Goal: Task Accomplishment & Management: Complete application form

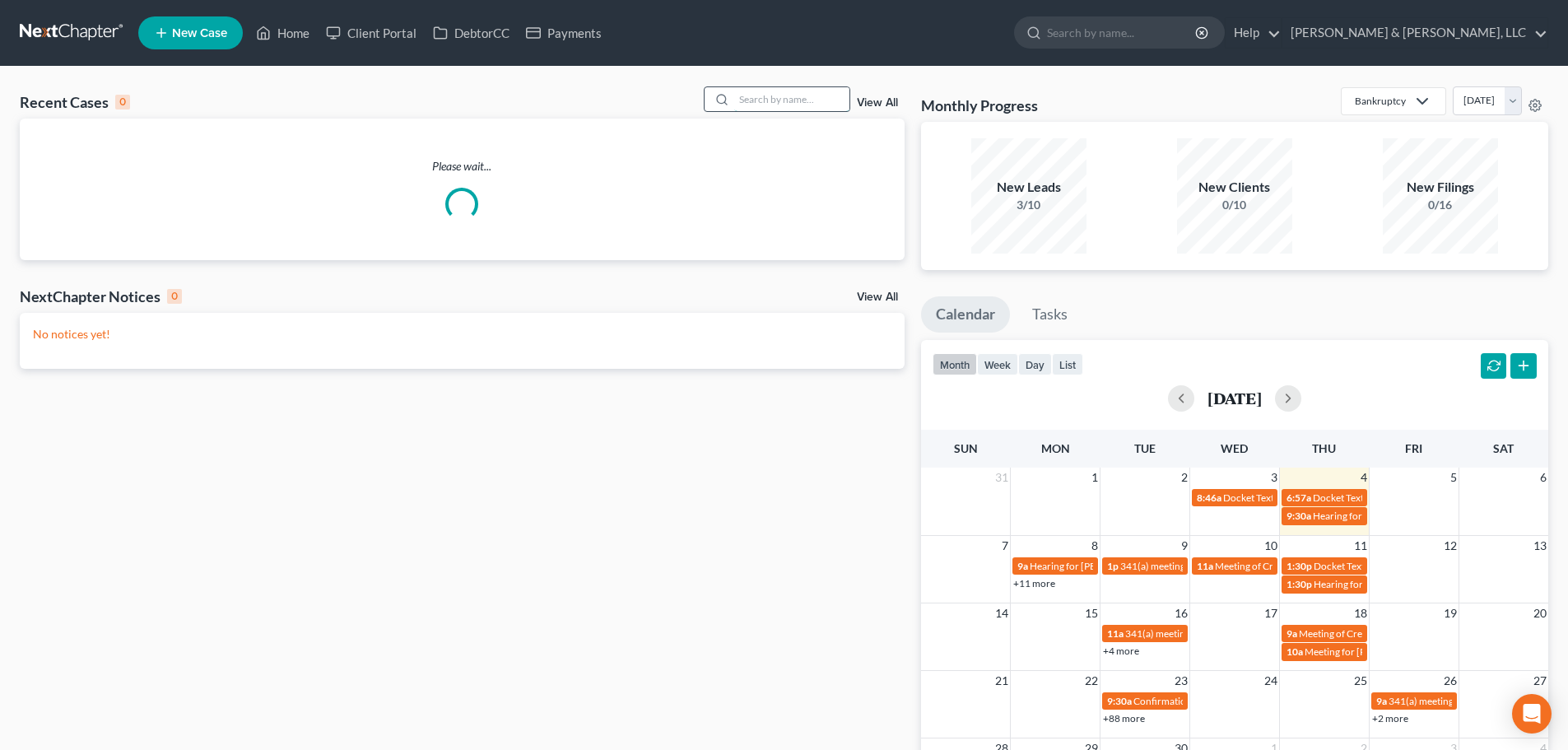
click at [811, 102] on input "search" at bounding box center [792, 98] width 116 height 24
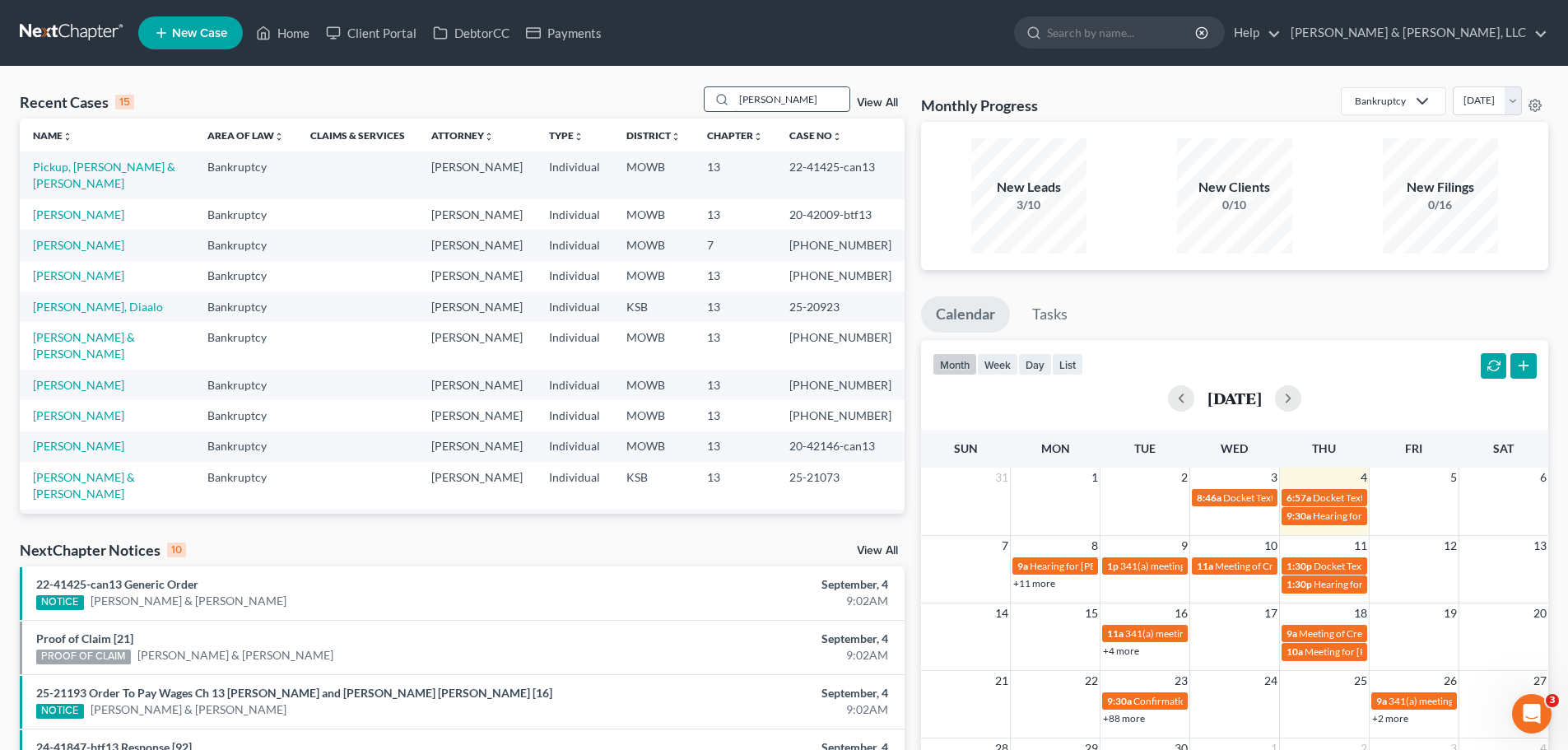
type input "steven"
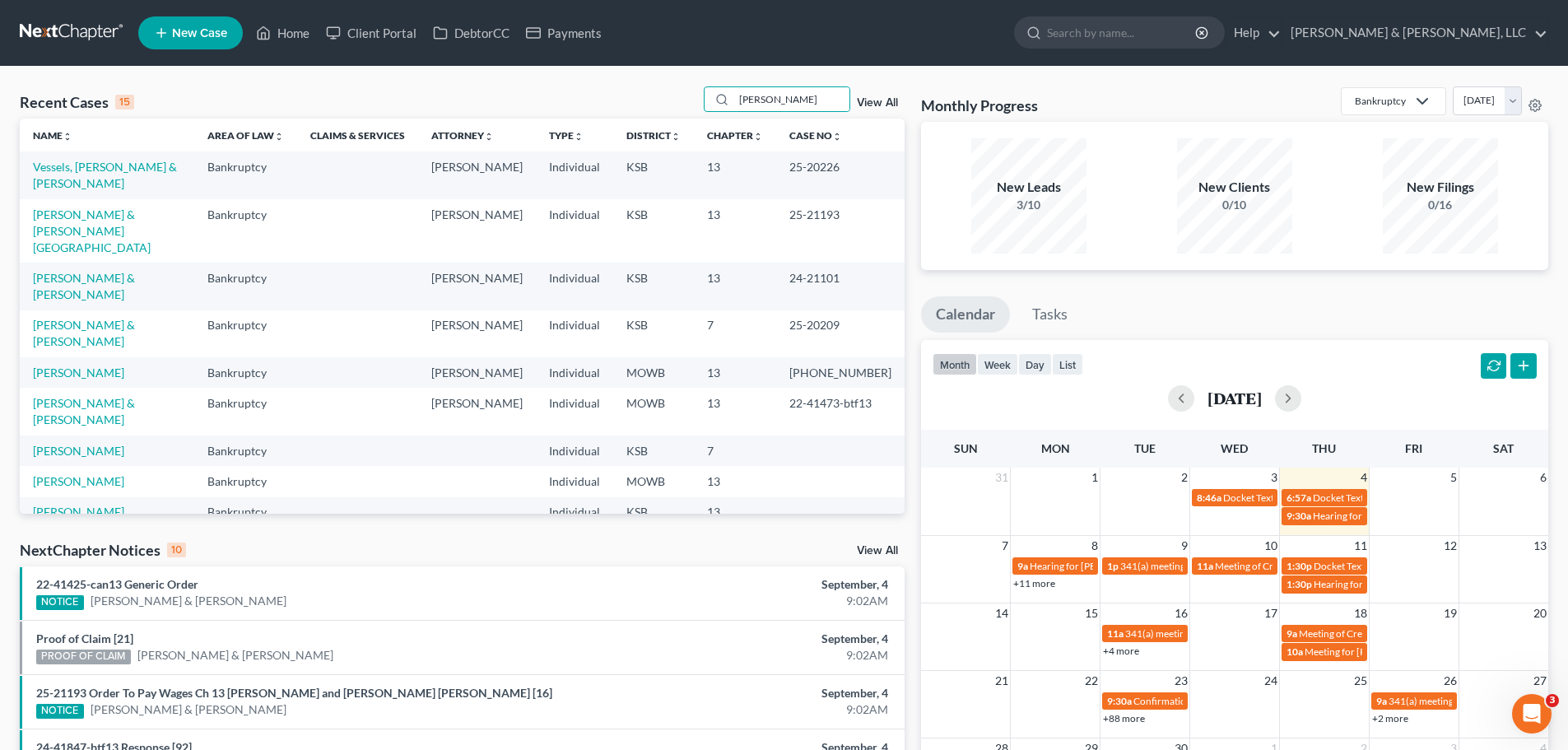
click at [117, 199] on td "[PERSON_NAME] & [PERSON_NAME][GEOGRAPHIC_DATA]" at bounding box center [107, 230] width 174 height 63
click at [116, 207] on link "Stevens, Mathew & Chermok, Brittany" at bounding box center [92, 231] width 117 height 47
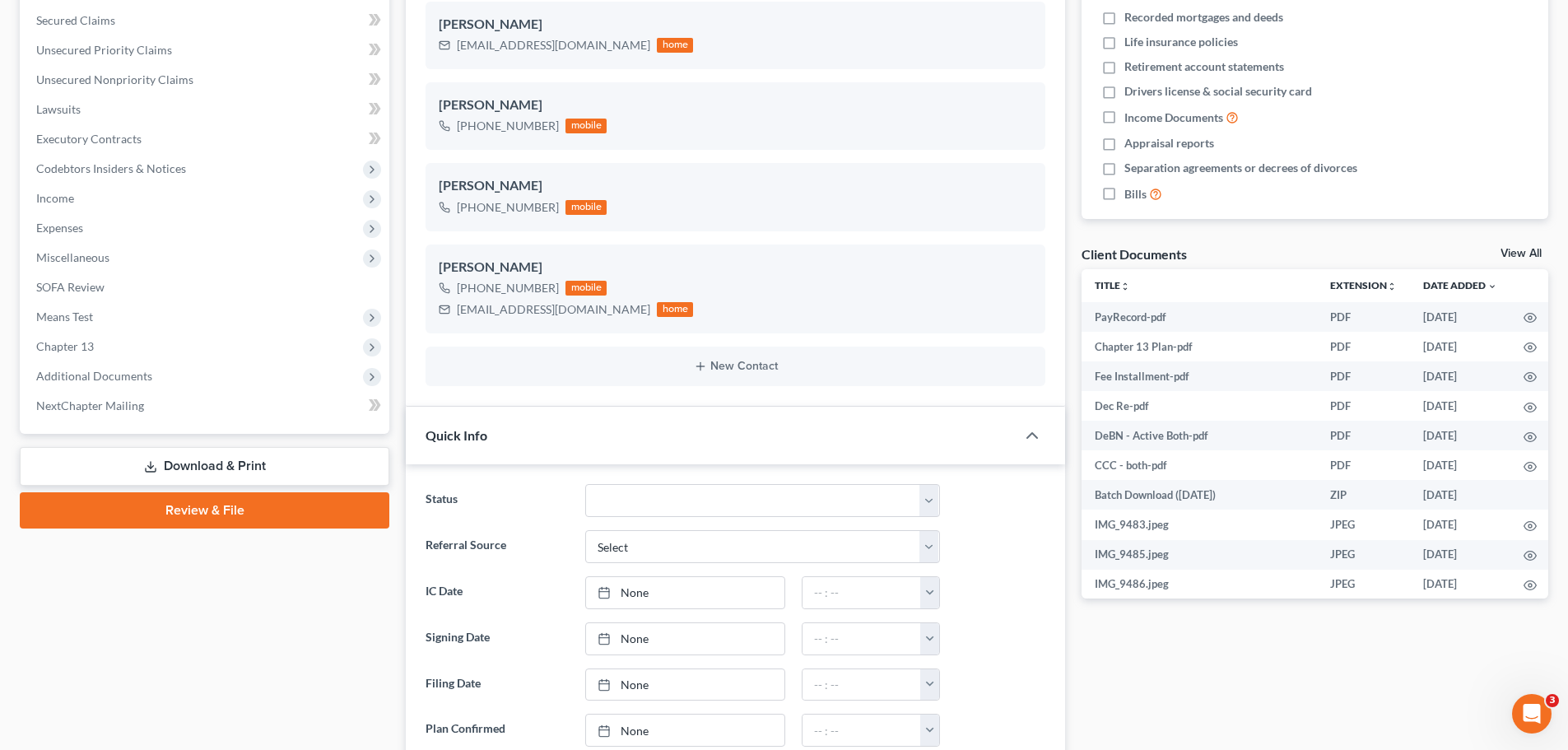
scroll to position [412, 0]
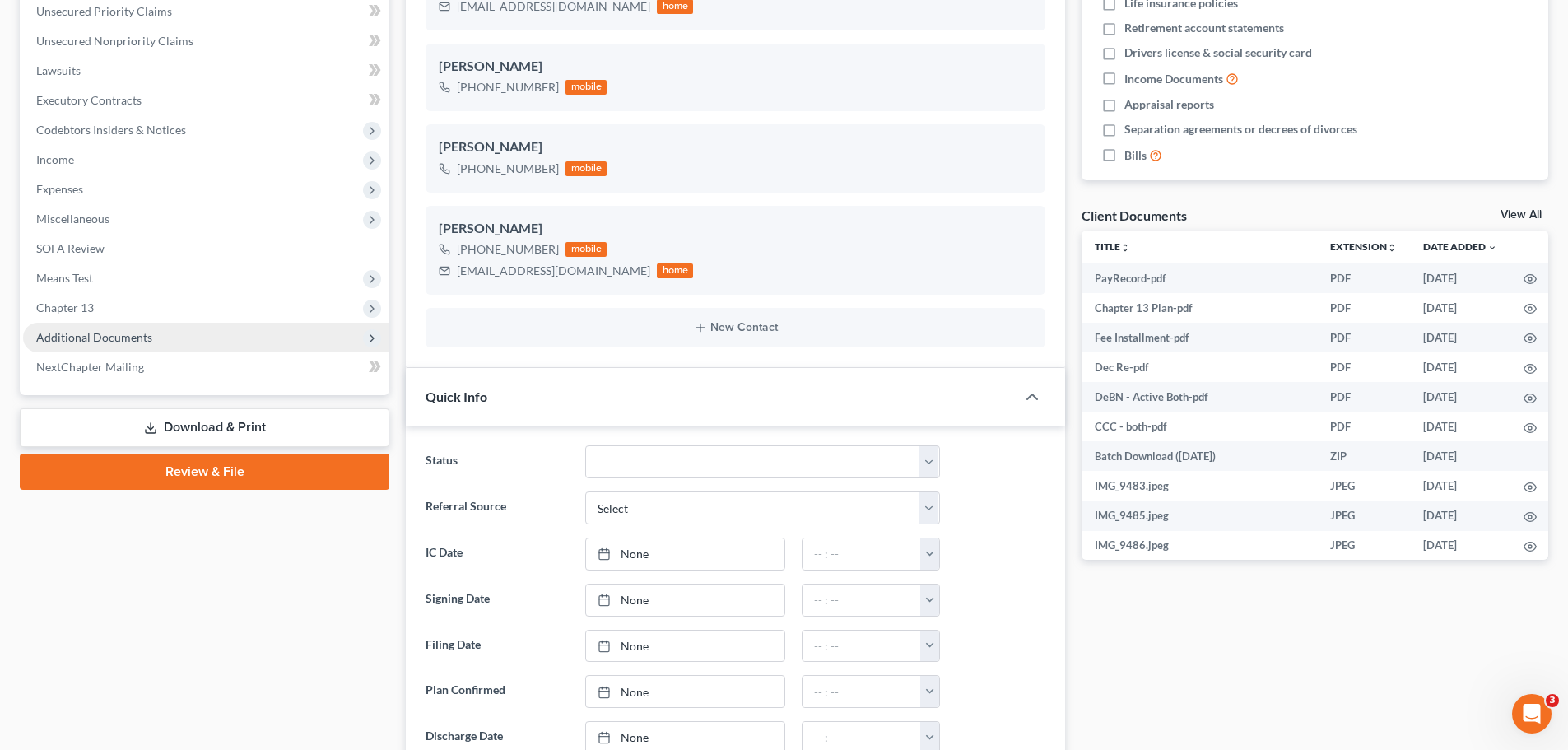
click at [160, 339] on span "Additional Documents" at bounding box center [205, 337] width 366 height 29
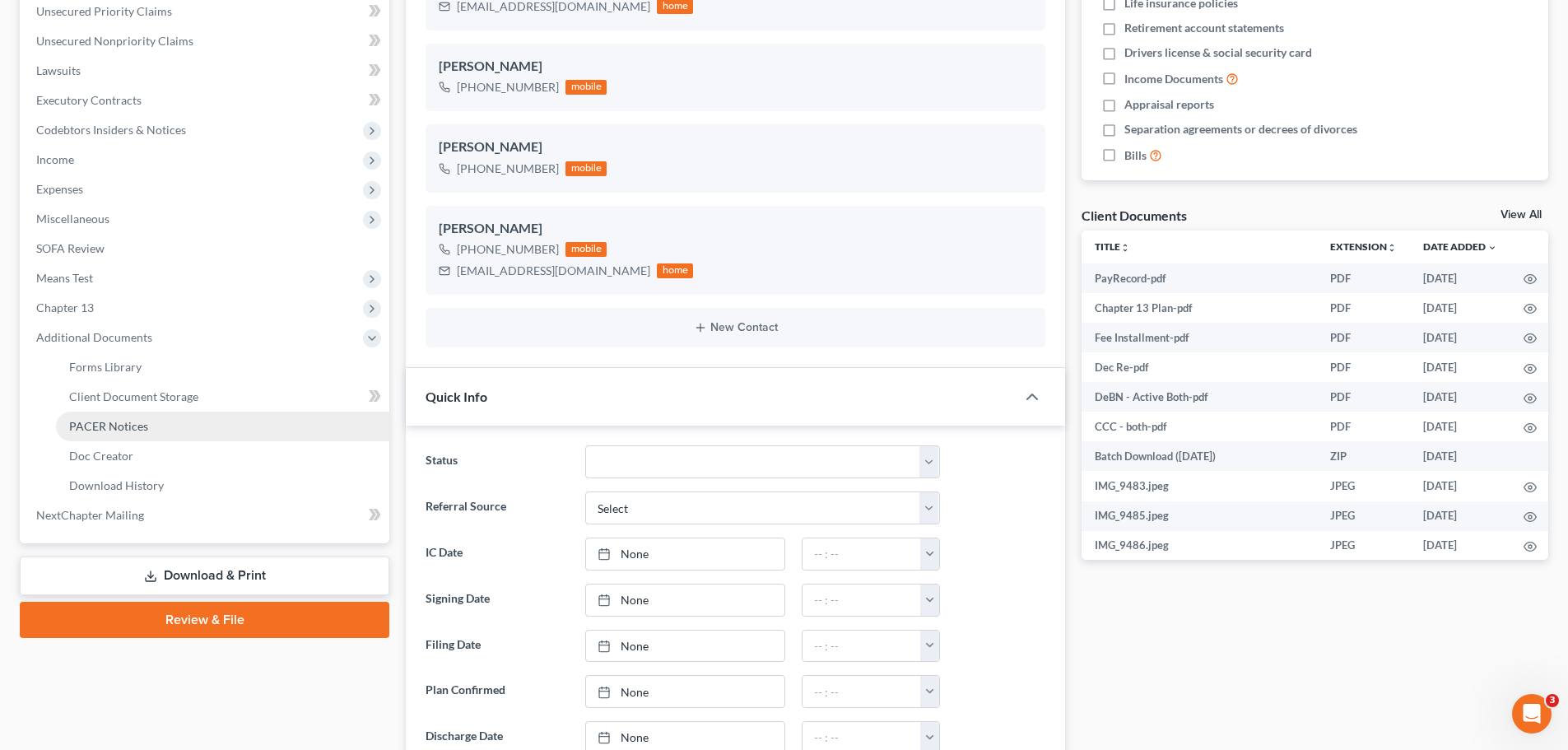
click at [148, 421] on link "PACER Notices" at bounding box center [223, 426] width 333 height 29
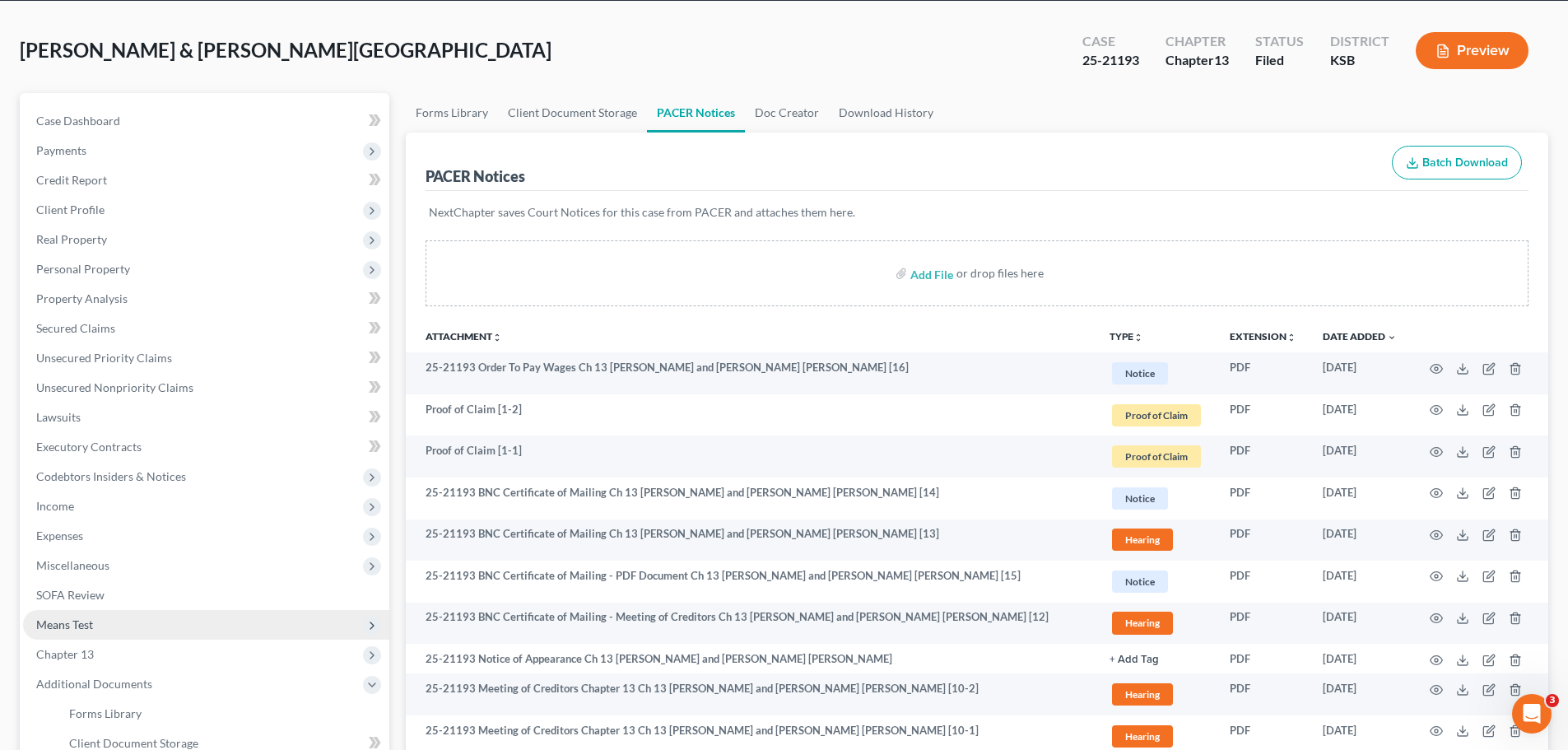
scroll to position [247, 0]
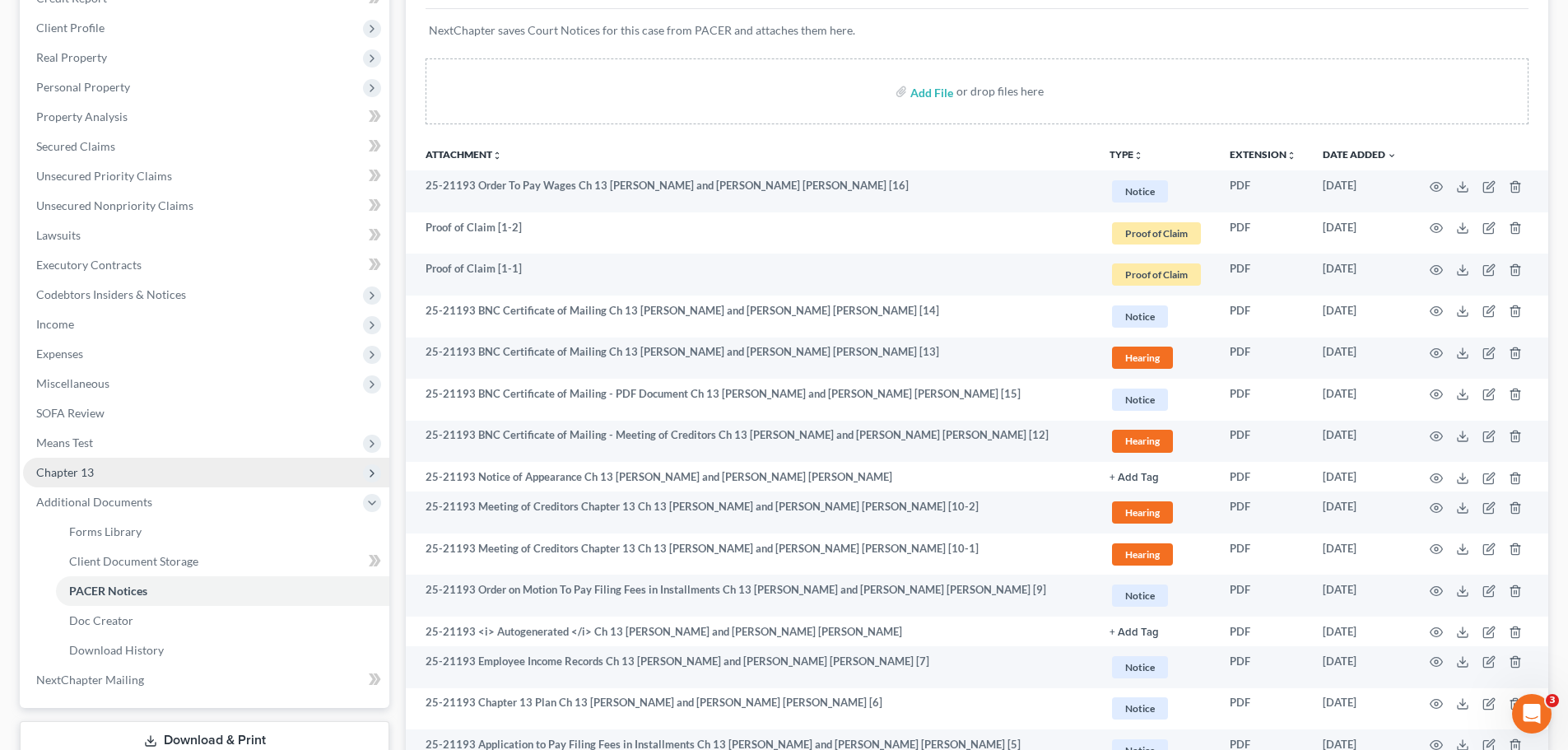
click at [93, 481] on span "Chapter 13" at bounding box center [205, 472] width 366 height 29
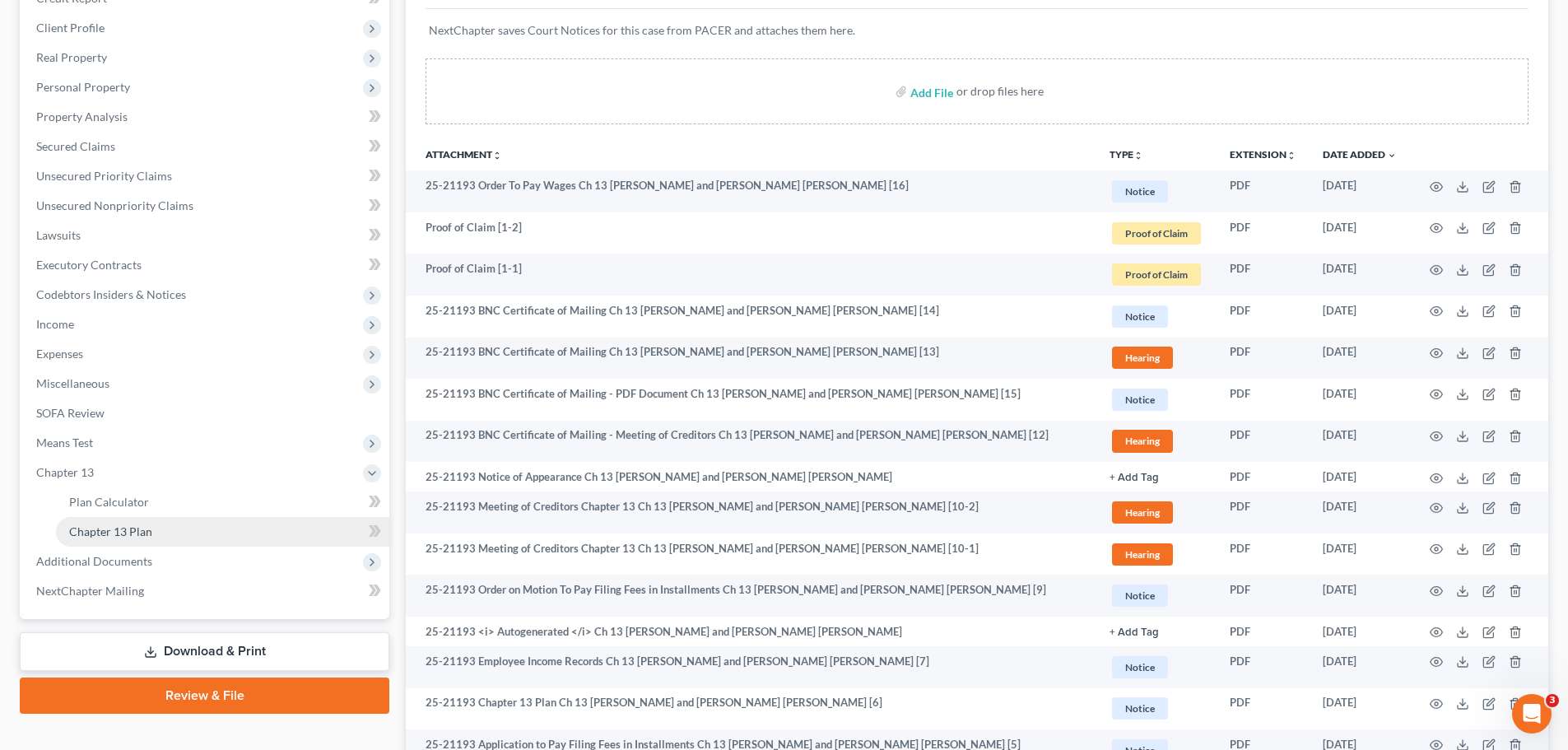
click at [110, 528] on span "Chapter 13 Plan" at bounding box center [111, 531] width 83 height 14
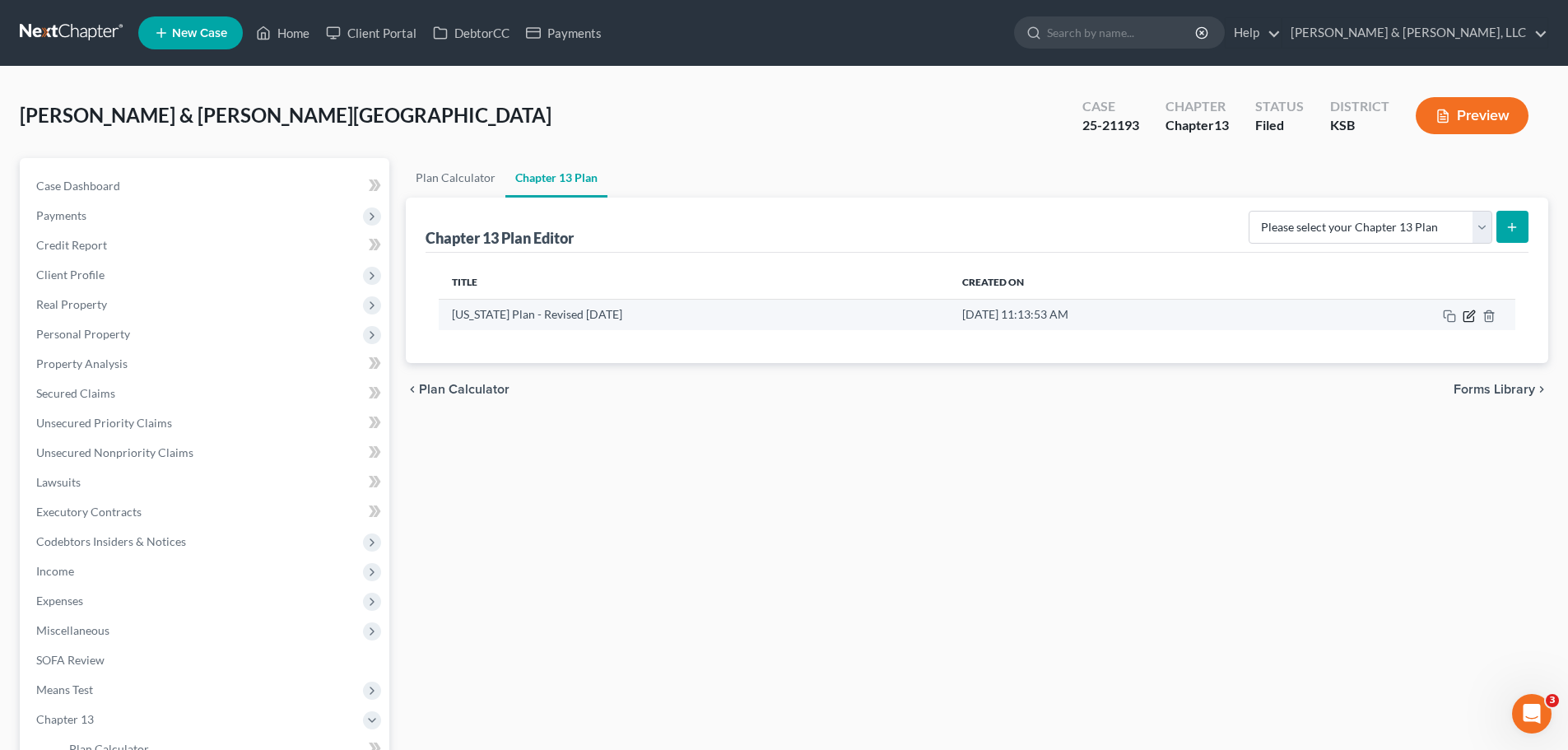
click at [1468, 317] on icon "button" at bounding box center [1470, 314] width 8 height 8
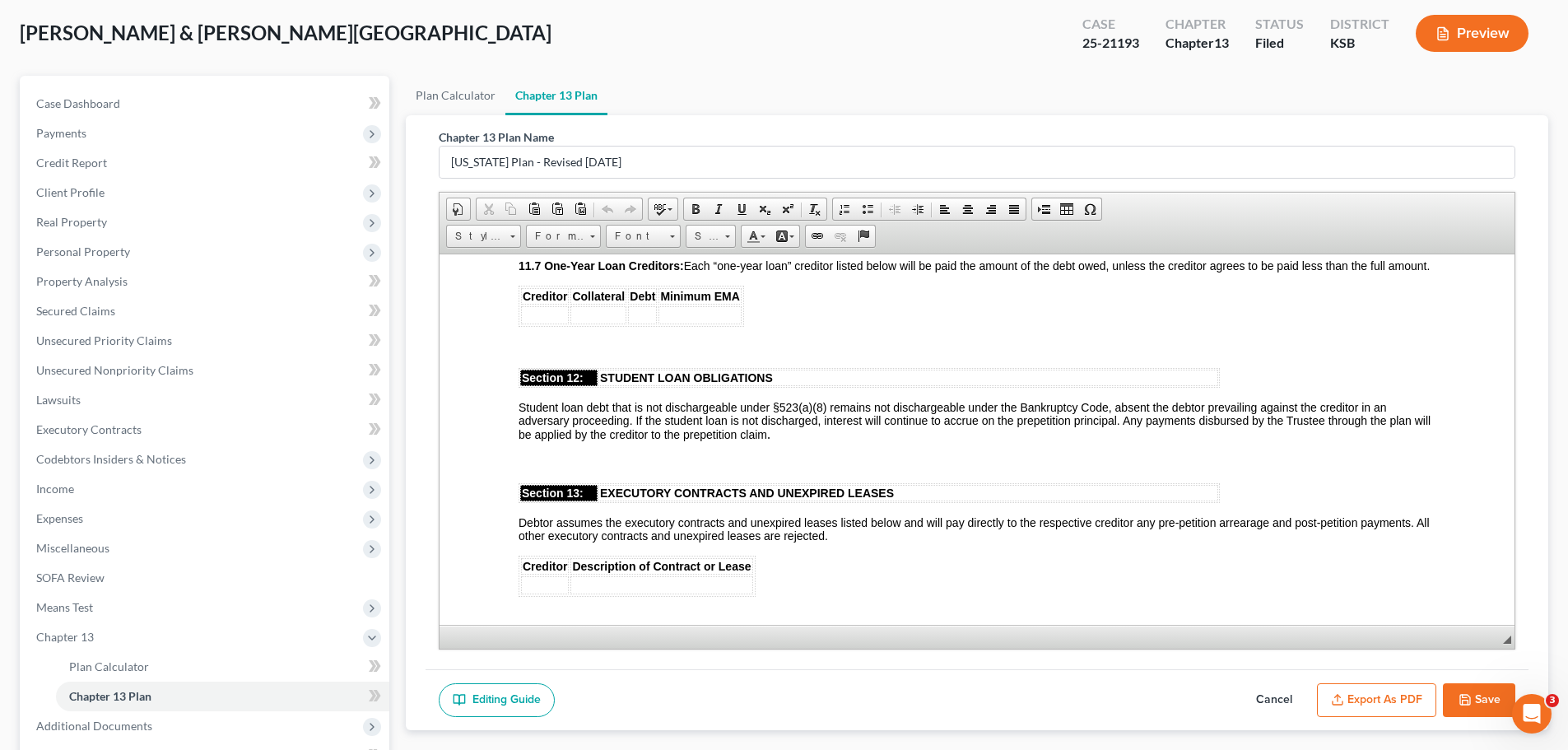
scroll to position [3374, 0]
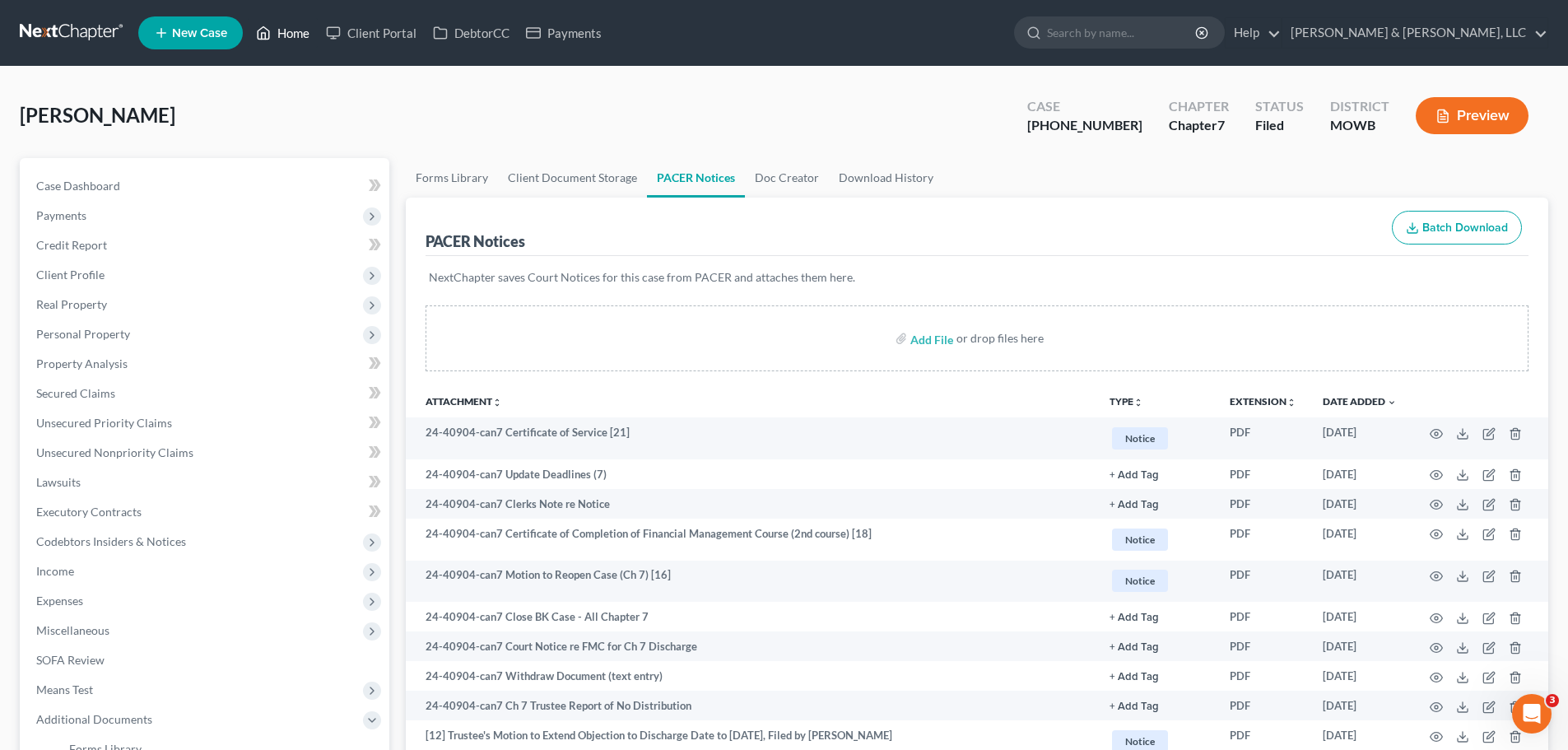
click at [298, 37] on link "Home" at bounding box center [283, 32] width 70 height 29
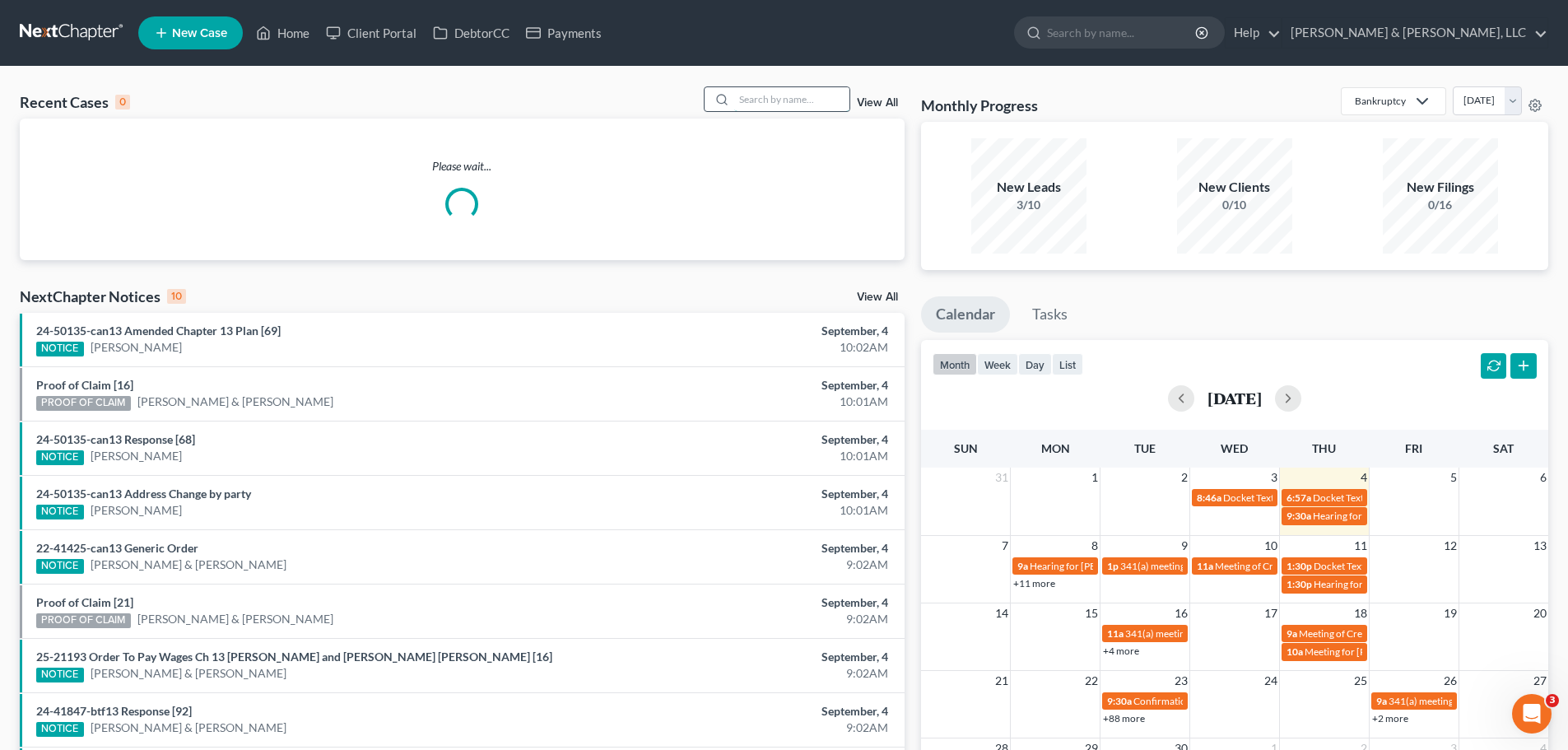
click at [754, 104] on input "search" at bounding box center [792, 98] width 116 height 24
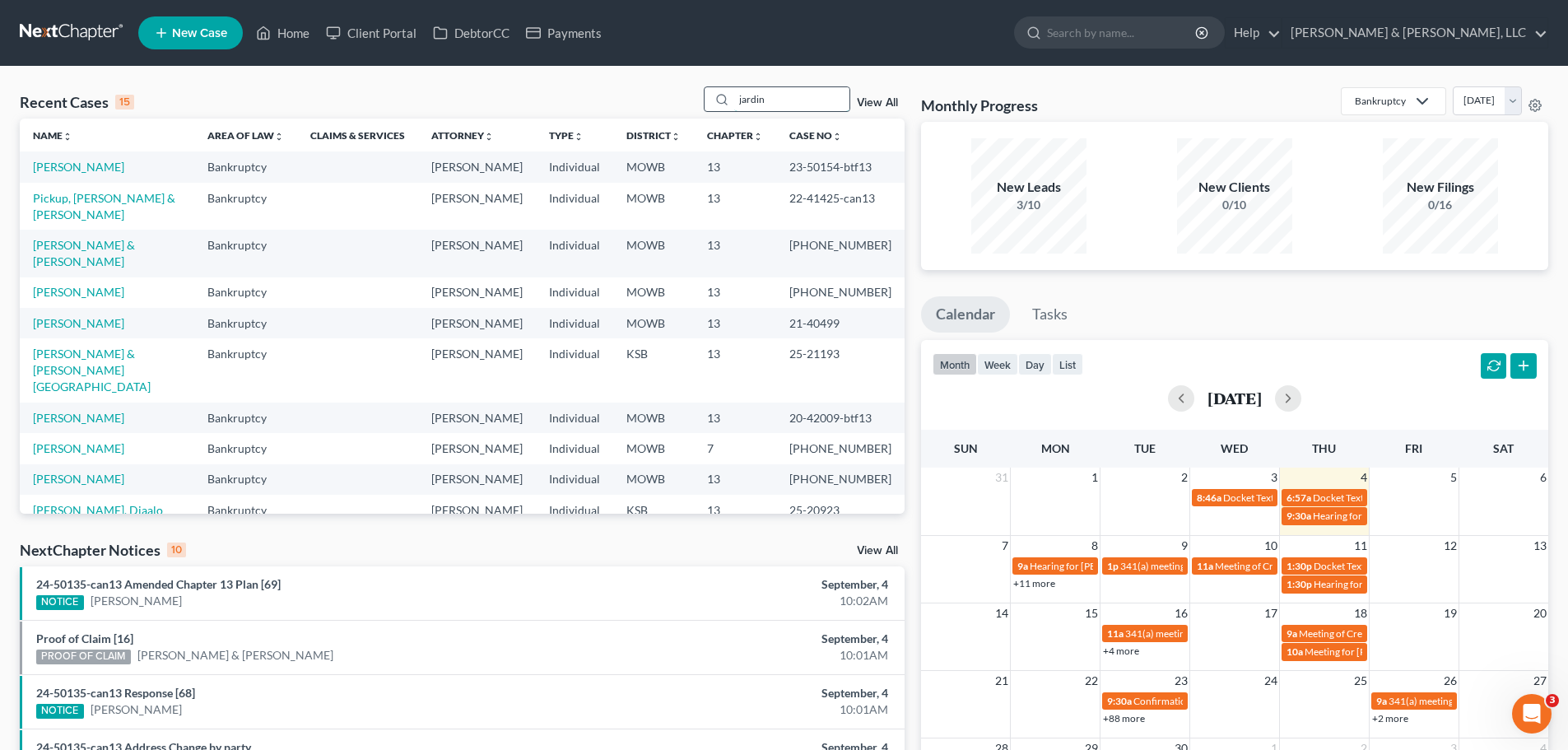
type input "jardin"
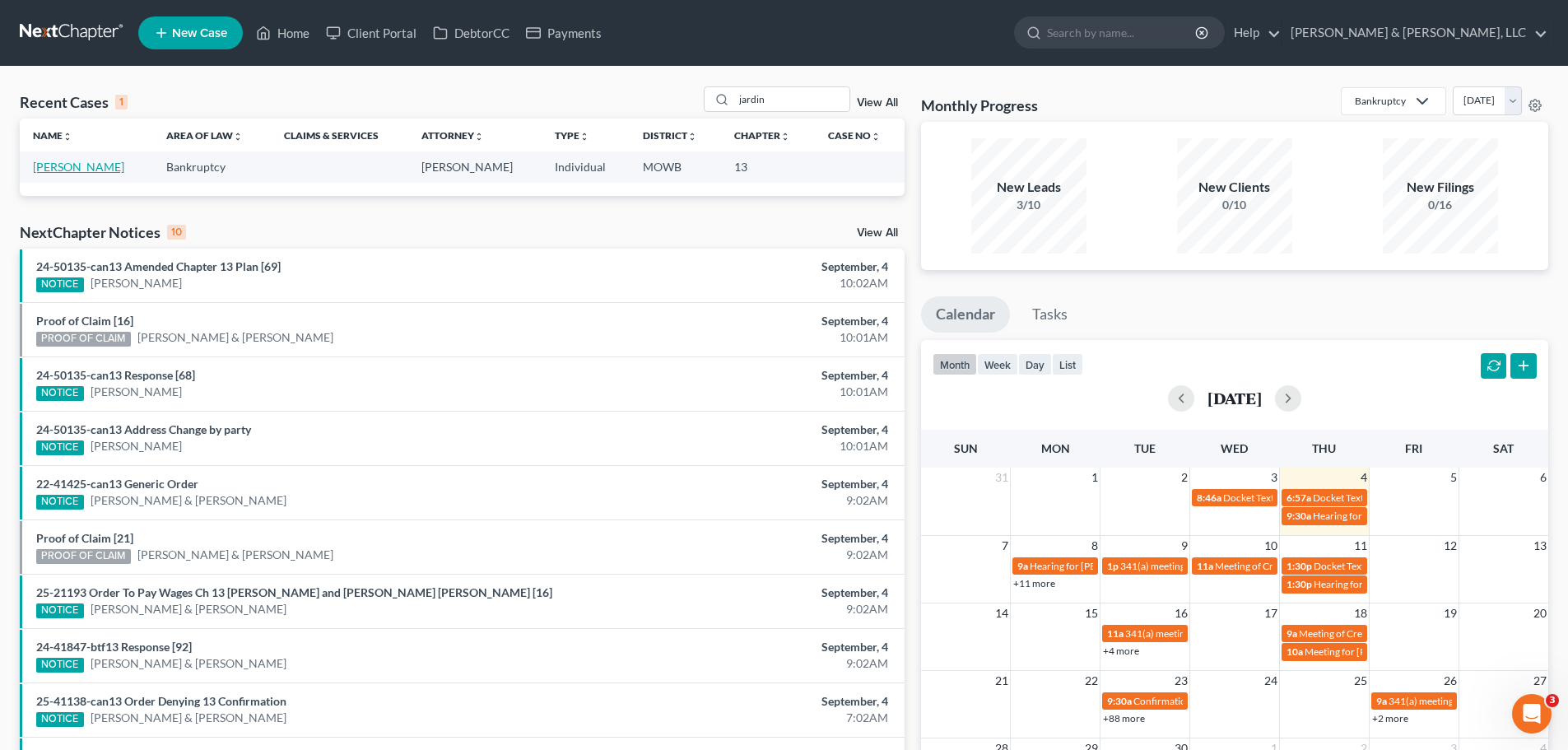
click at [92, 170] on link "[PERSON_NAME]" at bounding box center [79, 167] width 91 height 14
select select "6"
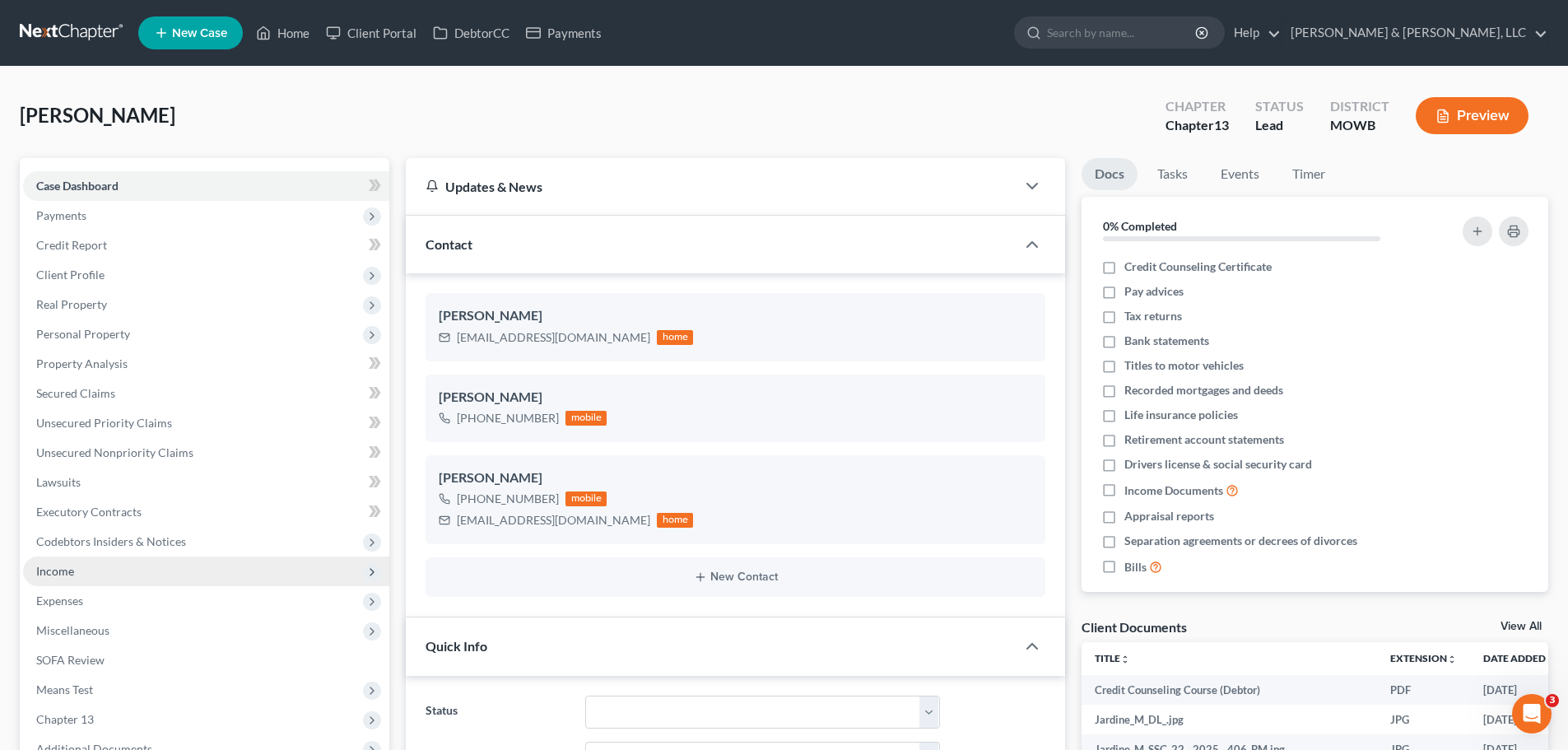
click at [94, 566] on span "Income" at bounding box center [205, 570] width 366 height 29
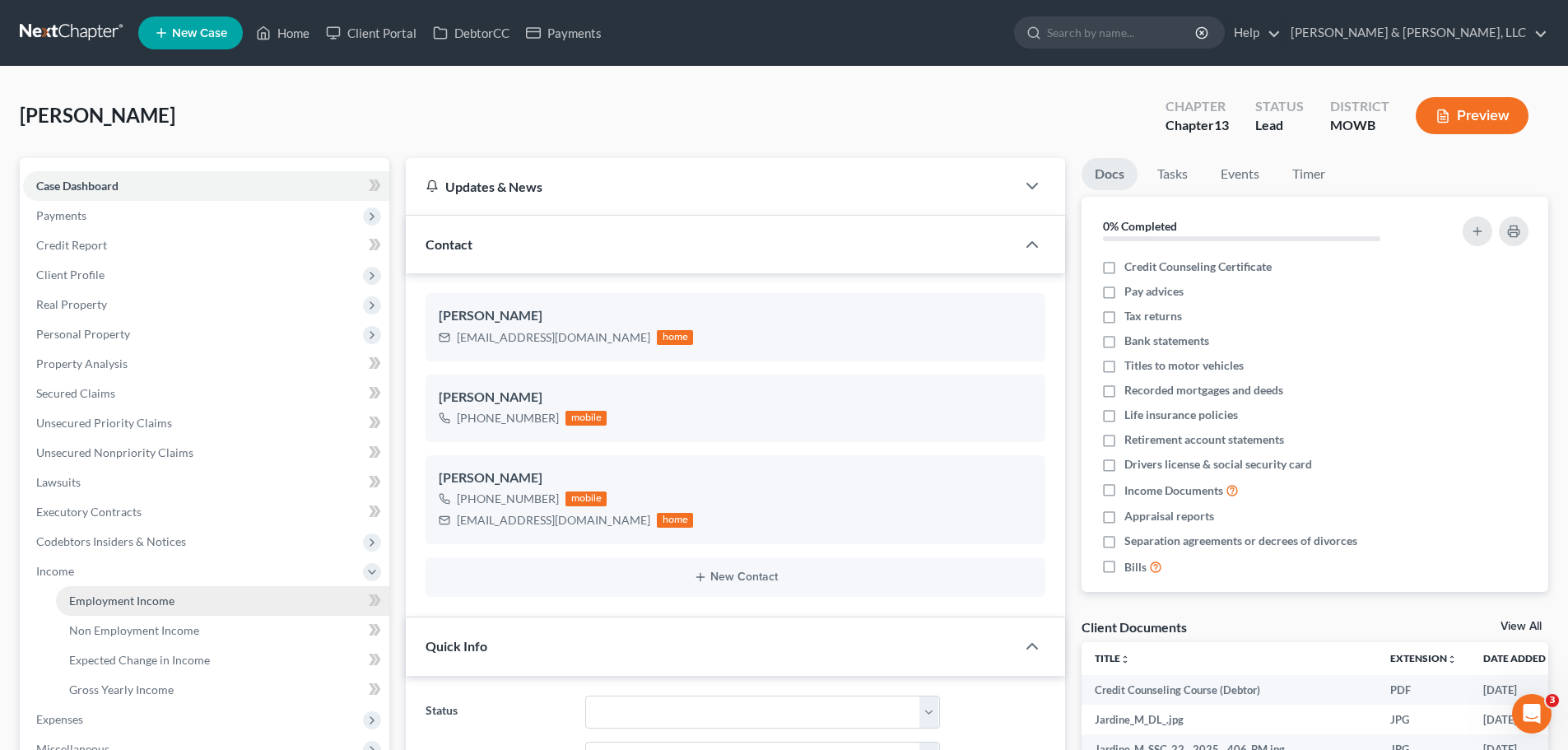
click at [110, 601] on span "Employment Income" at bounding box center [121, 600] width 105 height 14
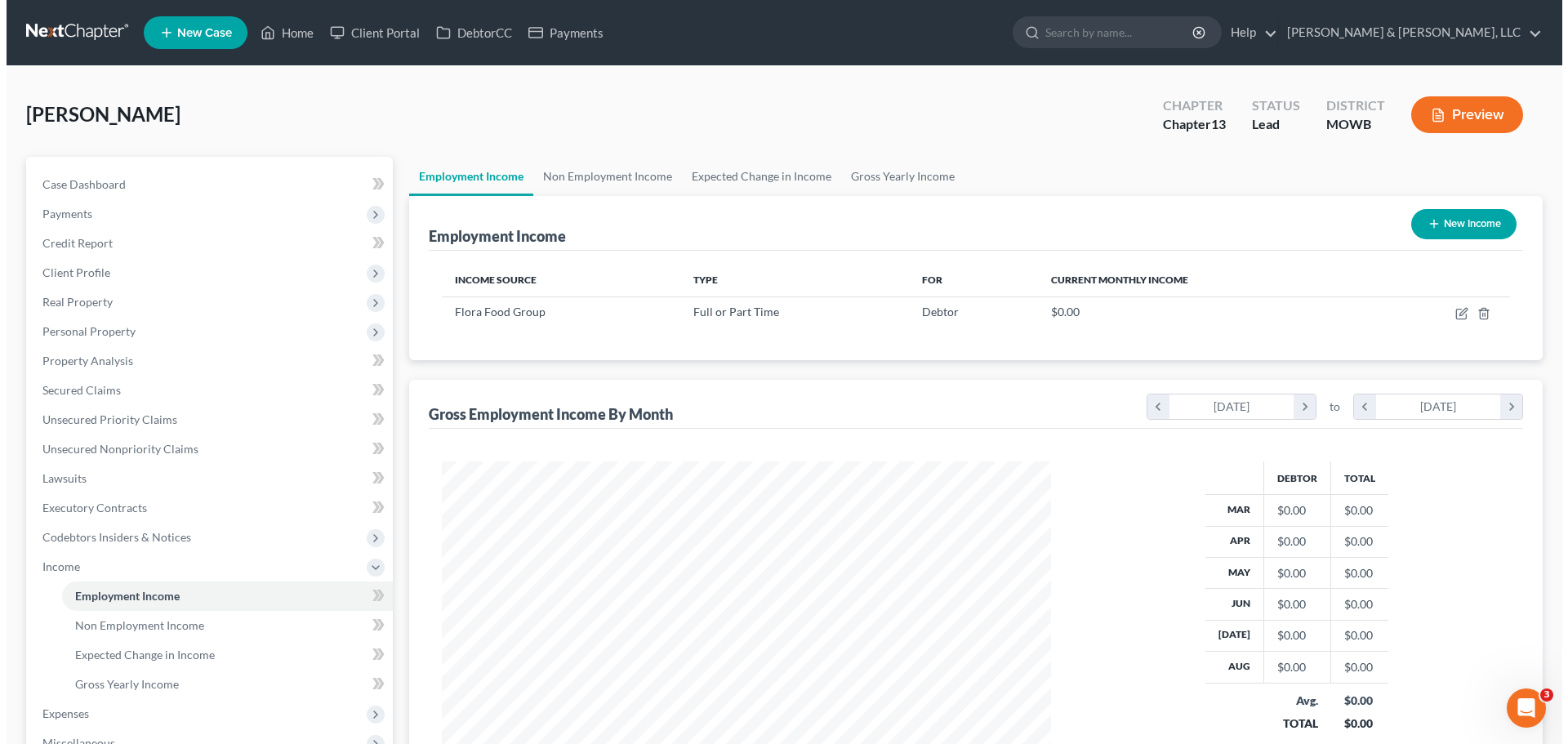
scroll to position [304, 642]
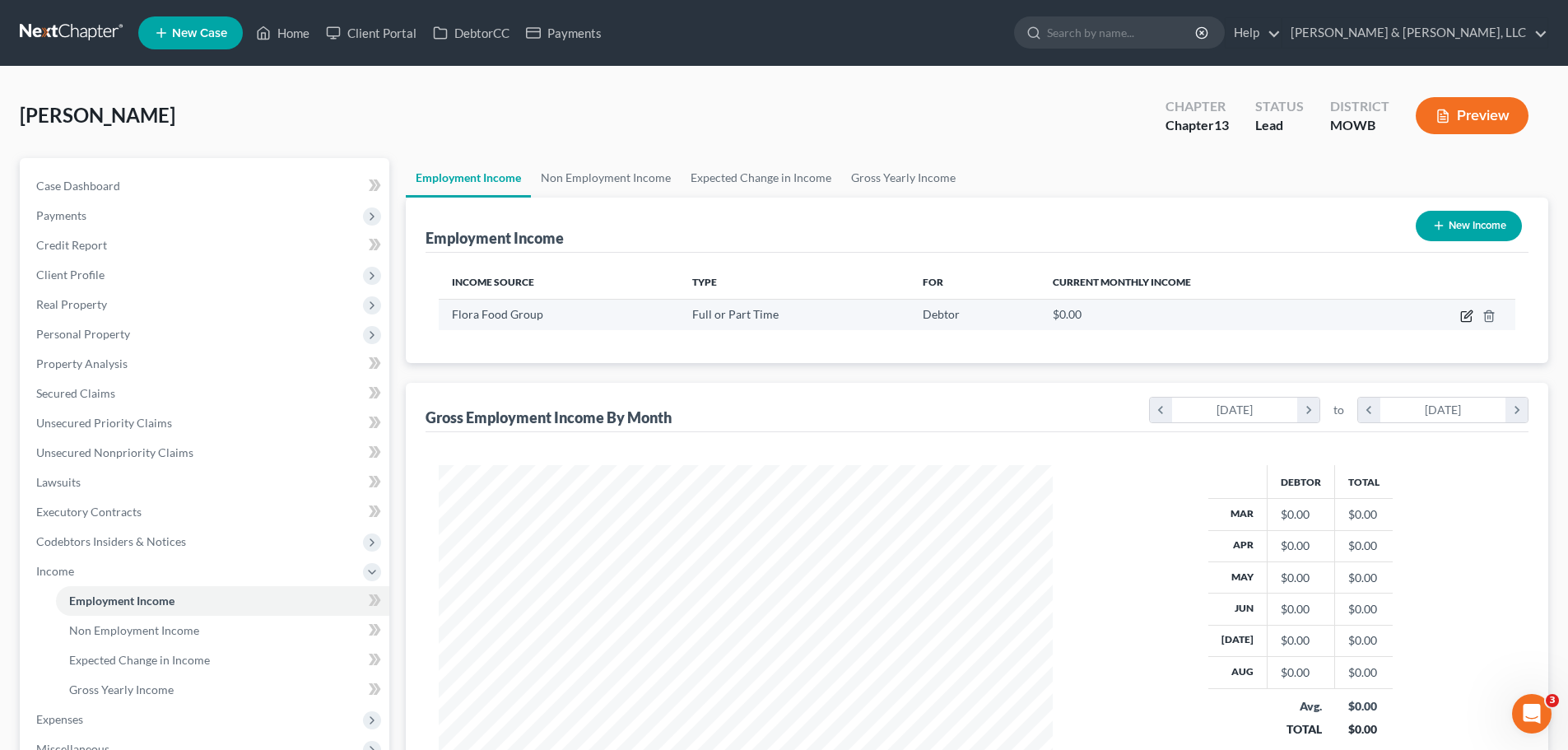
click at [1472, 315] on icon "button" at bounding box center [1467, 316] width 13 height 13
select select "0"
select select "17"
select select "1"
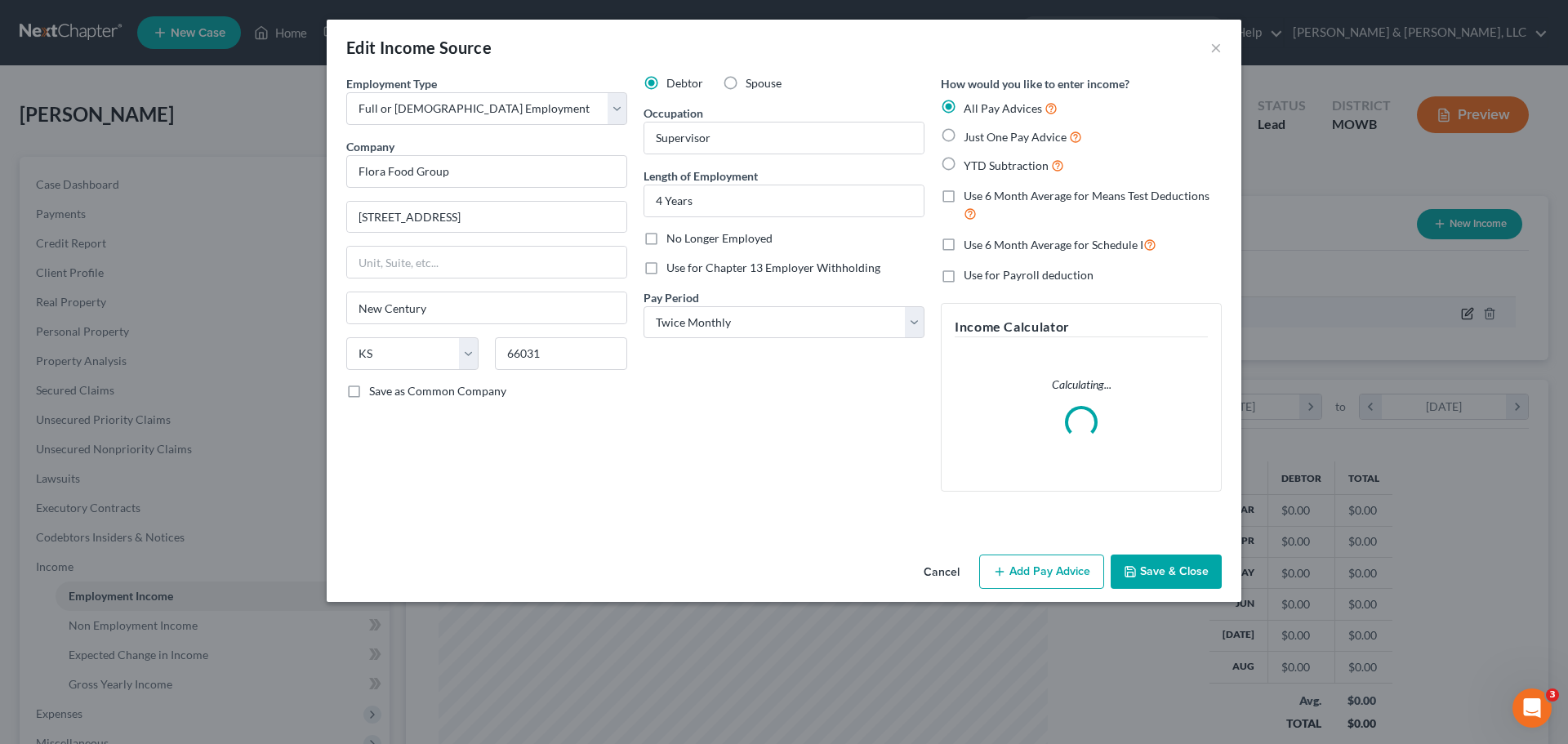
scroll to position [307, 647]
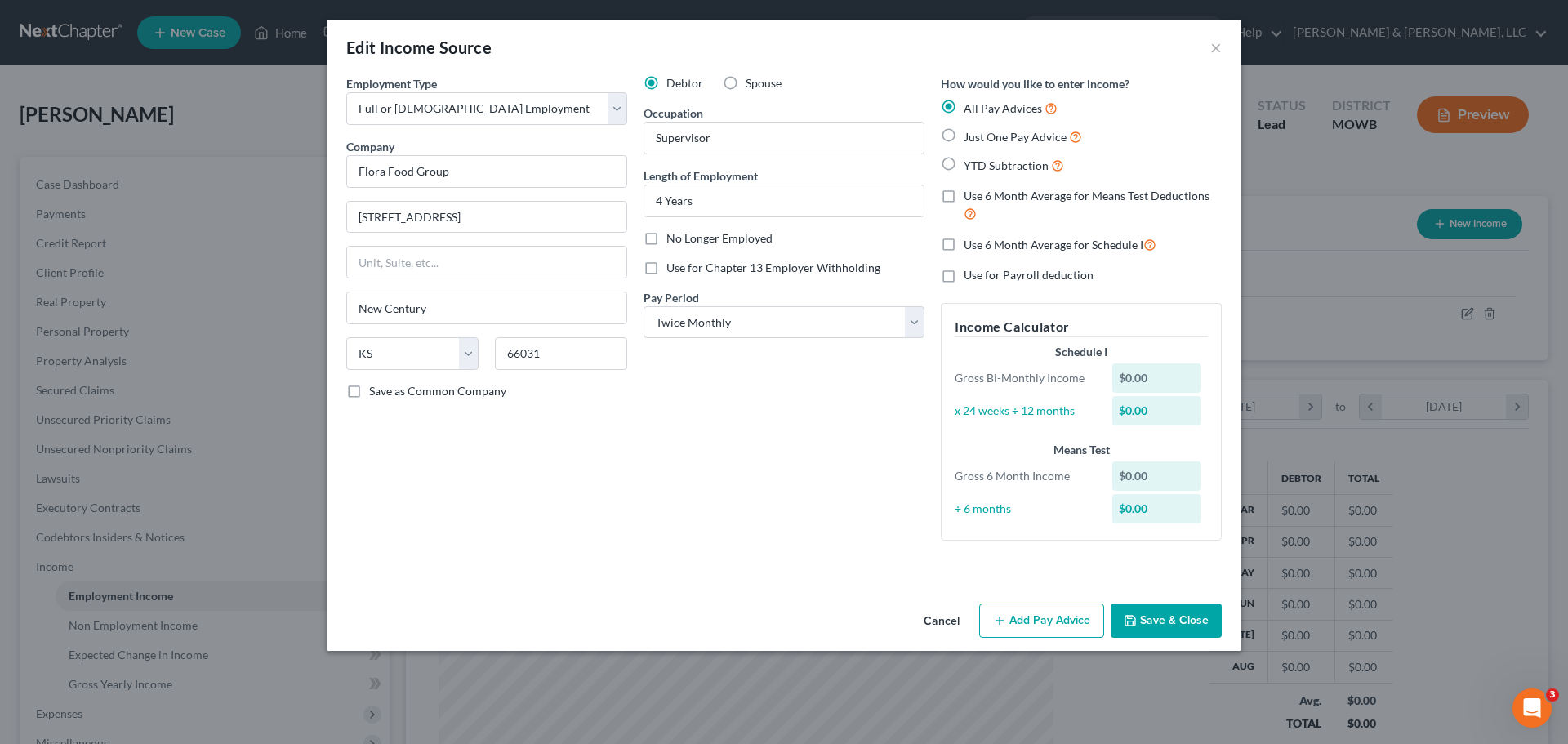
click at [994, 170] on span "YTD Subtraction" at bounding box center [1005, 165] width 85 height 14
click at [981, 166] on input "YTD Subtraction" at bounding box center [974, 161] width 10 height 10
radio input "true"
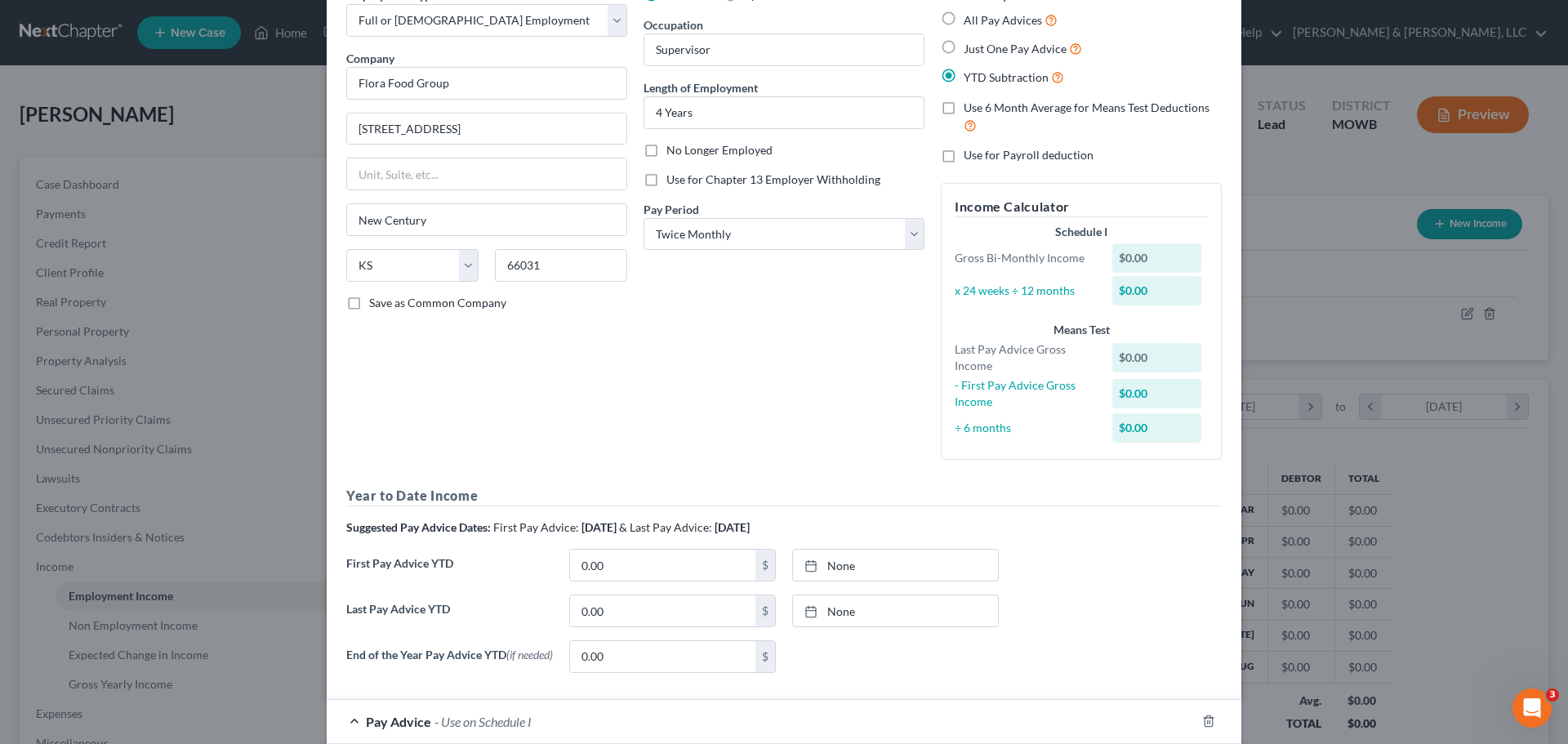
scroll to position [409, 0]
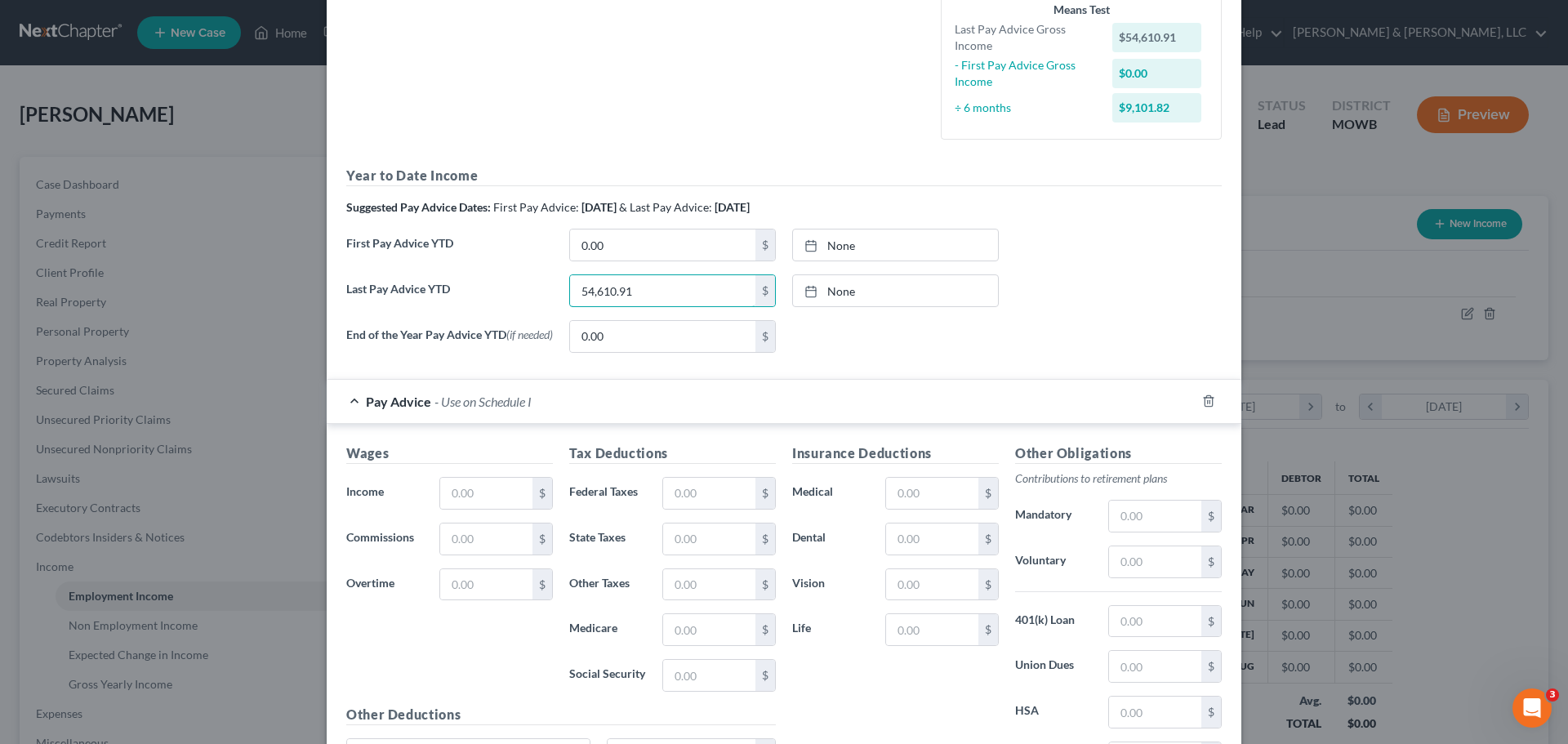
type input "54,610.91"
click at [477, 489] on input "text" at bounding box center [486, 492] width 92 height 31
type input "3,984.17"
drag, startPoint x: 487, startPoint y: 539, endPoint x: 491, endPoint y: 566, distance: 27.3
click at [487, 539] on input "text" at bounding box center [486, 538] width 92 height 31
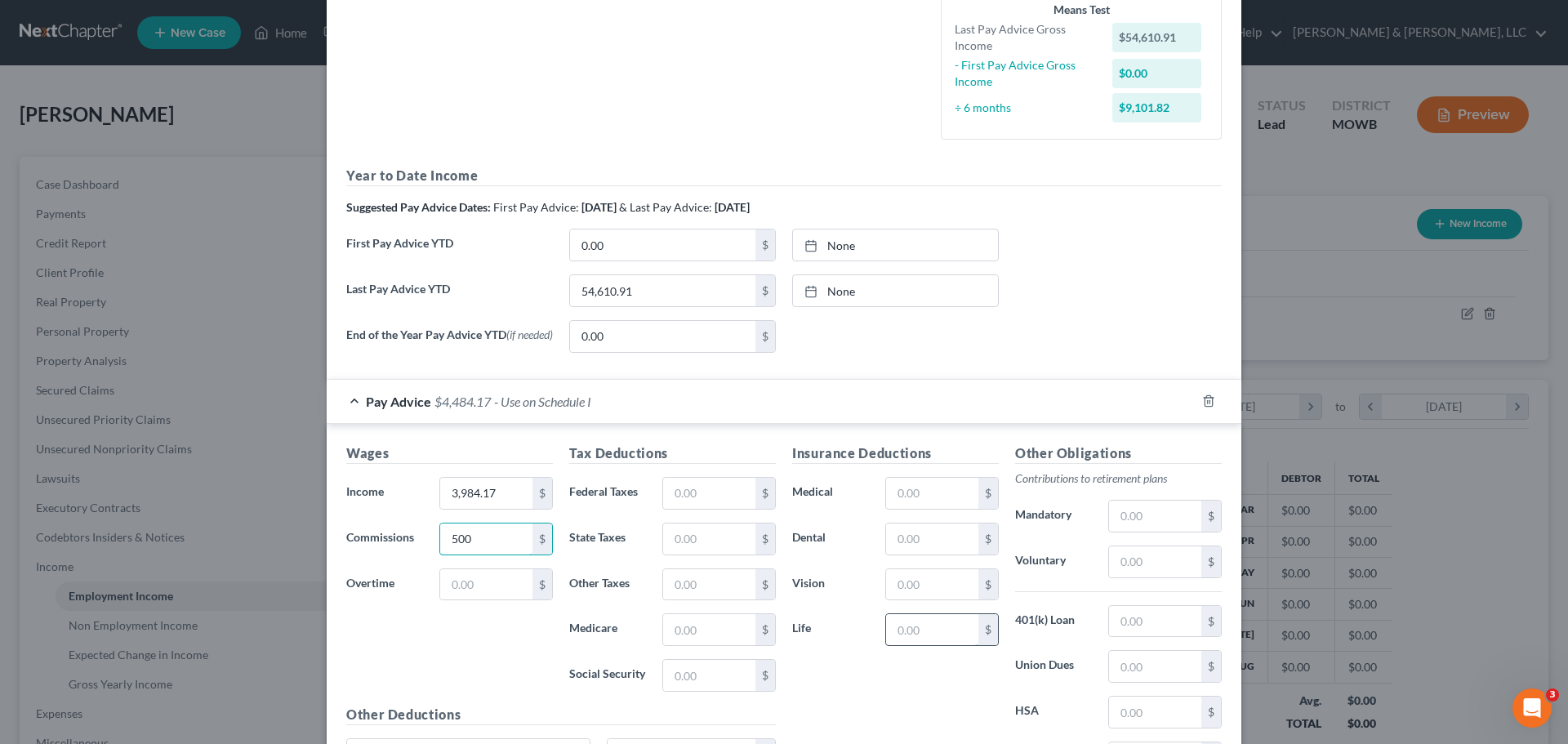
type input "500"
type input "431.92"
type input "176"
type input "40.36"
type input "61.77"
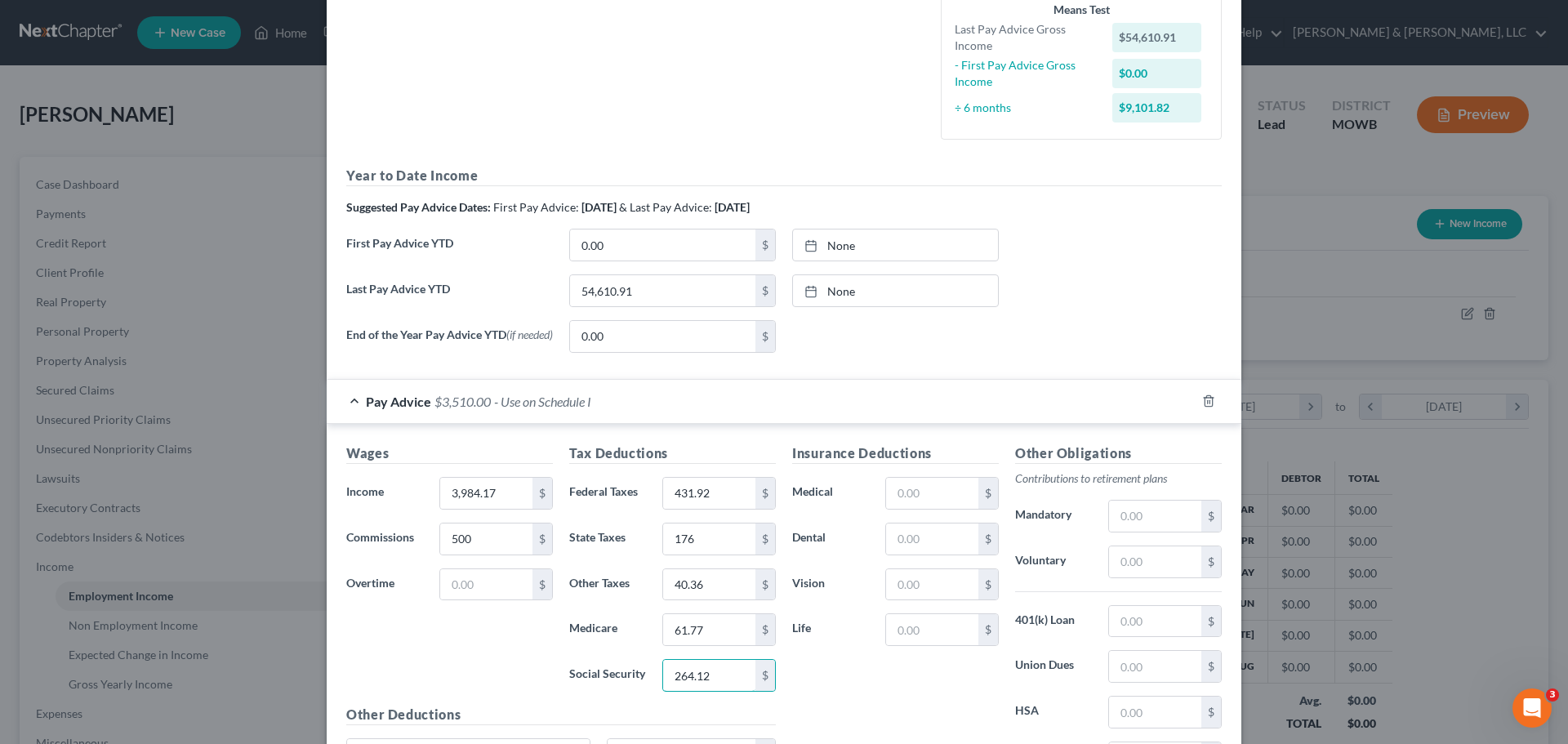
type input "264.12"
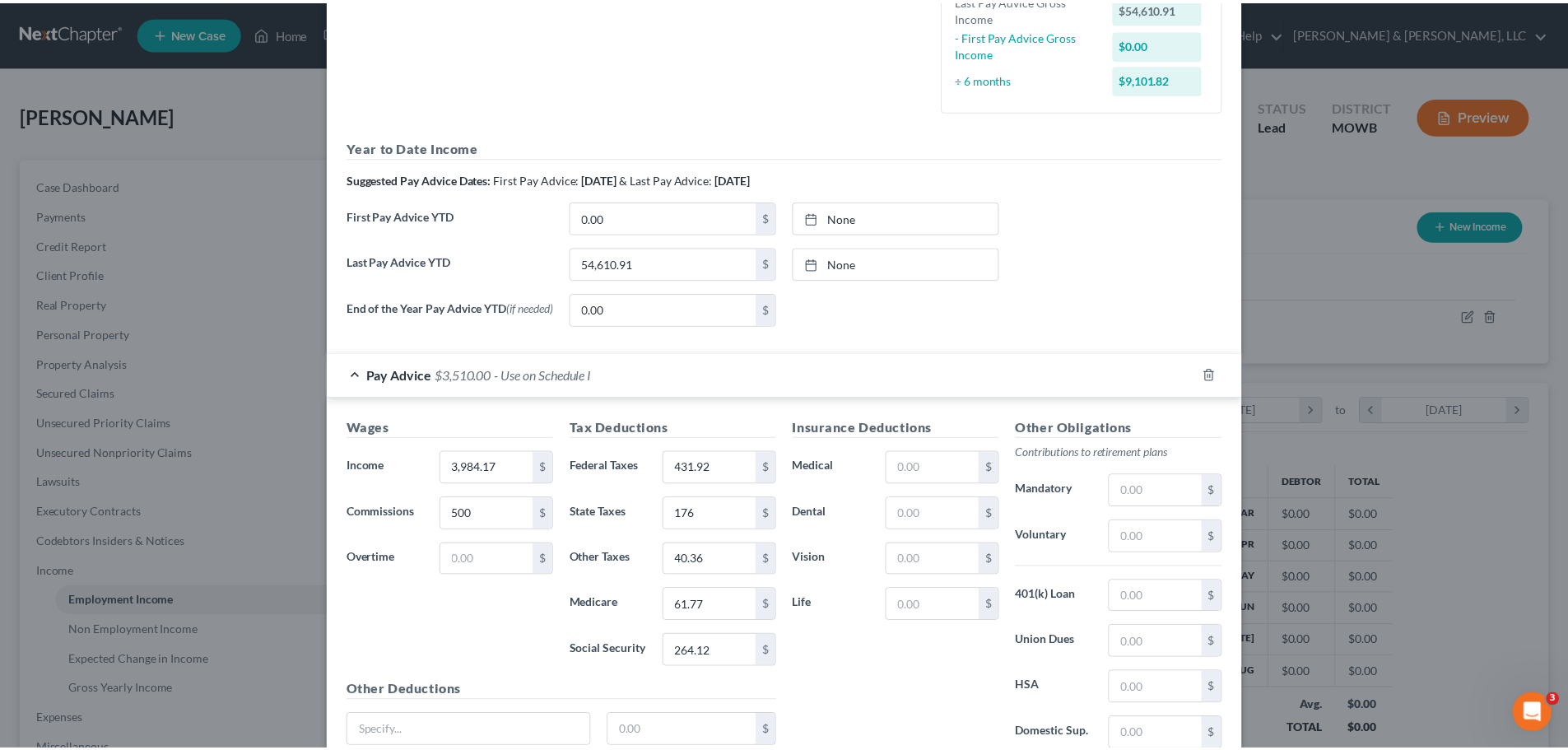
scroll to position [585, 0]
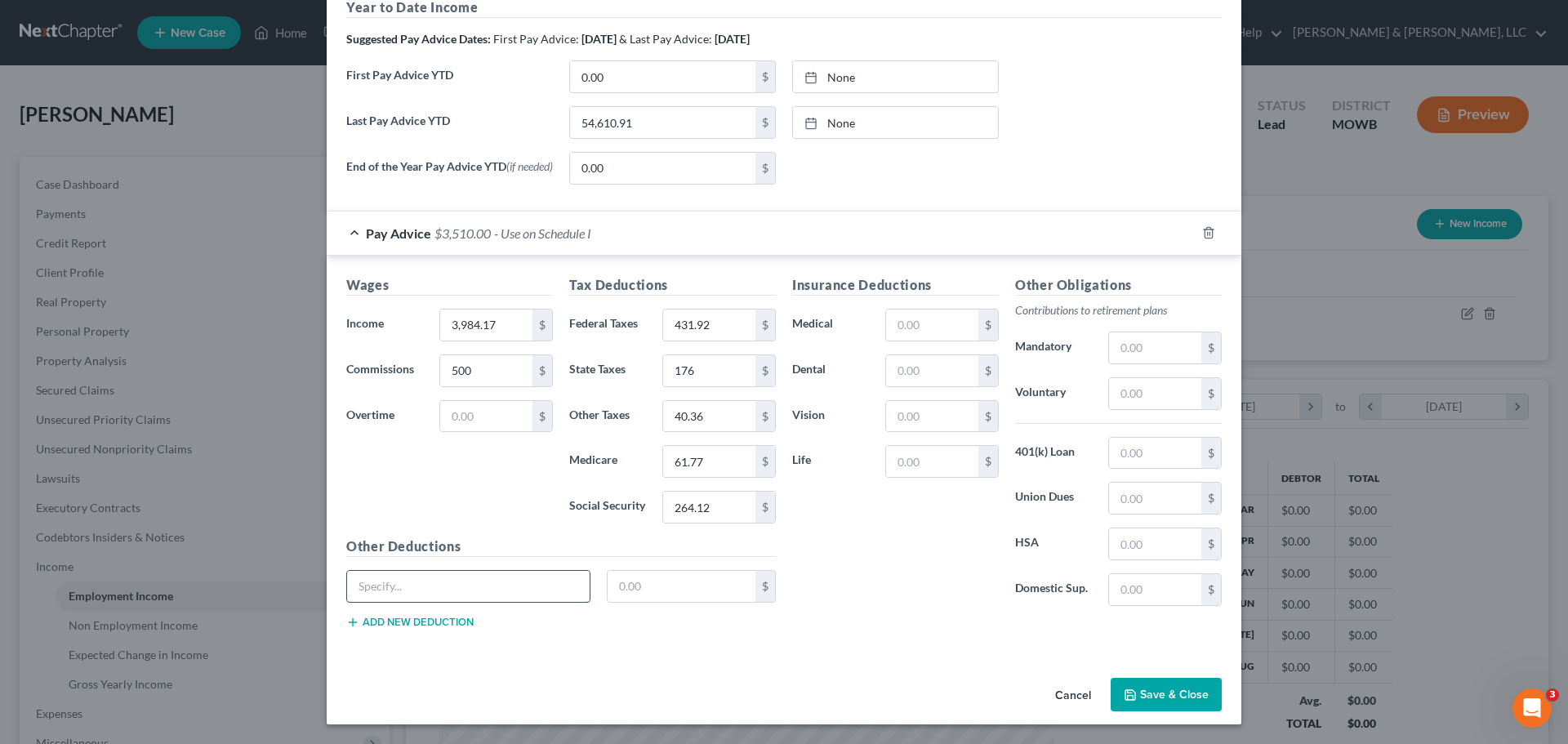
click at [492, 582] on input "text" at bounding box center [468, 585] width 242 height 31
type input "Profit Sharing"
type input "179.37"
click at [955, 331] on input "text" at bounding box center [932, 324] width 92 height 31
click at [1151, 396] on input "text" at bounding box center [1155, 393] width 92 height 31
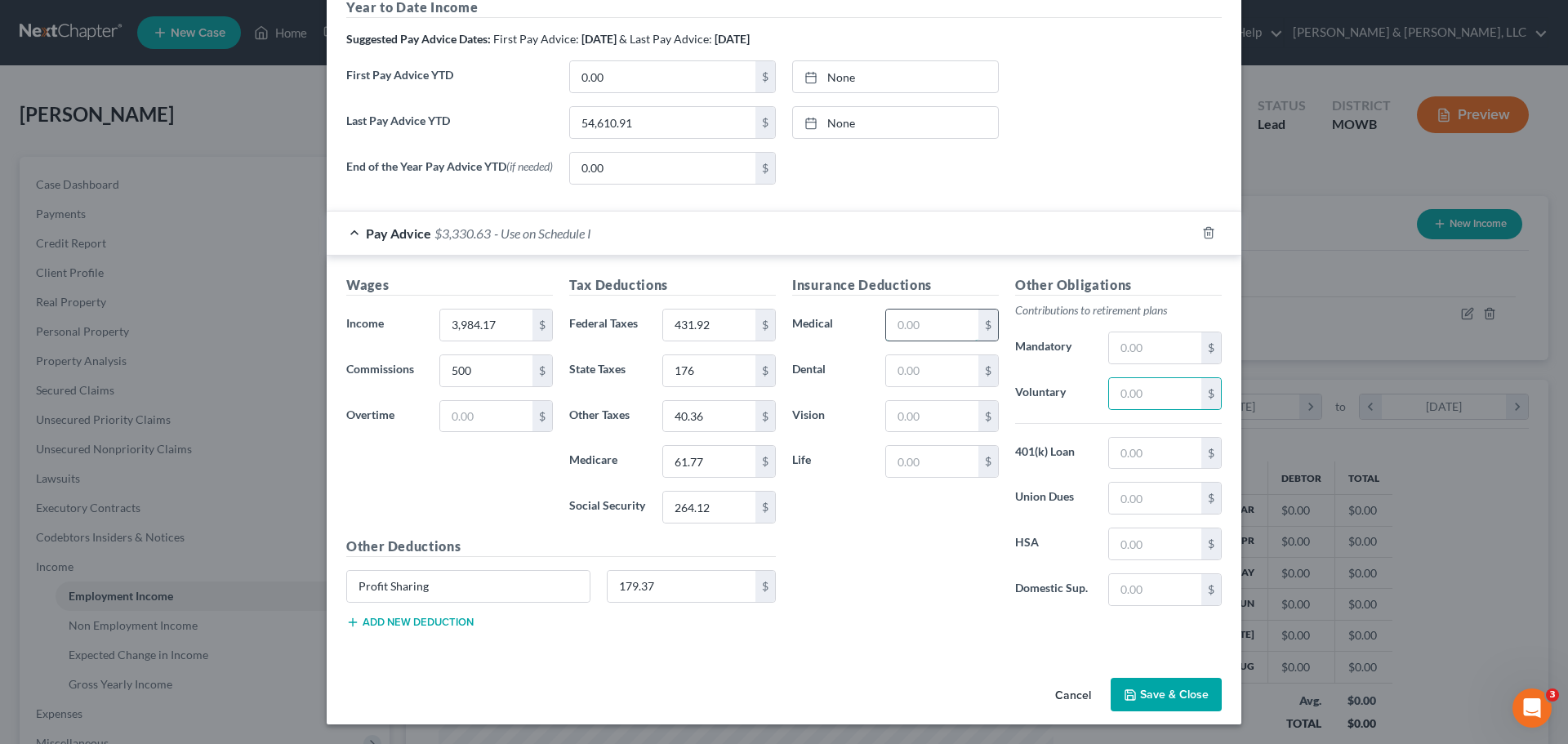
click at [914, 316] on input "text" at bounding box center [932, 324] width 92 height 31
type input "108.12"
type input "6.43"
type input "4.01"
click at [1177, 542] on input "text" at bounding box center [1155, 543] width 92 height 31
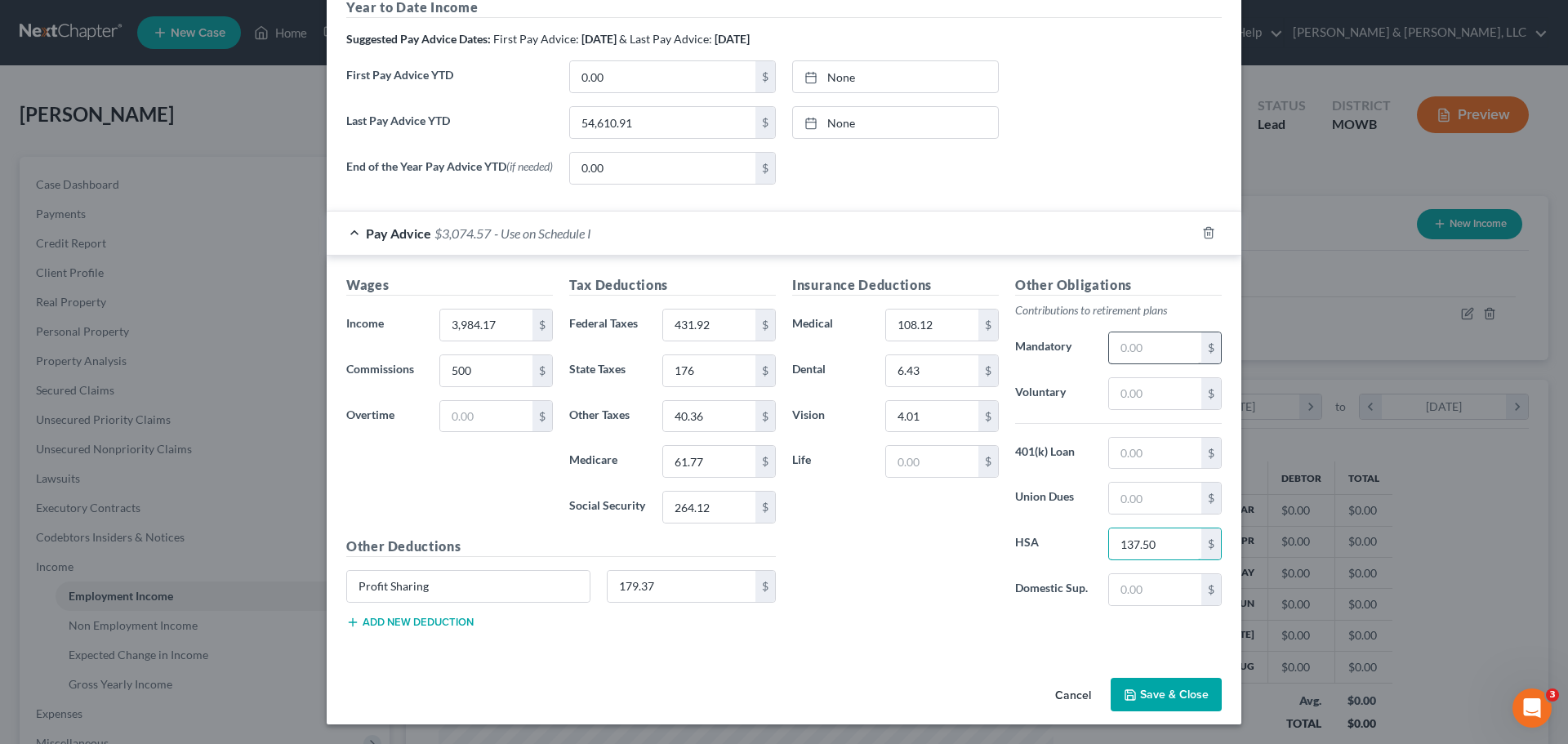
type input "137.50"
click at [1151, 354] on input "text" at bounding box center [1155, 348] width 92 height 31
type input "224.21"
click at [945, 459] on input "text" at bounding box center [932, 461] width 92 height 31
type input "Profit Sharing"
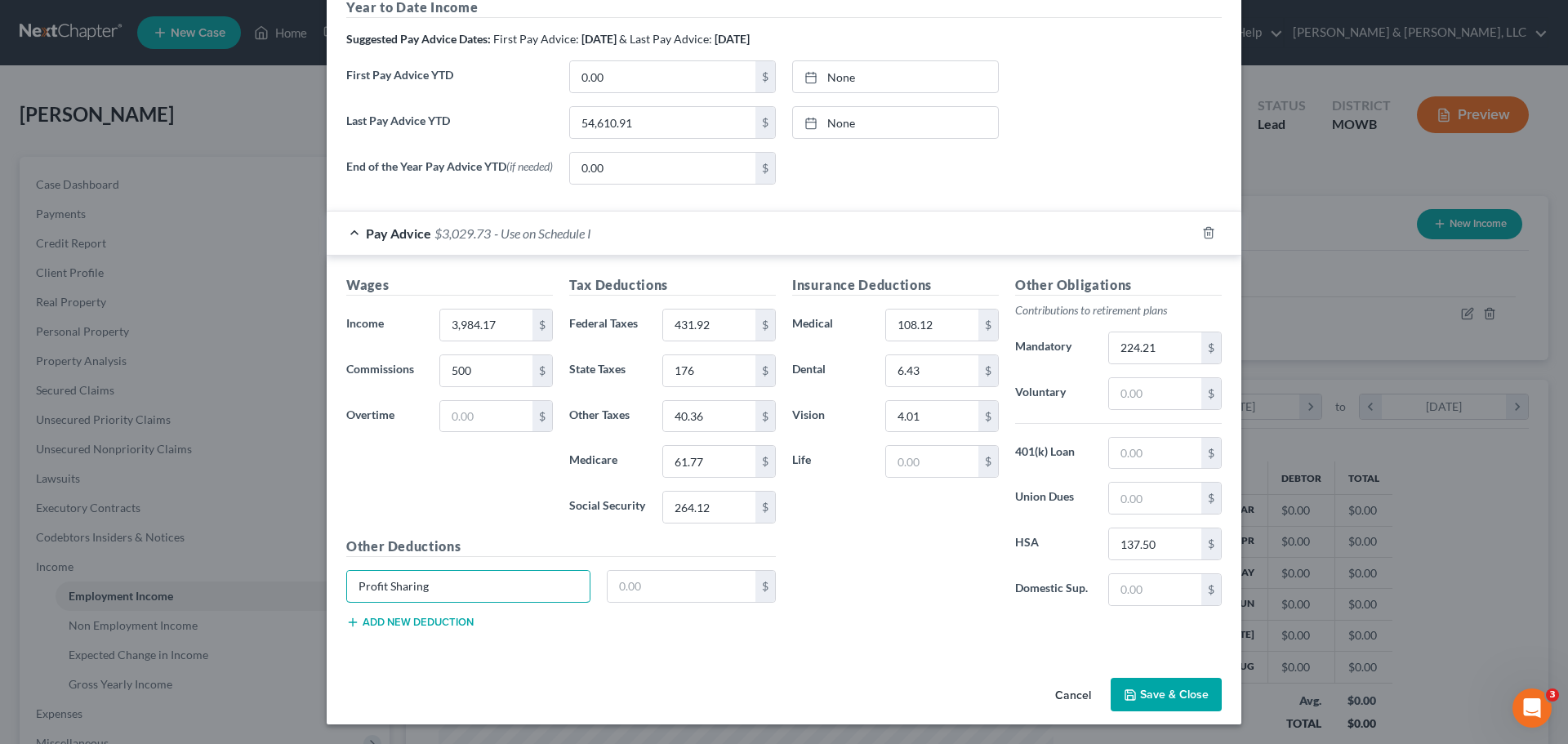
drag, startPoint x: 533, startPoint y: 582, endPoint x: 303, endPoint y: 583, distance: 230.0
click at [303, 584] on div "Edit Income Source × Employment Type * Select Full or Part Time Employment Self…" at bounding box center [784, 372] width 1568 height 744
click at [953, 471] on input "text" at bounding box center [932, 461] width 92 height 31
click at [939, 318] on input "108.12" at bounding box center [932, 324] width 92 height 31
type input "245.62"
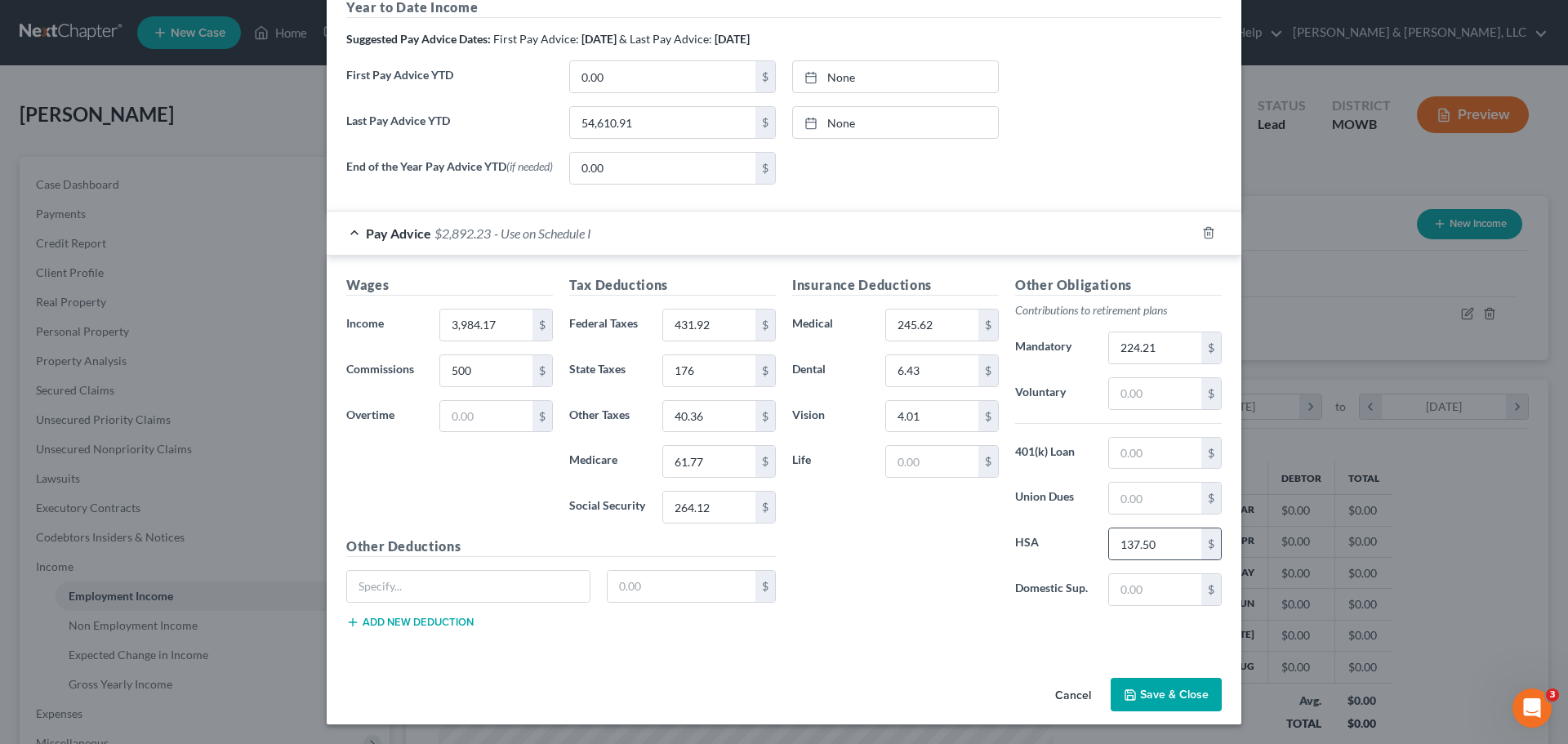
click at [1165, 527] on div "137.50 $" at bounding box center [1164, 543] width 114 height 33
type input "0"
click at [957, 443] on div "Insurance Deductions Medical 245.62 $ Dental 6.43 $ Vision 4.01 $ Life $" at bounding box center [894, 447] width 223 height 344
click at [945, 452] on input "text" at bounding box center [932, 461] width 92 height 31
type input "1.63"
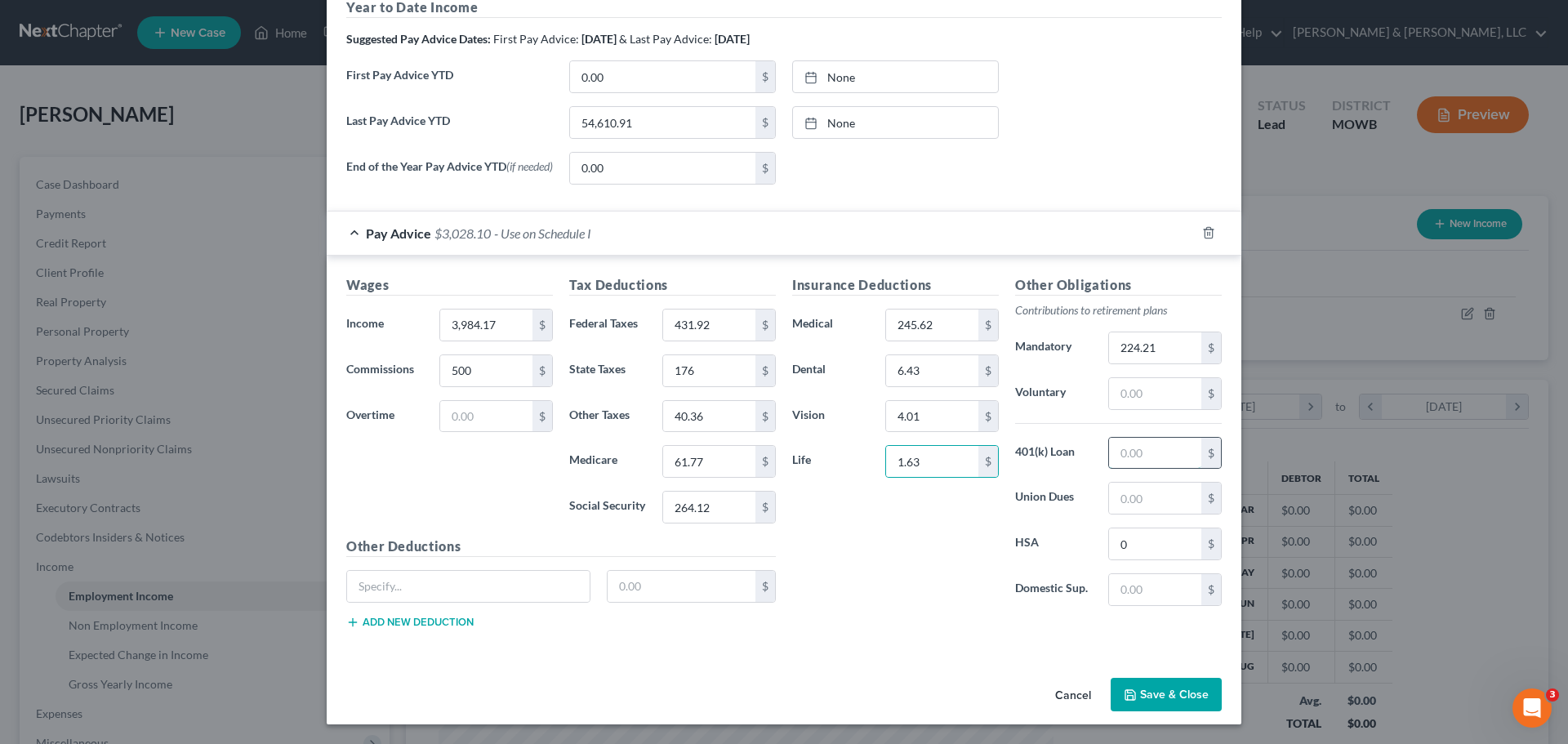
click at [1184, 459] on input "text" at bounding box center [1155, 453] width 92 height 31
type input "49.94"
type input "101.92"
click at [959, 554] on div "Insurance Deductions Medical 245.62 $ Dental 6.43 $ Vision 4.01 $ Life 101.92 $" at bounding box center [894, 447] width 223 height 344
click at [1191, 684] on button "Save & Close" at bounding box center [1166, 694] width 111 height 35
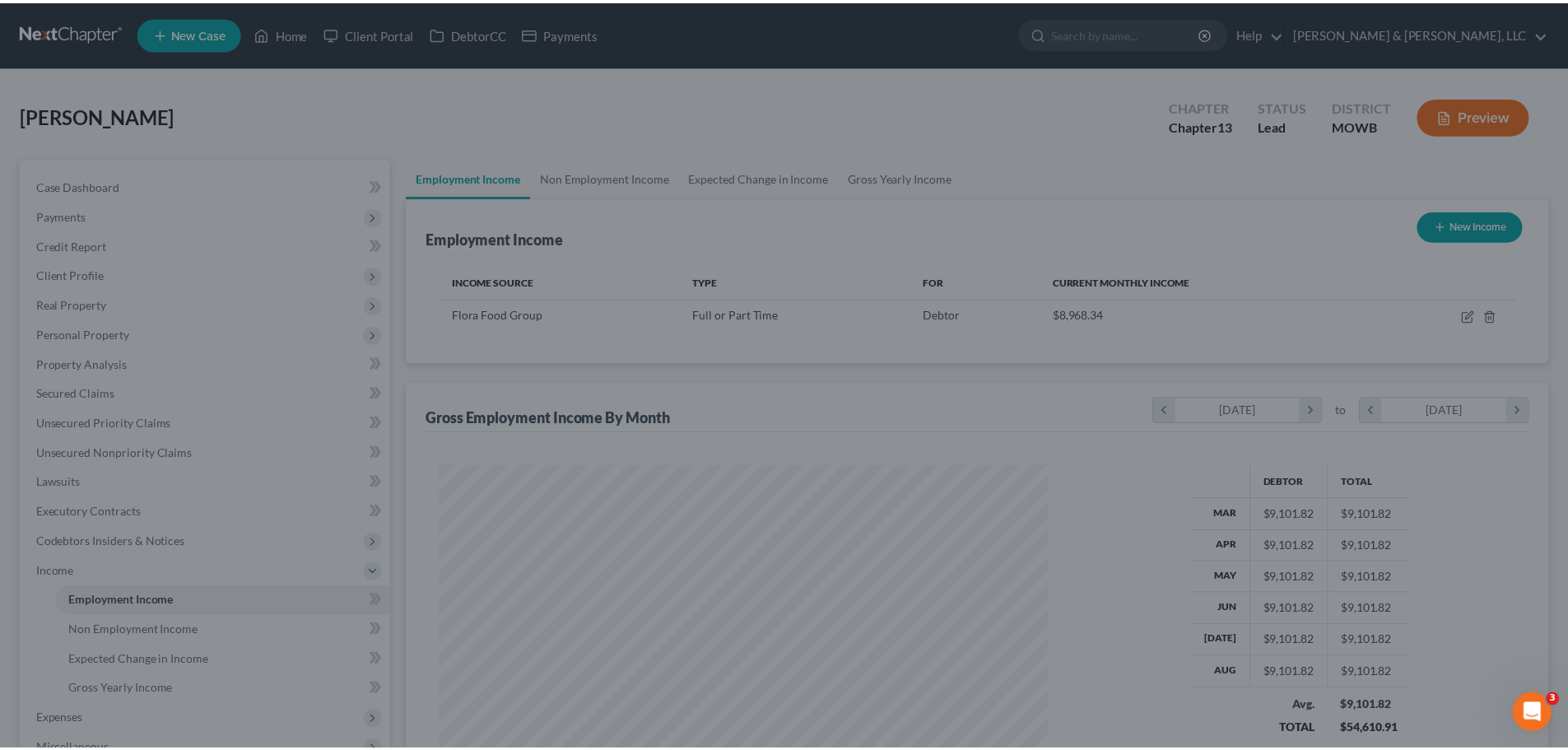
scroll to position [822673, 822238]
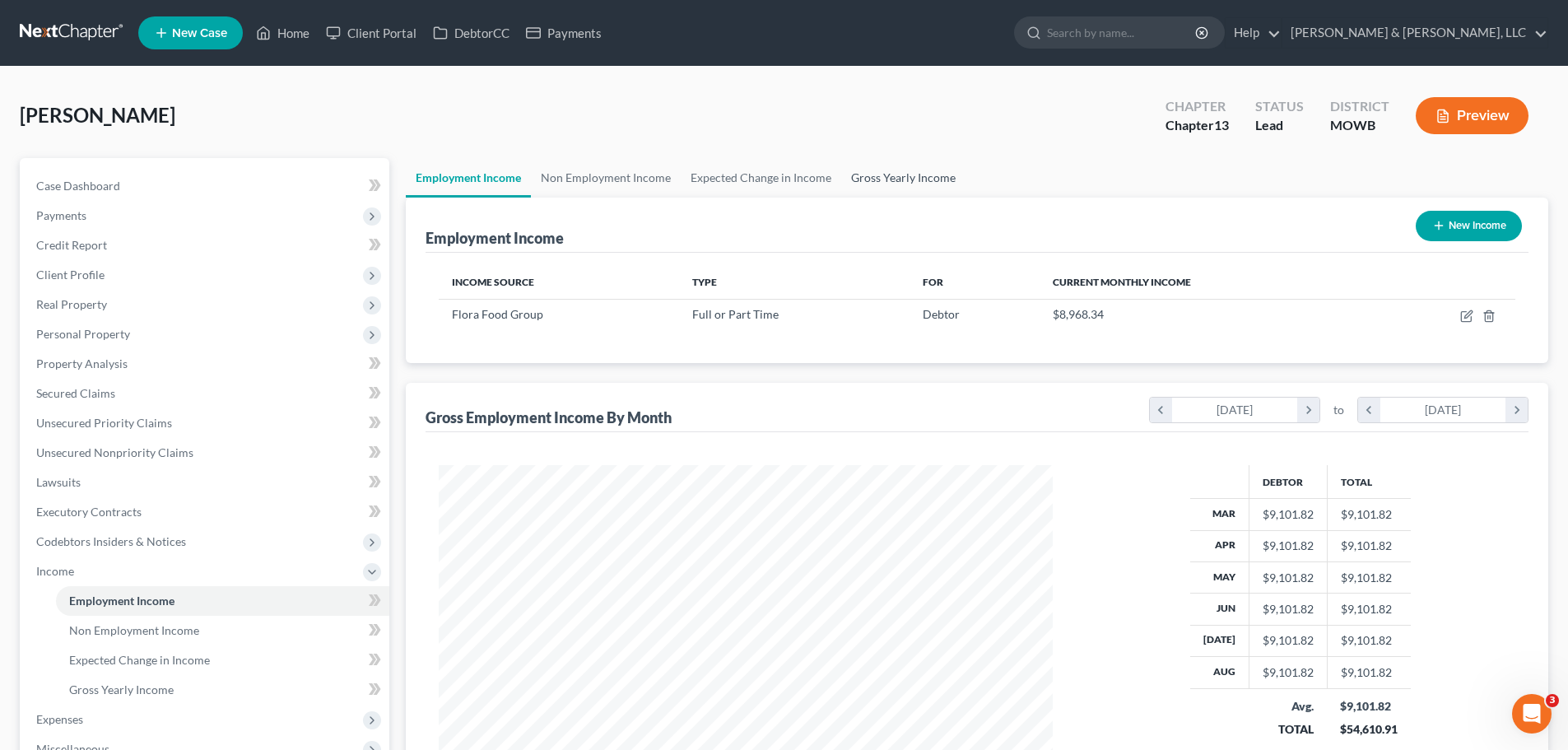
click at [864, 188] on link "Gross Yearly Income" at bounding box center [902, 178] width 124 height 40
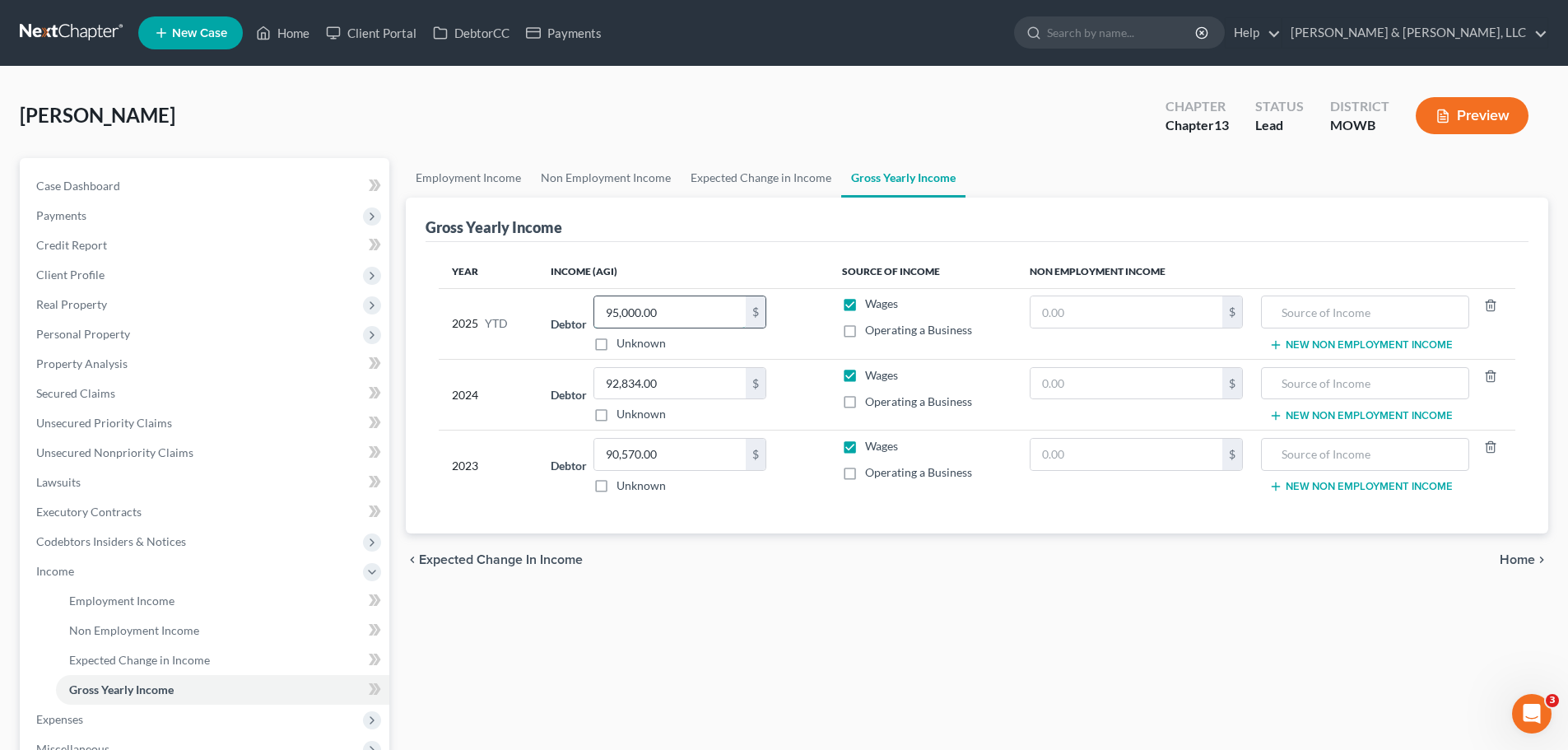
click at [697, 312] on input "95,000.00" at bounding box center [669, 312] width 151 height 31
type input "70,083.39"
click at [88, 252] on link "Credit Report" at bounding box center [205, 244] width 366 height 29
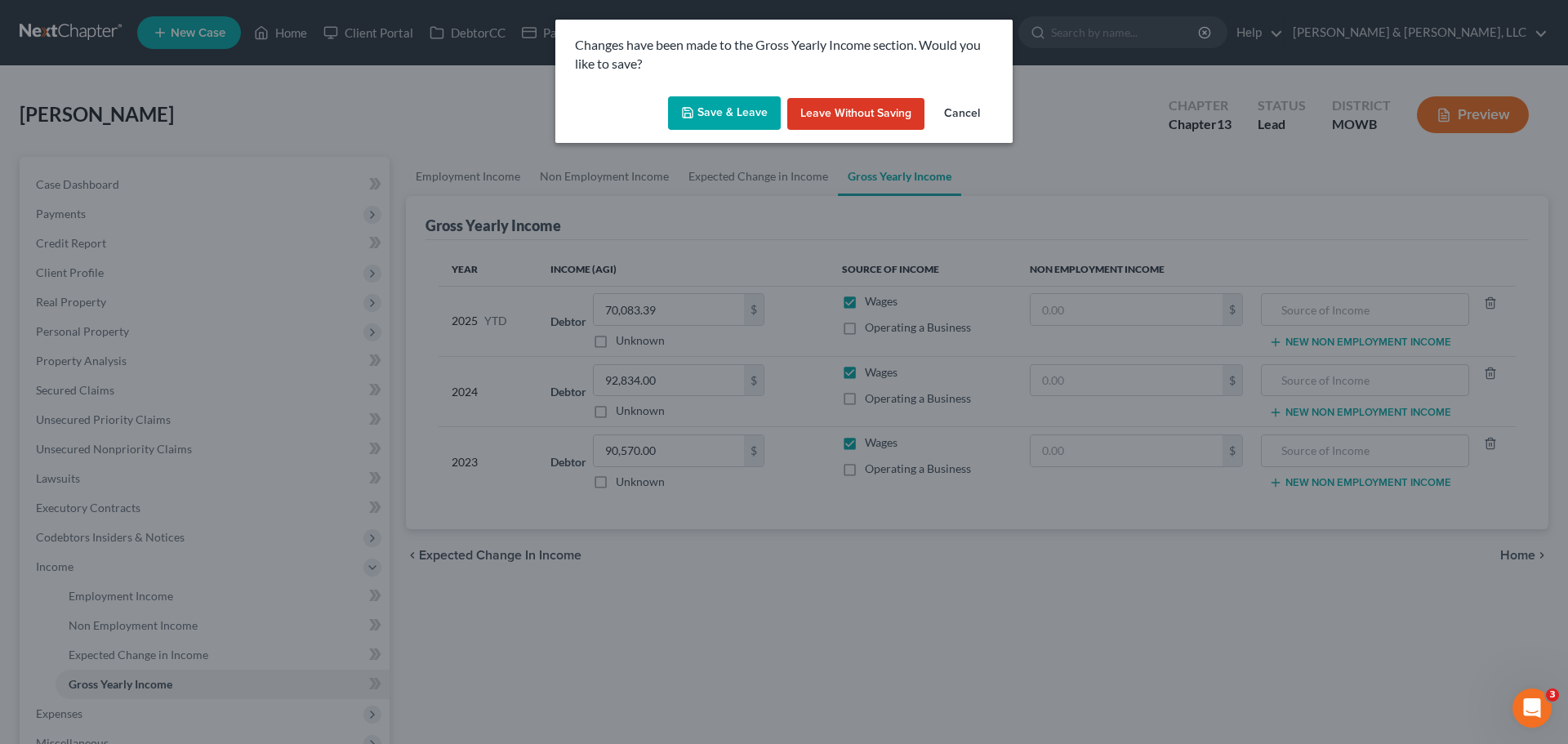
click at [735, 117] on button "Save & Leave" at bounding box center [724, 114] width 113 height 35
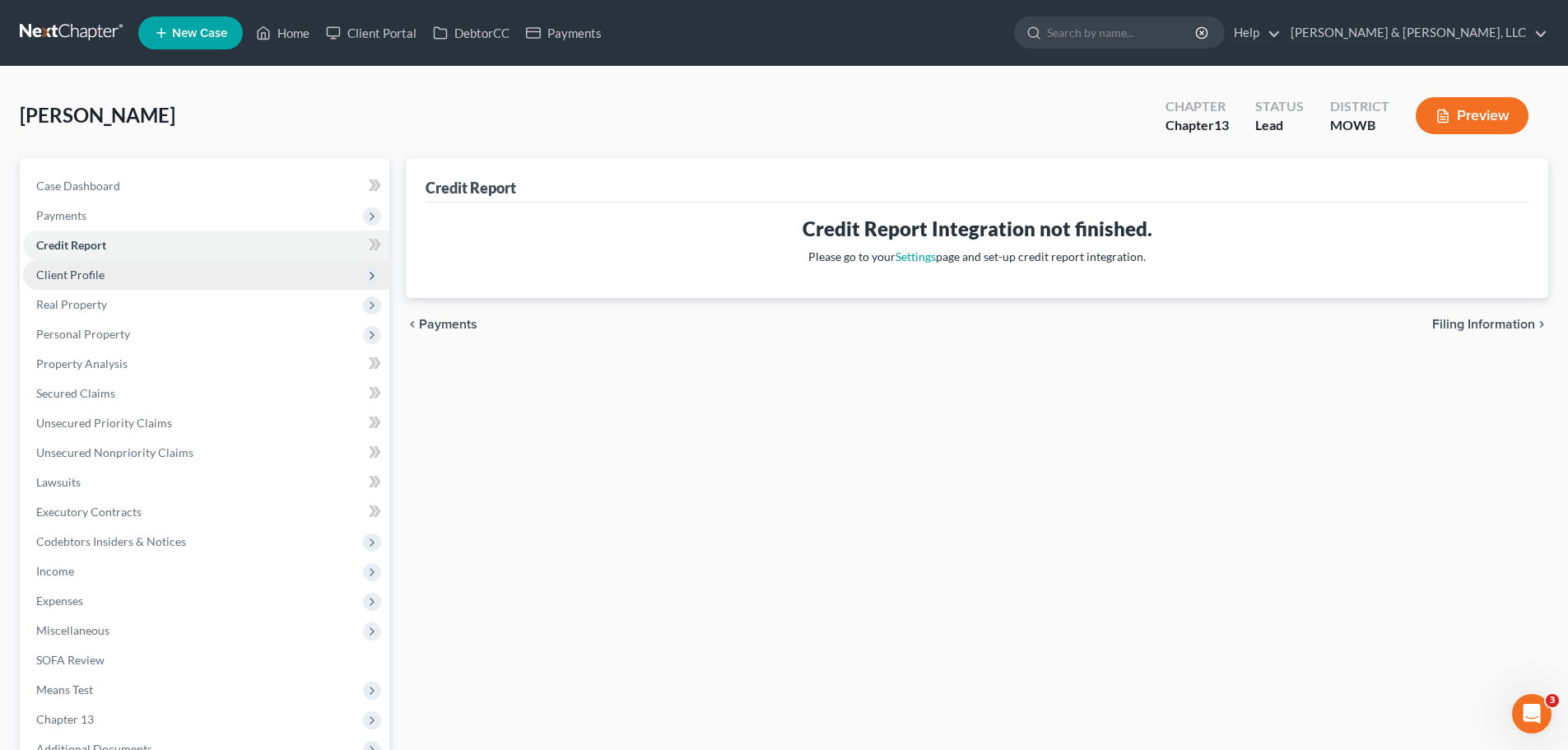
click at [176, 264] on span "Client Profile" at bounding box center [205, 275] width 366 height 29
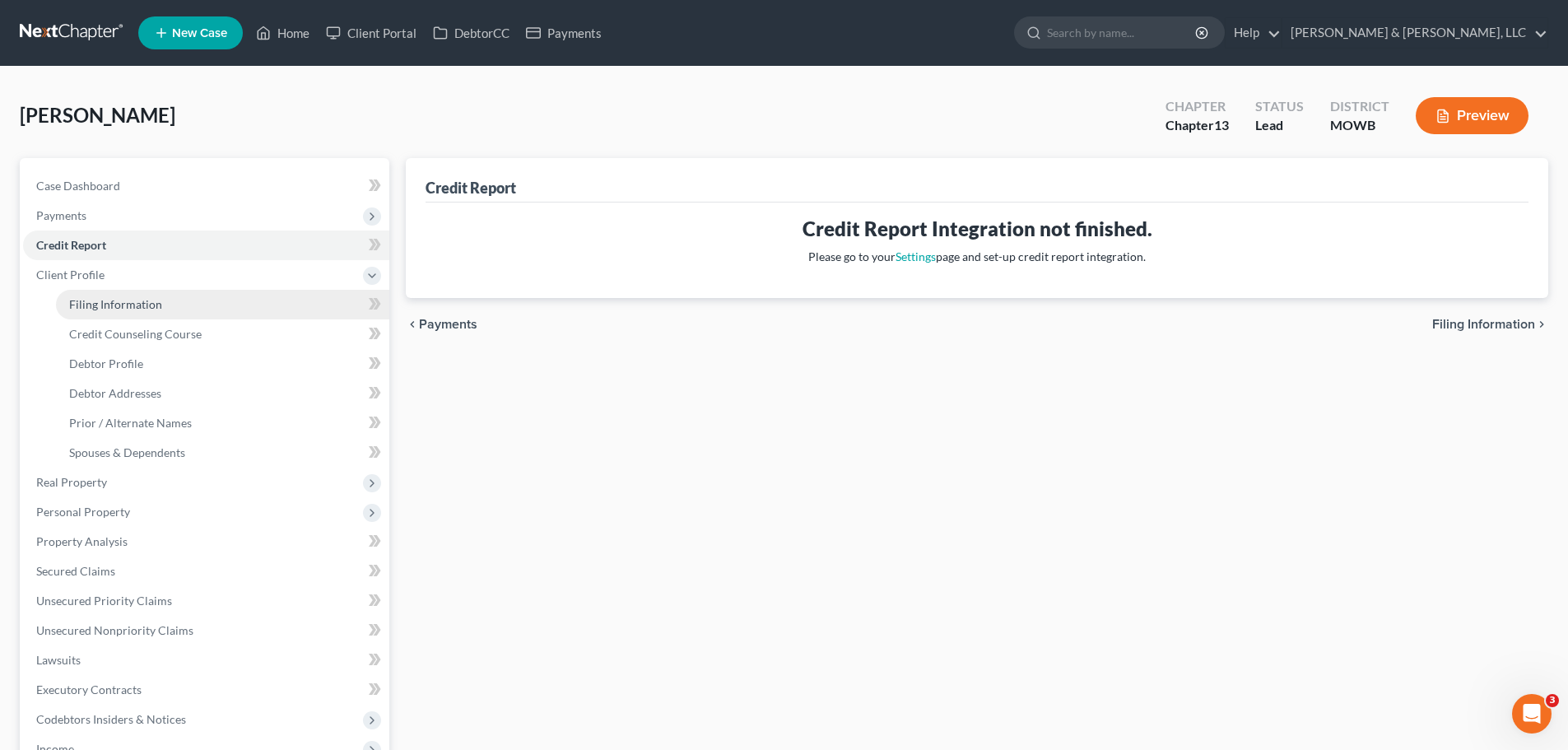
click at [157, 298] on span "Filing Information" at bounding box center [116, 304] width 93 height 14
select select "1"
select select "0"
select select "3"
select select "26"
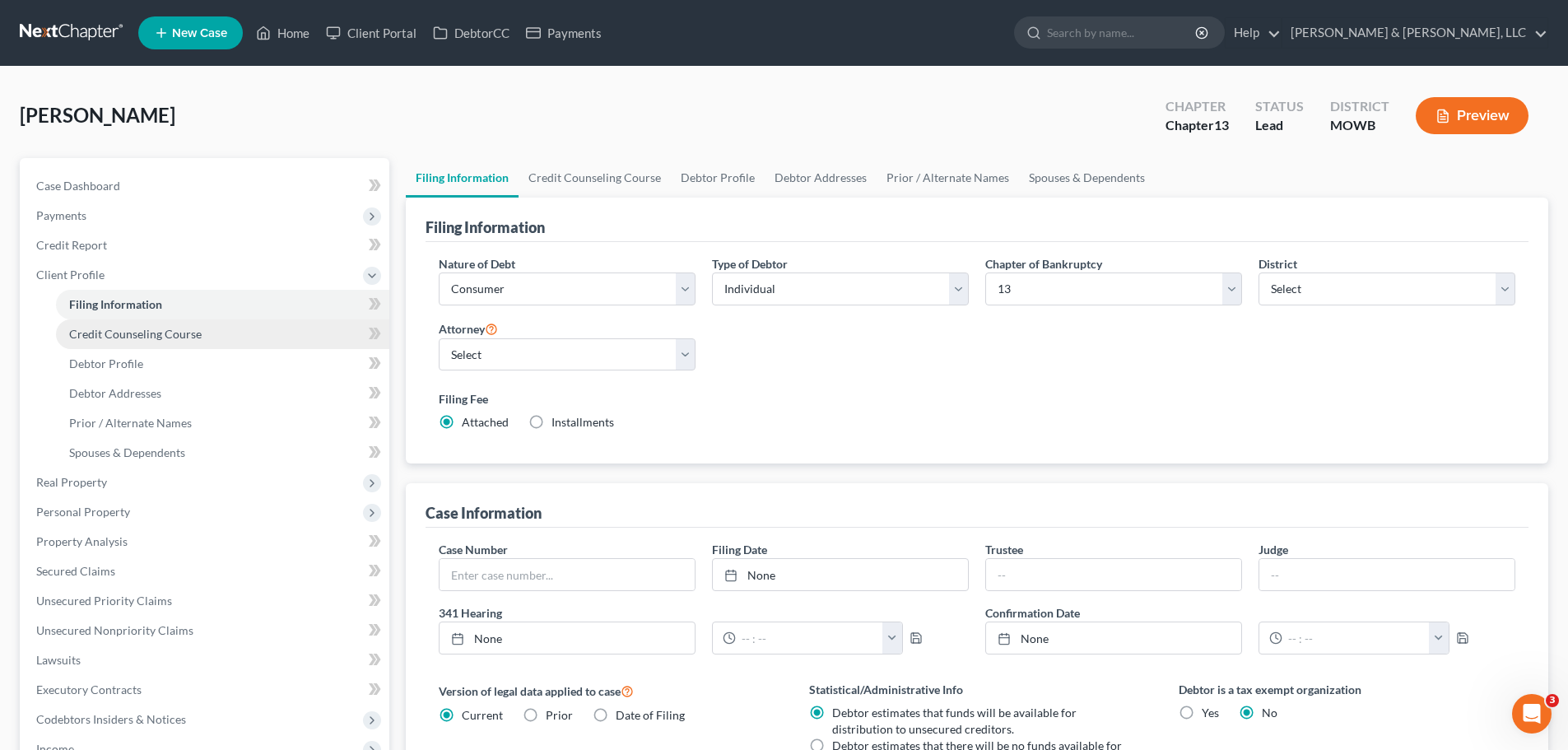
click at [169, 334] on span "Credit Counseling Course" at bounding box center [135, 333] width 133 height 14
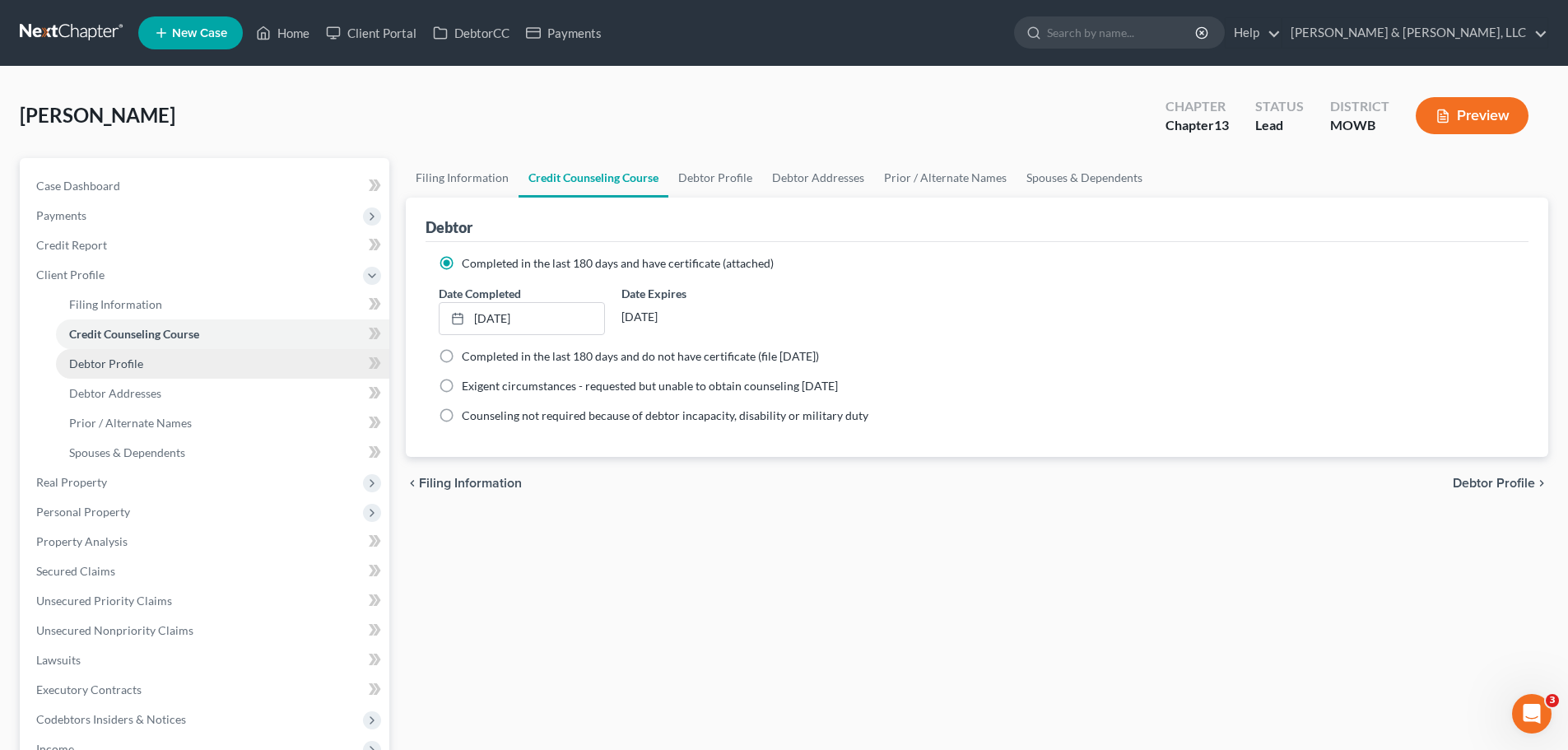
click at [189, 365] on link "Debtor Profile" at bounding box center [223, 363] width 333 height 29
select select "0"
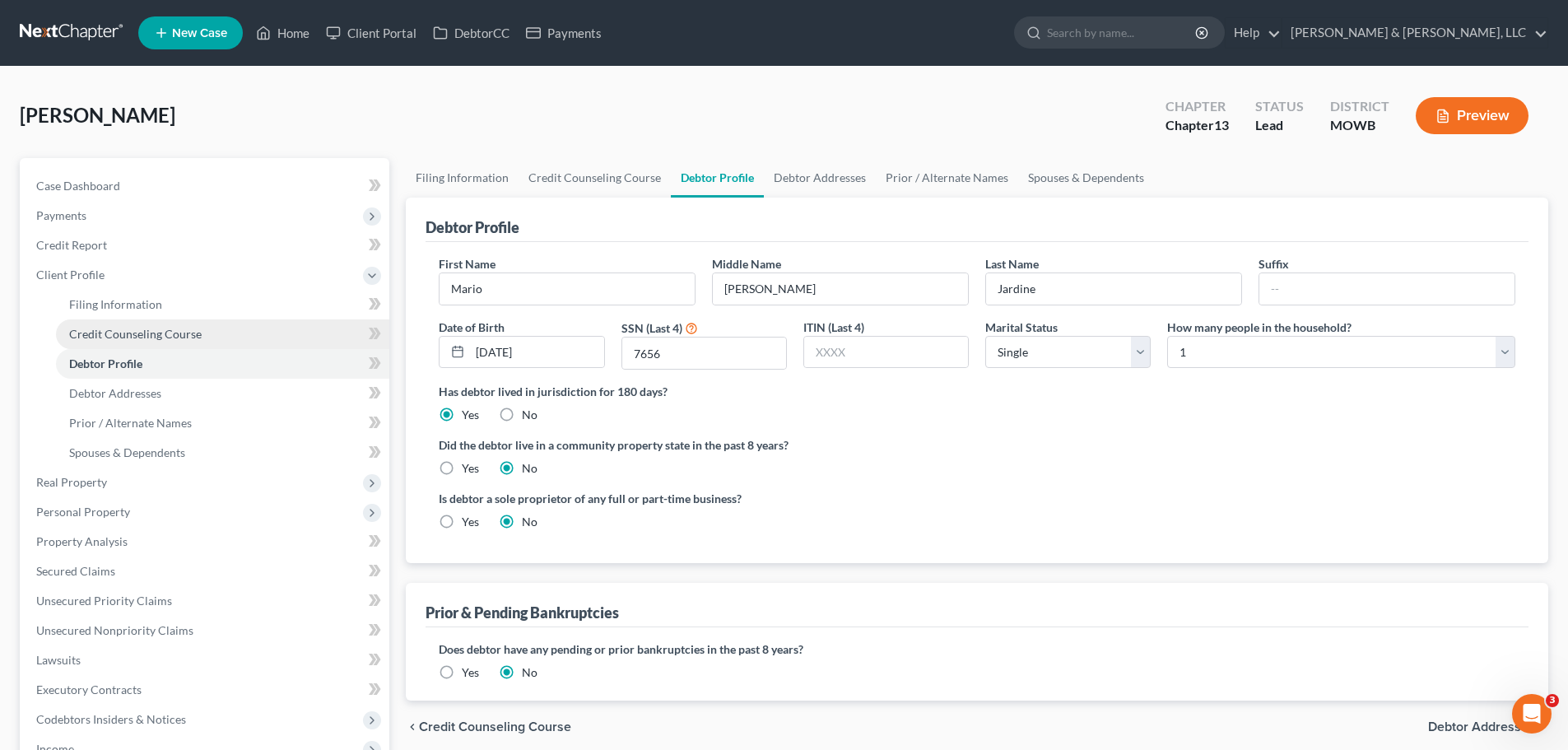
click at [167, 336] on span "Credit Counseling Course" at bounding box center [135, 333] width 133 height 14
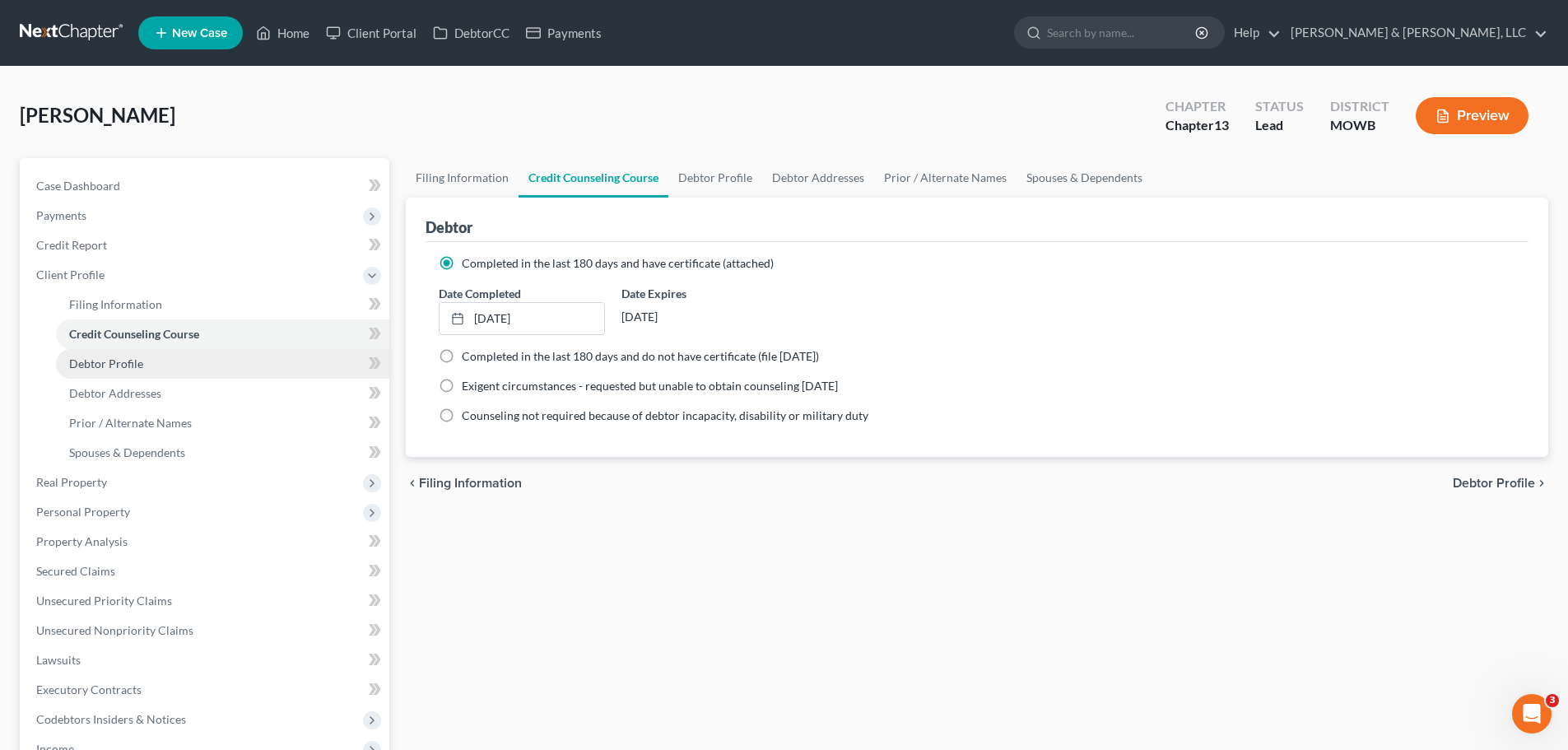
click at [167, 367] on link "Debtor Profile" at bounding box center [223, 363] width 333 height 29
select select "0"
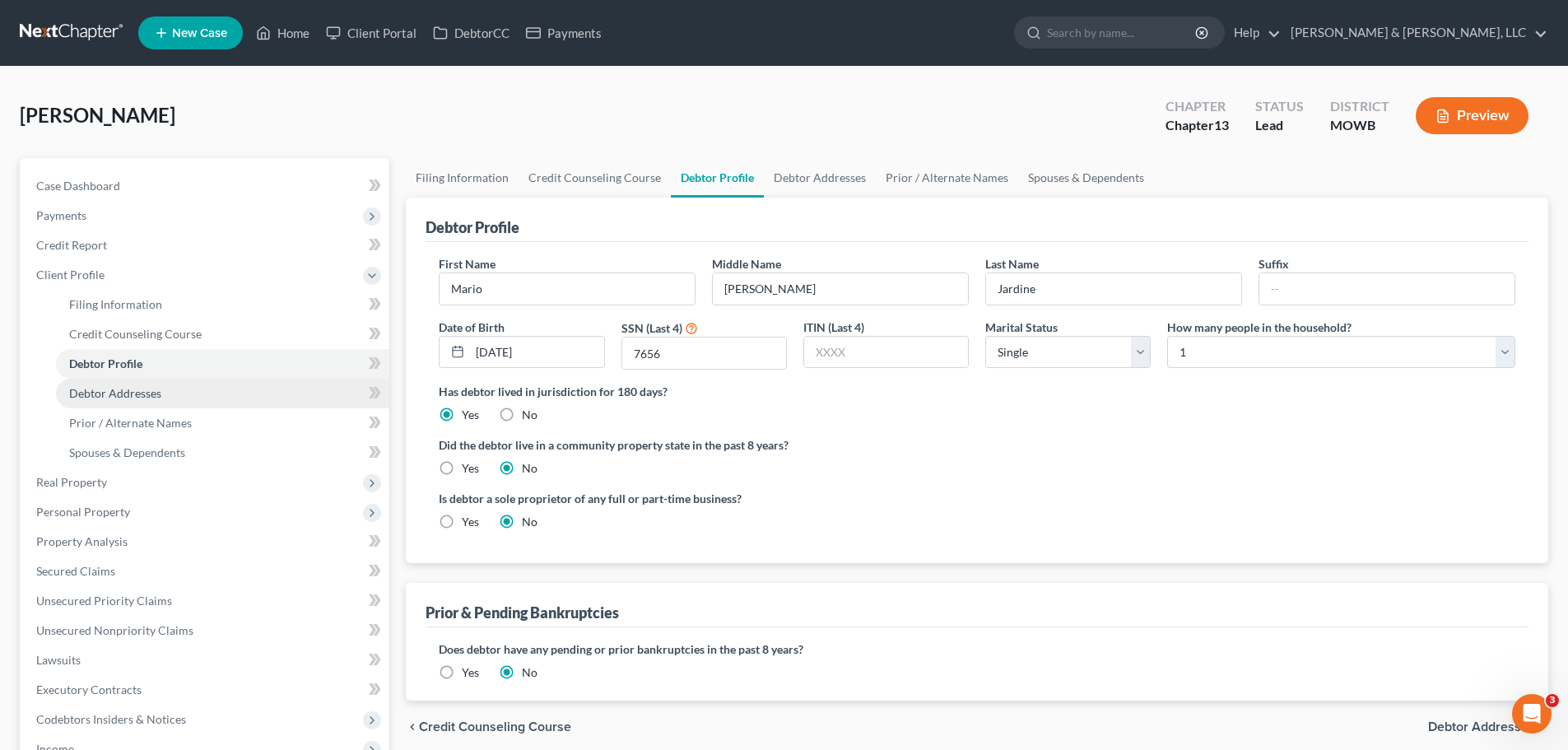
click at [140, 400] on link "Debtor Addresses" at bounding box center [223, 393] width 333 height 29
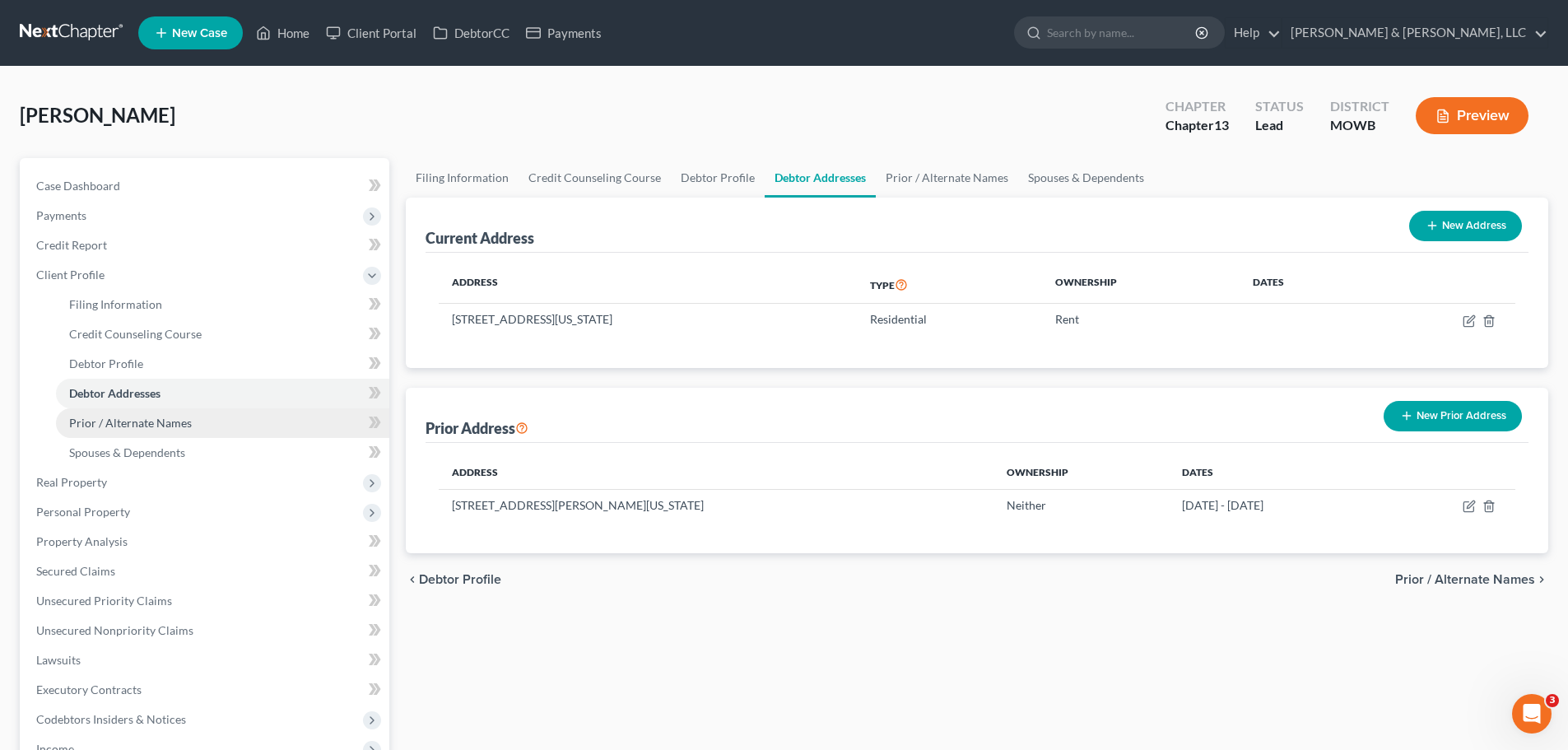
click at [124, 428] on span "Prior / Alternate Names" at bounding box center [130, 422] width 122 height 14
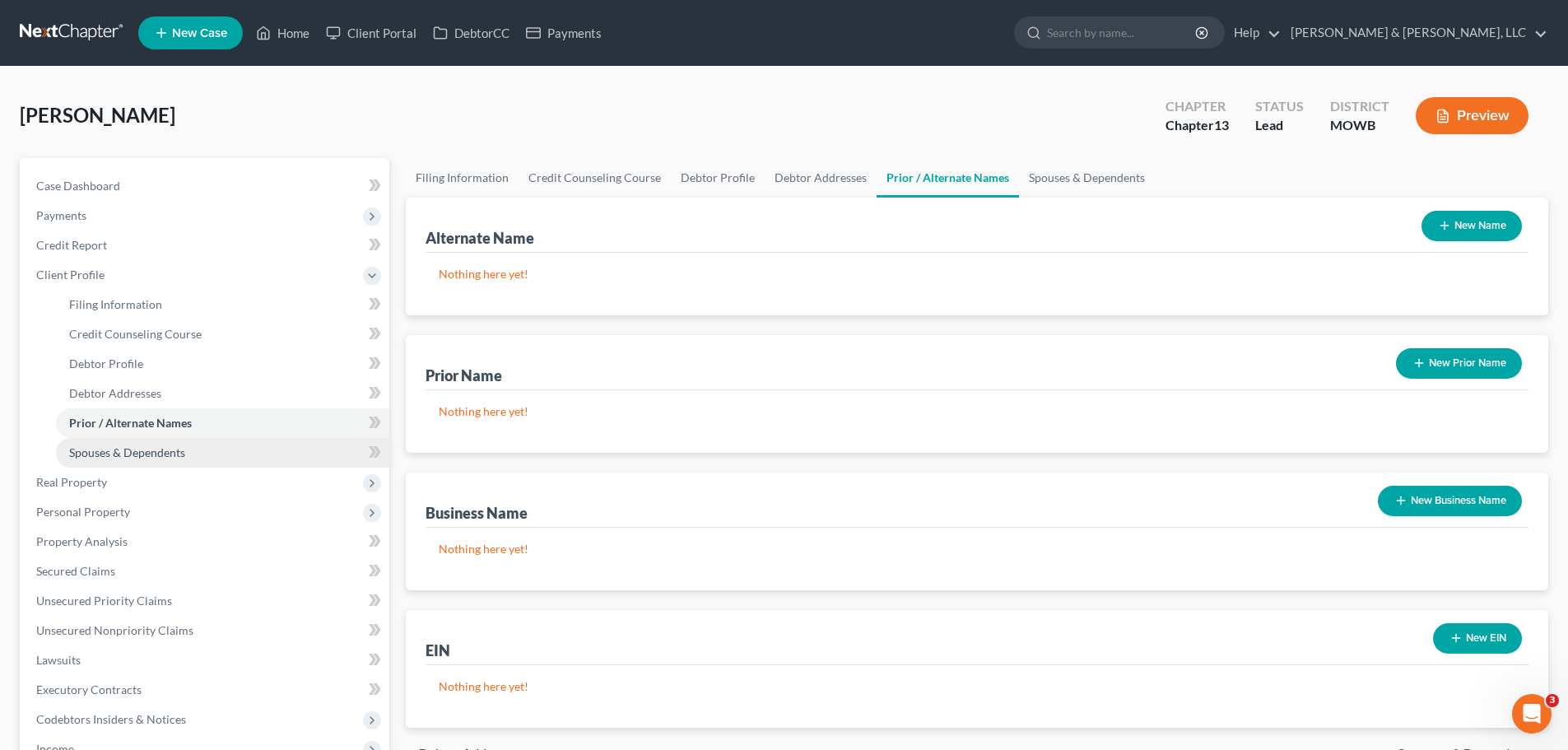
click at [133, 449] on span "Spouses & Dependents" at bounding box center [127, 452] width 116 height 14
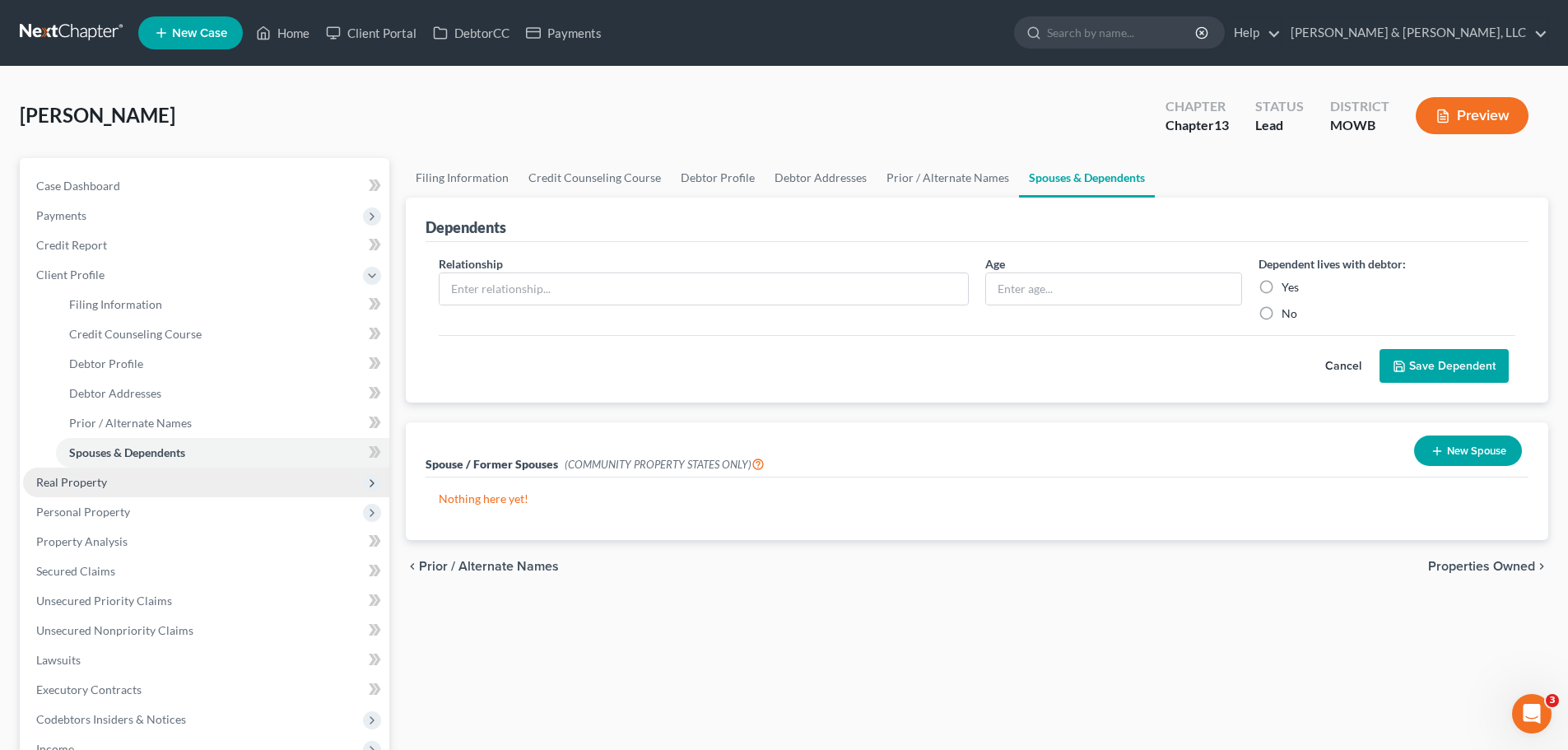
click at [107, 483] on span "Real Property" at bounding box center [205, 482] width 366 height 29
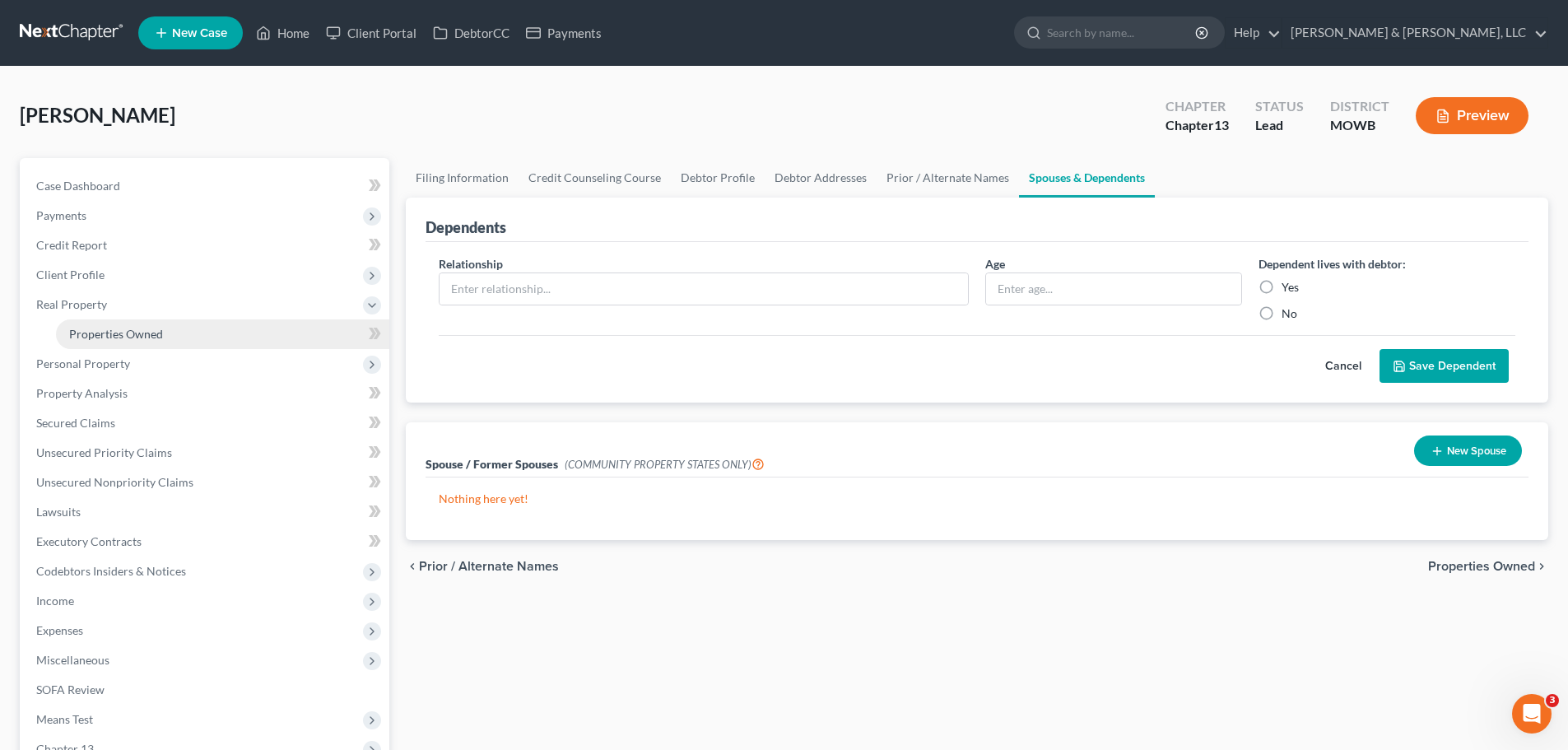
click at [123, 330] on span "Properties Owned" at bounding box center [116, 333] width 94 height 14
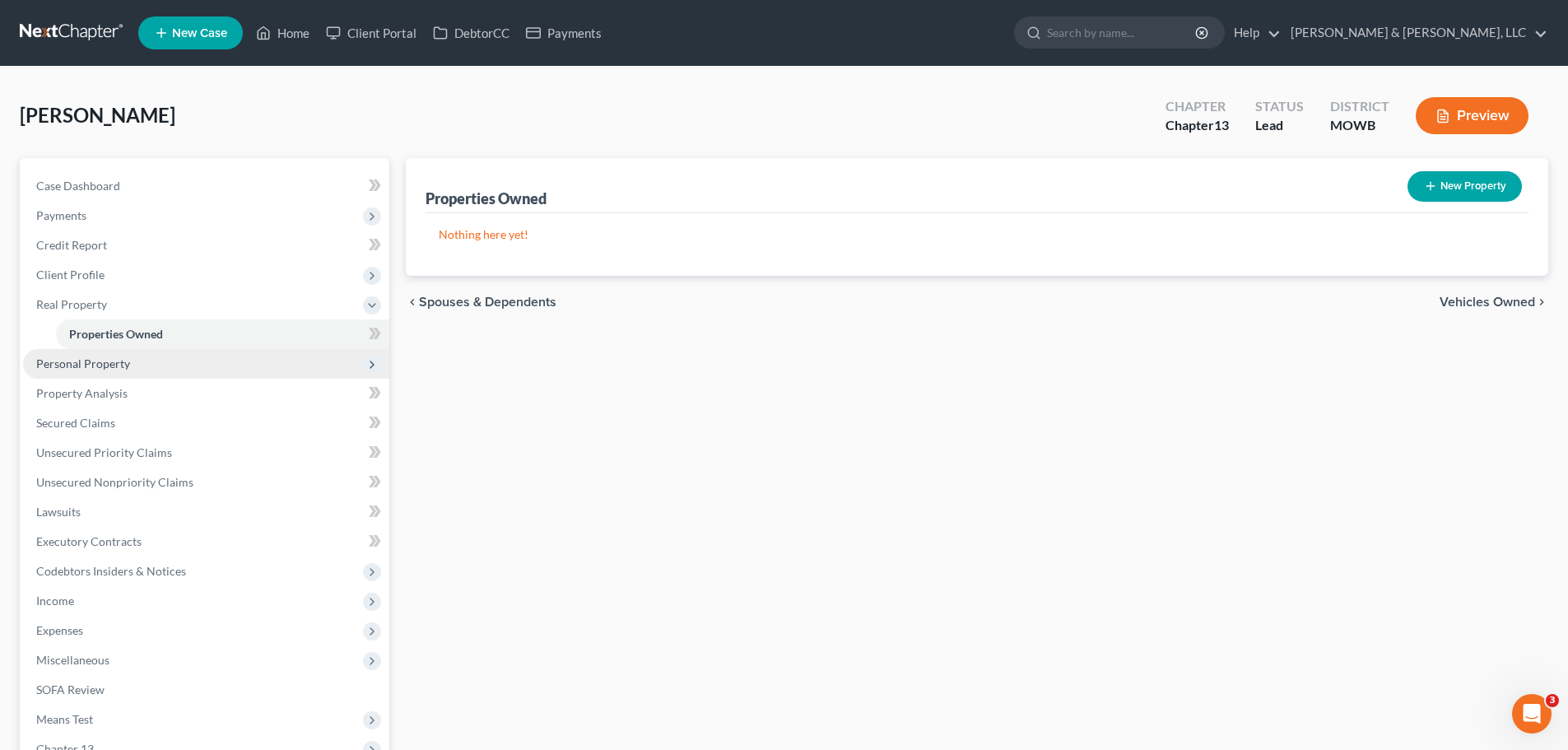
click at [173, 355] on span "Personal Property" at bounding box center [205, 363] width 366 height 29
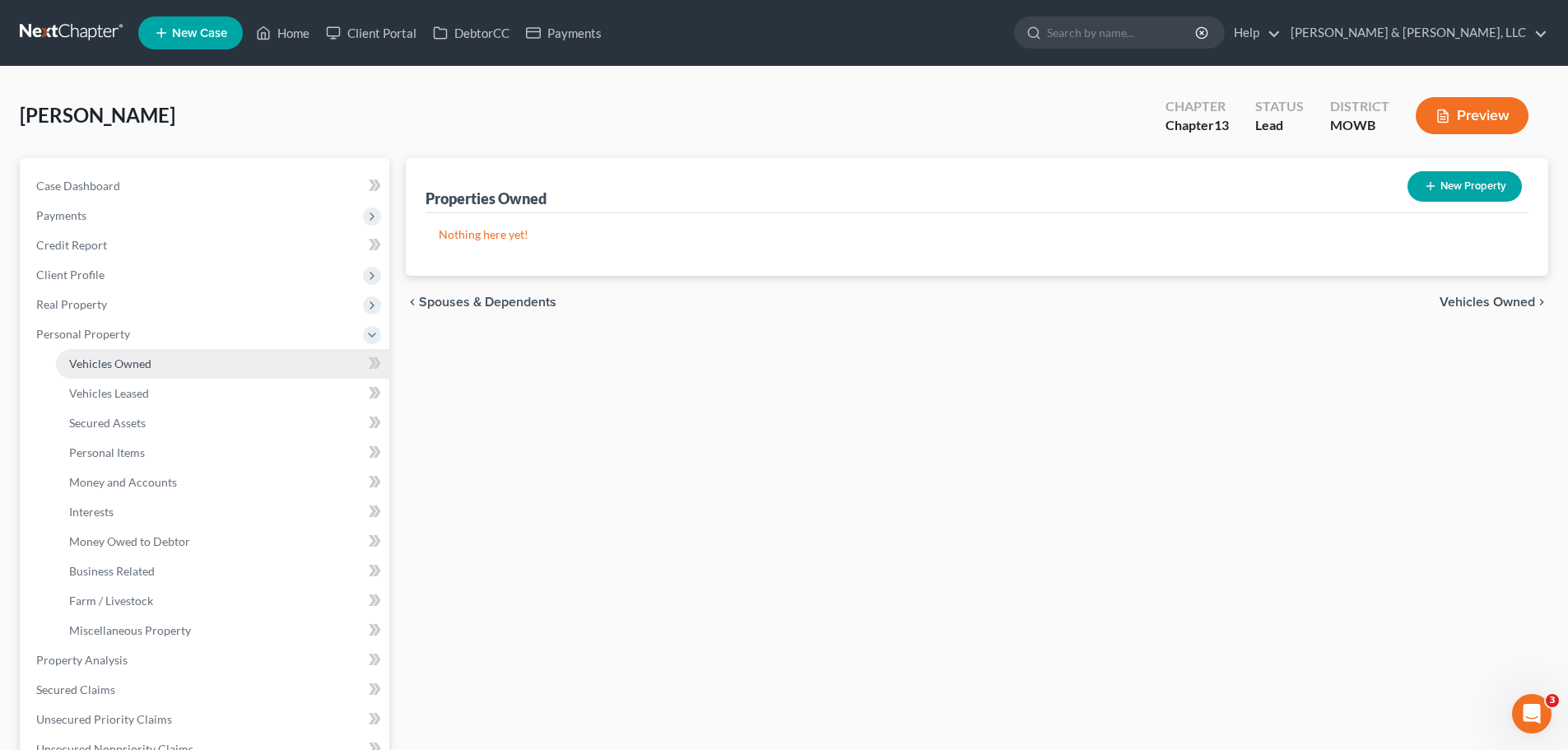
click at [166, 374] on link "Vehicles Owned" at bounding box center [223, 363] width 333 height 29
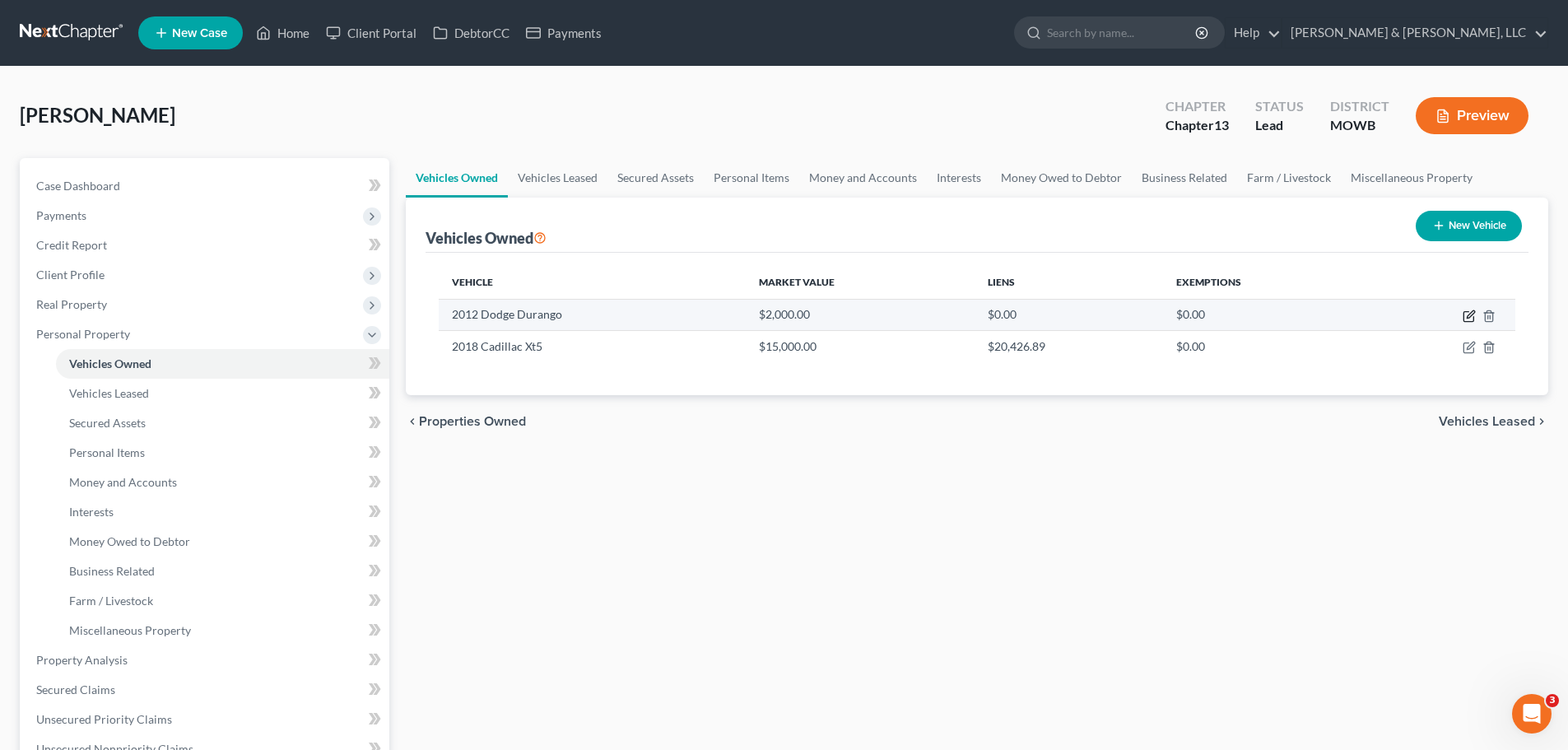
click at [1464, 316] on icon "button" at bounding box center [1468, 316] width 9 height 9
select select "0"
select select "14"
select select "3"
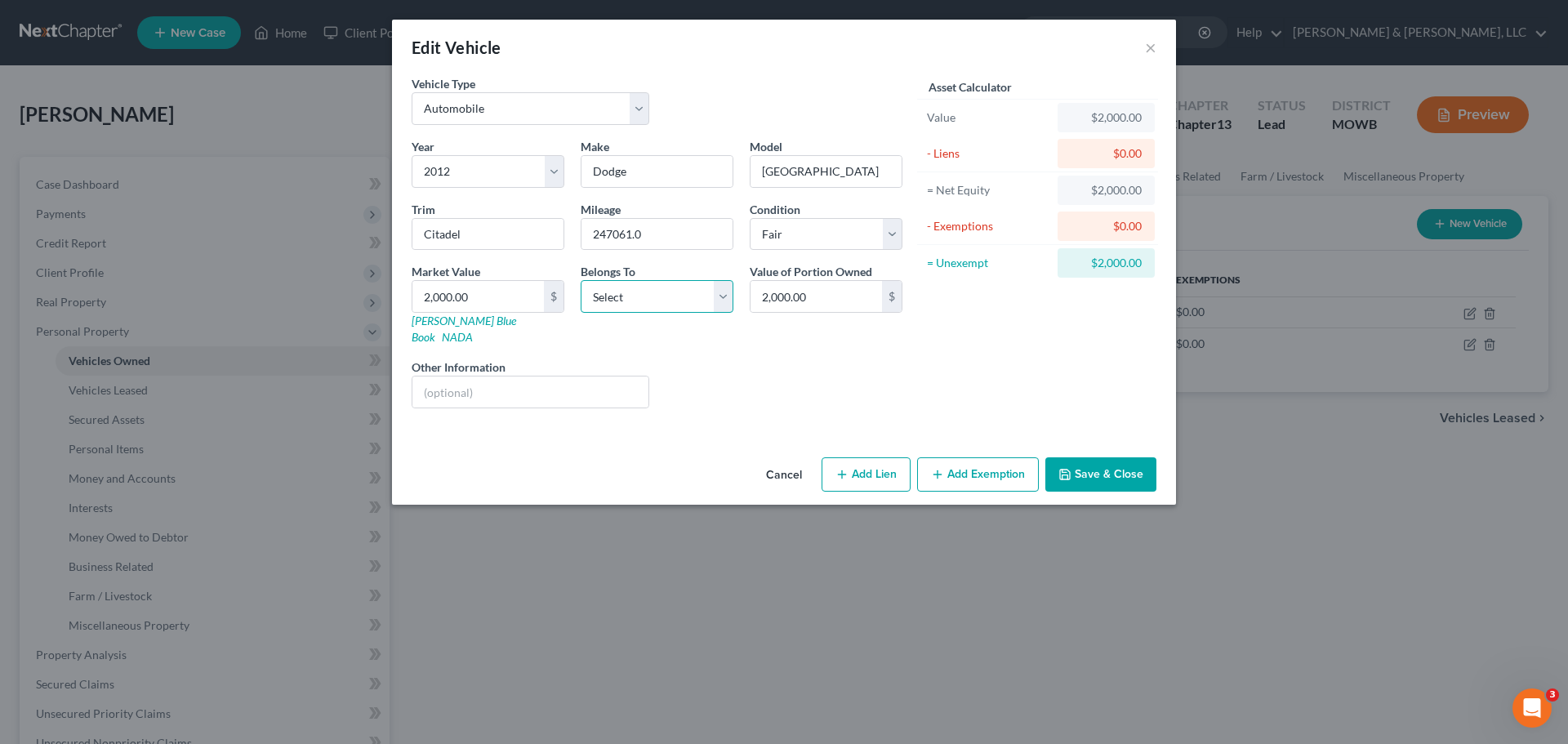
click at [666, 294] on select "Select Debtor 1 Only Debtor 2 Only Debtor 1 And Debtor 2 Only At Least One Of T…" at bounding box center [657, 296] width 153 height 33
select select "0"
click at [581, 280] on select "Select Debtor 1 Only Debtor 2 Only Debtor 1 And Debtor 2 Only At Least One Of T…" at bounding box center [657, 296] width 153 height 33
click at [881, 459] on button "Add Lien" at bounding box center [865, 474] width 89 height 35
select select "0"
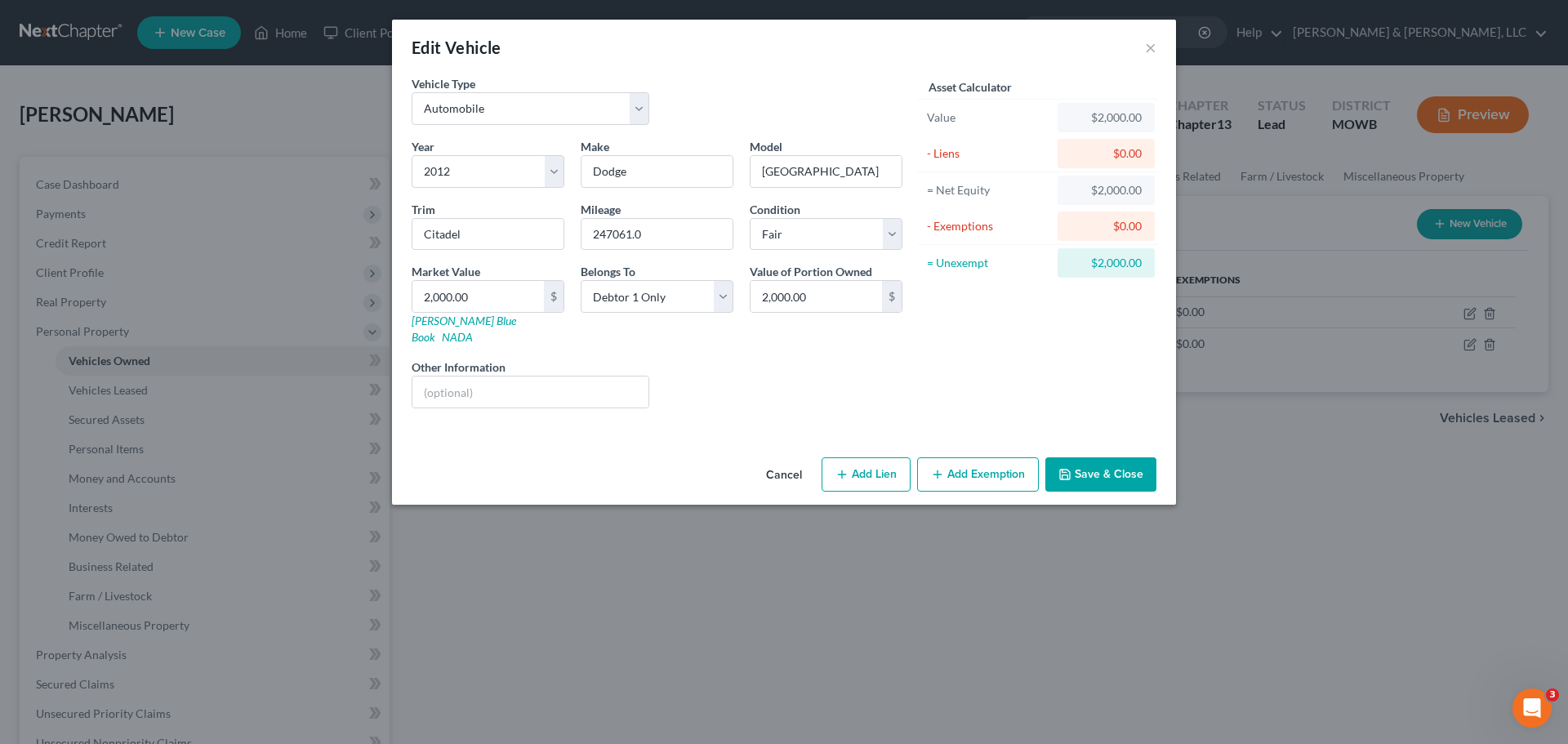
select select "0"
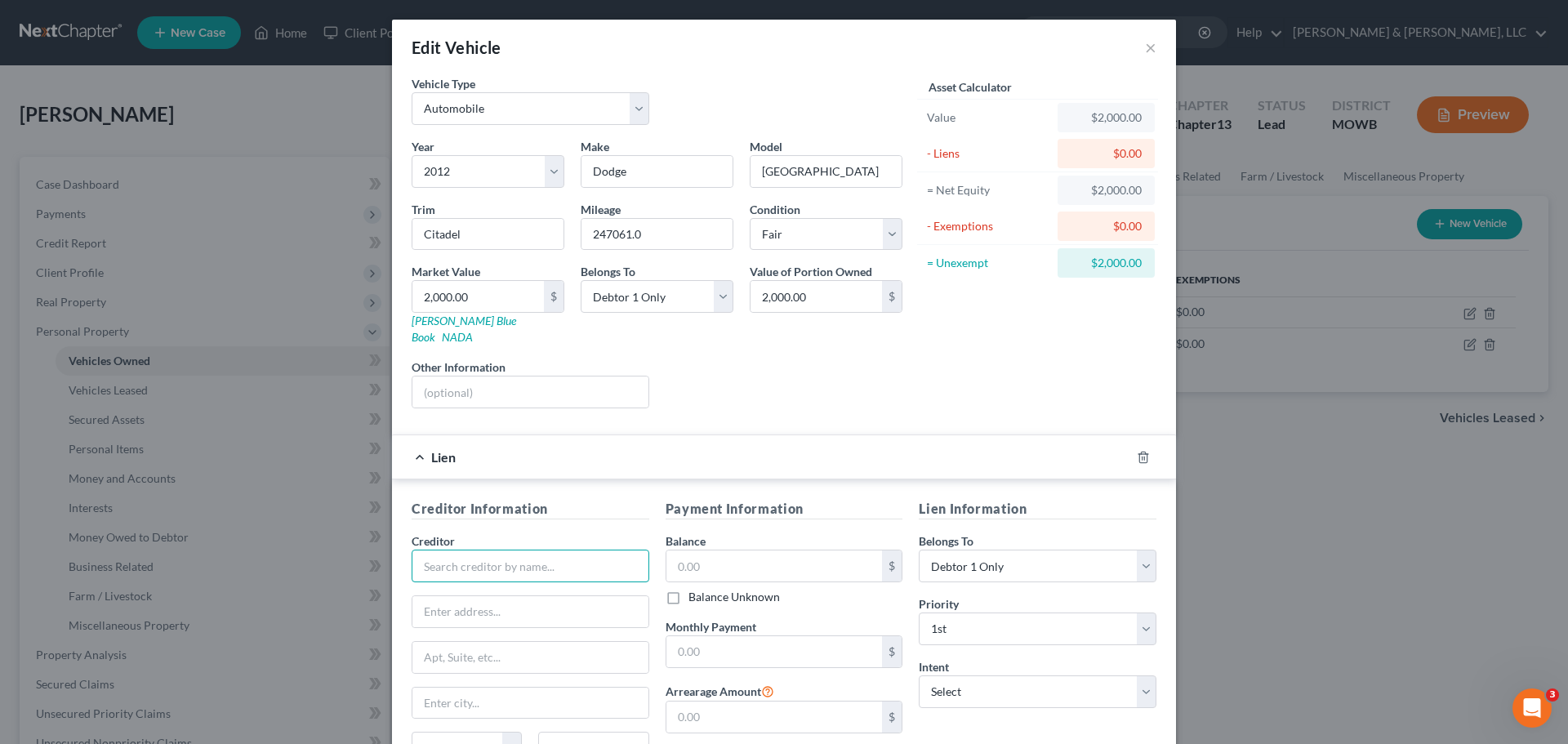
click at [562, 550] on input "text" at bounding box center [530, 566] width 238 height 33
type input "???"
click at [729, 565] on input "text" at bounding box center [774, 566] width 216 height 31
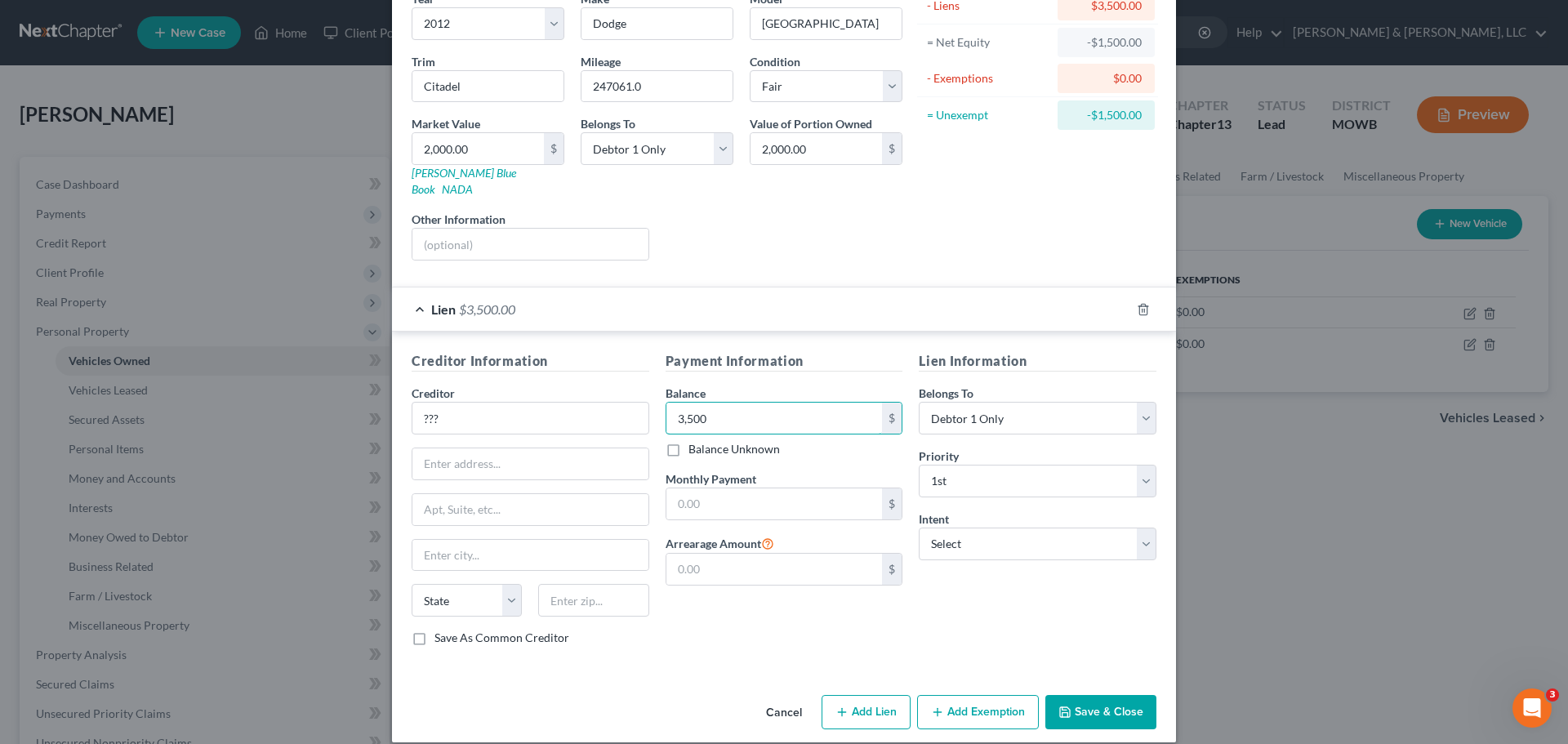
scroll to position [149, 0]
type input "3,500"
click at [956, 540] on select "Select Surrender Redeem Reaffirm Avoid Other" at bounding box center [1037, 542] width 238 height 33
select select "2"
click at [919, 526] on select "Select Surrender Redeem Reaffirm Avoid Other" at bounding box center [1037, 542] width 238 height 33
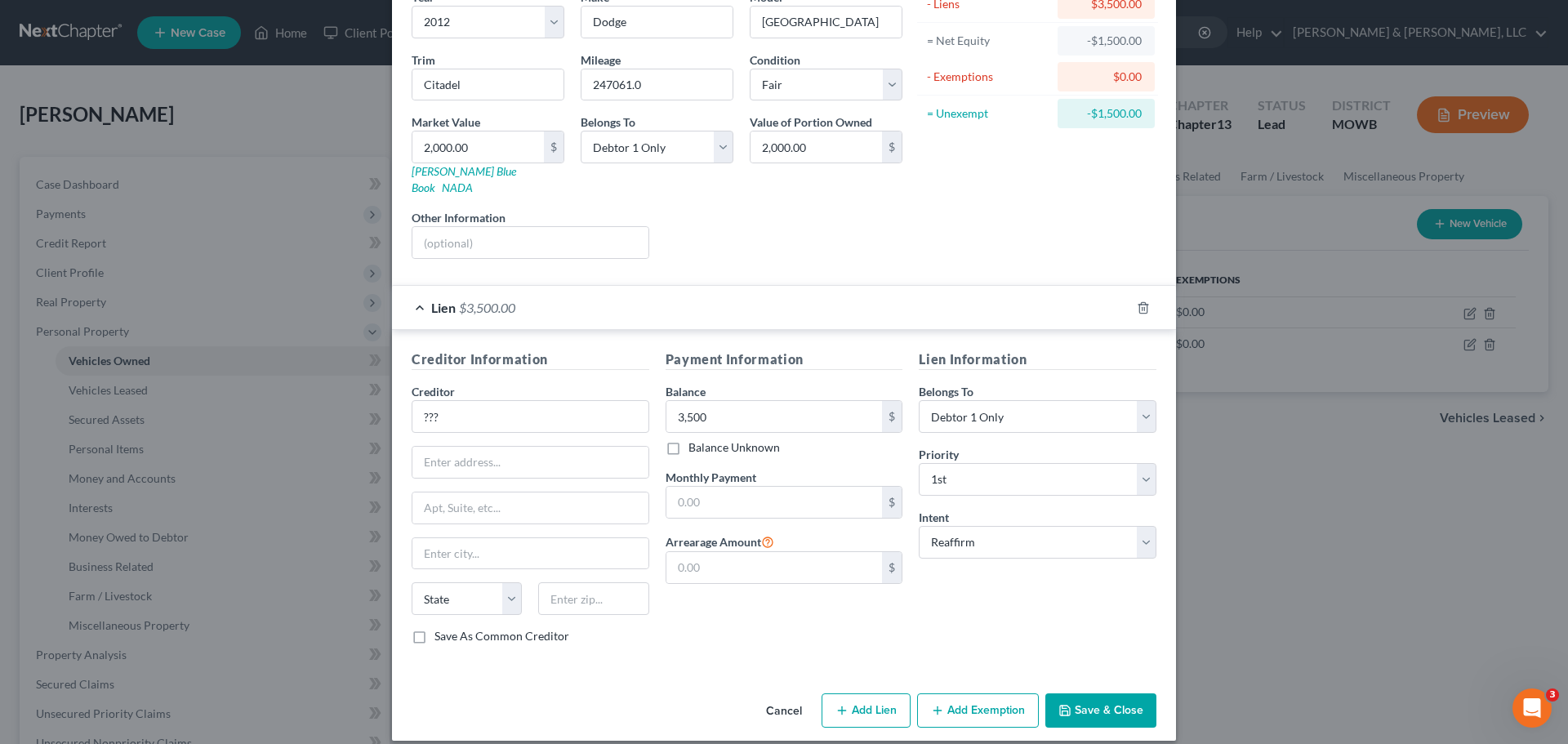
click at [1101, 699] on button "Save & Close" at bounding box center [1100, 710] width 111 height 35
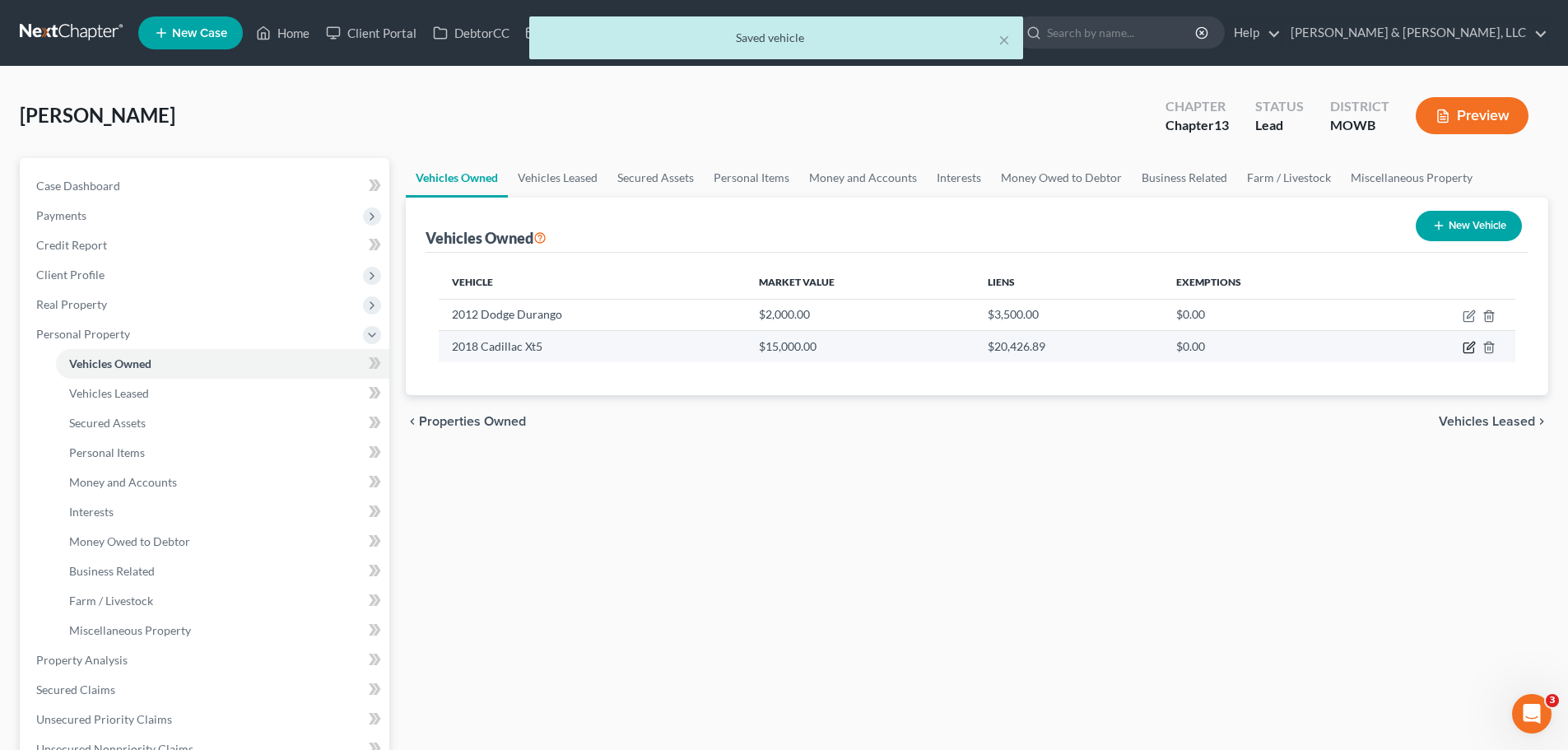
click at [1464, 348] on icon "button" at bounding box center [1468, 348] width 9 height 9
select select "0"
select select "8"
select select "2"
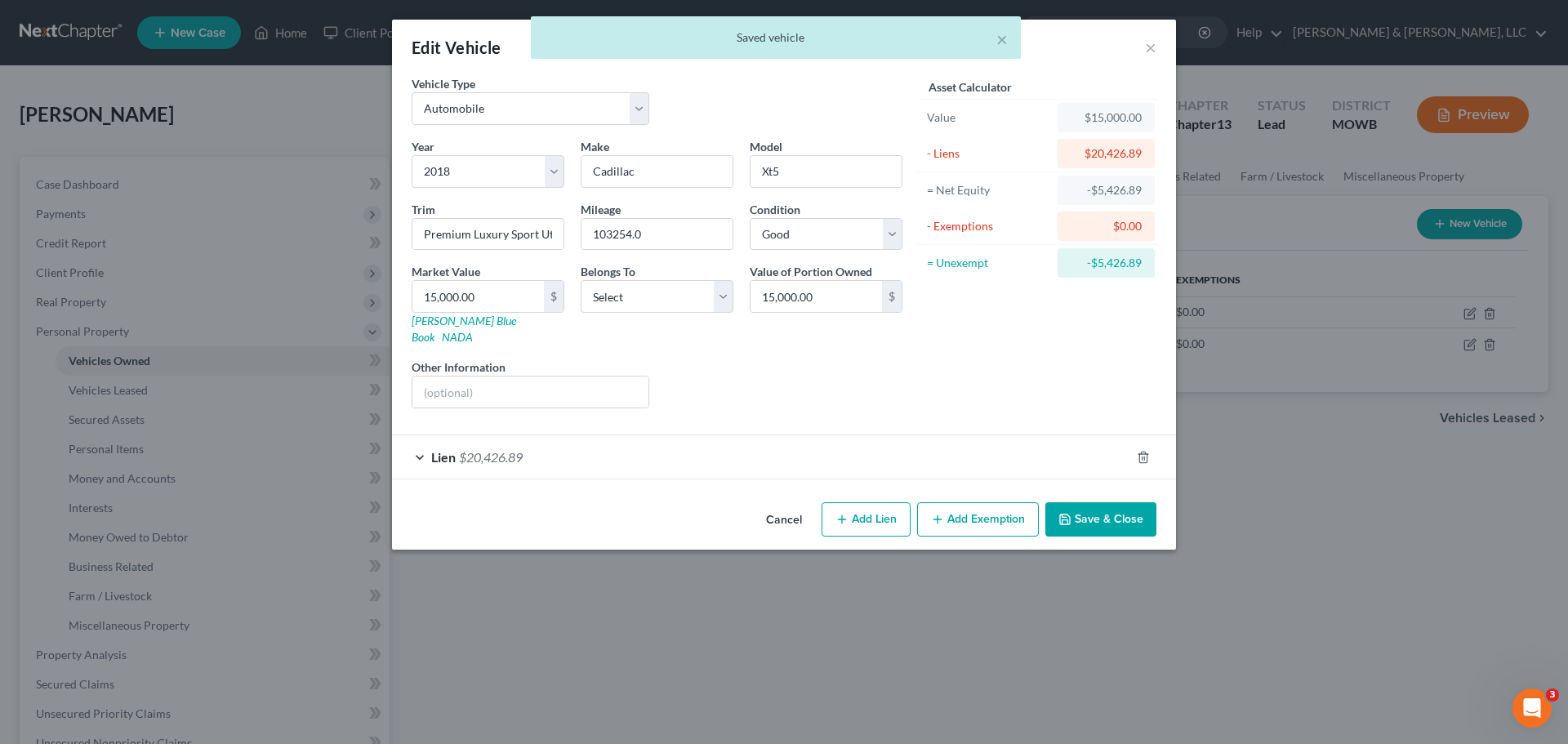
click at [951, 502] on button "Add Exemption" at bounding box center [977, 519] width 121 height 35
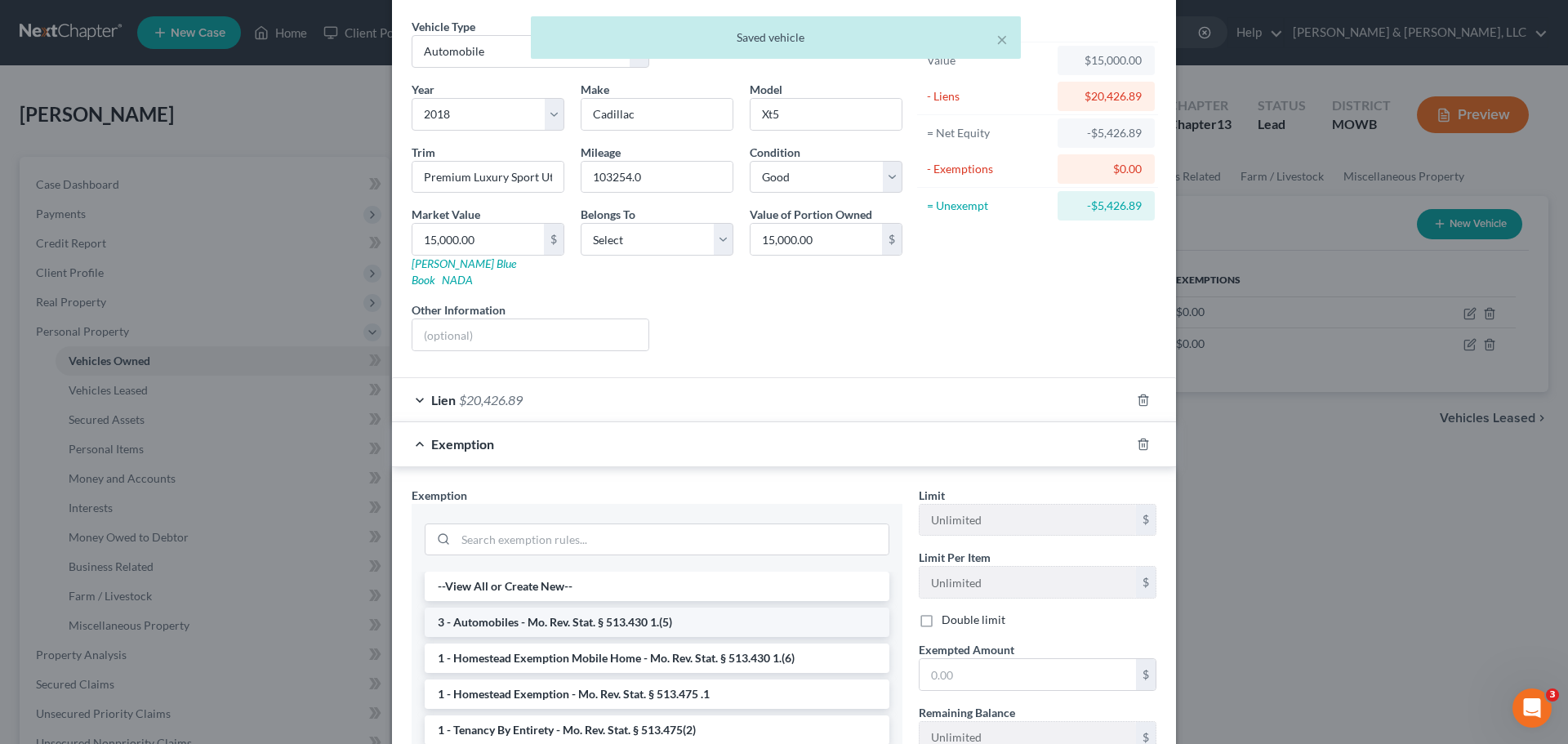
scroll to position [82, 0]
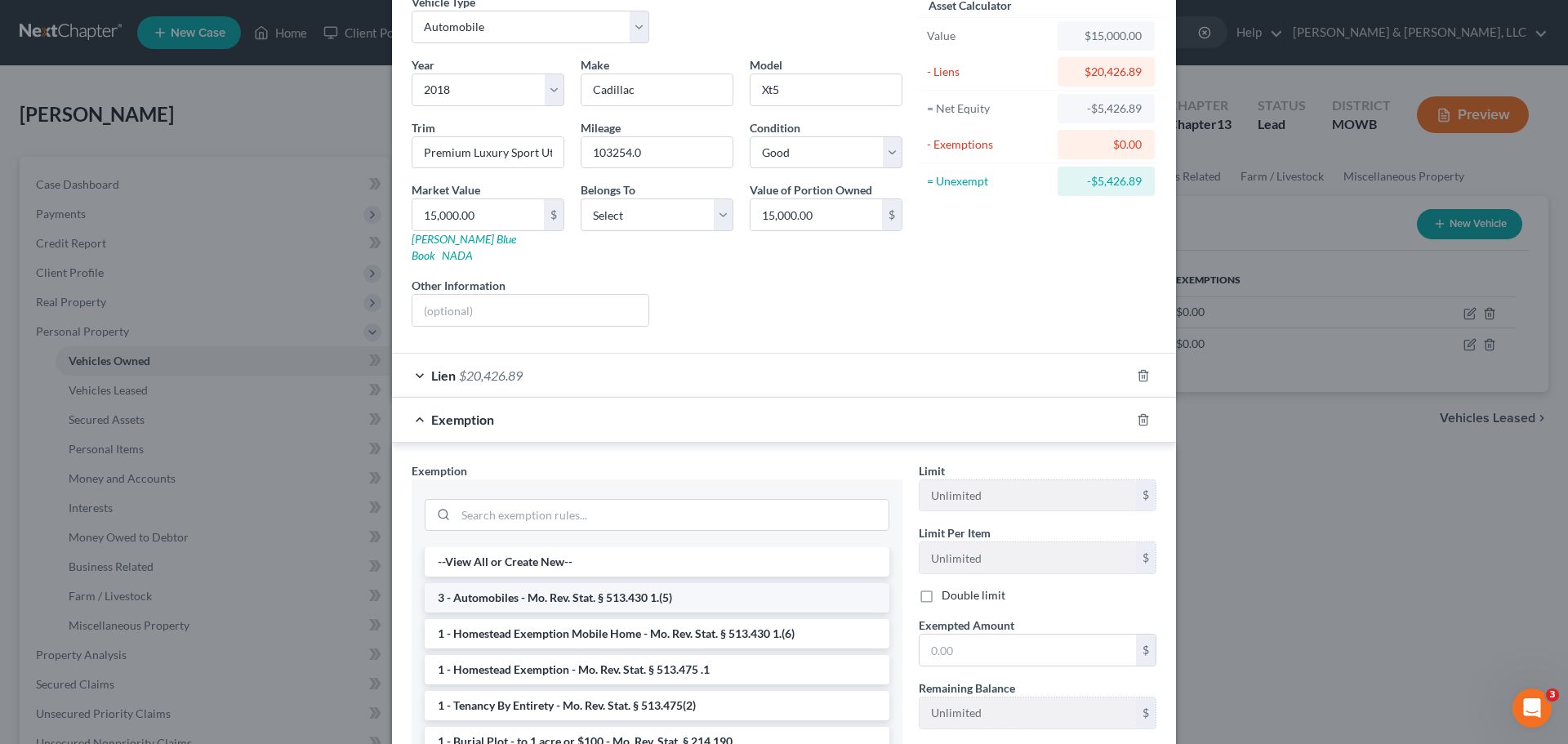
click at [668, 583] on li "3 - Automobiles - Mo. Rev. Stat. § 513.430 1.(5)" at bounding box center [657, 597] width 464 height 29
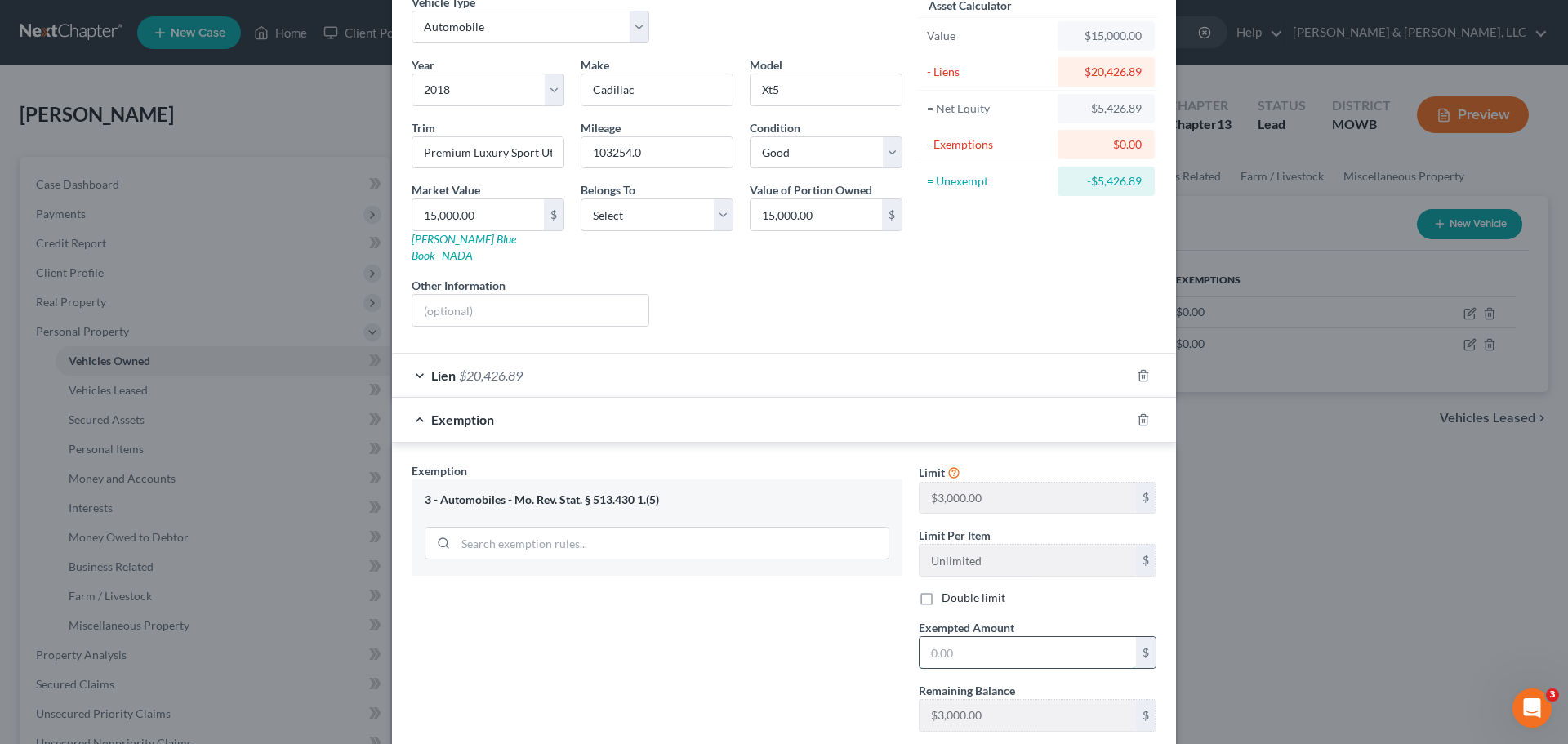
click at [986, 637] on input "text" at bounding box center [1028, 652] width 216 height 31
type input "2,000"
click at [854, 633] on div "Exemption Set must be selected for CA. Exemption * 3 - Automobiles - Mo. Rev. S…" at bounding box center [657, 603] width 507 height 283
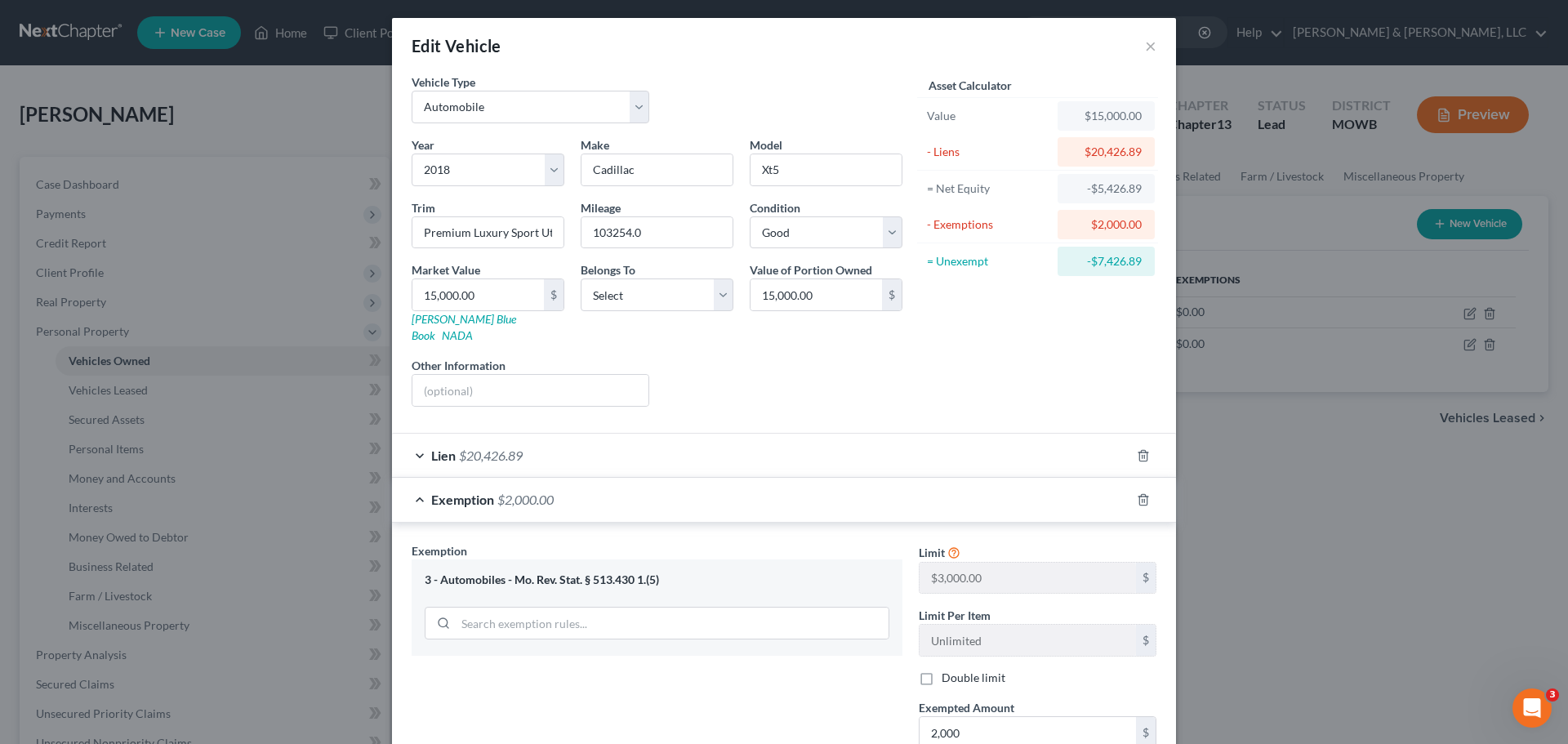
scroll to position [0, 0]
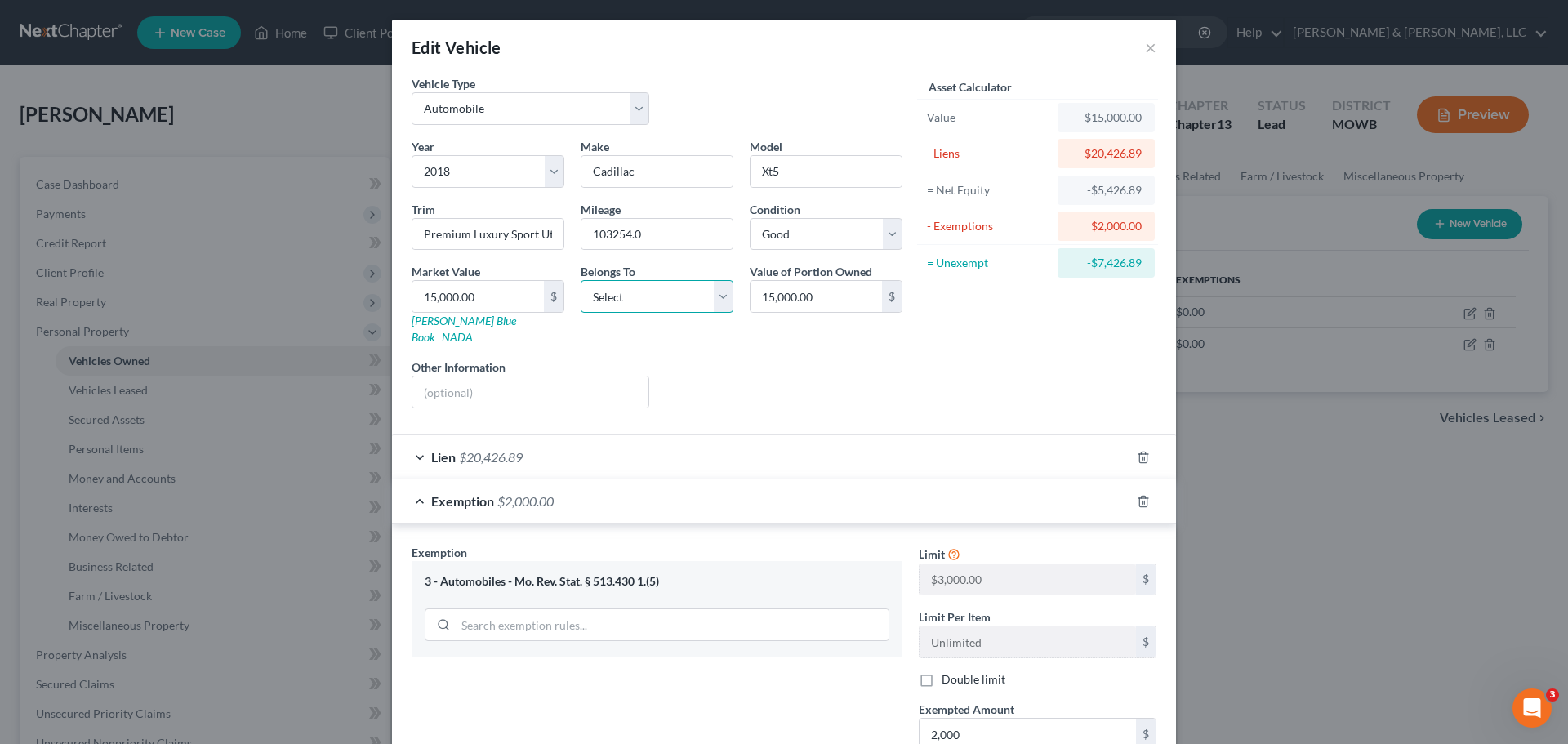
click at [604, 302] on select "Select Debtor 1 Only Debtor 2 Only Debtor 1 And Debtor 2 Only At Least One Of T…" at bounding box center [657, 296] width 153 height 33
select select "0"
click at [581, 280] on select "Select Debtor 1 Only Debtor 2 Only Debtor 1 And Debtor 2 Only At Least One Of T…" at bounding box center [657, 296] width 153 height 33
click at [522, 435] on div "Lien $20,426.89" at bounding box center [761, 457] width 738 height 43
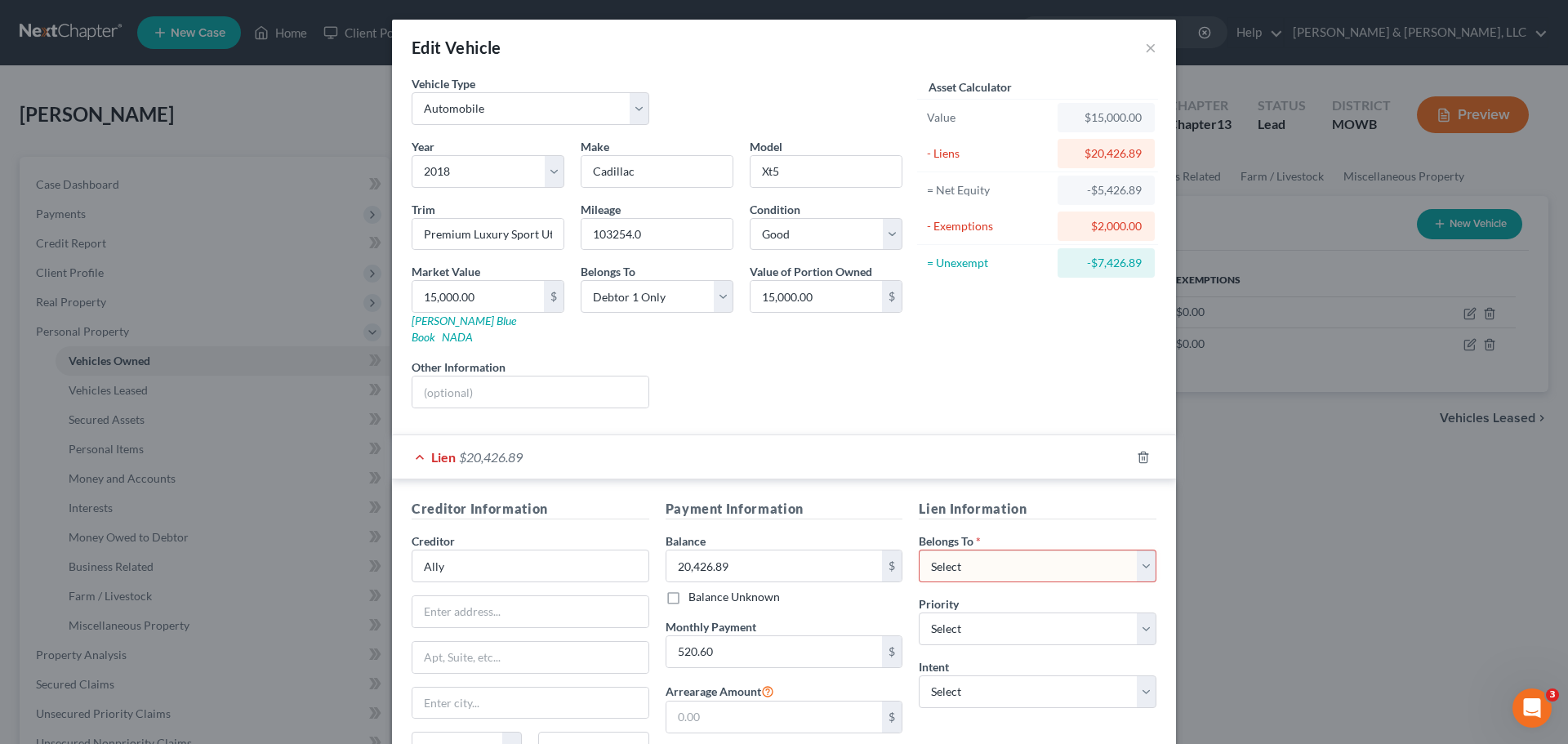
click at [968, 550] on select "Select Debtor 1 Only Debtor 2 Only Debtor 1 And Debtor 2 Only At Least One Of T…" at bounding box center [1037, 566] width 238 height 33
select select "0"
click at [919, 550] on select "Select Debtor 1 Only Debtor 2 Only Debtor 1 And Debtor 2 Only At Least One Of T…" at bounding box center [1037, 566] width 238 height 33
click at [963, 612] on select "Select 1st 2nd 3rd 4th 5th 6th 7th 8th 9th 10th 11th 12th 13th 14th 15th 16th 1…" at bounding box center [1037, 628] width 238 height 33
select select "0"
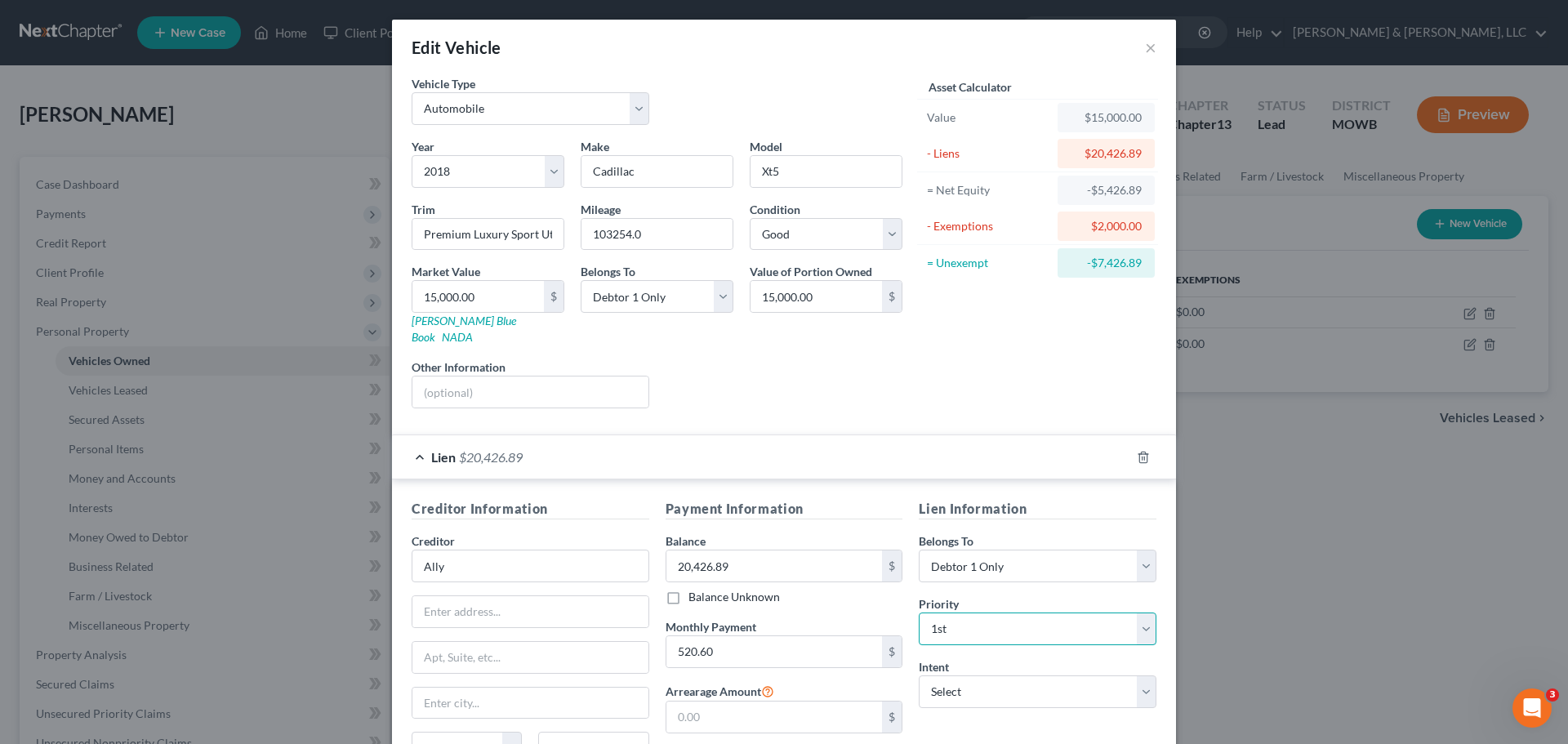
click at [919, 612] on select "Select 1st 2nd 3rd 4th 5th 6th 7th 8th 9th 10th 11th 12th 13th 14th 15th 16th 1…" at bounding box center [1037, 628] width 238 height 33
click at [939, 675] on select "Select Surrender Redeem Reaffirm Avoid Other" at bounding box center [1037, 691] width 238 height 33
select select "2"
click at [919, 675] on select "Select Surrender Redeem Reaffirm Avoid Other" at bounding box center [1037, 691] width 238 height 33
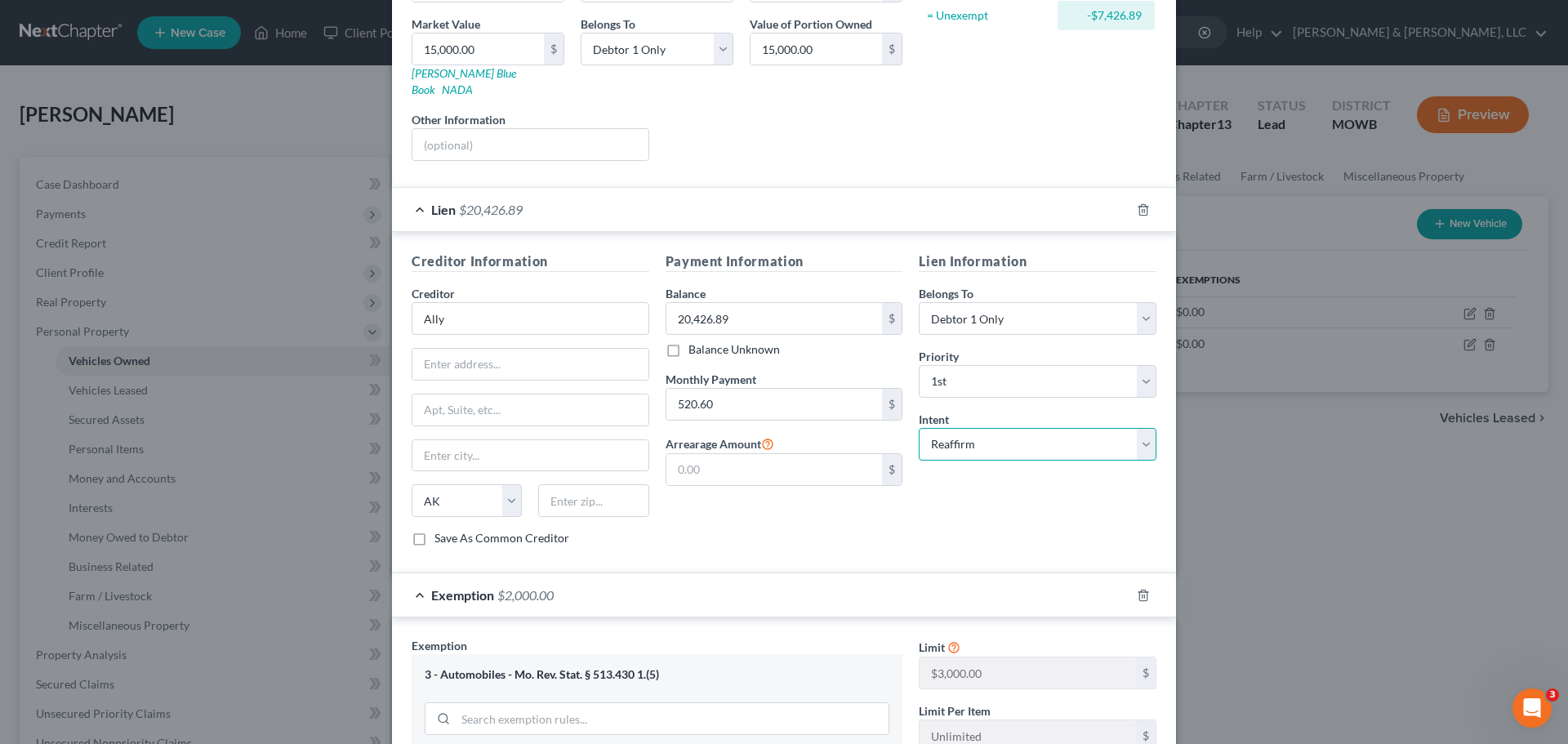
scroll to position [327, 0]
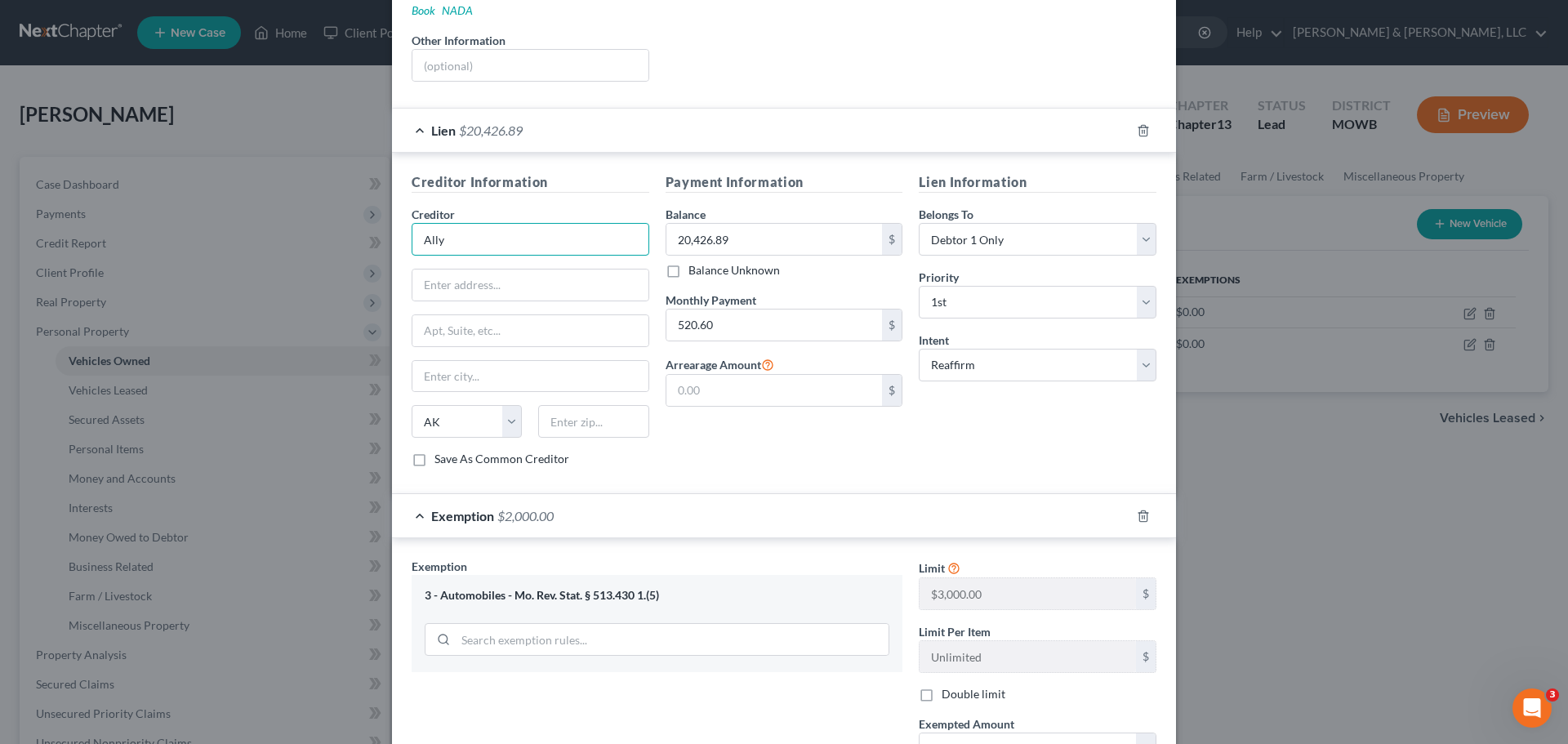
click at [474, 223] on input "Ally" at bounding box center [530, 239] width 238 height 33
type input "Ally Auto"
type input "PO Box 380901"
type input "Minneapolis"
select select "24"
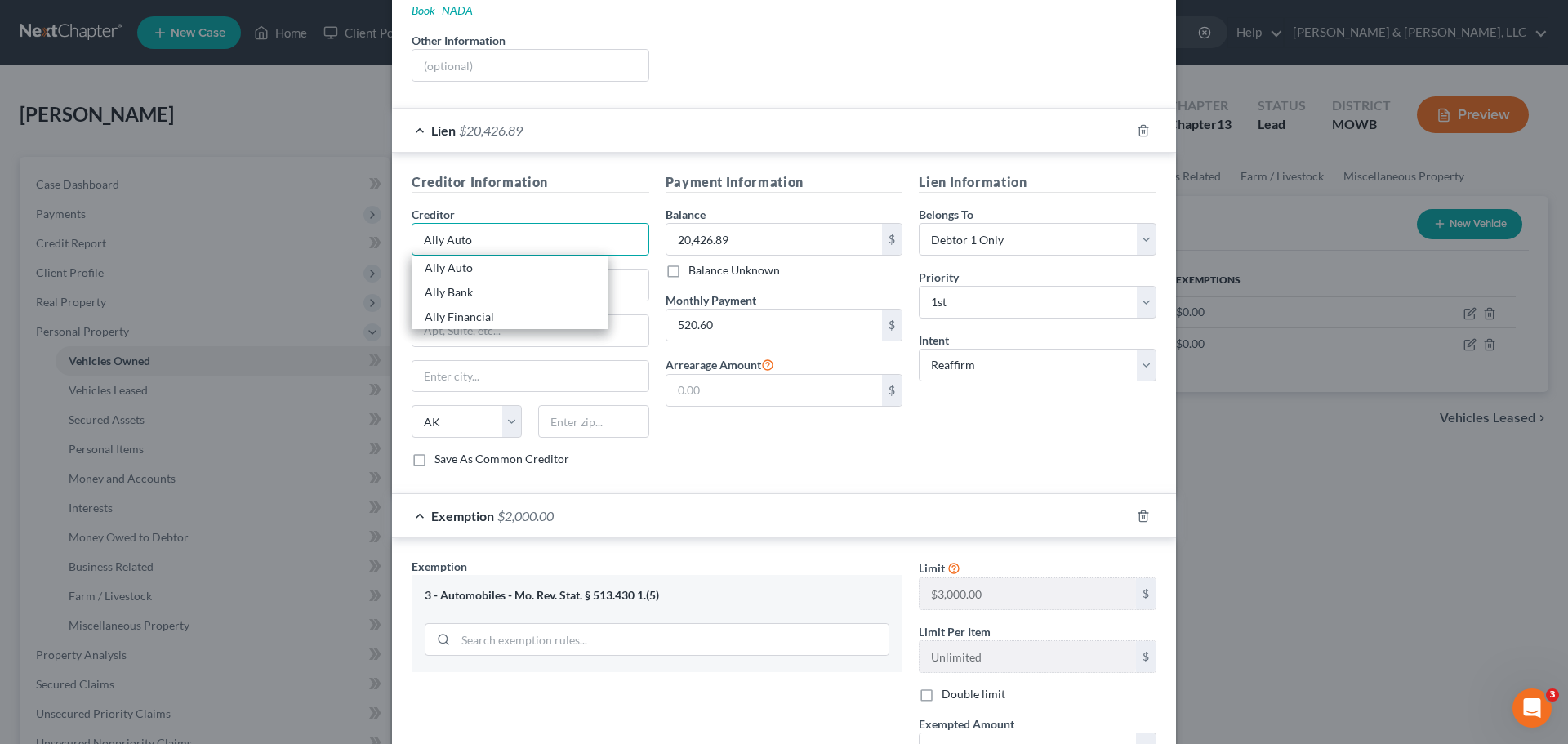
type input "55438"
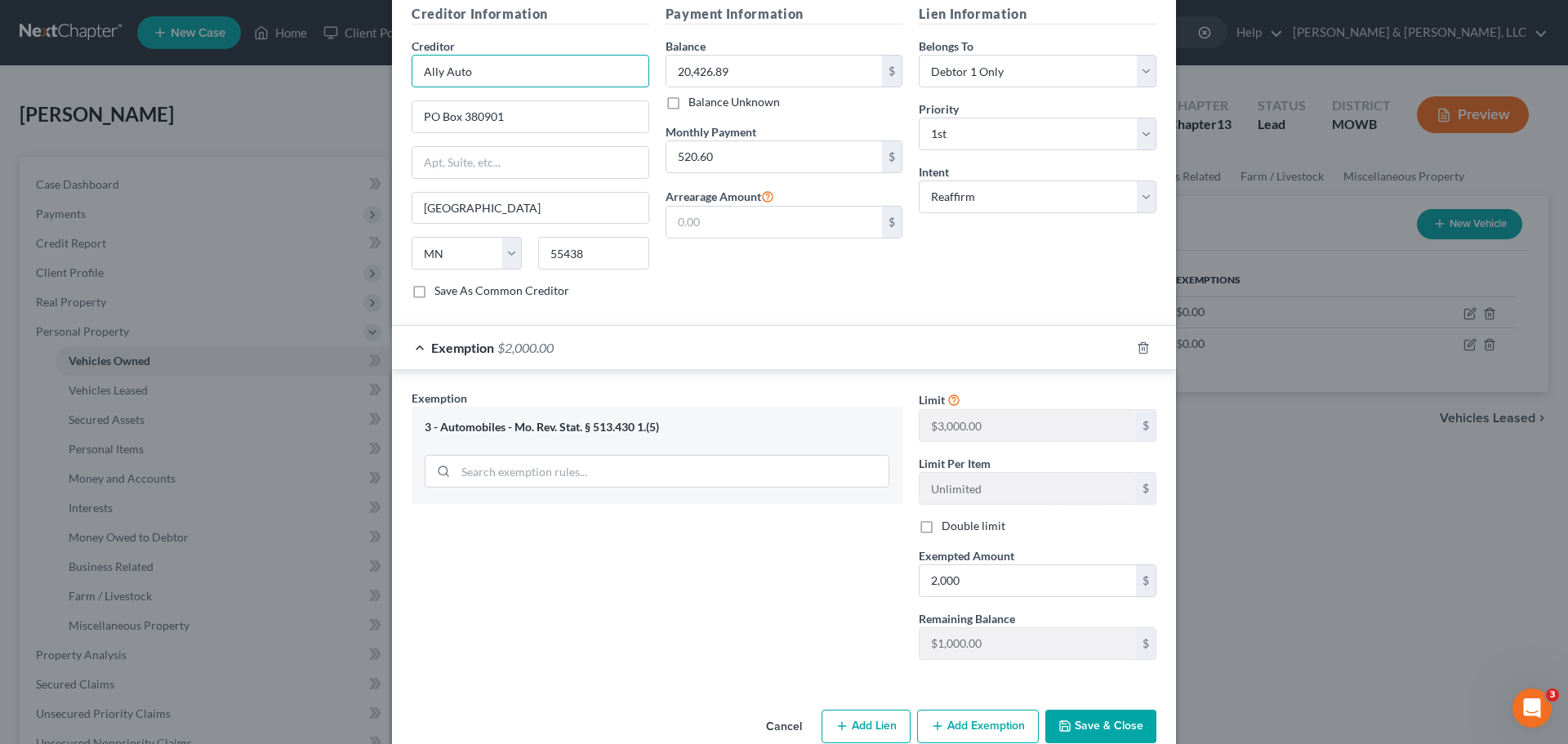
scroll to position [510, 0]
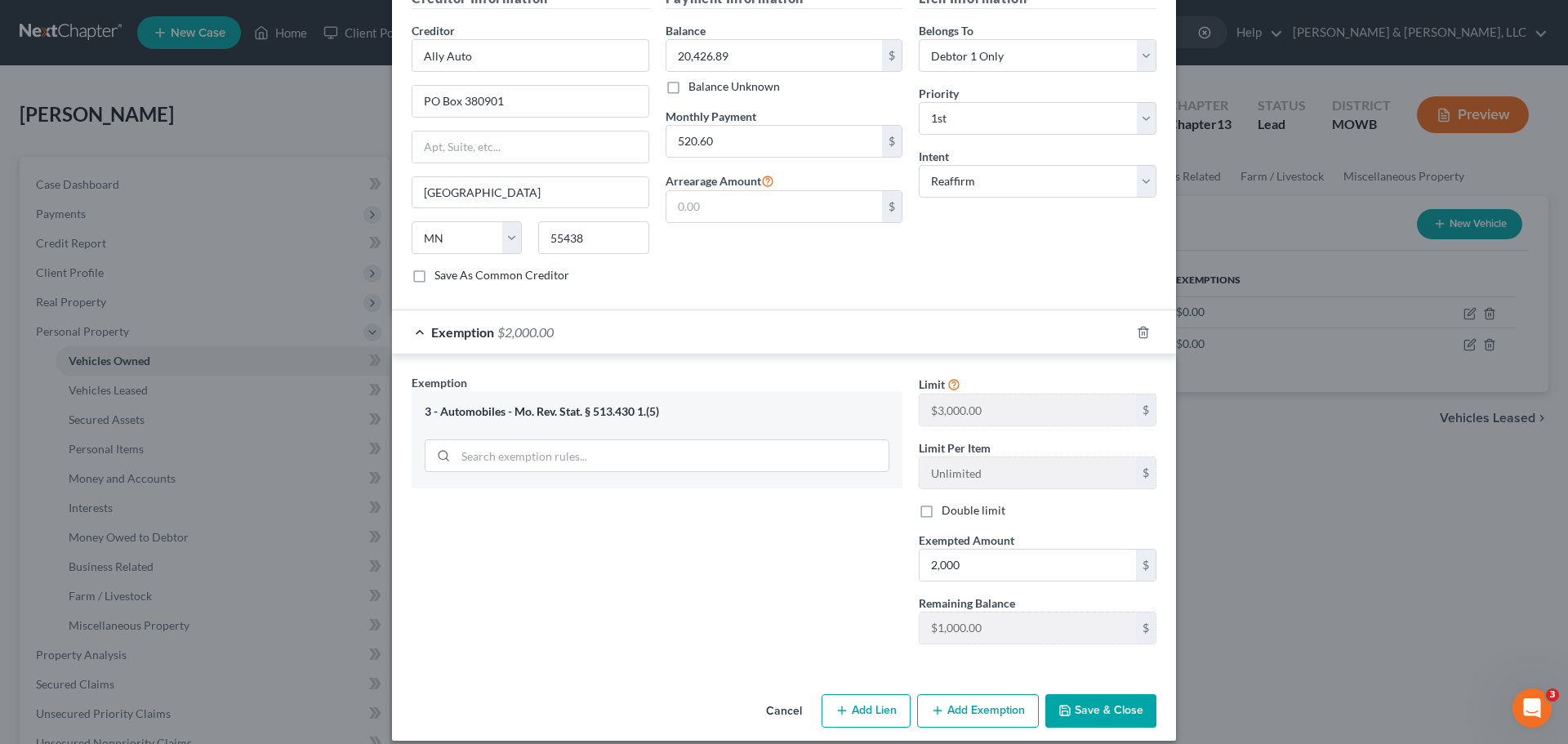
click at [1082, 694] on button "Save & Close" at bounding box center [1100, 711] width 111 height 35
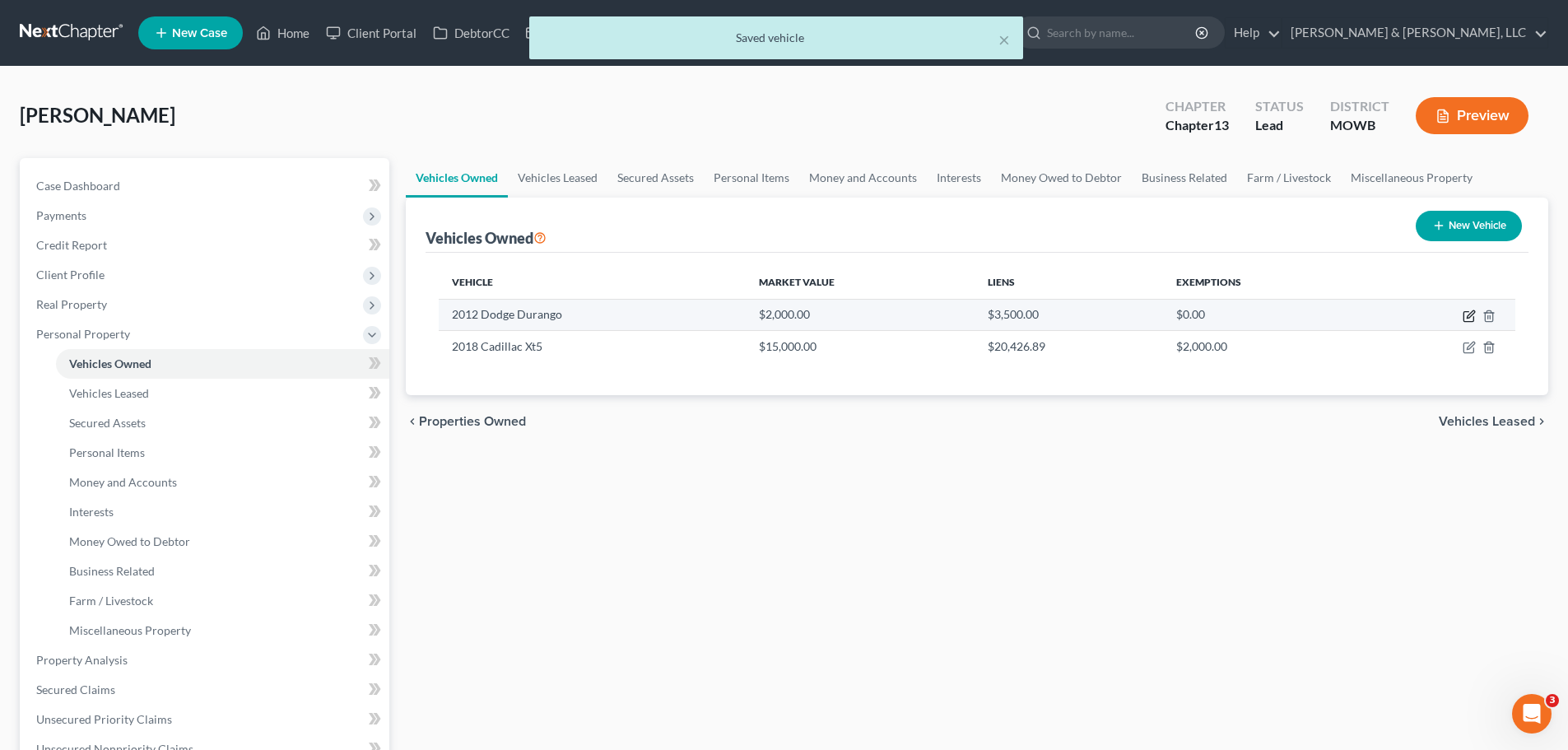
click at [1466, 317] on icon "button" at bounding box center [1469, 316] width 13 height 13
select select "0"
select select "14"
select select "3"
select select "0"
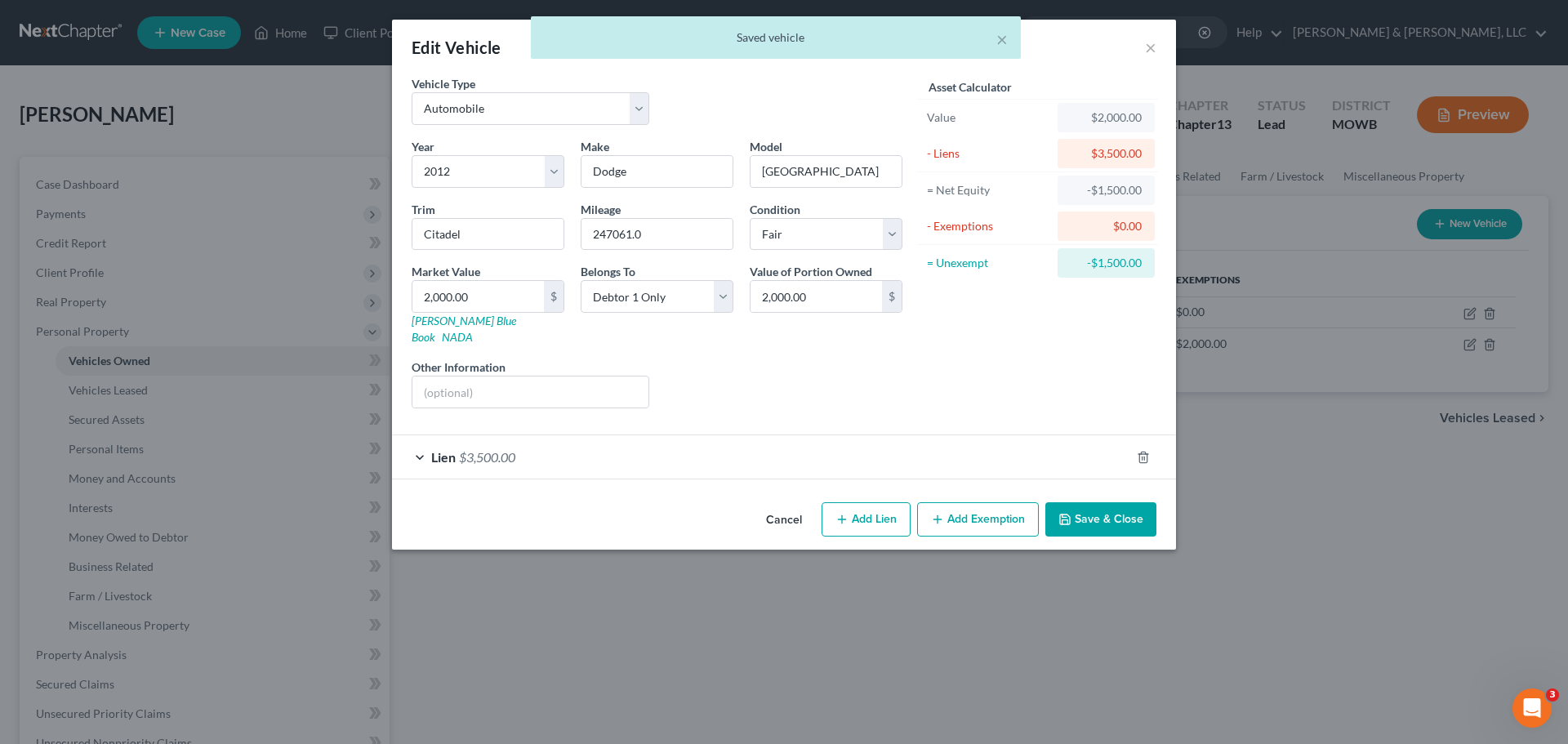
click at [974, 510] on button "Add Exemption" at bounding box center [977, 519] width 121 height 35
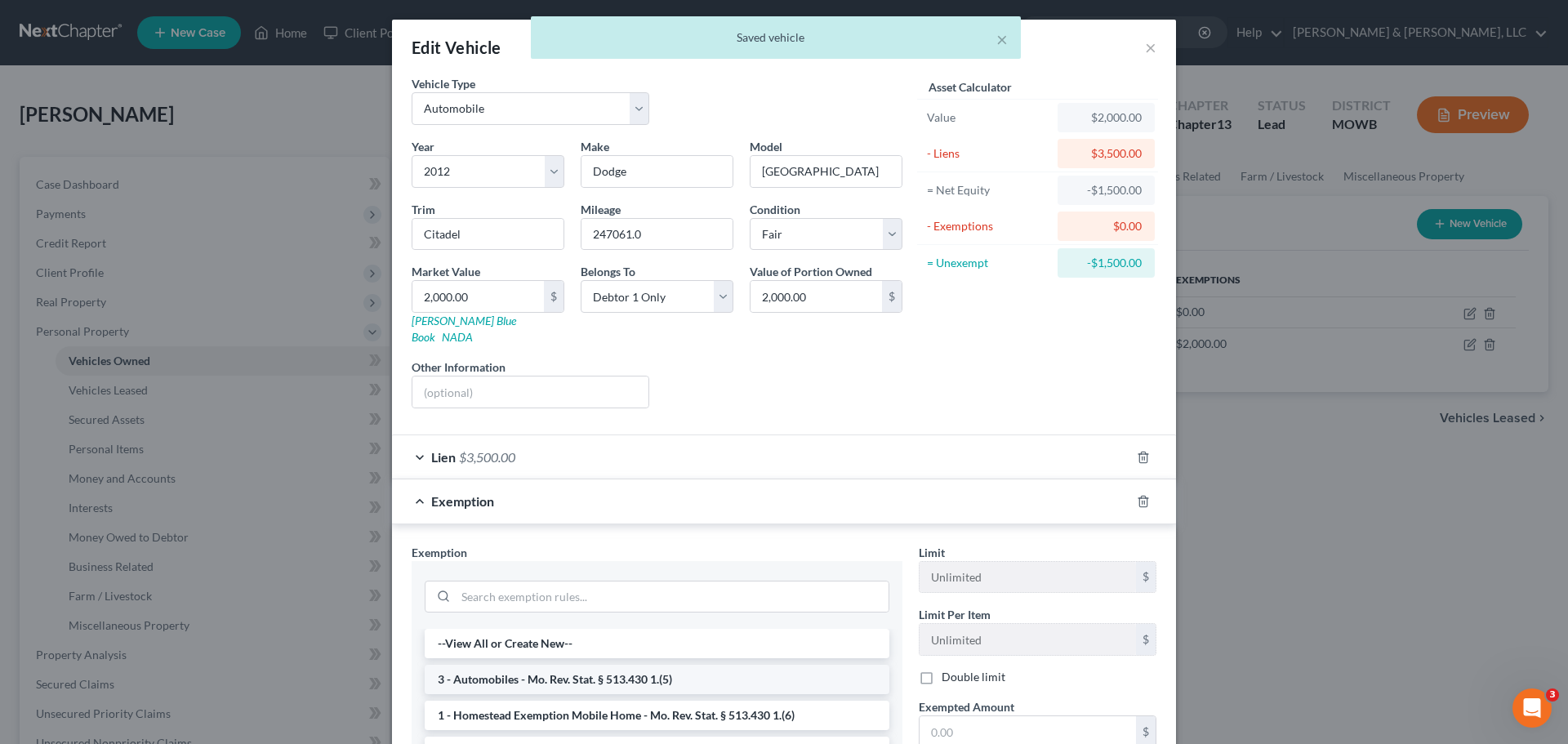
click at [578, 669] on li "3 - Automobiles - Mo. Rev. Stat. § 513.430 1.(5)" at bounding box center [657, 678] width 464 height 29
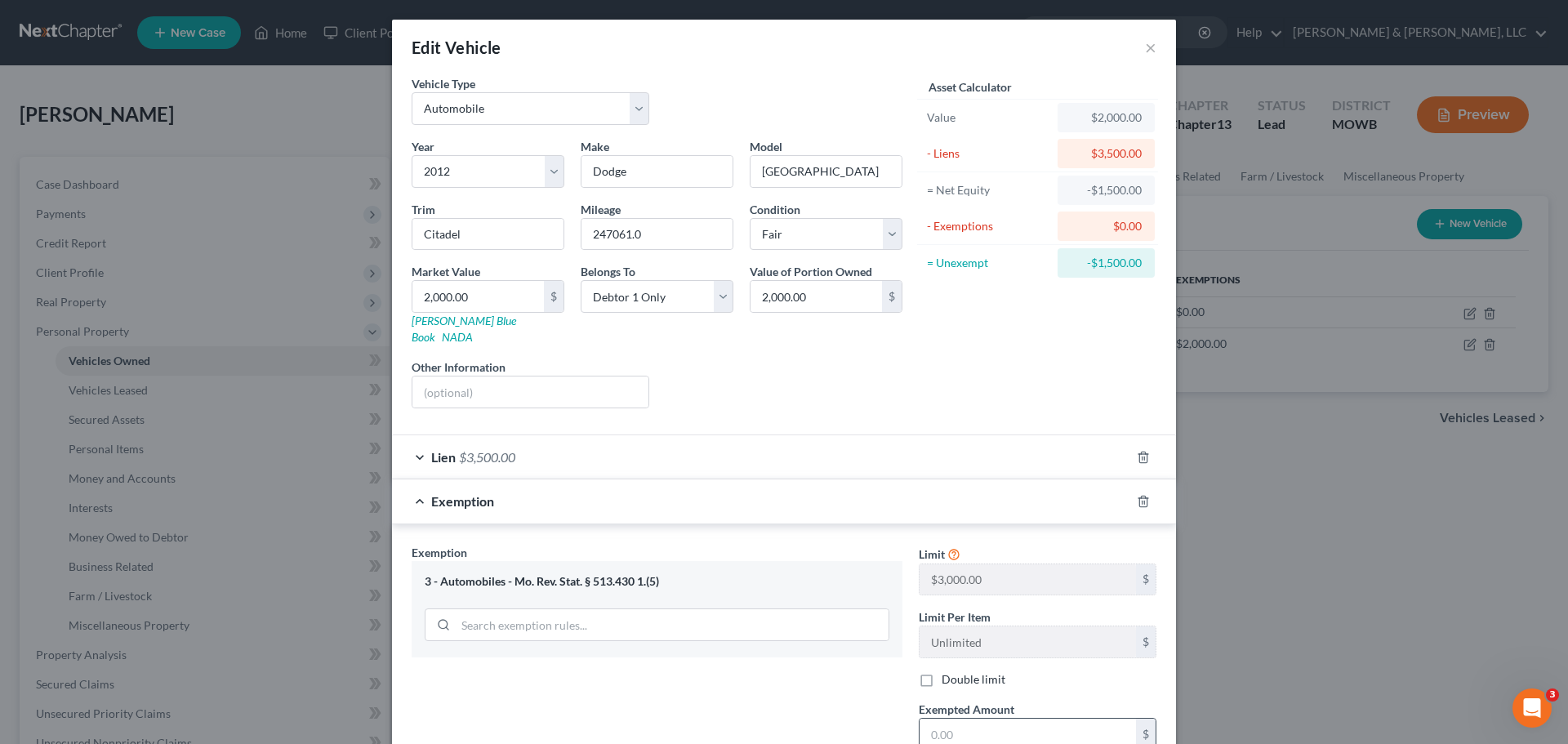
drag, startPoint x: 1026, startPoint y: 707, endPoint x: 1040, endPoint y: 702, distance: 14.9
click at [1030, 719] on input "text" at bounding box center [1028, 734] width 216 height 31
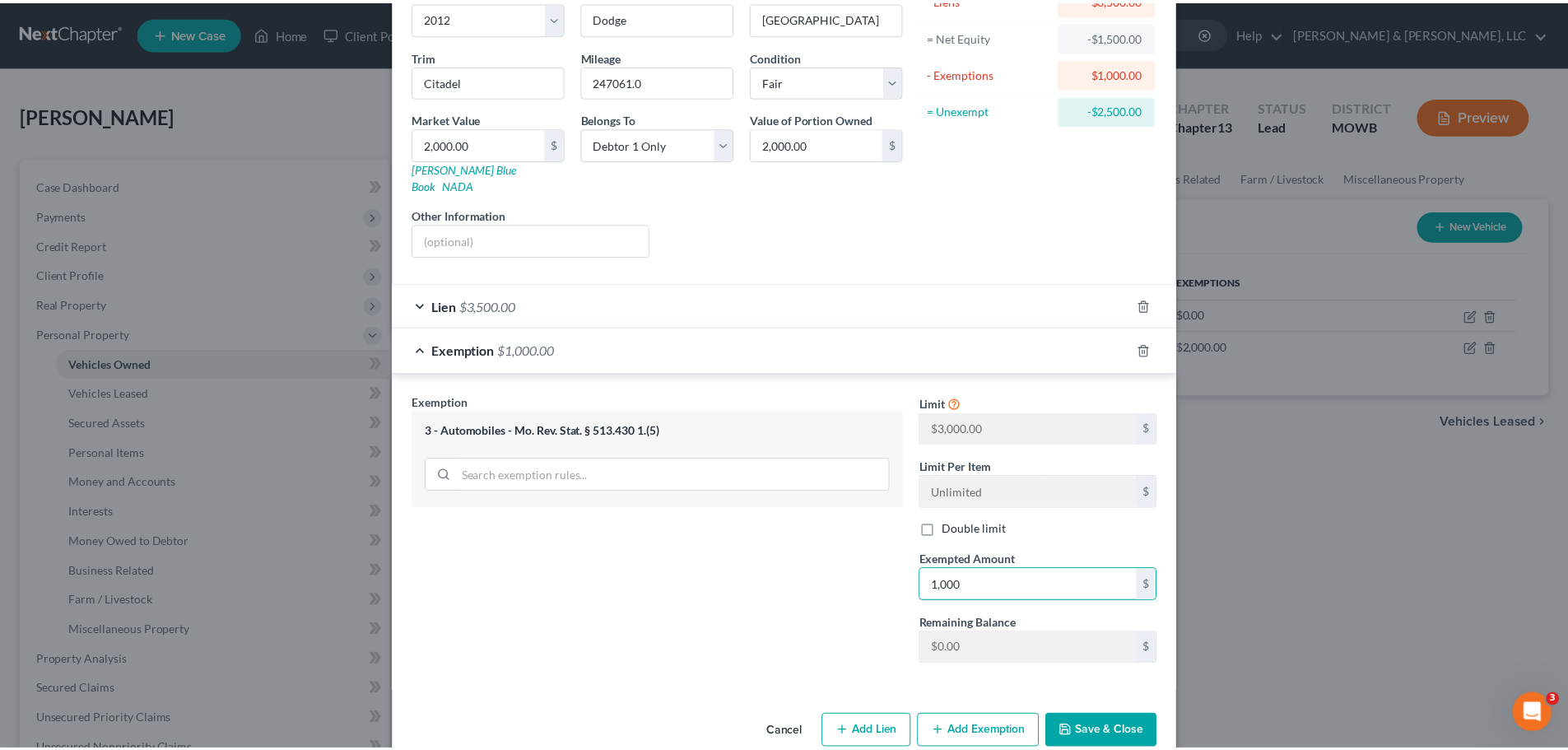
scroll to position [170, 0]
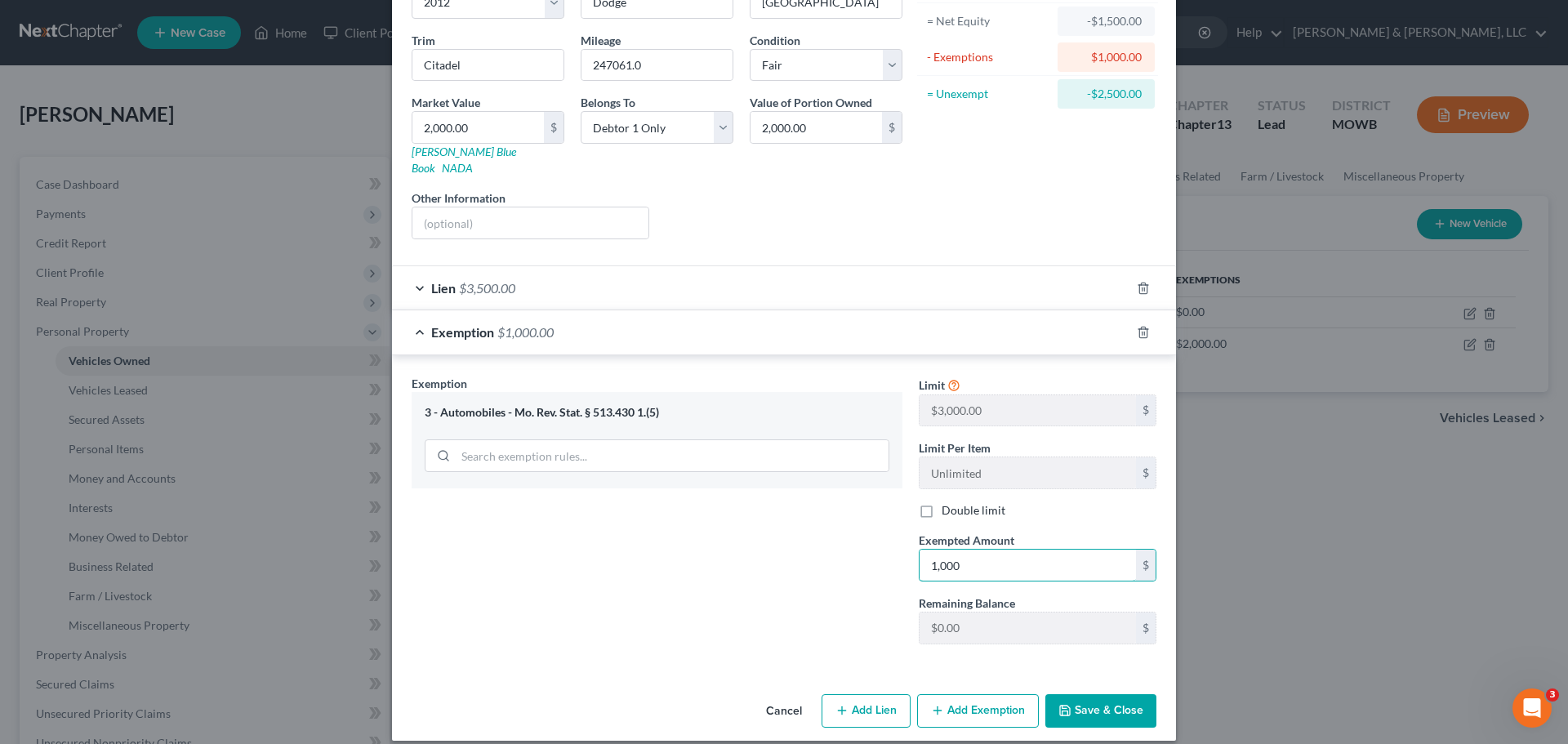
type input "1,000"
click at [1087, 697] on button "Save & Close" at bounding box center [1100, 711] width 111 height 35
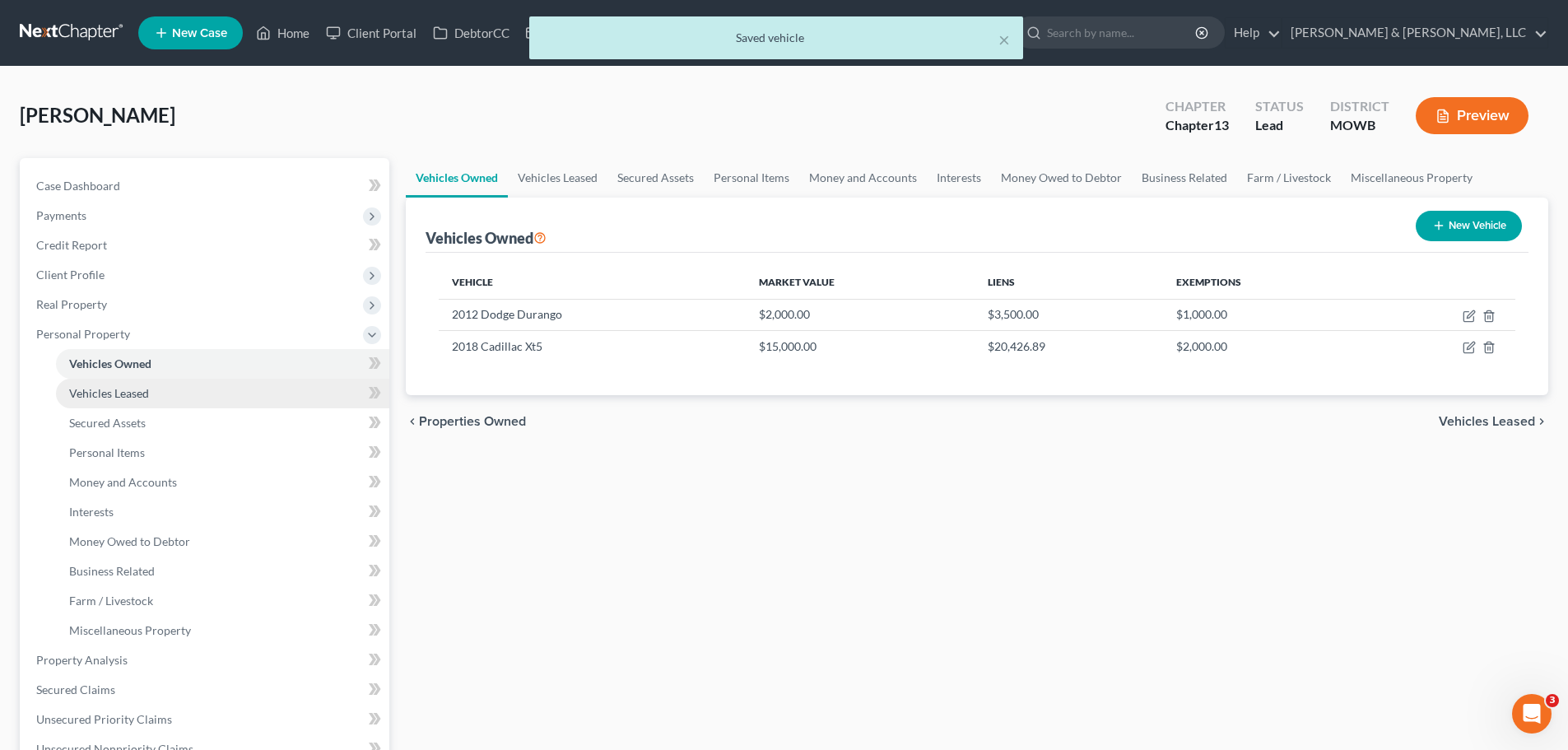
click at [134, 393] on span "Vehicles Leased" at bounding box center [109, 393] width 80 height 14
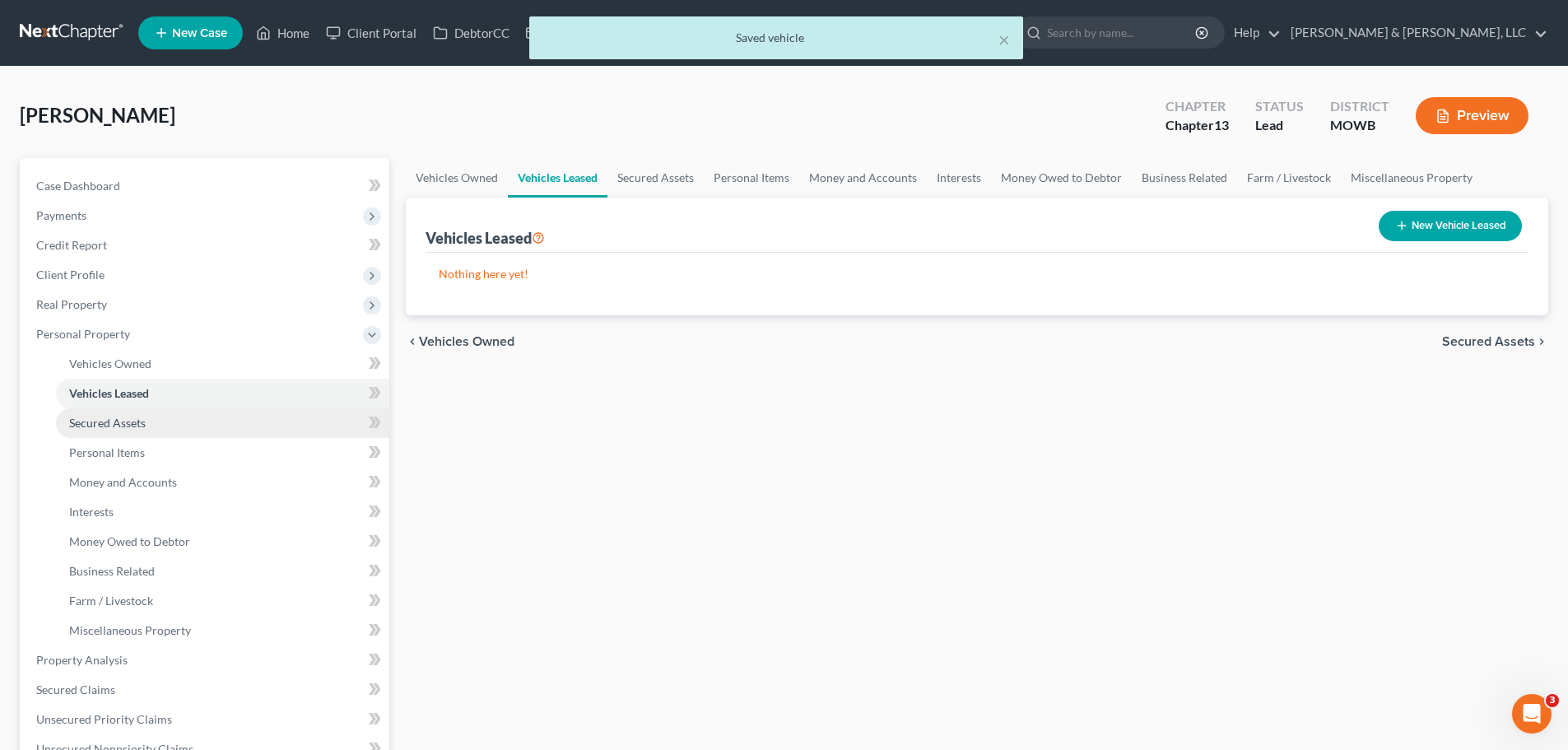
click at [141, 421] on span "Secured Assets" at bounding box center [107, 422] width 77 height 14
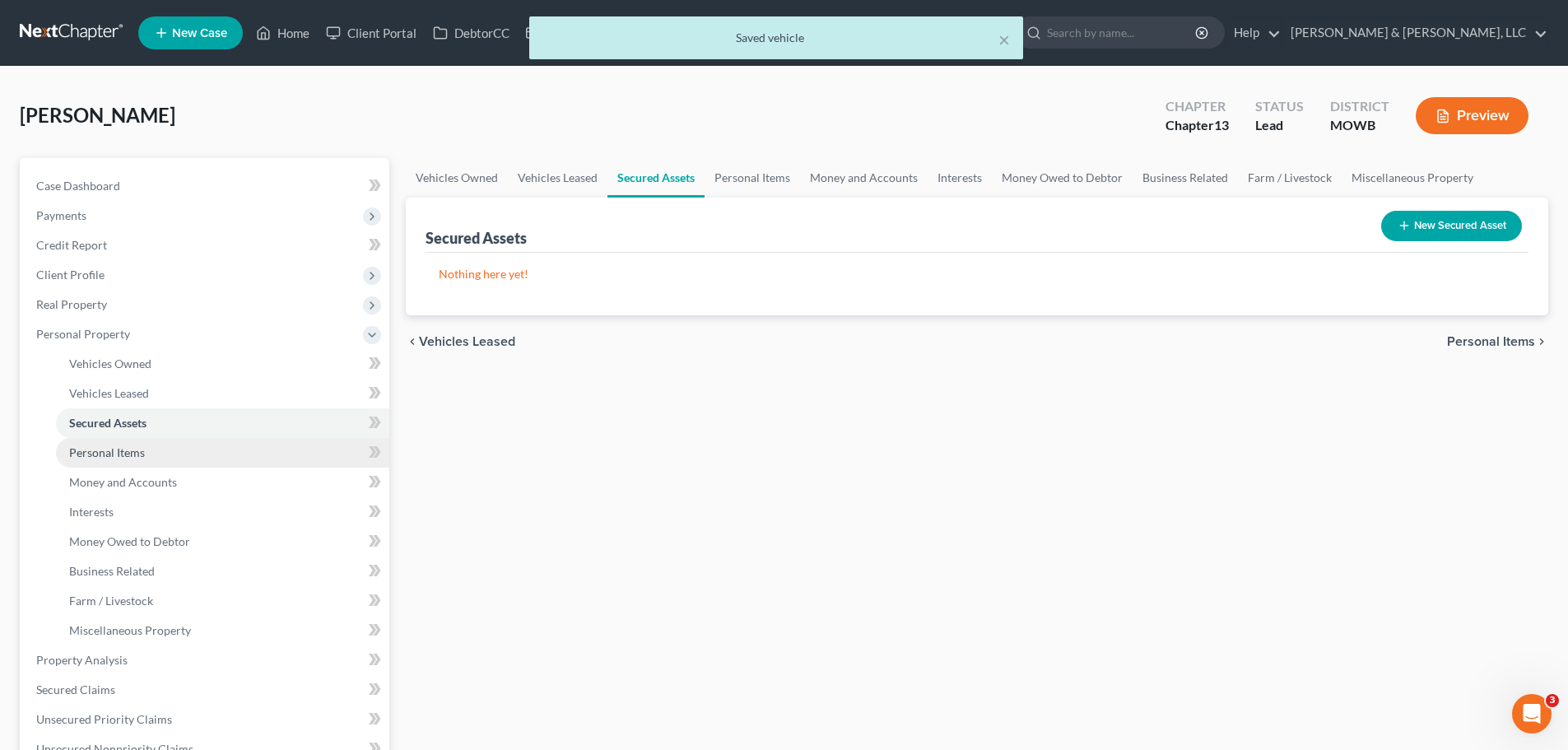
click at [137, 447] on span "Personal Items" at bounding box center [107, 452] width 76 height 14
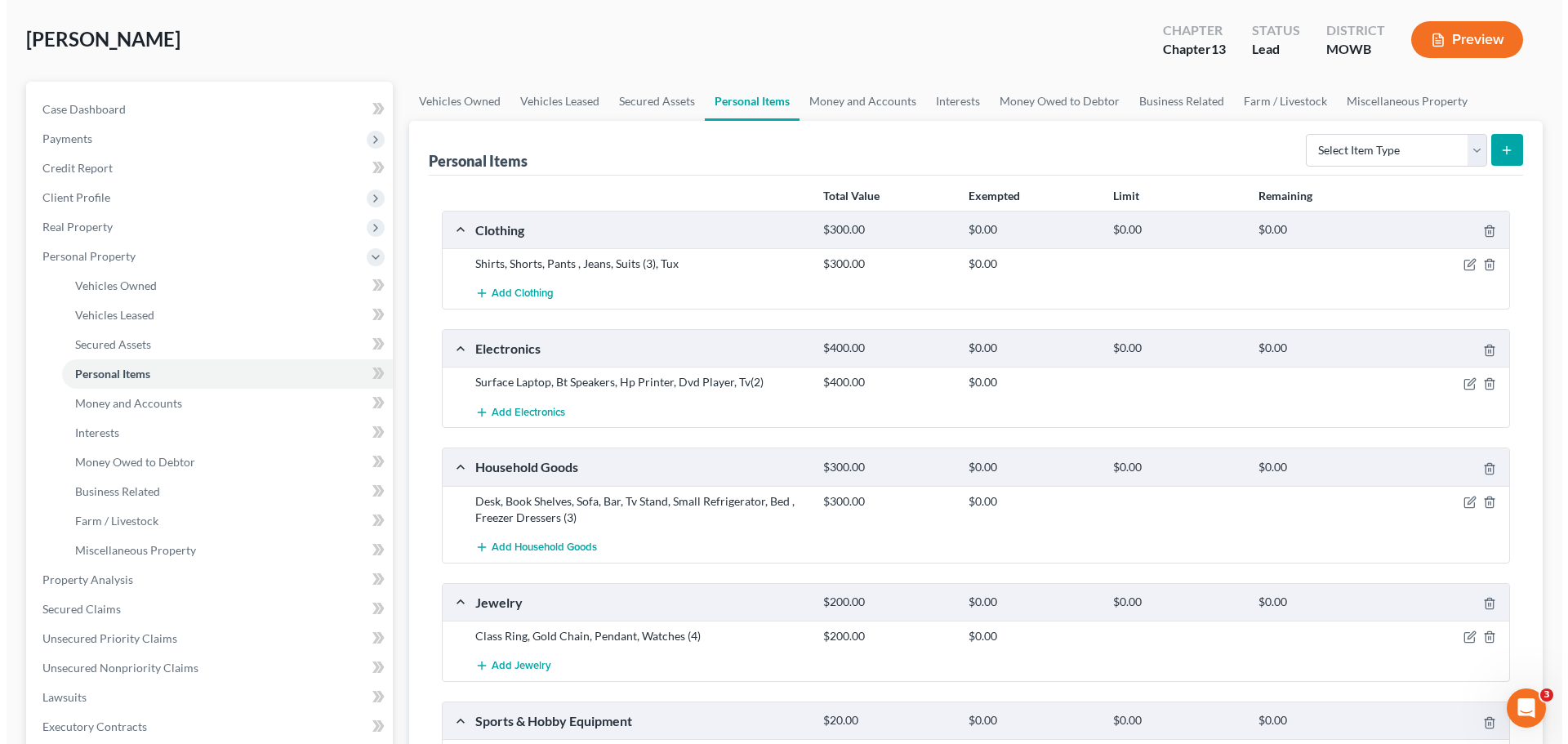
scroll to position [163, 0]
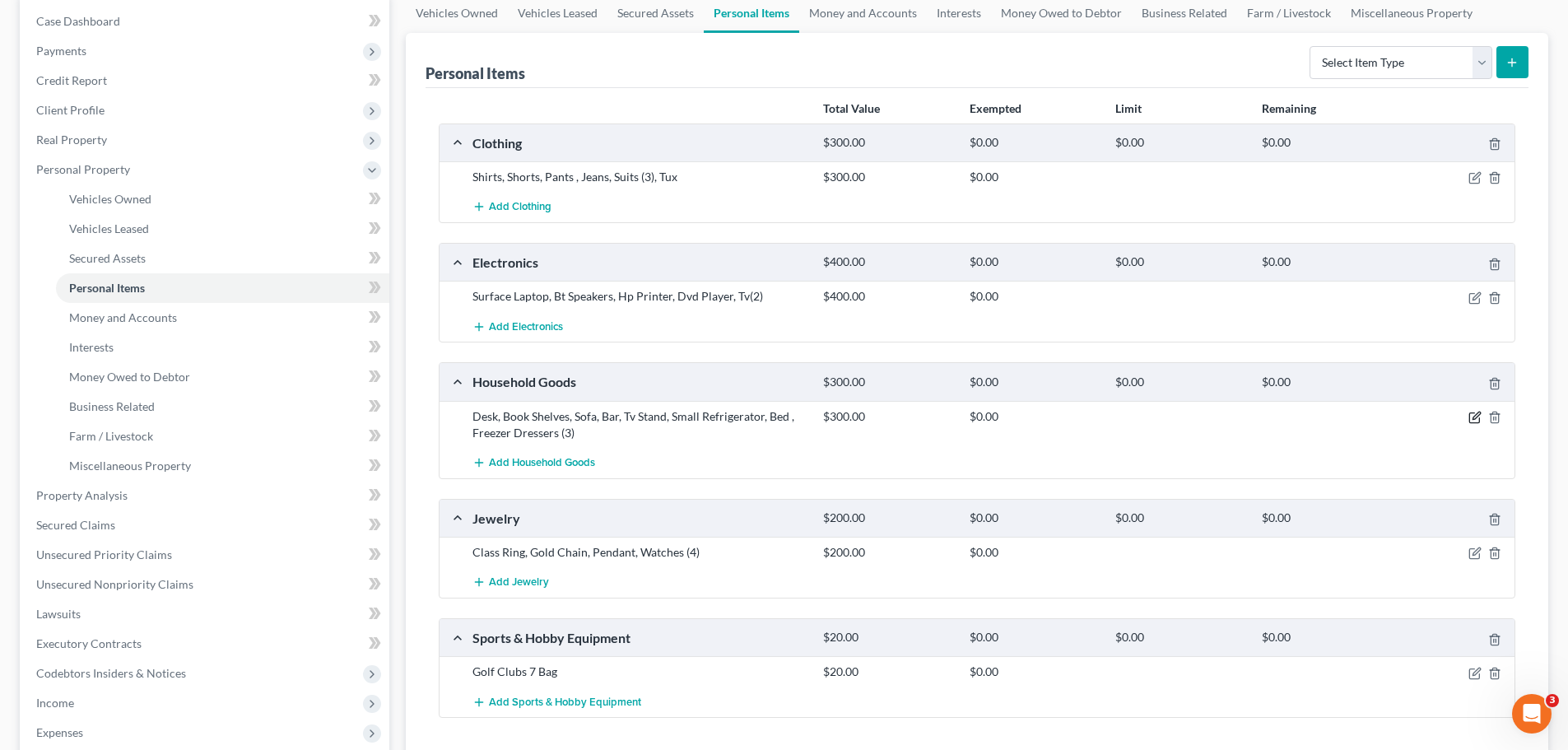
click at [1472, 417] on icon "button" at bounding box center [1474, 418] width 13 height 13
click at [1473, 418] on icon "button" at bounding box center [1474, 418] width 13 height 13
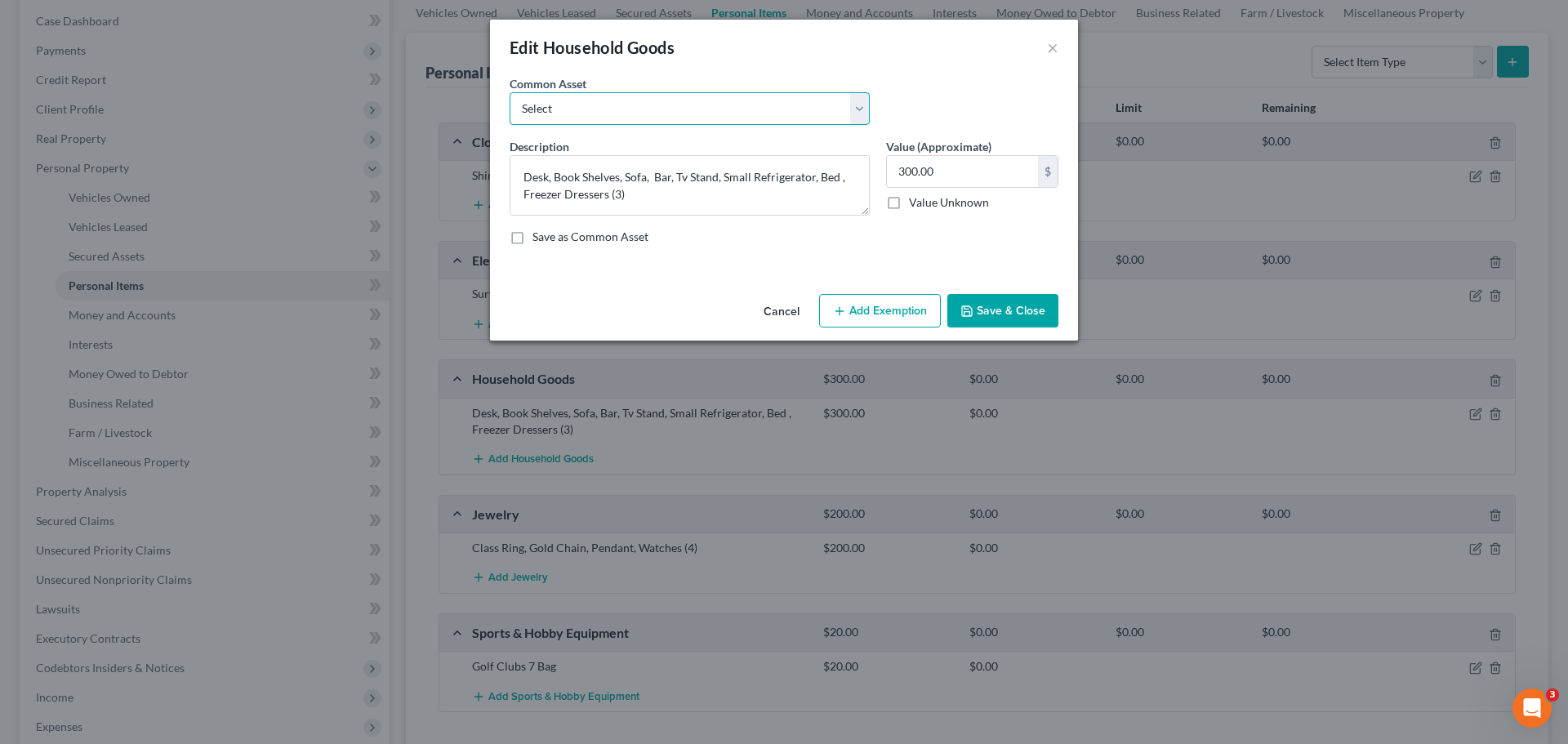
click at [800, 123] on select "Select Furniture, small appliances, basic tools, bedding, towels, knick knacks,…" at bounding box center [689, 108] width 360 height 33
select select "0"
click at [509, 92] on select "Select Furniture, small appliances, basic tools, bedding, towels, knick knacks,…" at bounding box center [689, 108] width 360 height 33
type textarea "Furniture, small appliances, basic tools, bedding, towels, knick knacks, & asso…"
type input "500.00"
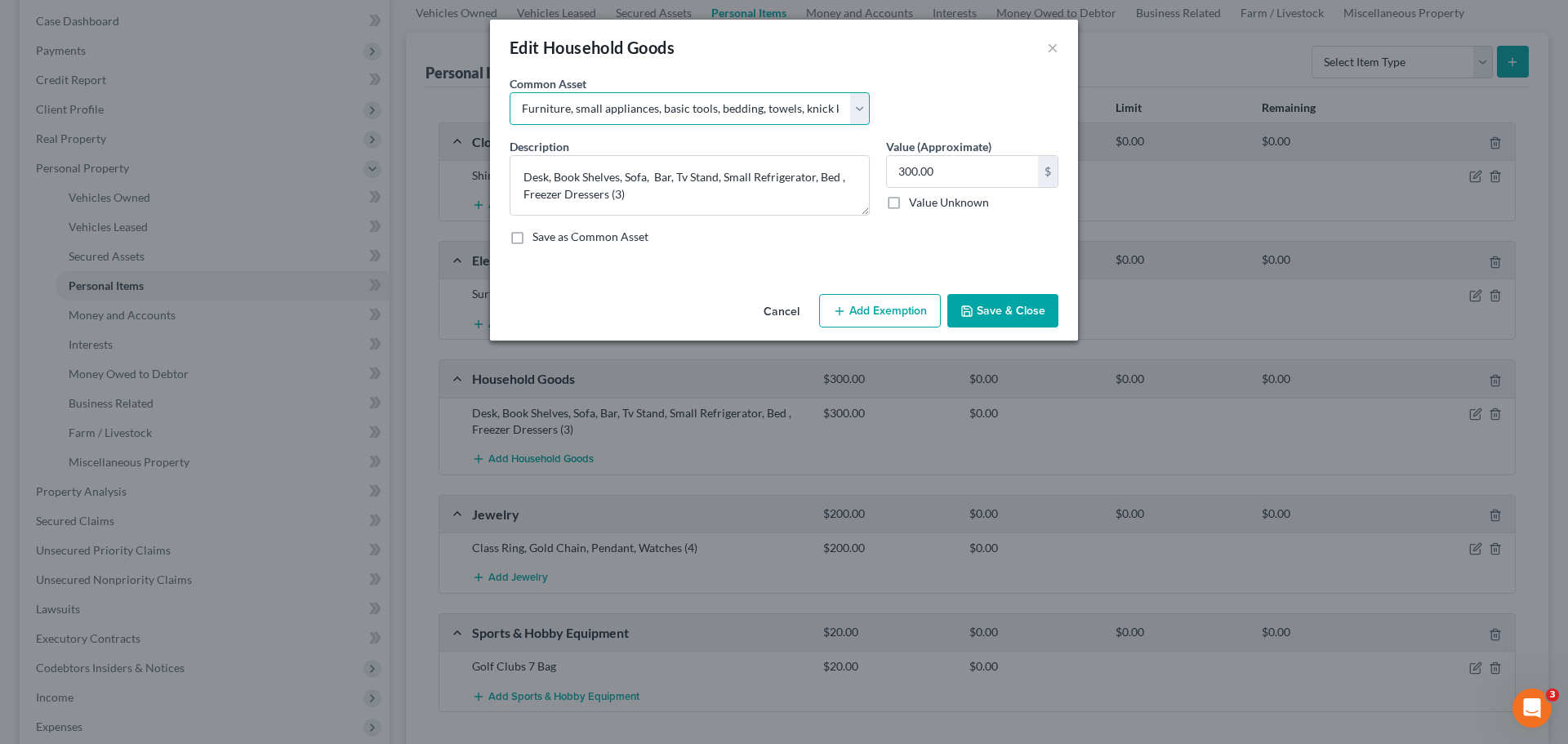
type textarea "Furniture, small appliances, basic tools, bedding, towels, knick knacks, & asso…"
type input "500.00"
click at [946, 182] on input "500.00" at bounding box center [962, 171] width 151 height 31
type input "3.00"
type input "3"
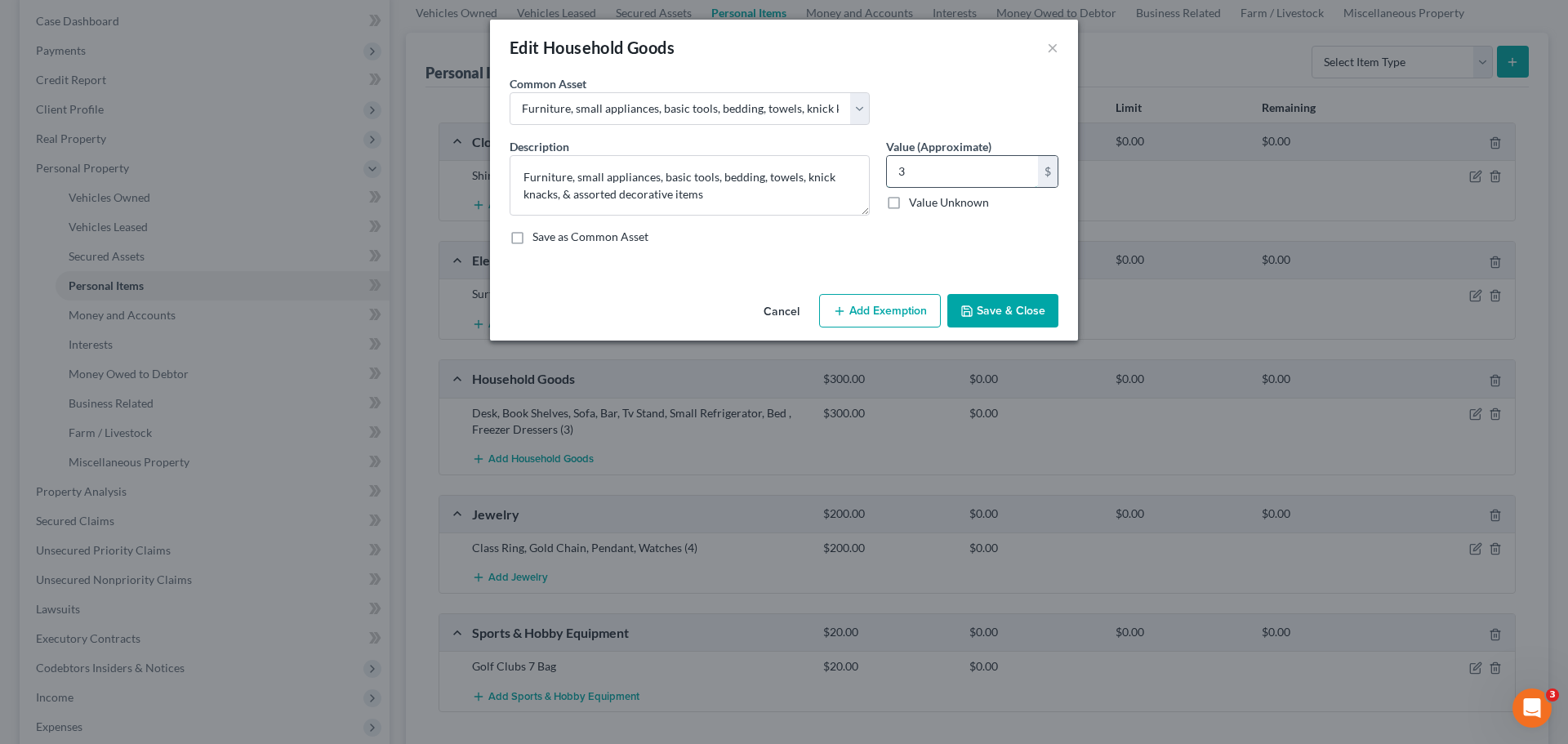
type input "30.00"
type input "30"
type input "300.00"
type input "300"
click at [909, 302] on button "Add Exemption" at bounding box center [879, 311] width 121 height 35
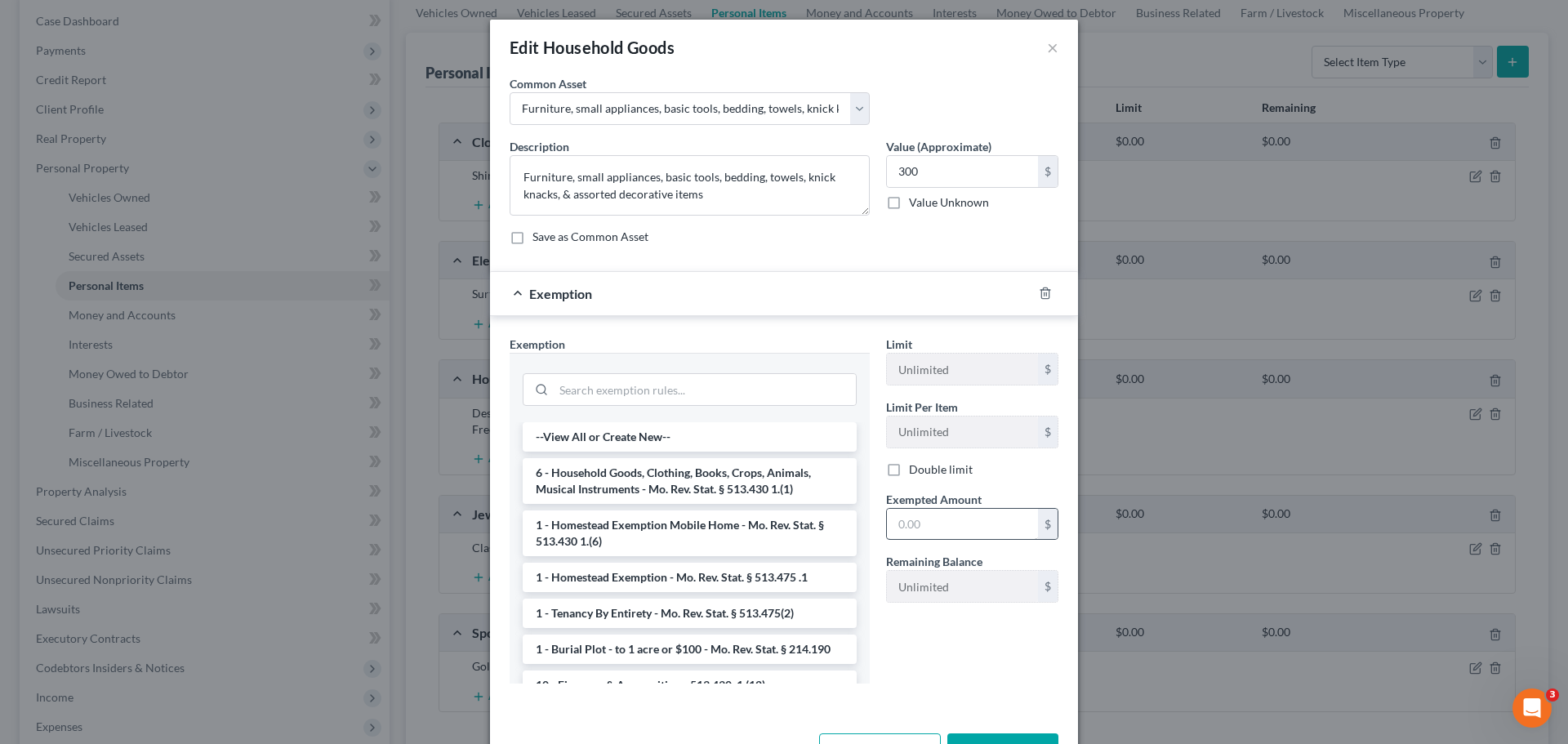
drag, startPoint x: 699, startPoint y: 483, endPoint x: 899, endPoint y: 527, distance: 204.8
click at [699, 483] on li "6 - Household Goods, Clothing, Books, Crops, Animals, Musical Instruments - Mo.…" at bounding box center [689, 481] width 334 height 46
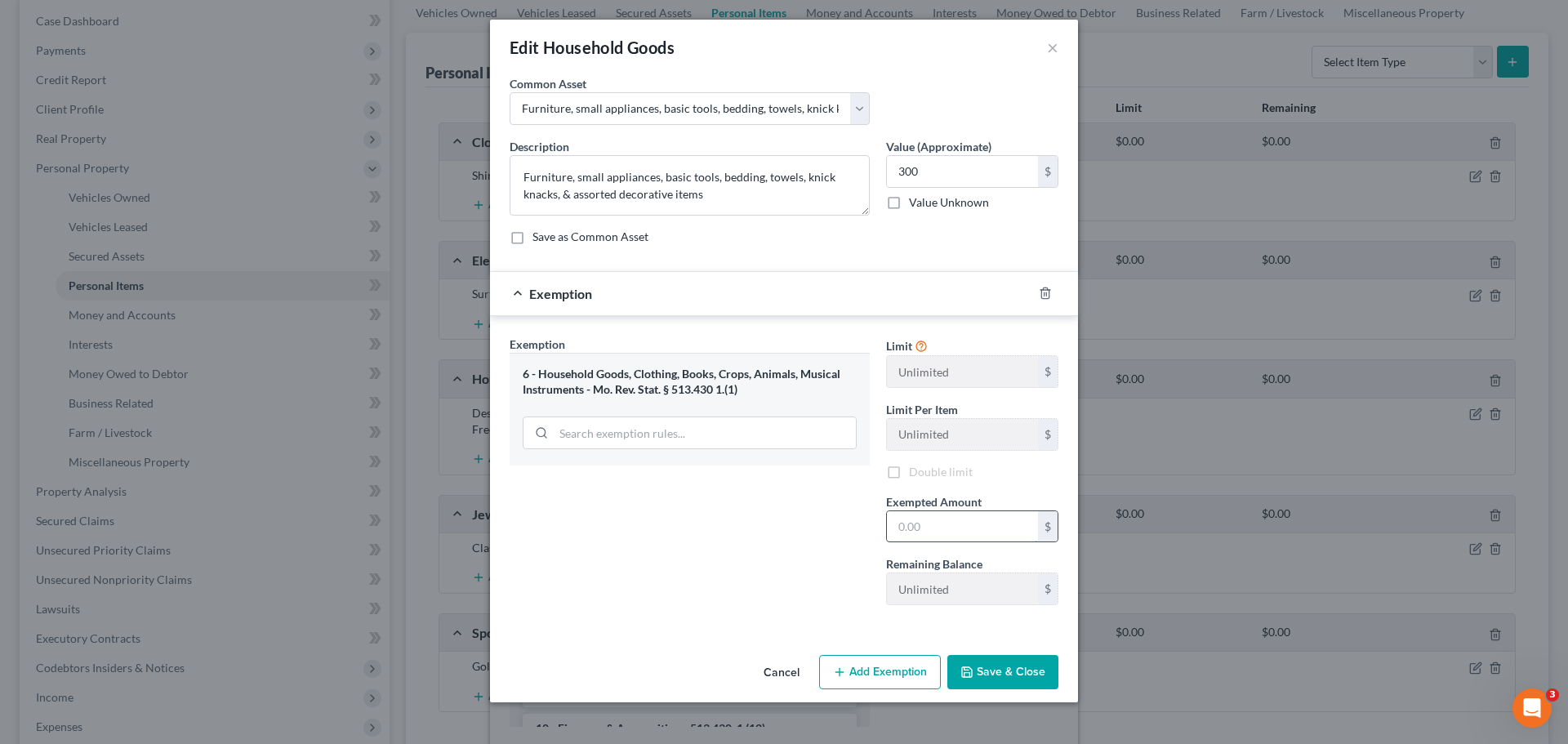
click at [942, 536] on input "text" at bounding box center [962, 526] width 151 height 31
type input "3.00"
type input "3"
type input "30.00"
type input "30"
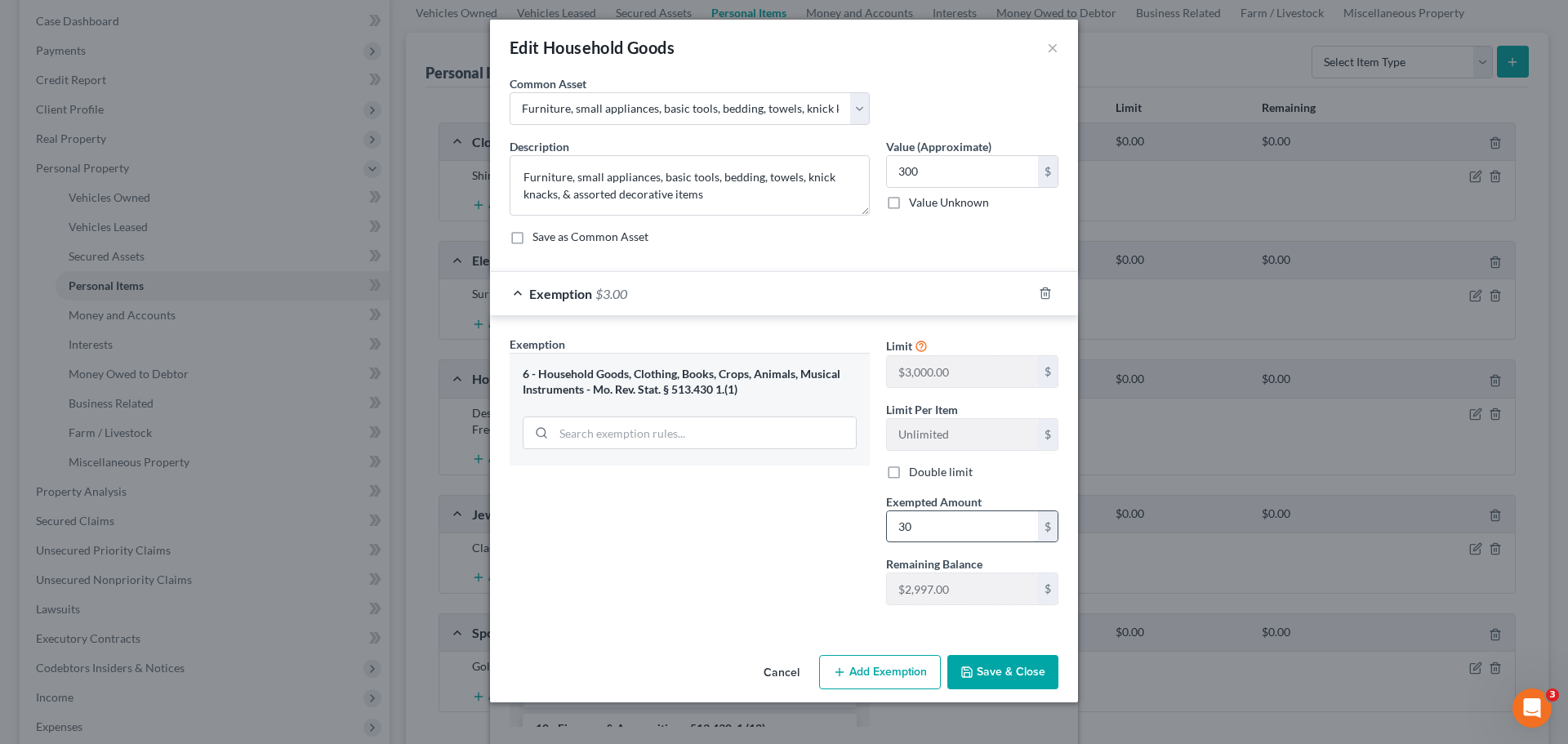
type input "300.00"
type input "300"
drag, startPoint x: 1023, startPoint y: 678, endPoint x: 1002, endPoint y: 650, distance: 35.0
click at [1023, 678] on button "Save & Close" at bounding box center [1002, 672] width 111 height 35
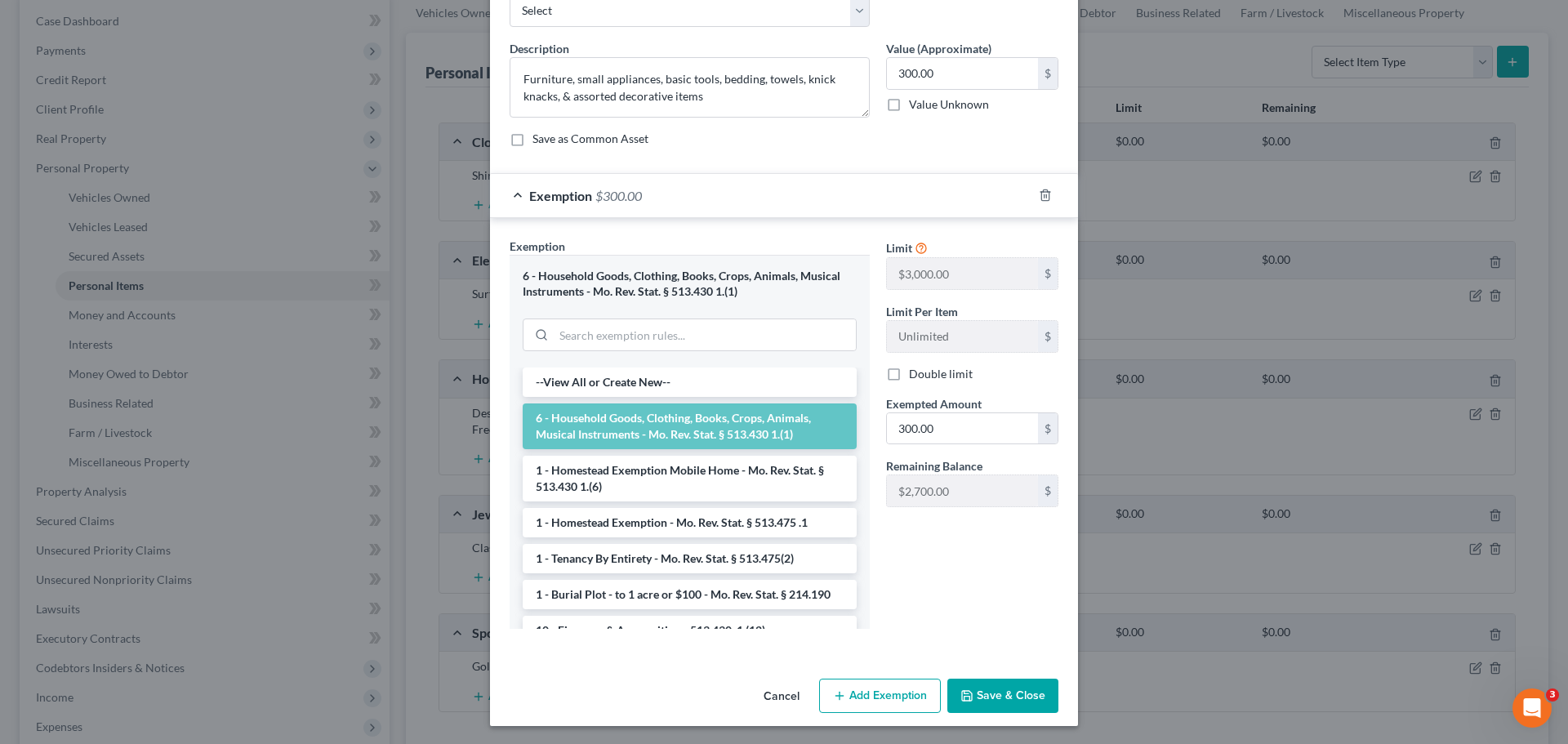
scroll to position [100, 0]
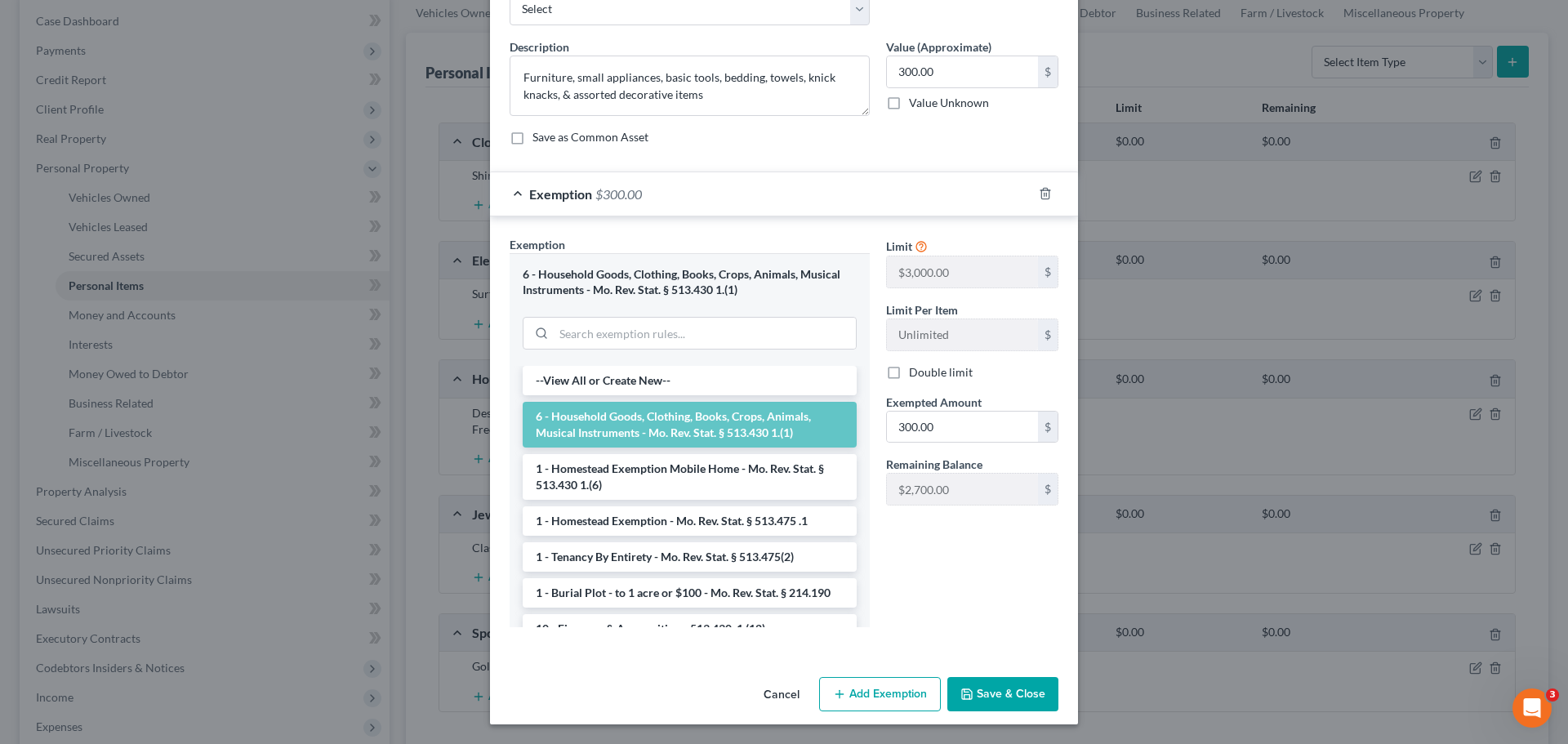
click at [1014, 685] on button "Save & Close" at bounding box center [1002, 693] width 111 height 35
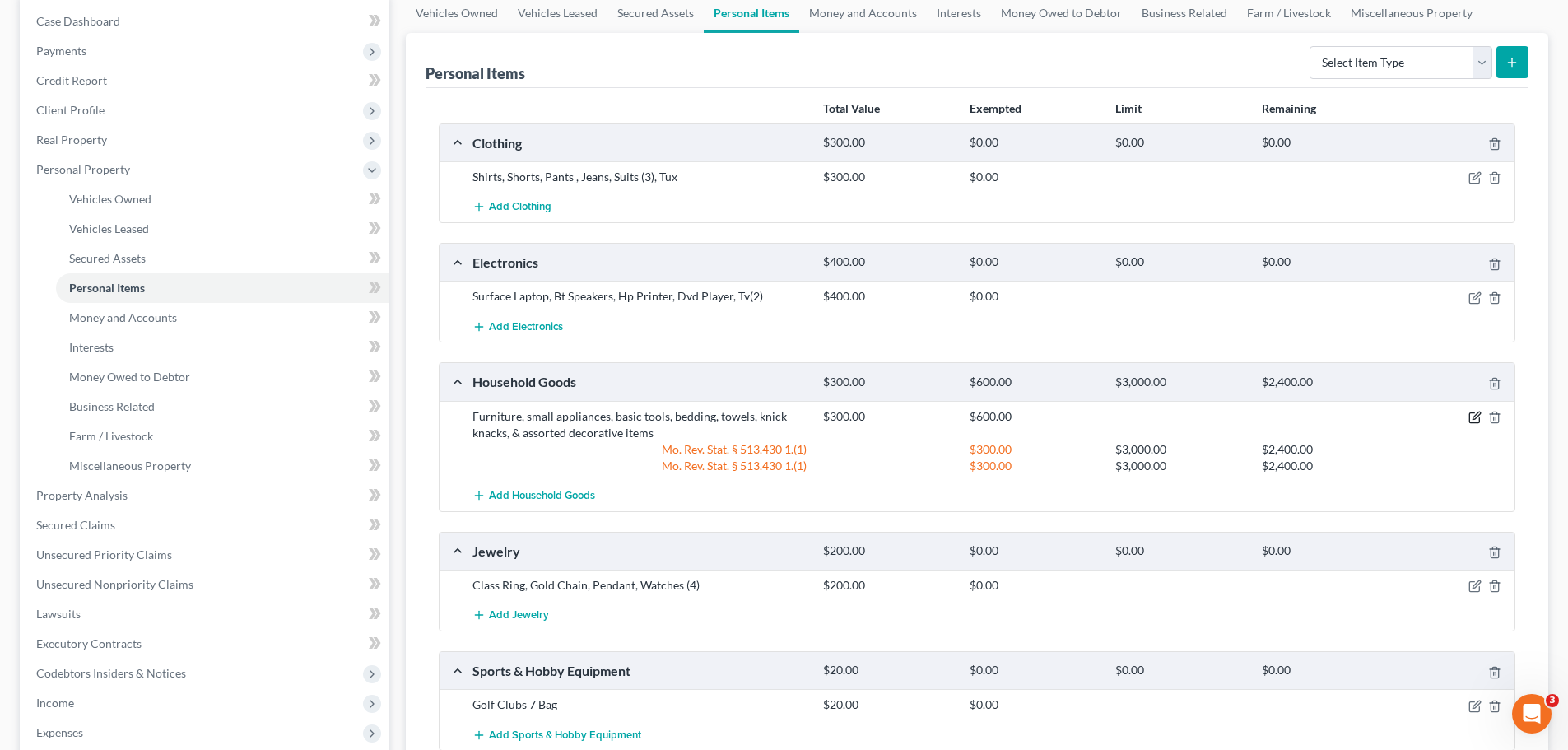
click at [1471, 420] on icon "button" at bounding box center [1474, 418] width 13 height 13
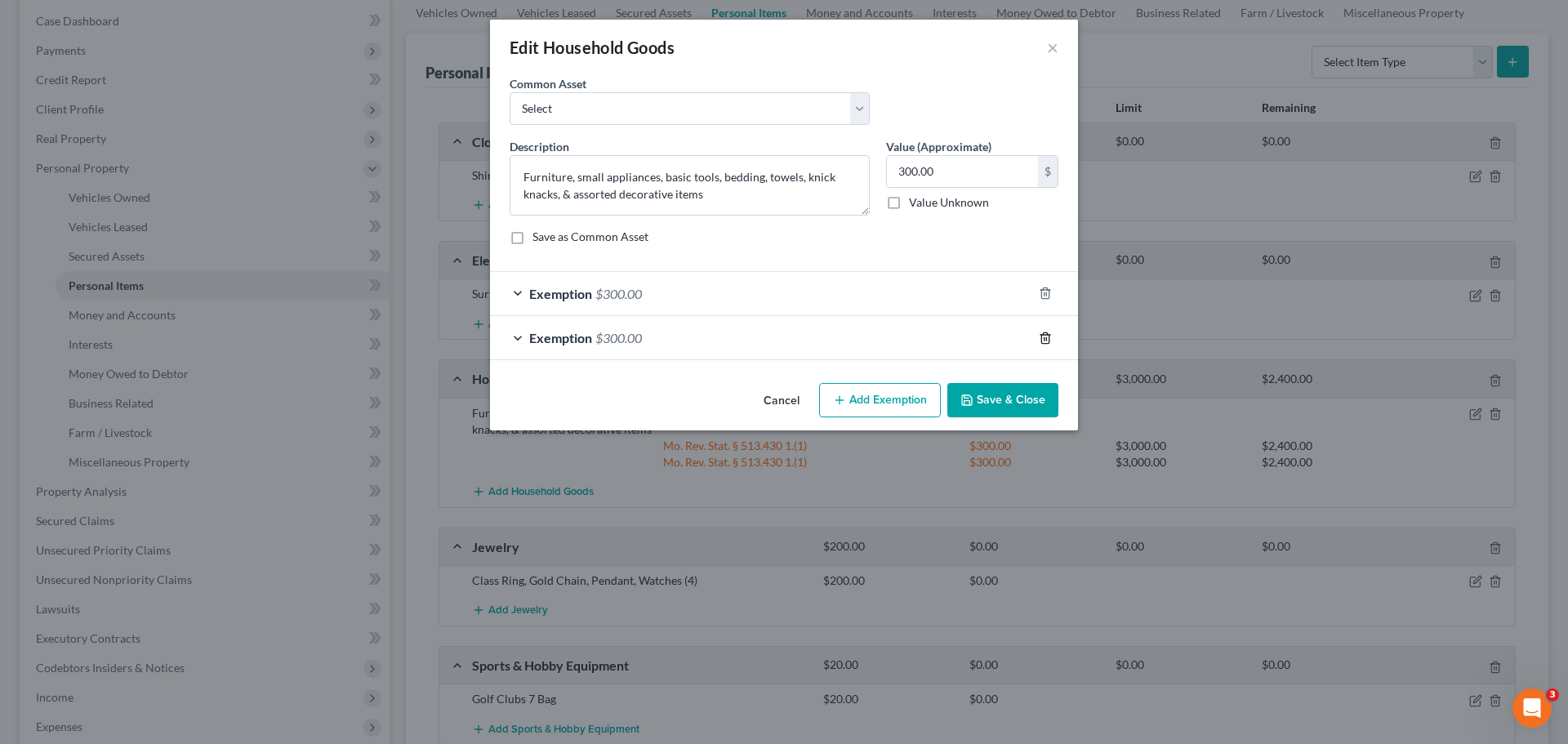
click at [1045, 339] on line "button" at bounding box center [1045, 338] width 0 height 3
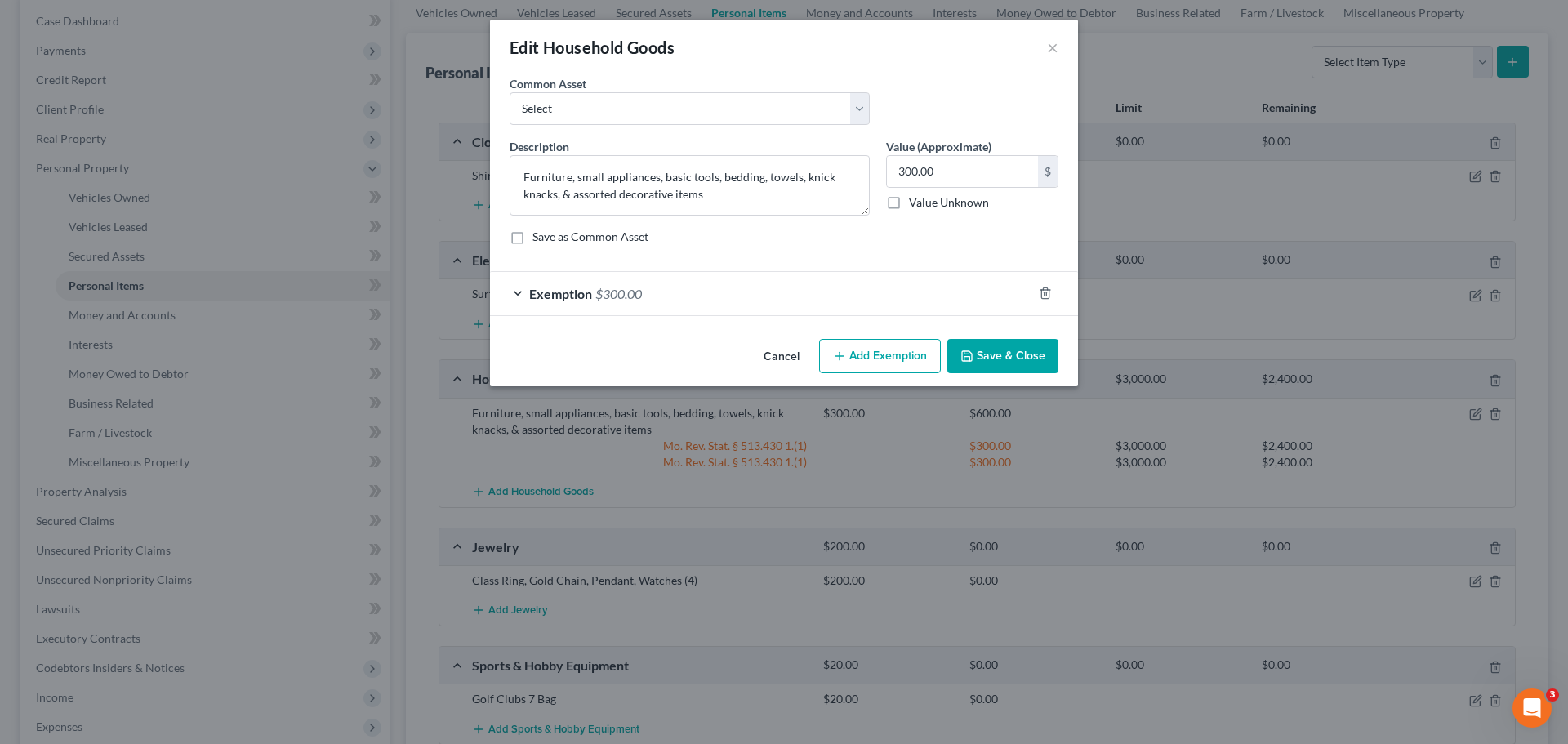
click at [1024, 355] on button "Save & Close" at bounding box center [1002, 356] width 111 height 35
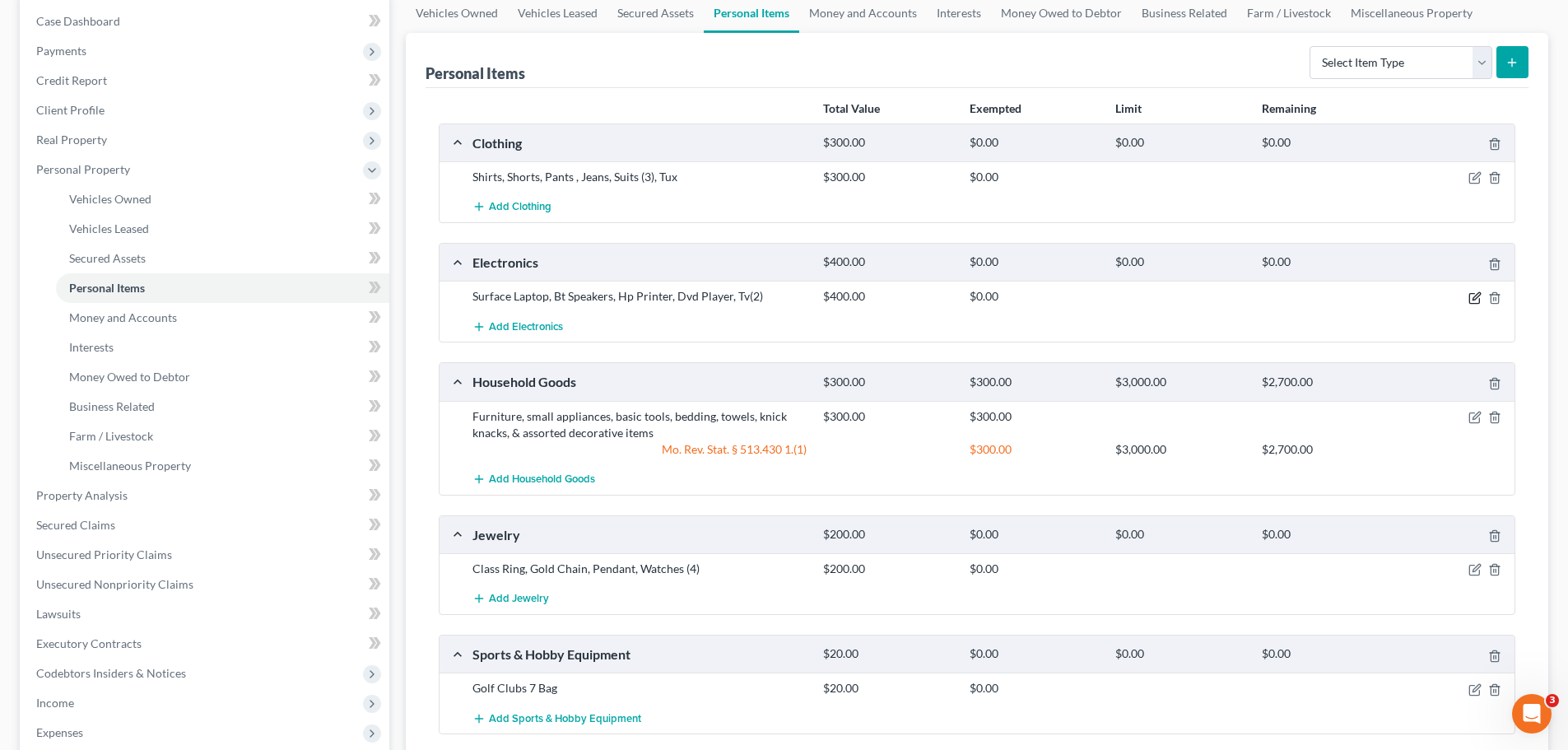
click at [1475, 296] on icon "button" at bounding box center [1474, 298] width 13 height 13
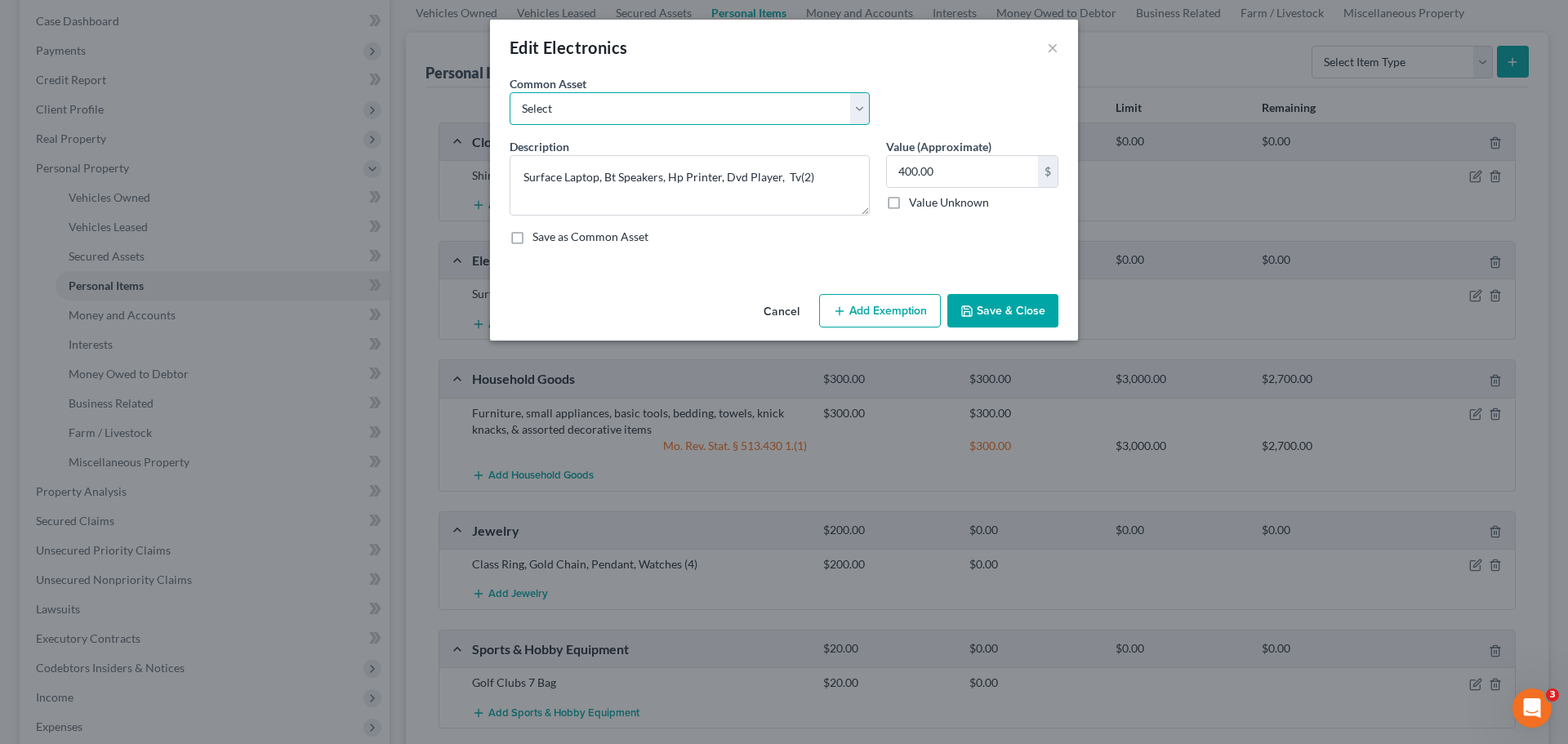
drag, startPoint x: 718, startPoint y: 114, endPoint x: 711, endPoint y: 119, distance: 8.6
click at [718, 114] on select "Select TVs, Videos, Computer, Tablet" at bounding box center [689, 108] width 360 height 33
select select "0"
click at [509, 92] on select "Select TVs, Videos, Computer, Tablet" at bounding box center [689, 108] width 360 height 33
type textarea "TVs, Videos, Computer, Tablet"
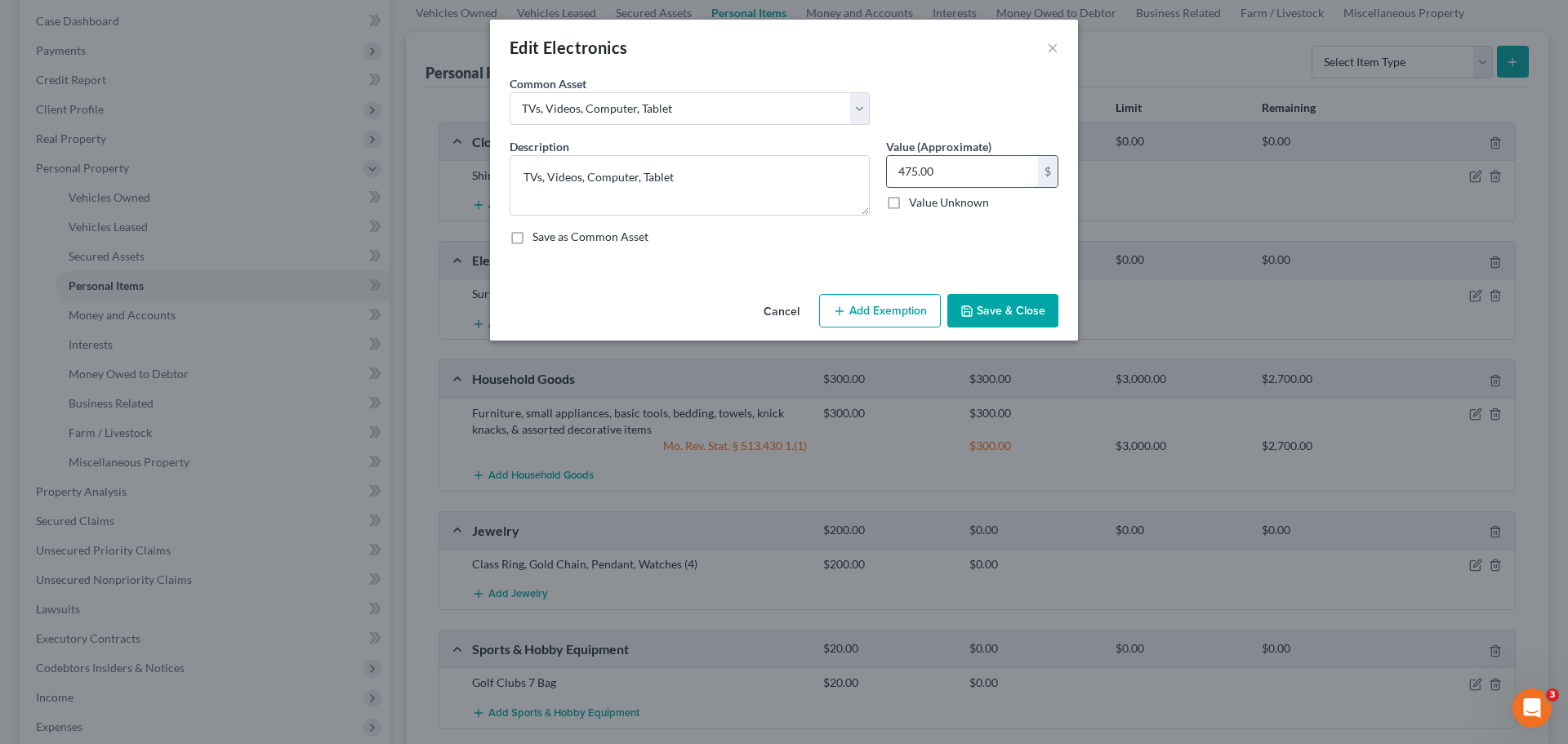
click at [957, 169] on input "475.00" at bounding box center [962, 171] width 151 height 31
type input "400"
click at [900, 301] on button "Add Exemption" at bounding box center [879, 311] width 121 height 35
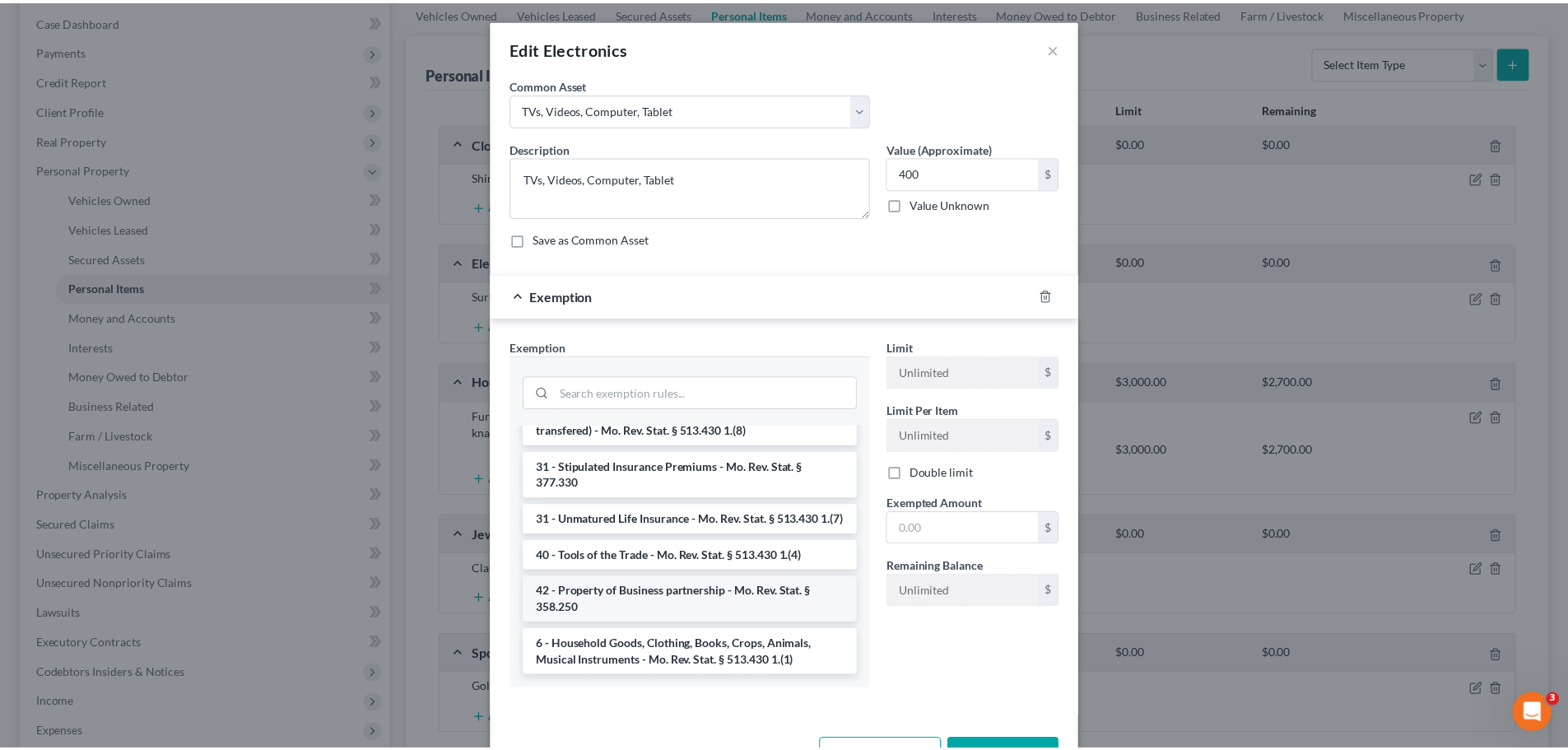
scroll to position [1679, 0]
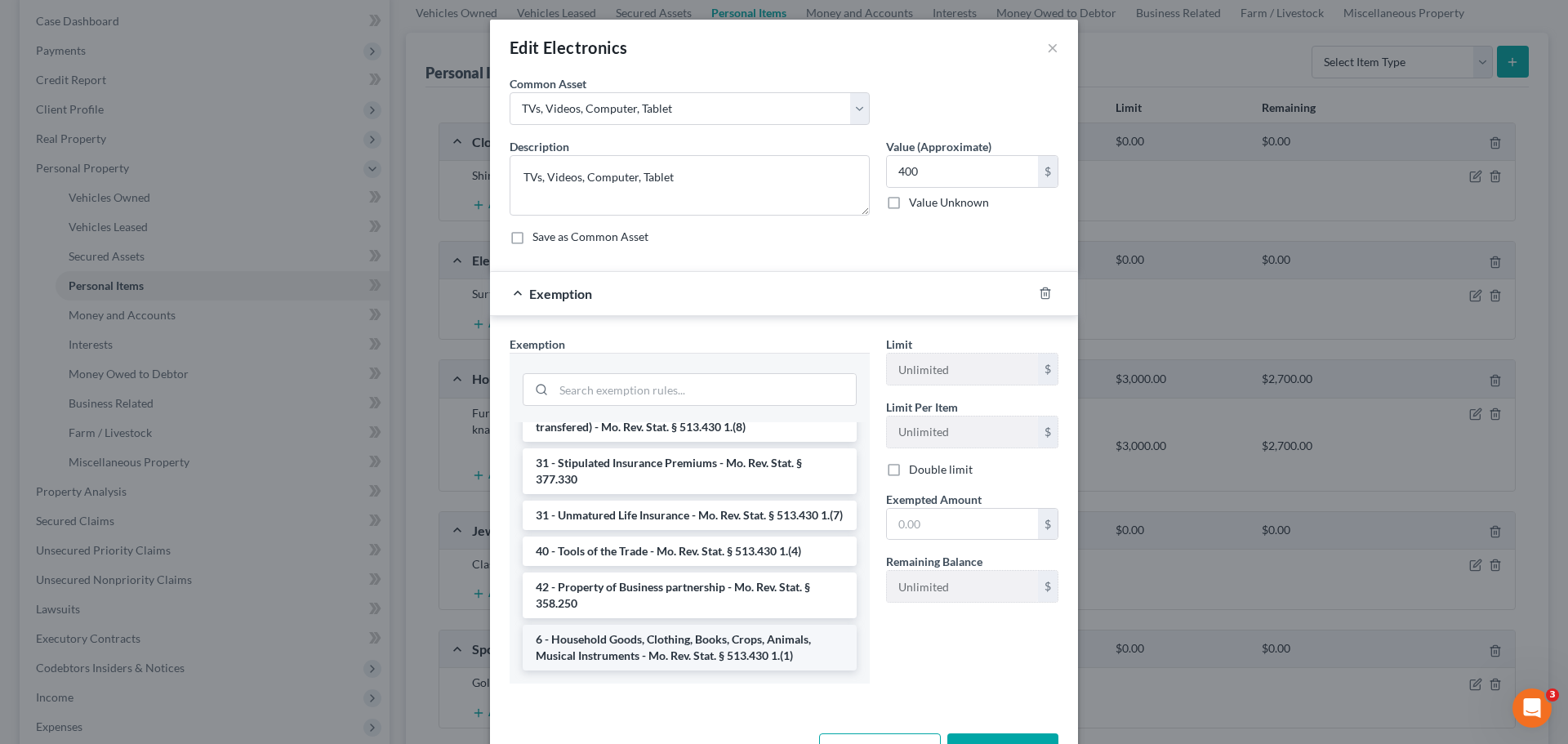
click at [693, 640] on li "6 - Household Goods, Clothing, Books, Crops, Animals, Musical Instruments - Mo.…" at bounding box center [689, 647] width 334 height 46
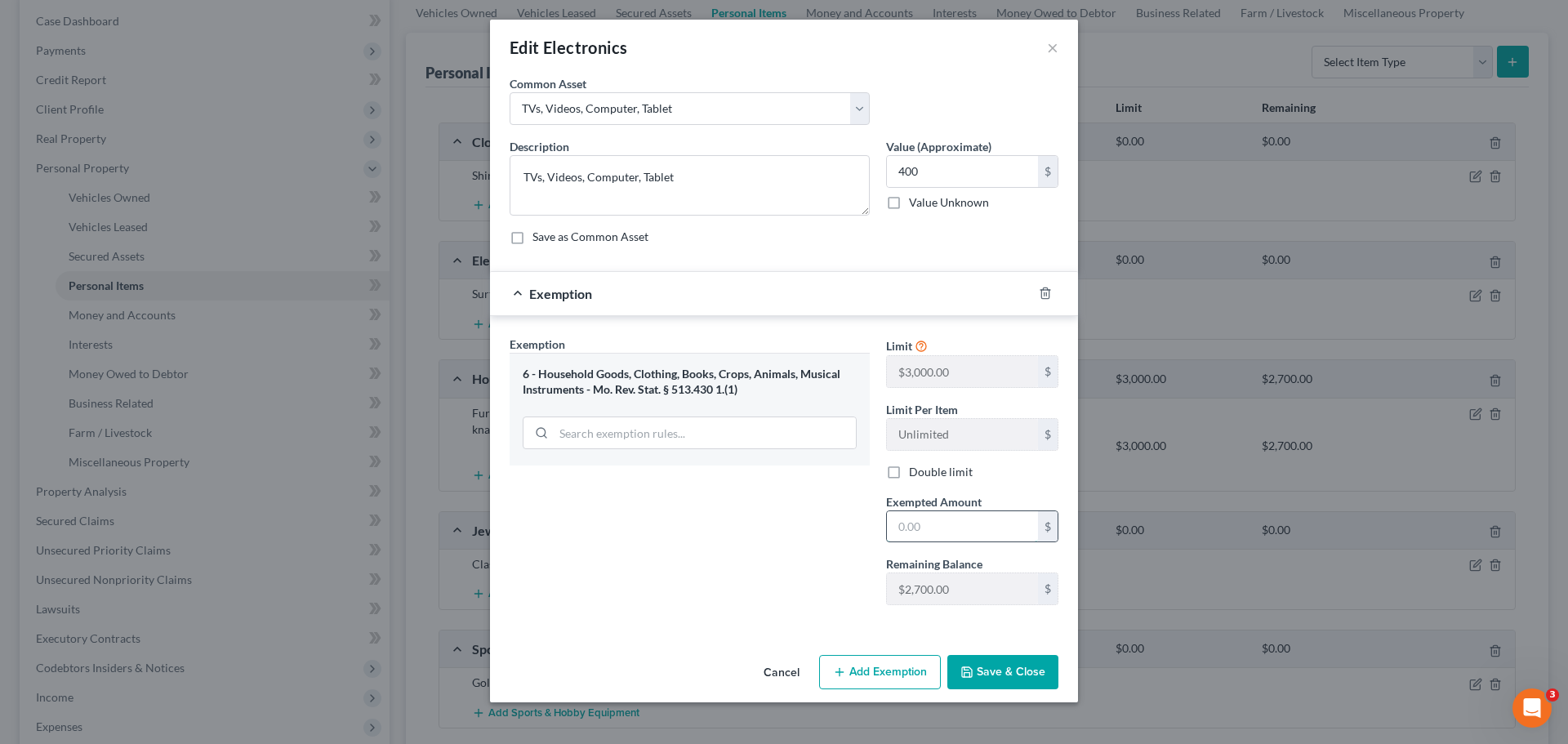
click at [995, 538] on input "text" at bounding box center [962, 526] width 151 height 31
type input "400"
click at [1030, 659] on button "Save & Close" at bounding box center [1002, 672] width 111 height 35
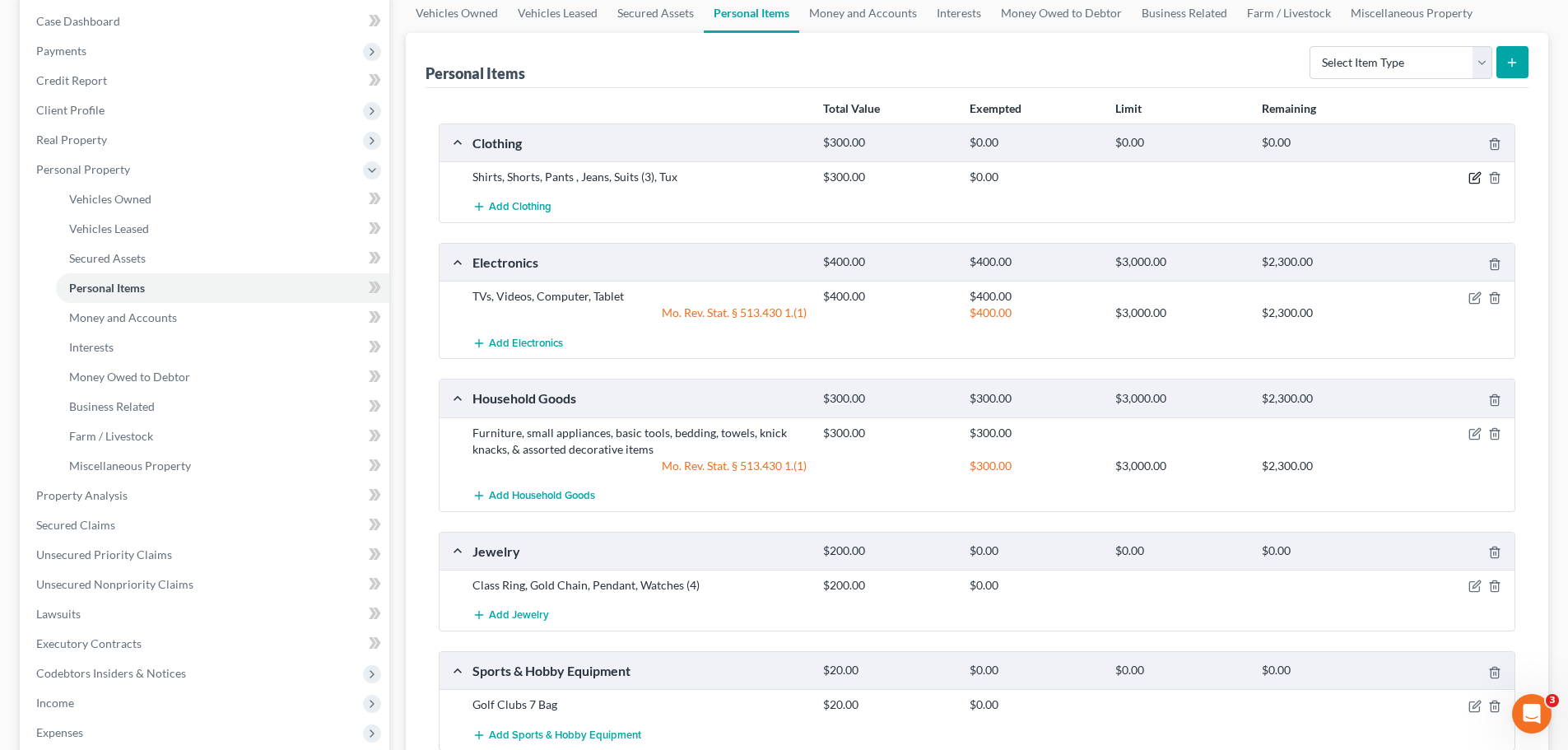
click at [1471, 175] on icon "button" at bounding box center [1474, 178] width 13 height 13
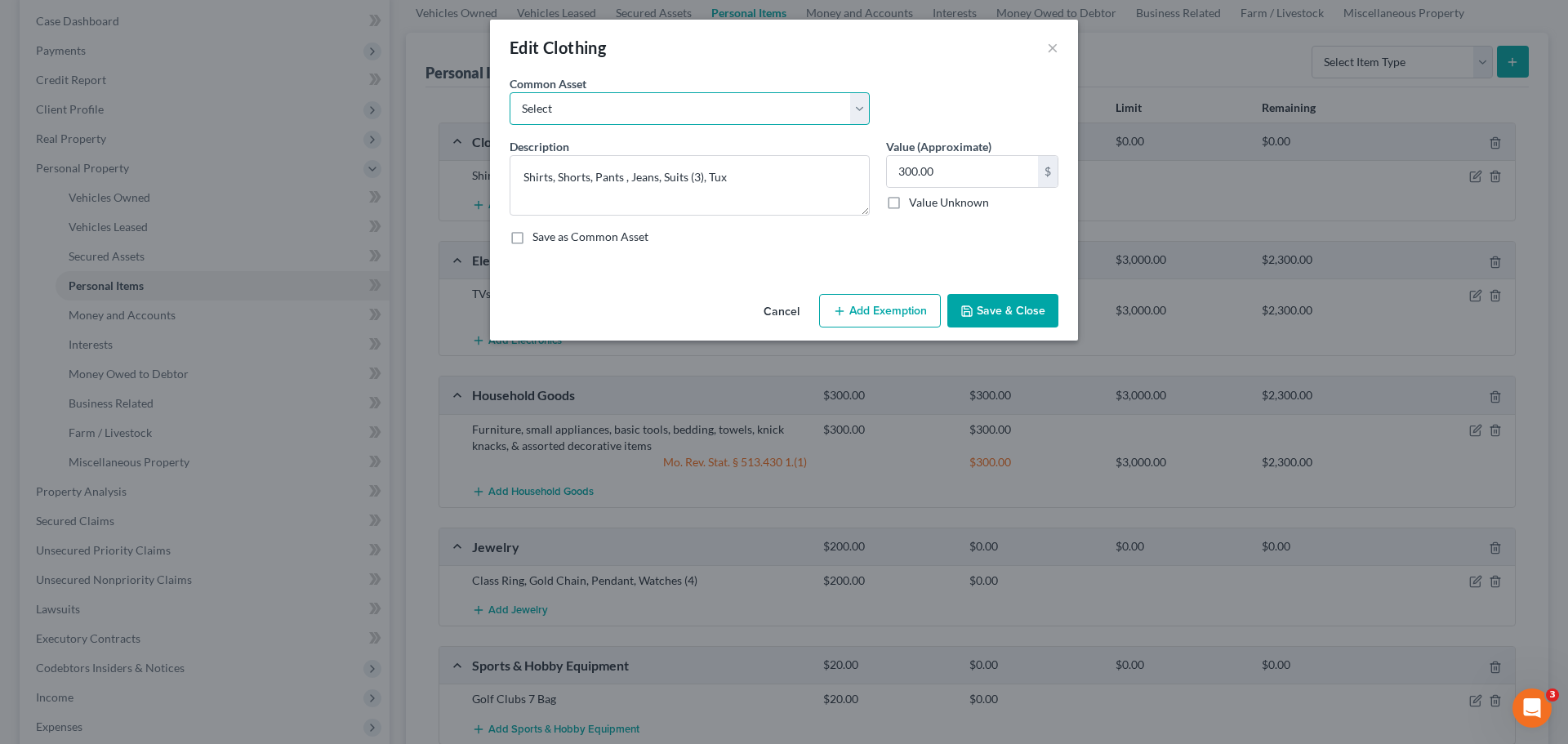
drag, startPoint x: 668, startPoint y: 105, endPoint x: 664, endPoint y: 115, distance: 10.8
click at [668, 105] on select "Select Clothing & shoes Clothing & shoes" at bounding box center [689, 108] width 360 height 33
select select "0"
click at [509, 92] on select "Select Clothing & shoes Clothing & shoes" at bounding box center [689, 108] width 360 height 33
type textarea "Clothing & shoes"
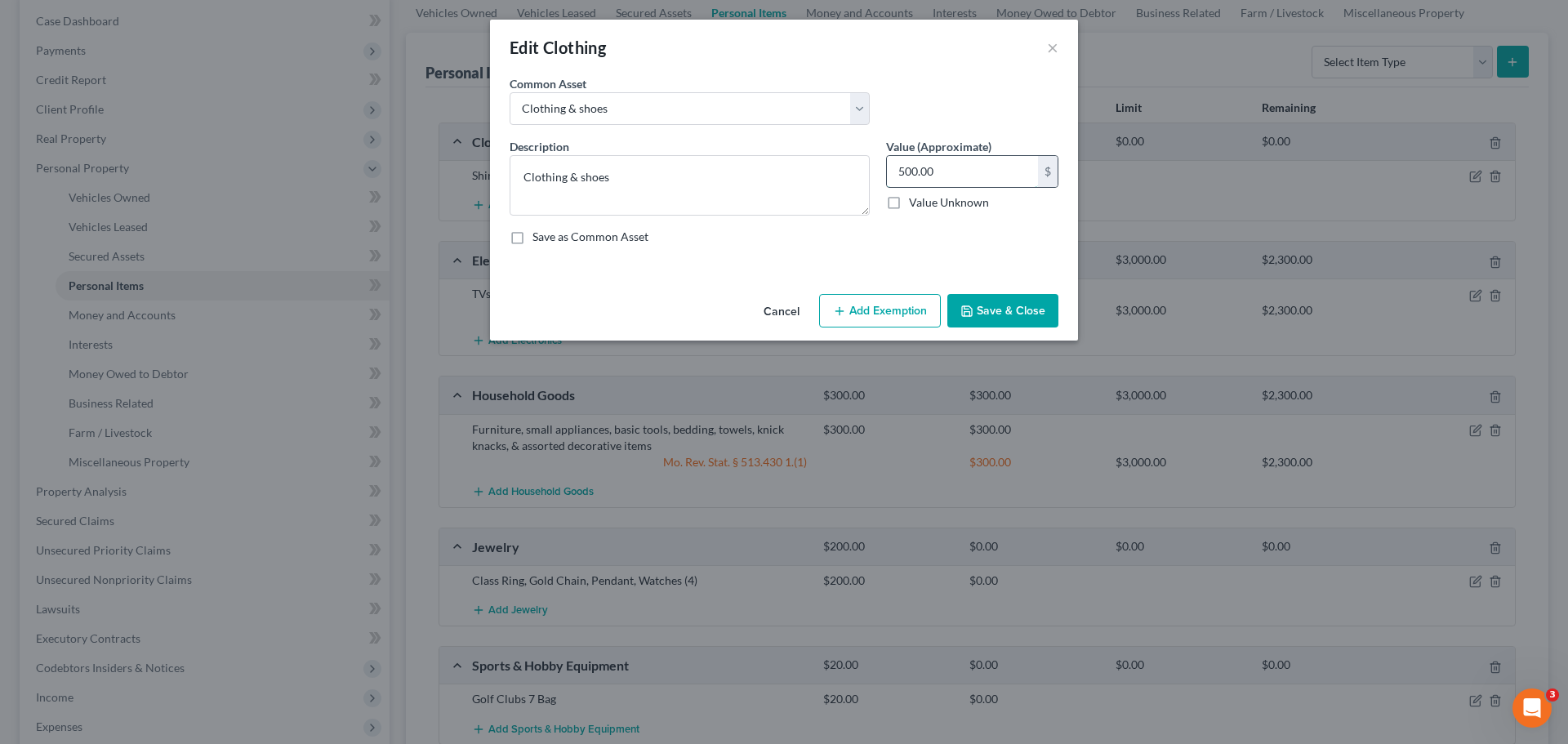
click at [930, 171] on input "500.00" at bounding box center [962, 171] width 151 height 31
type input "300"
click at [900, 300] on button "Add Exemption" at bounding box center [879, 311] width 121 height 35
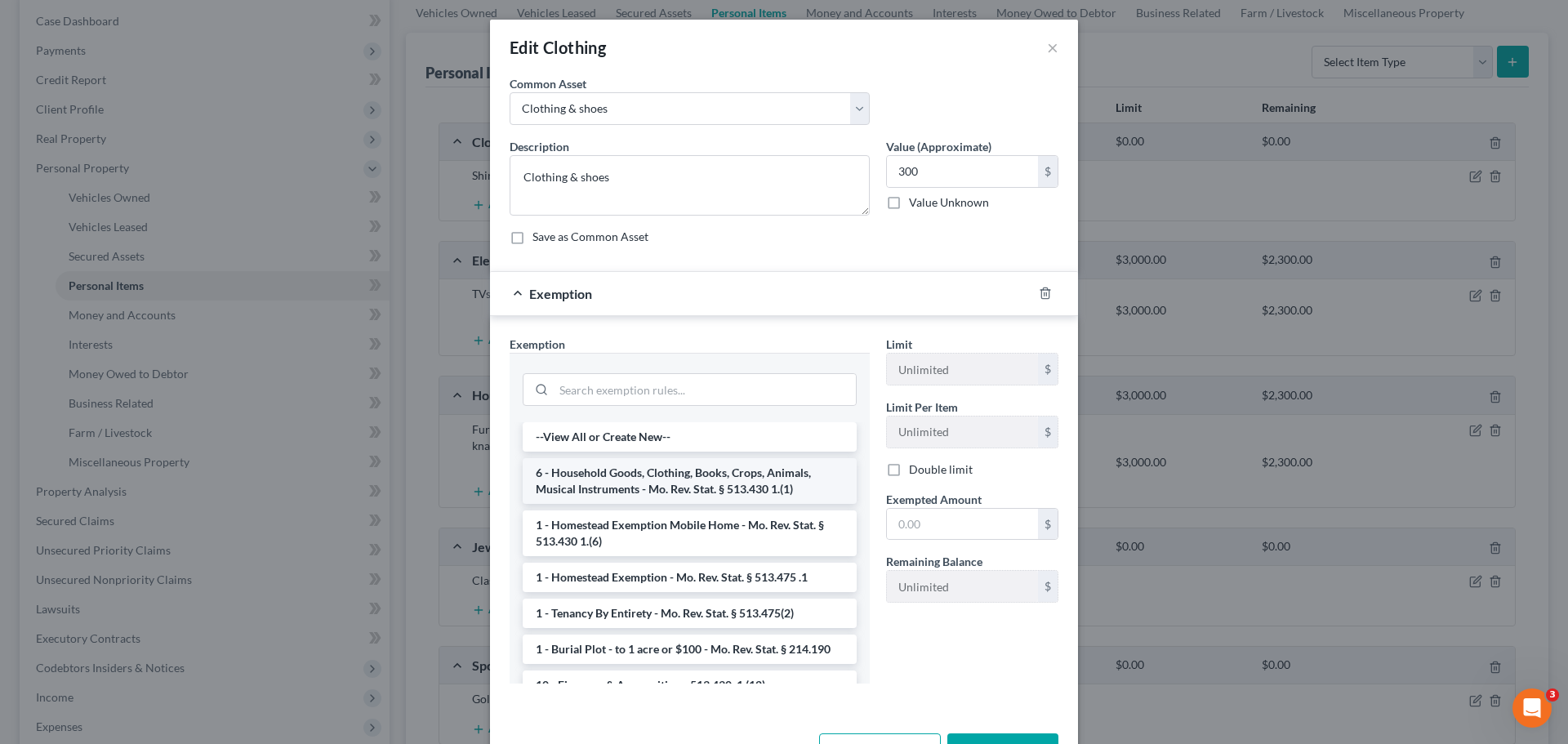
click at [686, 485] on li "6 - Household Goods, Clothing, Books, Crops, Animals, Musical Instruments - Mo.…" at bounding box center [689, 481] width 334 height 46
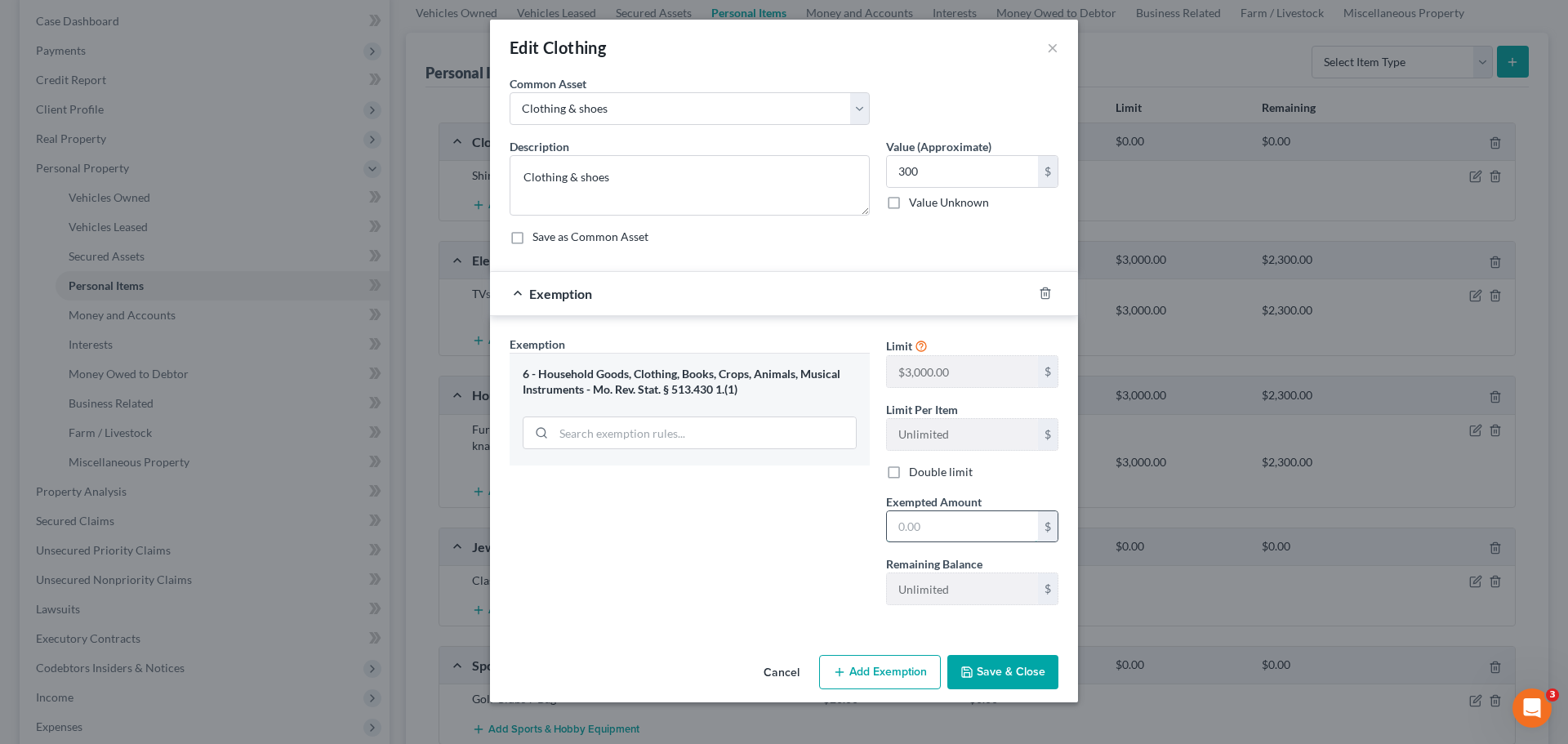
click at [1022, 525] on input "text" at bounding box center [962, 526] width 151 height 31
type input "300"
click at [1037, 657] on button "Save & Close" at bounding box center [1002, 672] width 111 height 35
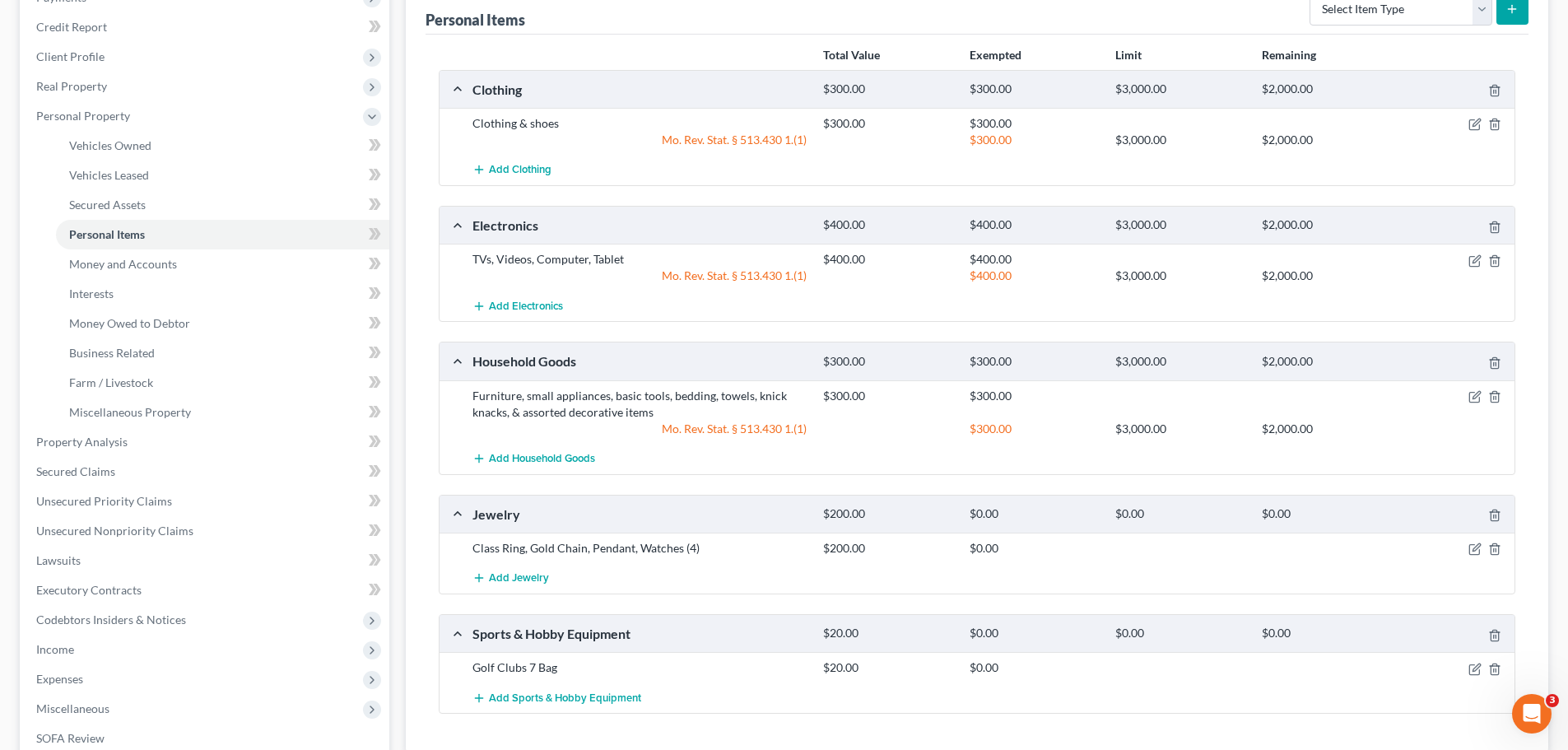
scroll to position [247, 0]
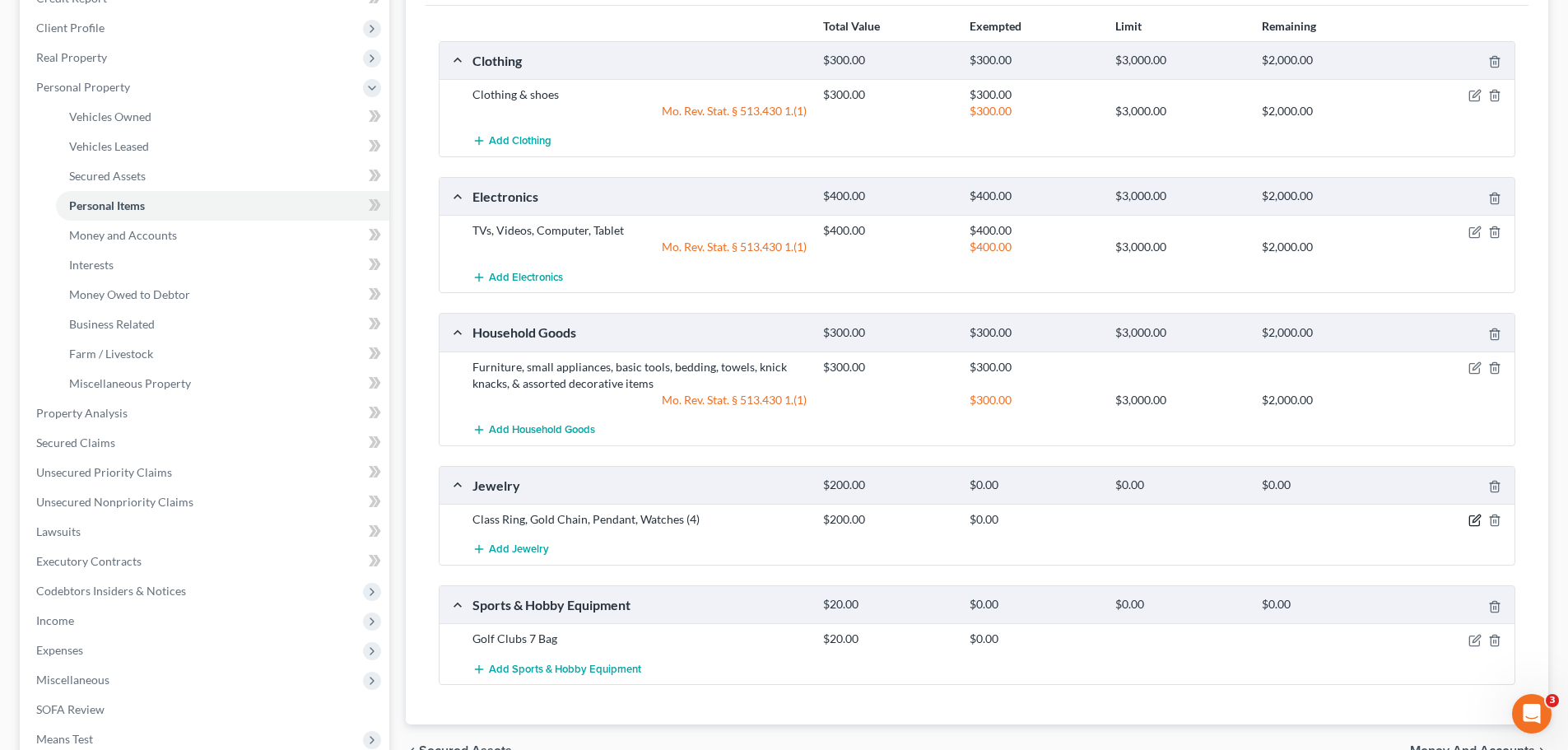
click at [1470, 516] on icon "button" at bounding box center [1473, 521] width 9 height 9
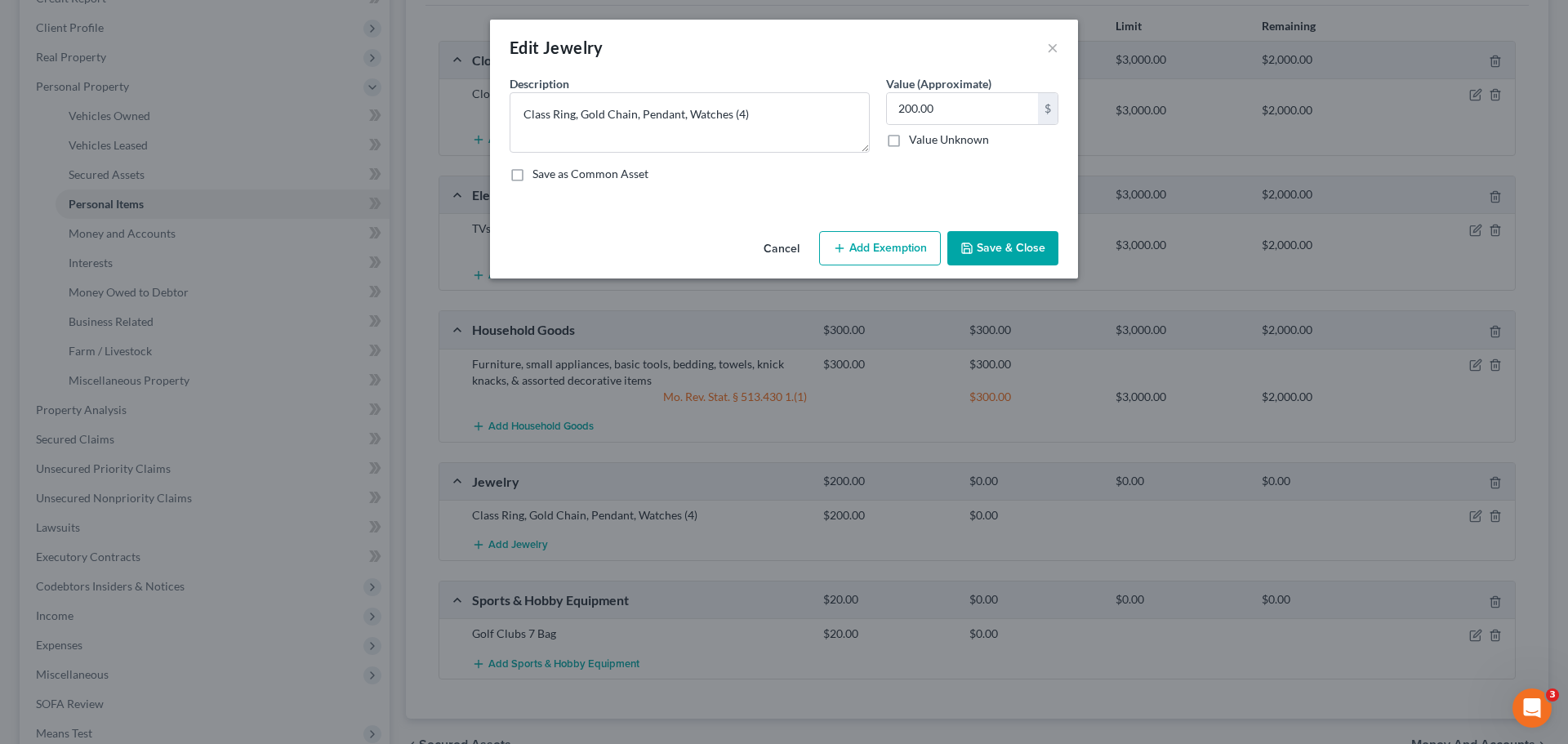
click at [898, 252] on button "Add Exemption" at bounding box center [879, 248] width 121 height 35
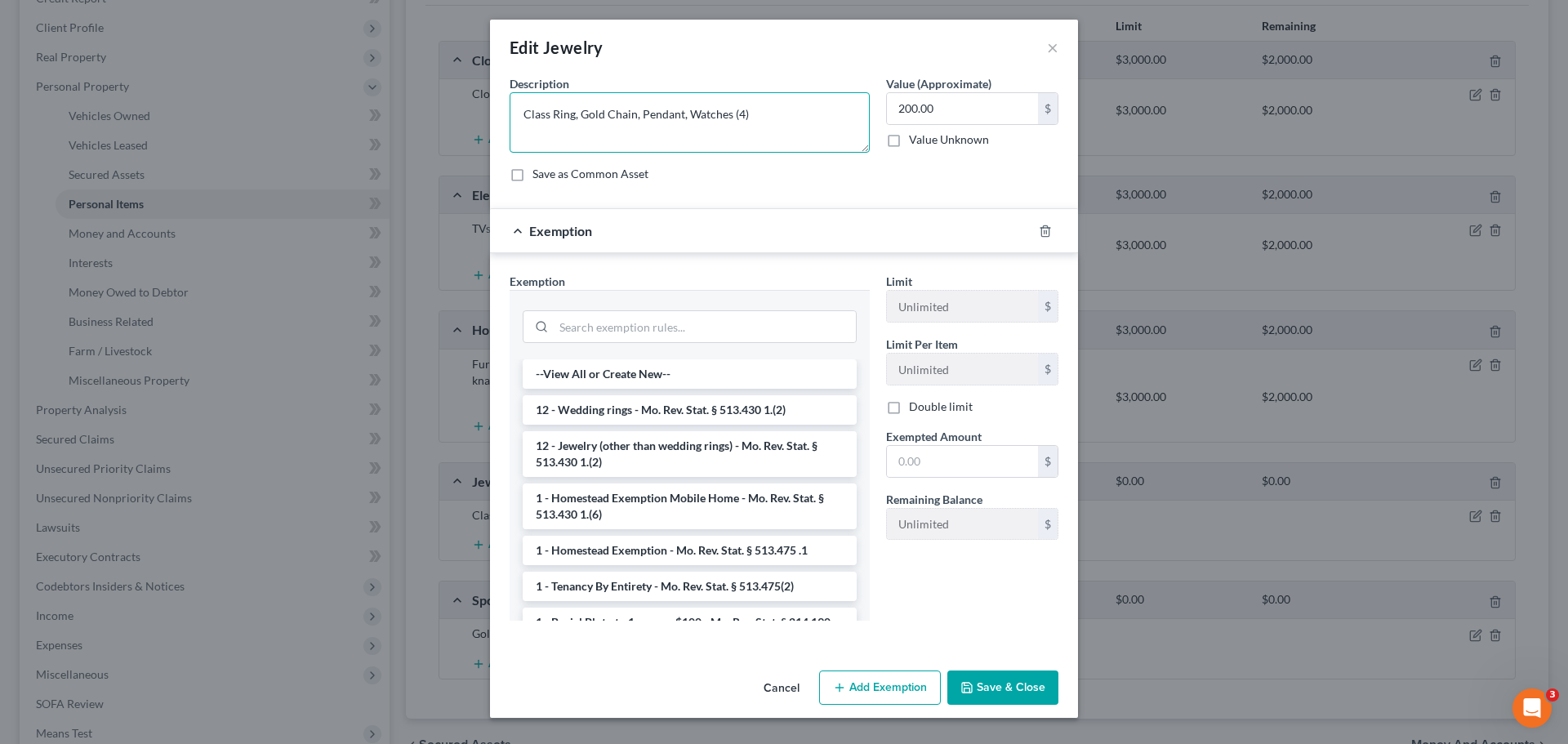
click at [521, 115] on textarea "Class Ring, Gold Chain, Pendant, Watches (4)" at bounding box center [689, 122] width 360 height 60
type textarea "Jewelry - Class Ring, Gold Chain, Pendant, Watches (4)"
click at [928, 459] on input "text" at bounding box center [962, 461] width 151 height 31
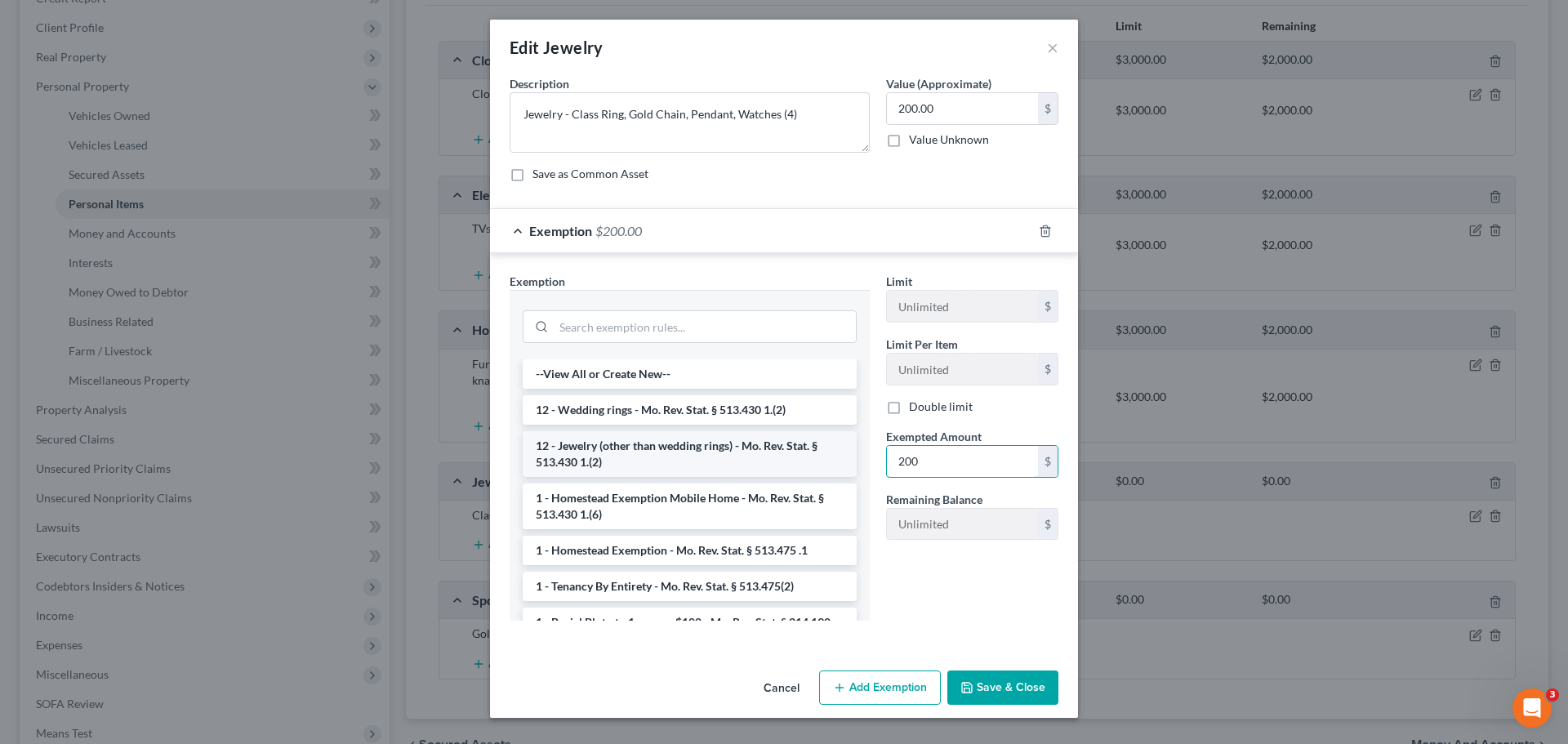
type input "200"
click at [731, 449] on li "12 - Jewelry (other than wedding rings) - Mo. Rev. Stat. § 513.430 1.(2)" at bounding box center [689, 454] width 334 height 46
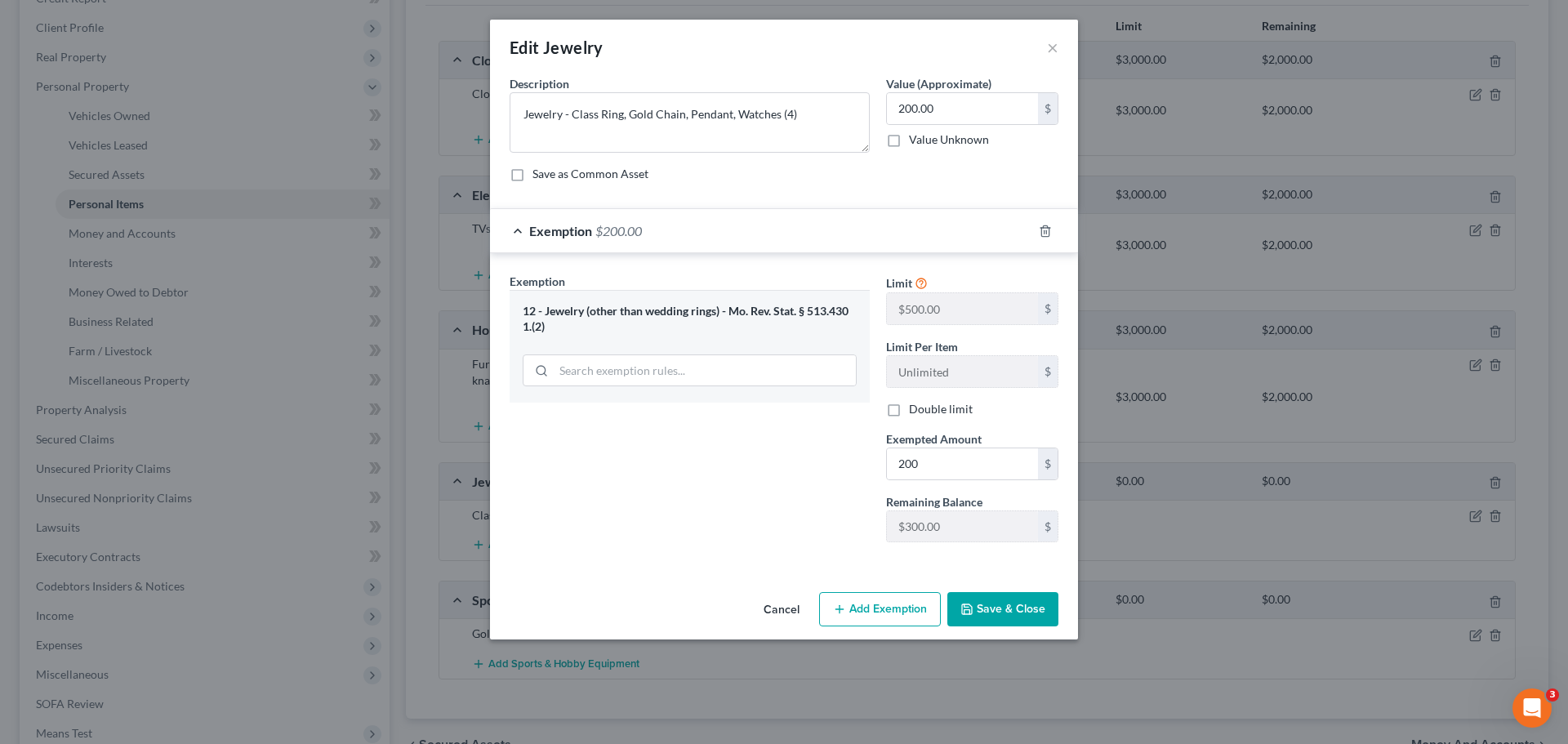
click at [1001, 612] on button "Save & Close" at bounding box center [1002, 609] width 111 height 35
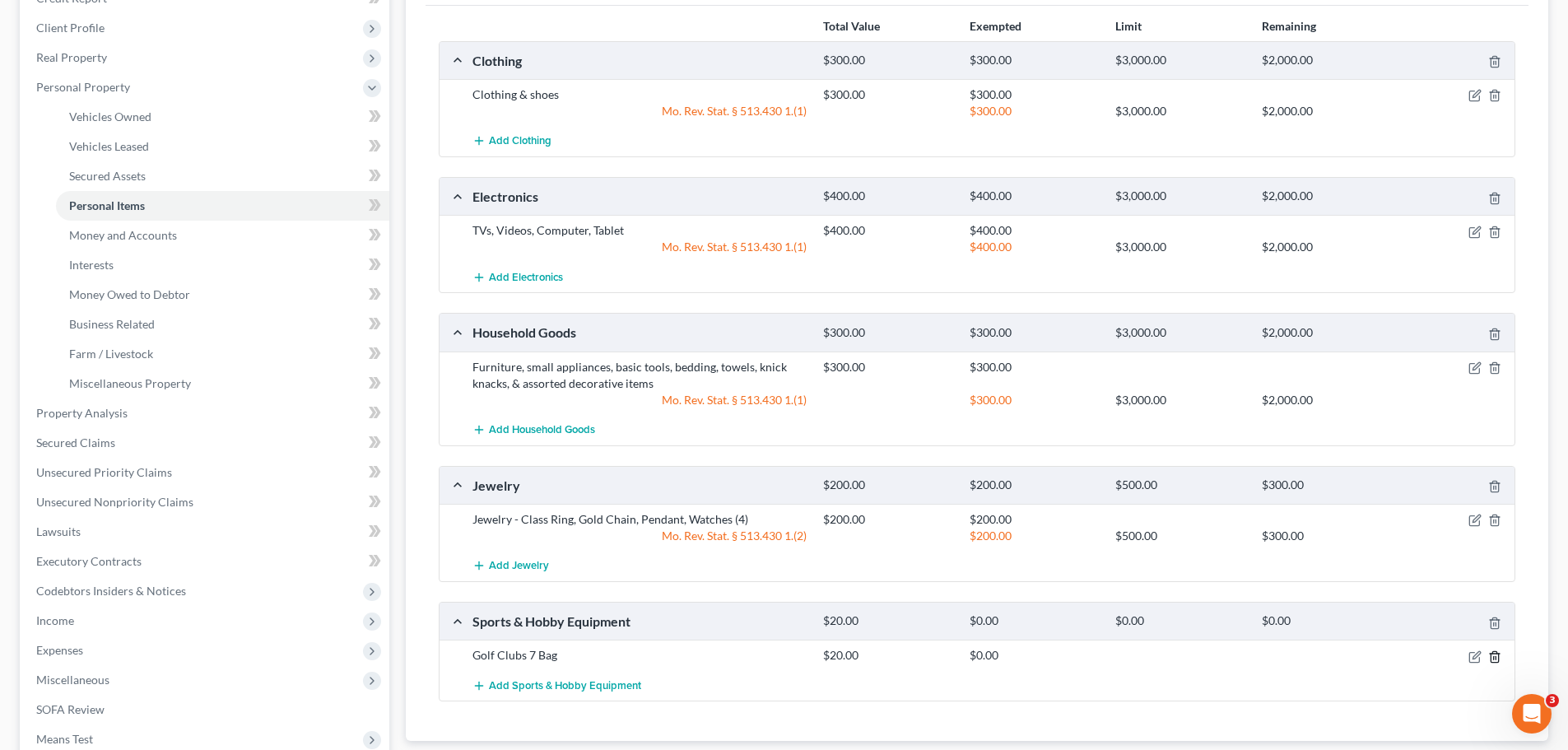
click at [1495, 657] on line "button" at bounding box center [1495, 657] width 0 height 3
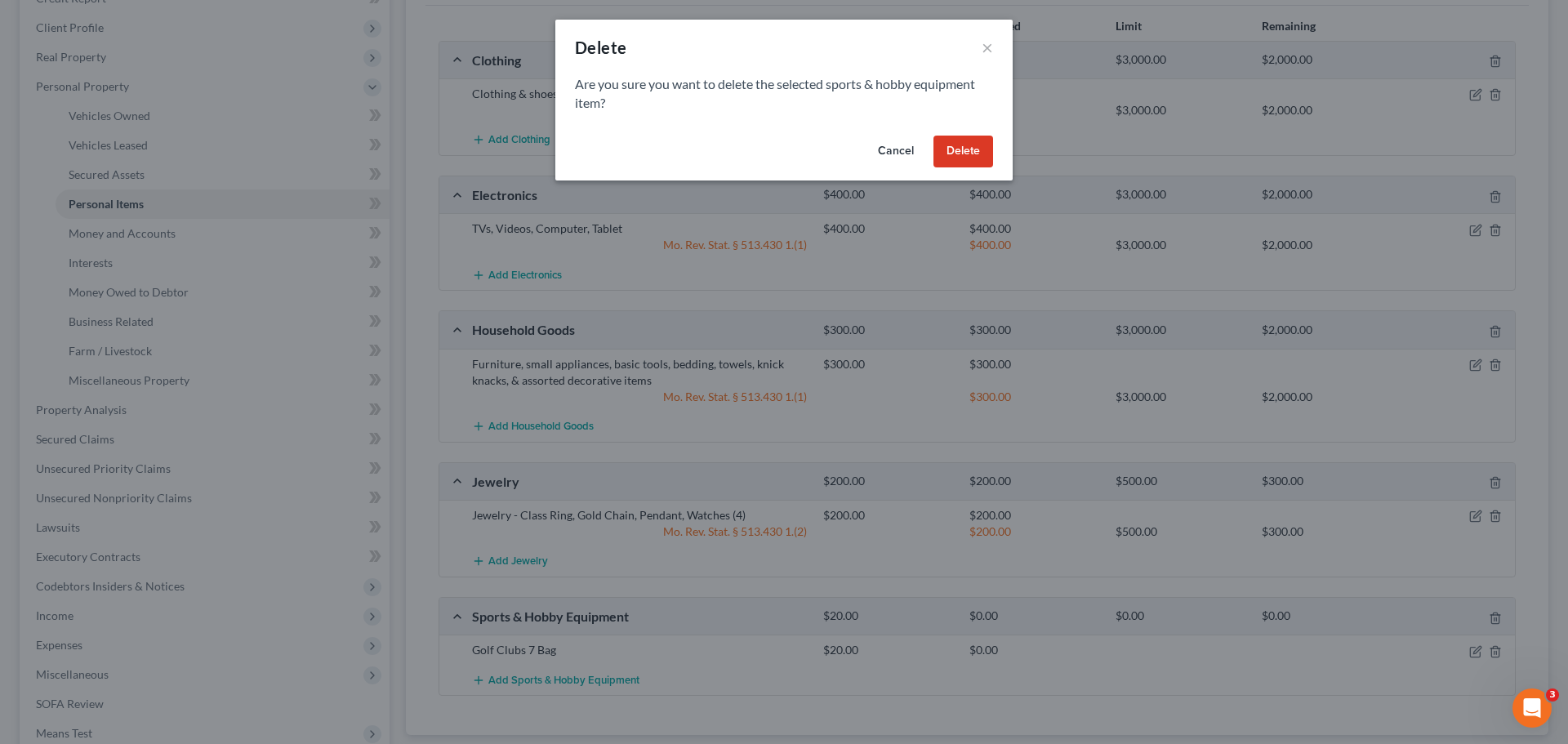
click at [986, 165] on button "Delete" at bounding box center [962, 151] width 59 height 33
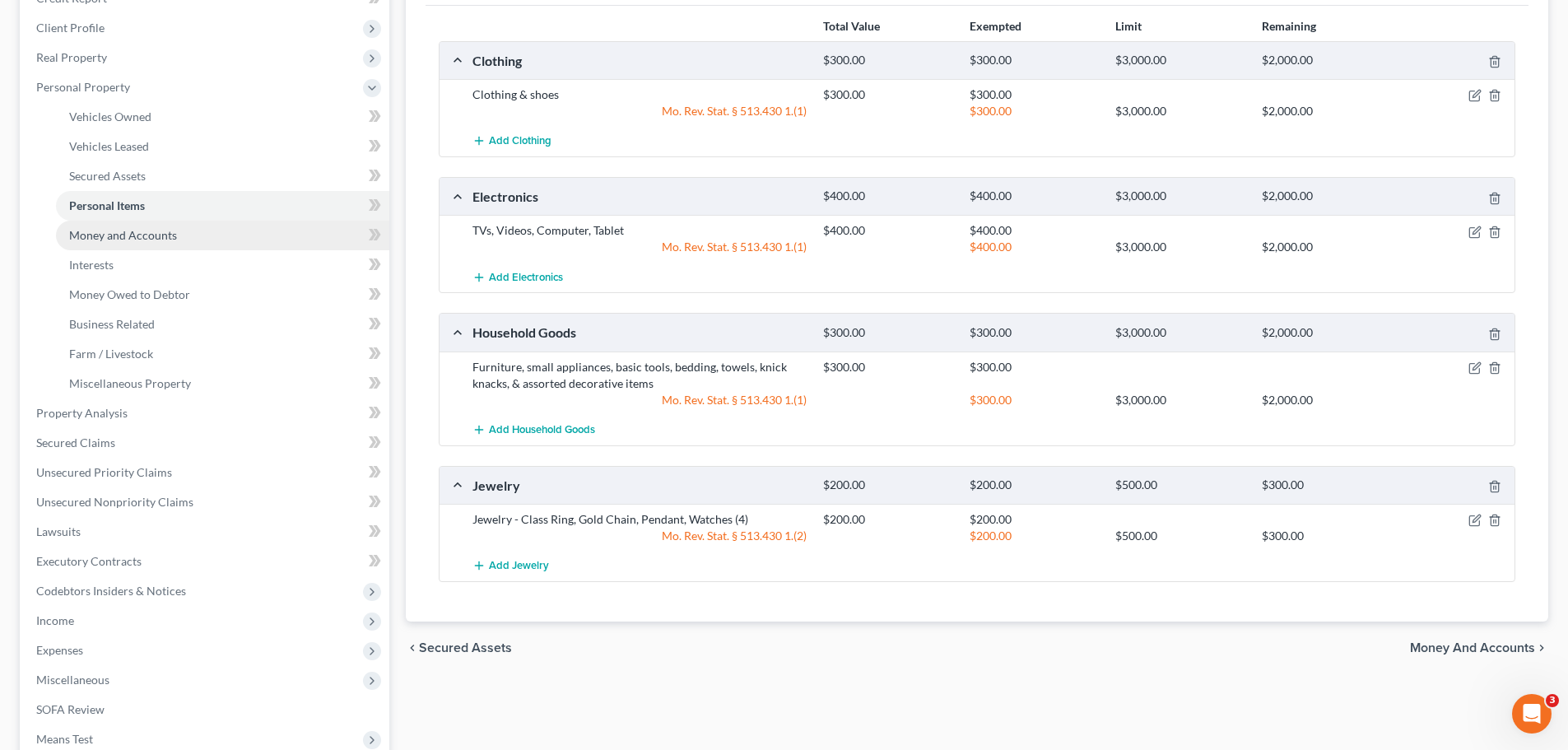
click at [207, 242] on link "Money and Accounts" at bounding box center [223, 235] width 333 height 29
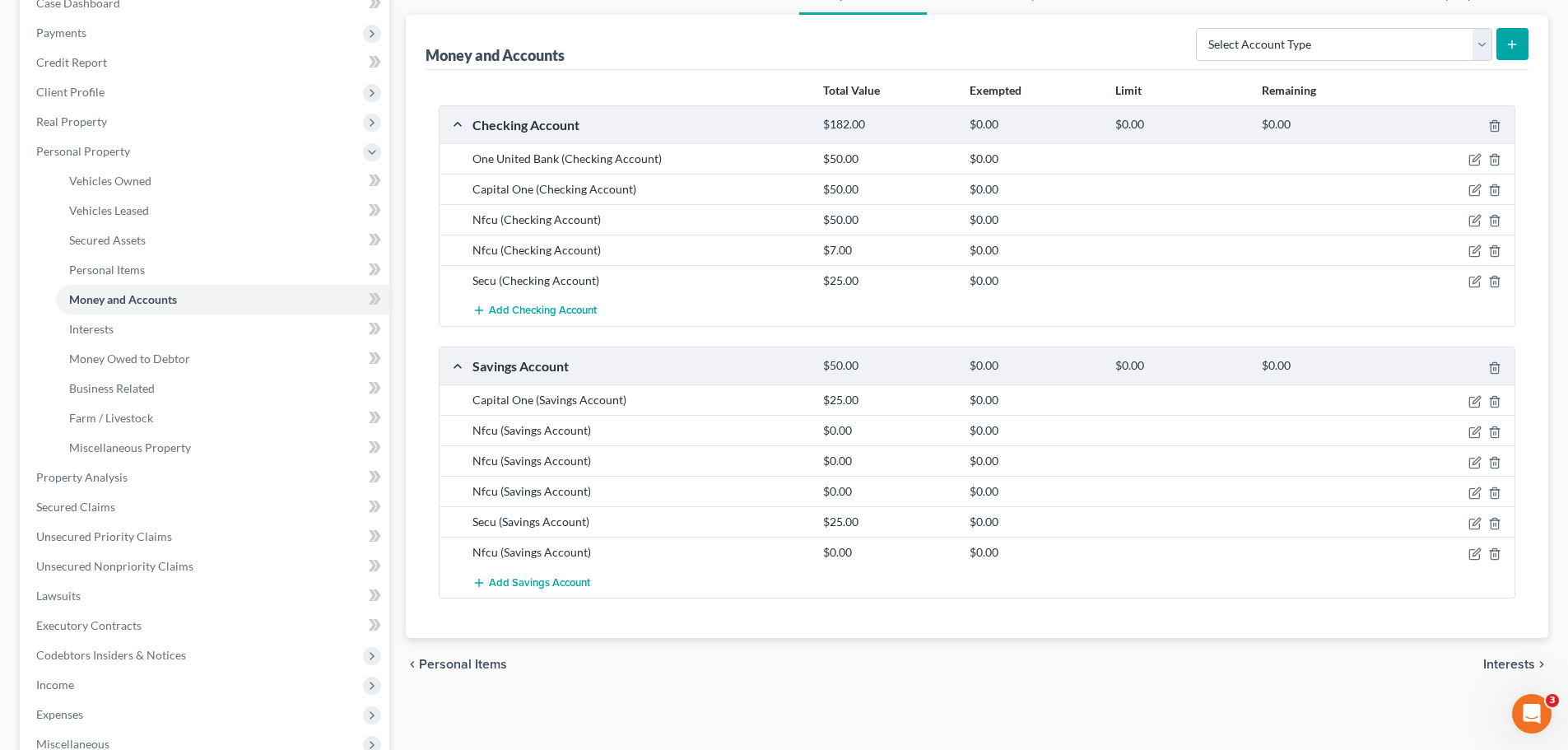
scroll to position [247, 0]
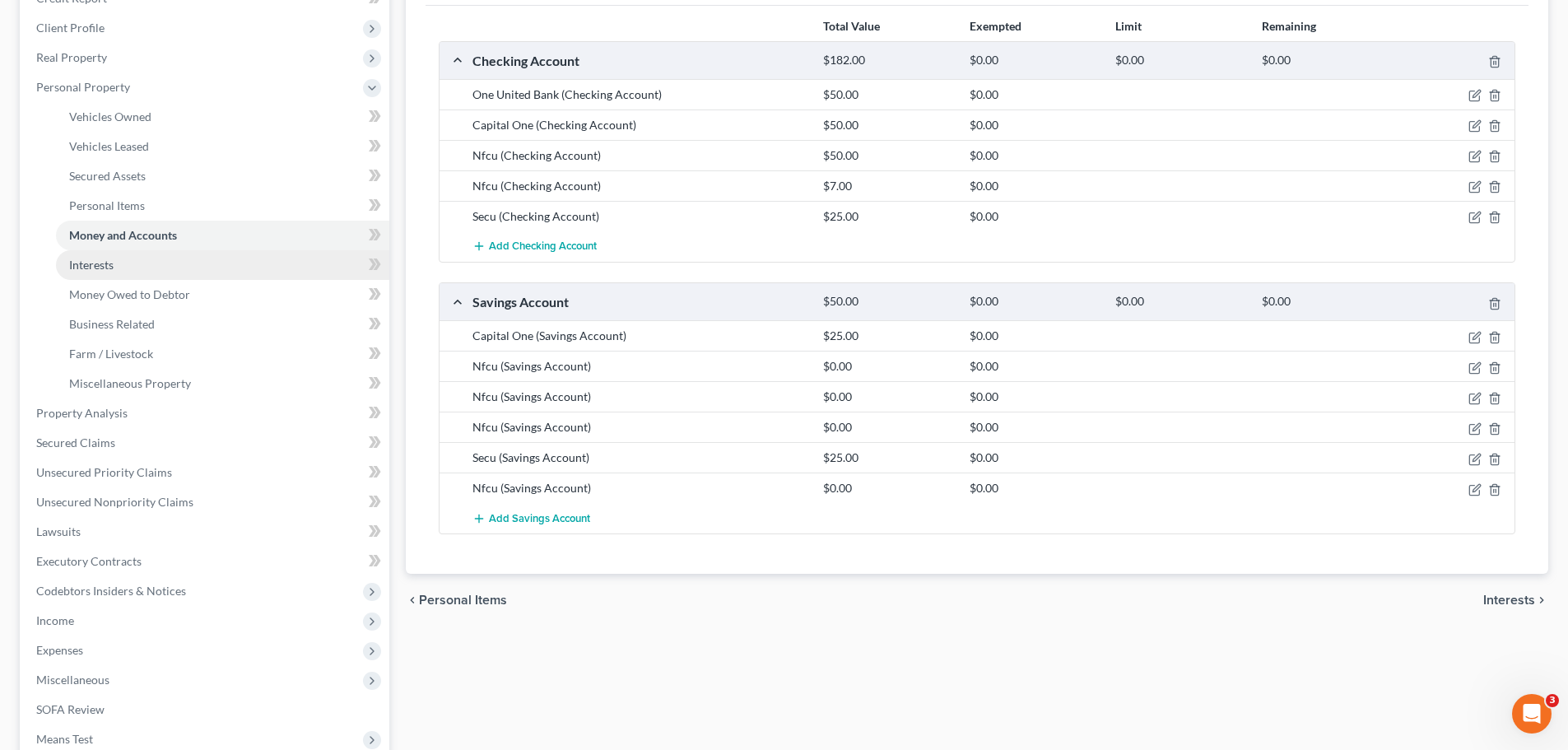
click at [107, 272] on link "Interests" at bounding box center [223, 264] width 333 height 29
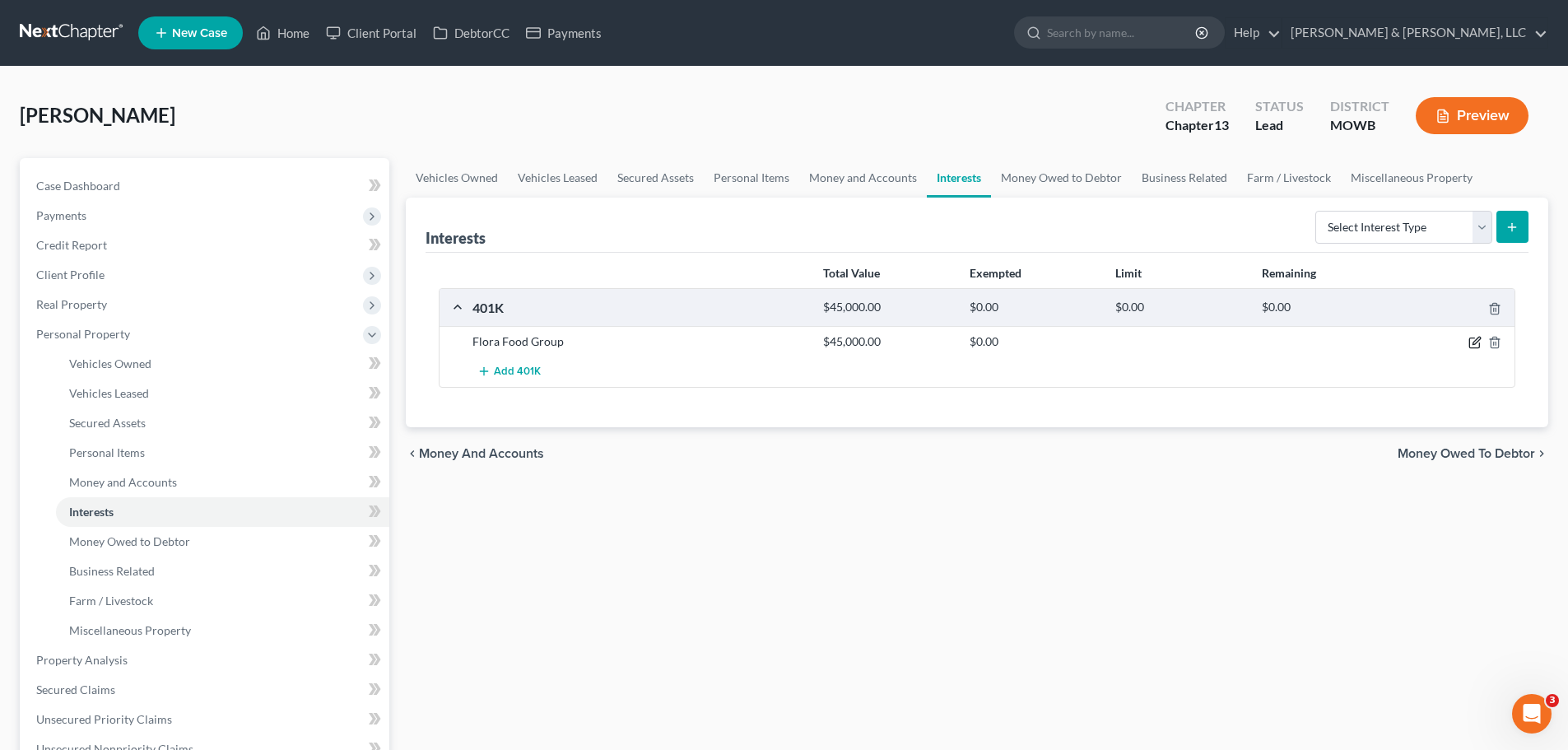
click at [1471, 339] on icon "button" at bounding box center [1474, 343] width 13 height 13
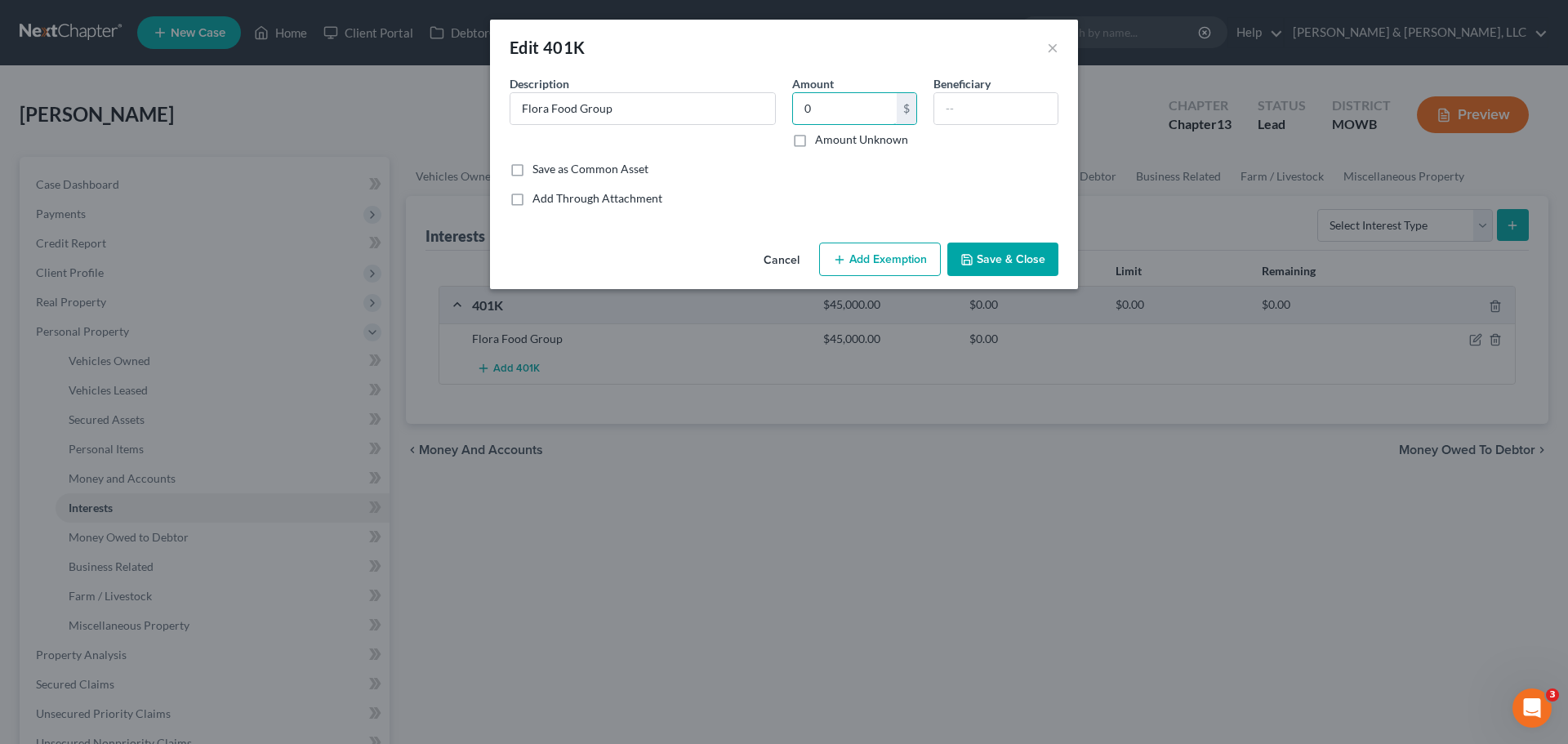
type input "0"
click at [883, 262] on button "Add Exemption" at bounding box center [879, 259] width 121 height 35
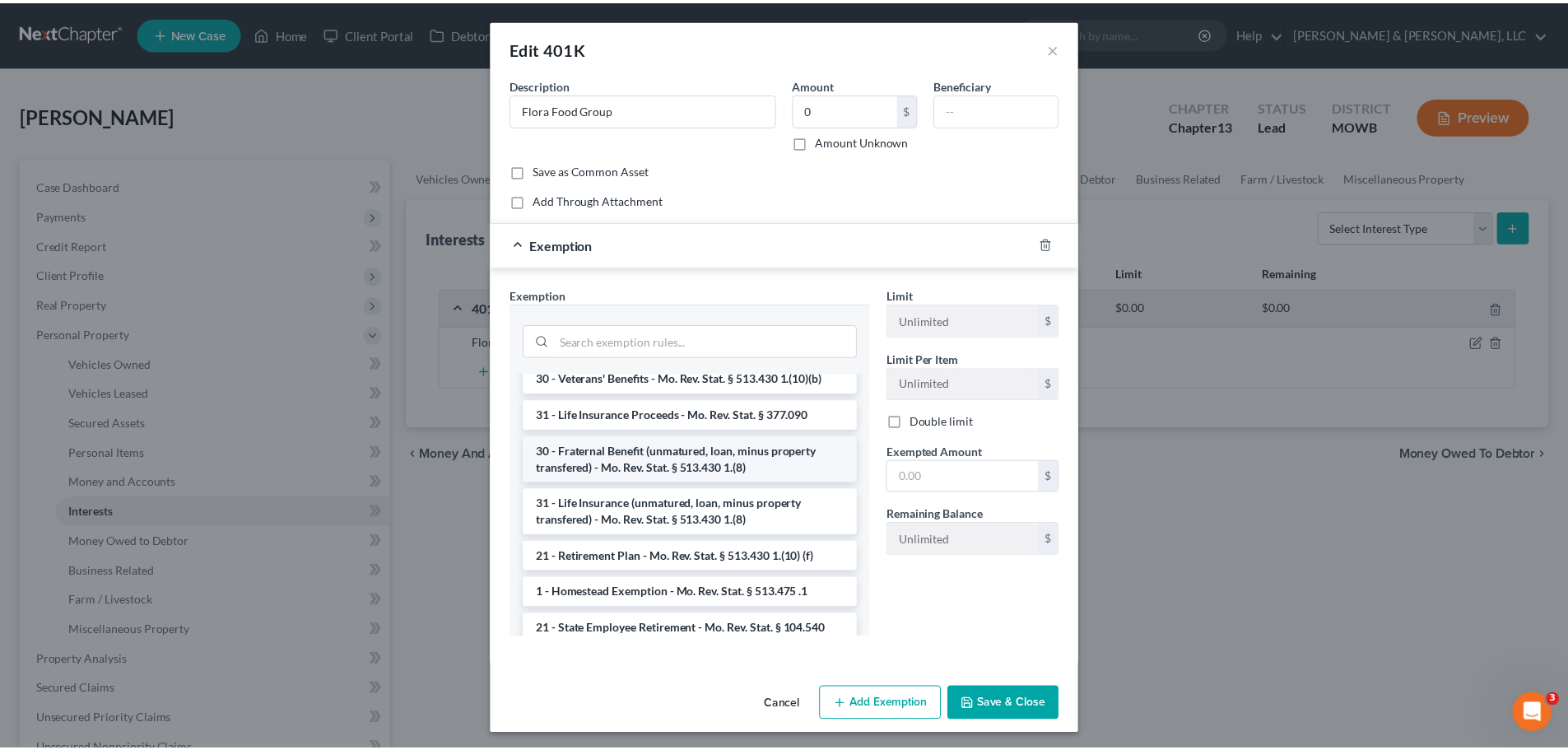
scroll to position [165, 0]
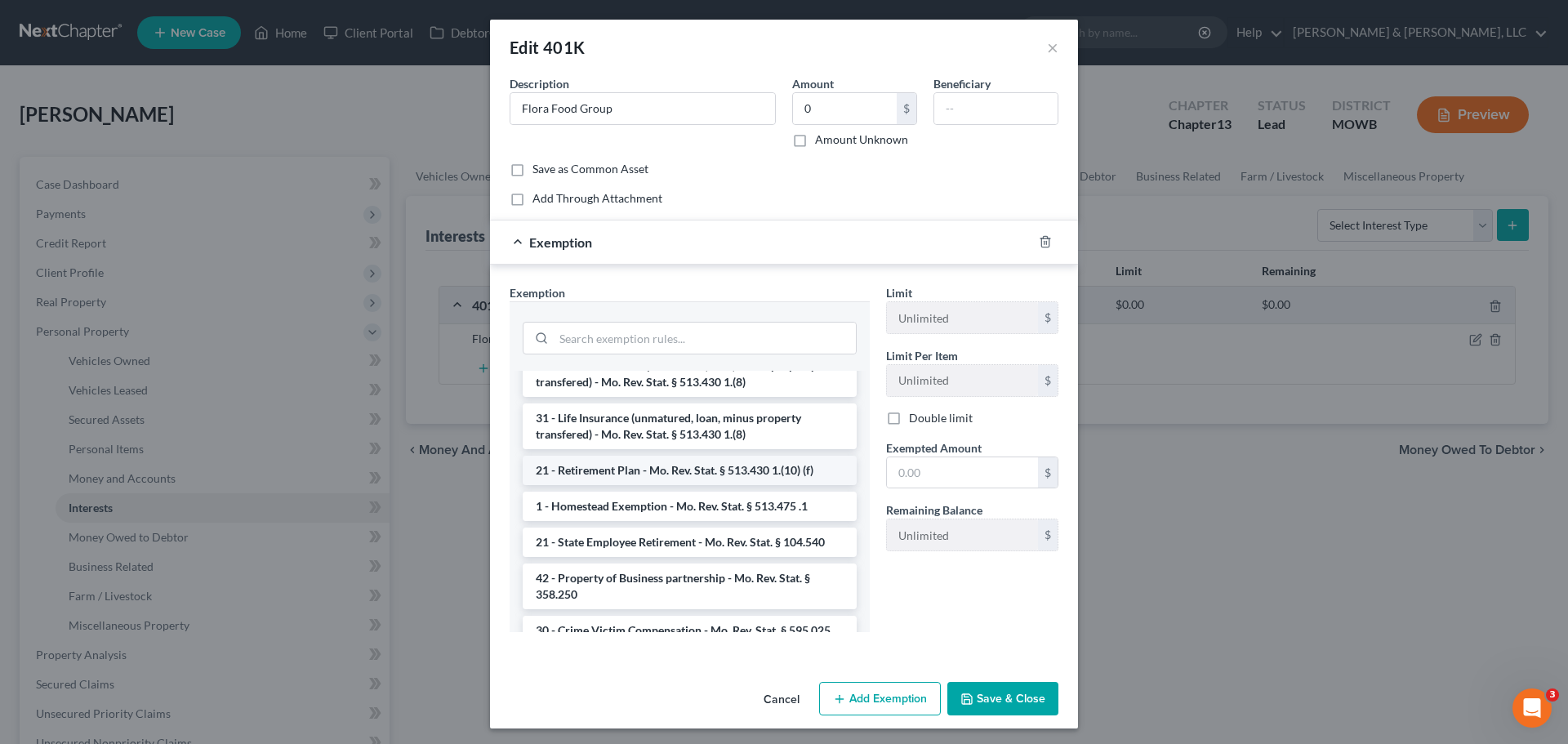
click at [675, 485] on li "21 - Retirement Plan - Mo. Rev. Stat. § 513.430 1.(10) (f)" at bounding box center [689, 470] width 334 height 29
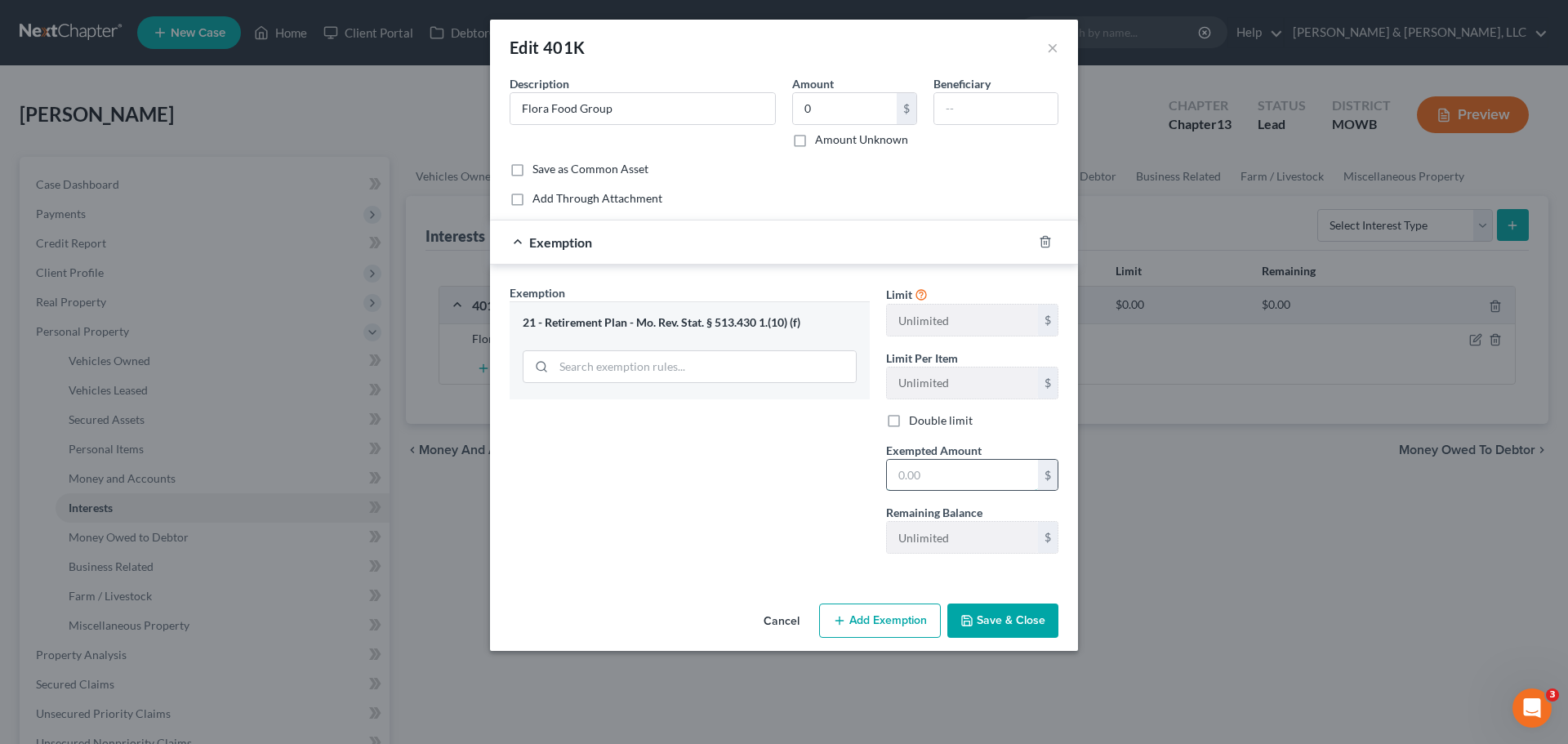
click at [936, 485] on input "text" at bounding box center [962, 474] width 151 height 31
type input "1"
drag, startPoint x: 722, startPoint y: 499, endPoint x: 805, endPoint y: 546, distance: 95.4
click at [722, 500] on div "Exemption Set must be selected for CA. Exemption * 21 - Retirement Plan - Mo. R…" at bounding box center [690, 425] width 377 height 283
click at [955, 619] on button "Save & Close" at bounding box center [1002, 620] width 111 height 35
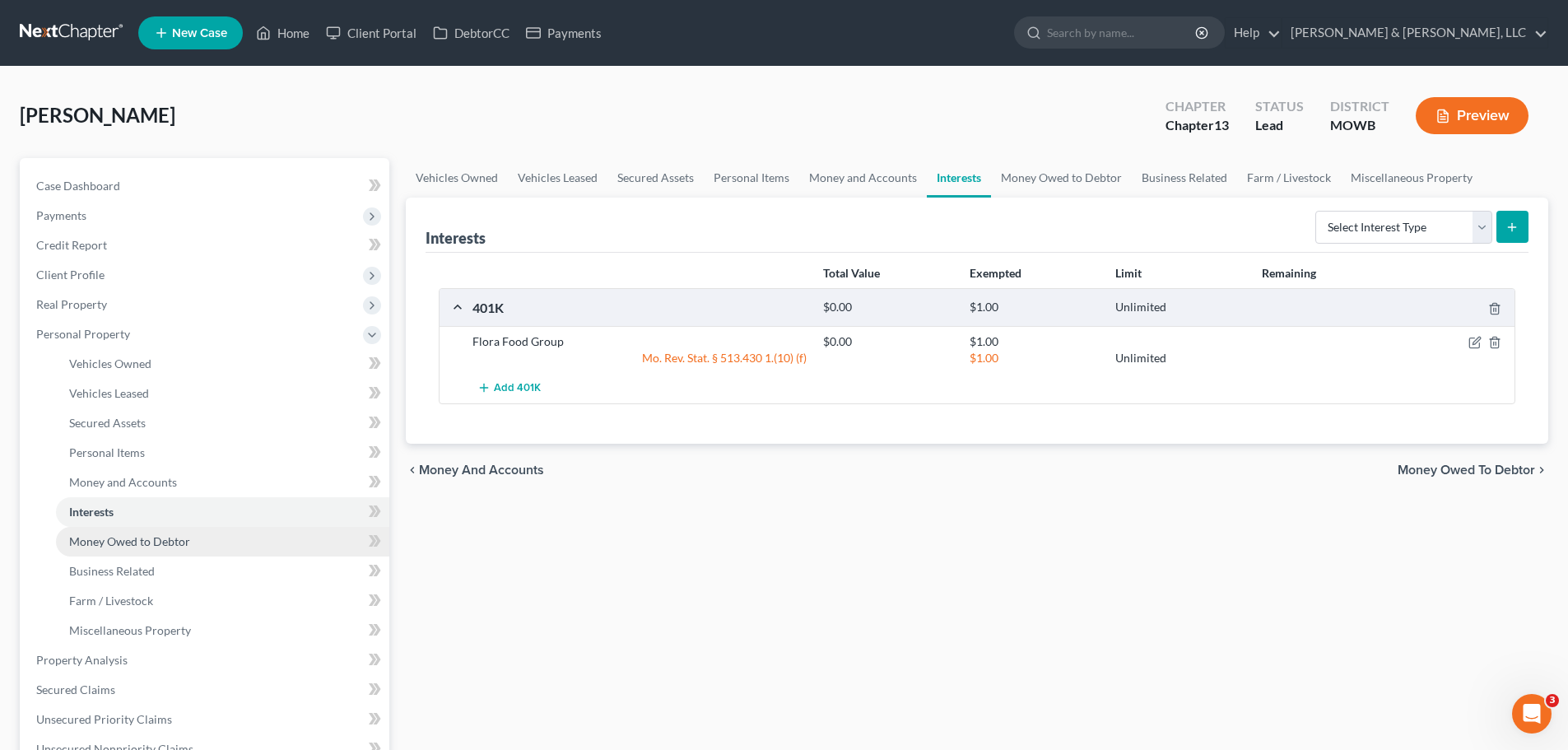
click at [110, 544] on span "Money Owed to Debtor" at bounding box center [130, 541] width 121 height 14
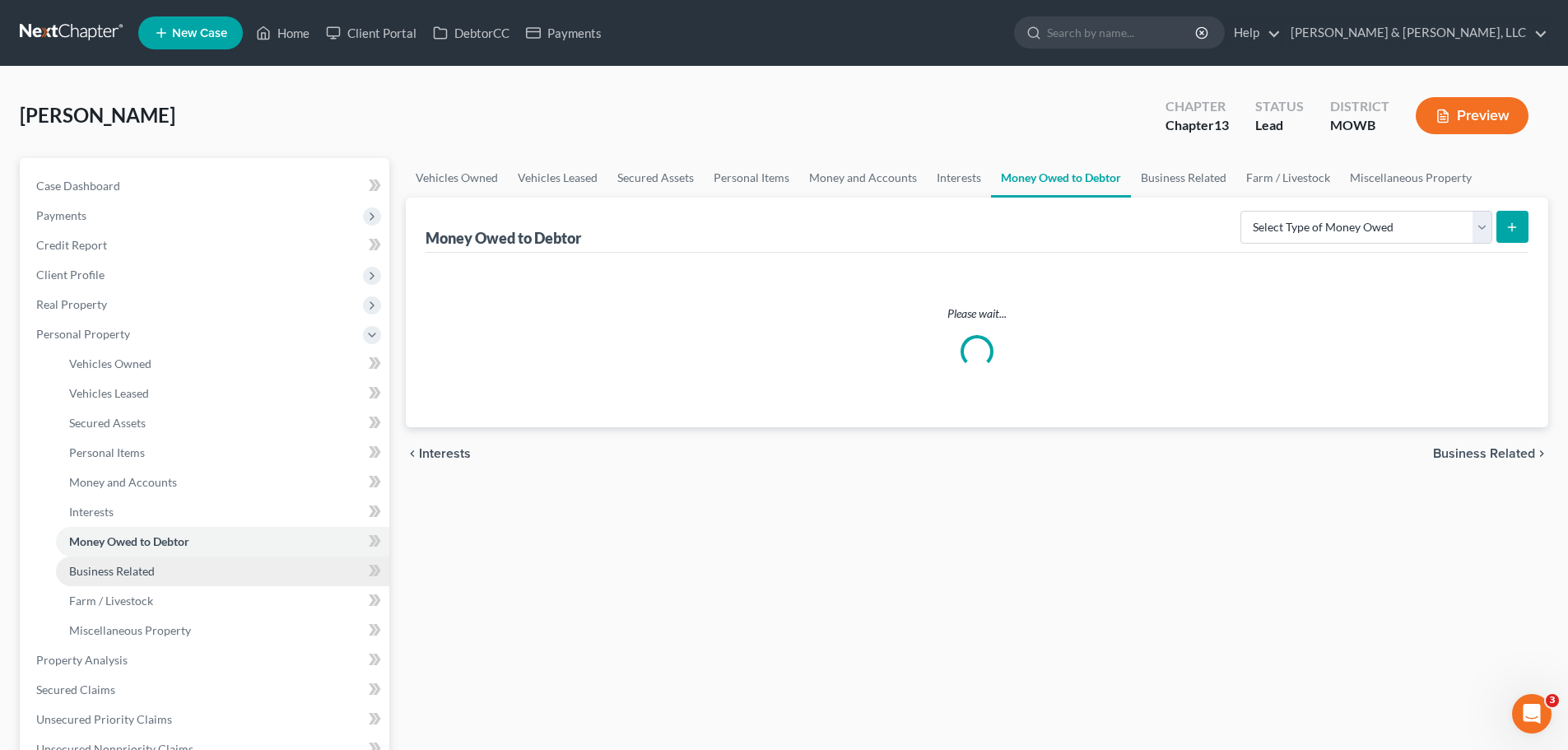
click at [129, 573] on span "Business Related" at bounding box center [112, 570] width 85 height 14
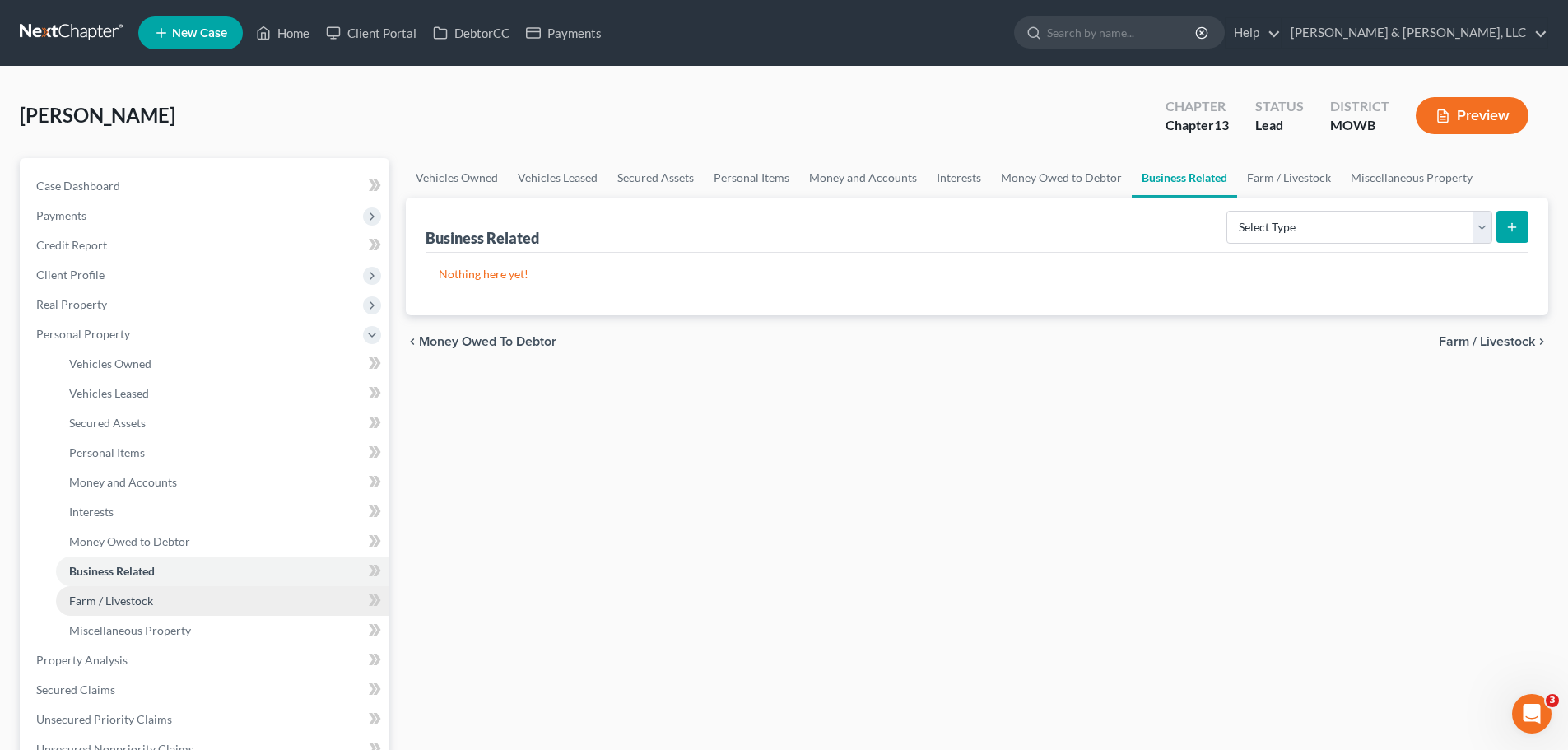
click at [134, 597] on span "Farm / Livestock" at bounding box center [111, 600] width 84 height 14
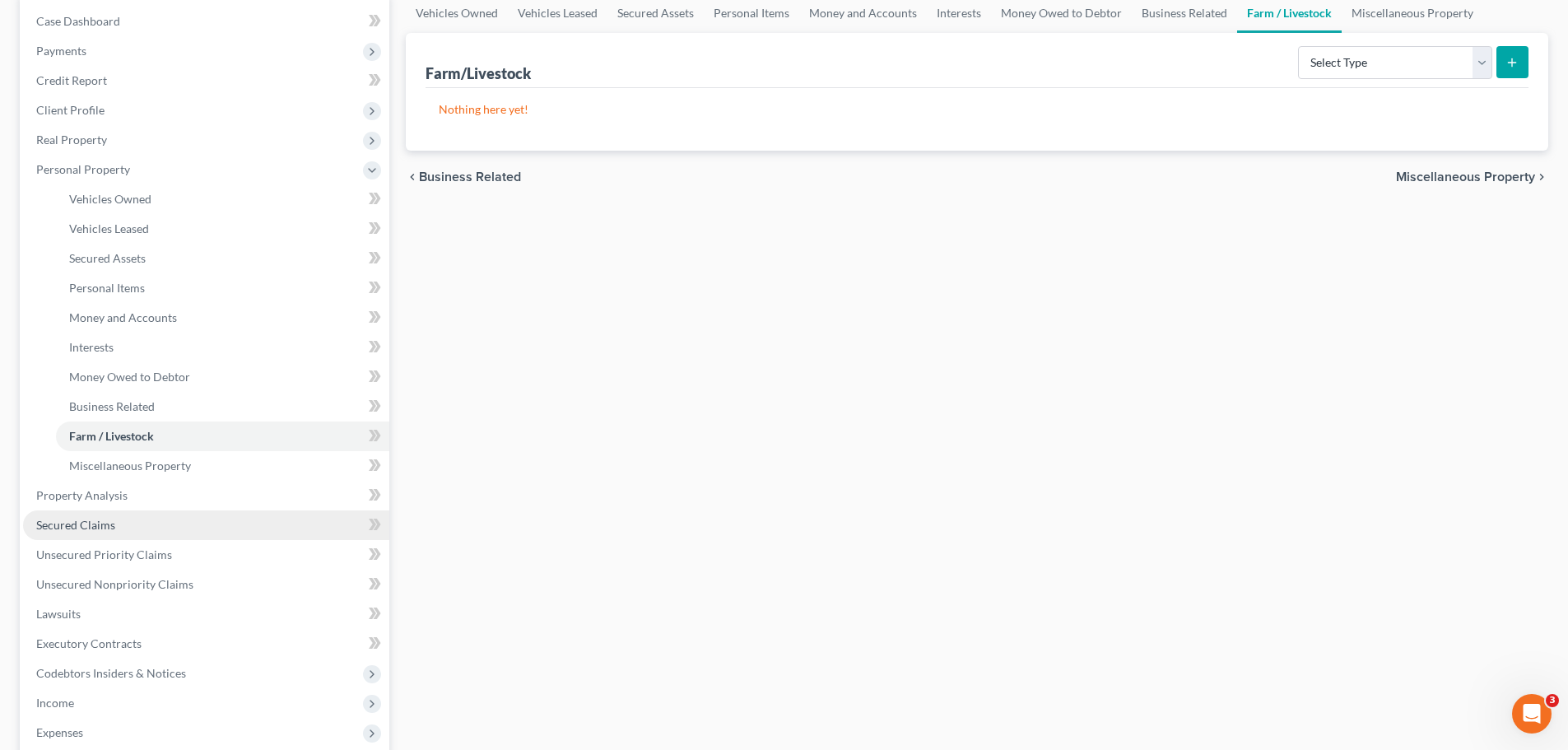
click at [122, 527] on link "Secured Claims" at bounding box center [205, 525] width 366 height 29
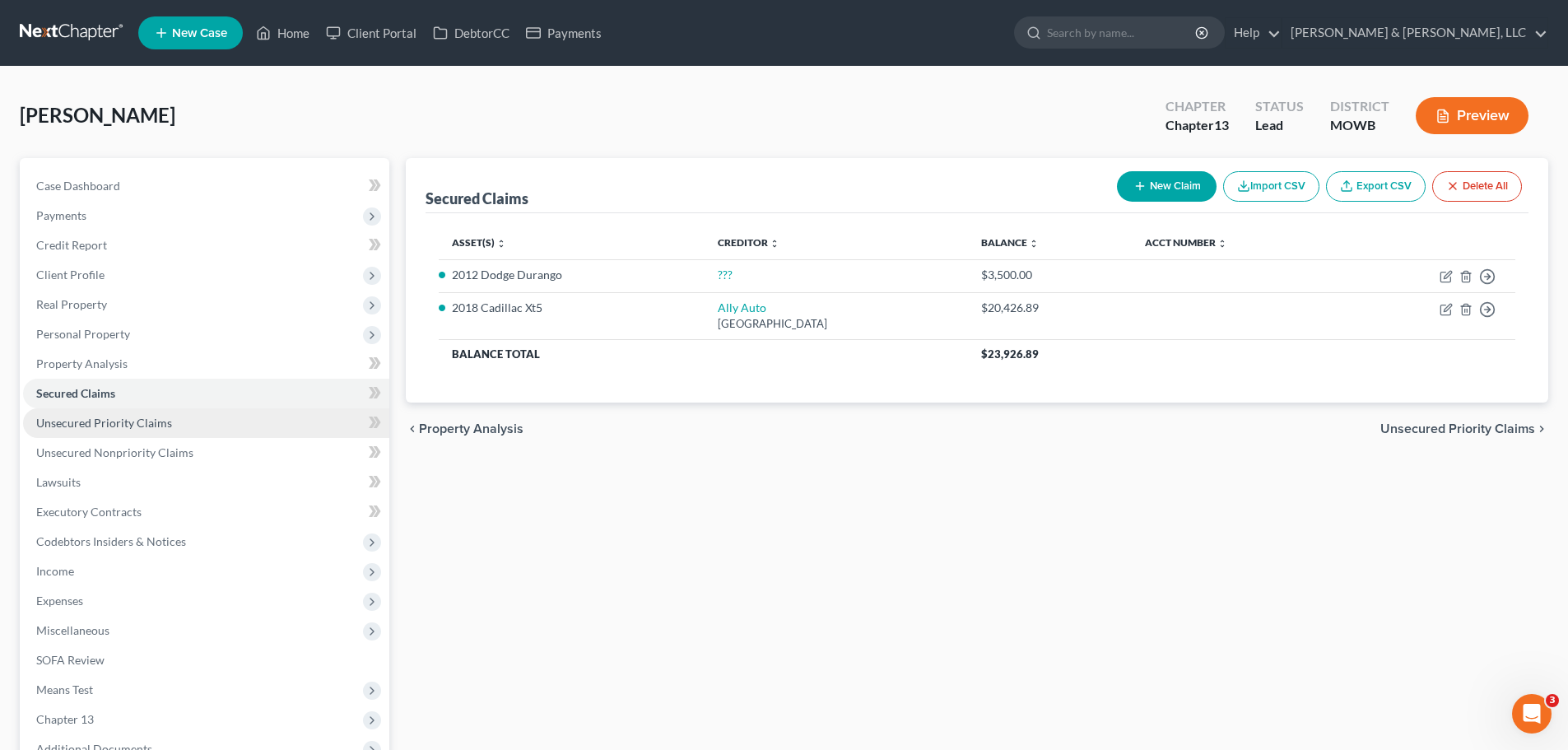
click at [135, 434] on link "Unsecured Priority Claims" at bounding box center [205, 422] width 366 height 29
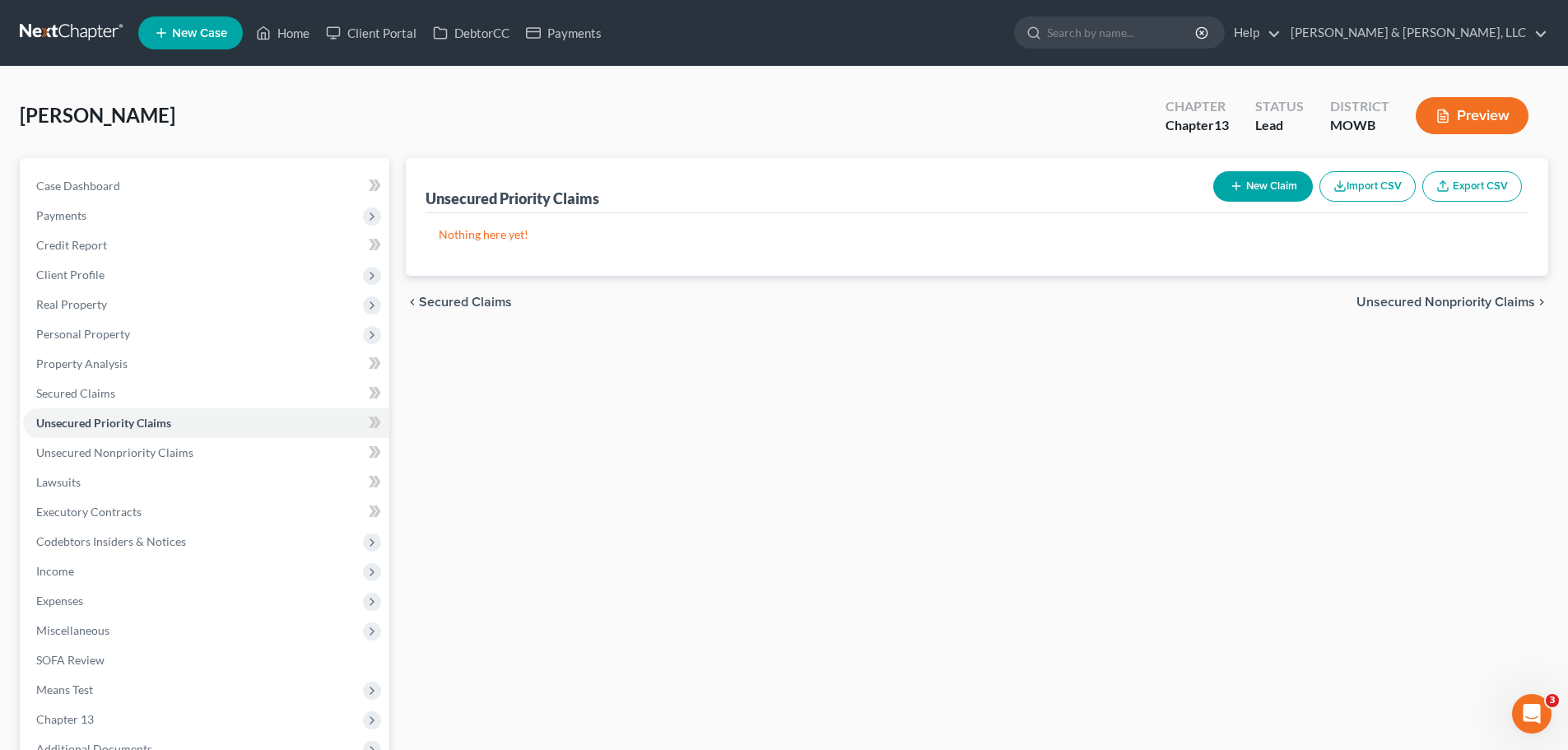
click at [1222, 189] on button "New Claim" at bounding box center [1262, 187] width 99 height 30
select select "0"
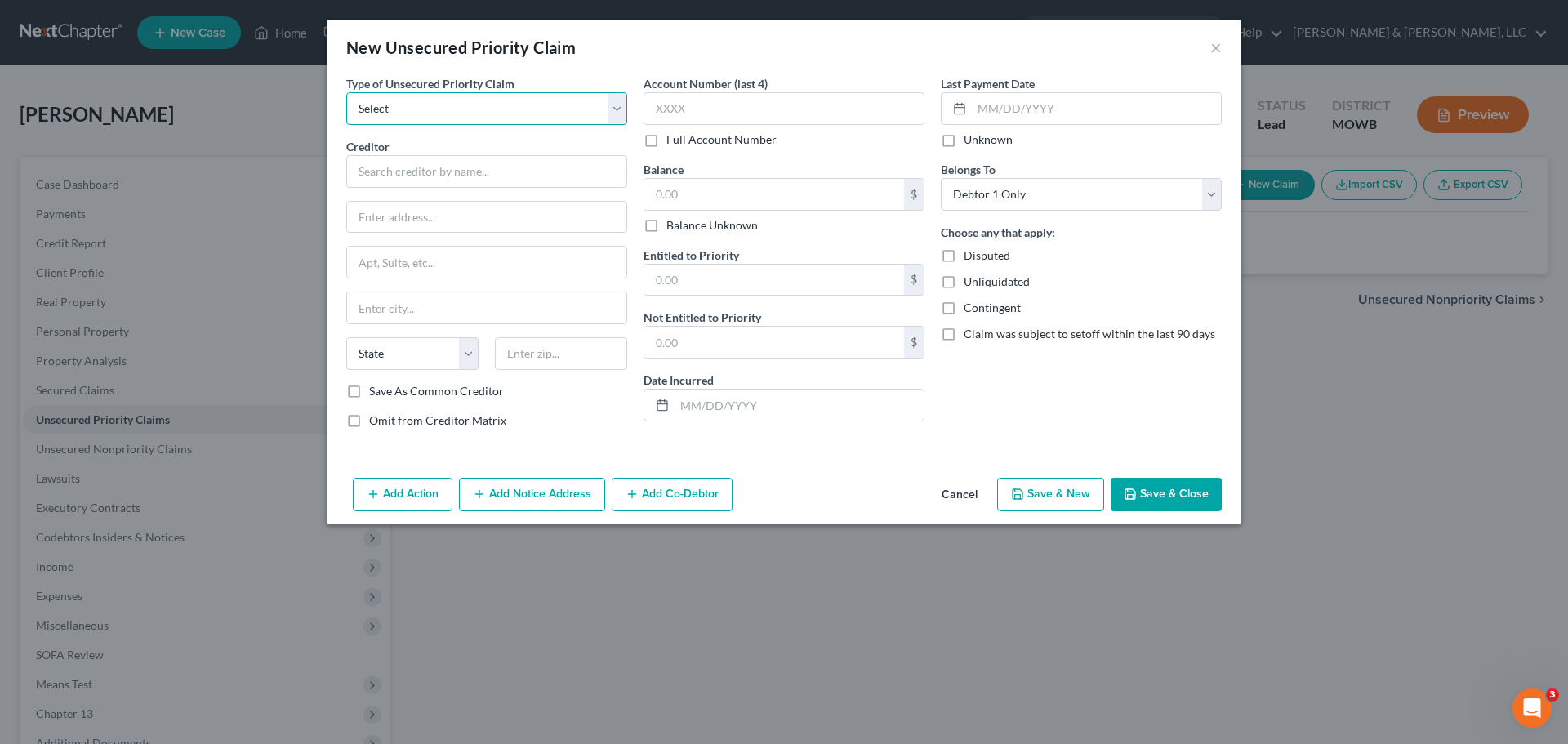
click at [442, 104] on select "Select Taxes & Other Government Units Domestic Support Obligations Extensions o…" at bounding box center [486, 108] width 281 height 33
select select "0"
click at [346, 92] on select "Select Taxes & Other Government Units Domestic Support Obligations Extensions o…" at bounding box center [486, 108] width 281 height 33
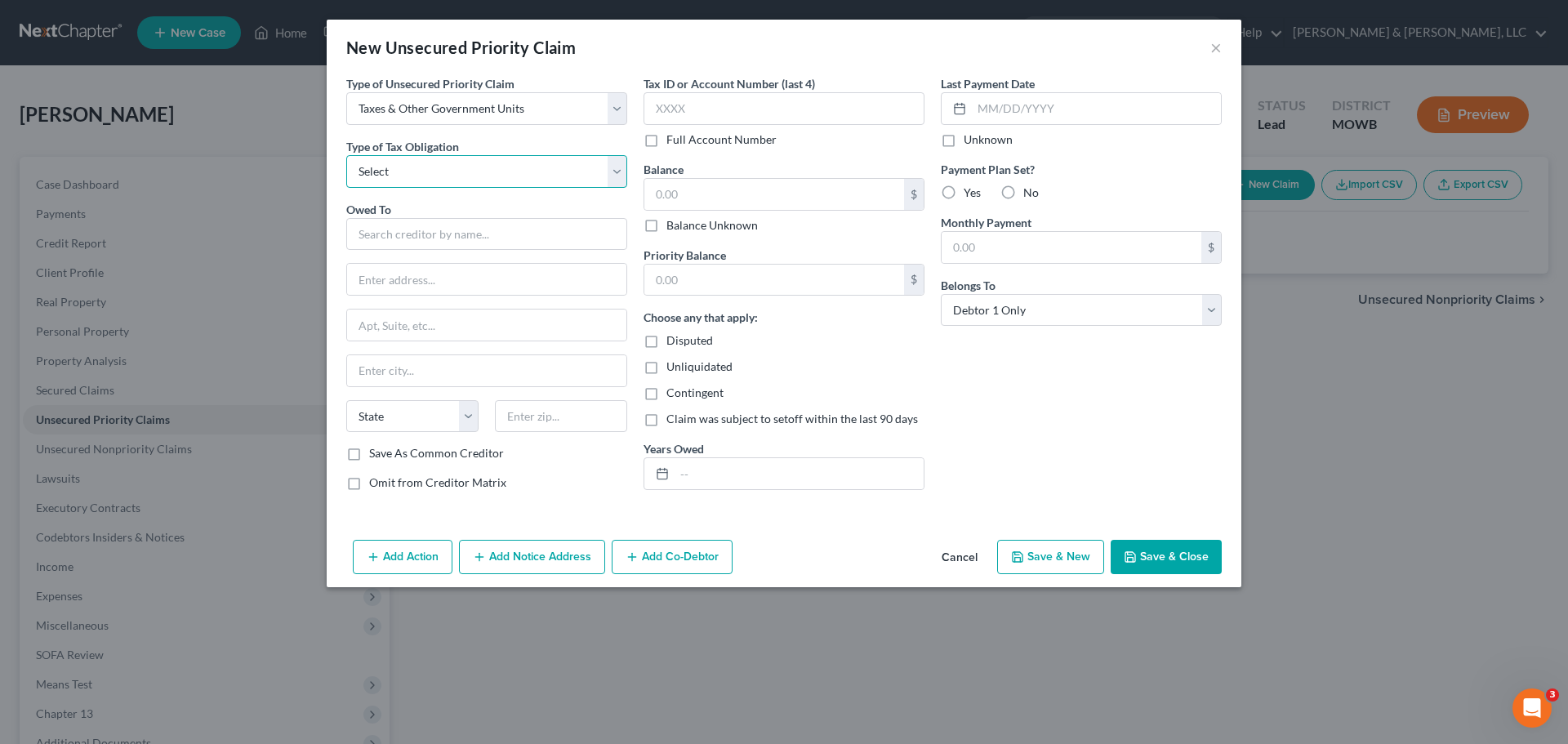
click at [452, 169] on select "Select Federal City State Franchise Tax Board Other" at bounding box center [486, 171] width 281 height 33
select select "0"
click at [346, 155] on select "Select Federal City State Franchise Tax Board Other" at bounding box center [486, 171] width 281 height 33
click at [427, 227] on input "text" at bounding box center [486, 234] width 281 height 33
type input "m"
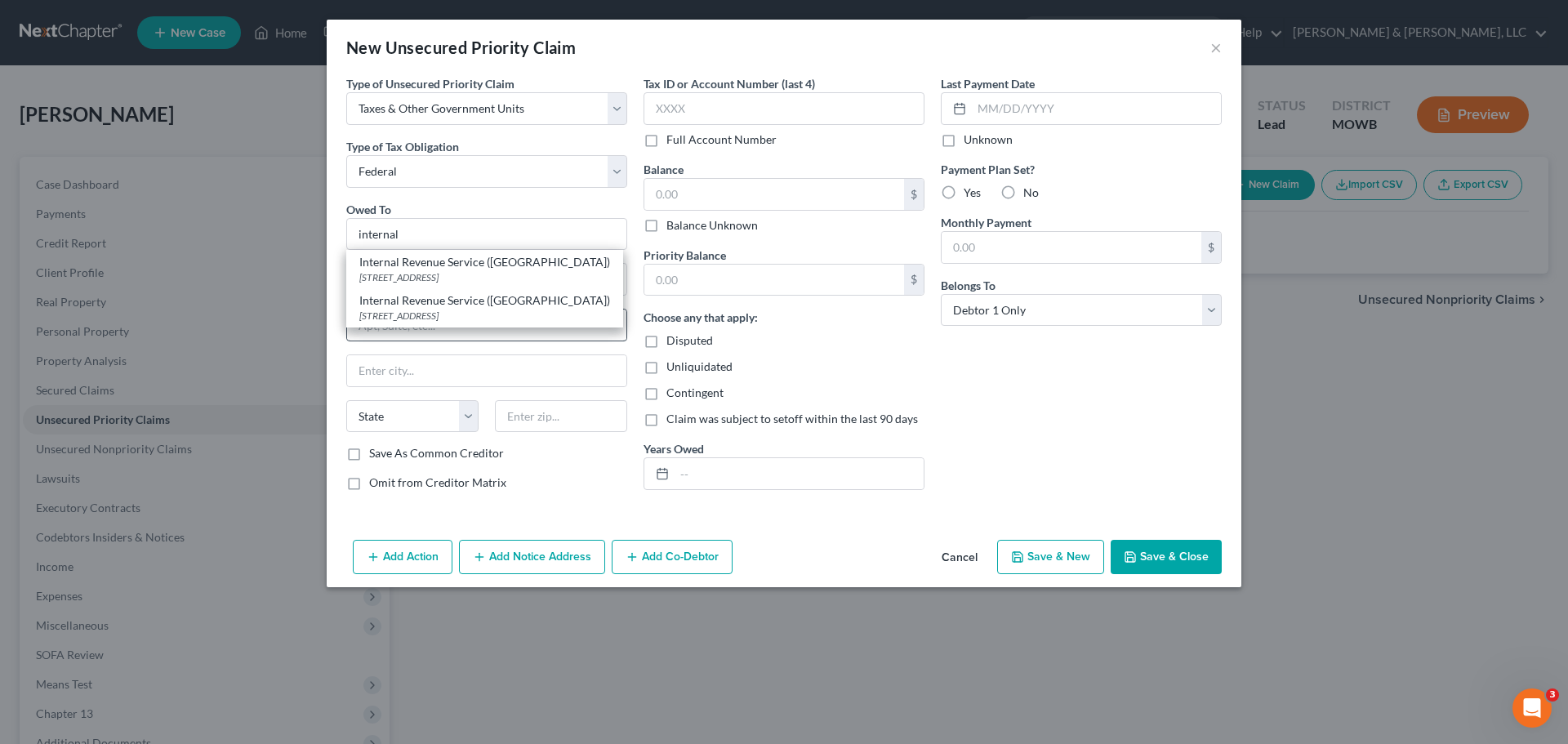
drag, startPoint x: 458, startPoint y: 314, endPoint x: 504, endPoint y: 315, distance: 46.0
click at [458, 314] on div "PO Box 7346, Philadelphia, PA 19101" at bounding box center [484, 316] width 251 height 14
type input "Internal Revenue Service (MO)"
type input "PO Box 7346"
type input "Philadelphia"
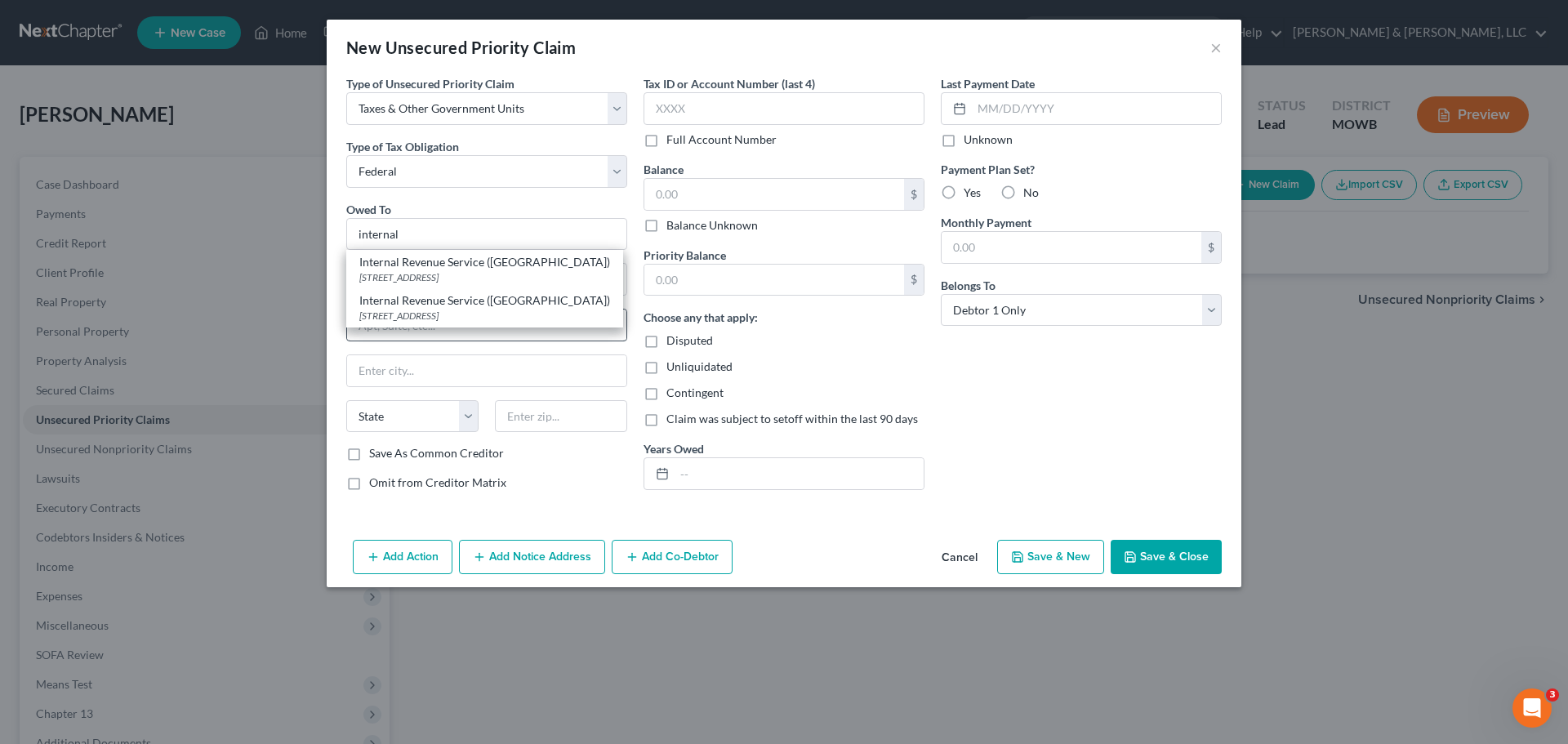
select select "39"
type input "19101"
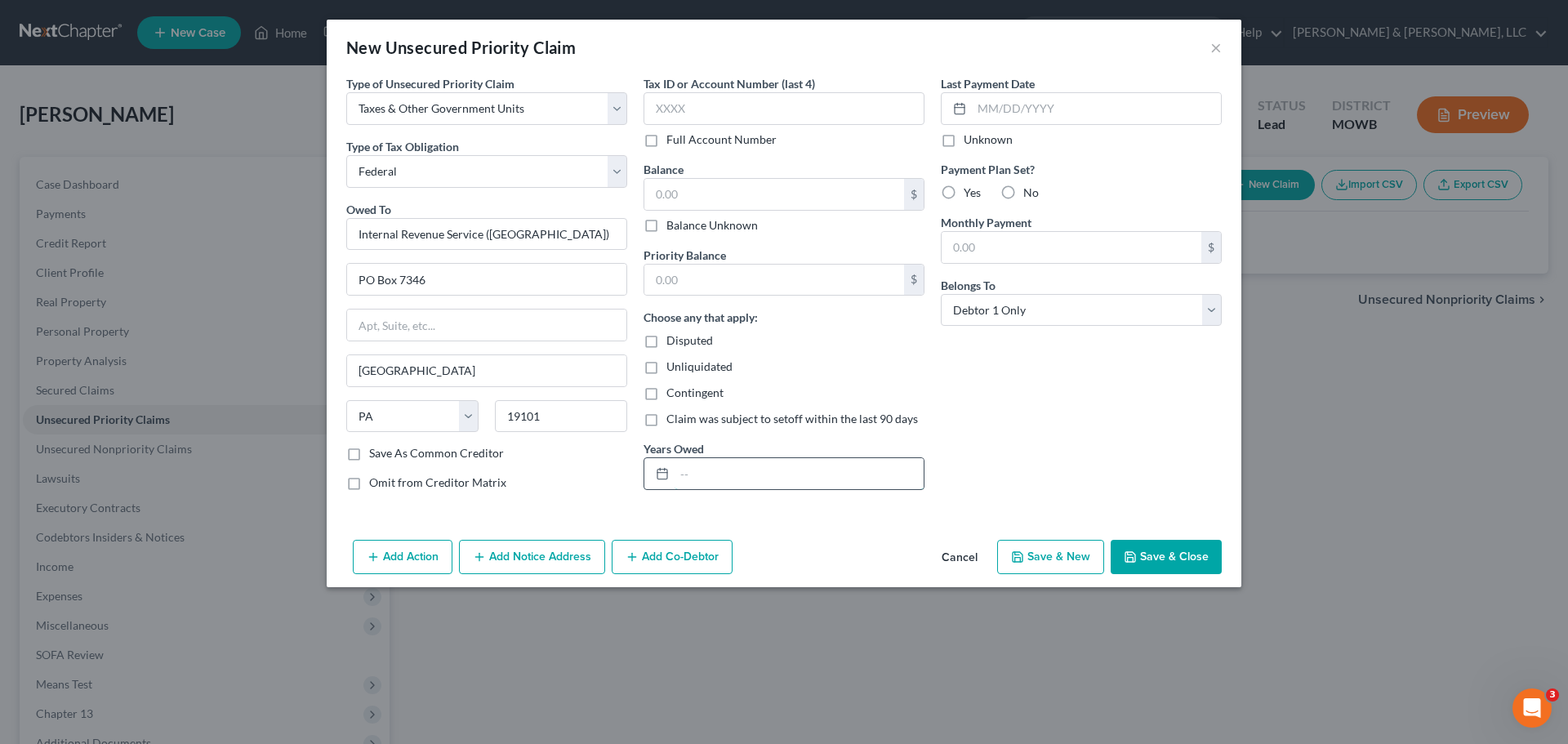
click at [796, 487] on input "text" at bounding box center [799, 473] width 249 height 31
click at [682, 480] on input "2023 and 2024" at bounding box center [799, 473] width 249 height 31
type input "2022, 2023 and 2024"
click at [1144, 550] on button "Save & Close" at bounding box center [1166, 556] width 111 height 35
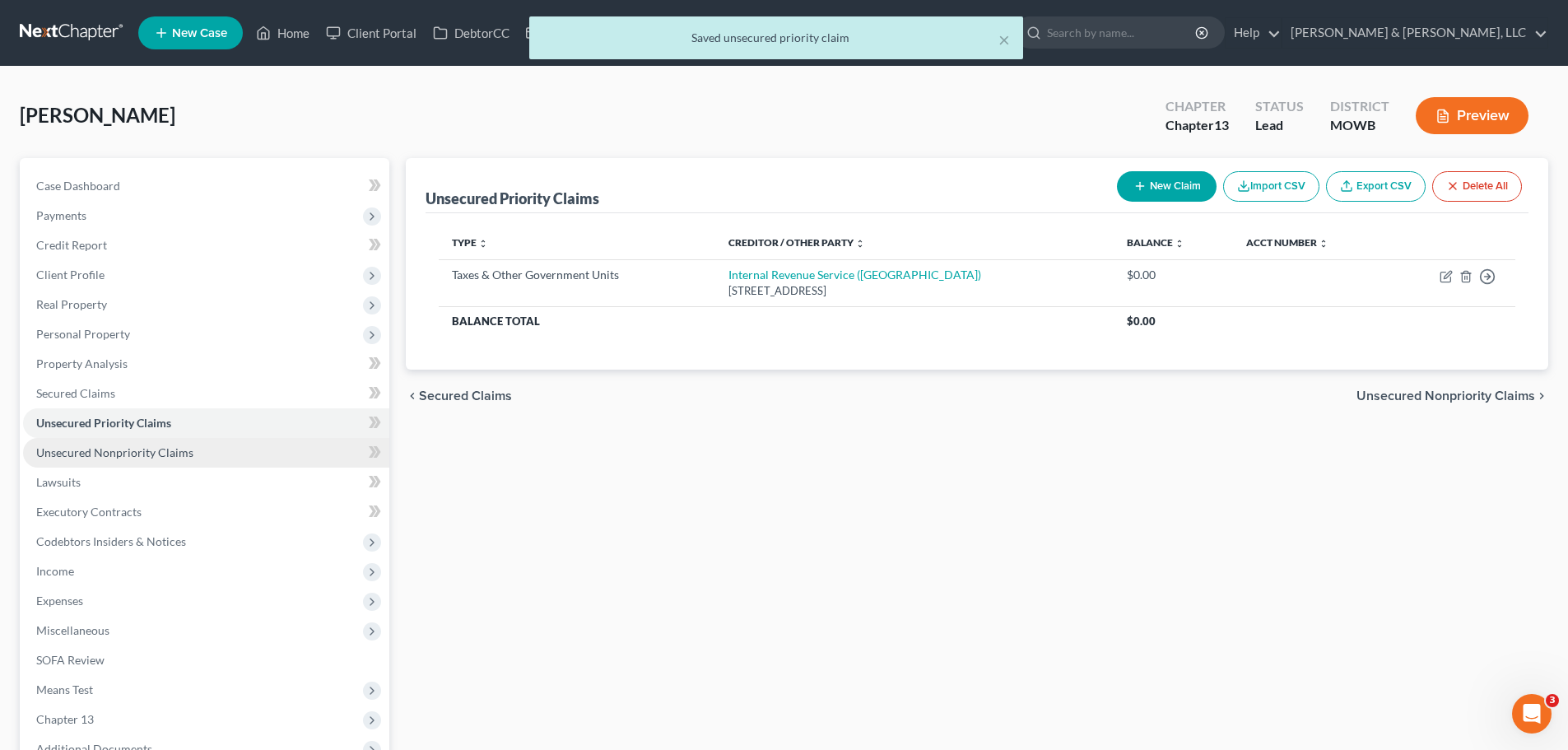
click at [192, 455] on link "Unsecured Nonpriority Claims" at bounding box center [205, 452] width 366 height 29
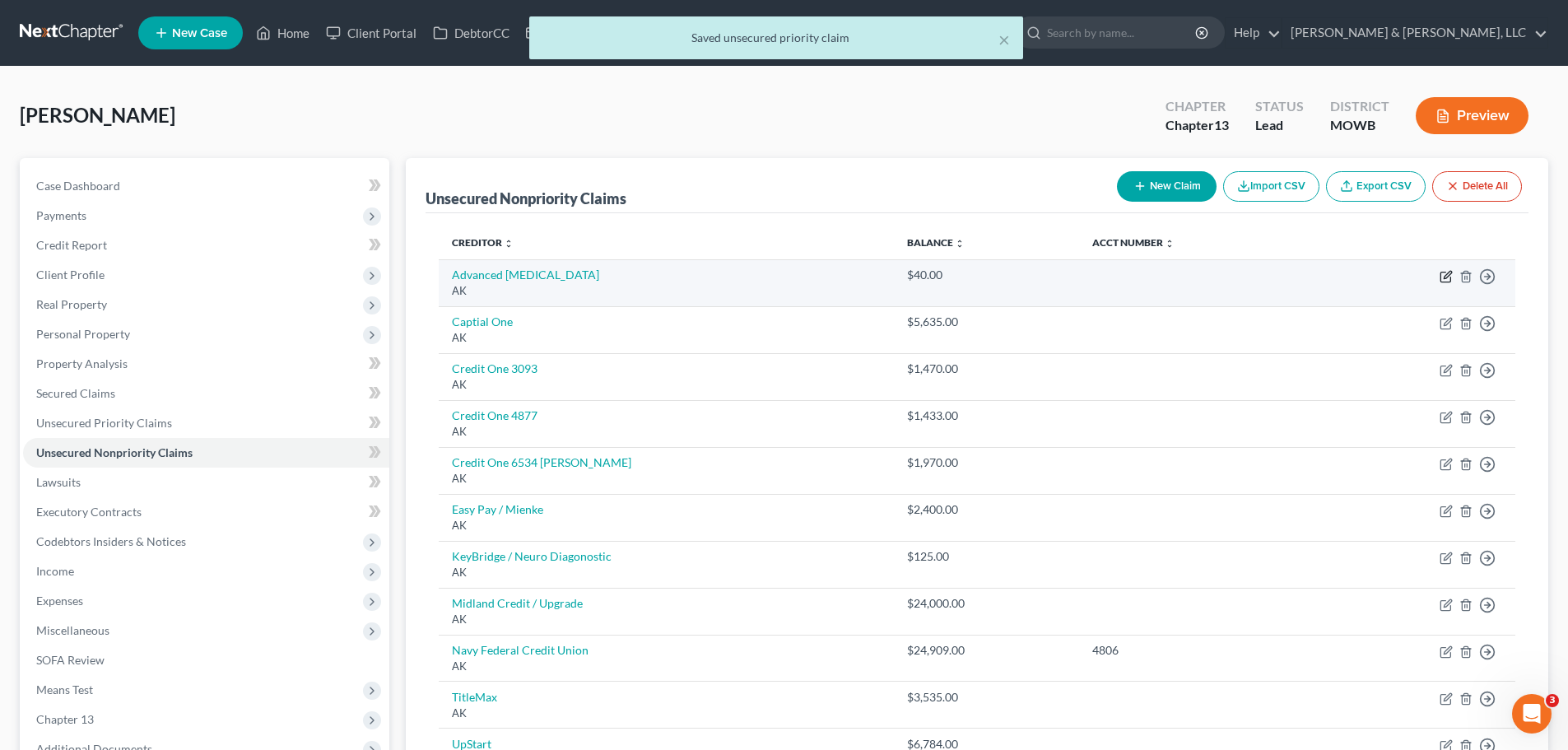
click at [1446, 274] on icon "button" at bounding box center [1447, 275] width 8 height 8
select select "1"
select select "9"
select select "0"
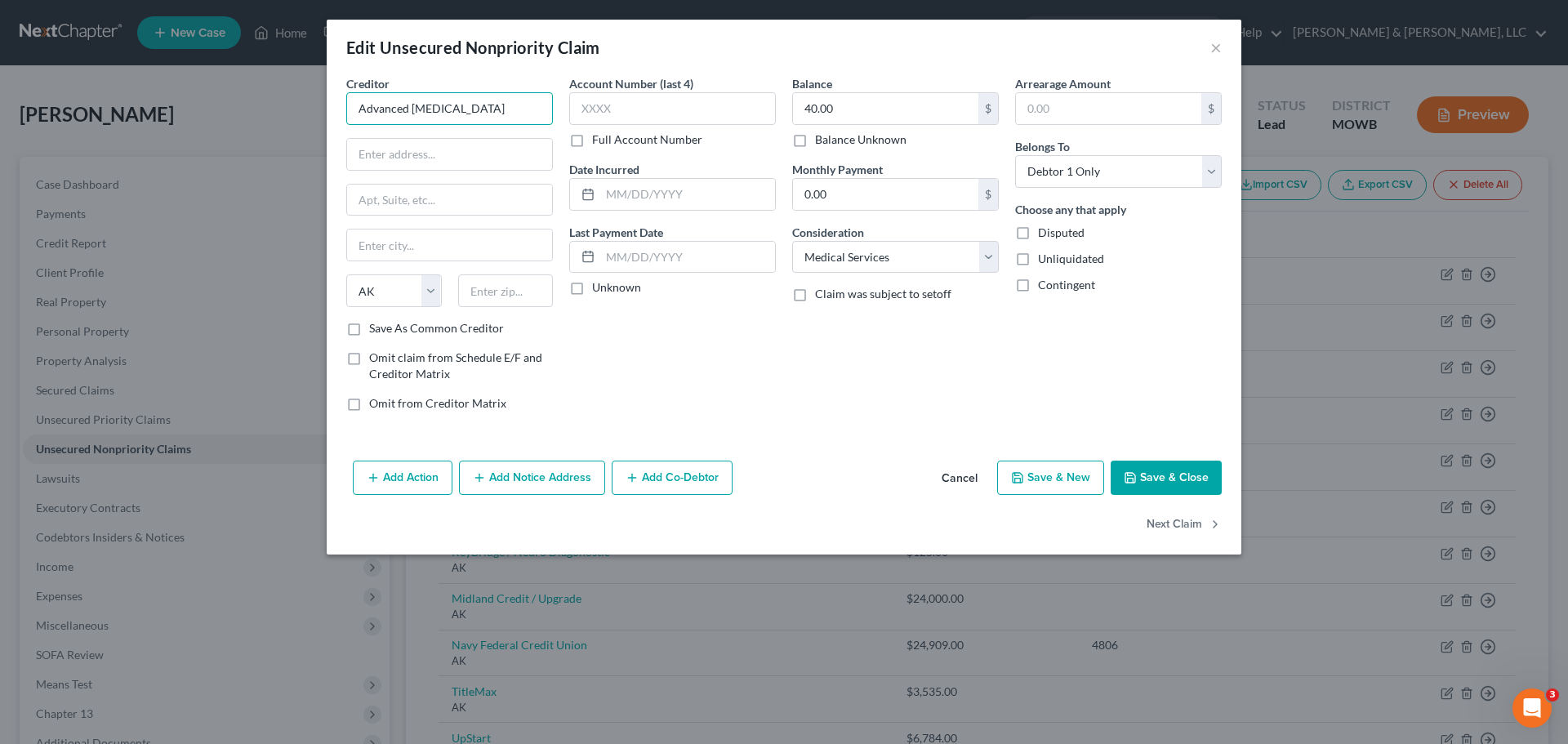
click at [469, 108] on input "Advanced Radiology" at bounding box center [449, 108] width 207 height 33
type input "Advanced Radiology Consultants"
type input "4901 W 136th St"
type input "Leawood"
select select "17"
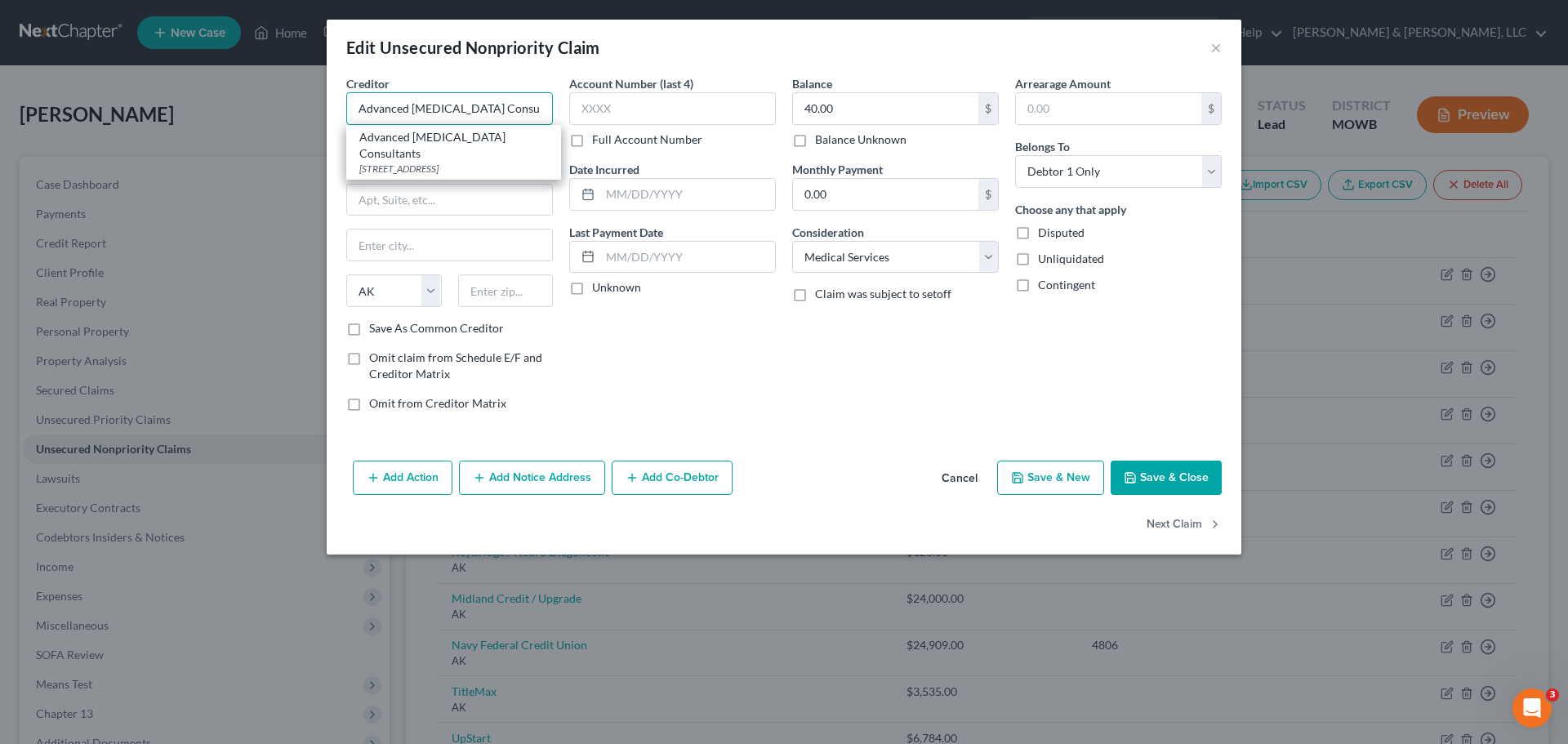
type input "66224"
click at [1189, 481] on button "Save & Close" at bounding box center [1166, 477] width 111 height 35
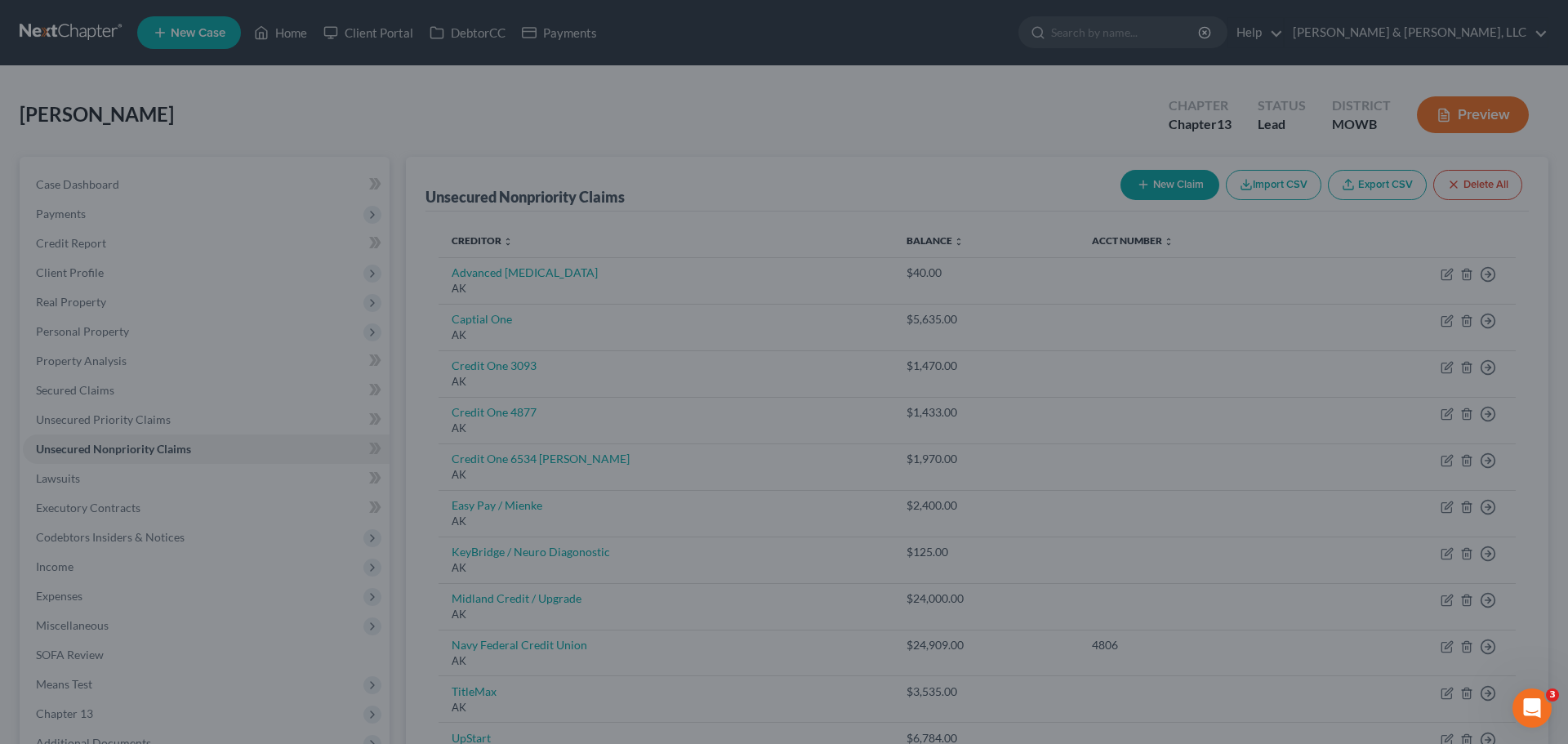
type input "0"
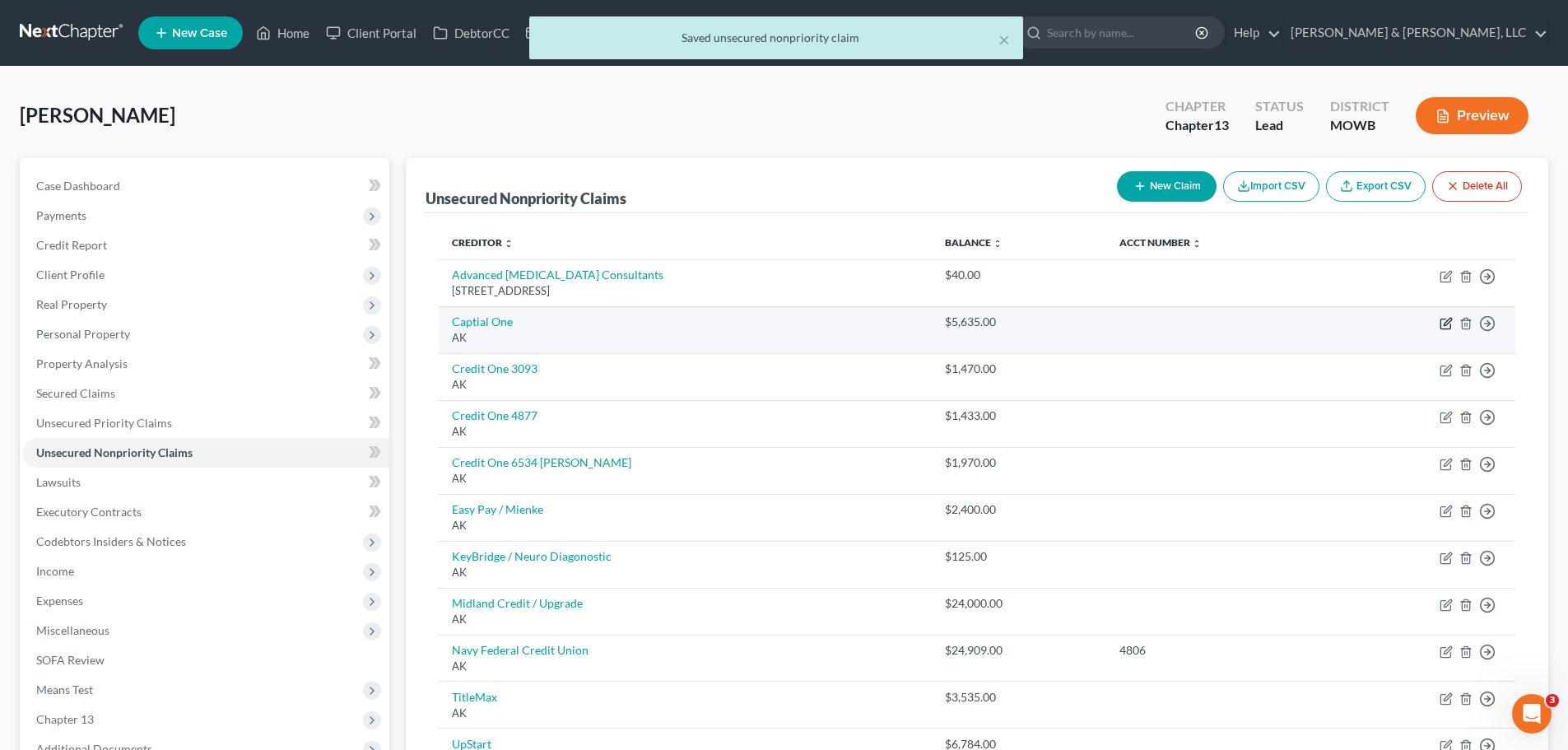
click at [1441, 321] on icon "button" at bounding box center [1445, 324] width 9 height 9
select select "1"
select select "2"
select select "0"
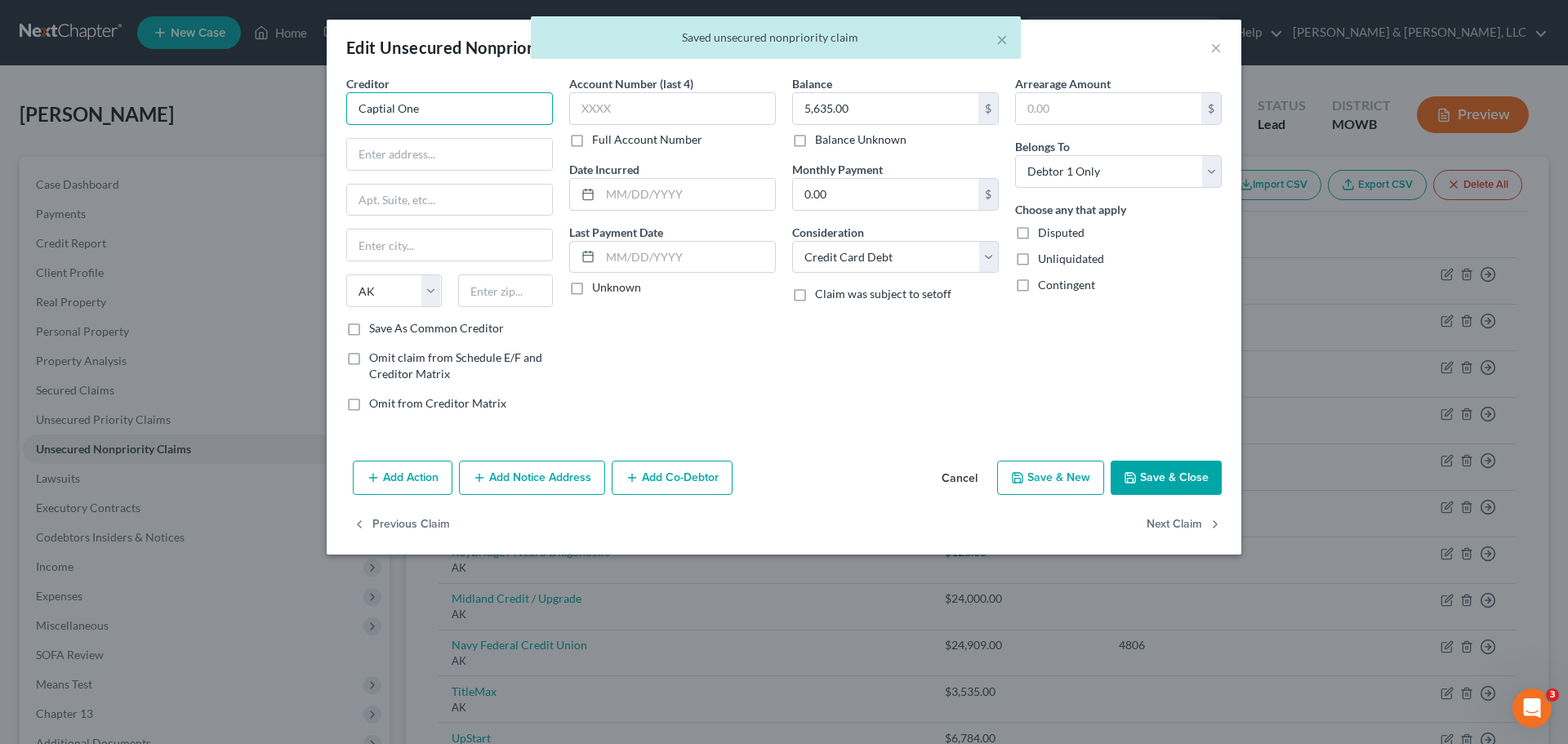
click at [497, 111] on input "Captial One" at bounding box center [449, 108] width 207 height 33
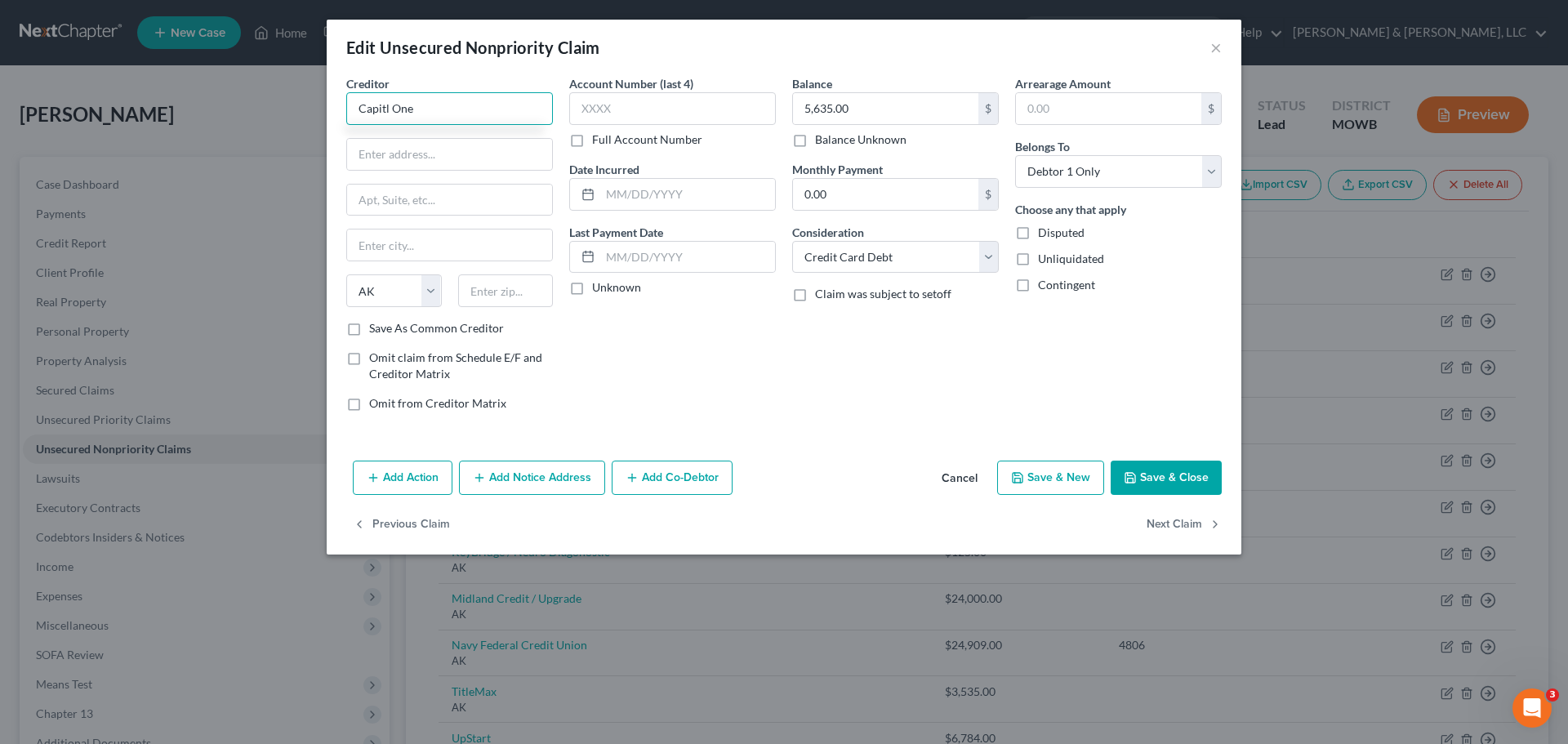
type input "Capital One"
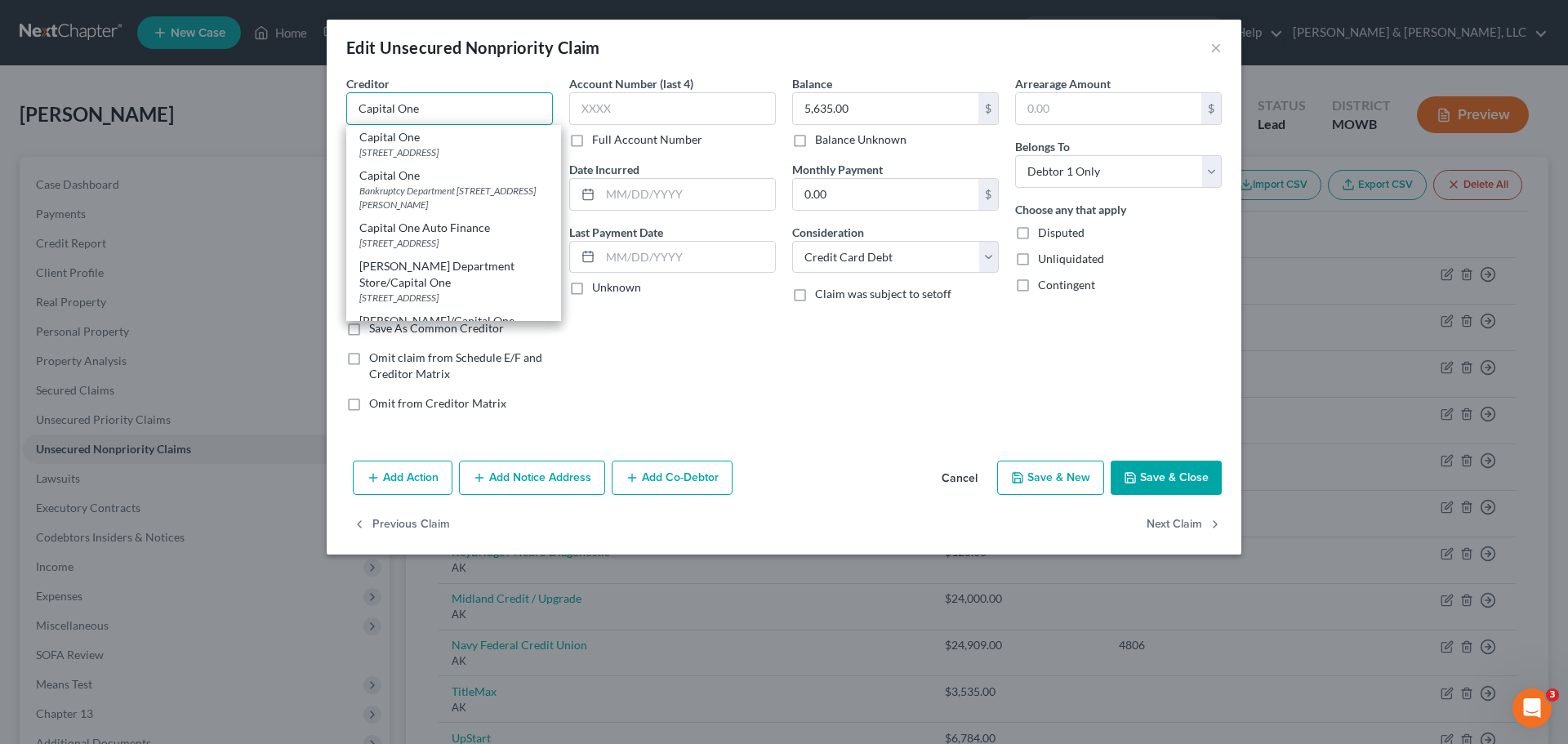
type input "PO Box 30285"
type input "Salt Lake City"
select select "46"
type input "84130"
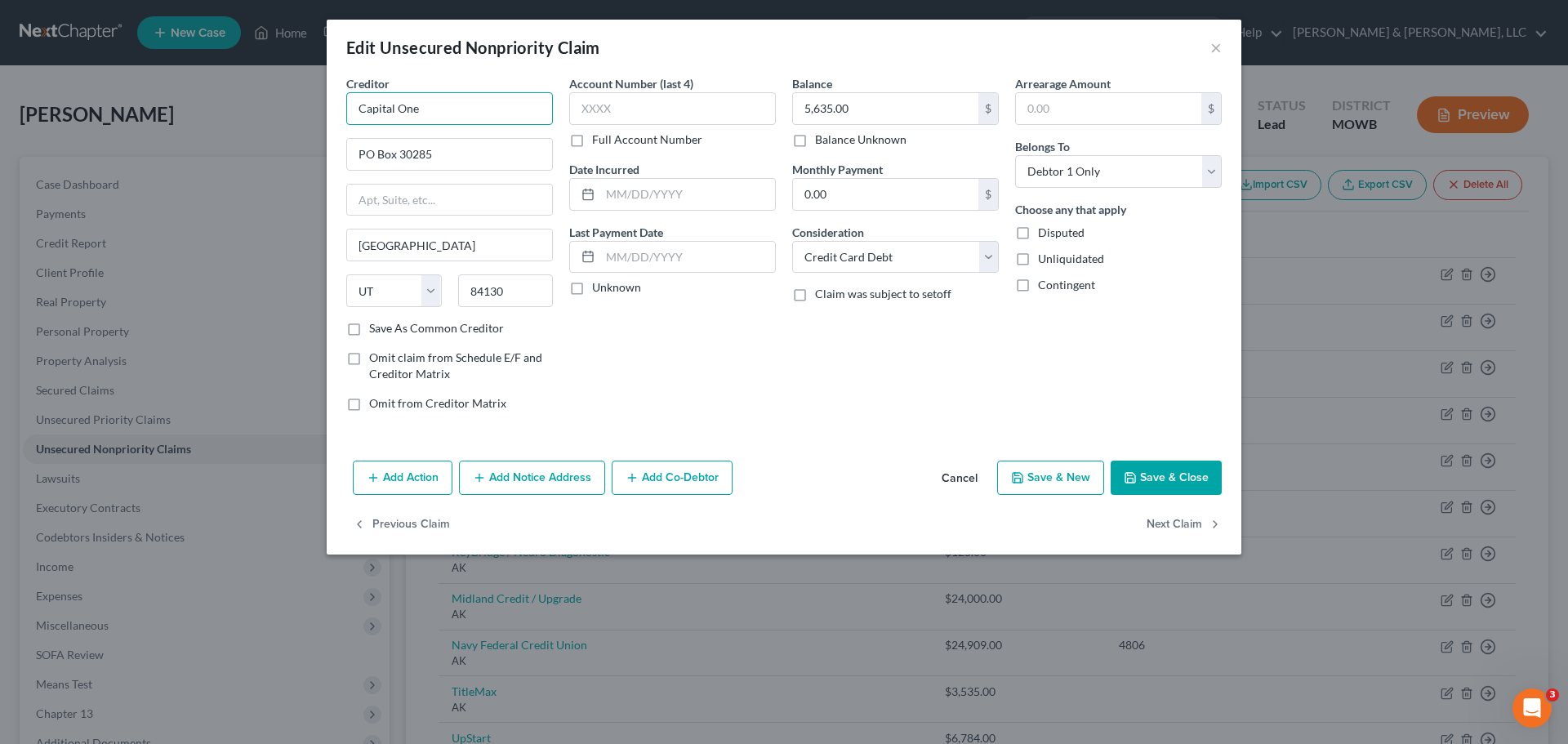
type input "Capital One"
click at [1175, 490] on button "Save & Close" at bounding box center [1166, 477] width 111 height 35
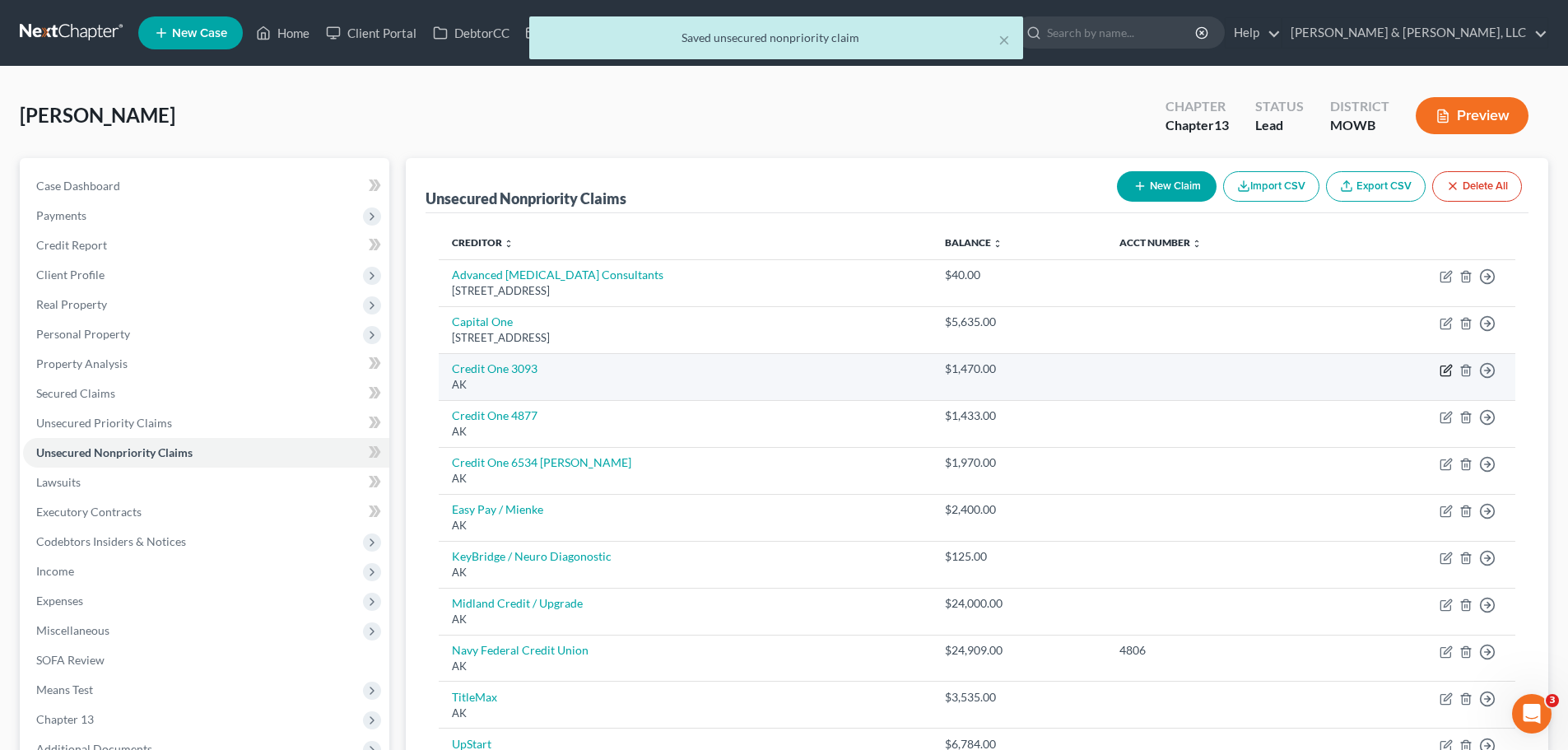
click at [1442, 369] on icon "button" at bounding box center [1446, 370] width 13 height 13
select select "1"
select select "2"
select select "0"
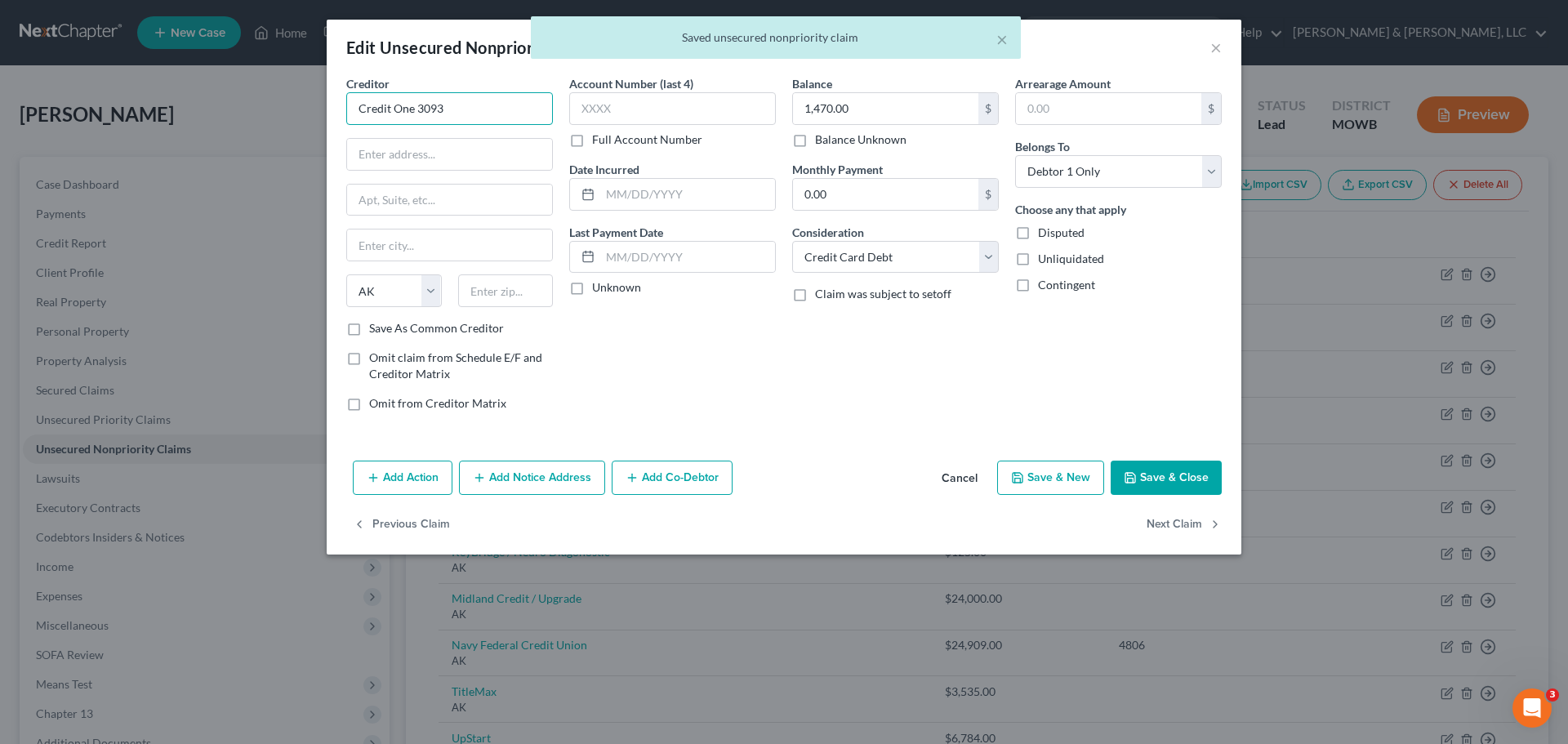
click at [471, 109] on input "Credit One 3093" at bounding box center [449, 108] width 207 height 33
type input "Credit One Bank"
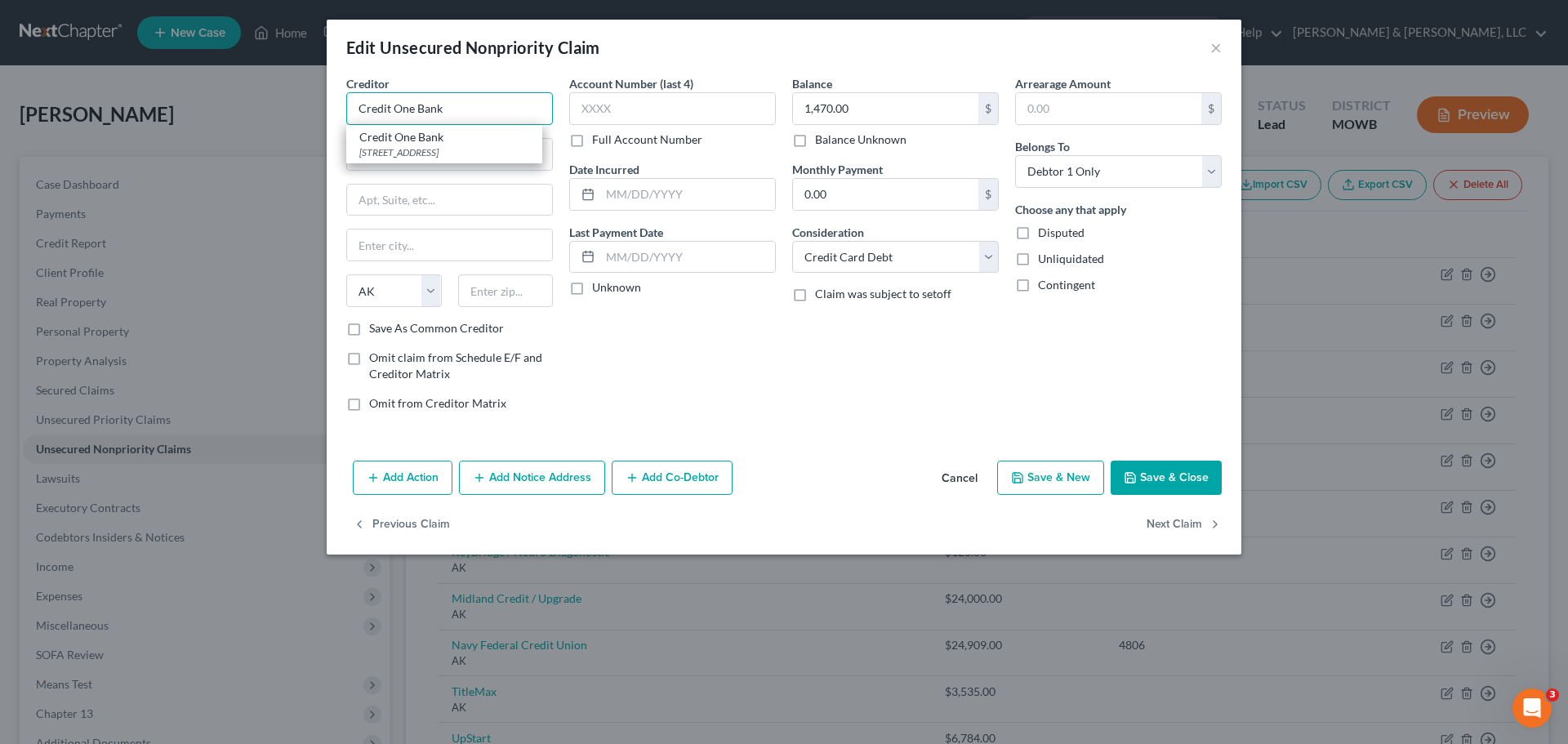
type input "PO Box 98873"
type input "Las Vegas"
select select "31"
type input "89193"
type input "Credit One Bank"
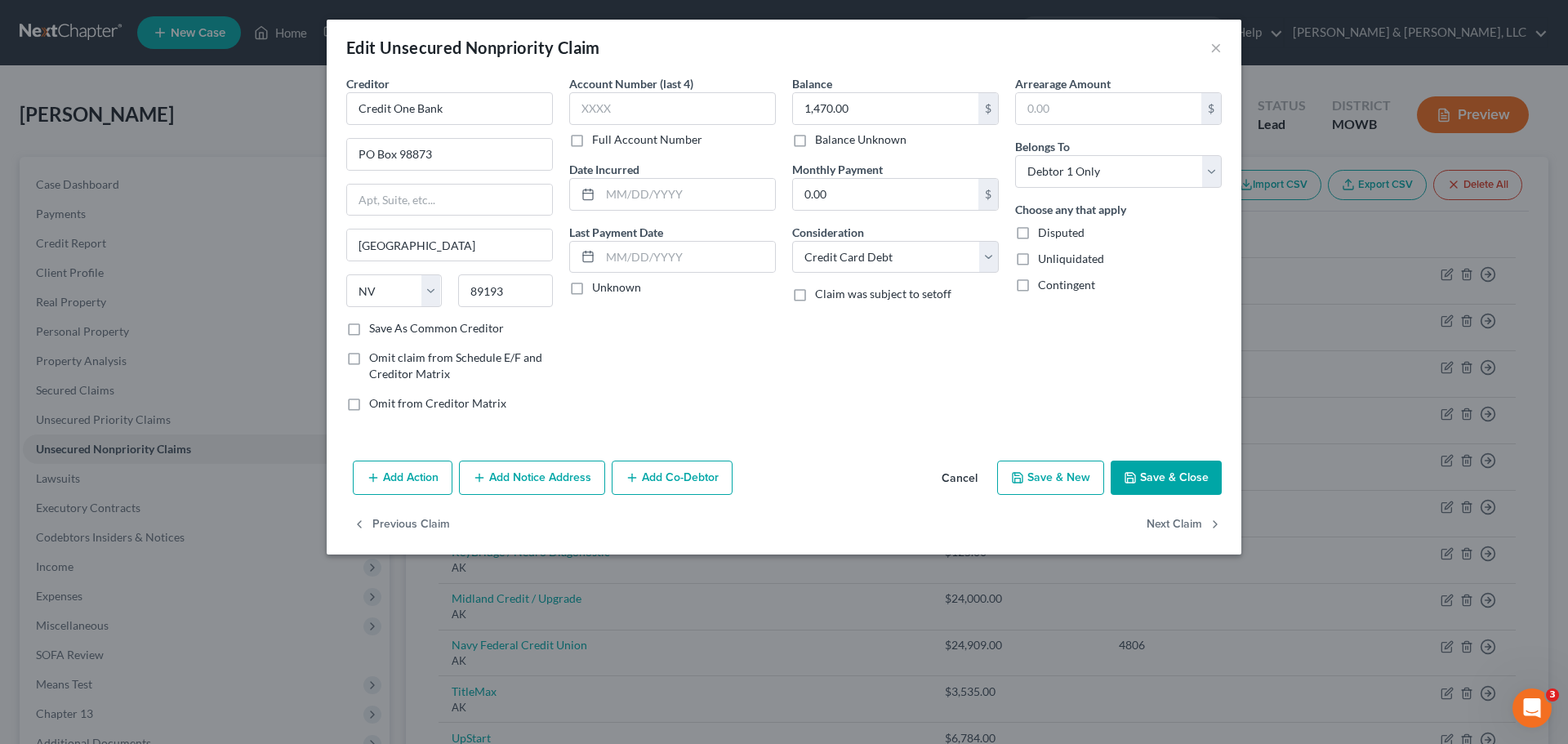
click at [1192, 470] on button "Save & Close" at bounding box center [1166, 477] width 111 height 35
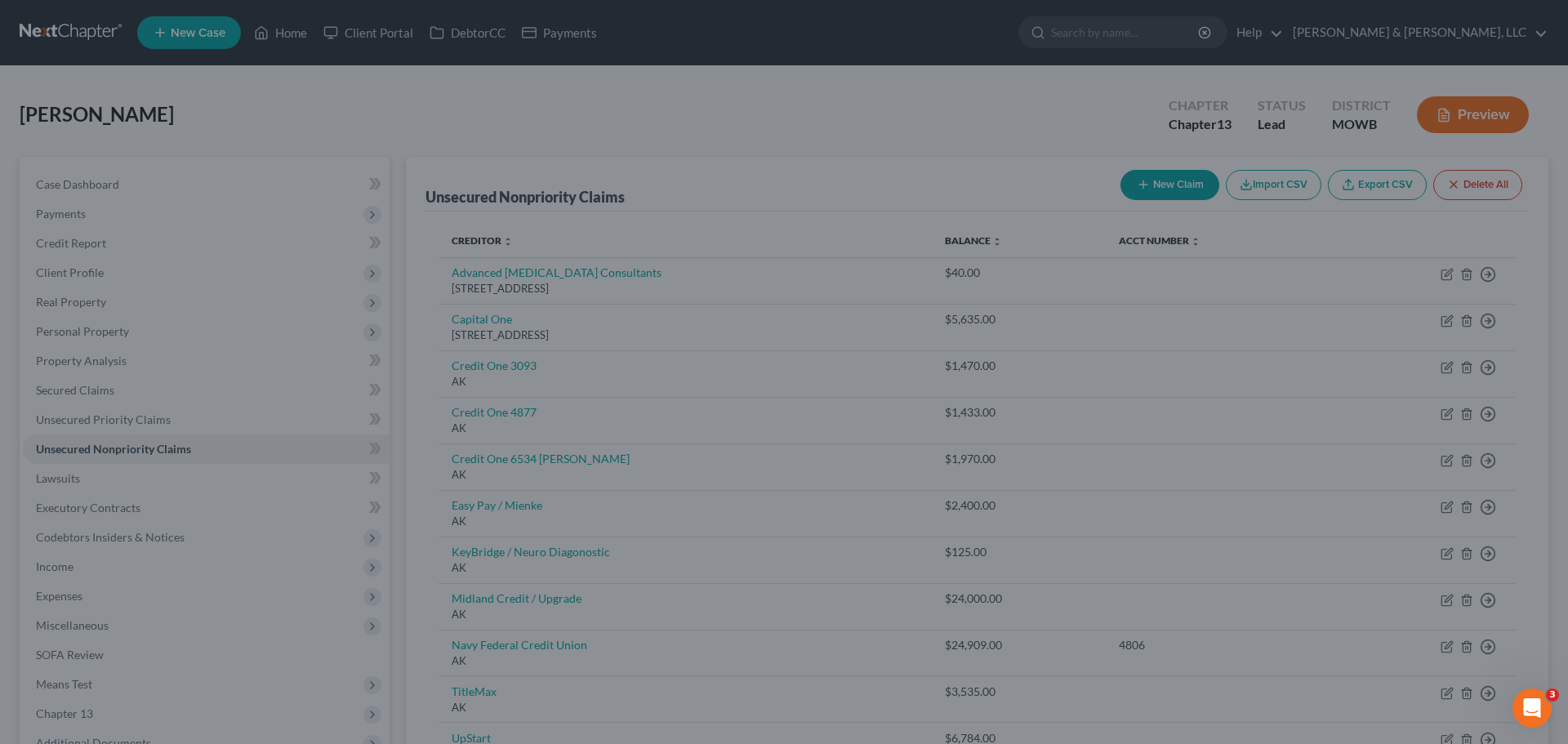
type input "0"
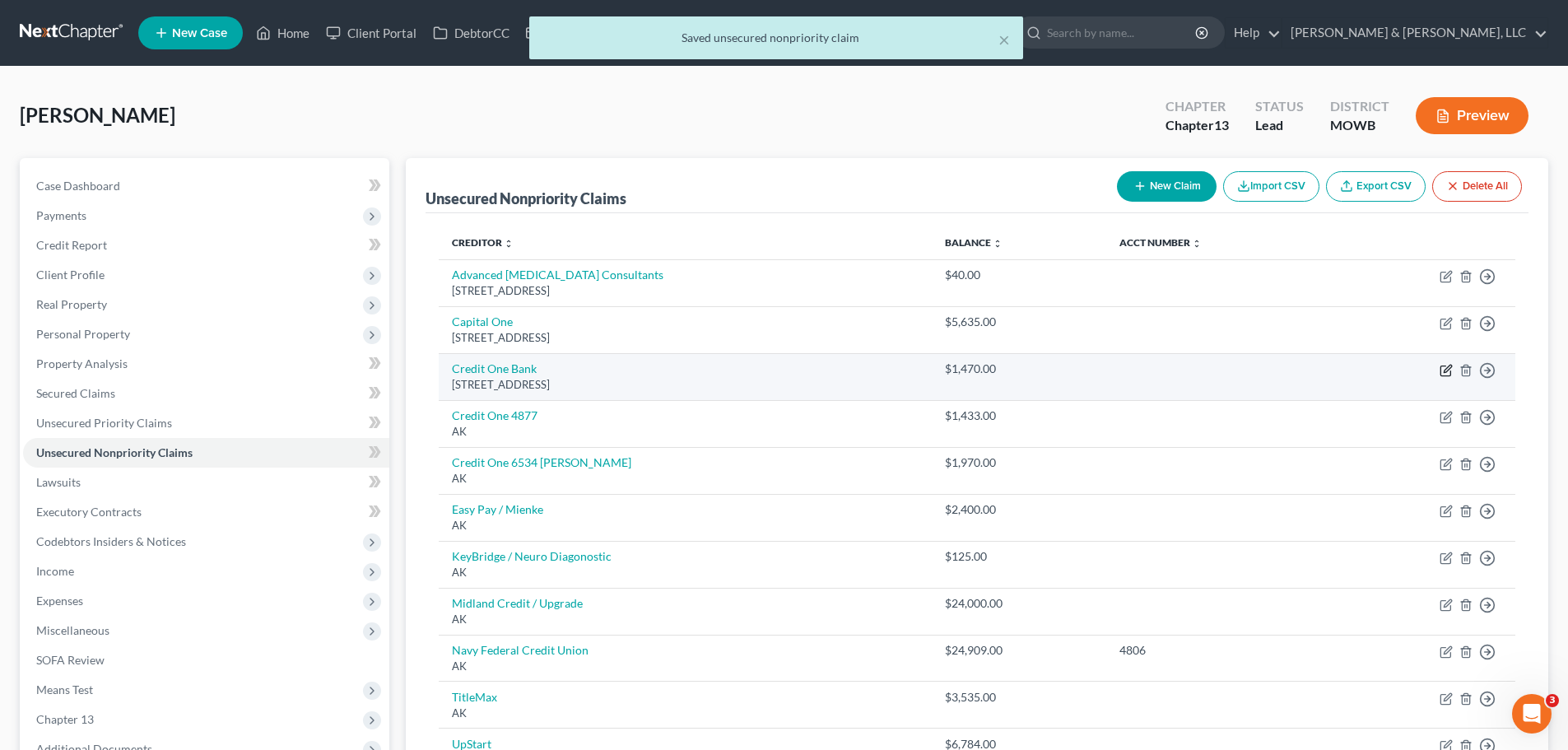
click at [1448, 367] on icon "button" at bounding box center [1447, 368] width 8 height 8
select select "31"
select select "2"
select select "0"
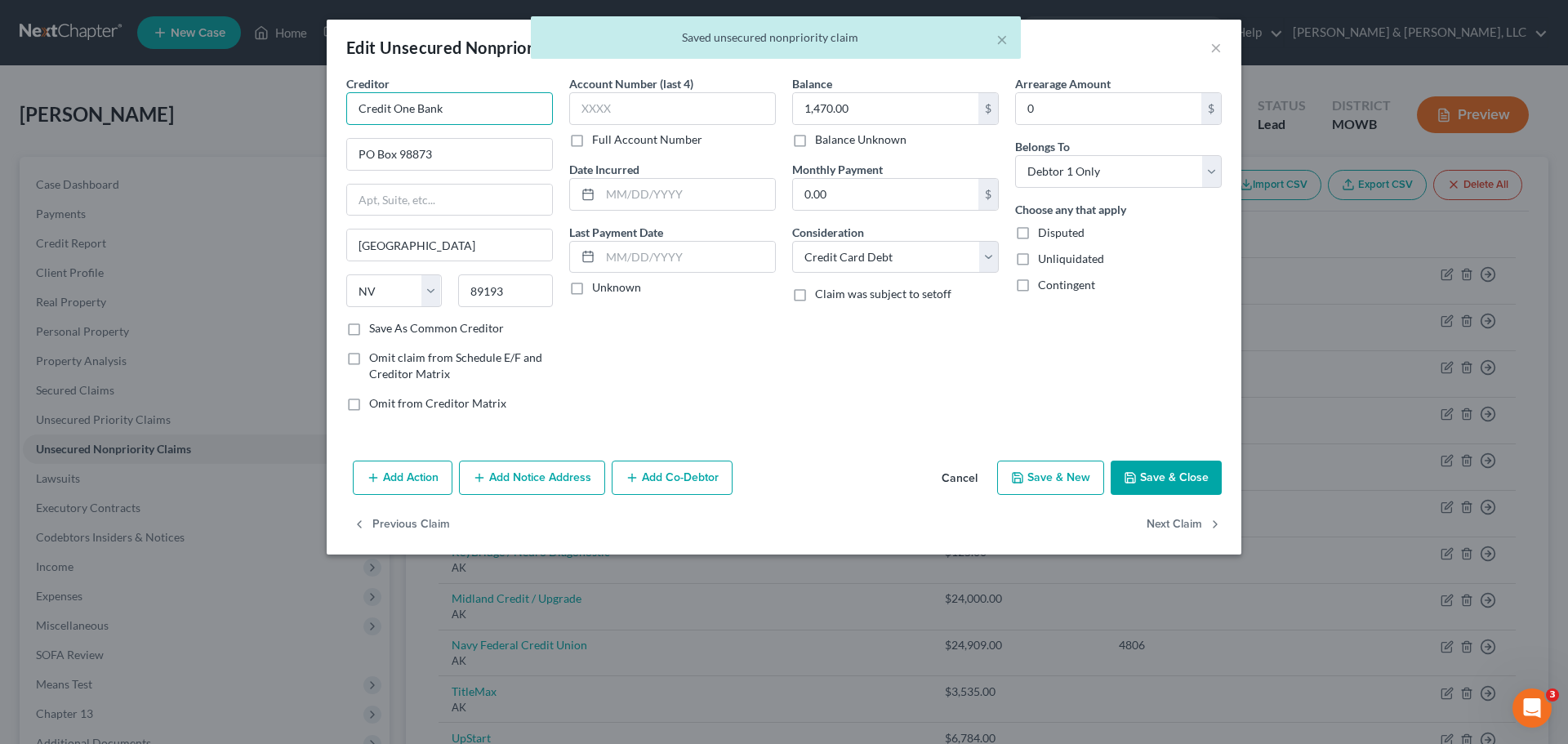
click at [507, 106] on input "Credit One Bank" at bounding box center [449, 108] width 207 height 33
click at [1166, 477] on button "Save & Close" at bounding box center [1166, 477] width 111 height 35
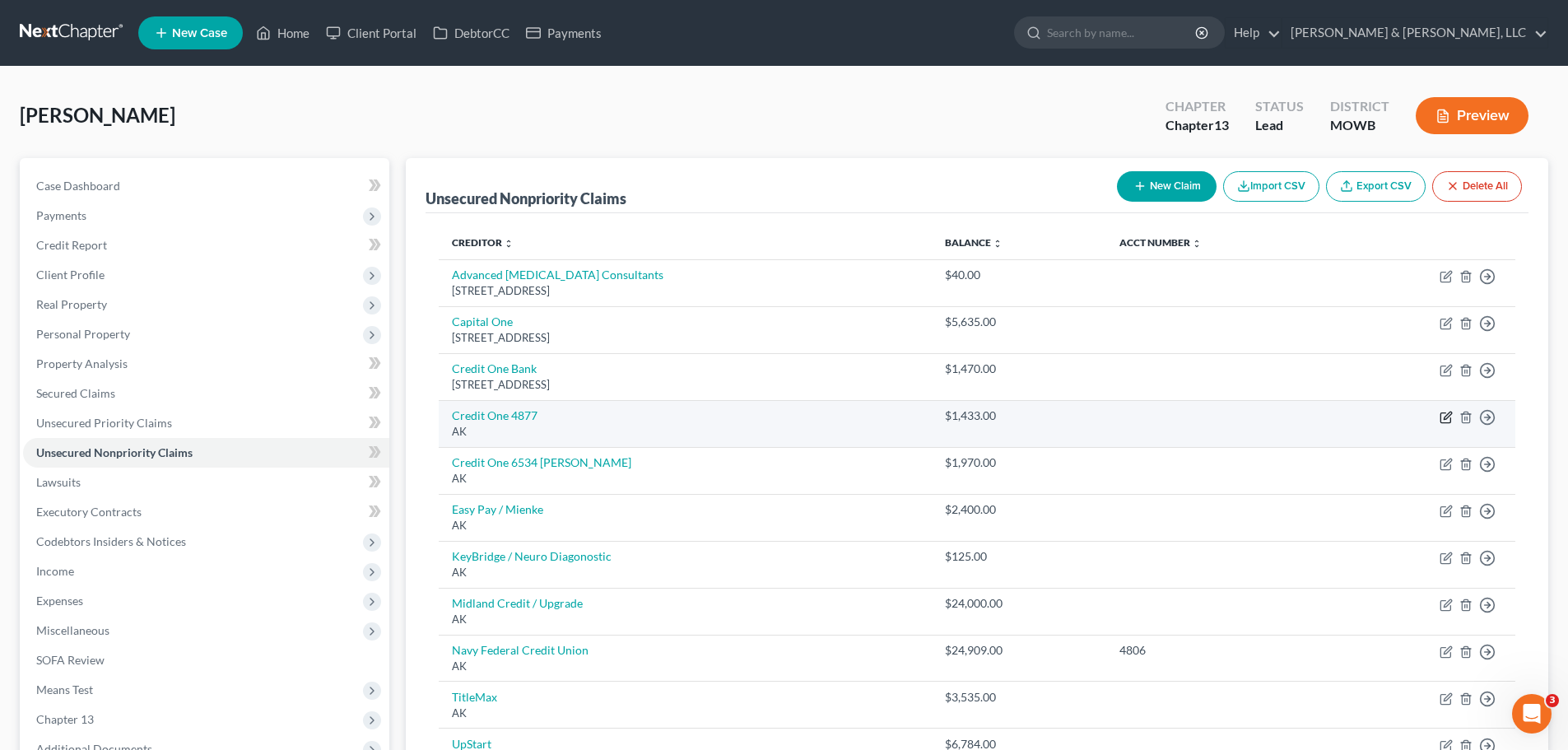
click at [1449, 415] on icon "button" at bounding box center [1446, 418] width 13 height 13
select select "1"
select select "2"
select select "0"
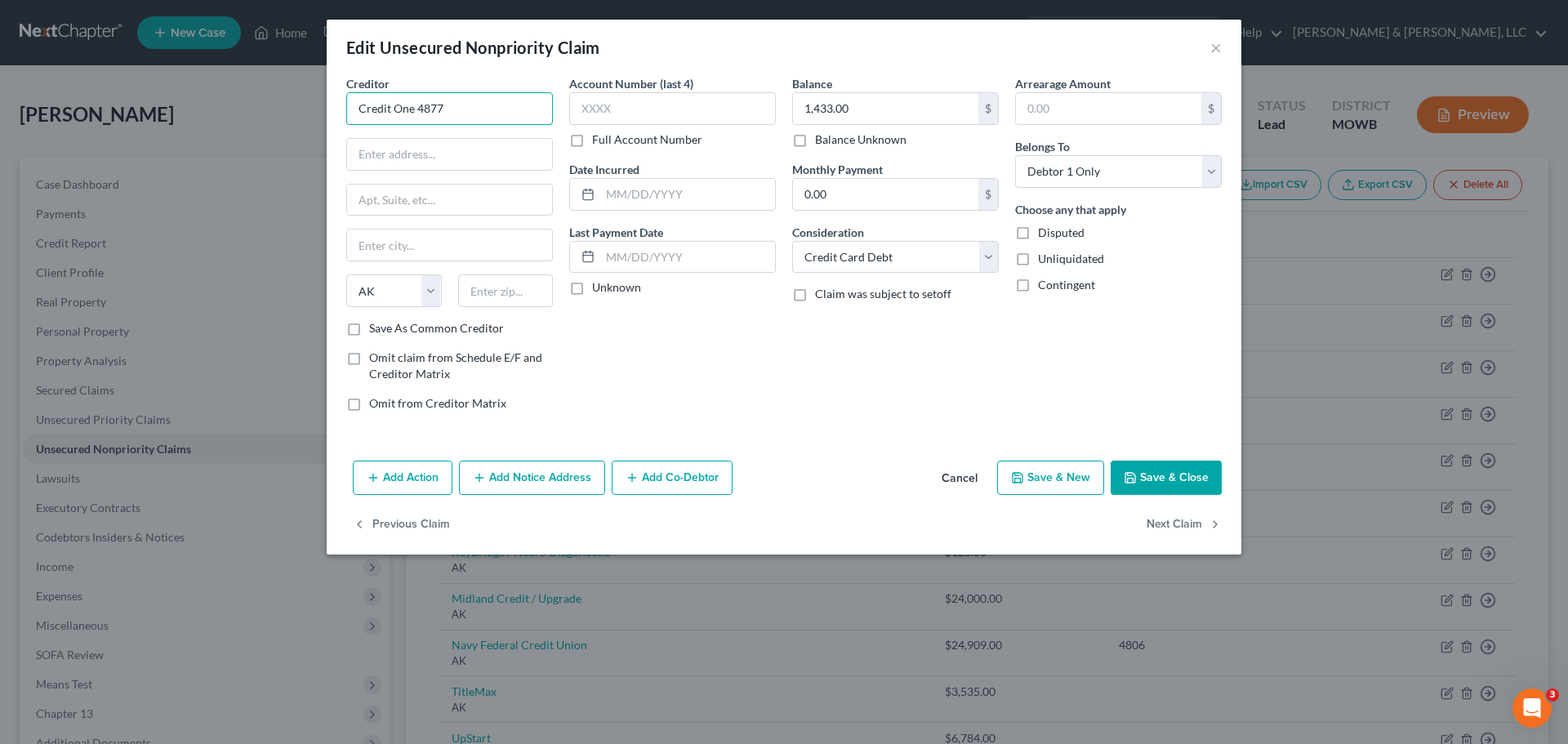
click at [473, 112] on input "Credit One 4877" at bounding box center [449, 108] width 207 height 33
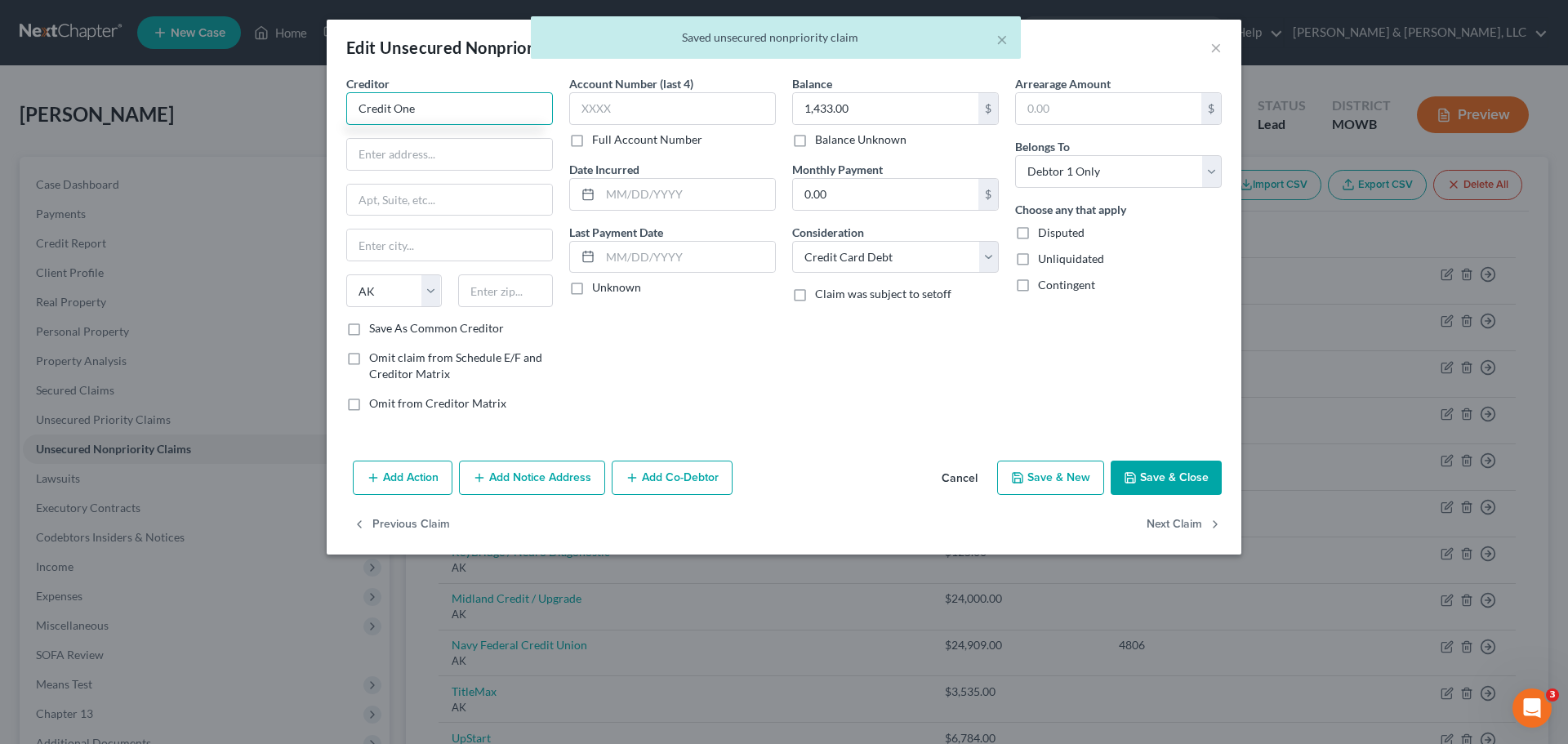
type input "Credit One Bank"
type input "PO Box 98873"
type input "Las Vegas"
select select "31"
type input "89193"
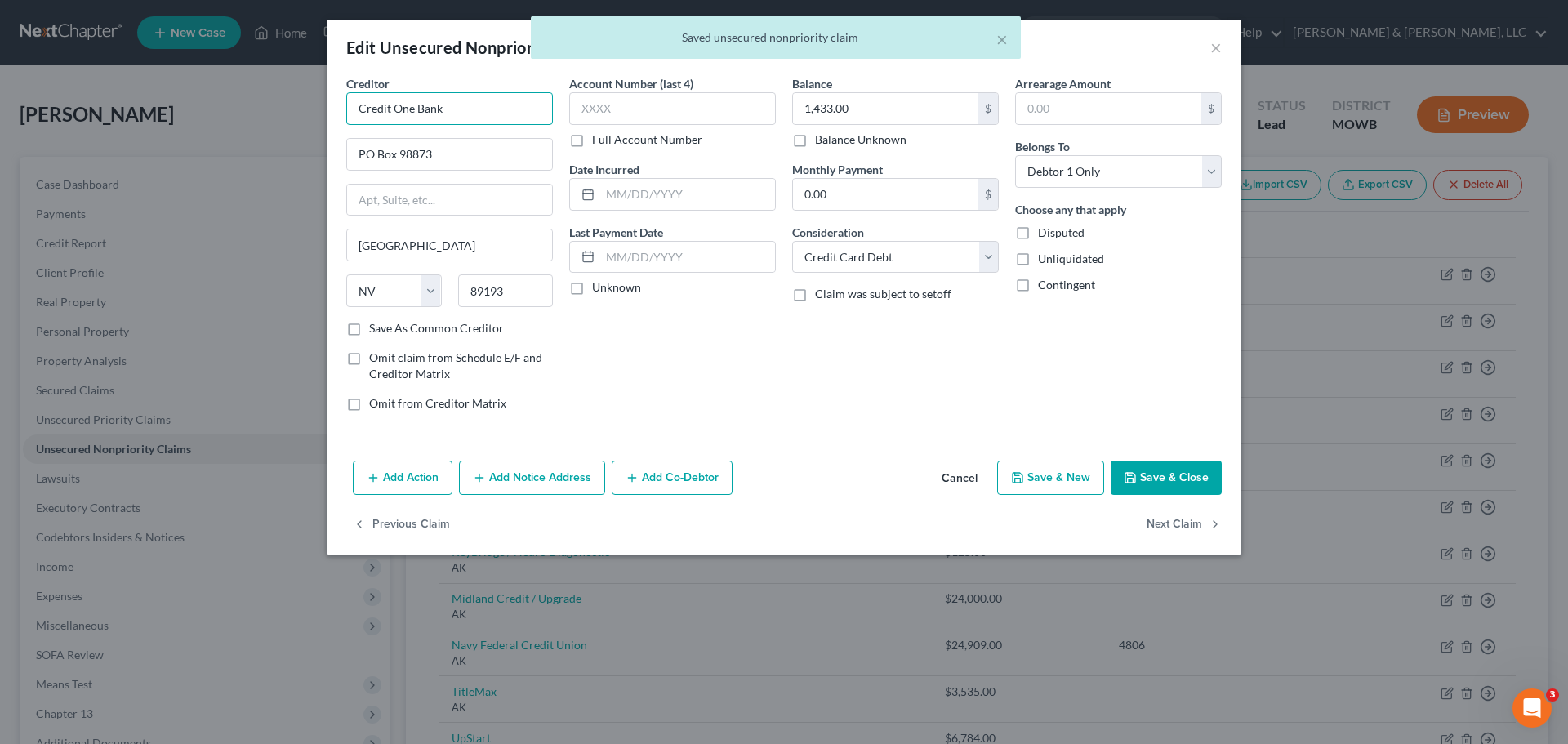
type input "Credit One Bank"
click at [1197, 489] on button "Save & Close" at bounding box center [1166, 477] width 111 height 35
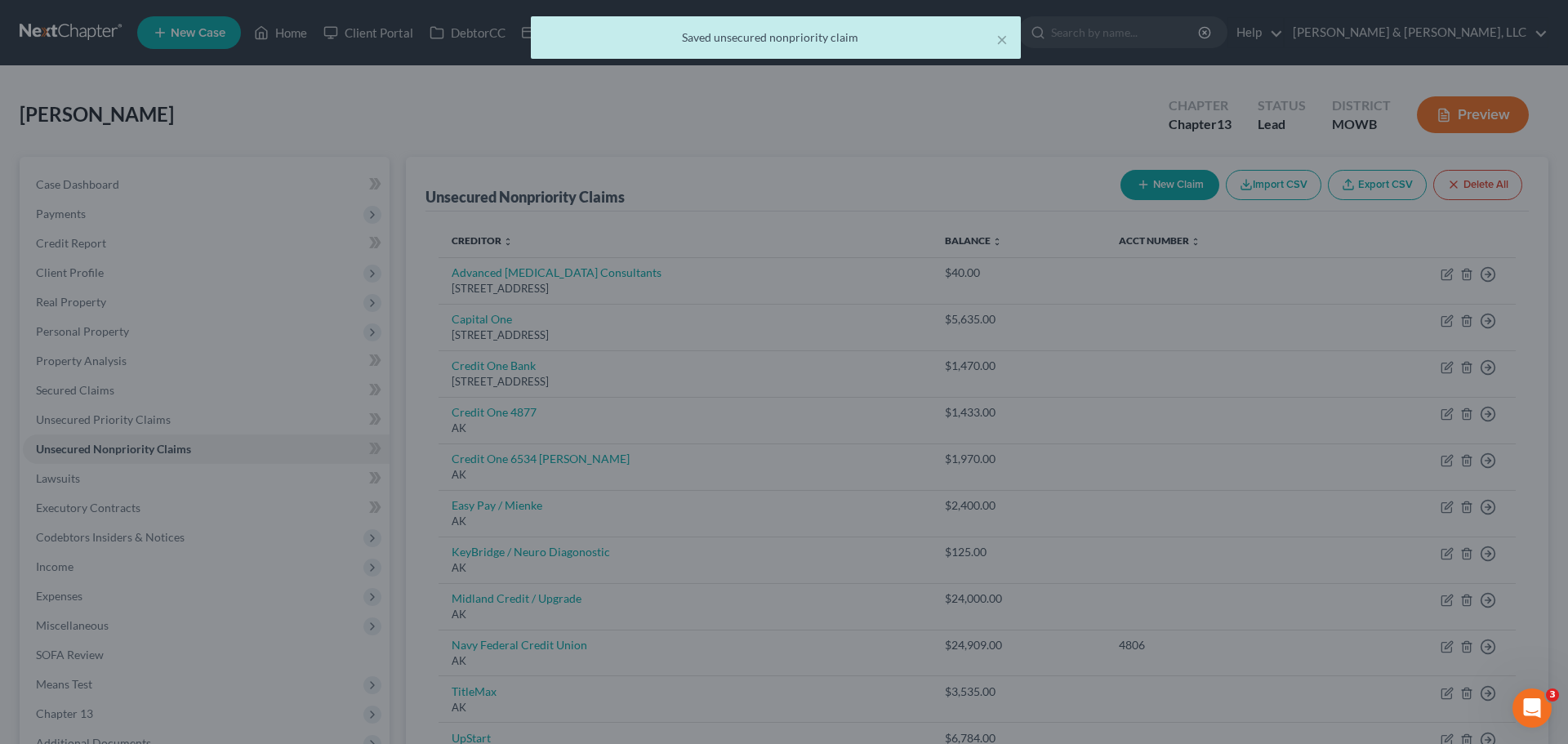
type input "0"
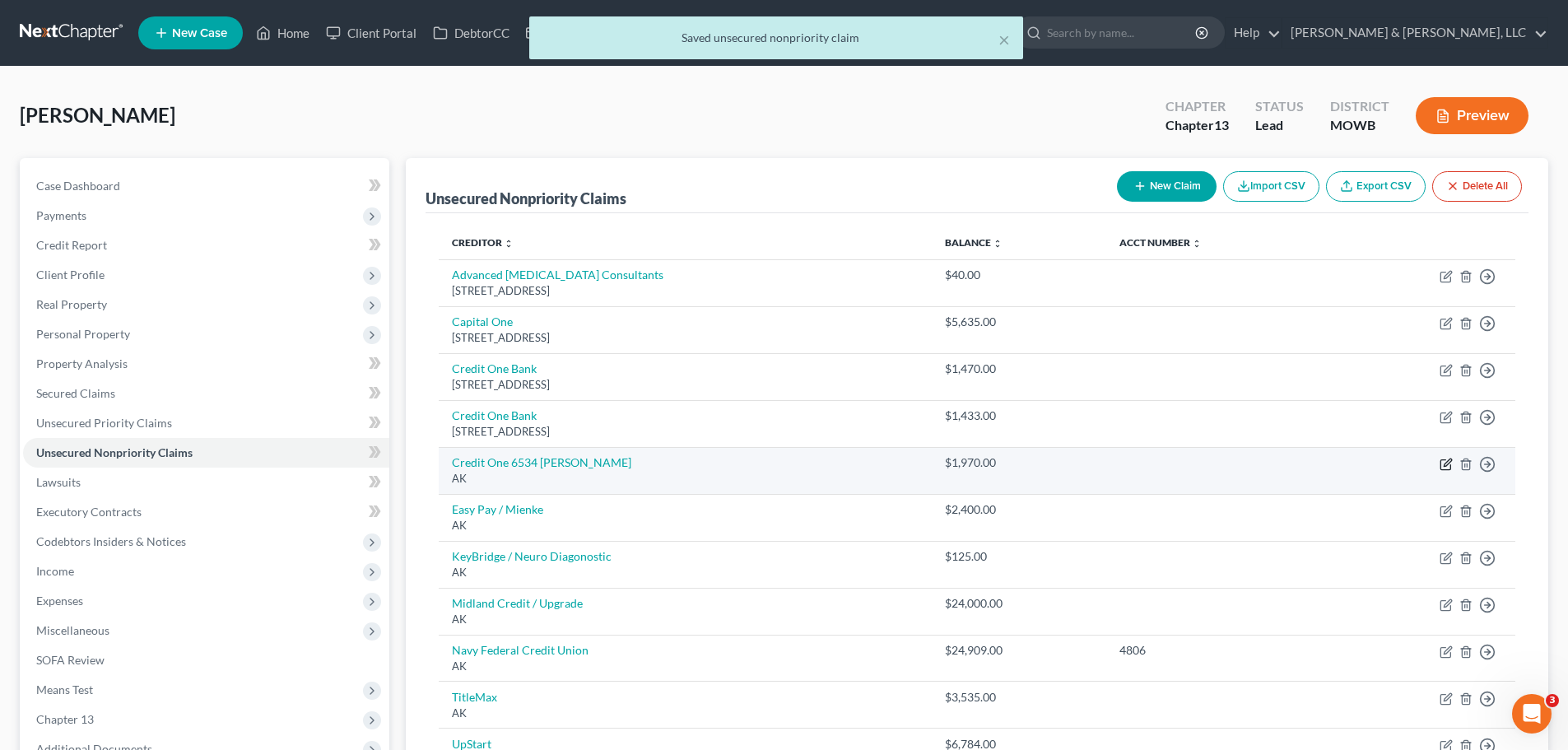
click at [1448, 460] on icon "button" at bounding box center [1446, 464] width 13 height 13
select select "1"
select select "2"
select select "0"
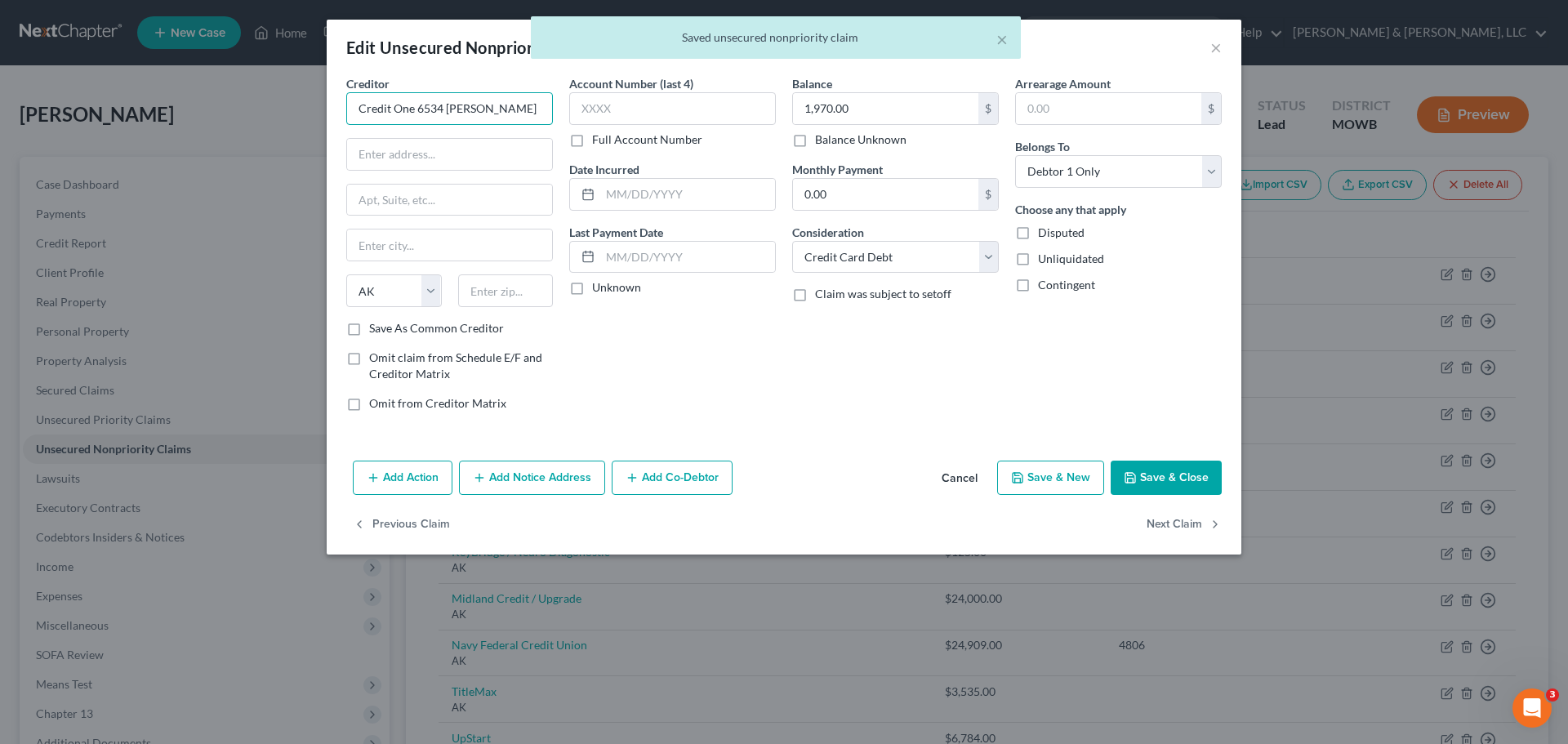
click at [527, 104] on input "Credit One 6534 Halstead" at bounding box center [449, 108] width 207 height 33
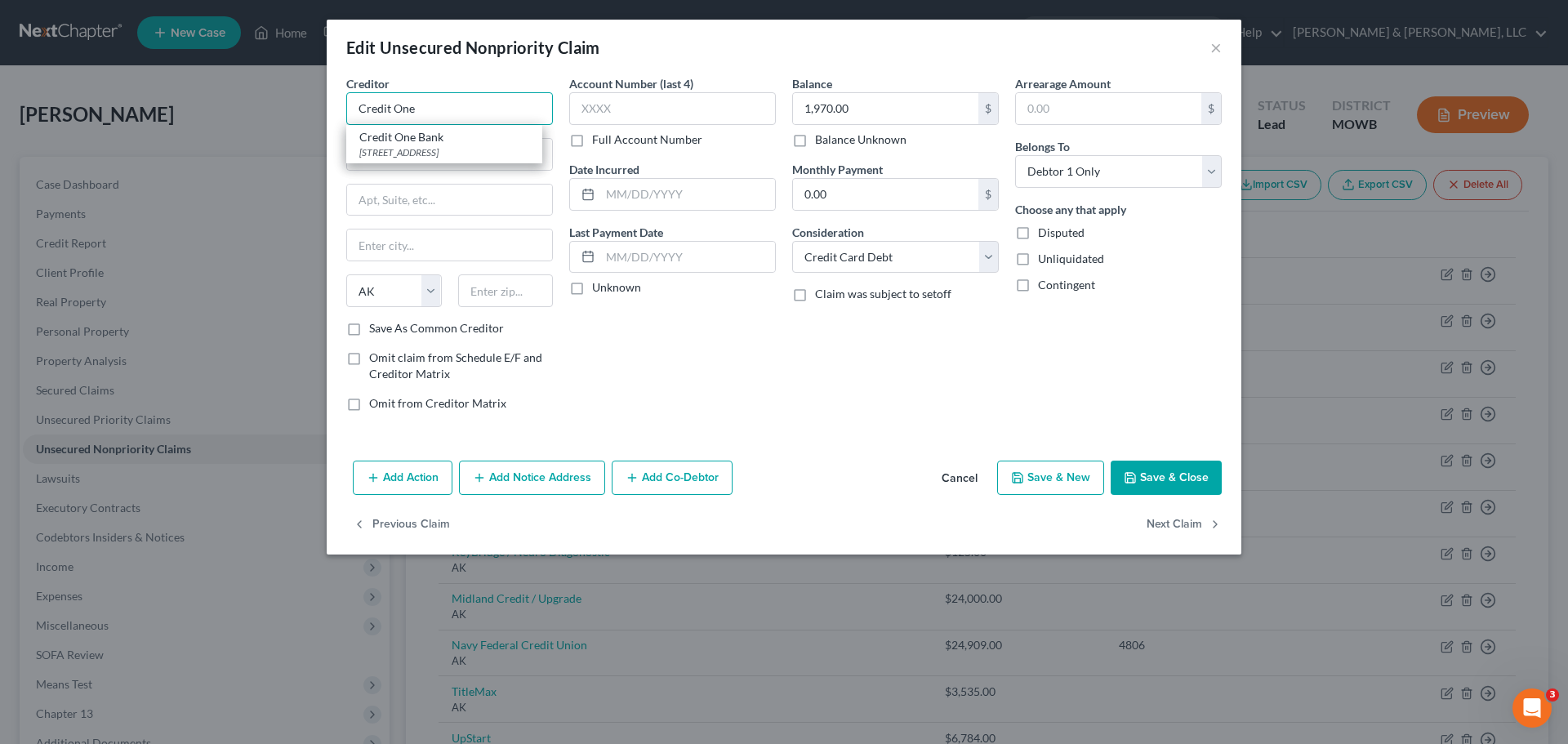
type input "Credit One Bank"
type input "PO Box 98873"
type input "Las Vegas"
select select "31"
type input "89193"
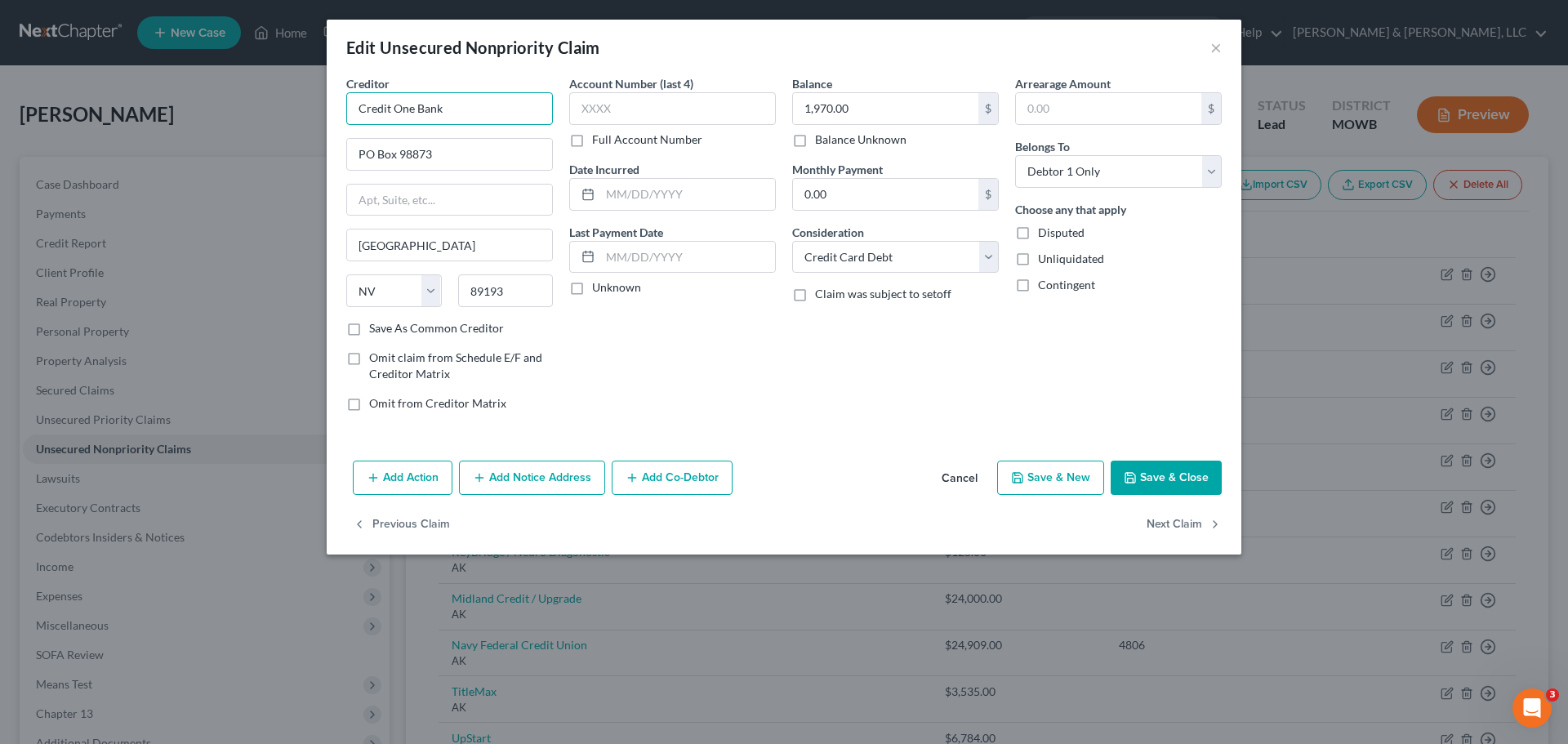
type input "Credit One Bank"
click at [1174, 477] on button "Save & Close" at bounding box center [1166, 477] width 111 height 35
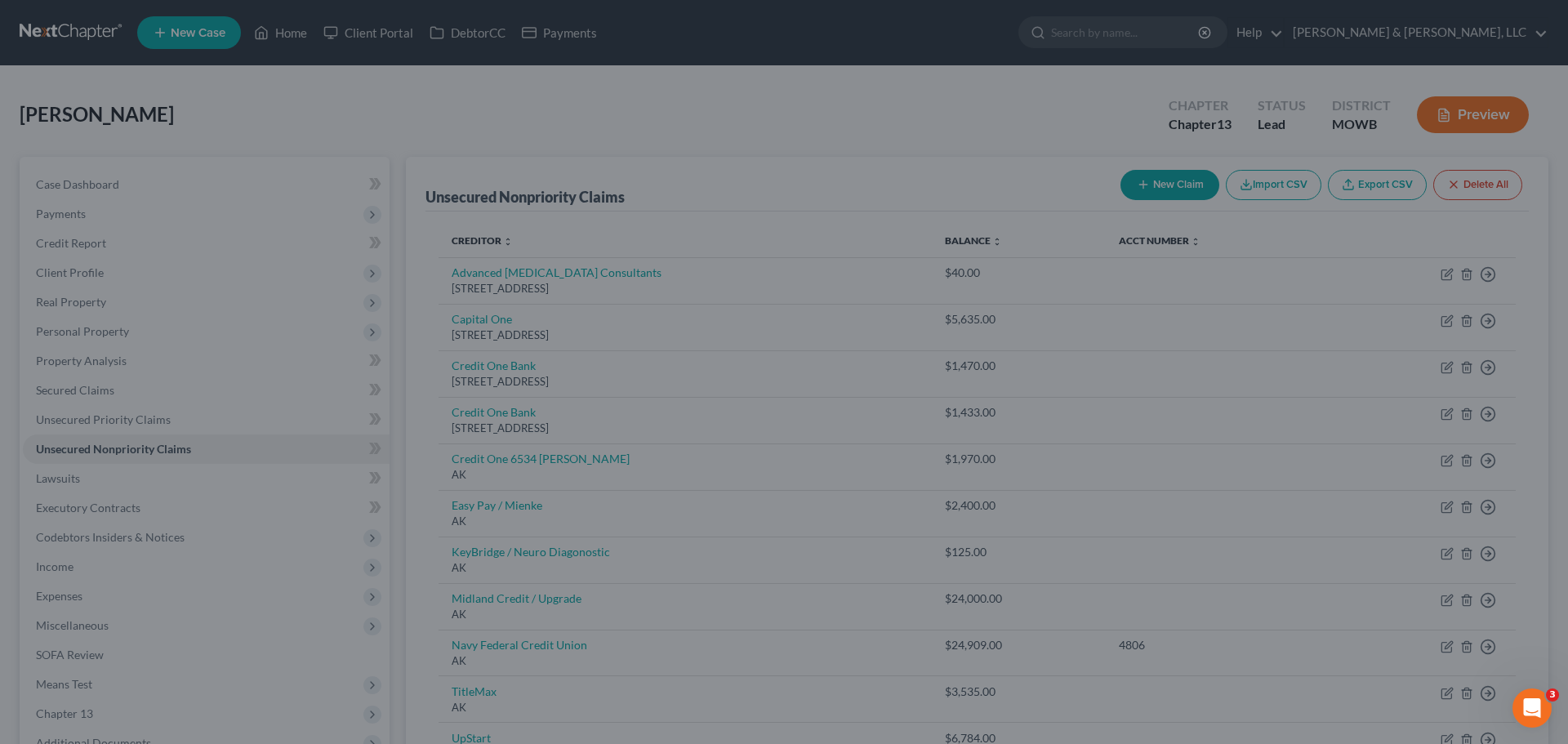
type input "0"
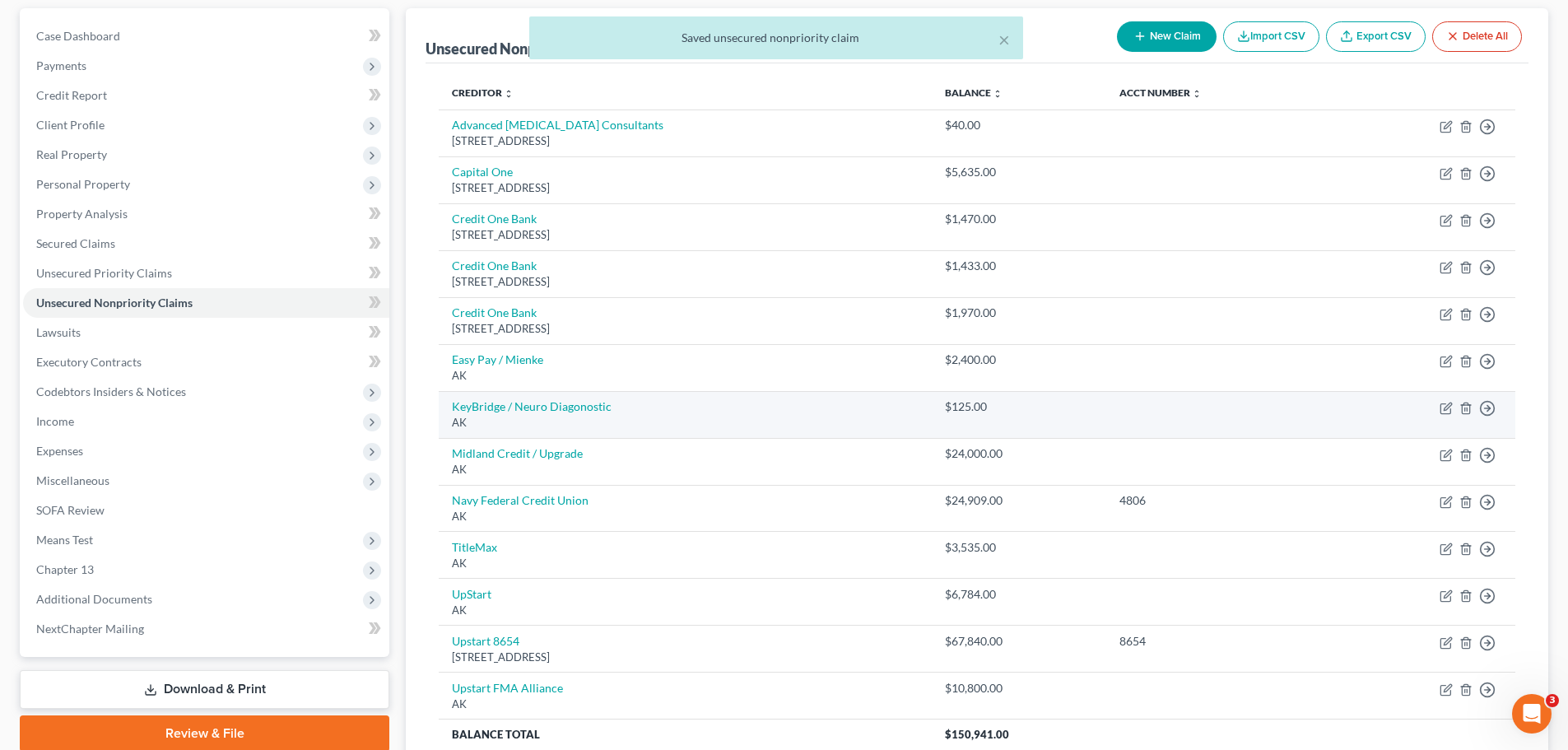
scroll to position [165, 0]
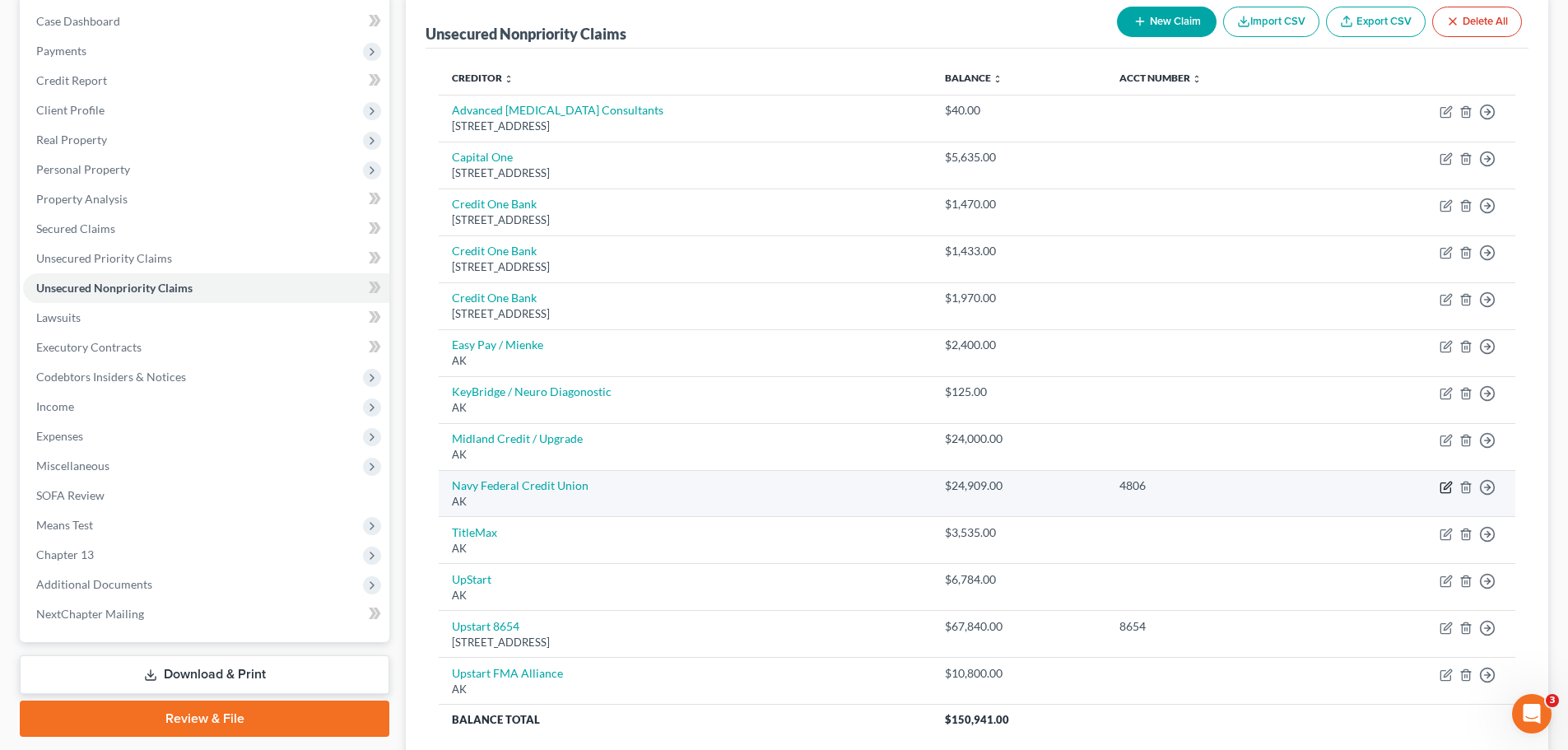
click at [1449, 488] on icon "button" at bounding box center [1446, 488] width 13 height 13
select select "1"
select select "2"
select select "0"
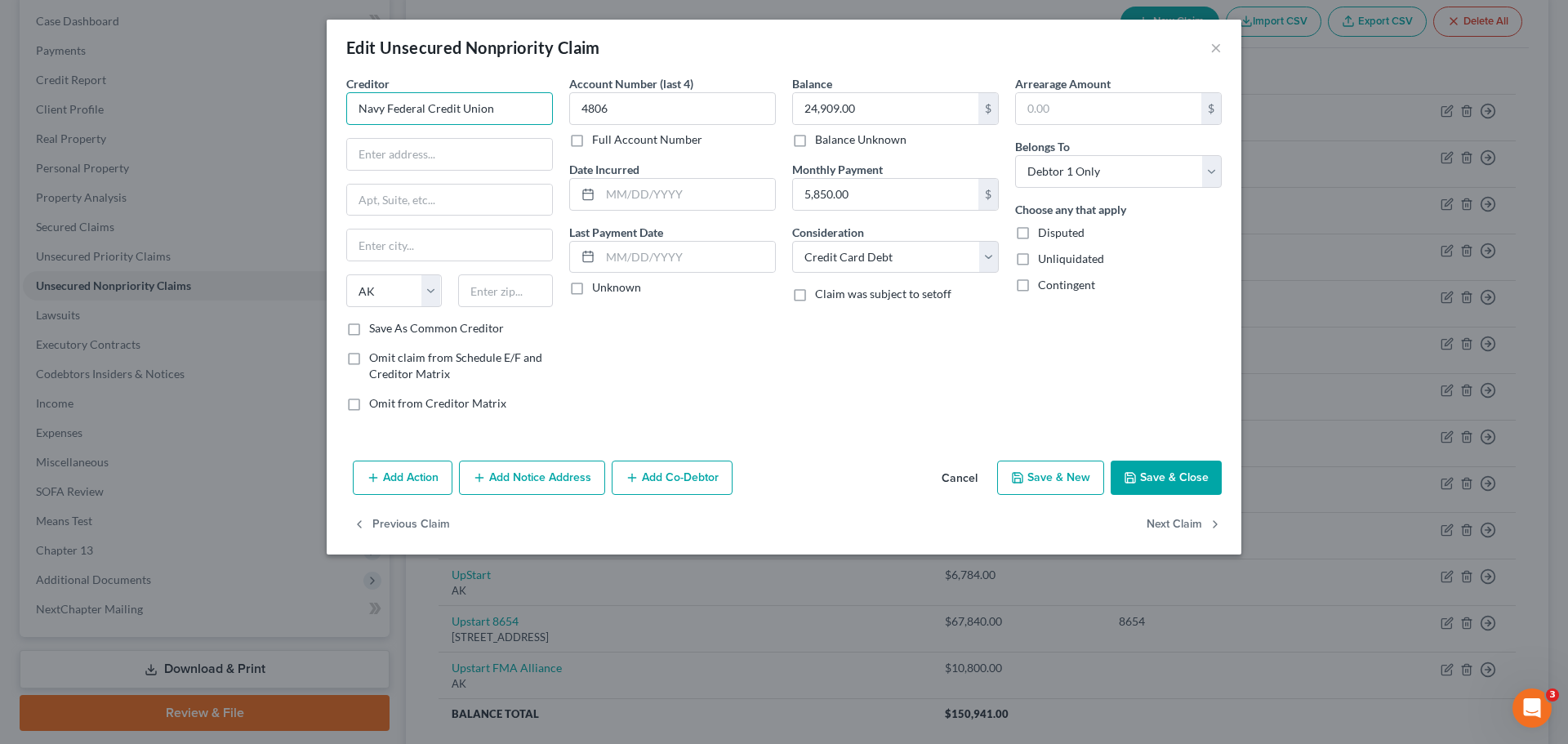
click at [534, 100] on input "Navy Federal Credit Union" at bounding box center [449, 108] width 207 height 33
type input "820 Follin Lane"
type input "Vienna"
select select "48"
type input "22180"
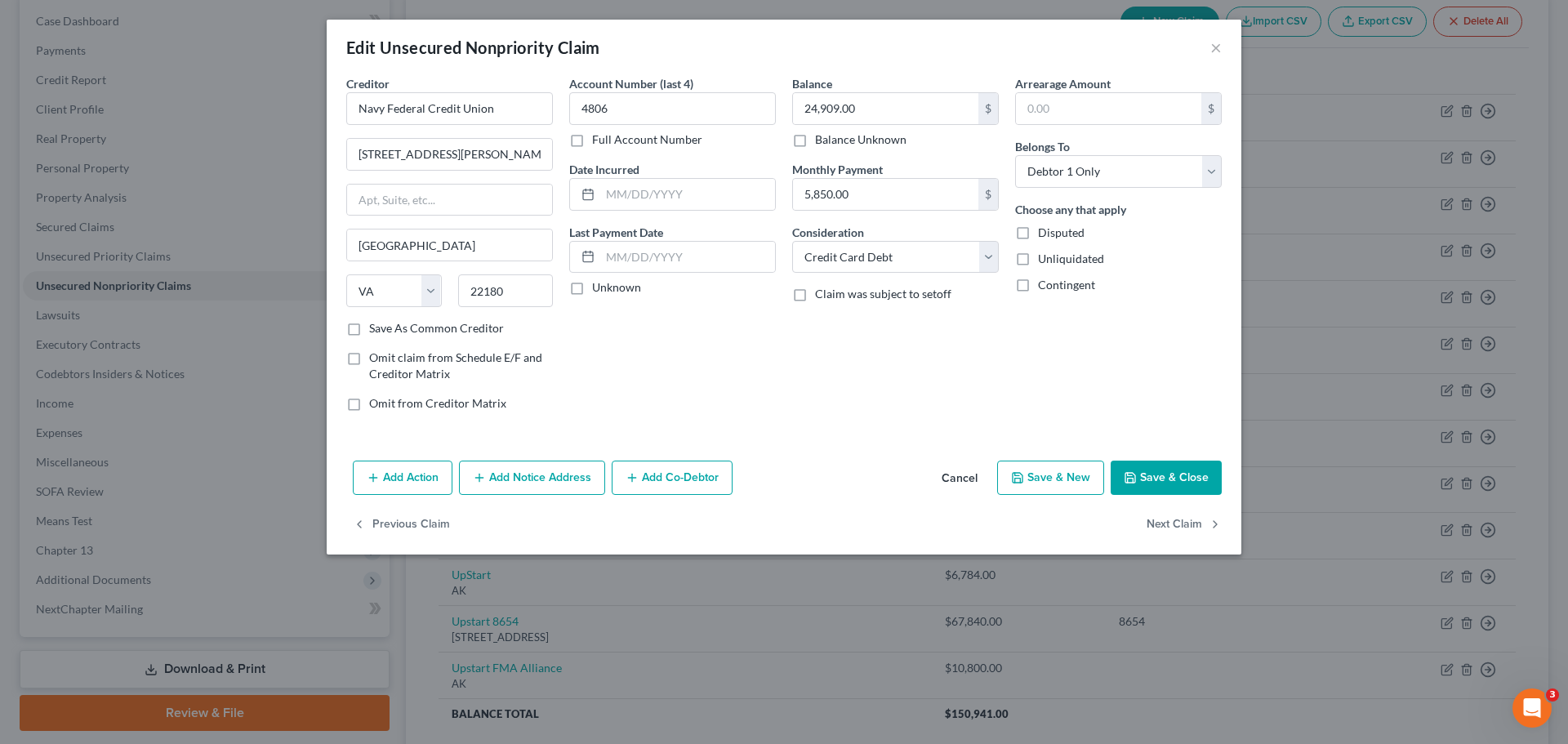
click at [1171, 473] on button "Save & Close" at bounding box center [1166, 477] width 111 height 35
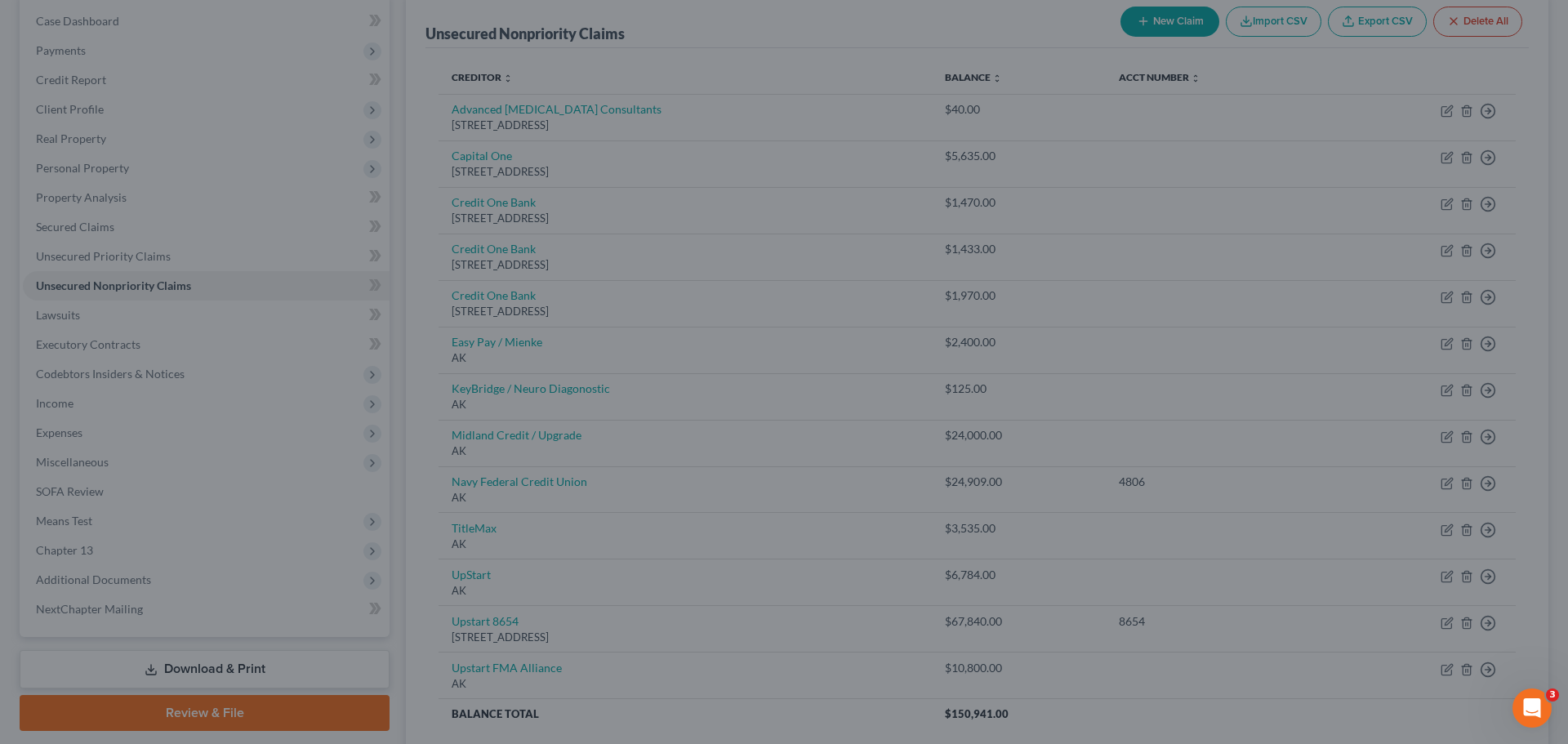
type input "0"
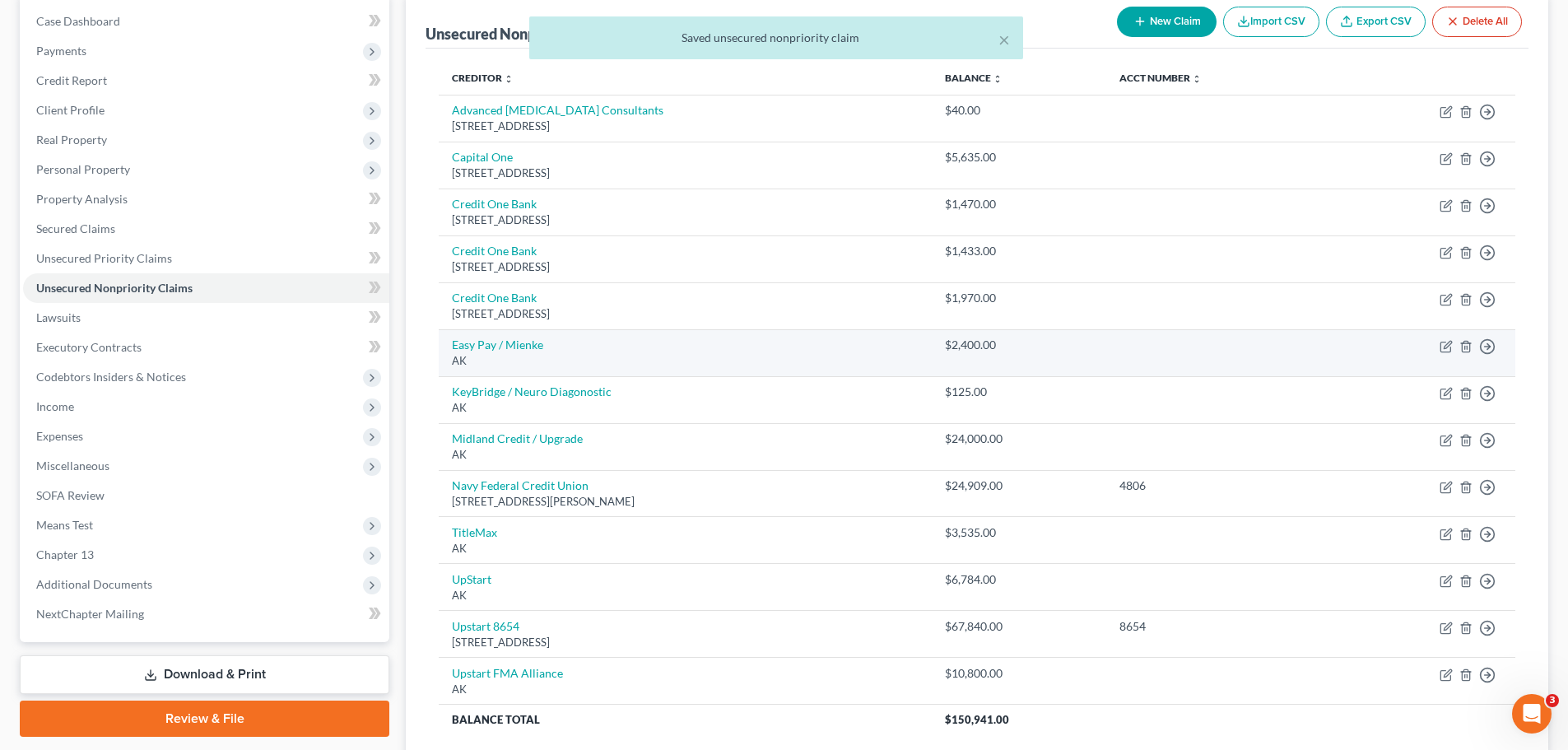
scroll to position [247, 0]
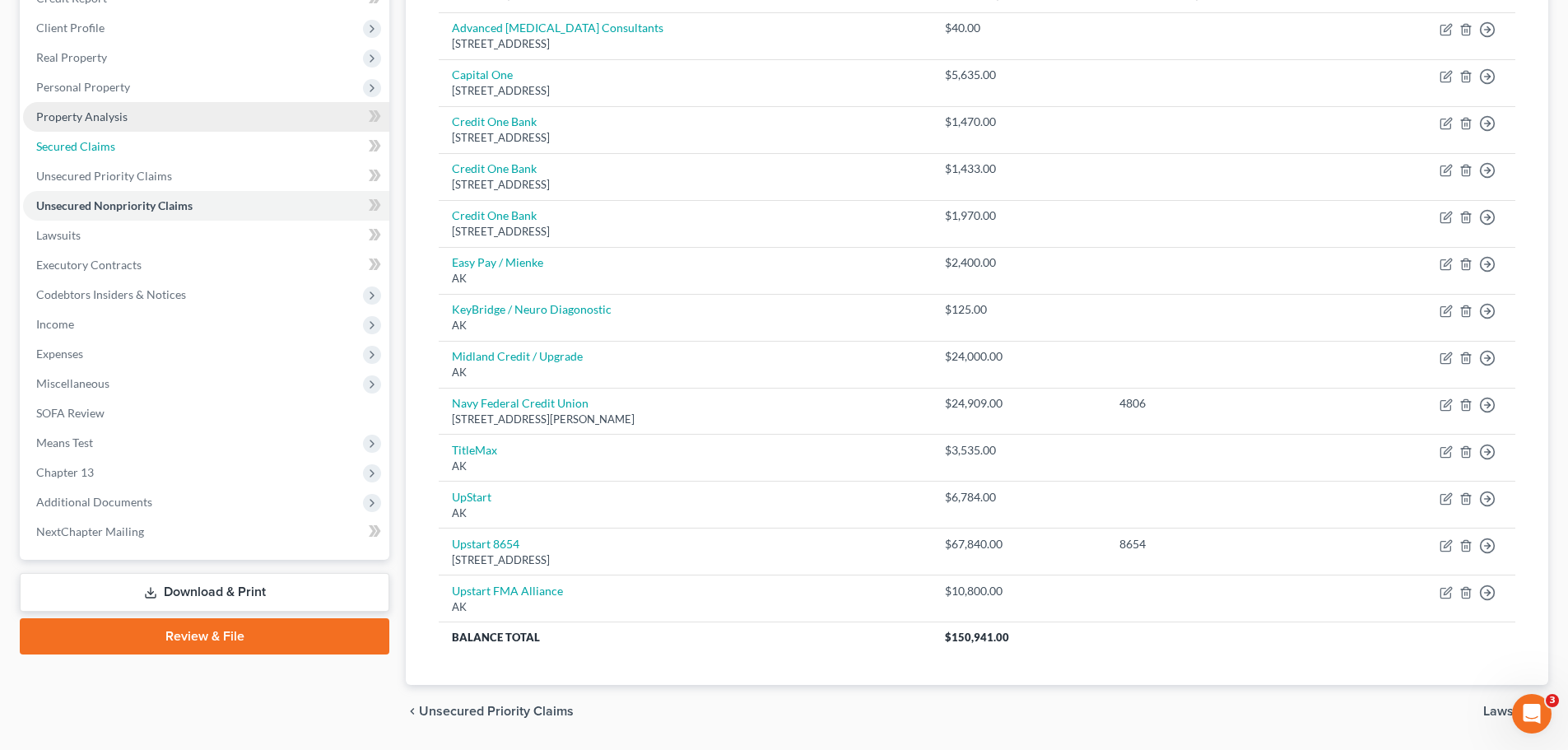
drag, startPoint x: 160, startPoint y: 145, endPoint x: 187, endPoint y: 154, distance: 28.5
click at [160, 144] on link "Secured Claims" at bounding box center [205, 146] width 366 height 29
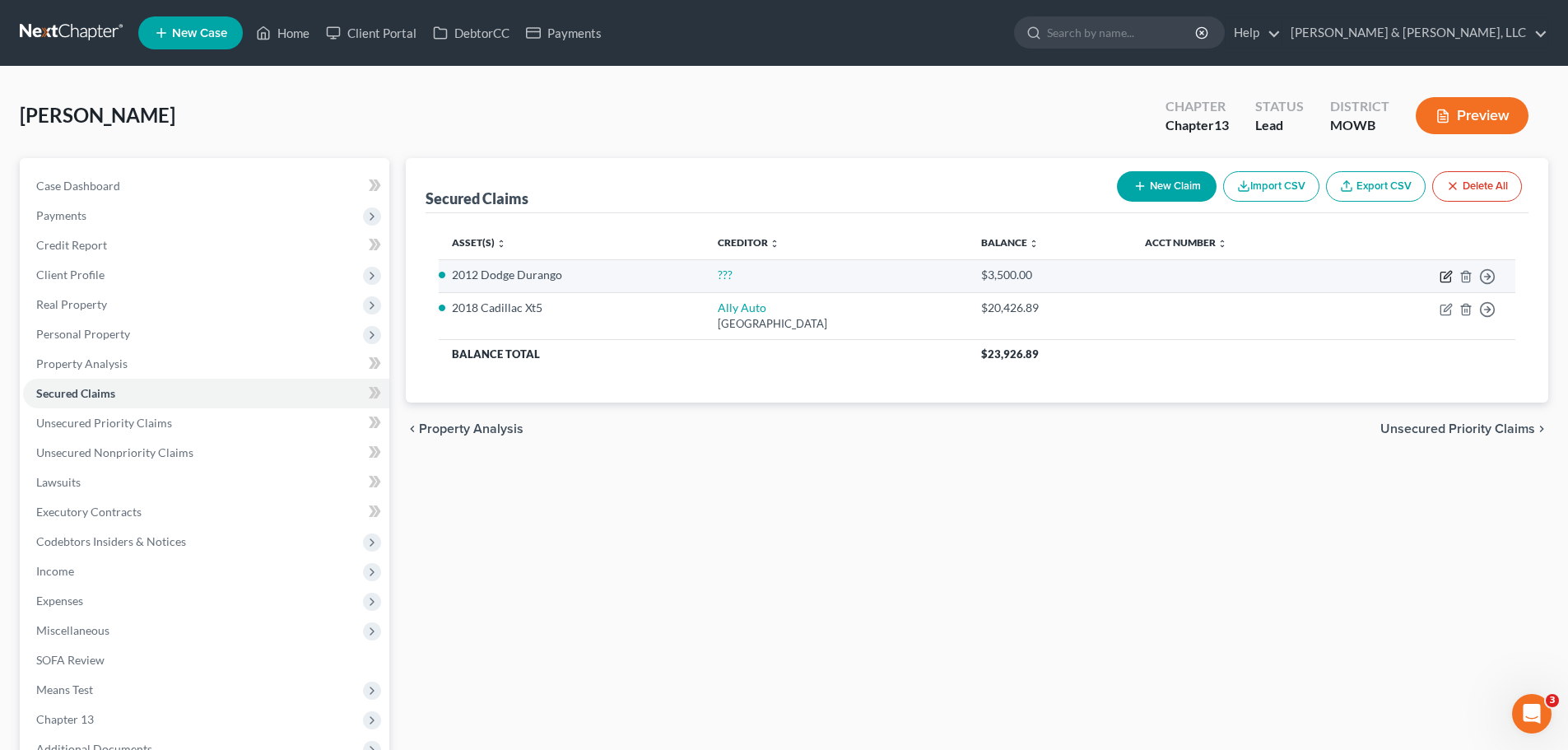
click at [1442, 278] on icon "button" at bounding box center [1446, 277] width 13 height 13
select select "2"
select select "0"
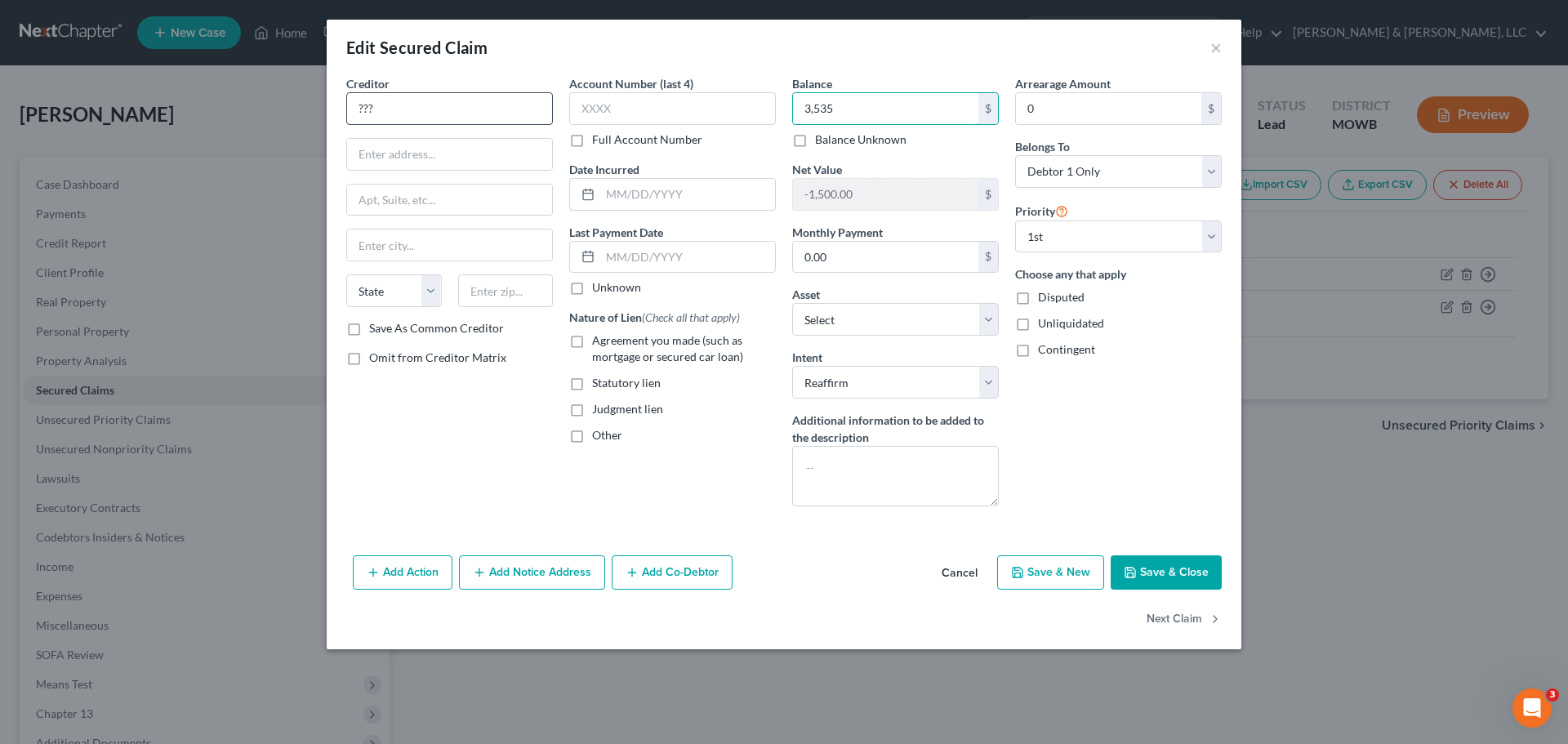
type input "3,535"
drag, startPoint x: 508, startPoint y: 100, endPoint x: 319, endPoint y: 116, distance: 189.7
click at [319, 116] on div "Edit Secured Claim × Creditor * ??? State AL AK AR AZ CA CO CT DE DC FL GA GU H…" at bounding box center [784, 372] width 1568 height 744
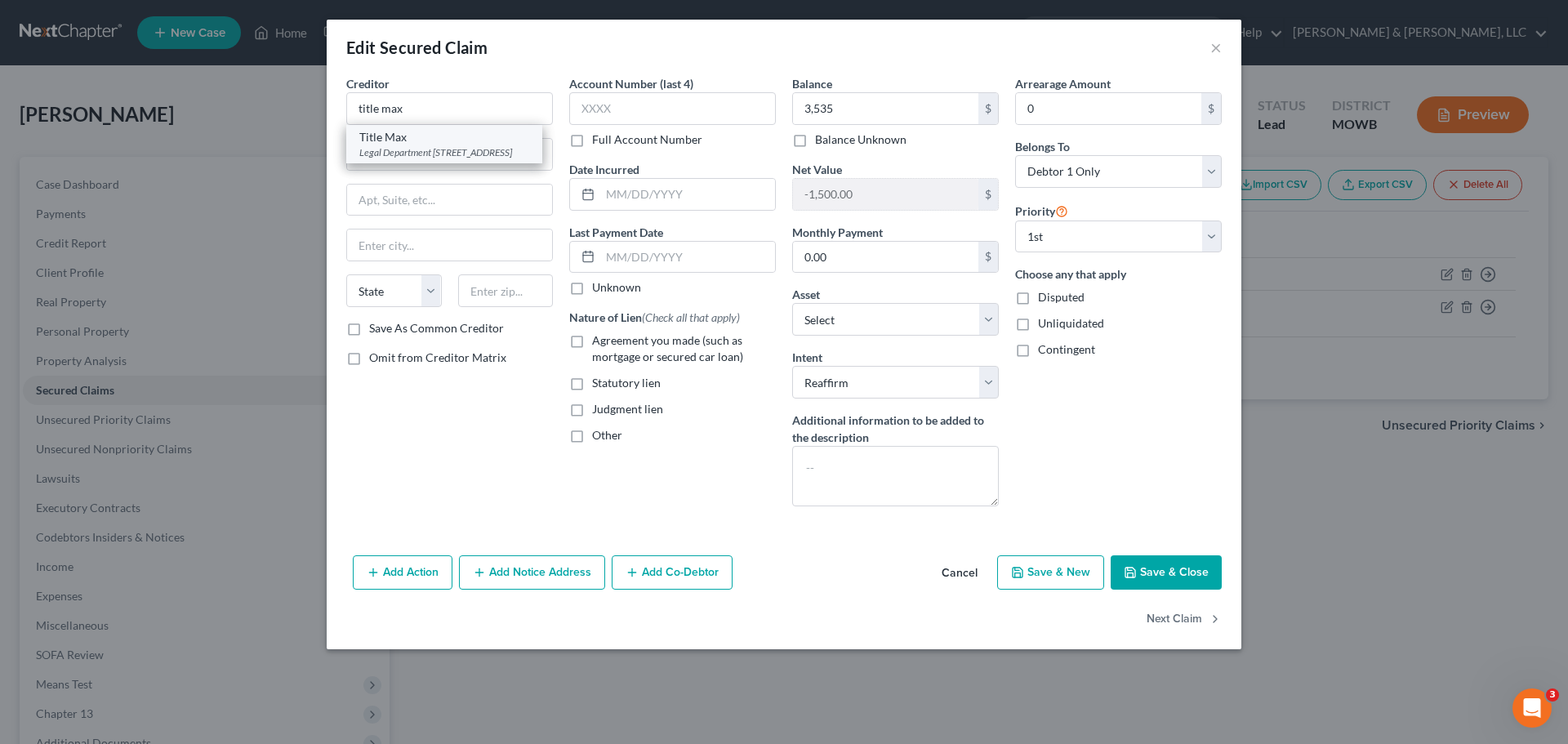
click at [390, 134] on div "Title Max" at bounding box center [443, 136] width 170 height 16
type input "Title Max"
type input "Legal Department"
type input "15 Bull St"
type input "Savannah"
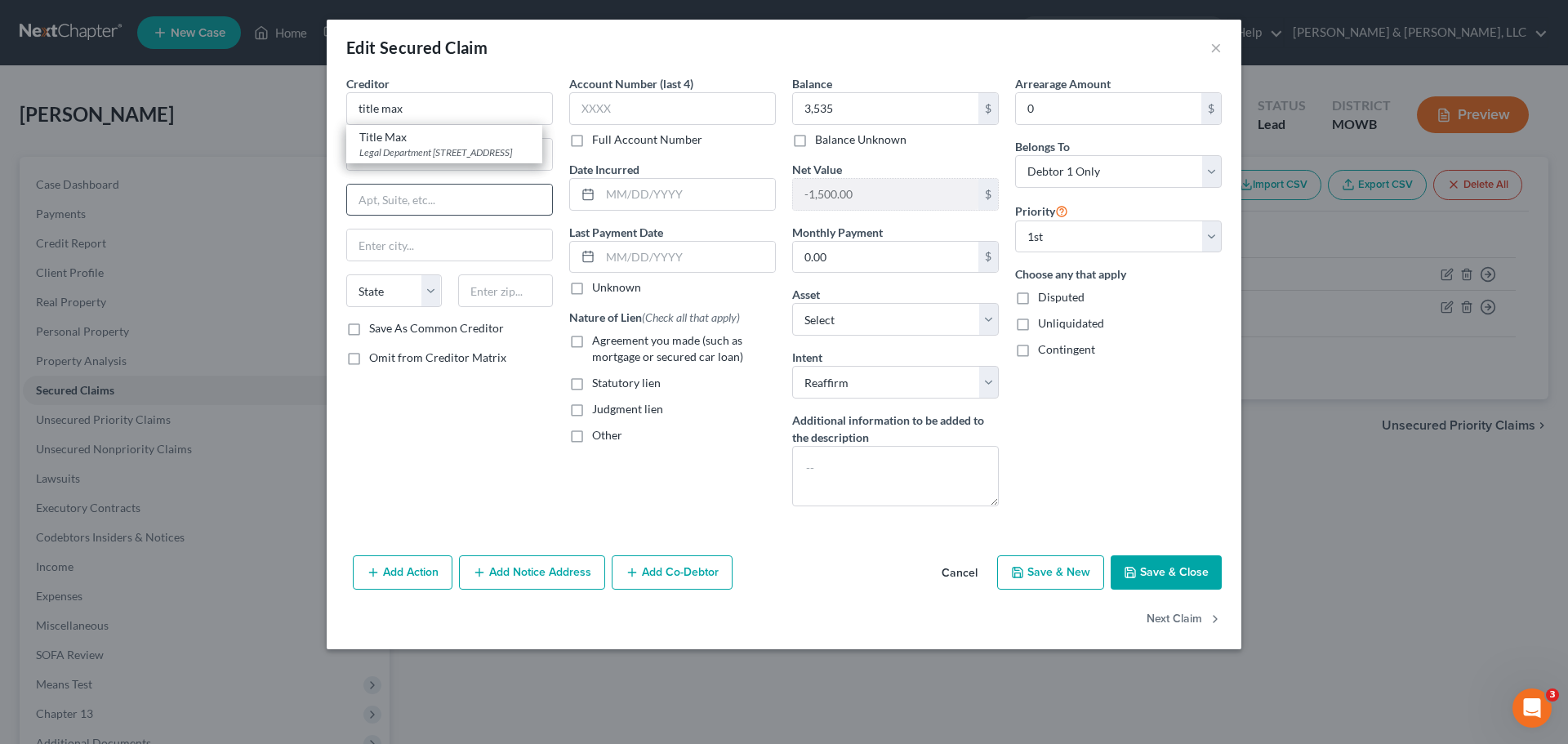
select select "10"
type input "31401"
click at [1156, 565] on button "Save & Close" at bounding box center [1166, 572] width 111 height 35
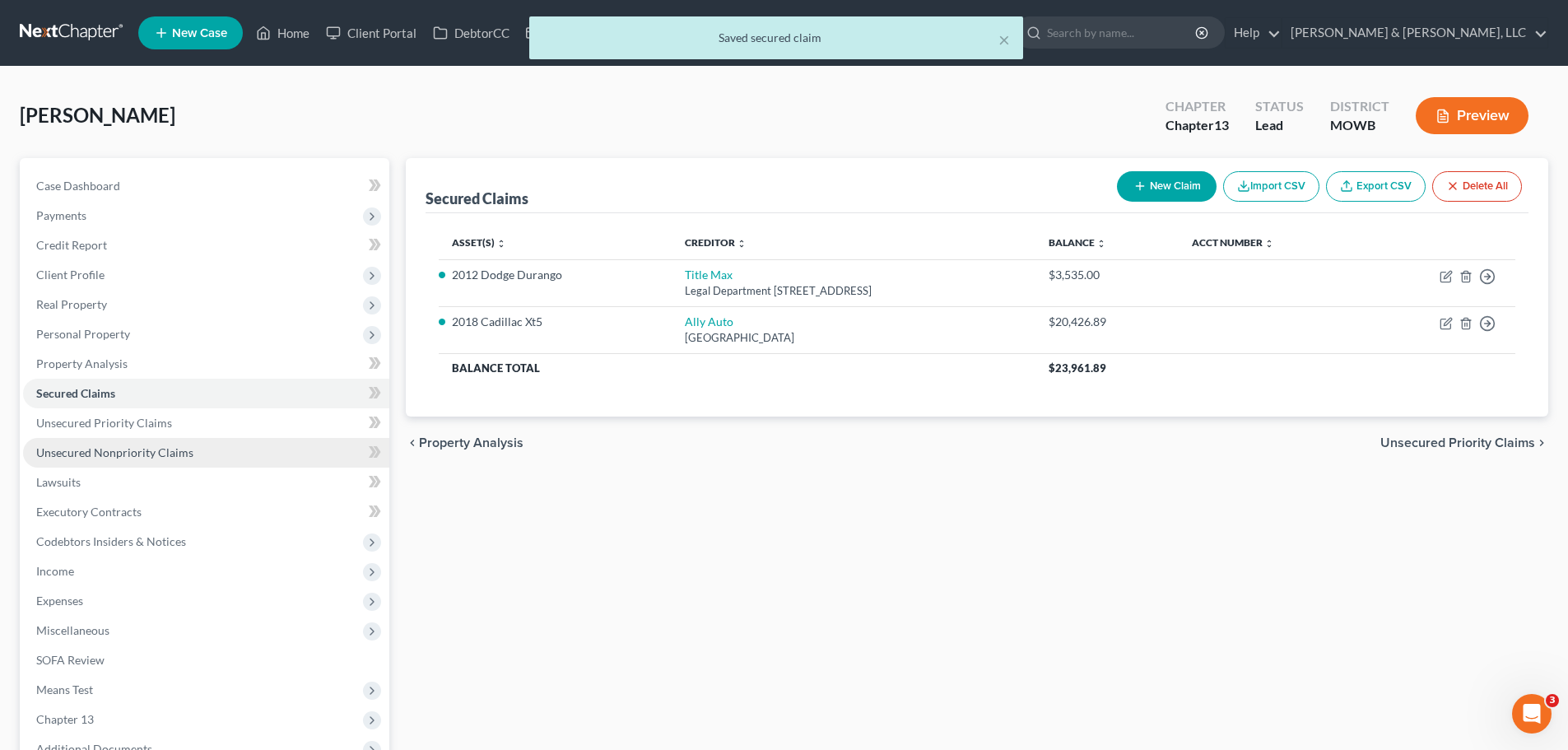
click at [216, 452] on link "Unsecured Nonpriority Claims" at bounding box center [205, 452] width 366 height 29
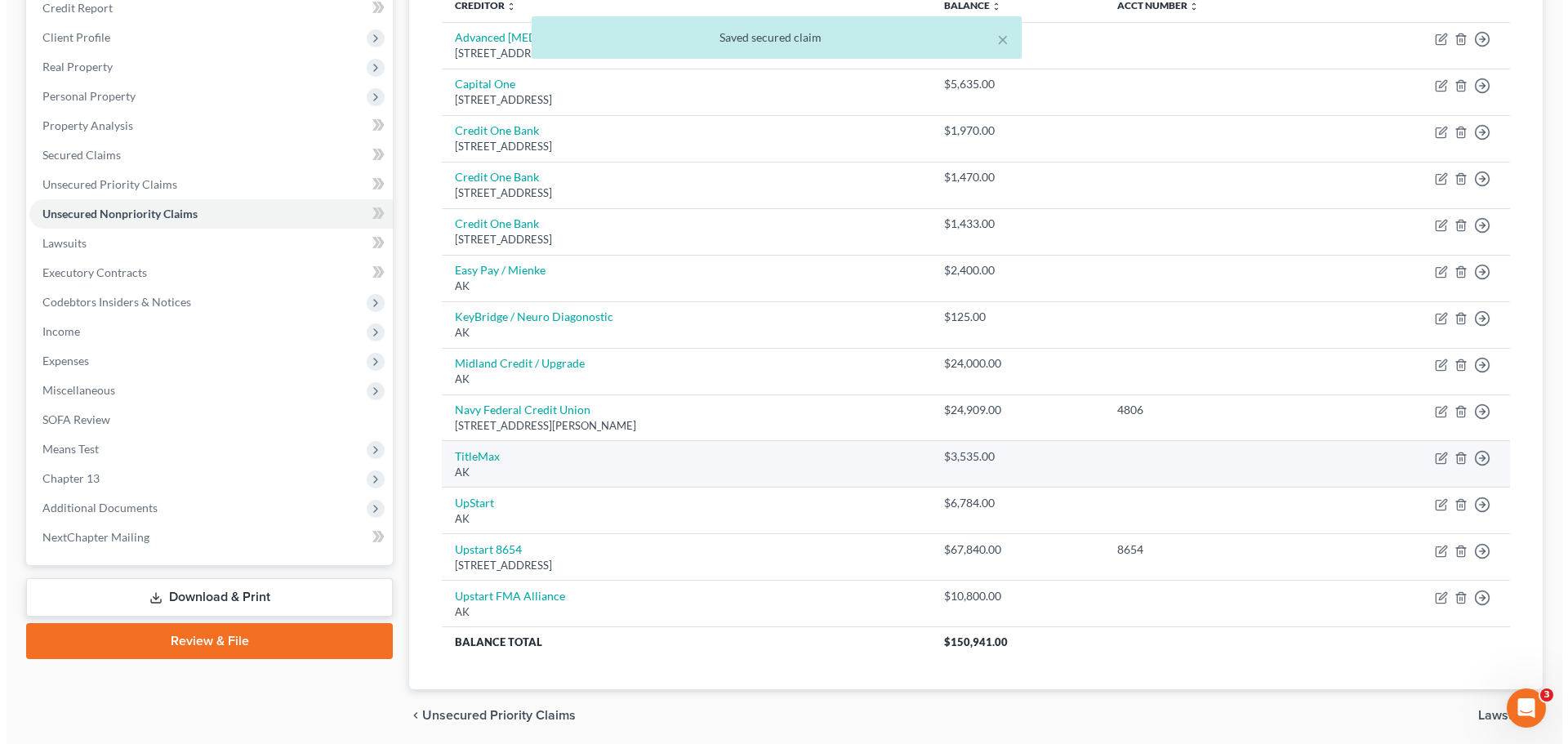
scroll to position [245, 0]
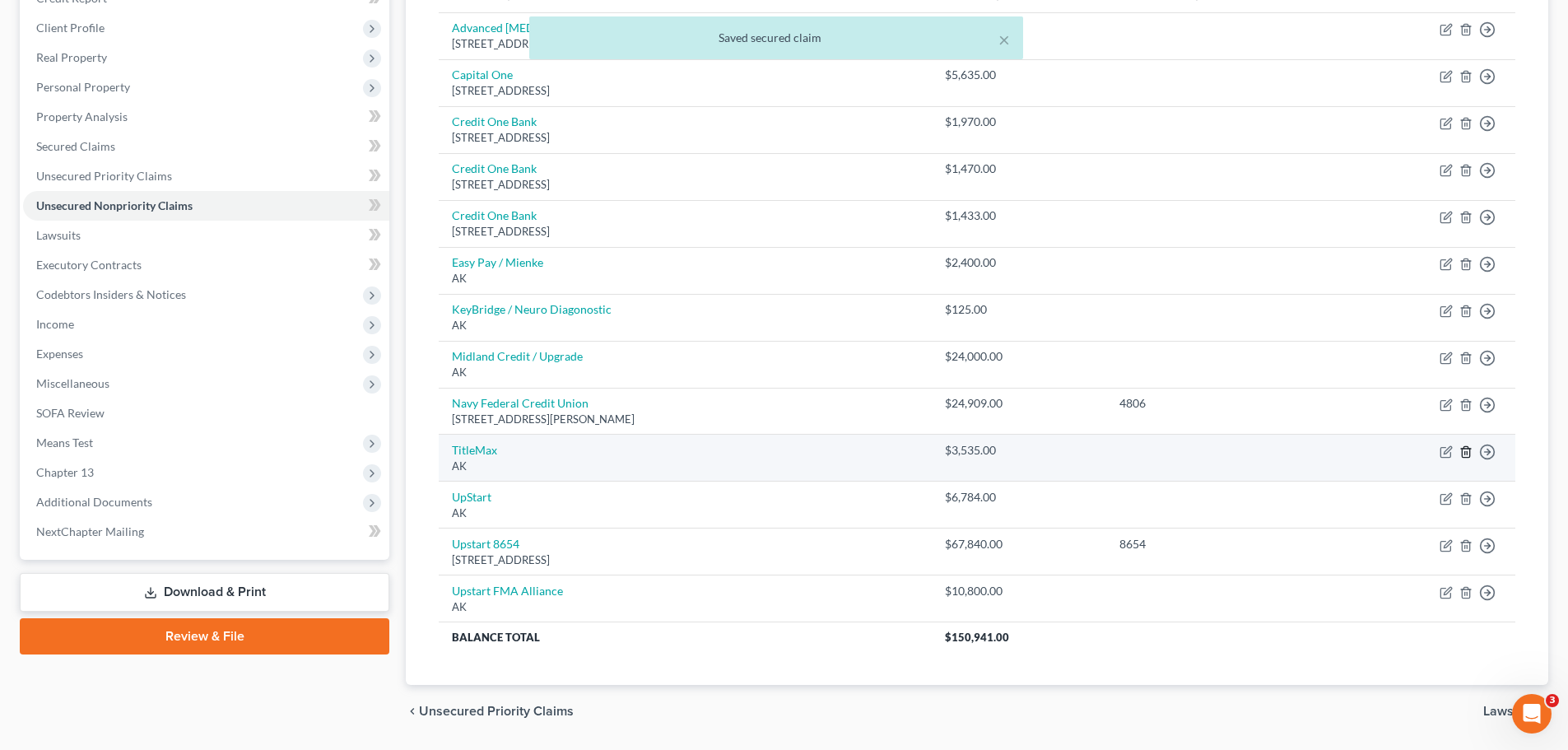
click at [1467, 454] on line "button" at bounding box center [1467, 452] width 0 height 3
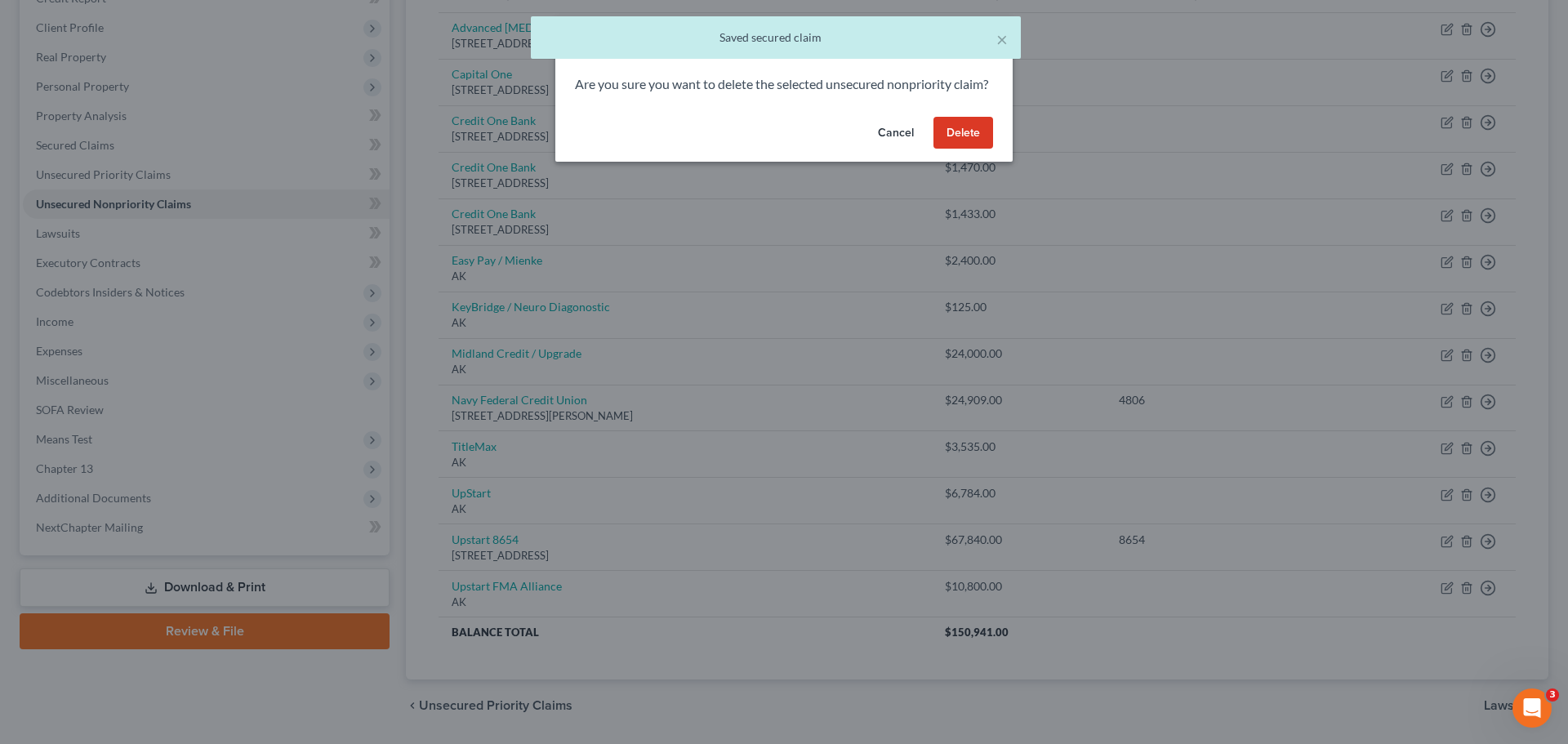
click at [955, 149] on button "Delete" at bounding box center [962, 132] width 59 height 33
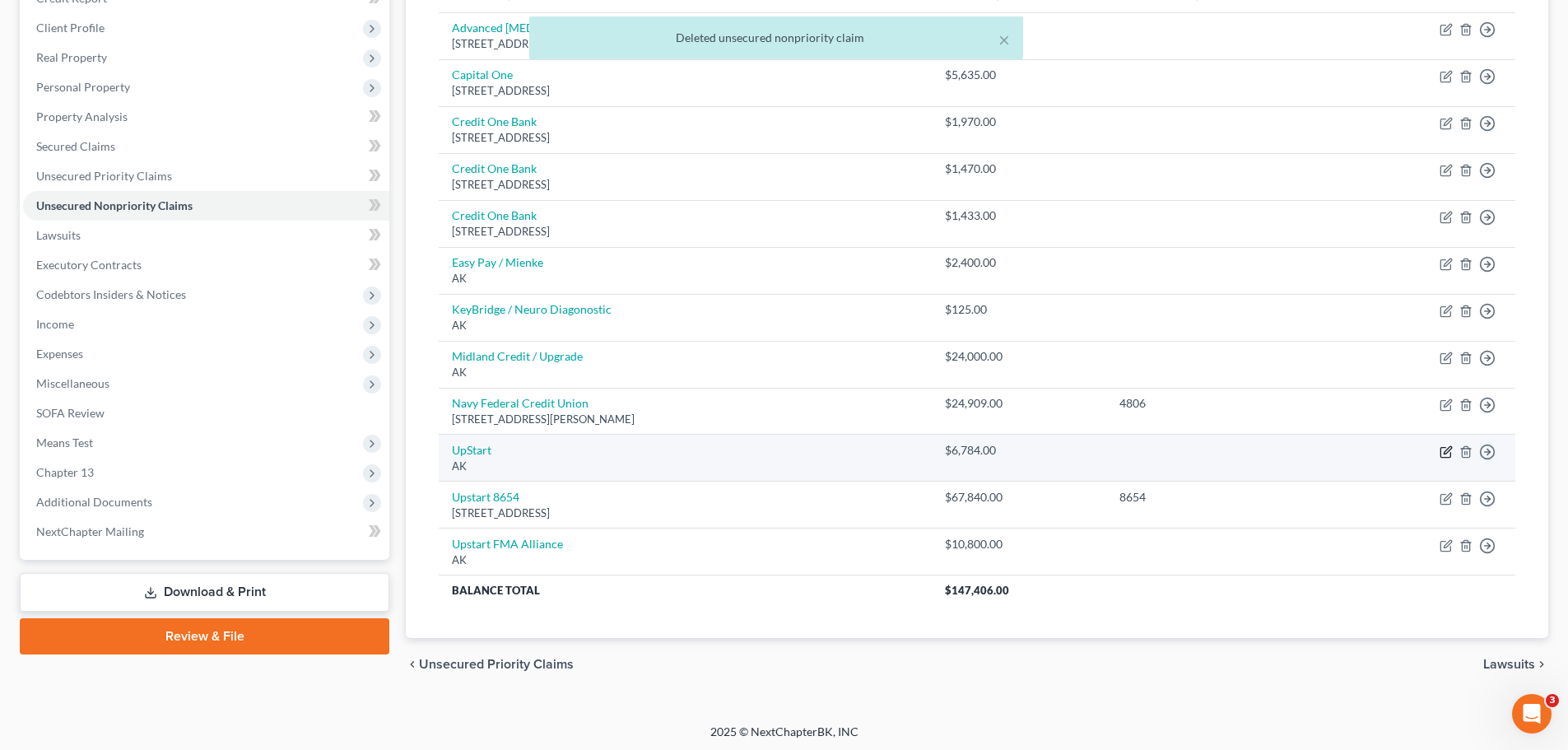
click at [1449, 453] on icon "button" at bounding box center [1446, 452] width 13 height 13
select select "1"
select select "2"
select select "0"
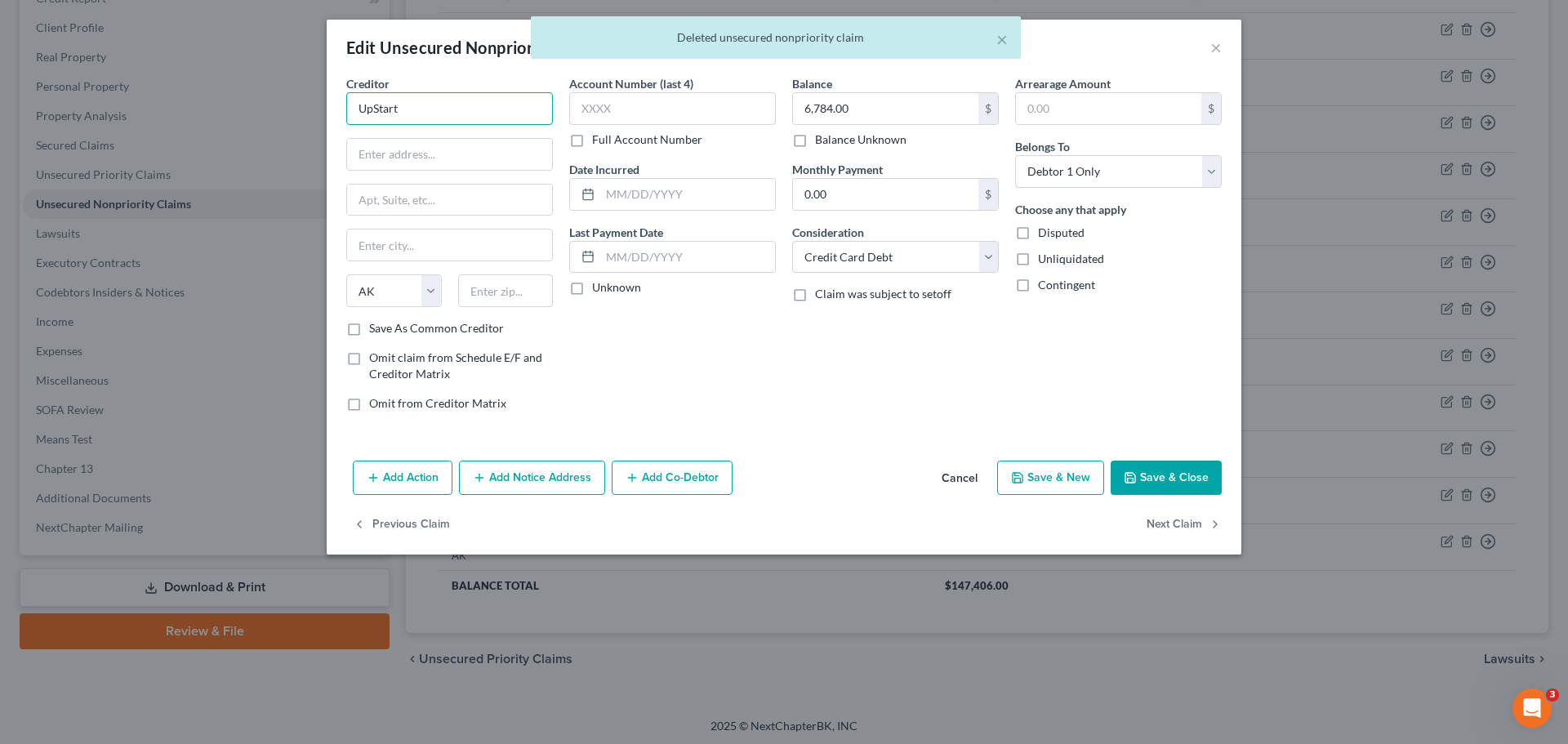
click at [508, 105] on input "UpStart" at bounding box center [449, 108] width 207 height 33
type input "Upstart / Finwise"
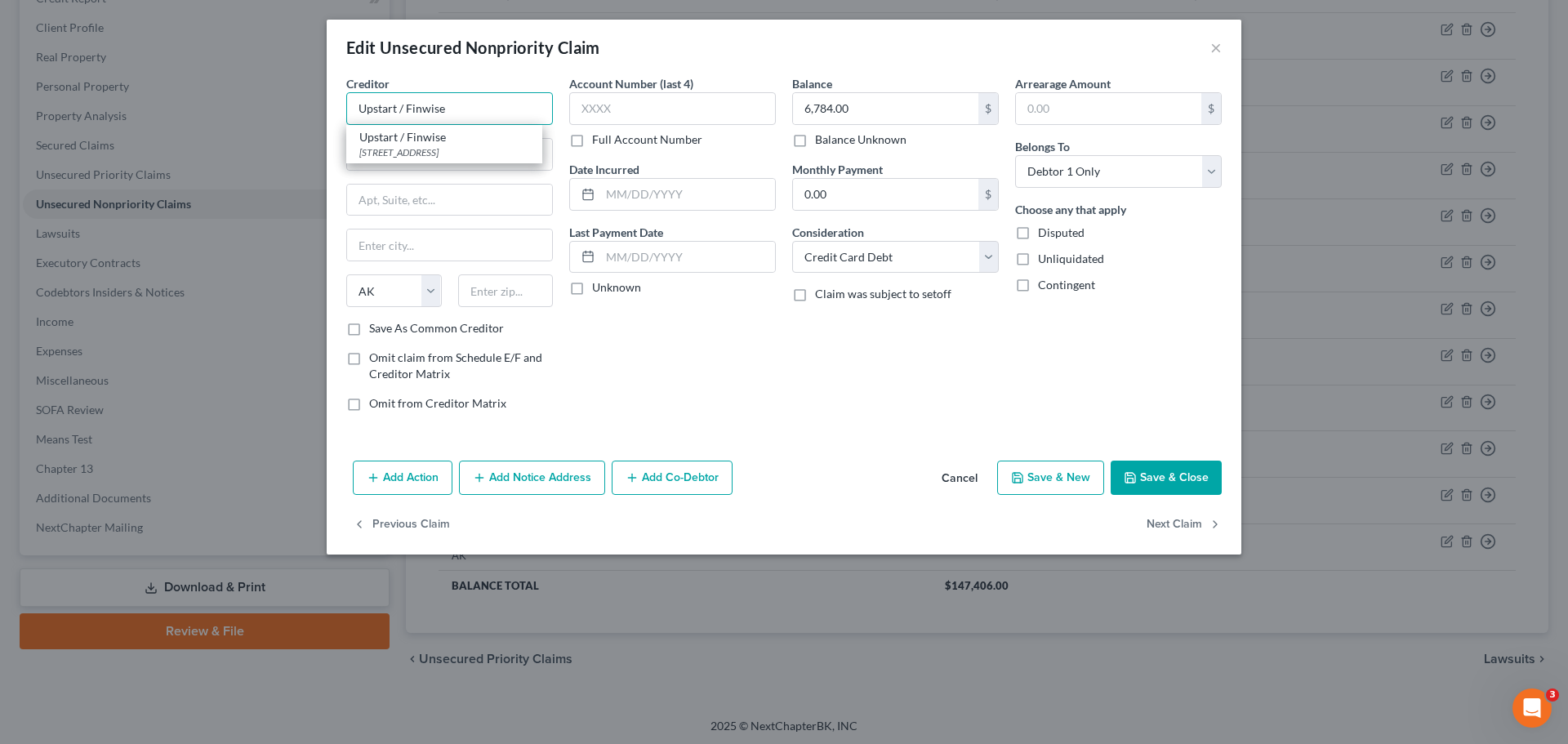
type input "2 Circle Star Way"
type input "2nd Floor"
type input "San Carlos"
select select "4"
type input "94070"
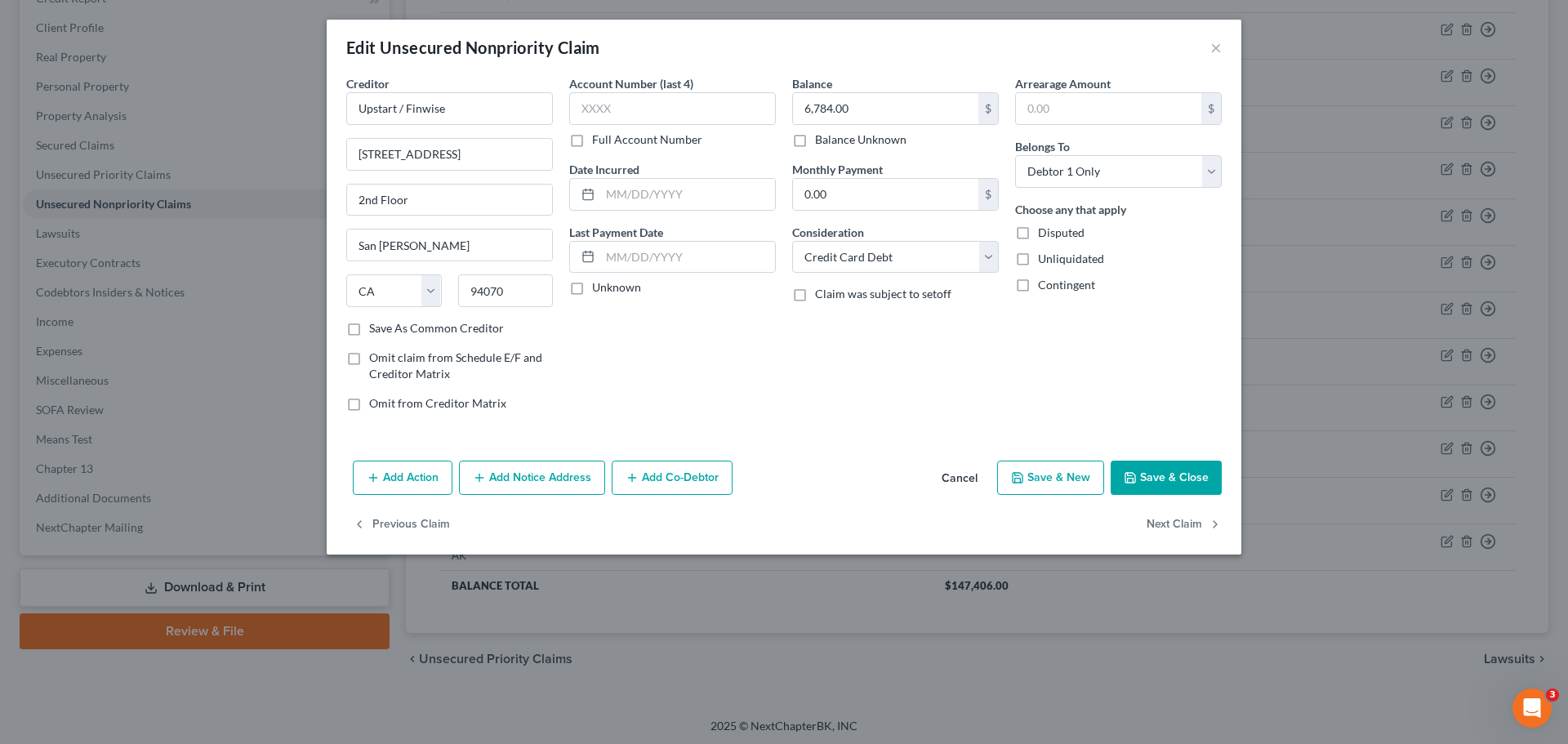
click at [1133, 471] on button "Save & Close" at bounding box center [1166, 477] width 111 height 35
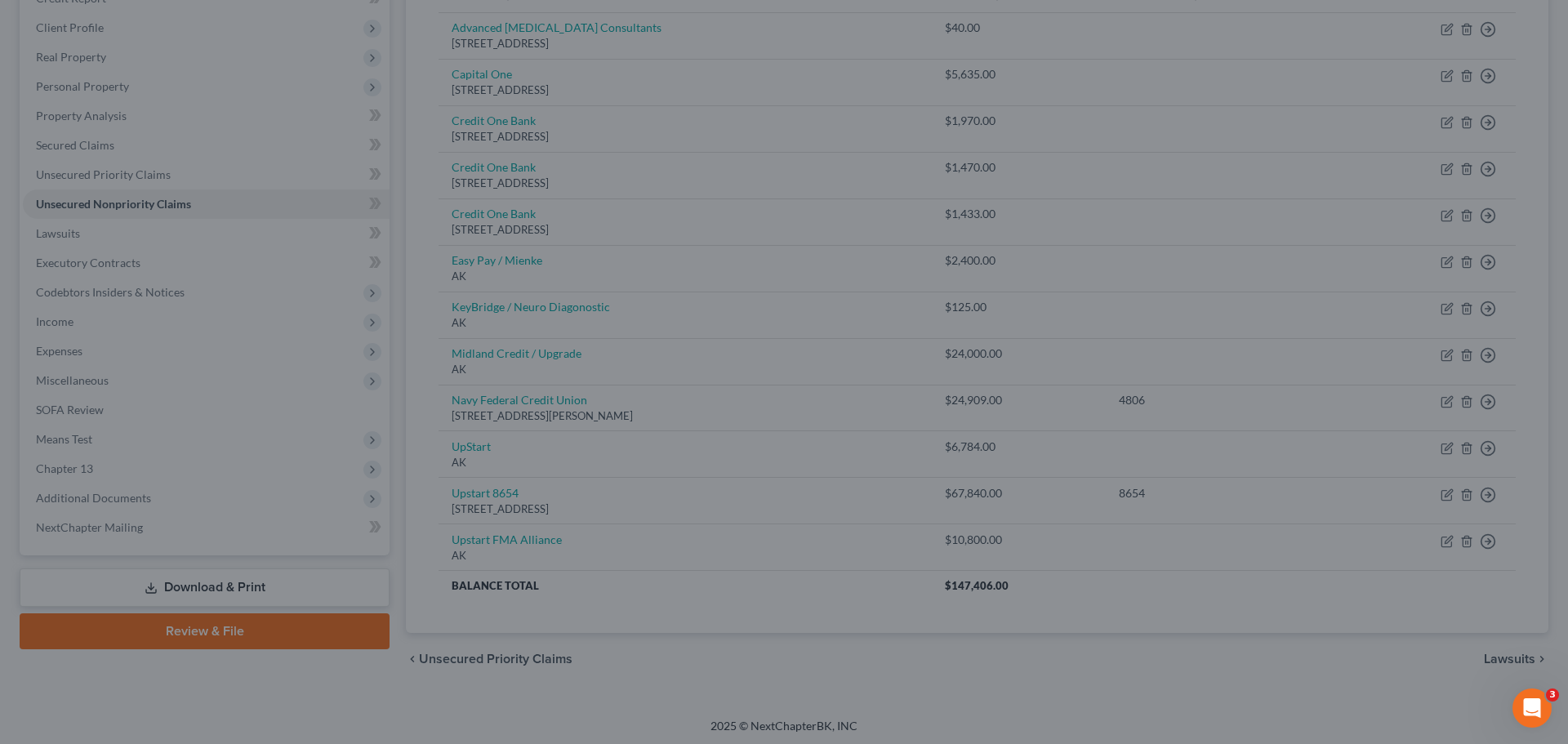
type input "0"
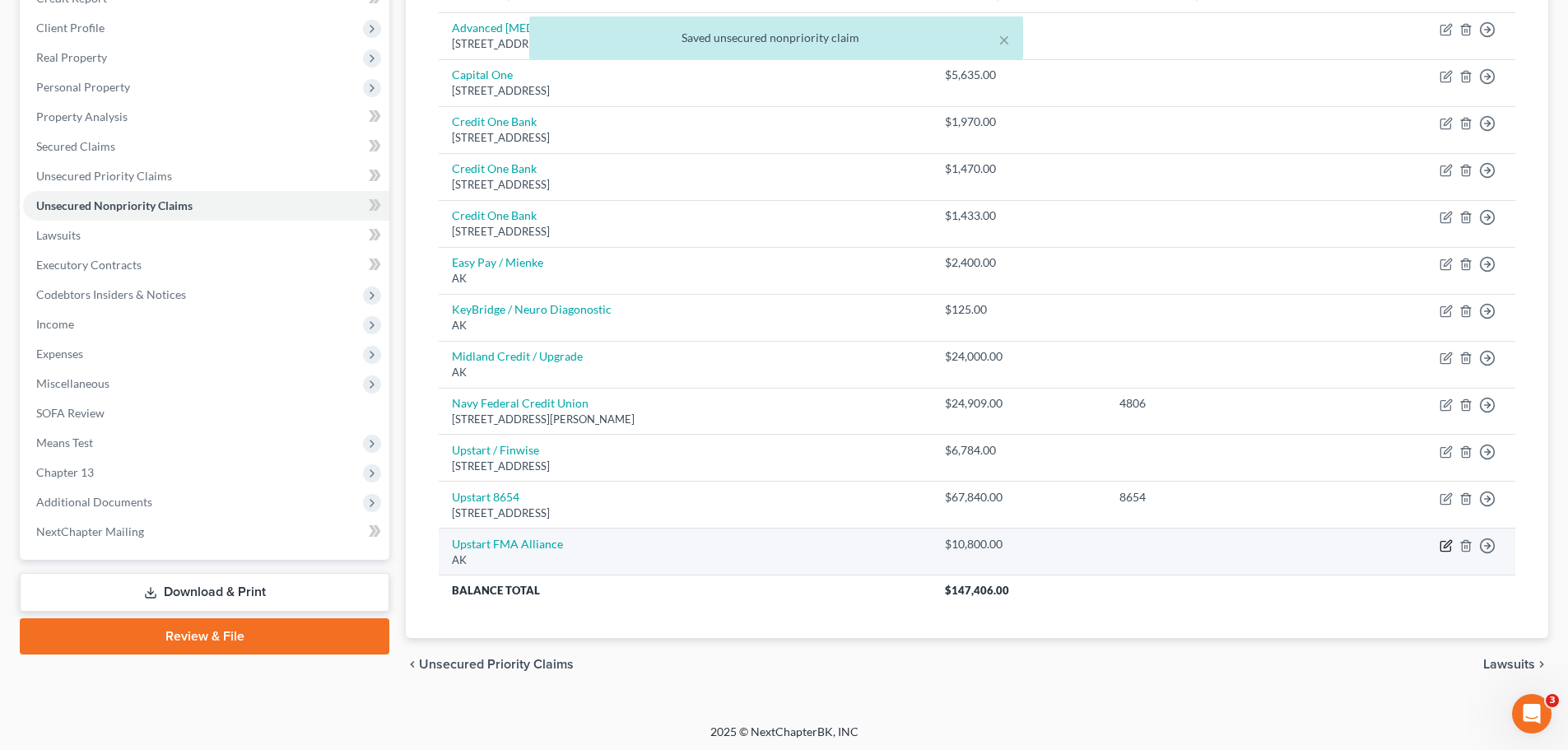
click at [1449, 544] on icon "button" at bounding box center [1446, 545] width 13 height 13
select select "1"
select select "2"
select select "0"
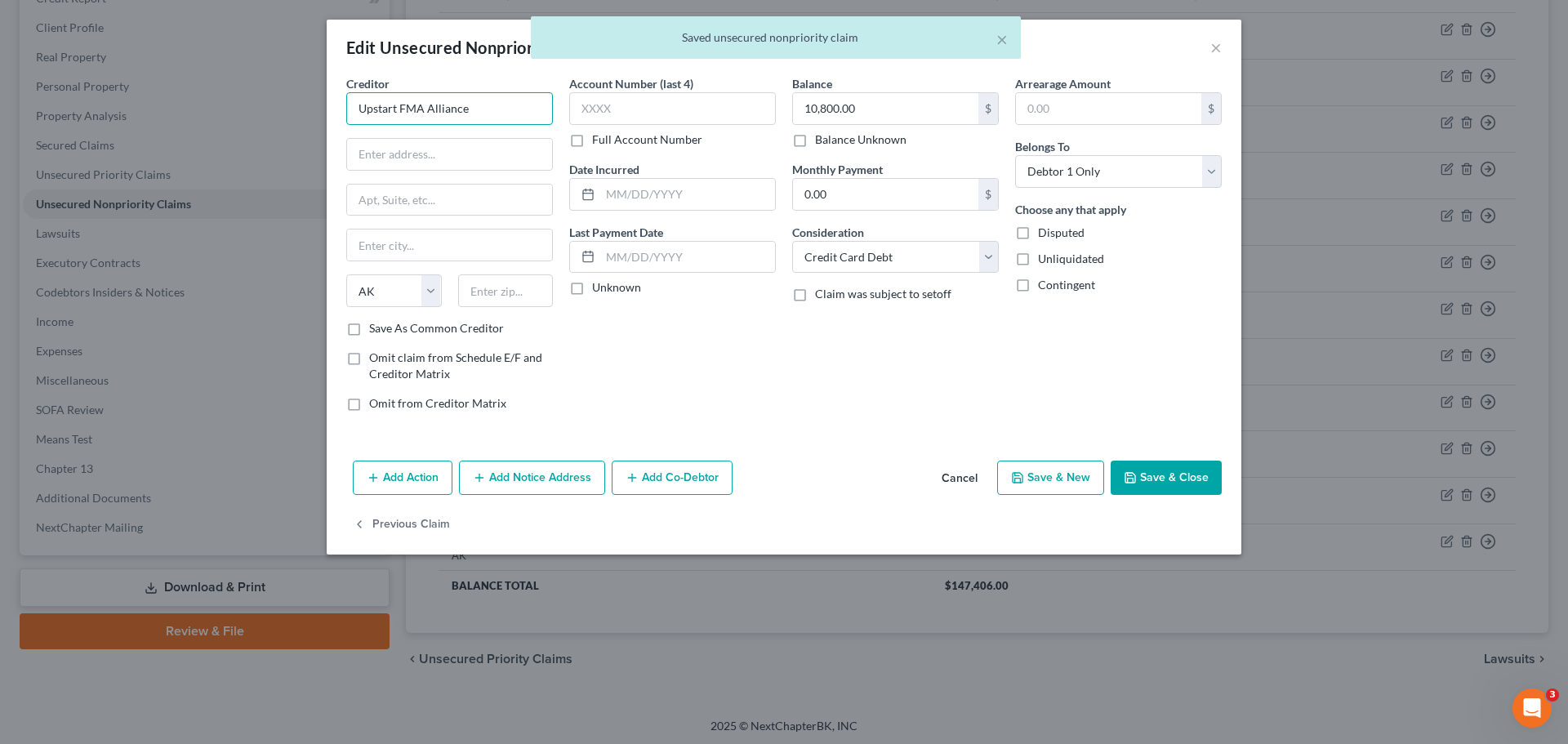
drag, startPoint x: 477, startPoint y: 114, endPoint x: 396, endPoint y: 118, distance: 81.1
click at [396, 118] on input "Upstart FMA Alliance" at bounding box center [449, 108] width 207 height 33
type input "Upstart / Finwise"
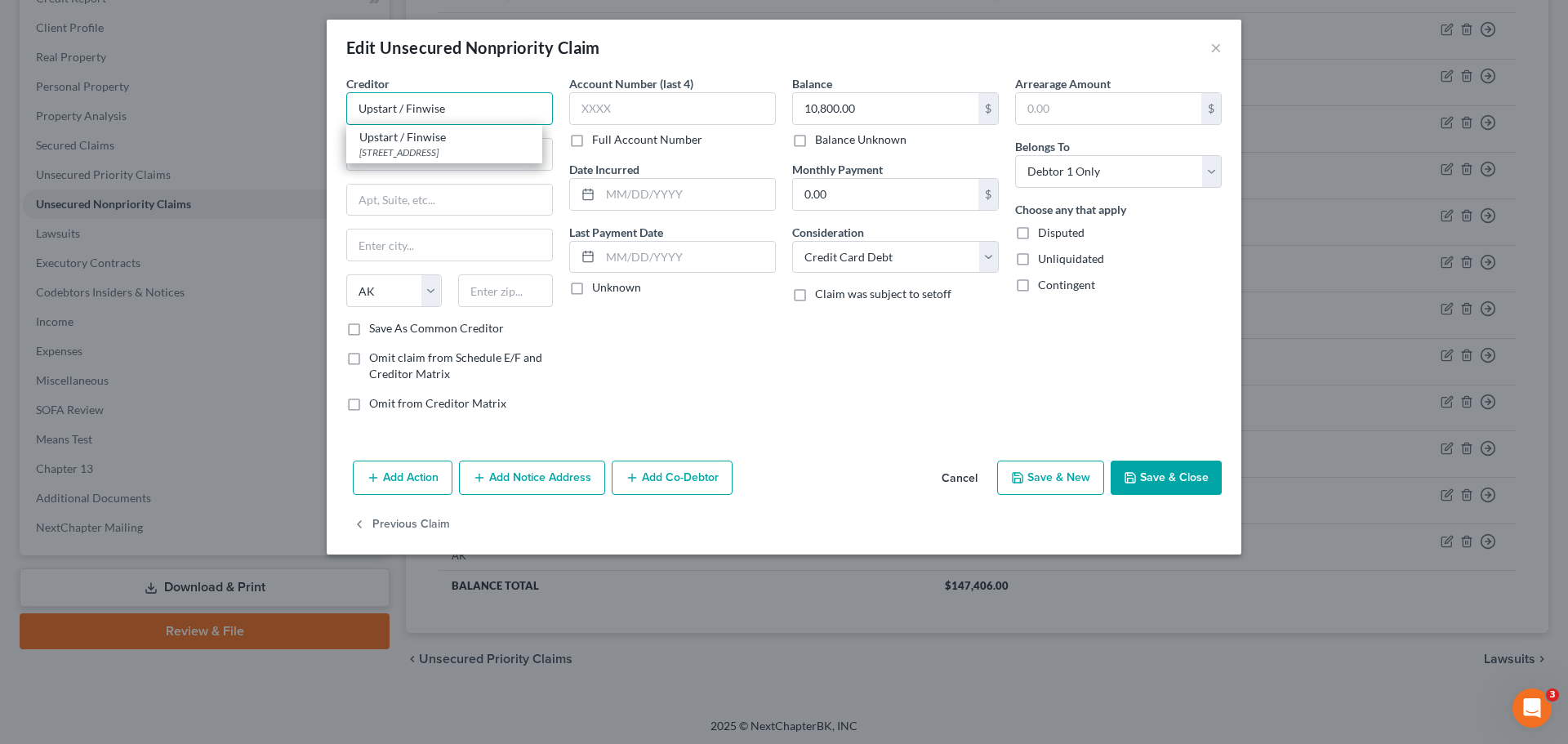
type input "2 Circle Star Way"
type input "2nd Floor"
type input "San Carlos"
select select "4"
type input "94070"
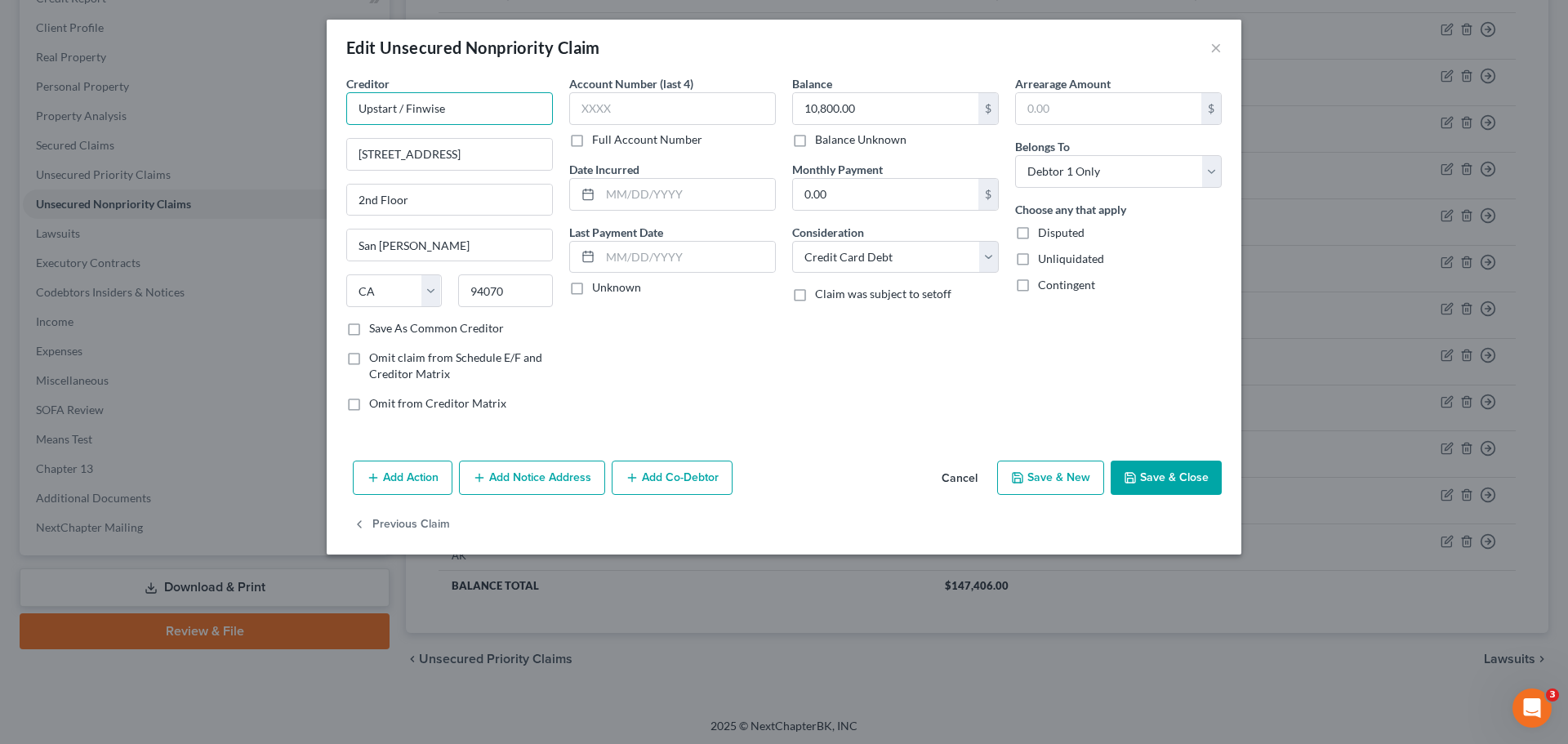
type input "Upstart / Finwise"
click at [1182, 478] on button "Save & Close" at bounding box center [1166, 477] width 111 height 35
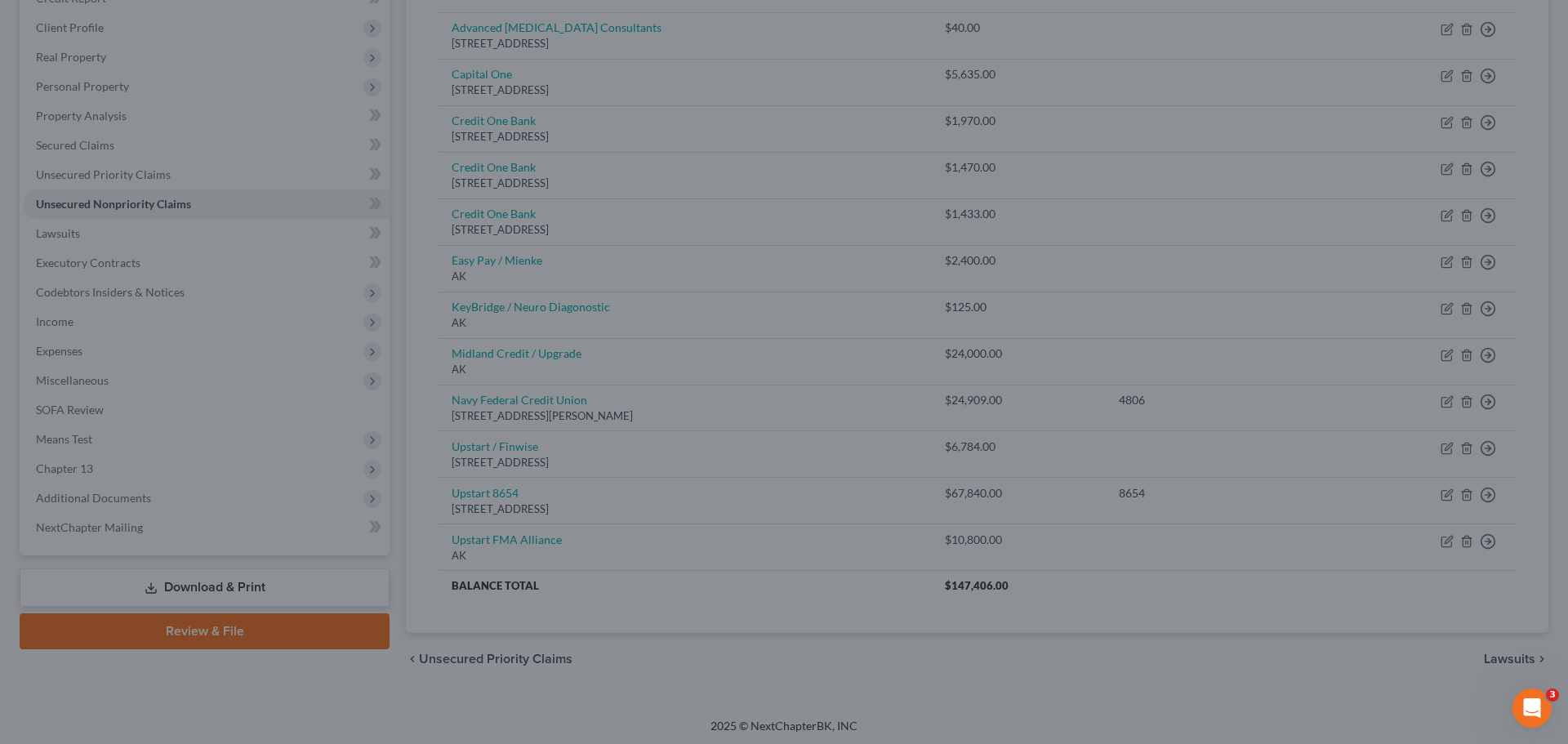
type input "0"
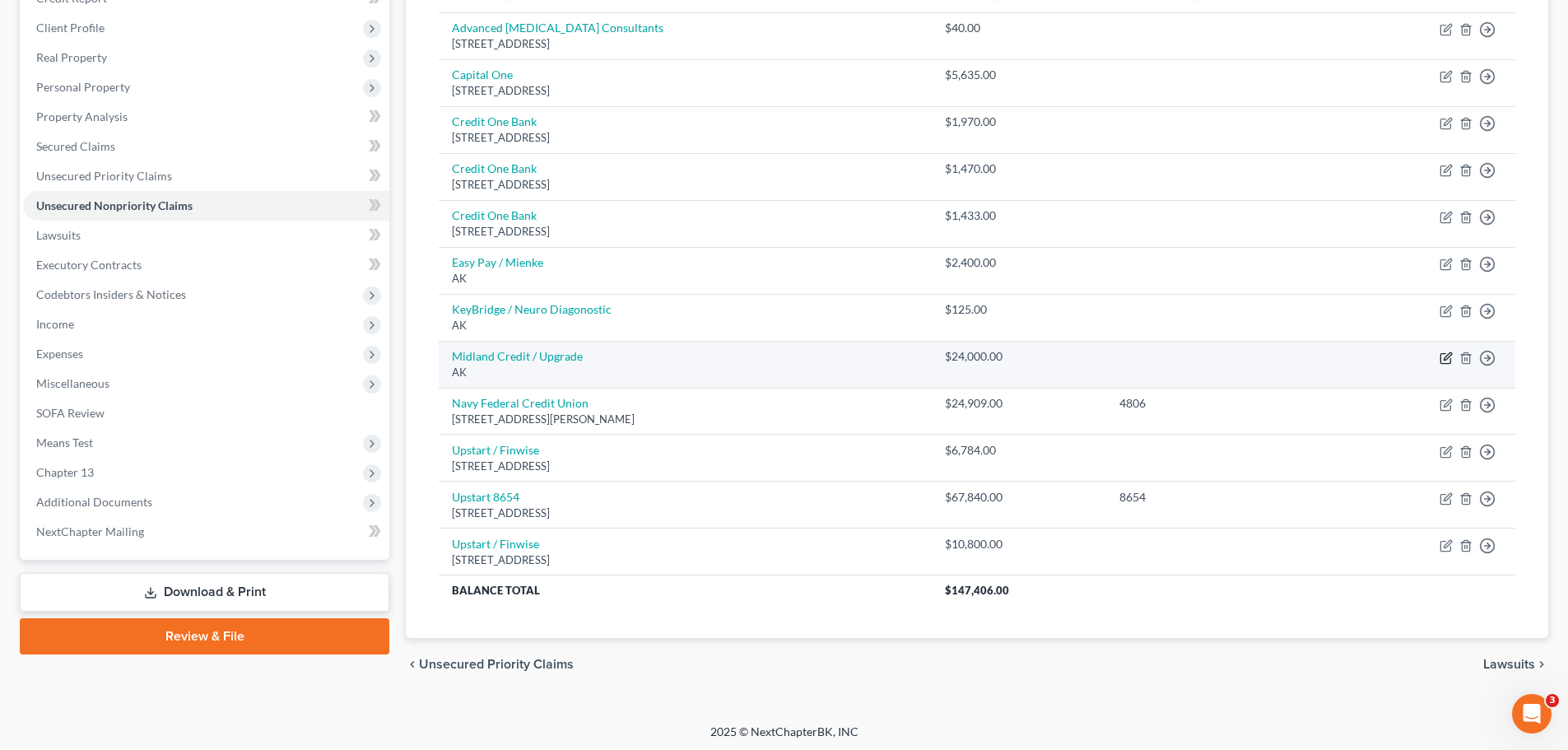
click at [1447, 357] on icon "button" at bounding box center [1446, 358] width 13 height 13
select select "1"
select select "10"
select select "0"
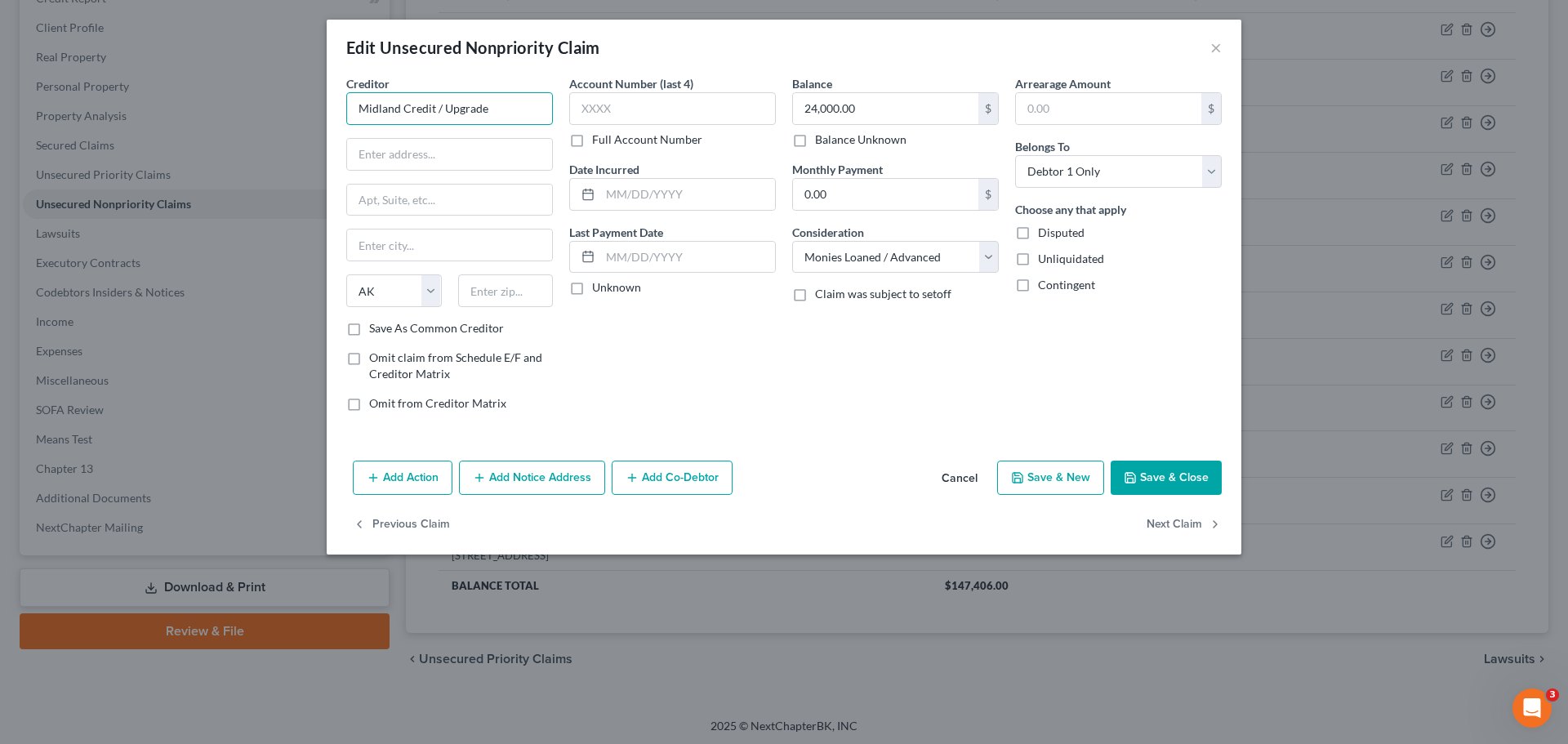
drag, startPoint x: 444, startPoint y: 108, endPoint x: 265, endPoint y: 117, distance: 179.2
click at [265, 117] on div "Edit Unsecured Nonpriority Claim × Creditor * Midland Credit / Upgrade State AL…" at bounding box center [784, 372] width 1568 height 744
type input "Upgrade"
type input "275 Battery St"
click at [554, 485] on button "Add Notice Address" at bounding box center [532, 477] width 147 height 35
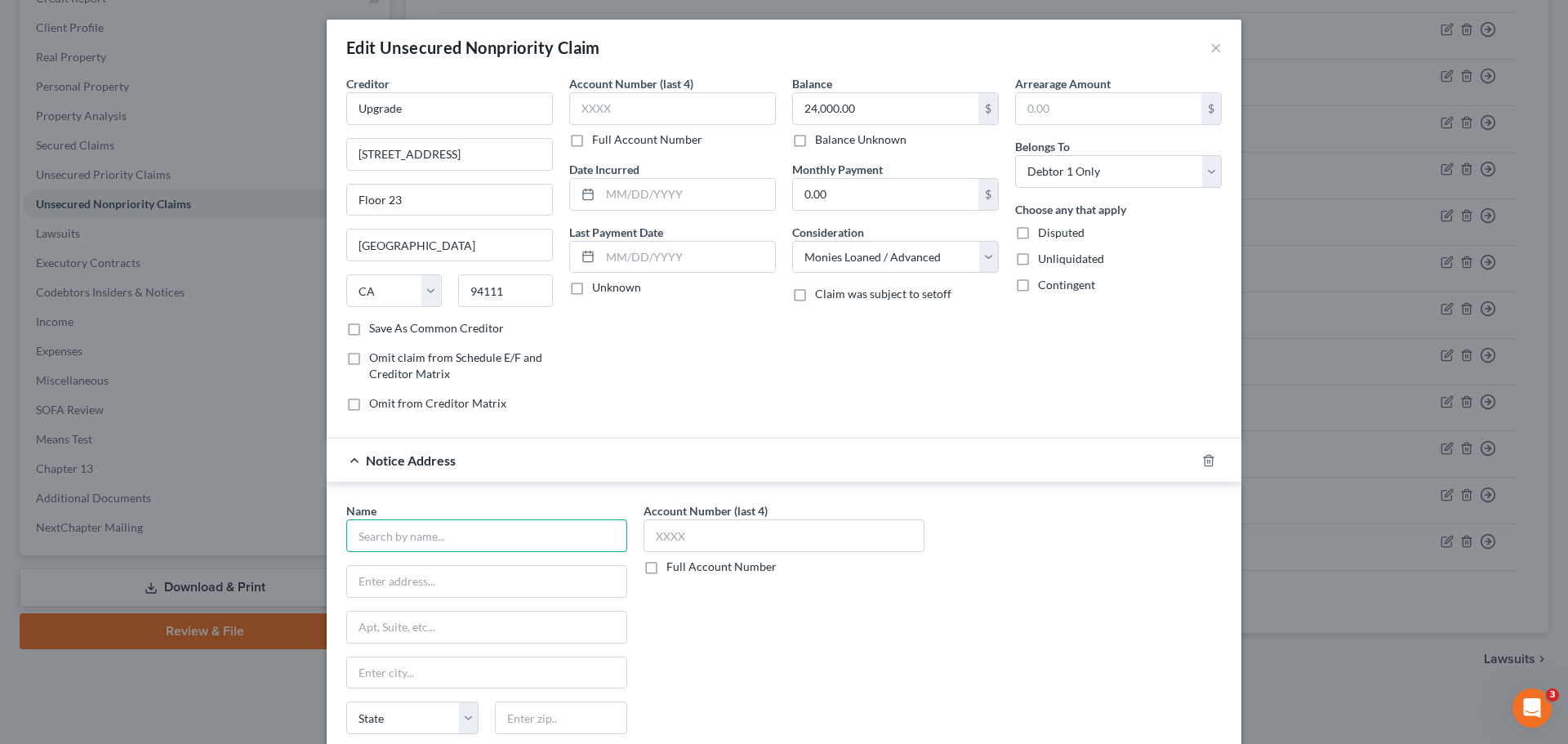
click at [533, 542] on input "text" at bounding box center [486, 535] width 281 height 33
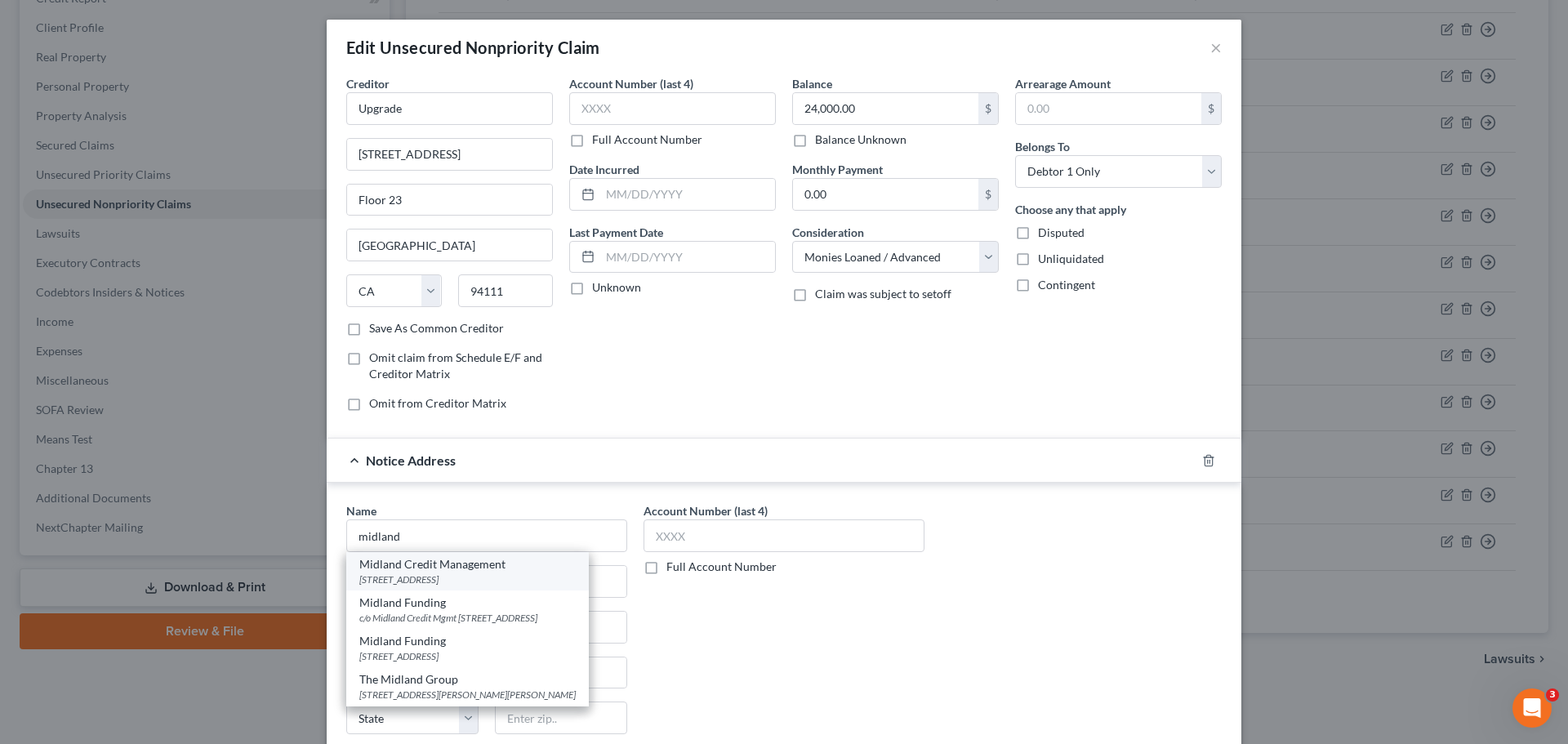
click at [490, 576] on div "PO Box 939069, San Diego, CA 92193" at bounding box center [467, 579] width 216 height 14
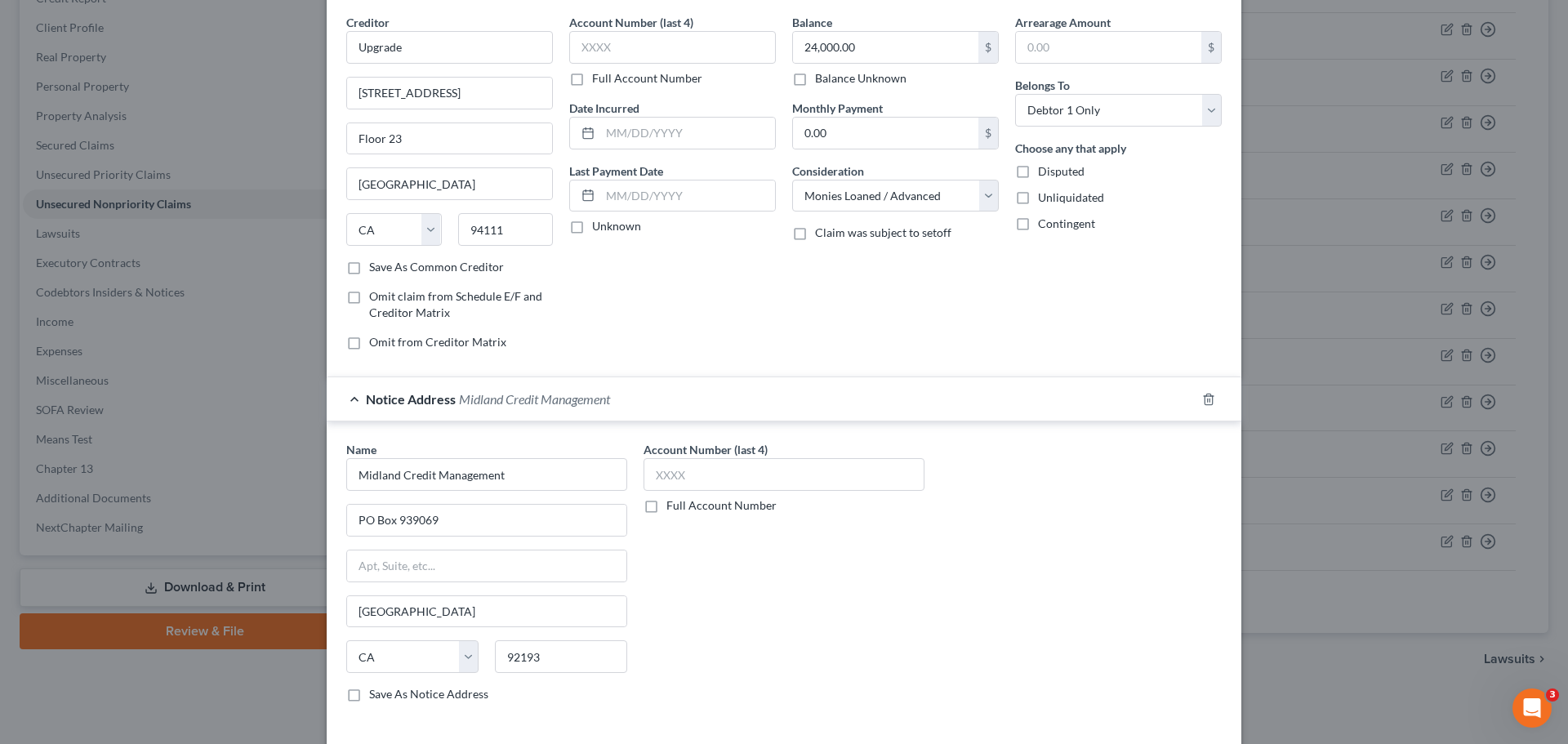
scroll to position [163, 0]
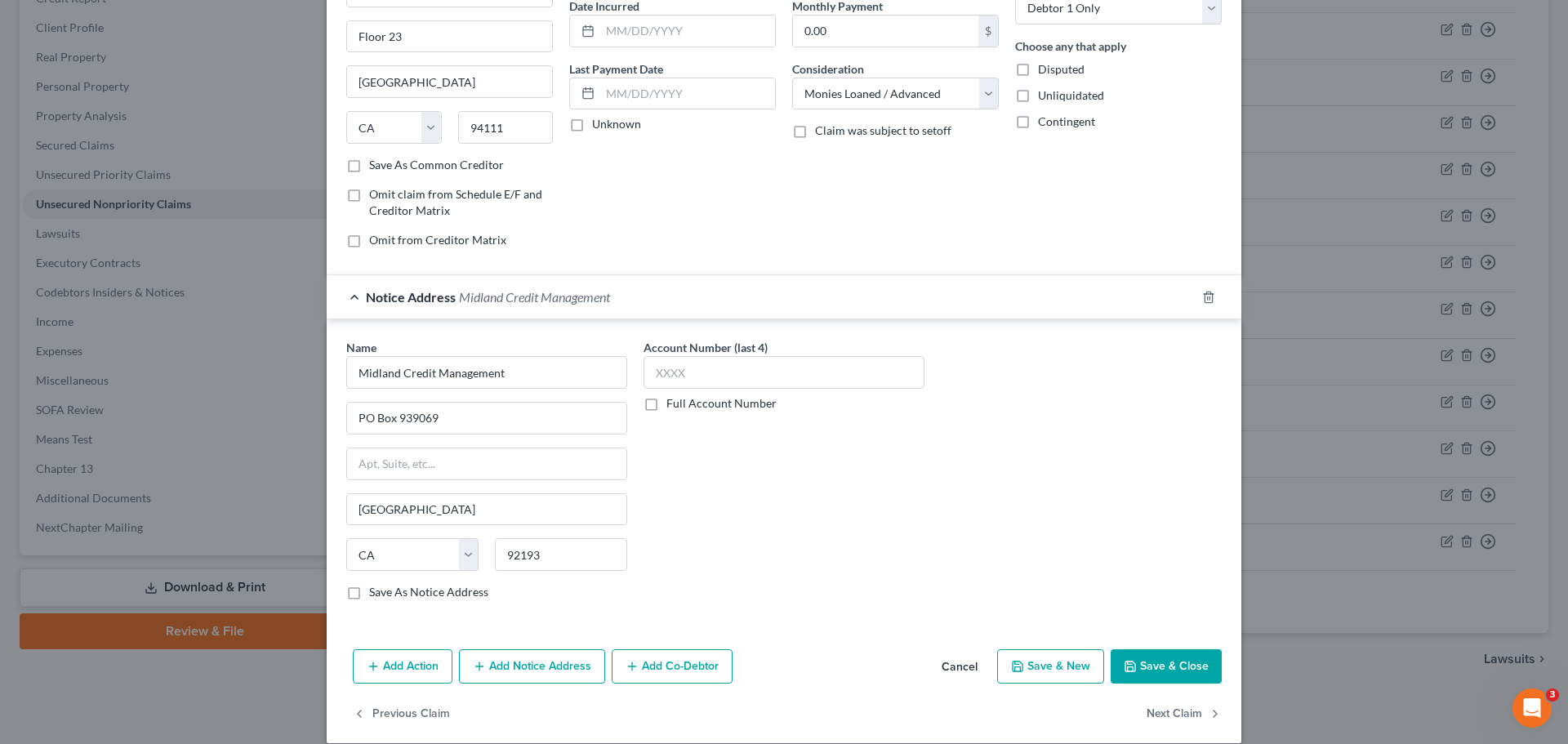
click at [1188, 674] on button "Save & Close" at bounding box center [1166, 666] width 111 height 35
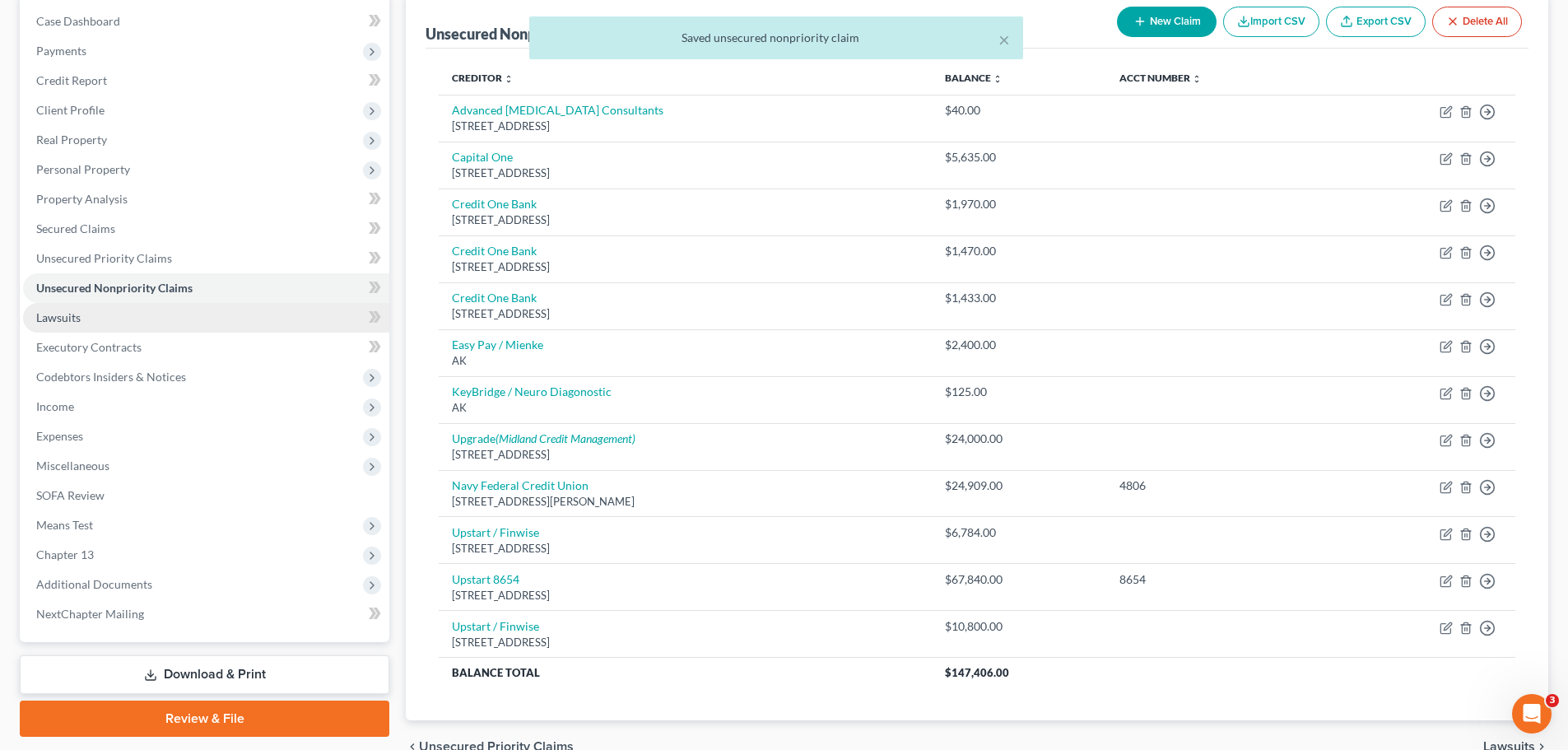
click at [89, 314] on link "Lawsuits" at bounding box center [205, 317] width 366 height 29
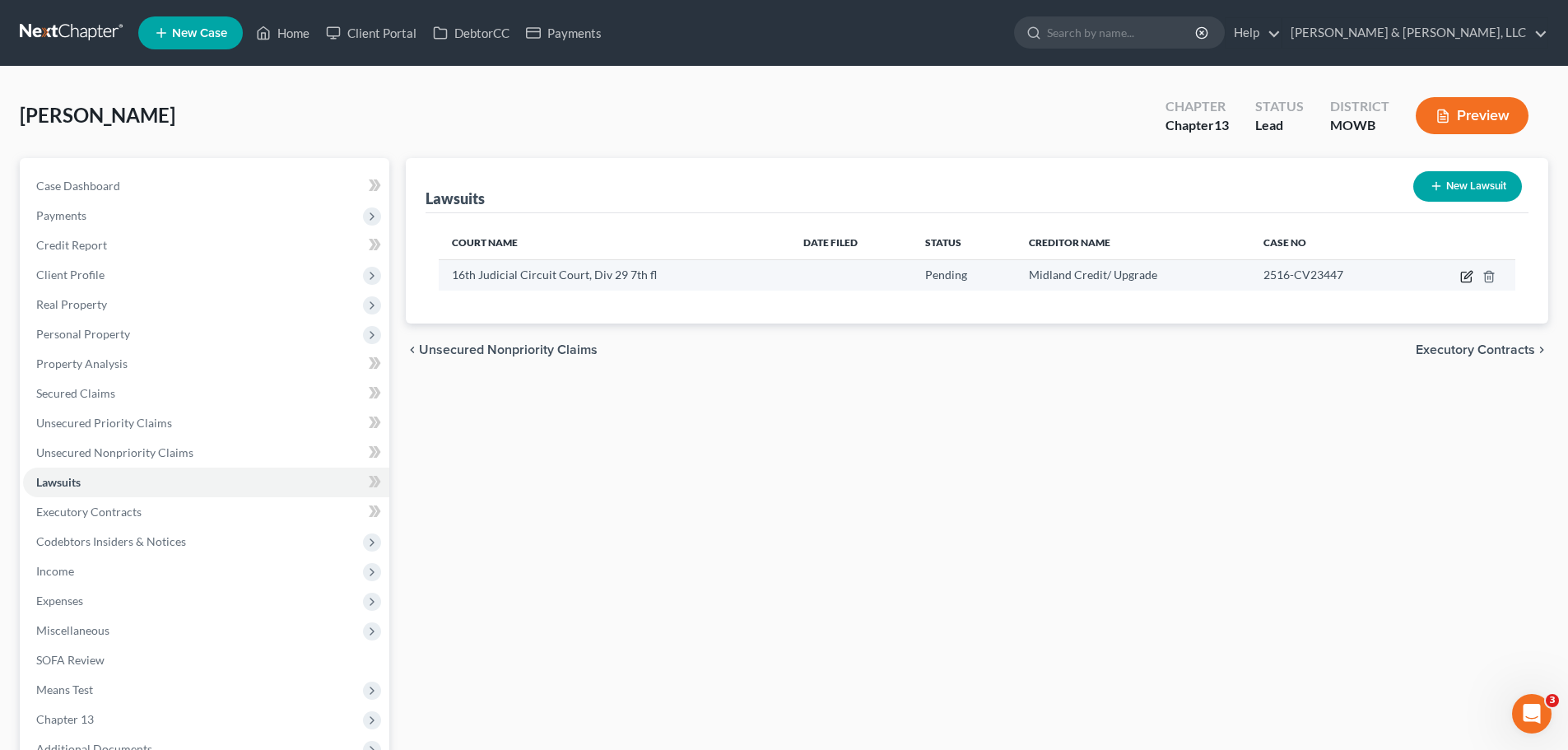
click at [1469, 277] on icon "button" at bounding box center [1467, 277] width 13 height 13
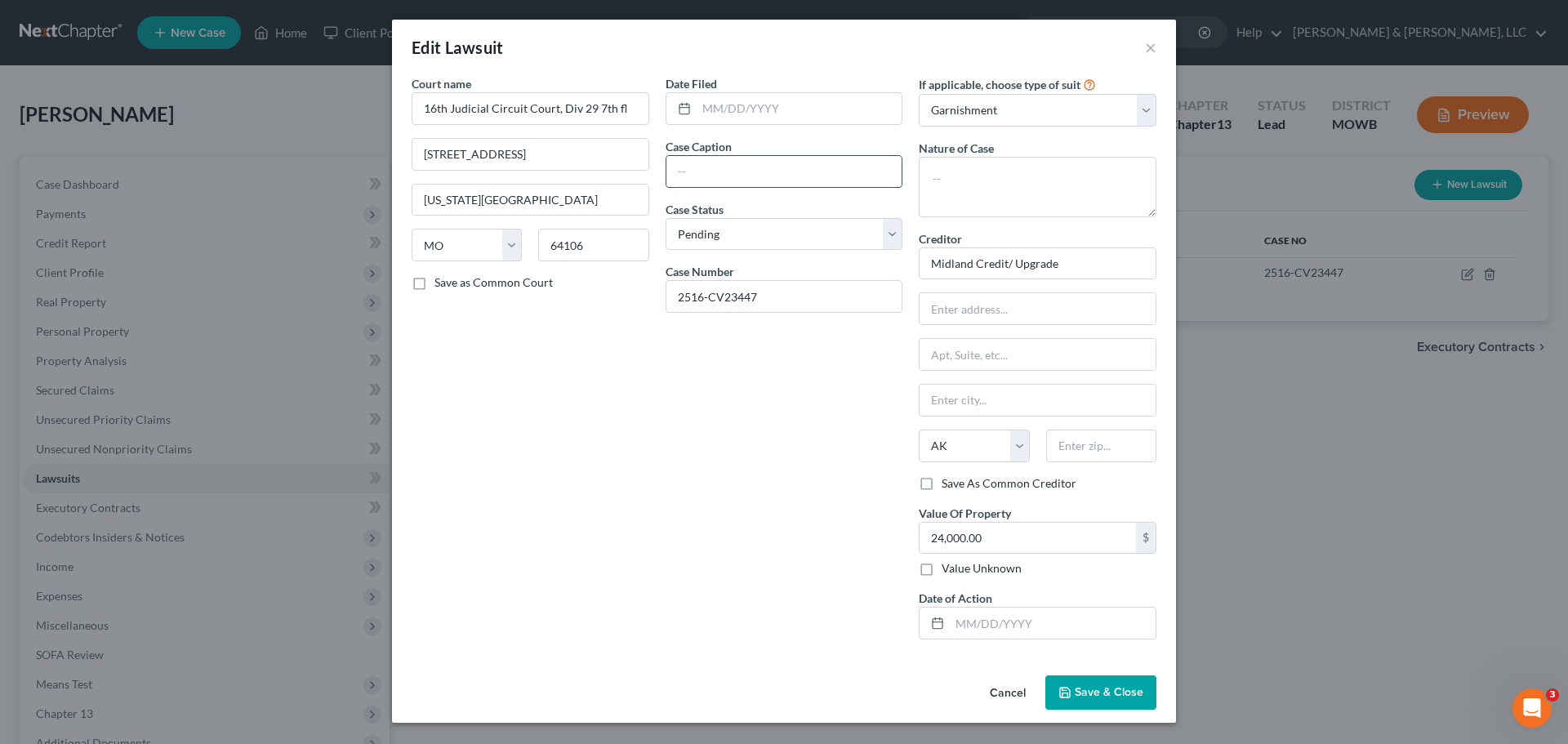
click at [756, 178] on input "text" at bounding box center [784, 171] width 236 height 31
drag, startPoint x: 838, startPoint y: 174, endPoint x: 1007, endPoint y: 173, distance: 169.0
click at [1007, 173] on div "Court name * 16th Judicial Circuit Court, Div 29 7th fl 415 E 12th St Kansas Ci…" at bounding box center [784, 364] width 761 height 577
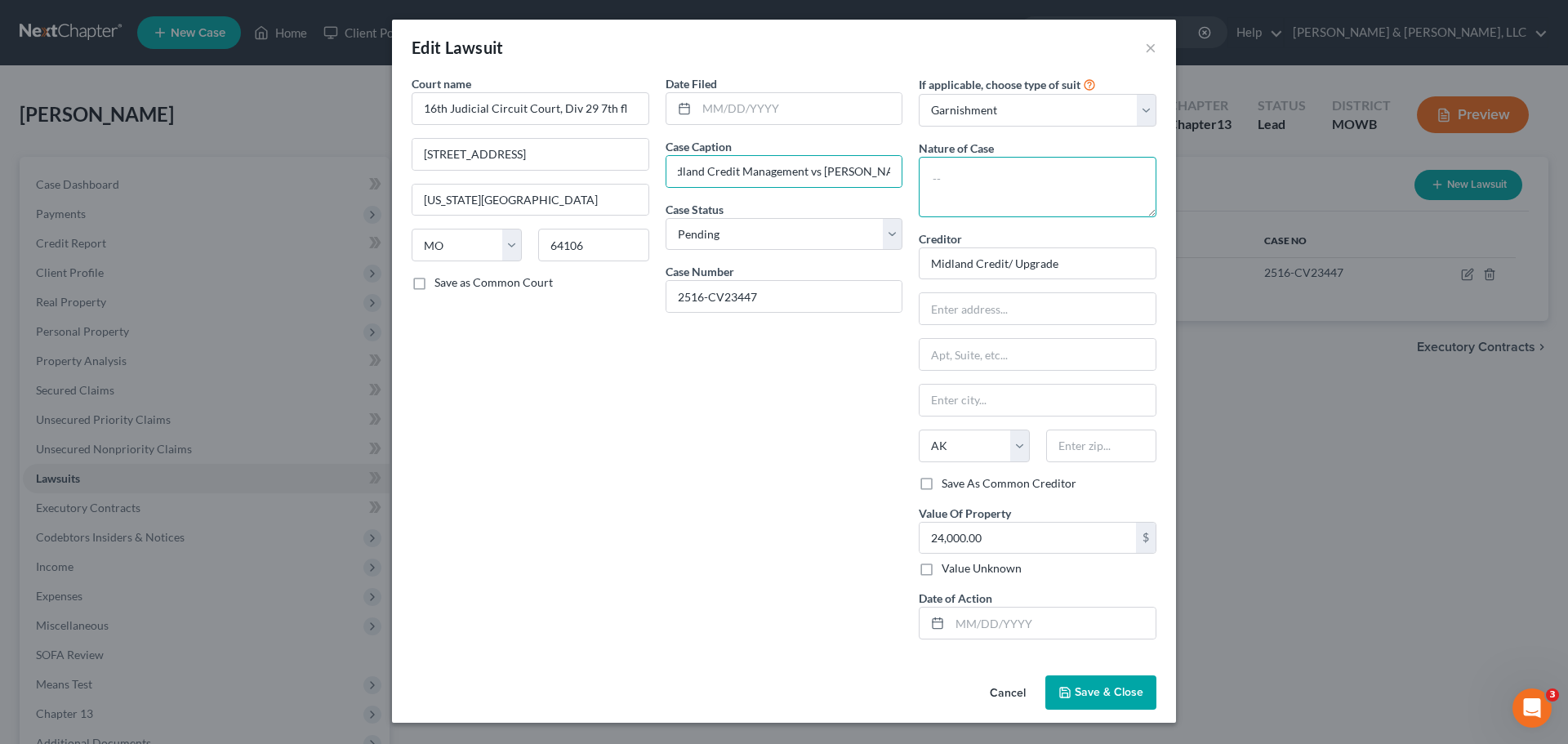
click at [1007, 173] on textarea at bounding box center [1037, 187] width 238 height 60
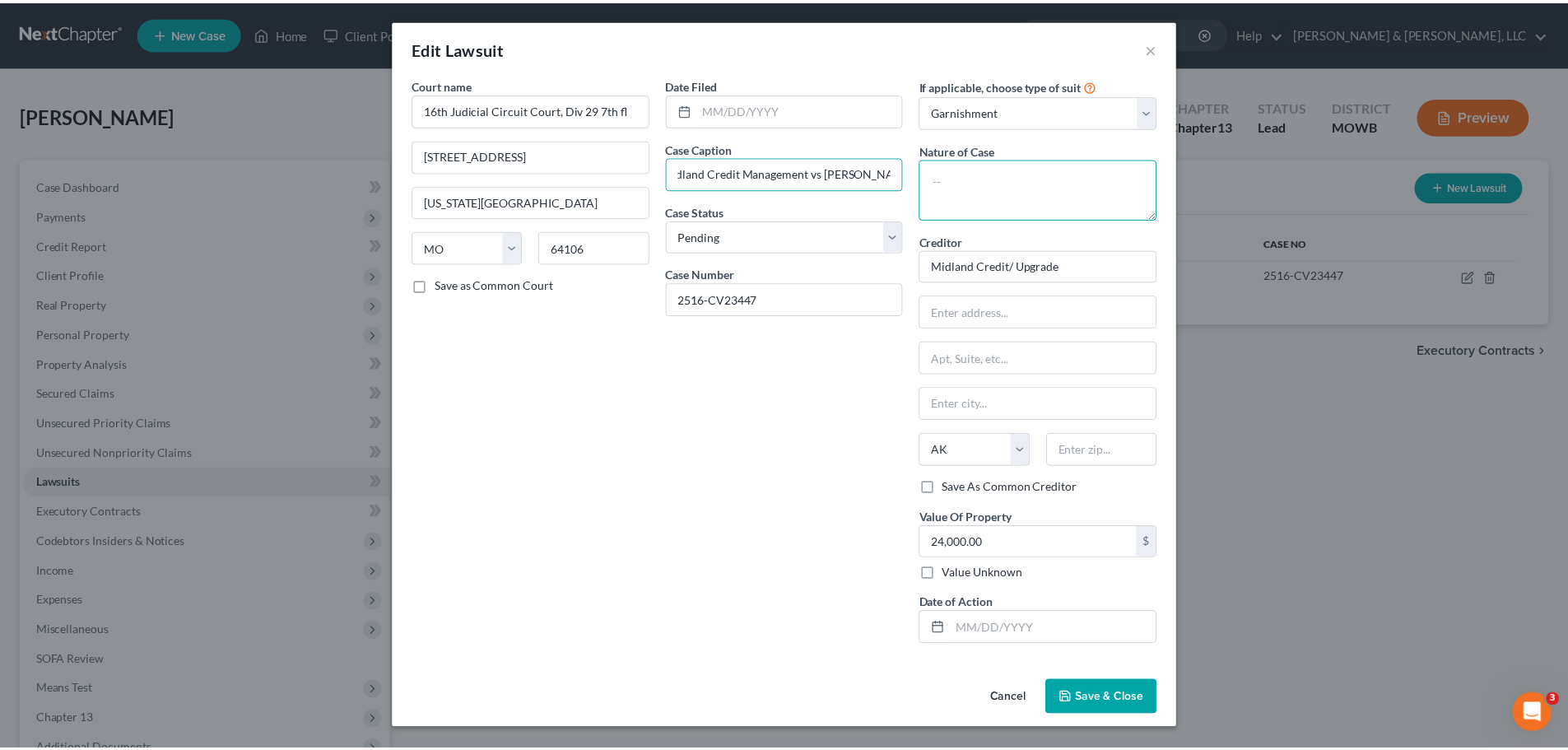
scroll to position [0, 0]
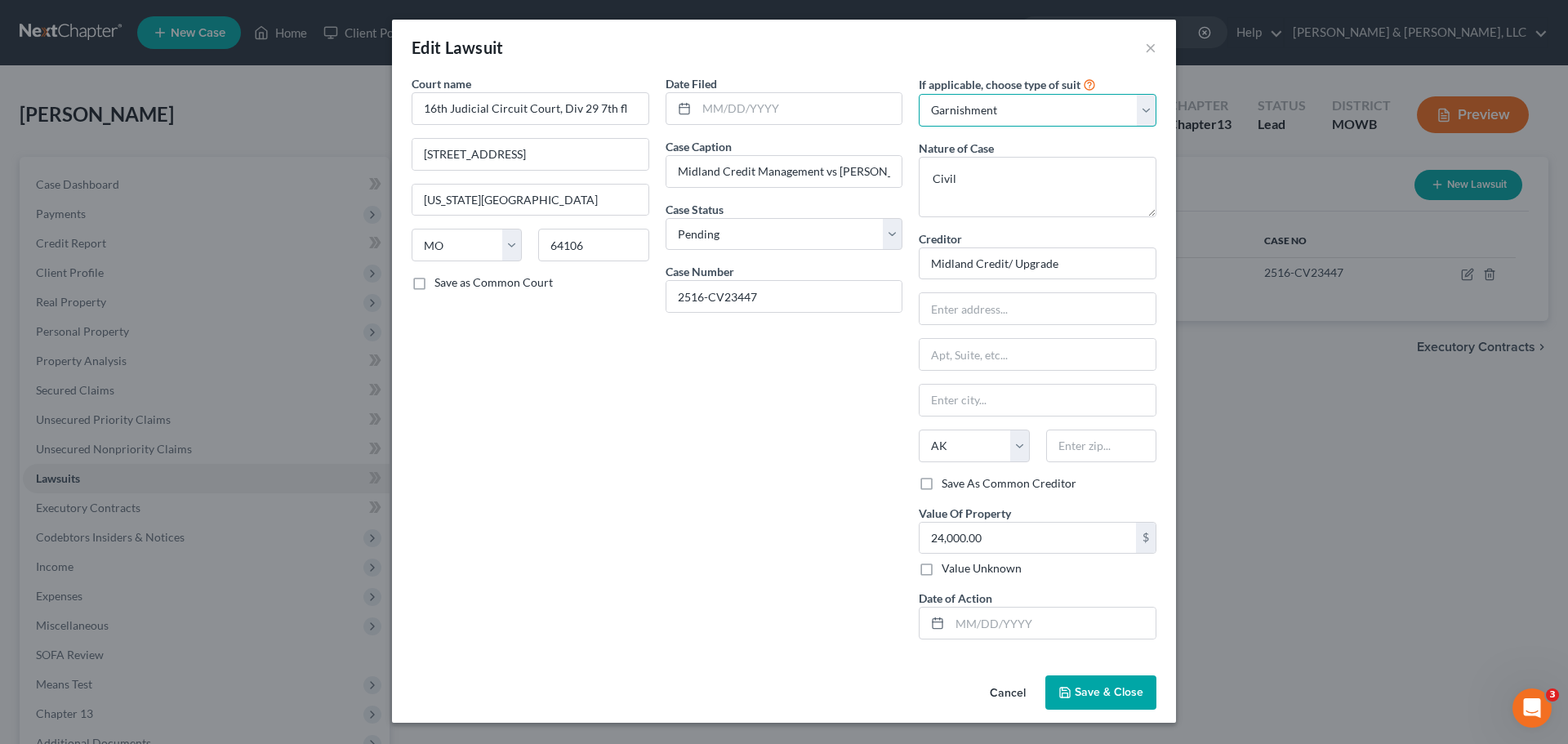
click at [1012, 117] on select "Select Repossession Garnishment Foreclosure Attached, Seized, Or Levied Other" at bounding box center [1037, 110] width 238 height 33
drag, startPoint x: 866, startPoint y: 436, endPoint x: 908, endPoint y: 467, distance: 52.2
click at [866, 436] on div "Date Filed Case Caption Midland Credit Management vs Mario Jardine Case Status …" at bounding box center [784, 364] width 254 height 577
click at [1048, 115] on select "Select Repossession Garnishment Foreclosure Attached, Seized, Or Levied Other" at bounding box center [1037, 110] width 238 height 33
click at [919, 94] on select "Select Repossession Garnishment Foreclosure Attached, Seized, Or Levied Other" at bounding box center [1037, 110] width 238 height 33
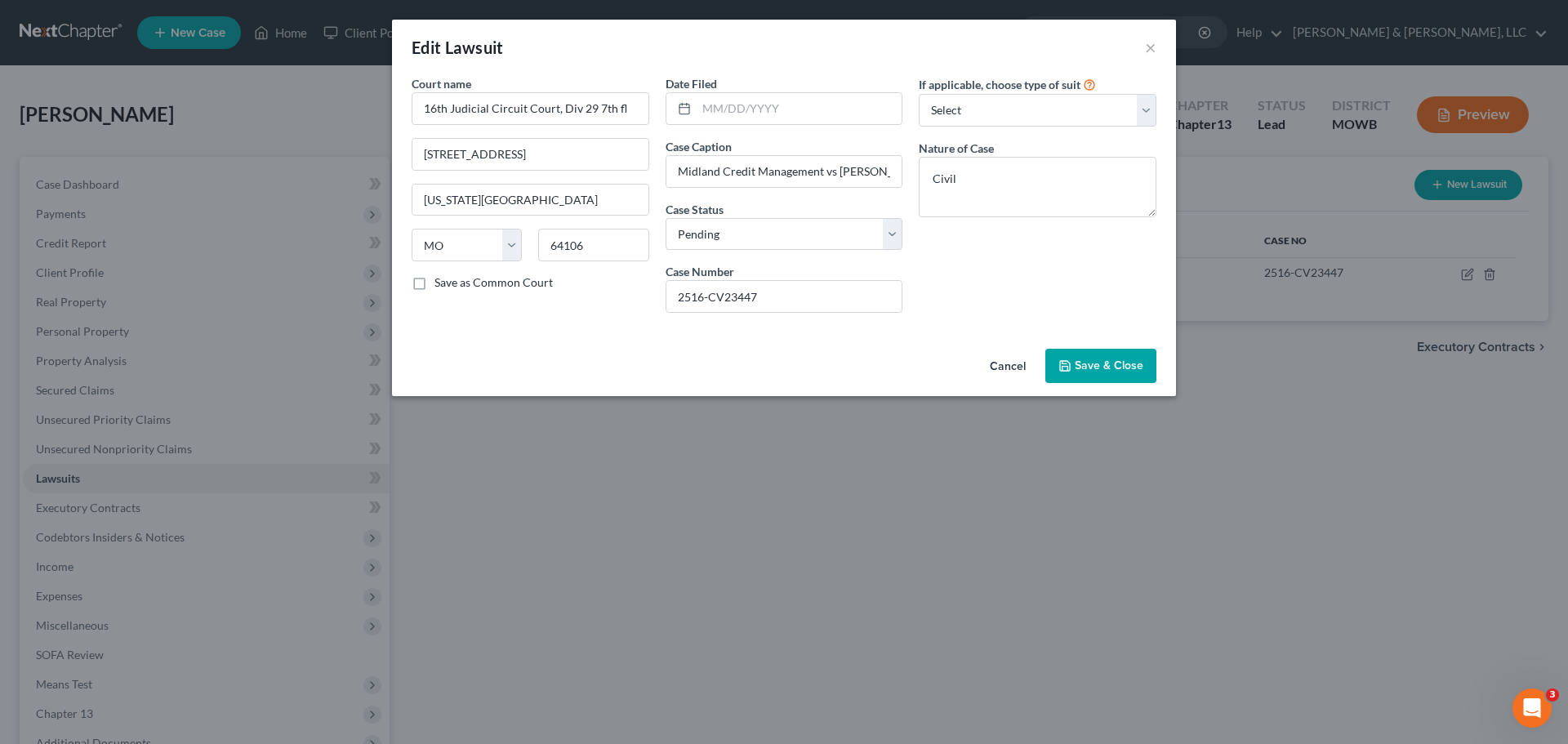
click at [1069, 372] on button "Save & Close" at bounding box center [1100, 365] width 111 height 35
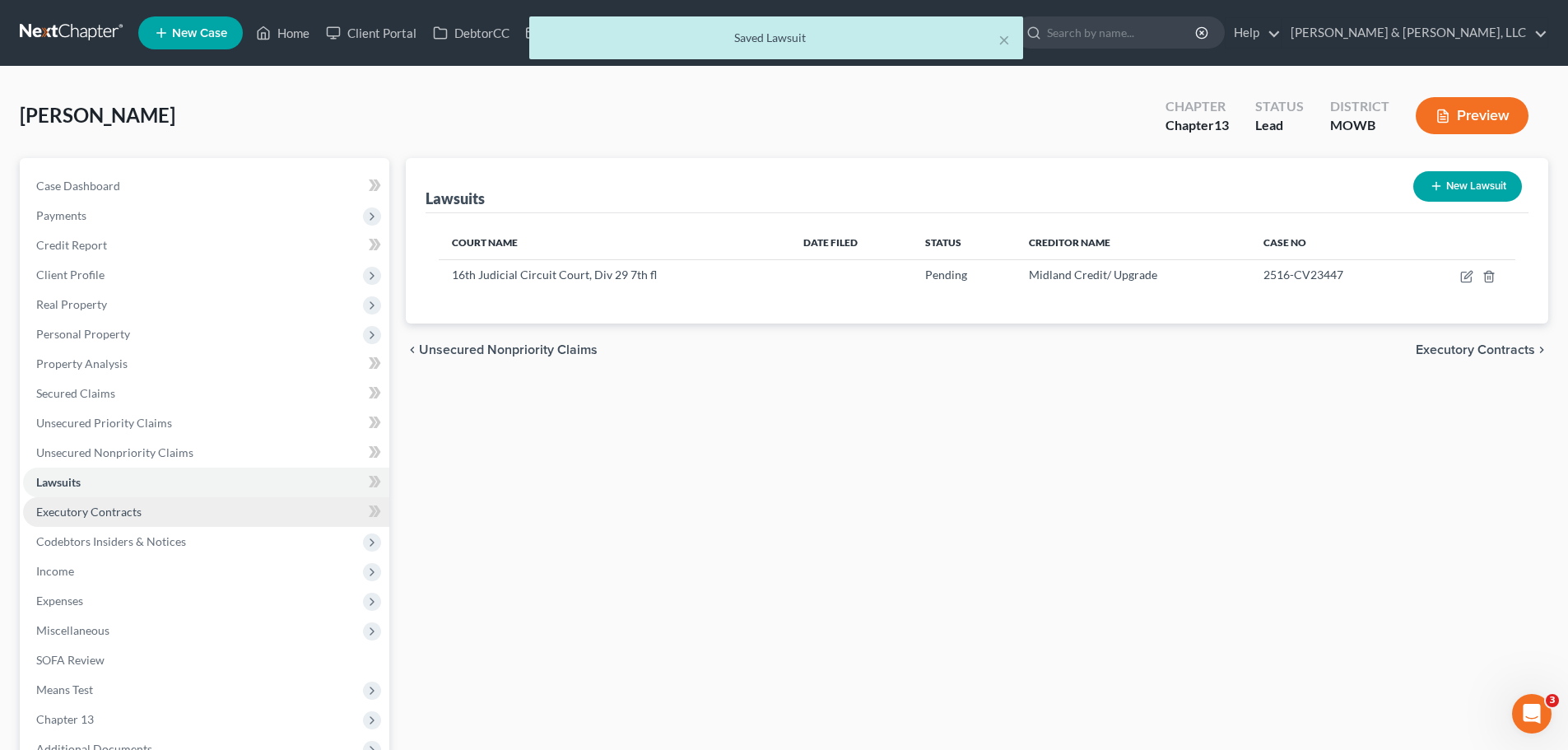
click at [160, 506] on link "Executory Contracts" at bounding box center [205, 511] width 366 height 29
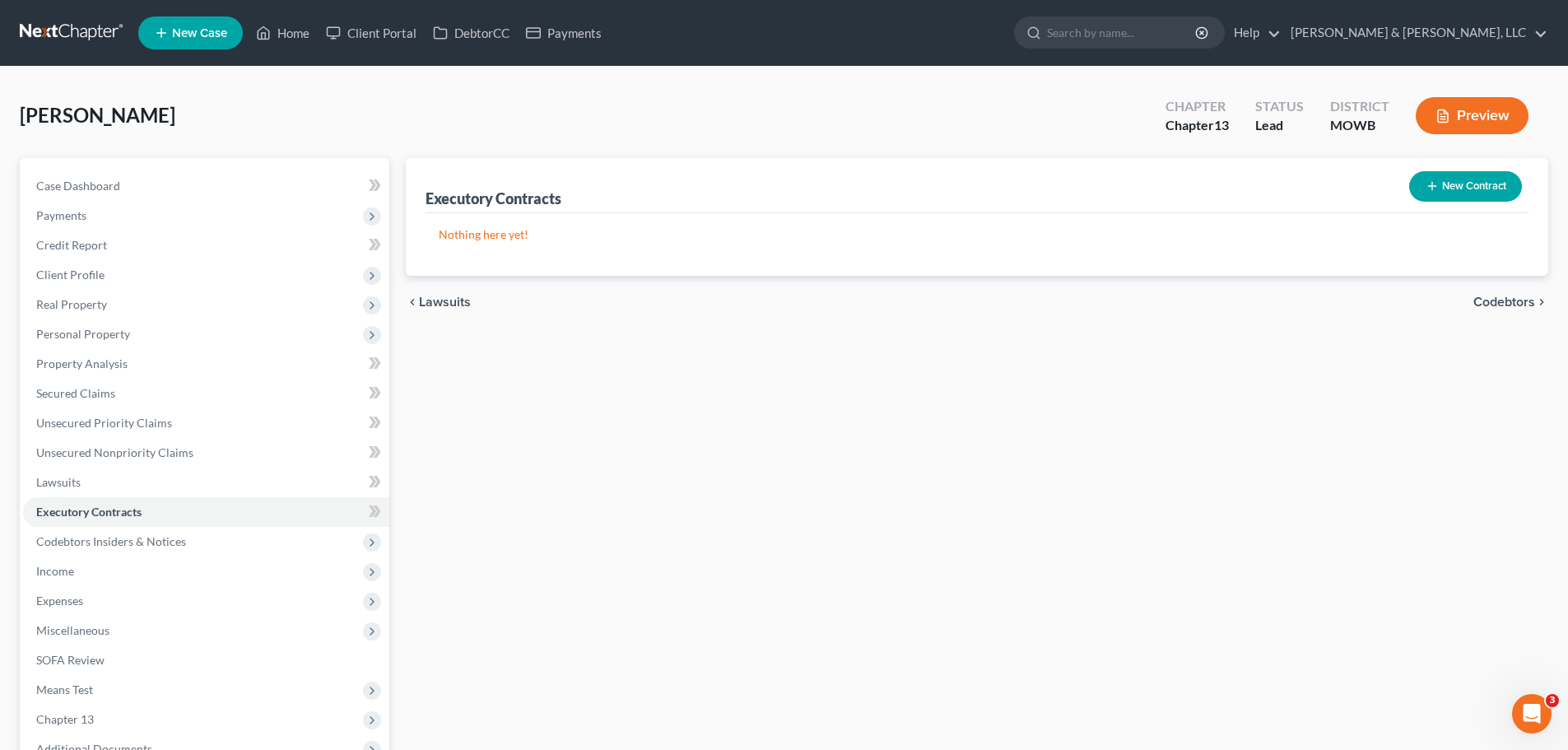
click at [1442, 180] on button "New Contract" at bounding box center [1465, 187] width 113 height 30
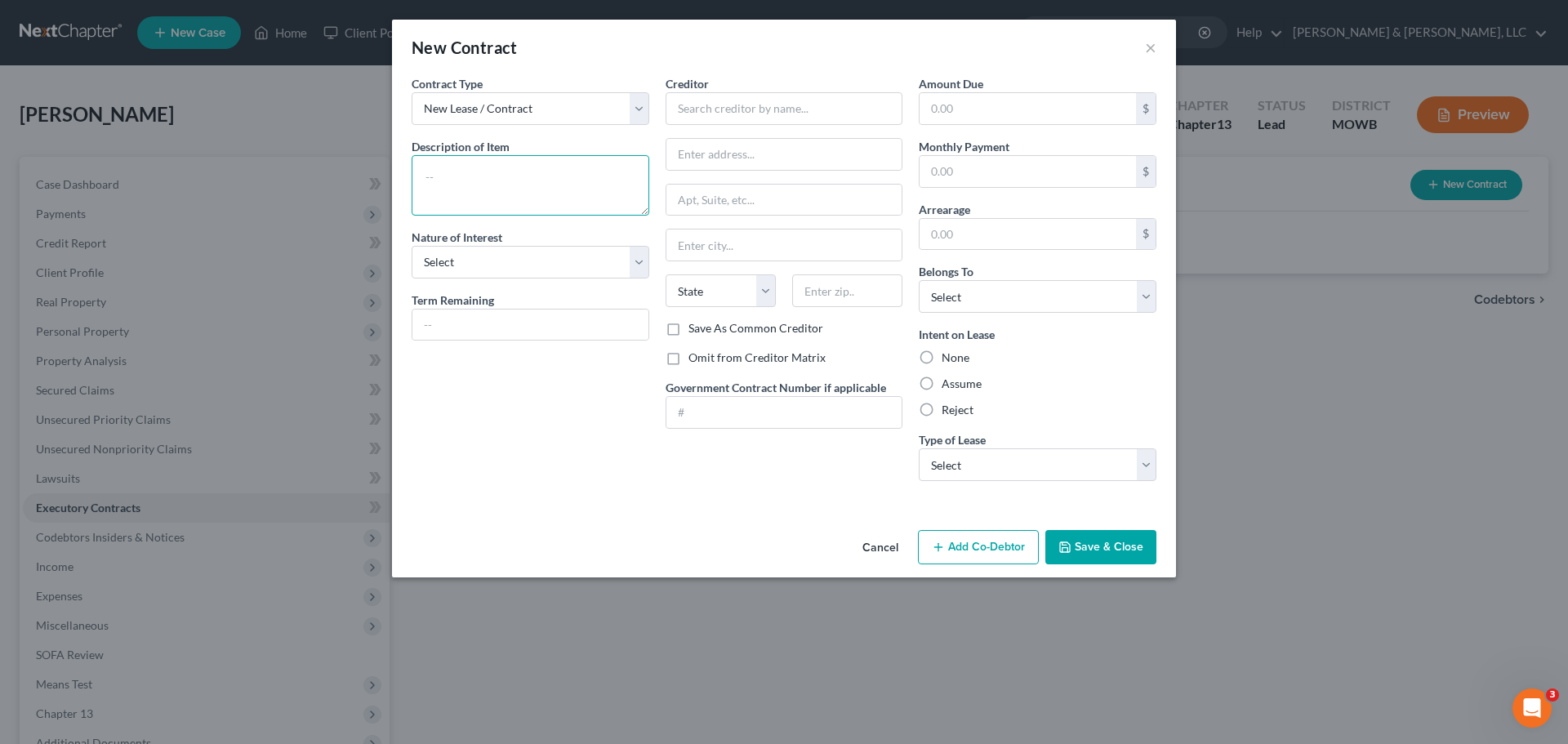
click at [536, 170] on textarea at bounding box center [530, 185] width 238 height 60
click at [541, 244] on div "Nature of Interest Select Purchaser Agent Lessor Lessee" at bounding box center [530, 253] width 238 height 50
click at [520, 268] on select "Select Purchaser Agent Lessor Lessee" at bounding box center [530, 262] width 238 height 33
click at [411, 246] on select "Select Purchaser Agent Lessor Lessee" at bounding box center [530, 262] width 238 height 33
click at [745, 110] on input "text" at bounding box center [784, 108] width 238 height 33
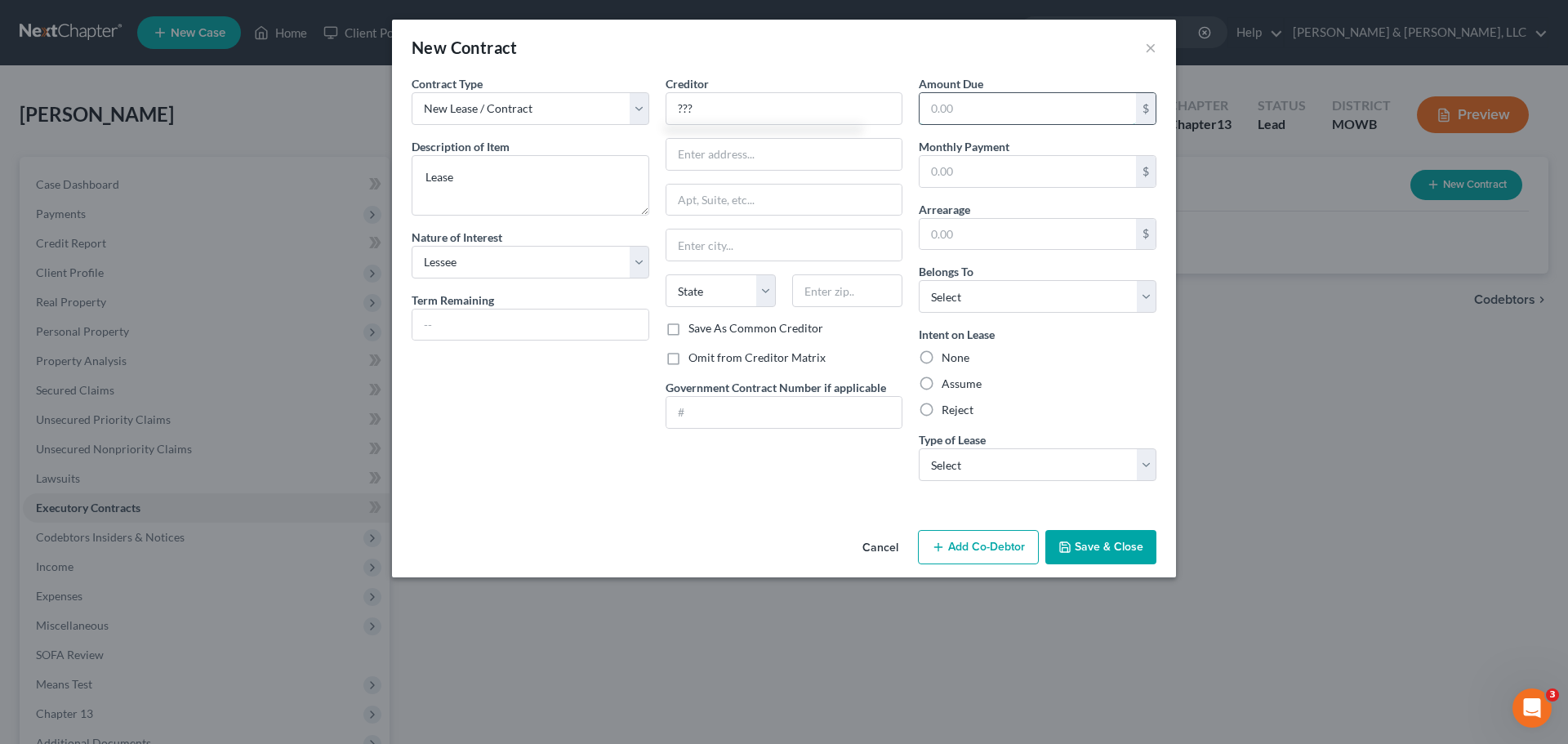
click at [966, 122] on input "text" at bounding box center [1028, 108] width 216 height 31
click at [1040, 287] on select "Select Debtor 1 Only Debtor 2 Only Debtor 1 And Debtor 2 Only At Least One Of T…" at bounding box center [1037, 296] width 238 height 33
click at [919, 280] on select "Select Debtor 1 Only Debtor 2 Only Debtor 1 And Debtor 2 Only At Least One Of T…" at bounding box center [1037, 296] width 238 height 33
click at [941, 382] on label "Assume" at bounding box center [961, 383] width 40 height 16
click at [948, 382] on input "Assume" at bounding box center [953, 380] width 10 height 10
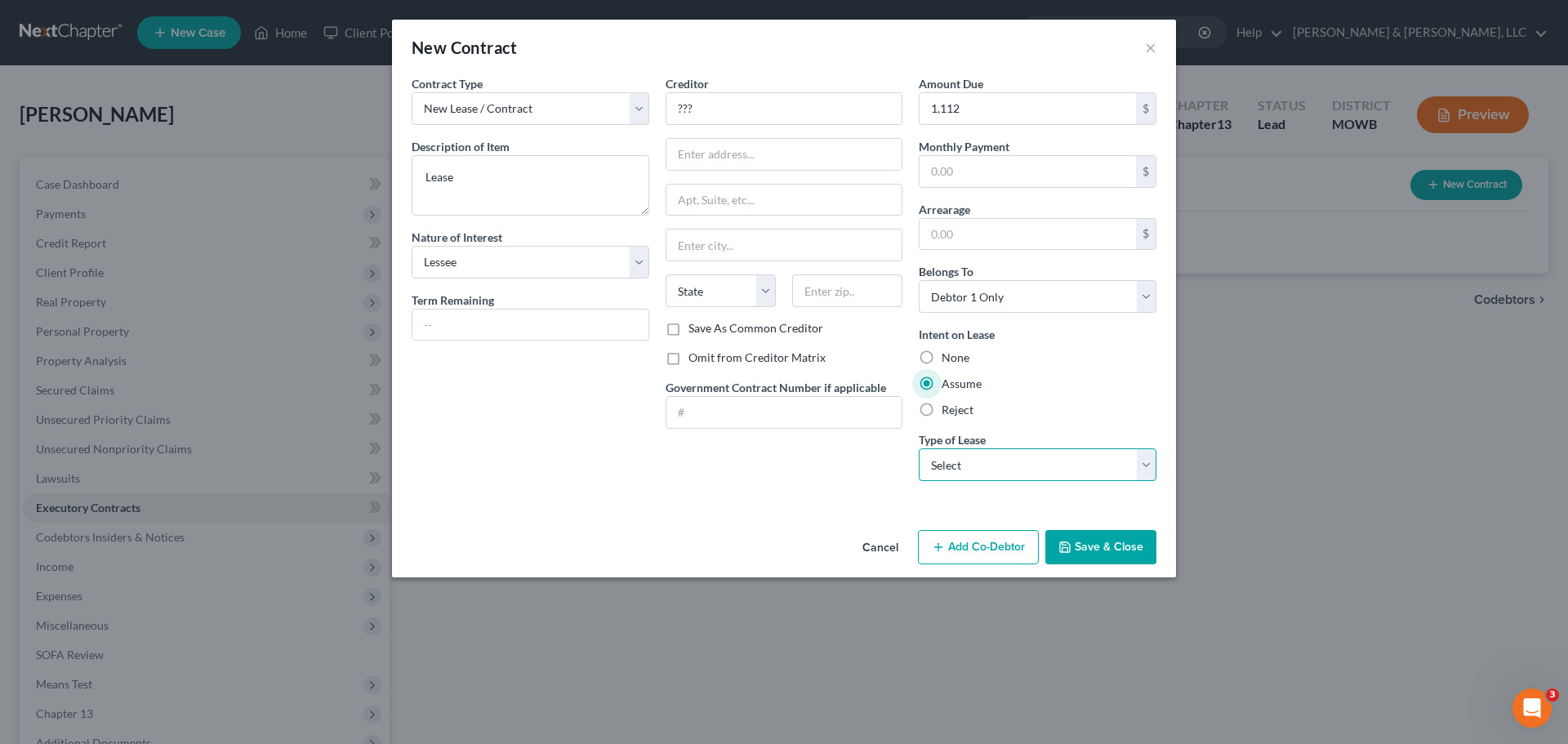
click at [976, 467] on select "Select Real Estate Car Other" at bounding box center [1037, 464] width 238 height 33
click at [919, 448] on select "Select Real Estate Car Other" at bounding box center [1037, 464] width 238 height 33
click at [1118, 534] on button "Save & Close" at bounding box center [1100, 547] width 111 height 35
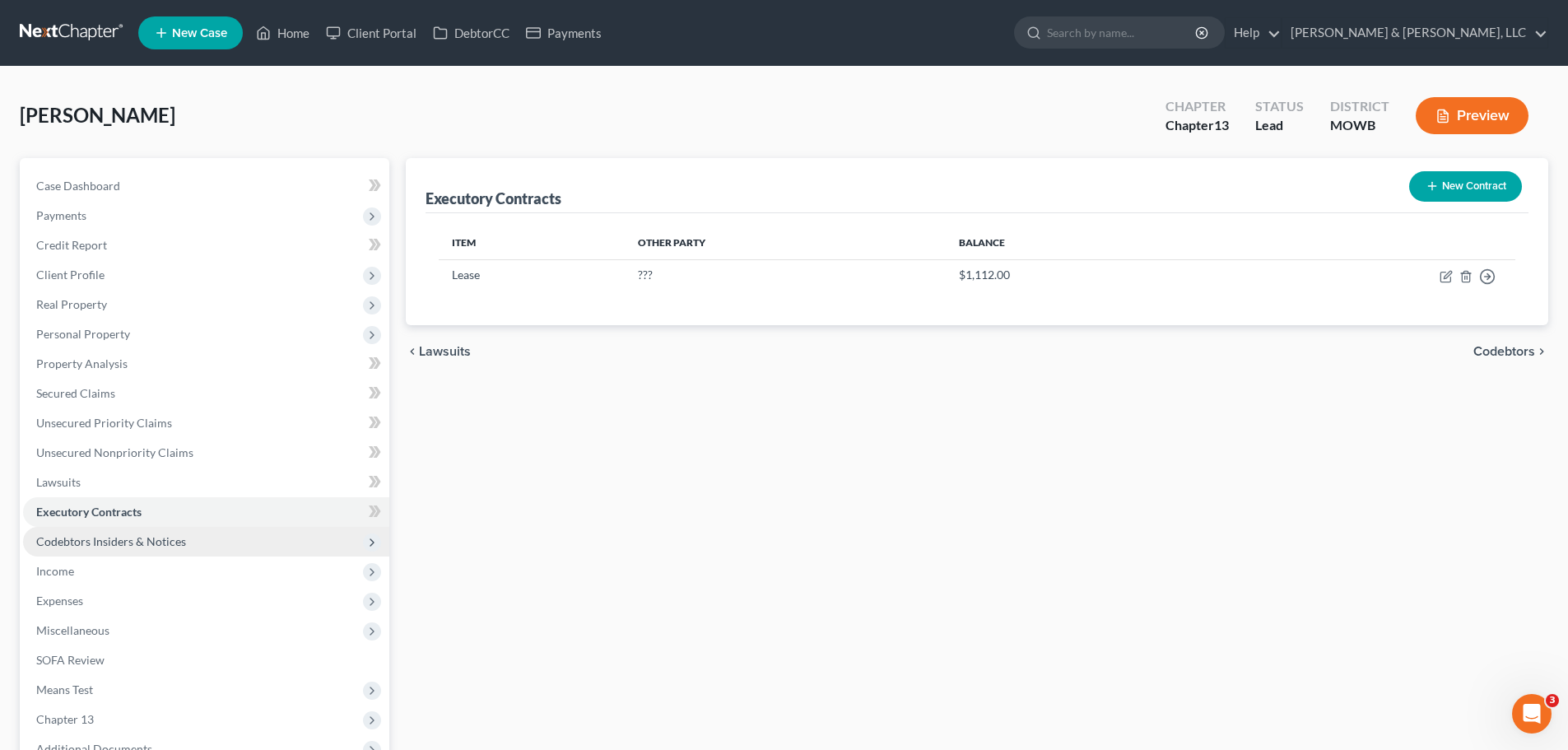
click at [189, 535] on span "Codebtors Insiders & Notices" at bounding box center [205, 541] width 366 height 29
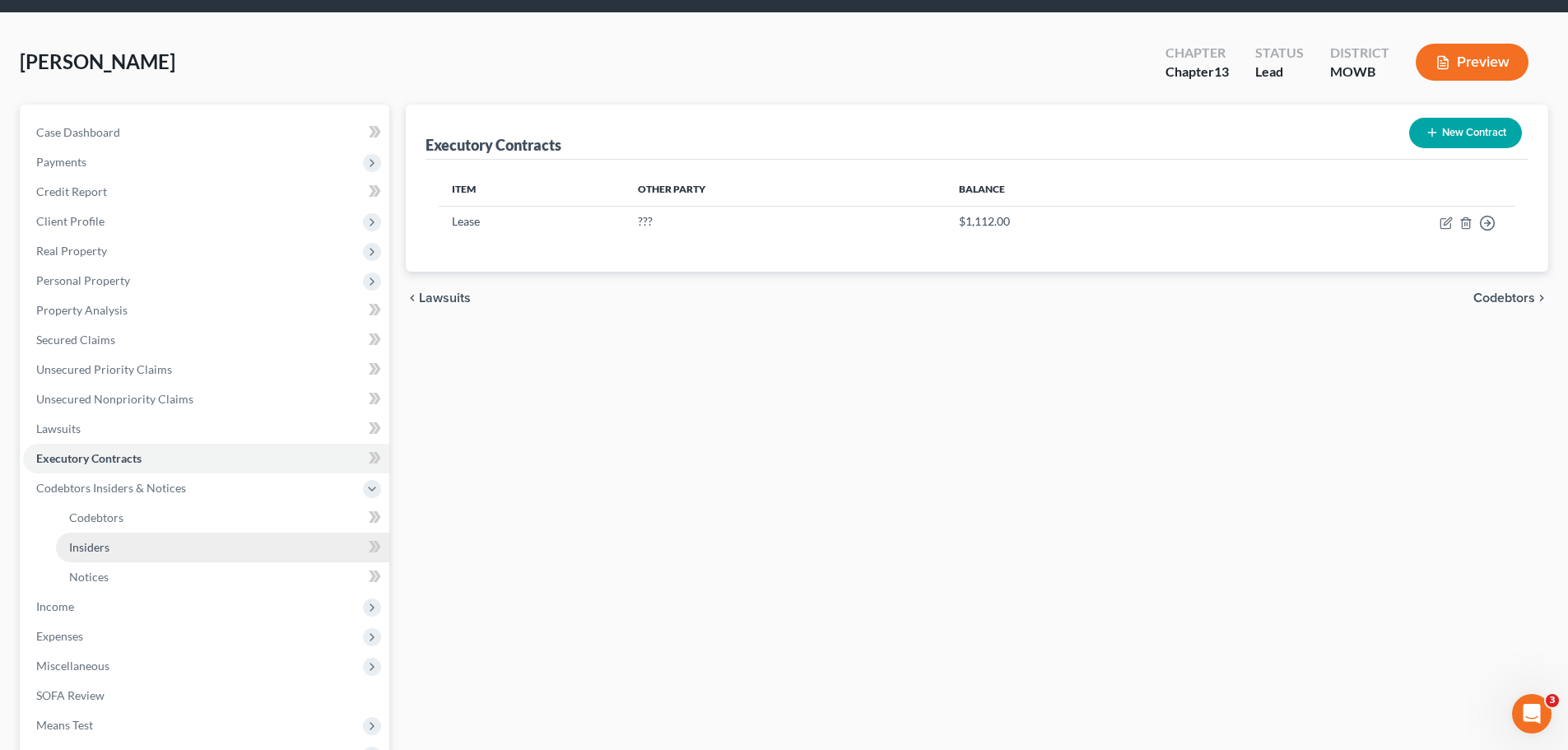
scroll to position [82, 0]
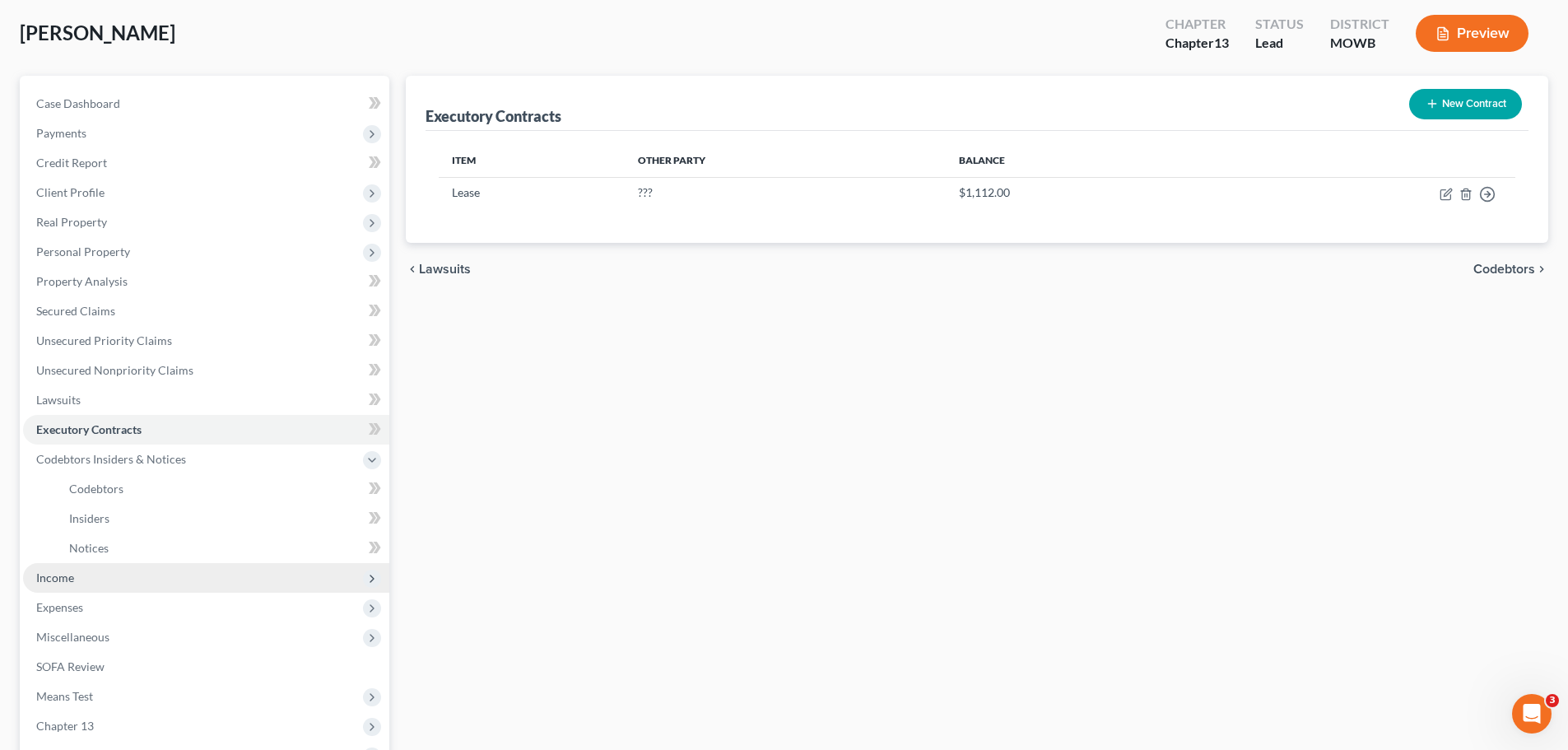
click at [73, 570] on span "Income" at bounding box center [55, 577] width 38 height 14
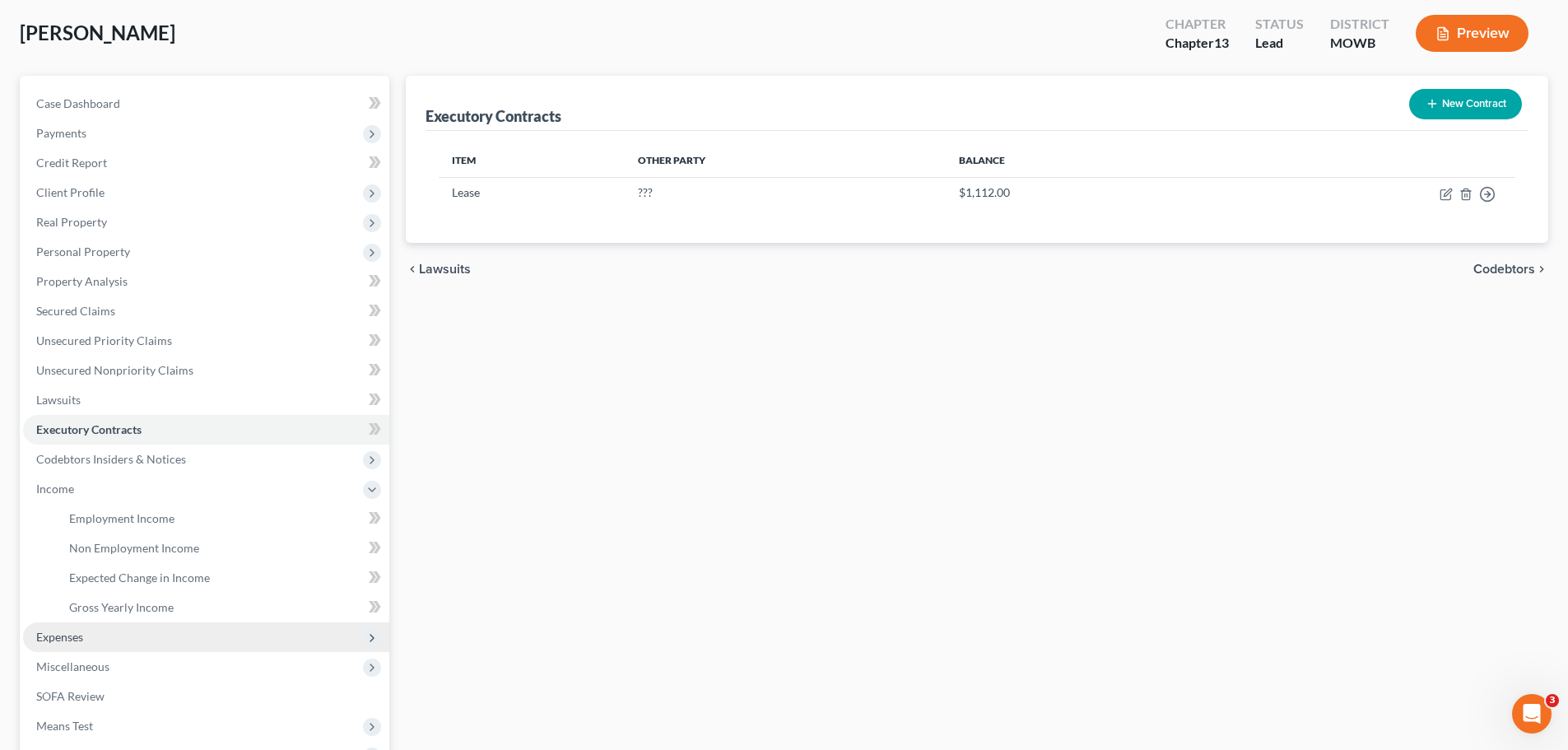
click at [57, 631] on span "Expenses" at bounding box center [60, 636] width 47 height 14
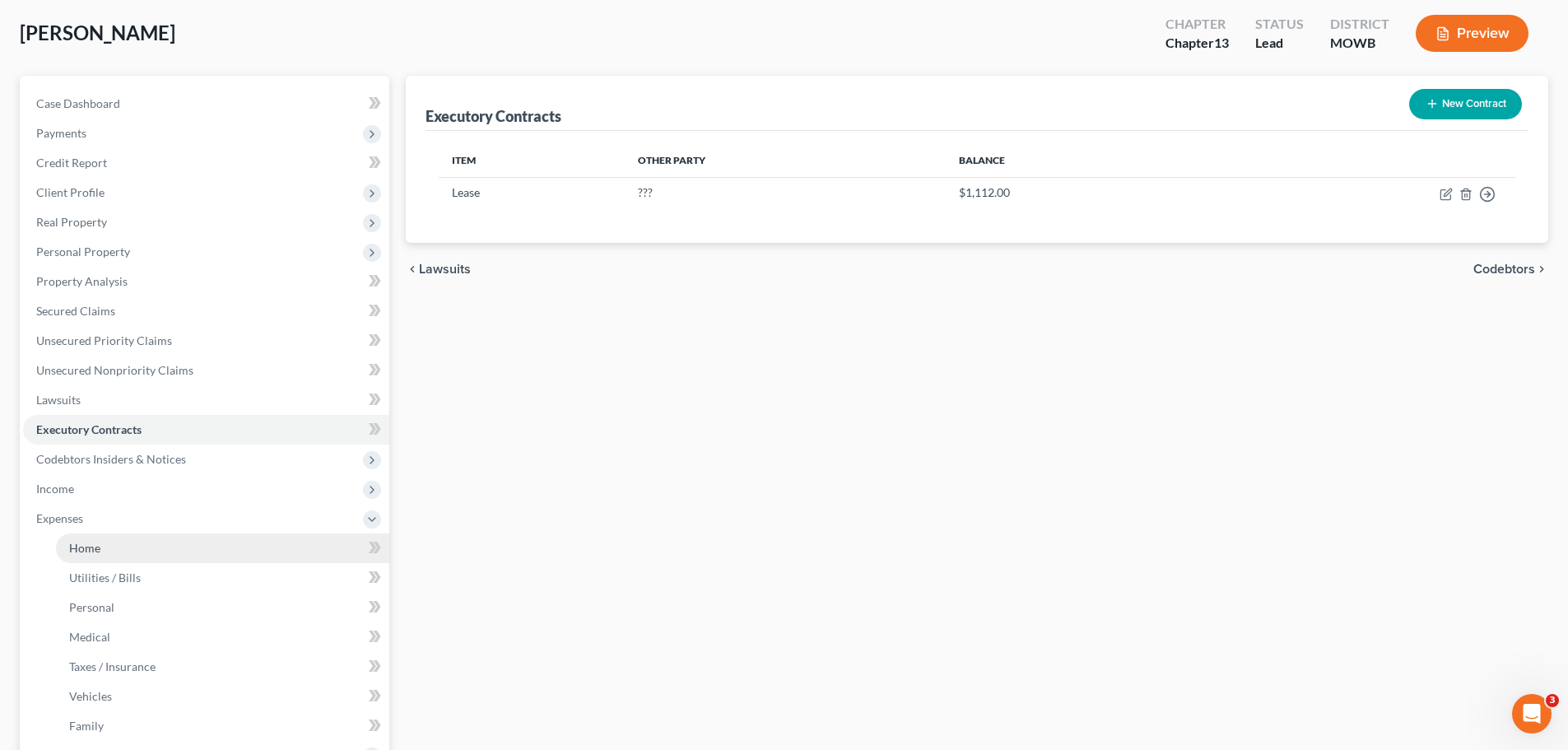
click at [104, 554] on link "Home" at bounding box center [223, 547] width 333 height 29
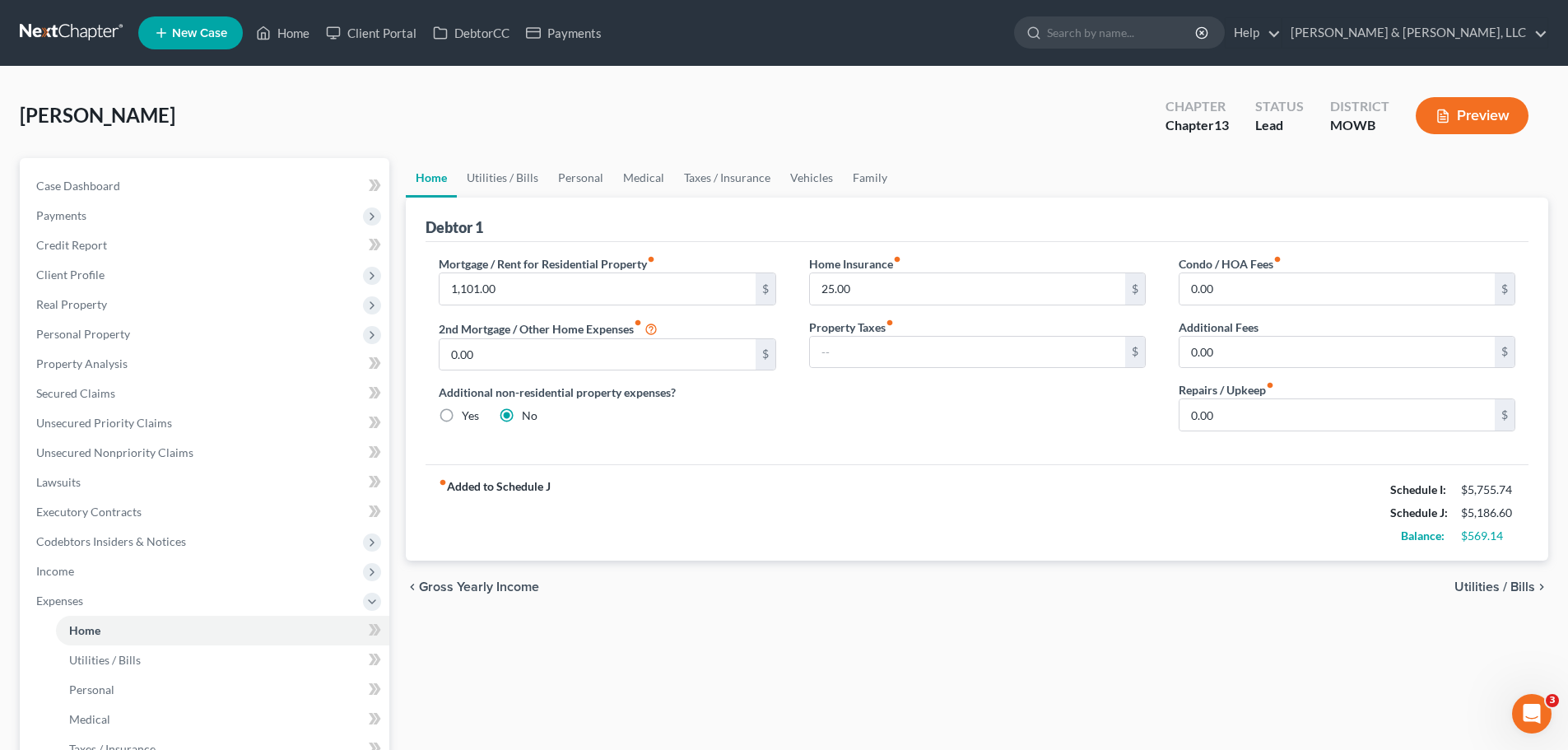
click at [561, 307] on div "Mortgage / Rent for Residential Property fiber_manual_record 1,101.00 $ 2nd Mor…" at bounding box center [607, 349] width 369 height 189
click at [559, 299] on input "1,101.00" at bounding box center [597, 289] width 315 height 31
click at [1281, 412] on input "0.00" at bounding box center [1336, 414] width 315 height 31
click at [531, 176] on link "Utilities / Bills" at bounding box center [502, 178] width 91 height 40
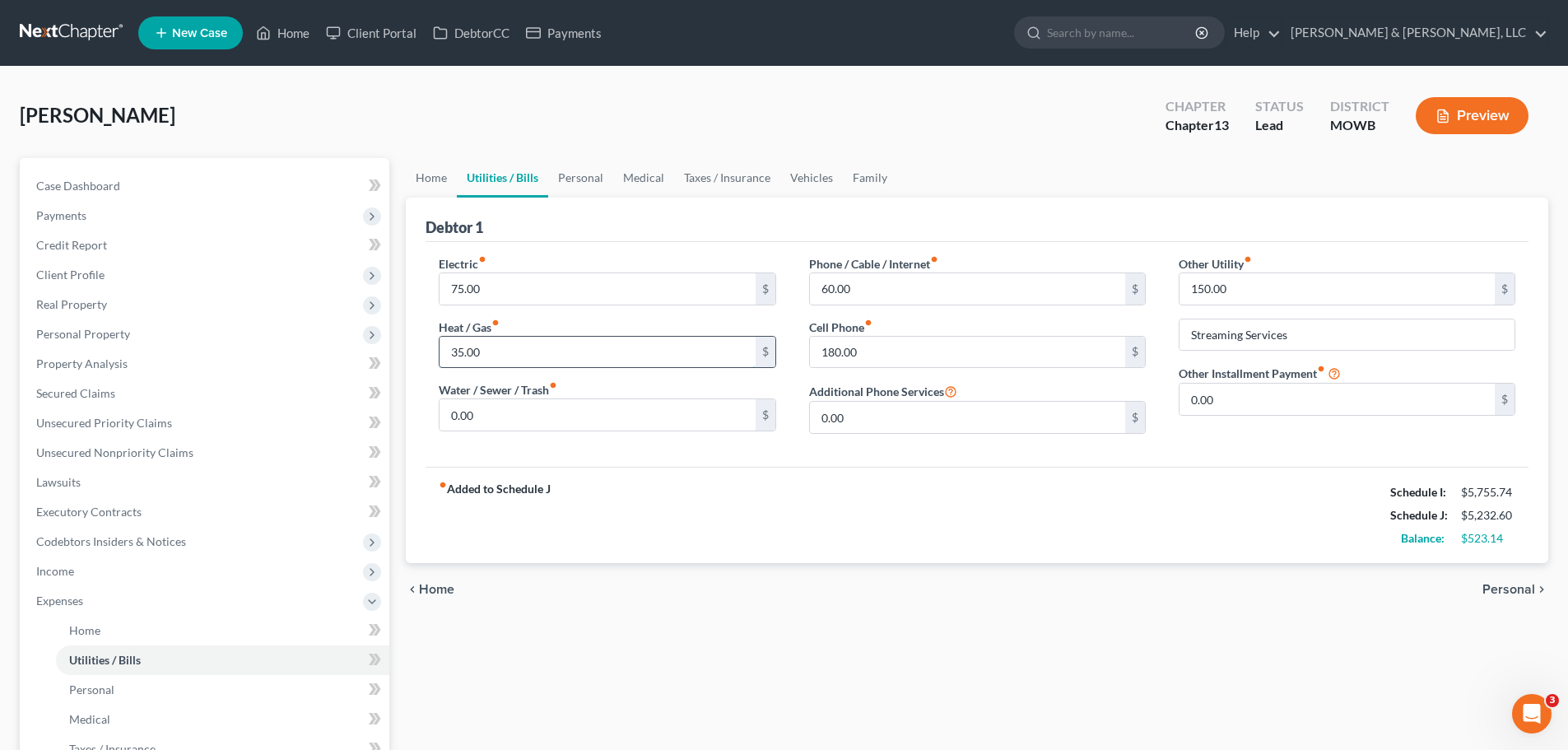
click at [523, 362] on input "35.00" at bounding box center [597, 351] width 315 height 31
click at [510, 403] on input "0.00" at bounding box center [597, 414] width 315 height 31
click at [926, 287] on input "60.00" at bounding box center [967, 289] width 315 height 31
click at [579, 178] on link "Personal" at bounding box center [580, 178] width 65 height 40
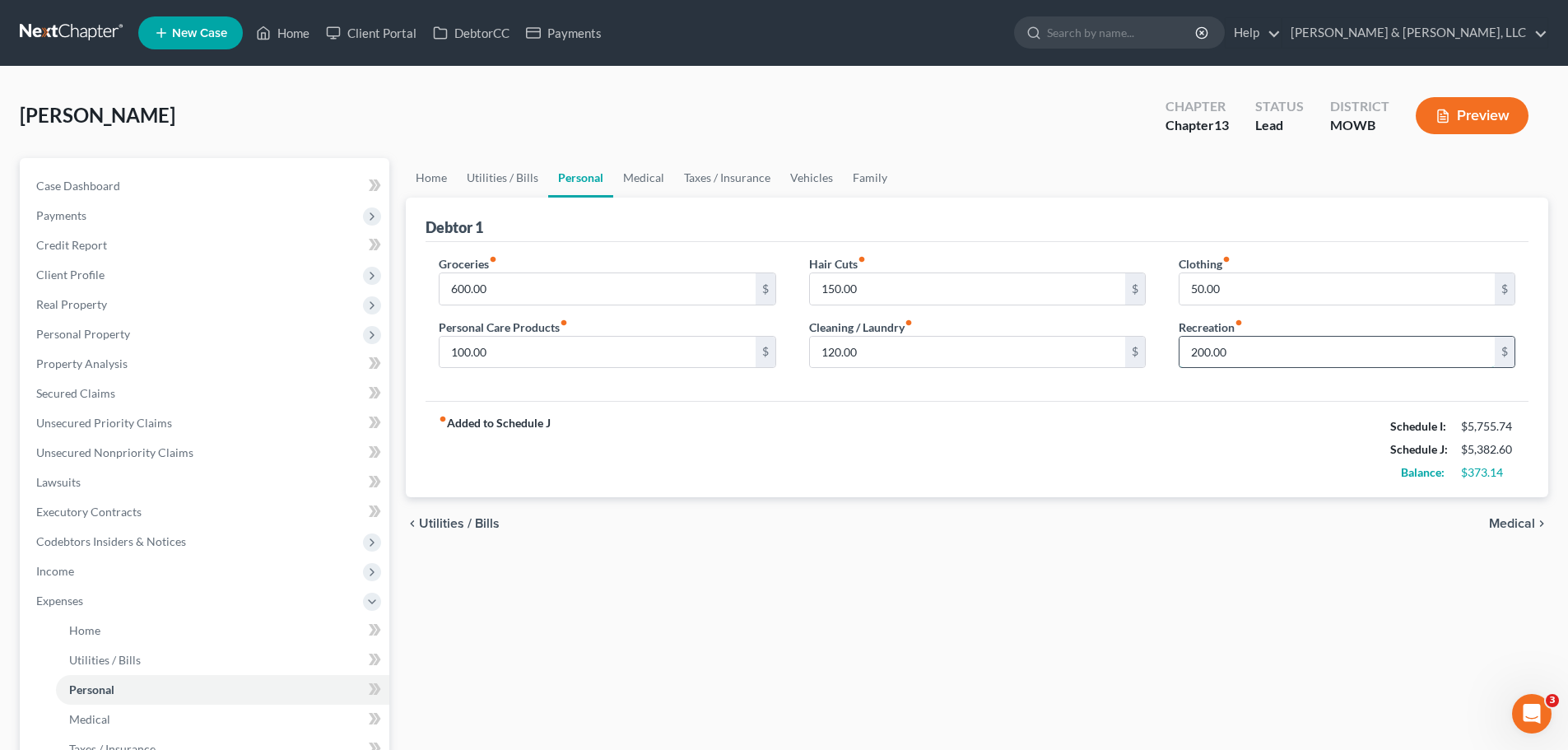
click at [1292, 352] on input "200.00" at bounding box center [1336, 351] width 315 height 31
click at [645, 351] on input "100.00" at bounding box center [597, 351] width 315 height 31
click at [902, 286] on input "150.00" at bounding box center [967, 289] width 315 height 31
click at [870, 355] on input "120.00" at bounding box center [967, 351] width 315 height 31
click at [1297, 282] on input "50.00" at bounding box center [1336, 289] width 315 height 31
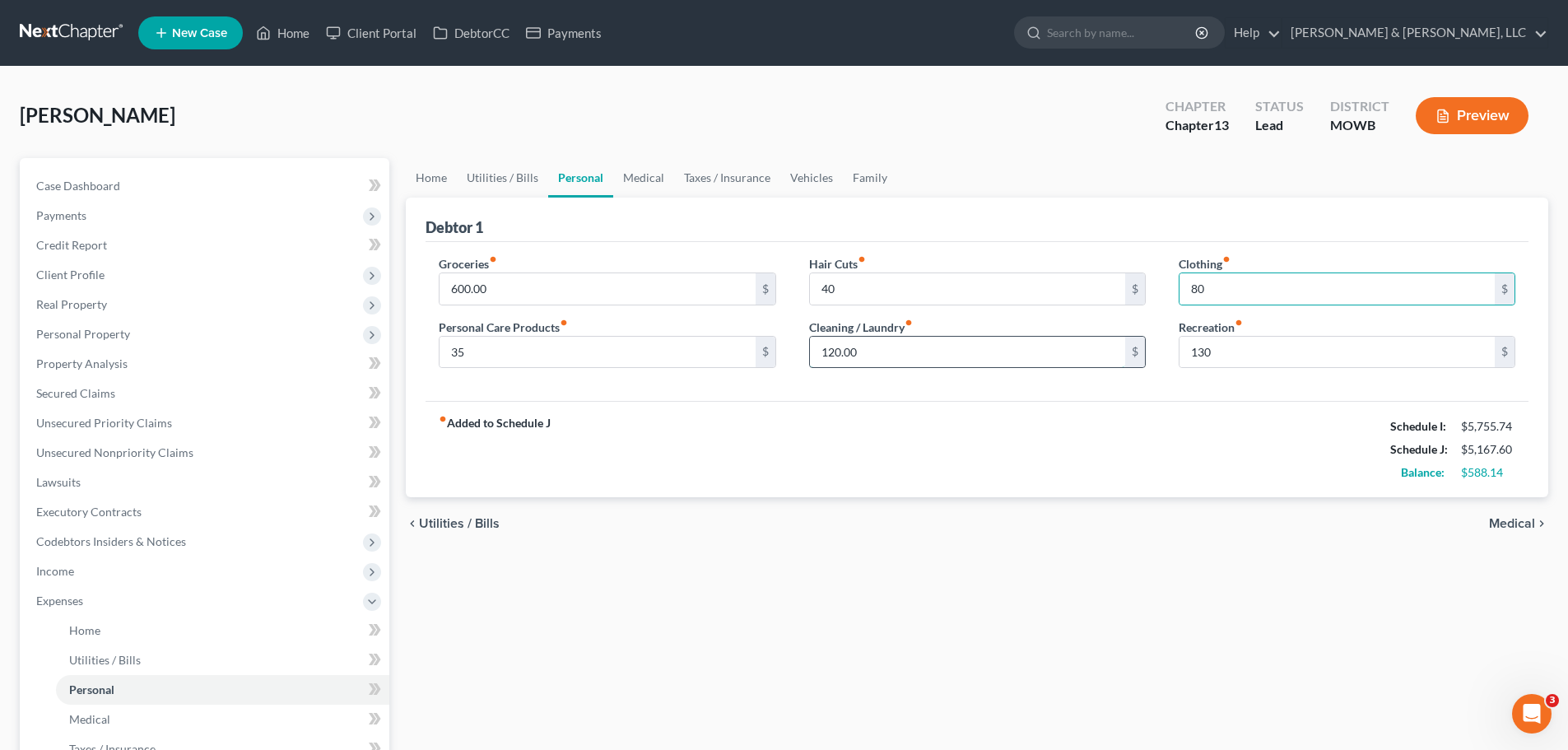
click at [991, 355] on input "120.00" at bounding box center [967, 351] width 315 height 31
click at [1166, 444] on div "fiber_manual_record Added to Schedule J Schedule I: $5,755.74 Schedule J: $5,07…" at bounding box center [976, 449] width 1103 height 97
click at [531, 284] on input "600.00" at bounding box center [597, 289] width 315 height 31
click at [659, 178] on link "Medical" at bounding box center [643, 178] width 61 height 40
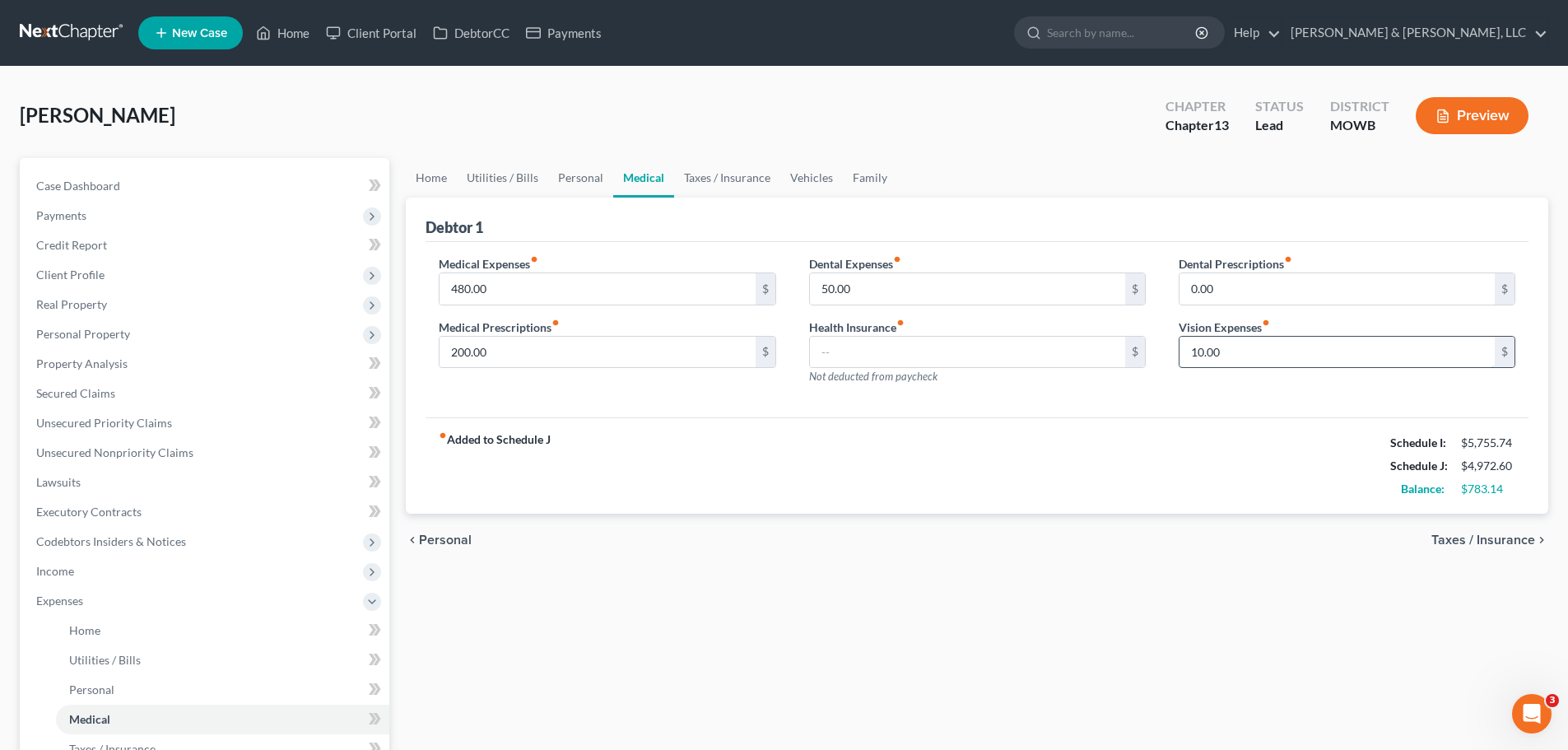
click at [1254, 351] on input "10.00" at bounding box center [1336, 351] width 315 height 31
click at [1114, 441] on div "fiber_manual_record Added to Schedule J Schedule I: $5,755.74 Schedule J: $4,98…" at bounding box center [976, 466] width 1103 height 97
drag, startPoint x: 739, startPoint y: 187, endPoint x: 718, endPoint y: 214, distance: 34.2
click at [739, 186] on link "Taxes / Insurance" at bounding box center [727, 178] width 106 height 40
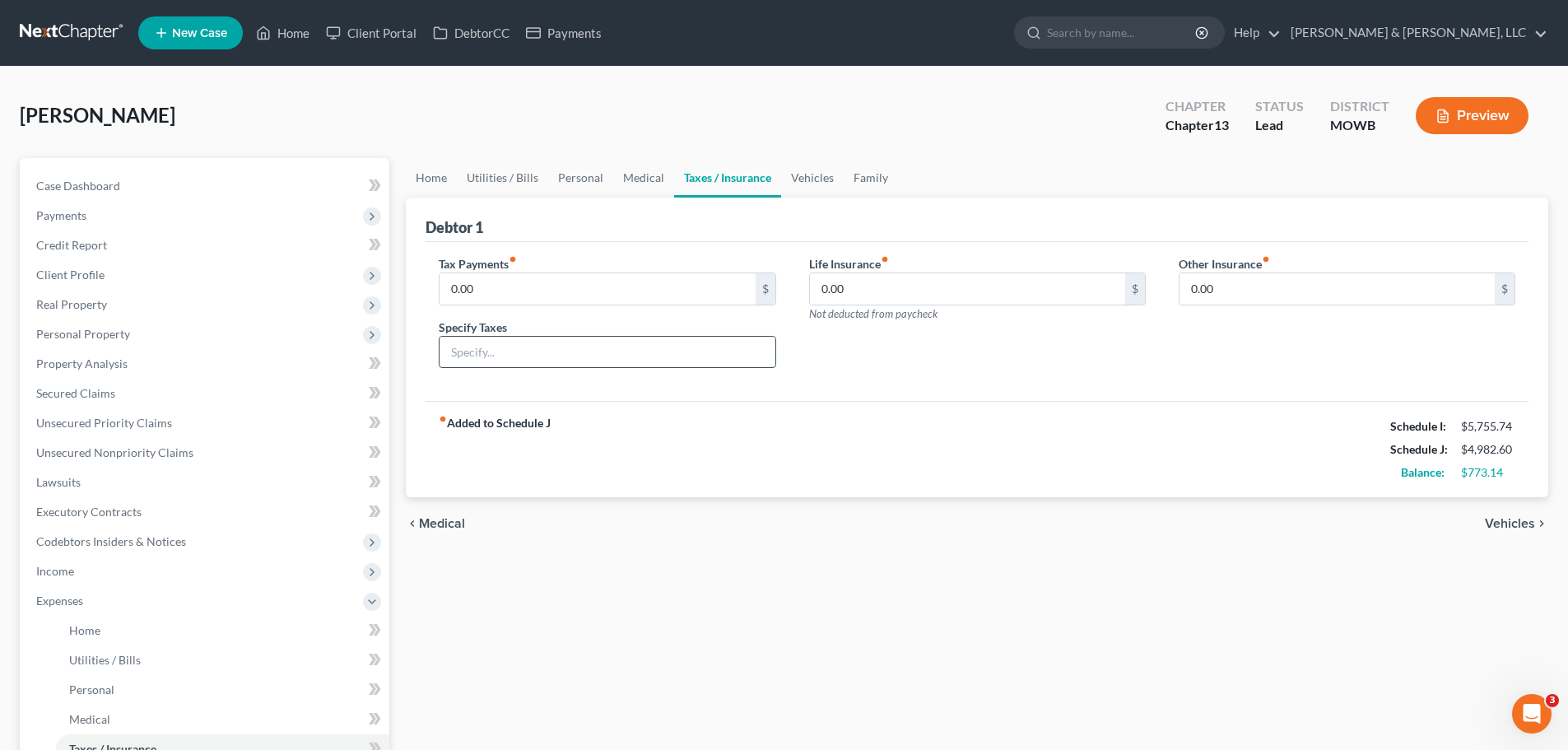
click at [528, 352] on input "text" at bounding box center [607, 351] width 335 height 31
click at [523, 295] on input "0.00" at bounding box center [597, 289] width 315 height 31
click at [899, 462] on div "fiber_manual_record Added to Schedule J Schedule I: $5,755.74 Schedule J: $5,02…" at bounding box center [976, 449] width 1103 height 97
click at [805, 180] on link "Vehicles" at bounding box center [812, 178] width 62 height 40
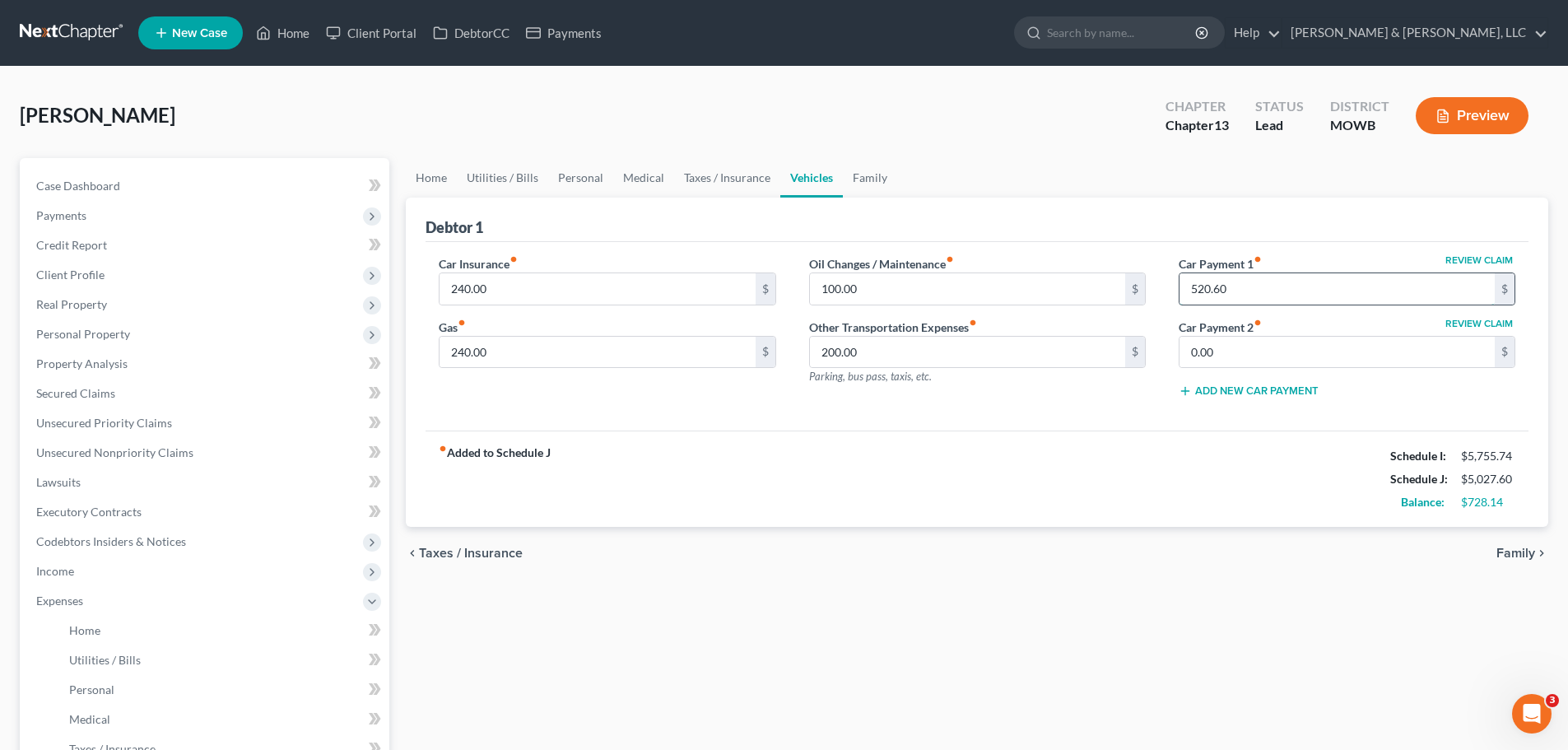
click at [1248, 291] on input "520.60" at bounding box center [1336, 289] width 315 height 31
click at [882, 287] on input "100.00" at bounding box center [967, 289] width 315 height 31
click at [673, 433] on div "fiber_manual_record Added to Schedule J Schedule I: $5,755.74 Schedule J: $4,49…" at bounding box center [976, 479] width 1103 height 97
click at [860, 180] on link "Family" at bounding box center [869, 178] width 54 height 40
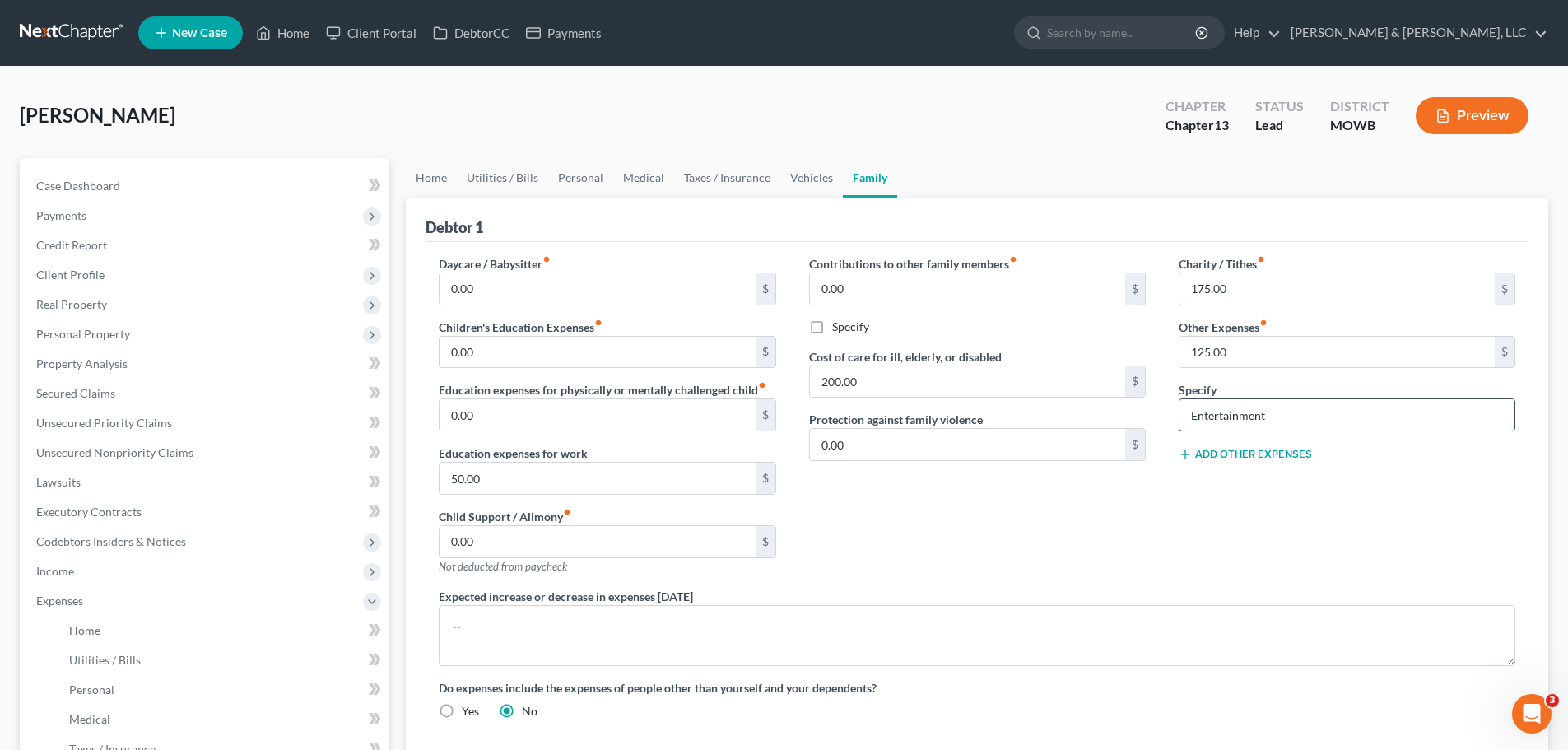
click at [1285, 420] on input "Entertainment" at bounding box center [1346, 414] width 335 height 31
drag, startPoint x: 1285, startPoint y: 420, endPoint x: 1061, endPoint y: 429, distance: 224.2
click at [1061, 429] on div "Daycare / Babysitter fiber_manual_record 0.00 $ Children's Education Expenses f…" at bounding box center [977, 493] width 1110 height 477
click at [1253, 450] on button "Add Other Expenses" at bounding box center [1245, 455] width 134 height 13
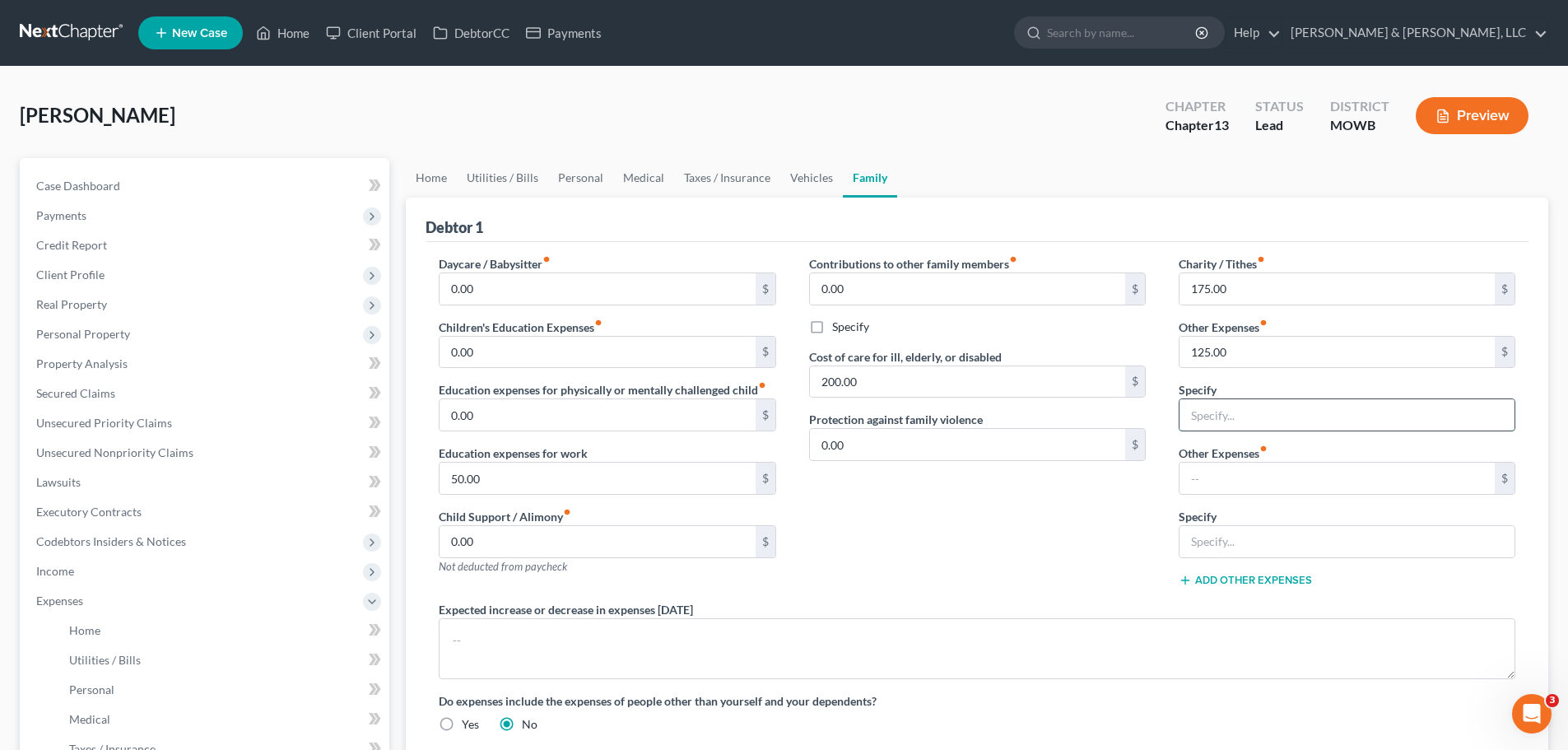
click at [1242, 413] on input "text" at bounding box center [1346, 414] width 335 height 31
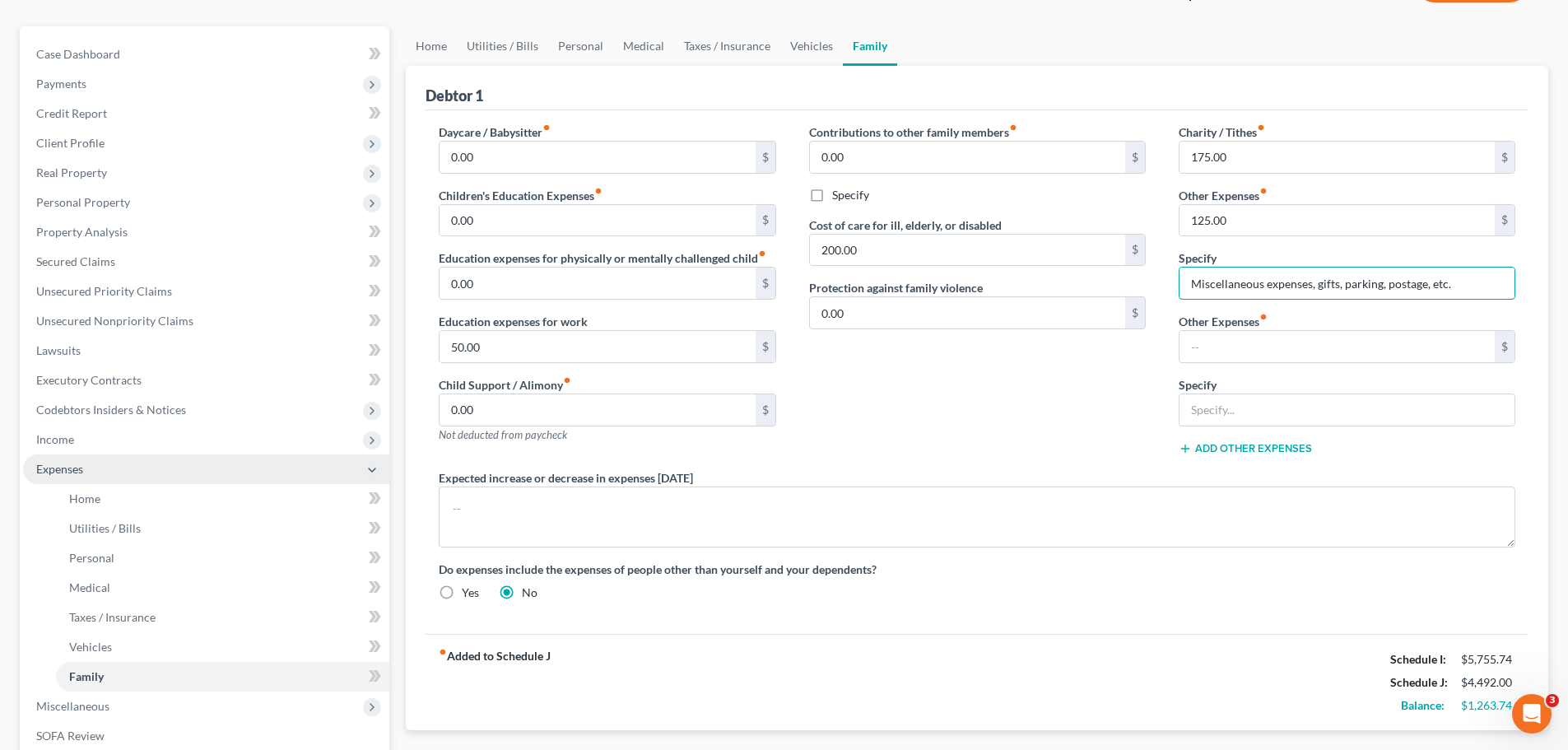
scroll to position [330, 0]
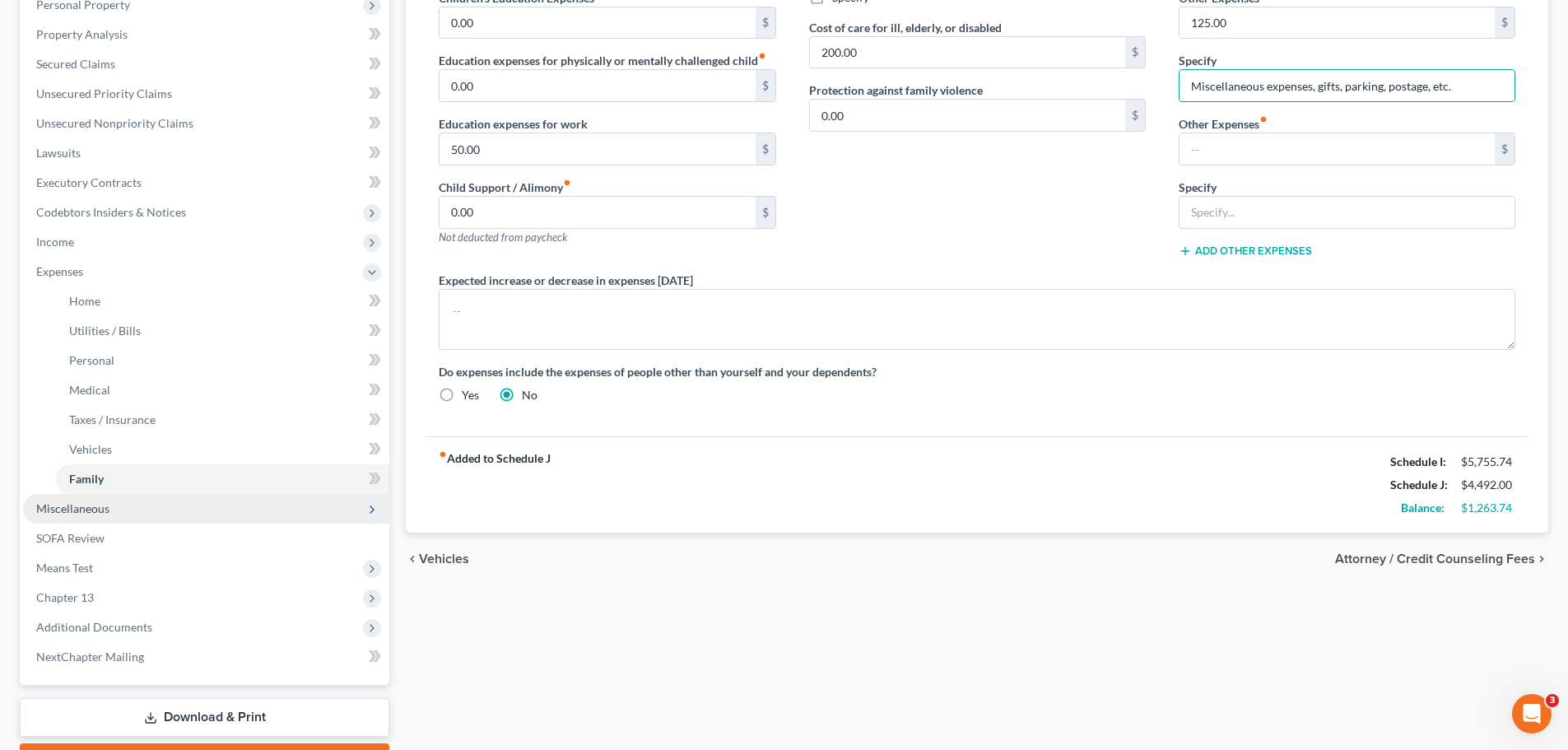
click at [95, 518] on span "Miscellaneous" at bounding box center [205, 508] width 366 height 29
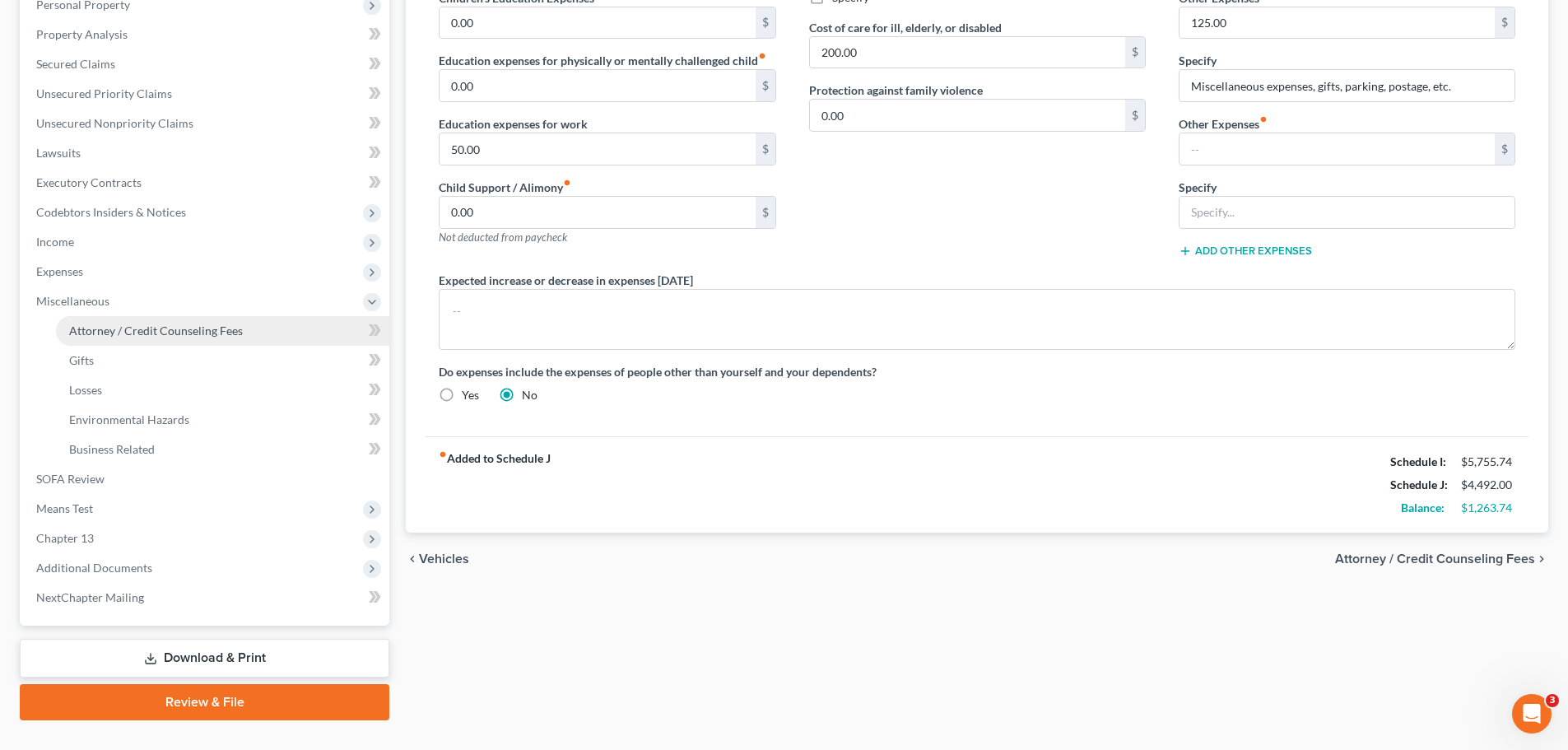
click at [144, 324] on span "Attorney / Credit Counseling Fees" at bounding box center [155, 330] width 173 height 14
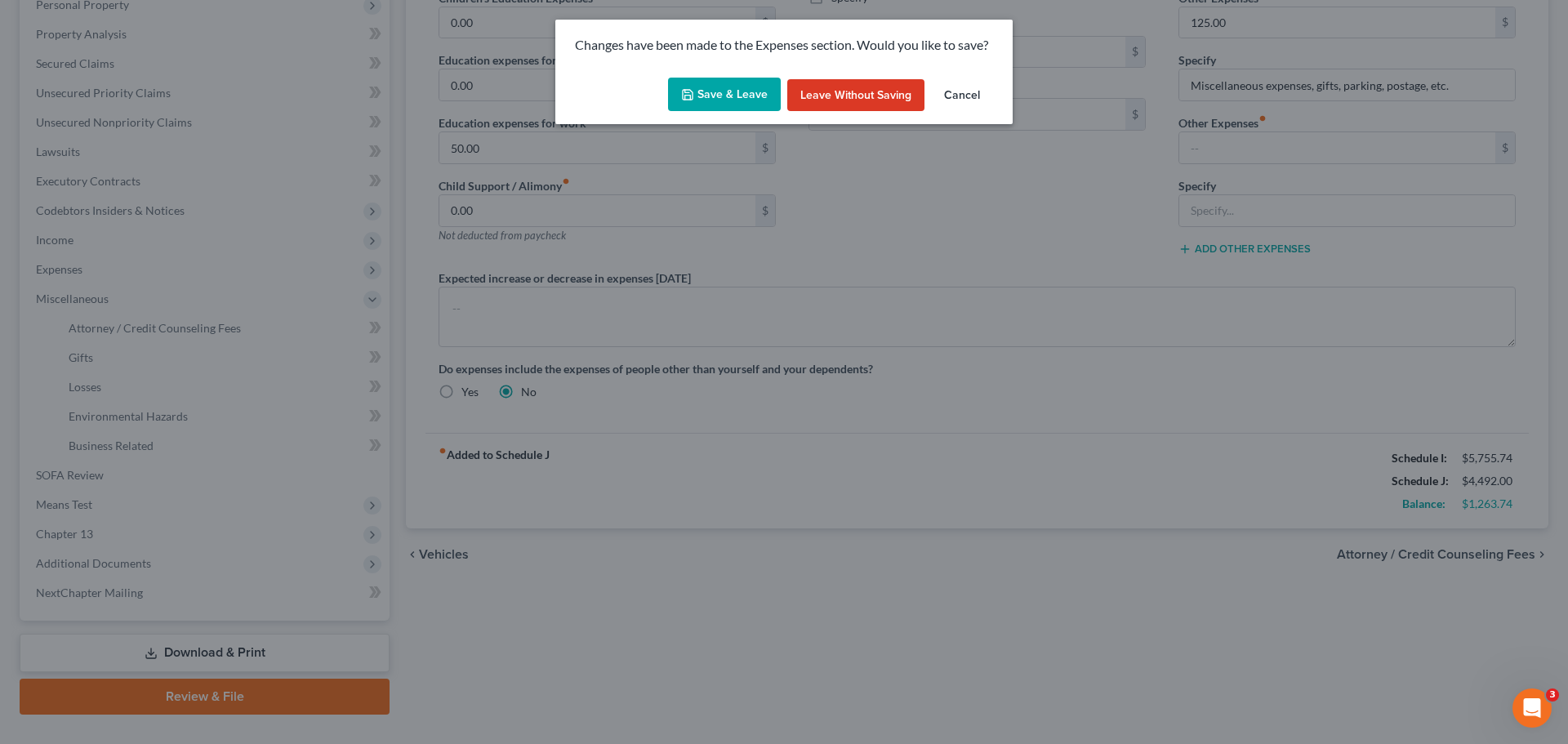
click at [707, 92] on button "Save & Leave" at bounding box center [724, 95] width 113 height 35
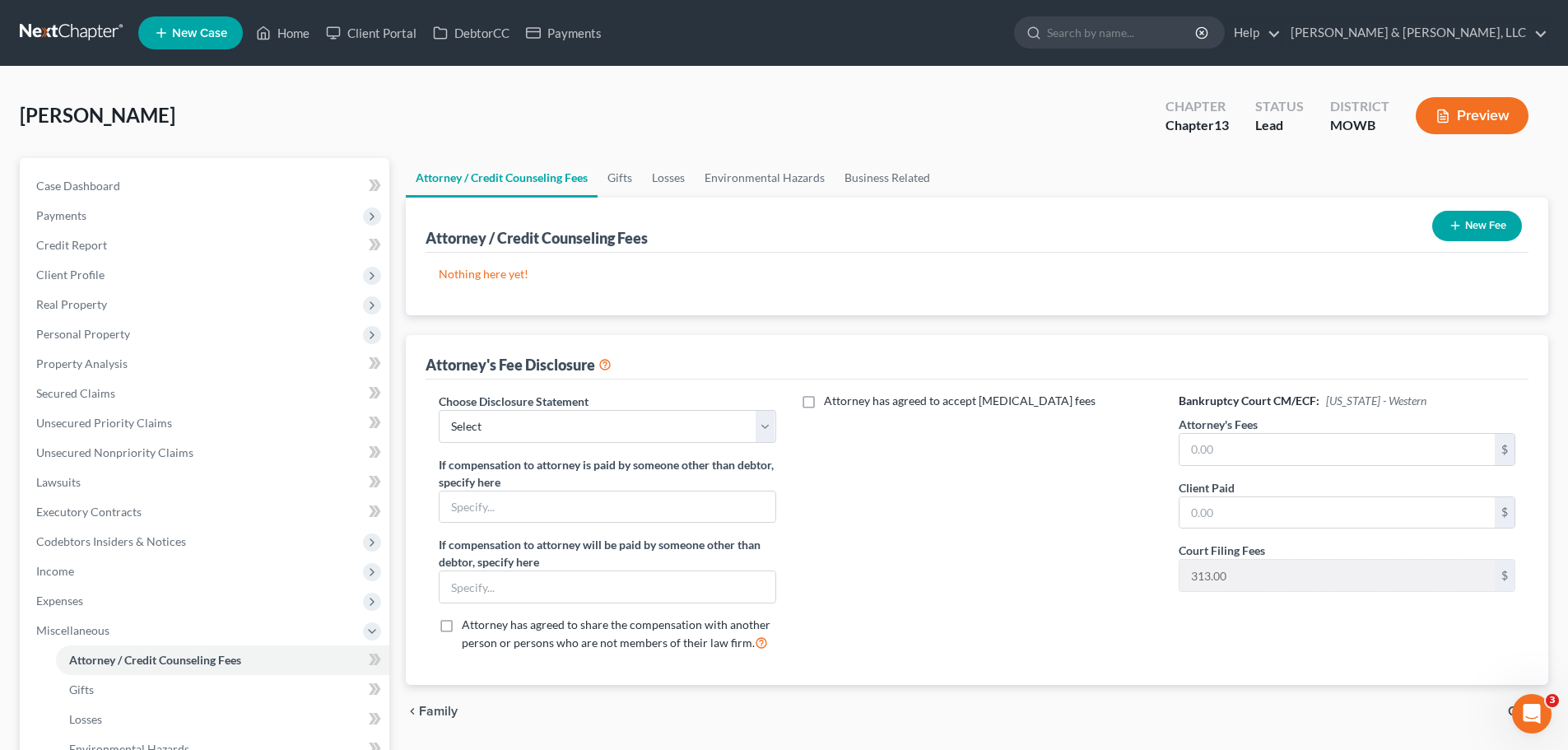
click at [1492, 226] on button "New Fee" at bounding box center [1476, 225] width 90 height 30
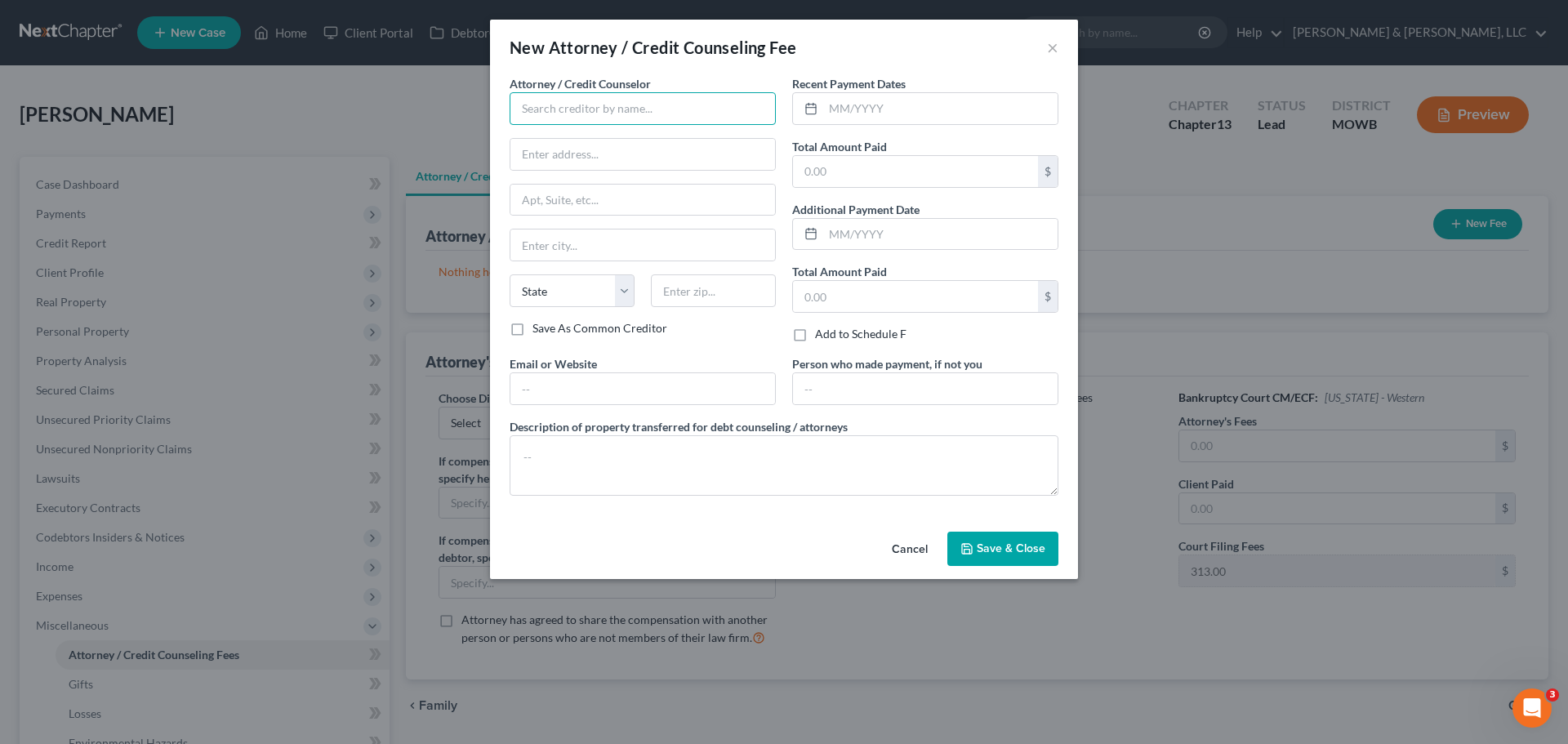
click at [626, 121] on input "text" at bounding box center [642, 108] width 266 height 33
click at [628, 143] on div "001 Debtorcc, Inc" at bounding box center [607, 136] width 170 height 16
click at [942, 169] on input "text" at bounding box center [915, 171] width 245 height 31
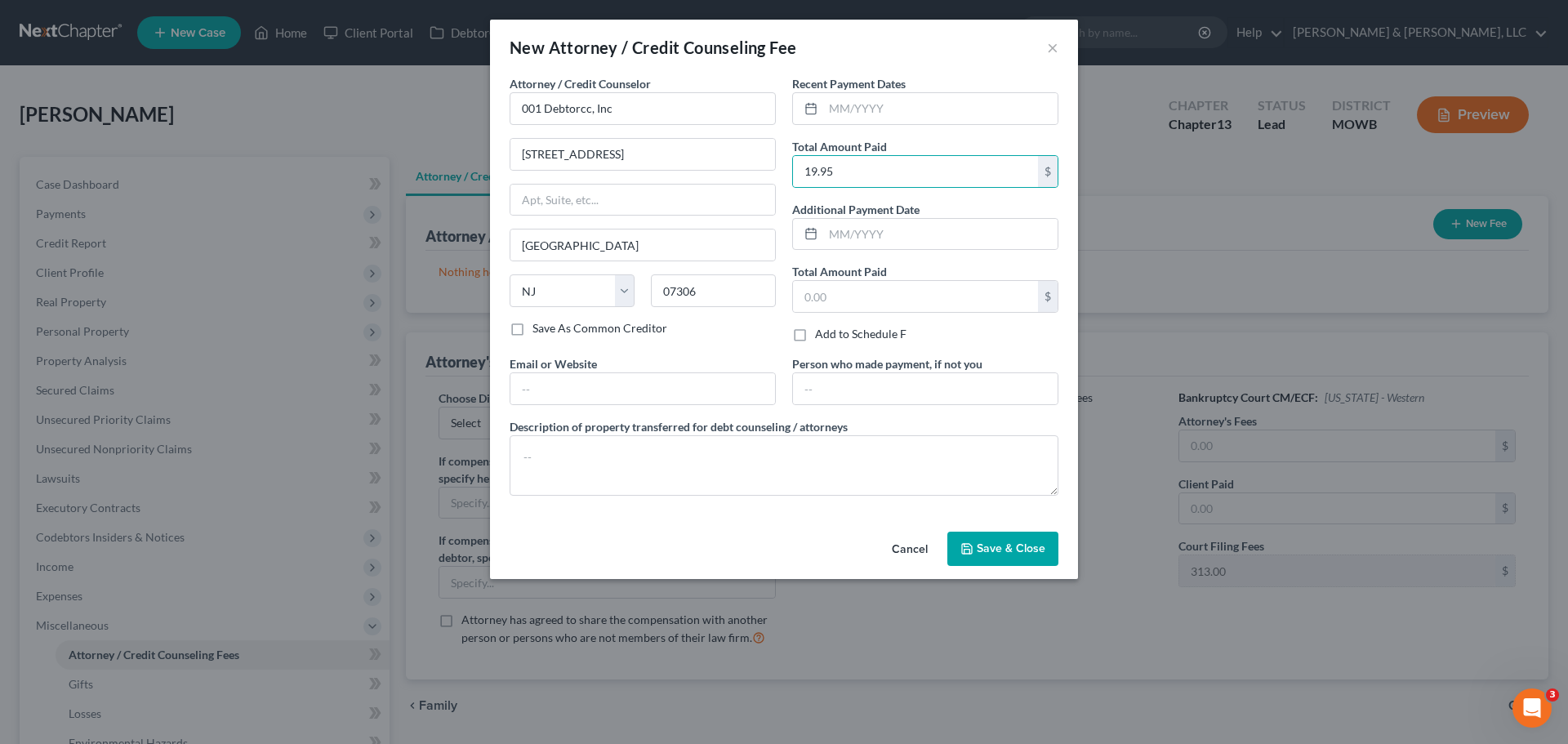
click at [1032, 550] on span "Save & Close" at bounding box center [1010, 548] width 69 height 14
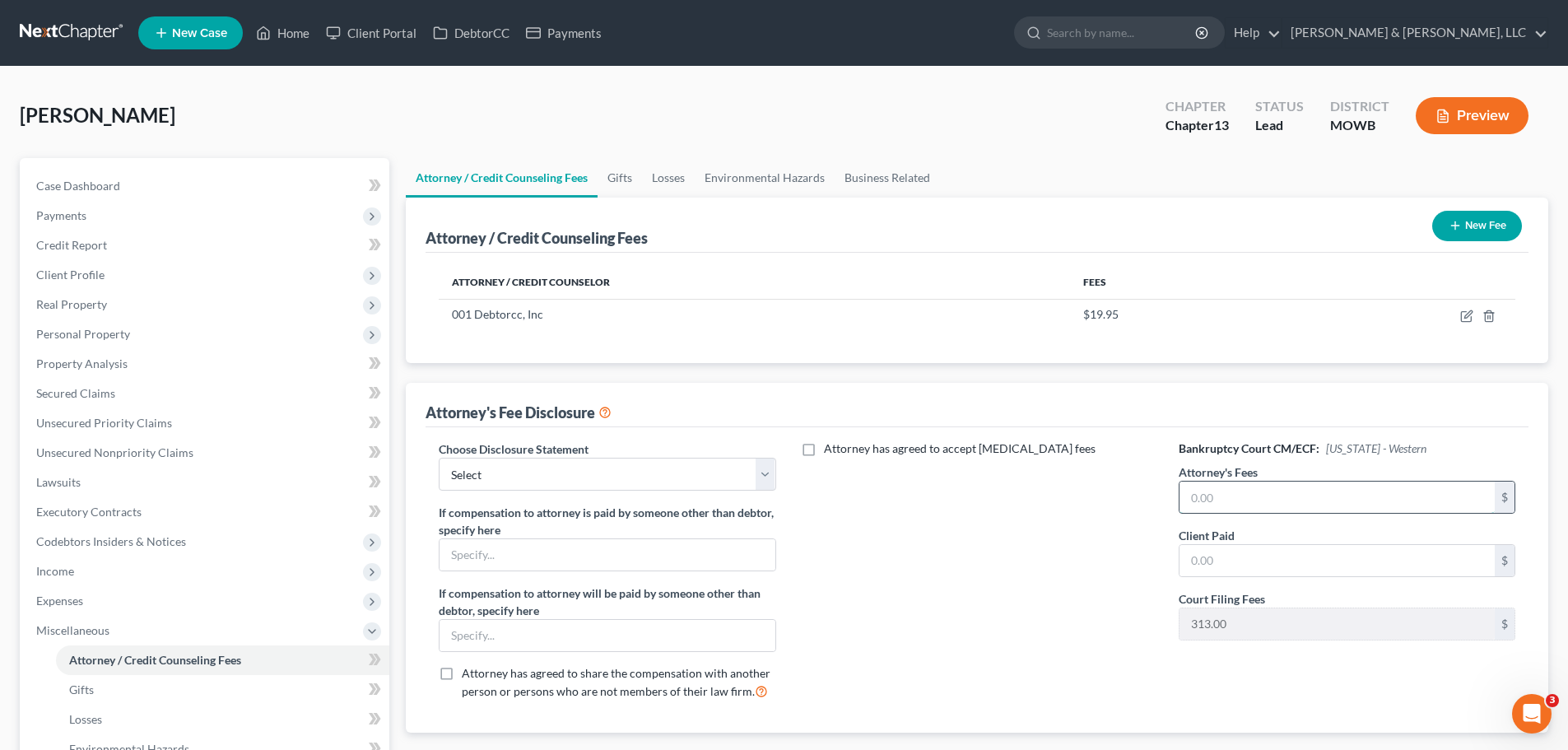
click at [1264, 484] on input "text" at bounding box center [1336, 496] width 315 height 31
click at [534, 477] on select "Select Attorney Disclosure of Compensation Statement" at bounding box center [606, 473] width 336 height 33
click at [510, 536] on label "If compensation to attorney is paid by someone other than debtor, specify here" at bounding box center [606, 521] width 336 height 35
click at [520, 488] on select "Select Attorney Disclosure of Compensation Statement" at bounding box center [606, 473] width 336 height 33
click at [438, 457] on select "Select Attorney Disclosure of Compensation Statement" at bounding box center [606, 473] width 336 height 33
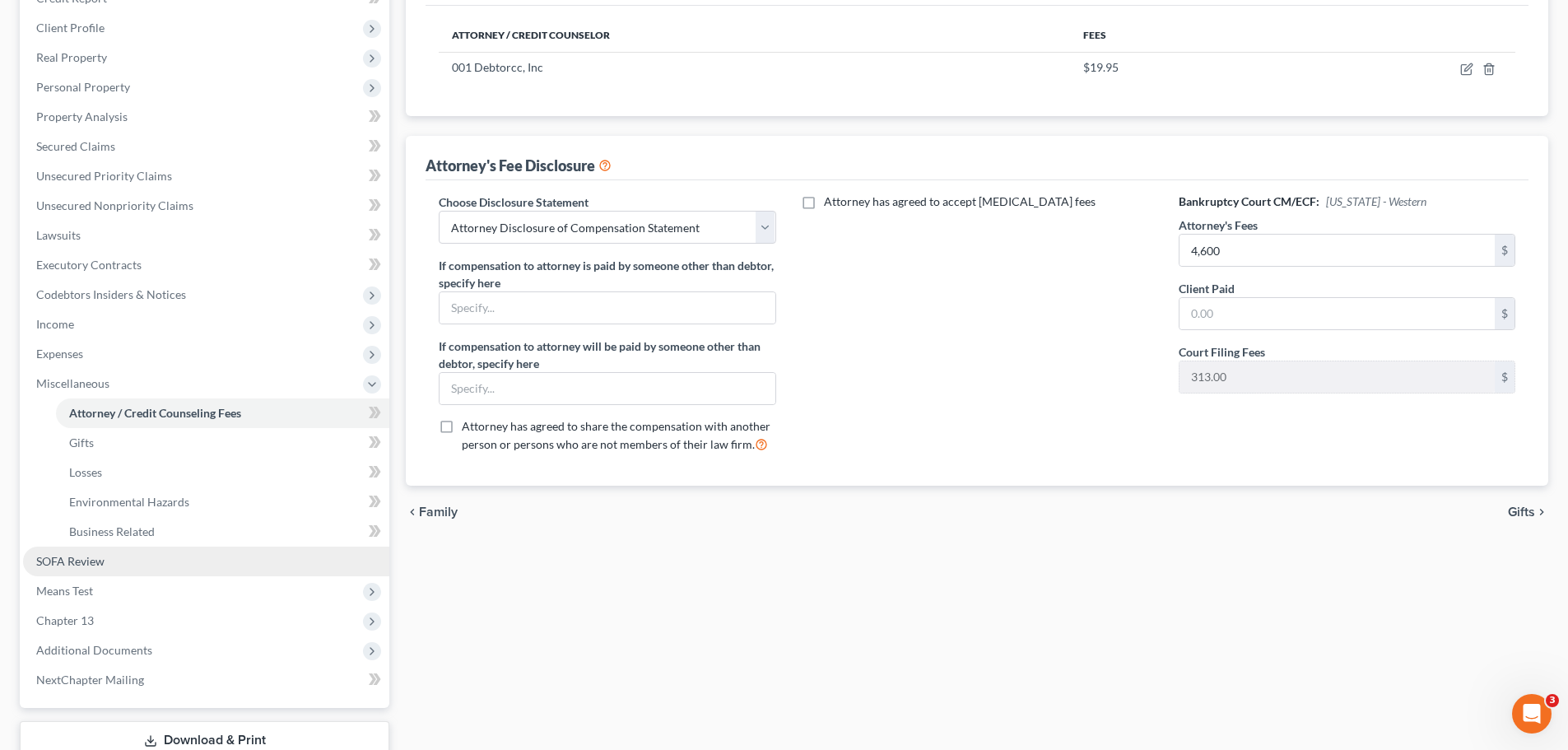
click at [70, 556] on span "SOFA Review" at bounding box center [70, 561] width 68 height 14
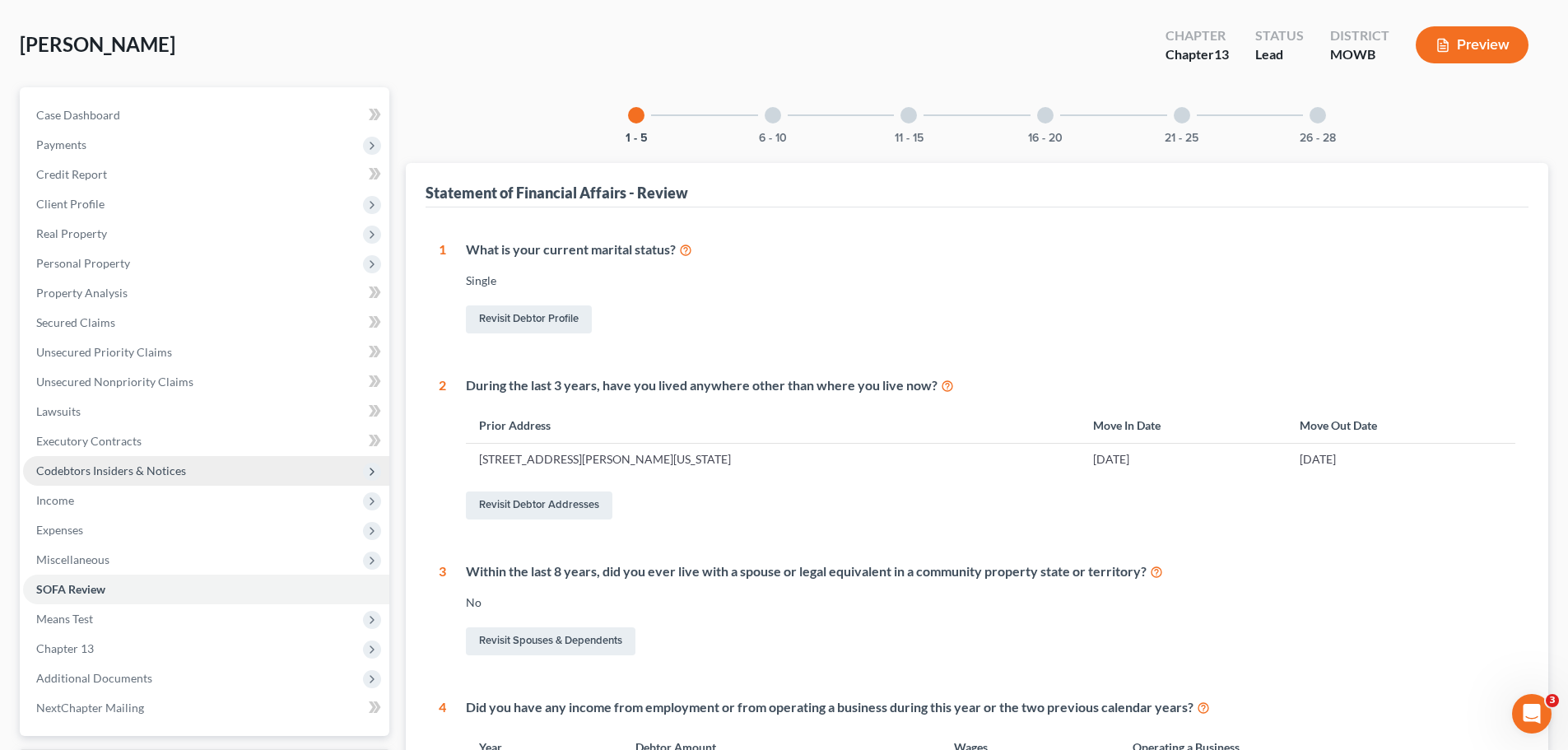
scroll to position [247, 0]
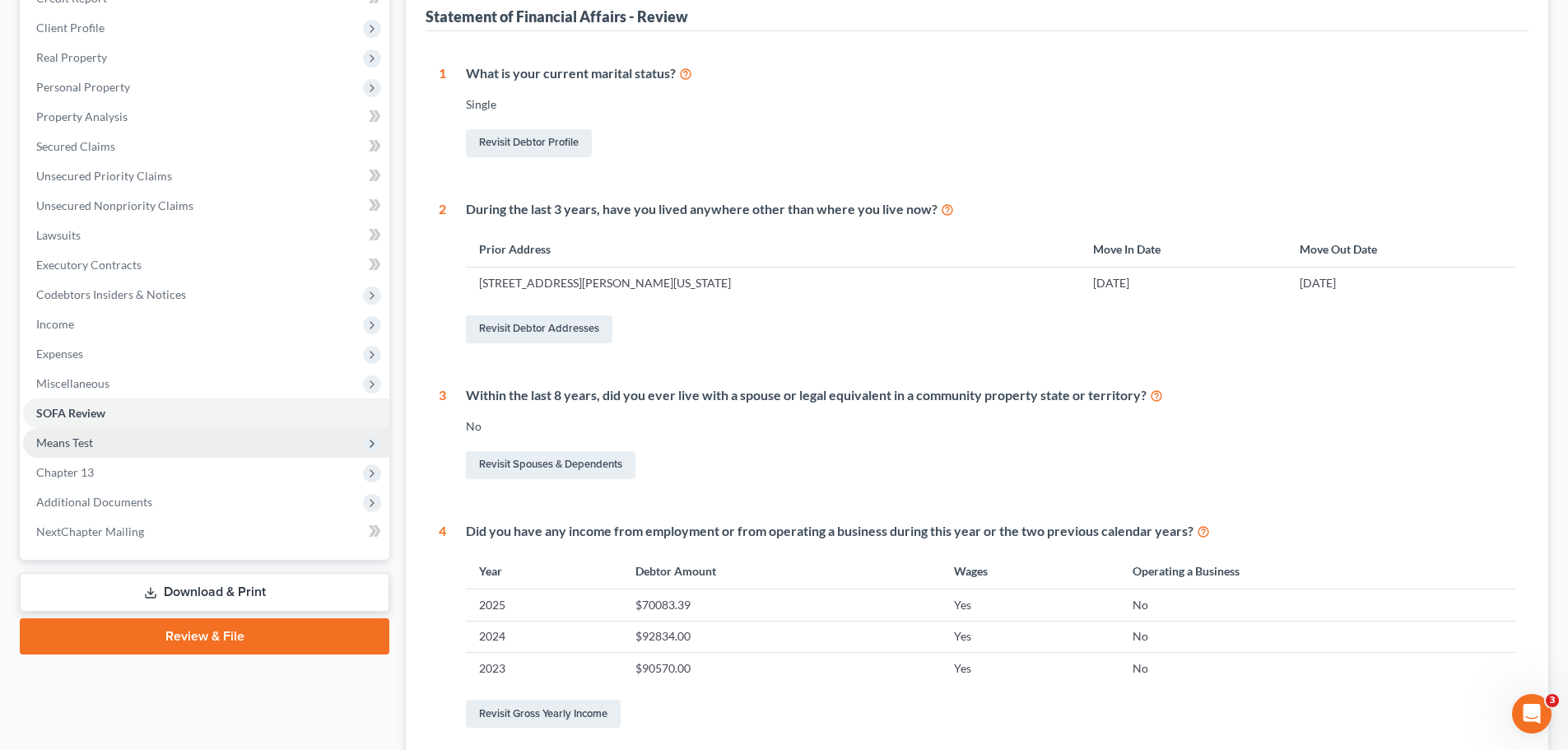
click at [125, 433] on span "Means Test" at bounding box center [205, 442] width 366 height 29
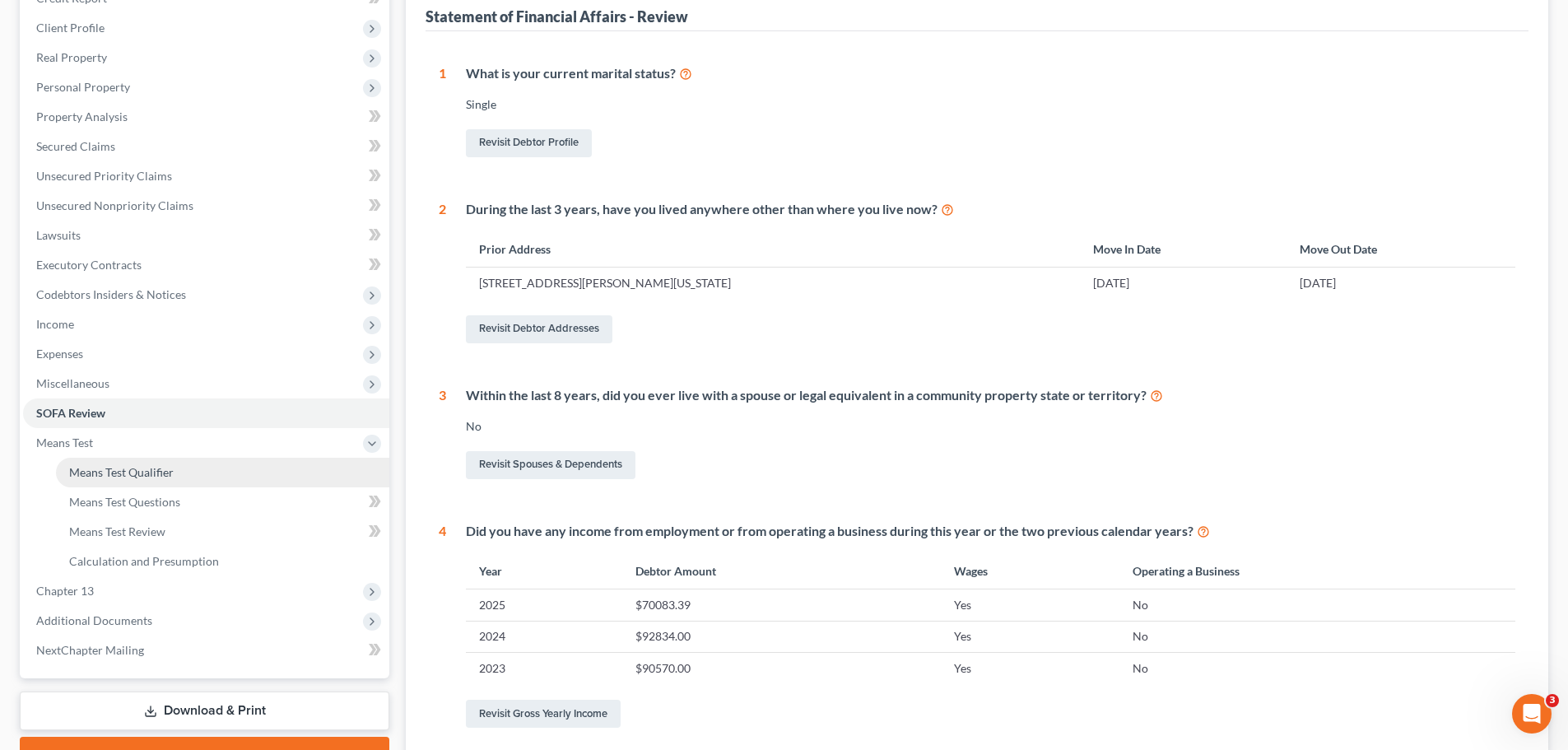
click at [163, 468] on span "Means Test Qualifier" at bounding box center [121, 472] width 104 height 14
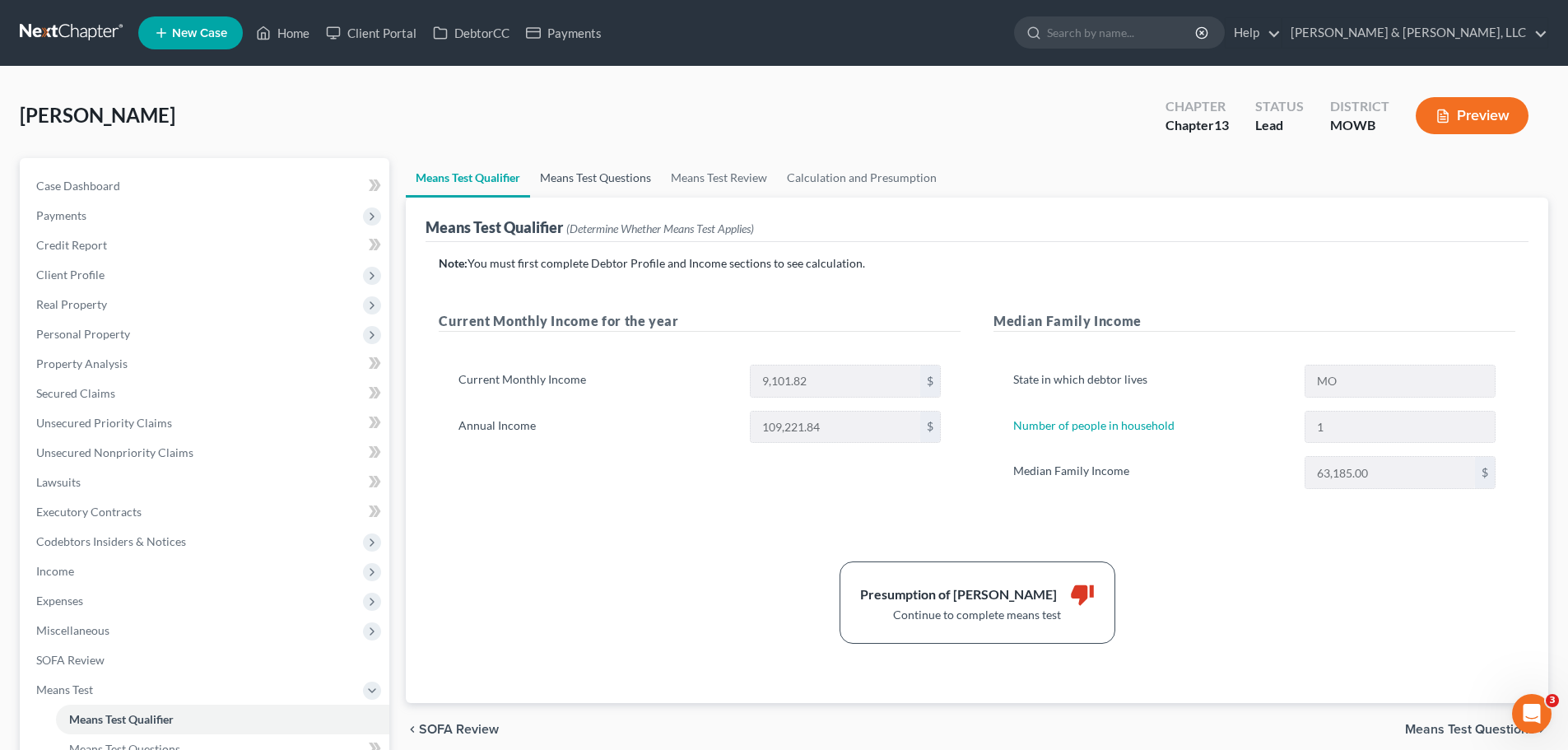
click at [607, 193] on link "Means Test Questions" at bounding box center [596, 178] width 131 height 40
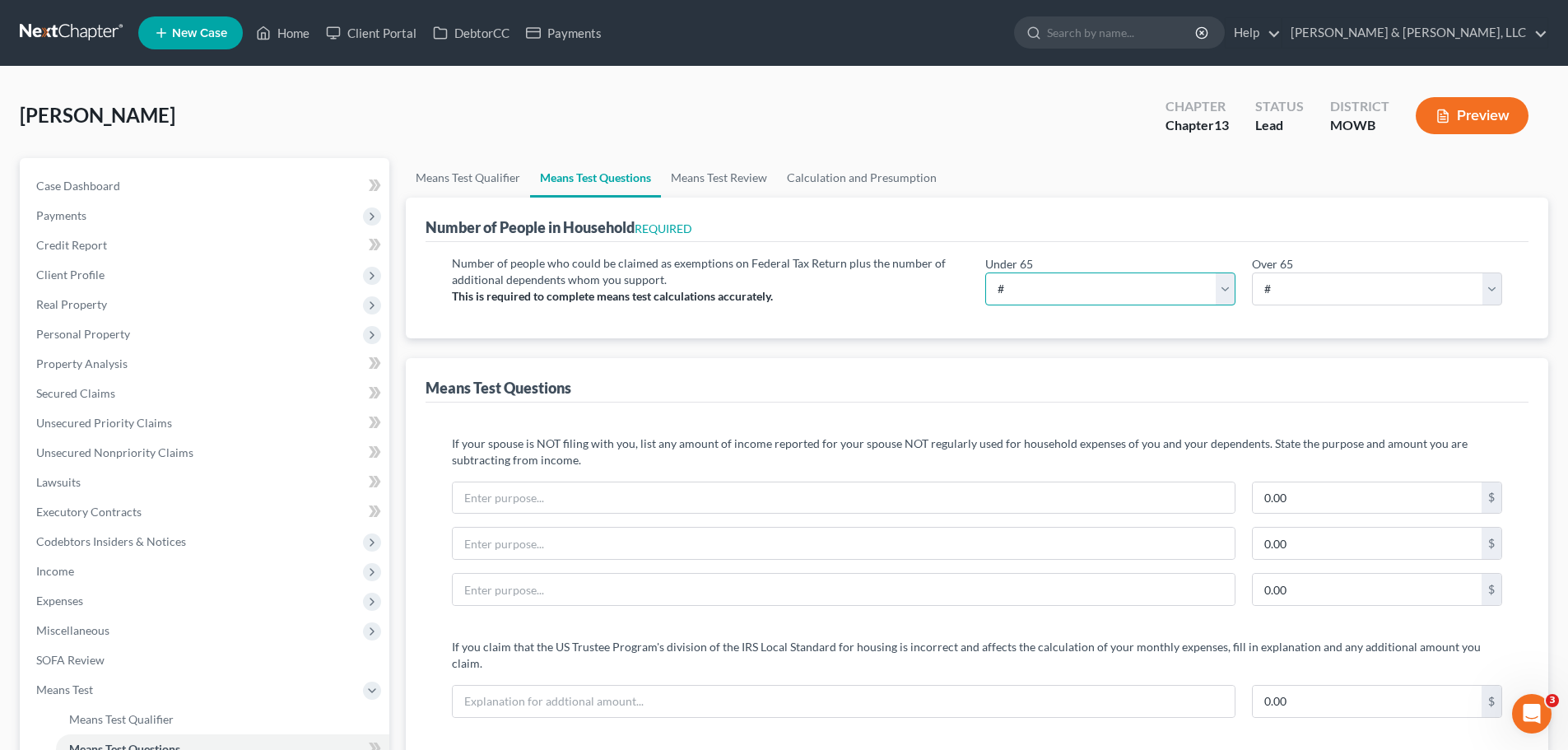
click at [1098, 293] on select "# 0 1 2 3 4 5 6 7 8 9 10" at bounding box center [1110, 289] width 250 height 33
click at [985, 273] on select "# 0 1 2 3 4 5 6 7 8 9 10" at bounding box center [1110, 289] width 250 height 33
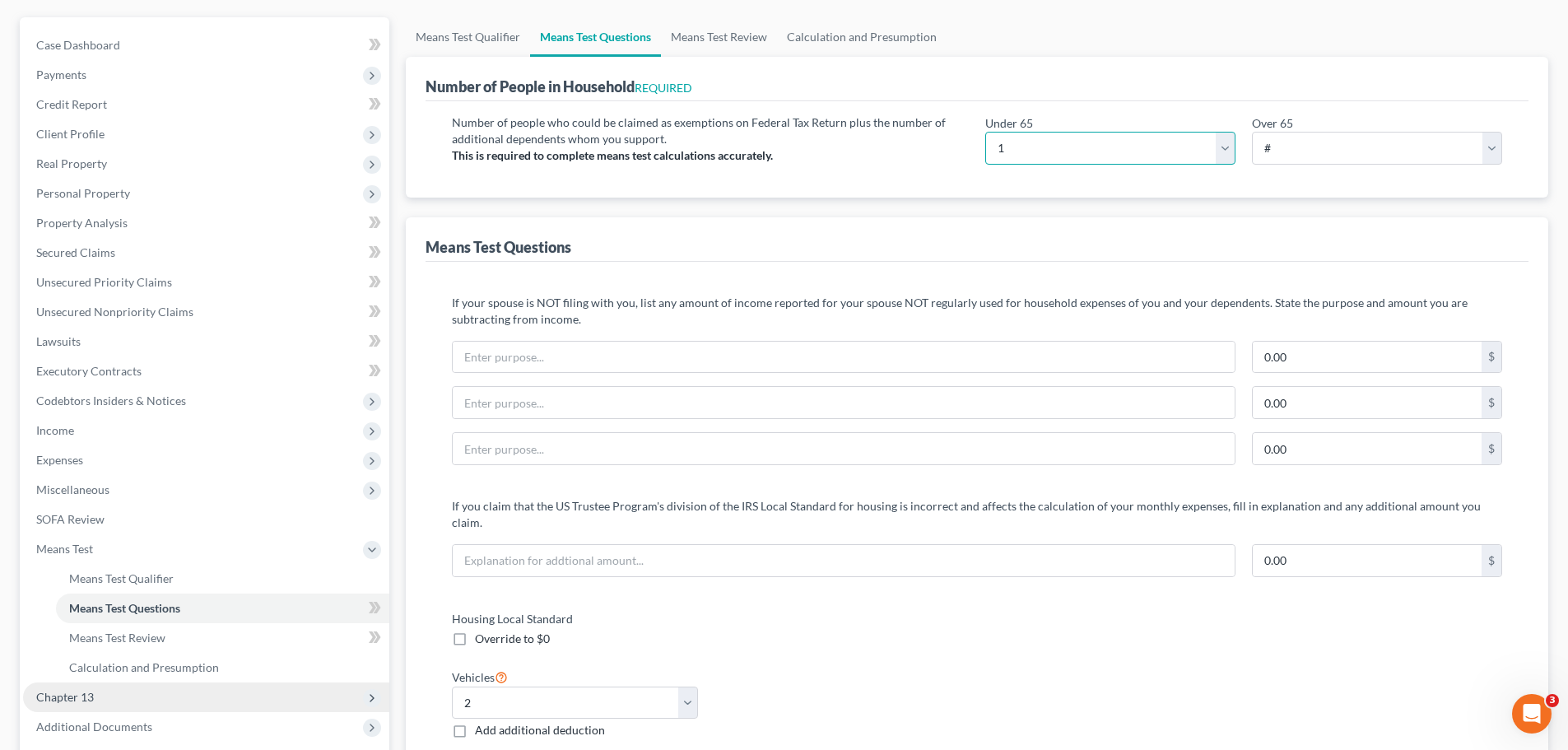
scroll to position [330, 0]
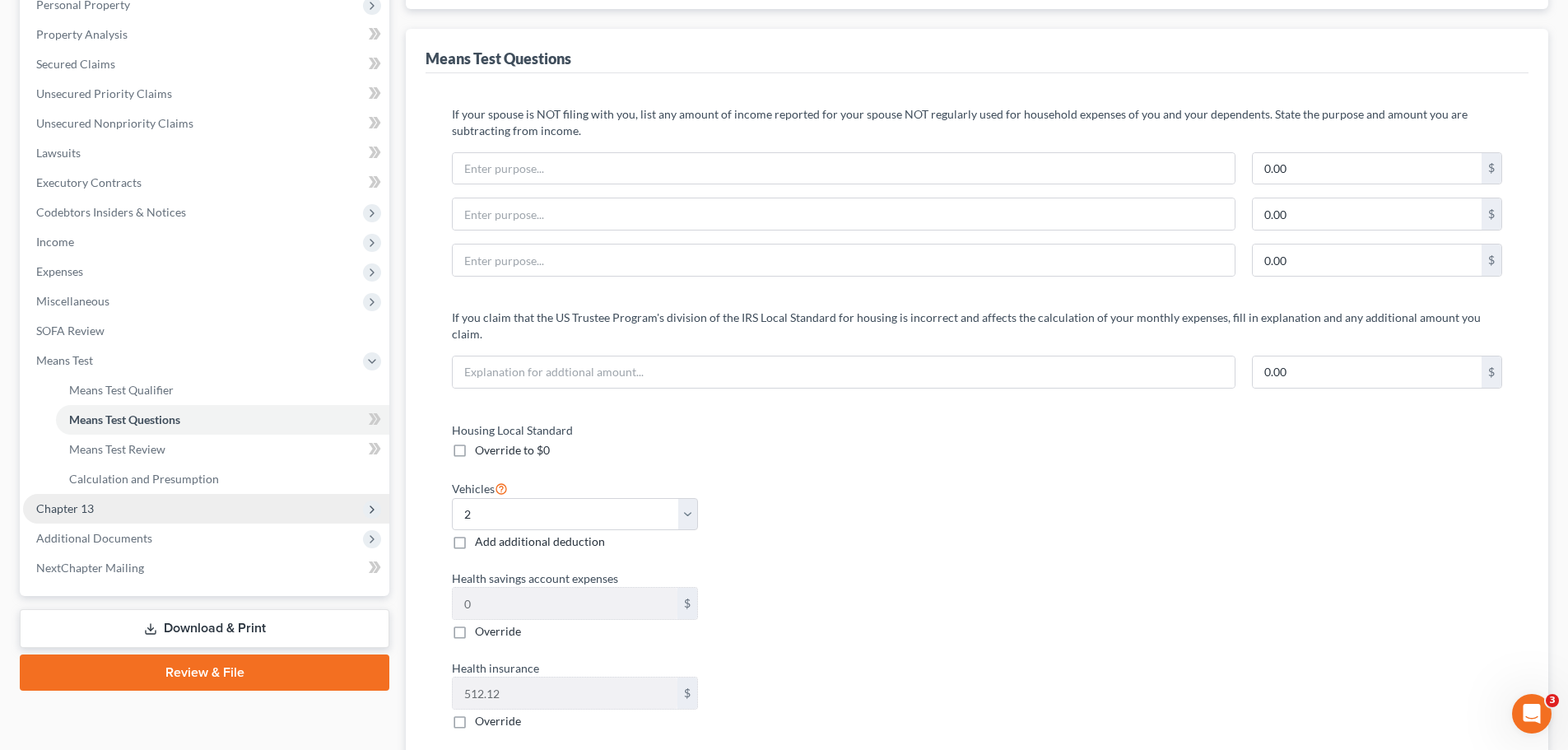
click at [116, 510] on span "Chapter 13" at bounding box center [205, 508] width 366 height 29
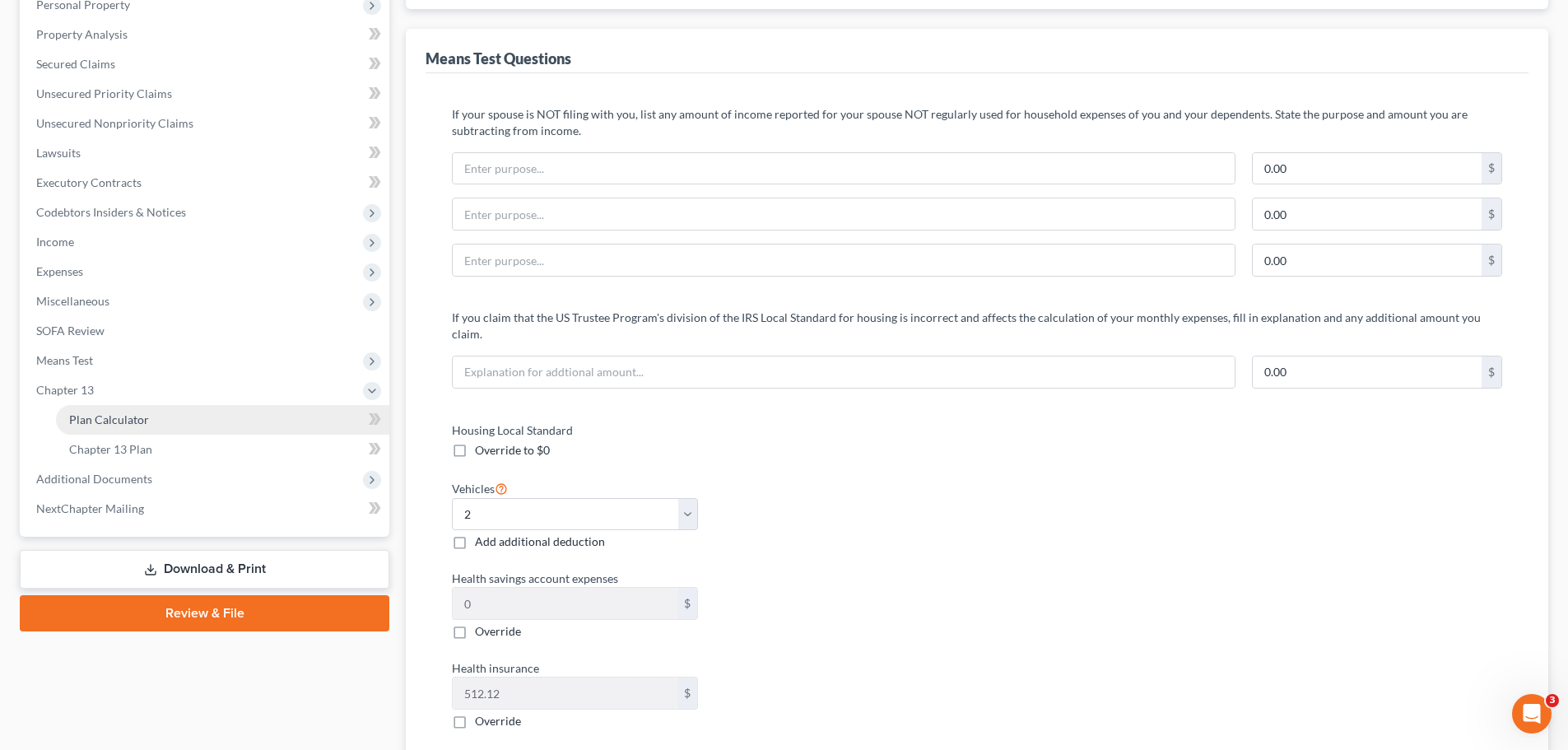
click at [137, 424] on span "Plan Calculator" at bounding box center [109, 419] width 80 height 14
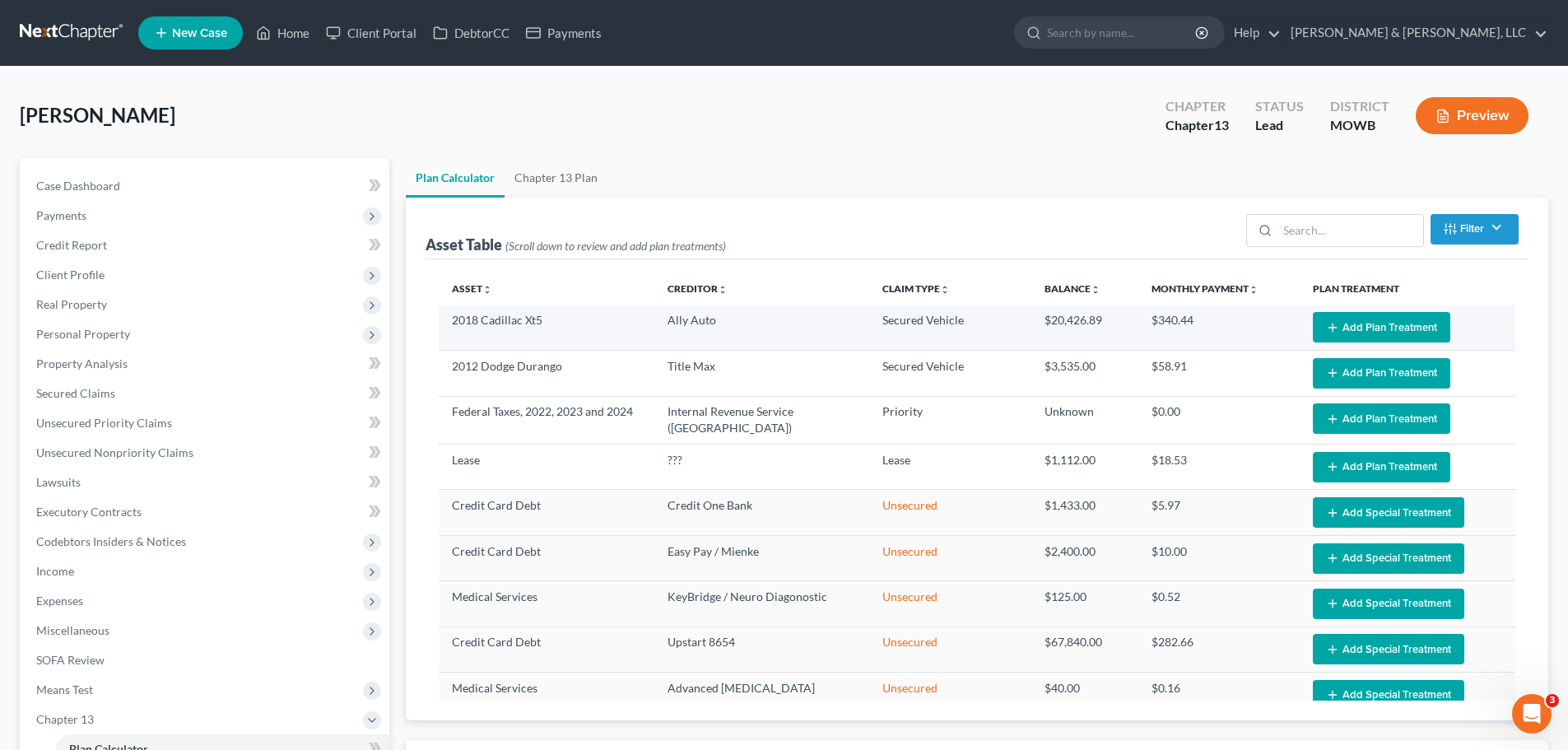
click at [1335, 319] on button "Add Plan Treatment" at bounding box center [1381, 327] width 137 height 30
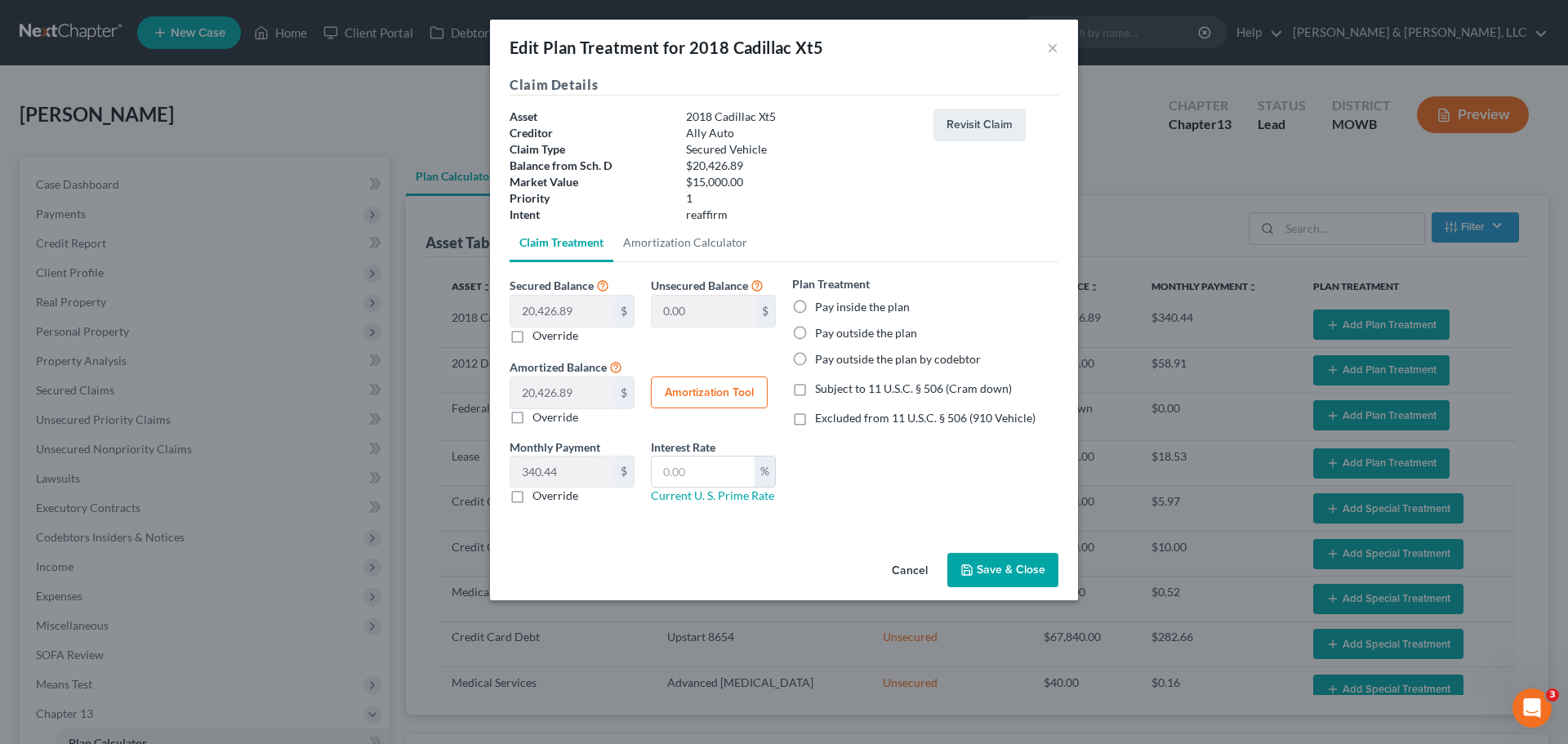
click at [823, 309] on label "Pay inside the plan" at bounding box center [862, 306] width 95 height 16
click at [823, 309] on input "Pay inside the plan" at bounding box center [826, 303] width 10 height 10
click at [927, 411] on span "Excluded from 11 U.S.C. § 506 (910 Vehicle)" at bounding box center [924, 417] width 221 height 14
click at [832, 411] on input "Excluded from 11 U.S.C. § 506 (910 Vehicle)" at bounding box center [826, 414] width 10 height 10
click at [713, 254] on link "Amortization Calculator" at bounding box center [685, 242] width 144 height 39
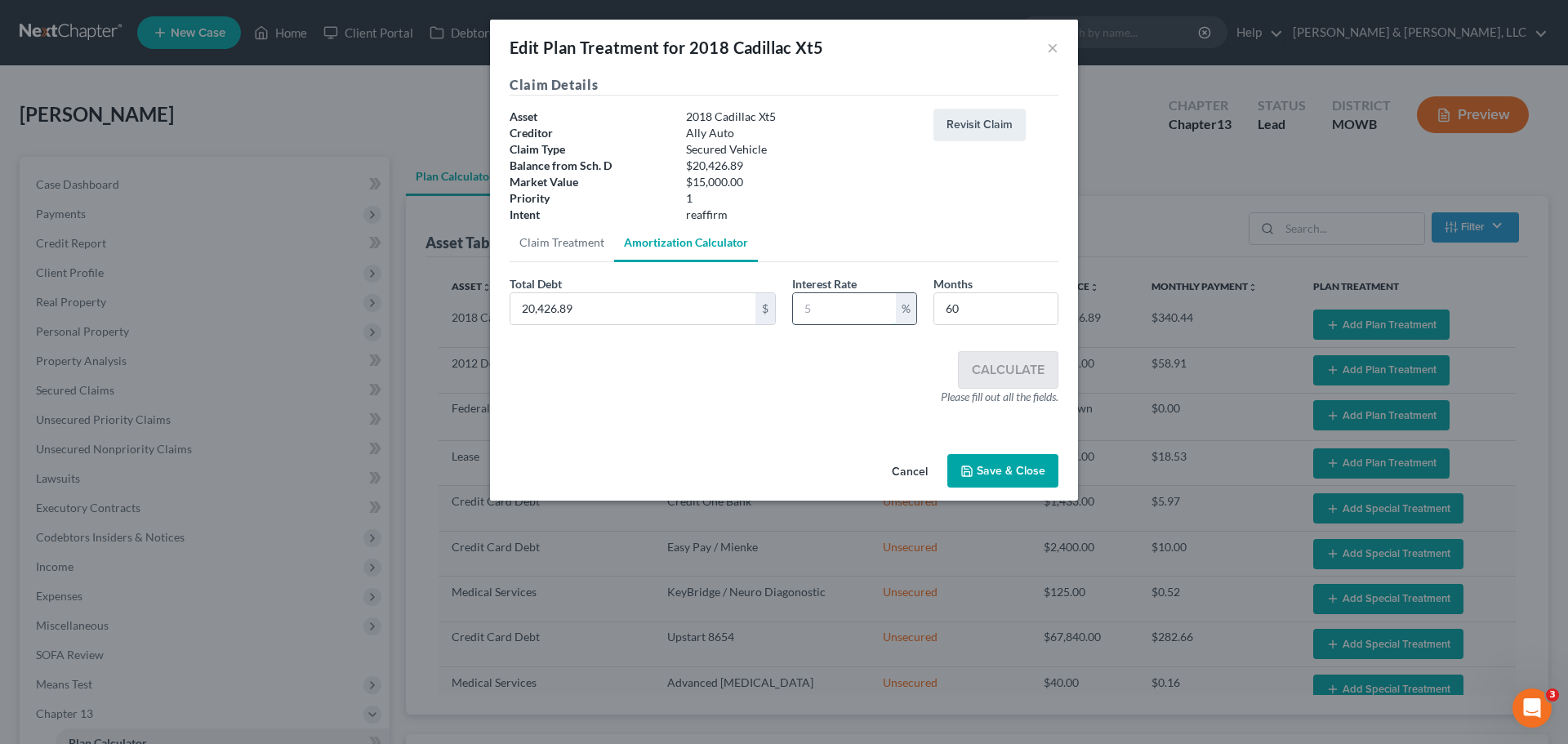
click at [830, 310] on input "text" at bounding box center [845, 308] width 103 height 31
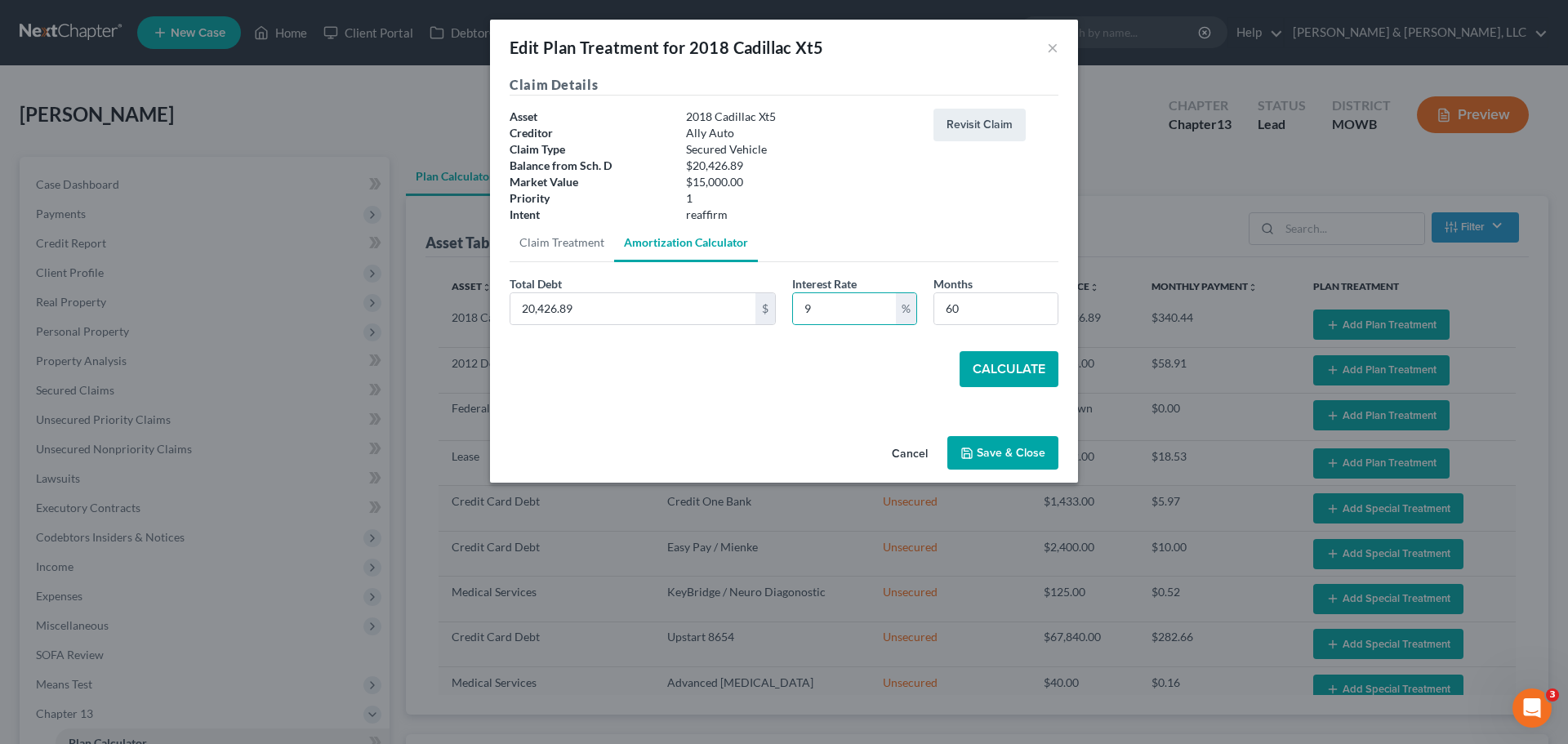
click at [1048, 363] on button "Calculate" at bounding box center [1008, 369] width 99 height 36
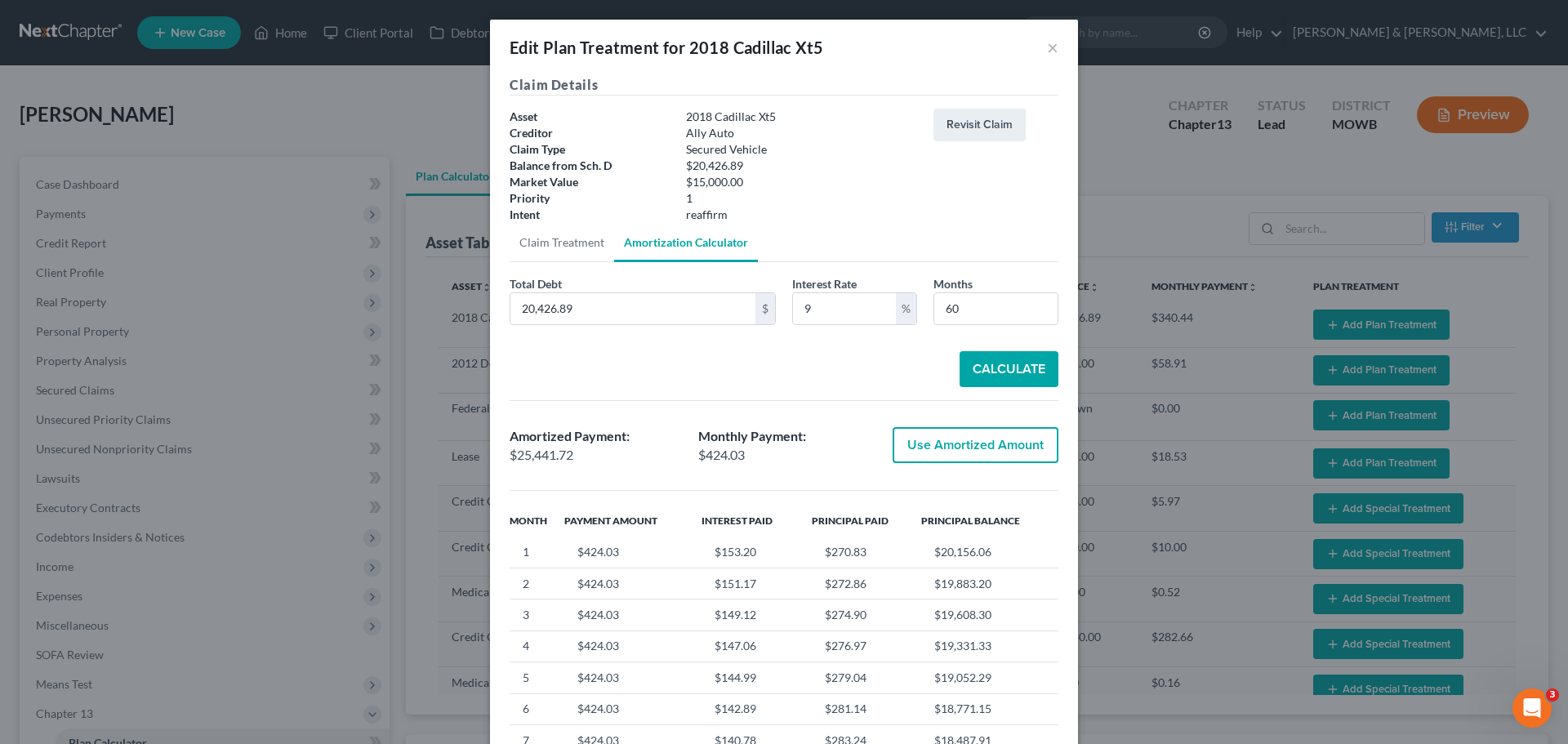
click at [1026, 448] on button "Use Amortized Amount" at bounding box center [975, 445] width 165 height 36
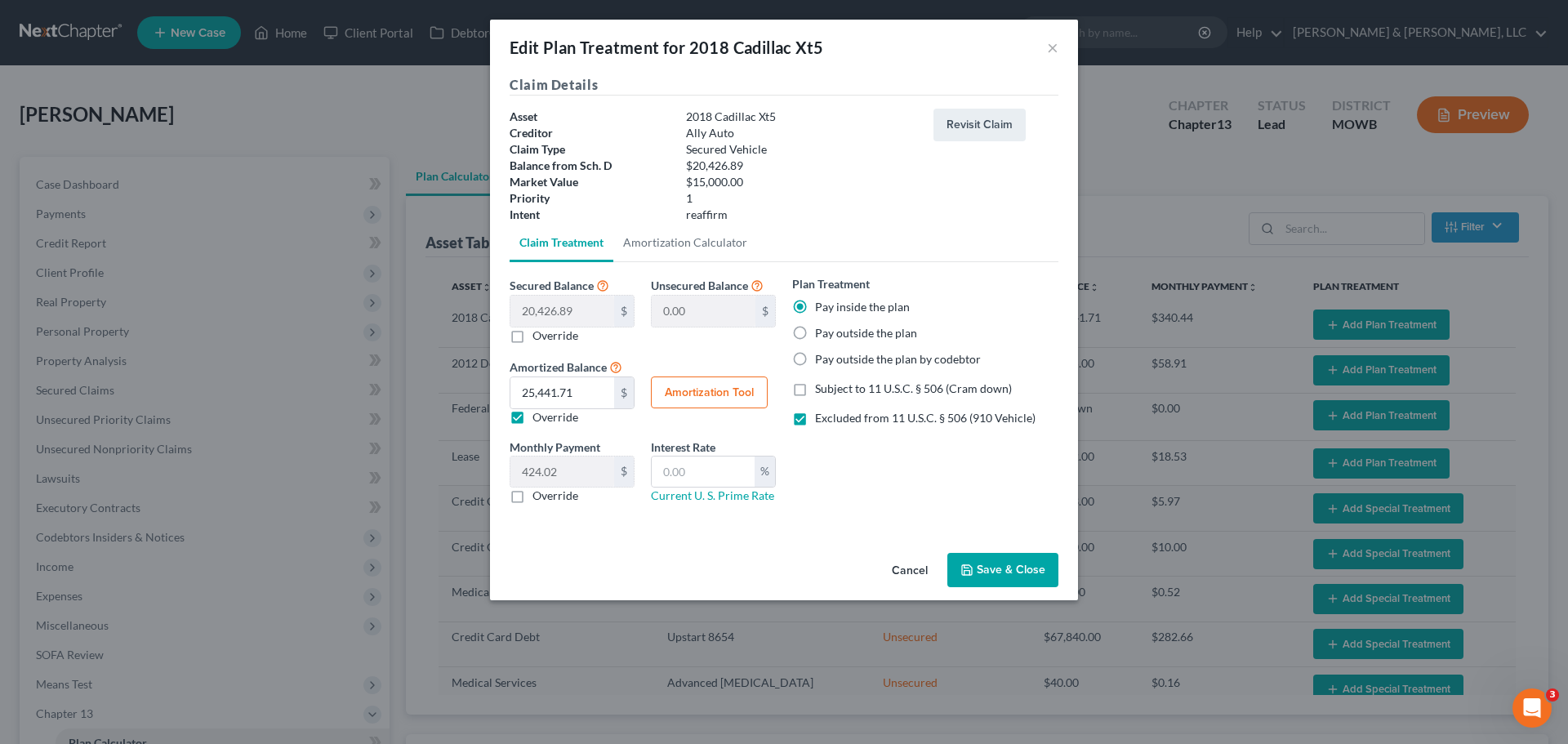
click at [1019, 578] on button "Save & Close" at bounding box center [1002, 569] width 111 height 35
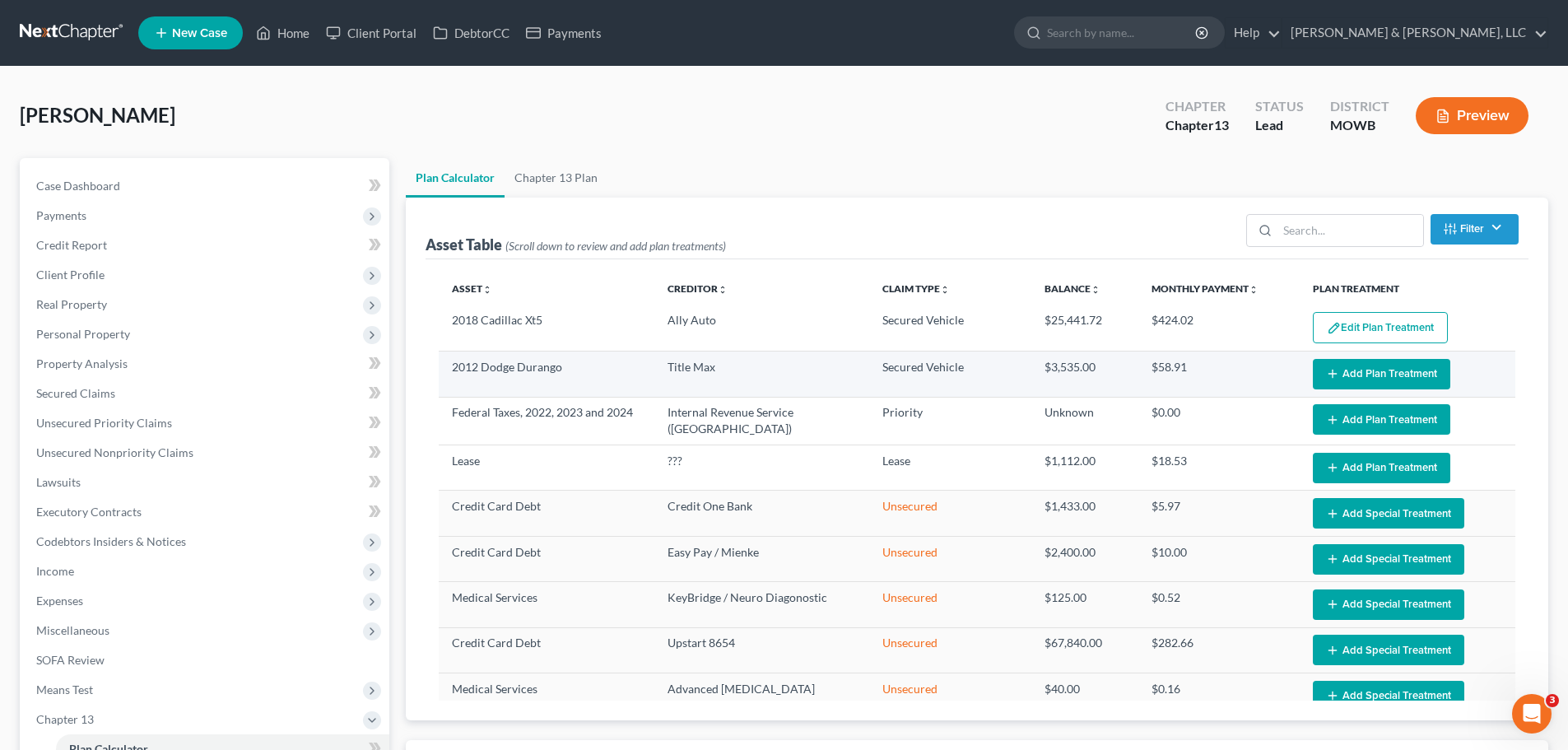
click at [1380, 377] on button "Add Plan Treatment" at bounding box center [1381, 374] width 137 height 30
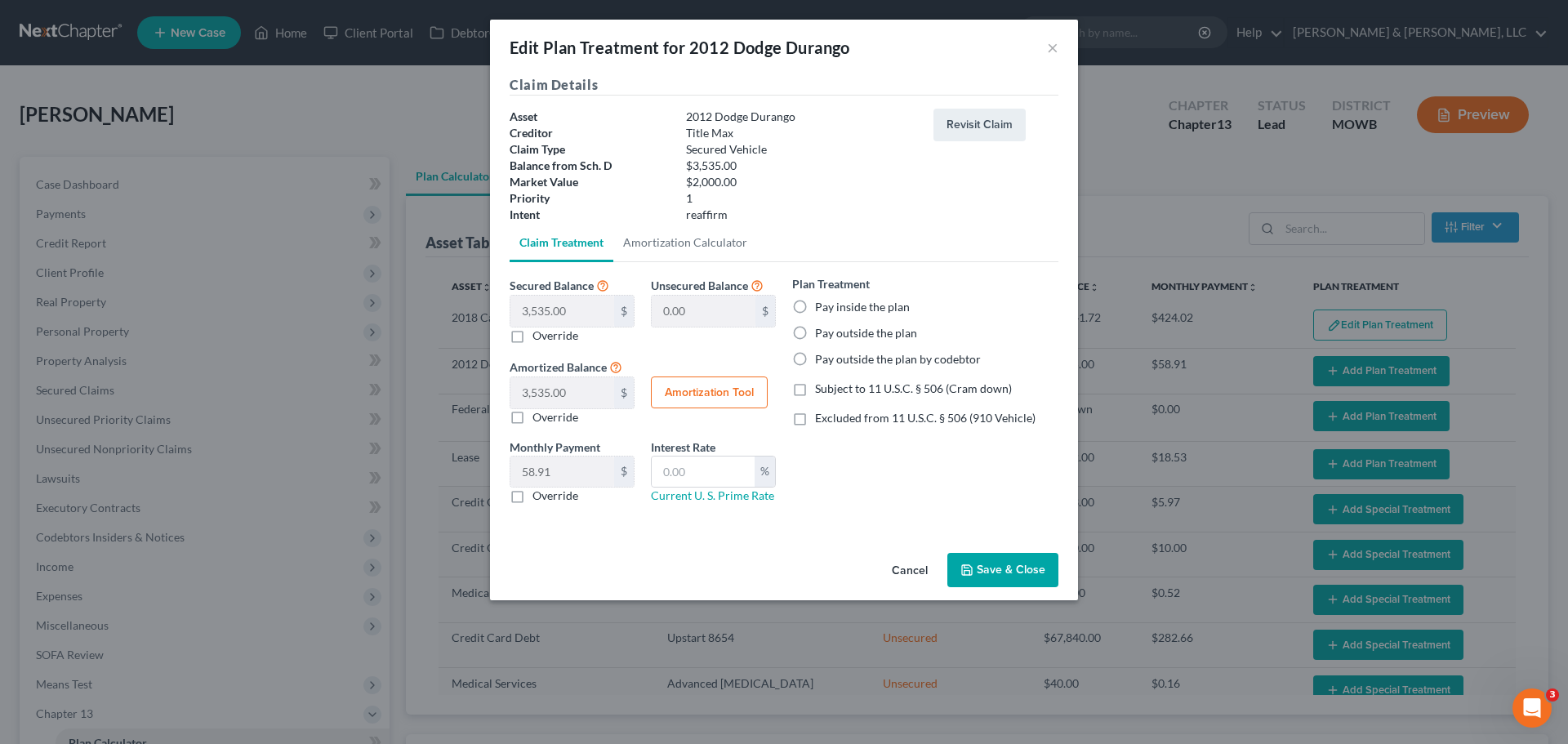
click at [820, 306] on label "Pay inside the plan" at bounding box center [862, 306] width 95 height 16
click at [821, 306] on input "Pay inside the plan" at bounding box center [826, 303] width 10 height 10
click at [836, 418] on span "Excluded from 11 U.S.C. § 506 (910 Vehicle)" at bounding box center [924, 417] width 221 height 14
click at [832, 418] on input "Excluded from 11 U.S.C. § 506 (910 Vehicle)" at bounding box center [826, 414] width 10 height 10
click at [664, 258] on link "Amortization Calculator" at bounding box center [685, 242] width 144 height 39
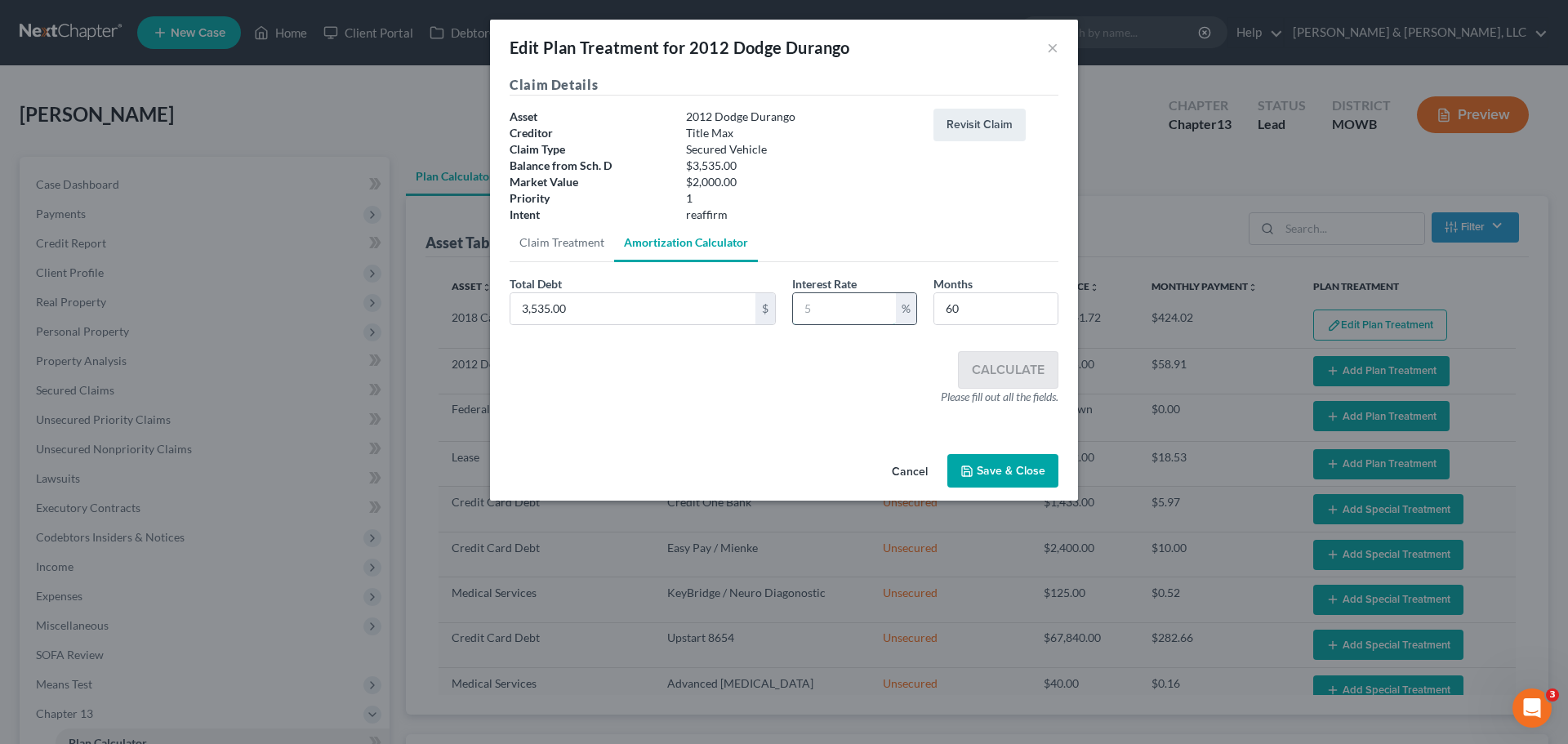
click at [828, 305] on input "text" at bounding box center [845, 308] width 103 height 31
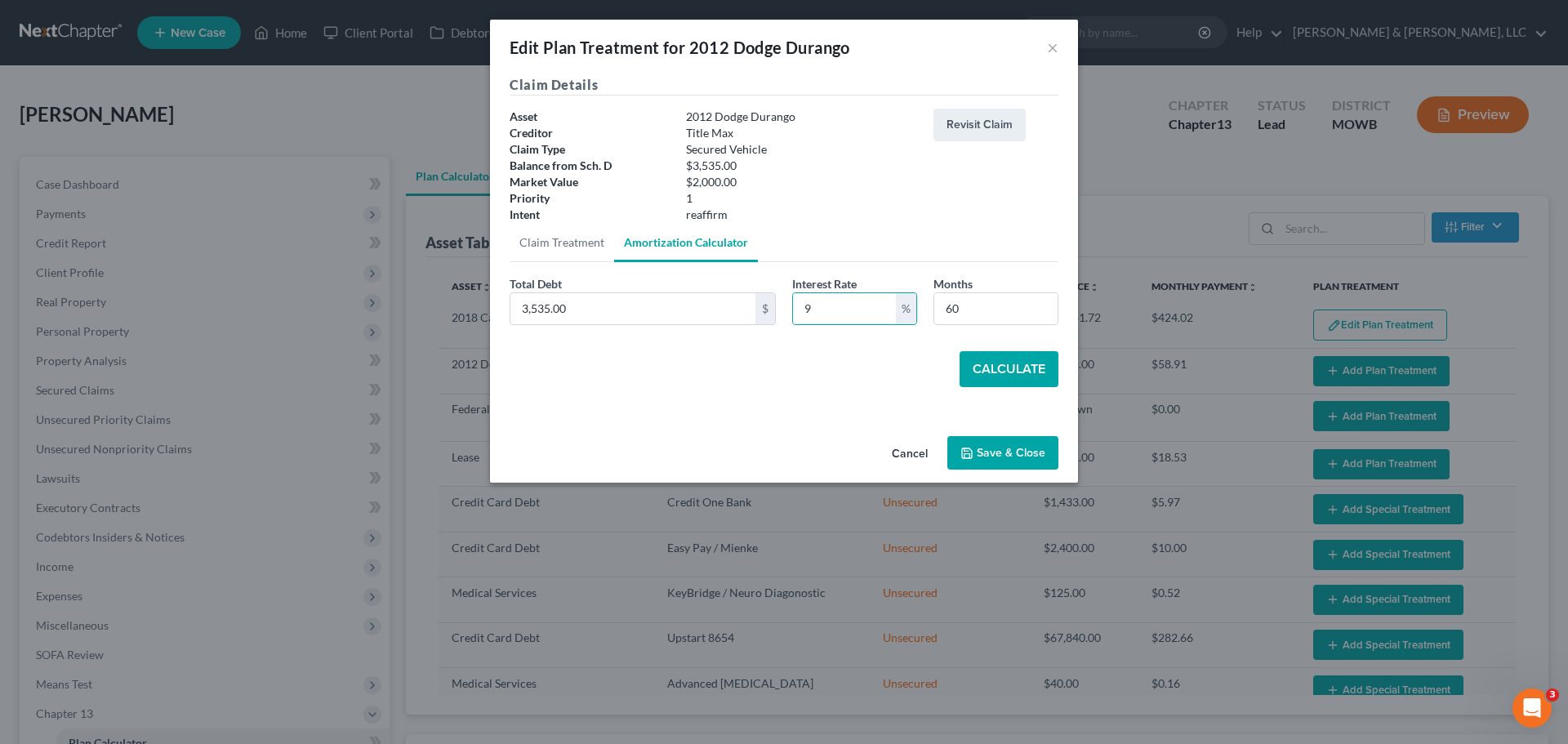
click at [983, 364] on button "Calculate" at bounding box center [1008, 369] width 99 height 36
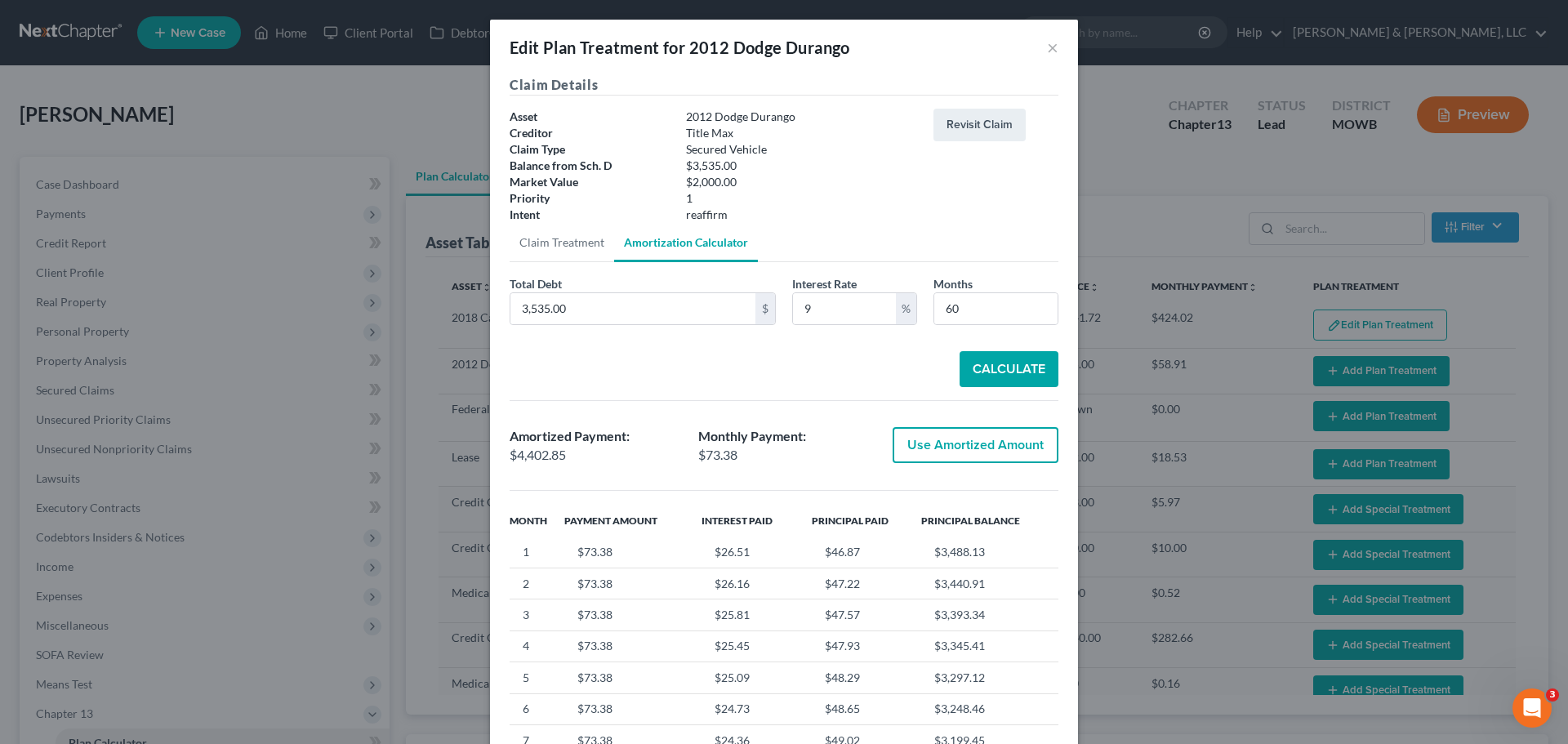
click at [998, 433] on button "Use Amortized Amount" at bounding box center [975, 445] width 165 height 36
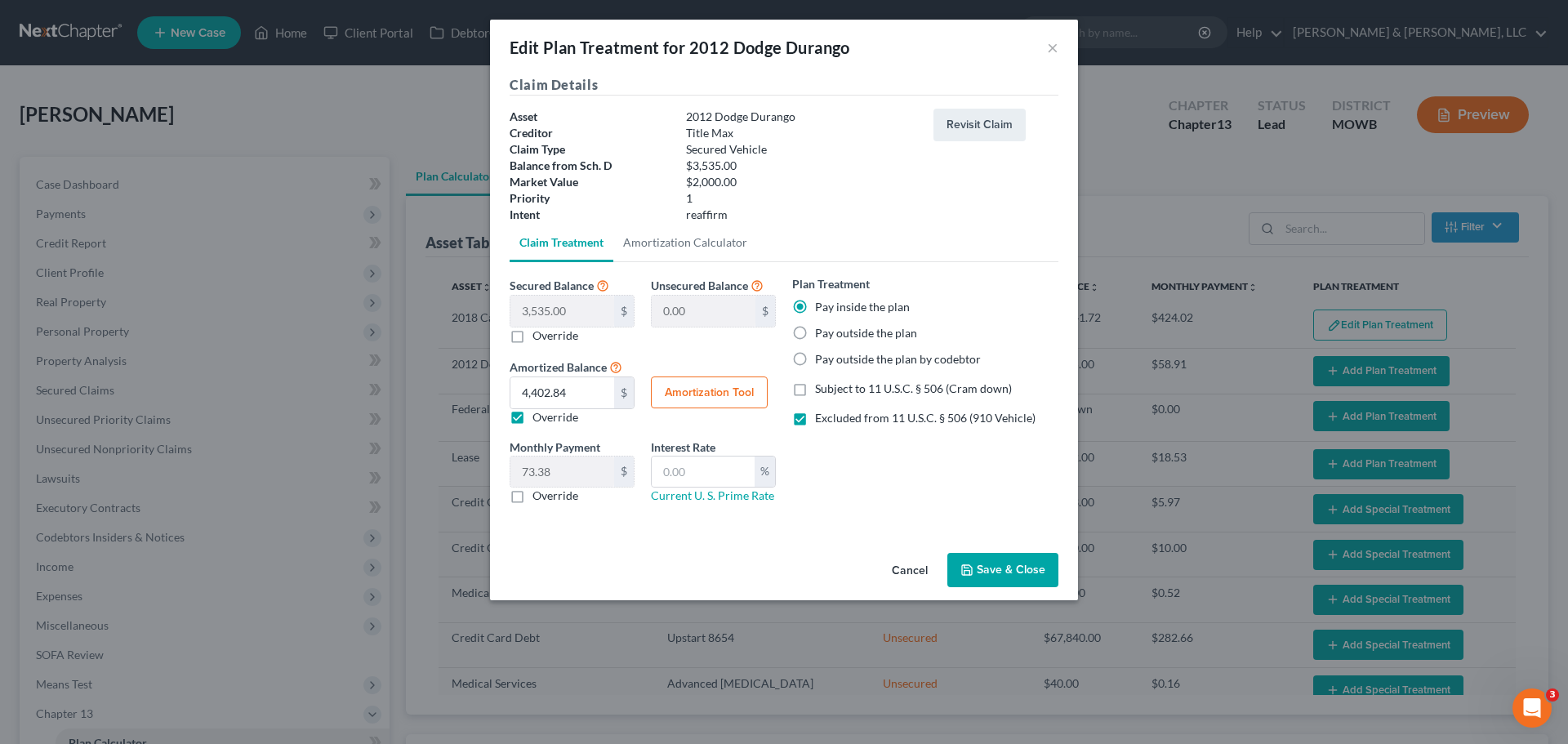
click at [972, 559] on button "Save & Close" at bounding box center [1002, 569] width 111 height 35
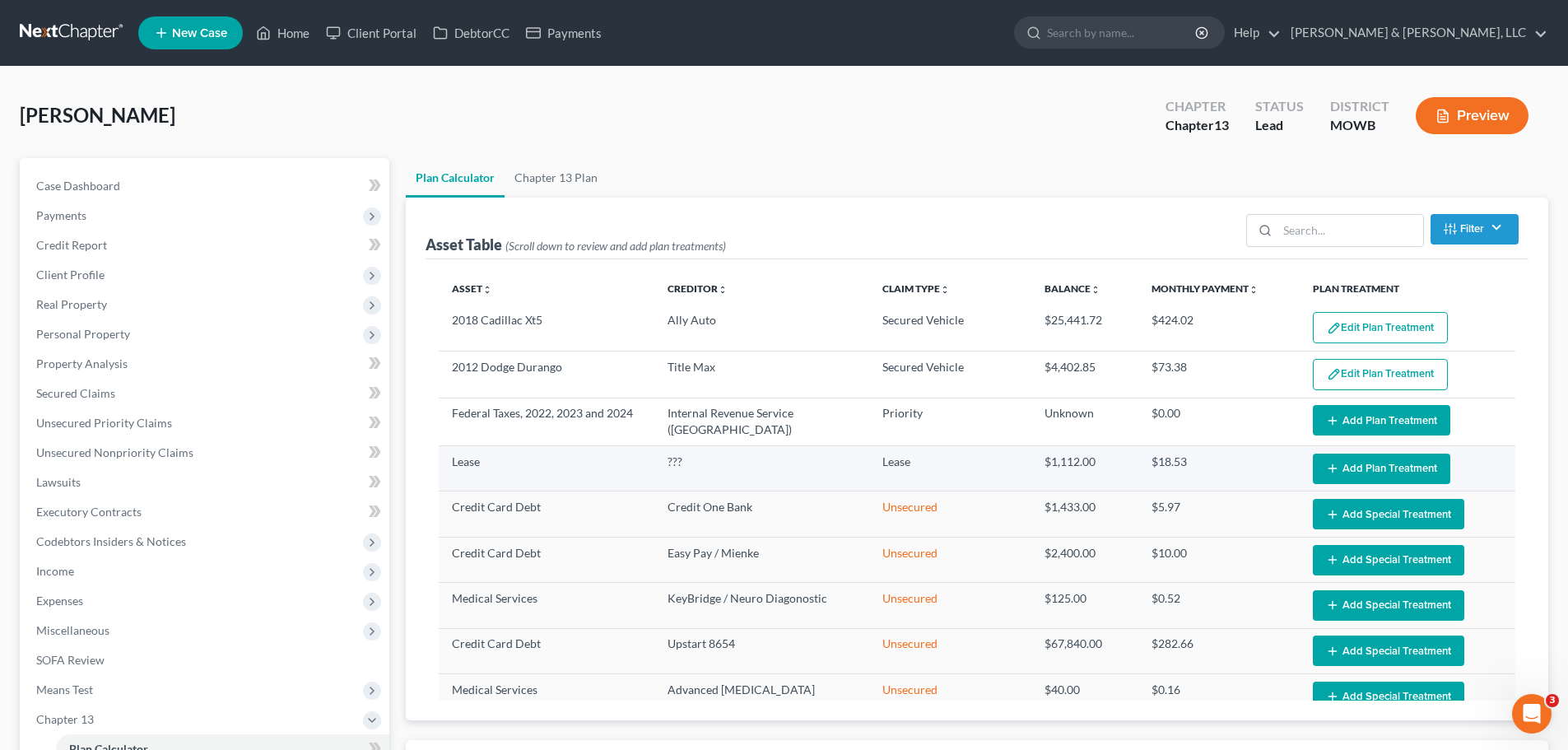
click at [1363, 464] on button "Add Plan Treatment" at bounding box center [1381, 469] width 137 height 30
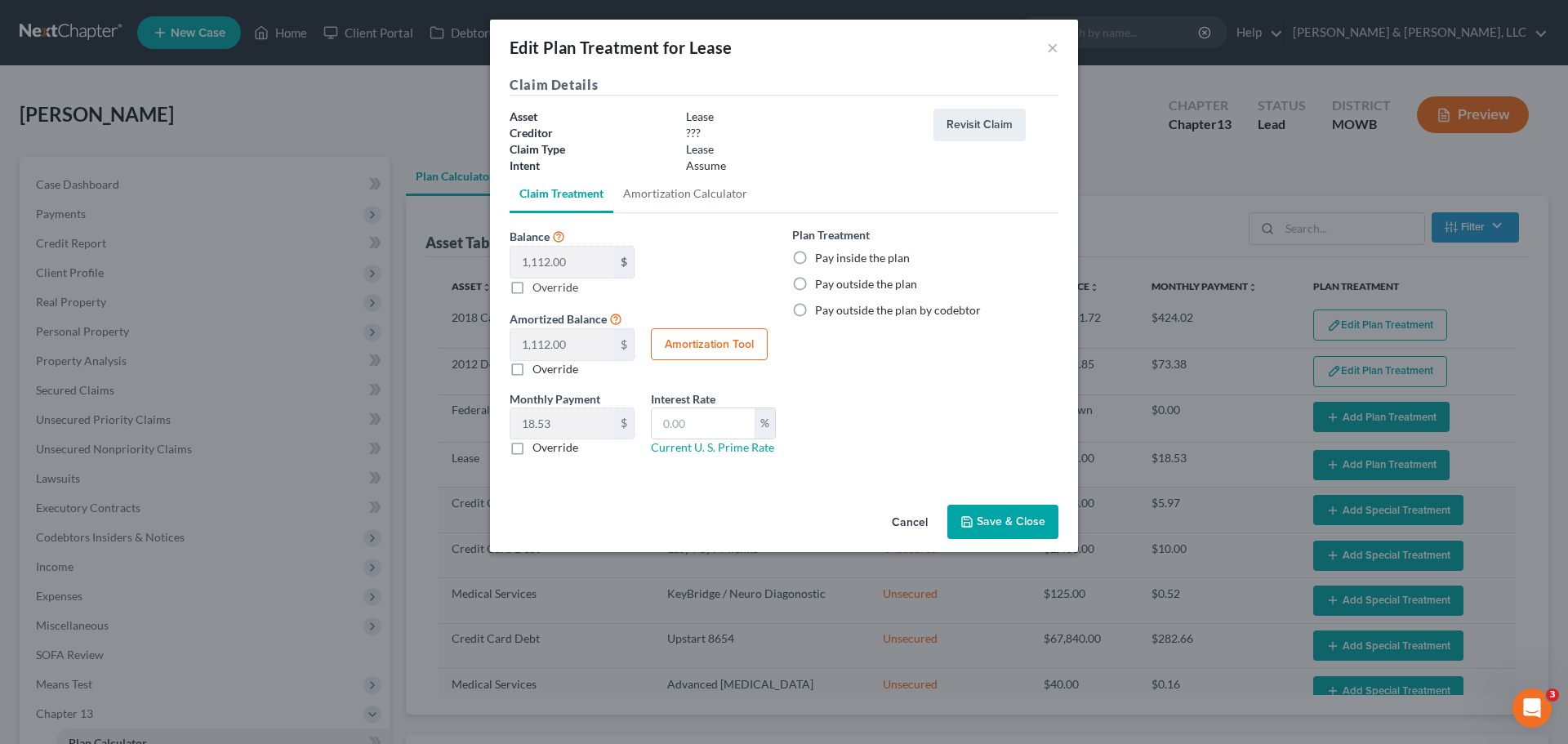
click at [852, 280] on label "Pay outside the plan" at bounding box center [865, 284] width 102 height 16
click at [832, 280] on input "Pay outside the plan" at bounding box center [826, 281] width 10 height 10
click at [999, 517] on button "Save & Close" at bounding box center [1002, 521] width 111 height 35
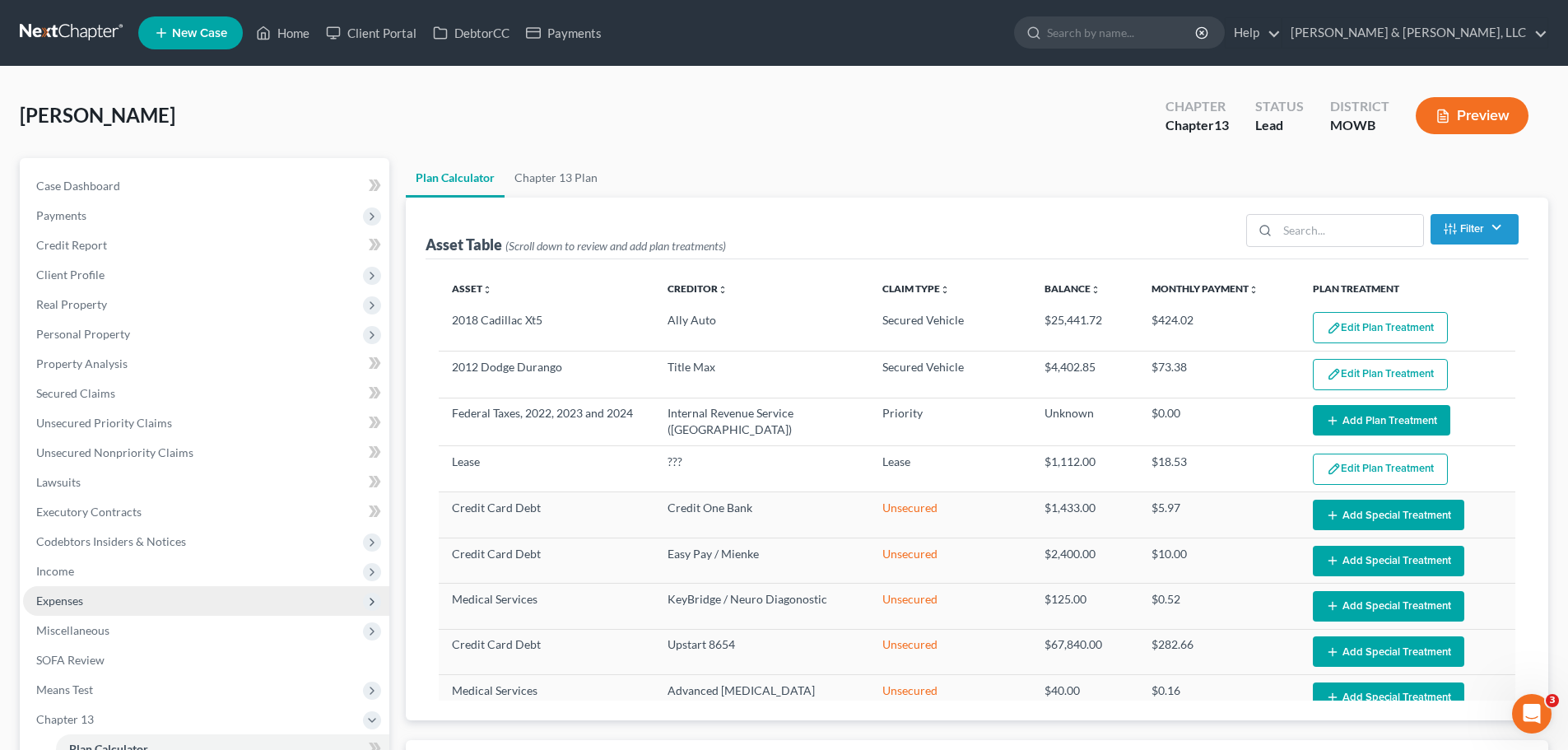
drag, startPoint x: 77, startPoint y: 601, endPoint x: 86, endPoint y: 613, distance: 15.0
click at [77, 601] on span "Expenses" at bounding box center [60, 600] width 47 height 14
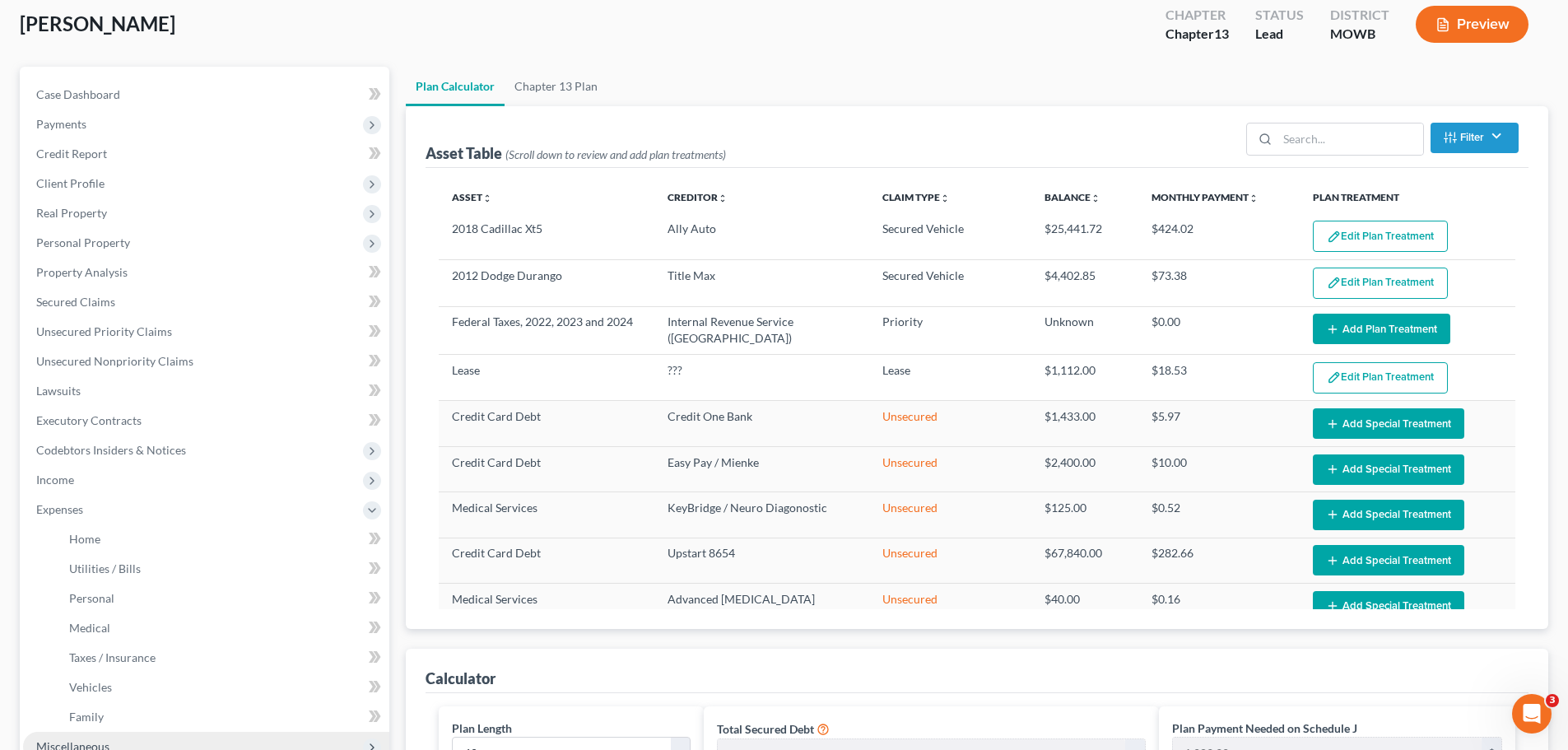
scroll to position [247, 0]
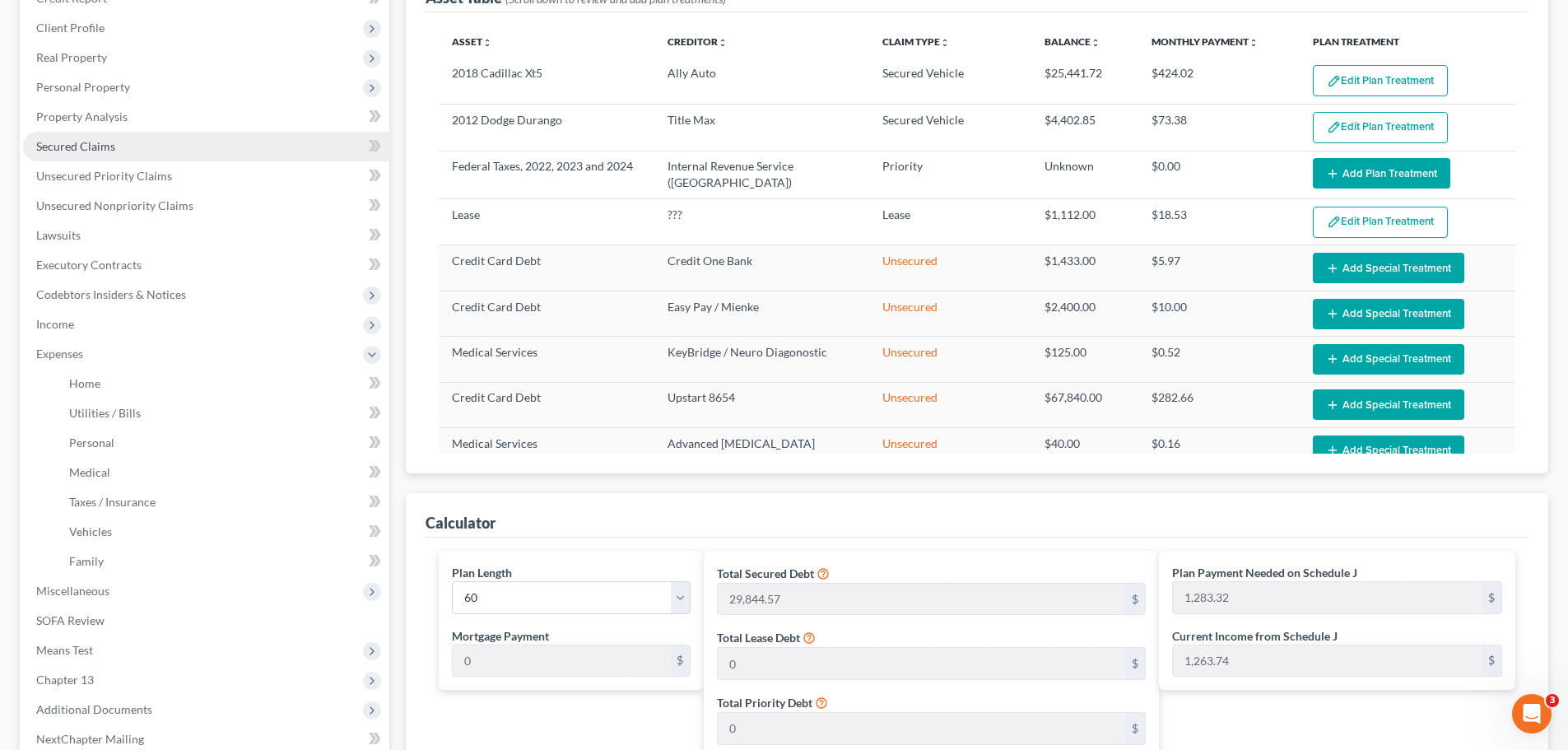
click at [91, 146] on span "Secured Claims" at bounding box center [75, 146] width 79 height 14
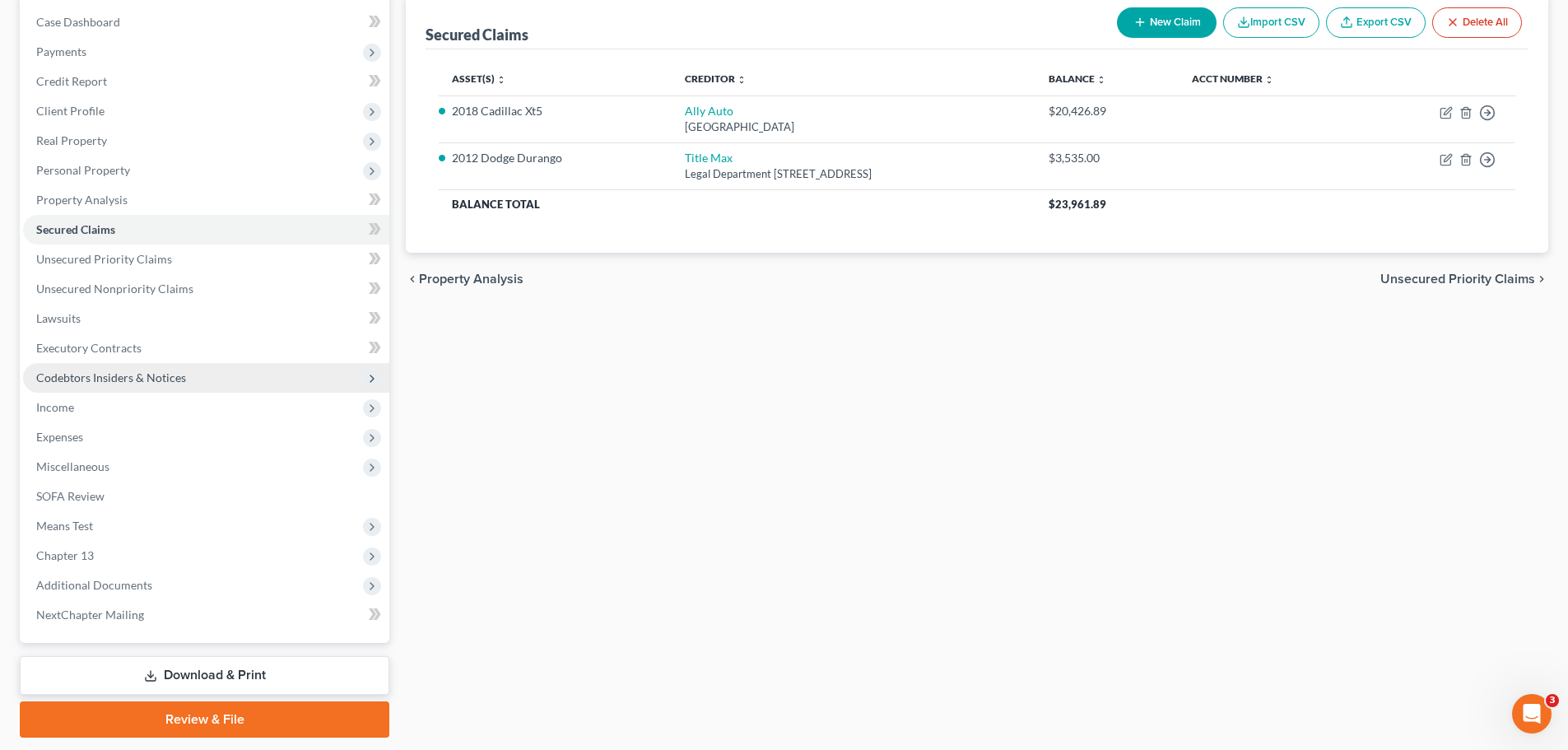
scroll to position [165, 0]
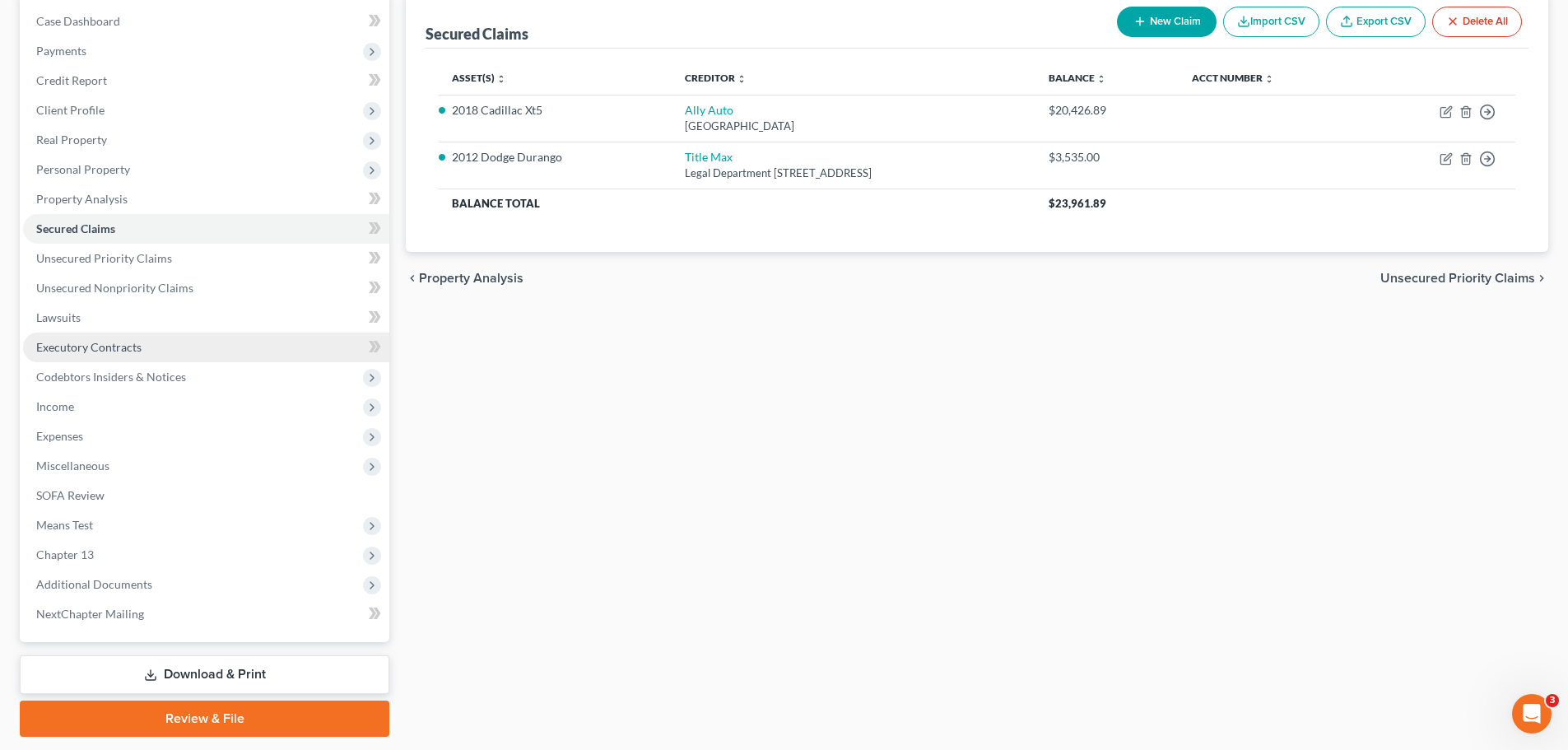
click at [85, 348] on span "Executory Contracts" at bounding box center [88, 347] width 105 height 14
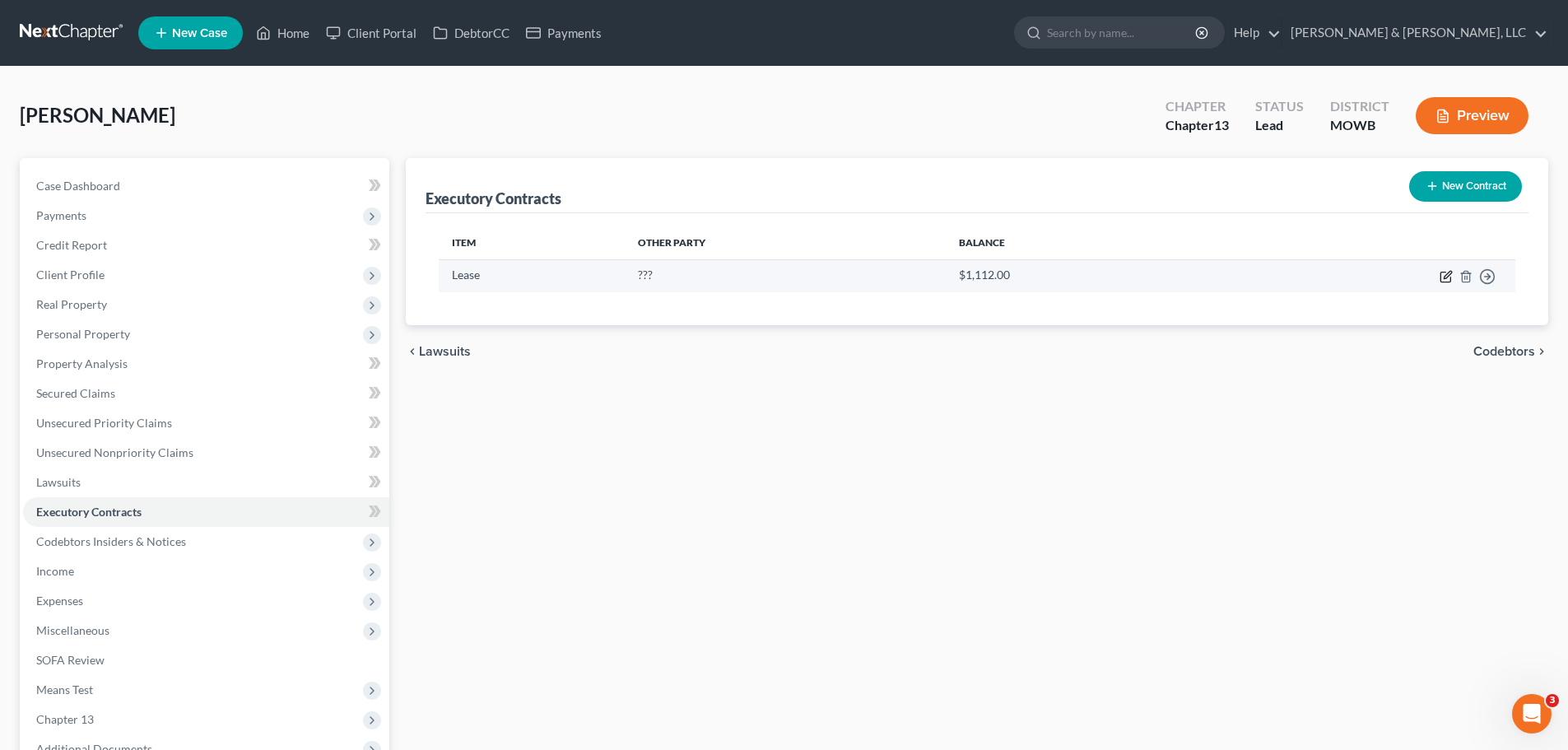
click at [1448, 276] on icon "button" at bounding box center [1447, 275] width 8 height 8
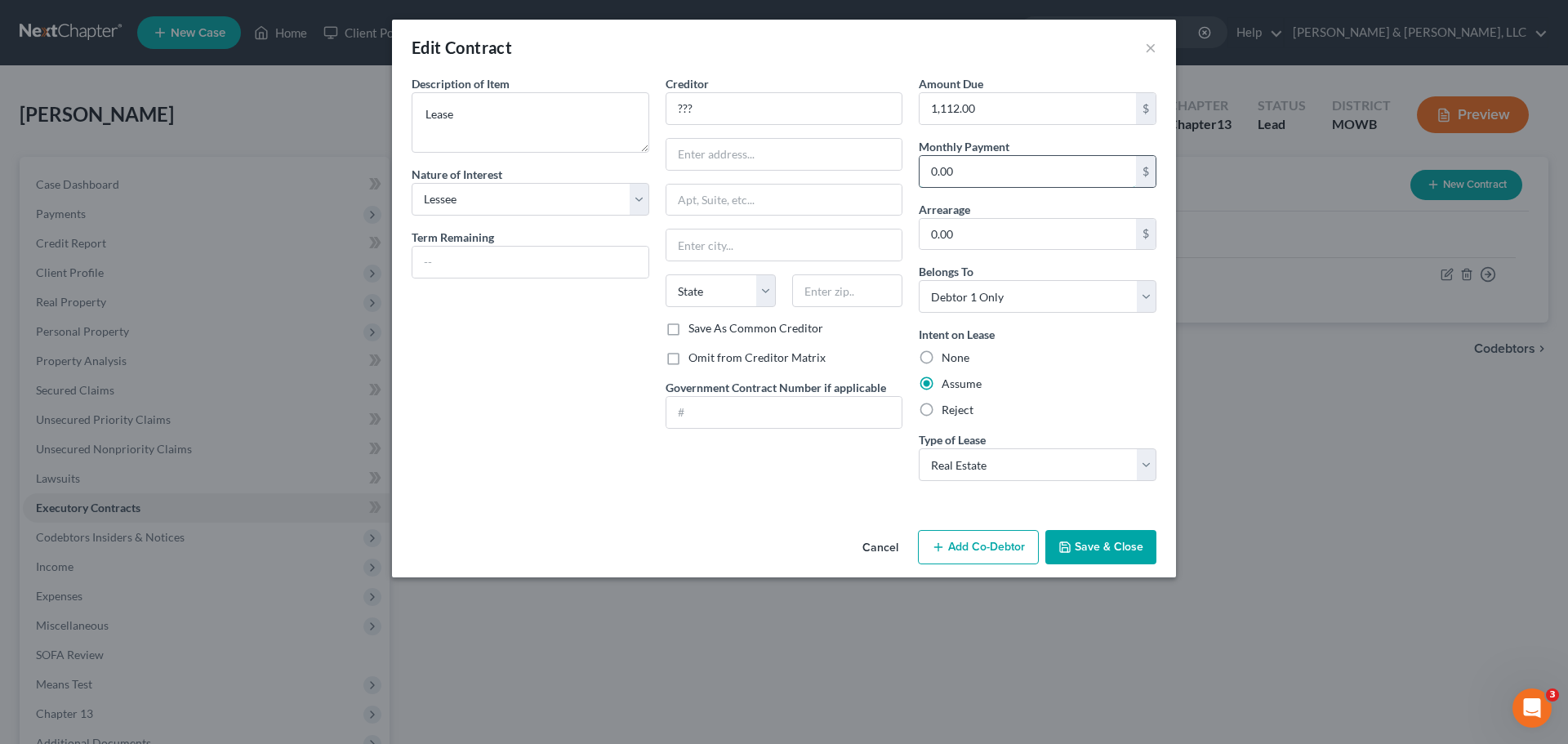
click at [974, 172] on input "0.00" at bounding box center [1028, 171] width 216 height 31
click at [1095, 551] on button "Save & Close" at bounding box center [1100, 547] width 111 height 35
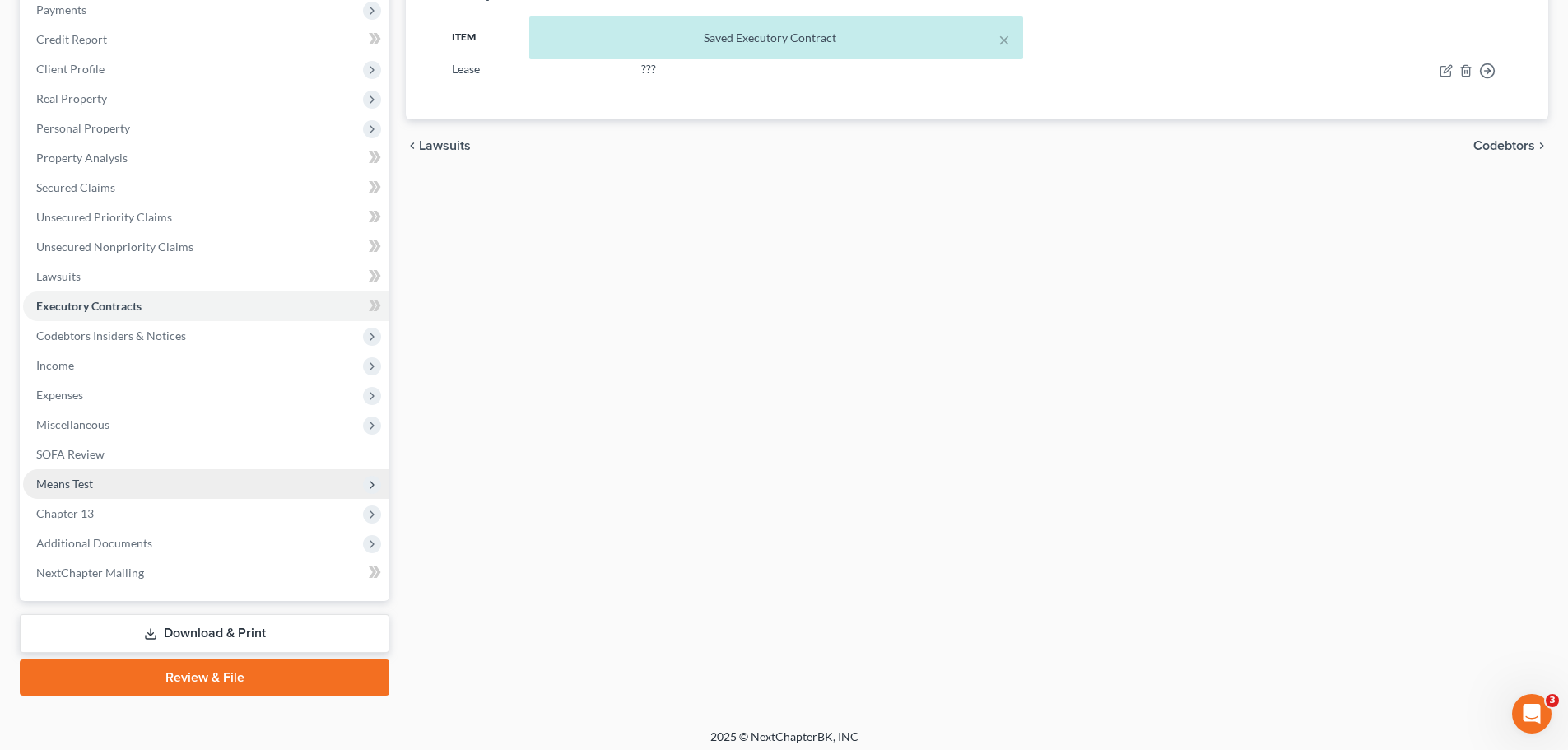
scroll to position [214, 0]
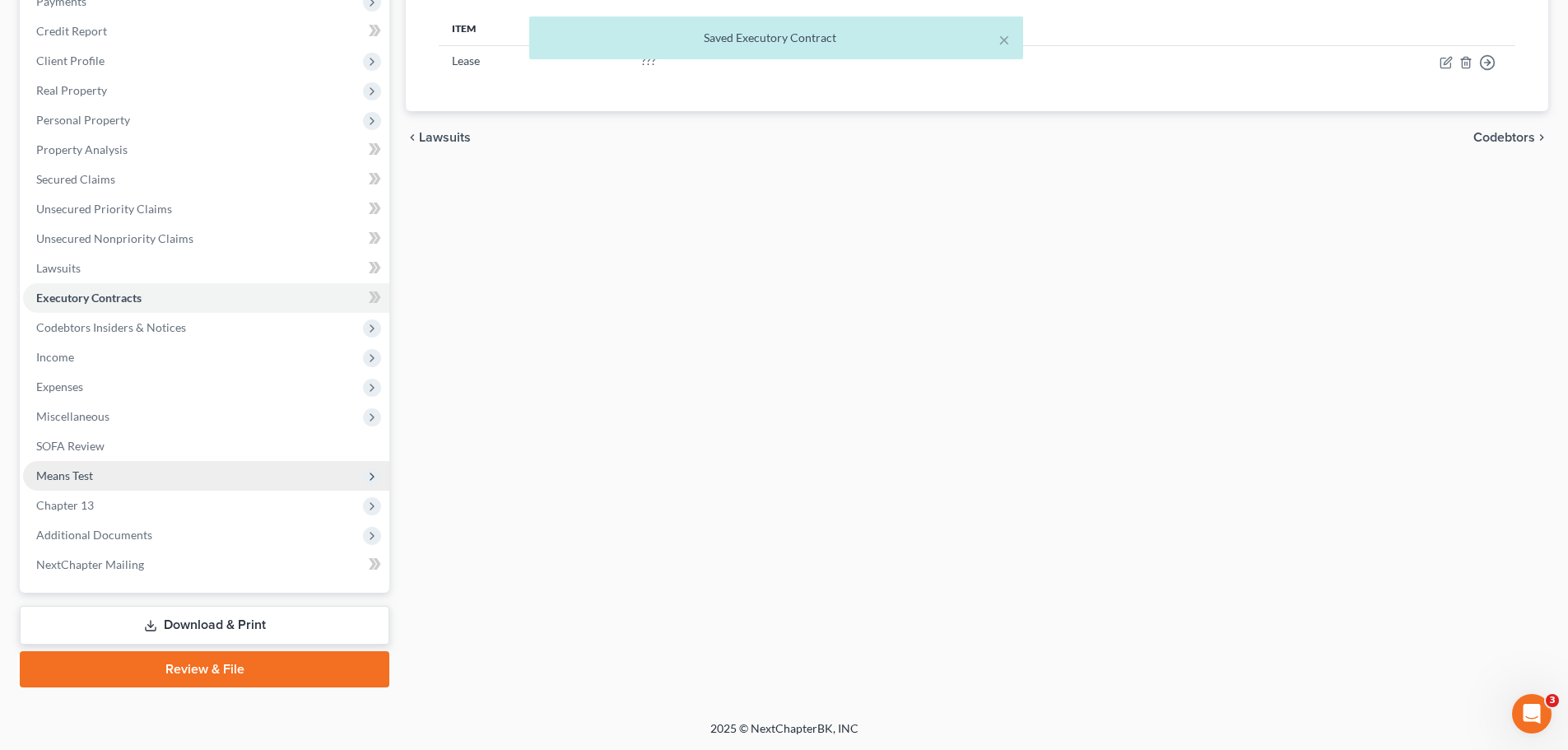
click at [94, 481] on span "Means Test" at bounding box center [205, 475] width 366 height 29
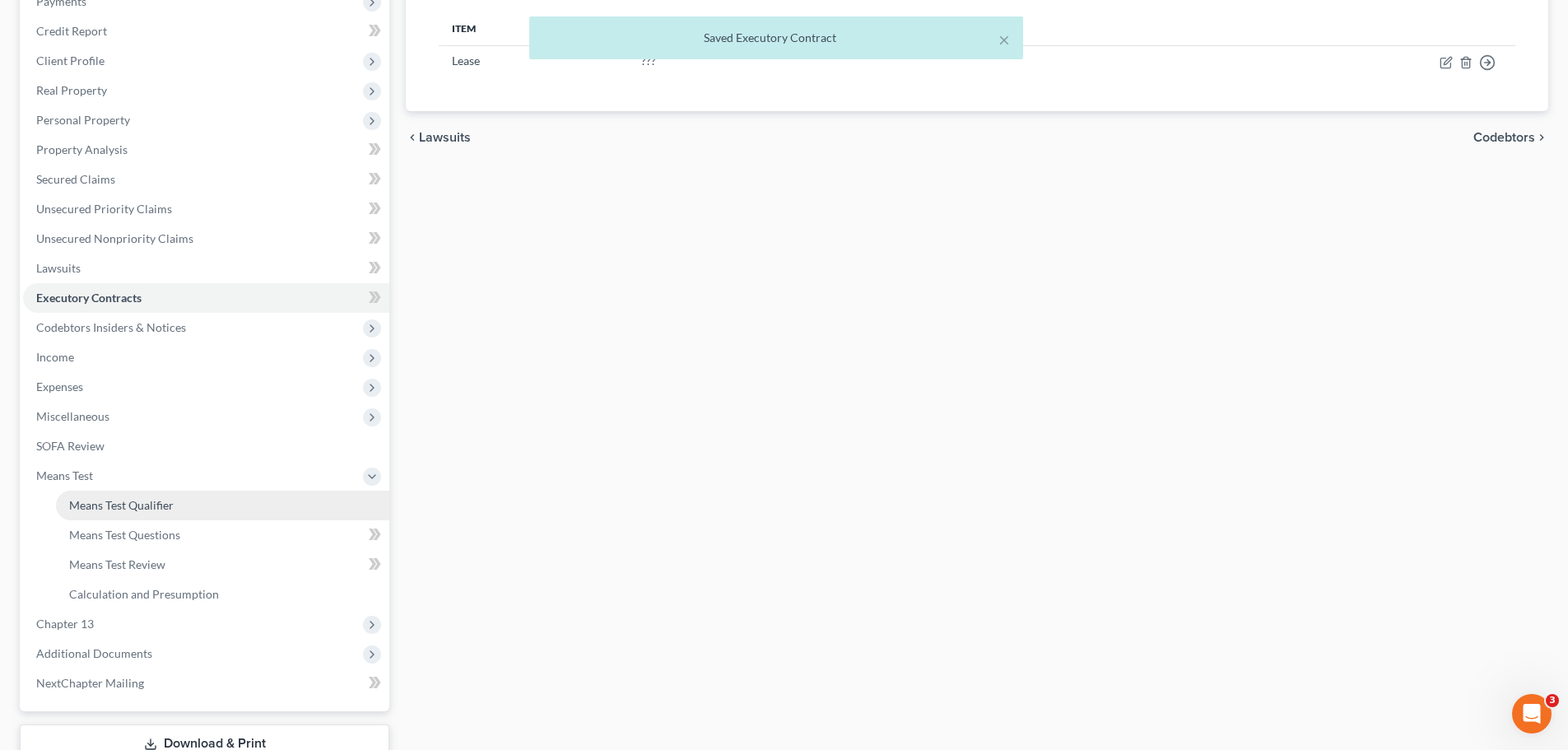
click at [116, 502] on span "Means Test Qualifier" at bounding box center [121, 505] width 104 height 14
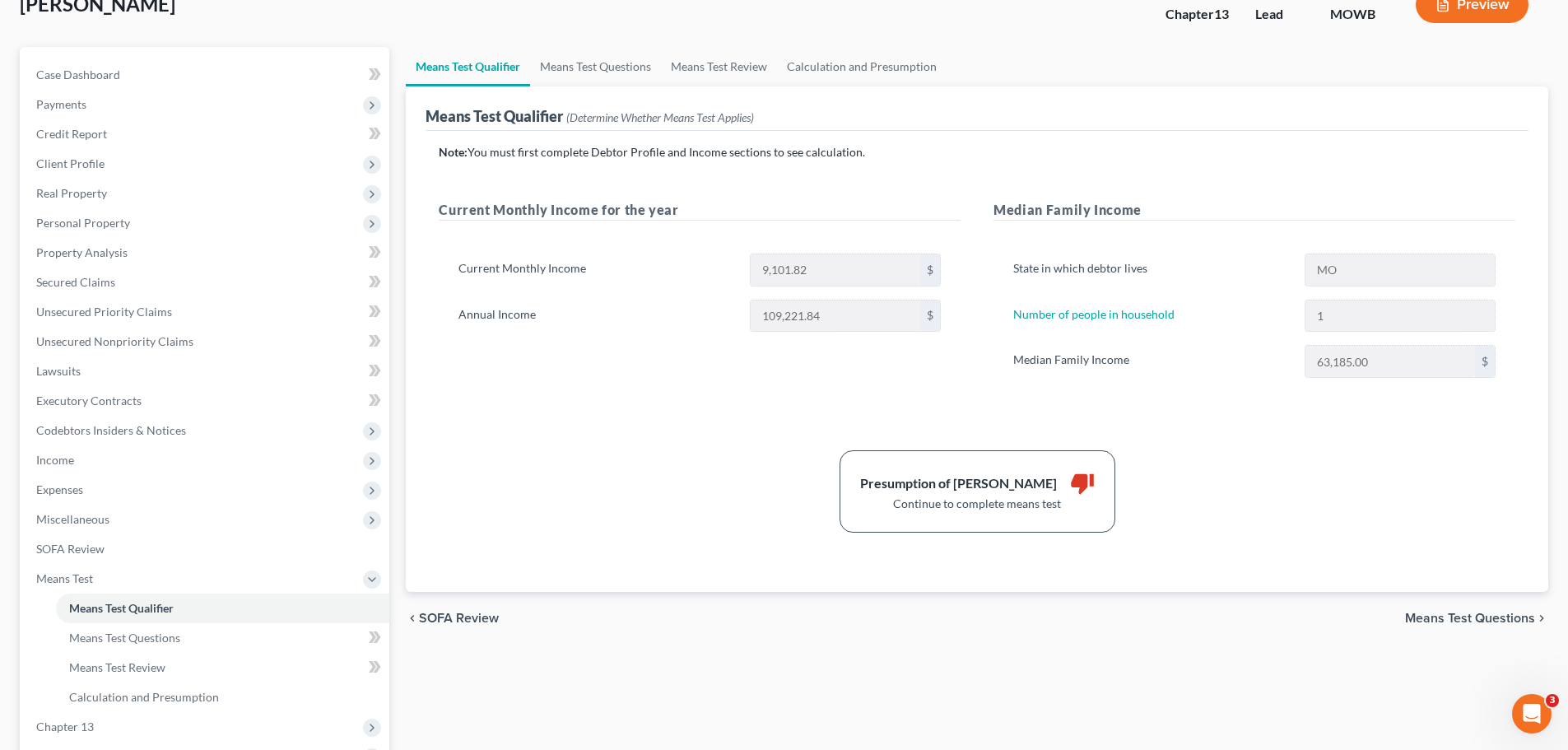
scroll to position [82, 0]
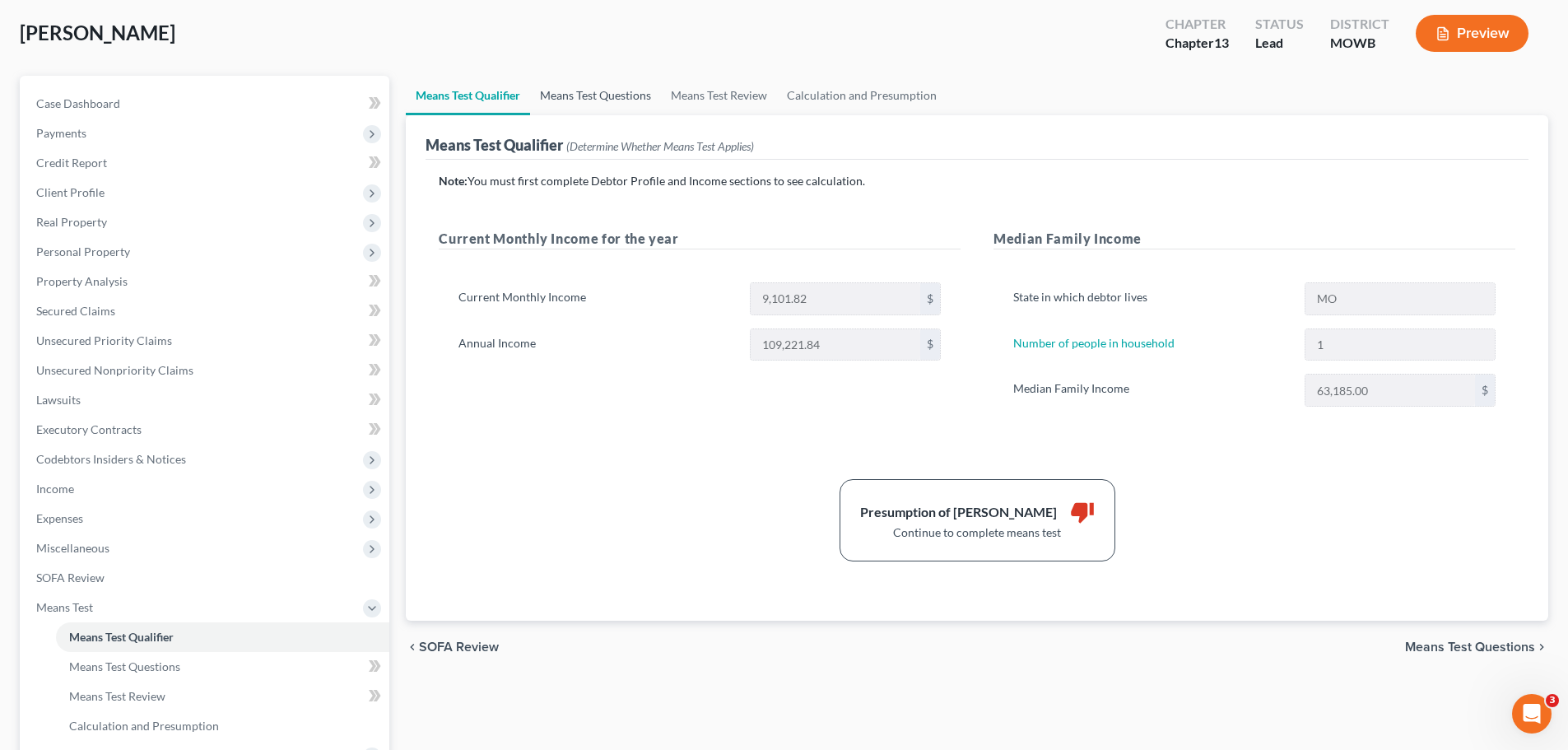
click at [627, 95] on link "Means Test Questions" at bounding box center [596, 96] width 131 height 40
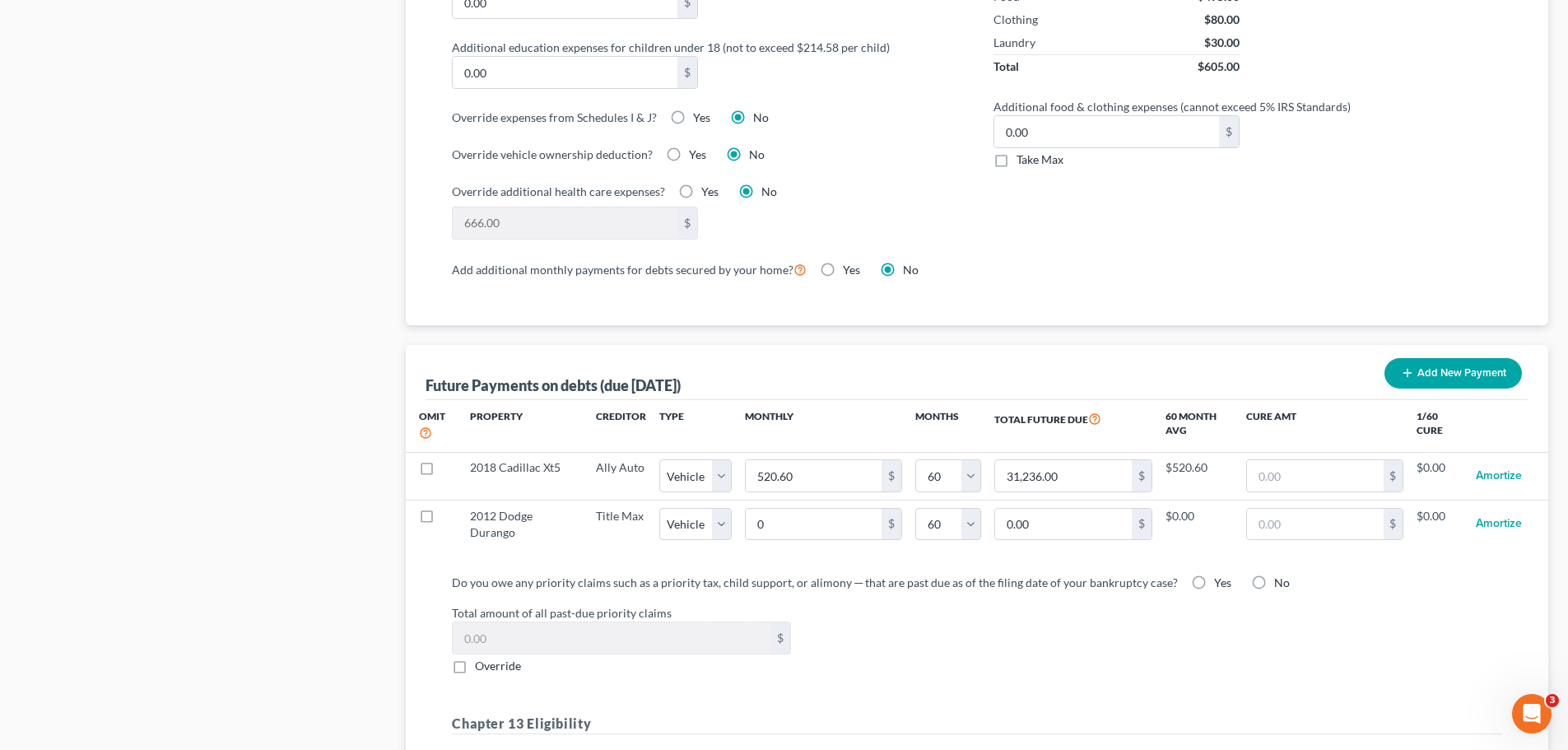
scroll to position [1317, 0]
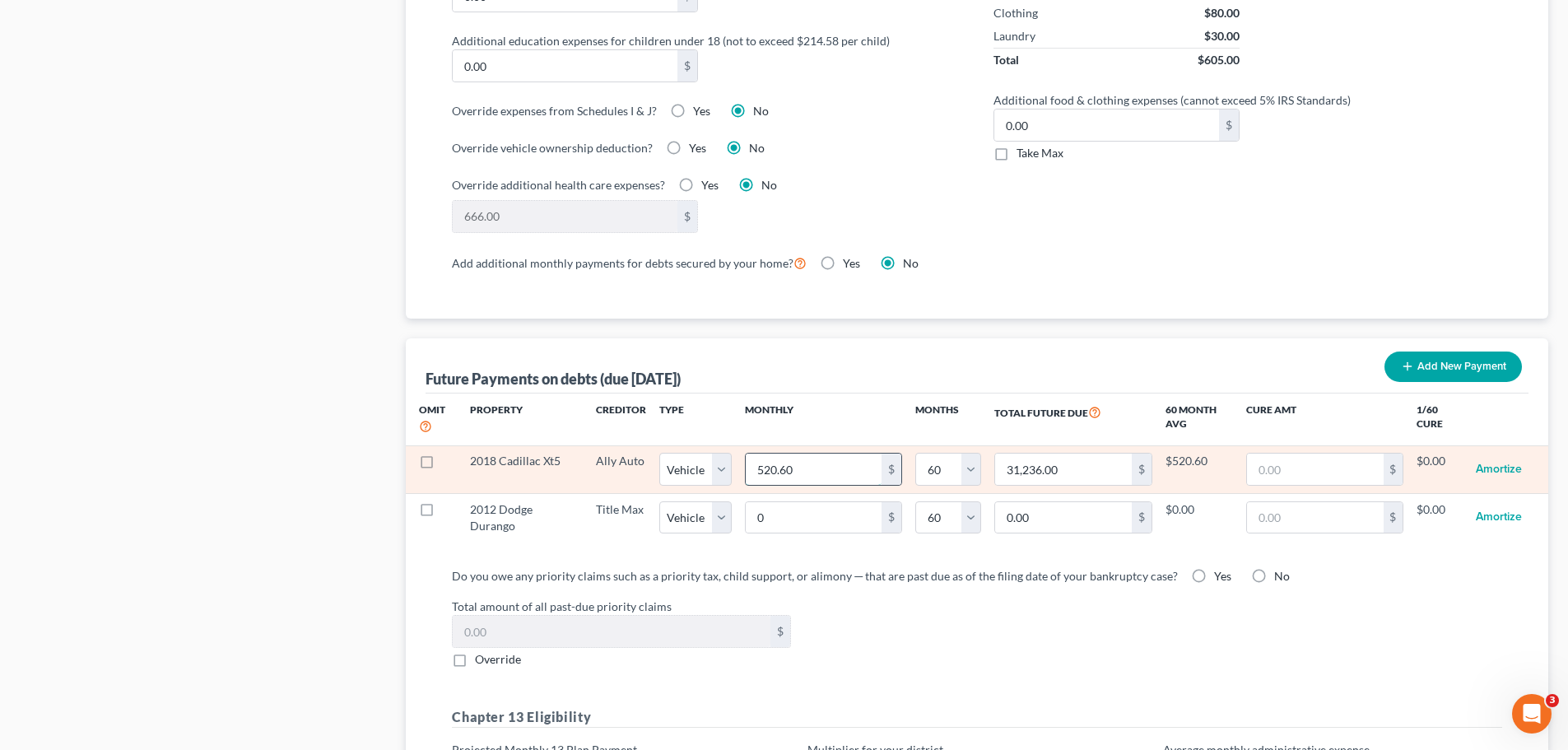
click at [824, 454] on input "520.60" at bounding box center [812, 469] width 135 height 31
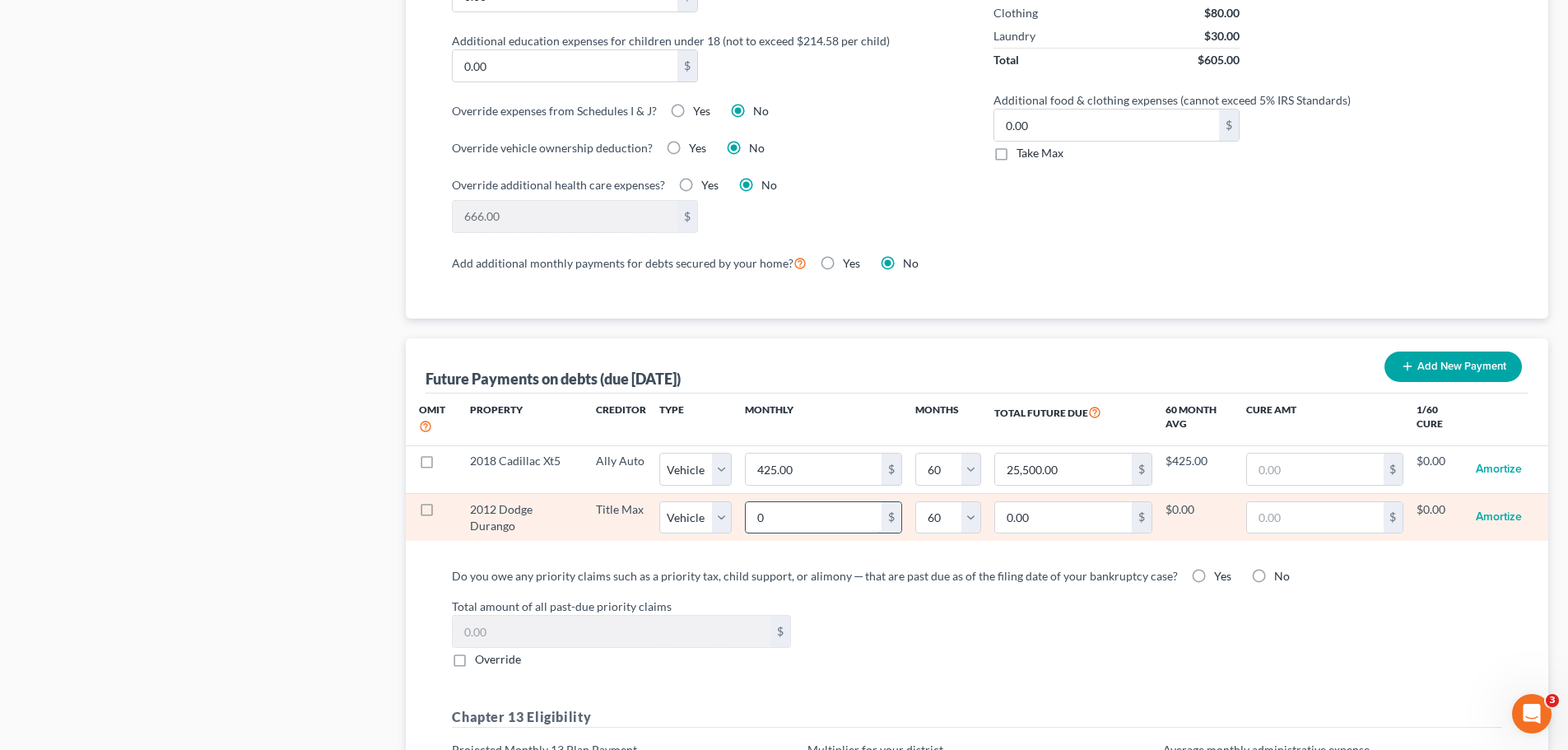
click at [826, 502] on input "0" at bounding box center [812, 517] width 135 height 31
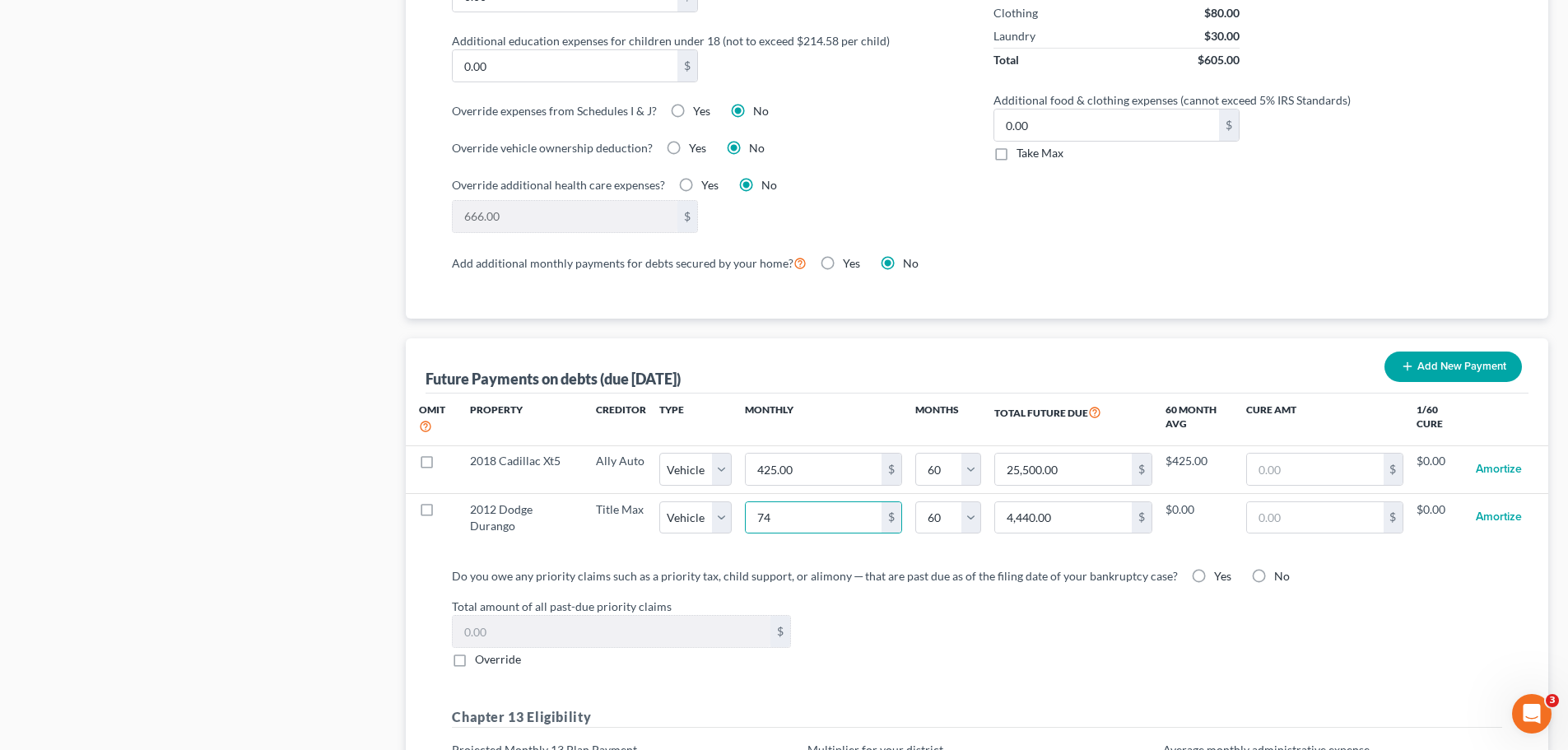
click at [914, 625] on div "Total amount of all past-due priority claims $ Override" at bounding box center [976, 633] width 1066 height 70
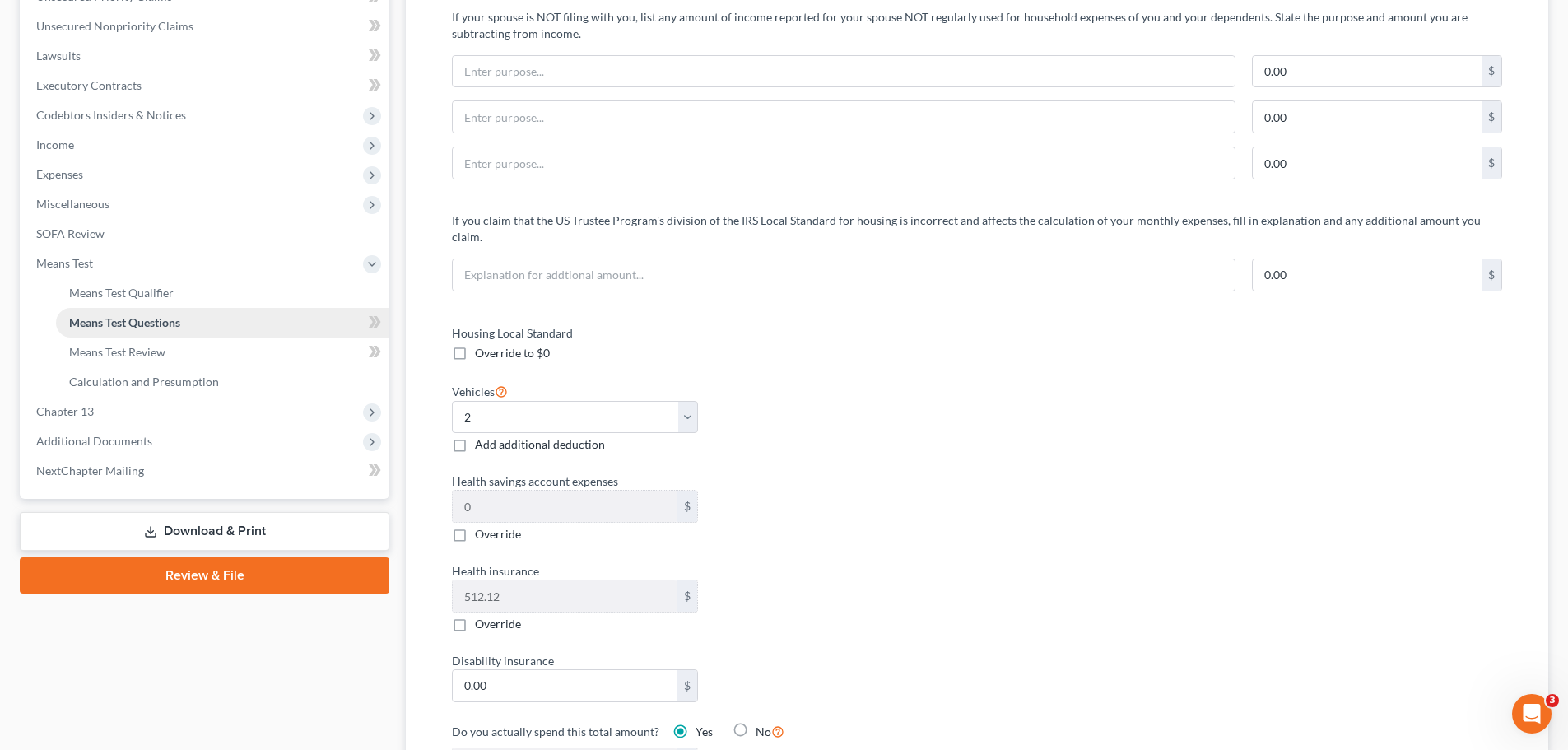
scroll to position [330, 0]
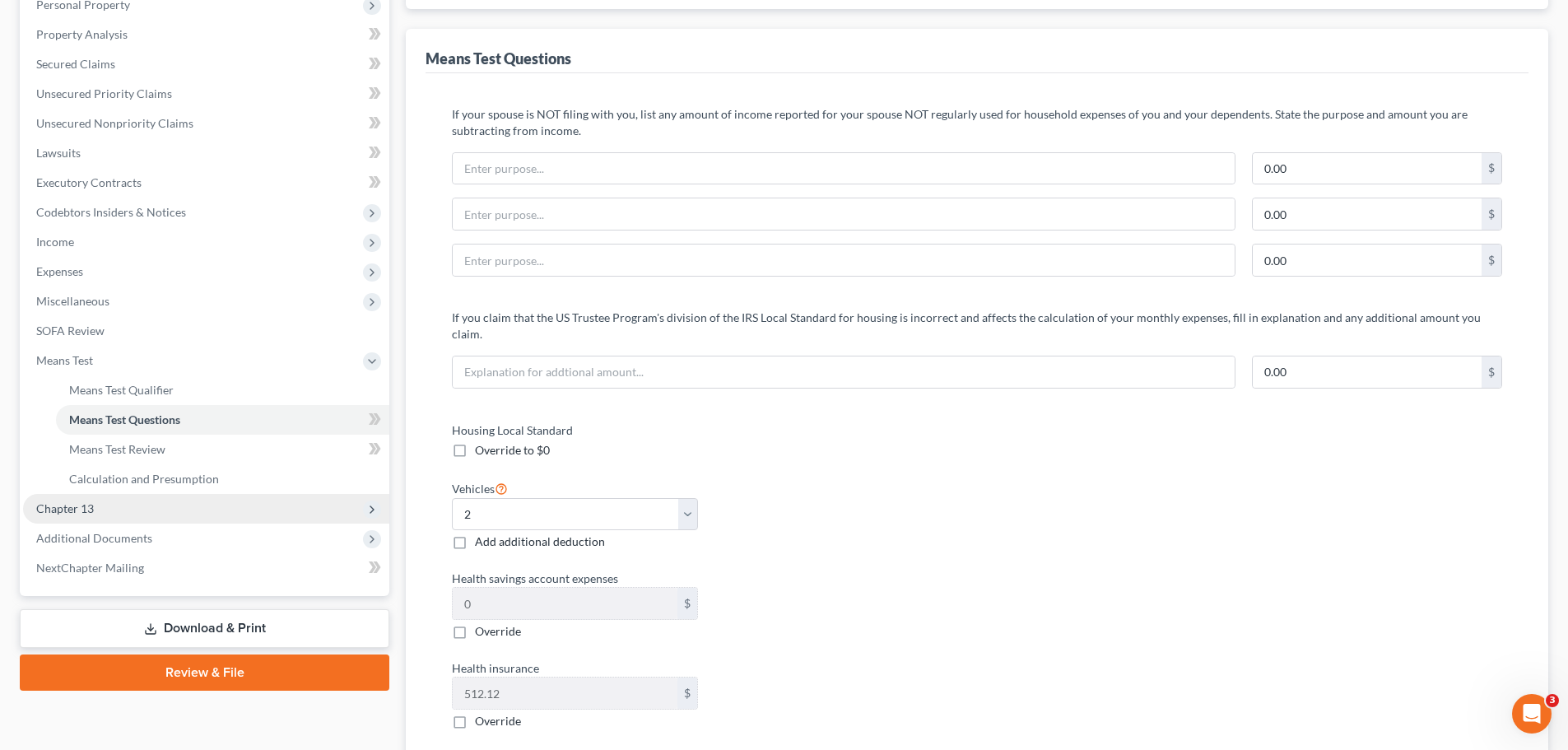
click at [79, 506] on span "Chapter 13" at bounding box center [64, 508] width 58 height 14
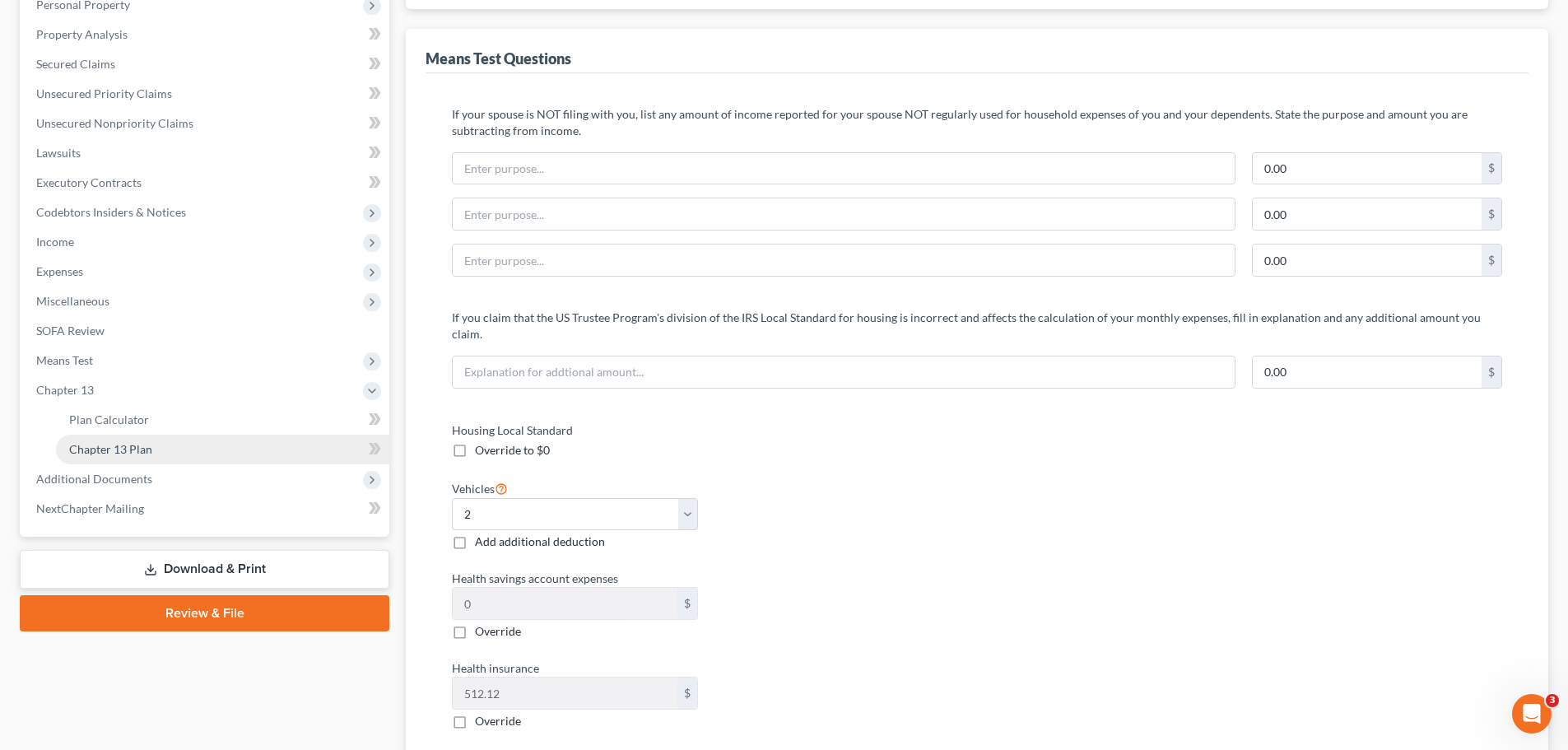
click at [105, 448] on span "Chapter 13 Plan" at bounding box center [111, 449] width 83 height 14
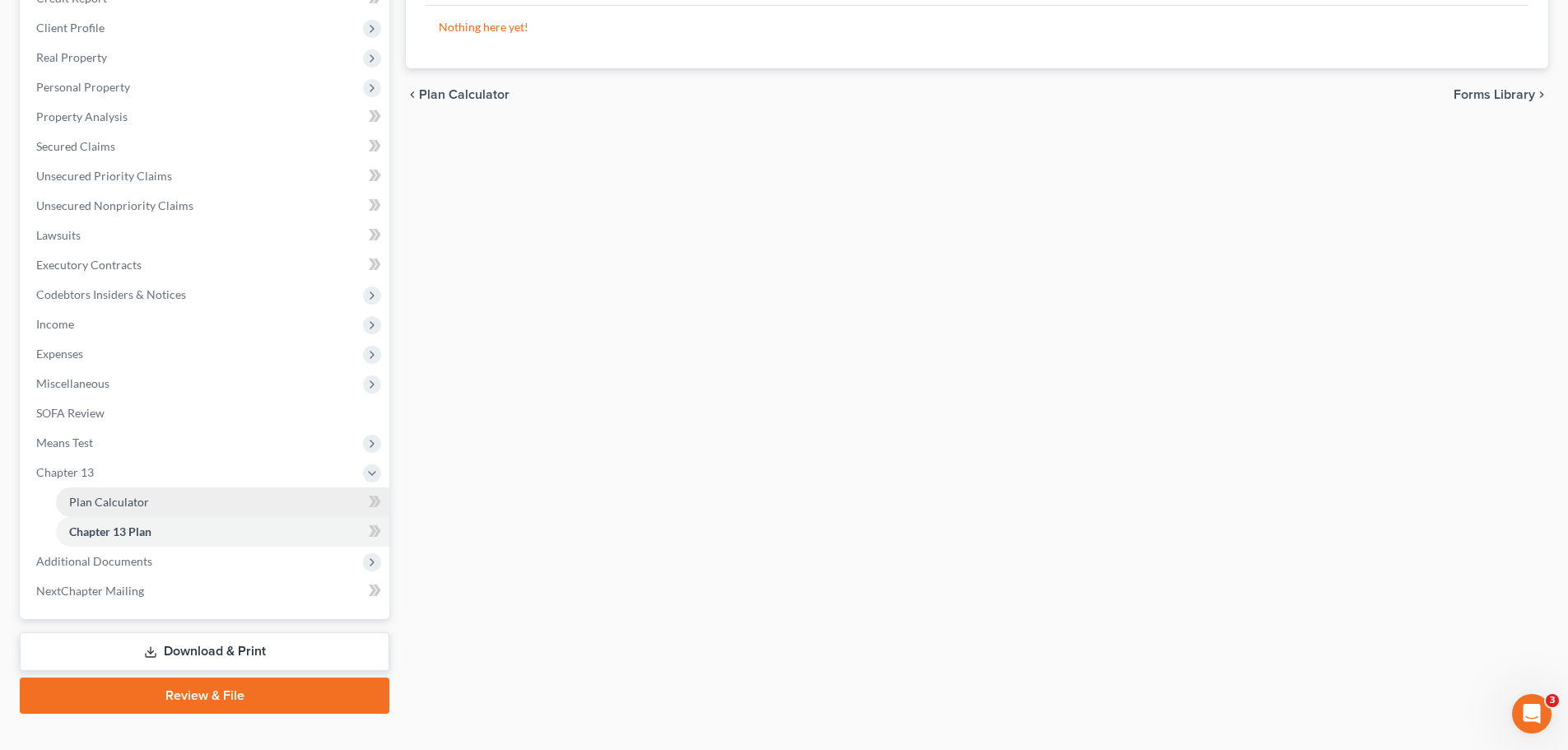
click at [125, 495] on span "Plan Calculator" at bounding box center [109, 501] width 80 height 14
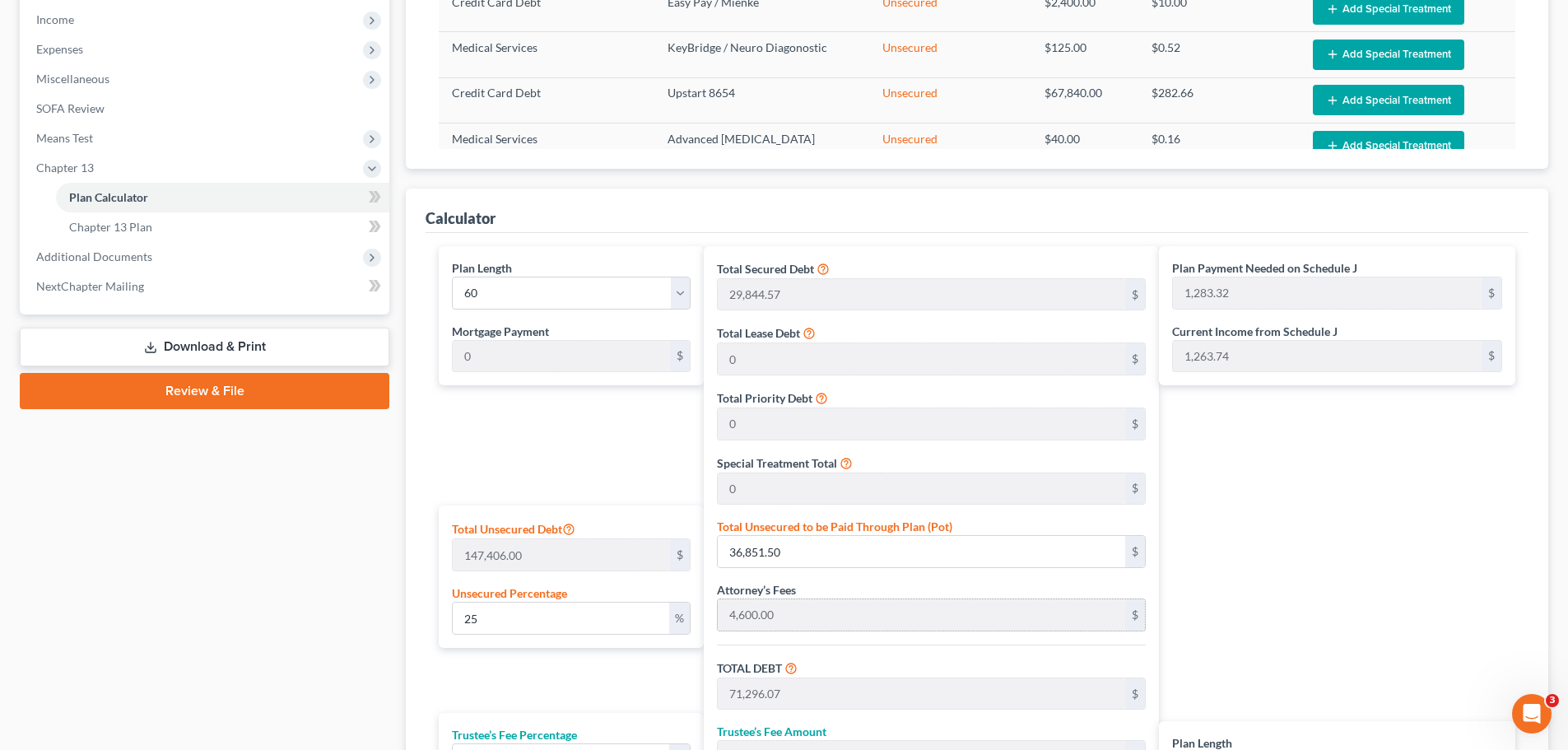
scroll to position [818, 0]
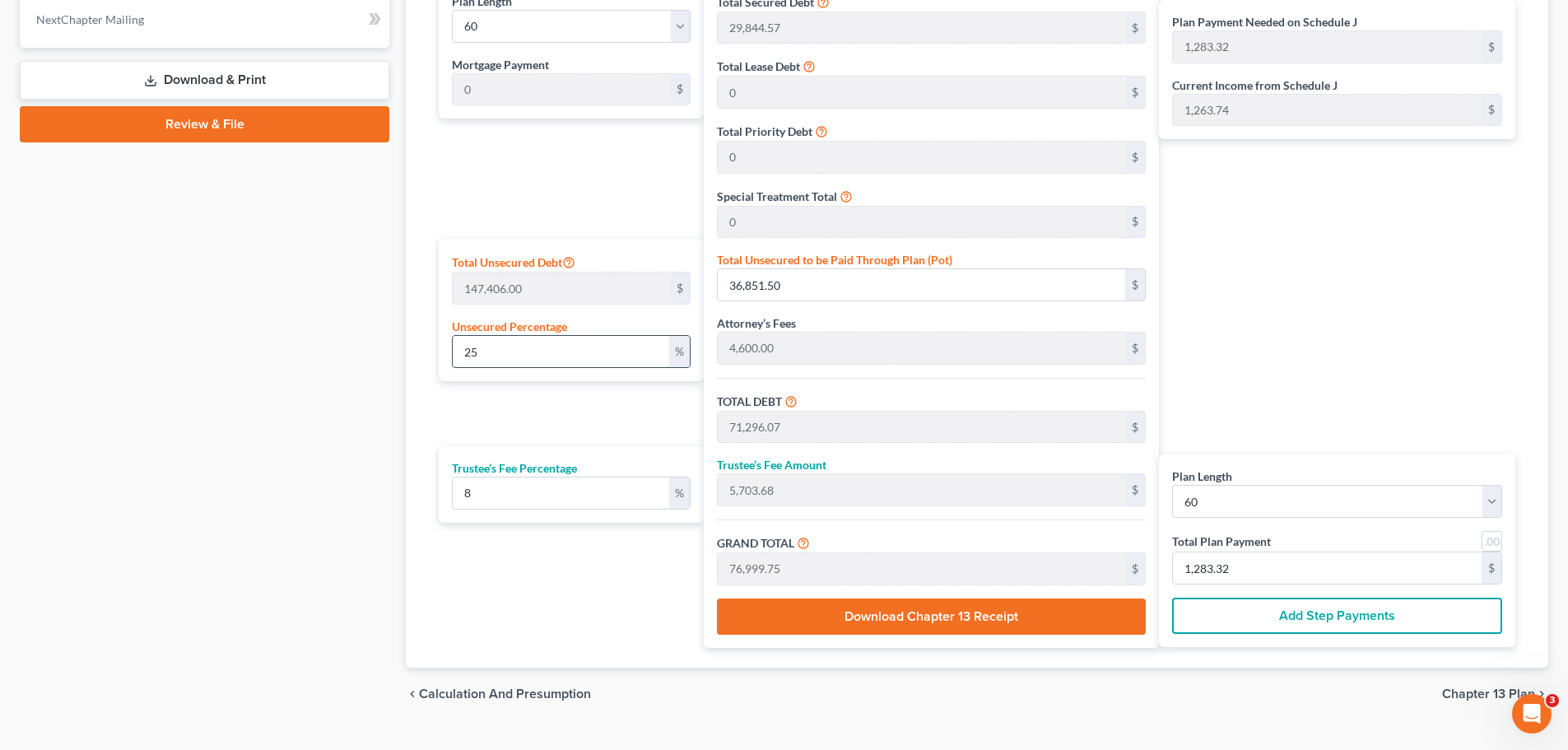
drag, startPoint x: 559, startPoint y: 355, endPoint x: 461, endPoint y: 359, distance: 98.1
click at [460, 359] on input "25" at bounding box center [561, 351] width 217 height 31
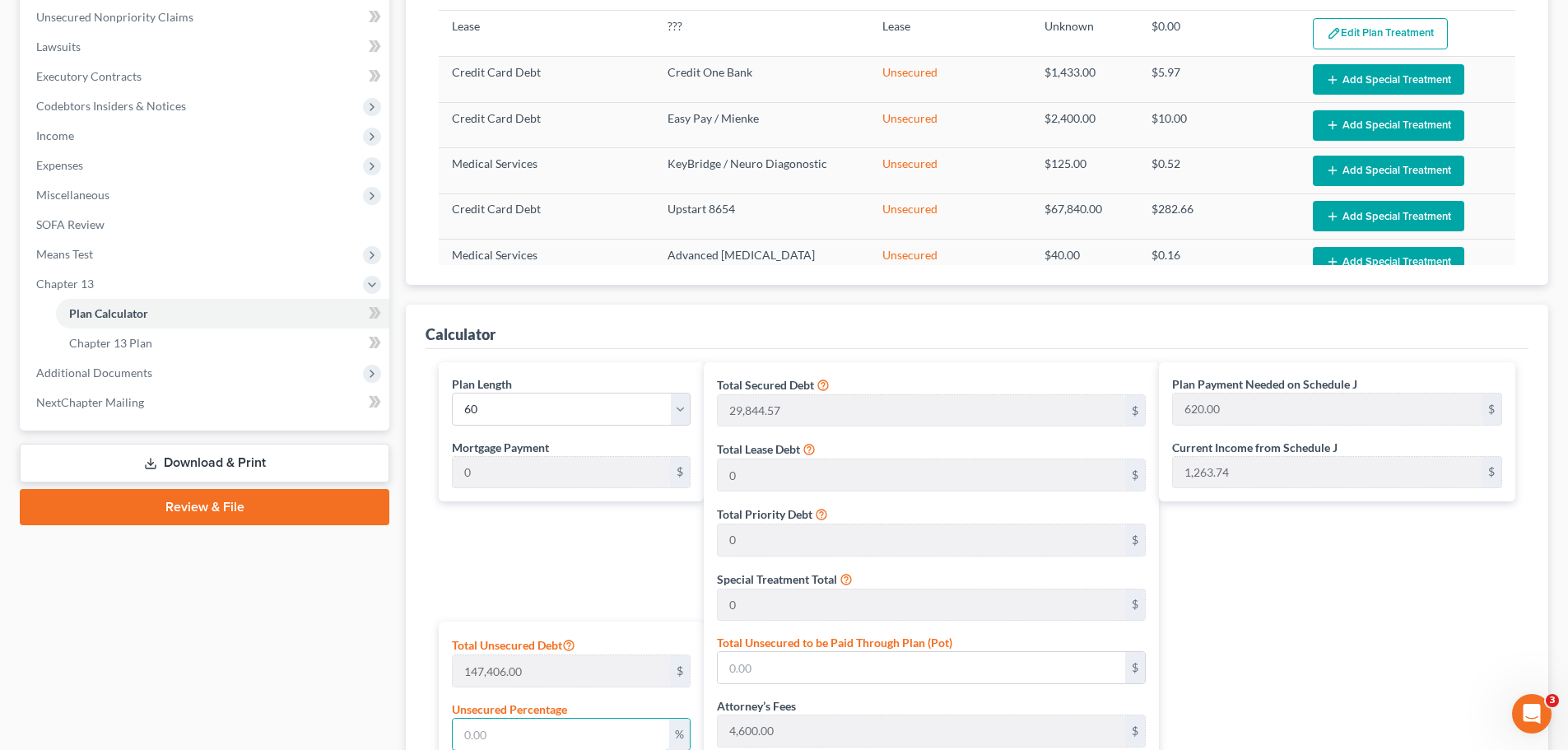
scroll to position [406, 0]
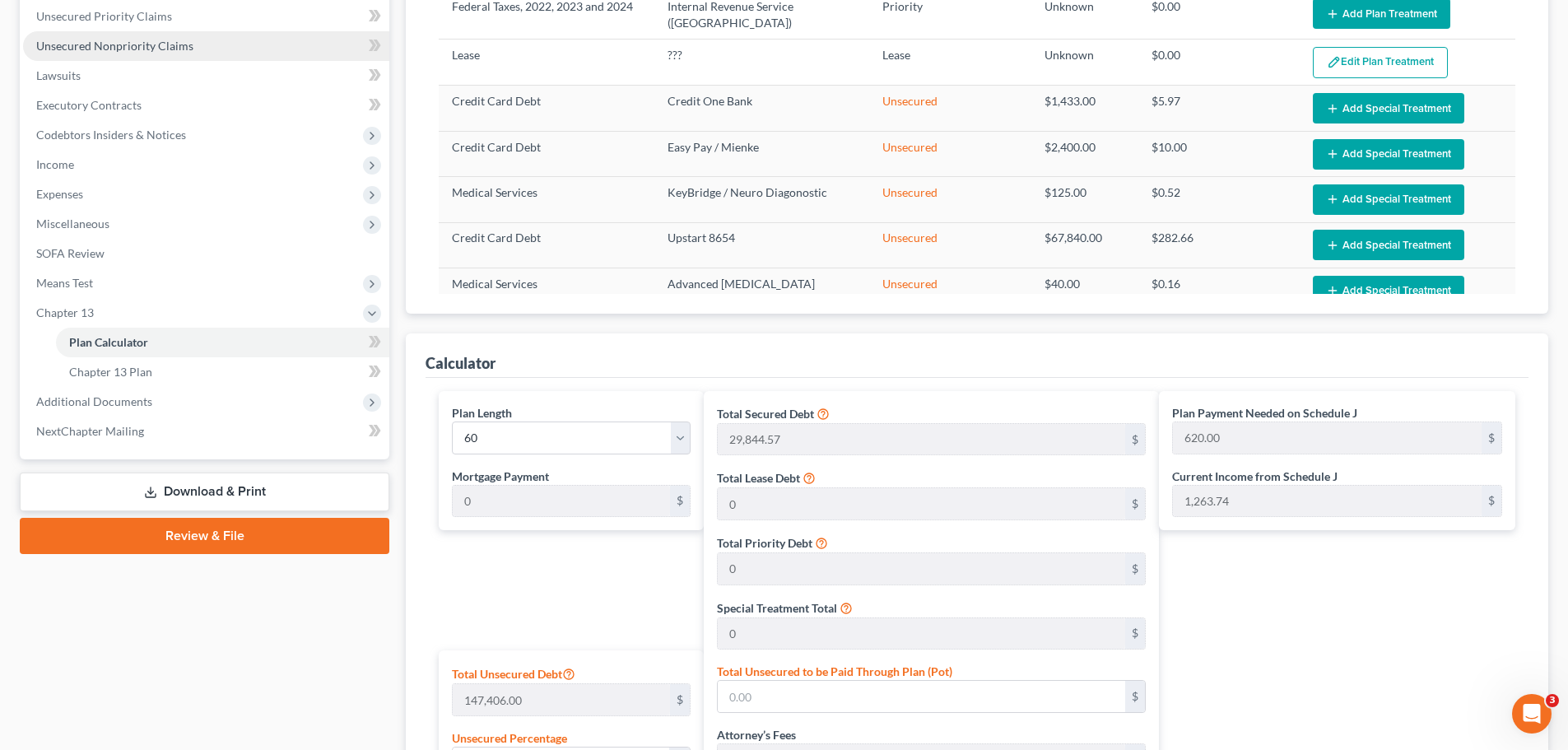
click at [142, 47] on span "Unsecured Nonpriority Claims" at bounding box center [115, 45] width 157 height 14
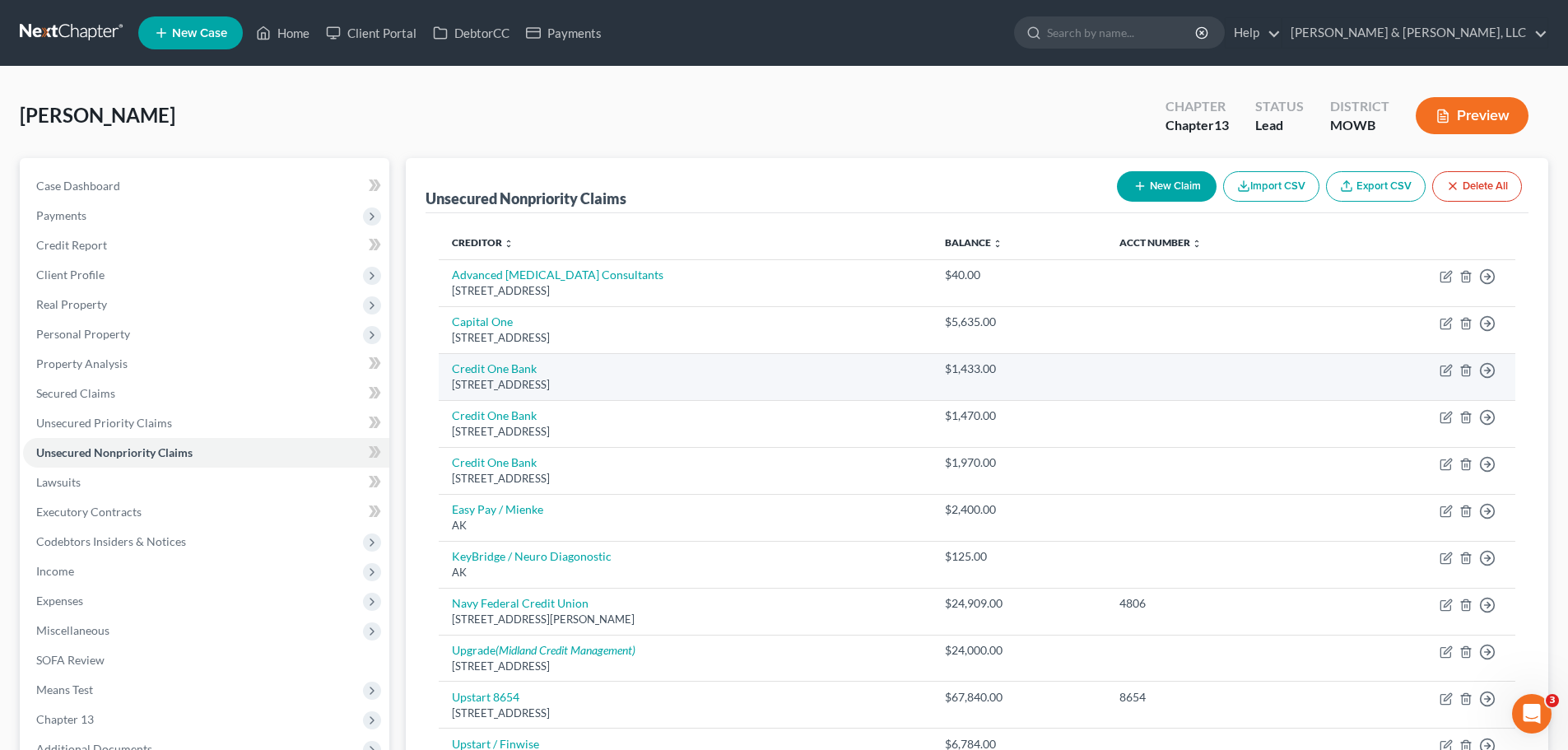
scroll to position [82, 0]
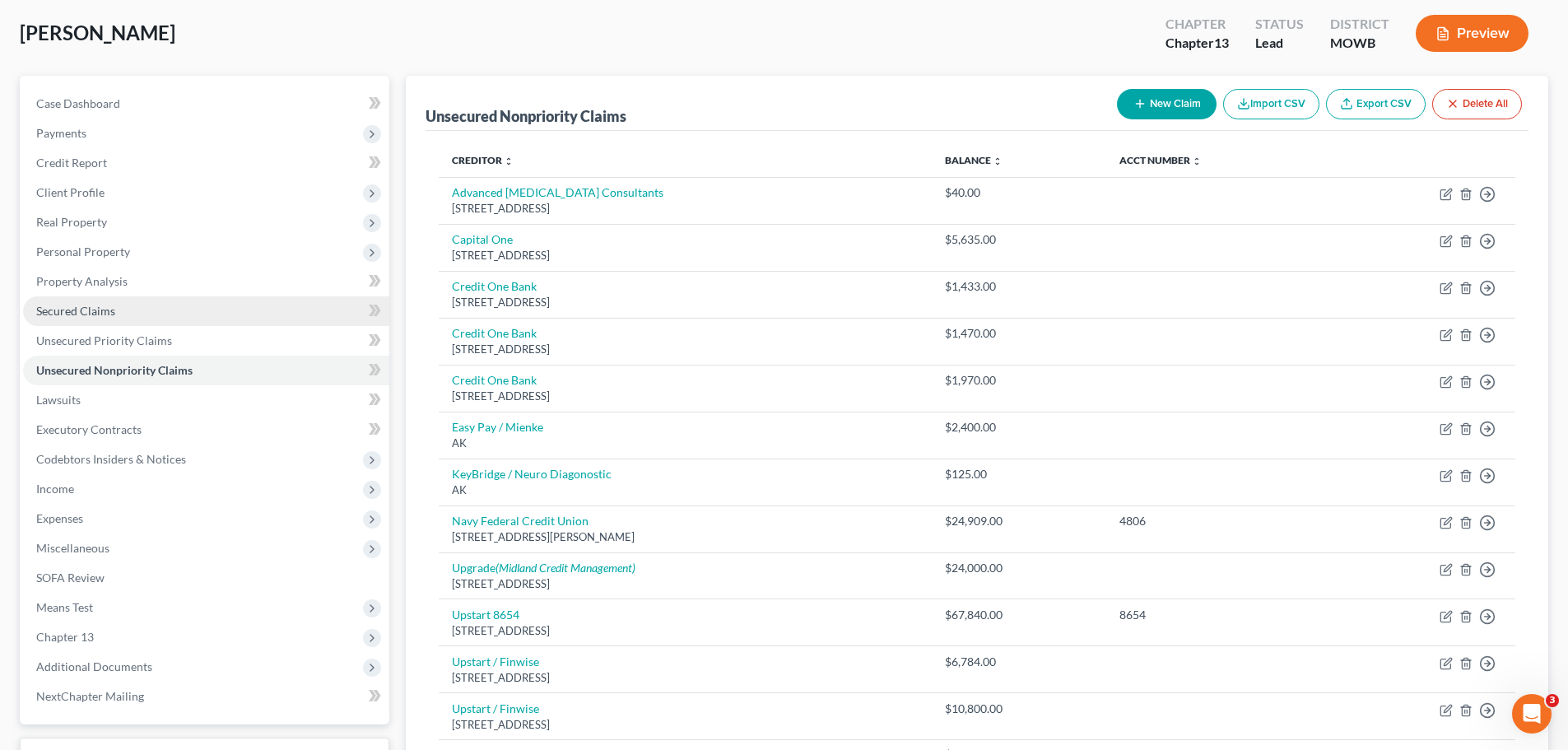
click at [78, 319] on link "Secured Claims" at bounding box center [205, 311] width 366 height 29
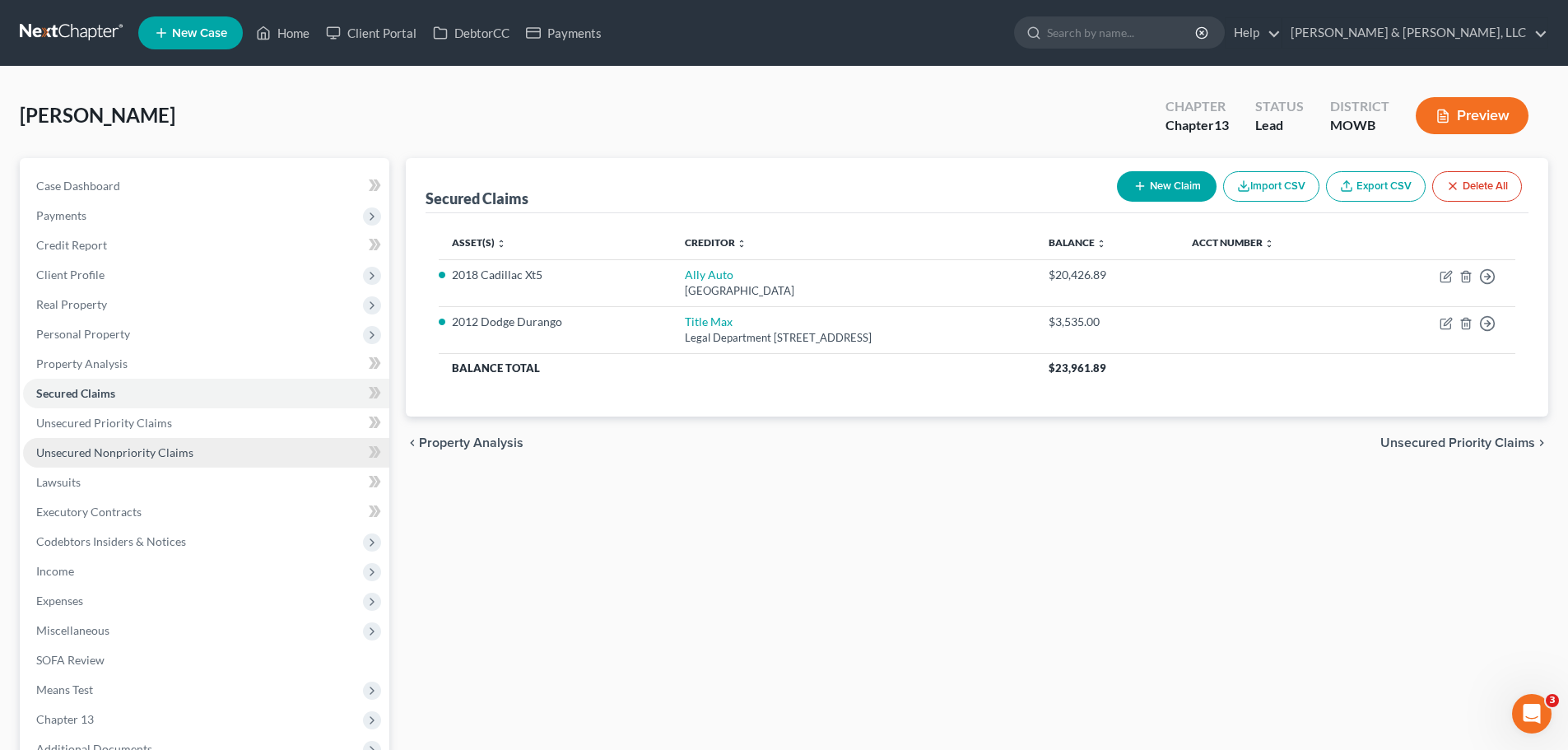
click at [126, 443] on link "Unsecured Nonpriority Claims" at bounding box center [205, 452] width 366 height 29
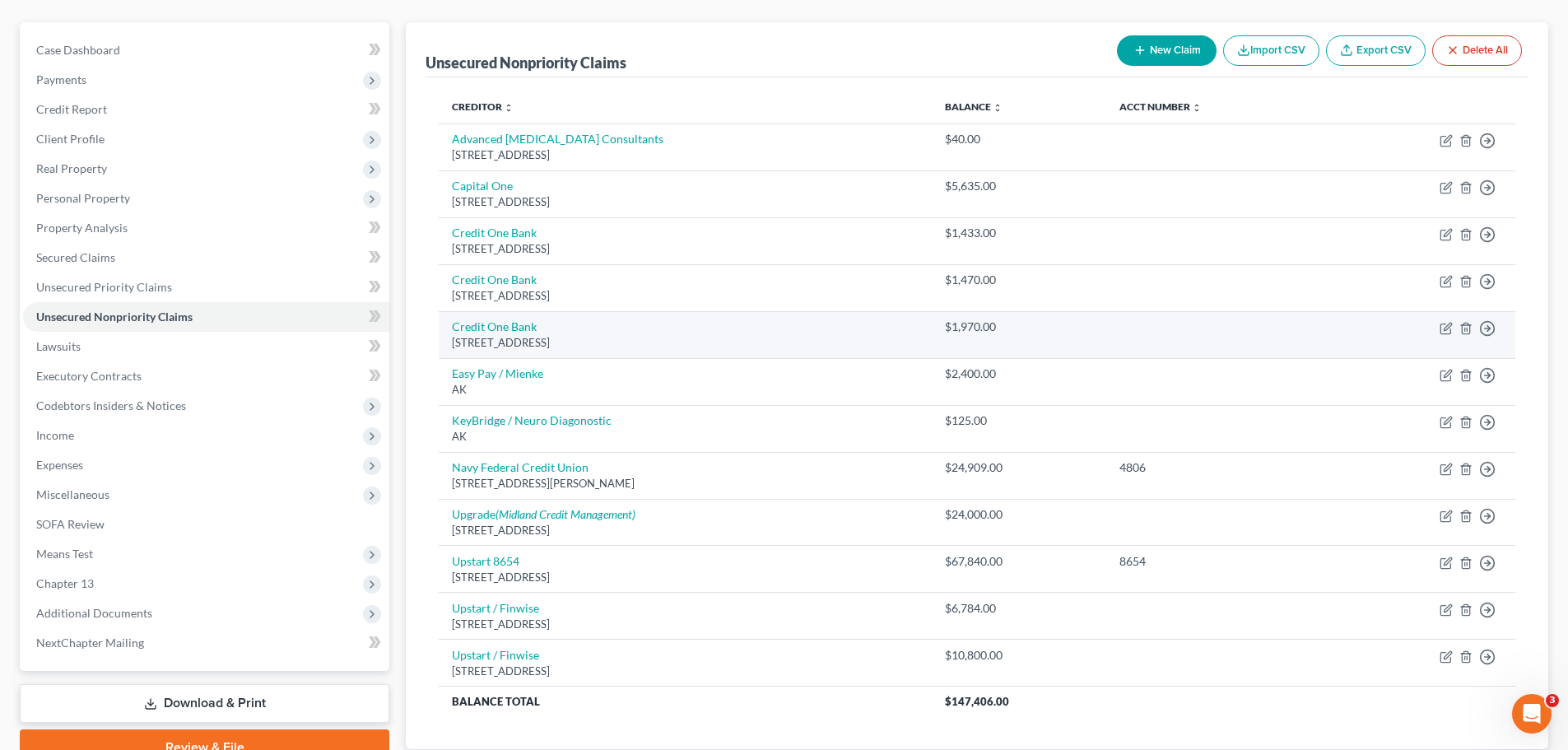
scroll to position [165, 0]
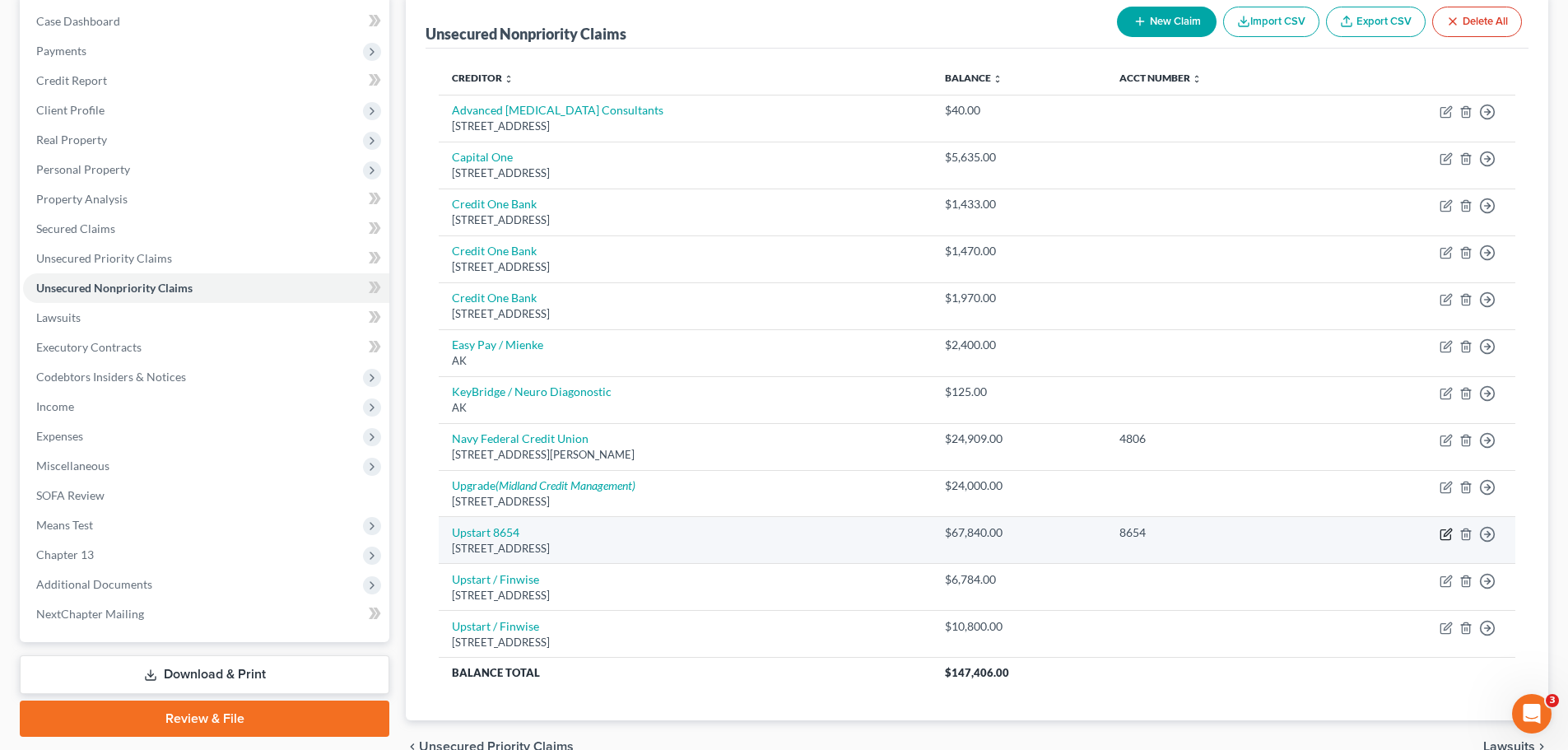
click at [1442, 531] on icon "button" at bounding box center [1446, 534] width 13 height 13
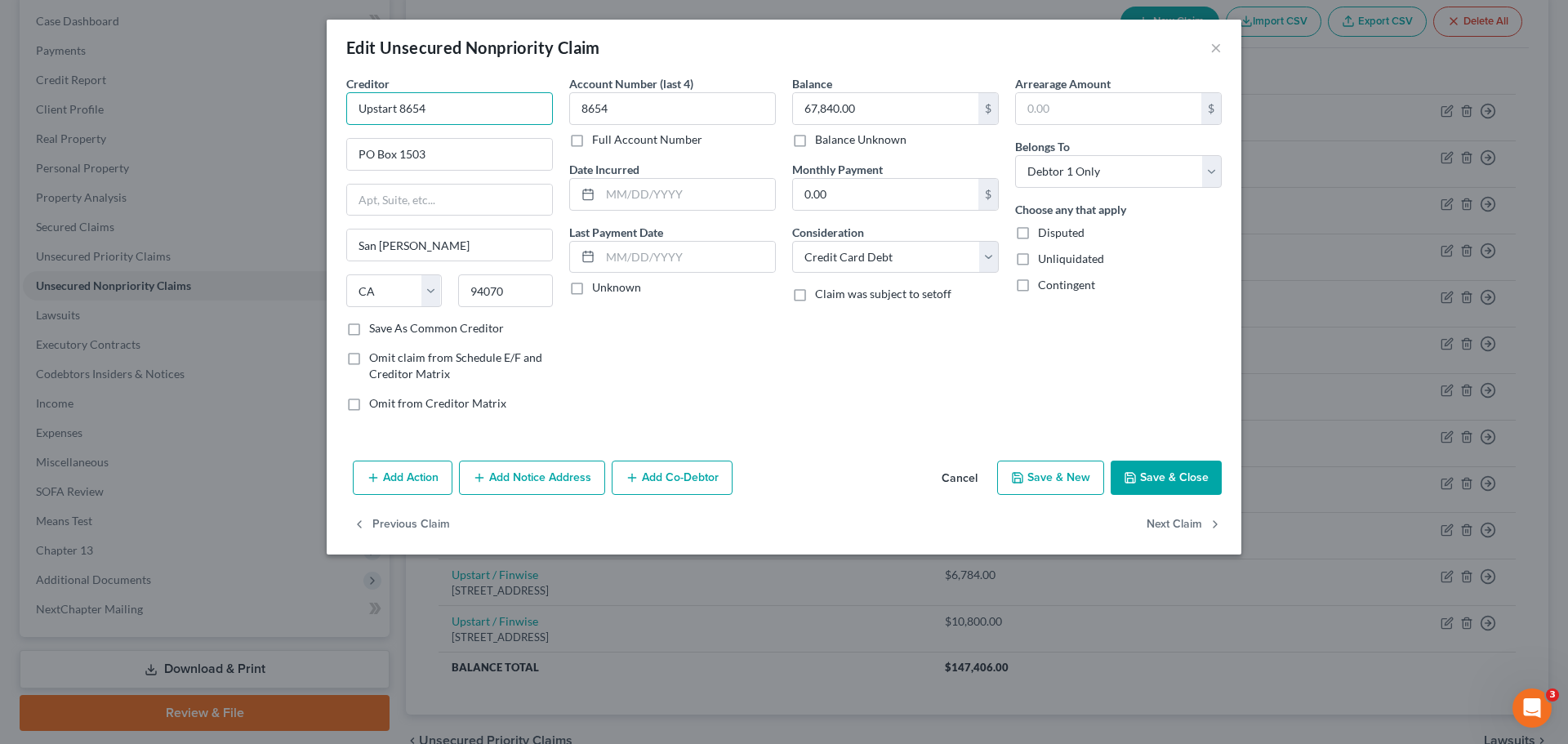
drag, startPoint x: 457, startPoint y: 108, endPoint x: 396, endPoint y: 112, distance: 61.1
click at [396, 112] on input "Upstart 8654" at bounding box center [449, 108] width 207 height 33
click at [1183, 474] on button "Save & Close" at bounding box center [1166, 477] width 111 height 35
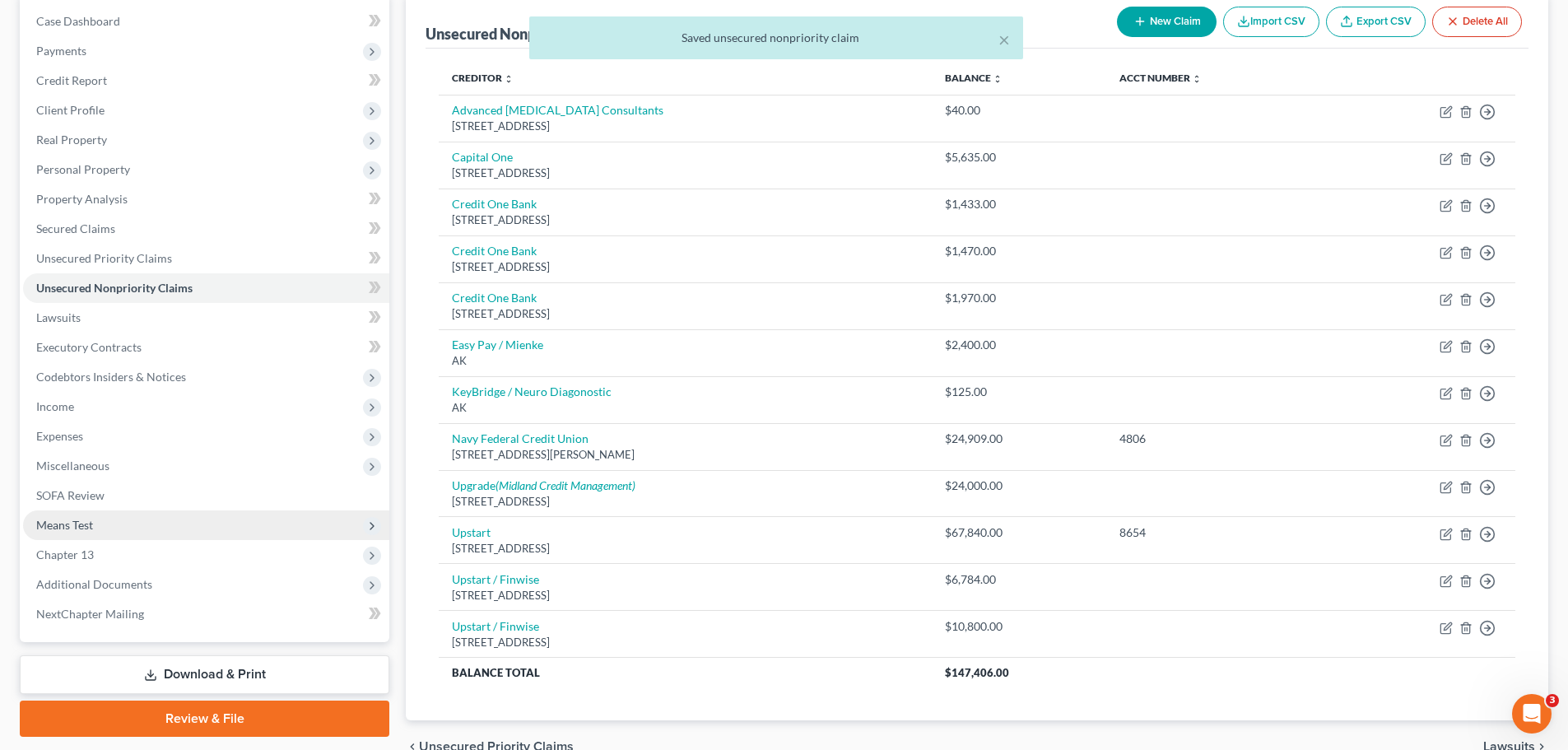
click at [83, 527] on span "Means Test" at bounding box center [64, 525] width 57 height 14
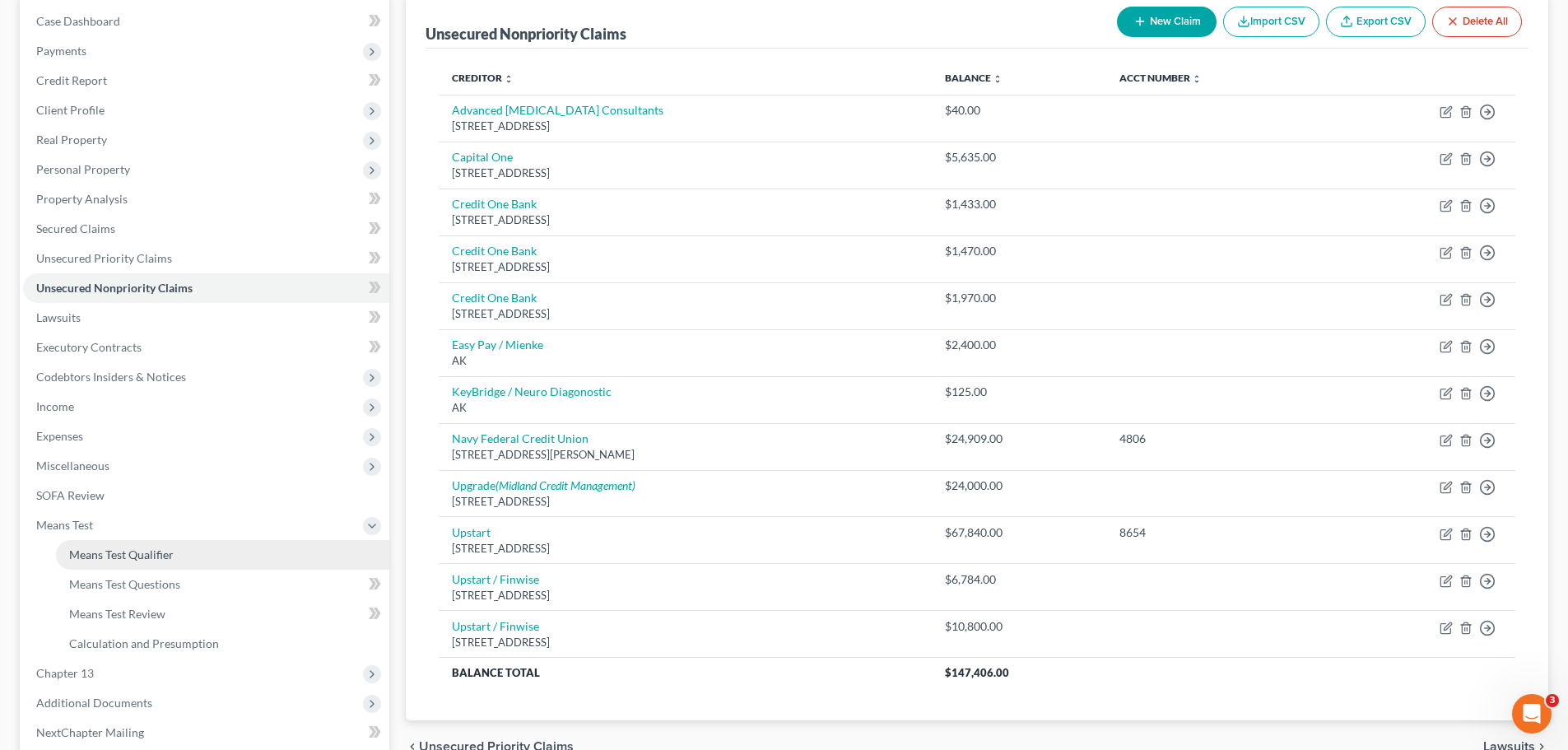
click at [143, 557] on span "Means Test Qualifier" at bounding box center [121, 554] width 104 height 14
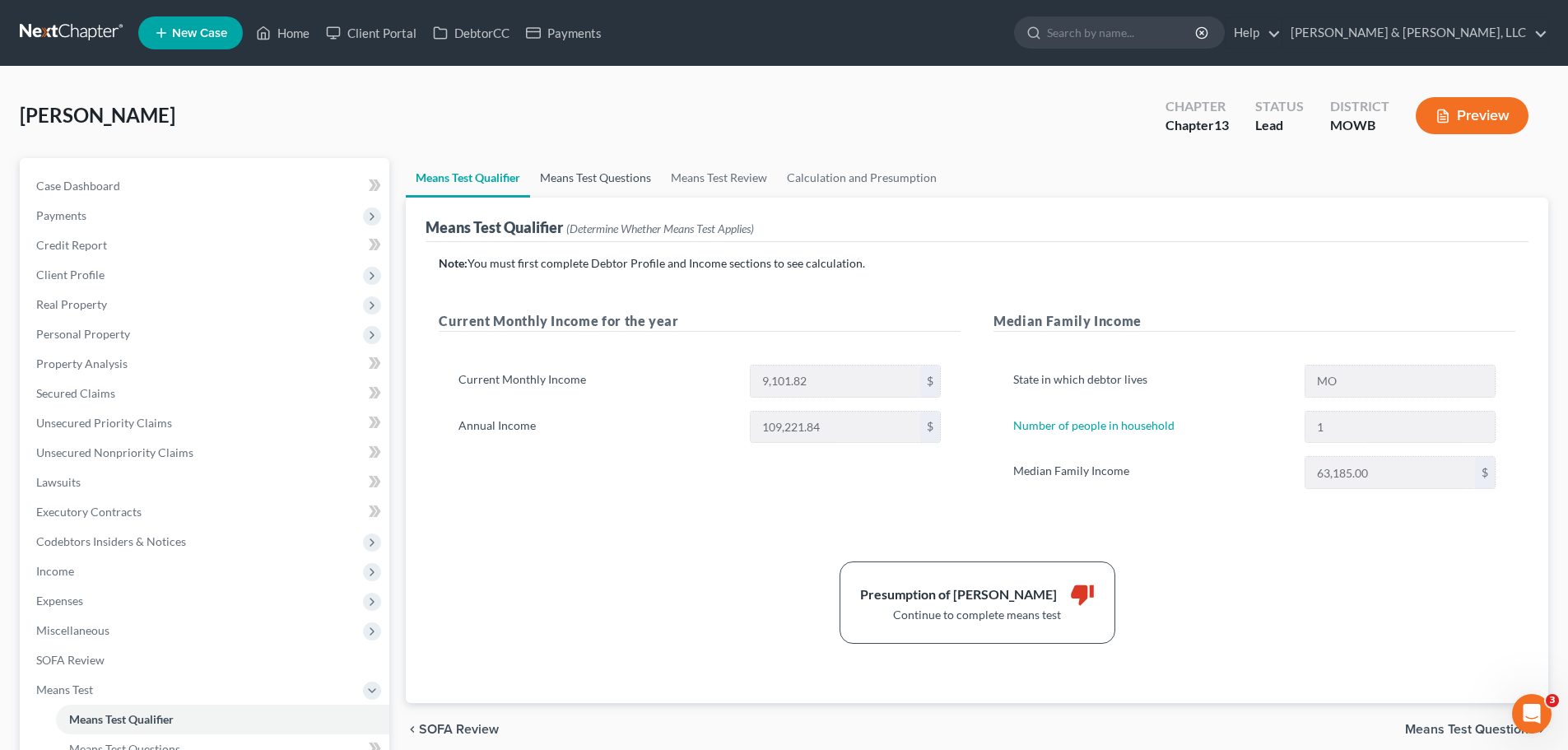
click at [609, 193] on link "Means Test Questions" at bounding box center [596, 178] width 131 height 40
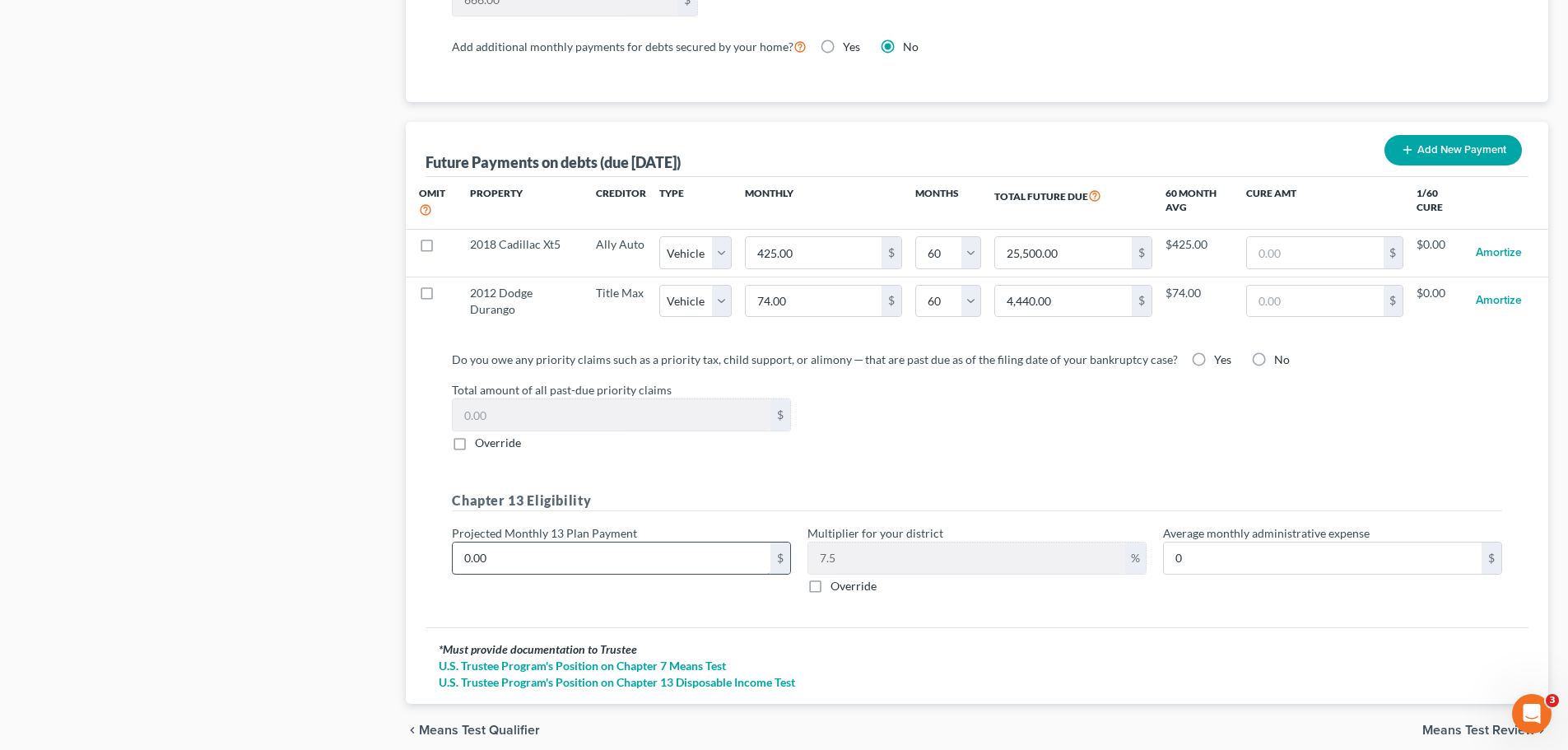
scroll to position [1586, 0]
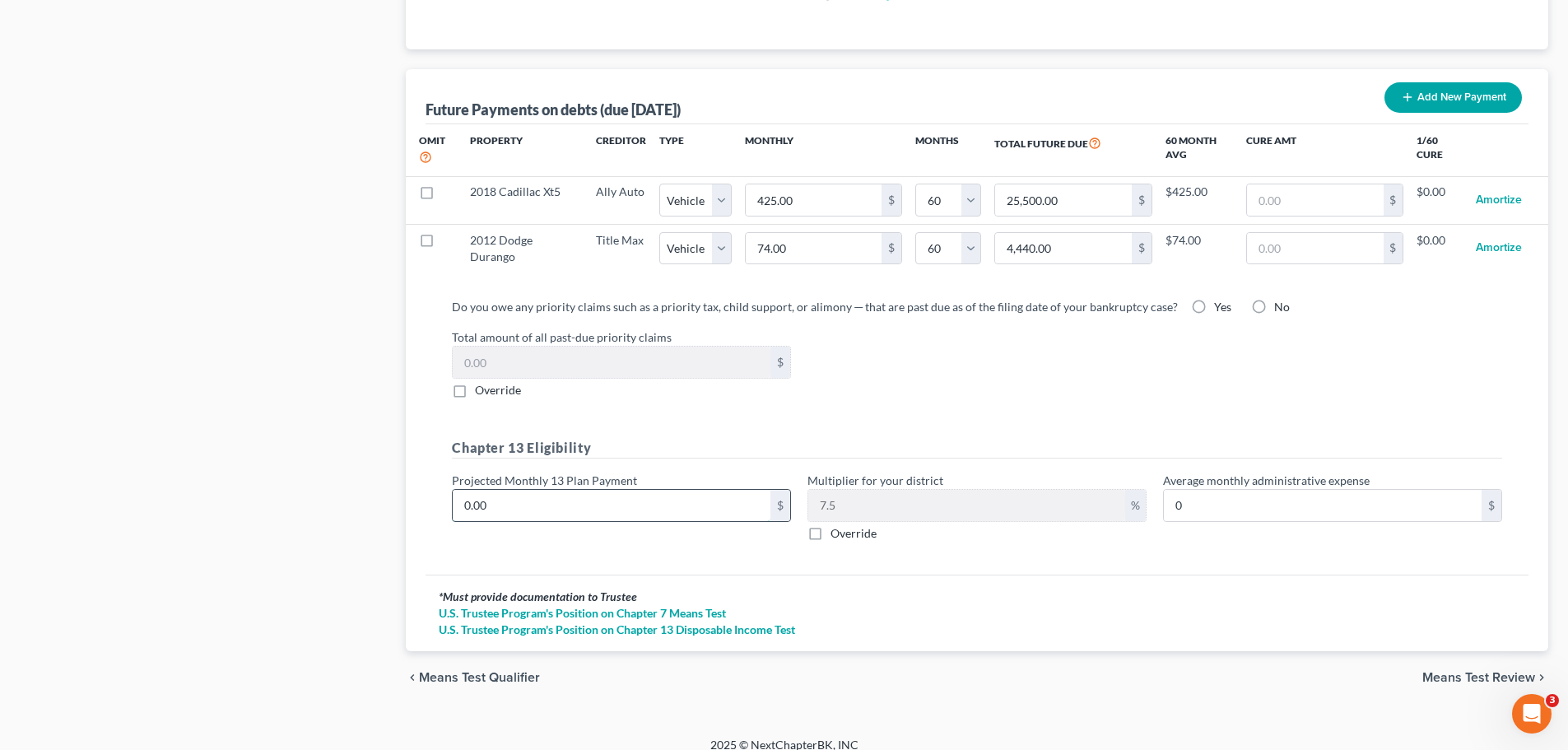
click at [571, 493] on input "0.00" at bounding box center [611, 505] width 317 height 31
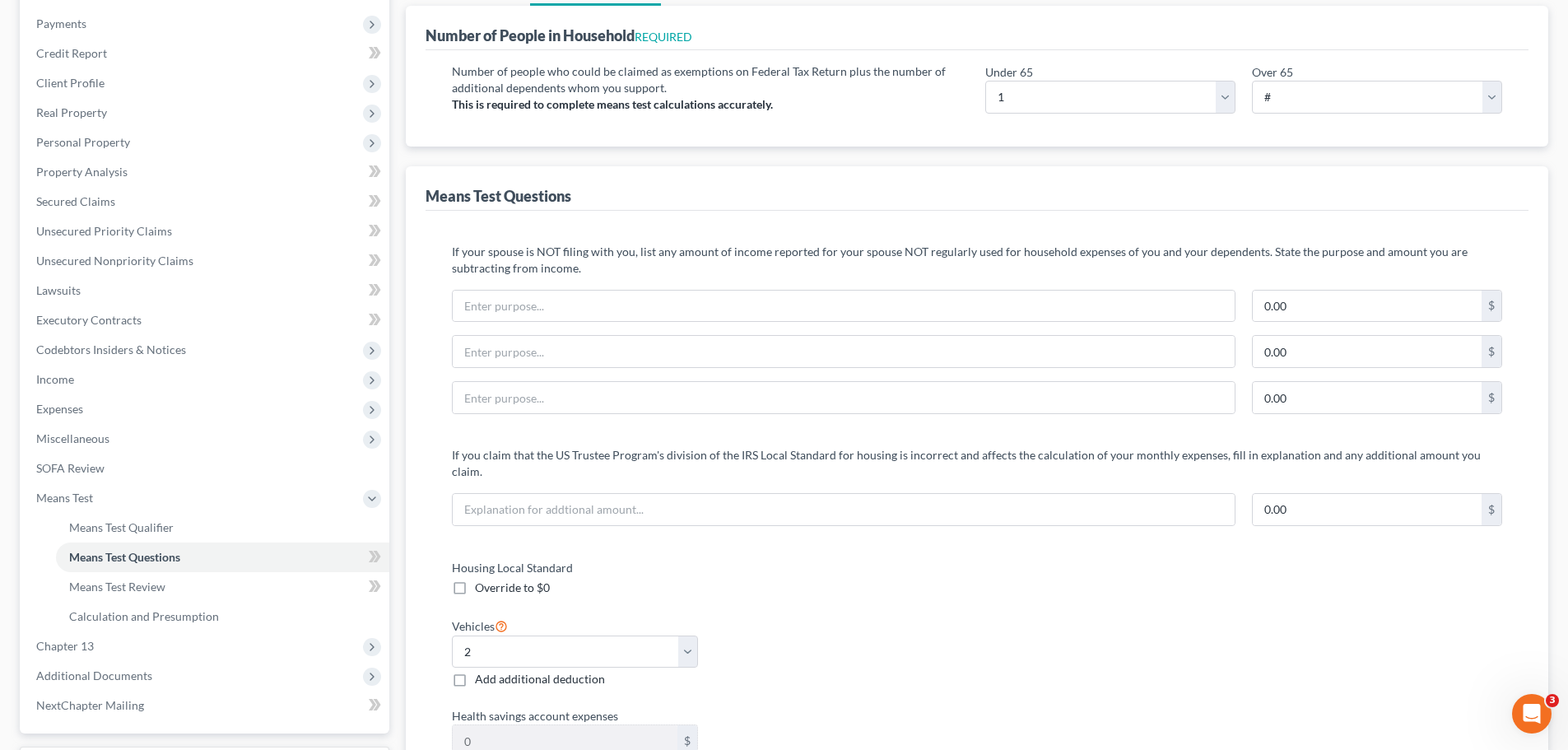
scroll to position [22, 0]
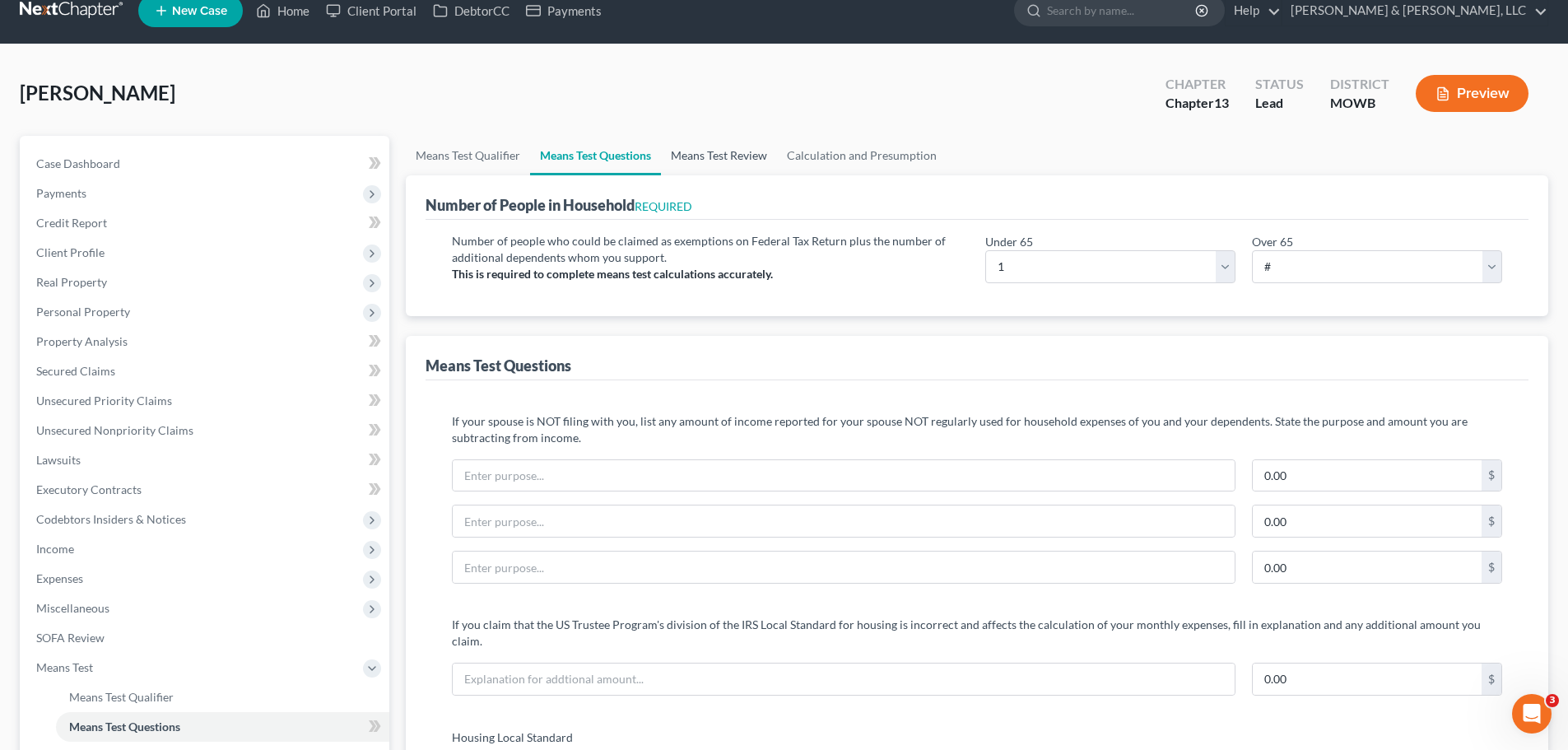
click at [755, 145] on link "Means Test Review" at bounding box center [719, 155] width 116 height 40
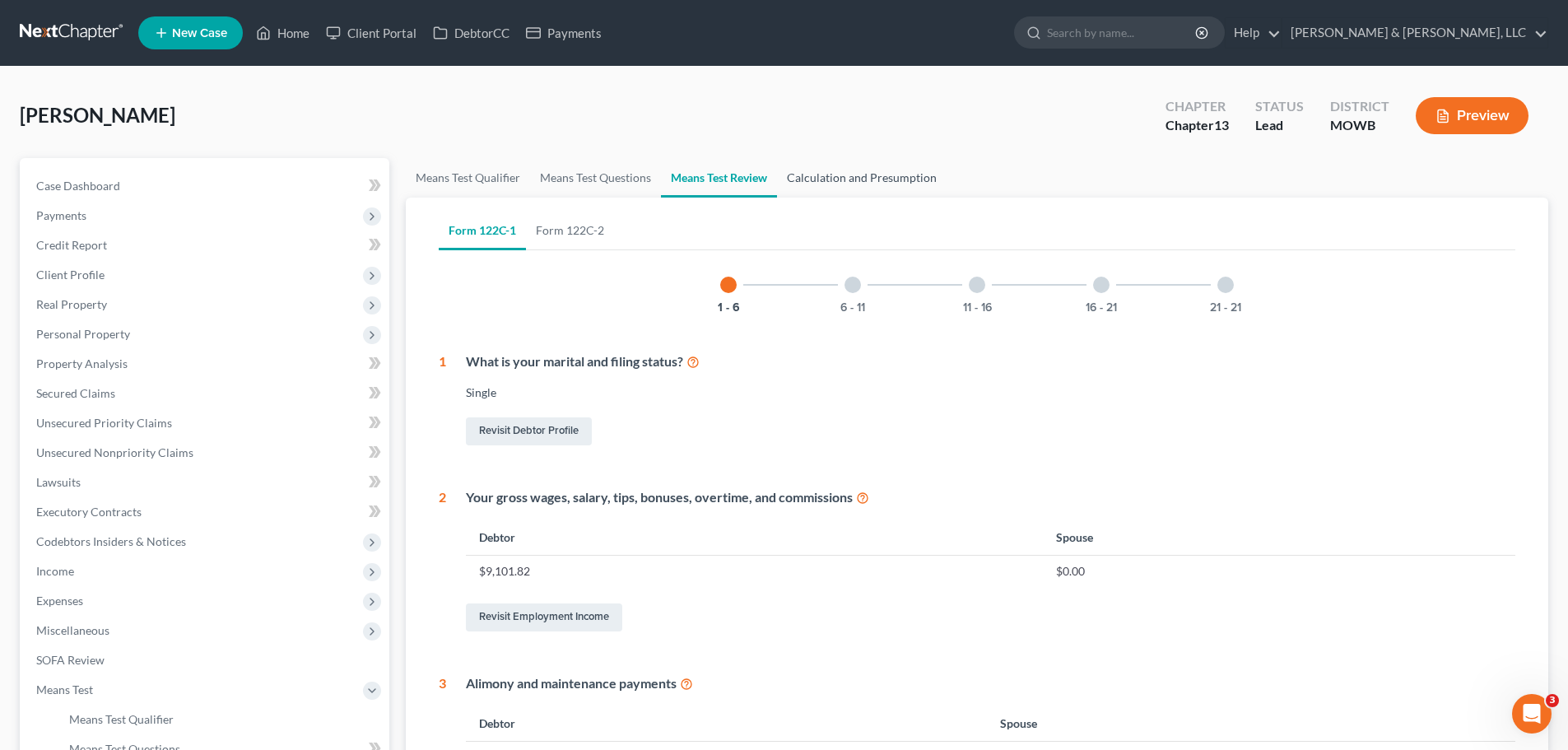
click at [866, 174] on link "Calculation and Presumption" at bounding box center [861, 178] width 169 height 40
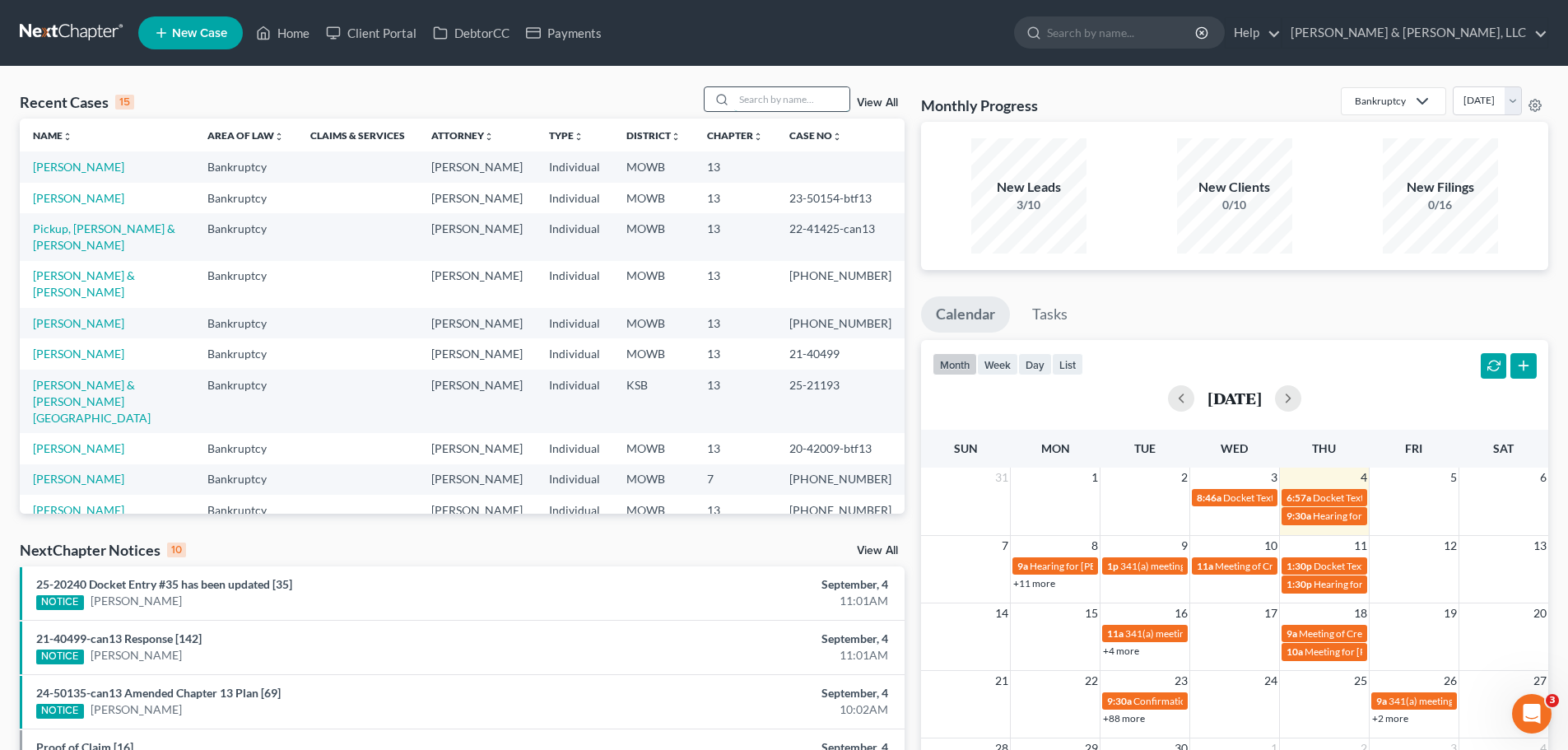
click at [784, 99] on input "search" at bounding box center [792, 98] width 116 height 24
type input "[PERSON_NAME]"
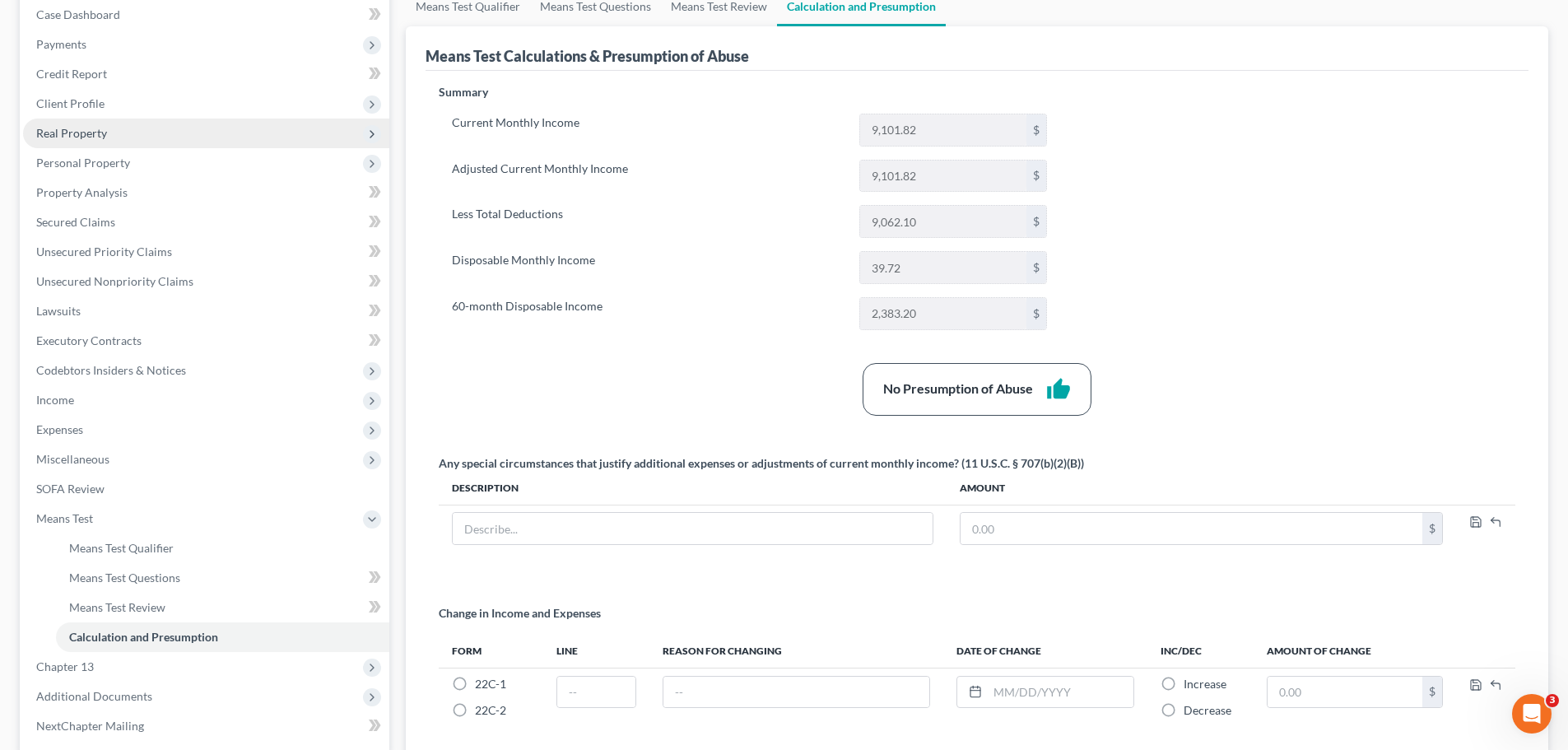
scroll to position [82, 0]
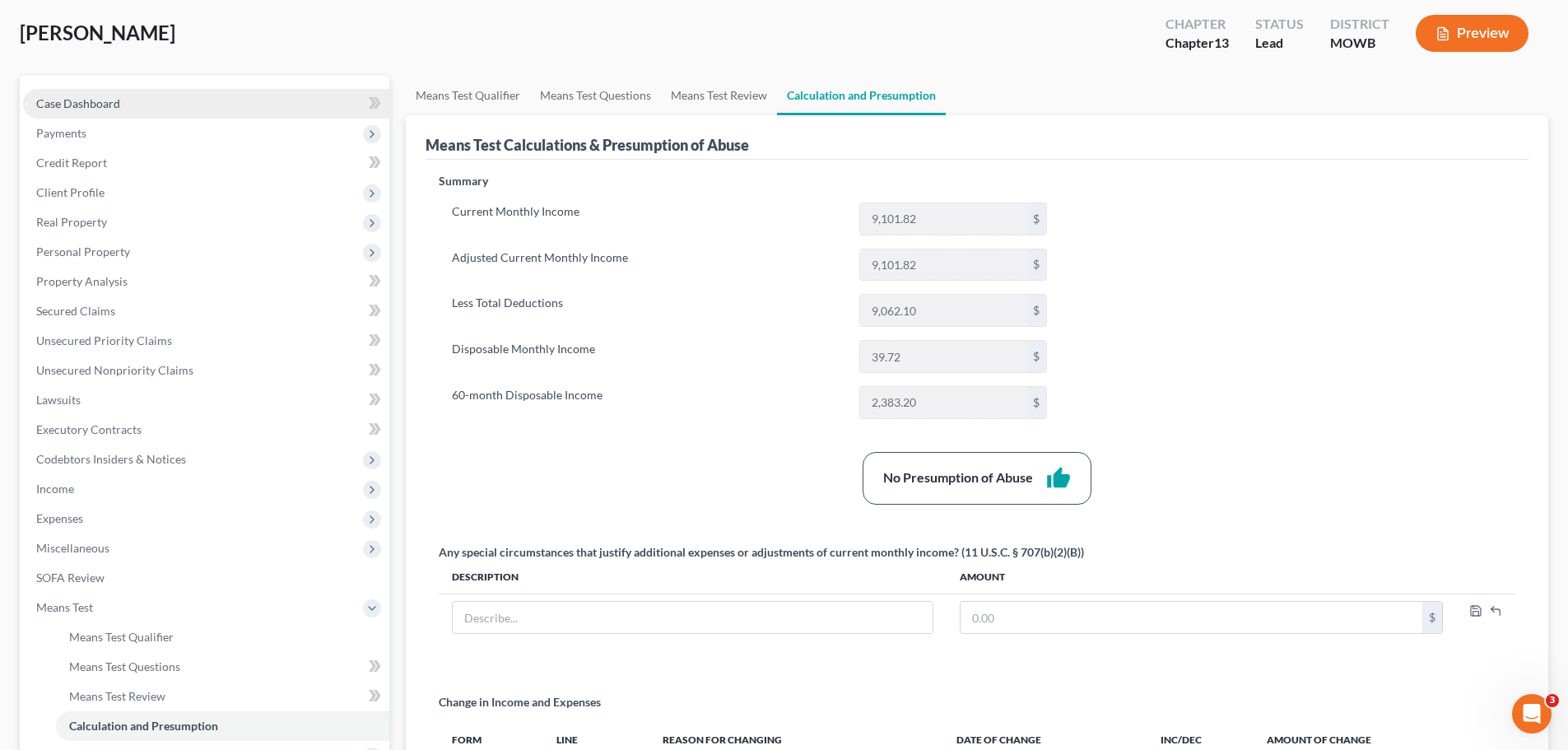
click at [132, 98] on link "Case Dashboard" at bounding box center [205, 103] width 366 height 29
select select "6"
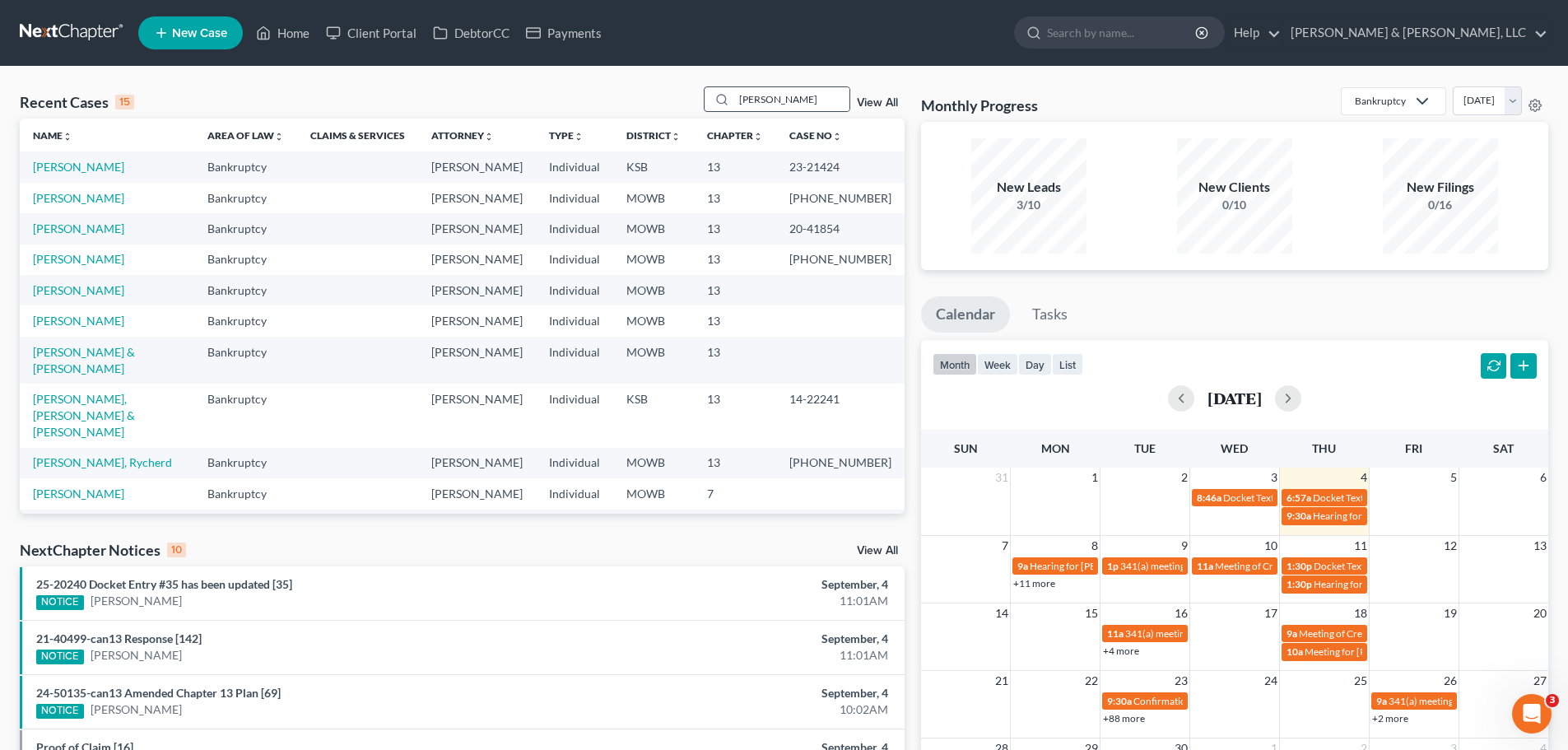
drag, startPoint x: 810, startPoint y: 100, endPoint x: 708, endPoint y: 104, distance: 102.1
click at [708, 104] on div "[PERSON_NAME]" at bounding box center [776, 98] width 147 height 26
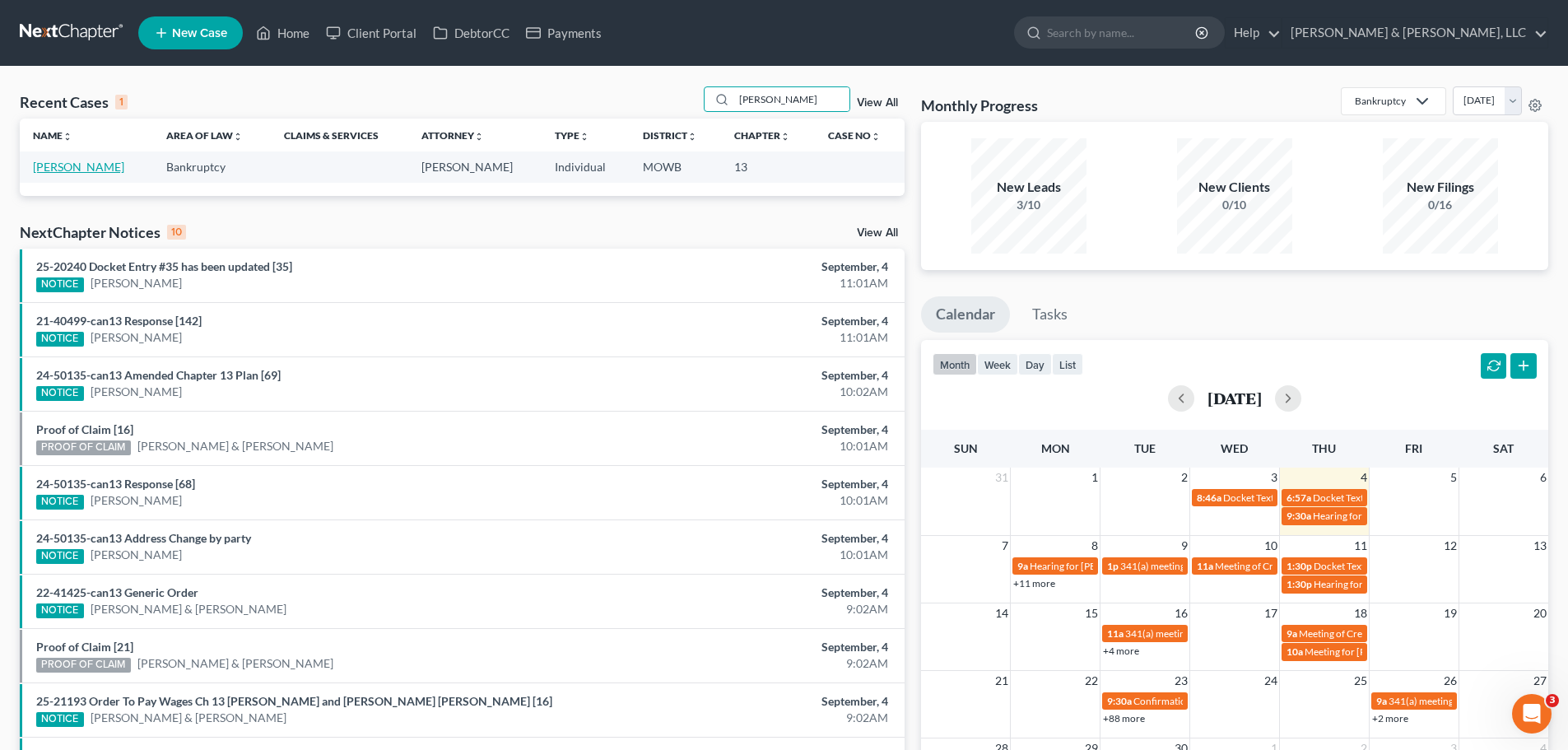
type input "[PERSON_NAME]"
click at [101, 165] on link "[PERSON_NAME]" at bounding box center [79, 167] width 91 height 14
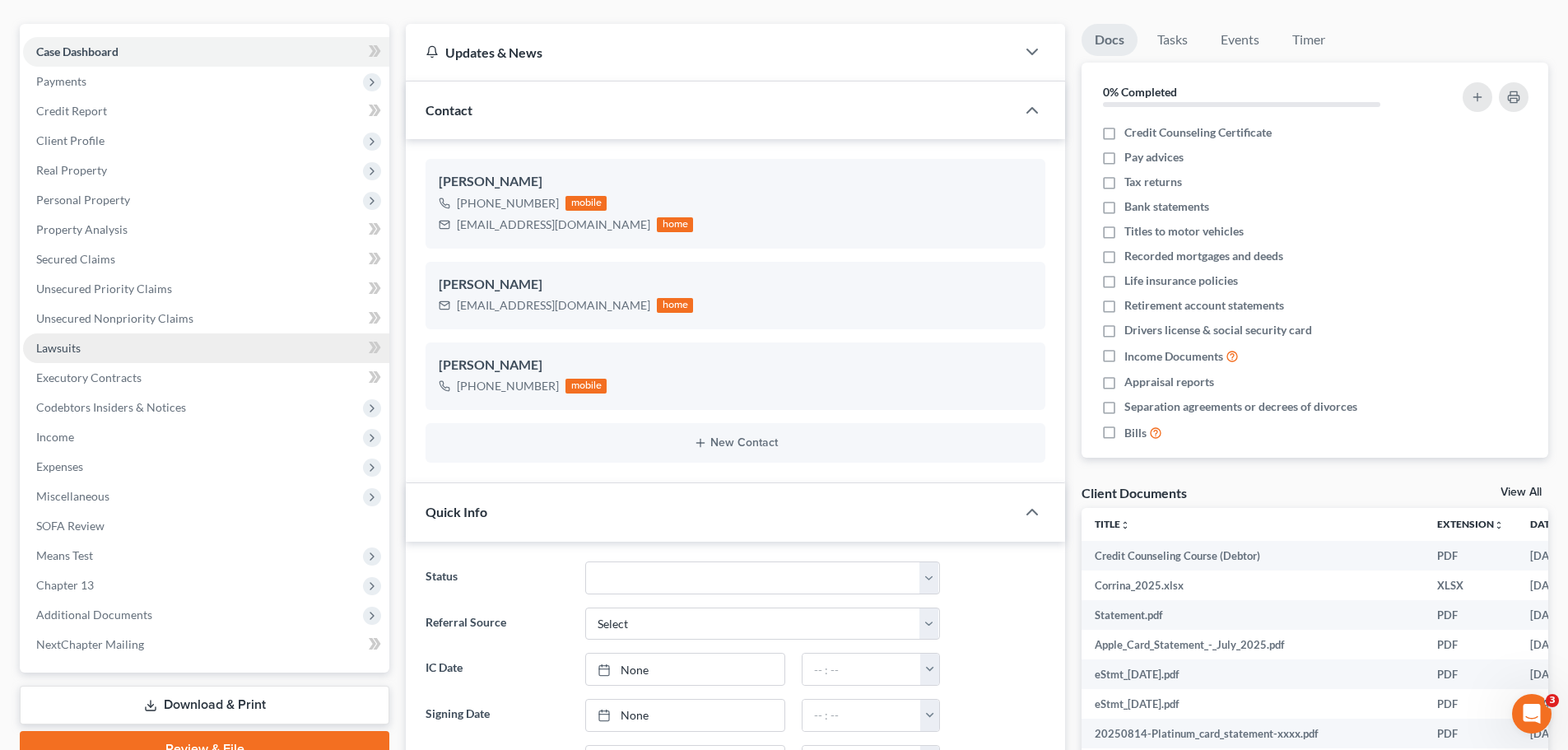
scroll to position [247, 0]
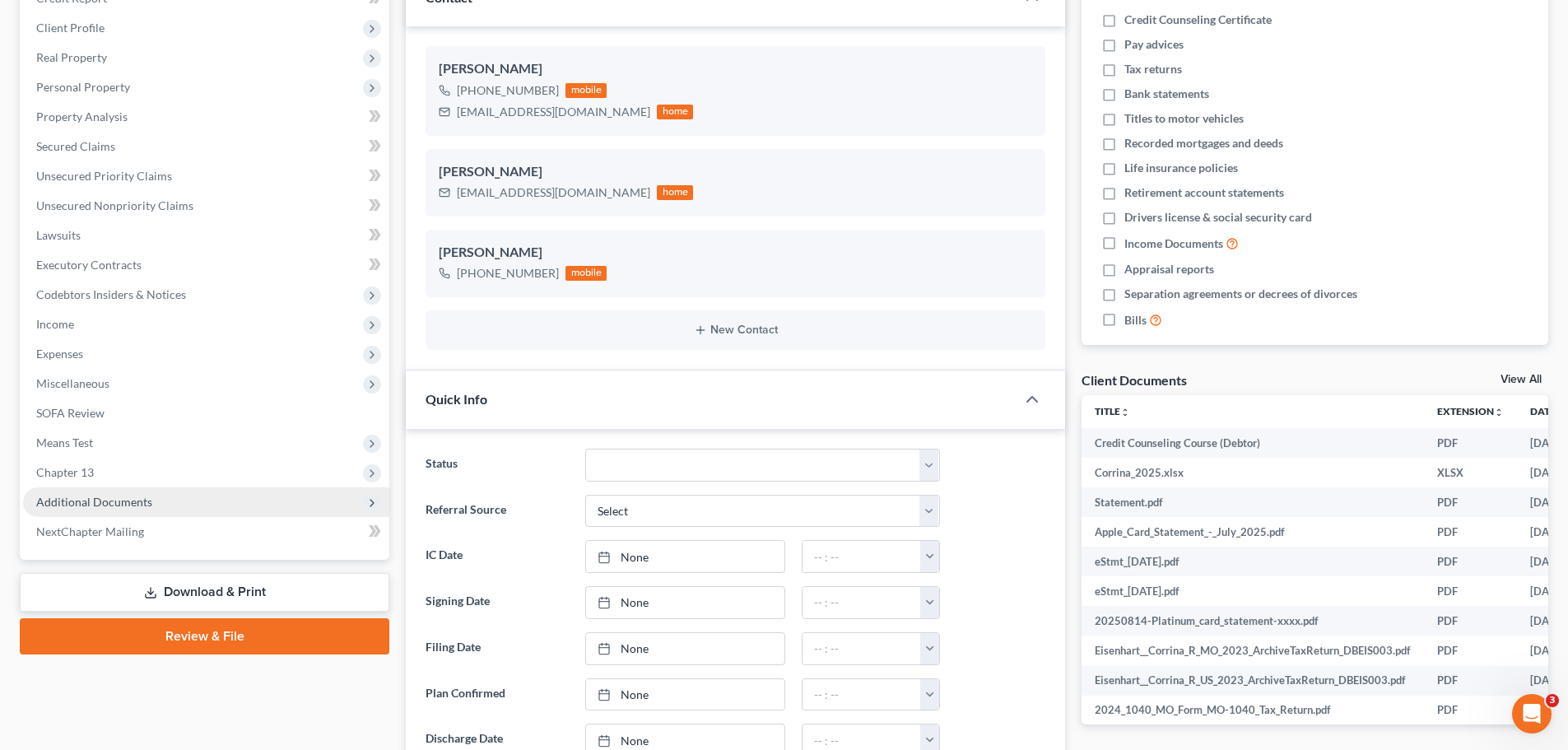
click at [167, 506] on span "Additional Documents" at bounding box center [205, 501] width 366 height 29
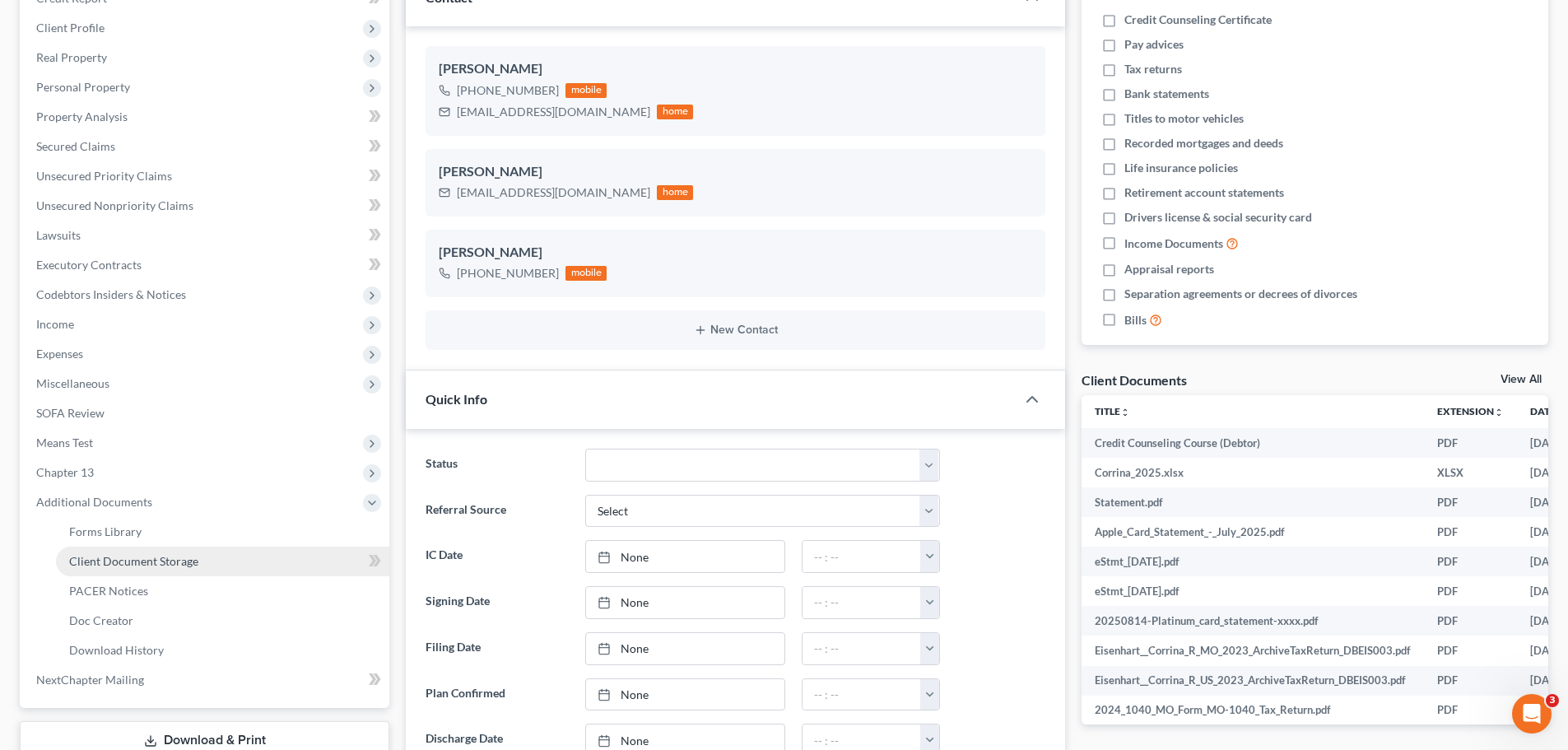
click at [170, 562] on span "Client Document Storage" at bounding box center [134, 561] width 129 height 14
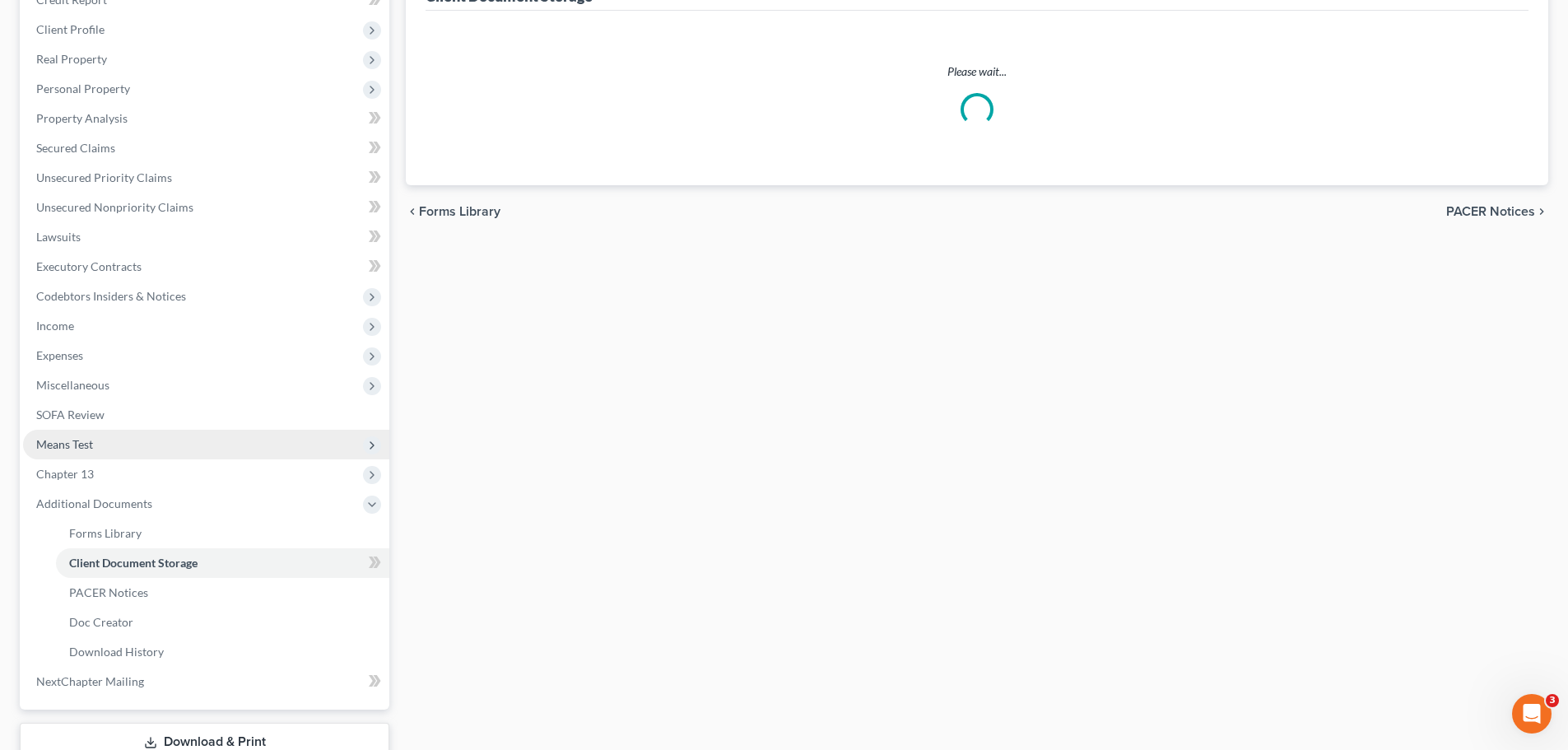
scroll to position [164, 0]
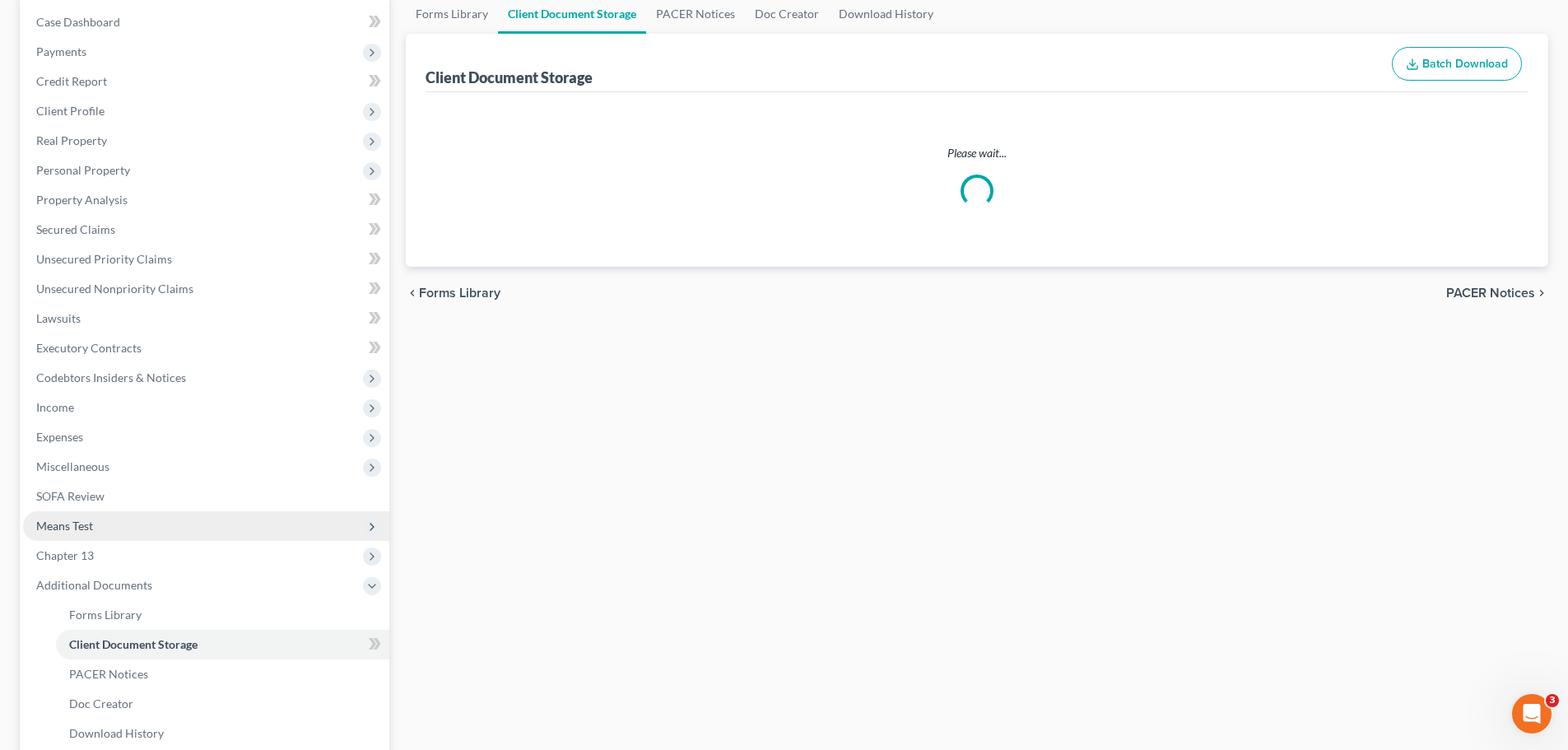
select select "5"
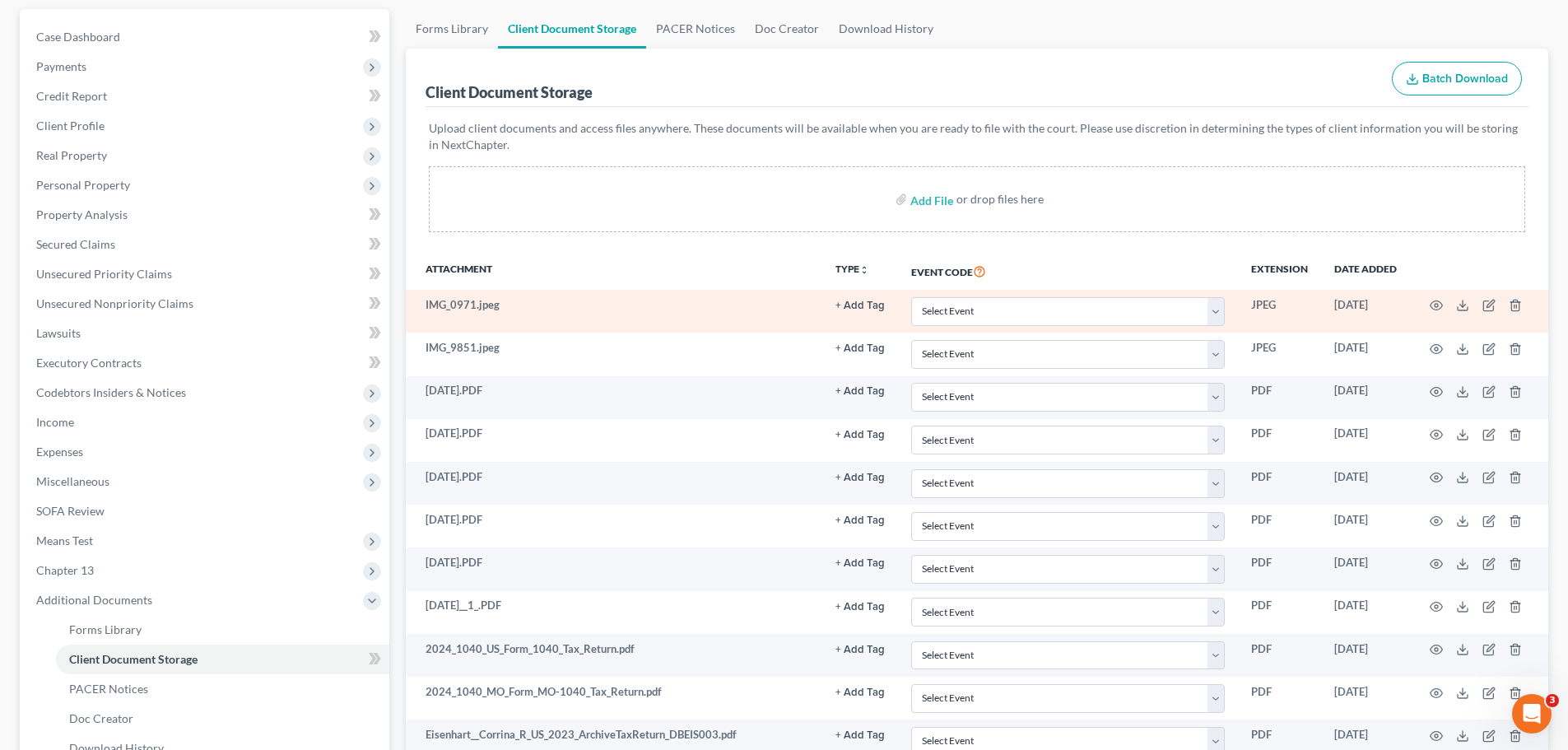
scroll to position [141, 0]
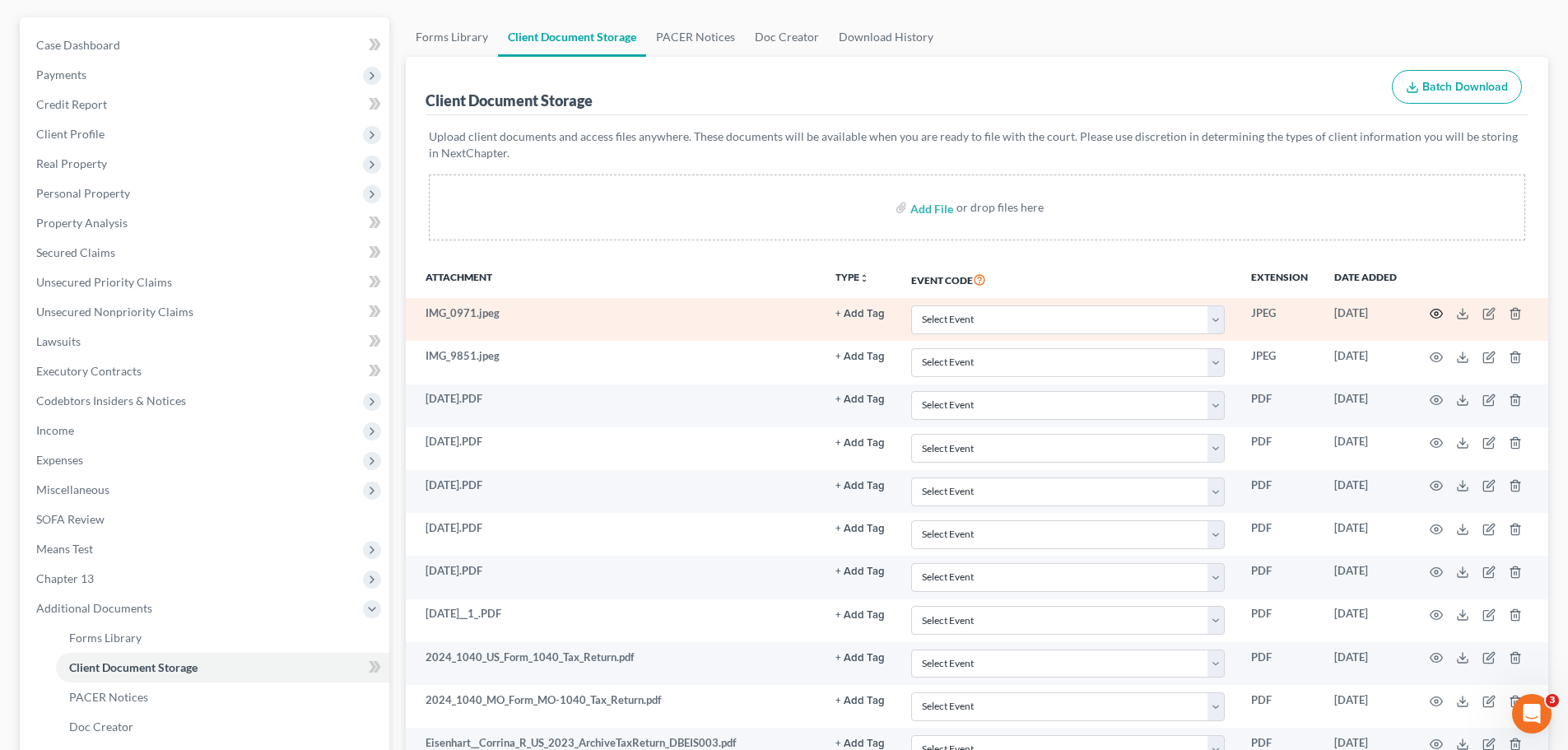
click at [1435, 319] on icon "button" at bounding box center [1436, 313] width 13 height 13
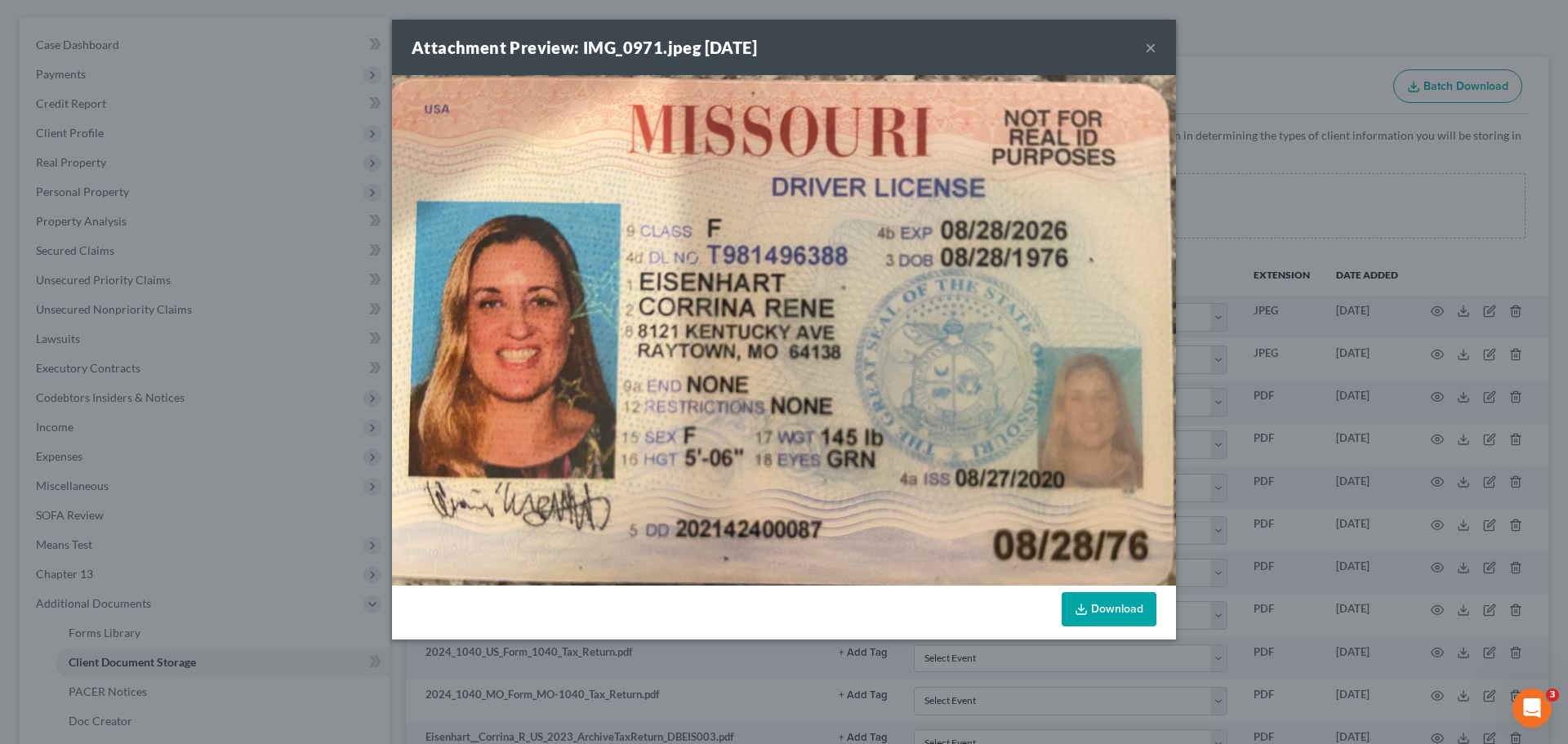
click at [1151, 46] on button "×" at bounding box center [1150, 47] width 11 height 20
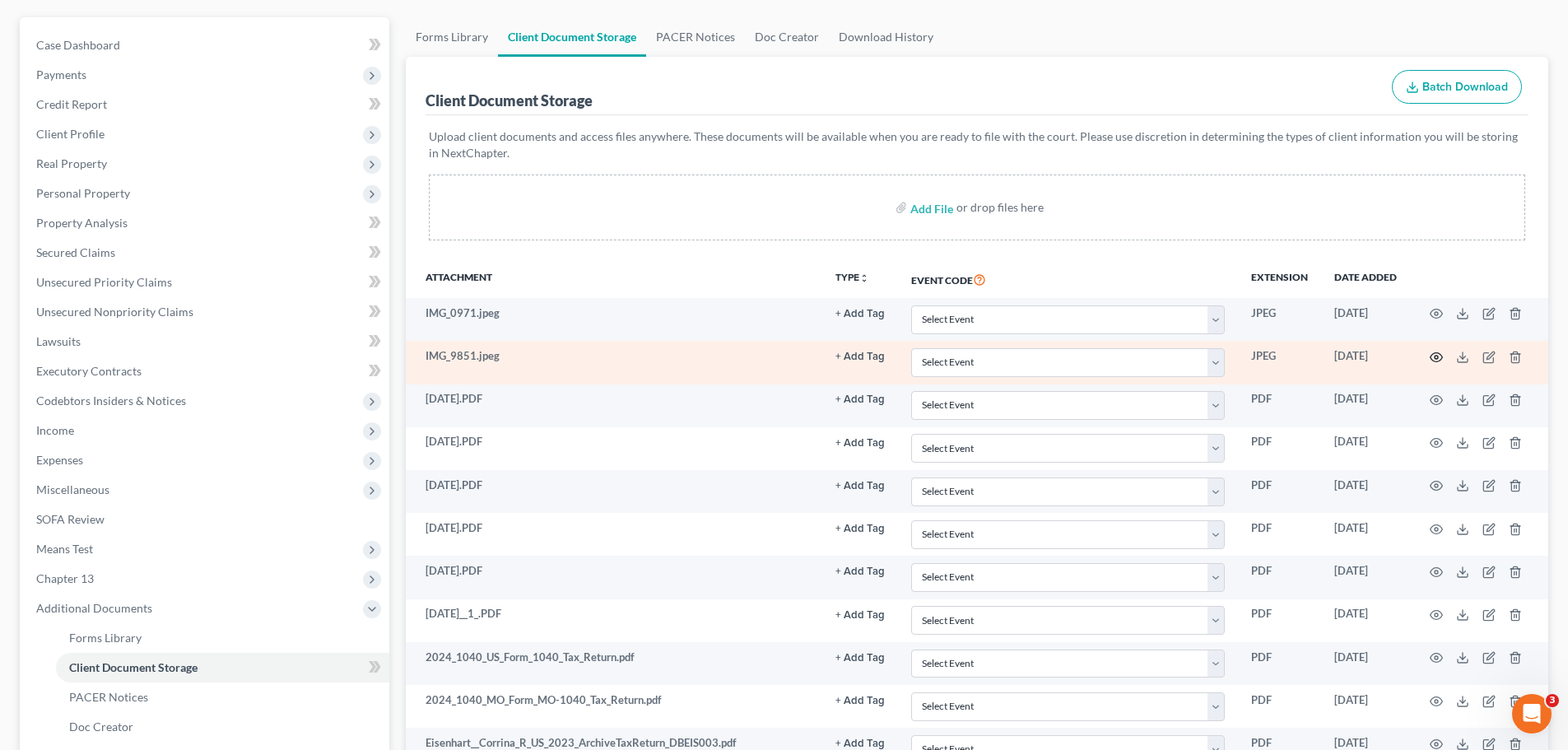
click at [1436, 355] on circle "button" at bounding box center [1435, 356] width 3 height 3
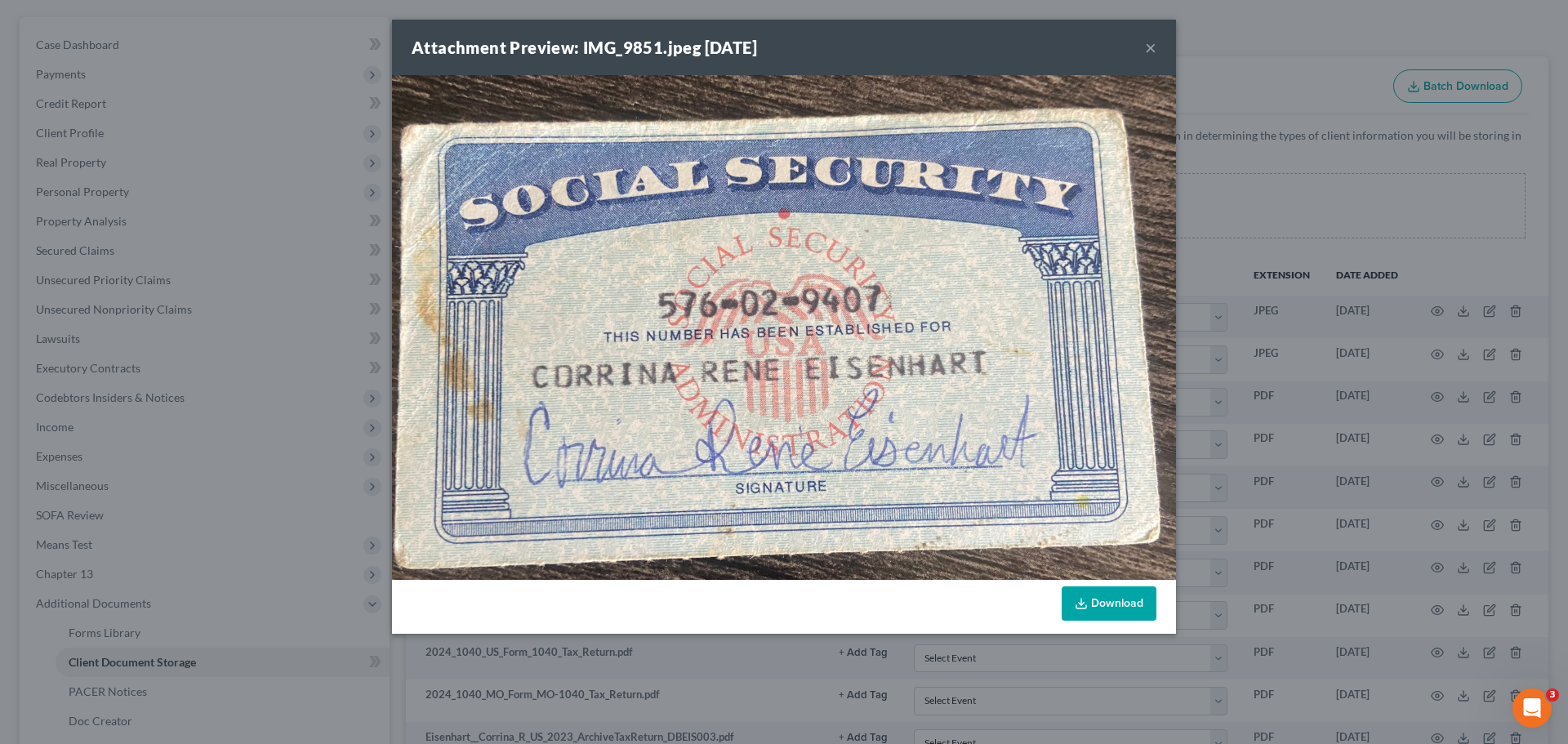
click at [1157, 48] on div "Attachment Preview: IMG_9851.jpeg [DATE] ×" at bounding box center [784, 47] width 784 height 55
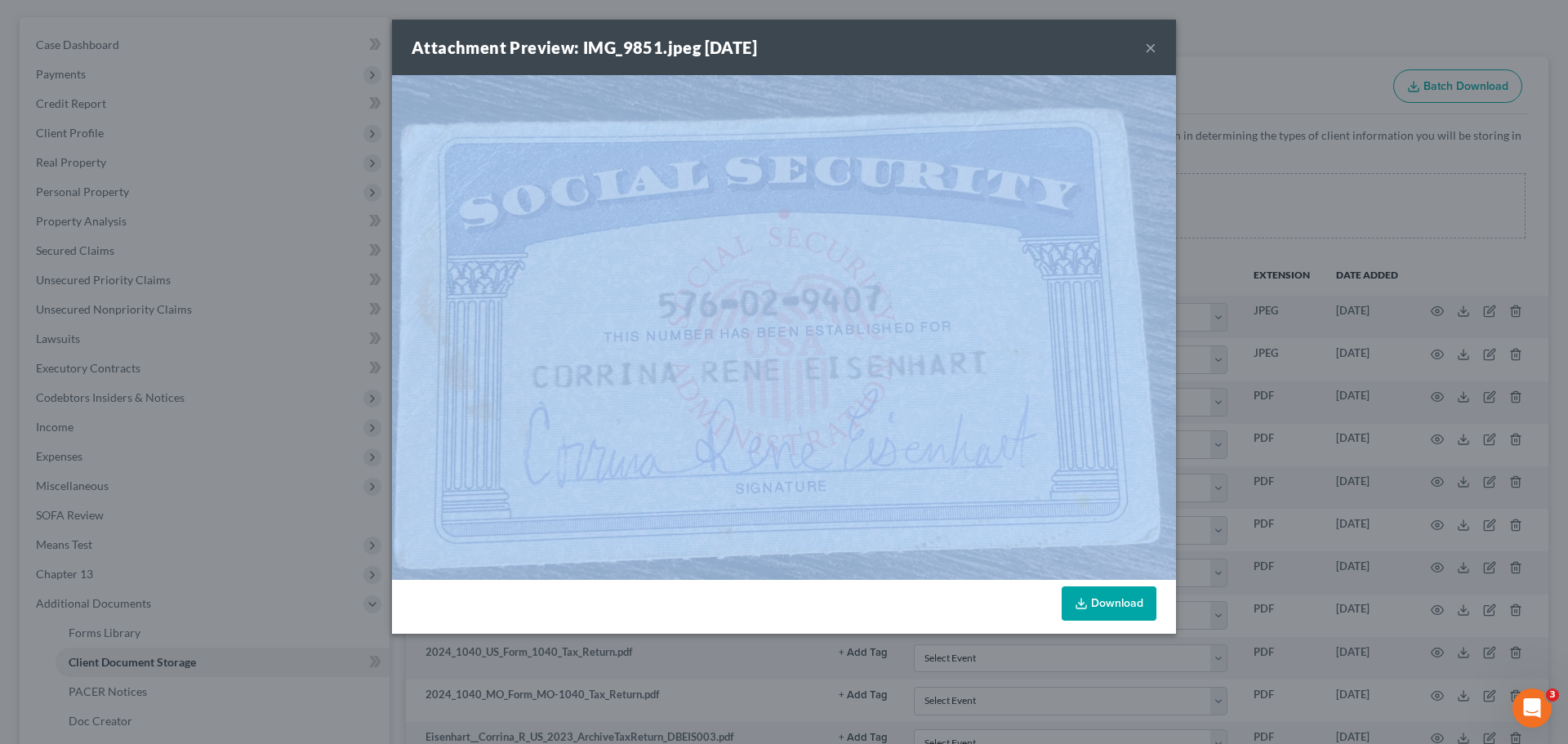
click at [1157, 48] on div "Attachment Preview: IMG_9851.jpeg [DATE] ×" at bounding box center [784, 47] width 784 height 55
click at [1150, 48] on button "×" at bounding box center [1150, 47] width 11 height 20
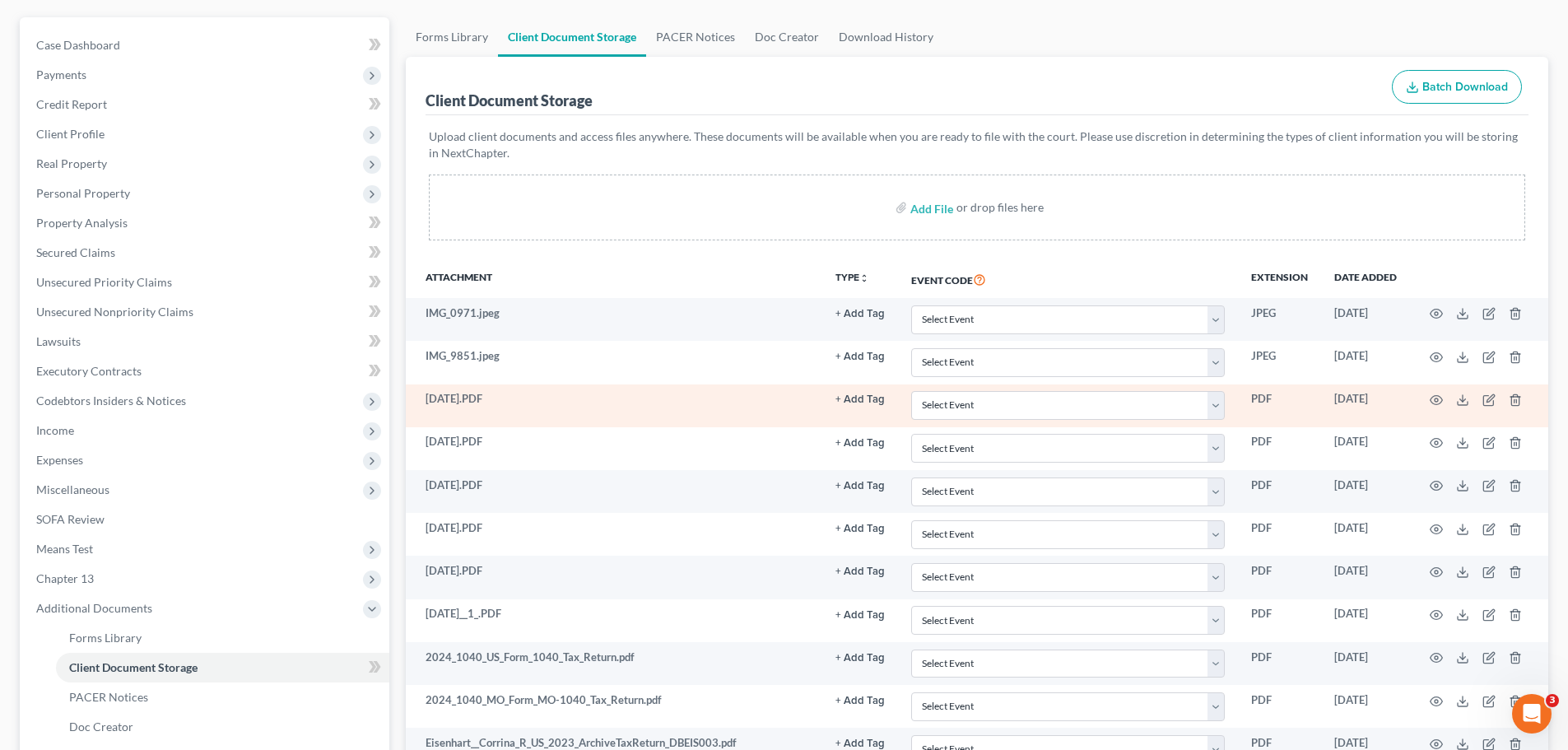
click at [1443, 398] on td at bounding box center [1479, 405] width 138 height 43
click at [1436, 399] on icon "button" at bounding box center [1436, 400] width 13 height 13
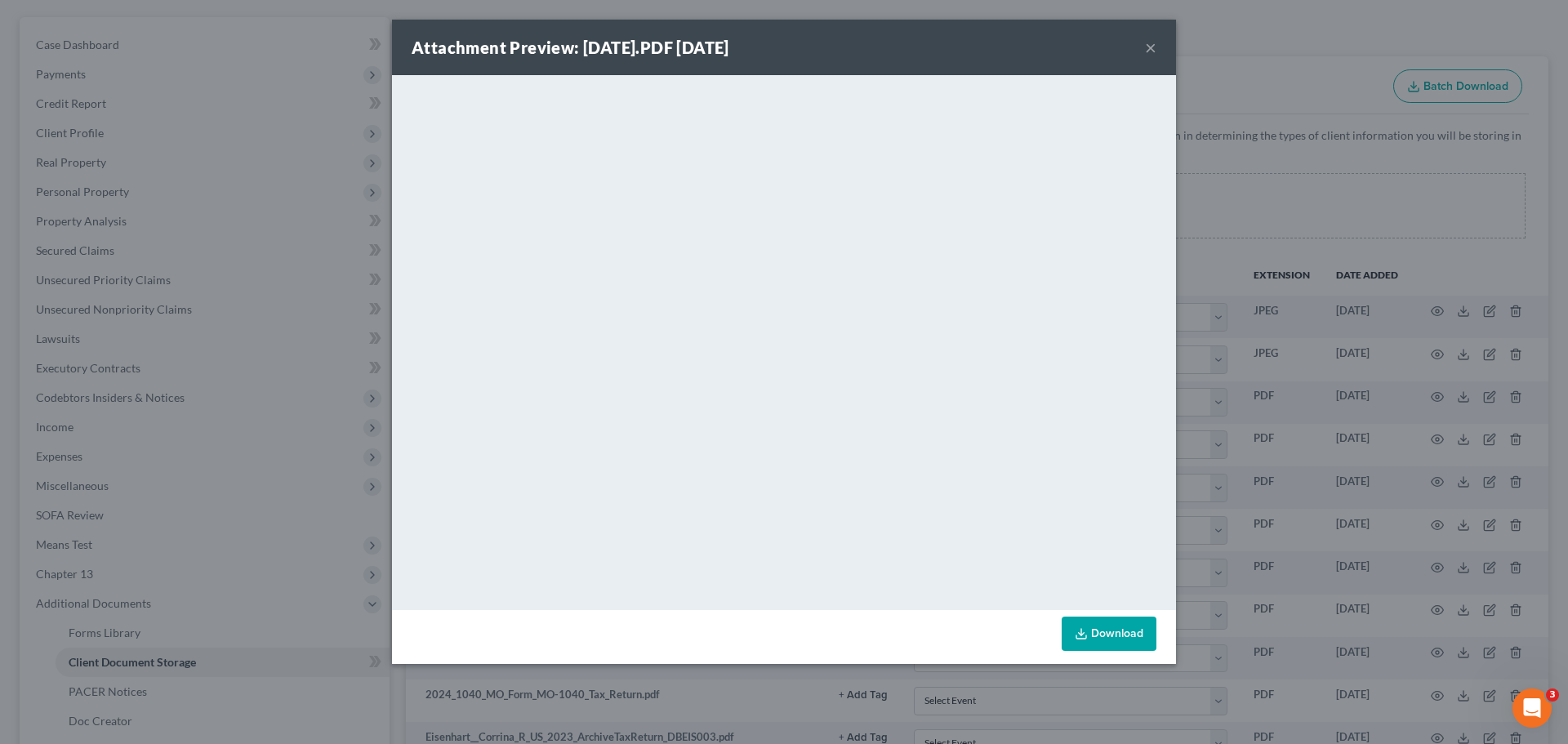
click at [1151, 49] on button "×" at bounding box center [1150, 47] width 11 height 20
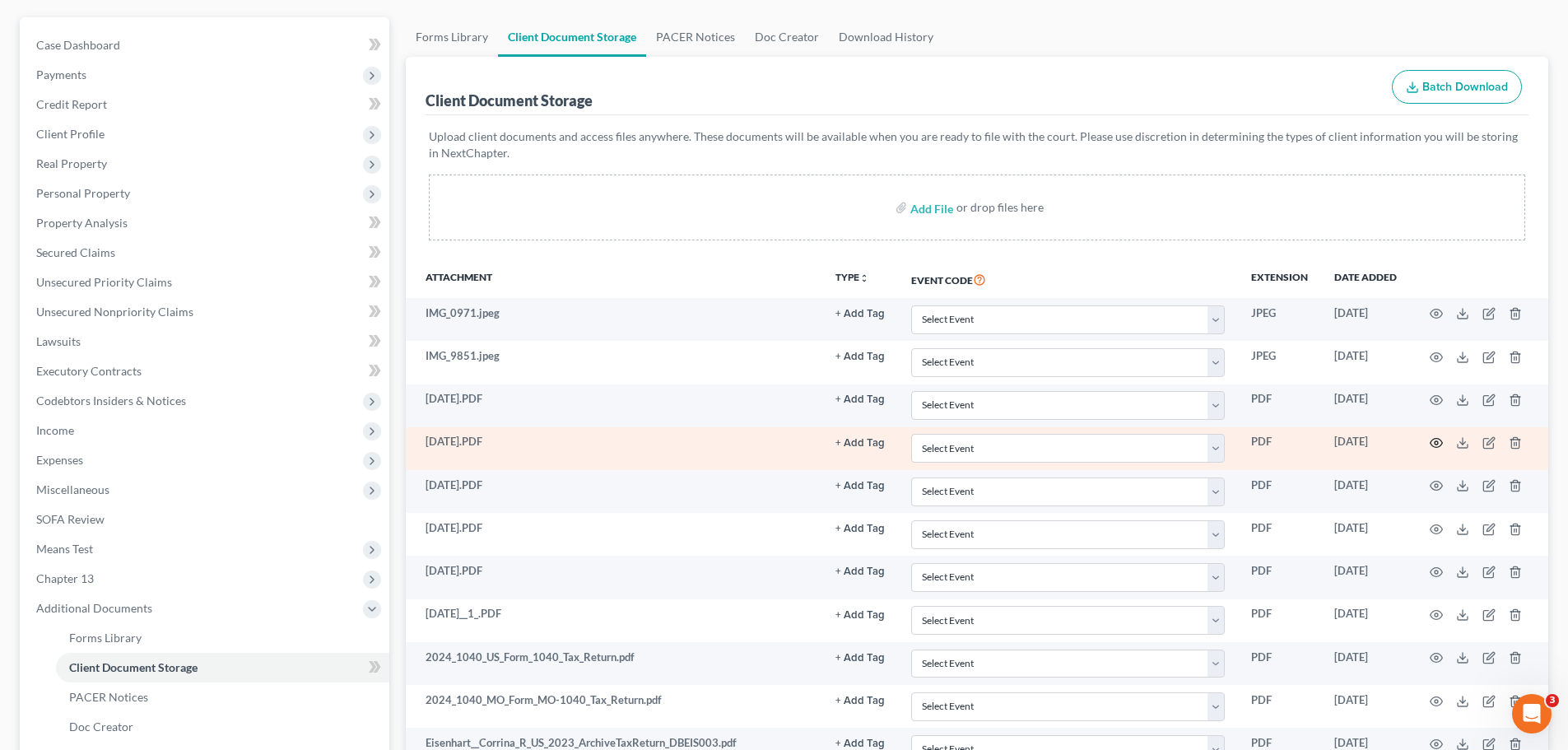
click at [1434, 443] on icon "button" at bounding box center [1436, 443] width 13 height 13
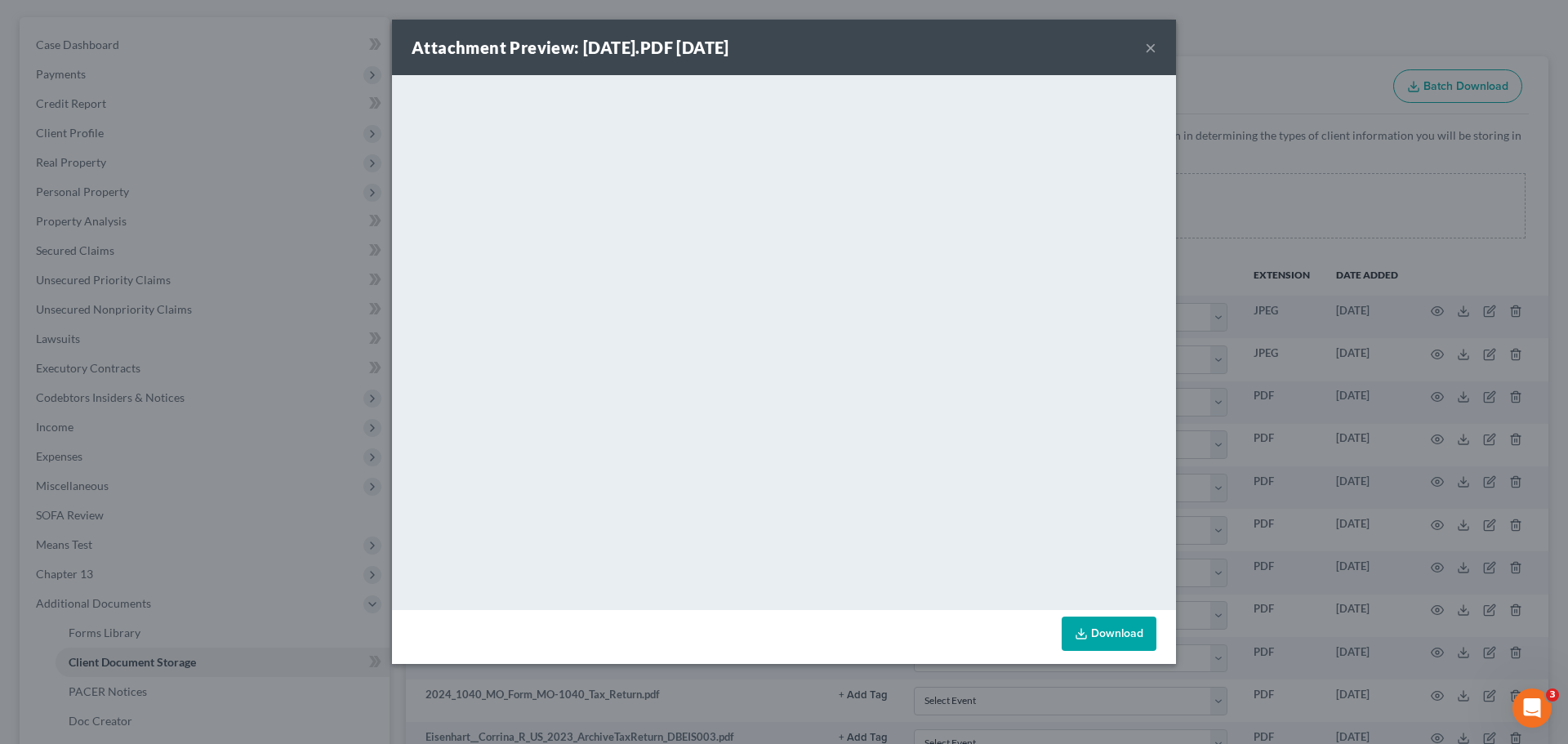
click at [1148, 42] on button "×" at bounding box center [1150, 47] width 11 height 20
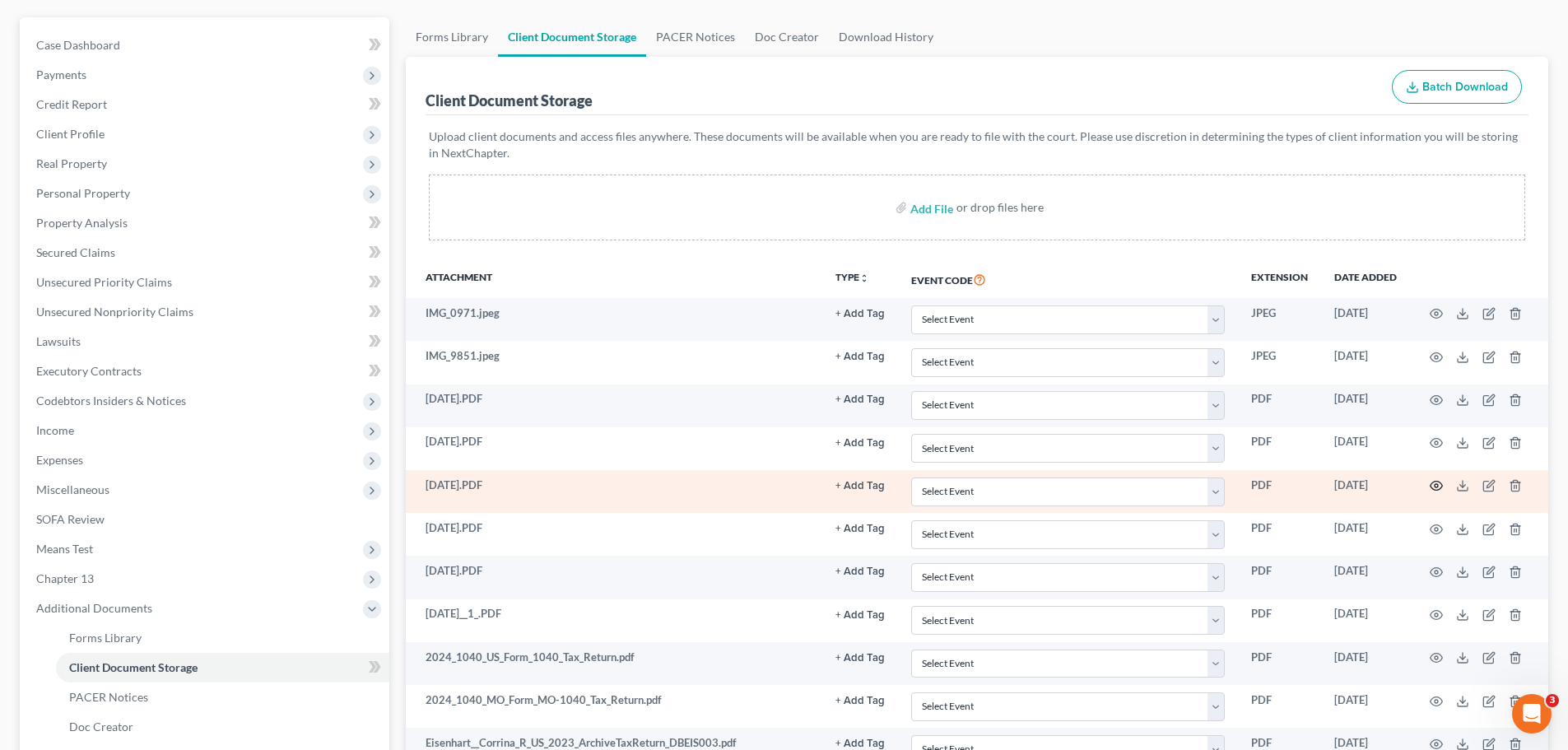
click at [1436, 487] on icon "button" at bounding box center [1436, 486] width 13 height 13
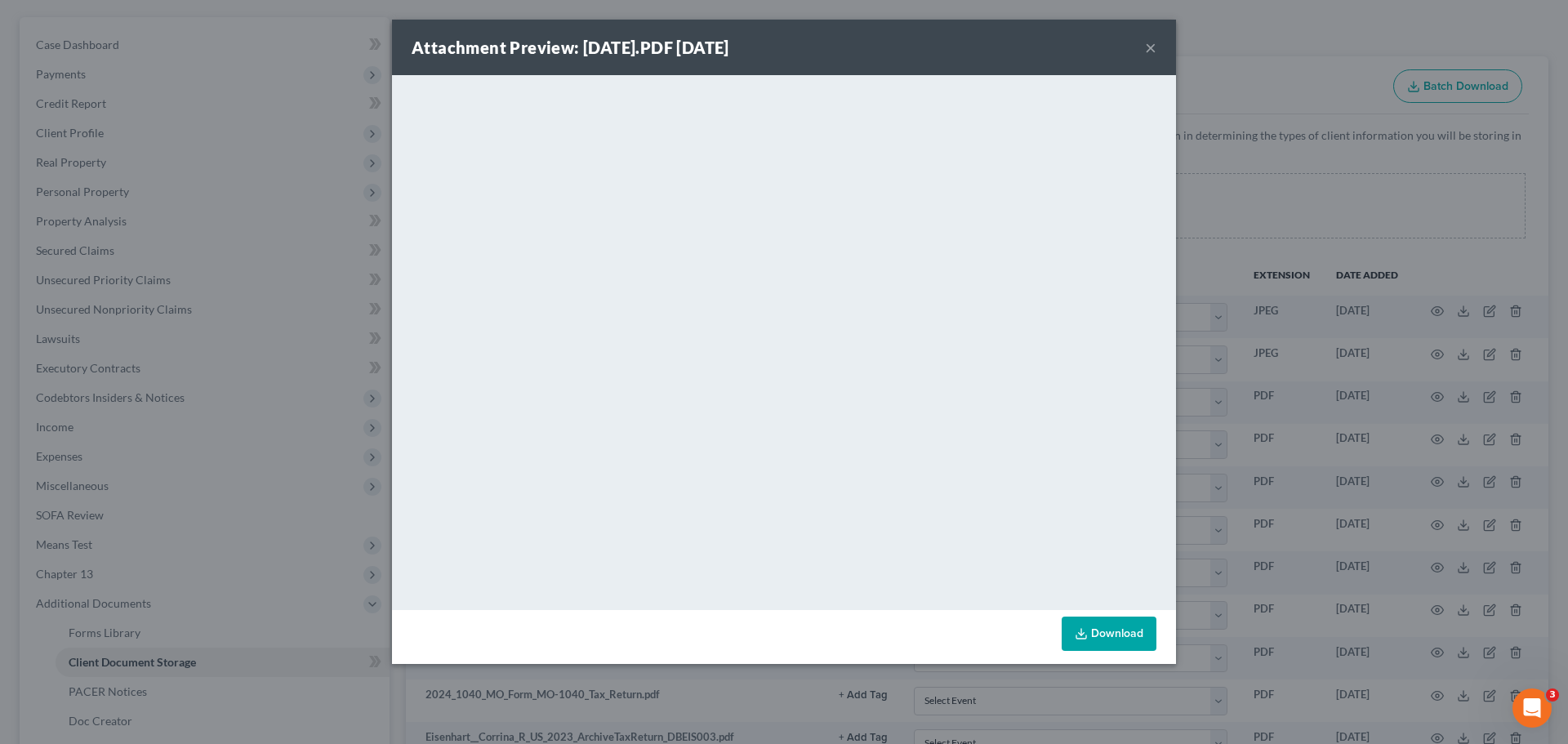
click at [1151, 47] on button "×" at bounding box center [1150, 47] width 11 height 20
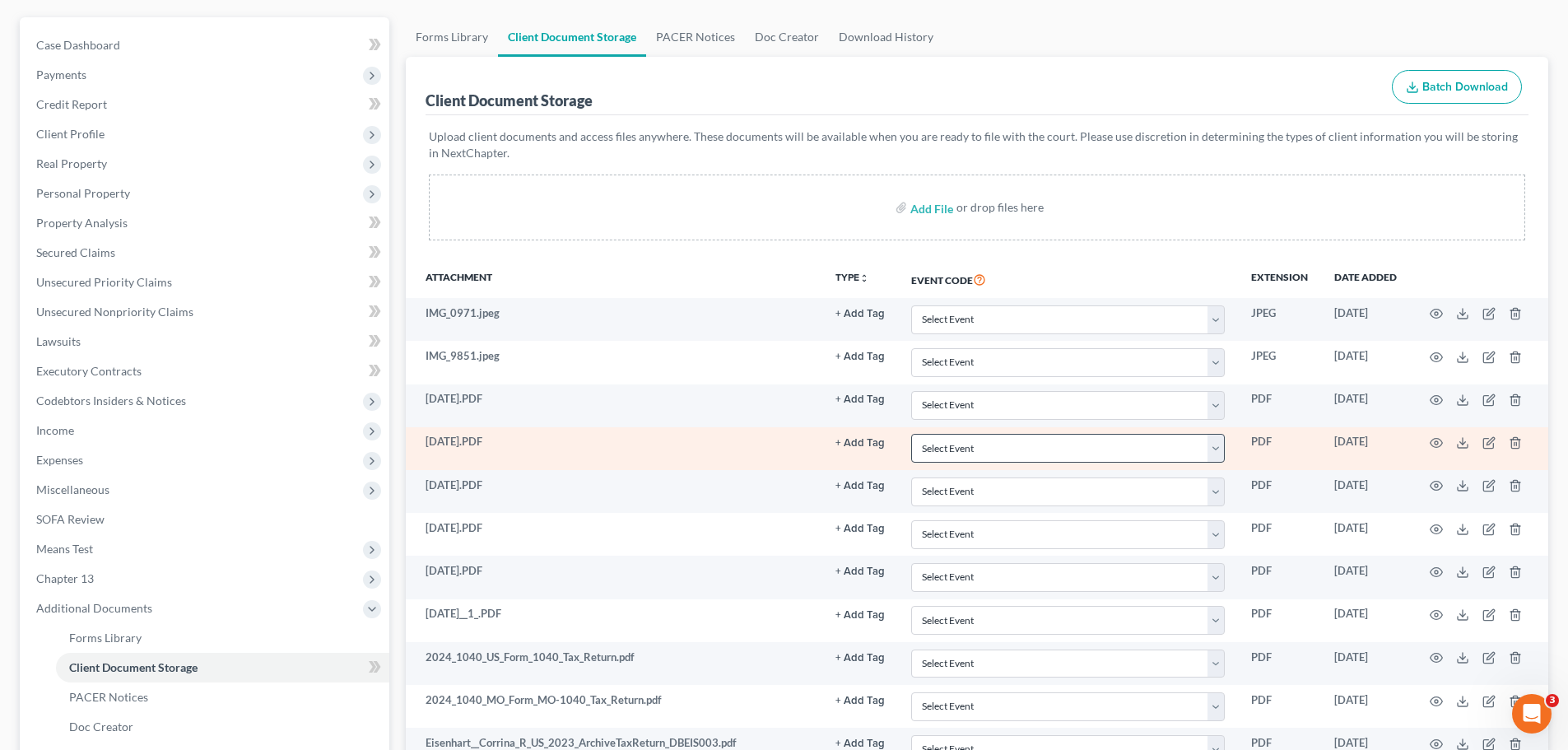
scroll to position [223, 0]
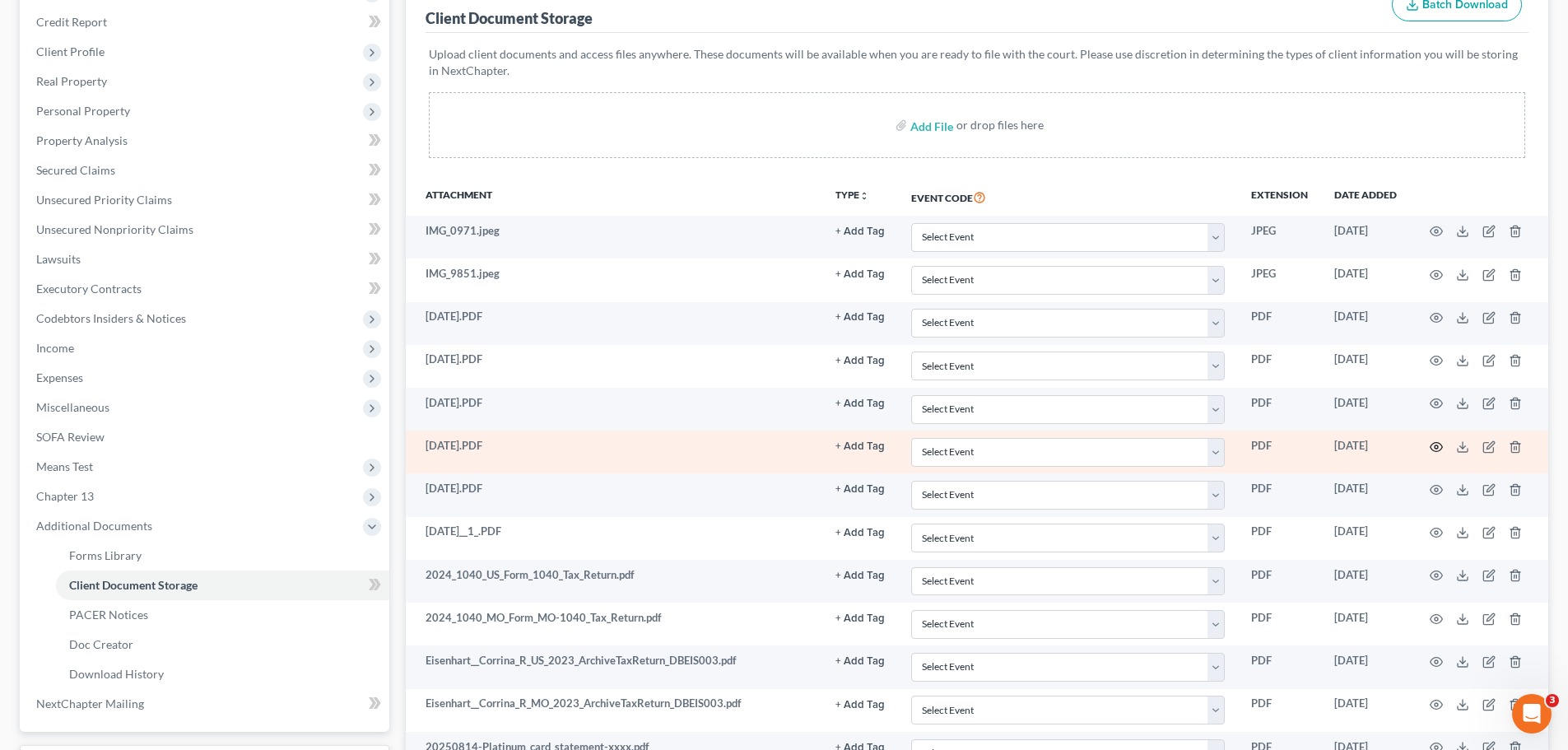
click at [1434, 446] on icon "button" at bounding box center [1436, 447] width 13 height 13
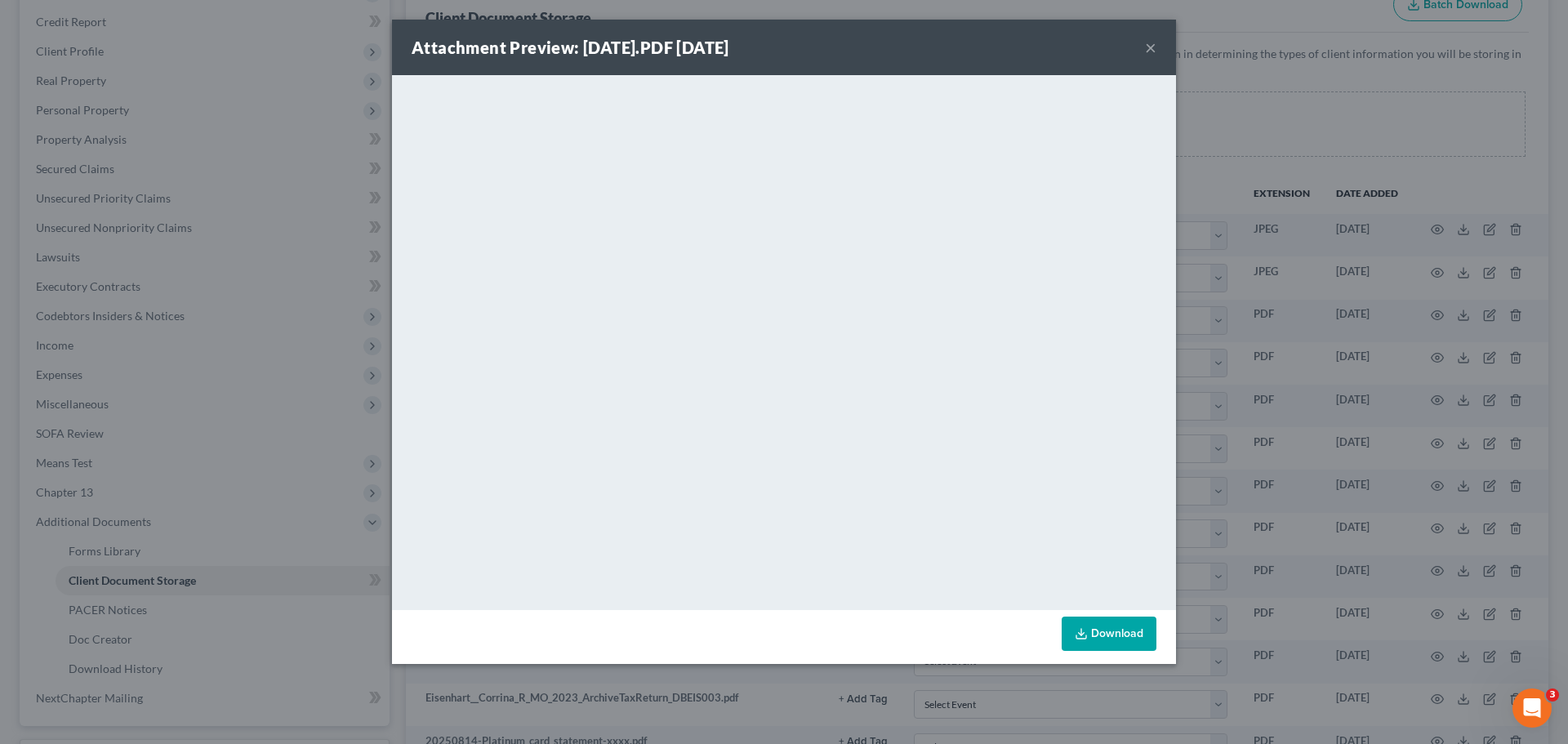
click at [1148, 48] on button "×" at bounding box center [1150, 47] width 11 height 20
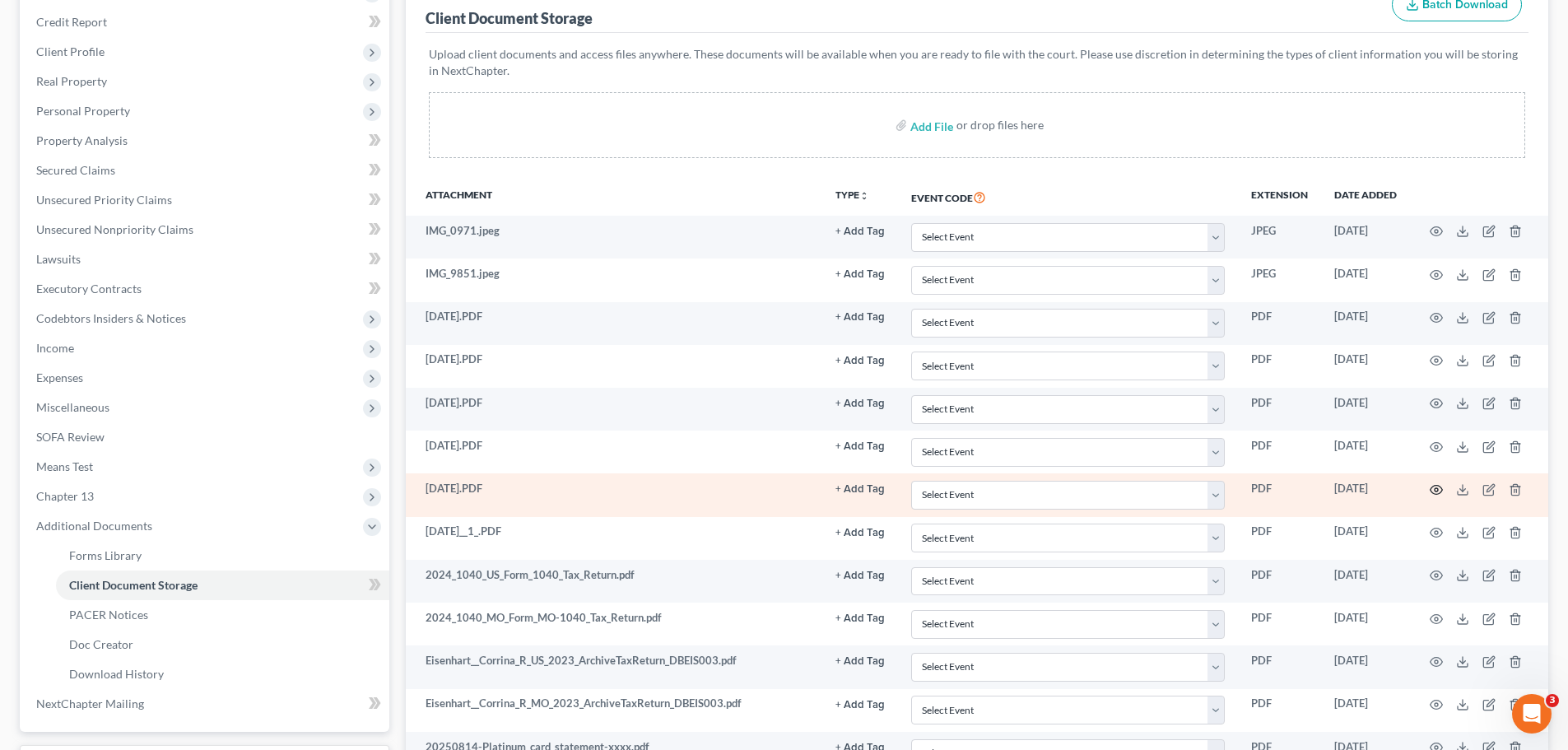
click at [1436, 483] on icon "button" at bounding box center [1436, 490] width 13 height 13
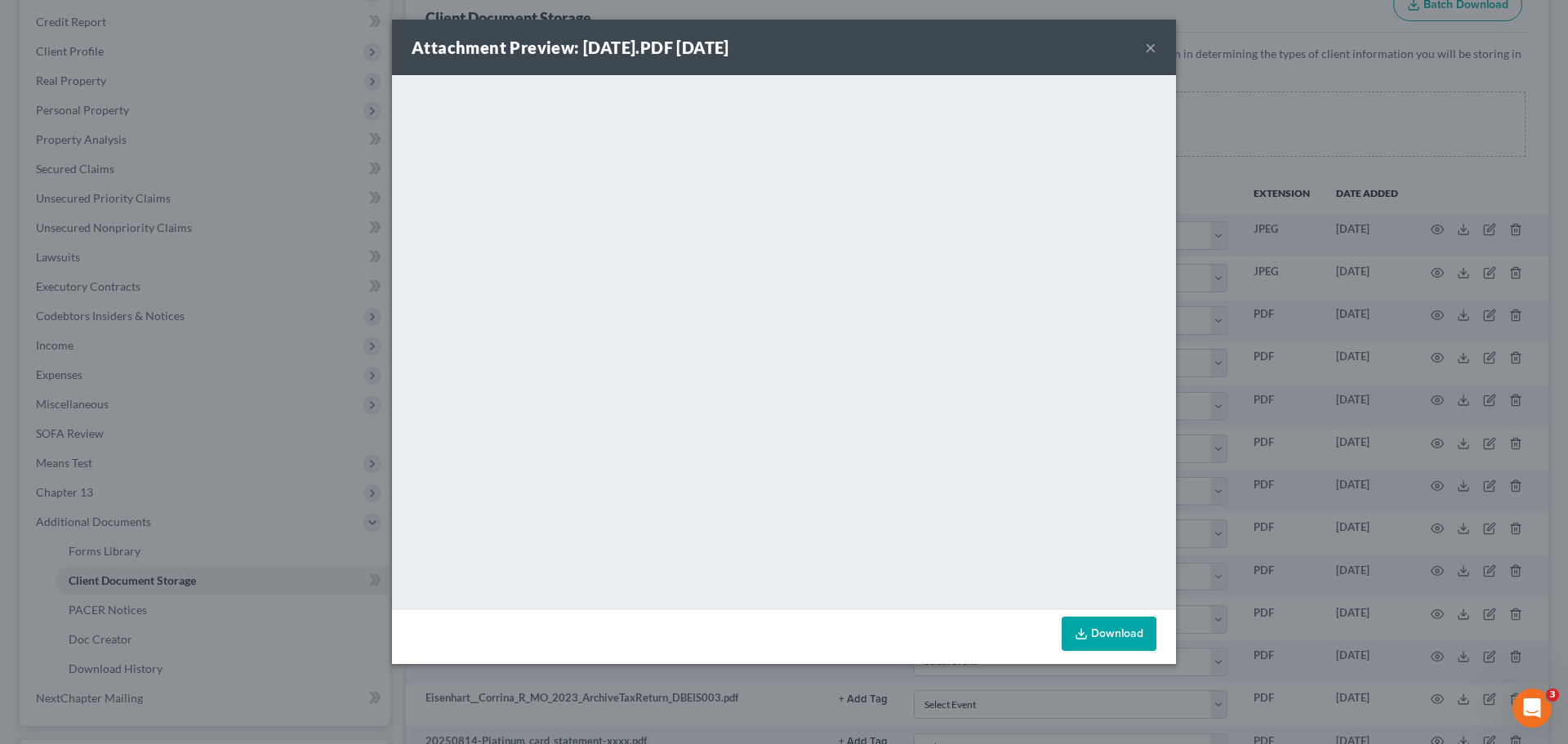
click at [1146, 51] on button "×" at bounding box center [1150, 47] width 11 height 20
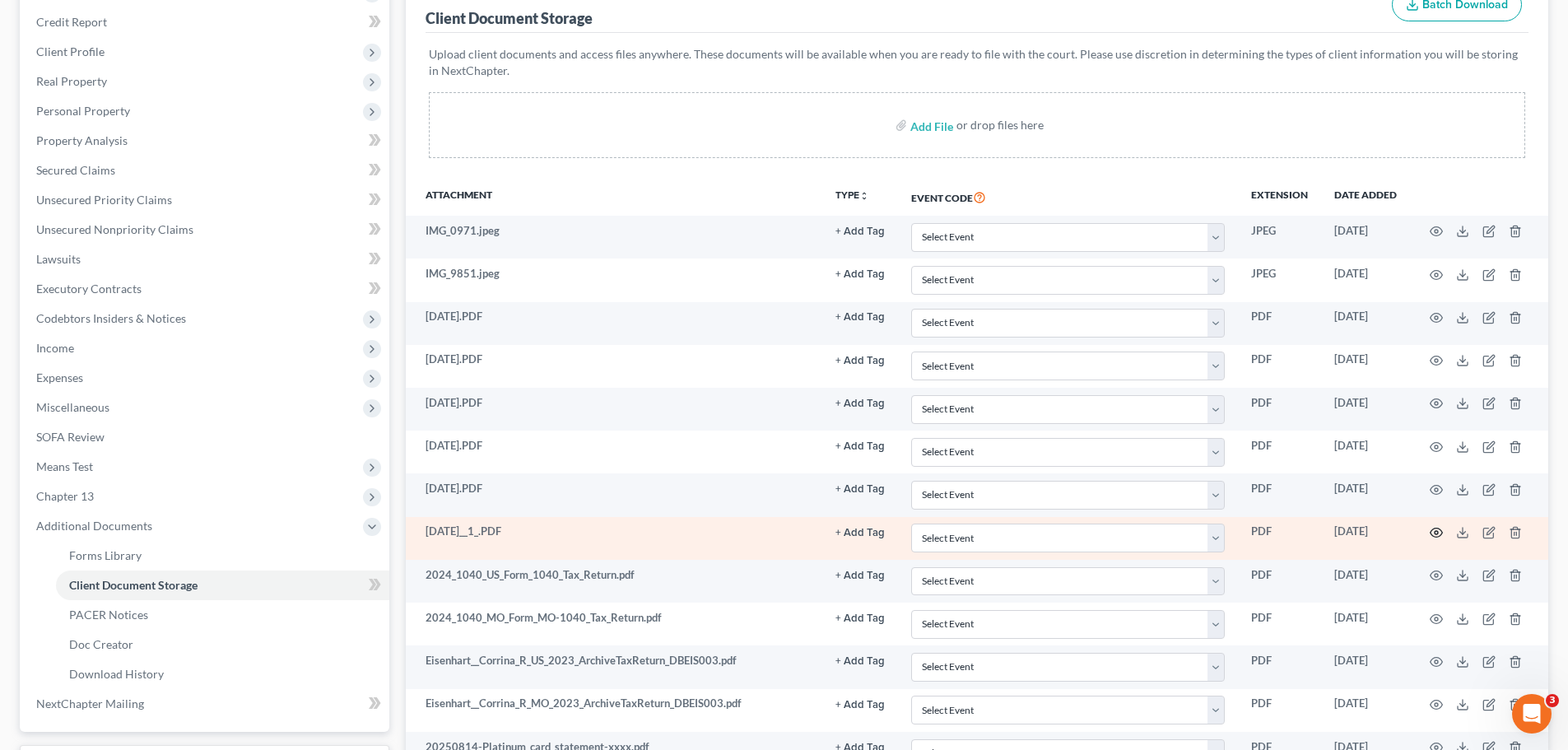
click at [1436, 537] on icon "button" at bounding box center [1436, 532] width 13 height 13
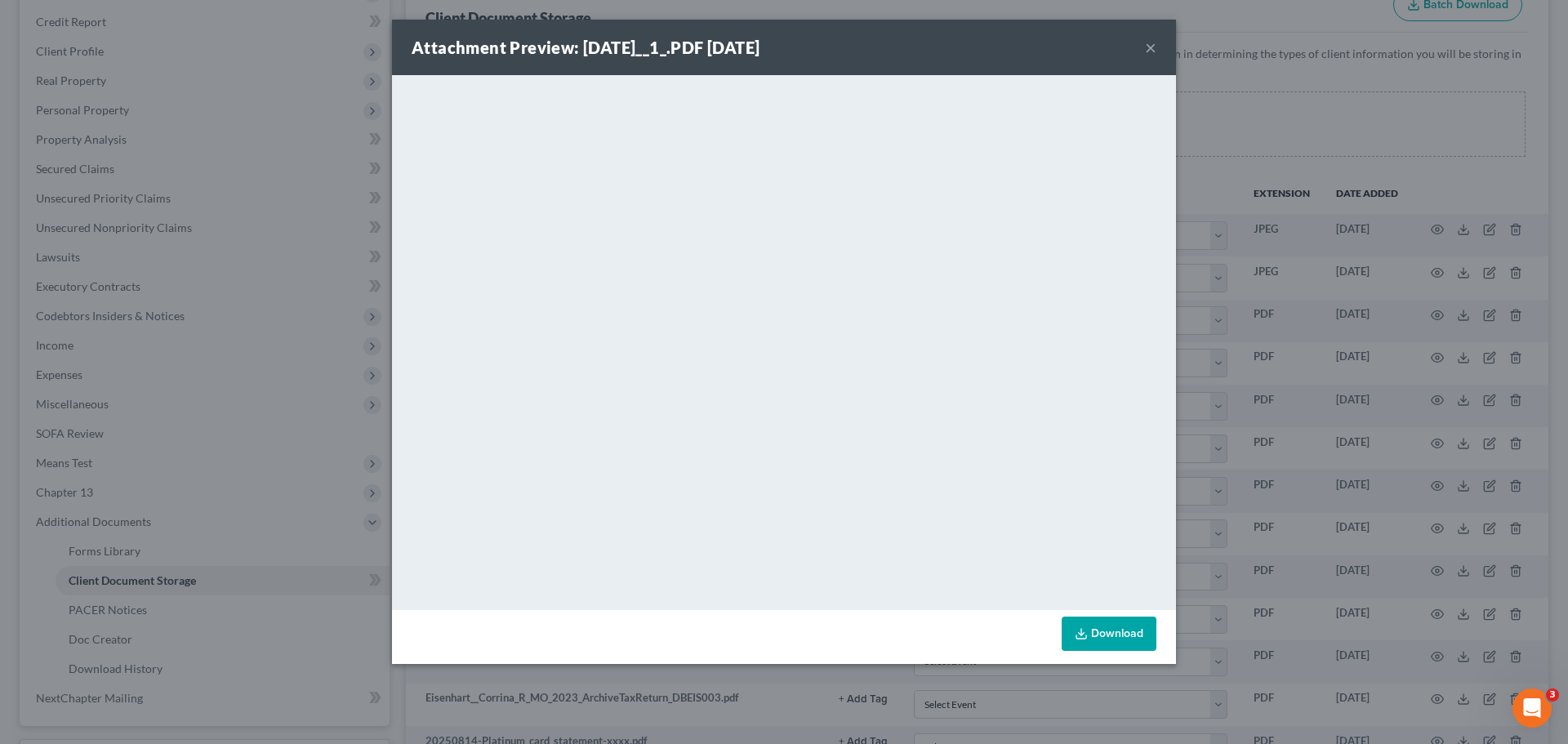
click at [1151, 48] on button "×" at bounding box center [1150, 47] width 11 height 20
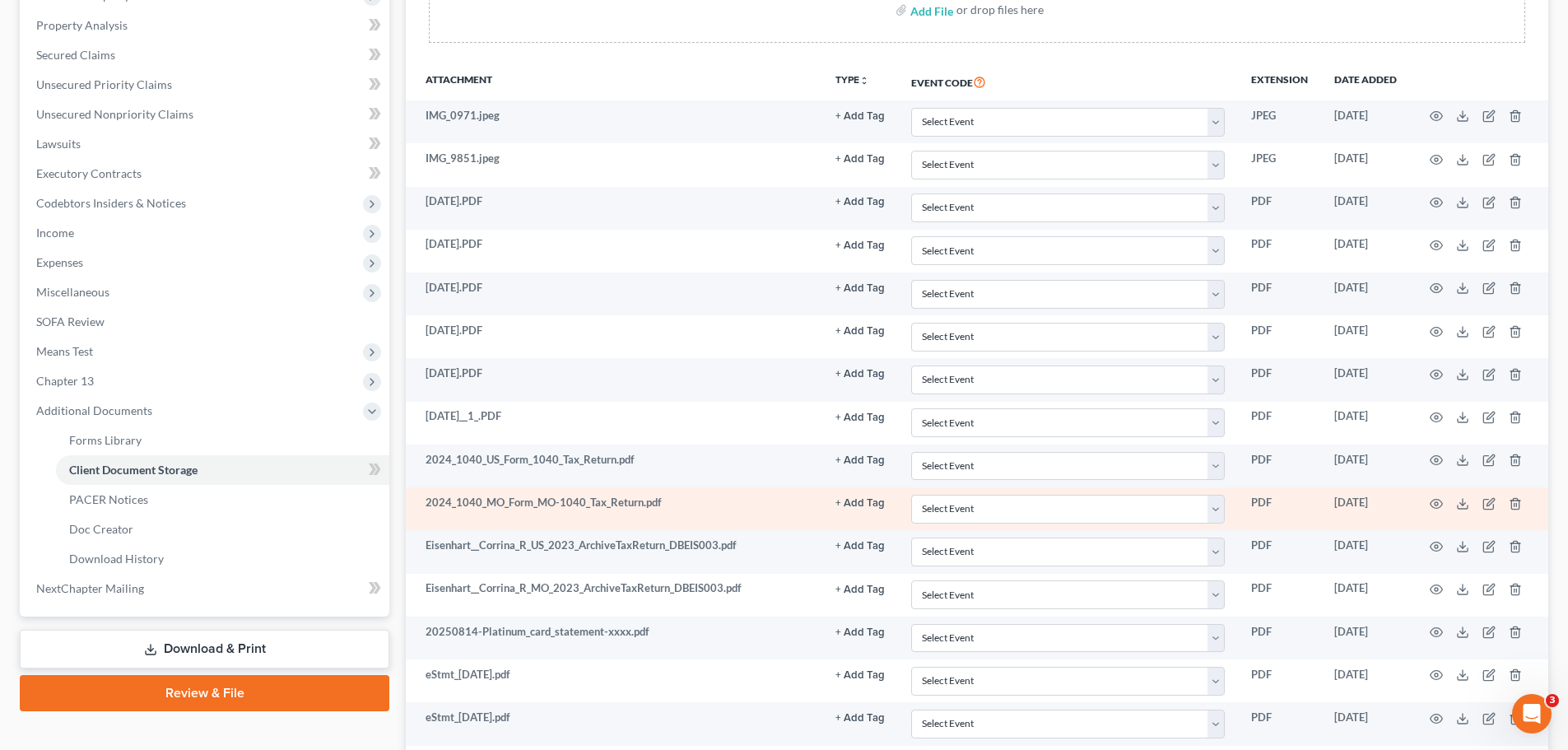
scroll to position [387, 0]
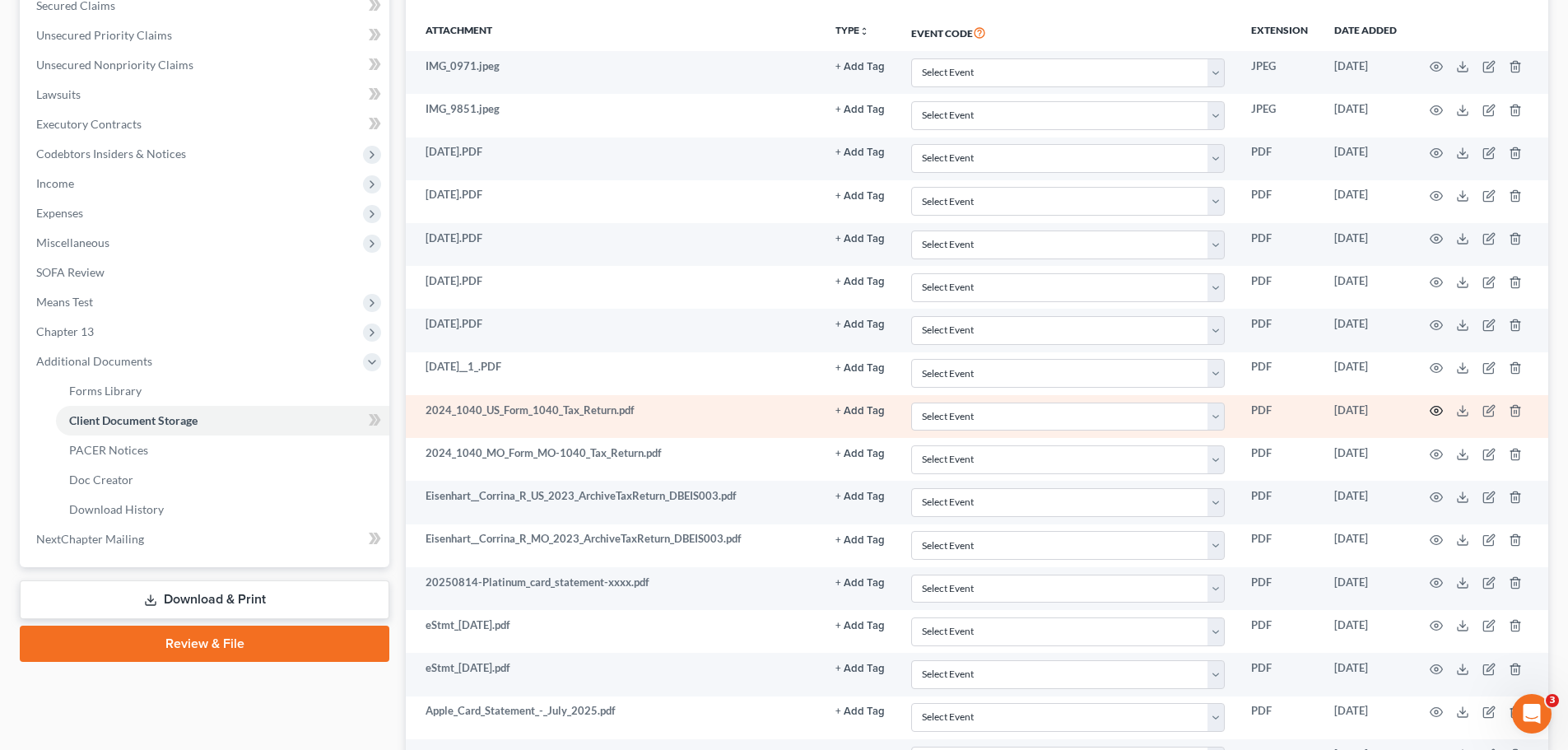
click at [1432, 413] on icon "button" at bounding box center [1435, 411] width 12 height 9
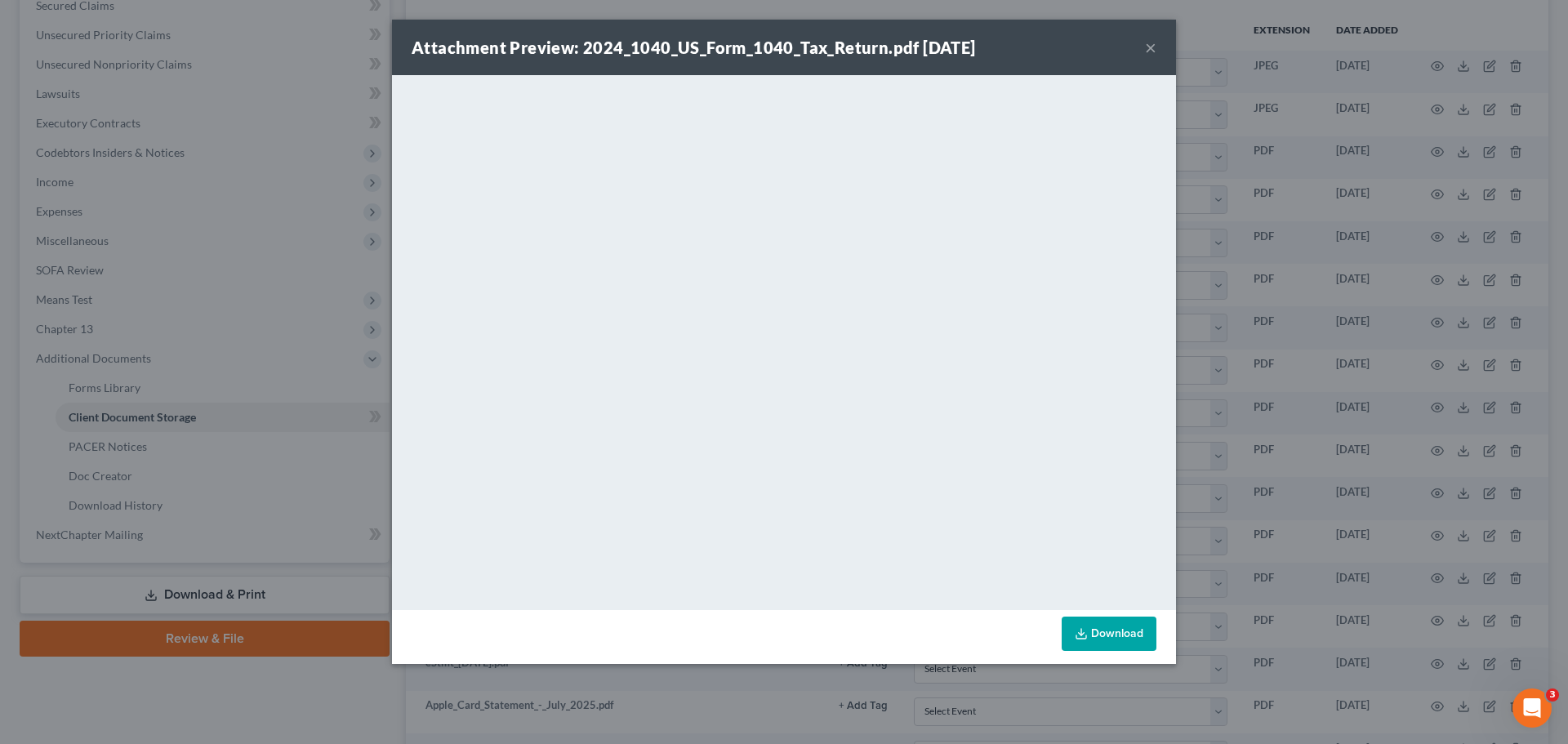
click at [1146, 45] on button "×" at bounding box center [1150, 47] width 11 height 20
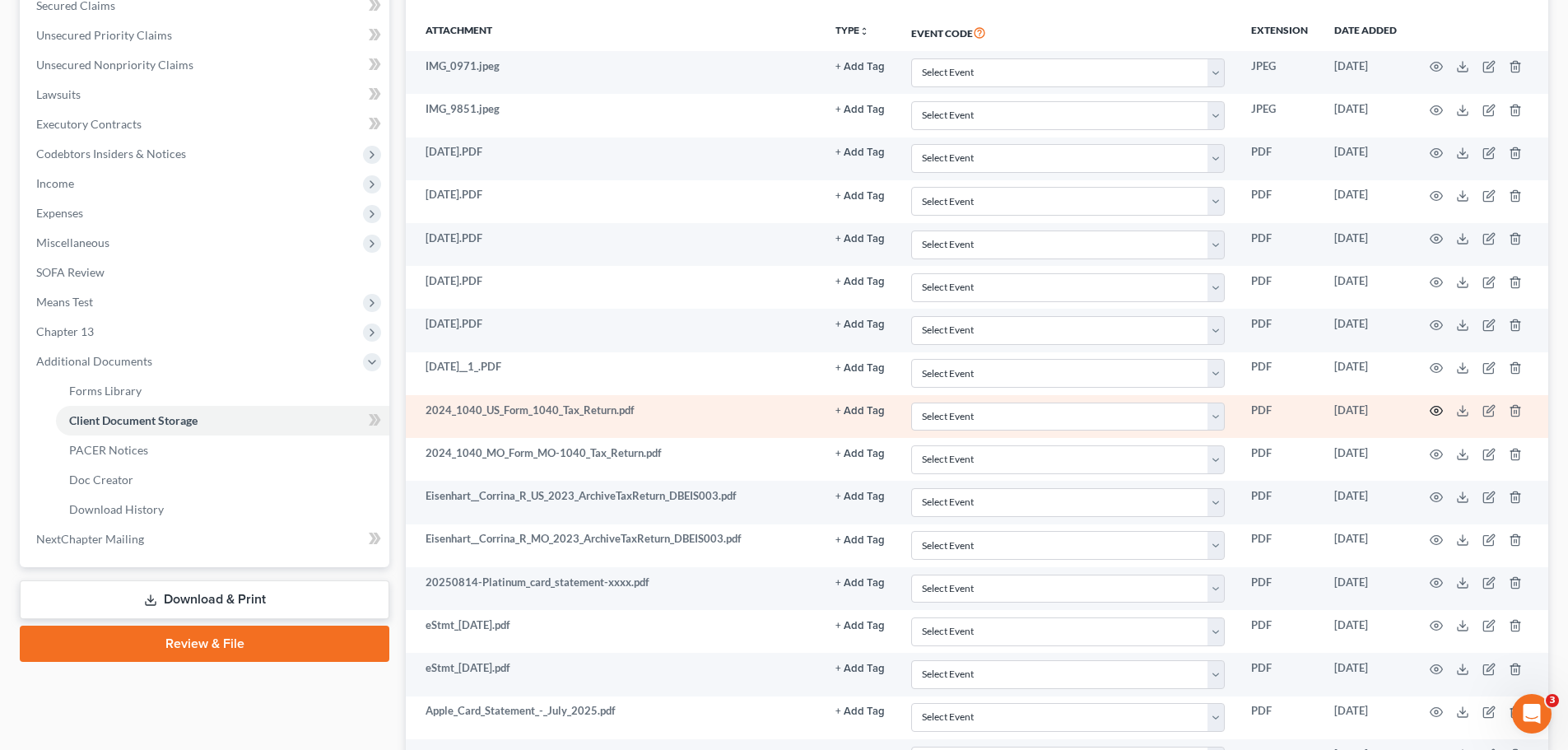
click at [1432, 414] on icon "button" at bounding box center [1435, 411] width 12 height 9
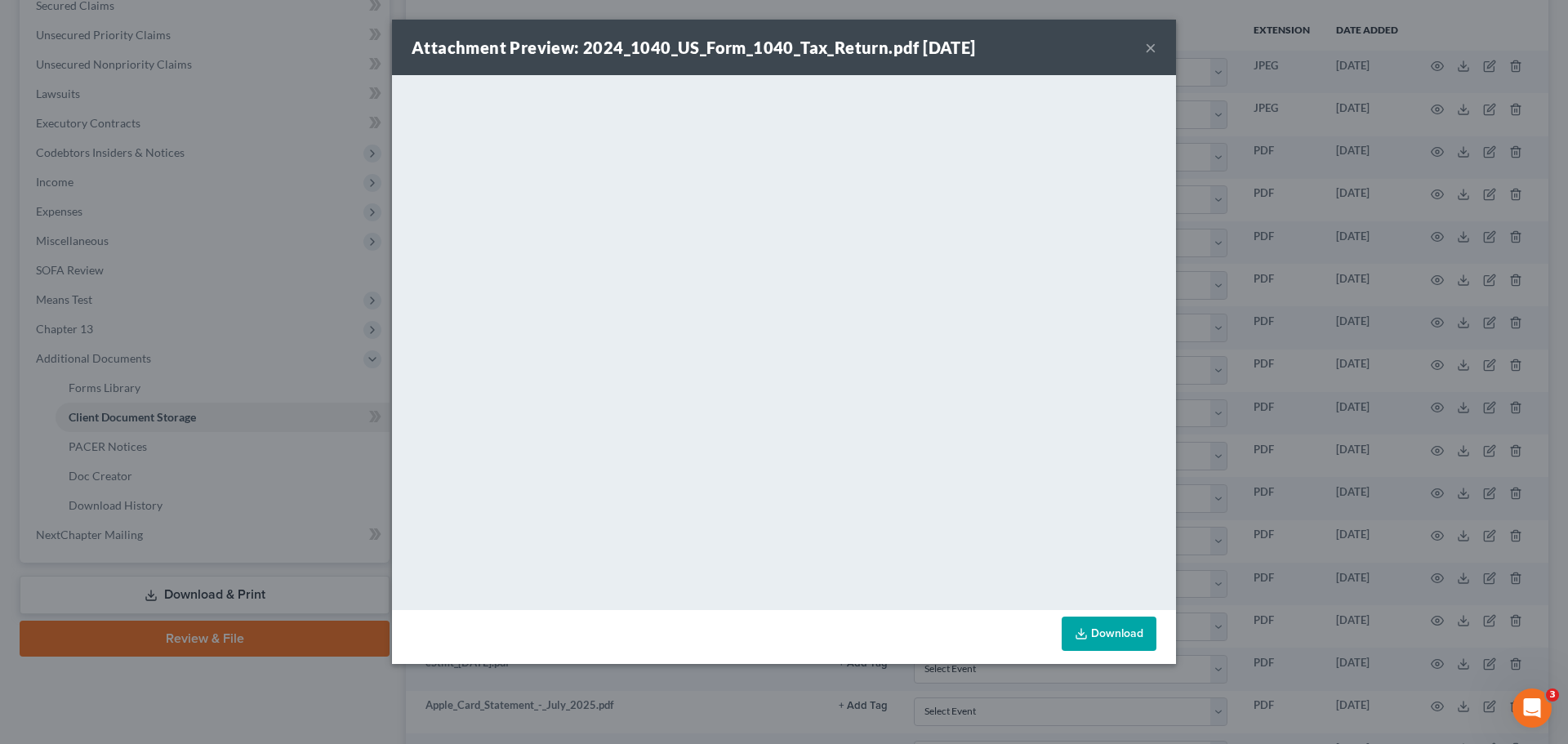
click at [1155, 46] on button "×" at bounding box center [1150, 47] width 11 height 20
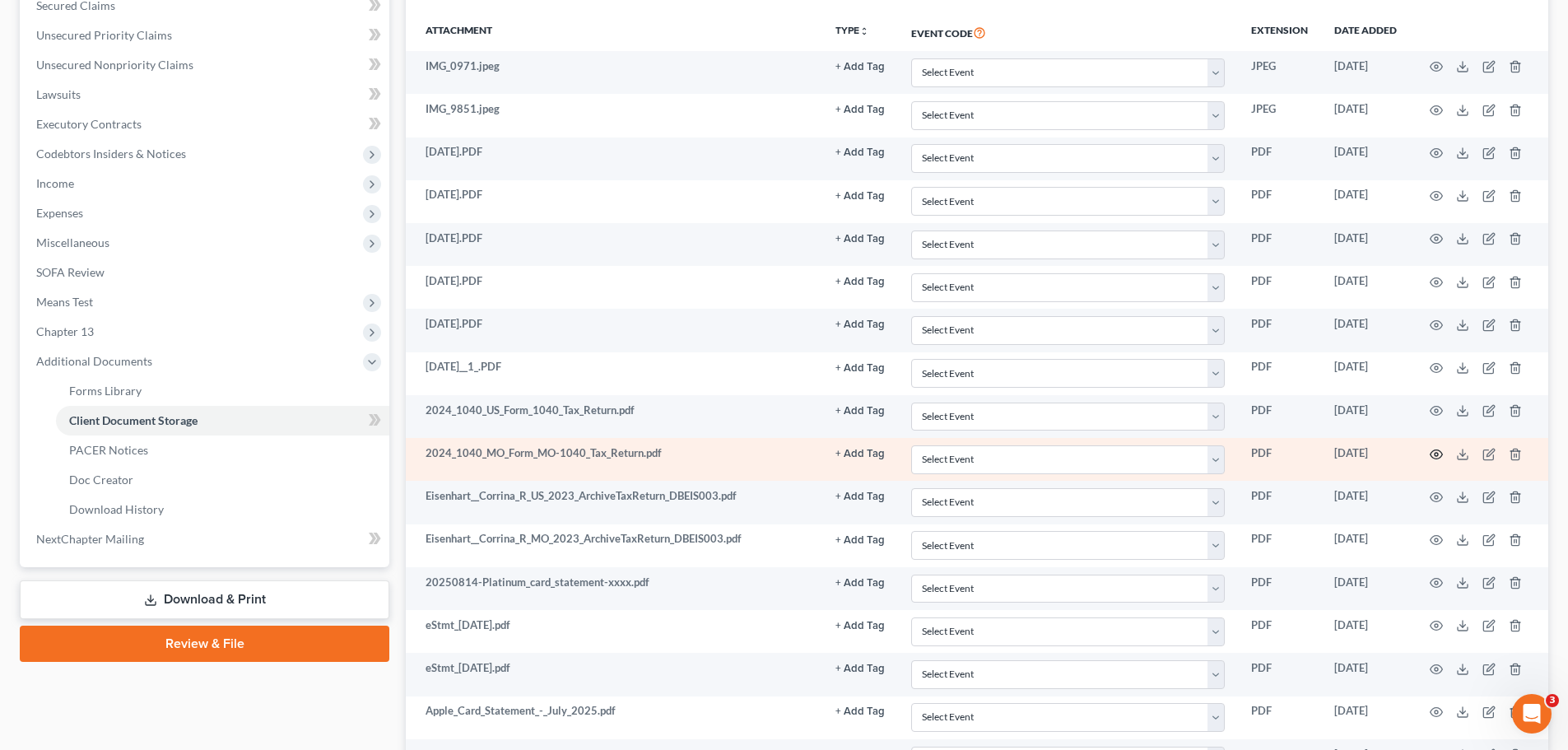
click at [1436, 456] on icon "button" at bounding box center [1436, 455] width 13 height 13
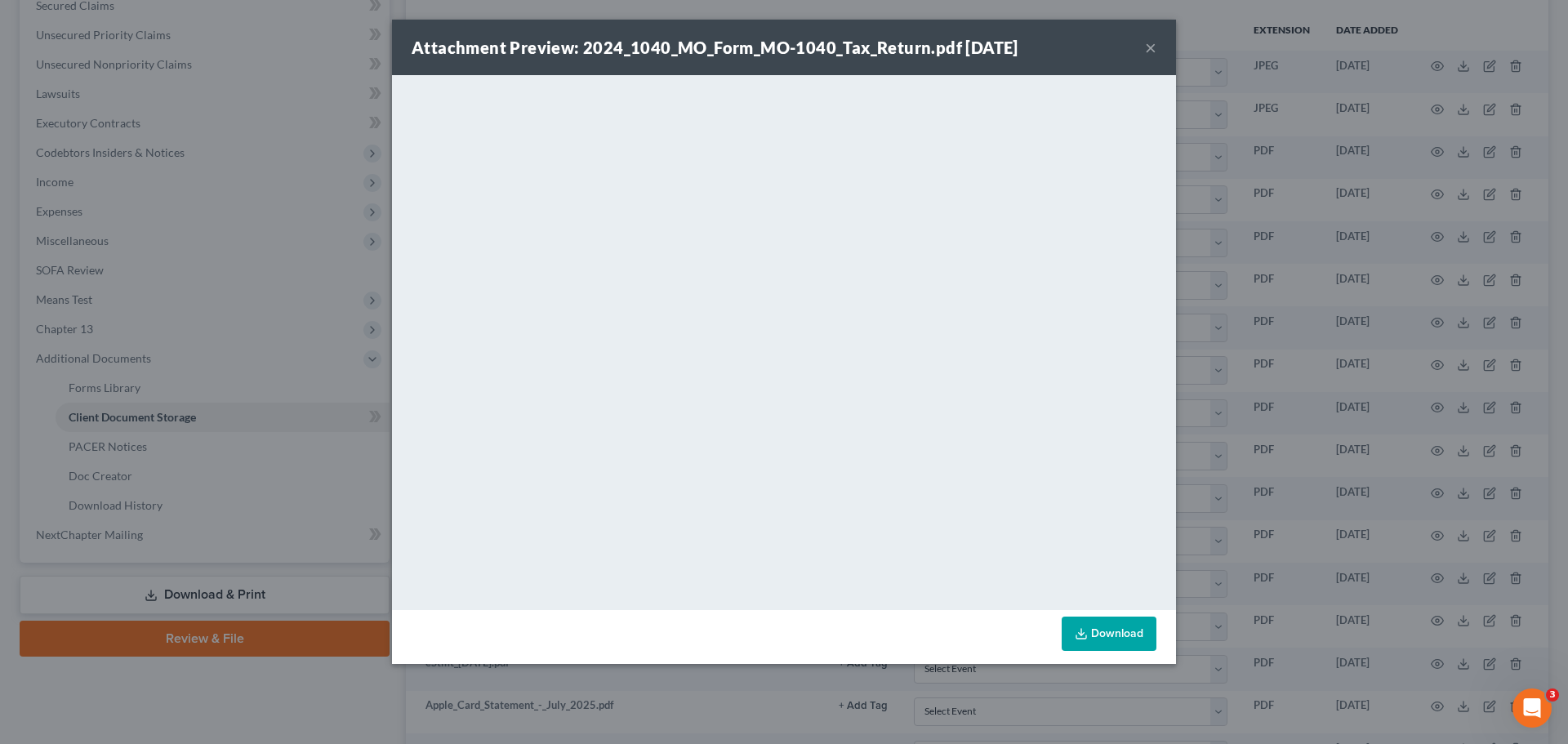
click at [1156, 42] on button "×" at bounding box center [1150, 47] width 11 height 20
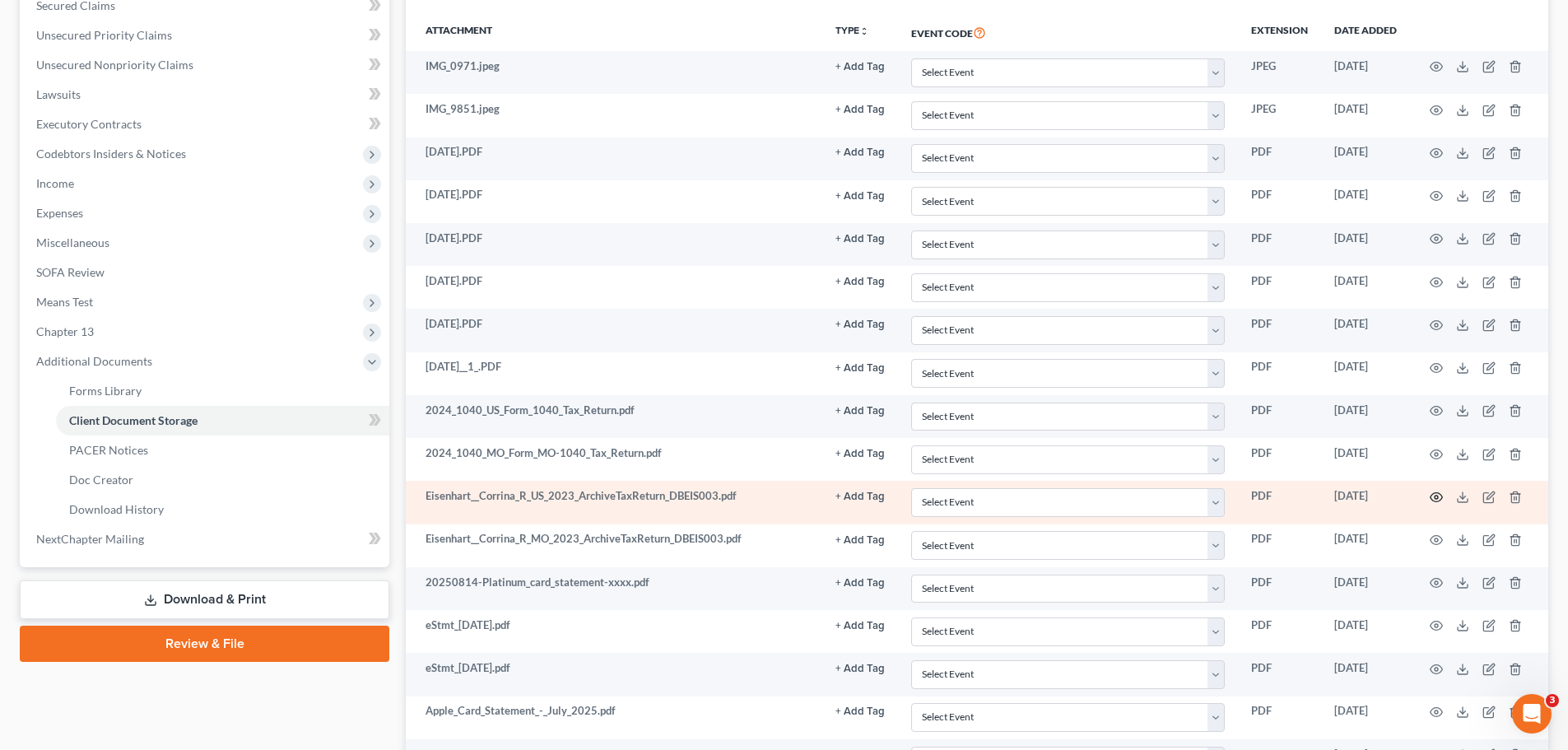
click at [1432, 494] on icon "button" at bounding box center [1435, 497] width 12 height 9
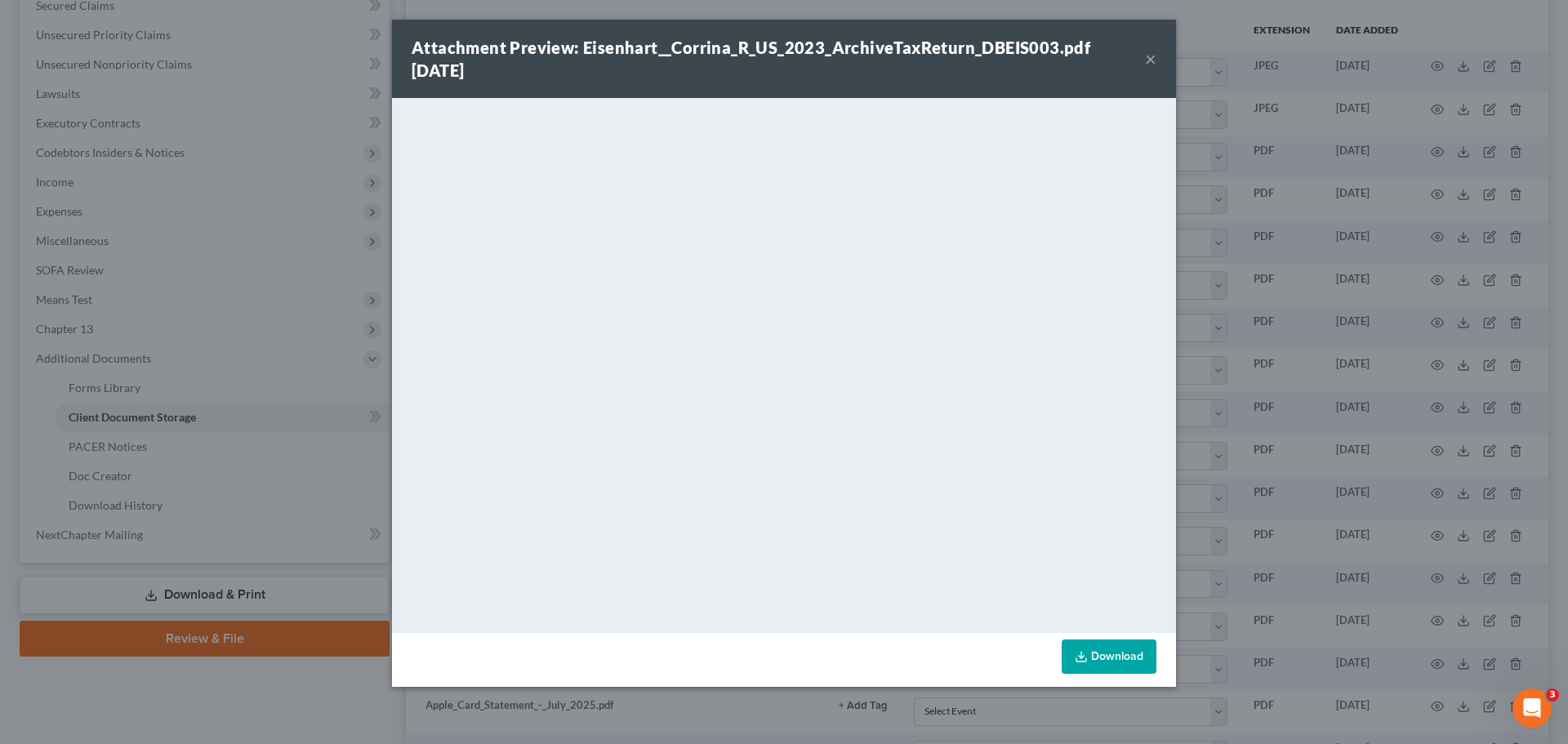
click at [1145, 66] on button "×" at bounding box center [1150, 58] width 11 height 20
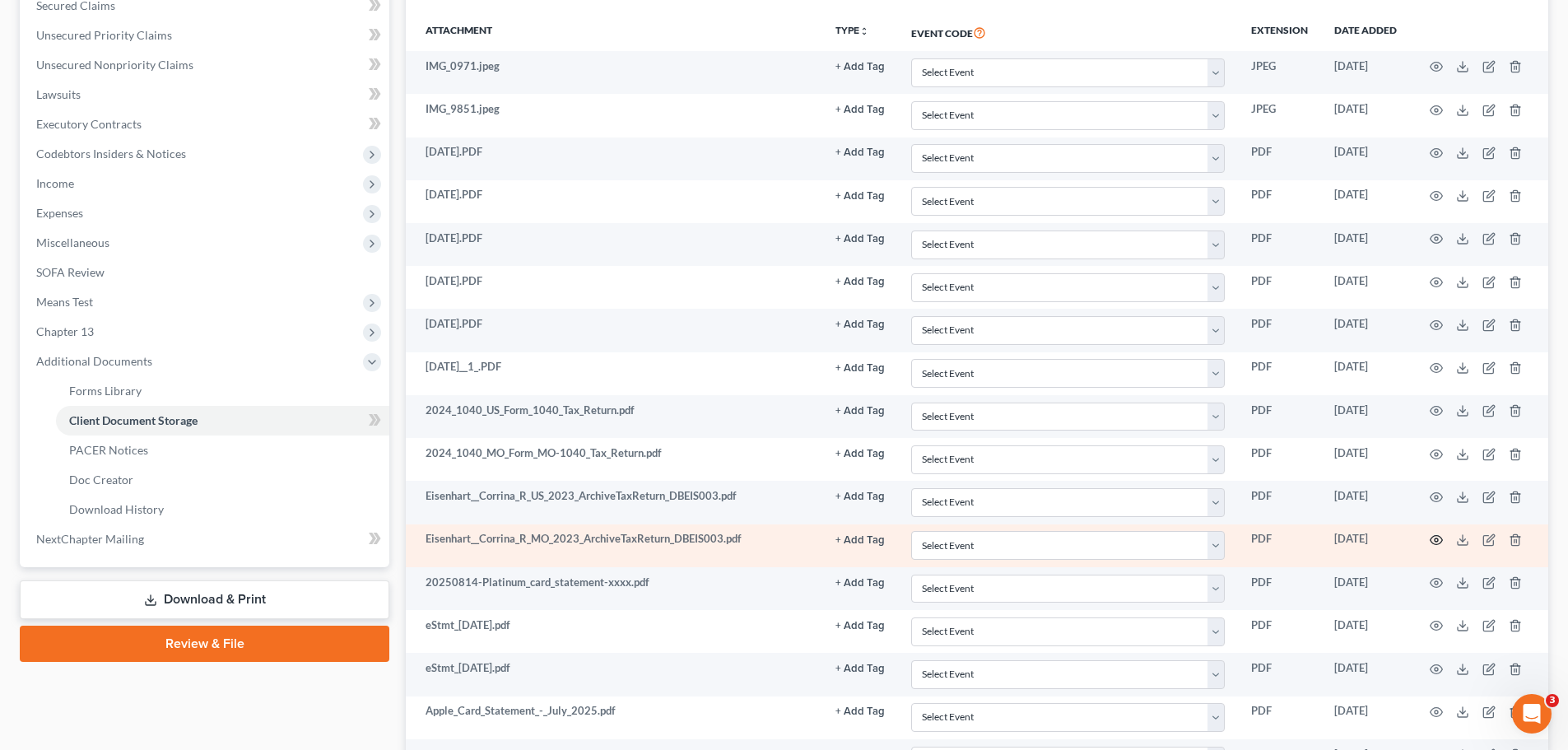
click at [1437, 539] on circle "button" at bounding box center [1435, 539] width 3 height 3
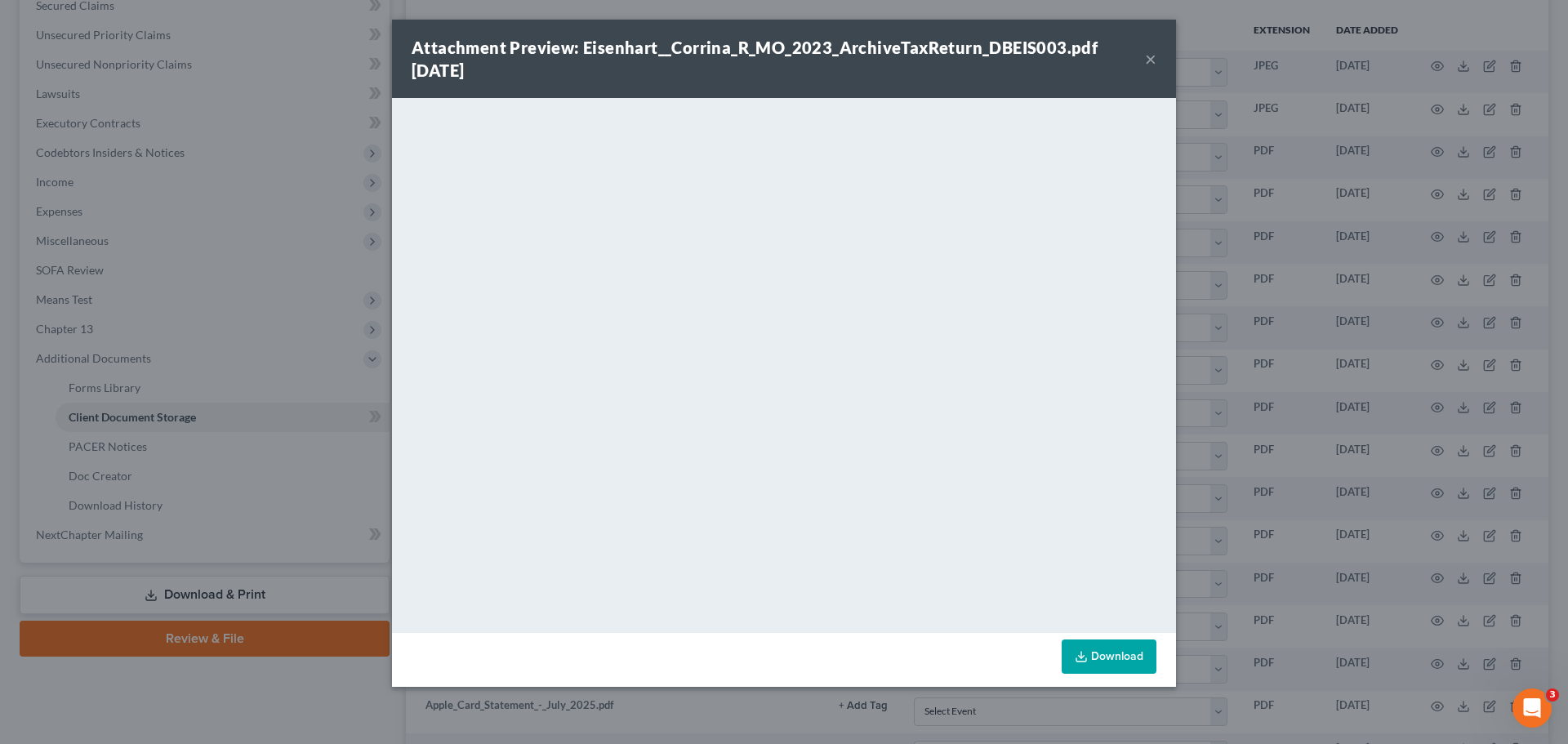
click at [1151, 54] on button "×" at bounding box center [1150, 58] width 11 height 20
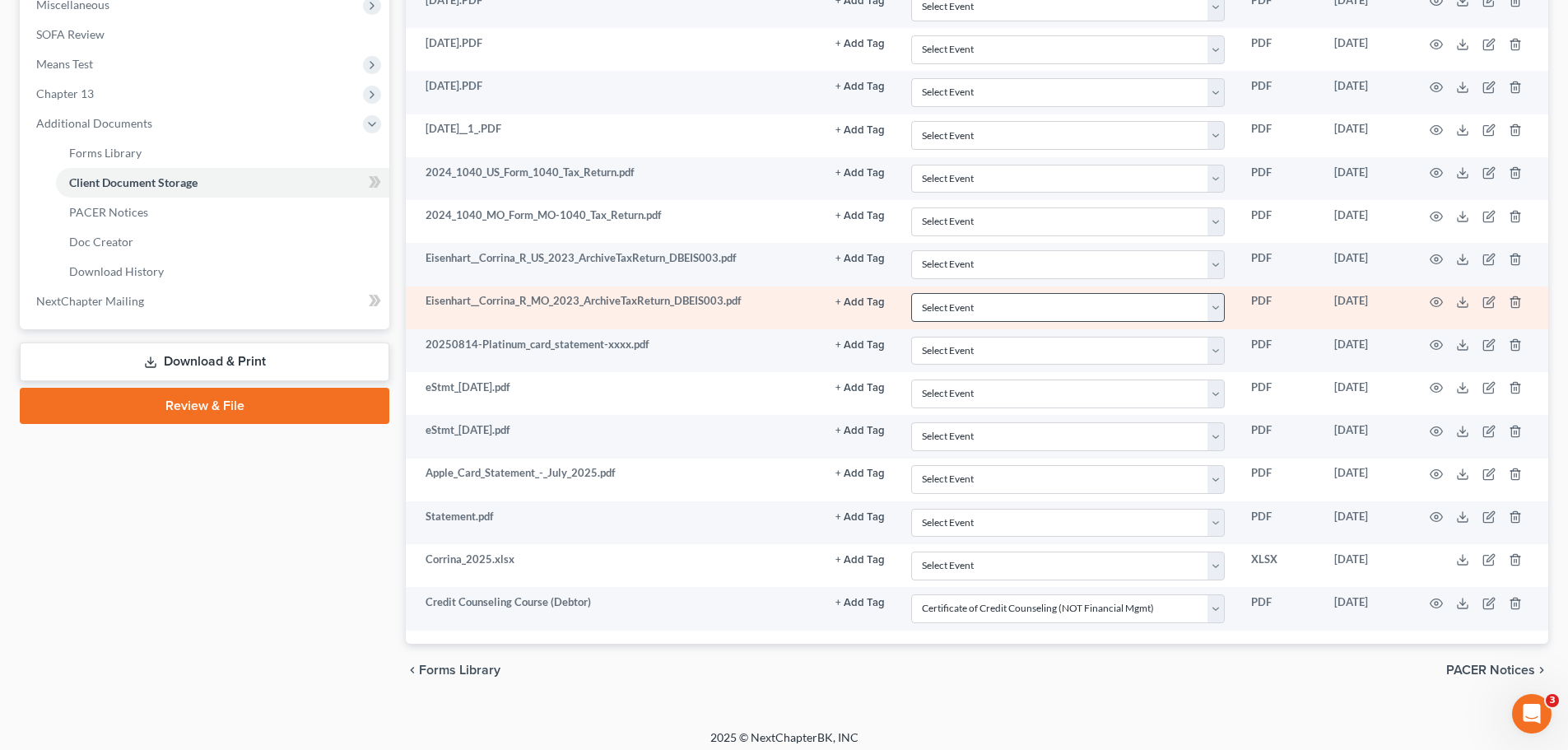
scroll to position [634, 0]
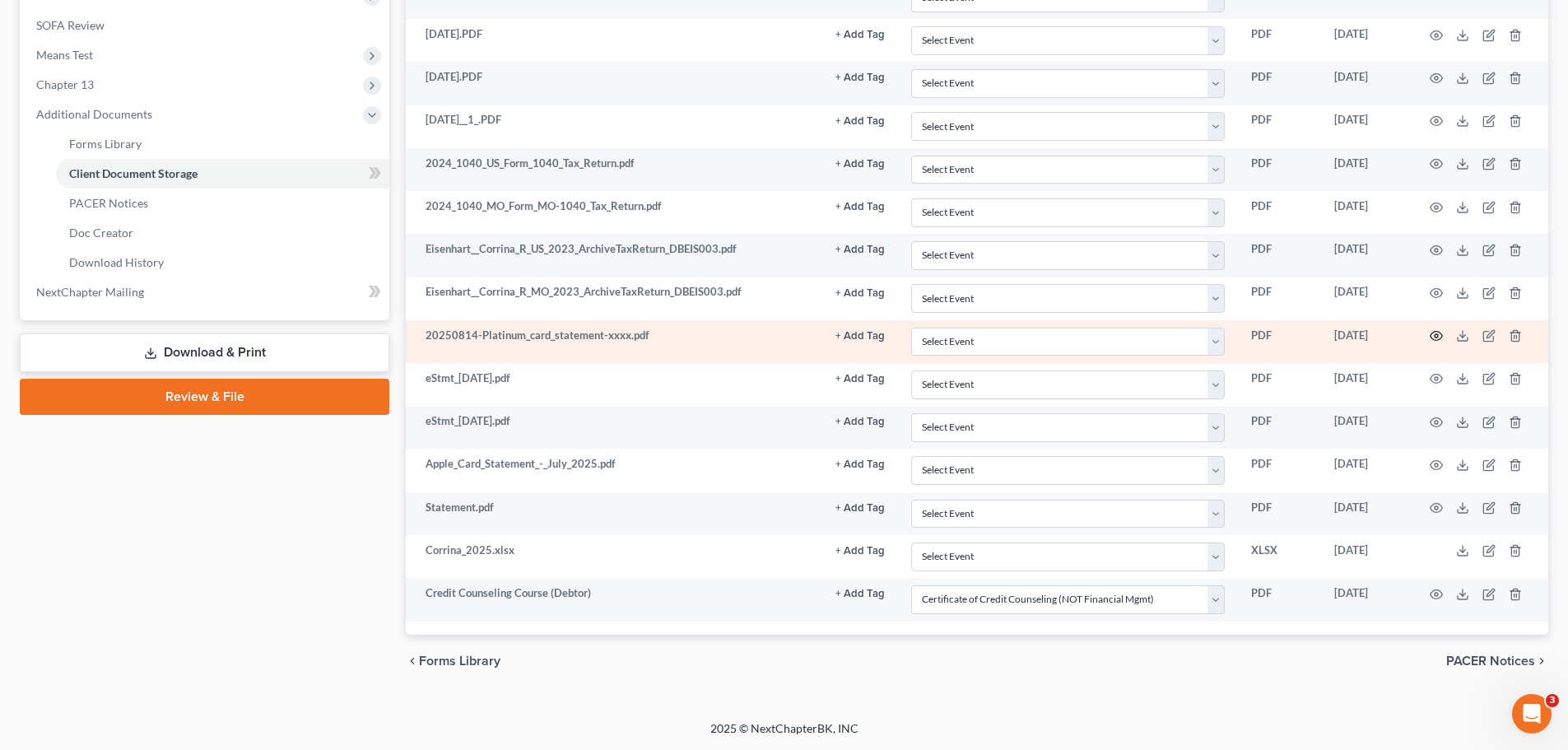
click at [1436, 339] on icon "button" at bounding box center [1436, 336] width 13 height 13
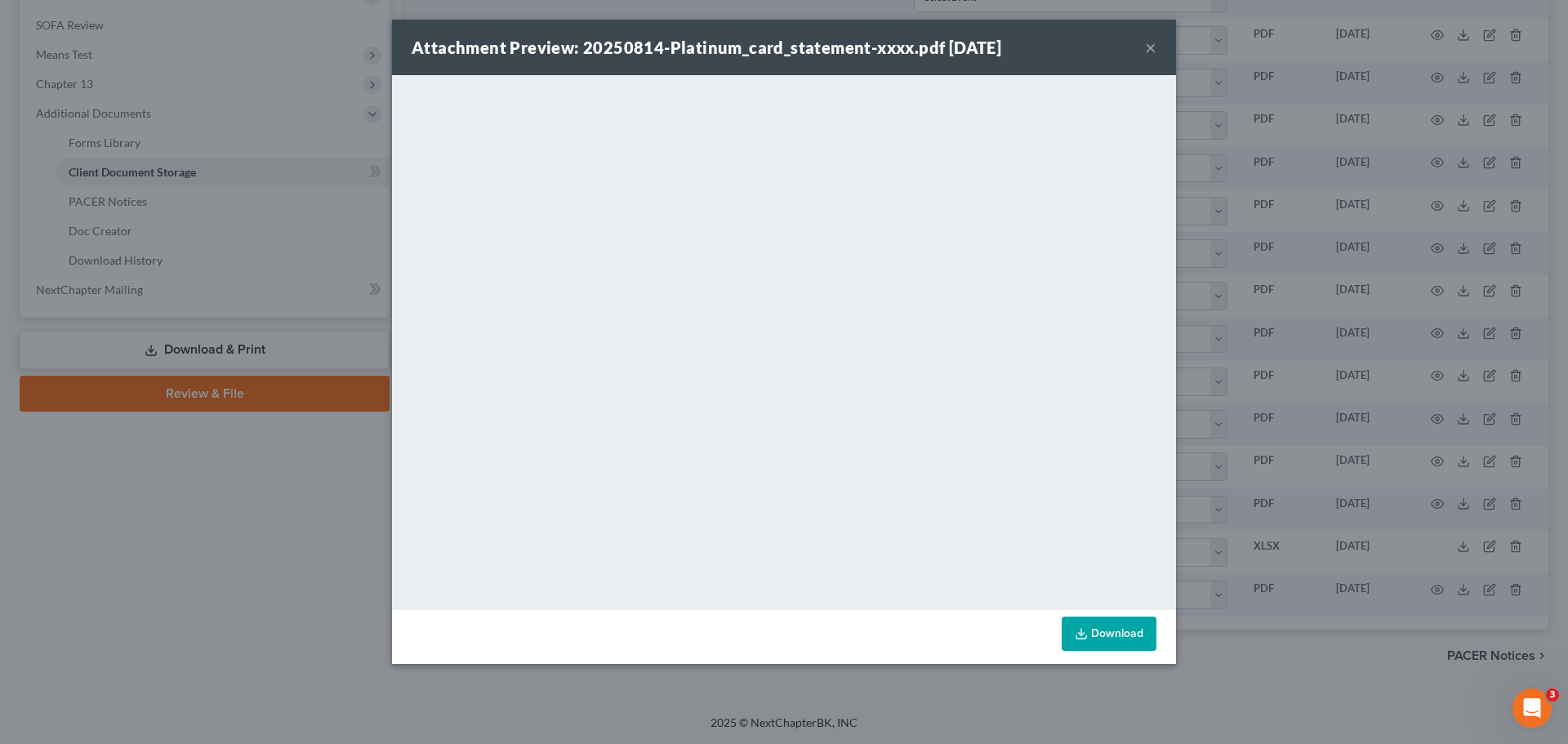
click at [1148, 46] on button "×" at bounding box center [1150, 47] width 11 height 20
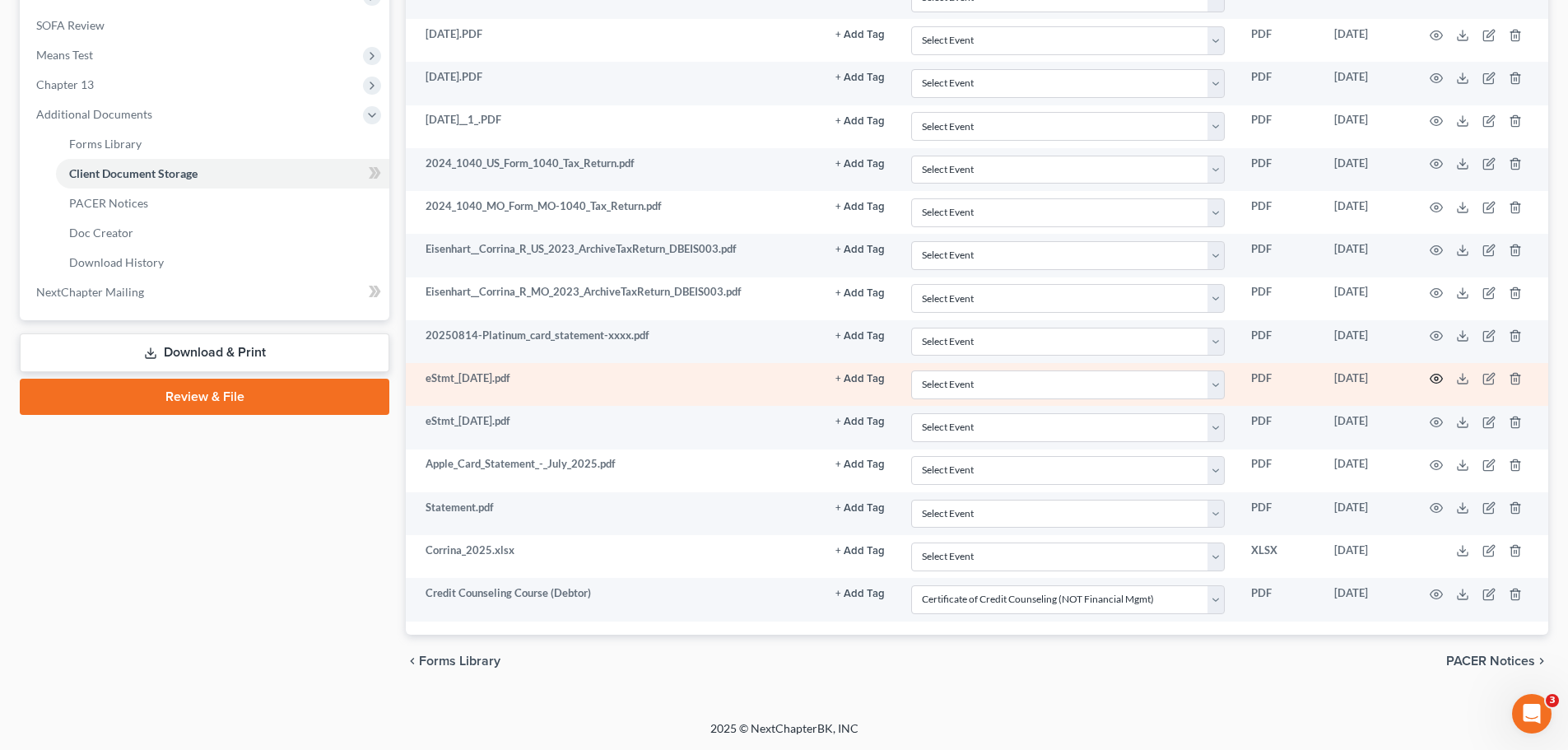
click at [1436, 375] on icon "button" at bounding box center [1436, 379] width 13 height 13
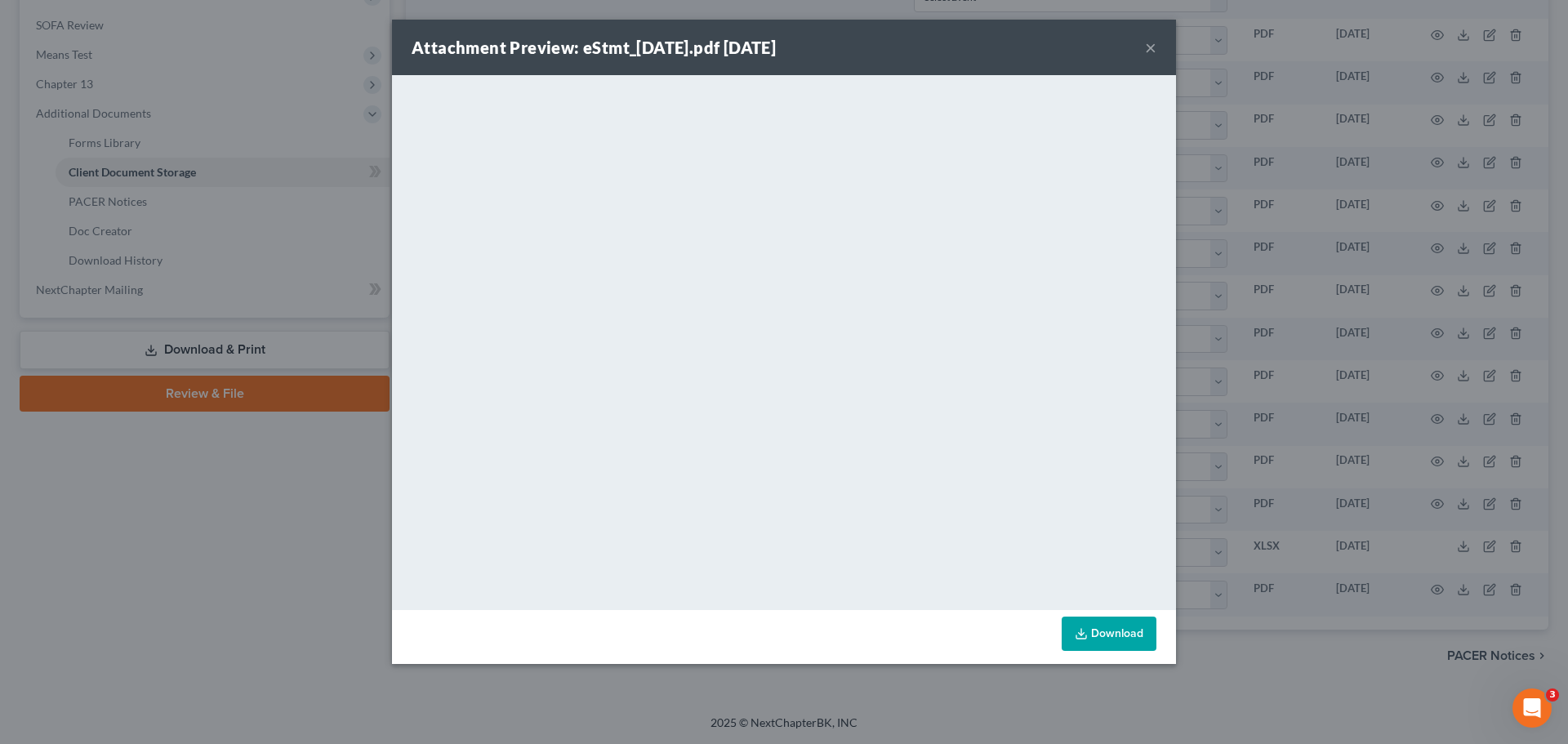
click at [1152, 44] on button "×" at bounding box center [1150, 47] width 11 height 20
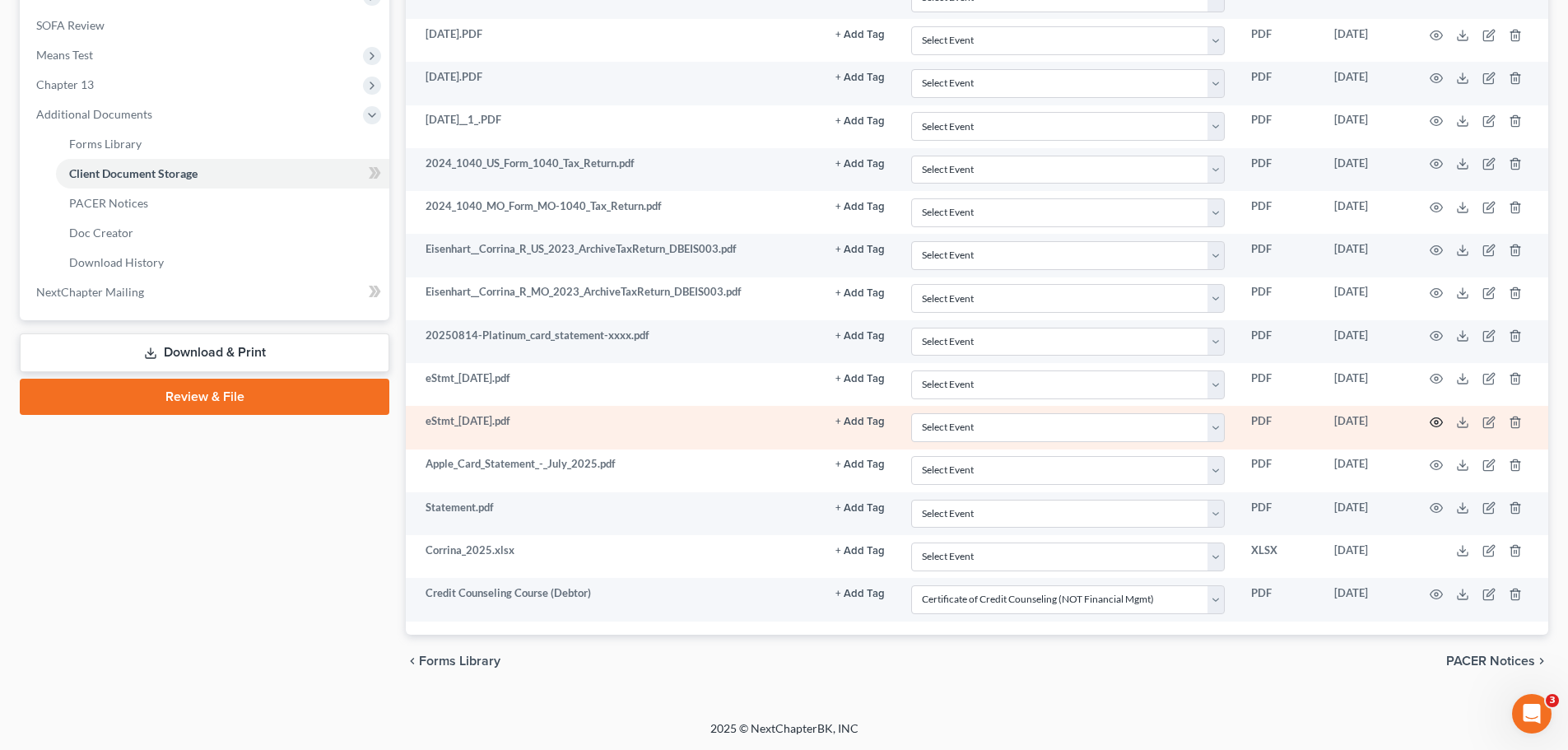
click at [1440, 422] on icon "button" at bounding box center [1436, 422] width 13 height 13
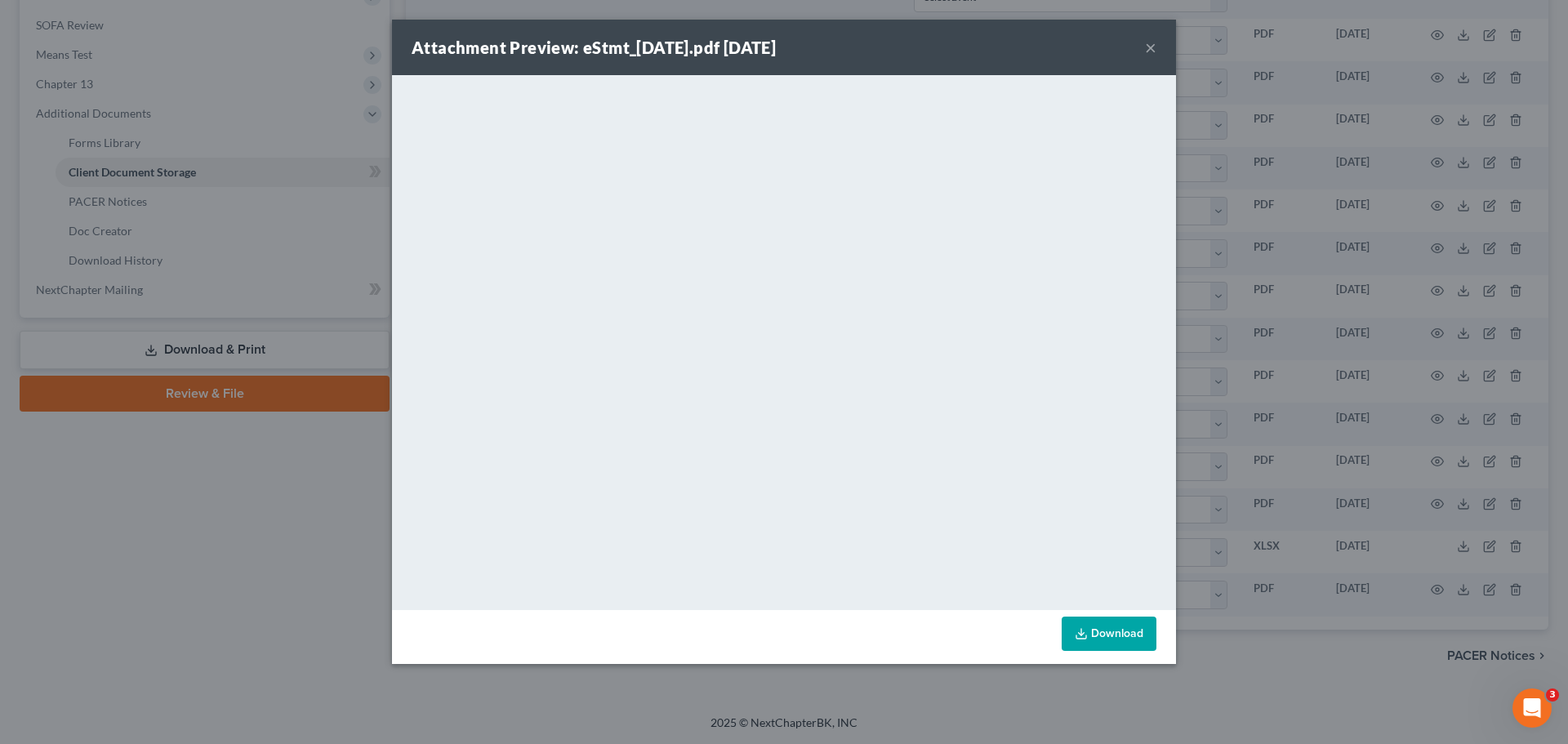
click at [1143, 53] on div "Attachment Preview: eStmt_2025-08-08.pdf 09/02/2025 ×" at bounding box center [784, 47] width 784 height 55
click at [1152, 47] on button "×" at bounding box center [1150, 47] width 11 height 20
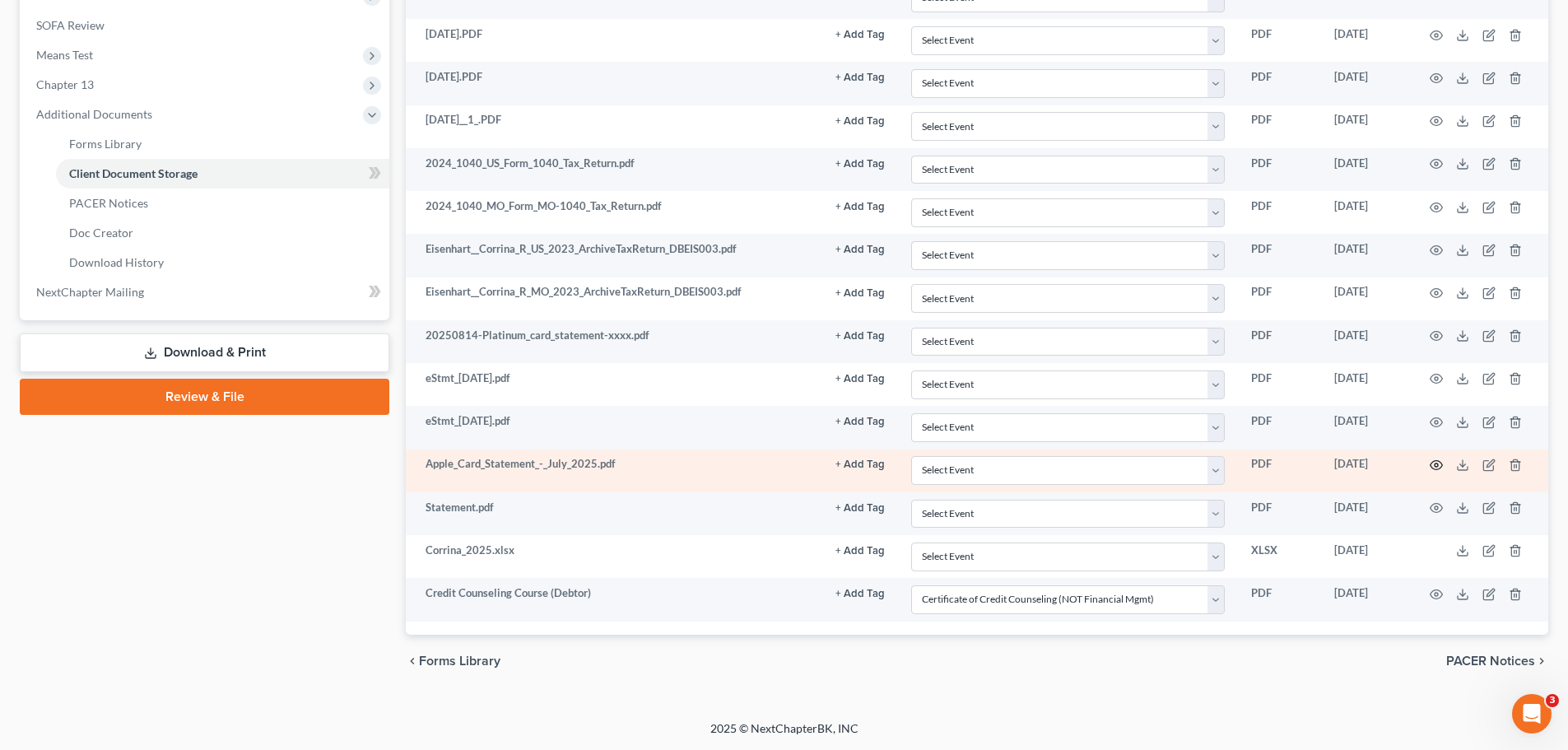
click at [1438, 464] on icon "button" at bounding box center [1436, 465] width 13 height 13
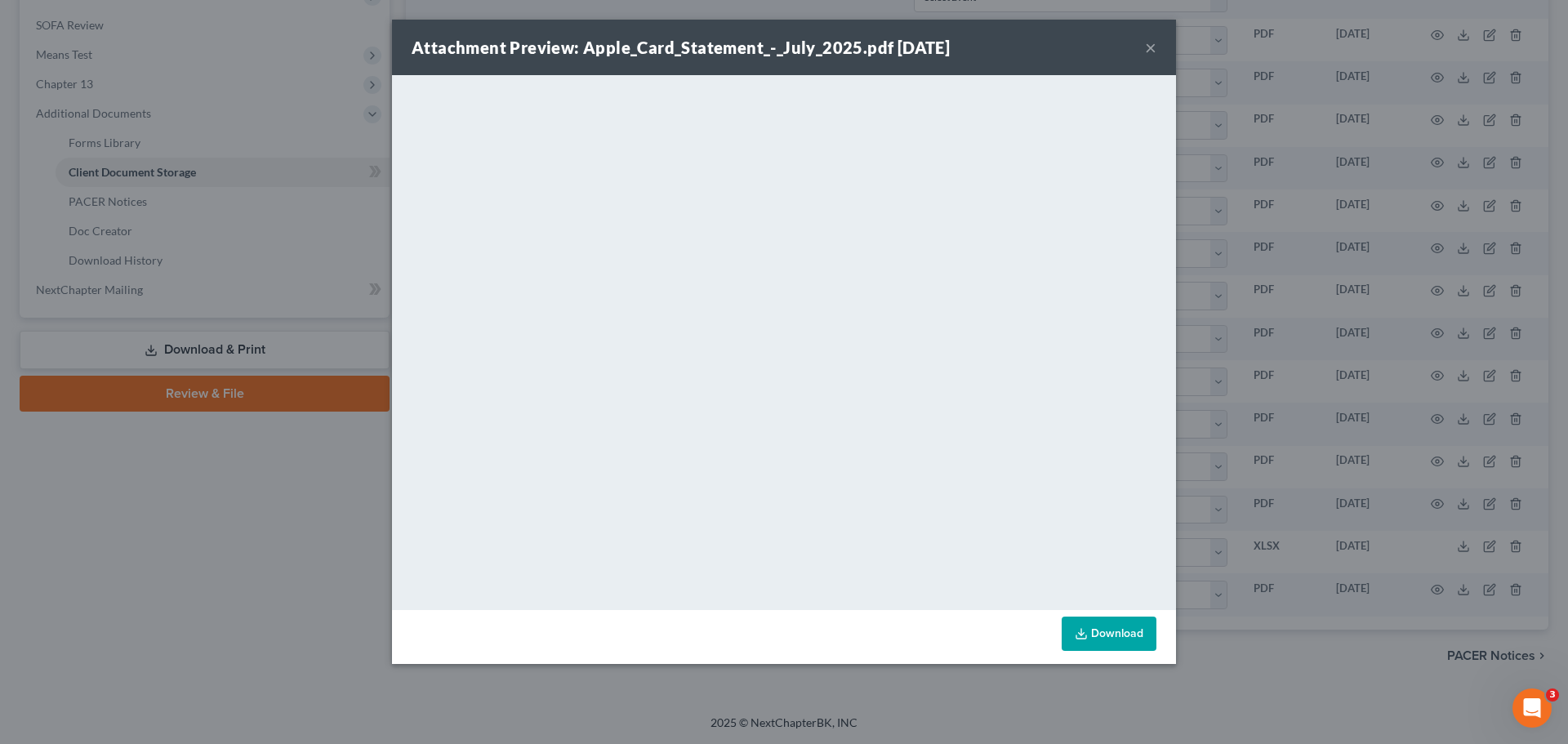
click at [1152, 53] on button "×" at bounding box center [1150, 47] width 11 height 20
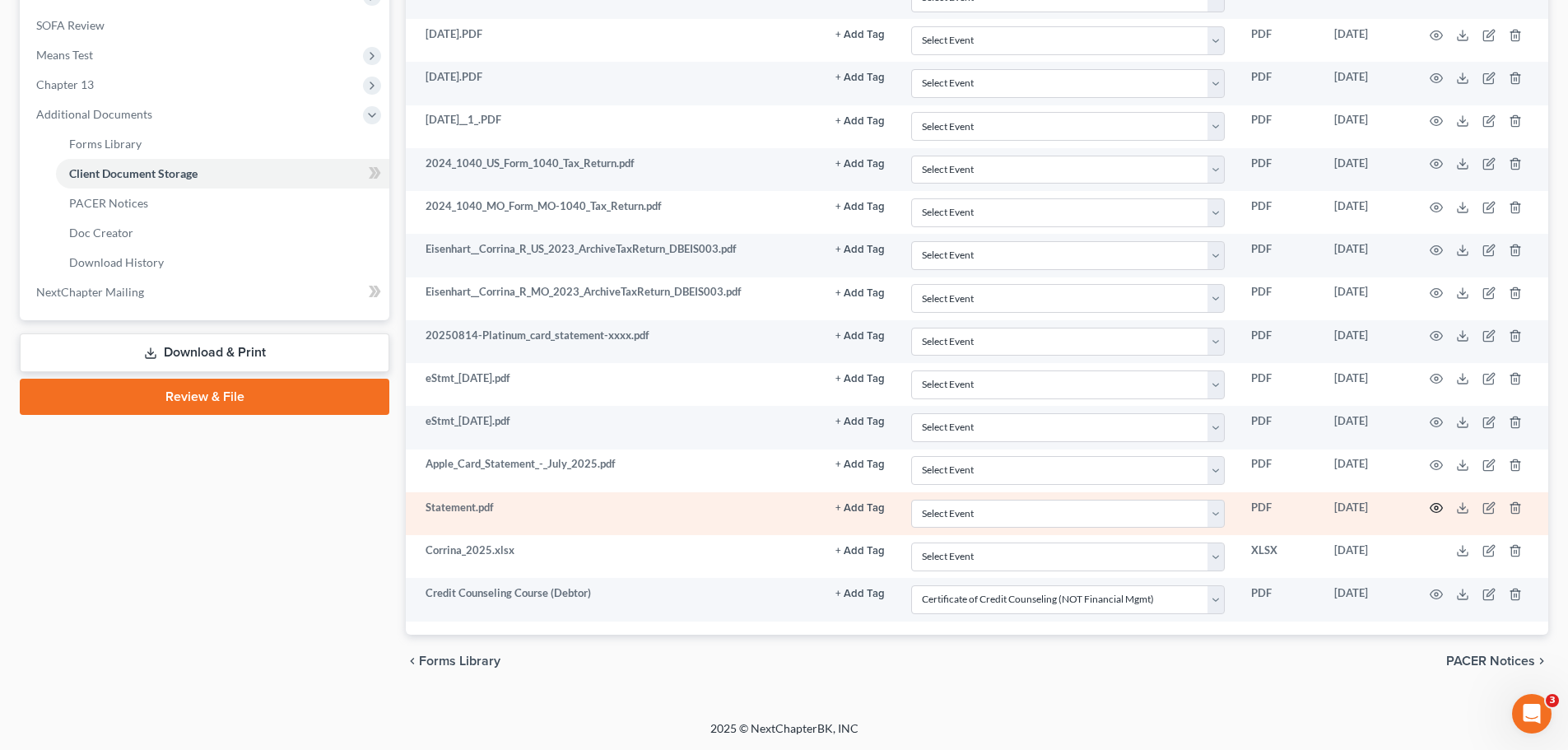
click at [1435, 509] on icon "button" at bounding box center [1436, 508] width 13 height 13
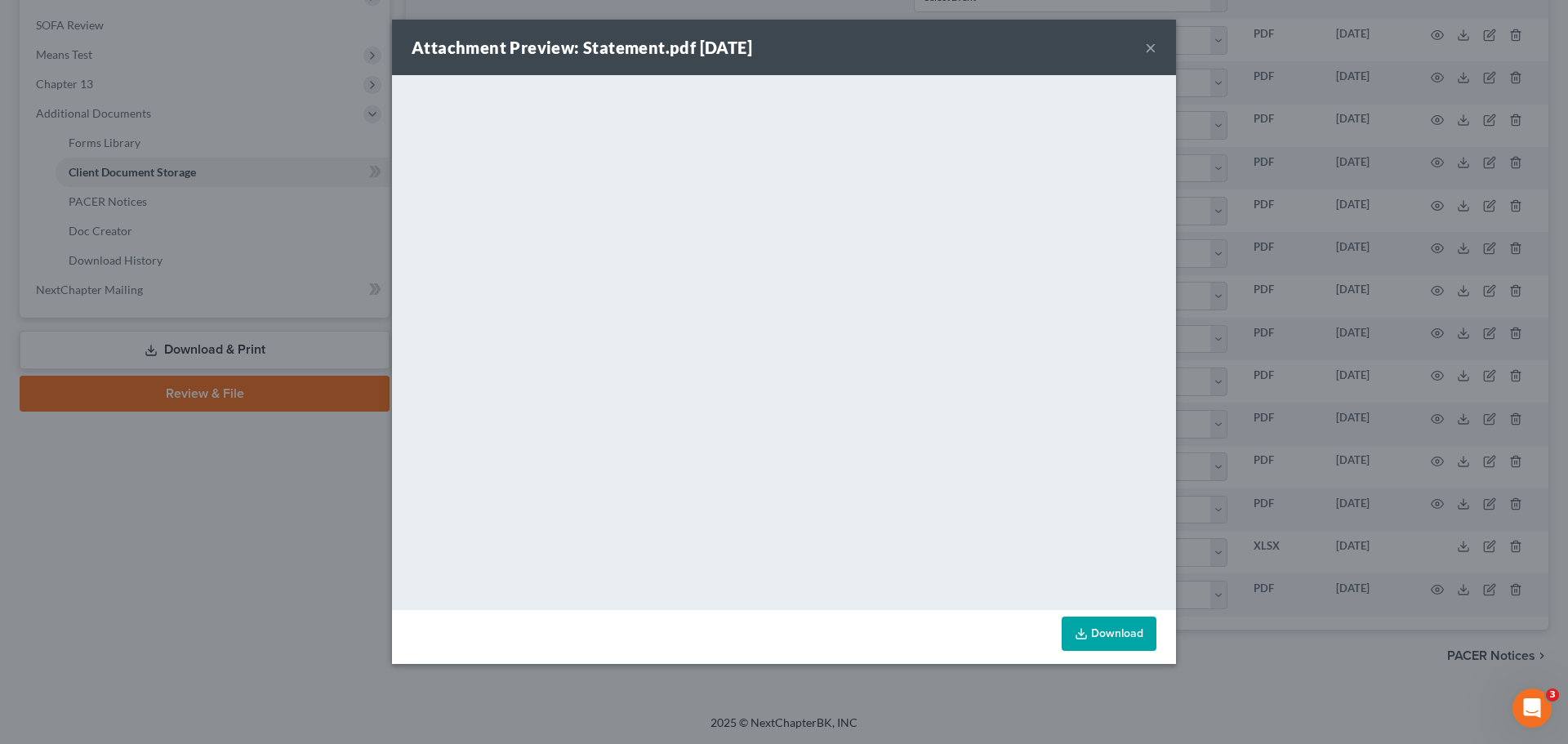
click at [1146, 47] on button "×" at bounding box center [1150, 47] width 11 height 20
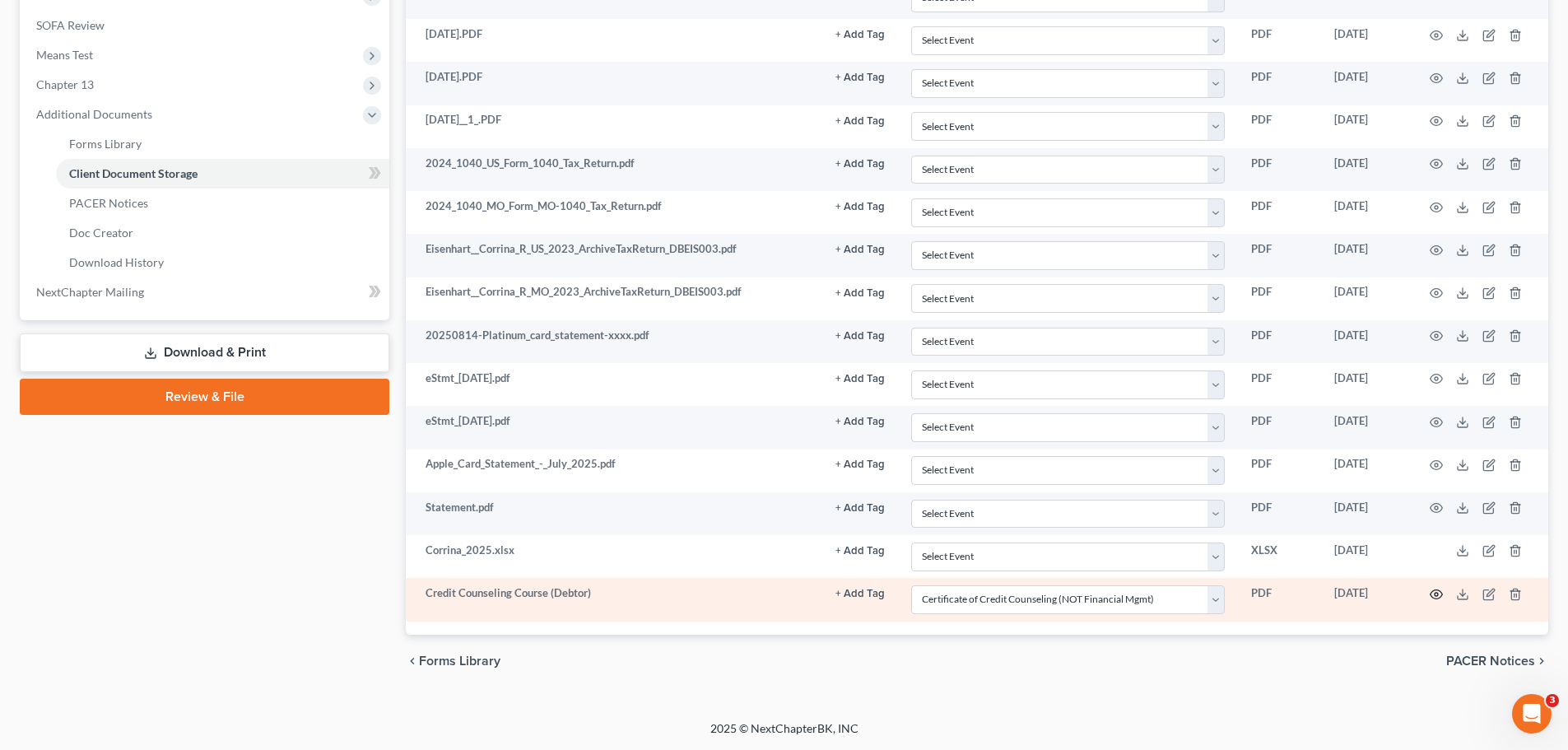
click at [1436, 593] on circle "button" at bounding box center [1435, 594] width 3 height 3
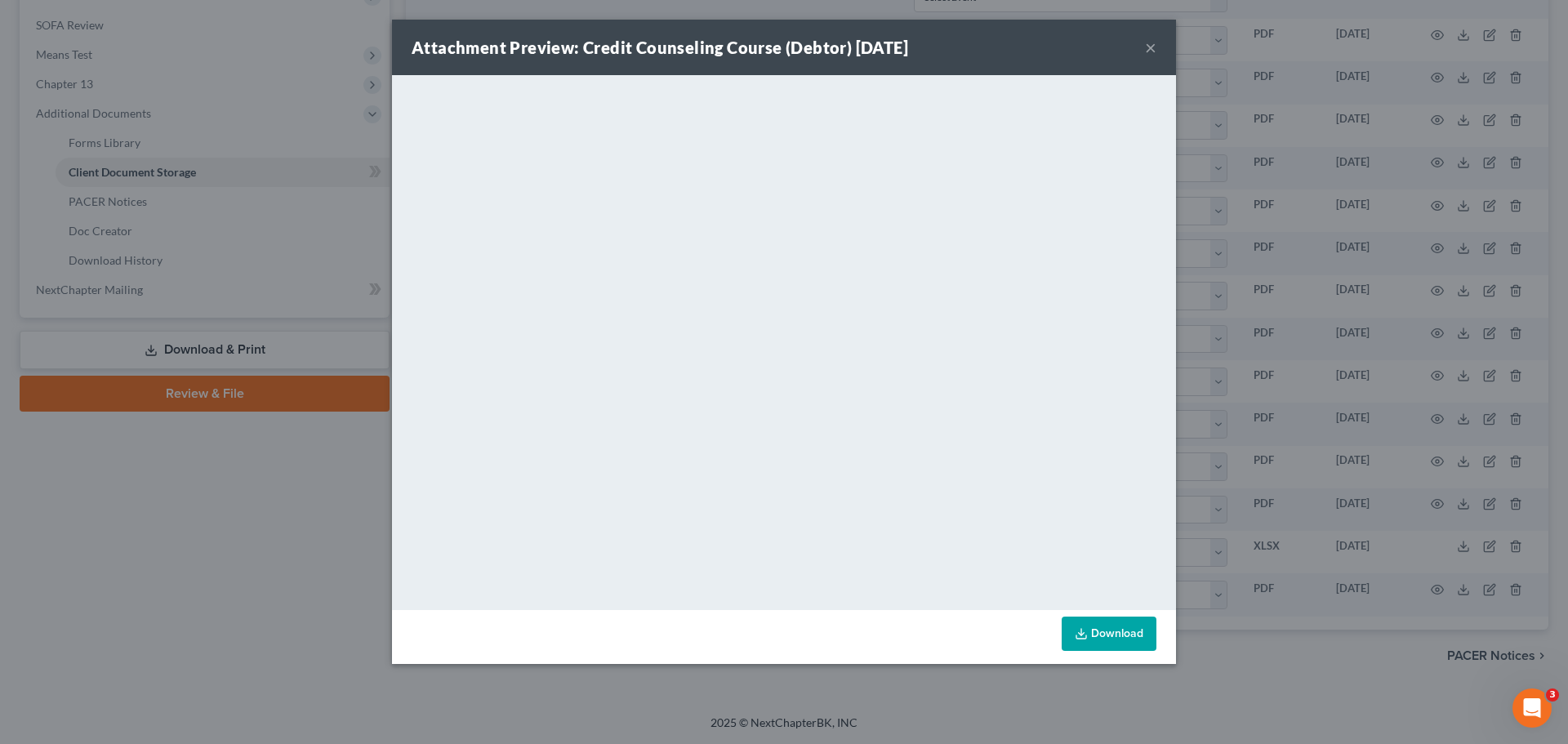
click at [1151, 52] on button "×" at bounding box center [1150, 47] width 11 height 20
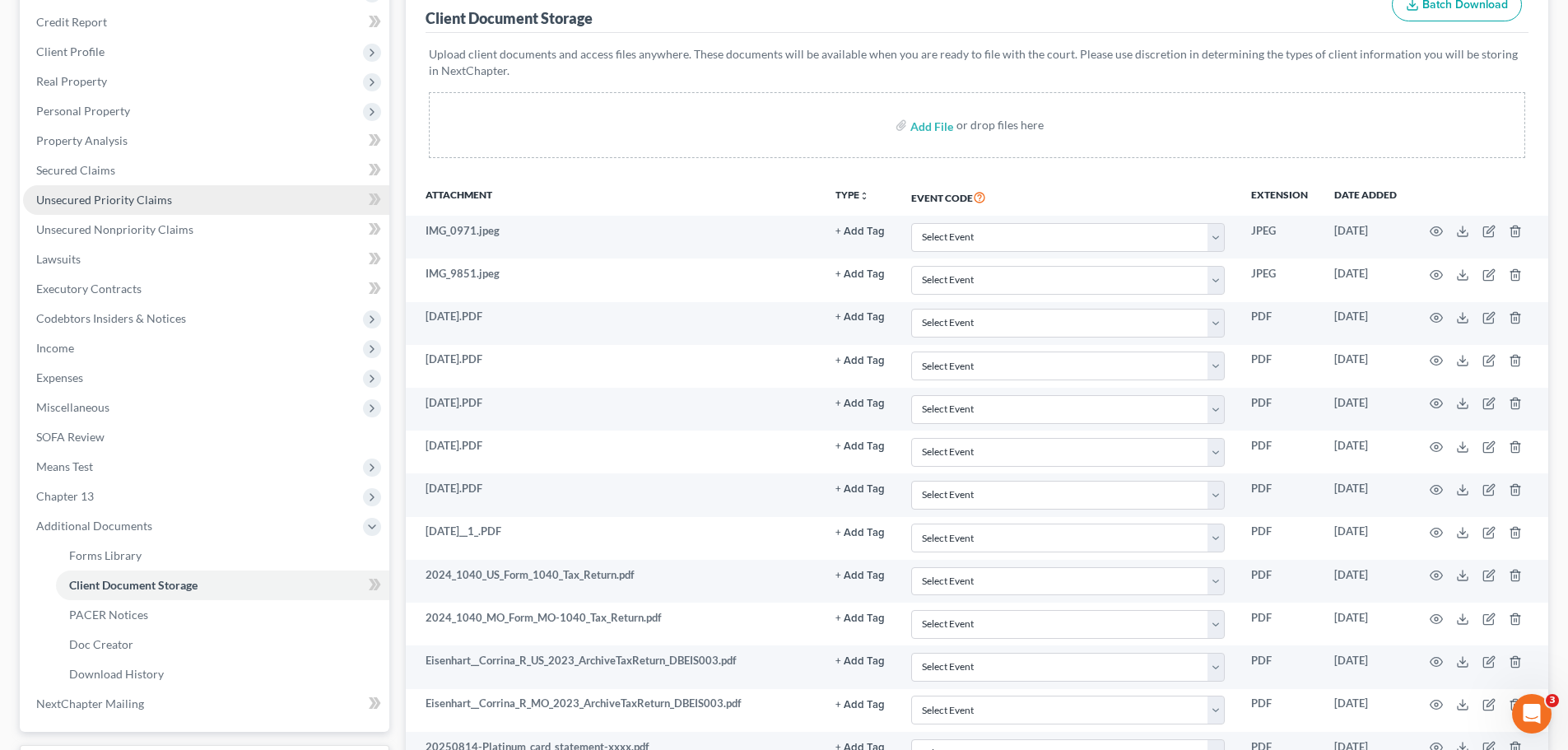
scroll to position [141, 0]
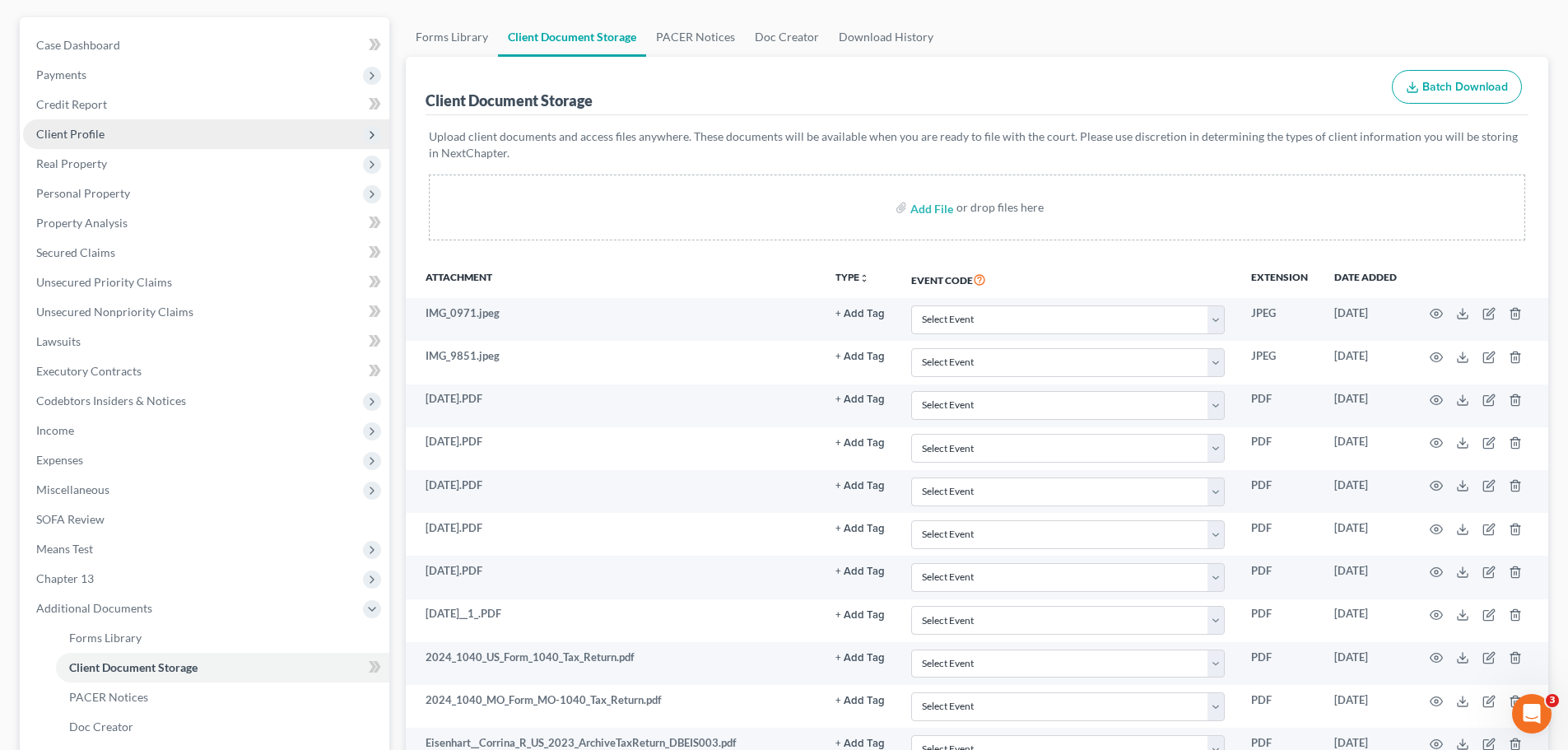
click at [98, 140] on span "Client Profile" at bounding box center [70, 134] width 68 height 14
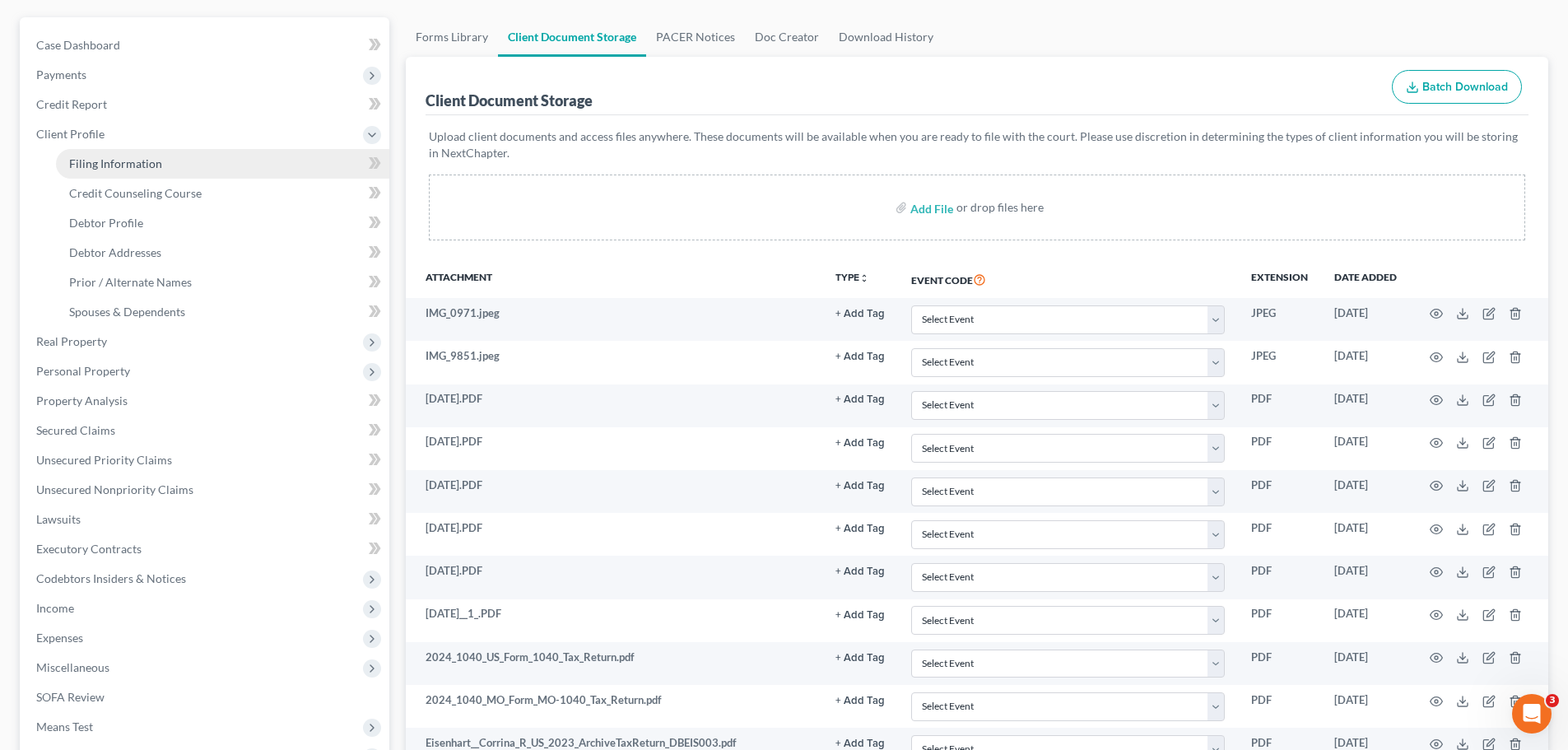
click at [115, 156] on span "Filing Information" at bounding box center [116, 163] width 93 height 14
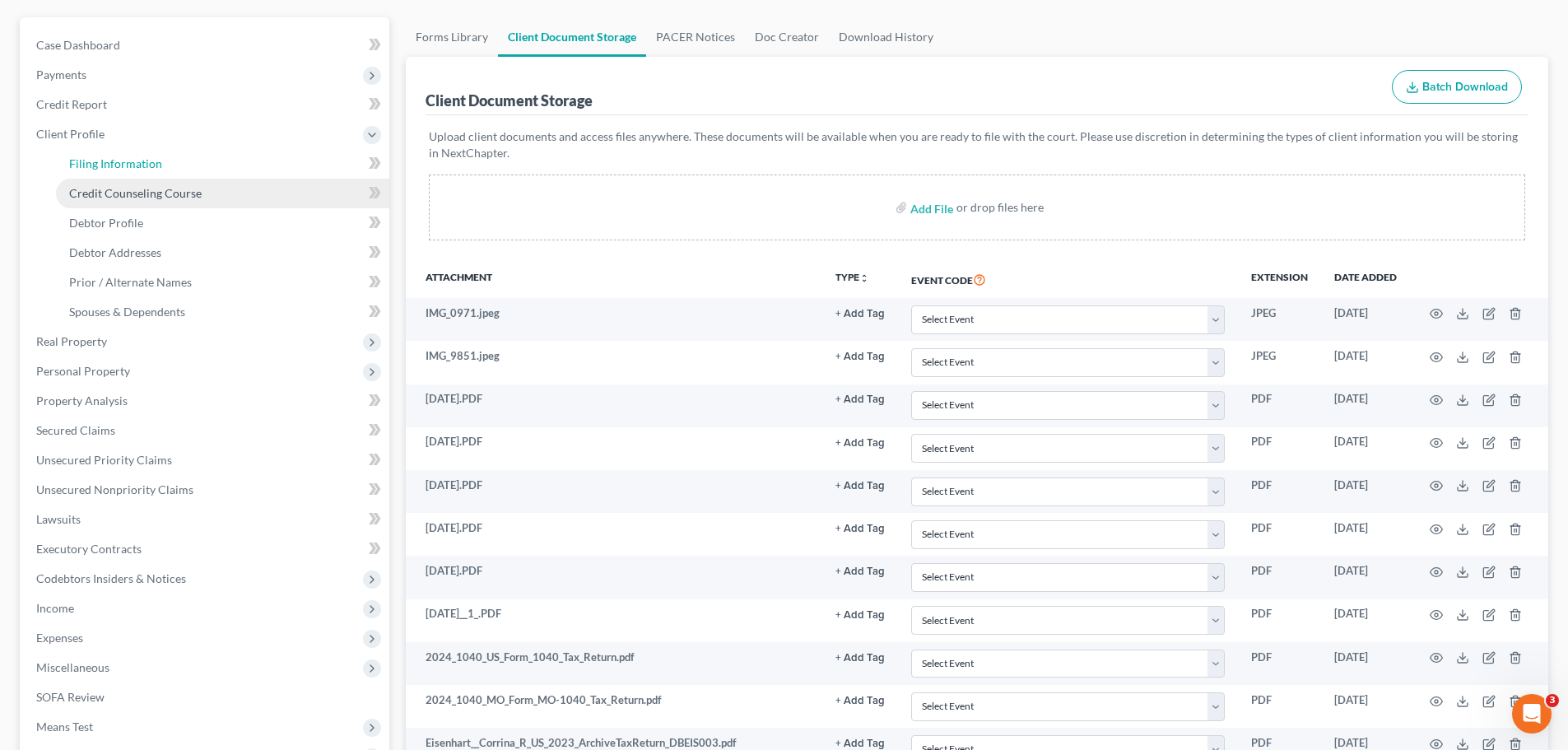
select select "1"
select select "0"
select select "3"
select select "26"
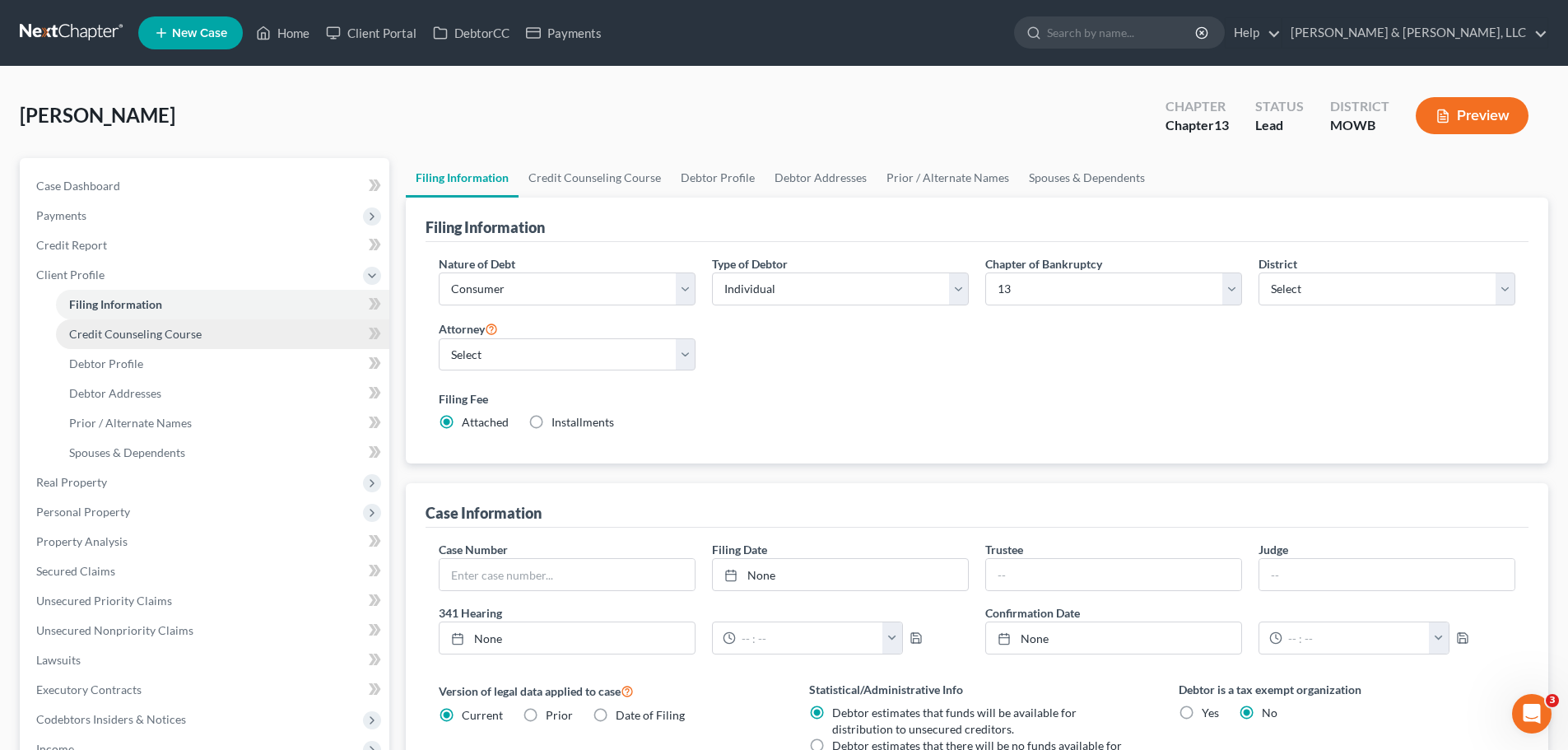
click at [143, 327] on span "Credit Counseling Course" at bounding box center [135, 333] width 133 height 14
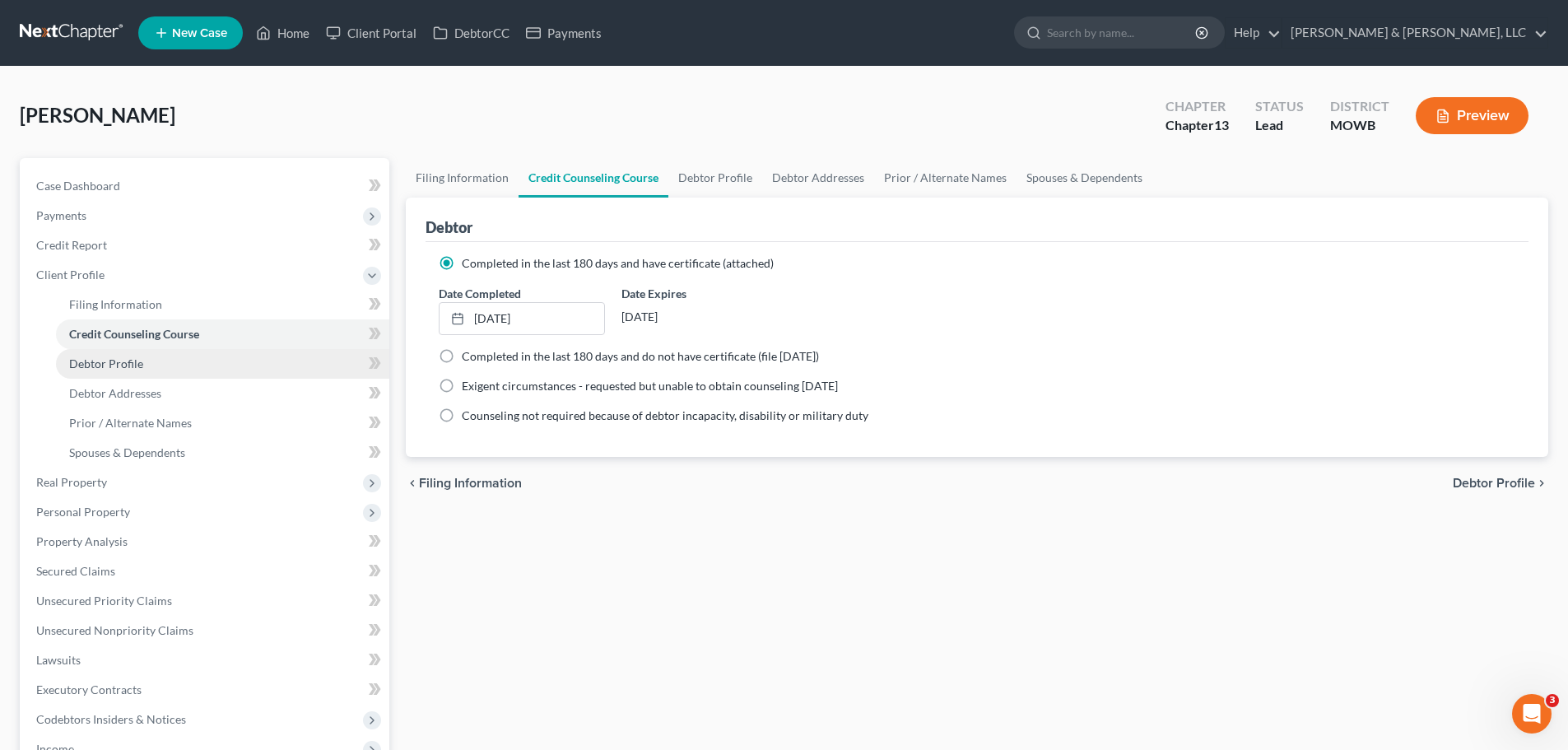
click at [99, 371] on link "Debtor Profile" at bounding box center [223, 363] width 333 height 29
select select "0"
select select "3"
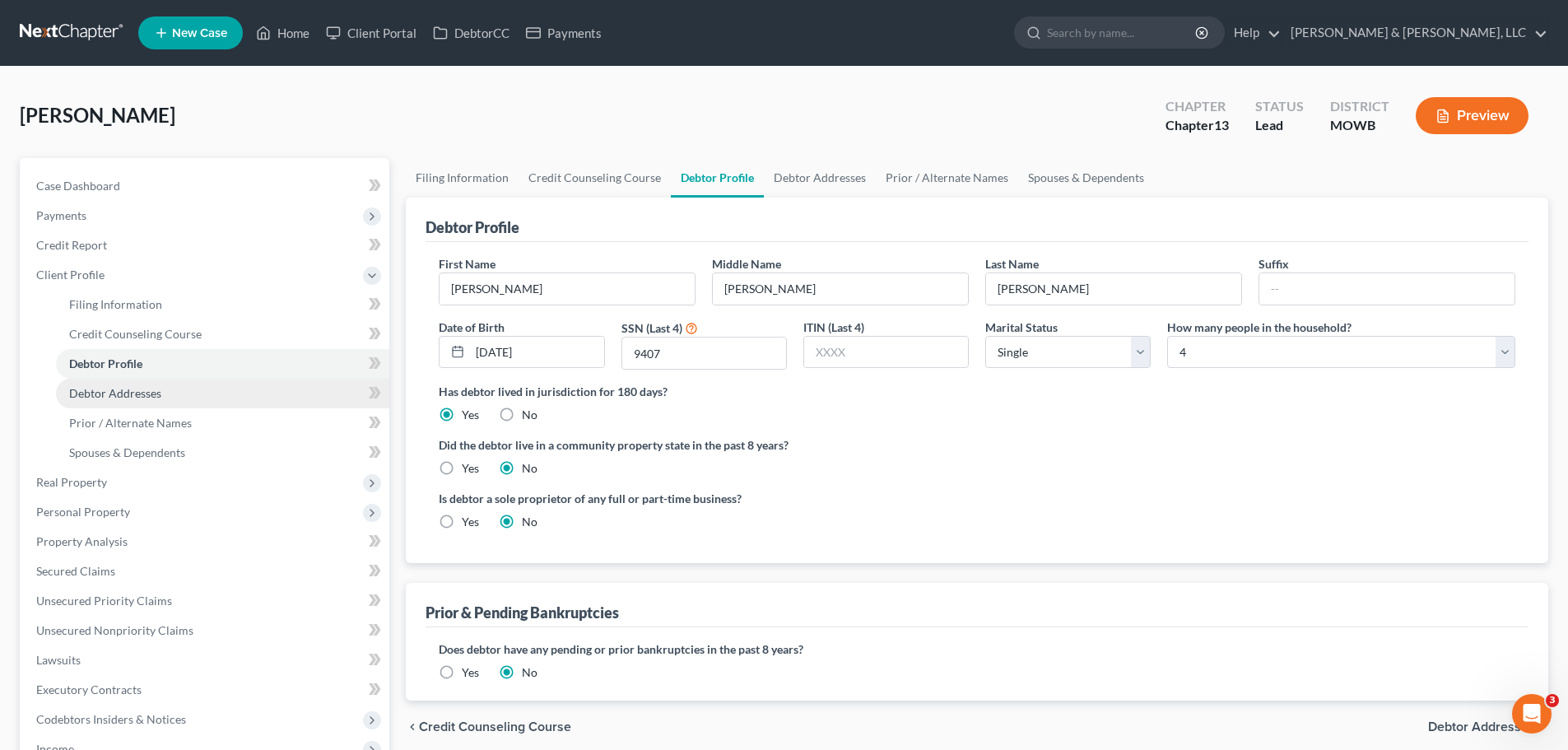
click at [154, 384] on link "Debtor Addresses" at bounding box center [223, 393] width 333 height 29
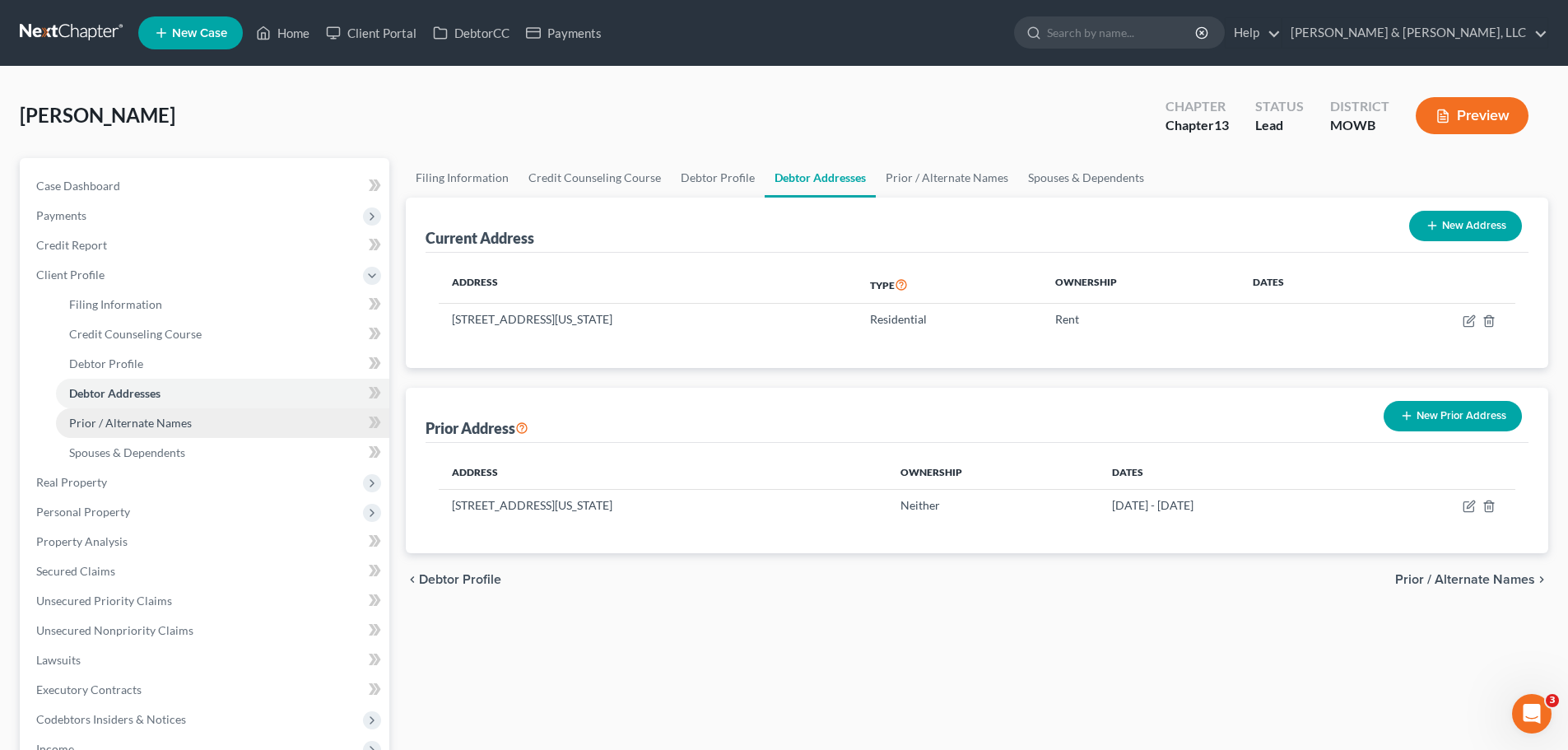
click at [151, 419] on span "Prior / Alternate Names" at bounding box center [130, 422] width 122 height 14
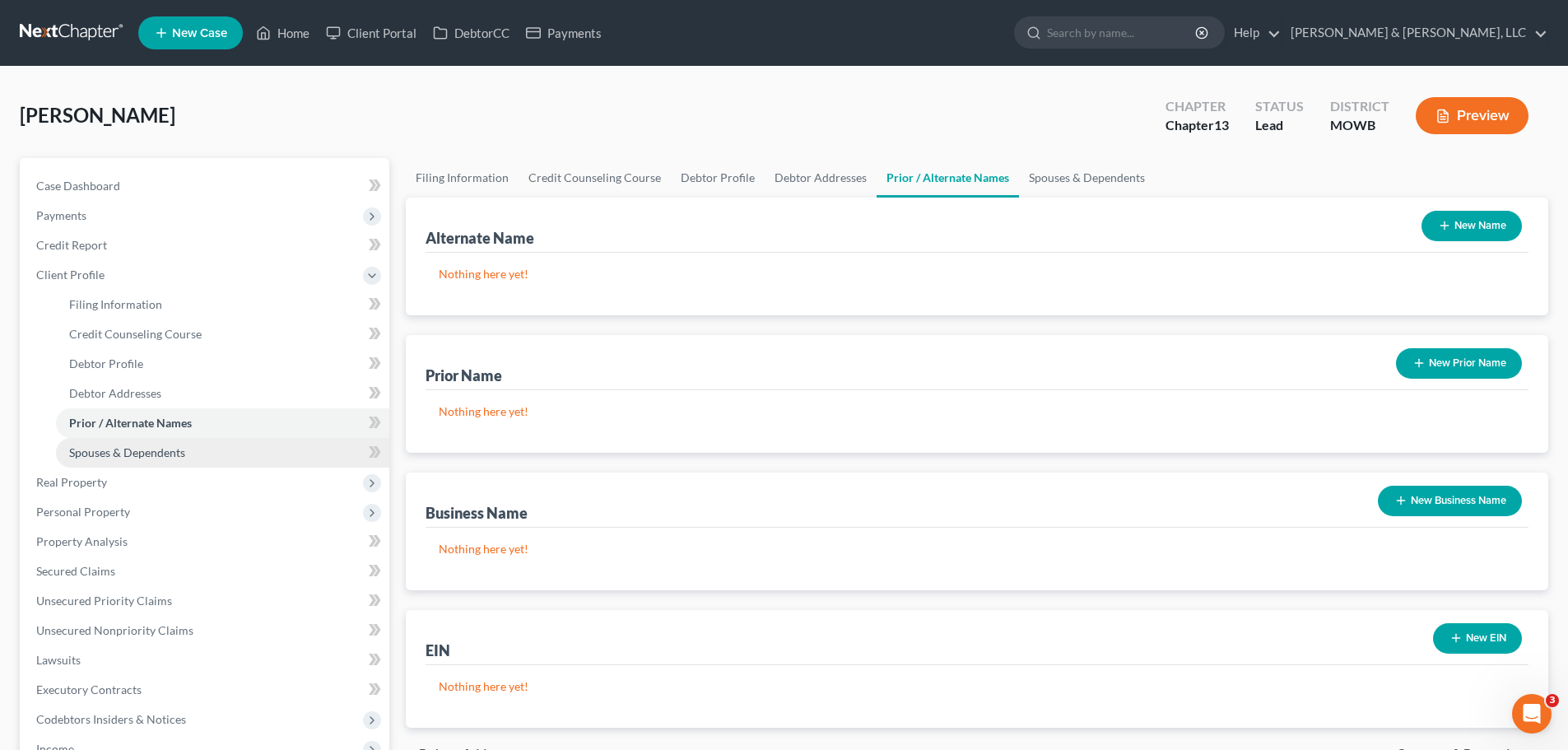
click at [156, 446] on span "Spouses & Dependents" at bounding box center [127, 452] width 116 height 14
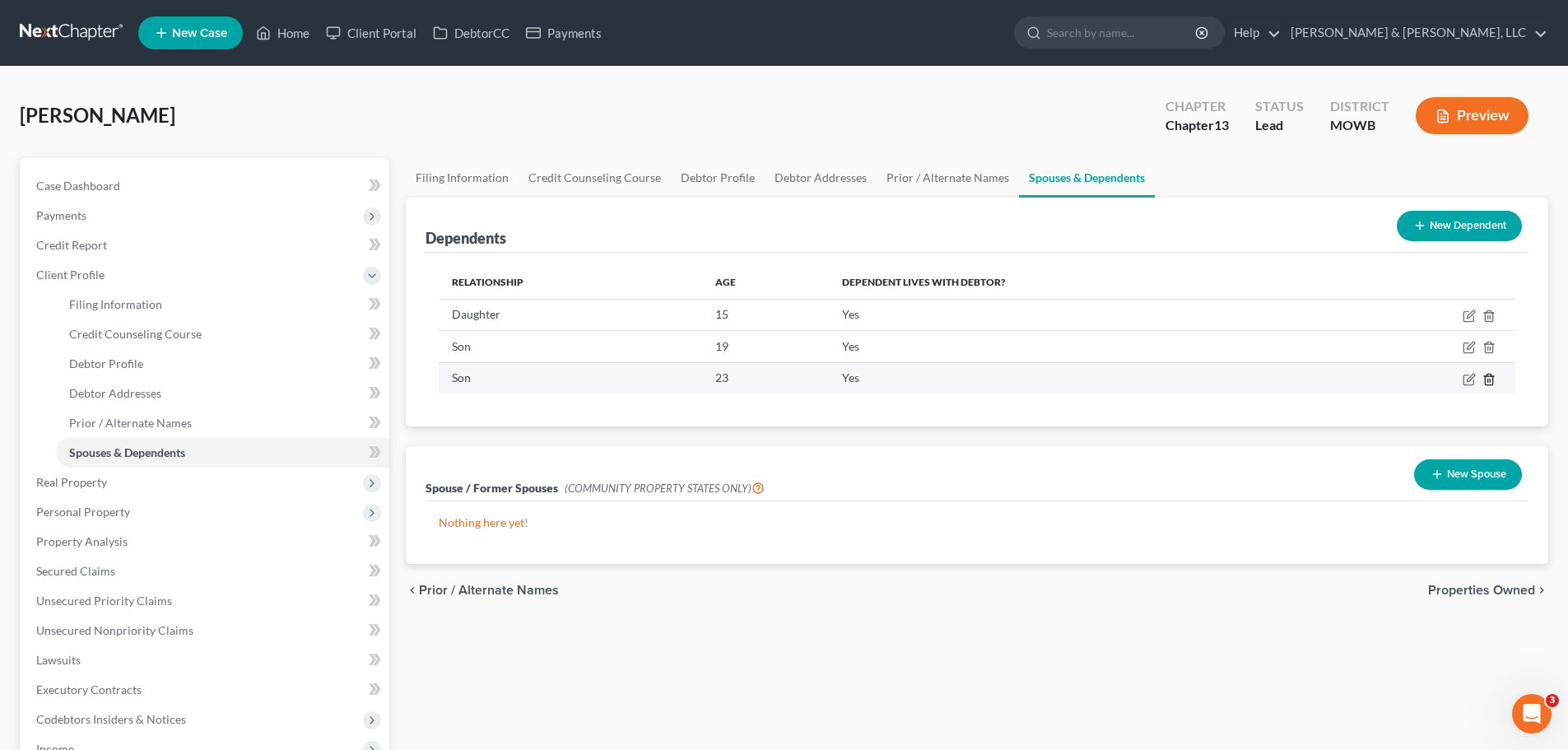
click at [1490, 379] on icon "button" at bounding box center [1488, 380] width 13 height 13
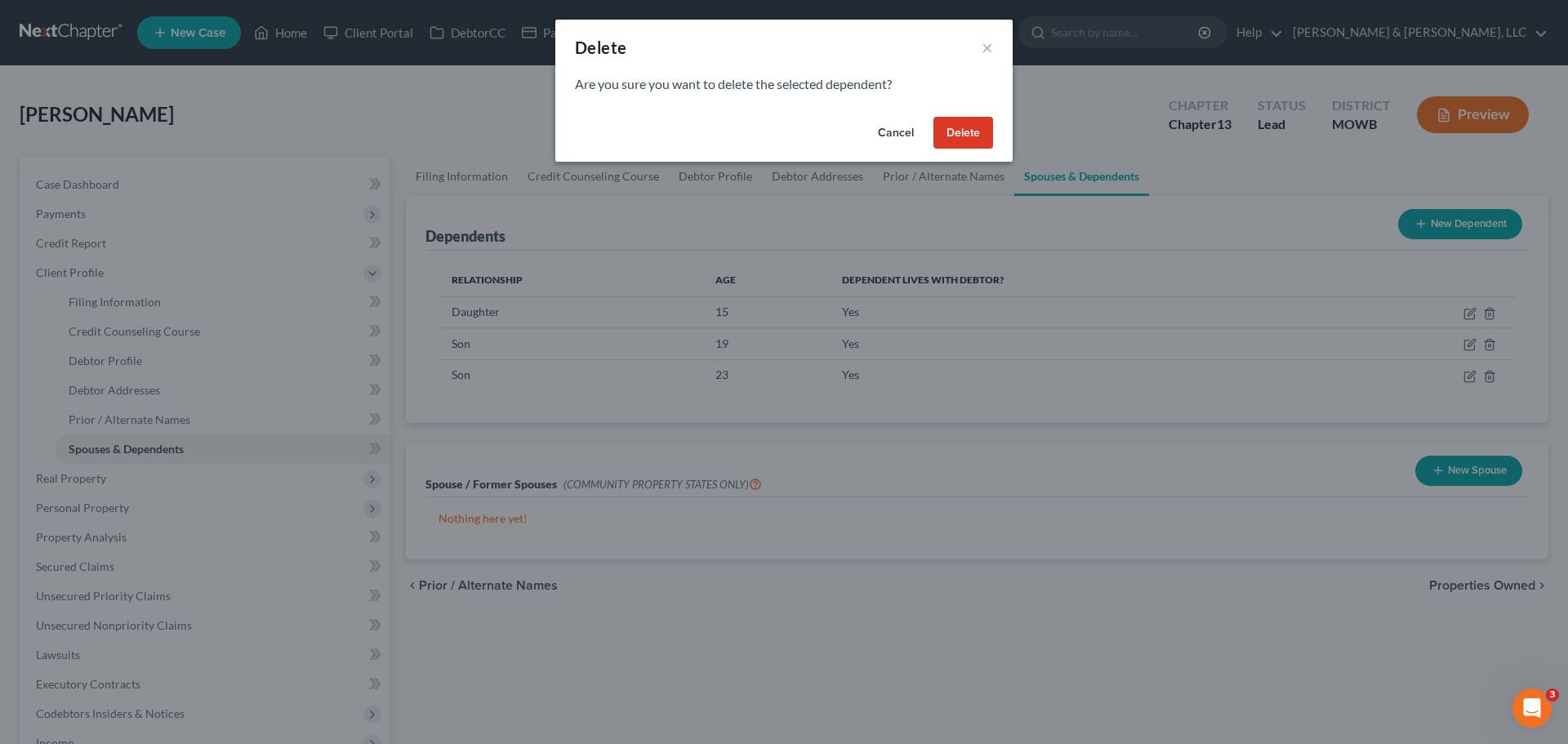
click at [960, 137] on button "Delete" at bounding box center [962, 132] width 59 height 33
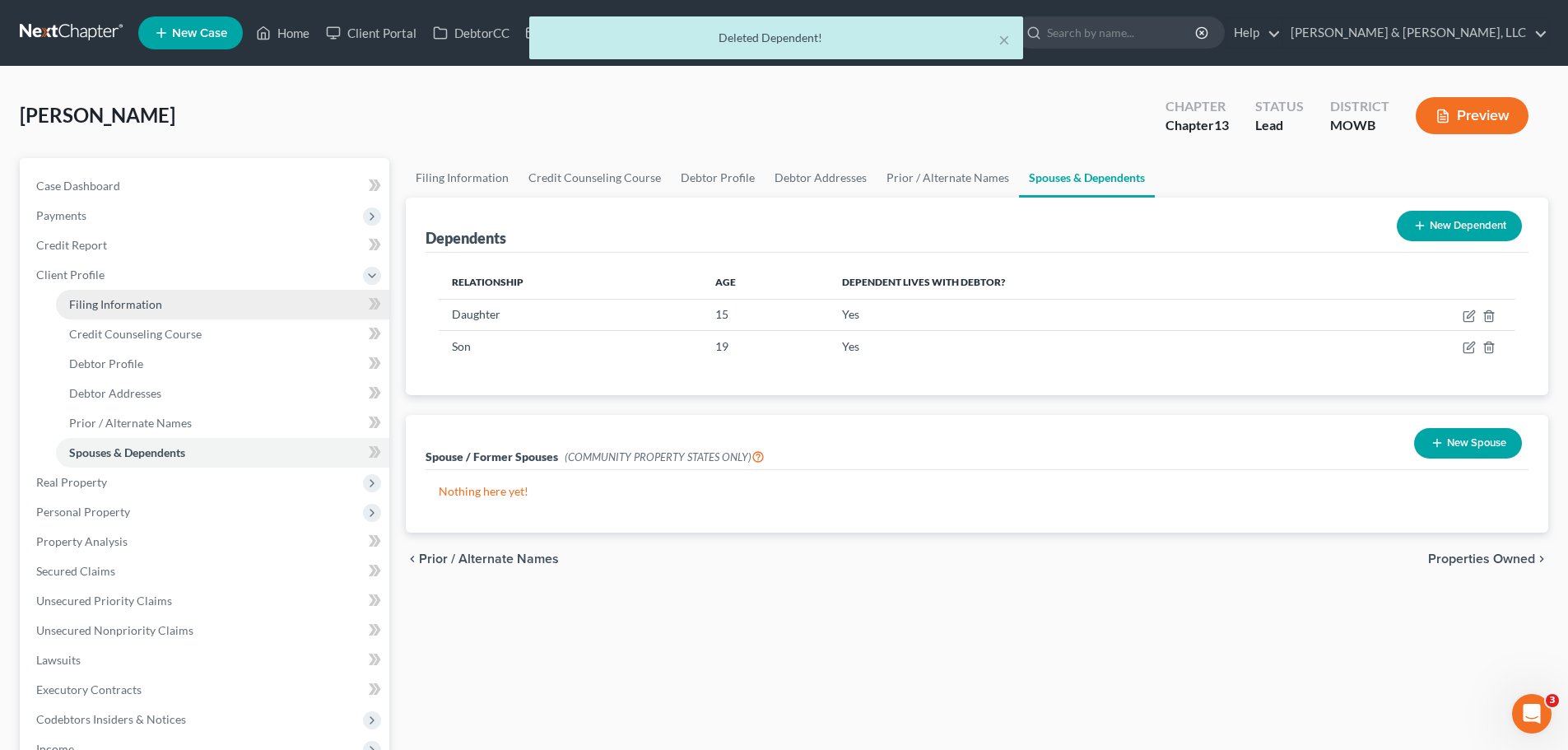
click at [121, 309] on span "Filing Information" at bounding box center [116, 304] width 93 height 14
select select "1"
select select "0"
select select "3"
select select "46"
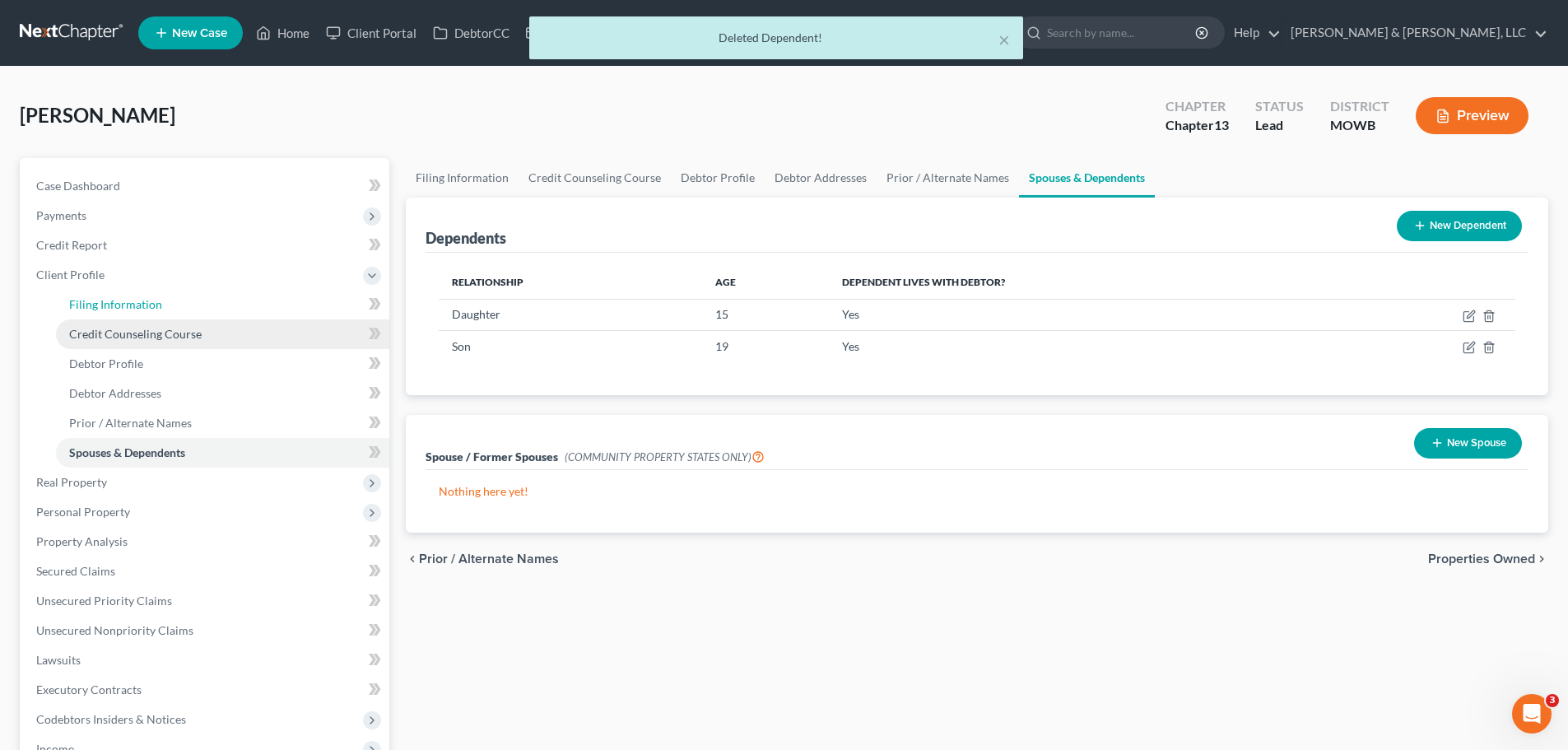
select select "1"
select select "26"
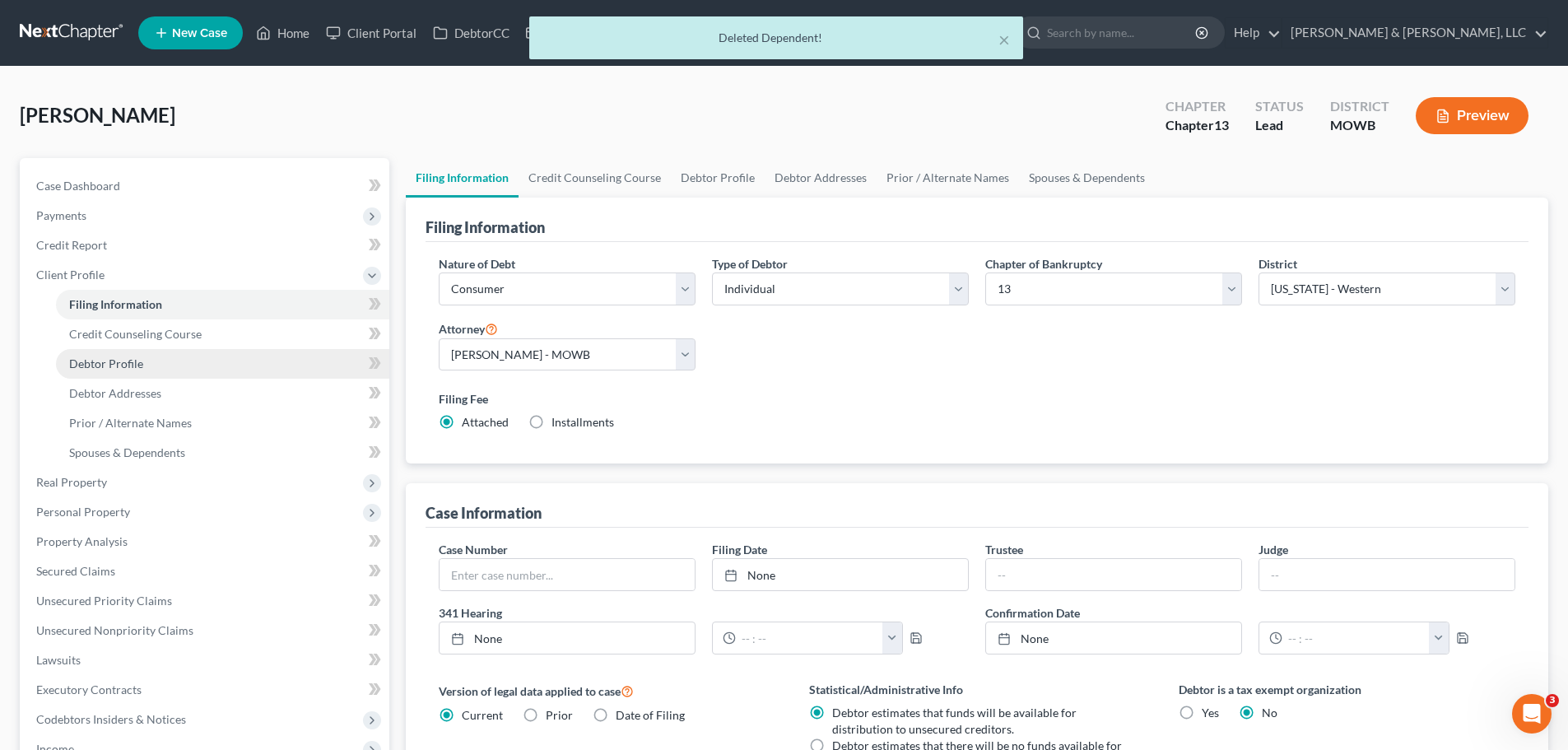
click at [124, 362] on span "Debtor Profile" at bounding box center [106, 363] width 74 height 14
select select "0"
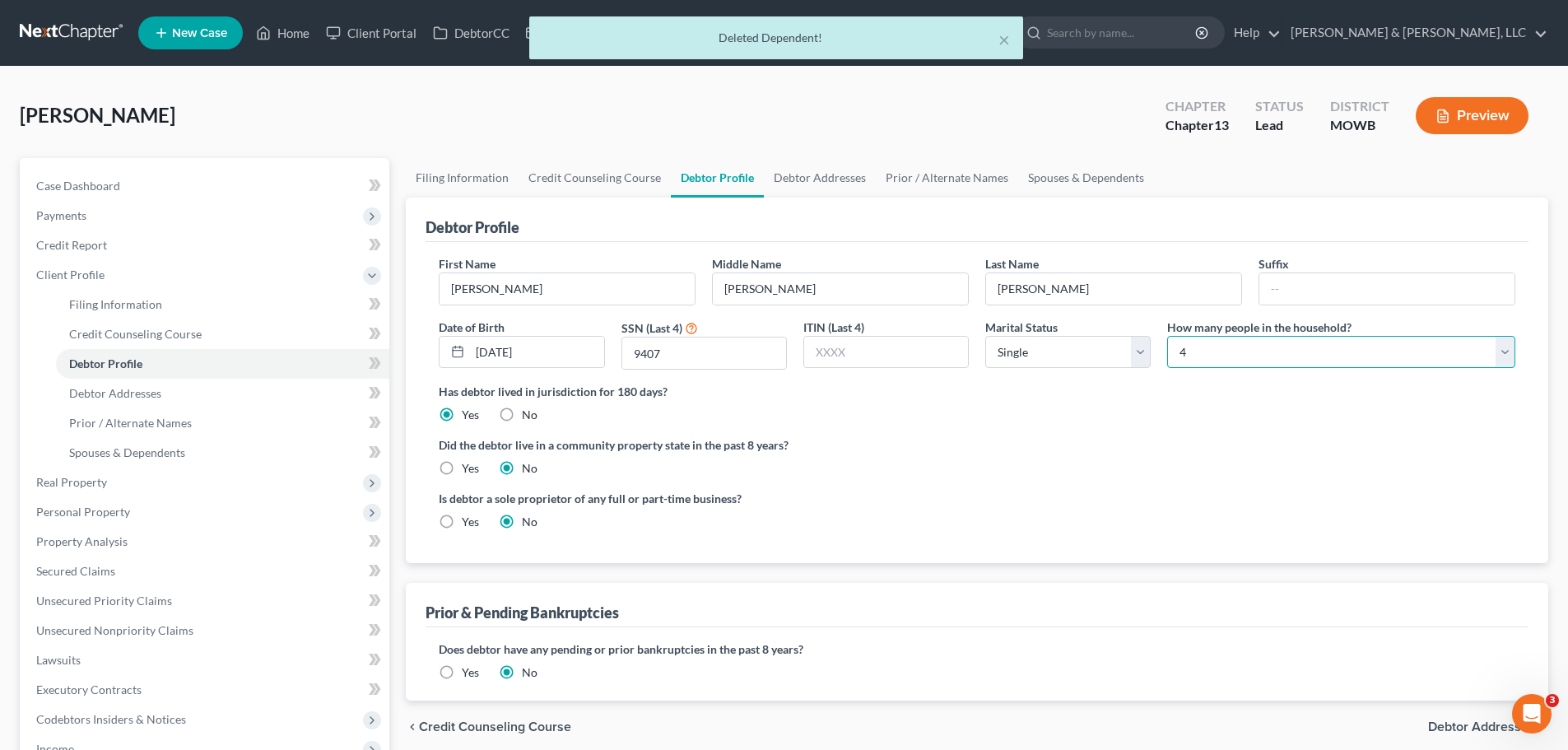
click at [1191, 343] on select "Select 1 2 3 4 5 6 7 8 9 10 11 12 13 14 15 16 17 18 19 20" at bounding box center [1341, 352] width 348 height 33
select select "2"
click at [1167, 336] on select "Select 1 2 3 4 5 6 7 8 9 10 11 12 13 14 15 16 17 18 19 20" at bounding box center [1341, 352] width 348 height 33
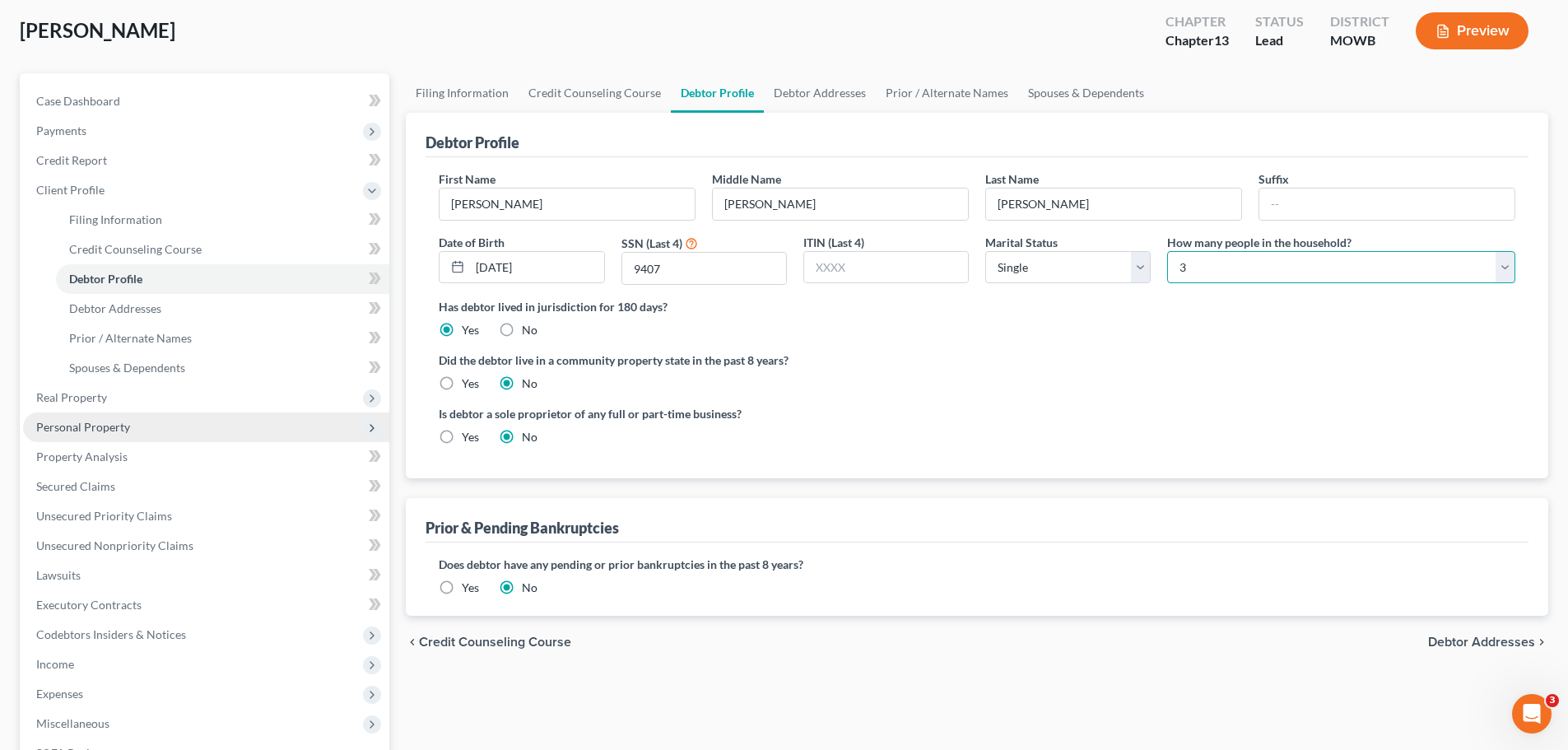
scroll to position [165, 0]
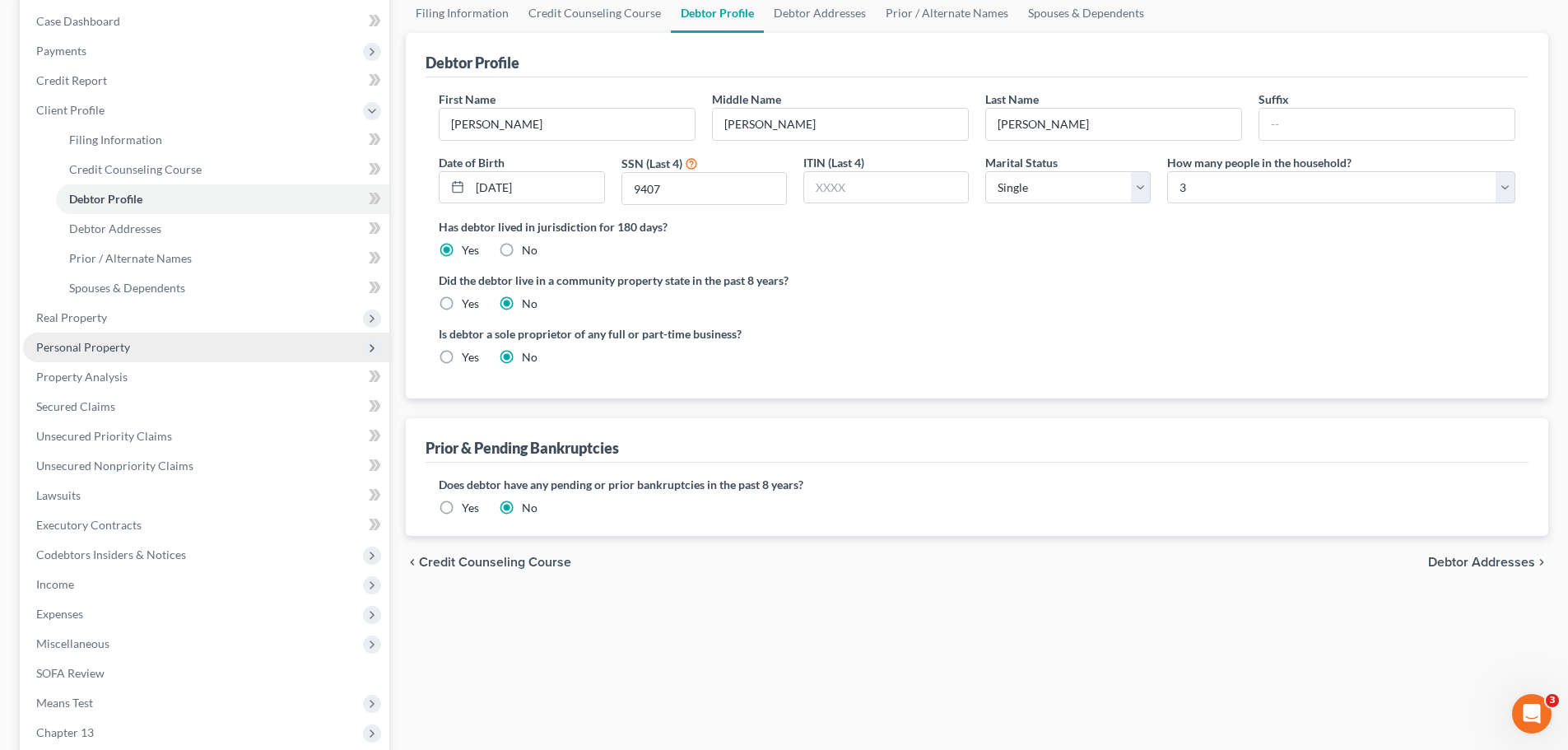
click at [152, 347] on span "Personal Property" at bounding box center [205, 347] width 366 height 29
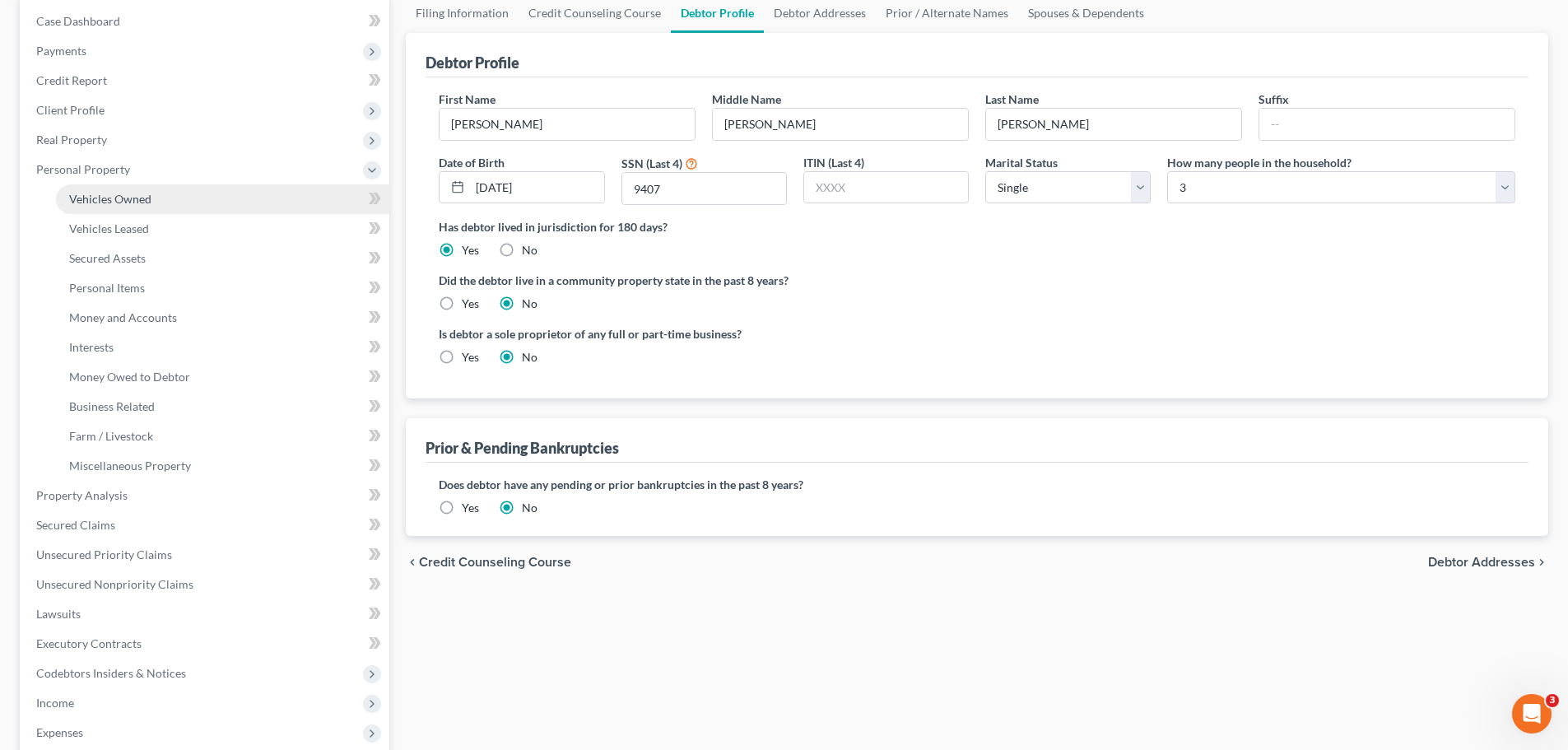
click at [134, 204] on span "Vehicles Owned" at bounding box center [110, 198] width 82 height 14
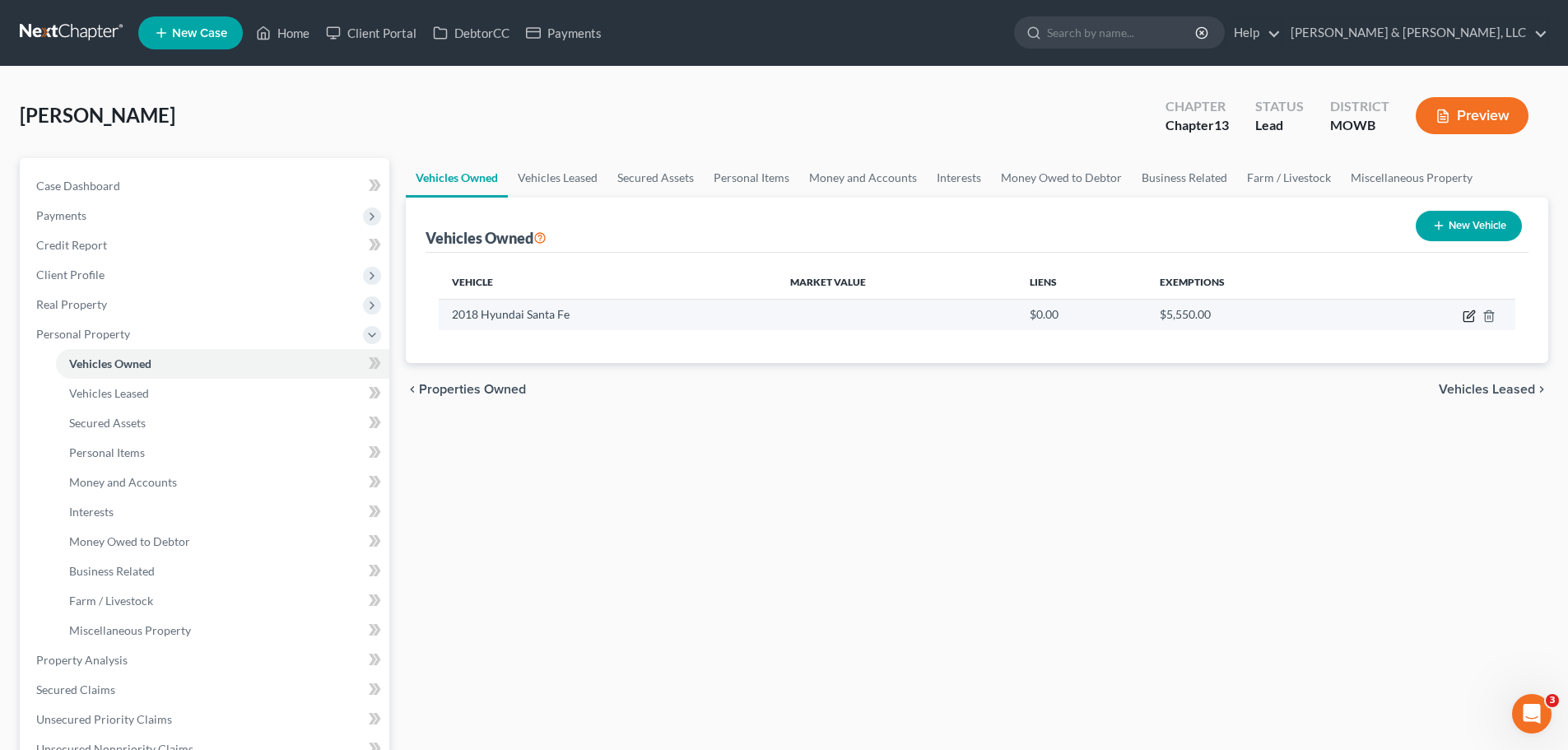
click at [1473, 320] on icon "button" at bounding box center [1468, 316] width 9 height 9
select select "0"
select select "8"
select select "2"
select select "0"
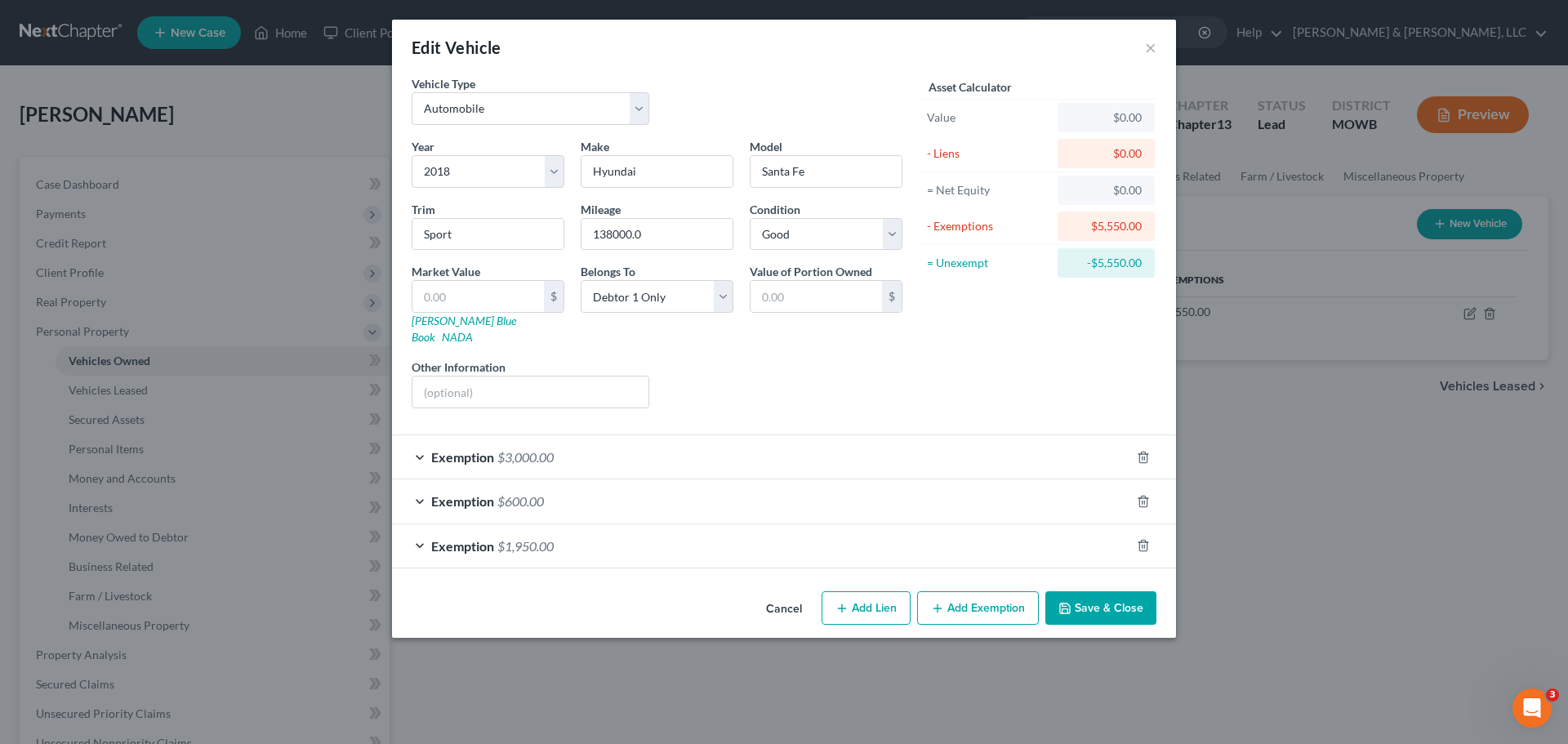
click at [1077, 596] on button "Save & Close" at bounding box center [1100, 608] width 111 height 35
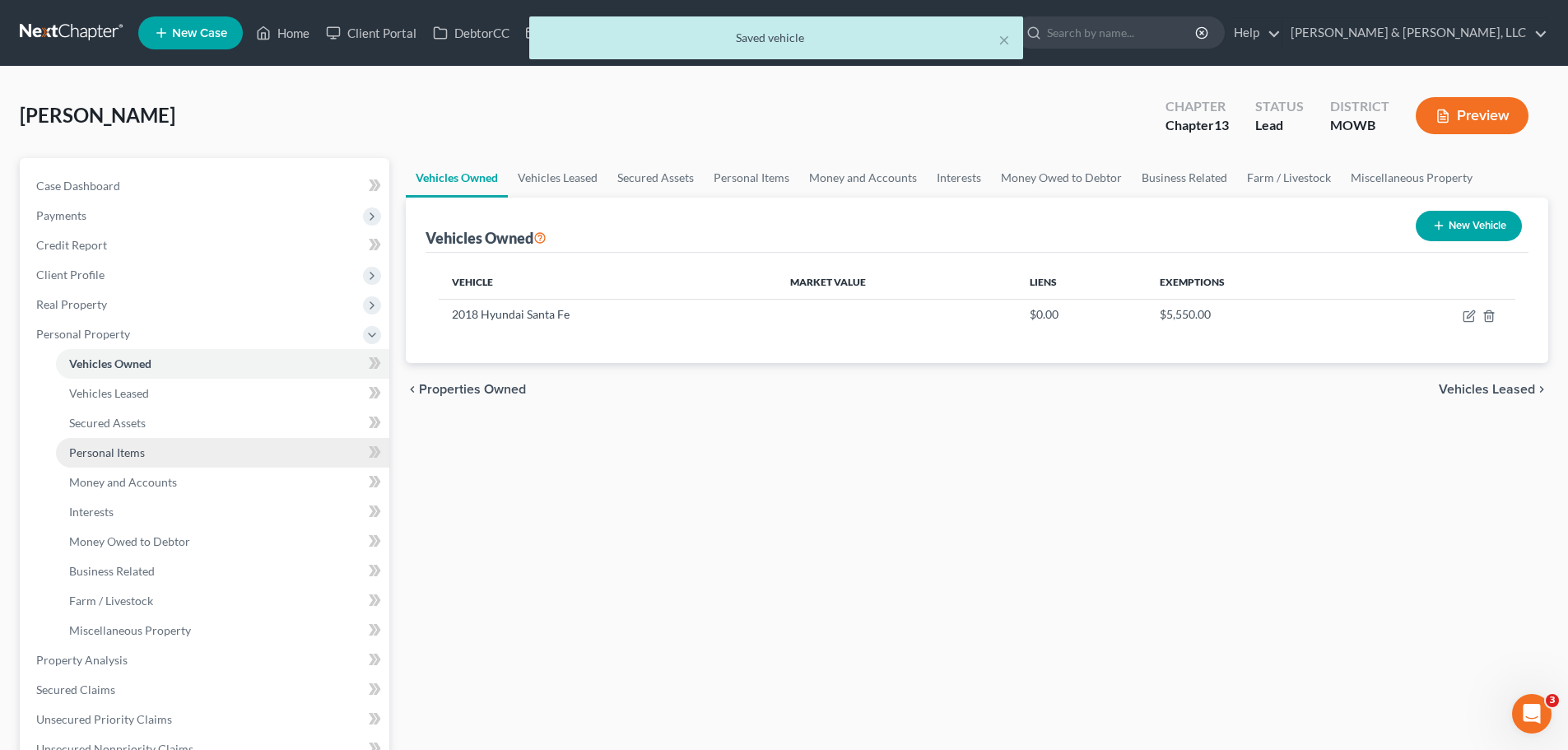
click at [98, 448] on span "Personal Items" at bounding box center [107, 452] width 76 height 14
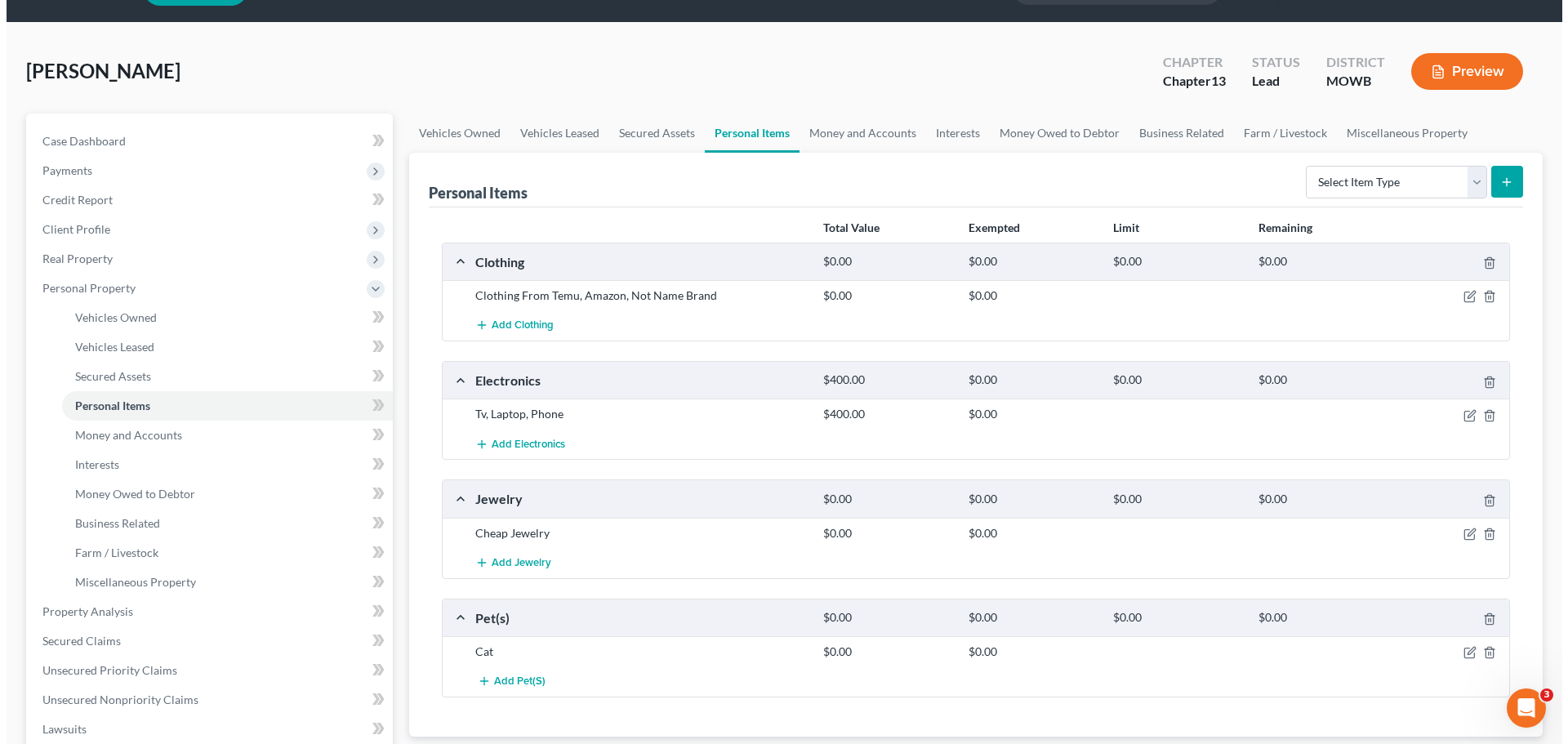
scroll to position [82, 0]
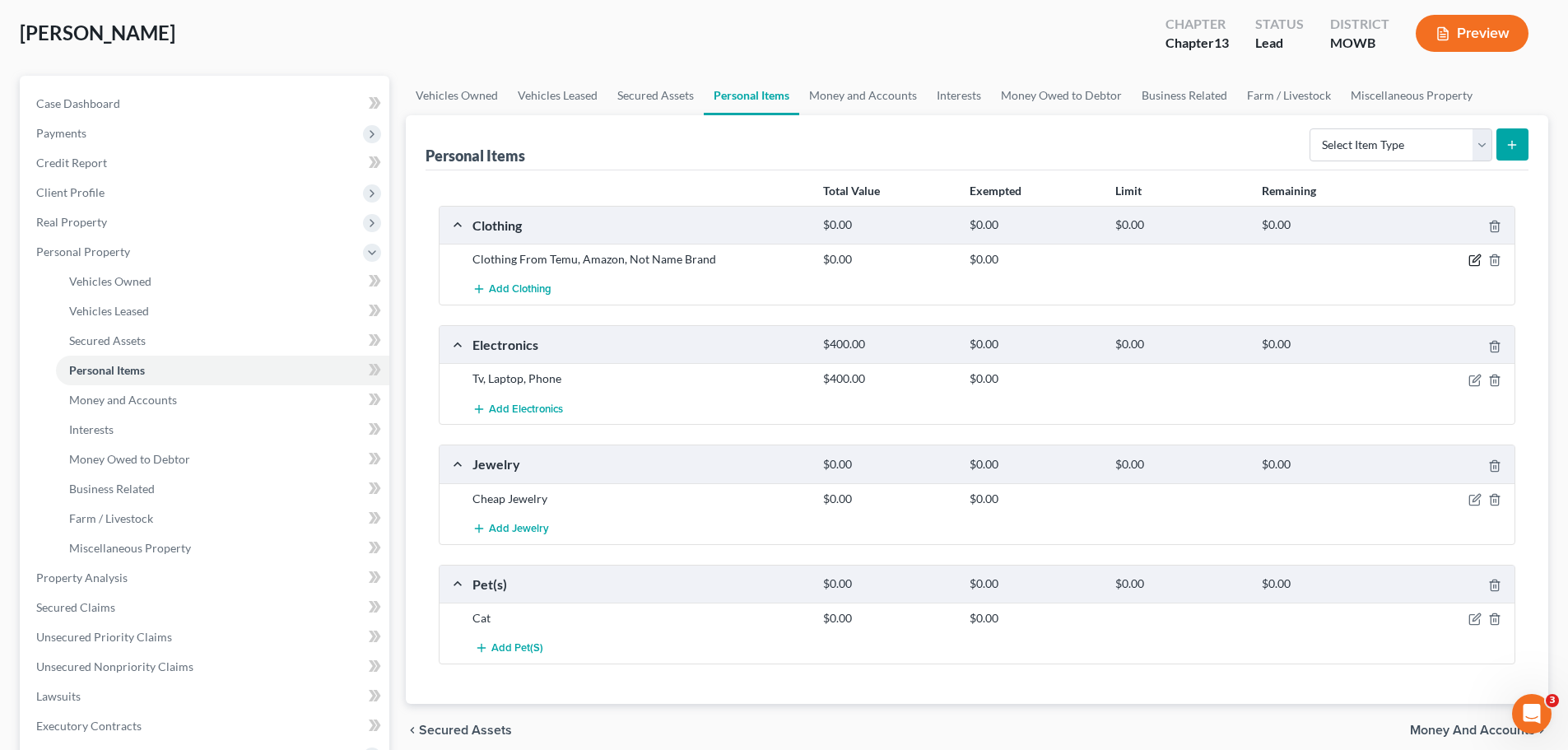
click at [1473, 259] on icon "button" at bounding box center [1474, 260] width 13 height 13
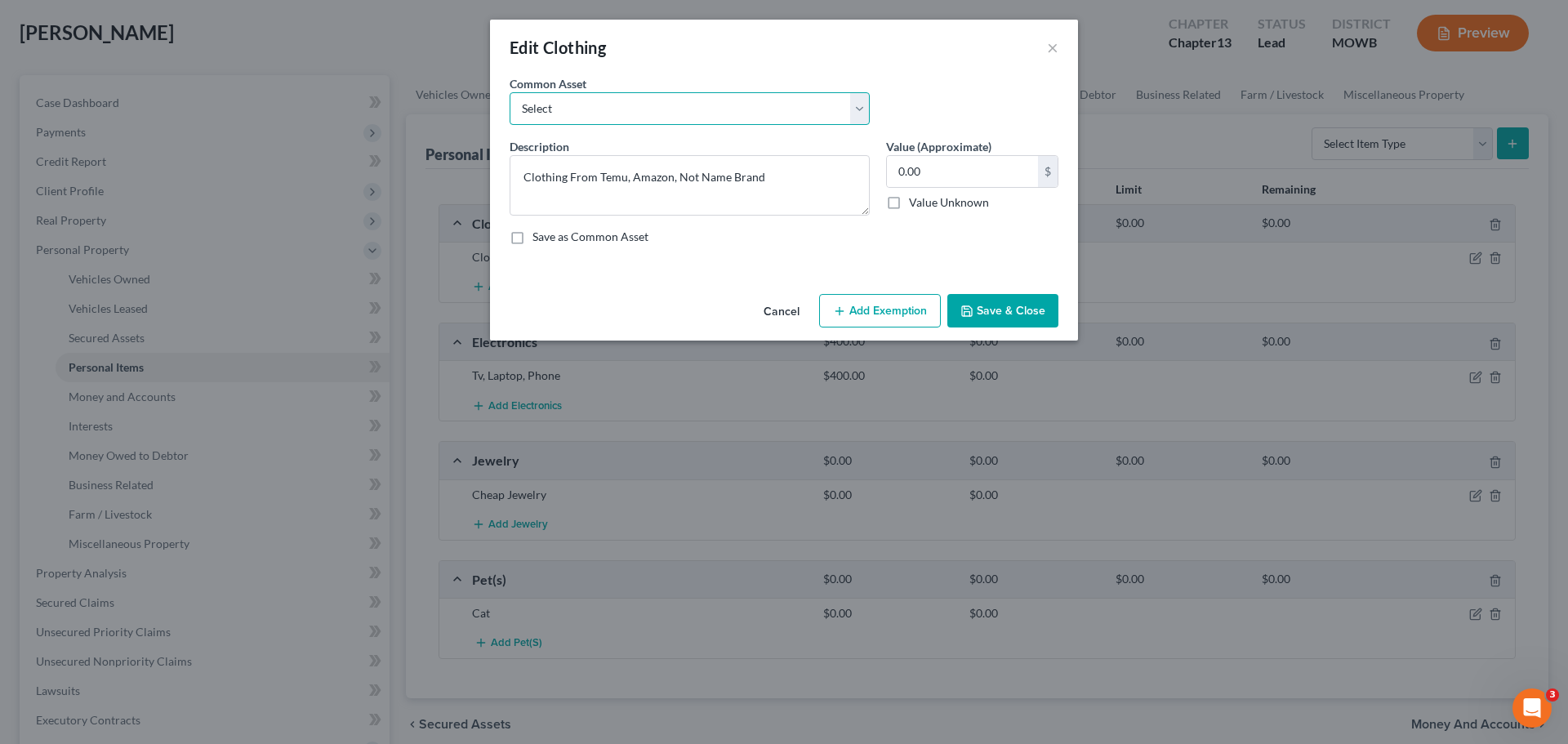
drag, startPoint x: 806, startPoint y: 103, endPoint x: 770, endPoint y: 122, distance: 40.7
click at [805, 103] on select "Select Clothing & shoes Clothing & shoes" at bounding box center [689, 108] width 360 height 33
select select "0"
click at [509, 92] on select "Select Clothing & shoes Clothing & shoes" at bounding box center [689, 108] width 360 height 33
type textarea "Clothing & shoes"
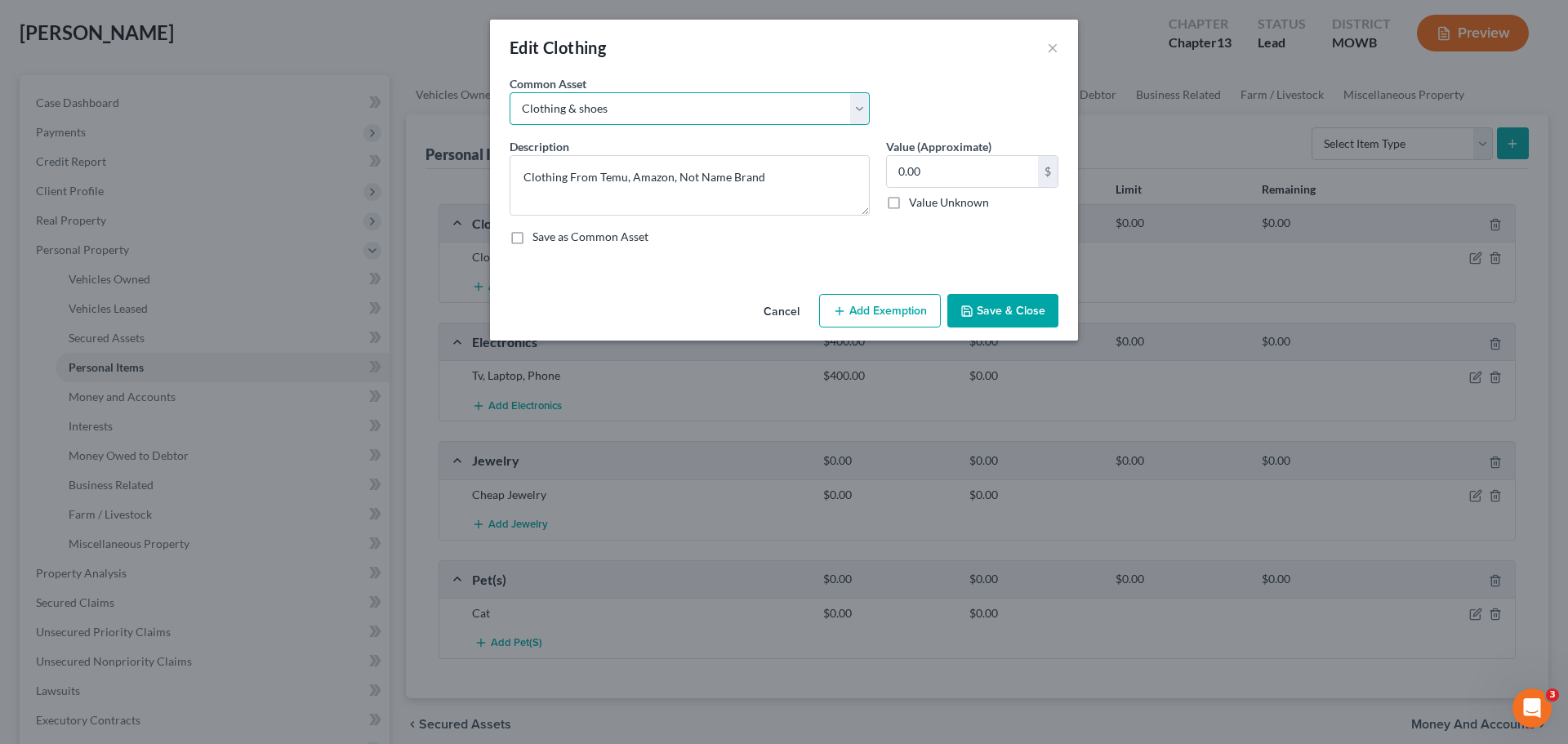
type input "500.00"
click at [903, 303] on button "Add Exemption" at bounding box center [879, 311] width 121 height 35
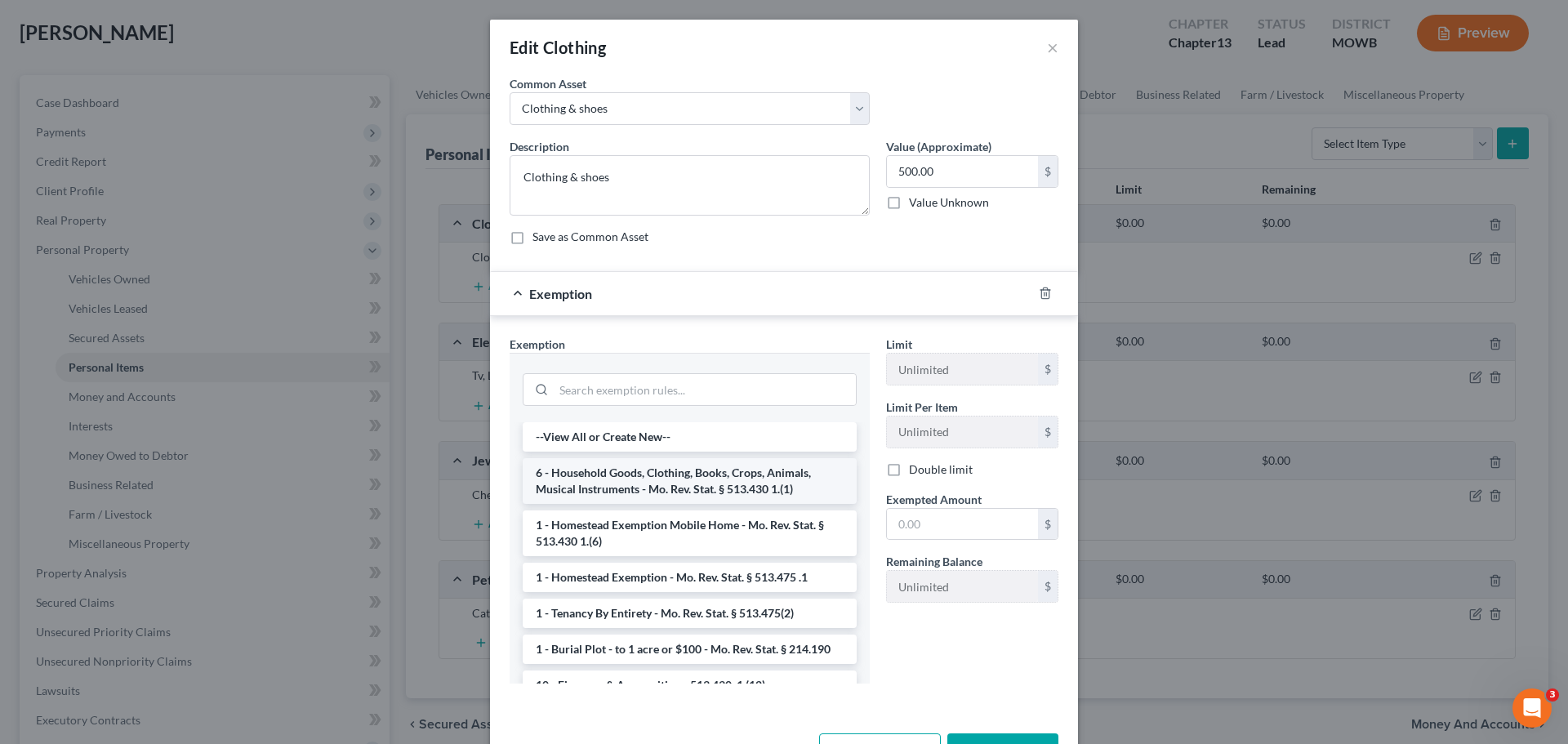
click at [726, 469] on li "6 - Household Goods, Clothing, Books, Crops, Animals, Musical Instruments - Mo.…" at bounding box center [689, 481] width 334 height 46
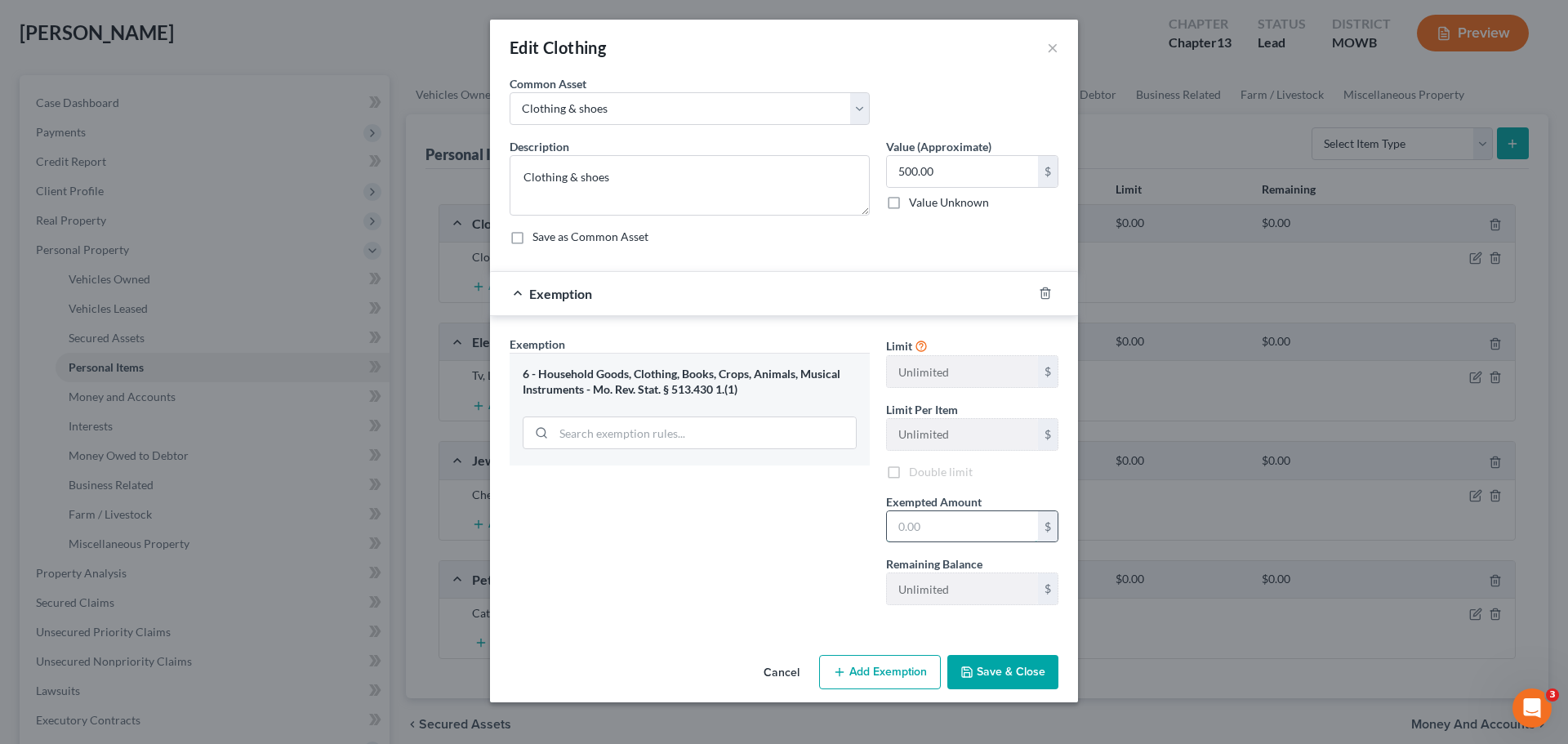
click at [991, 516] on input "text" at bounding box center [962, 526] width 151 height 31
type input "500"
click at [1016, 661] on button "Save & Close" at bounding box center [1002, 672] width 111 height 35
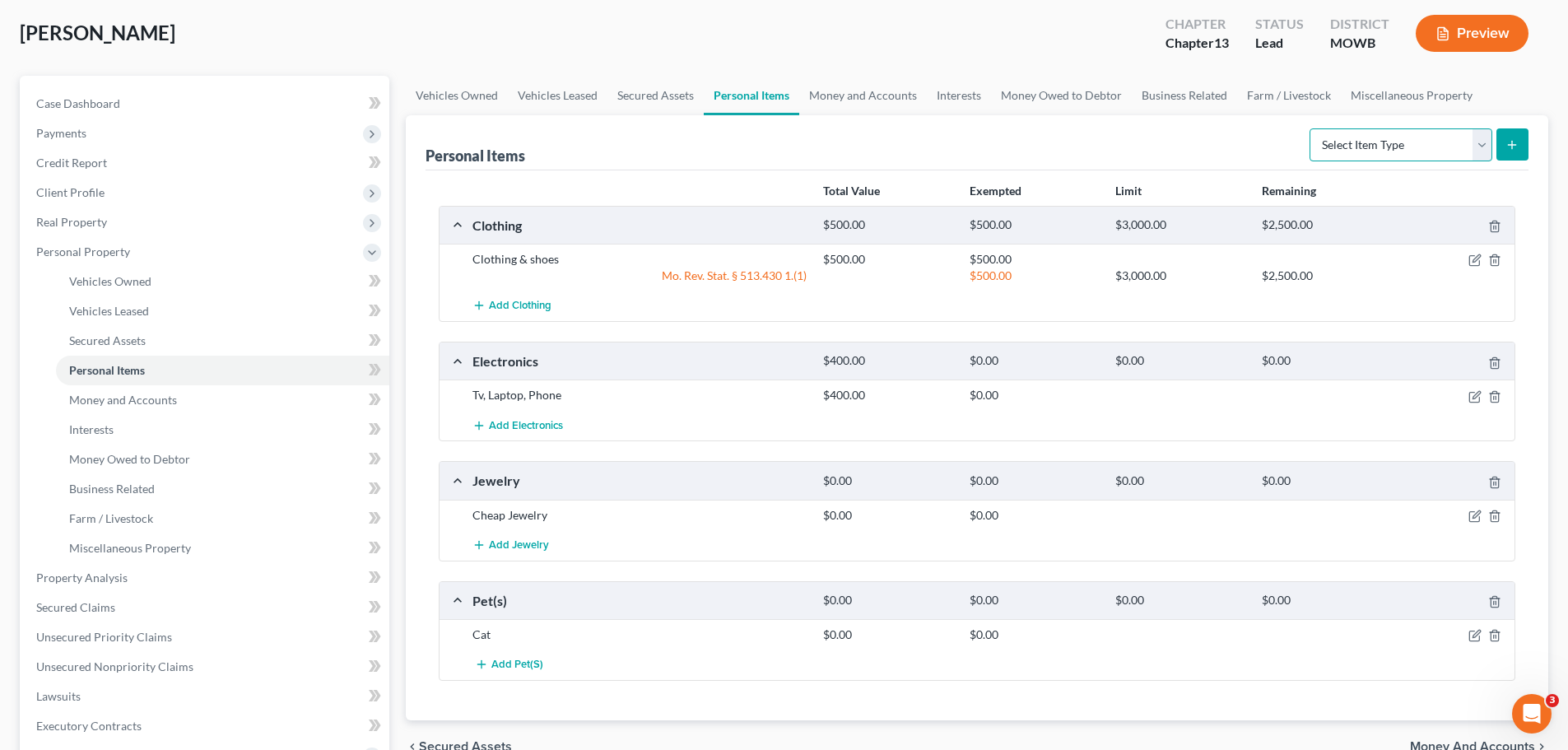
click at [1340, 152] on select "Select Item Type Clothing Collectibles Of Value Electronics Firearms Household …" at bounding box center [1400, 145] width 183 height 33
select select "household_goods"
click at [1310, 129] on select "Select Item Type Clothing Collectibles Of Value Electronics Firearms Household …" at bounding box center [1400, 145] width 183 height 33
click at [1521, 149] on button "submit" at bounding box center [1512, 145] width 32 height 32
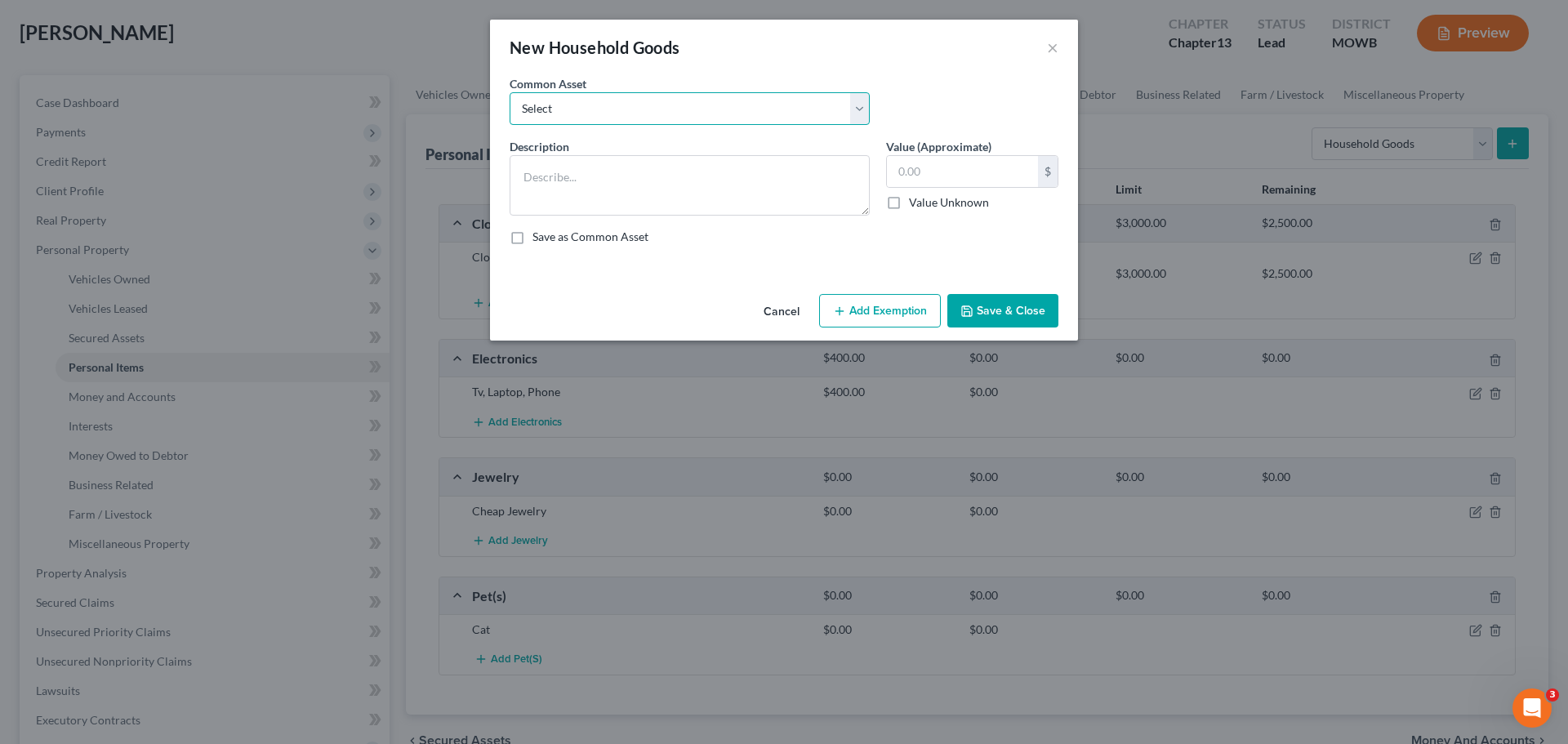
click at [656, 109] on select "Select Furniture, small appliances, basic tools, bedding, towels, knick knacks,…" at bounding box center [689, 108] width 360 height 33
select select "0"
click at [509, 92] on select "Select Furniture, small appliances, basic tools, bedding, towels, knick knacks,…" at bounding box center [689, 108] width 360 height 33
type textarea "Furniture, small appliances, basic tools, bedding, towels, knick knacks, & asso…"
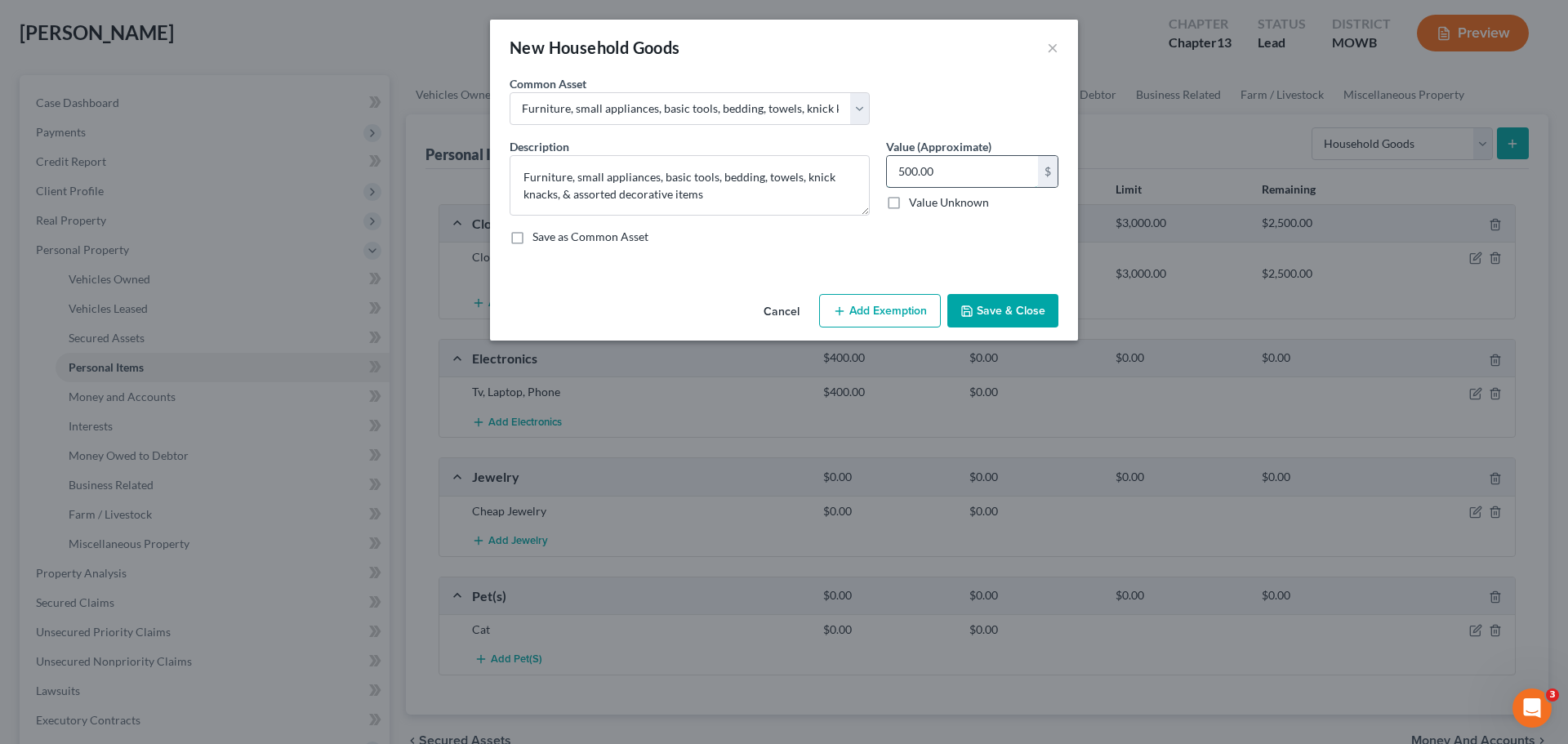
click at [944, 162] on input "500.00" at bounding box center [962, 171] width 151 height 31
type input "700"
click at [902, 295] on button "Add Exemption" at bounding box center [879, 311] width 121 height 35
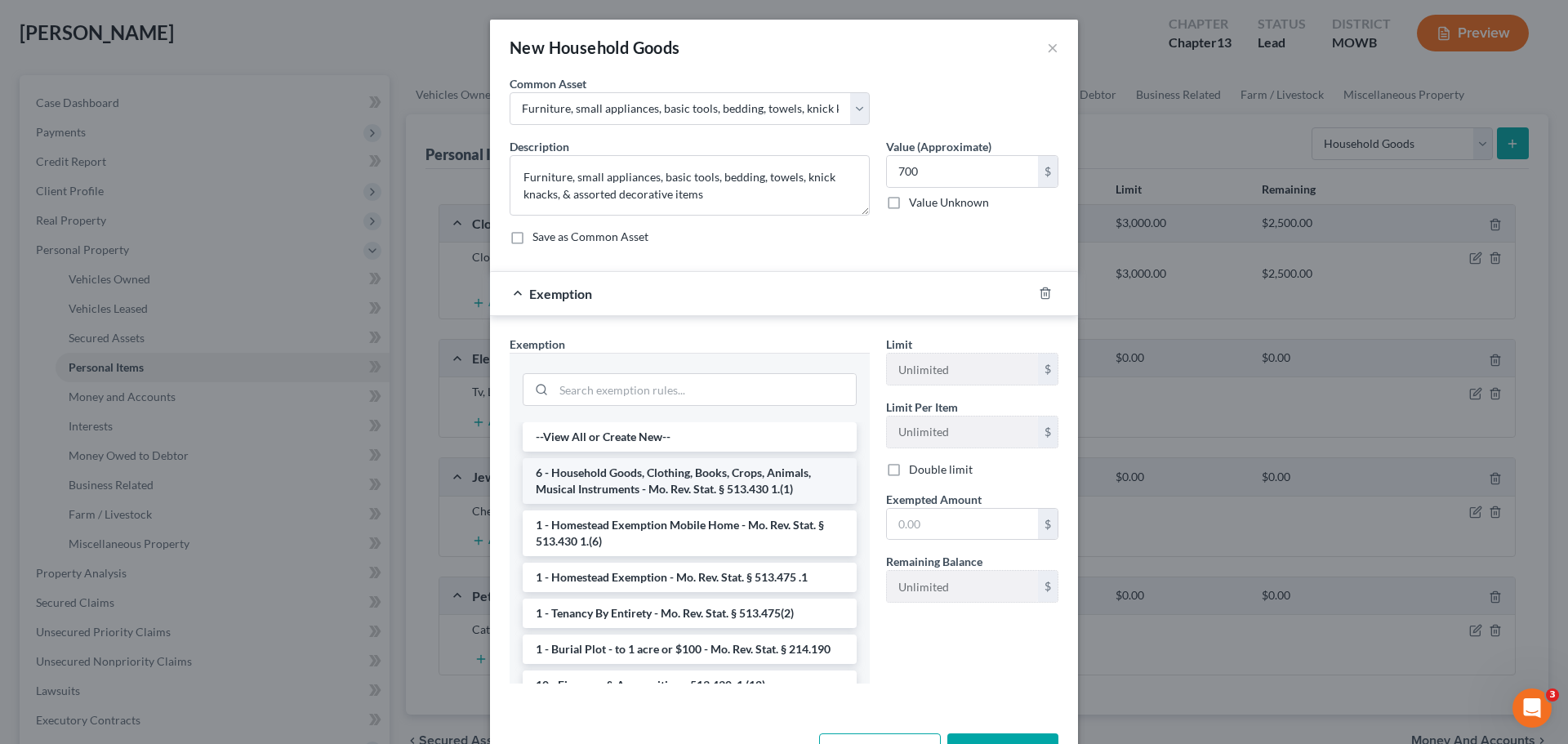
click at [717, 489] on li "6 - Household Goods, Clothing, Books, Crops, Animals, Musical Instruments - Mo.…" at bounding box center [689, 481] width 334 height 46
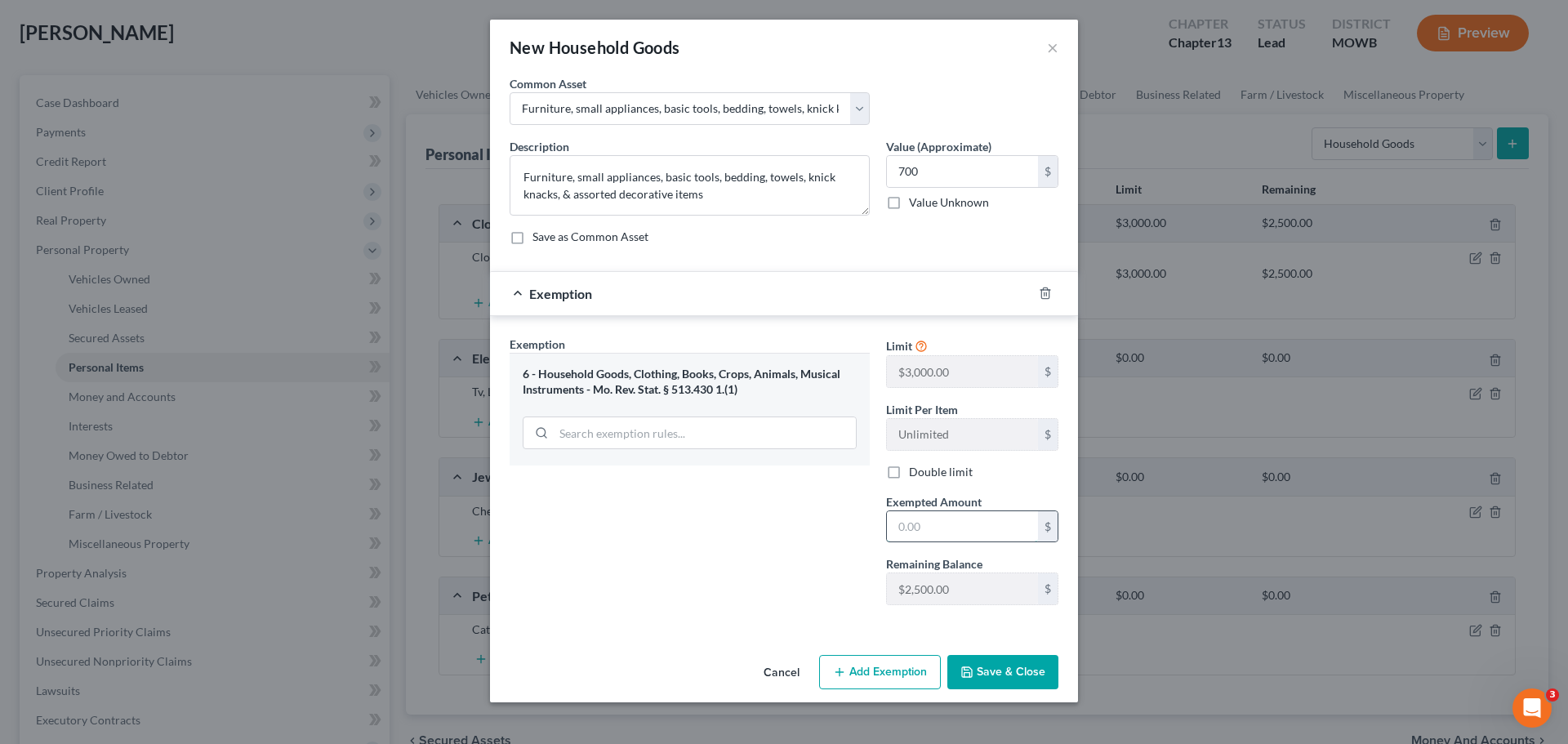
click at [971, 515] on input "text" at bounding box center [962, 526] width 151 height 31
type input "700"
click at [984, 671] on button "Save & Close" at bounding box center [1002, 672] width 111 height 35
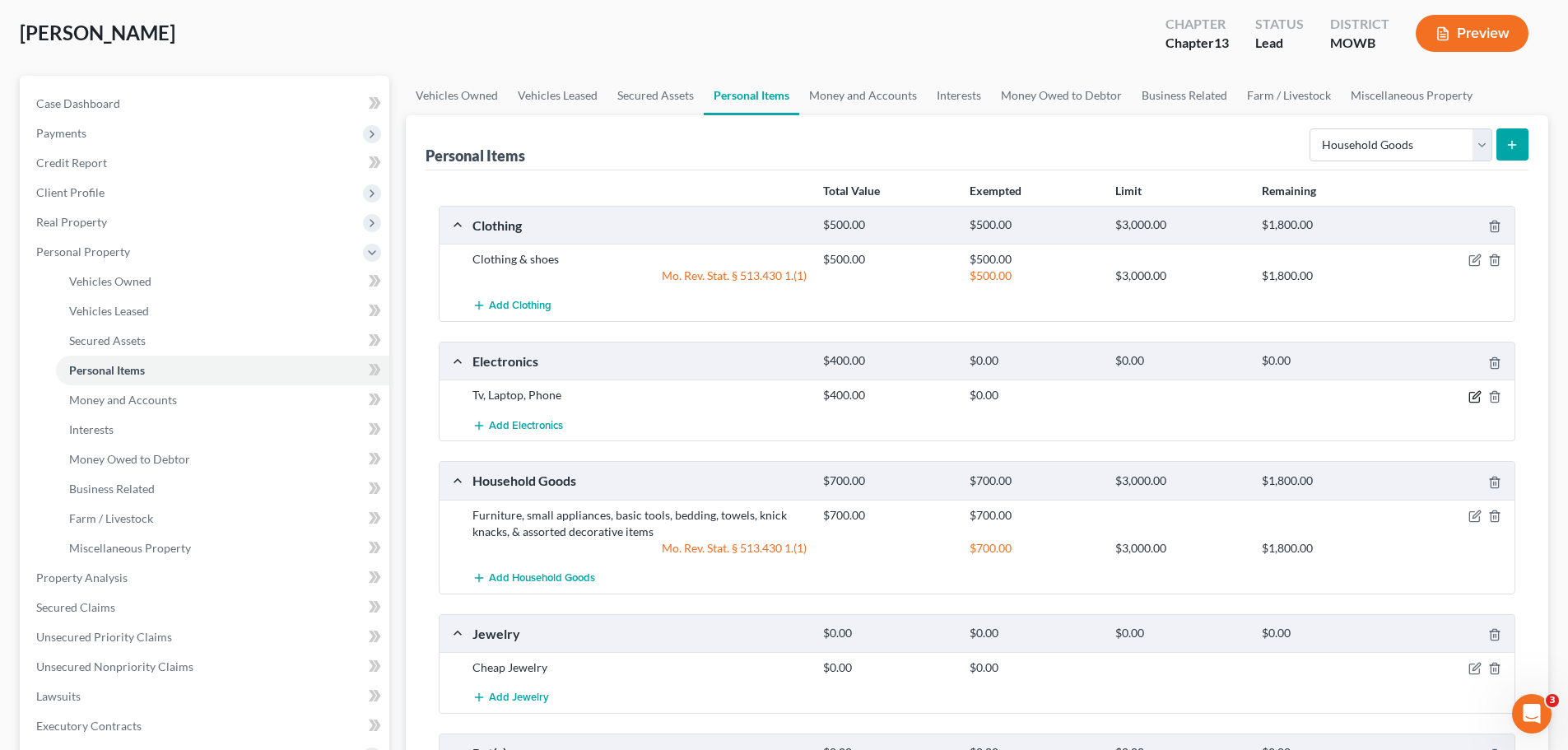
click at [1471, 395] on icon "button" at bounding box center [1474, 397] width 13 height 13
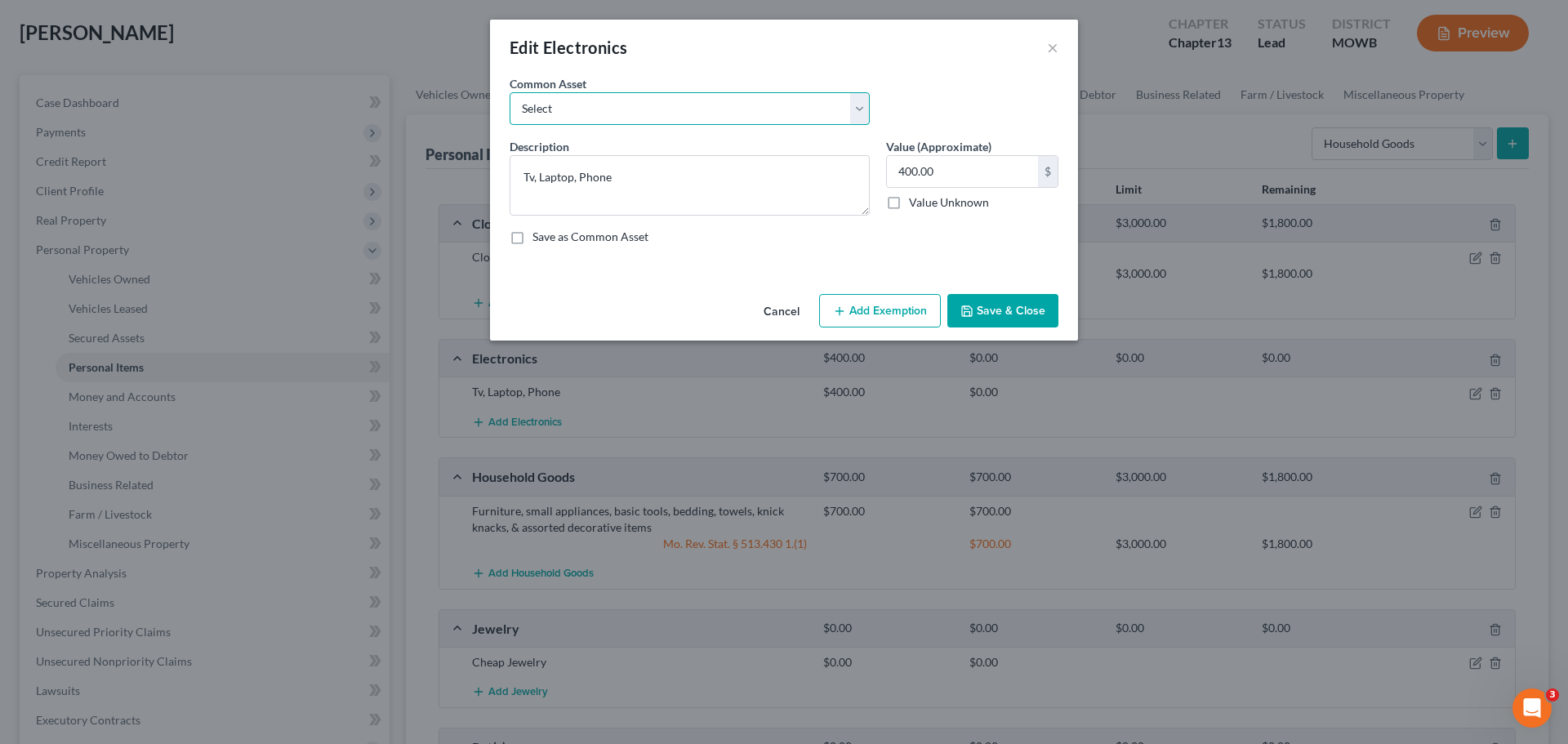
click at [701, 113] on select "Select TVs, Videos, Computer, Tablet" at bounding box center [689, 108] width 360 height 33
select select "0"
click at [509, 92] on select "Select TVs, Videos, Computer, Tablet" at bounding box center [689, 108] width 360 height 33
type textarea "TVs, Videos, Computer, Tablet"
click at [967, 165] on input "475.00" at bounding box center [962, 171] width 151 height 31
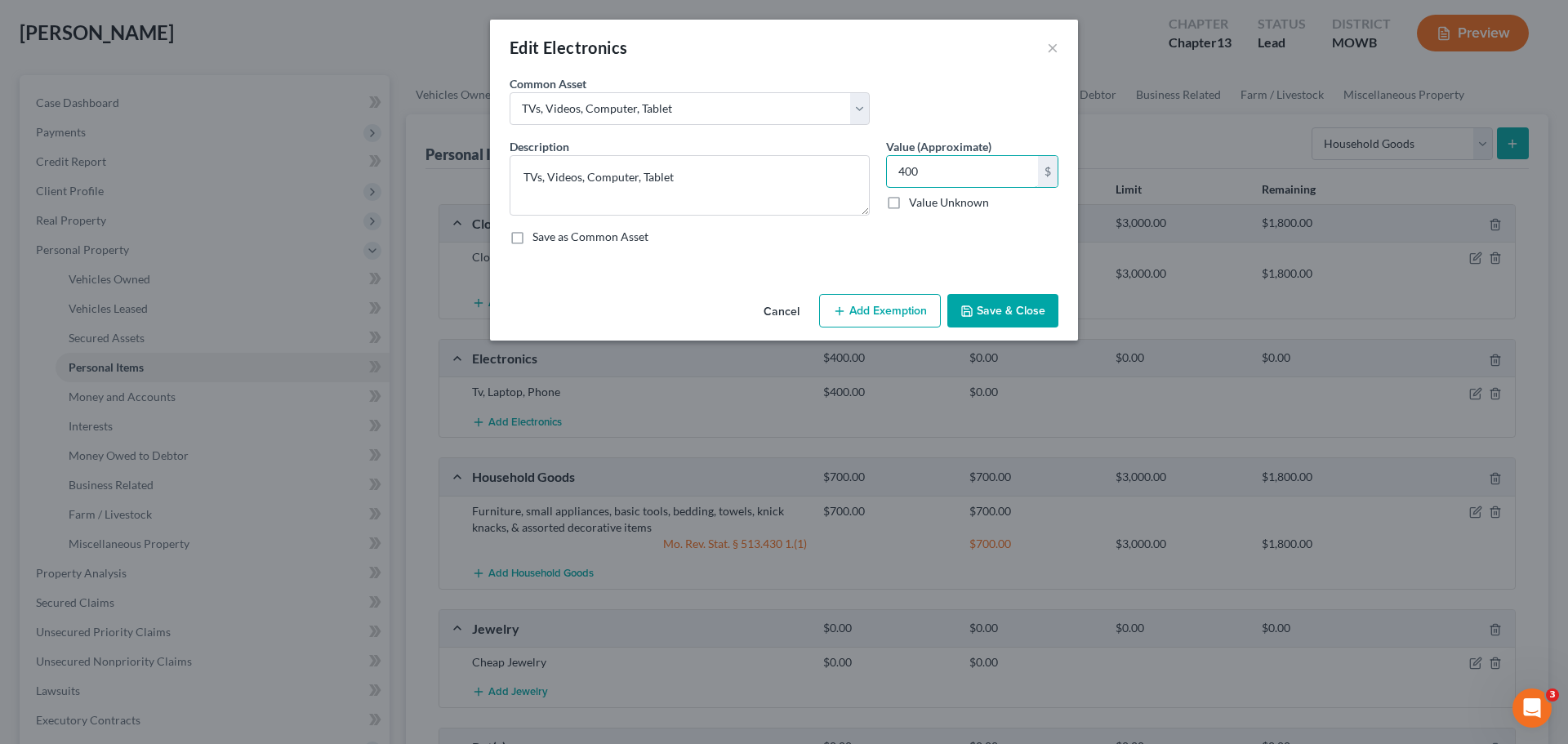
type input "400"
click at [902, 294] on button "Add Exemption" at bounding box center [879, 311] width 121 height 35
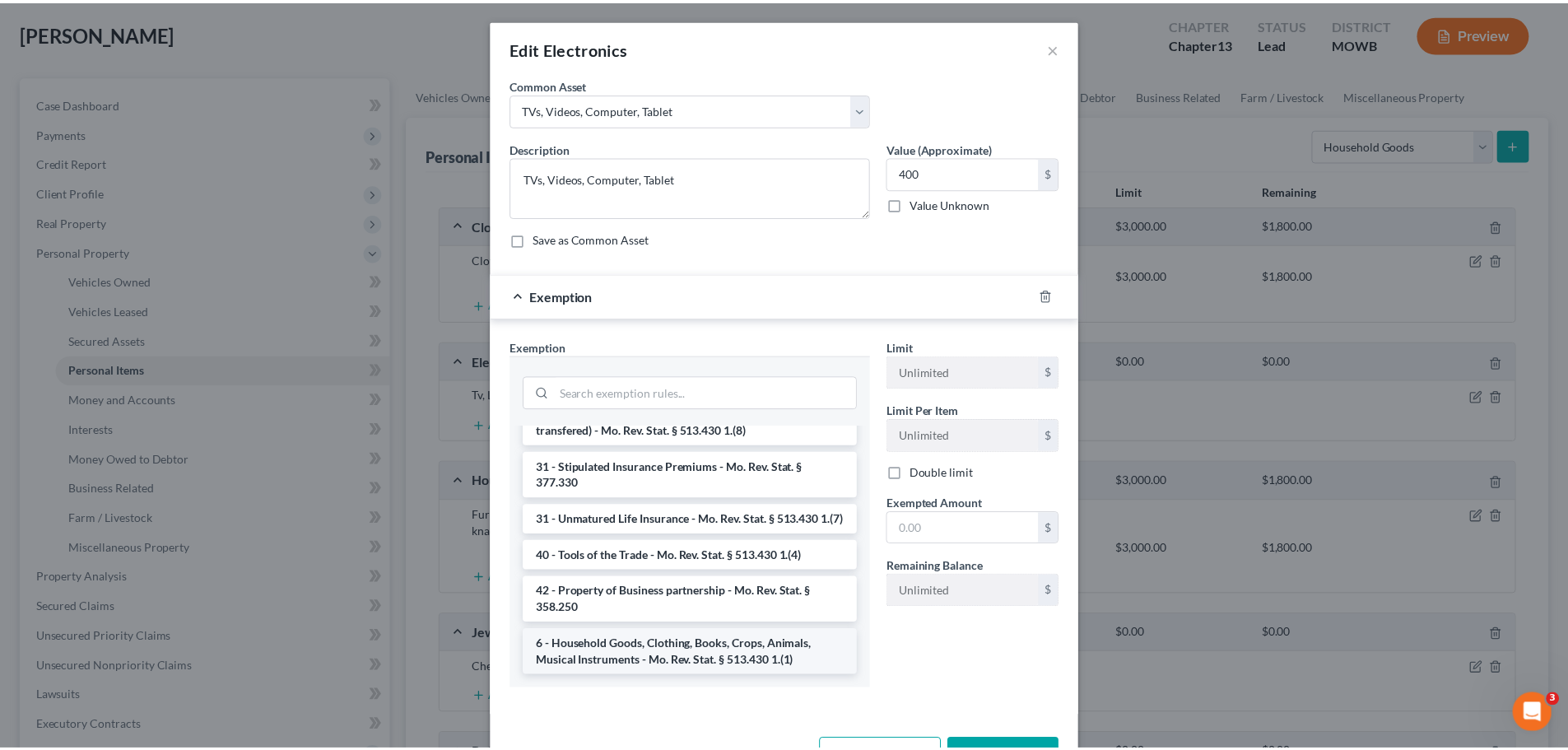
scroll to position [1679, 0]
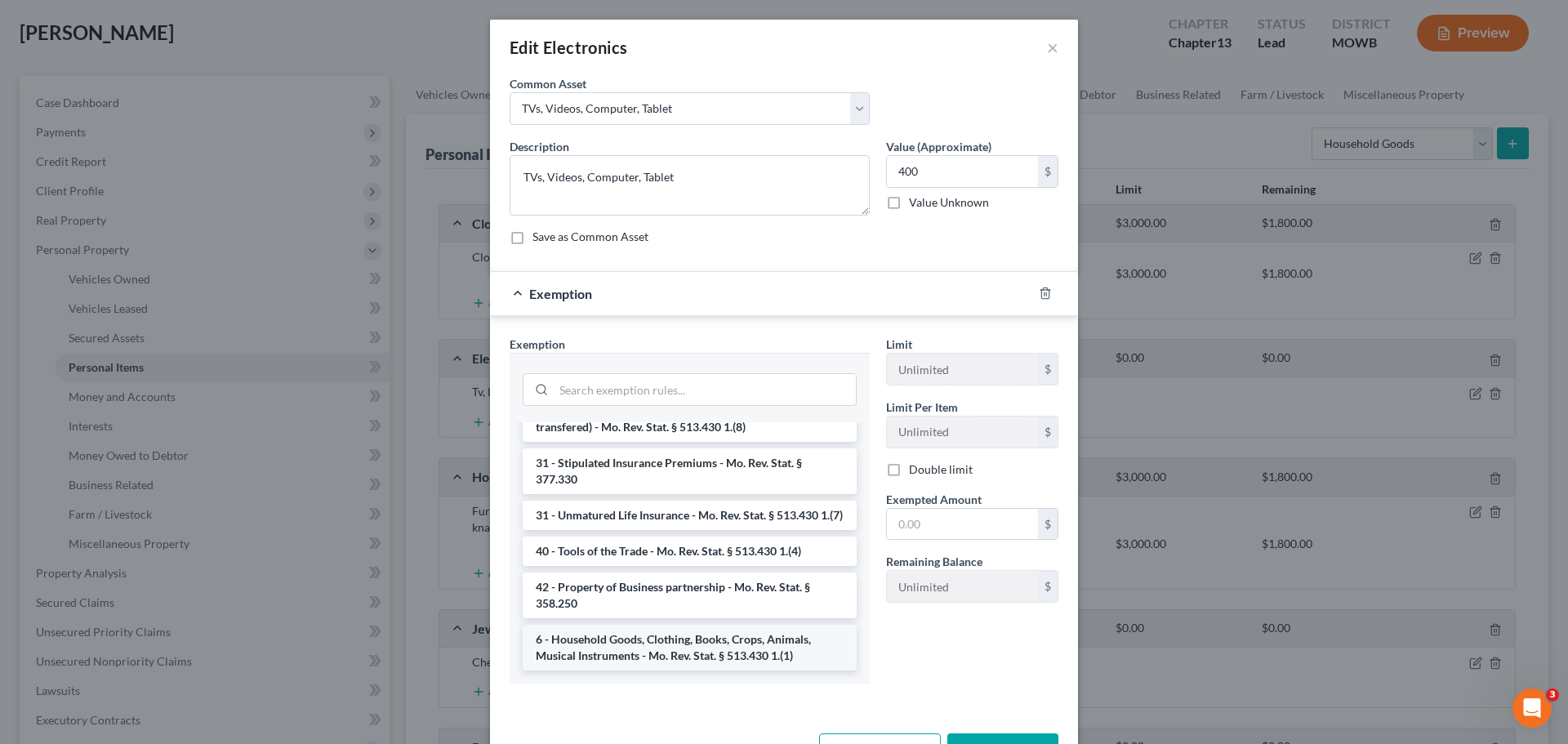
click at [683, 634] on li "6 - Household Goods, Clothing, Books, Crops, Animals, Musical Instruments - Mo.…" at bounding box center [689, 647] width 334 height 46
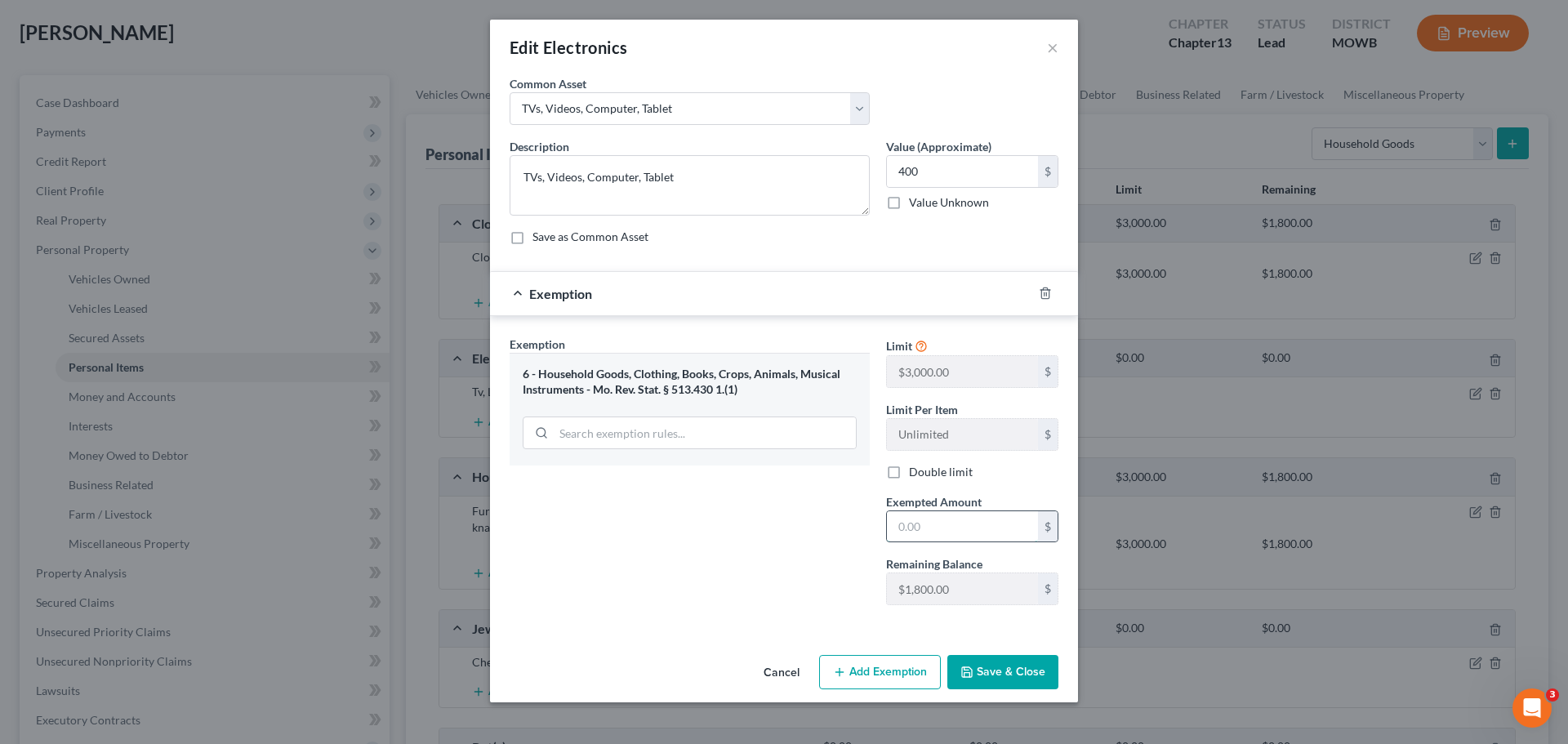
click at [961, 529] on input "text" at bounding box center [962, 526] width 151 height 31
type input "400"
click at [1019, 674] on button "Save & Close" at bounding box center [1002, 672] width 111 height 35
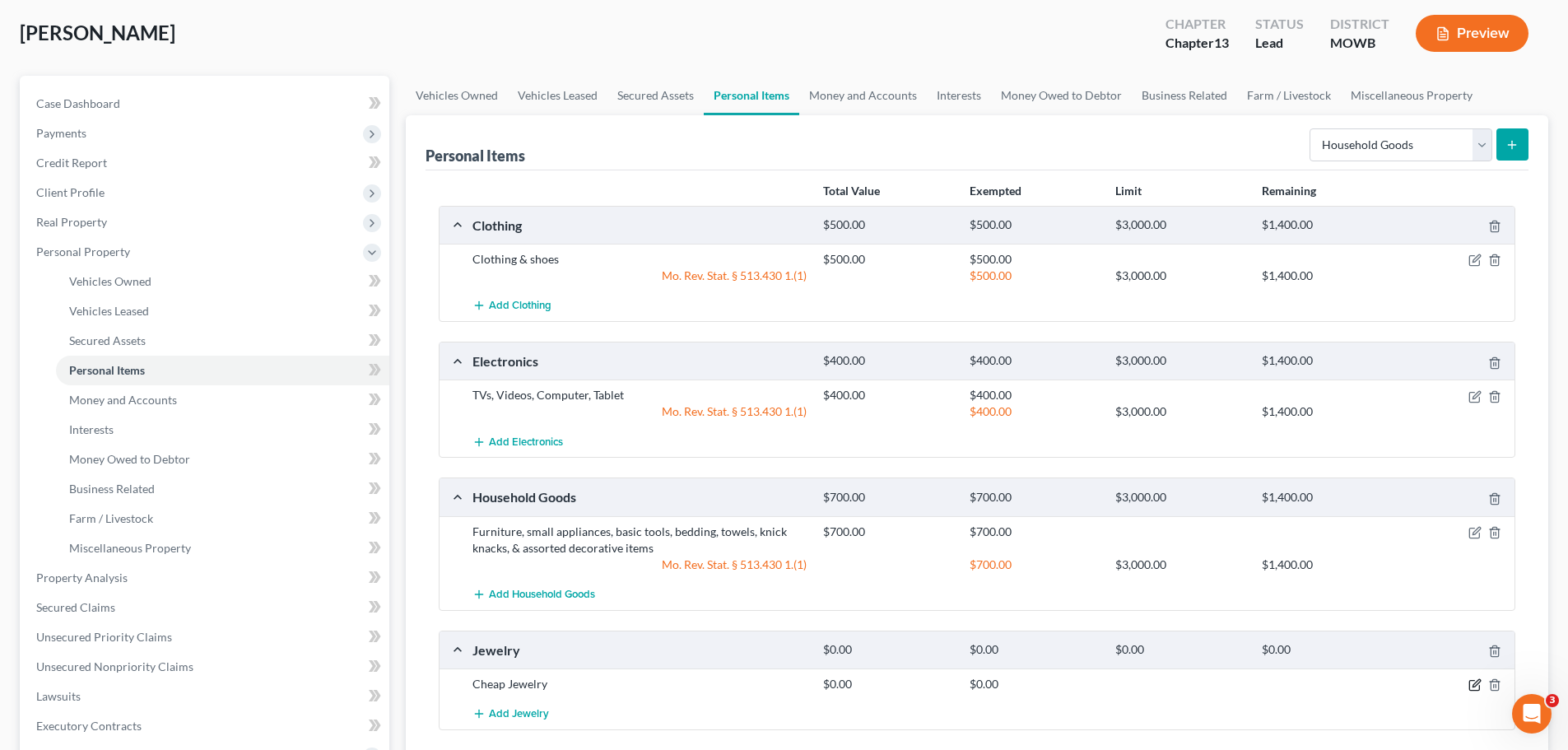
click at [1469, 680] on icon "button" at bounding box center [1474, 685] width 13 height 13
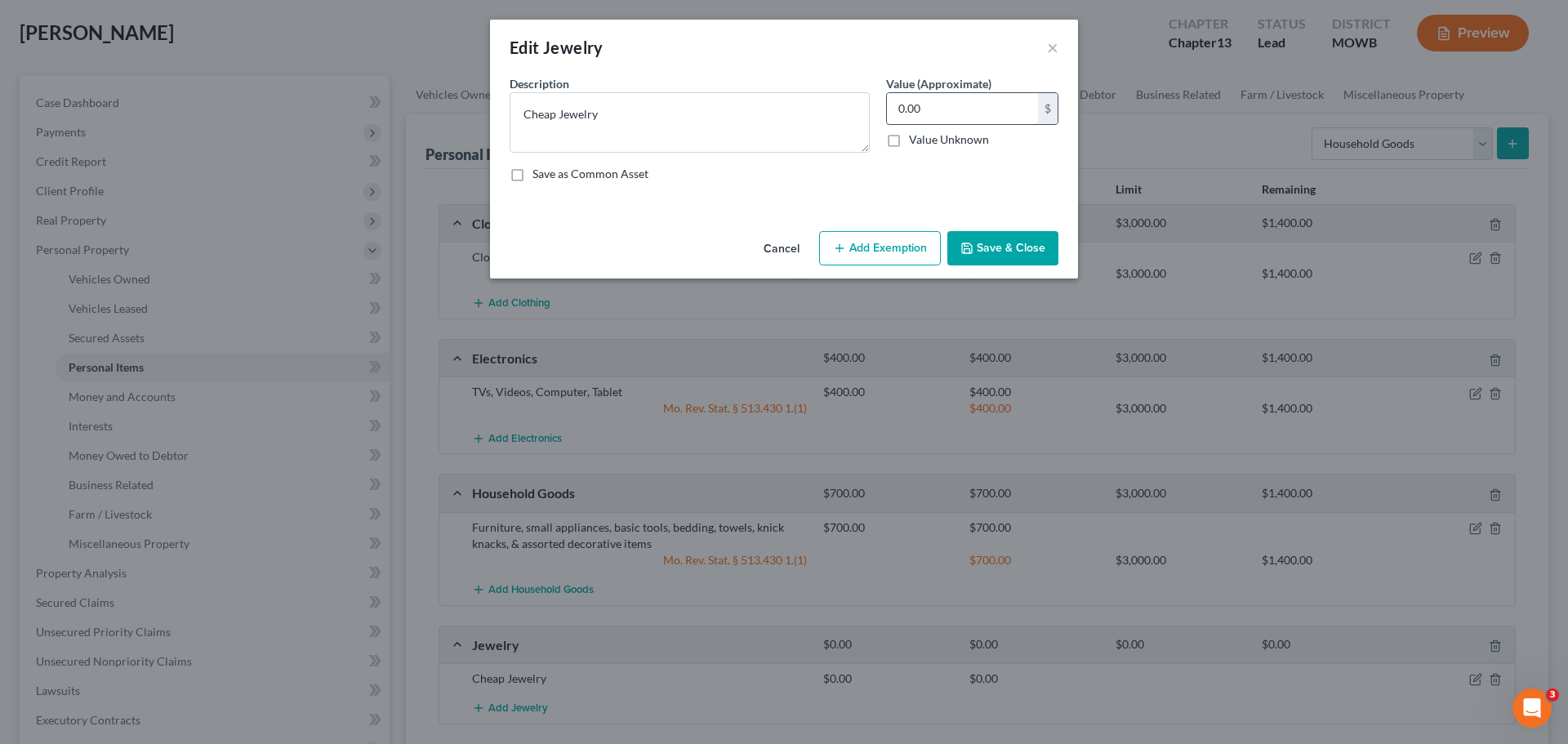
click at [940, 112] on input "0.00" at bounding box center [962, 108] width 151 height 31
type input "100"
drag, startPoint x: 560, startPoint y: 116, endPoint x: 384, endPoint y: 129, distance: 176.5
click at [384, 129] on div "Edit Jewelry × An exemption set must first be selected from the Filing Informat…" at bounding box center [784, 372] width 1568 height 744
type textarea "Jewelry"
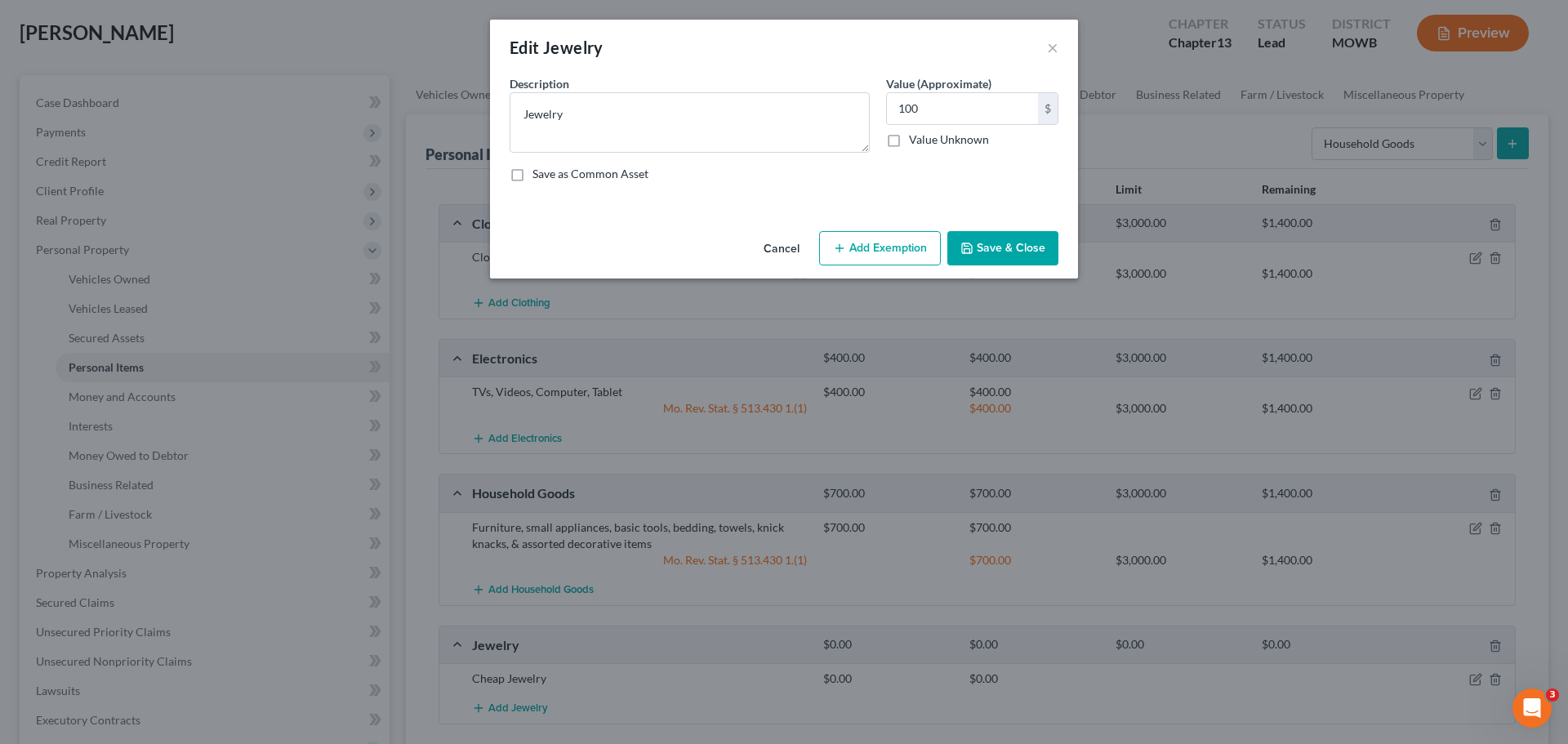
click at [933, 258] on button "Add Exemption" at bounding box center [879, 248] width 121 height 35
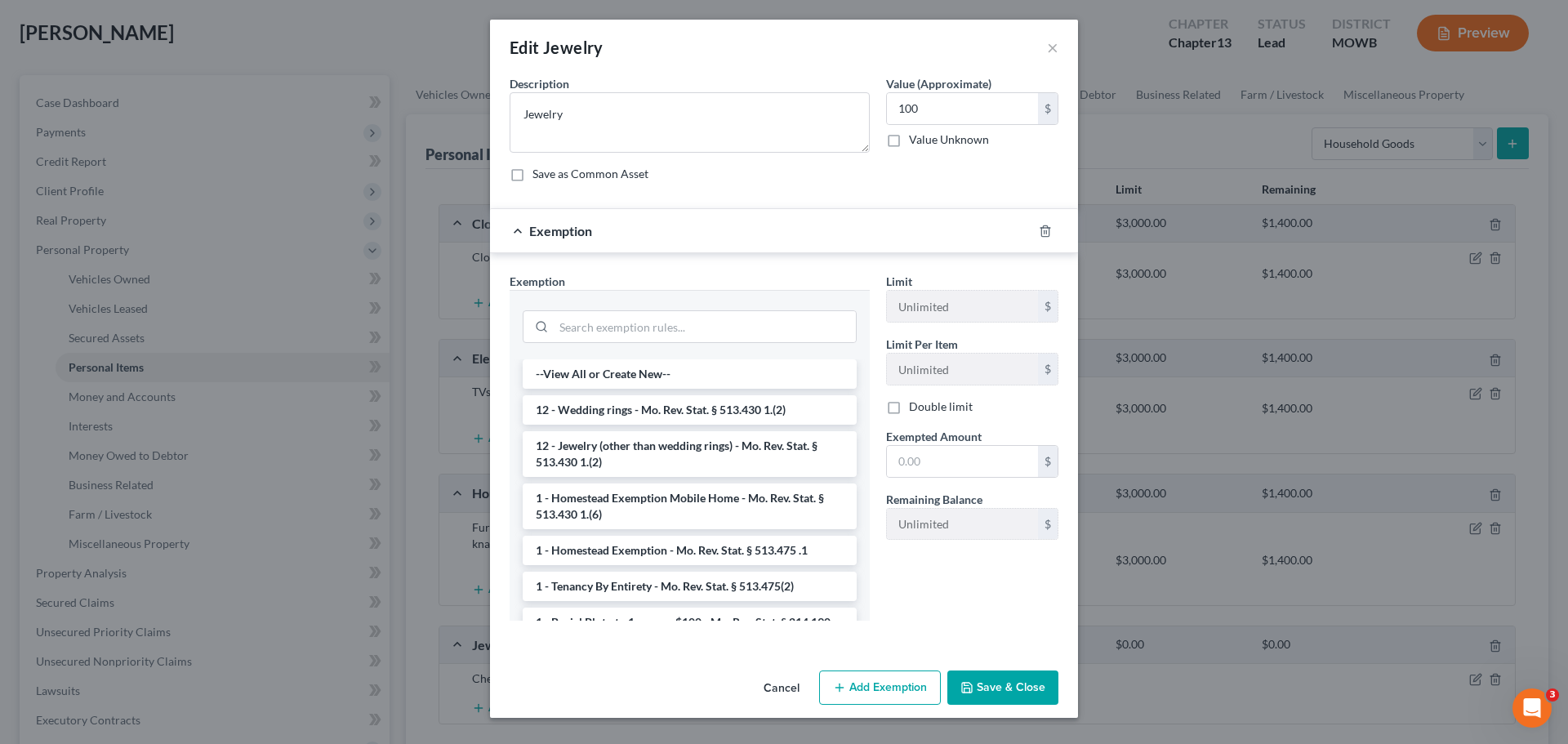
drag, startPoint x: 667, startPoint y: 445, endPoint x: 683, endPoint y: 445, distance: 16.0
click at [668, 445] on li "12 - Jewelry (other than wedding rings) - Mo. Rev. Stat. § 513.430 1.(2)" at bounding box center [689, 454] width 334 height 46
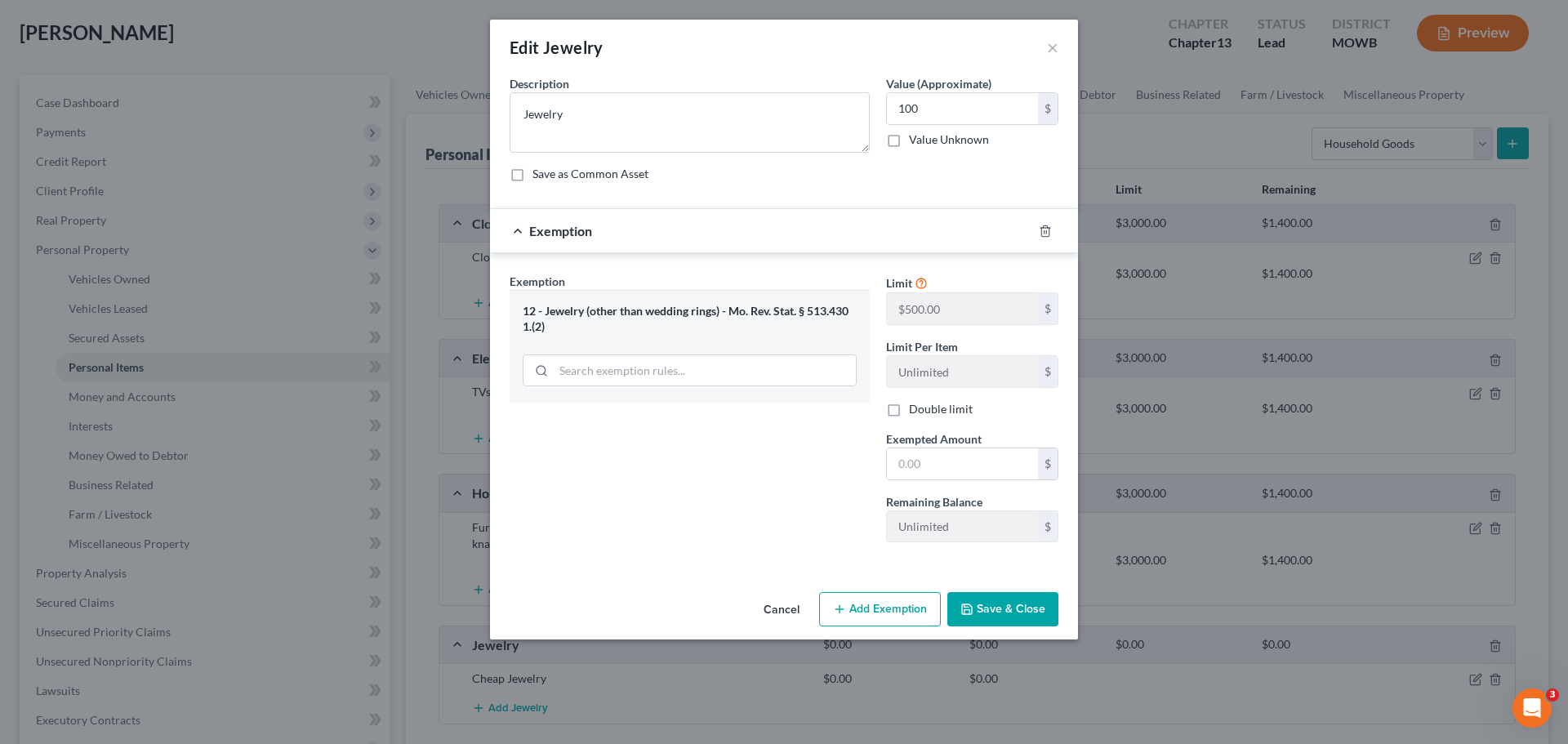
click at [884, 459] on div "Exempted Amount * $" at bounding box center [971, 455] width 189 height 50
click at [894, 458] on input "text" at bounding box center [962, 463] width 151 height 31
type input "100"
click at [824, 504] on div "Exemption Set must be selected for CA. Exemption * 12 - Jewelry (other than wed…" at bounding box center [690, 413] width 377 height 283
click at [982, 596] on button "Save & Close" at bounding box center [1002, 609] width 111 height 35
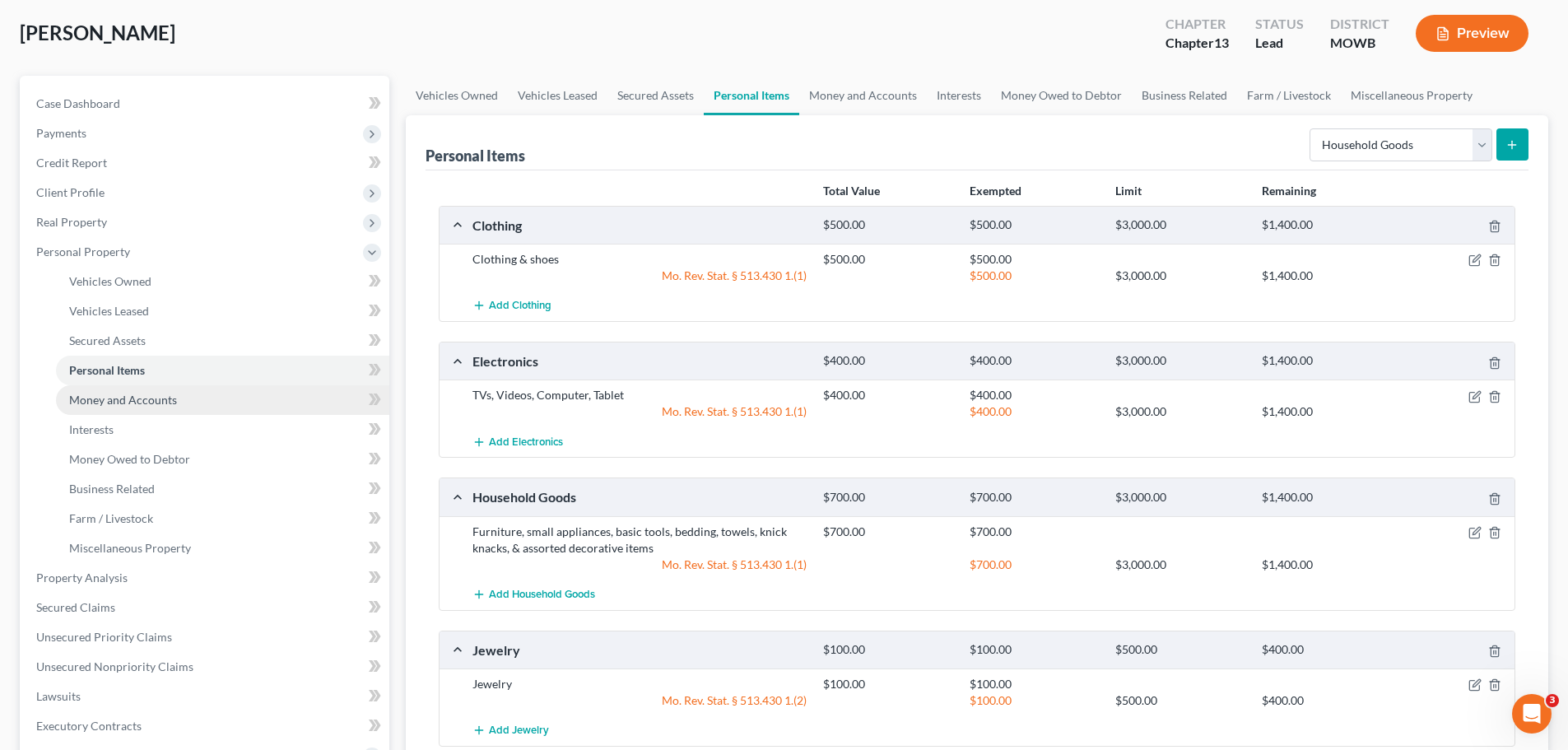
click at [131, 399] on span "Money and Accounts" at bounding box center [123, 400] width 108 height 14
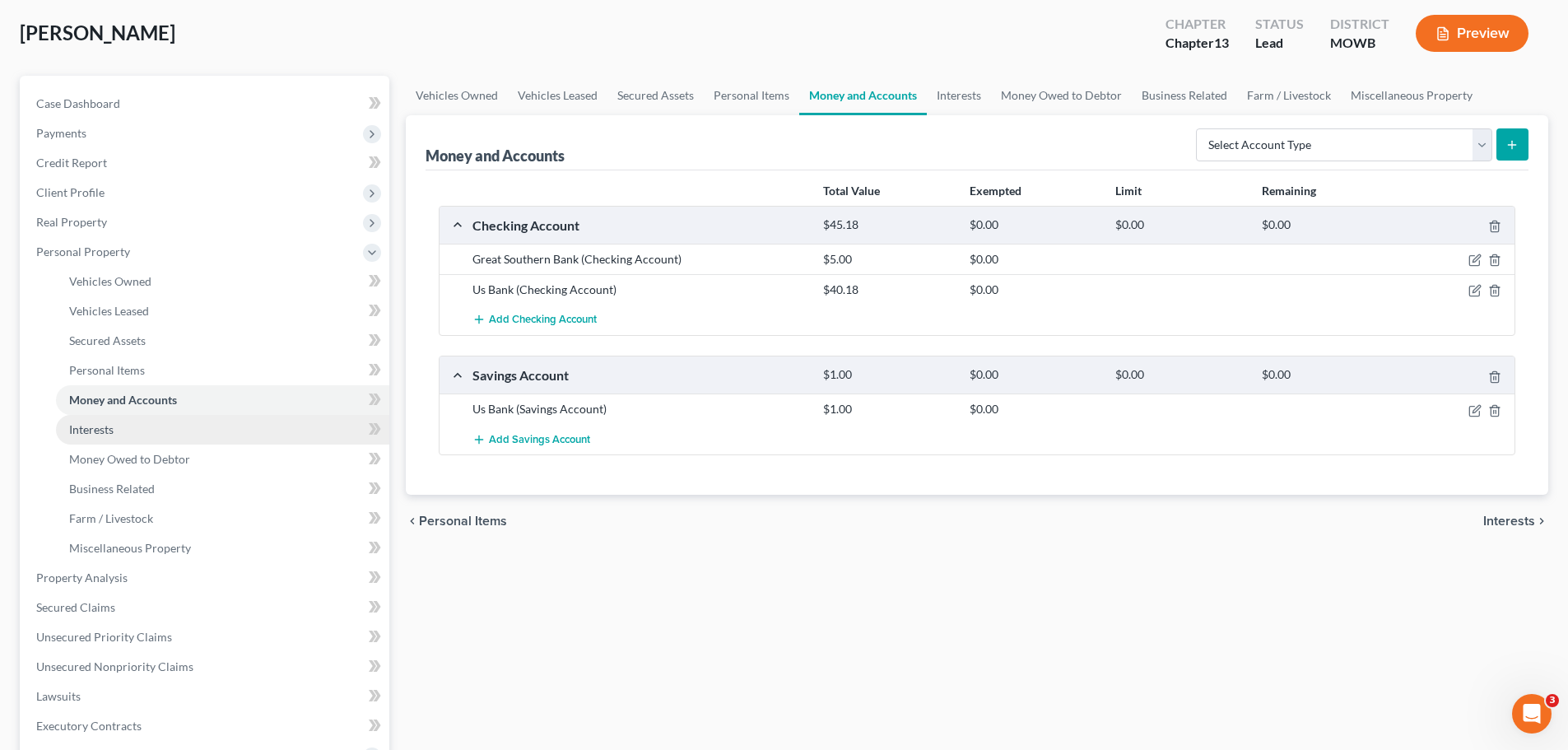
click at [128, 441] on link "Interests" at bounding box center [223, 429] width 333 height 29
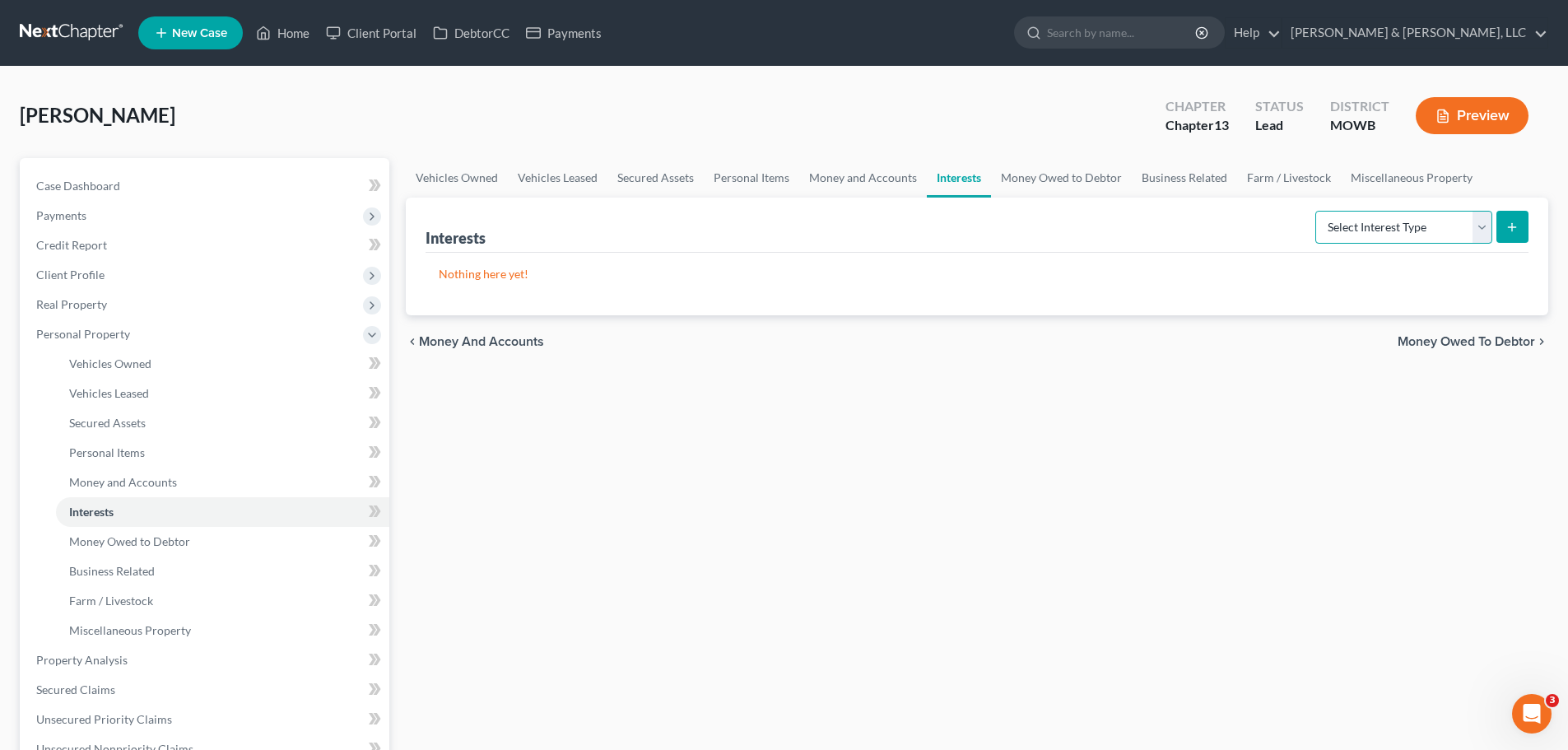
click at [1345, 237] on select "Select Interest Type 401K Annuity Bond Education IRA Government Bond Government…" at bounding box center [1403, 226] width 177 height 33
click at [154, 536] on span "Money Owed to Debtor" at bounding box center [130, 541] width 121 height 14
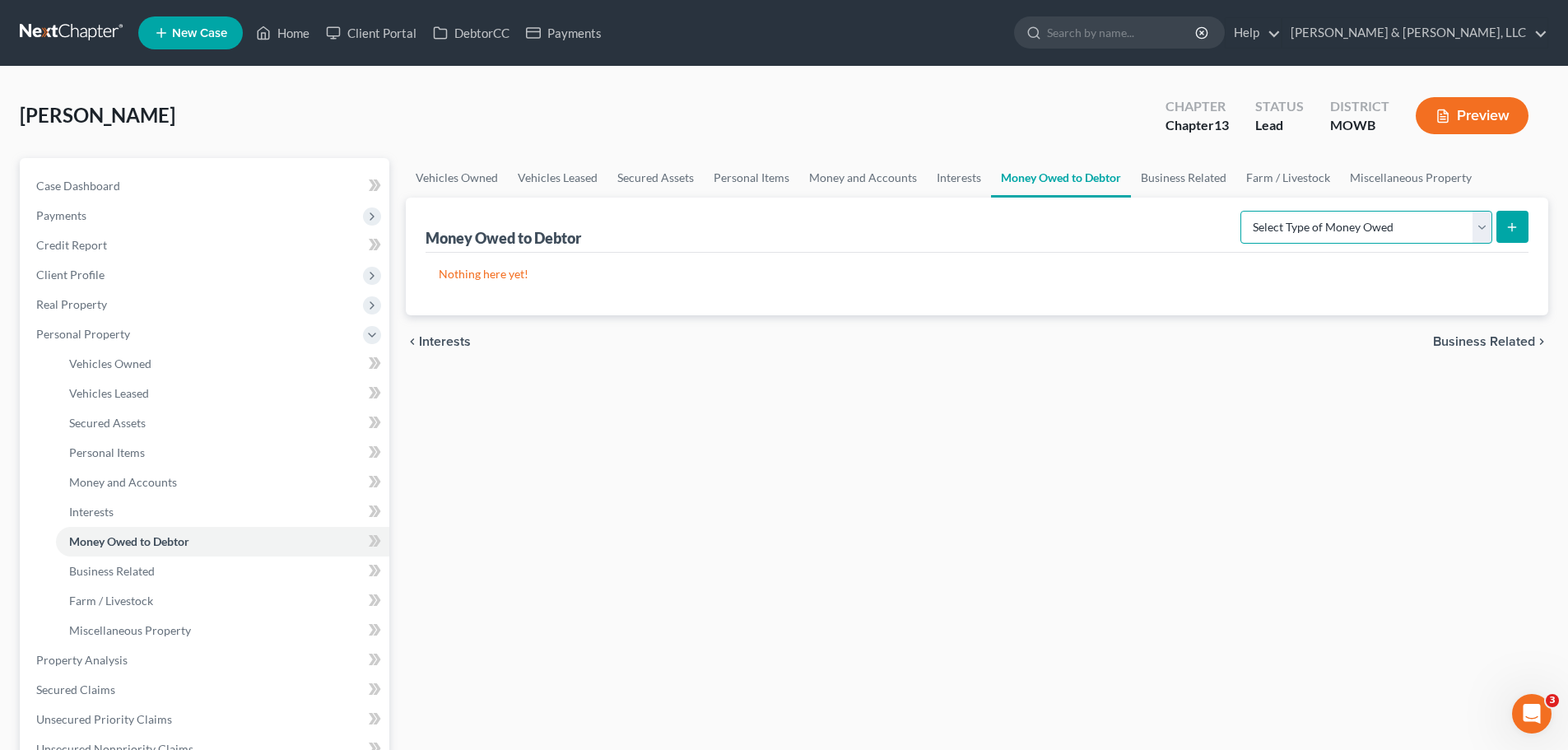
click at [1273, 223] on select "Select Type of Money Owed Accounts Receivable Alimony Child Support Claims Agai…" at bounding box center [1366, 226] width 252 height 33
click at [1242, 210] on select "Select Type of Money Owed Accounts Receivable Alimony Child Support Claims Agai…" at bounding box center [1366, 226] width 252 height 33
click at [1450, 240] on select "Select Type of Money Owed Accounts Receivable Alimony Child Support Claims Agai…" at bounding box center [1366, 226] width 252 height 33
select select "other_contingent_and_unliquidated_claims"
click at [1242, 210] on select "Select Type of Money Owed Accounts Receivable Alimony Child Support Claims Agai…" at bounding box center [1366, 226] width 252 height 33
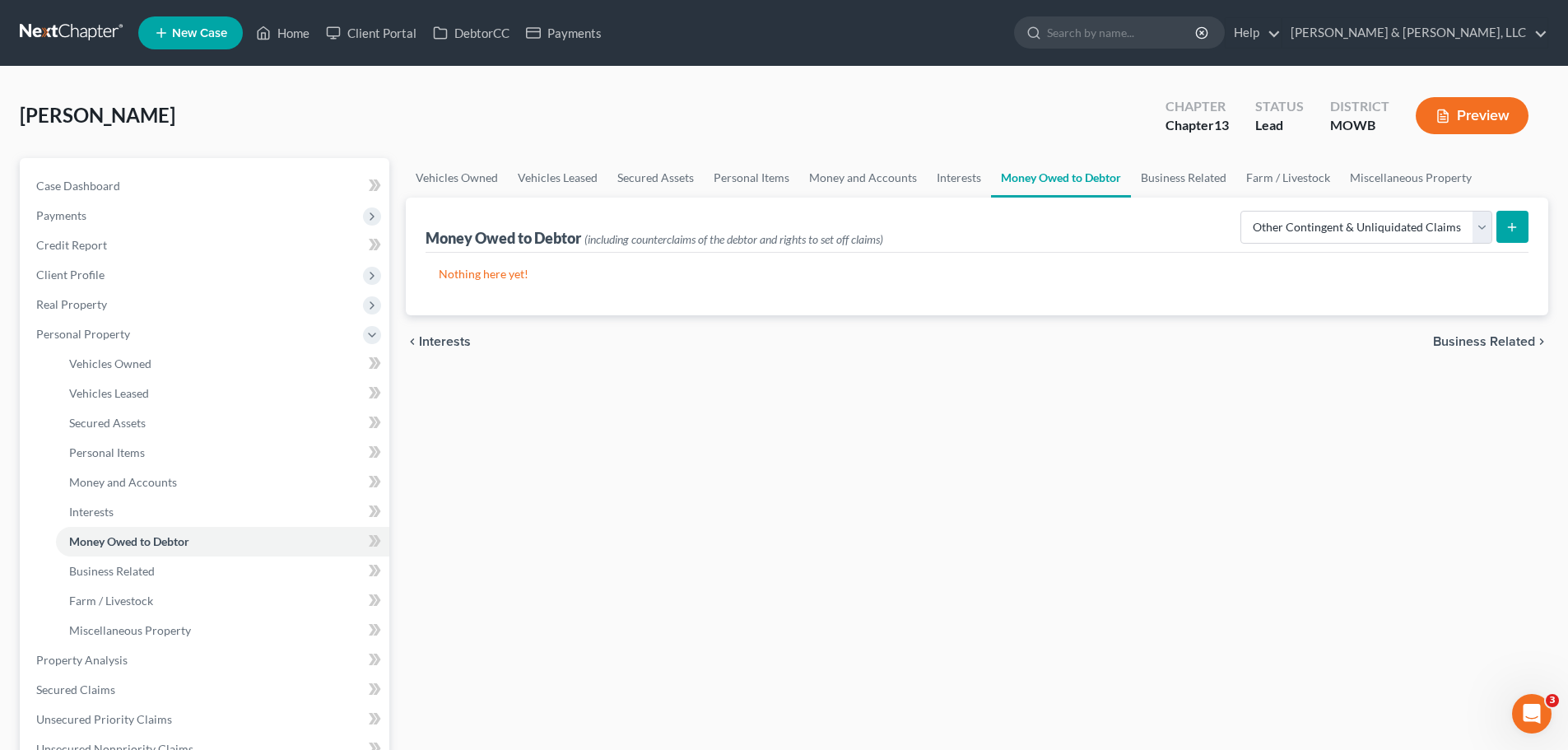
click at [1521, 225] on button "submit" at bounding box center [1512, 226] width 32 height 32
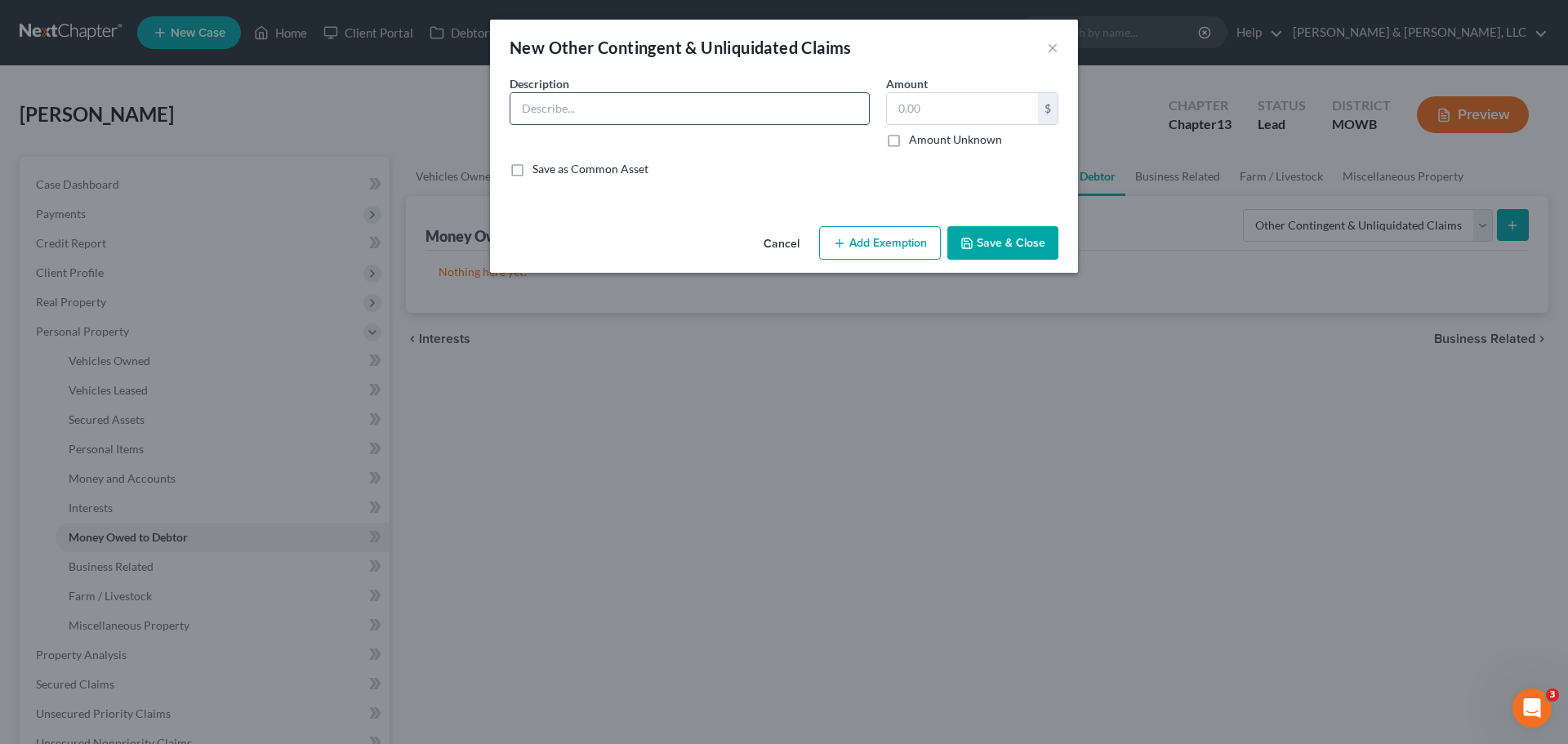
click at [674, 107] on input "text" at bounding box center [690, 108] width 359 height 31
type input "Possible personal injury claim"
click at [1023, 255] on button "Save & Close" at bounding box center [1002, 243] width 111 height 35
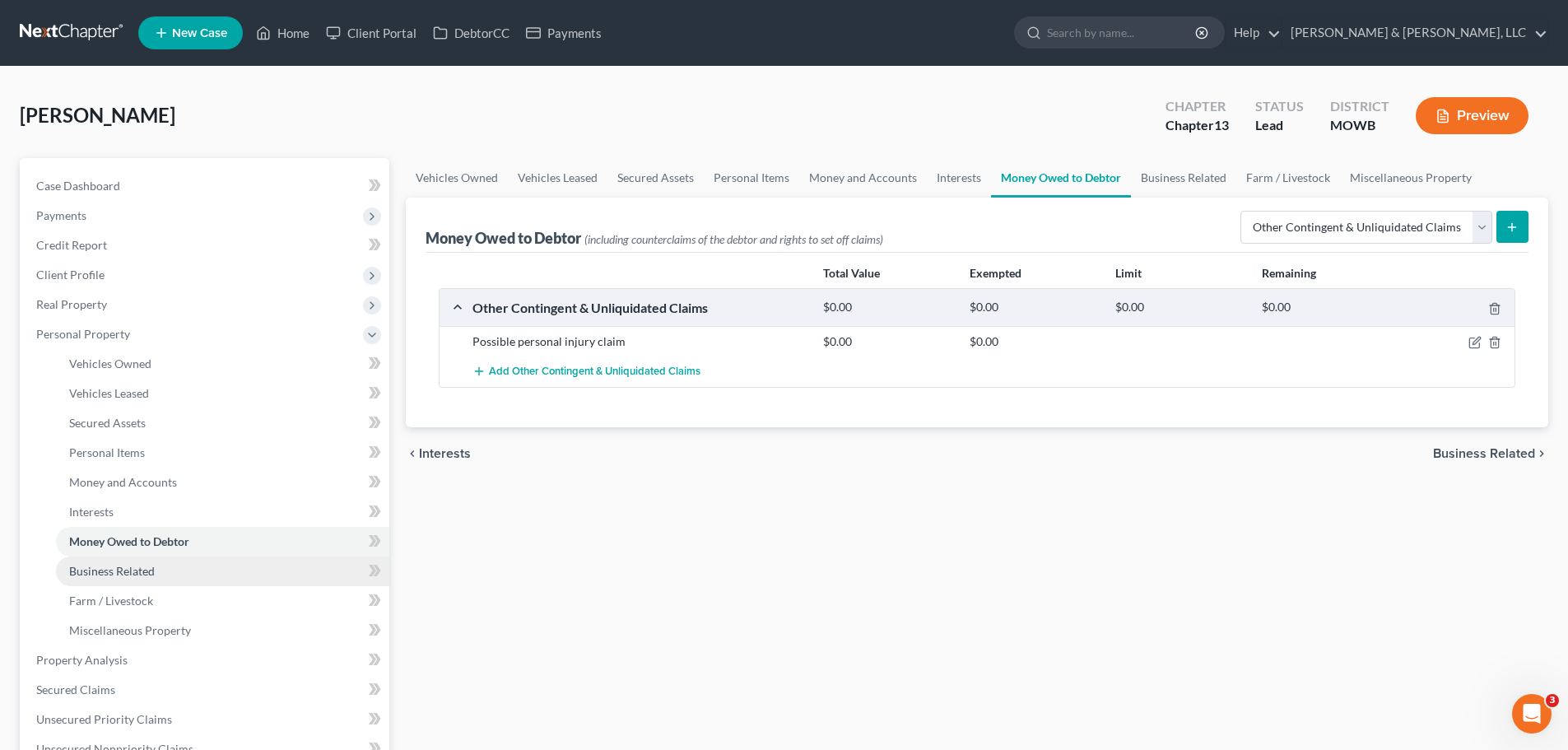
click at [163, 562] on link "Business Related" at bounding box center [223, 570] width 333 height 29
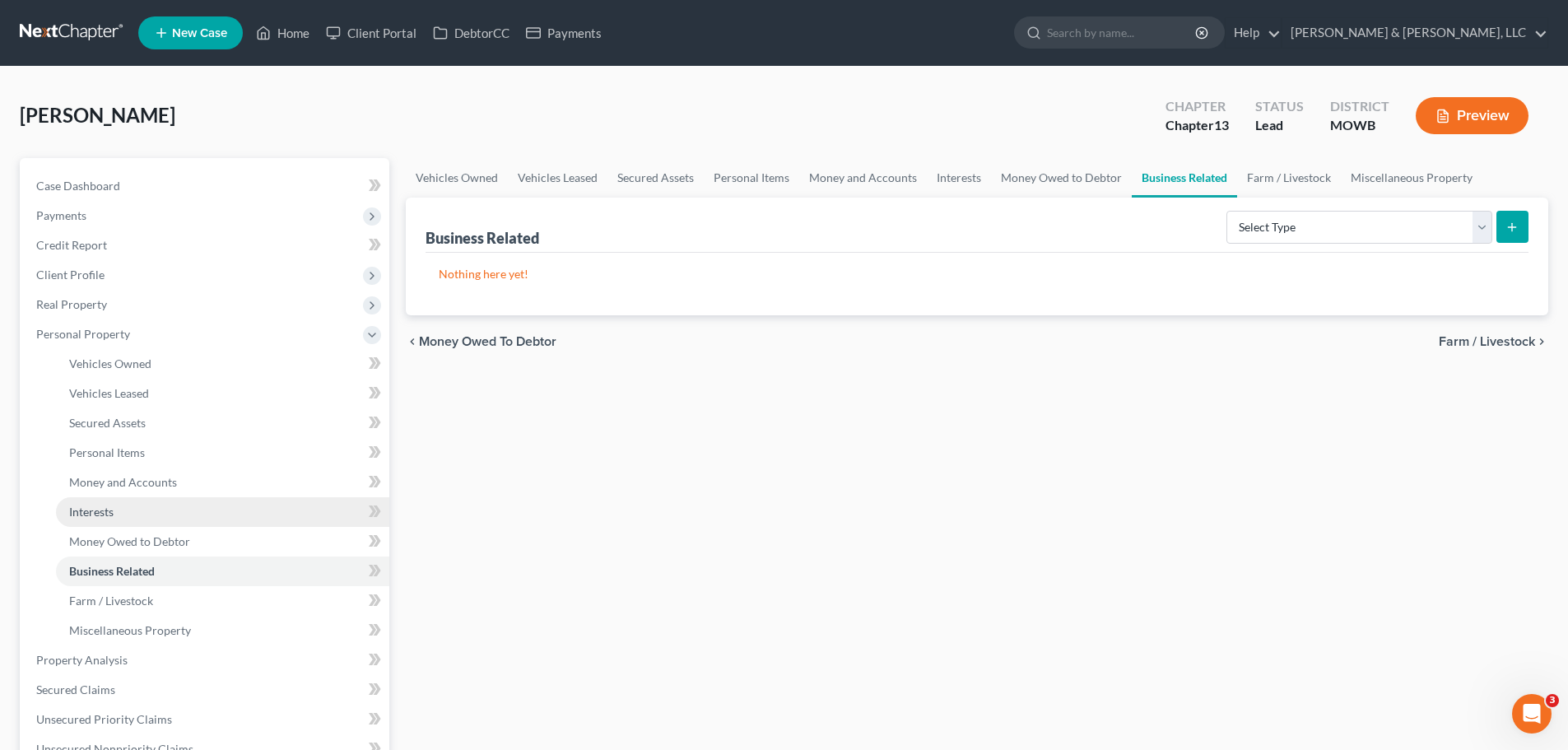
click at [127, 512] on link "Interests" at bounding box center [223, 511] width 333 height 29
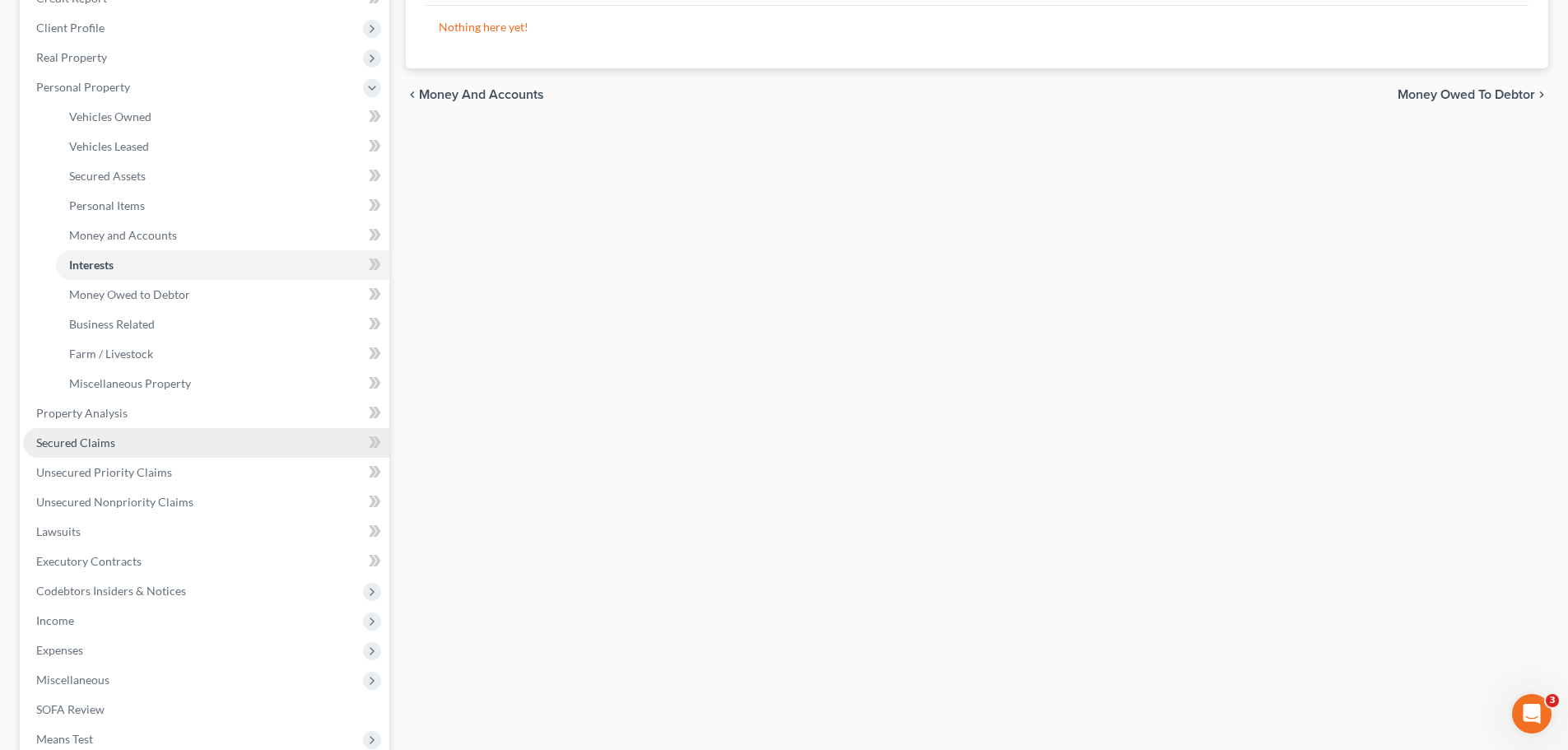
click at [134, 435] on link "Secured Claims" at bounding box center [205, 442] width 366 height 29
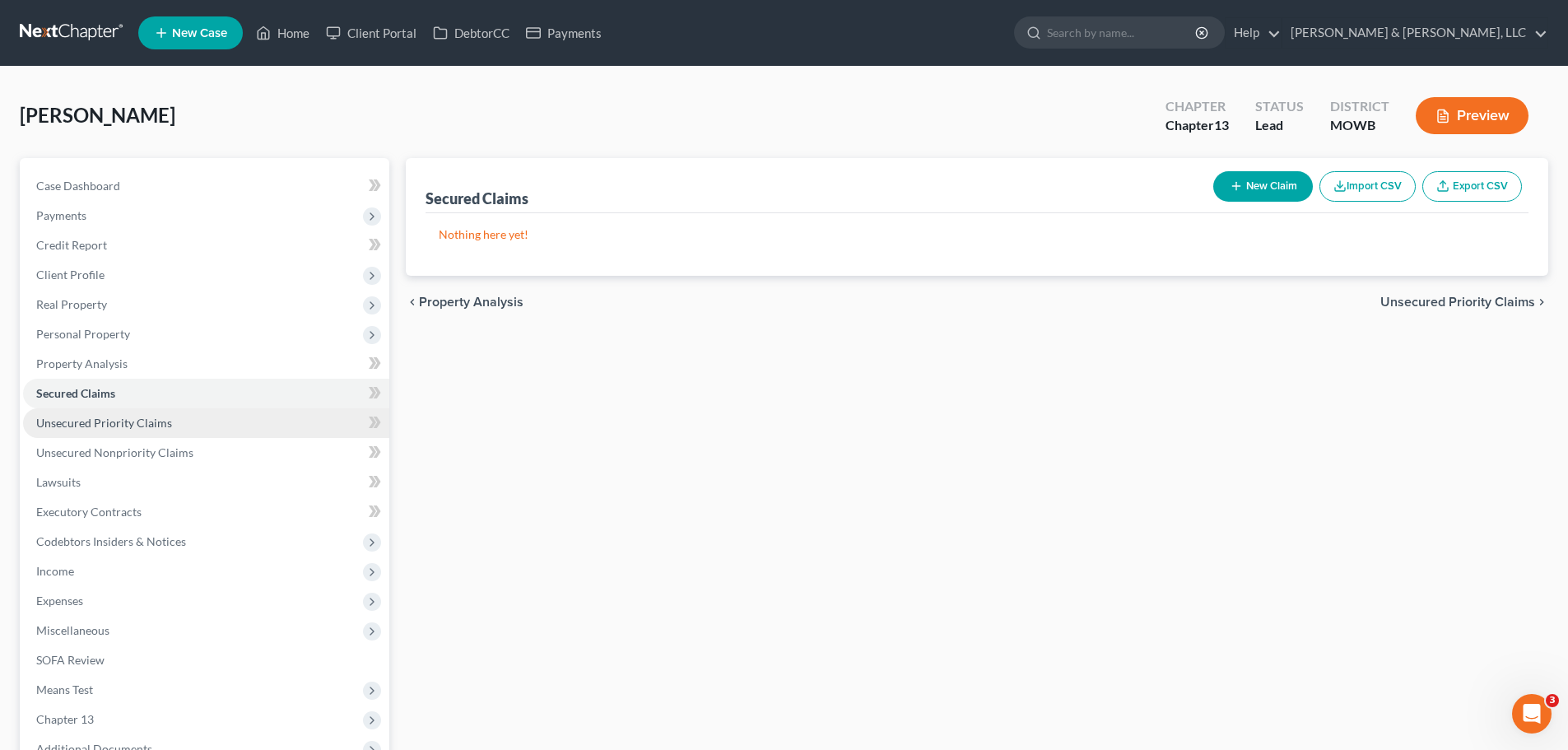
click at [154, 434] on link "Unsecured Priority Claims" at bounding box center [205, 422] width 366 height 29
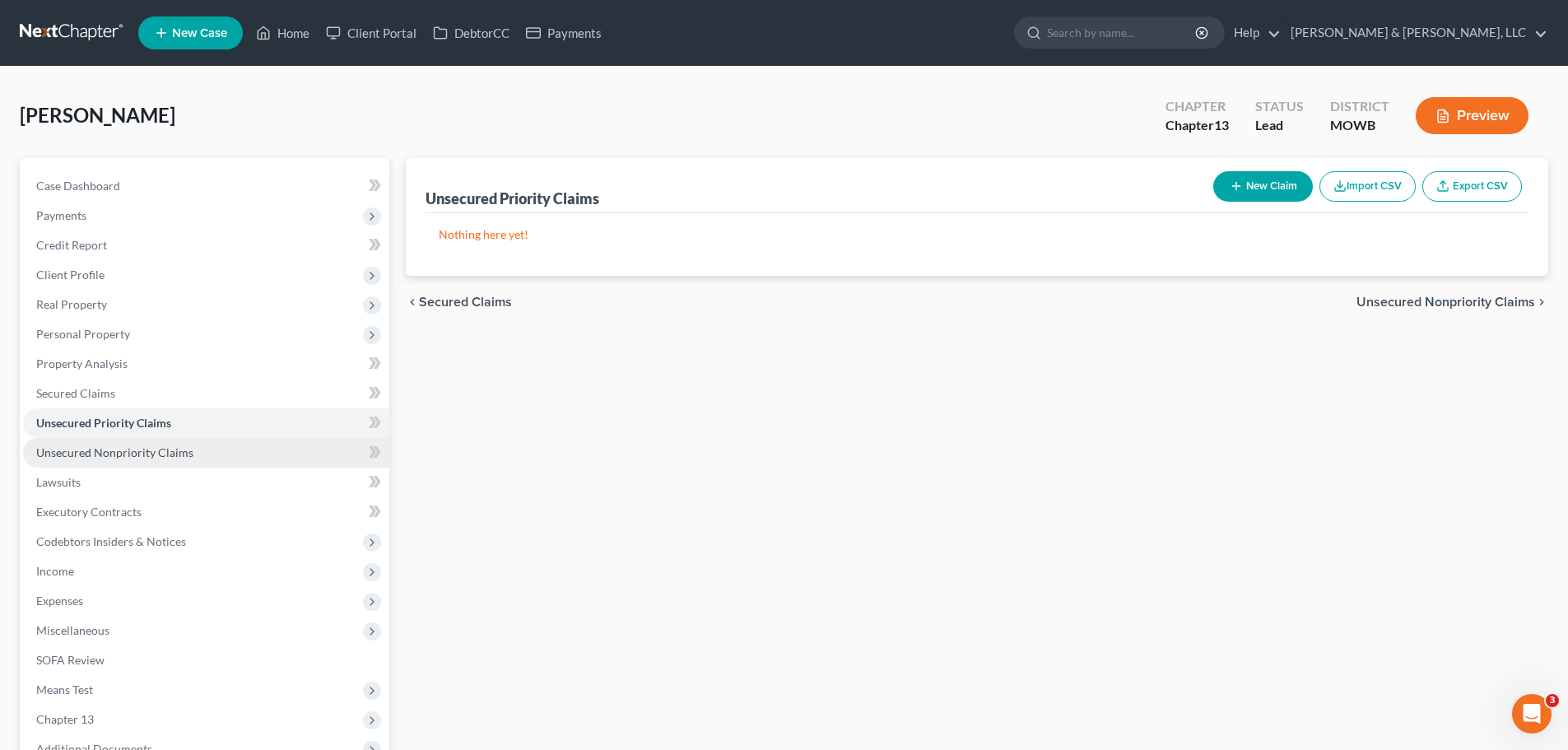
click at [148, 454] on span "Unsecured Nonpriority Claims" at bounding box center [115, 452] width 157 height 14
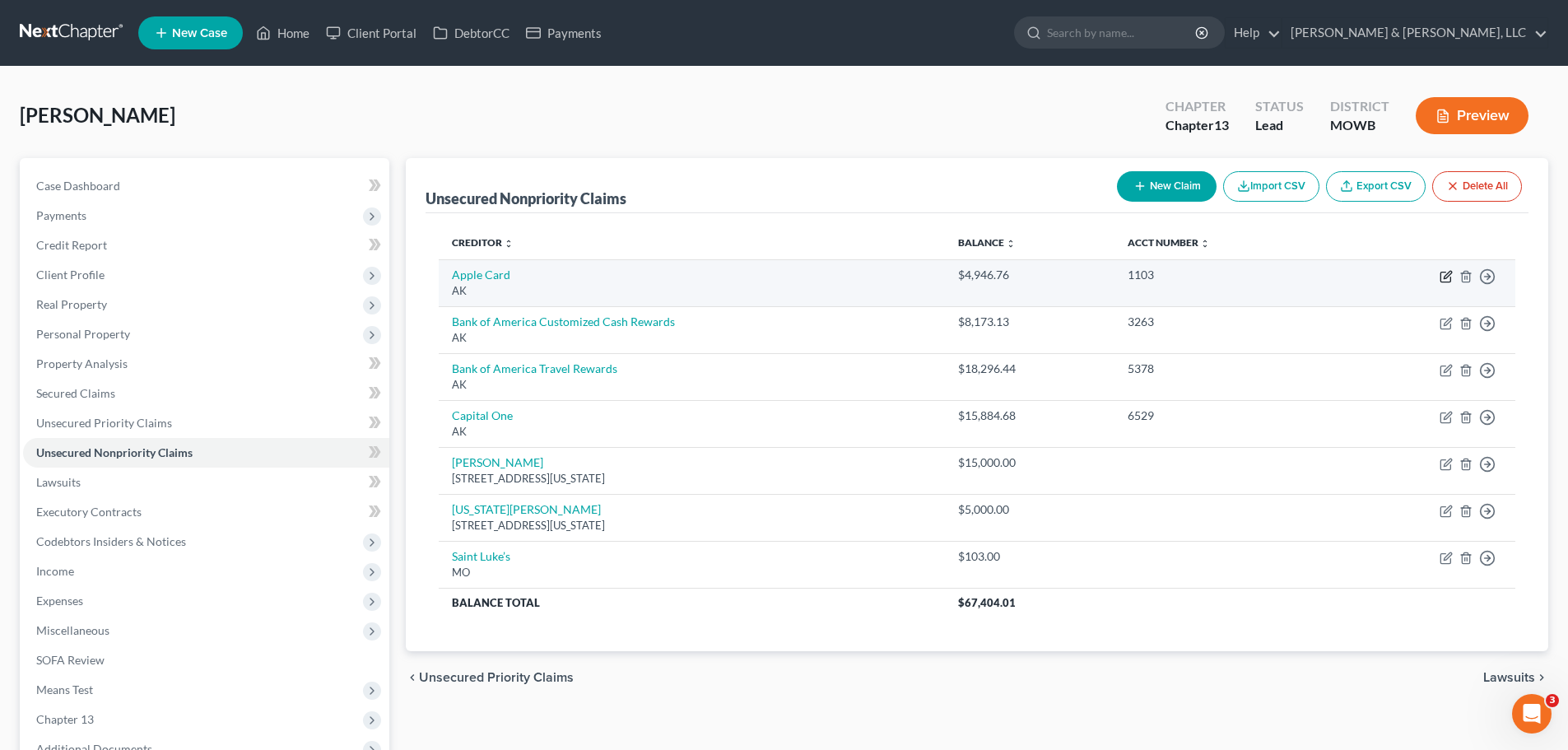
click at [1449, 272] on icon "button" at bounding box center [1447, 275] width 8 height 8
select select "1"
select select "2"
select select "0"
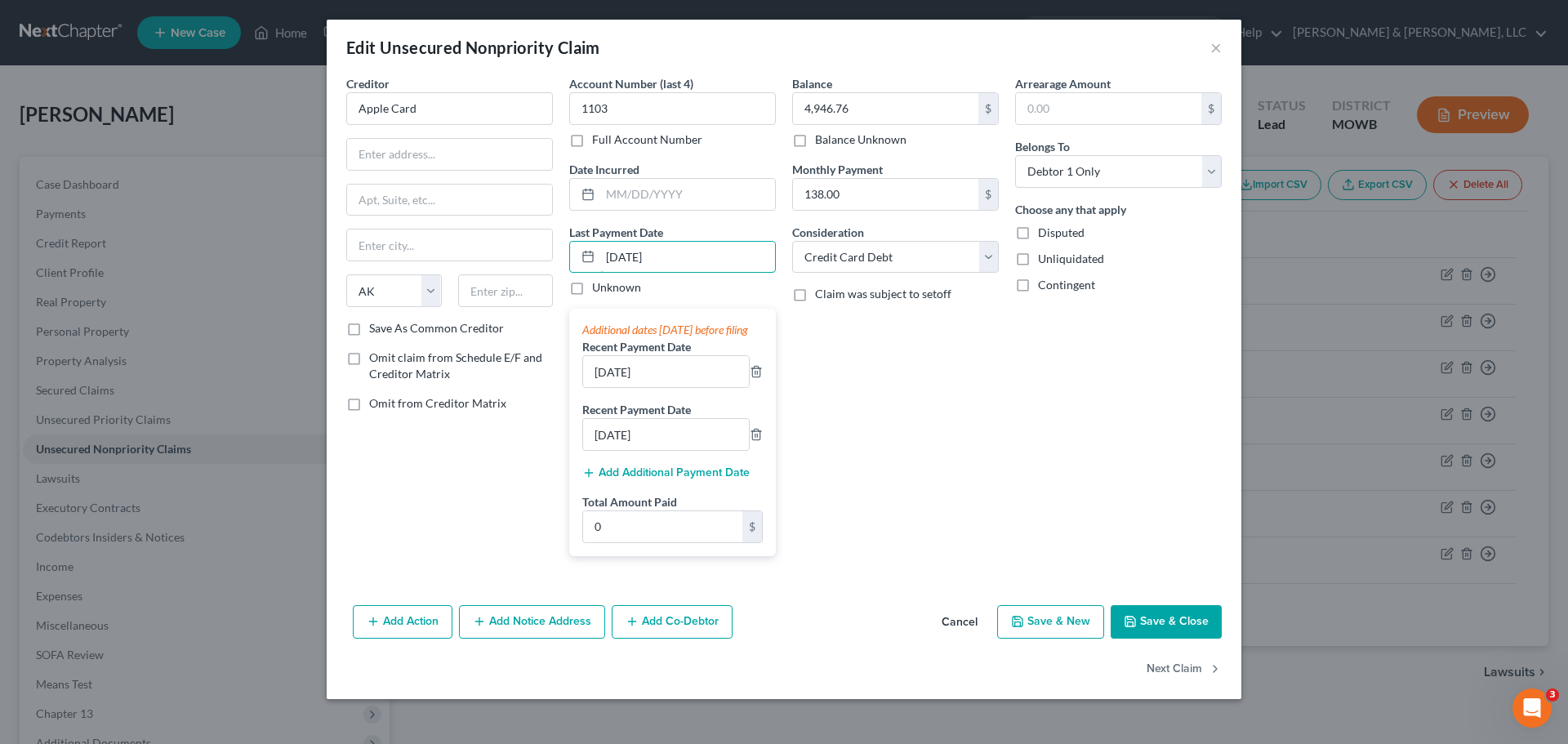
drag, startPoint x: 706, startPoint y: 256, endPoint x: 428, endPoint y: 262, distance: 278.1
click at [431, 262] on div "Creditor * Apple Card State AL AK AR AZ CA CO CT DE DC FL GA GU HI ID IL IN IA …" at bounding box center [784, 322] width 892 height 494
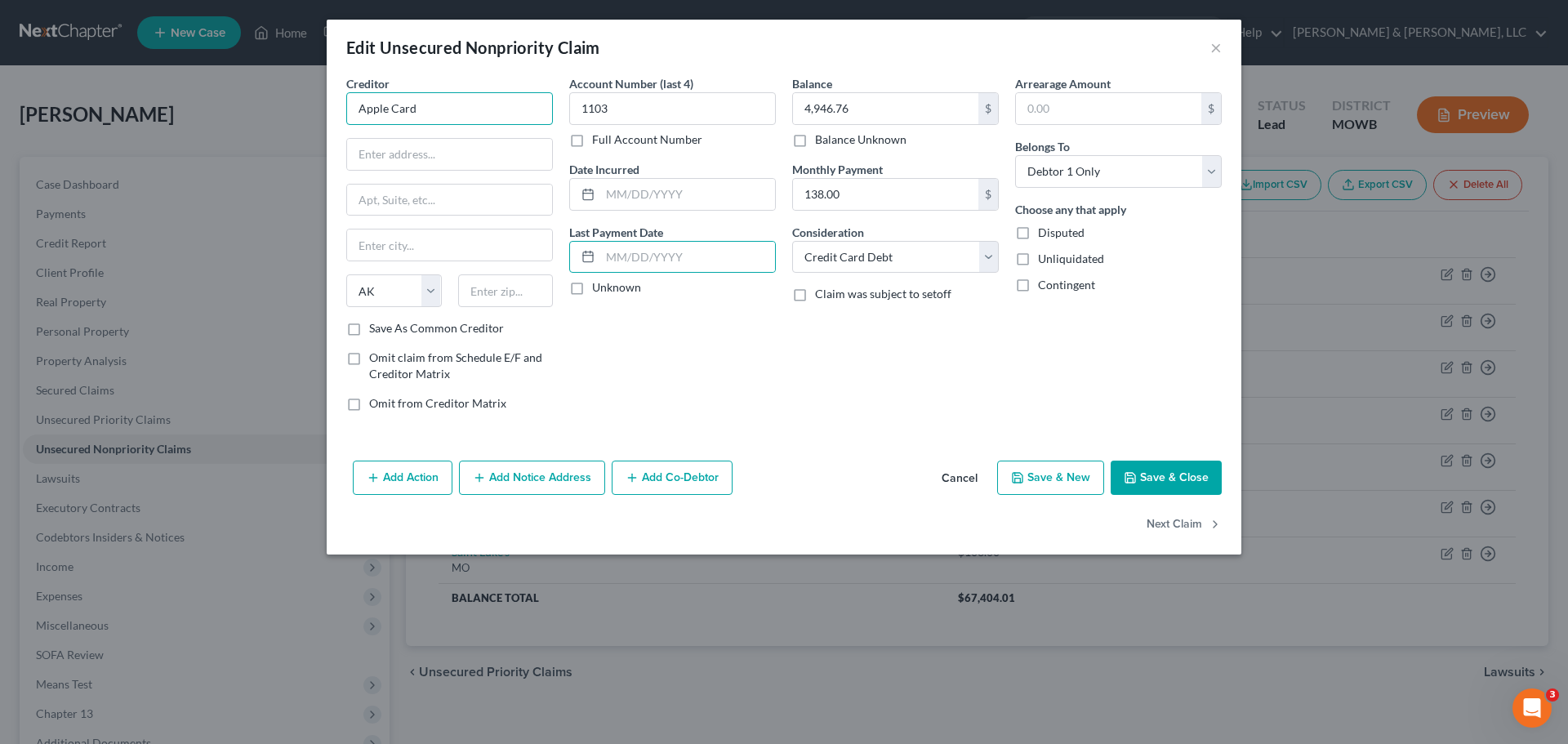
click at [427, 119] on input "Apple Card" at bounding box center [449, 108] width 207 height 33
click at [422, 144] on div "GSB / Apple" at bounding box center [443, 136] width 170 height 16
type input "GSB / Apple"
type input "Lockbox 6112"
type input "PO box 7247"
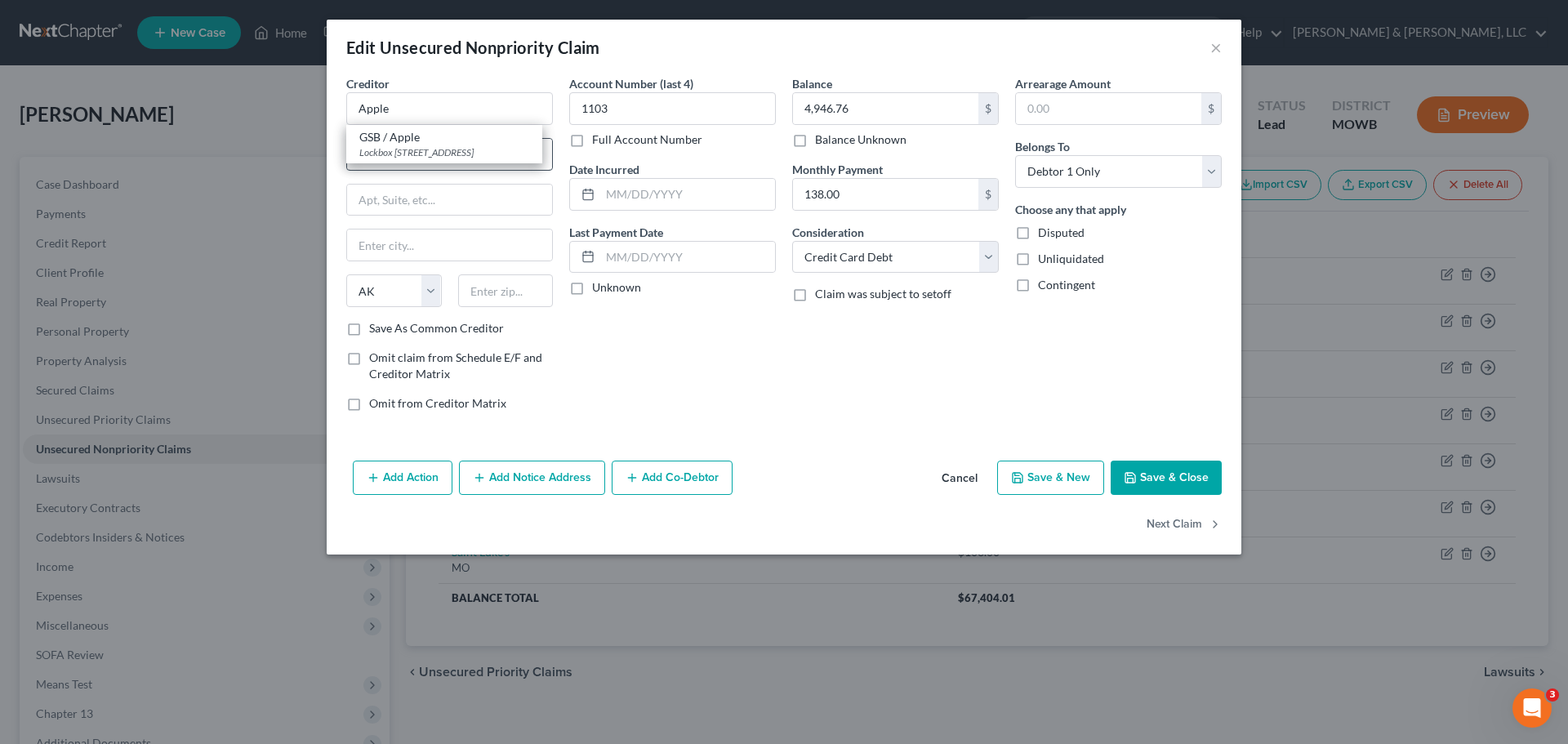
type input "Philadelphia"
select select "39"
type input "19170"
click at [1173, 471] on button "Save & Close" at bounding box center [1166, 477] width 111 height 35
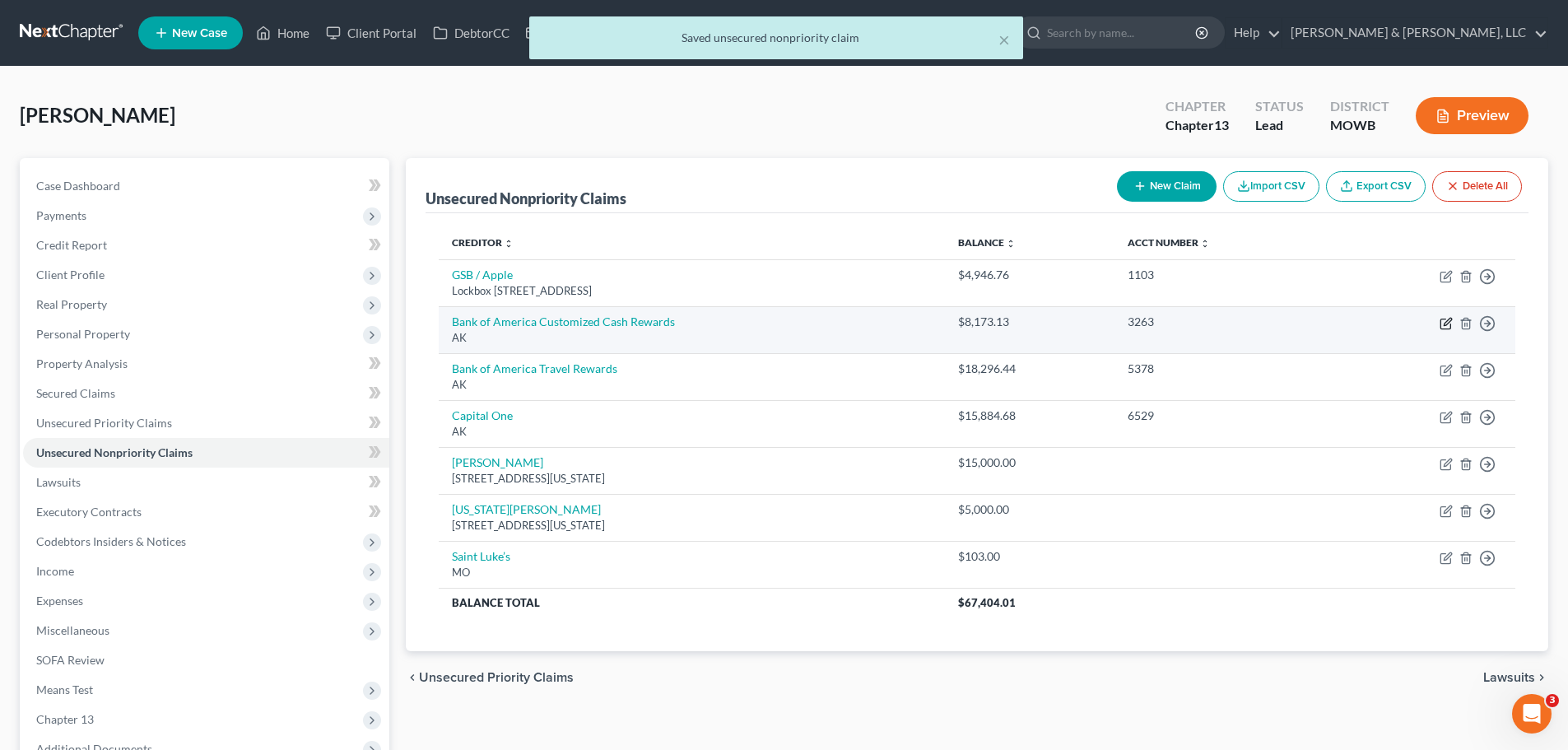
click at [1440, 322] on icon "button" at bounding box center [1445, 324] width 9 height 9
select select "1"
select select "2"
select select "0"
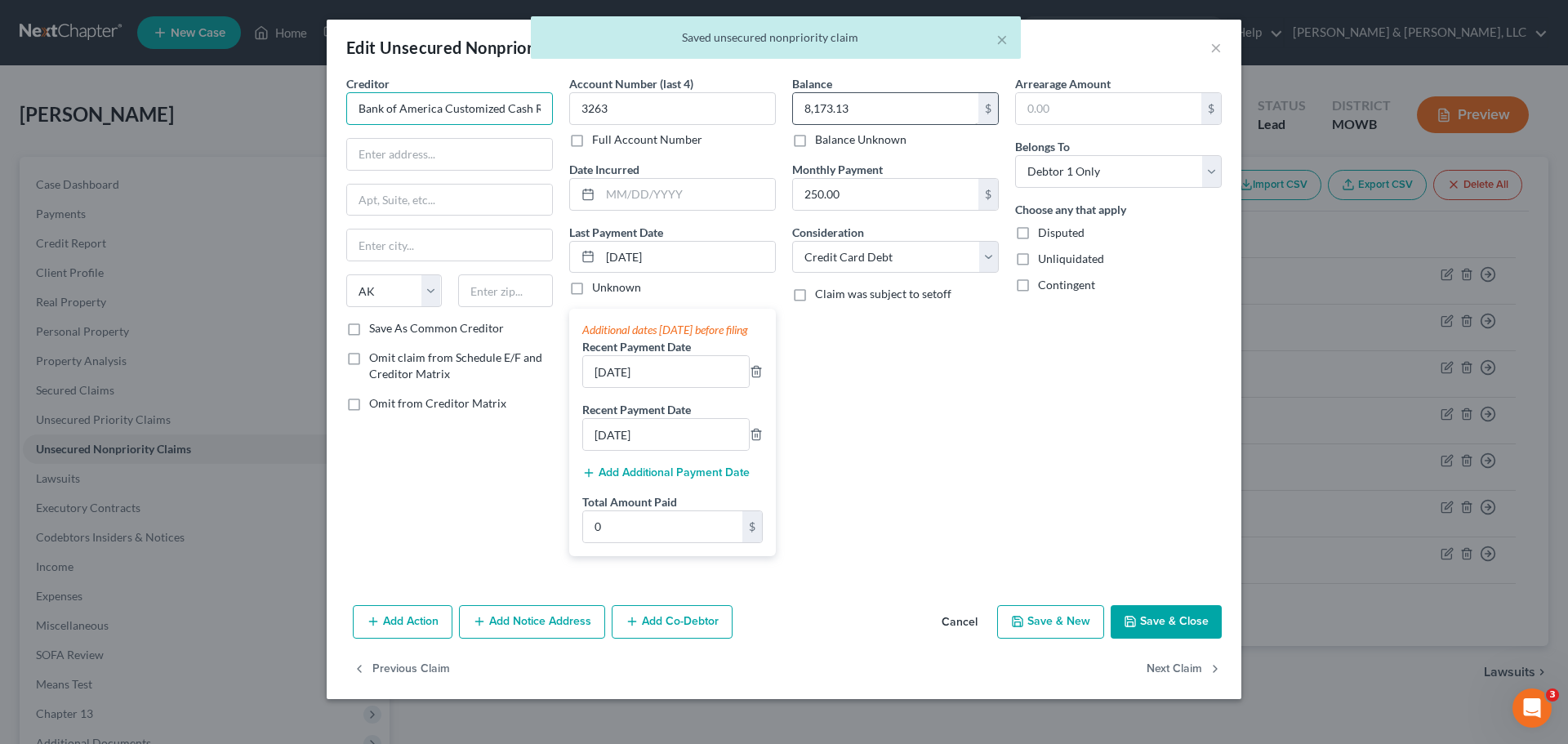
scroll to position [0, 35]
drag, startPoint x: 440, startPoint y: 110, endPoint x: 917, endPoint y: 97, distance: 477.2
click at [917, 97] on div "Creditor * Bank of America Customized Cash Rewards State AL AK AR AZ CA CO CT D…" at bounding box center [784, 322] width 892 height 494
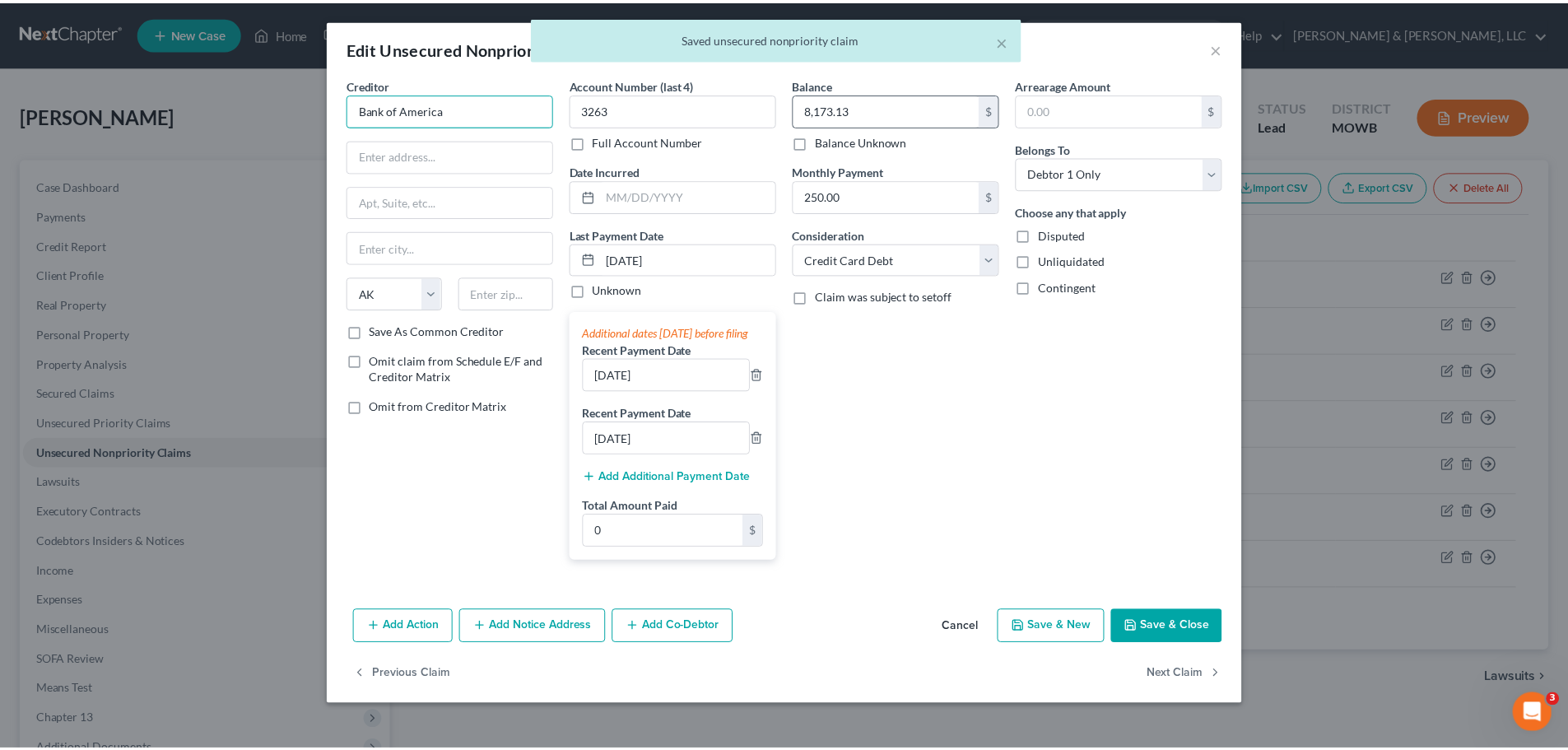
scroll to position [0, 0]
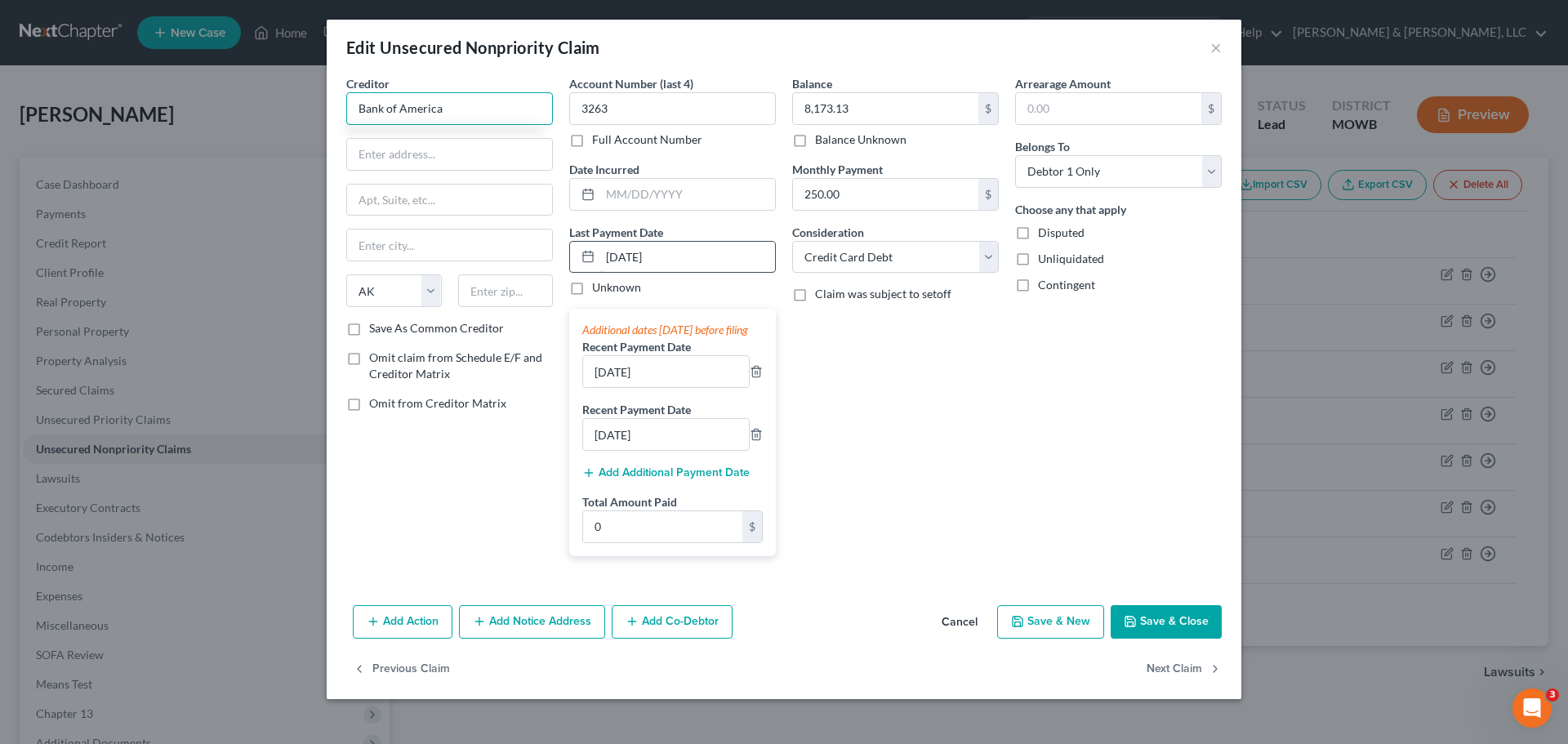
type input "Bank of America"
drag, startPoint x: 592, startPoint y: 257, endPoint x: 419, endPoint y: 266, distance: 173.2
click at [417, 265] on div "Creditor * Bank of America State AL AK AR AZ CA CO CT DE DC FL GA GU HI ID IL I…" at bounding box center [784, 322] width 892 height 494
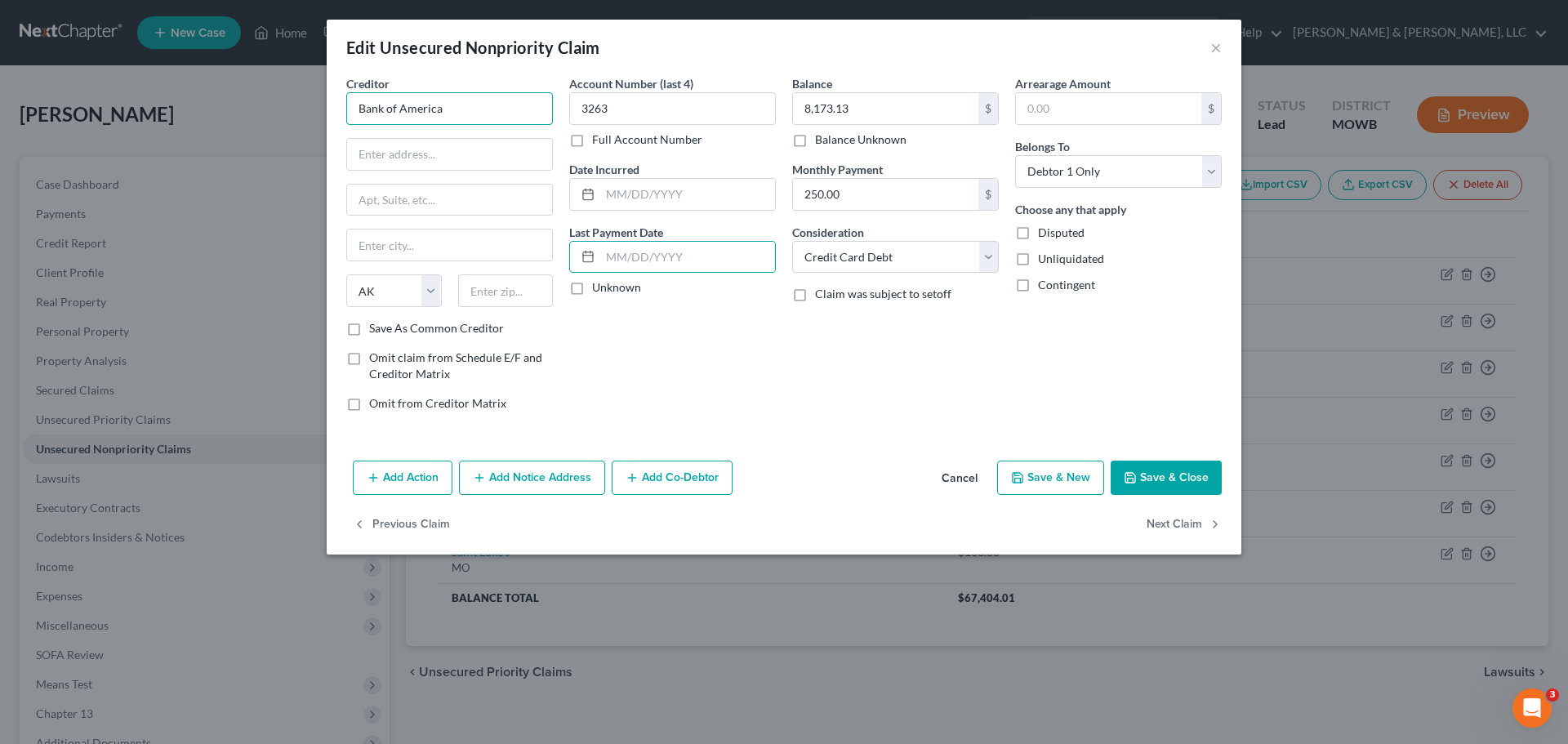
click at [486, 103] on input "Bank of America" at bounding box center [449, 108] width 207 height 33
type input "Bank Of America"
type input "PO Box 982234"
type input "El Paso"
select select "45"
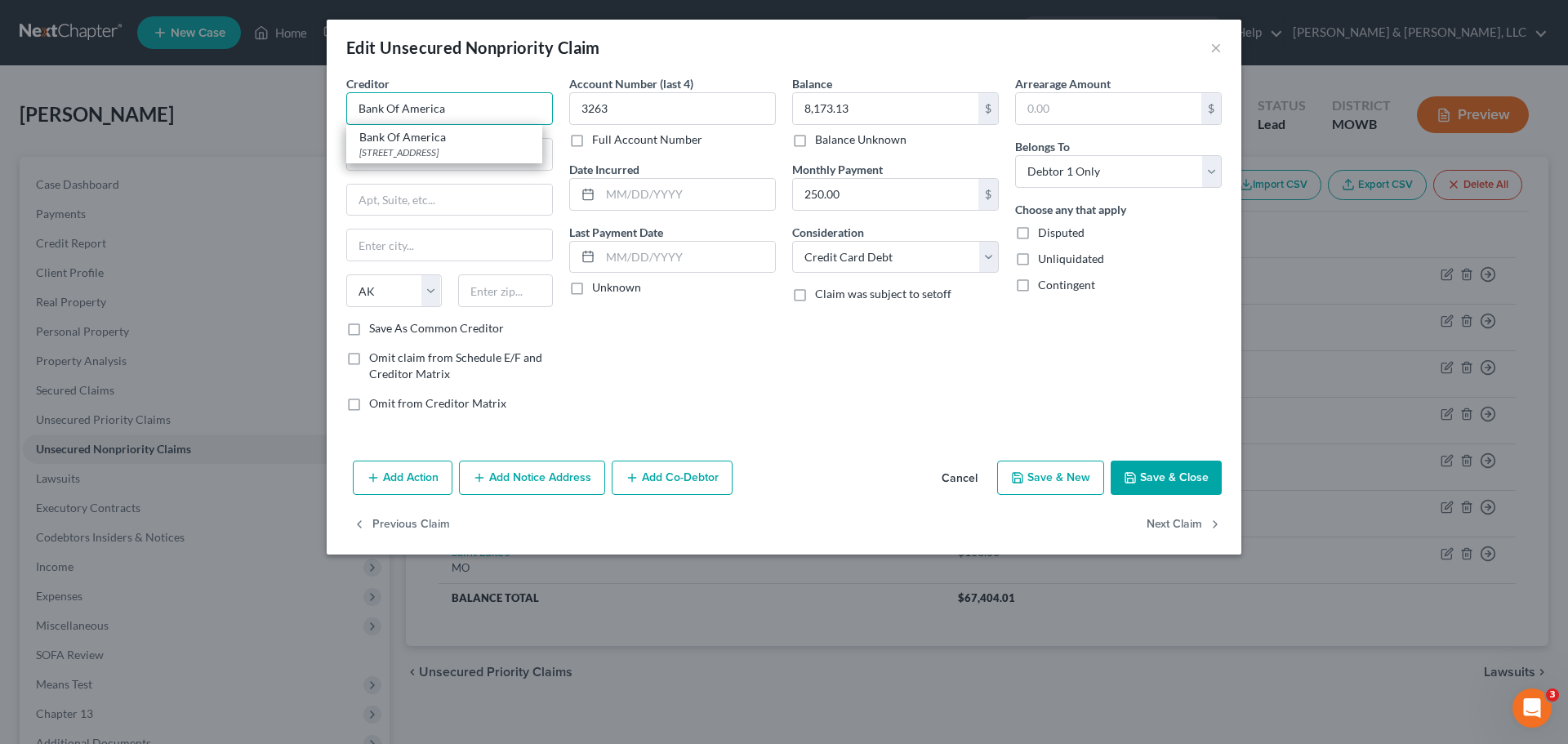
type input "79998"
click at [1171, 470] on button "Save & Close" at bounding box center [1166, 477] width 111 height 35
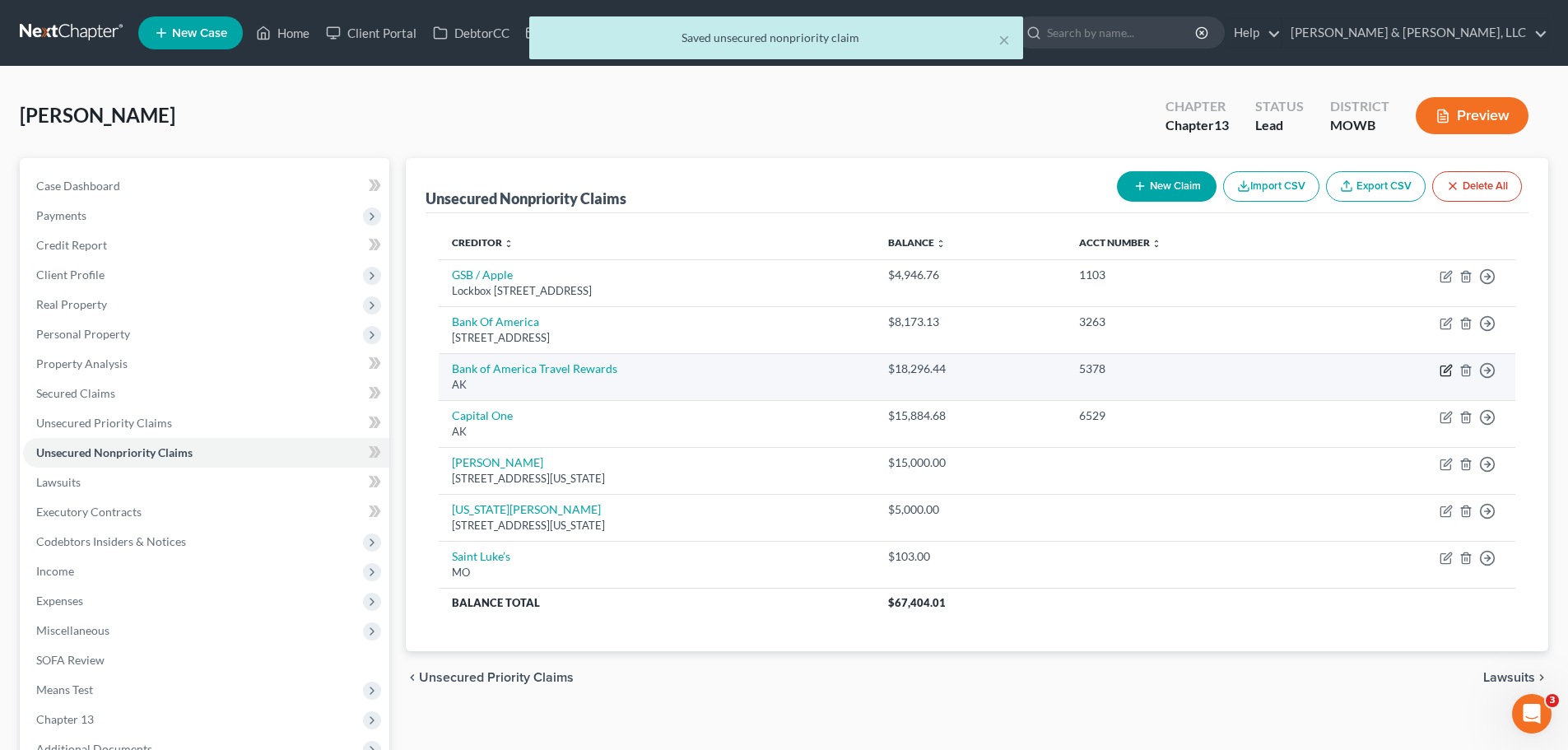
click at [1445, 367] on icon "button" at bounding box center [1446, 370] width 13 height 13
select select "1"
select select "2"
select select "0"
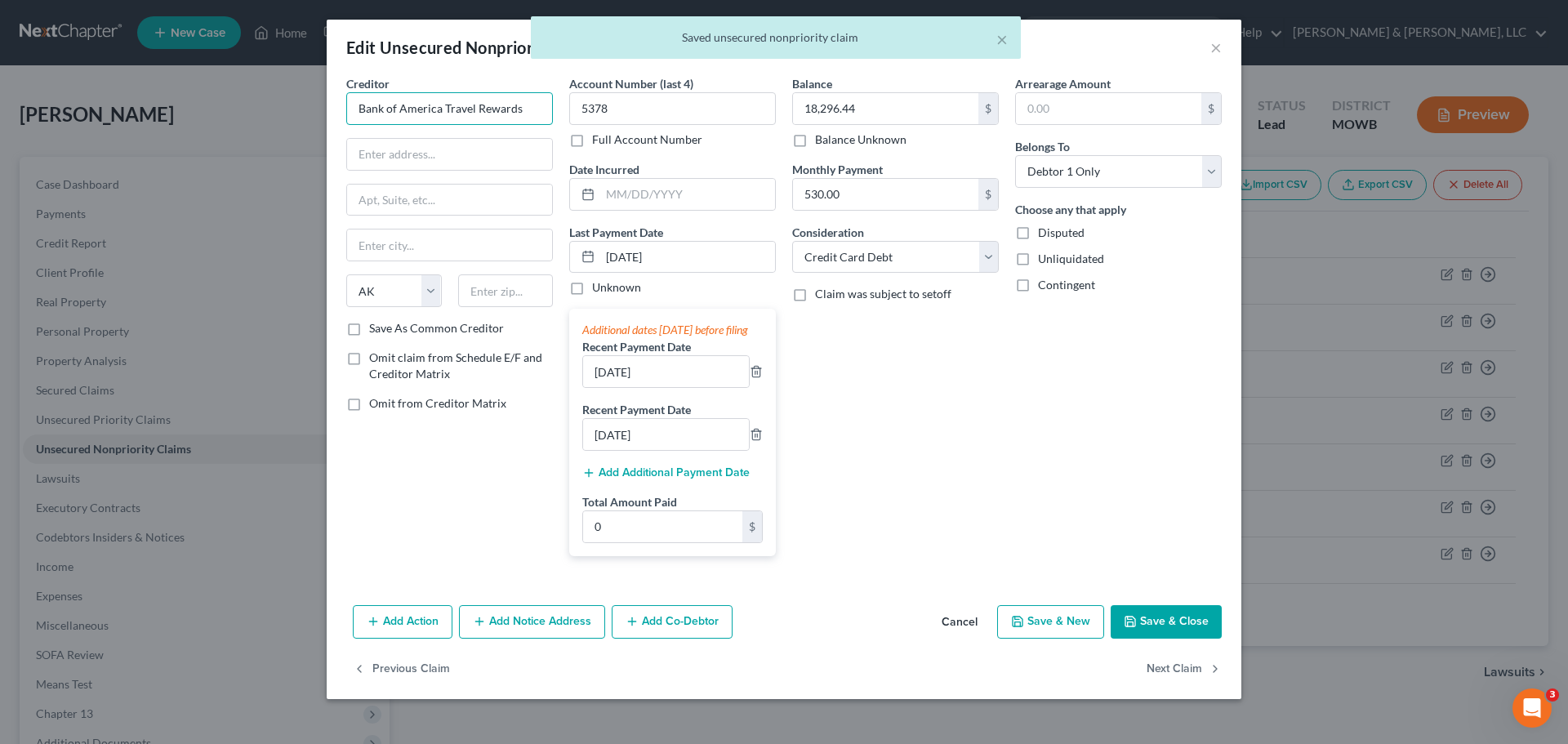
drag, startPoint x: 419, startPoint y: 112, endPoint x: 440, endPoint y: 114, distance: 21.1
click at [440, 114] on input "Bank of America Travel Rewards" at bounding box center [449, 108] width 207 height 33
type input "Bank of America"
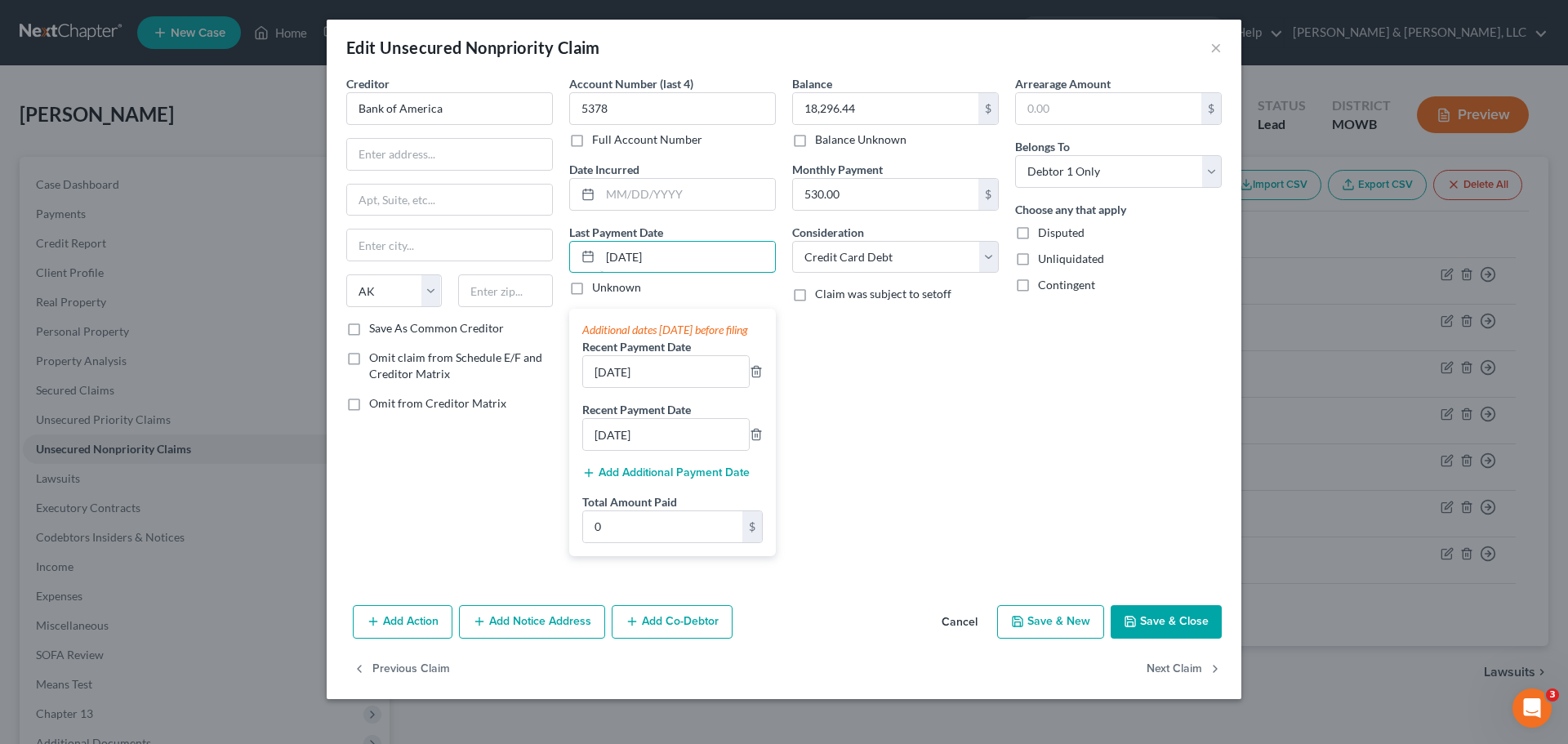
drag, startPoint x: 724, startPoint y: 259, endPoint x: 519, endPoint y: 267, distance: 205.2
click at [519, 267] on div "Creditor * Bank of America State AL AK AR AZ CA CO CT DE DC FL GA GU HI ID IL I…" at bounding box center [784, 322] width 892 height 494
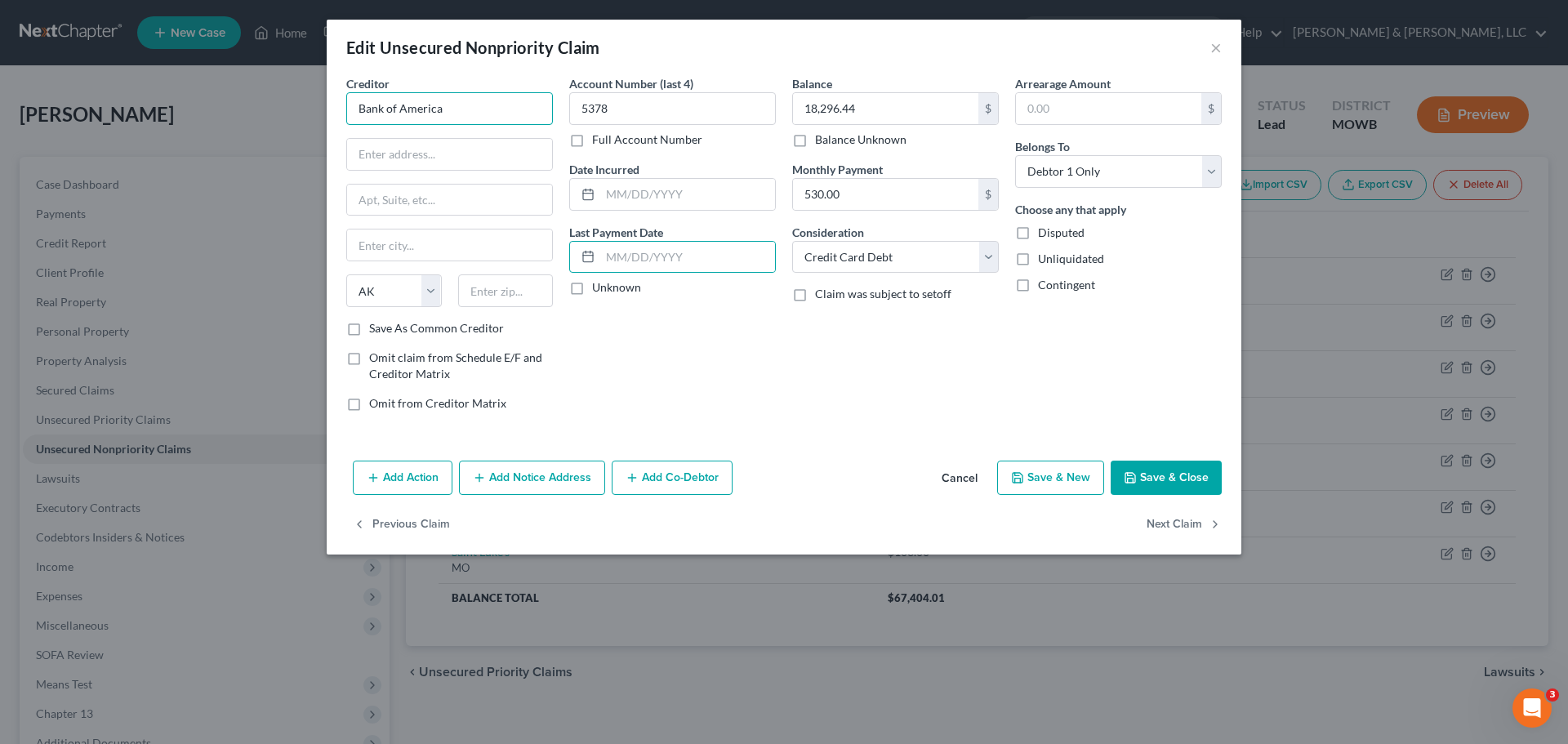
click at [458, 112] on input "Bank of America" at bounding box center [449, 108] width 207 height 33
type input "Bank Of America"
type input "PO Box 982234"
type input "El Paso"
select select "45"
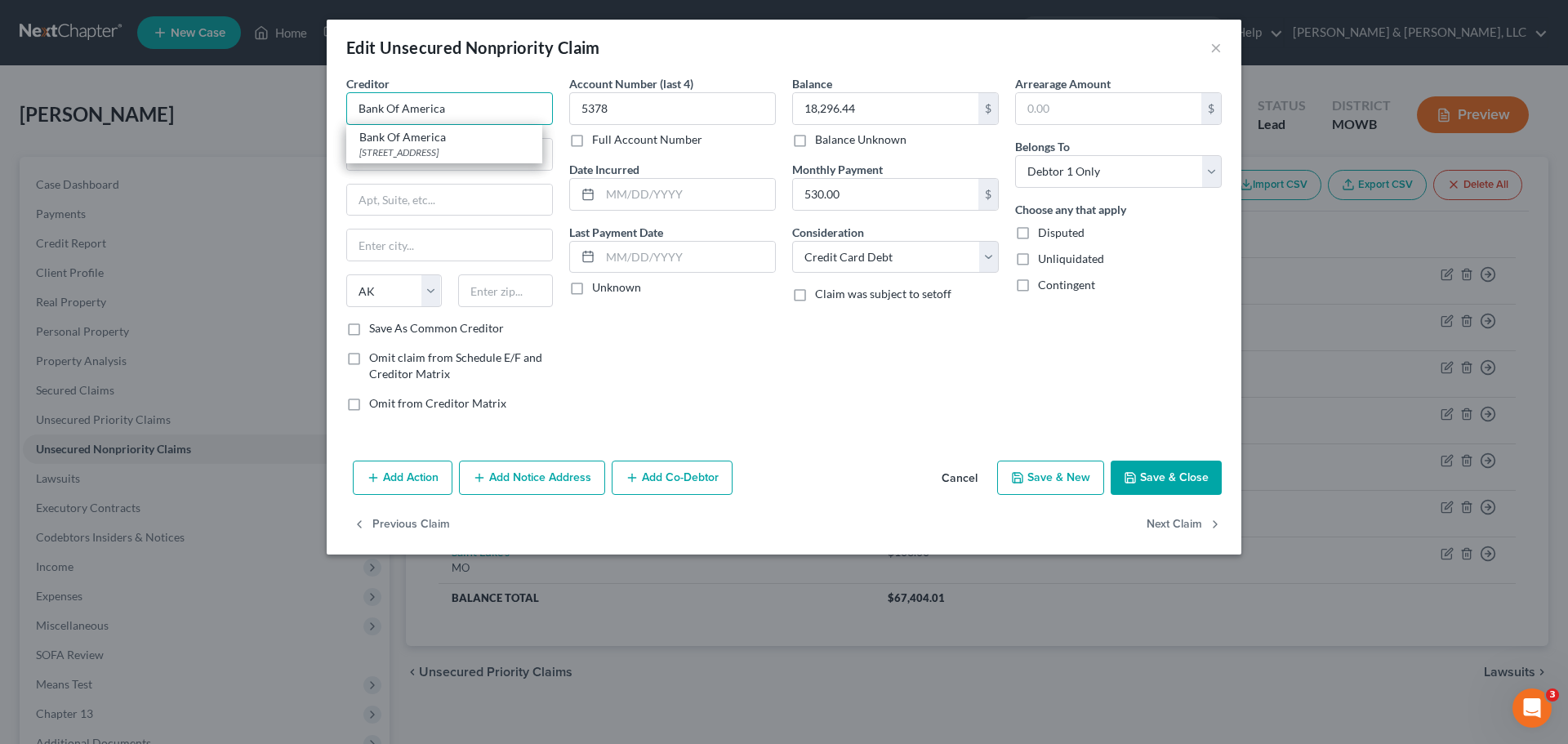
type input "79998"
click at [1135, 479] on icon "button" at bounding box center [1130, 477] width 13 height 13
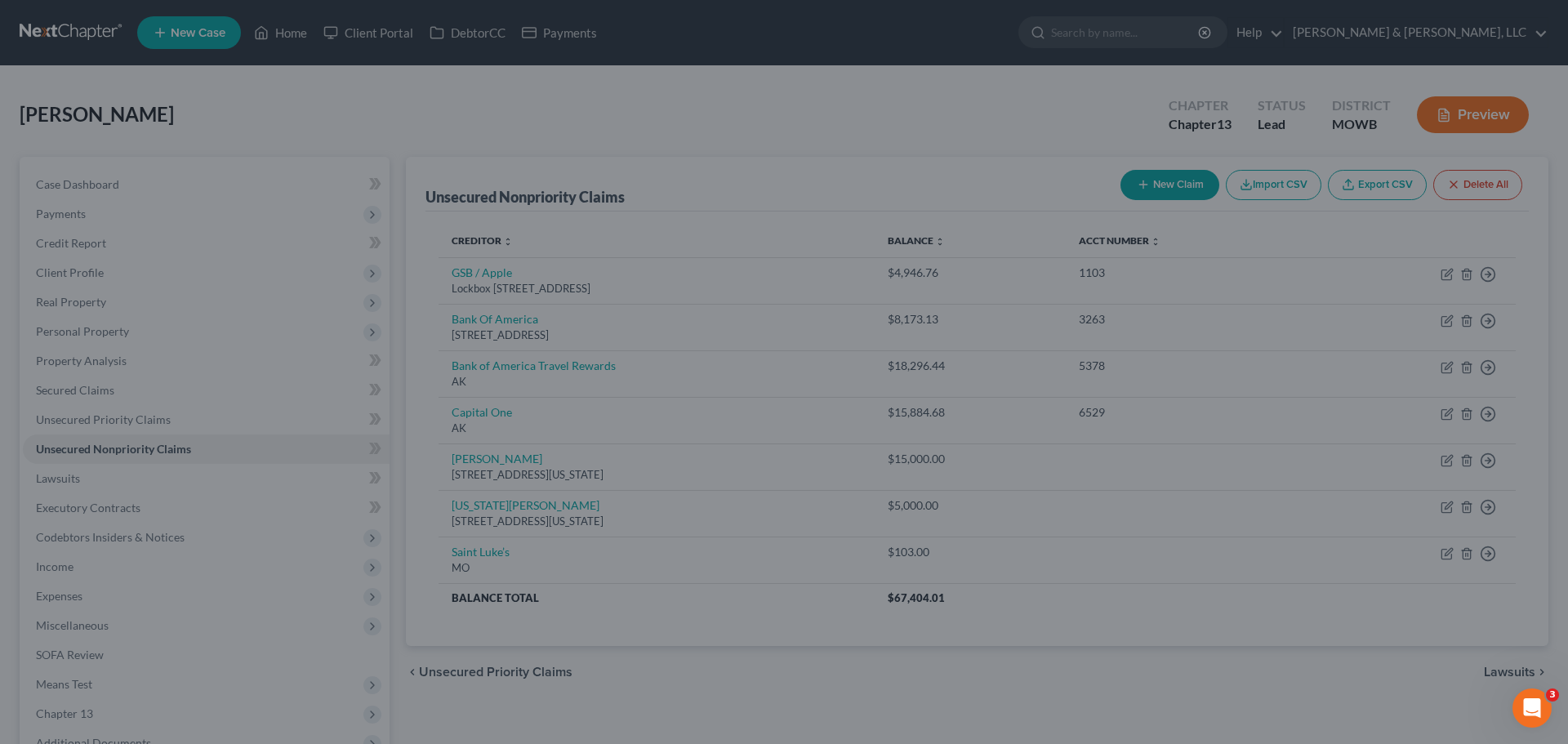
type input "0"
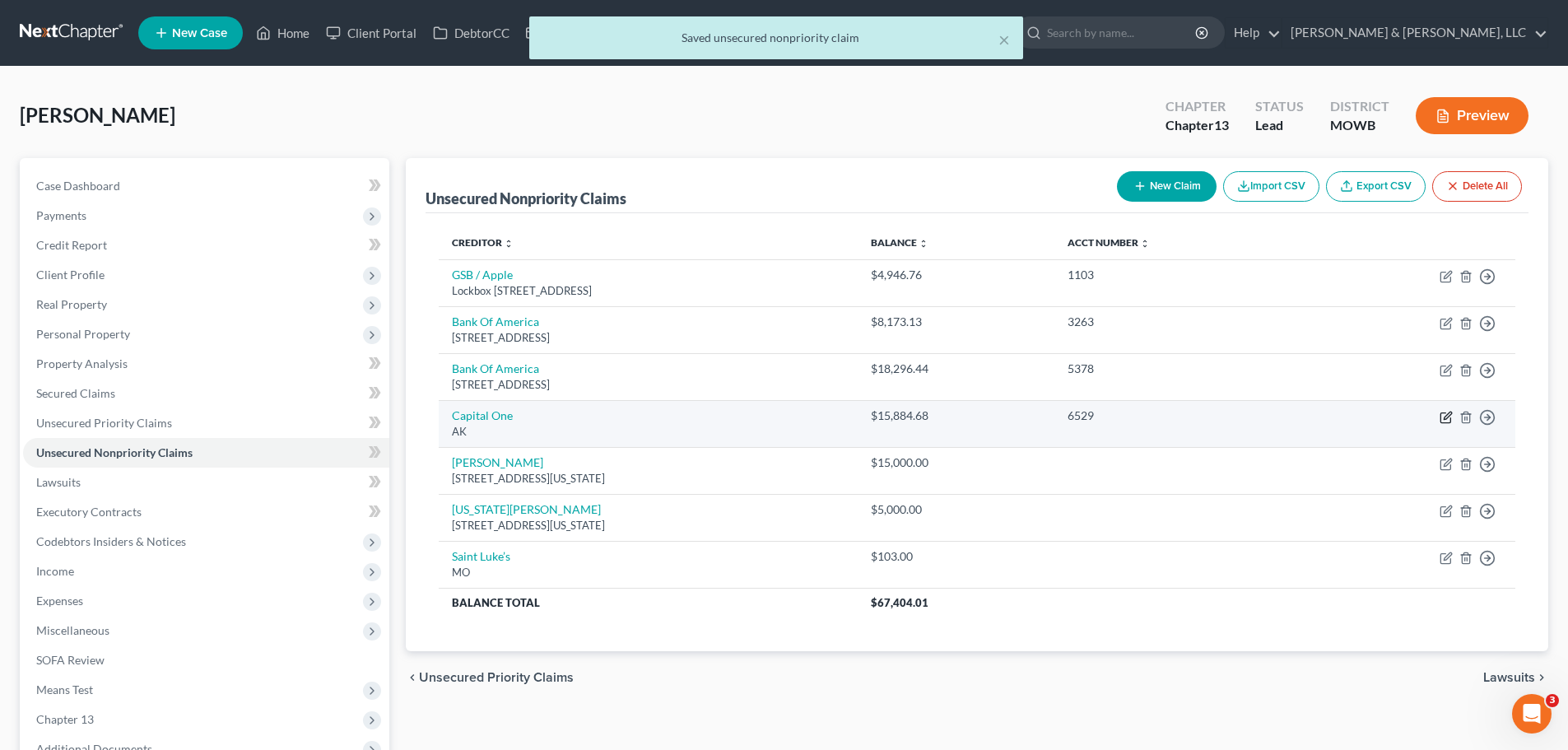
click at [1442, 418] on icon "button" at bounding box center [1446, 418] width 13 height 13
select select "1"
select select "2"
select select "0"
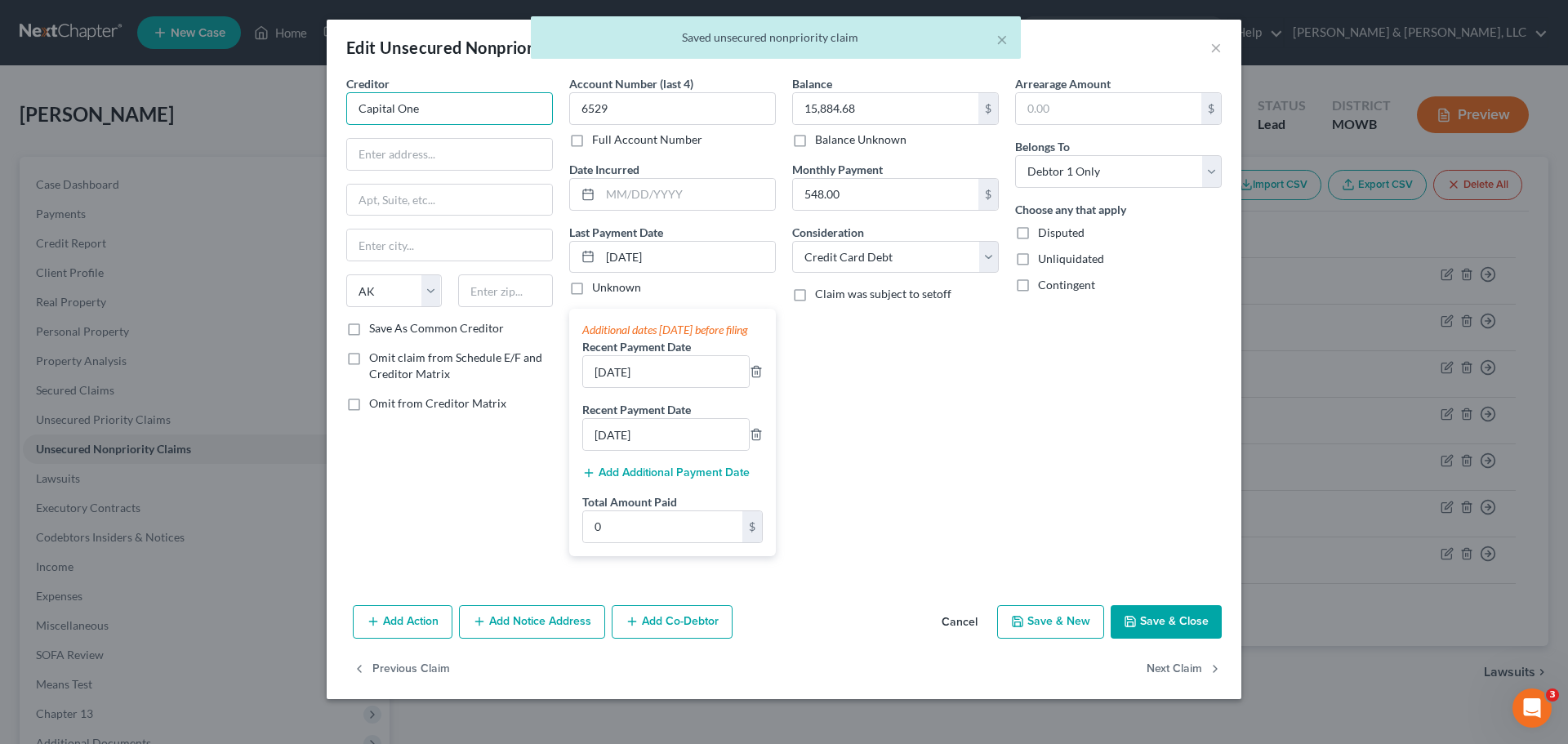
click at [497, 104] on input "Capital One" at bounding box center [449, 108] width 207 height 33
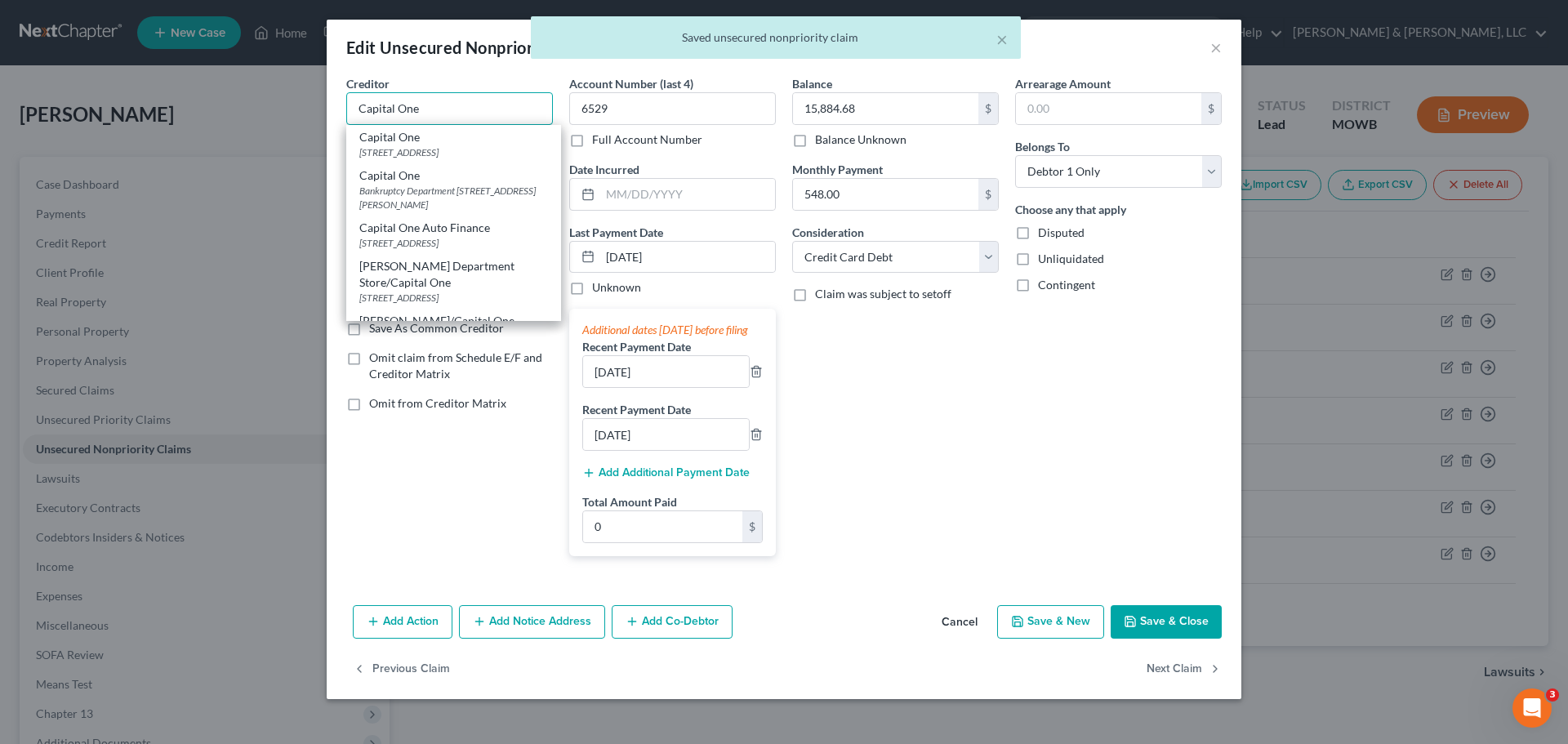
type input "PO Box 30285"
type input "Salt Lake City"
select select "46"
type input "84130"
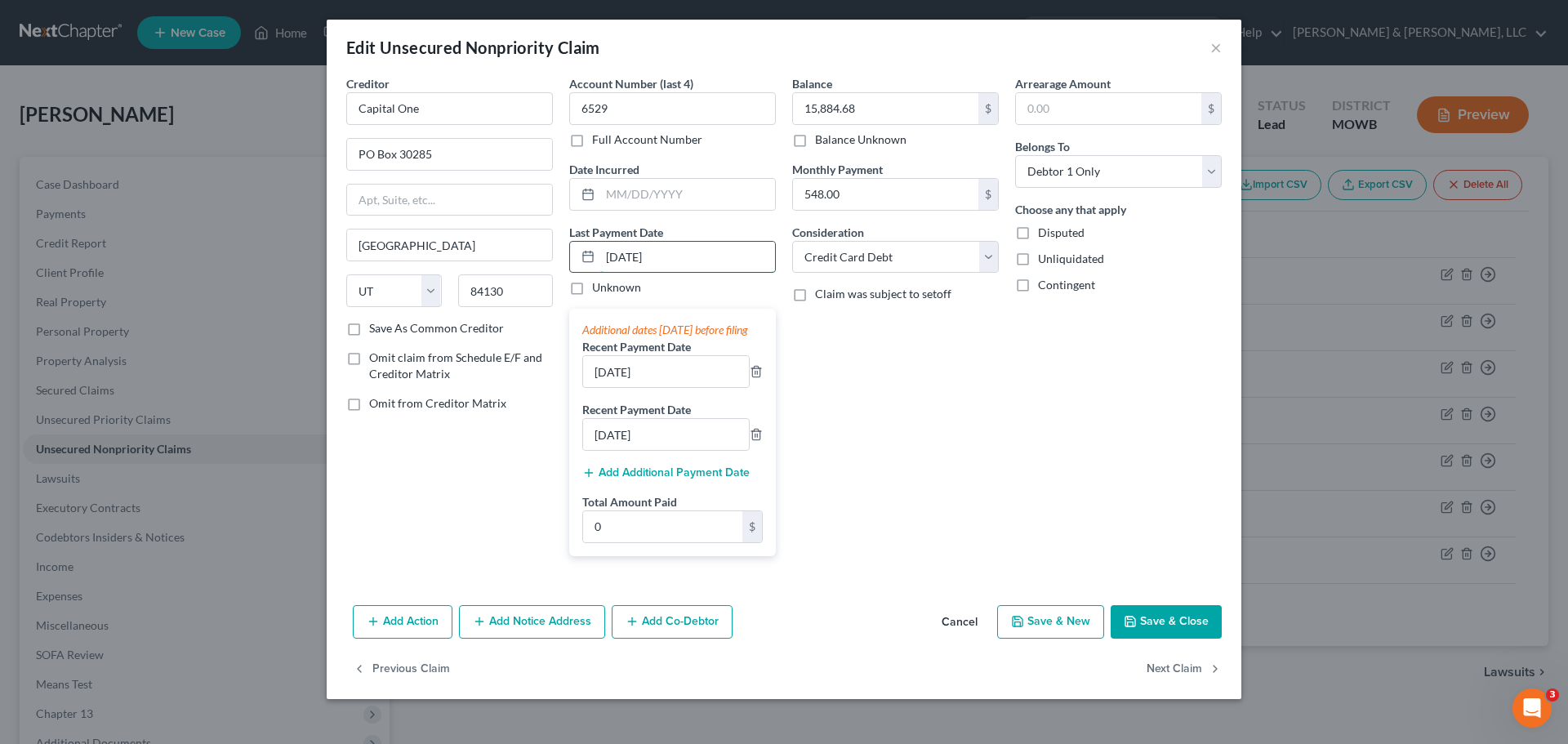
drag, startPoint x: 691, startPoint y: 257, endPoint x: 577, endPoint y: 258, distance: 114.0
click at [579, 258] on div "07/31/2025" at bounding box center [673, 256] width 207 height 33
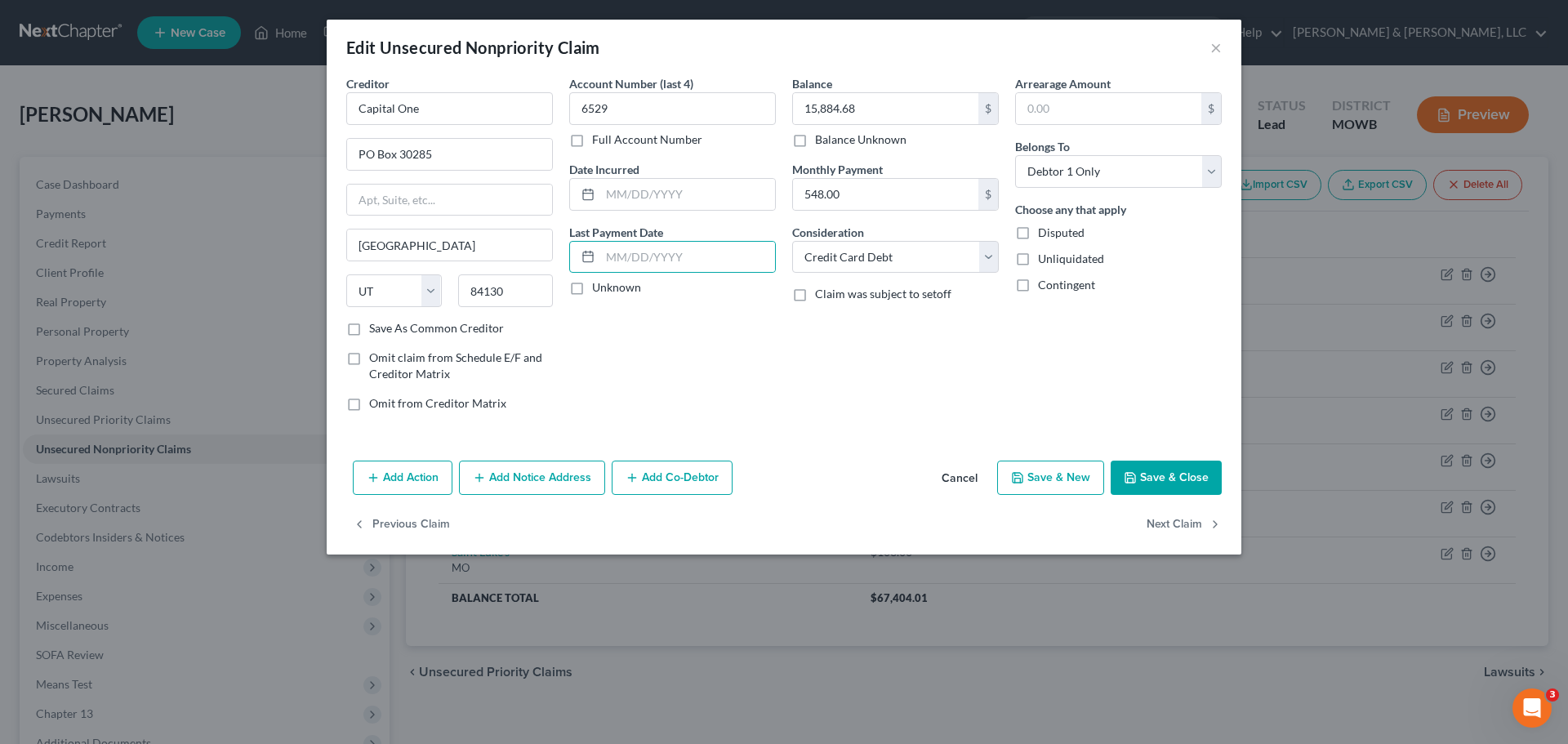
click at [1193, 482] on button "Save & Close" at bounding box center [1166, 477] width 111 height 35
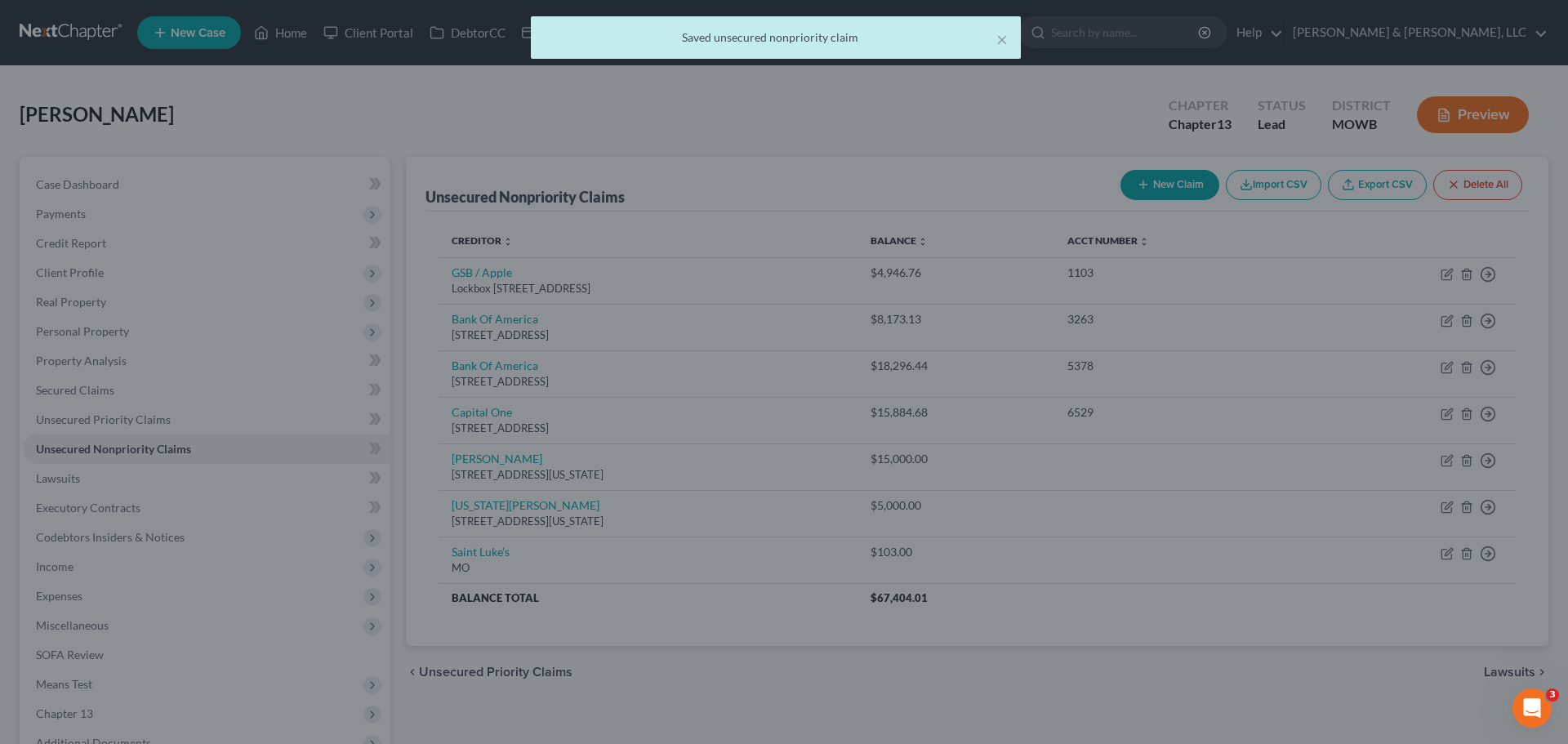
type input "0"
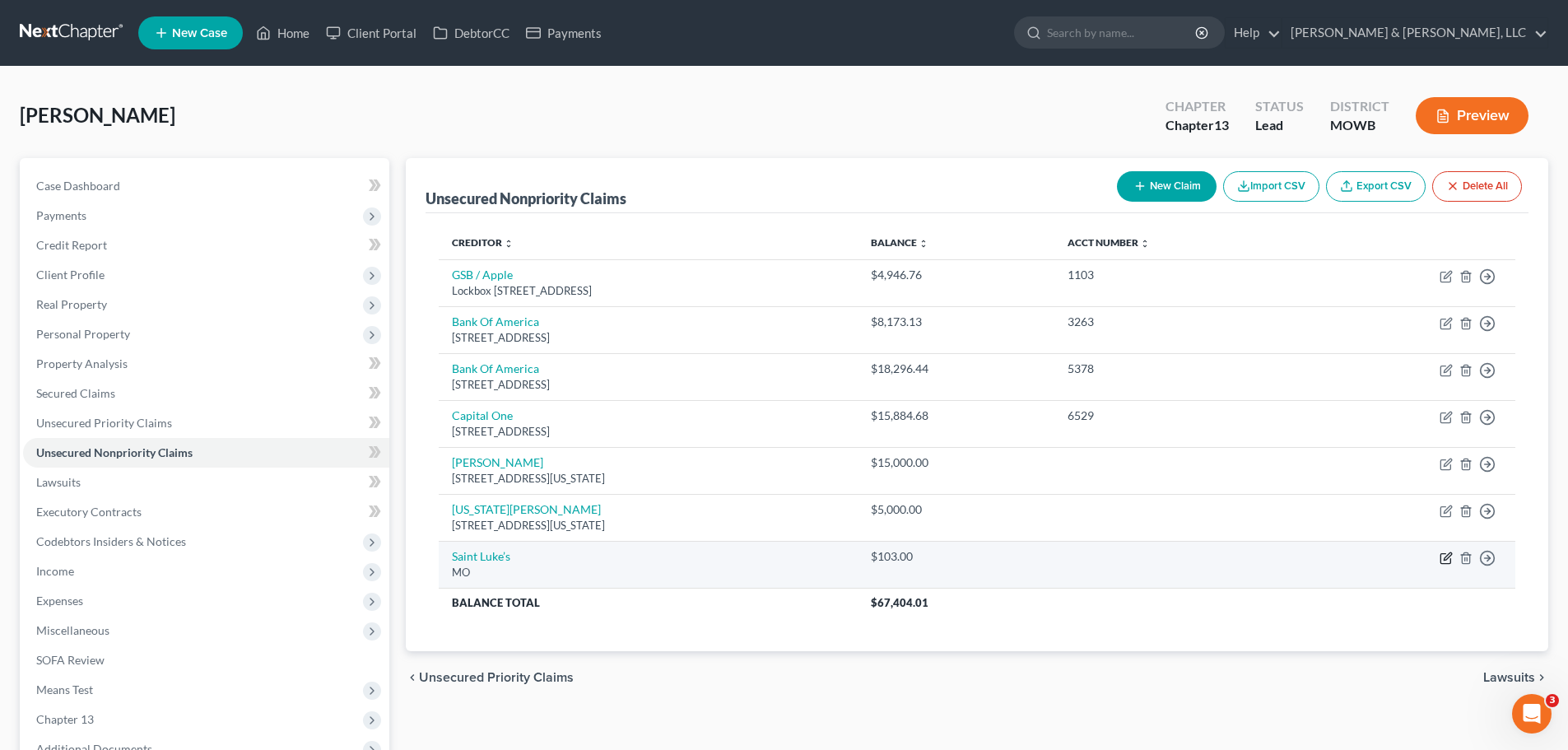
click at [1442, 556] on icon "button" at bounding box center [1446, 558] width 13 height 13
select select "26"
select select "9"
select select "0"
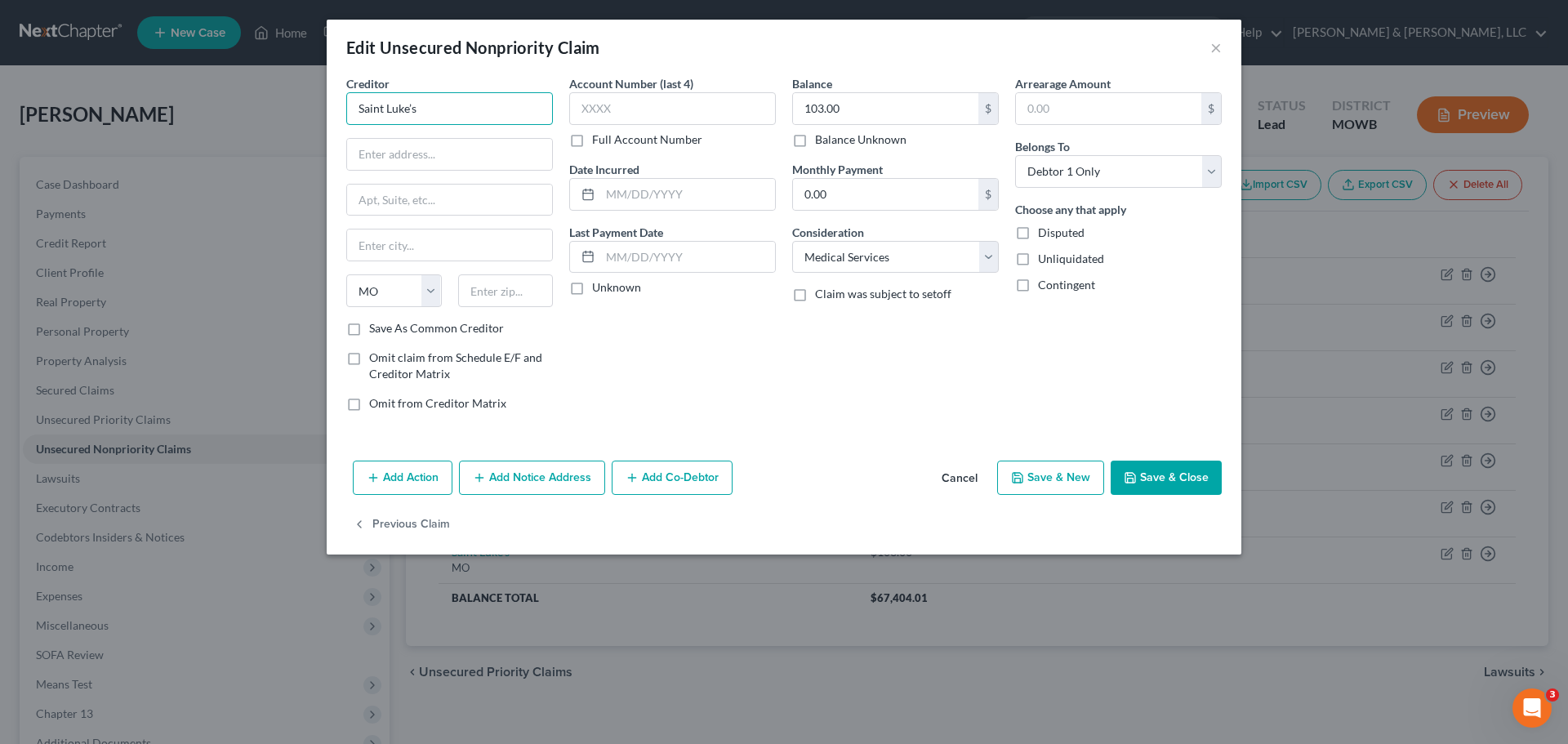
click at [492, 111] on input "Saint Luke’s" at bounding box center [449, 108] width 207 height 33
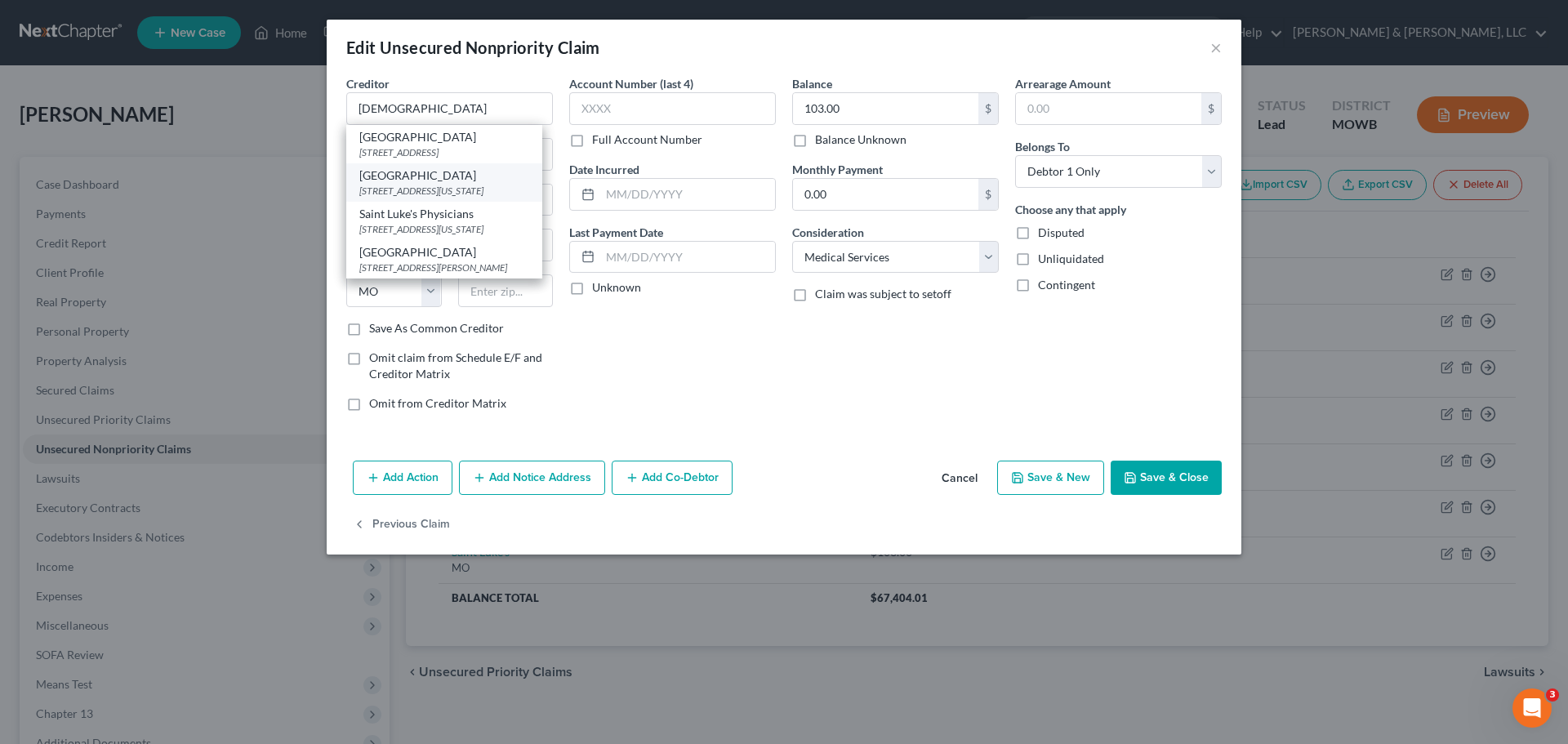
click at [453, 184] on div "Saint Luke's Hospital" at bounding box center [443, 175] width 170 height 16
type input "Saint Luke's Hospital"
type input "901 E 104th St"
type input "Kansas City"
type input "64131"
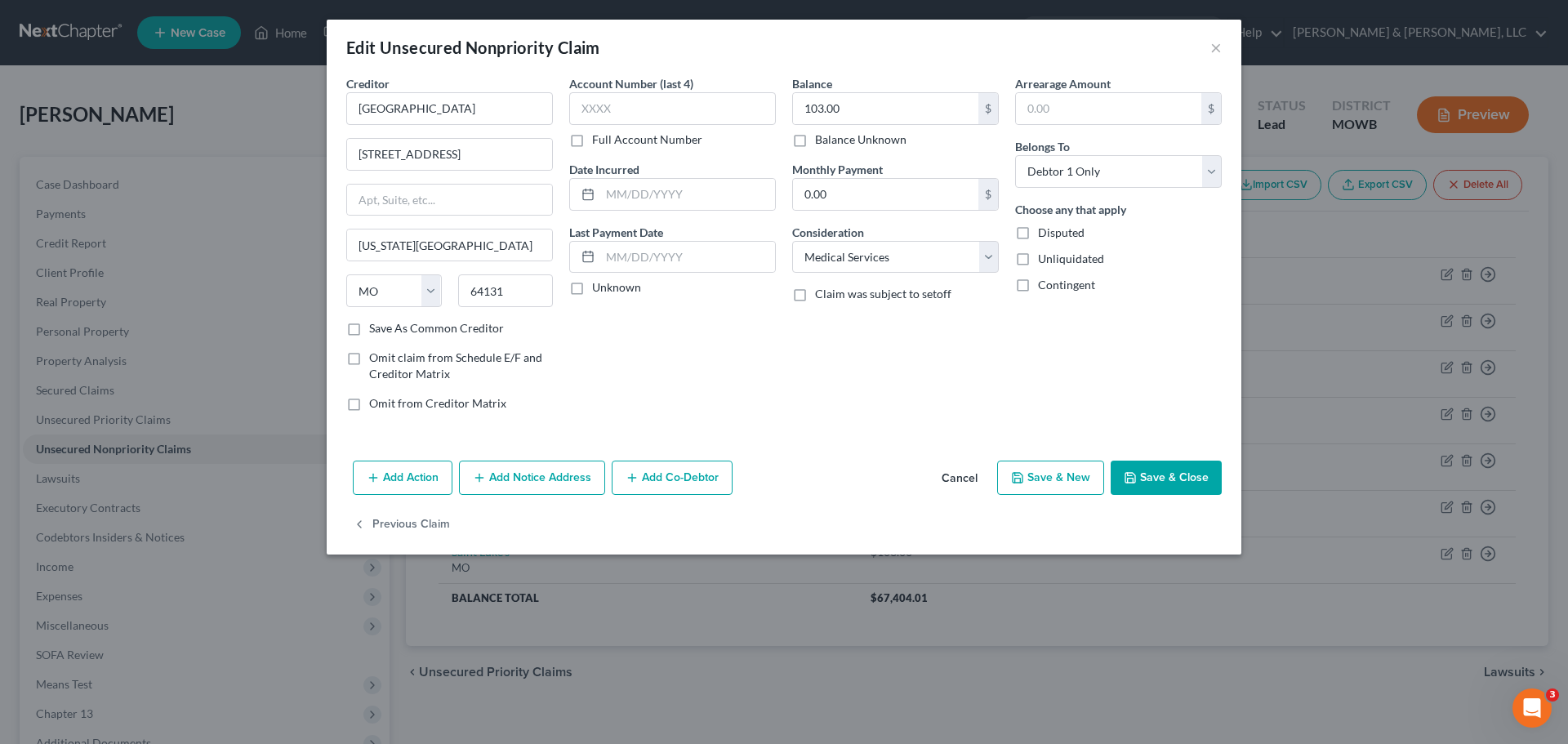
click at [1149, 474] on button "Save & Close" at bounding box center [1166, 477] width 111 height 35
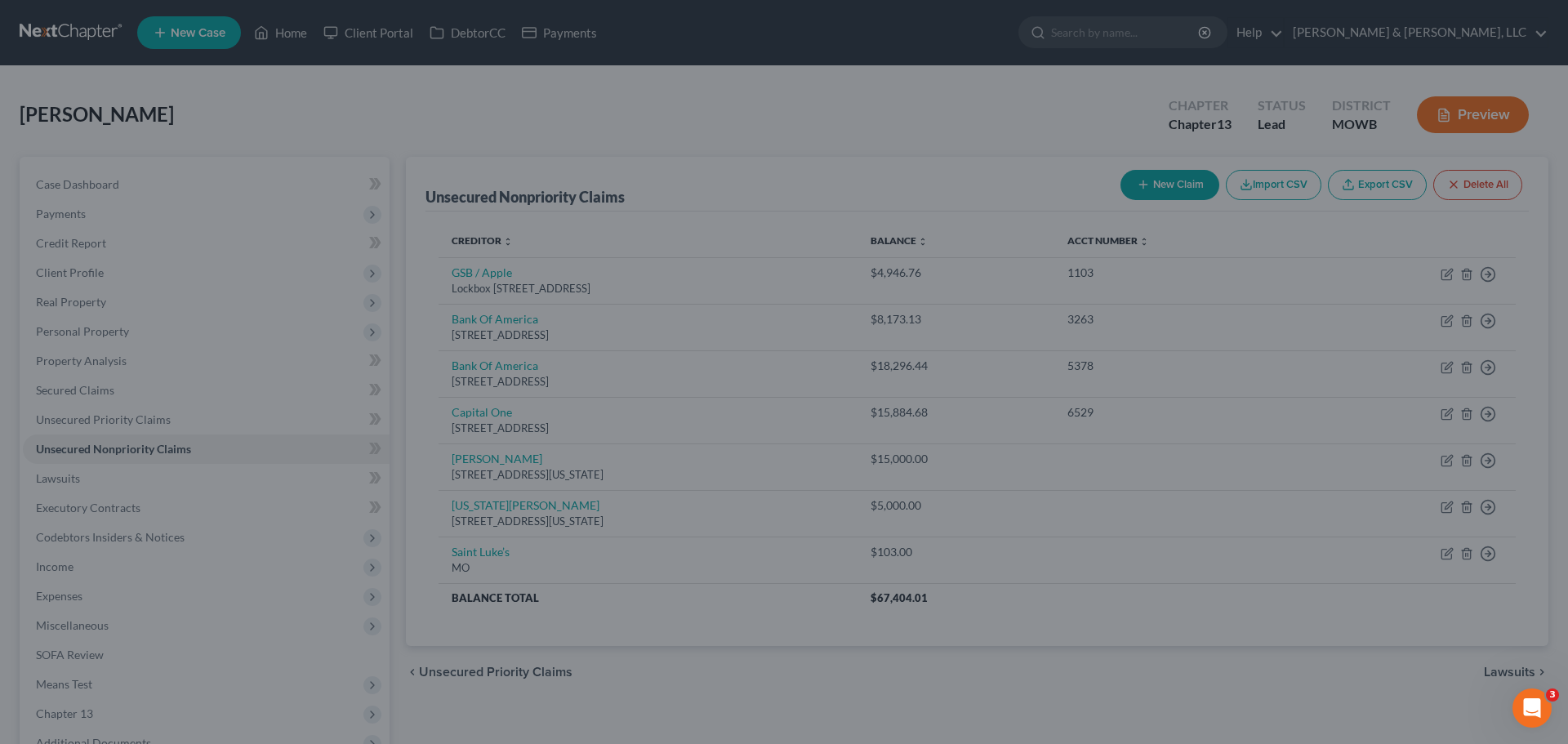
type input "0"
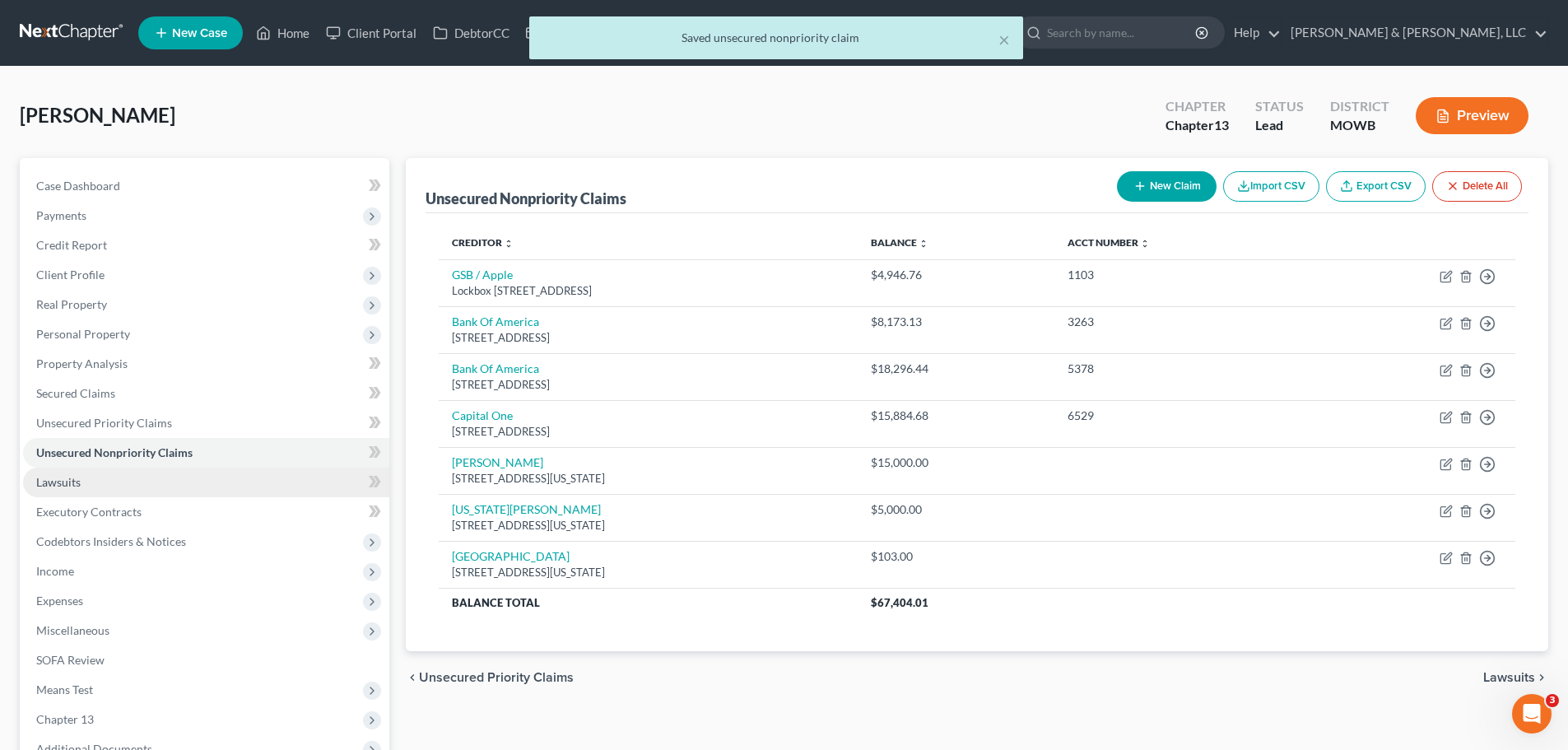
click at [82, 489] on link "Lawsuits" at bounding box center [205, 482] width 366 height 29
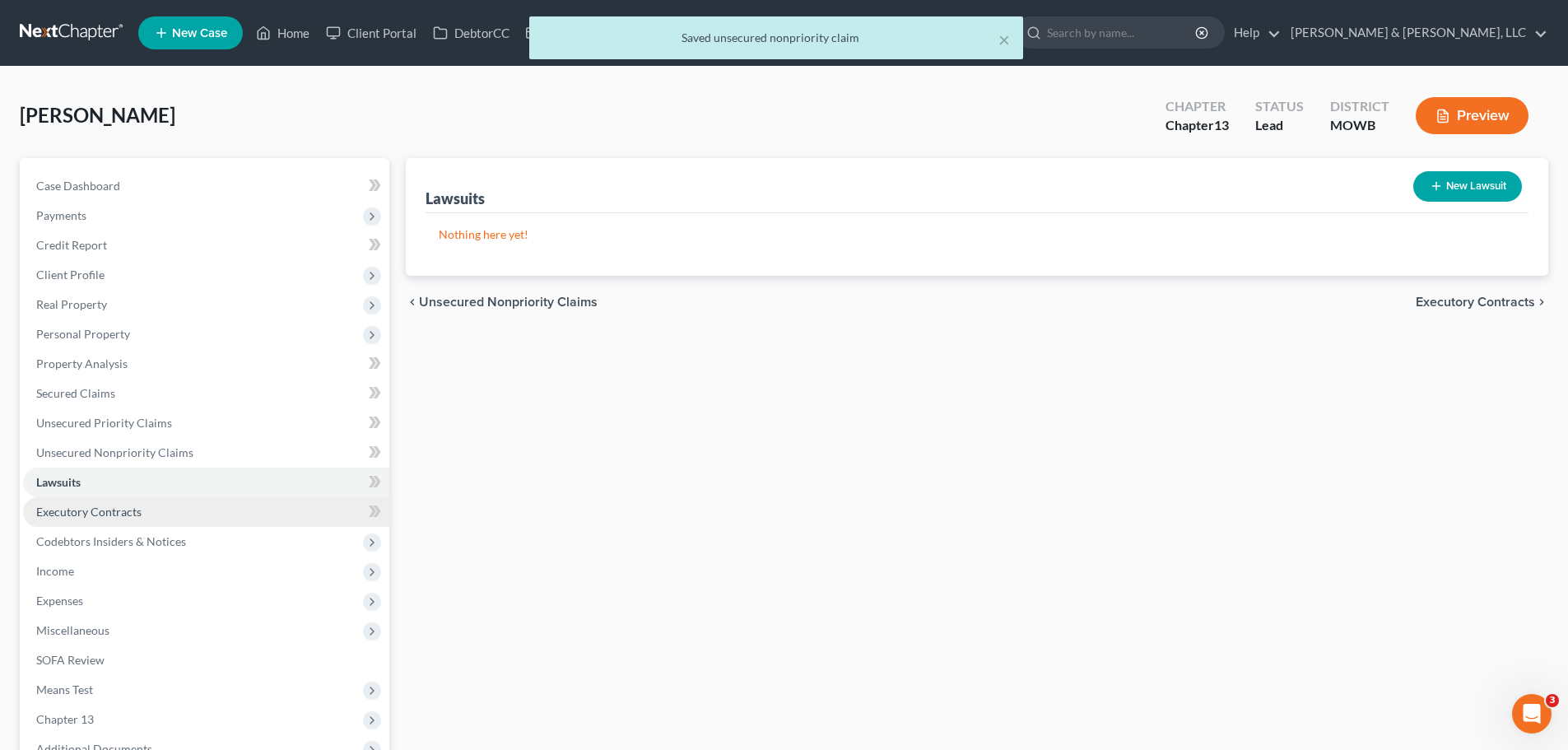
click at [137, 501] on link "Executory Contracts" at bounding box center [205, 511] width 366 height 29
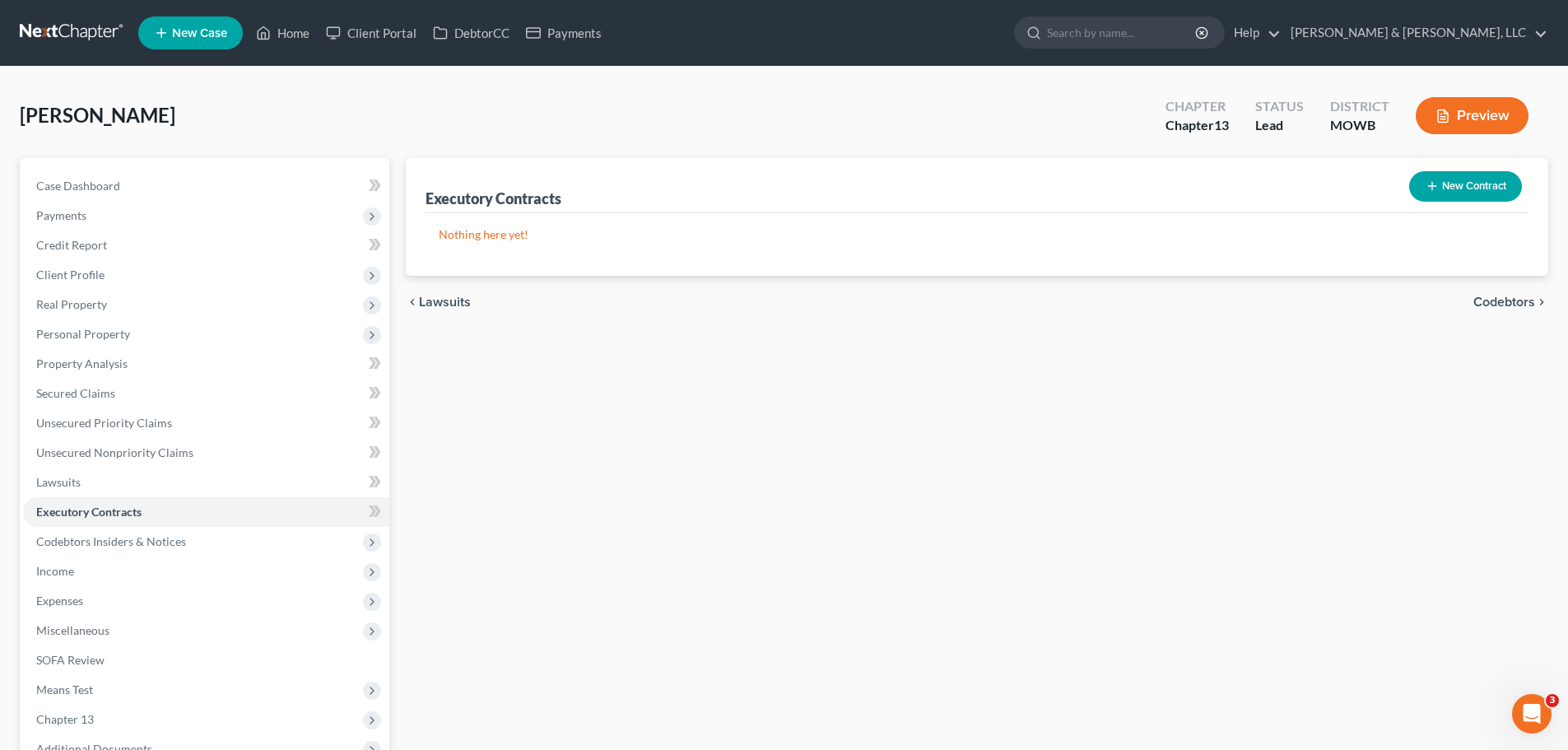
click at [1497, 179] on button "New Contract" at bounding box center [1465, 187] width 113 height 30
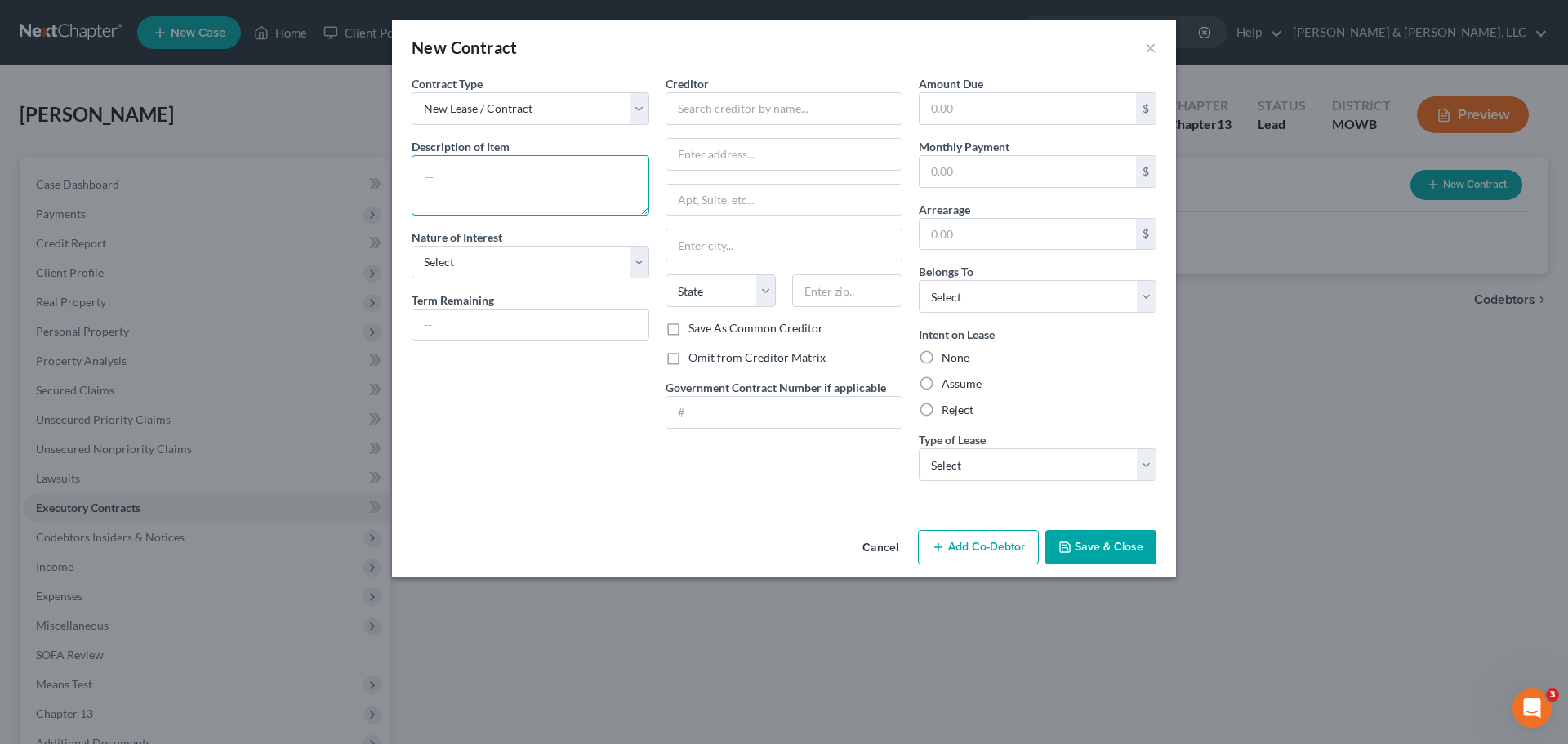
click at [522, 180] on textarea at bounding box center [530, 185] width 238 height 60
type textarea "Lease"
click at [589, 253] on select "Select Purchaser Agent Lessor Lessee" at bounding box center [530, 262] width 238 height 33
select select "3"
click at [411, 246] on select "Select Purchaser Agent Lessor Lessee" at bounding box center [530, 262] width 238 height 33
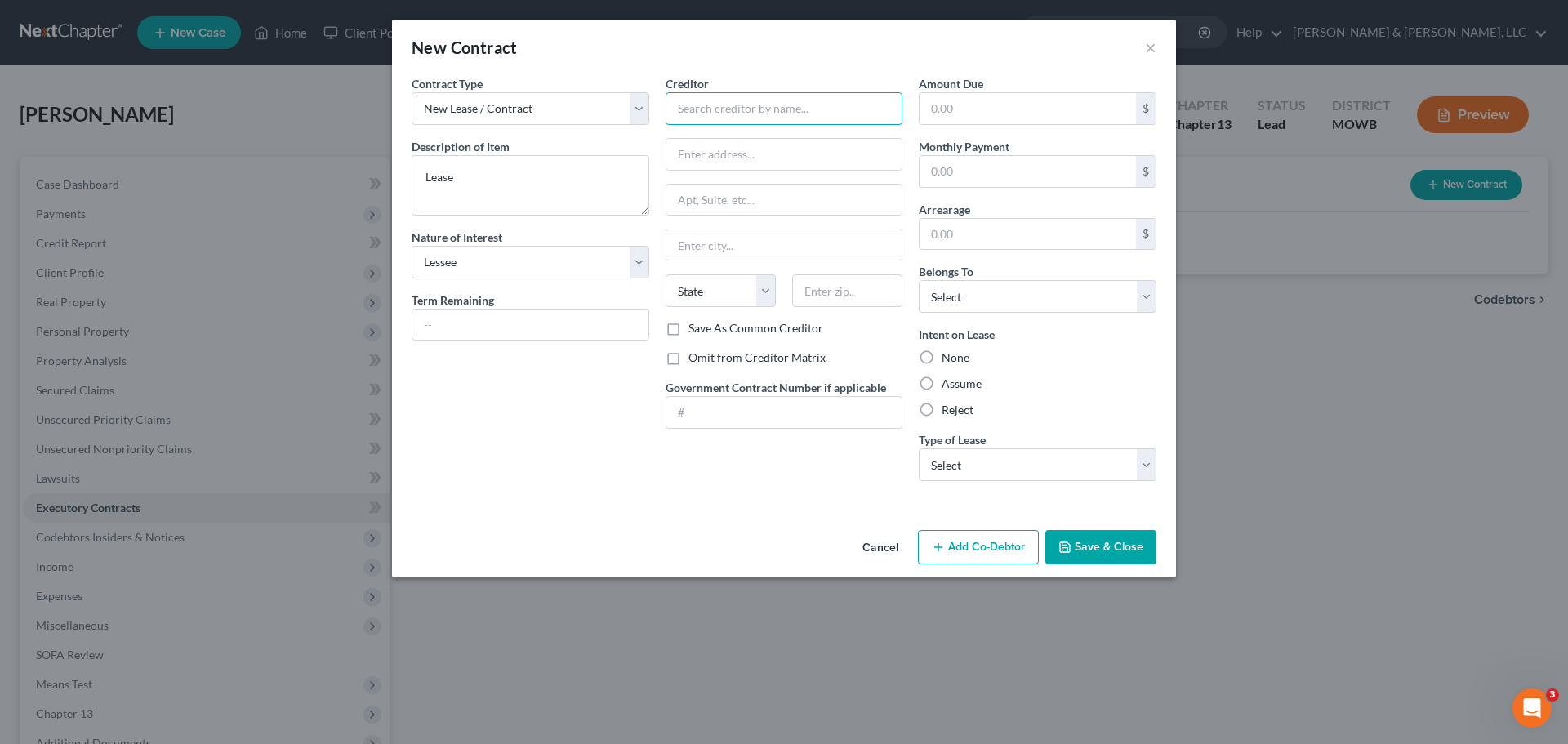
click at [736, 118] on input "text" at bounding box center [784, 108] width 238 height 33
type input "???"
click at [1026, 166] on input "text" at bounding box center [1028, 171] width 216 height 31
type input "1,900"
drag, startPoint x: 932, startPoint y: 384, endPoint x: 957, endPoint y: 424, distance: 47.2
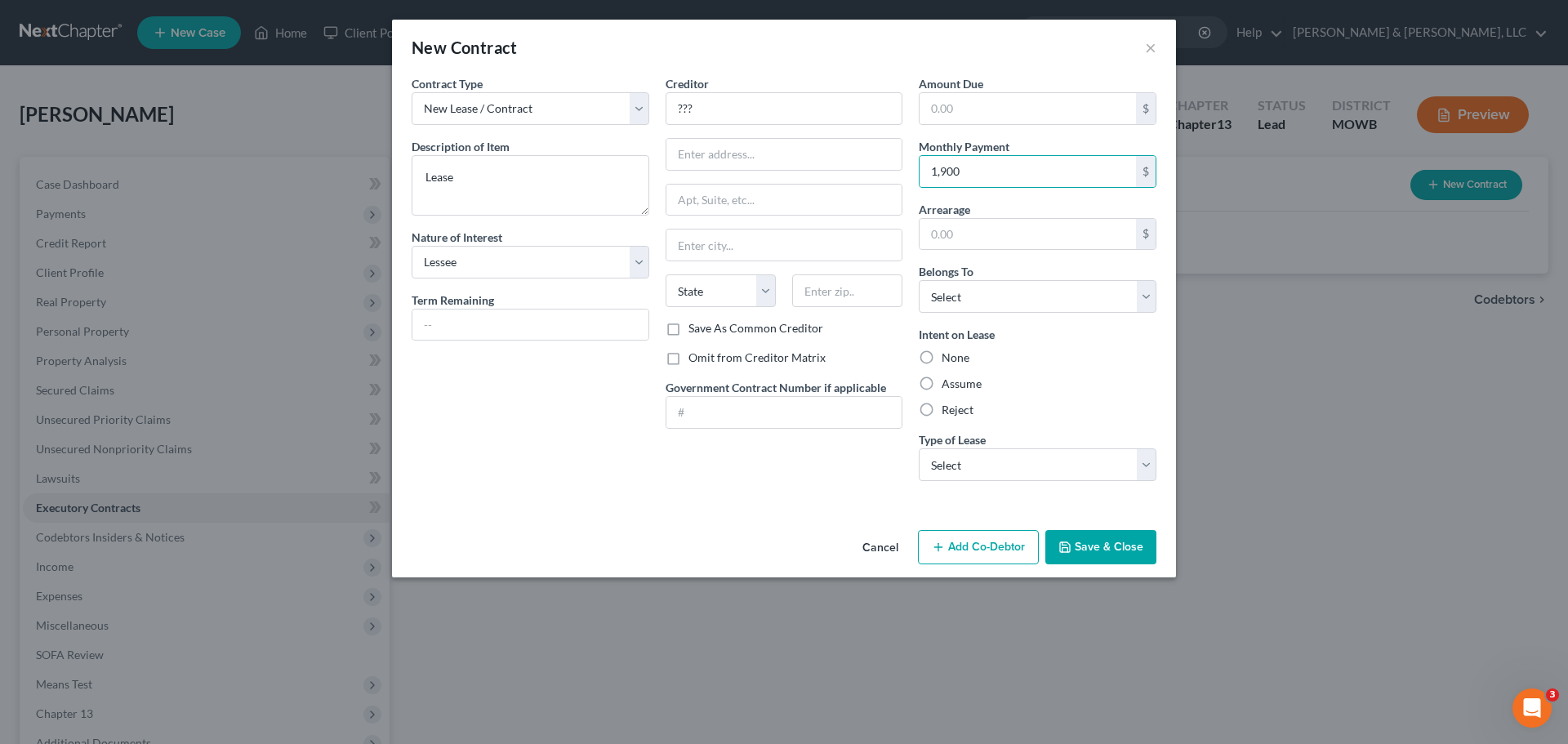
click at [941, 387] on label "Assume" at bounding box center [961, 383] width 40 height 16
click at [948, 386] on input "Assume" at bounding box center [953, 380] width 10 height 10
radio input "true"
click at [980, 454] on select "Select Real Estate Car Other" at bounding box center [1037, 464] width 238 height 33
select select "0"
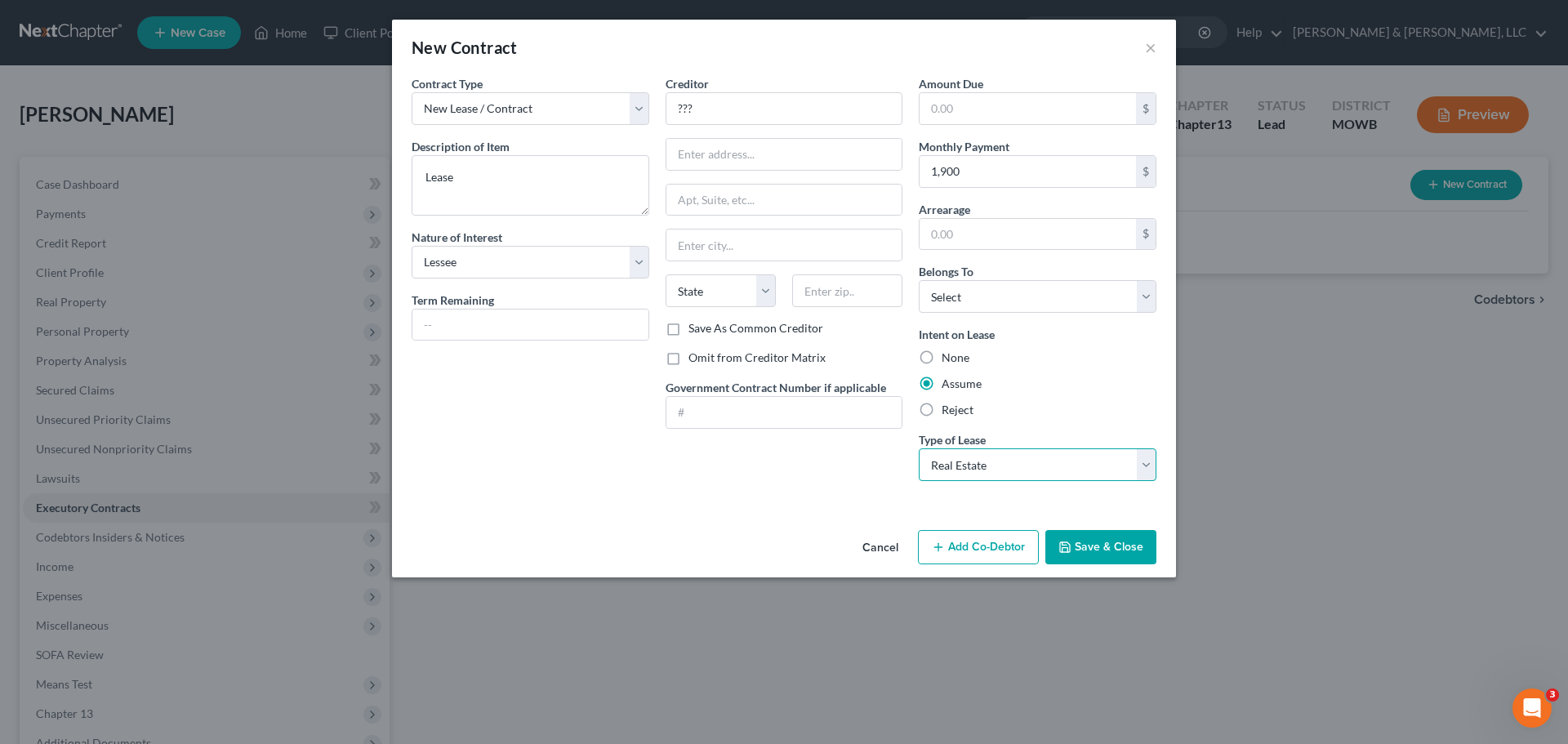
click at [919, 448] on select "Select Real Estate Car Other" at bounding box center [1037, 464] width 238 height 33
click at [1096, 539] on button "Save & Close" at bounding box center [1100, 547] width 111 height 35
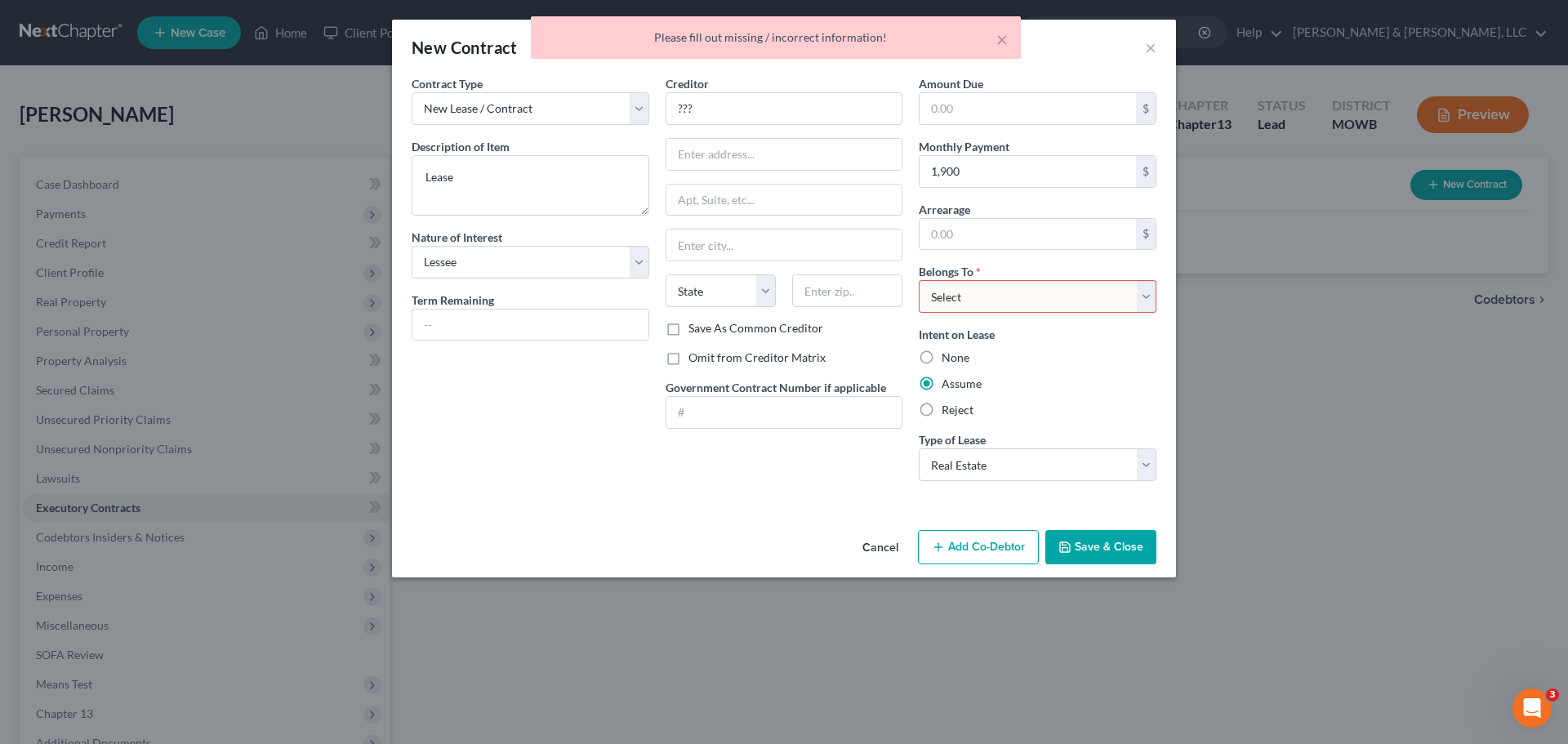
click at [970, 296] on select "Select Debtor 1 Only Debtor 2 Only Debtor 1 And Debtor 2 Only At Least One Of T…" at bounding box center [1037, 296] width 238 height 33
select select "0"
click at [919, 280] on select "Select Debtor 1 Only Debtor 2 Only Debtor 1 And Debtor 2 Only At Least One Of T…" at bounding box center [1037, 296] width 238 height 33
drag, startPoint x: 1075, startPoint y: 543, endPoint x: 1066, endPoint y: 542, distance: 9.1
click at [1076, 543] on button "Save & Close" at bounding box center [1100, 547] width 111 height 35
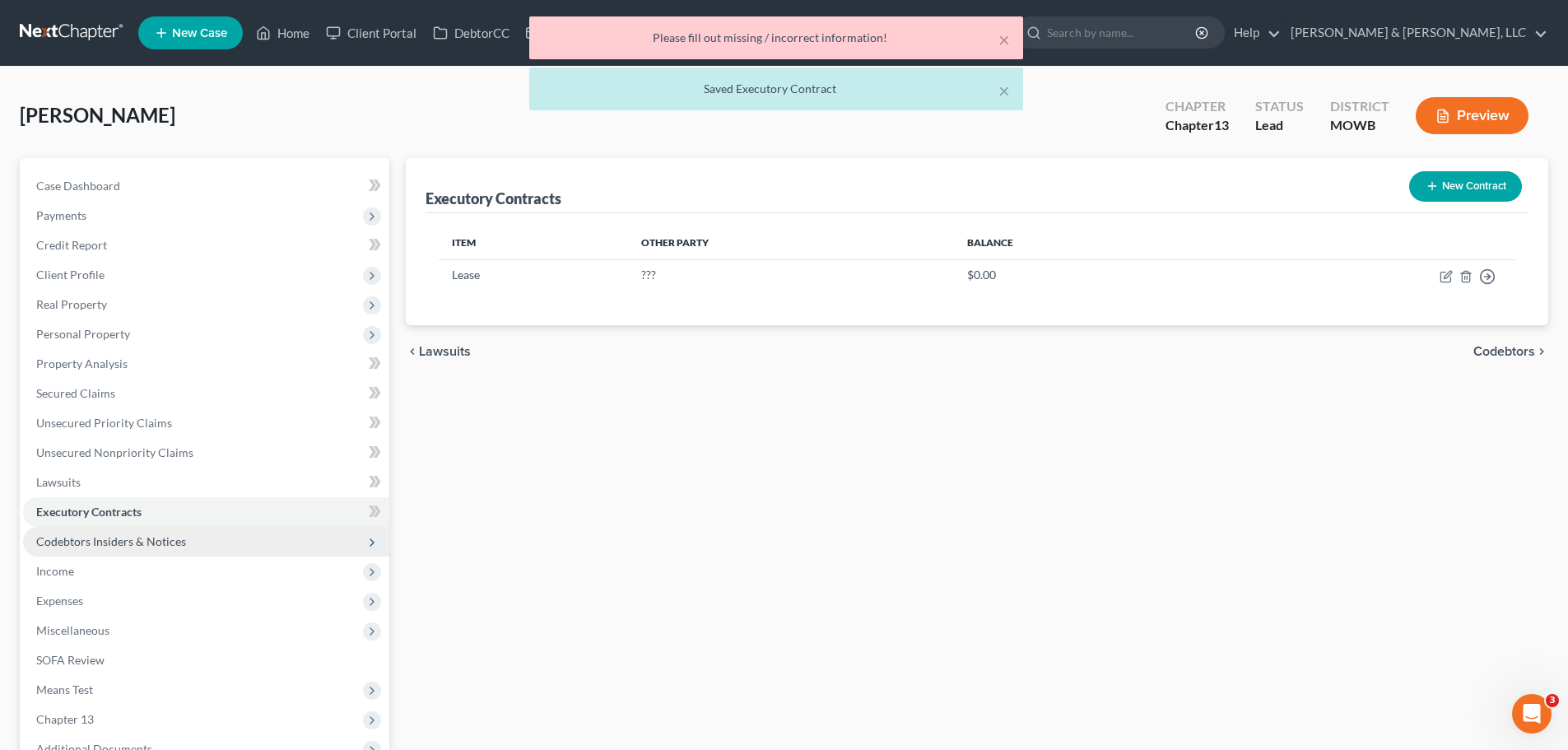
click at [142, 546] on span "Codebtors Insiders & Notices" at bounding box center [111, 541] width 150 height 14
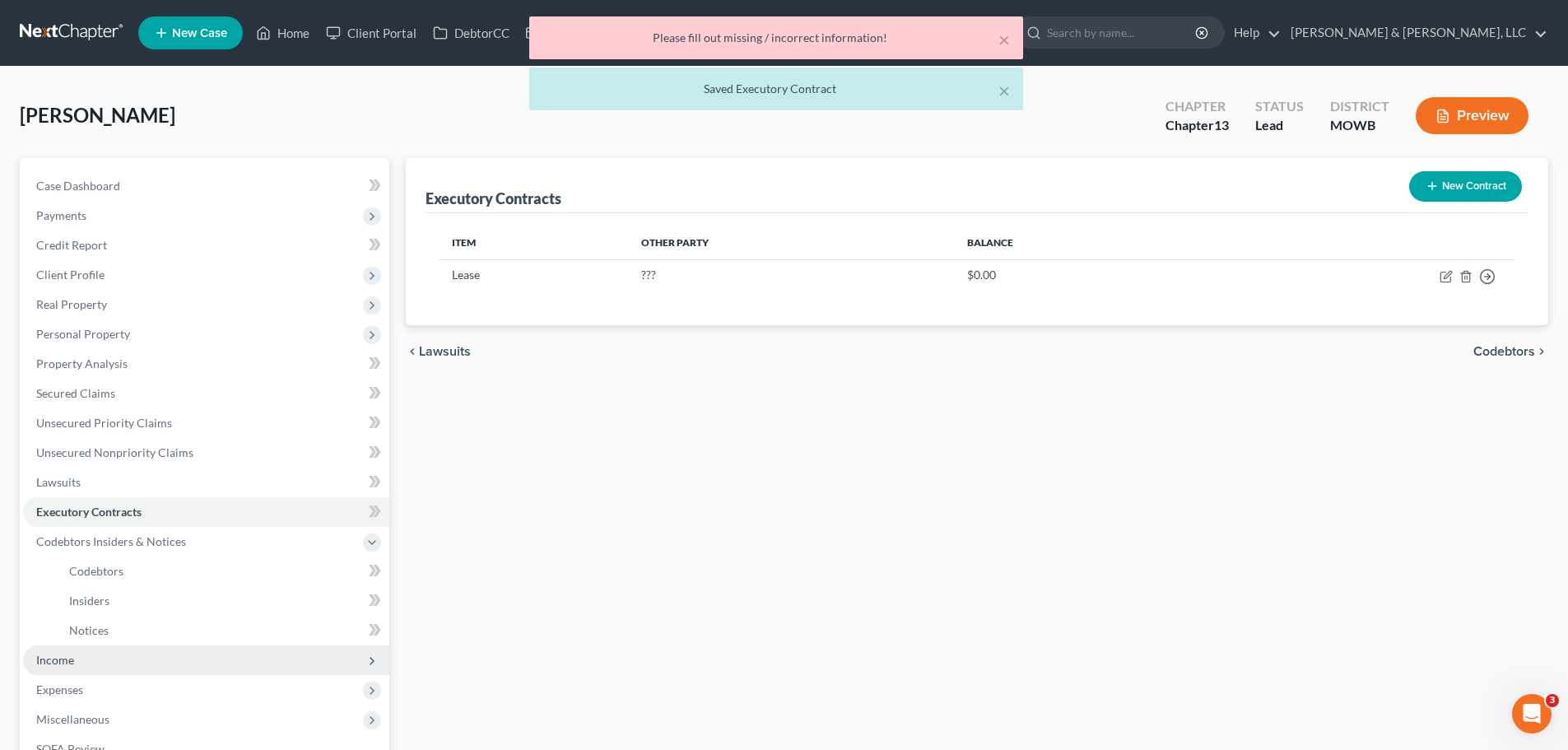
click at [51, 650] on span "Income" at bounding box center [205, 659] width 366 height 29
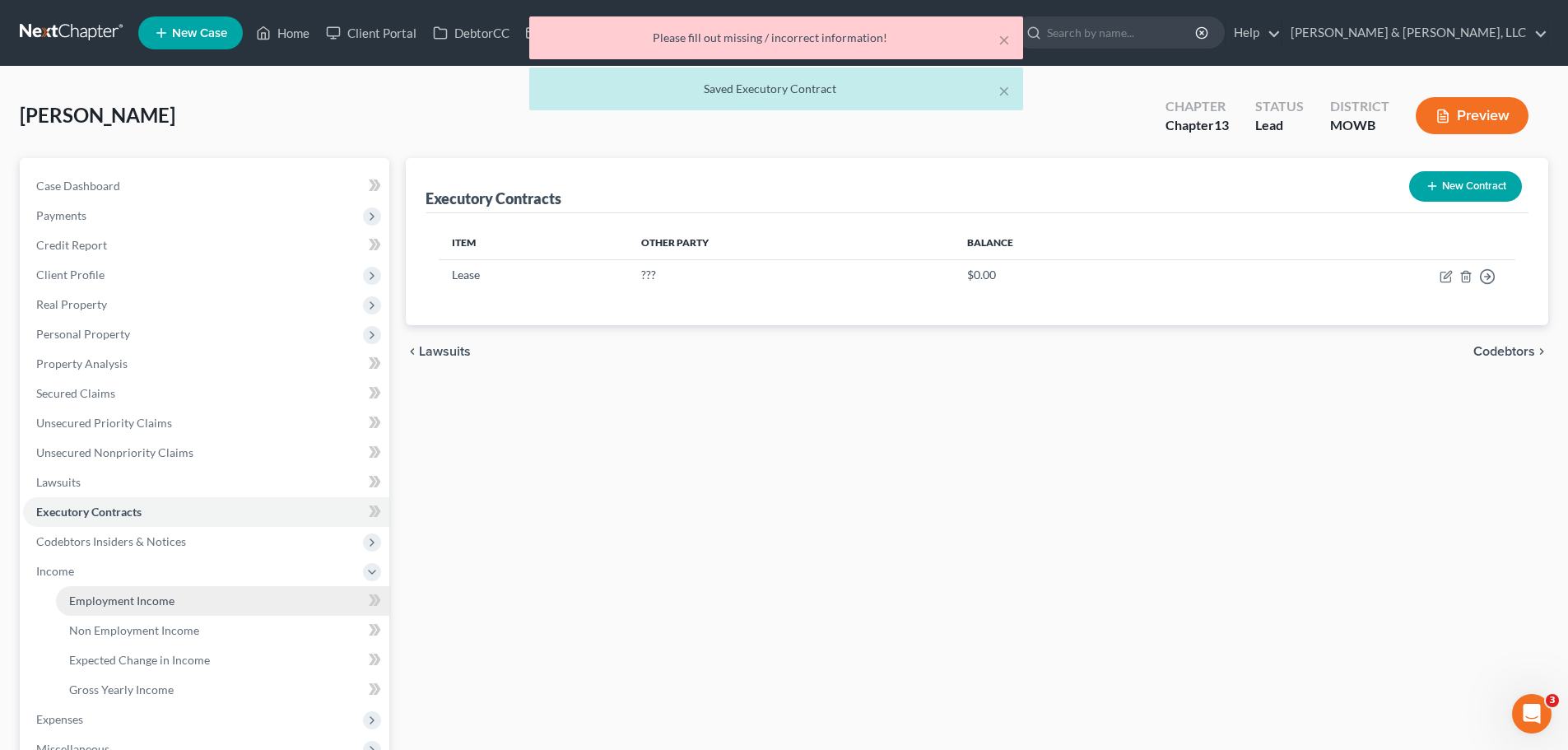
click at [116, 594] on span "Employment Income" at bounding box center [121, 600] width 105 height 14
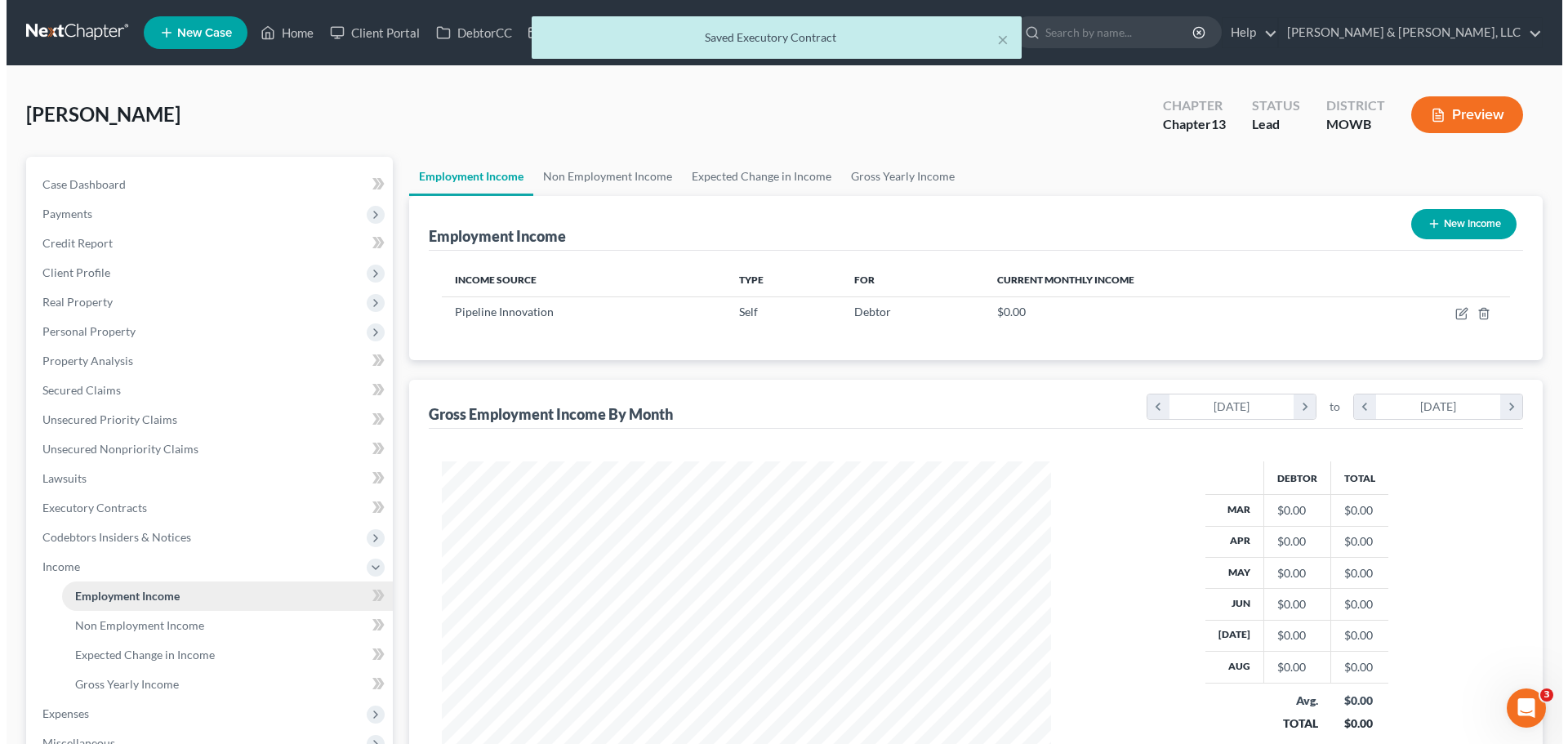
scroll to position [304, 642]
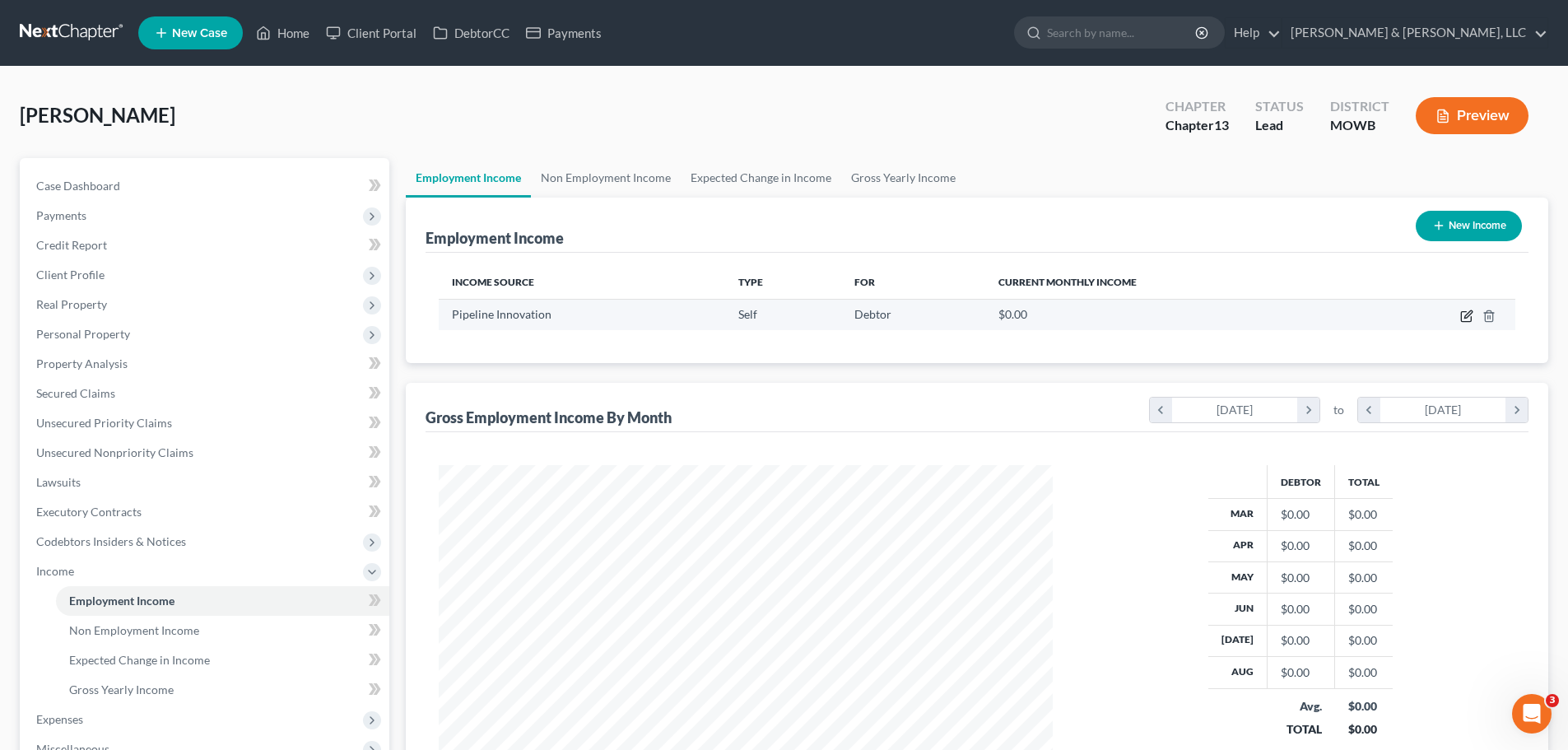
click at [1464, 315] on icon "button" at bounding box center [1467, 316] width 13 height 13
select select "1"
select select "0"
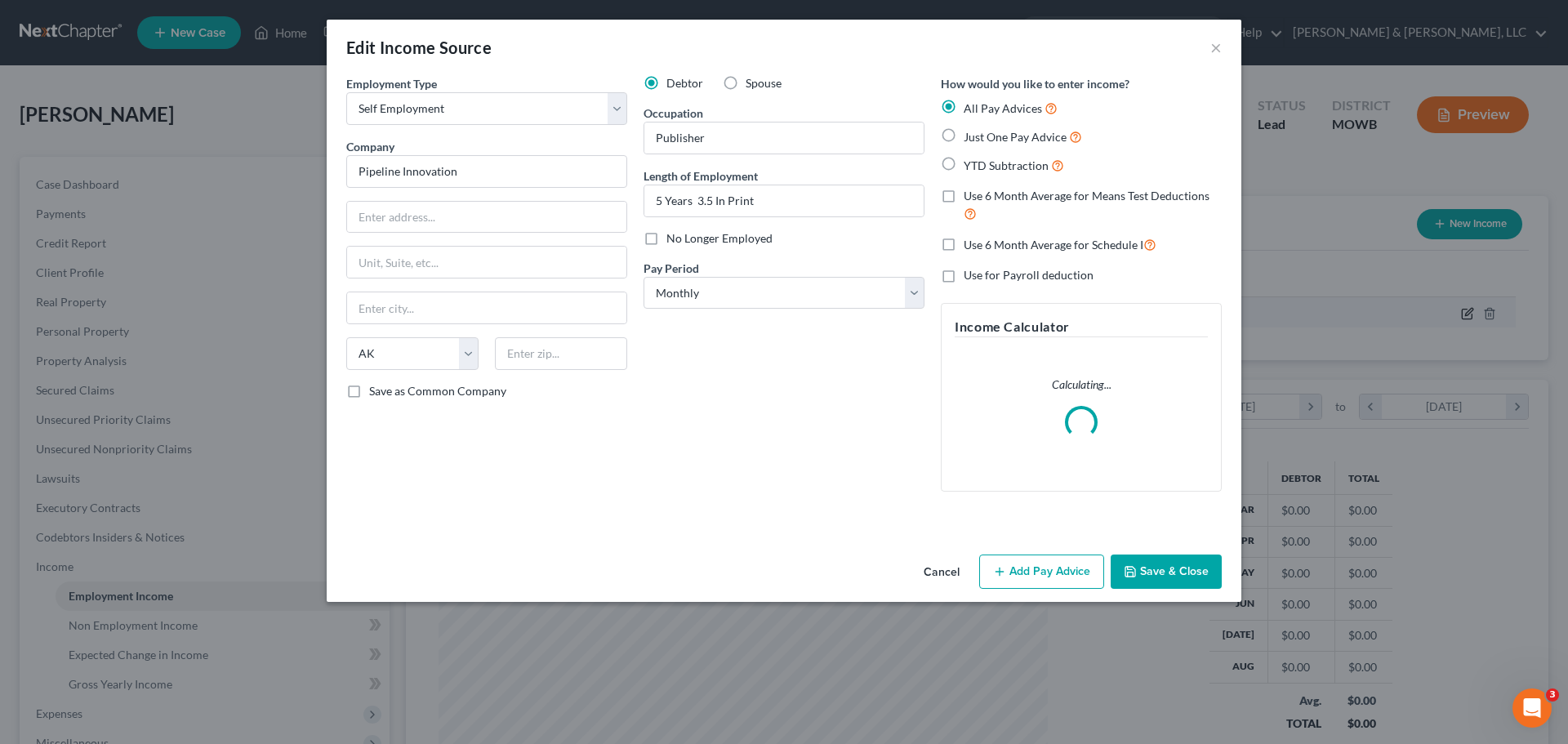
scroll to position [307, 647]
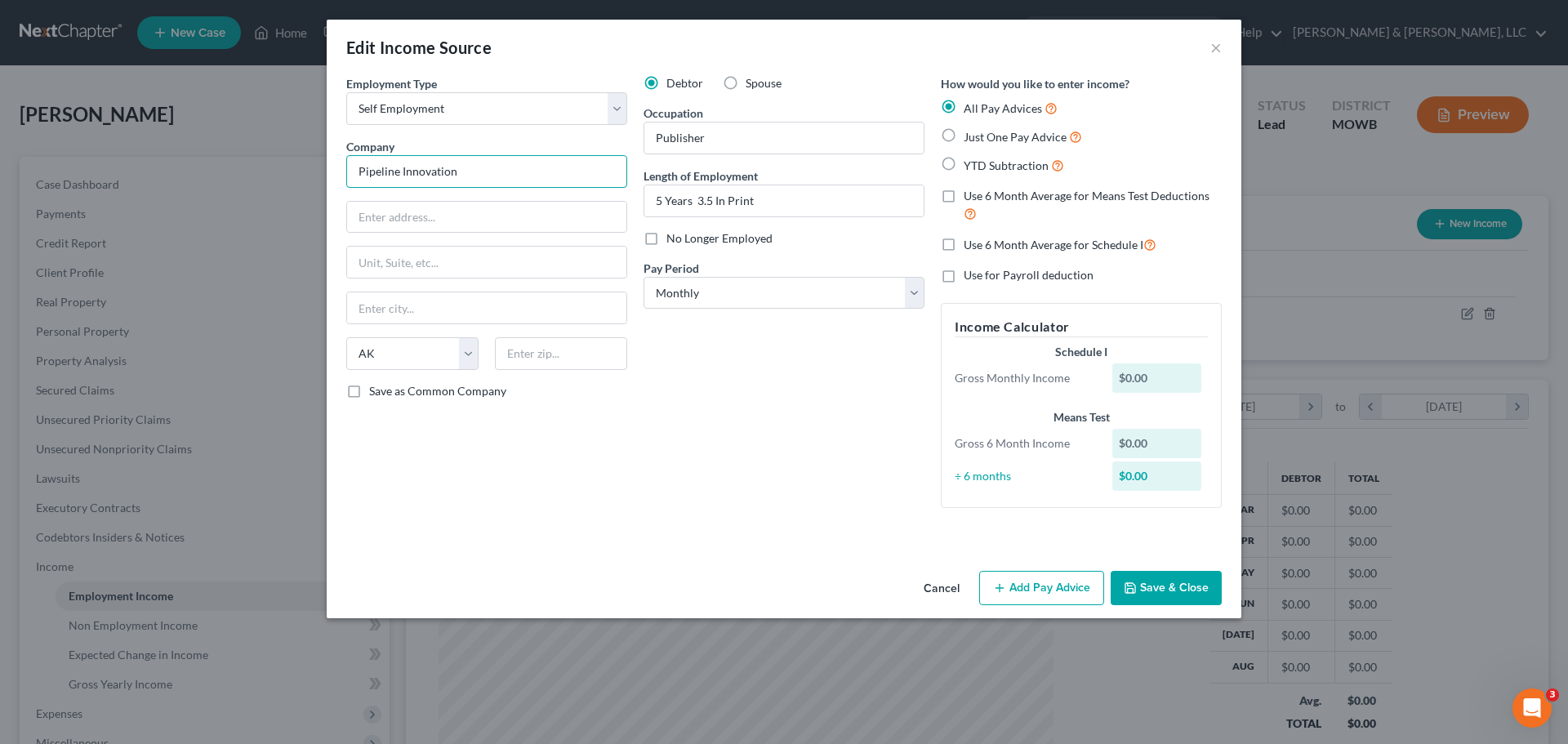
click at [520, 165] on input "Pipeline Innovation" at bounding box center [486, 171] width 281 height 33
type input "8700 Tennessee Ave"
type input "64138"
type input "Kansas City"
select select "26"
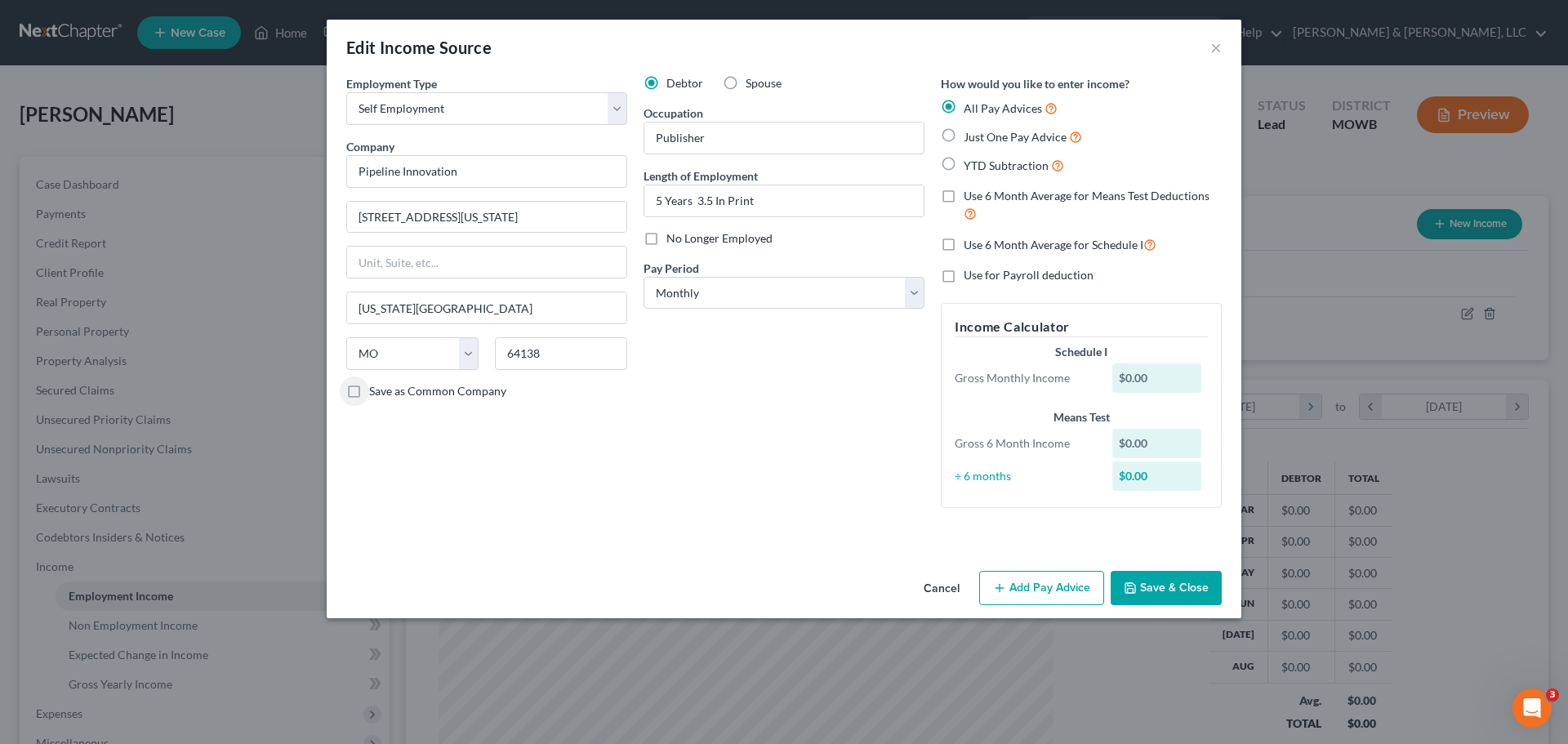
click at [982, 167] on span "YTD Subtraction" at bounding box center [1005, 165] width 85 height 14
click at [981, 166] on input "YTD Subtraction" at bounding box center [974, 161] width 10 height 10
radio input "true"
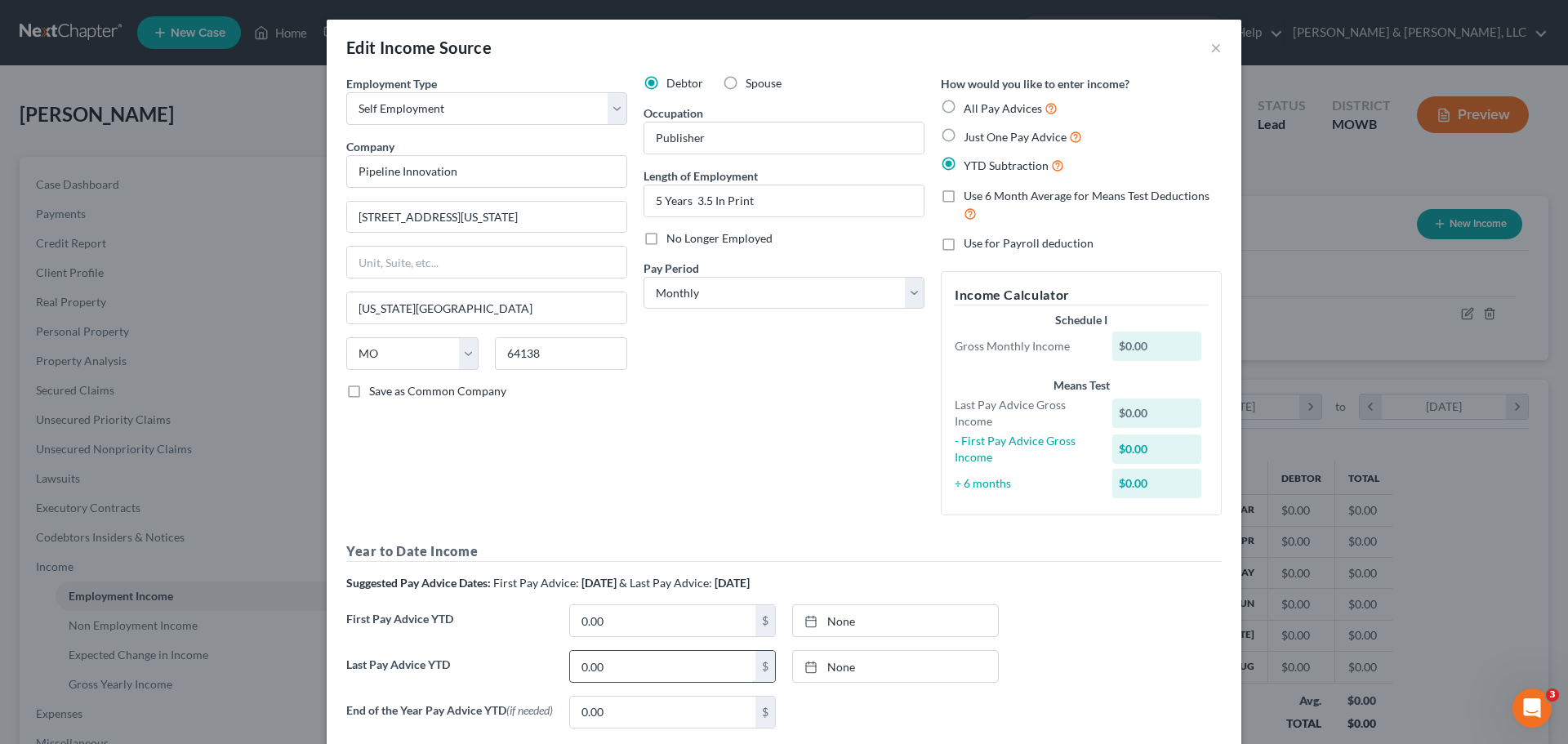
click at [673, 671] on input "0.00" at bounding box center [662, 666] width 185 height 31
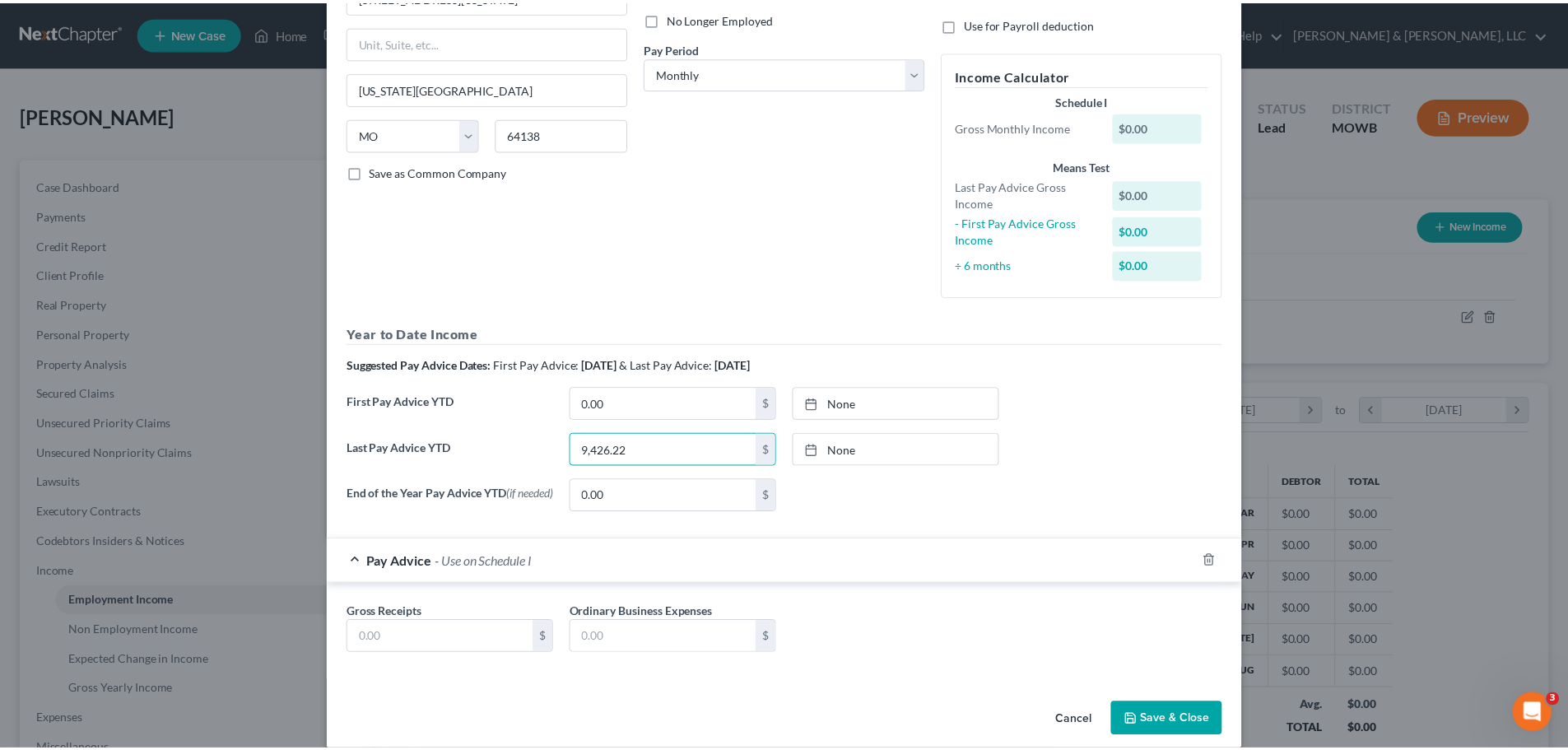
scroll to position [246, 0]
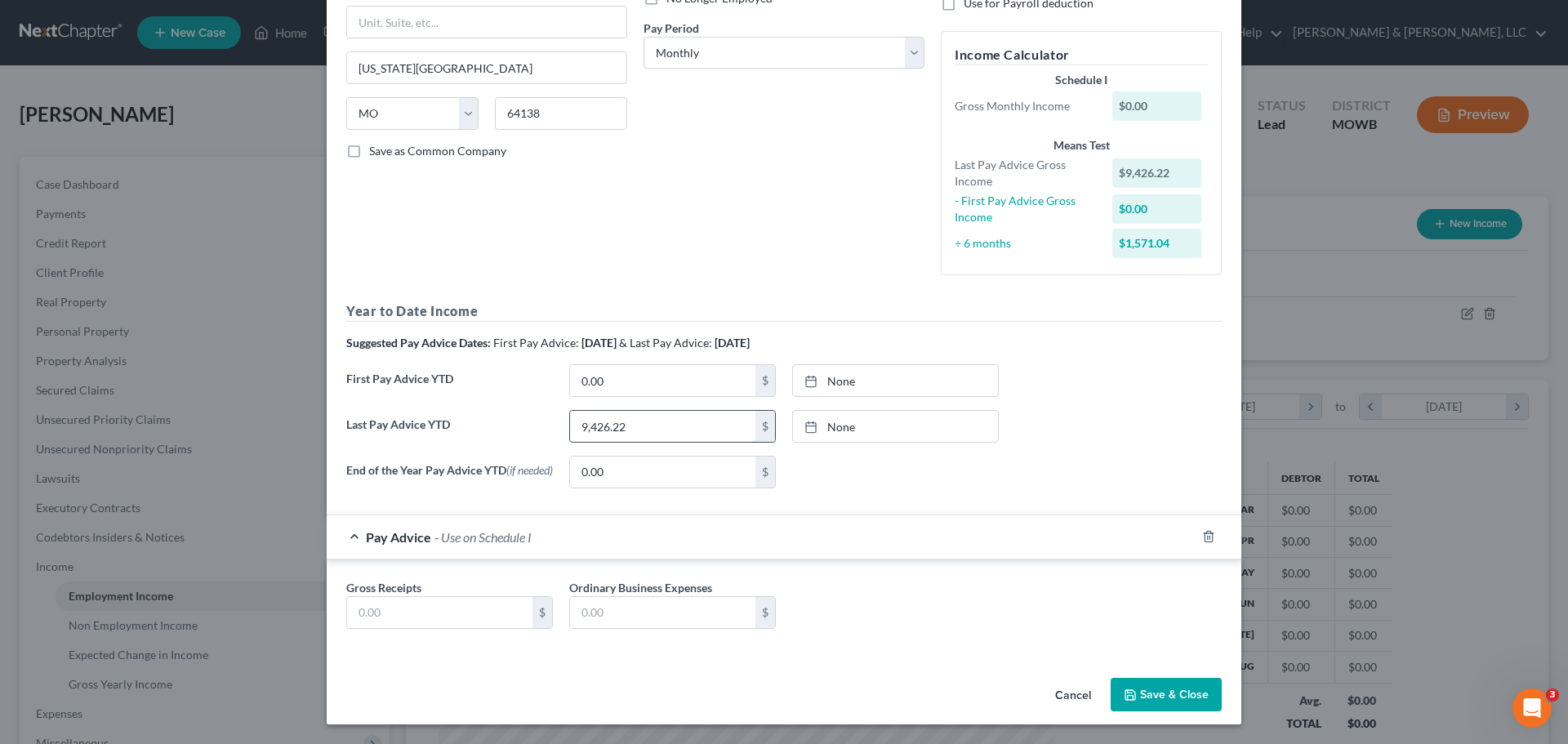
click at [652, 421] on input "9,426.22" at bounding box center [662, 426] width 185 height 31
type input "9"
type input "15,452.92"
click at [483, 607] on input "text" at bounding box center [439, 612] width 185 height 31
type input "2,700"
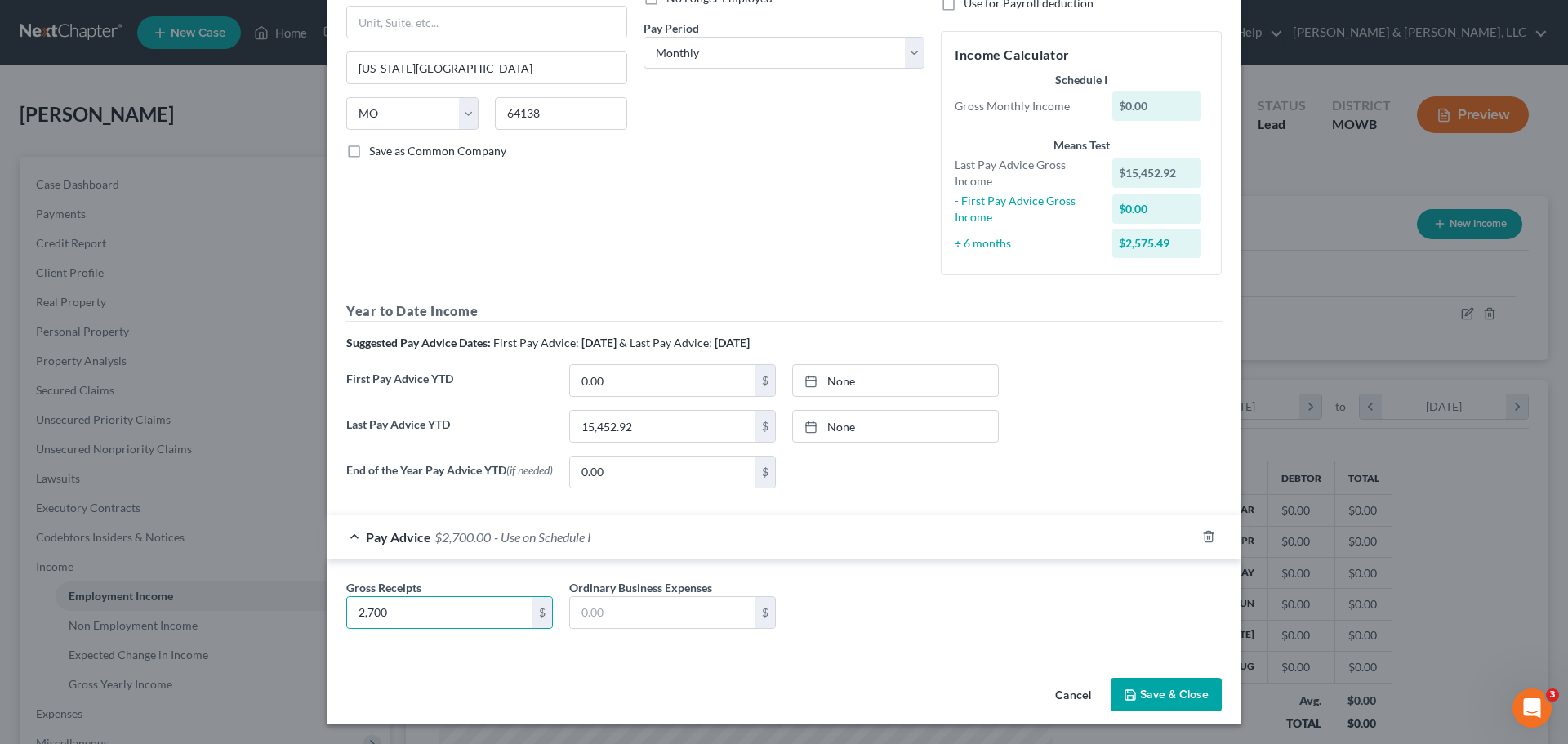
click at [1124, 689] on icon "button" at bounding box center [1130, 695] width 13 height 13
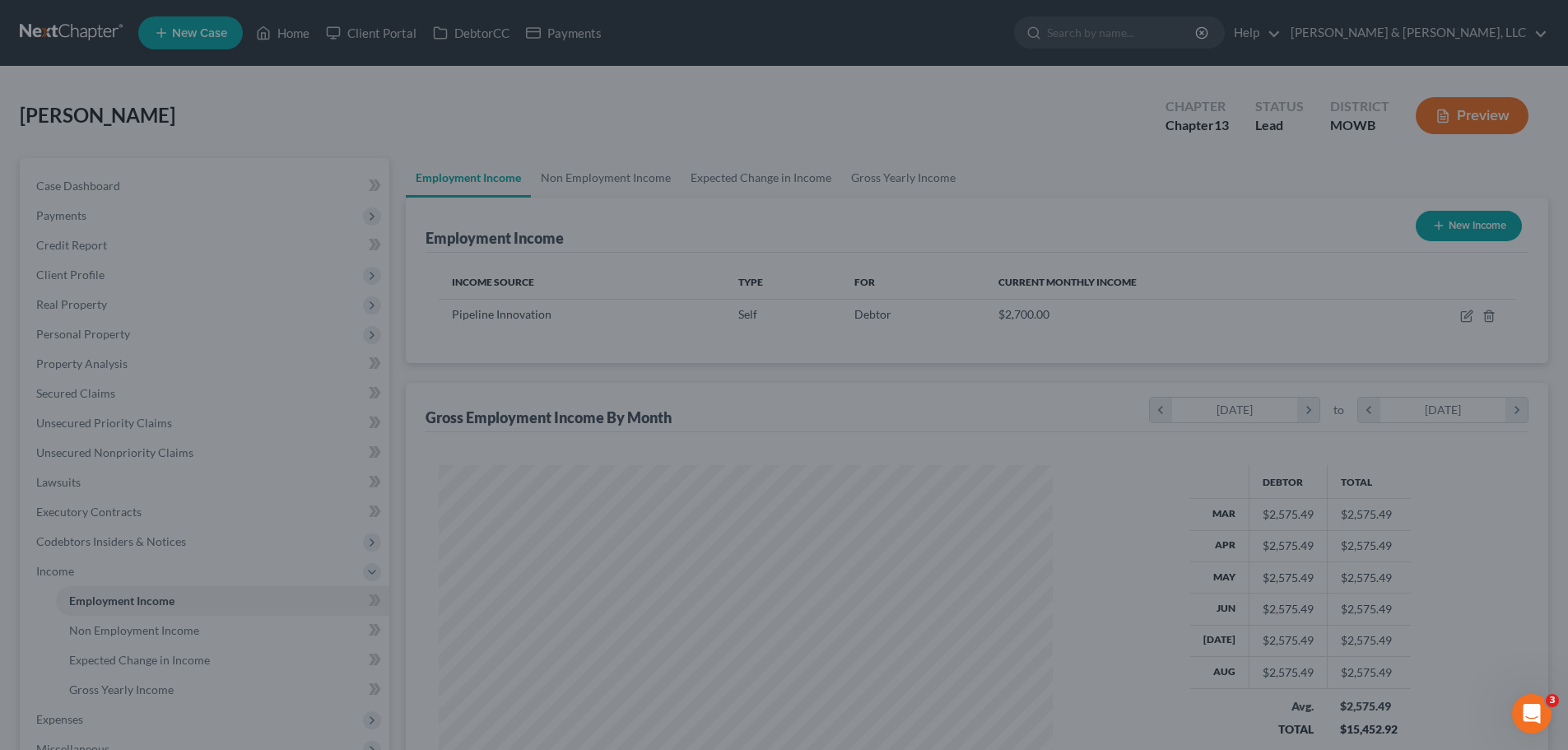
scroll to position [822673, 822238]
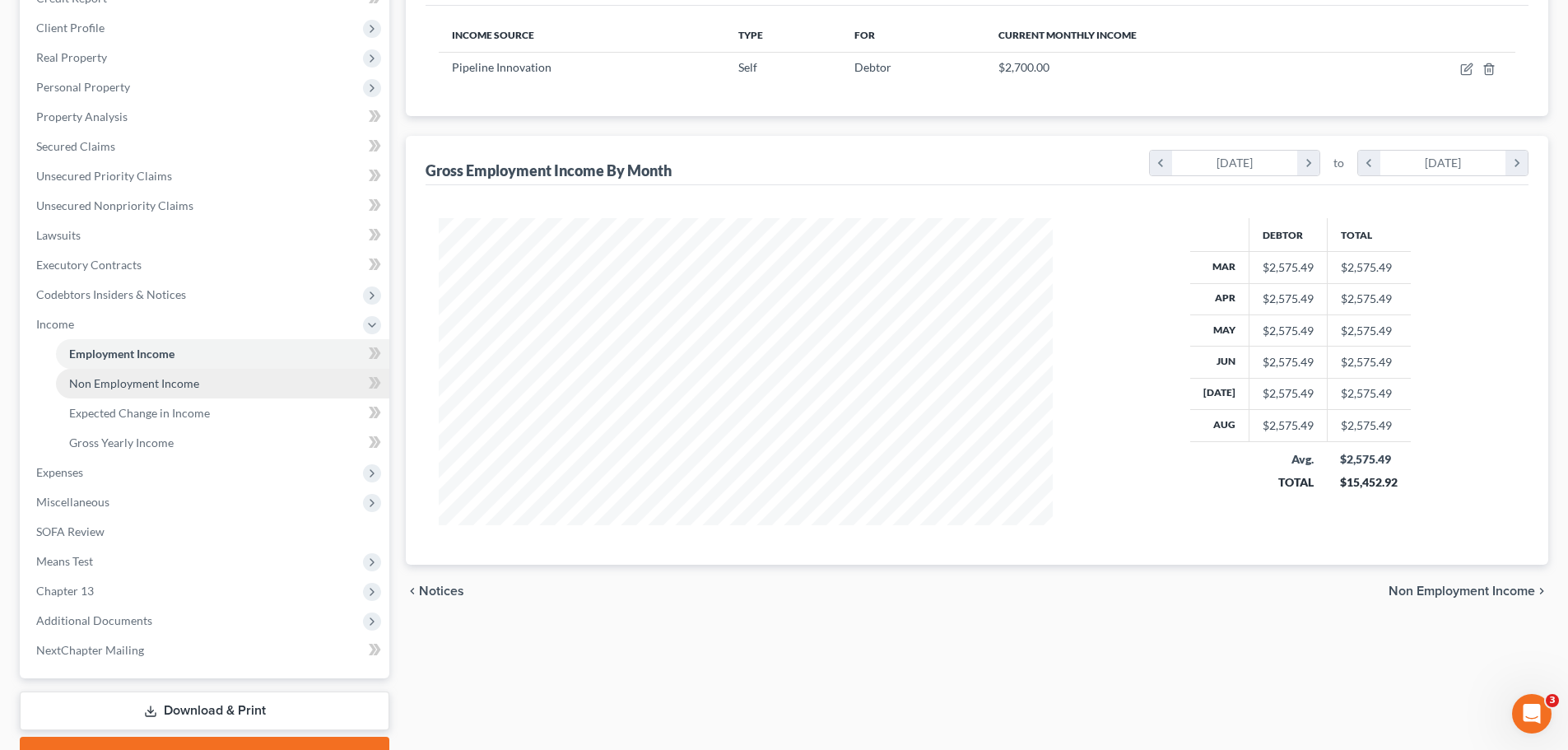
click at [119, 376] on span "Non Employment Income" at bounding box center [134, 383] width 130 height 14
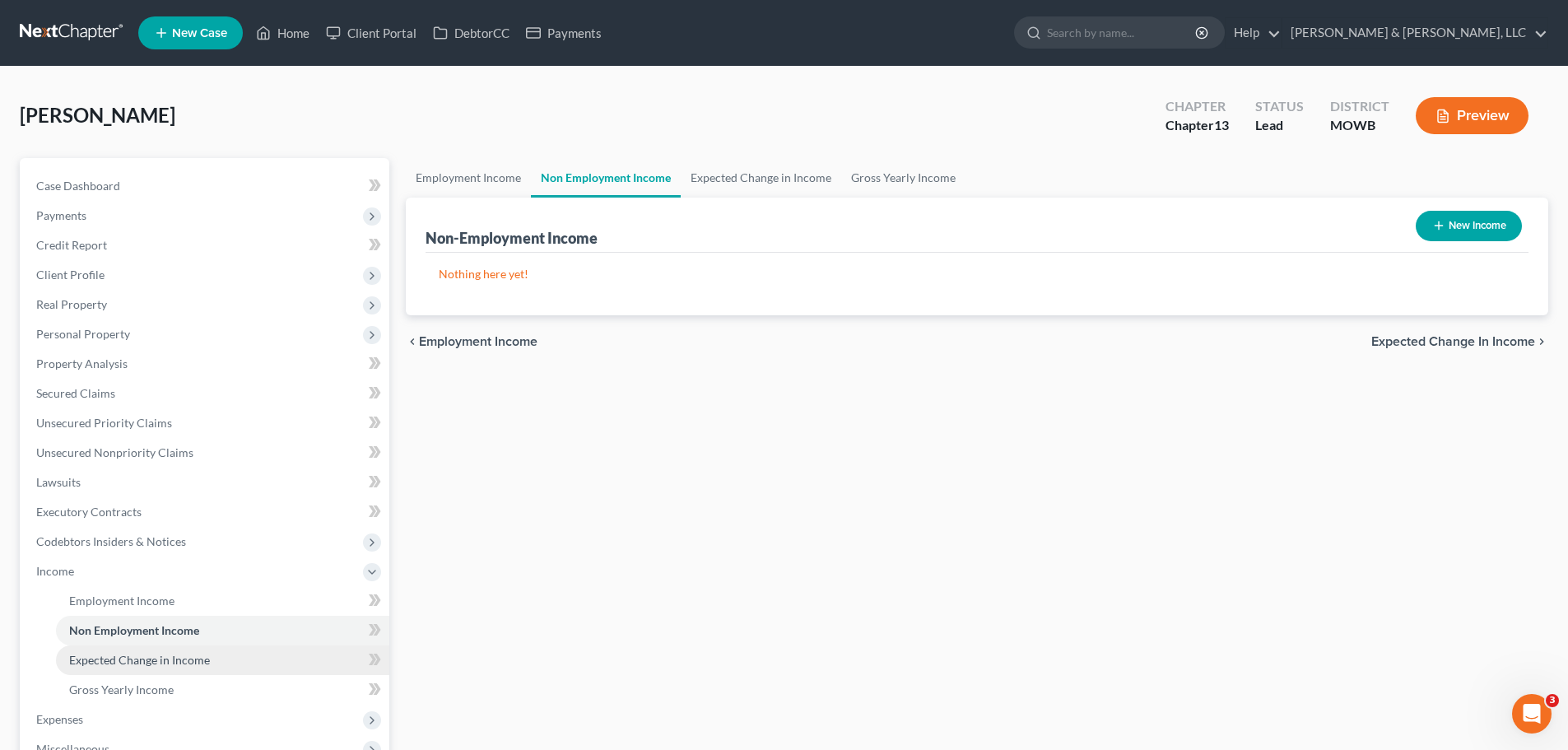
click at [168, 660] on span "Expected Change in Income" at bounding box center [139, 659] width 141 height 14
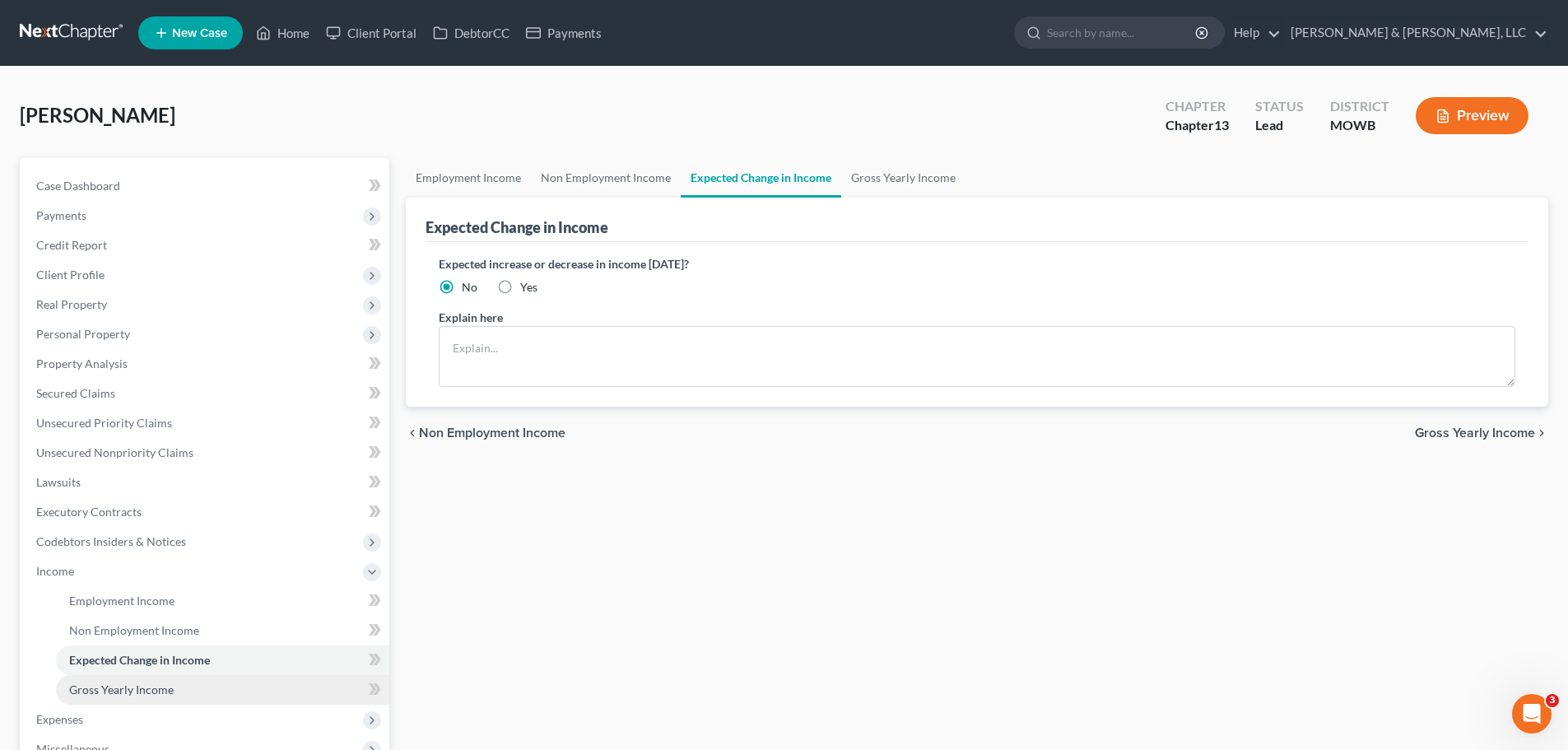
click at [179, 693] on link "Gross Yearly Income" at bounding box center [223, 689] width 333 height 29
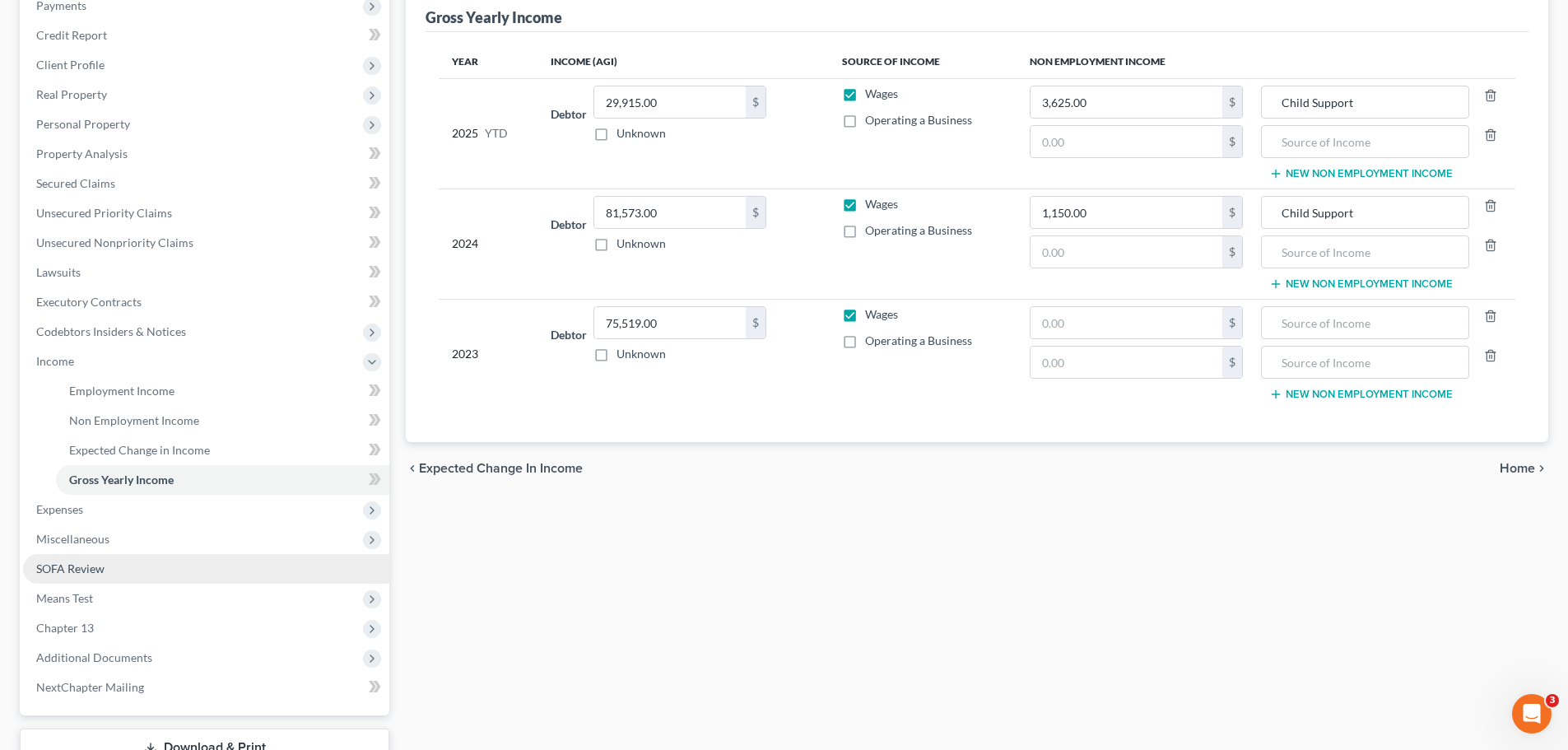
scroll to position [247, 0]
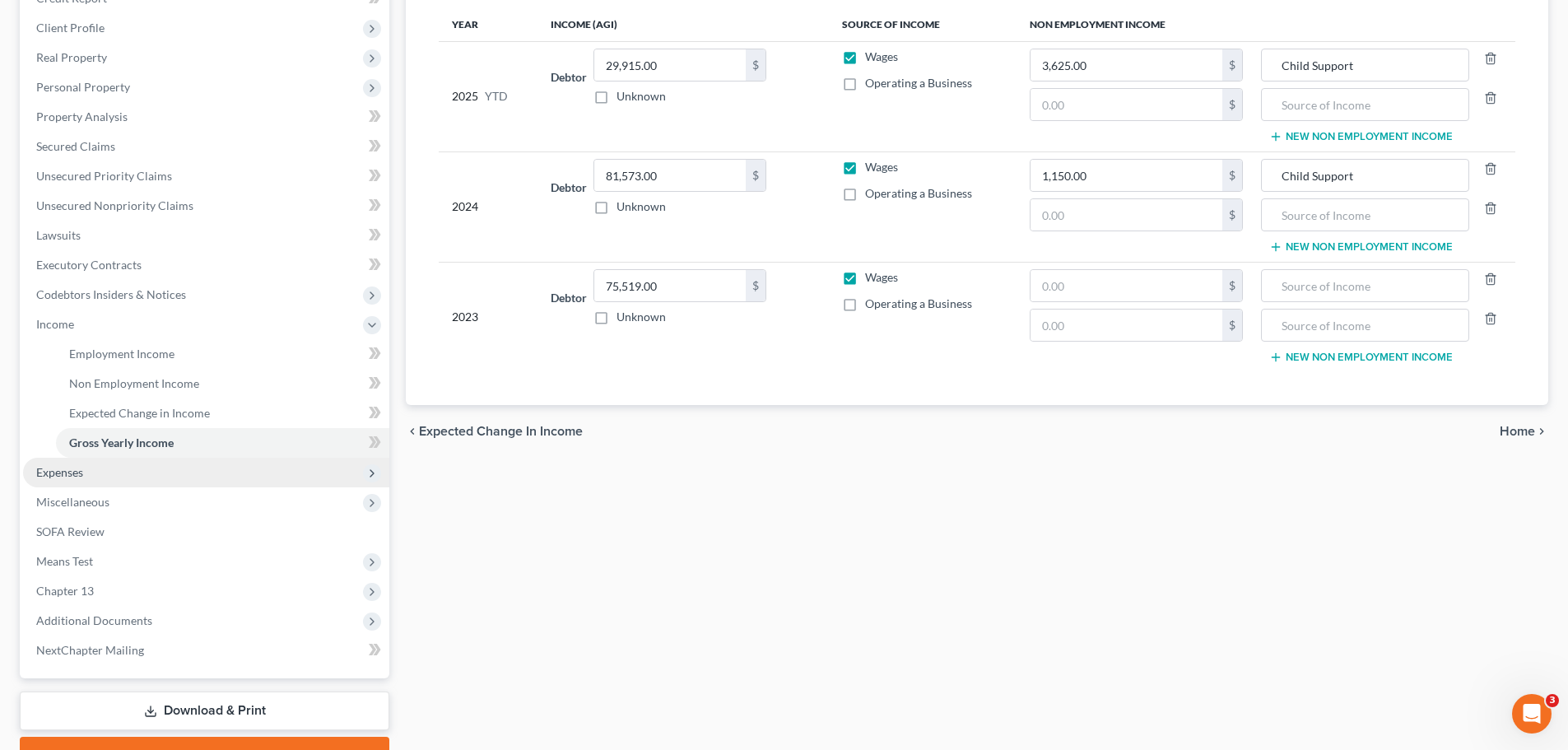
click at [69, 483] on span "Expenses" at bounding box center [205, 472] width 366 height 29
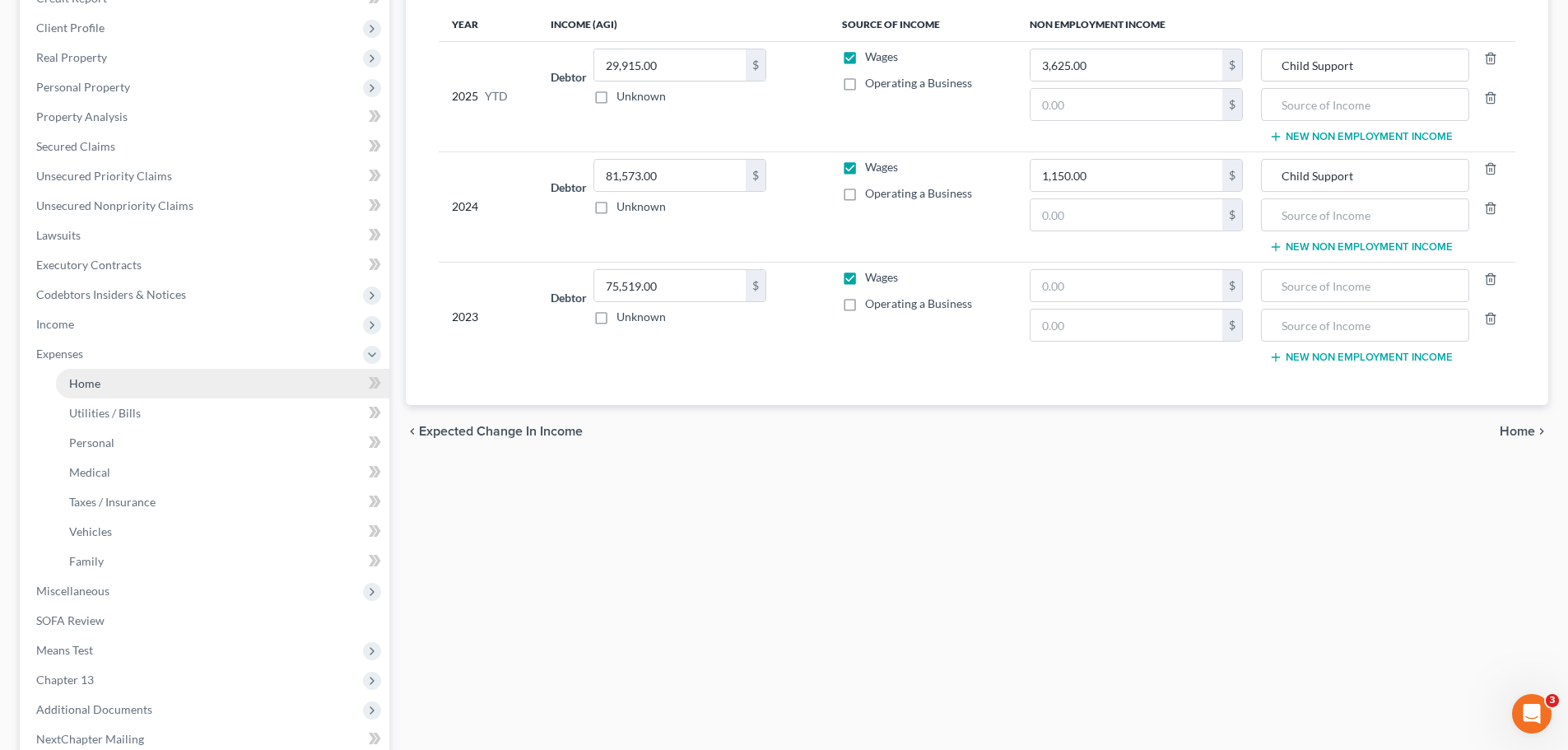
click at [99, 388] on span "Home" at bounding box center [84, 383] width 31 height 14
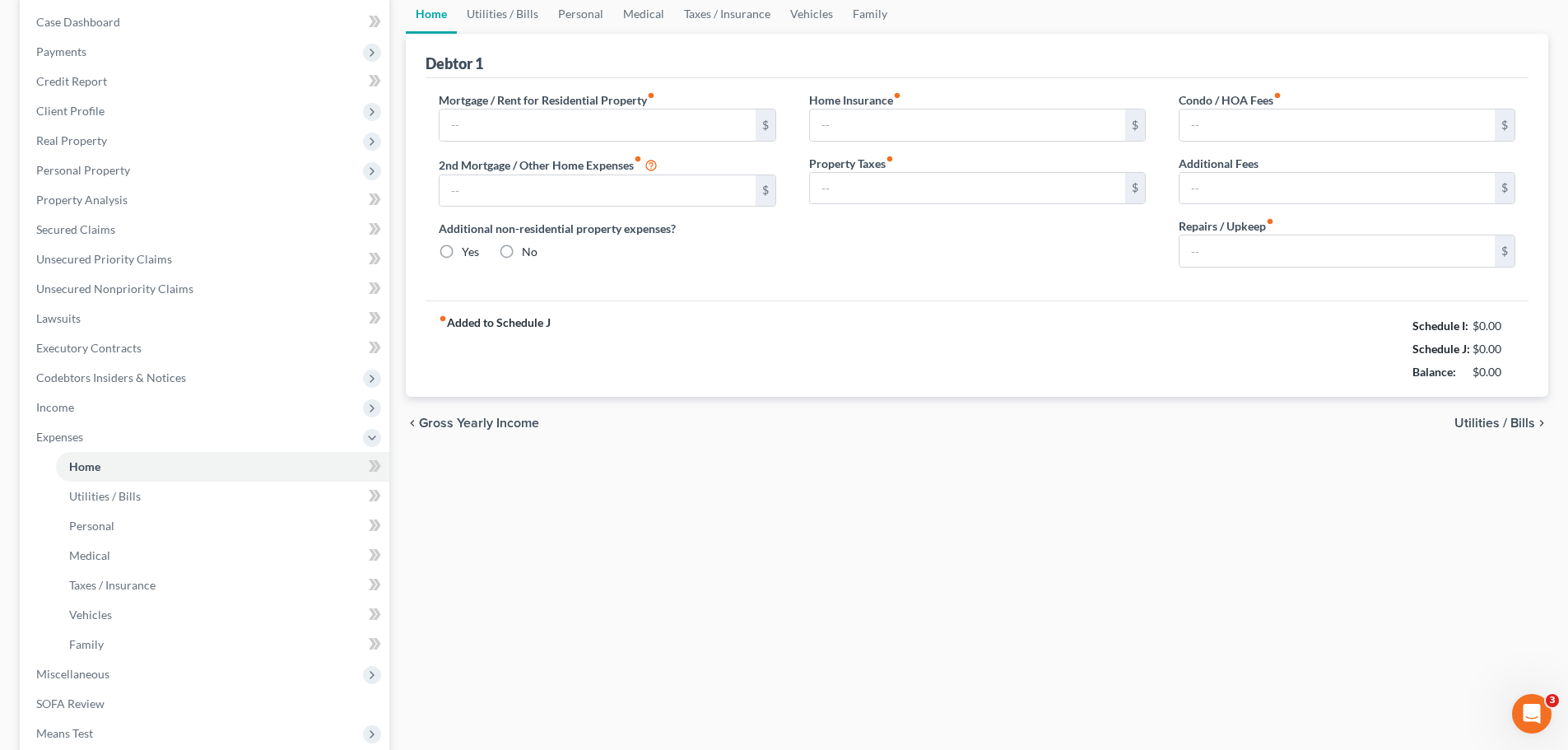
type input "1,800.00"
type input "0.00"
radio input "true"
type input "9.00"
type input "0.00"
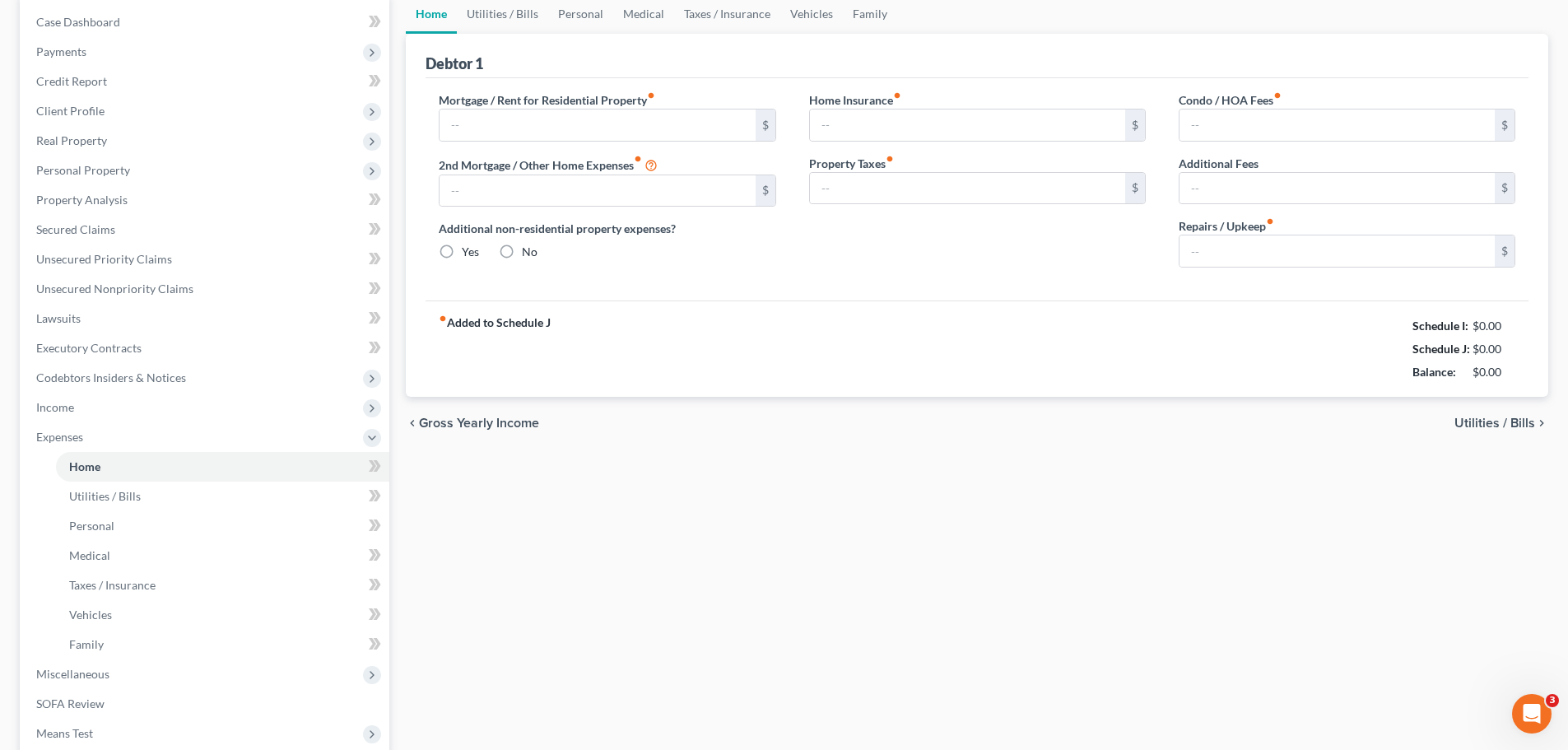
type input "0.00"
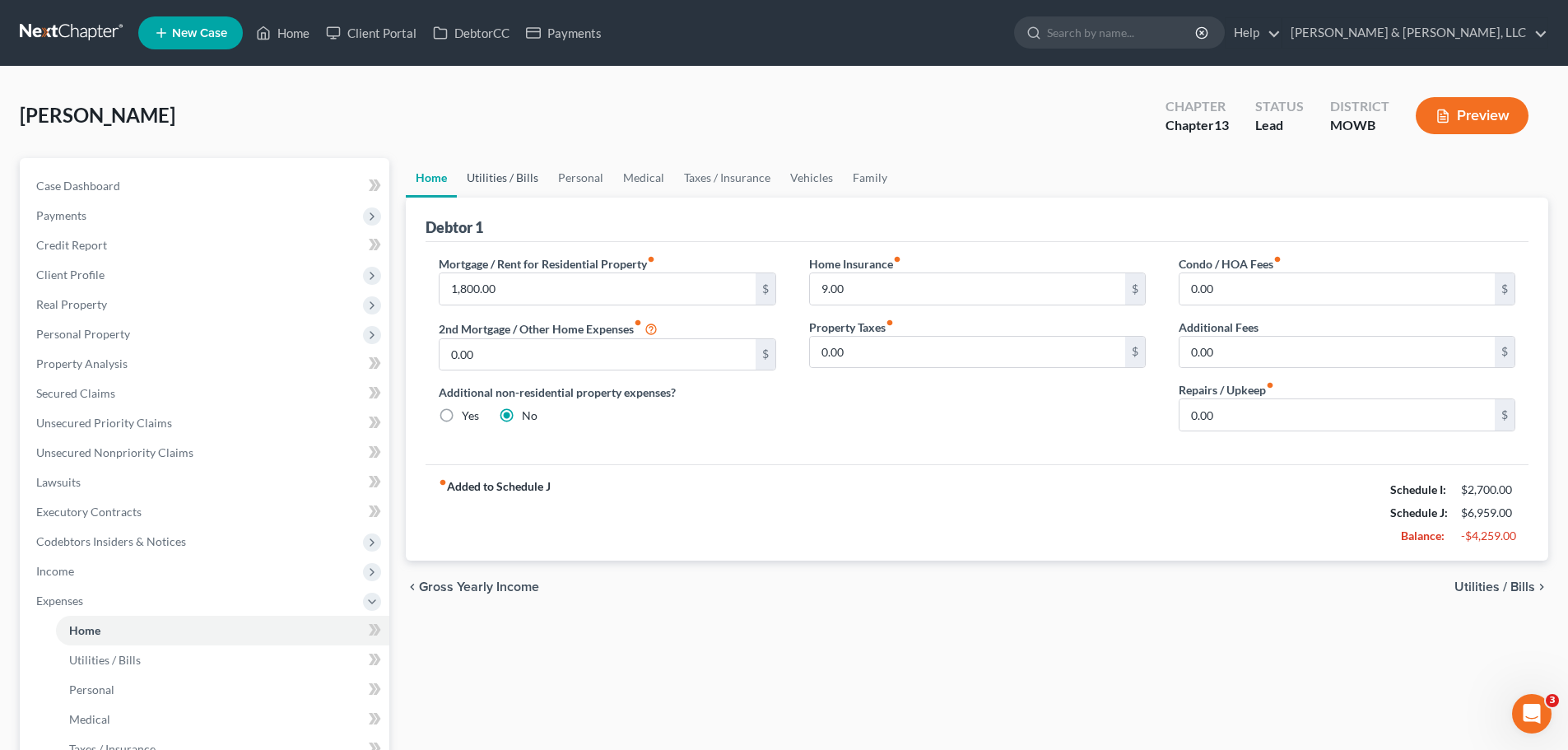
click at [486, 170] on link "Utilities / Bills" at bounding box center [502, 178] width 91 height 40
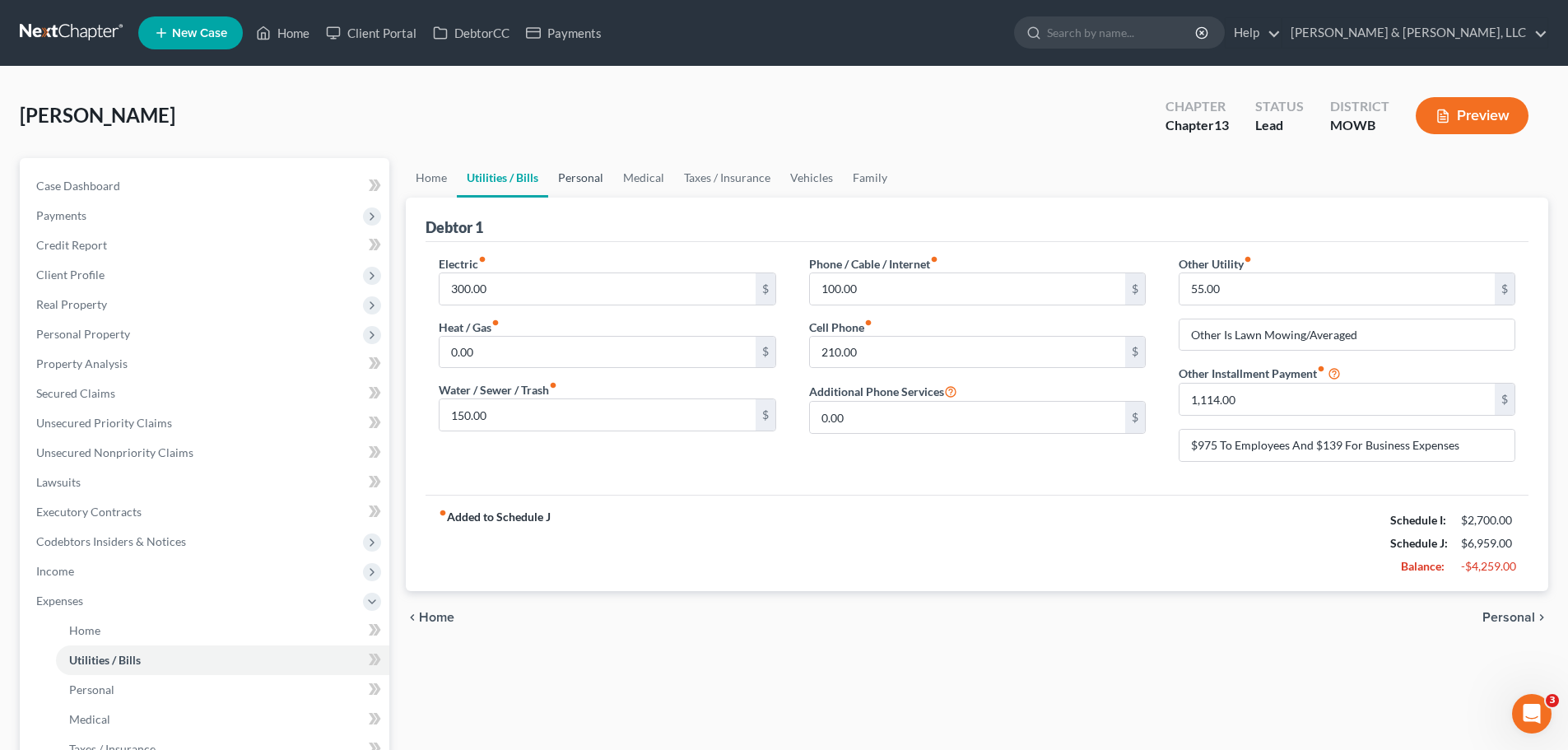
click at [611, 179] on link "Personal" at bounding box center [580, 178] width 65 height 40
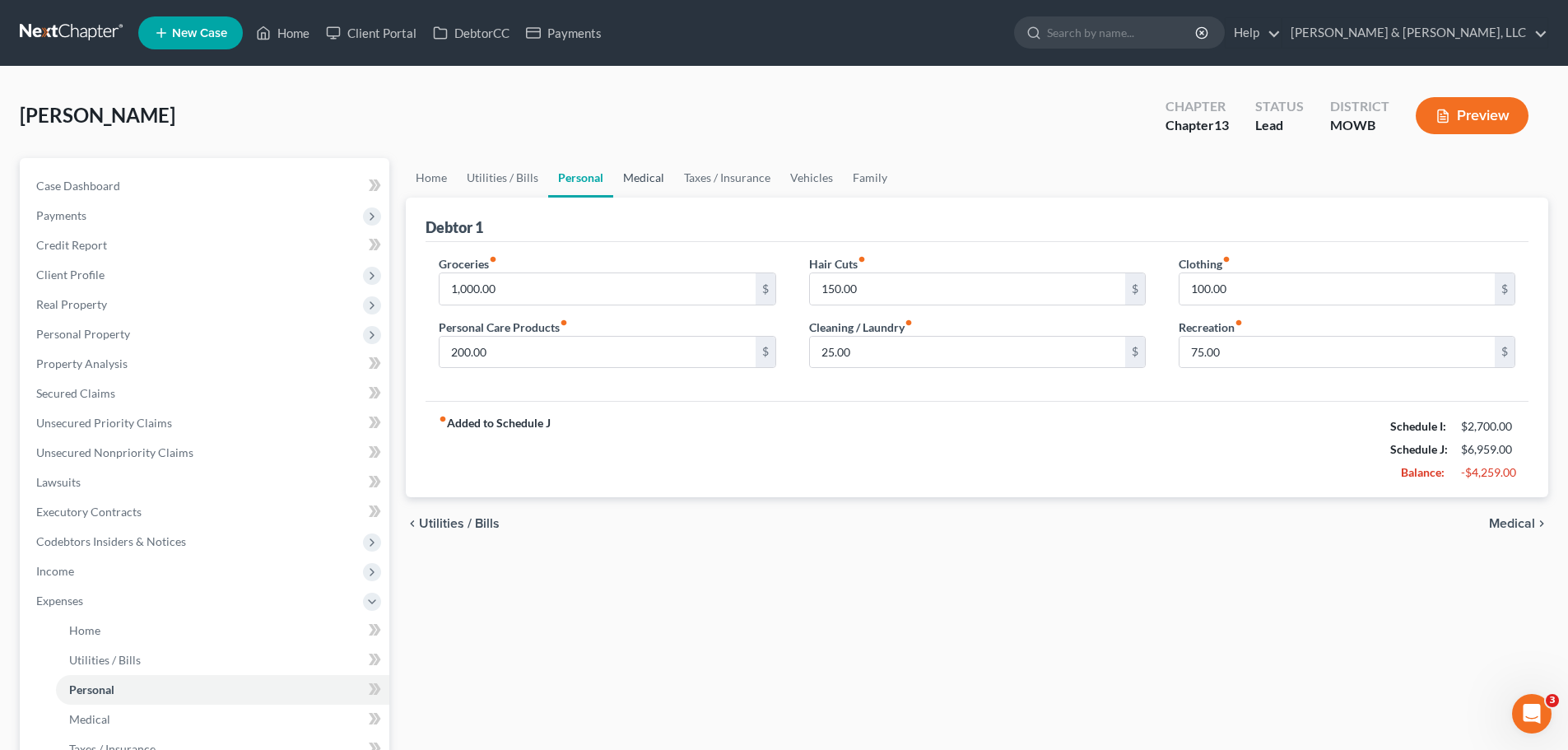
click at [644, 181] on link "Medical" at bounding box center [643, 178] width 61 height 40
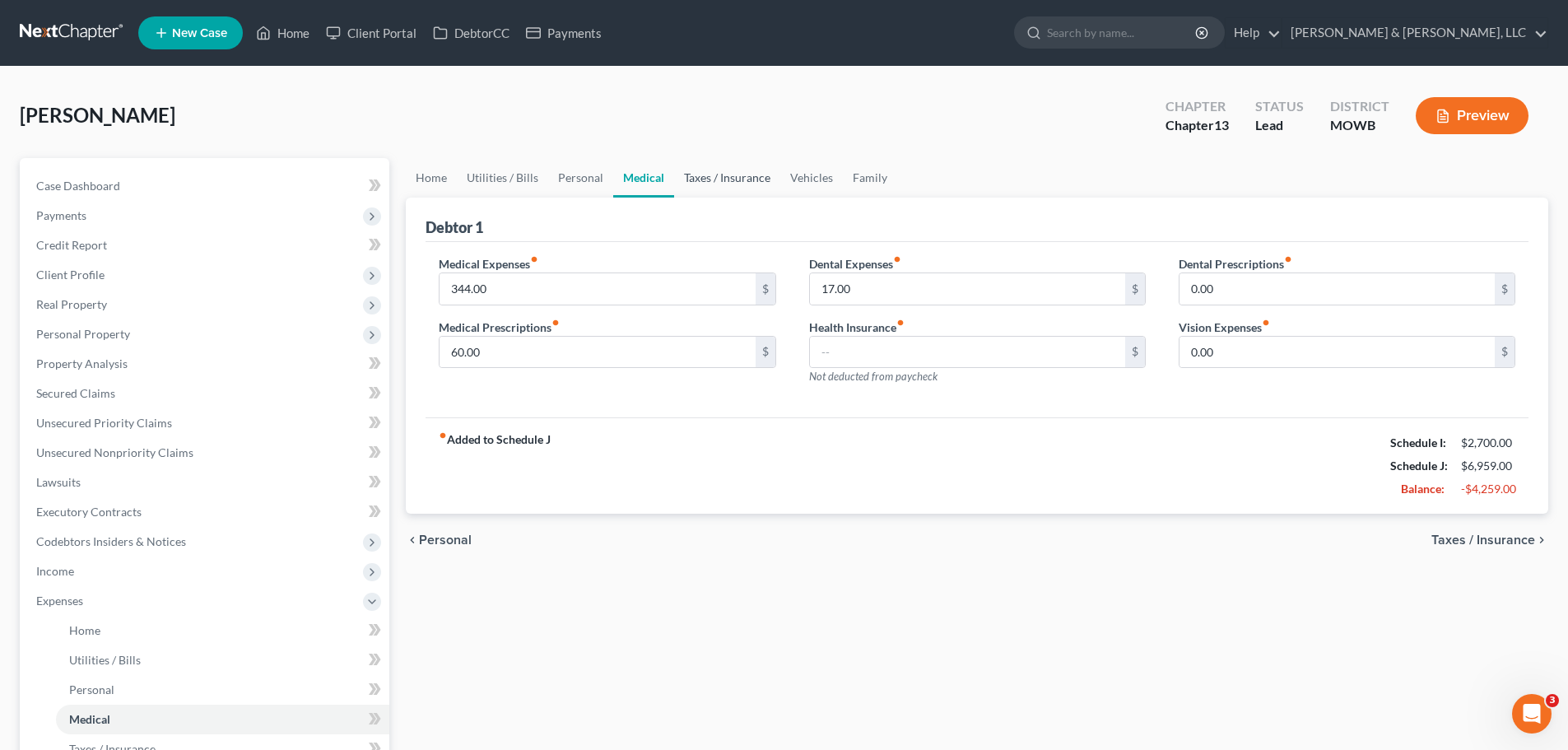
click at [720, 185] on link "Taxes / Insurance" at bounding box center [727, 178] width 106 height 40
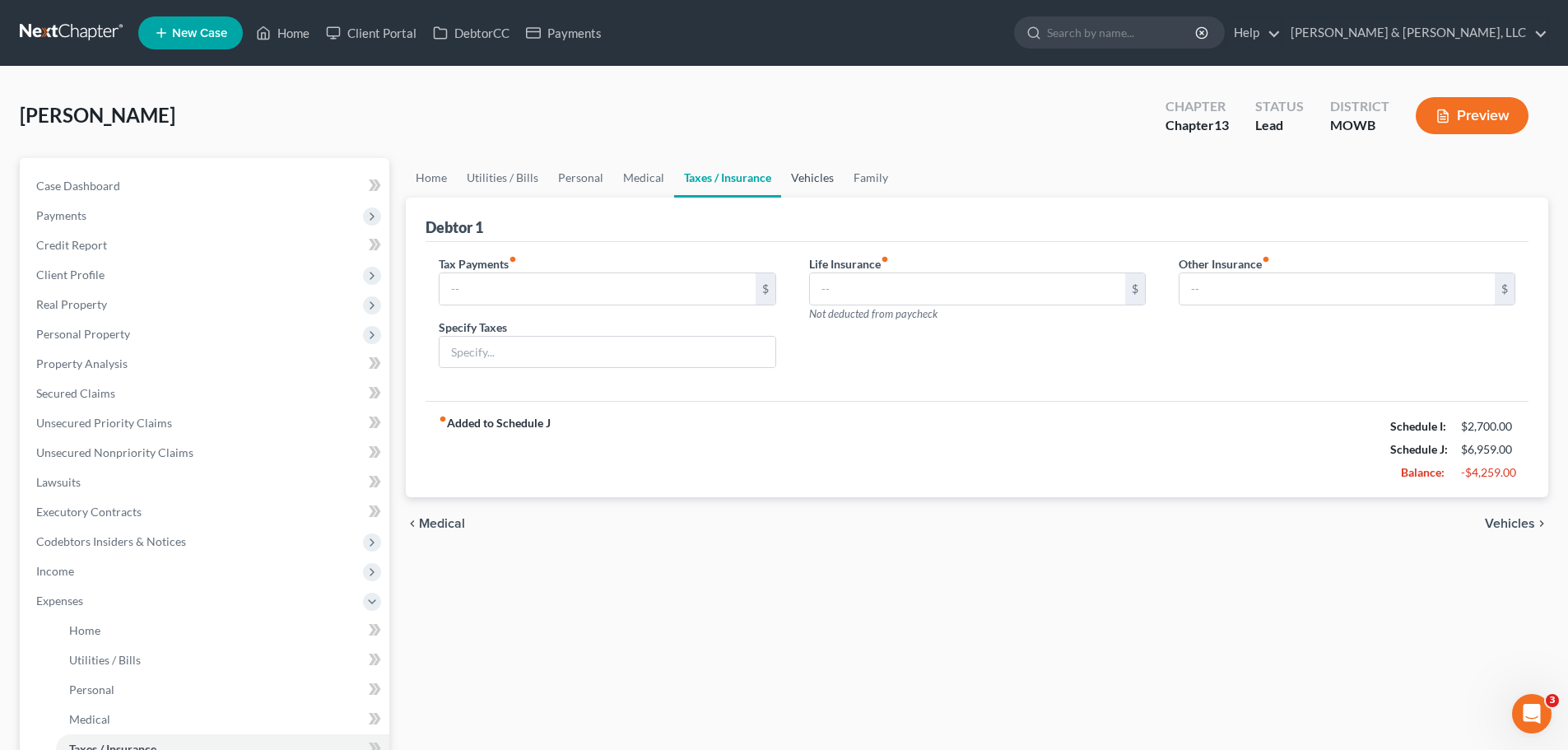
click at [801, 183] on link "Vehicles" at bounding box center [812, 178] width 62 height 40
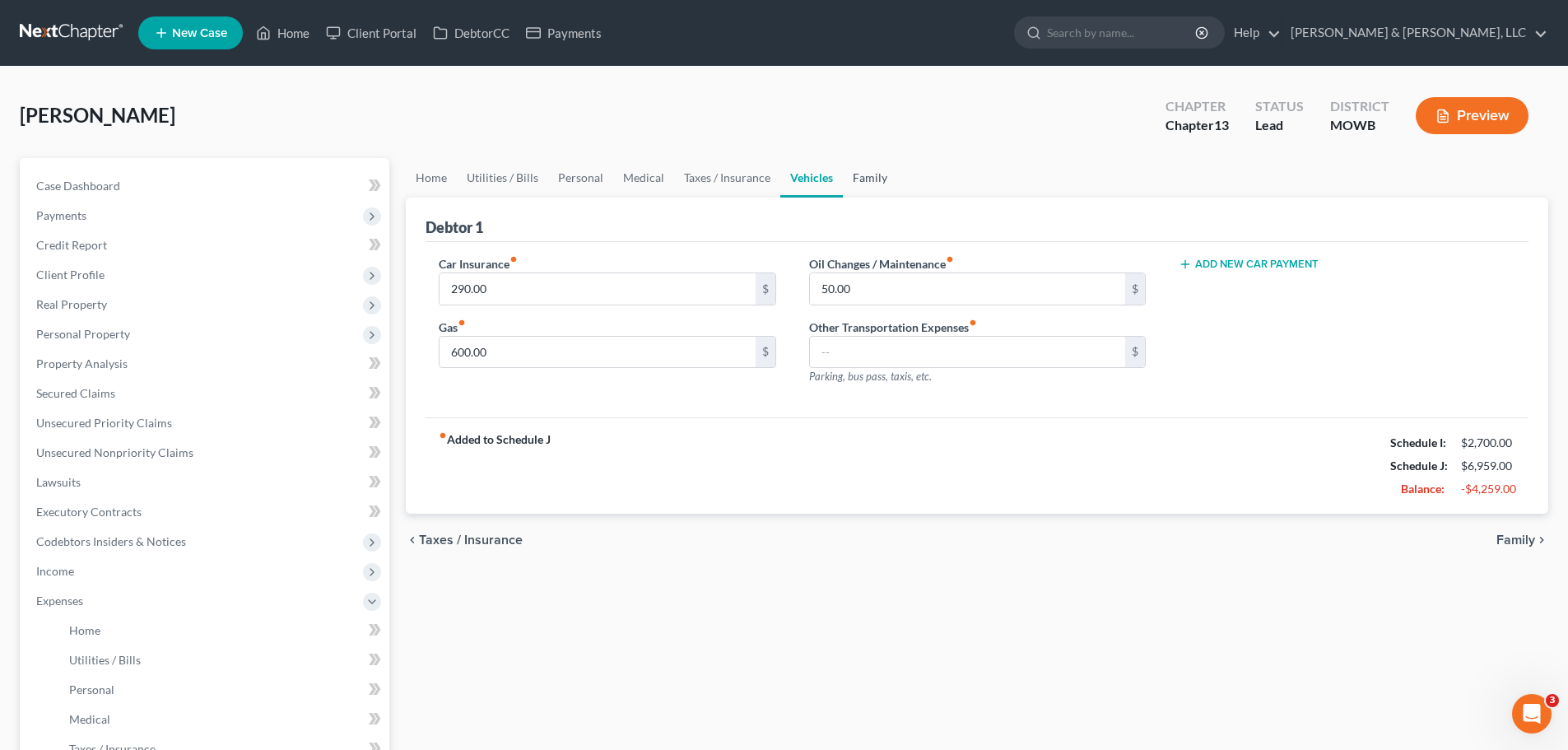
click at [877, 179] on link "Family" at bounding box center [869, 178] width 54 height 40
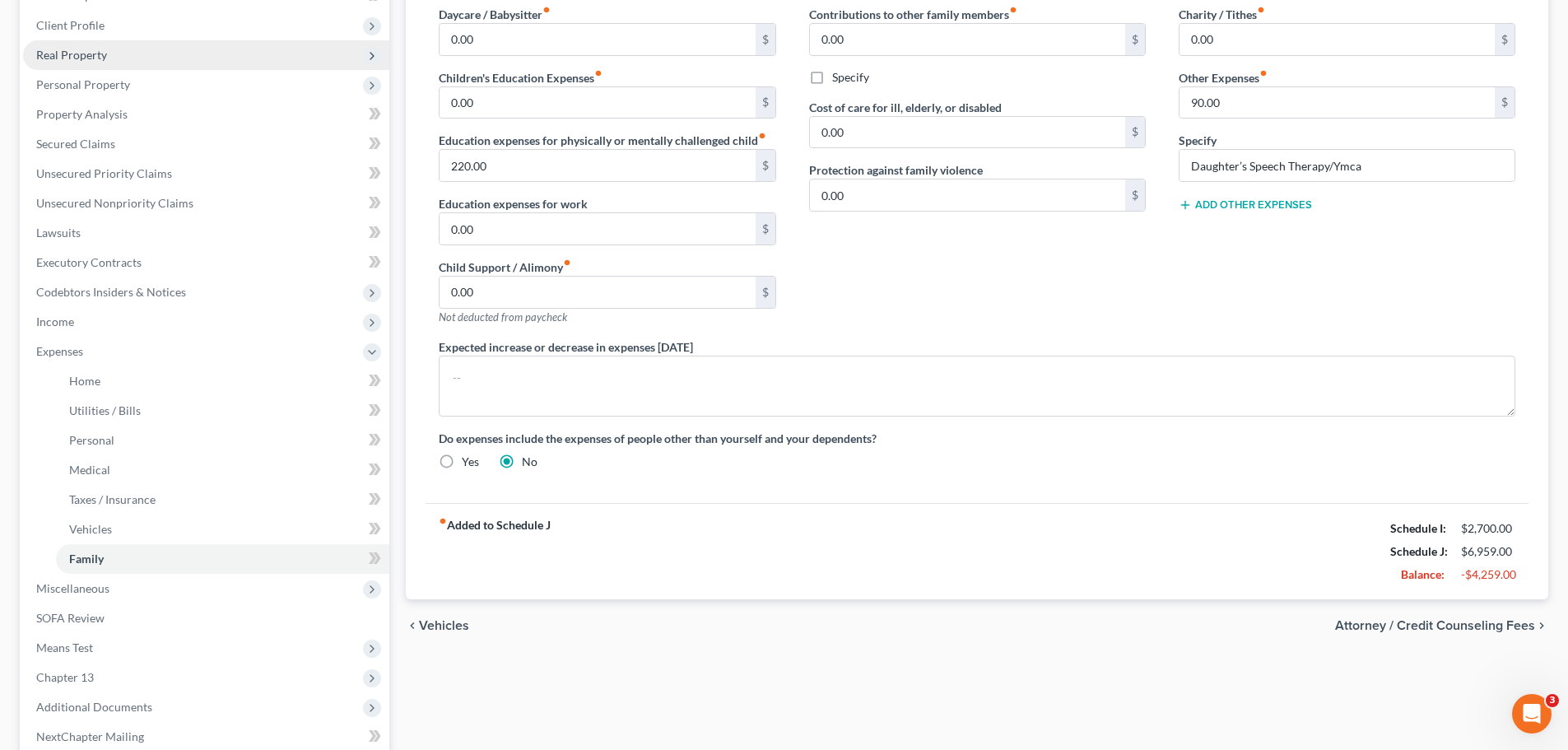
scroll to position [9, 0]
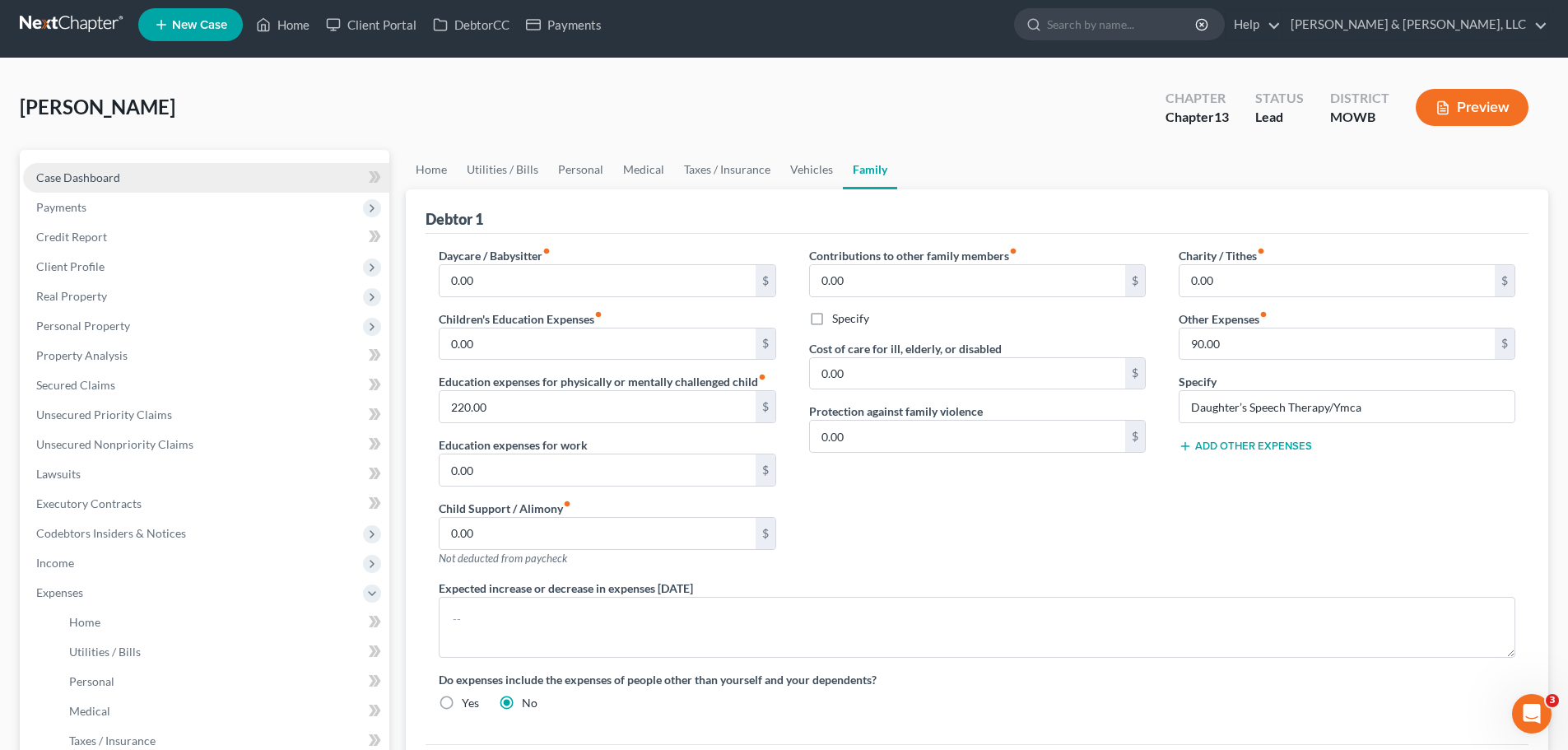
click at [148, 173] on link "Case Dashboard" at bounding box center [205, 177] width 366 height 29
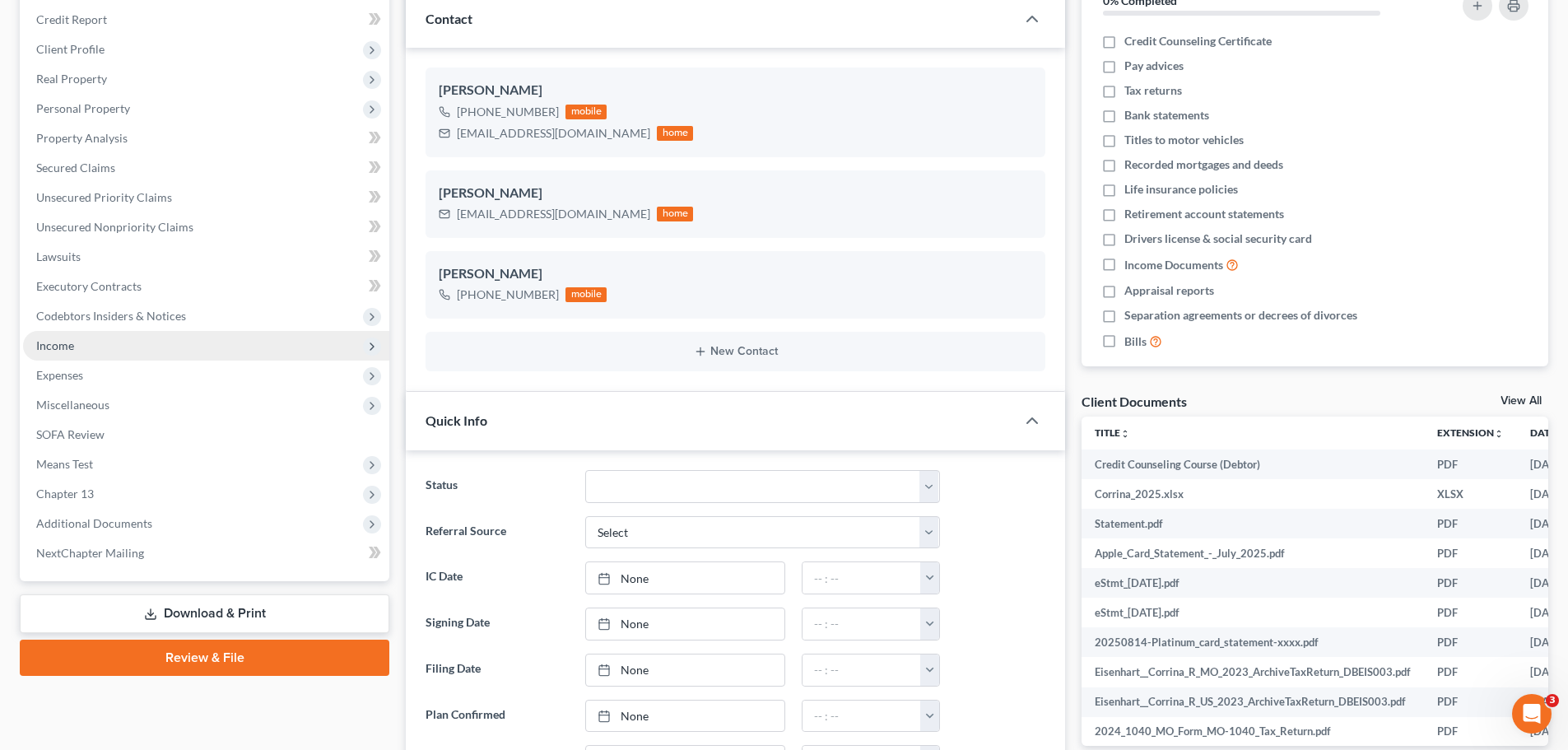
scroll to position [247, 0]
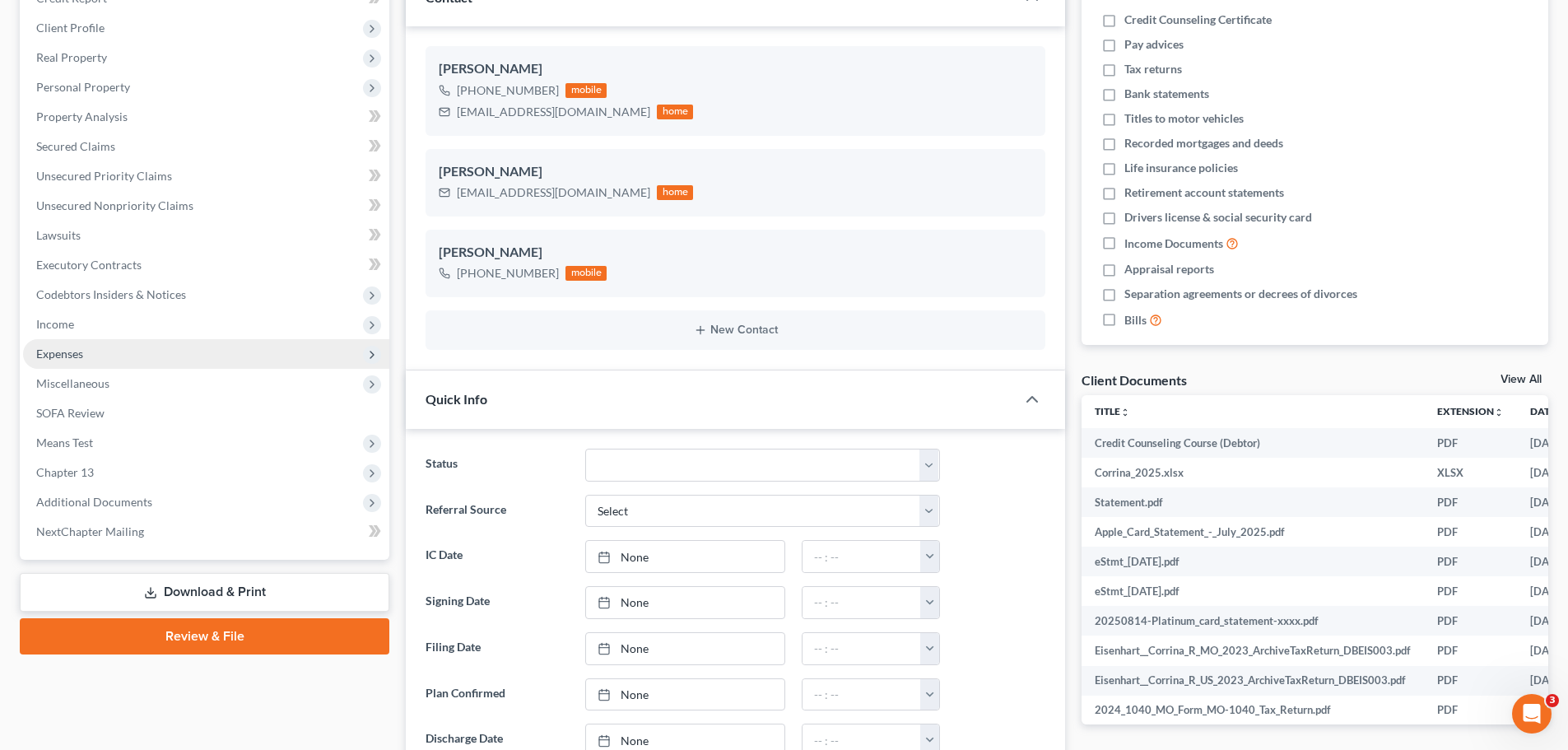
click at [79, 357] on span "Expenses" at bounding box center [60, 353] width 47 height 14
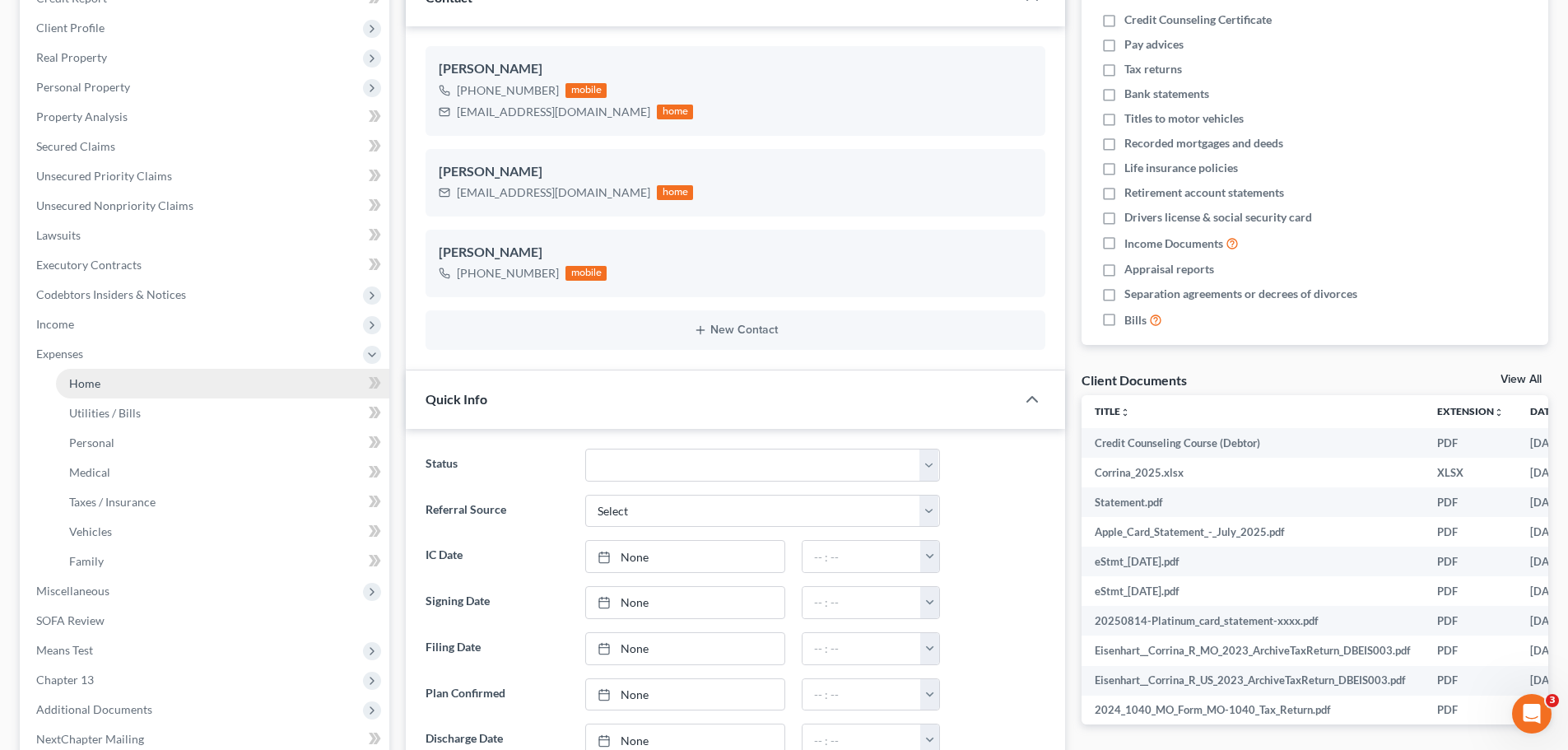
click at [97, 379] on span "Home" at bounding box center [84, 383] width 31 height 14
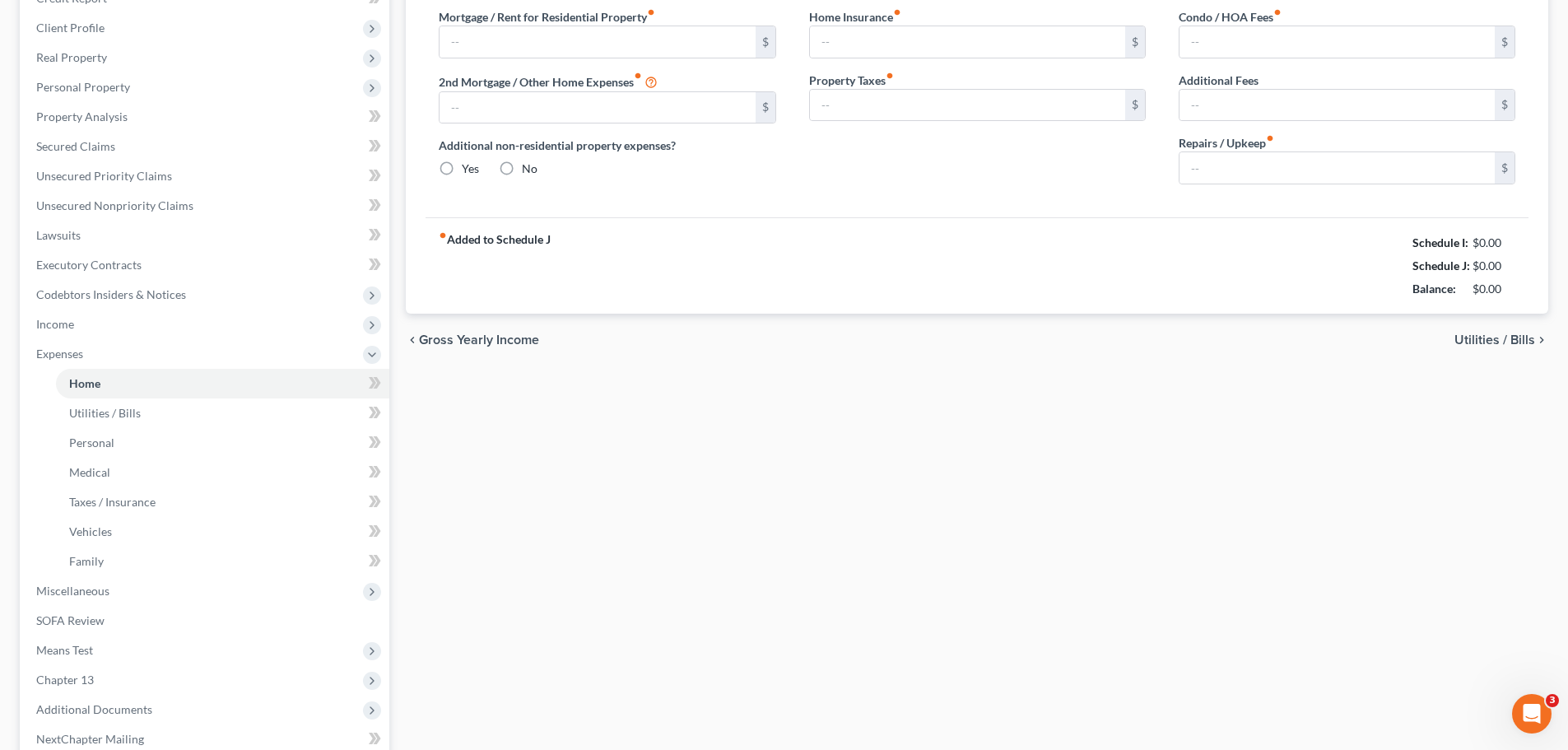
scroll to position [139, 0]
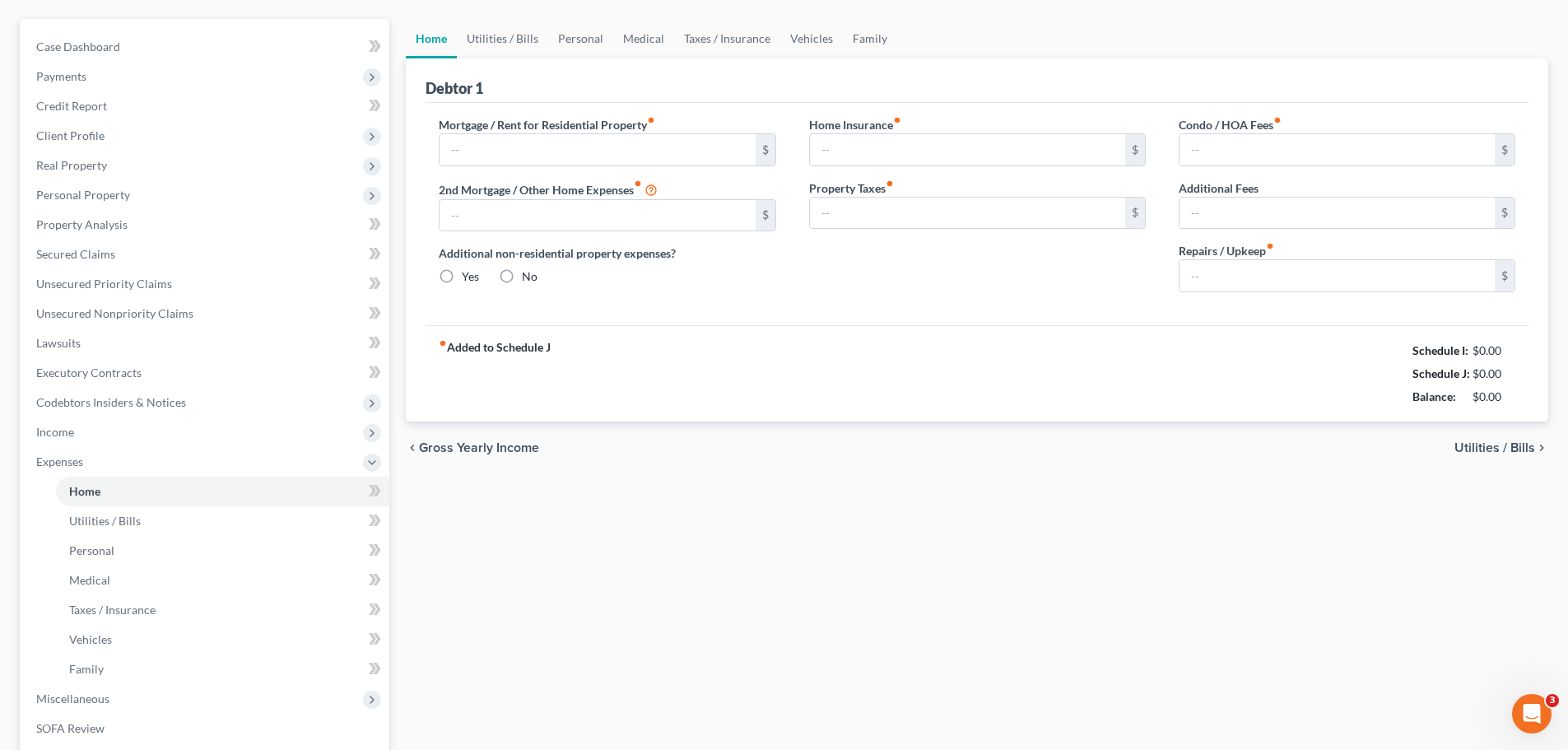
type input "1,800.00"
type input "0.00"
radio input "true"
type input "9.00"
type input "0.00"
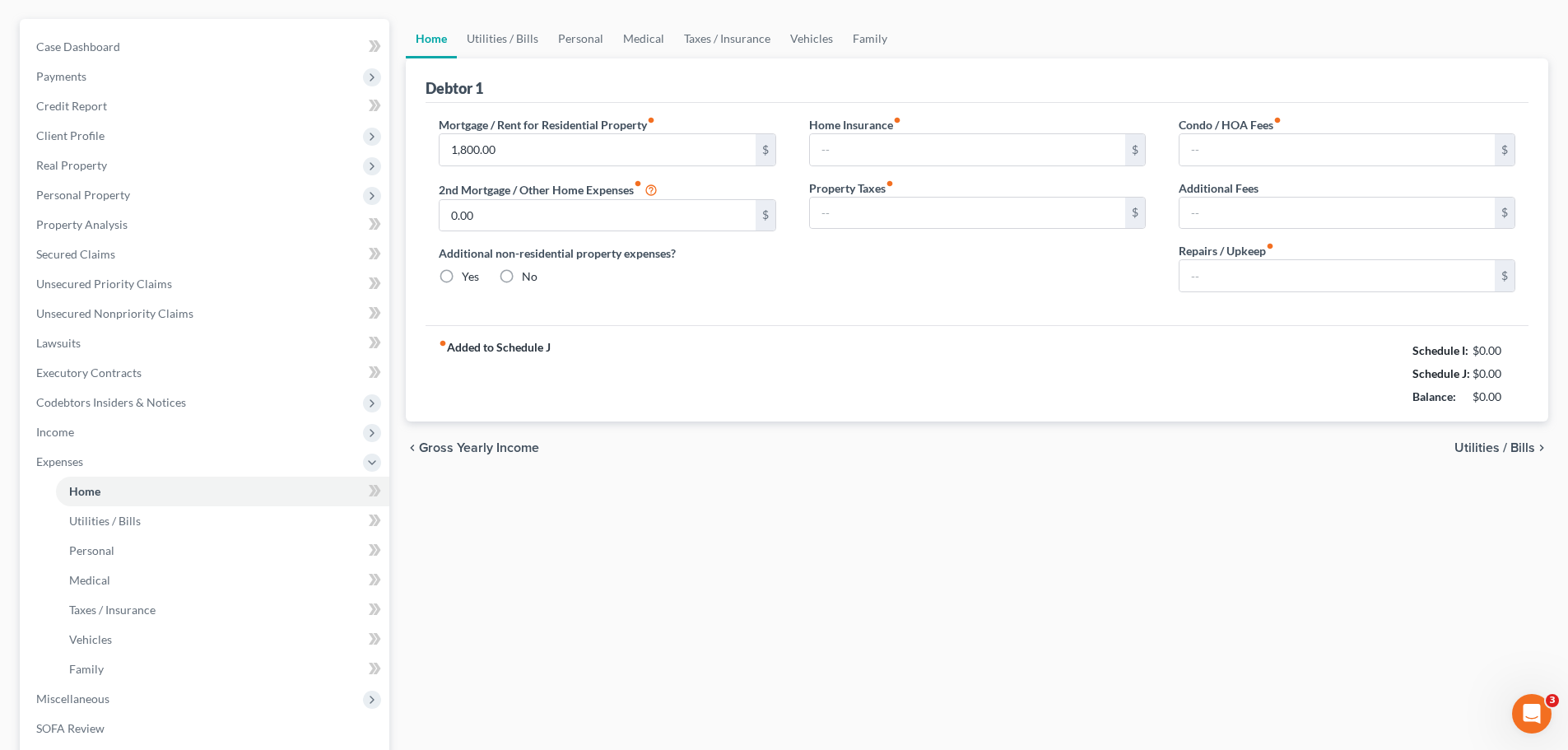
type input "0.00"
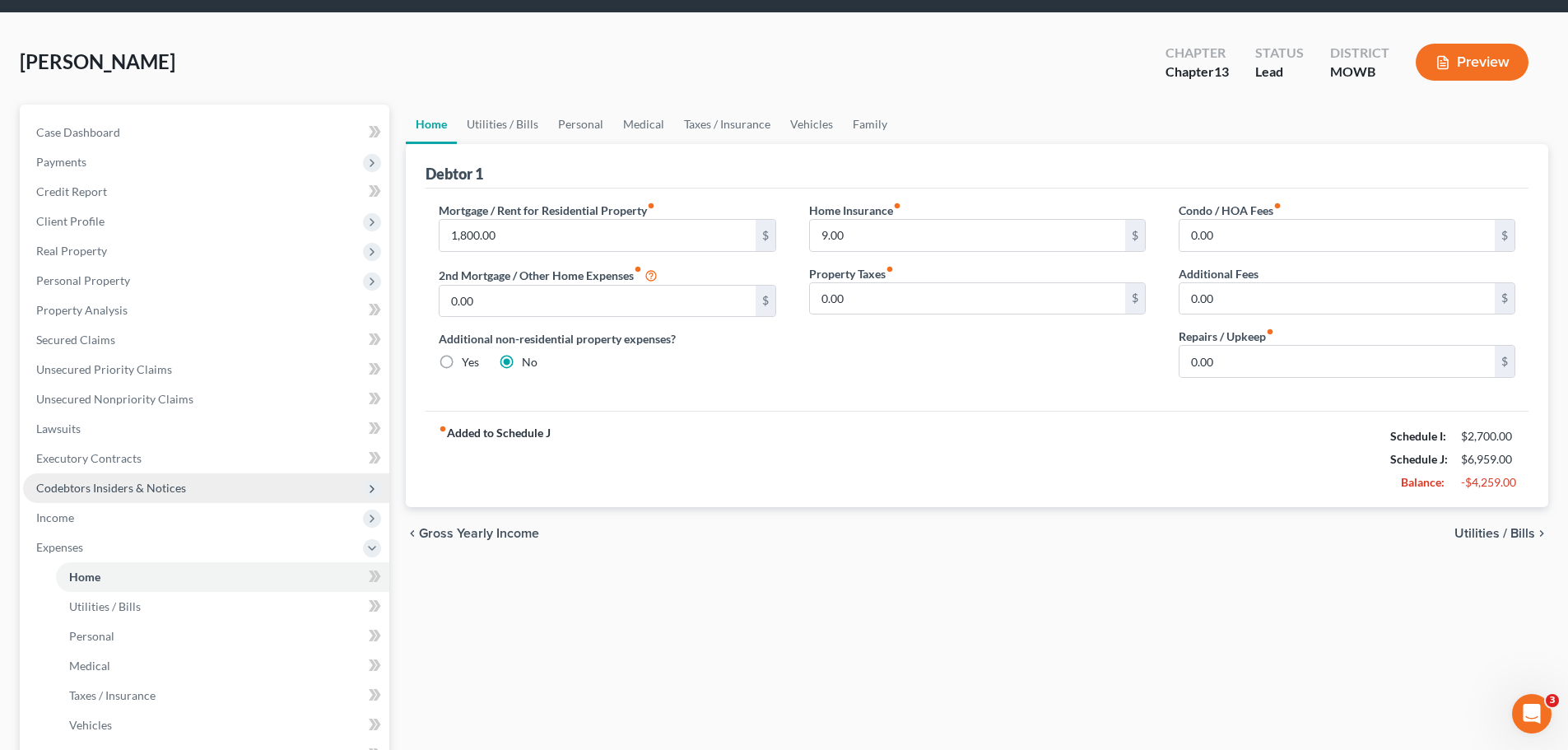
scroll to position [82, 0]
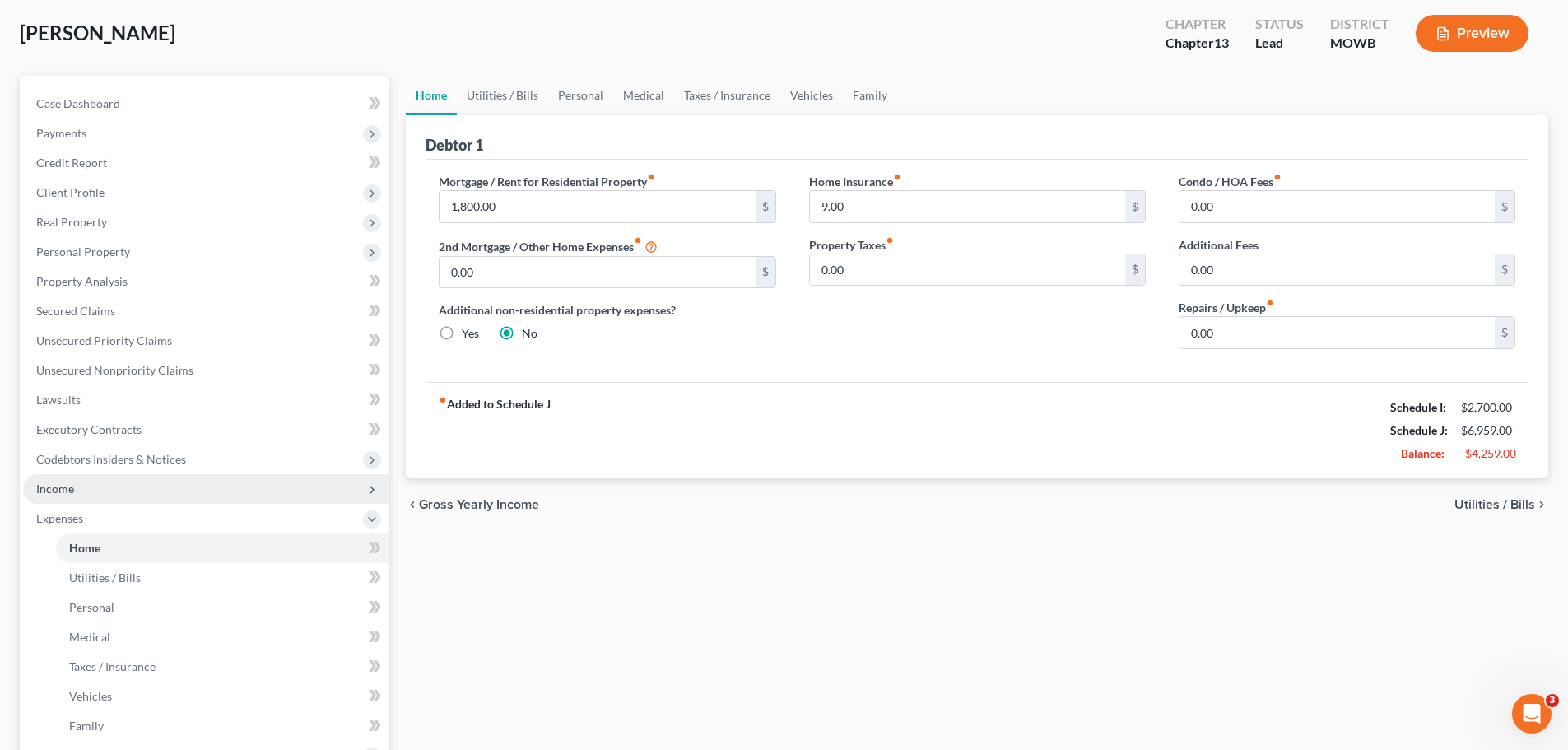
click at [78, 494] on span "Income" at bounding box center [205, 489] width 366 height 29
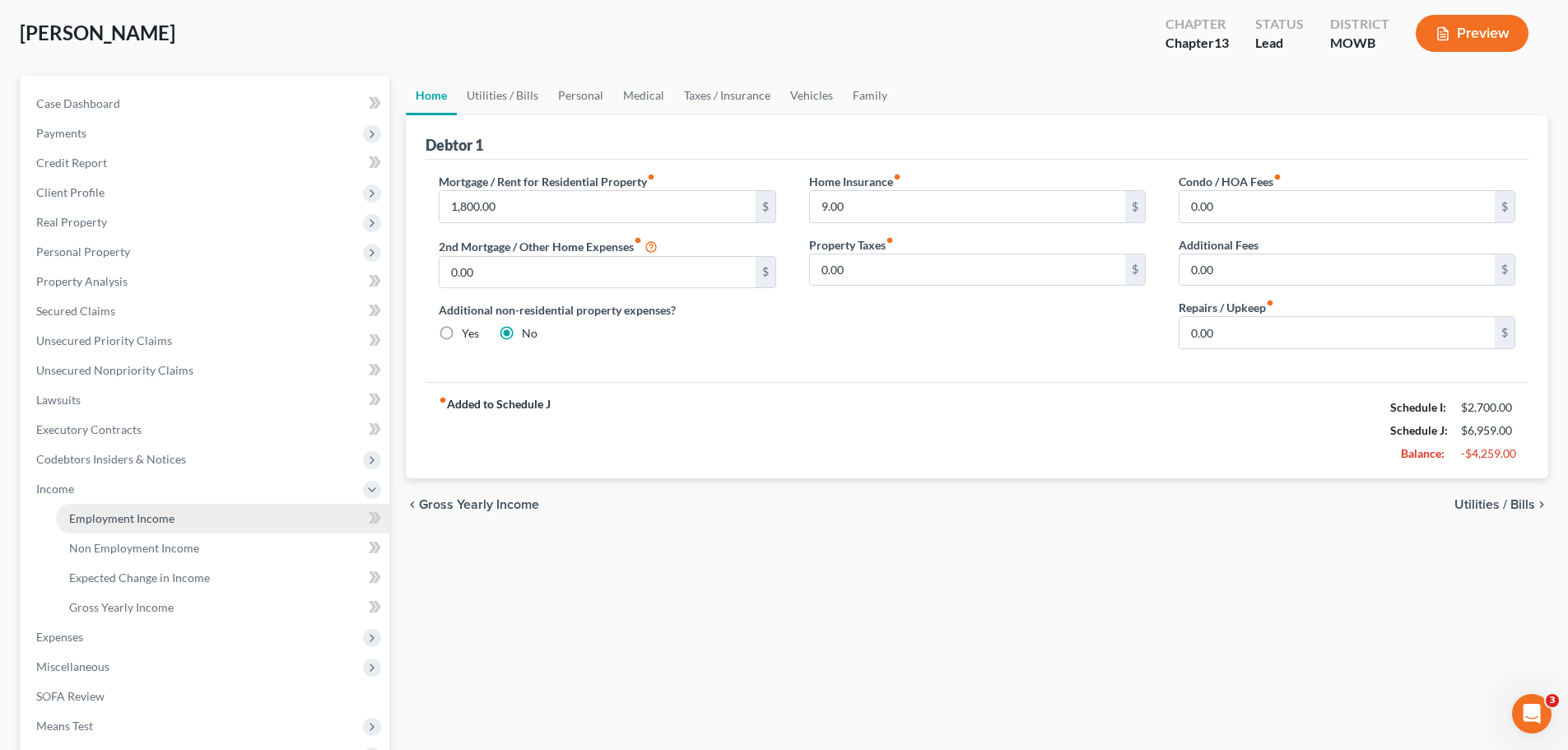
click at [95, 511] on span "Employment Income" at bounding box center [121, 518] width 105 height 14
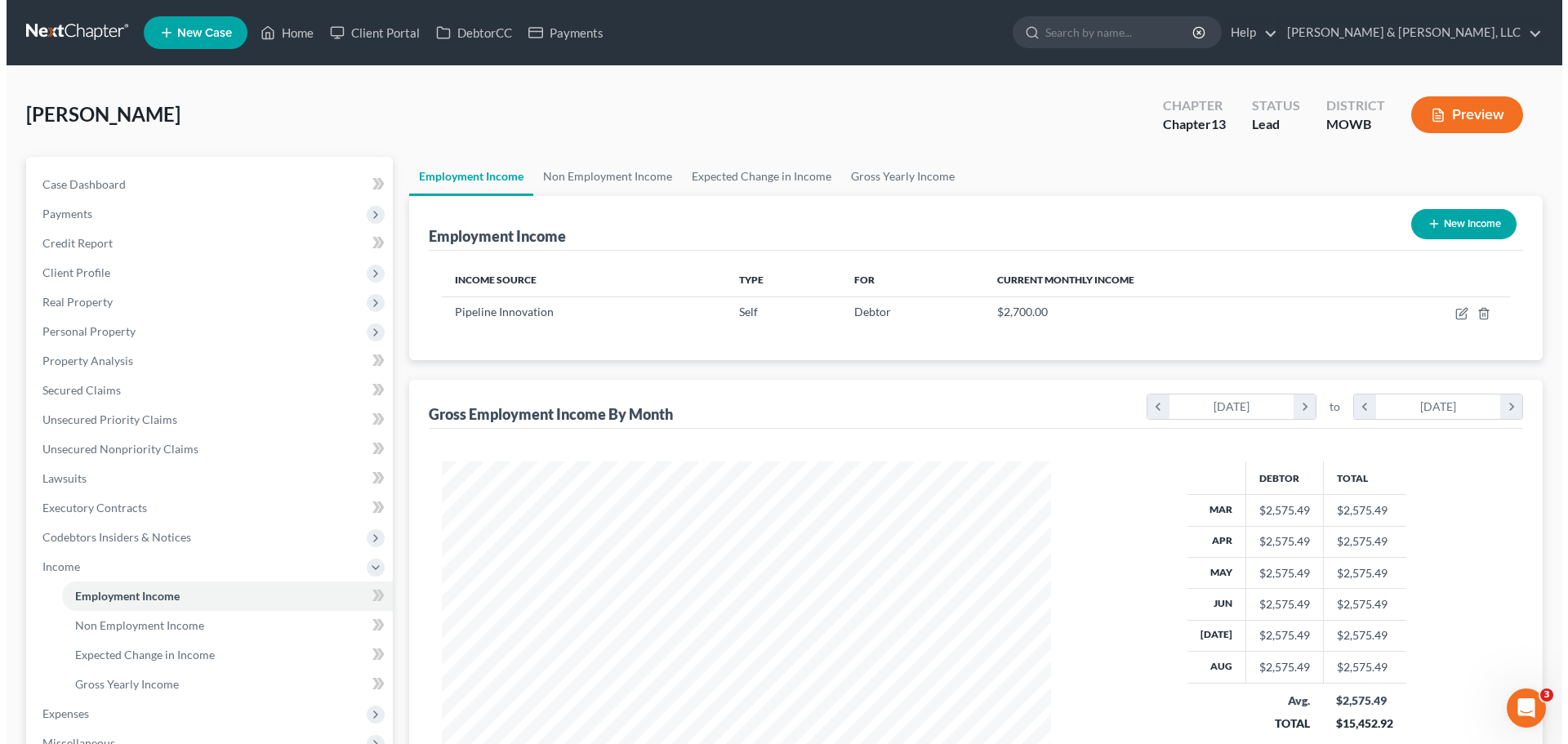
scroll to position [304, 642]
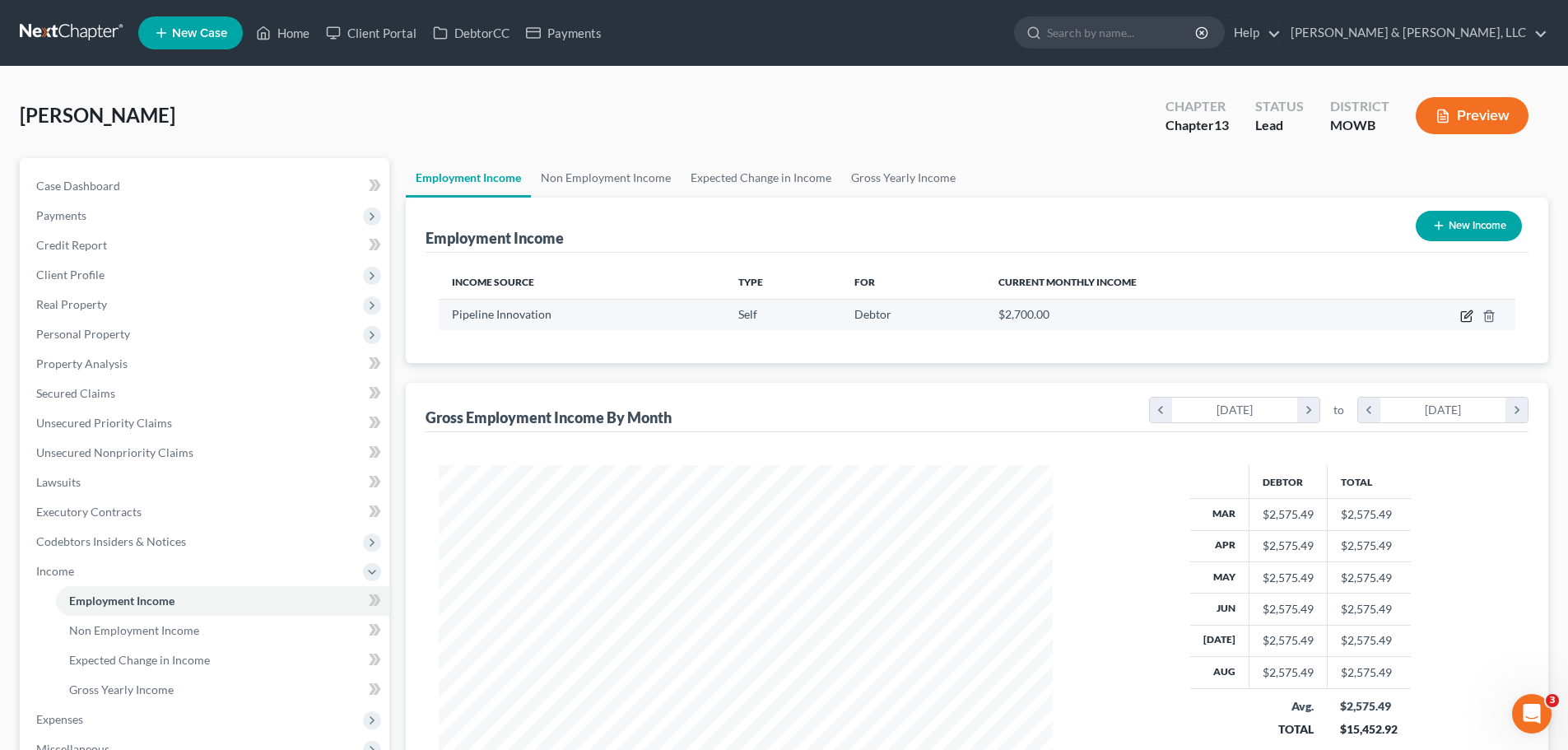
click at [1469, 312] on icon "button" at bounding box center [1468, 314] width 8 height 8
select select "1"
select select "26"
select select "0"
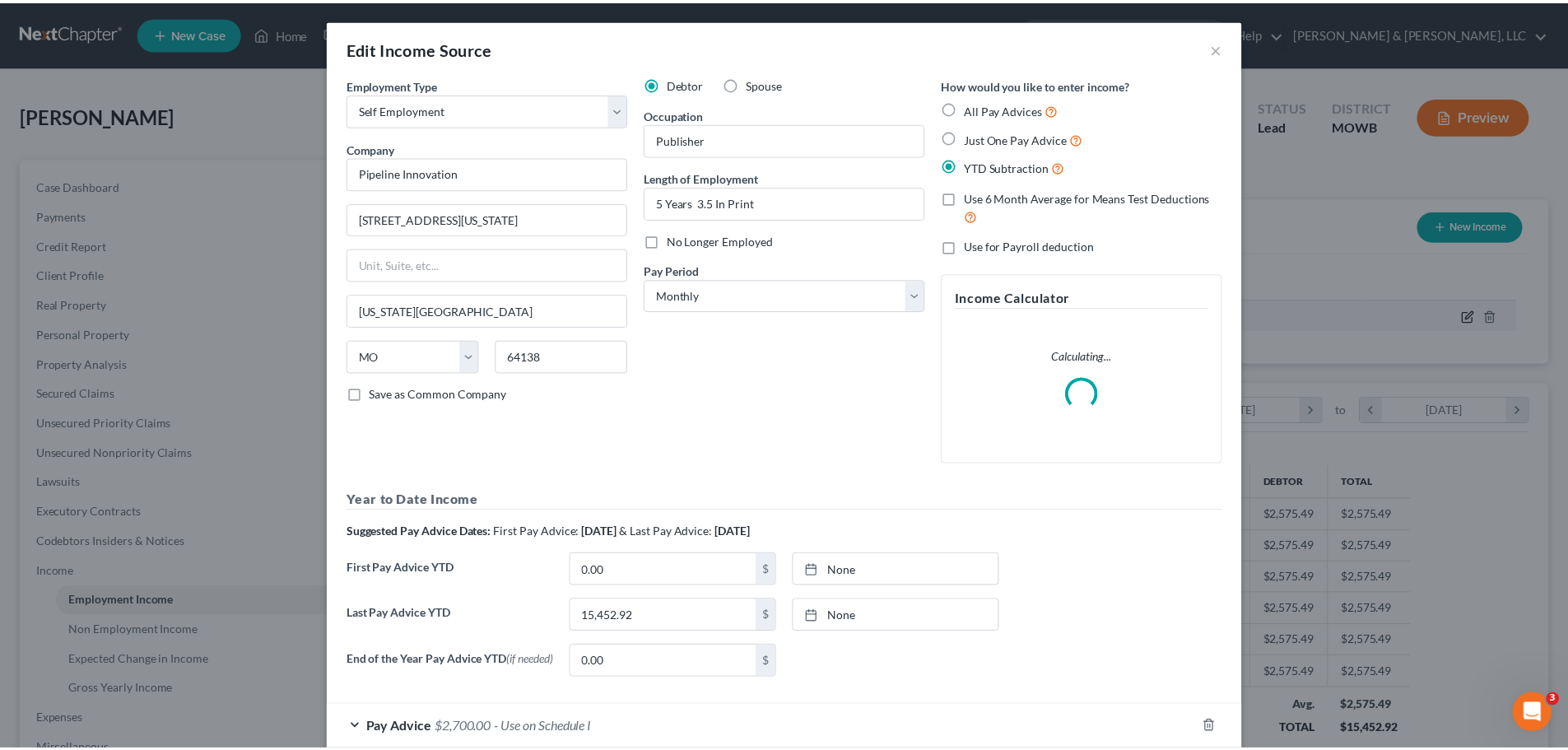
scroll to position [310, 652]
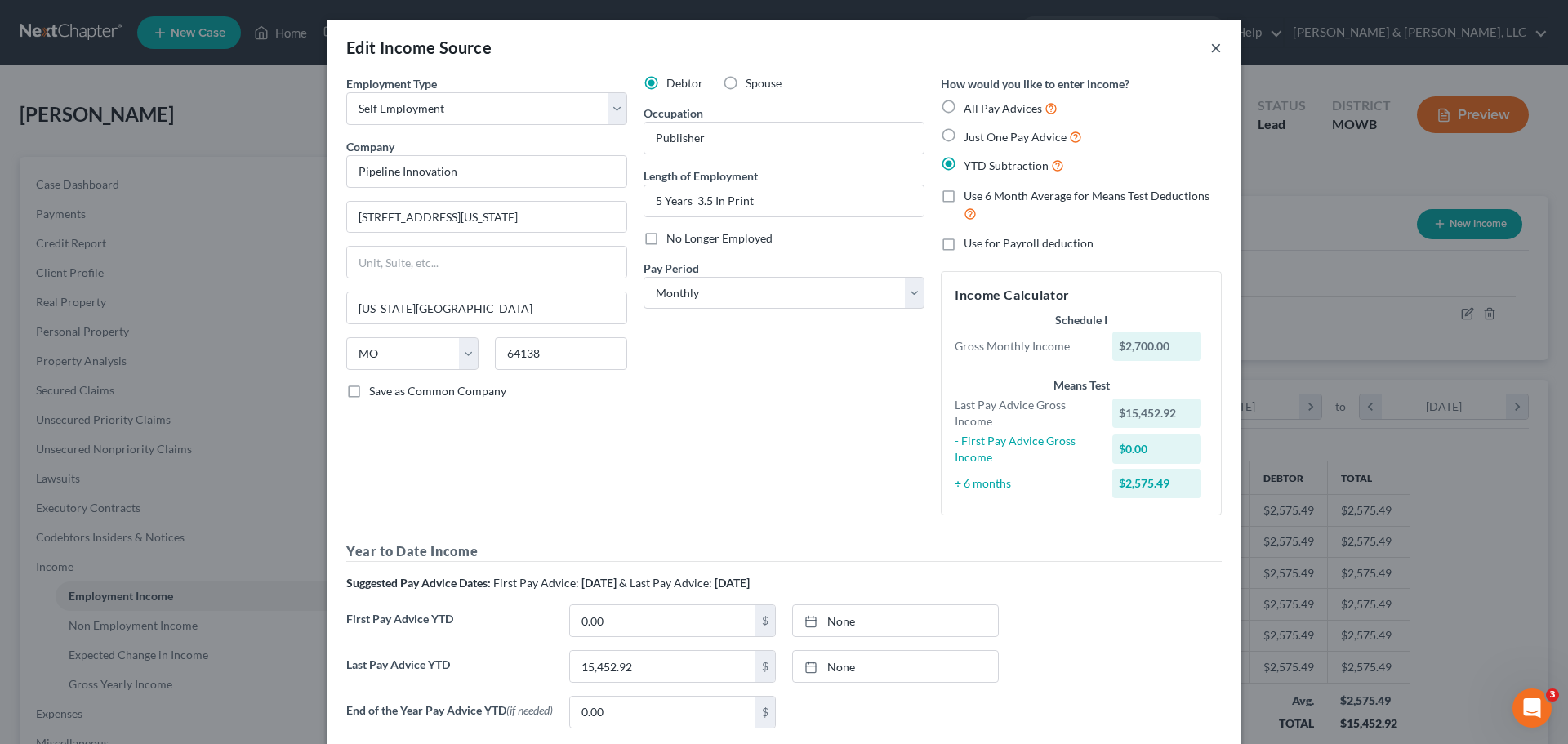
click at [1210, 53] on button "×" at bounding box center [1216, 47] width 11 height 20
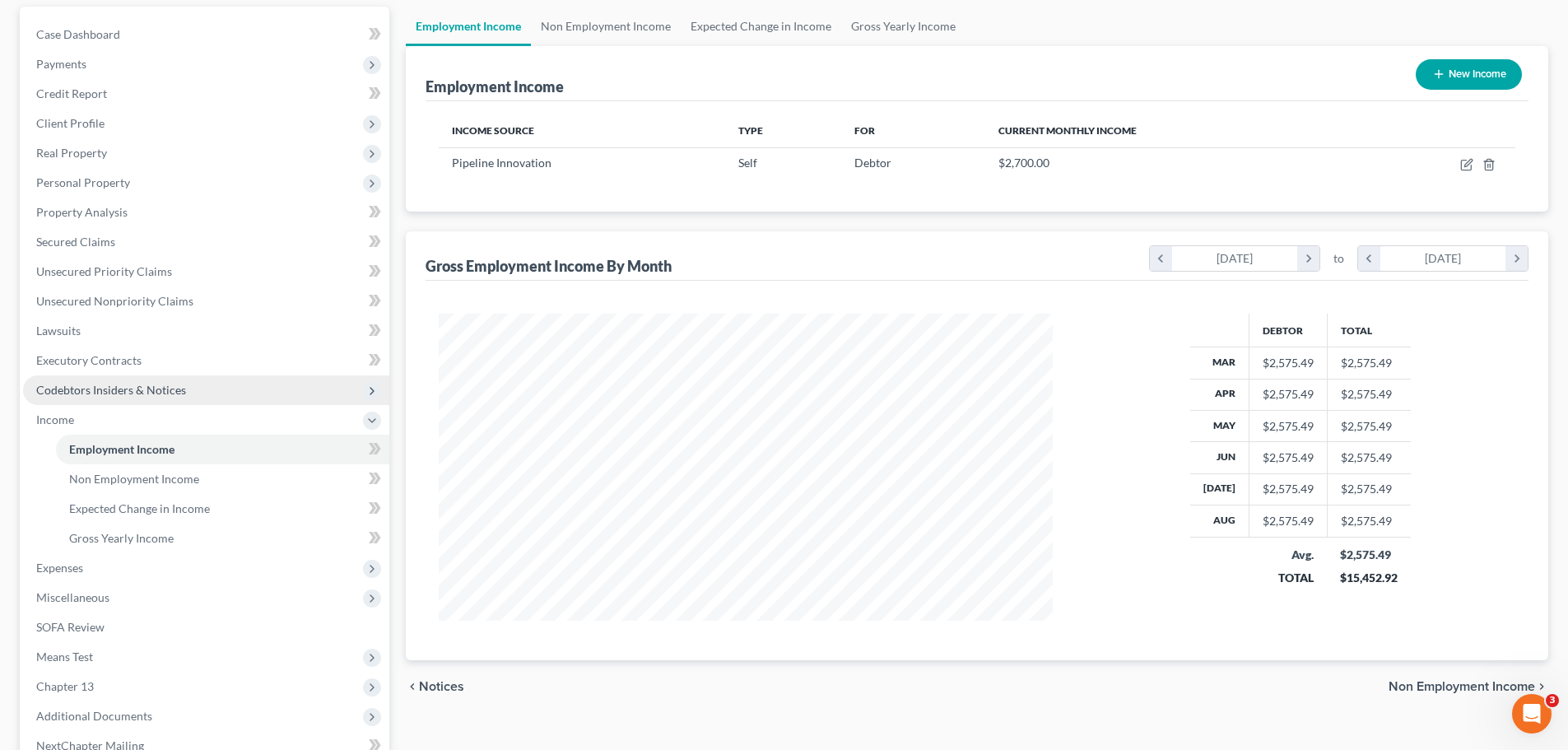
scroll to position [165, 0]
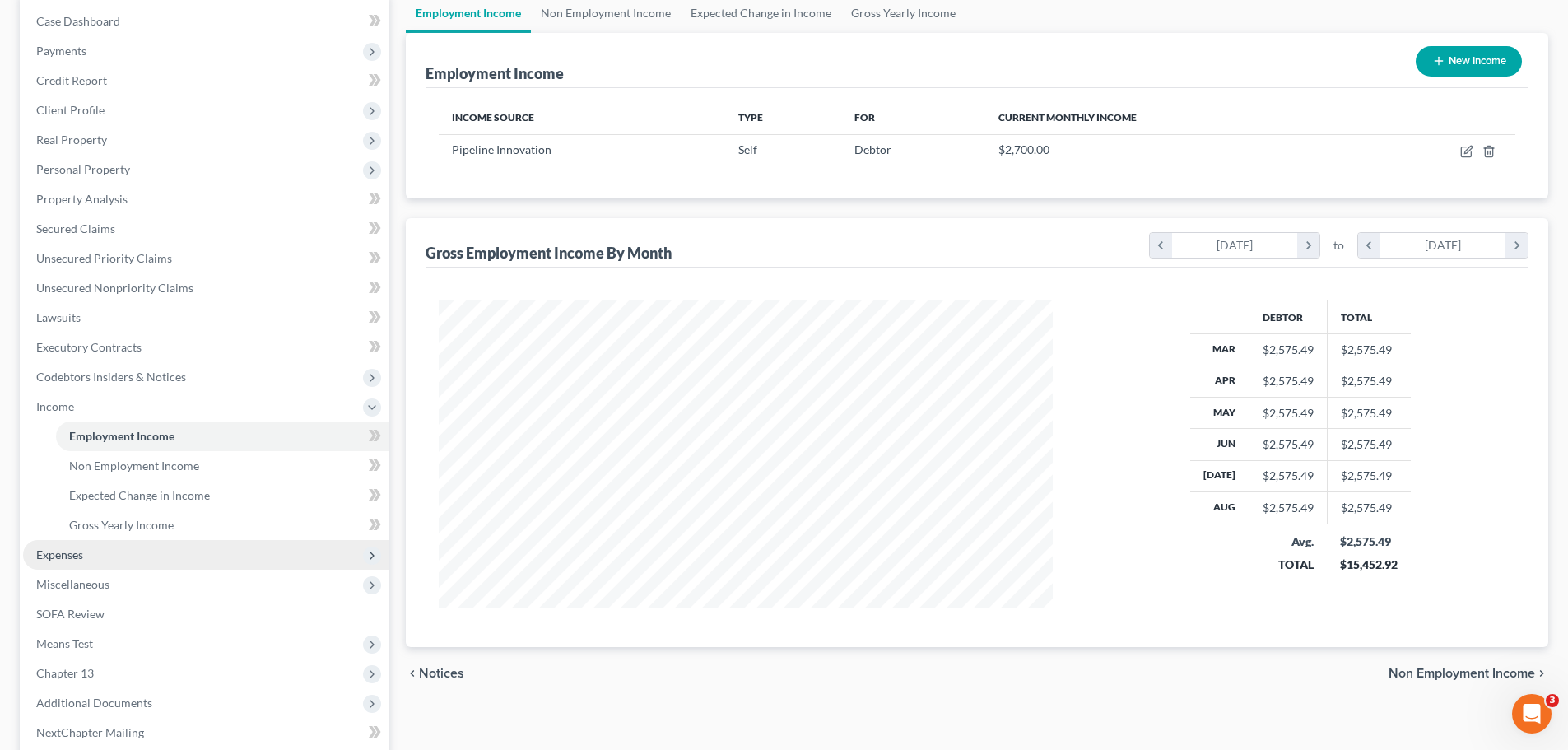
drag, startPoint x: 92, startPoint y: 545, endPoint x: 85, endPoint y: 555, distance: 12.2
click at [92, 545] on span "Expenses" at bounding box center [205, 554] width 366 height 29
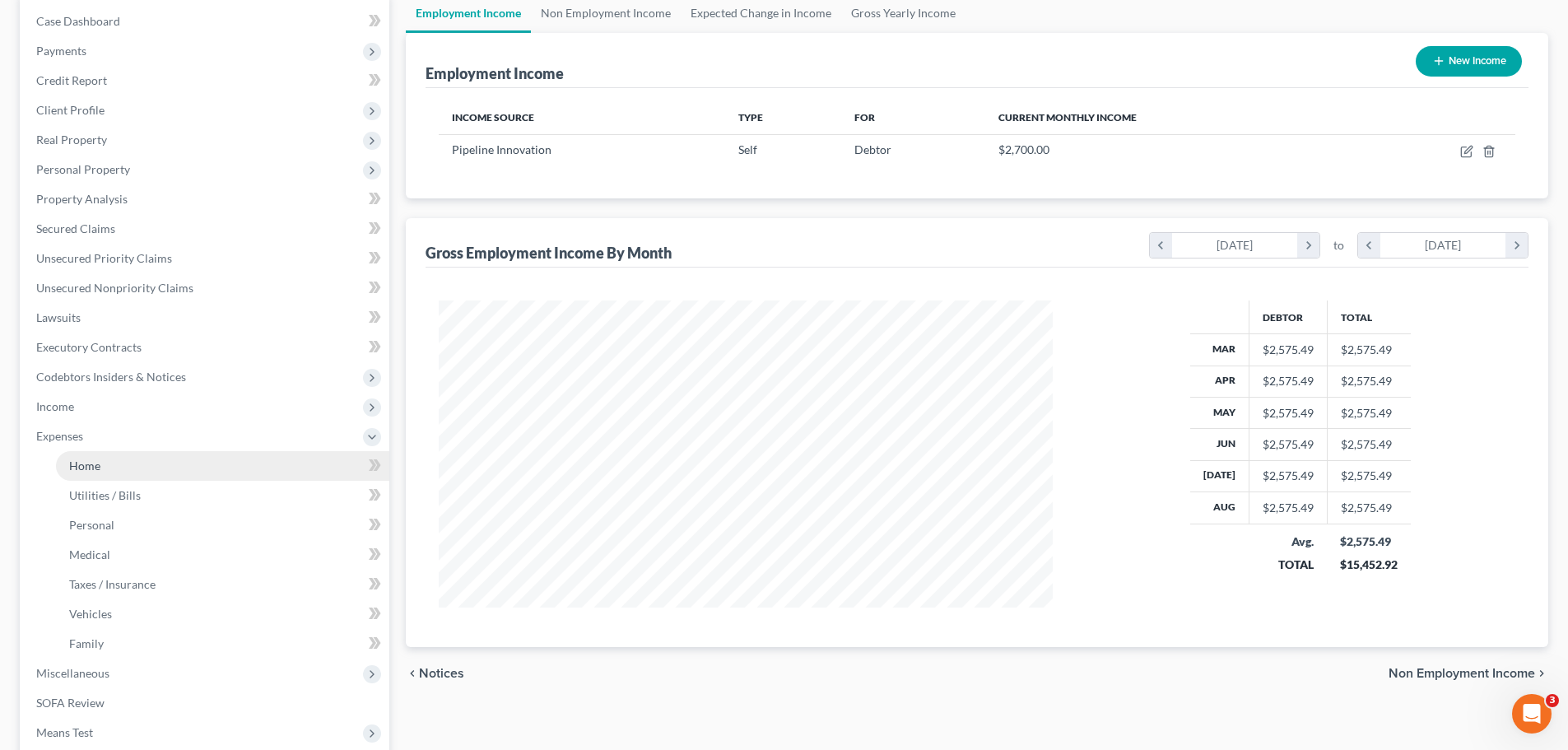
click at [72, 467] on span "Home" at bounding box center [84, 465] width 31 height 14
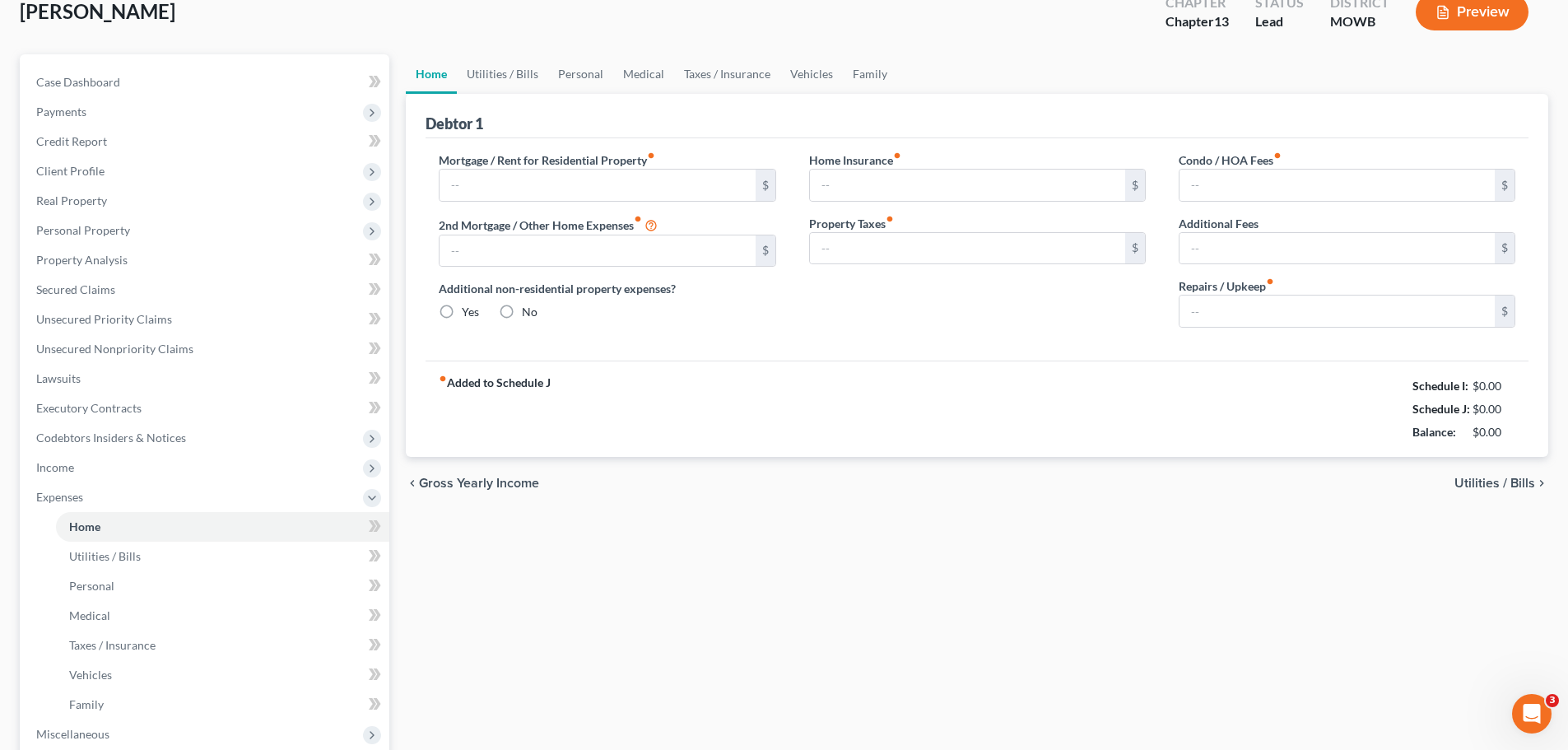
type input "1,800.00"
type input "0.00"
radio input "true"
type input "9.00"
type input "0.00"
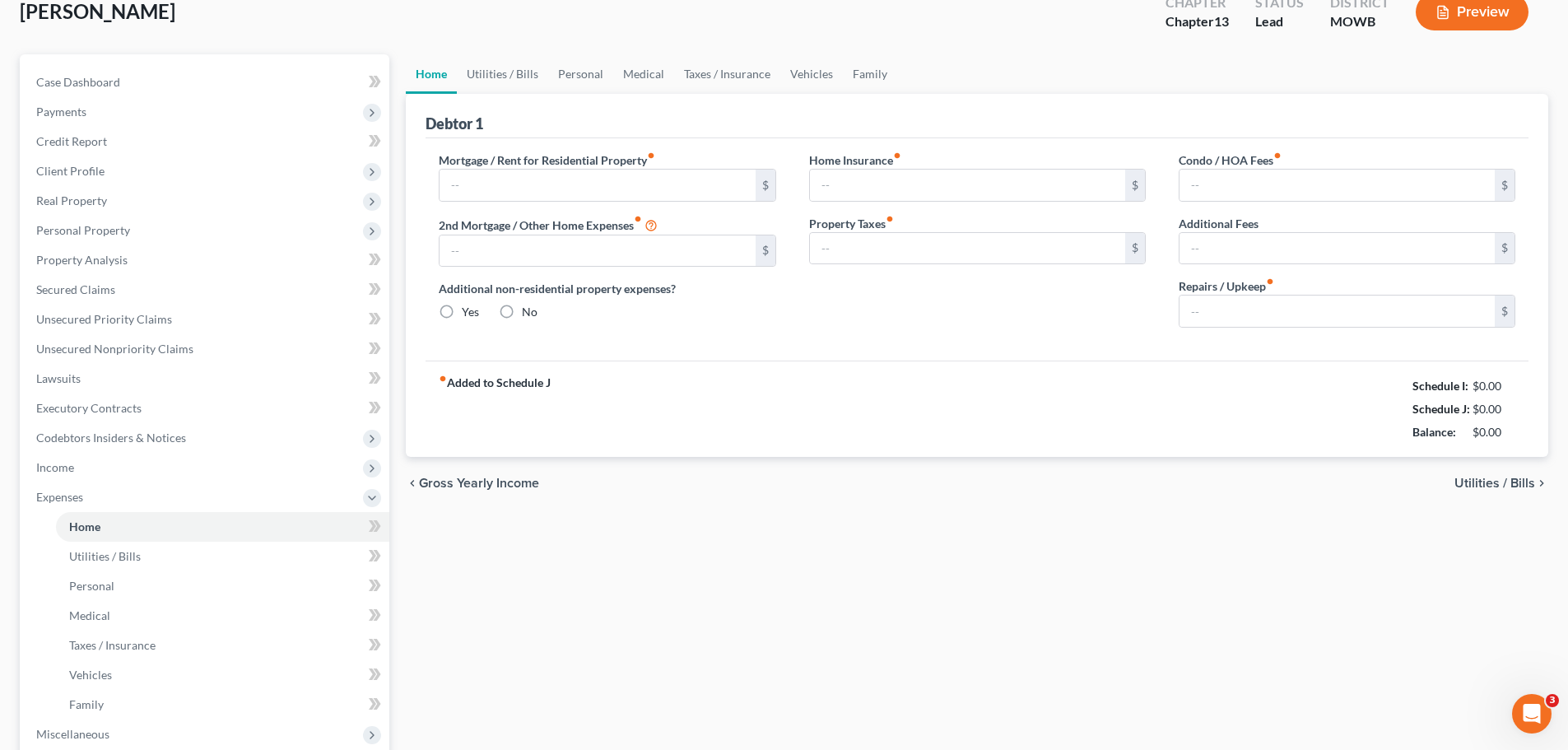
type input "0.00"
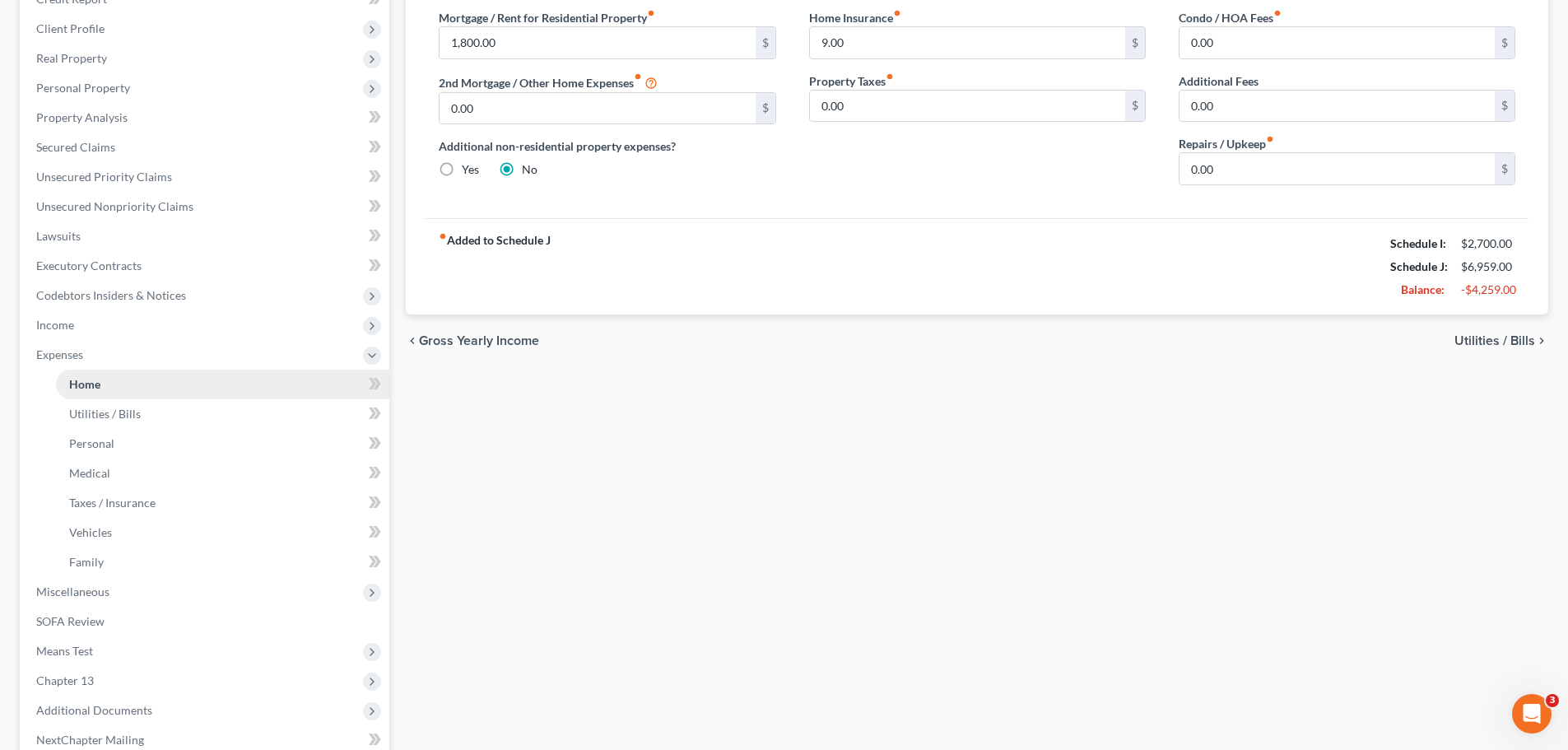
scroll to position [247, 0]
click at [141, 418] on link "Utilities / Bills" at bounding box center [223, 413] width 333 height 29
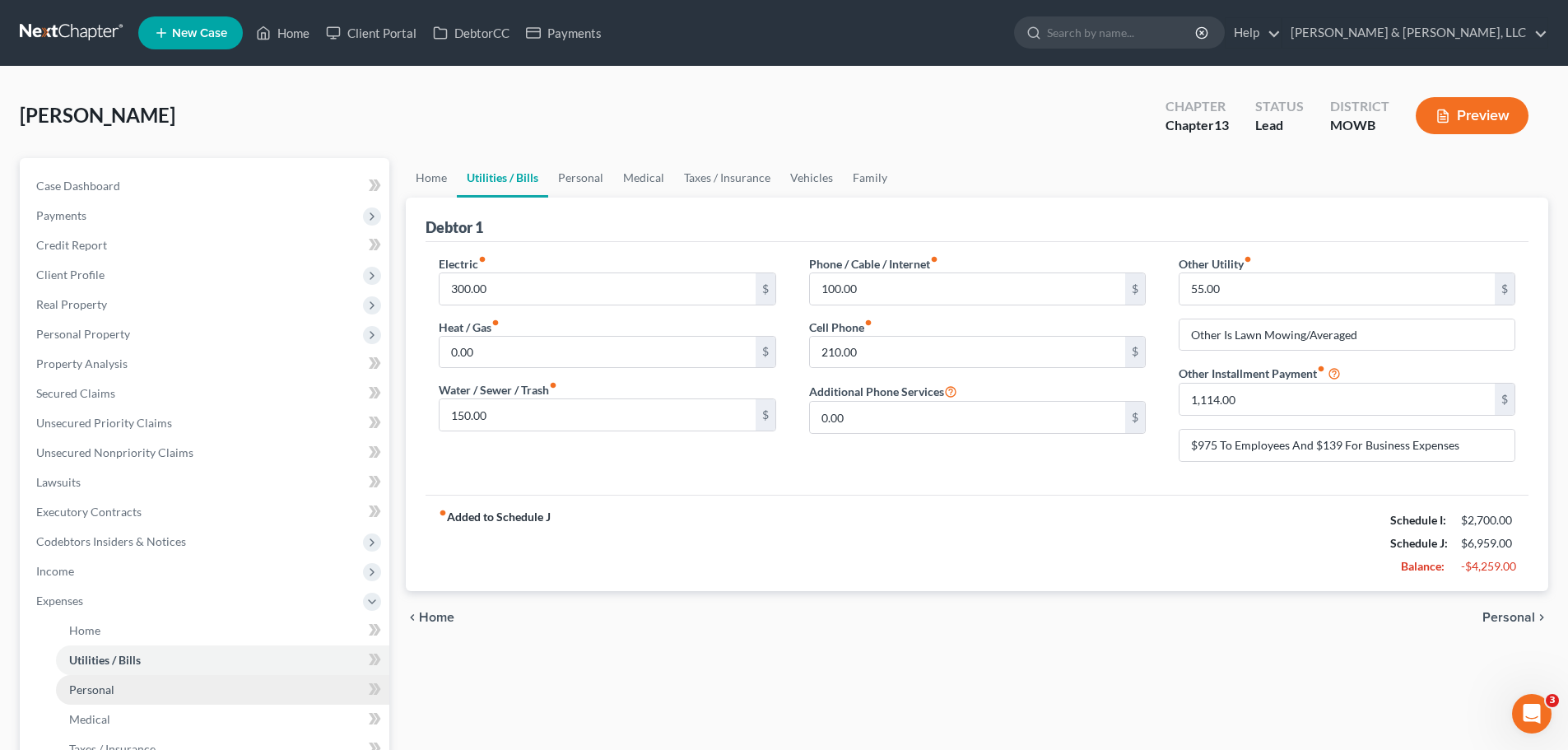
click at [88, 682] on span "Personal" at bounding box center [92, 688] width 45 height 14
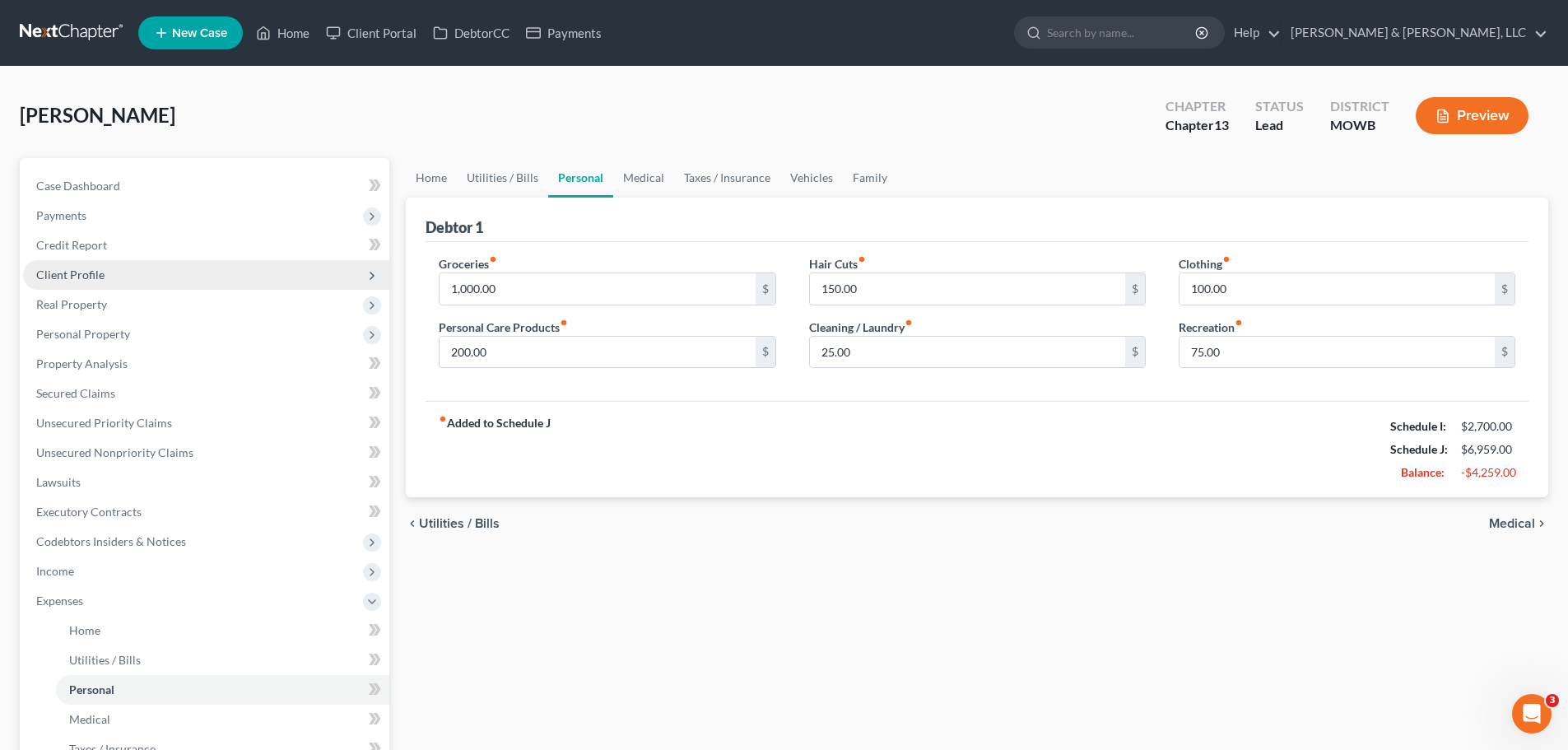
click at [89, 270] on span "Client Profile" at bounding box center [70, 274] width 68 height 14
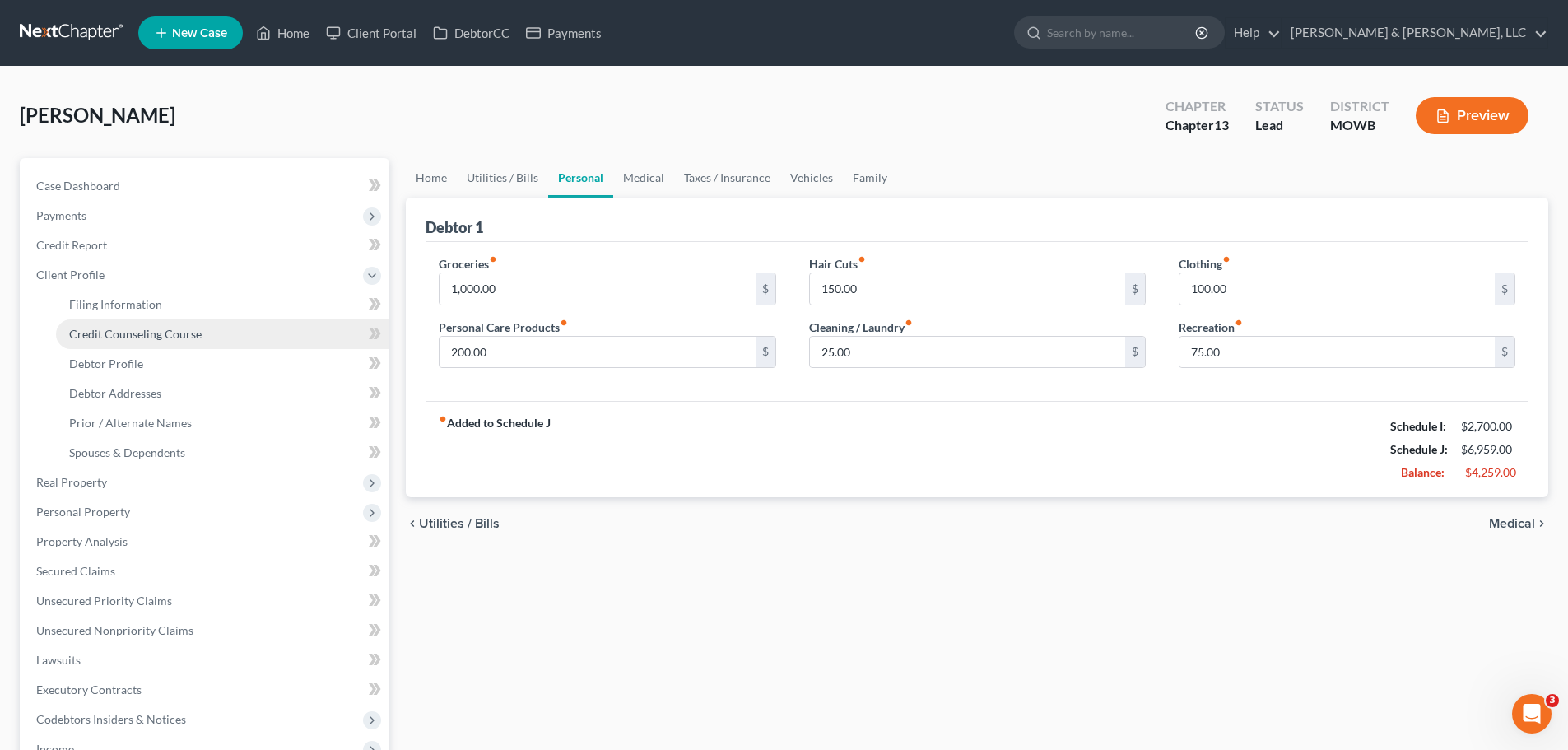
click at [118, 329] on span "Credit Counseling Course" at bounding box center [135, 333] width 133 height 14
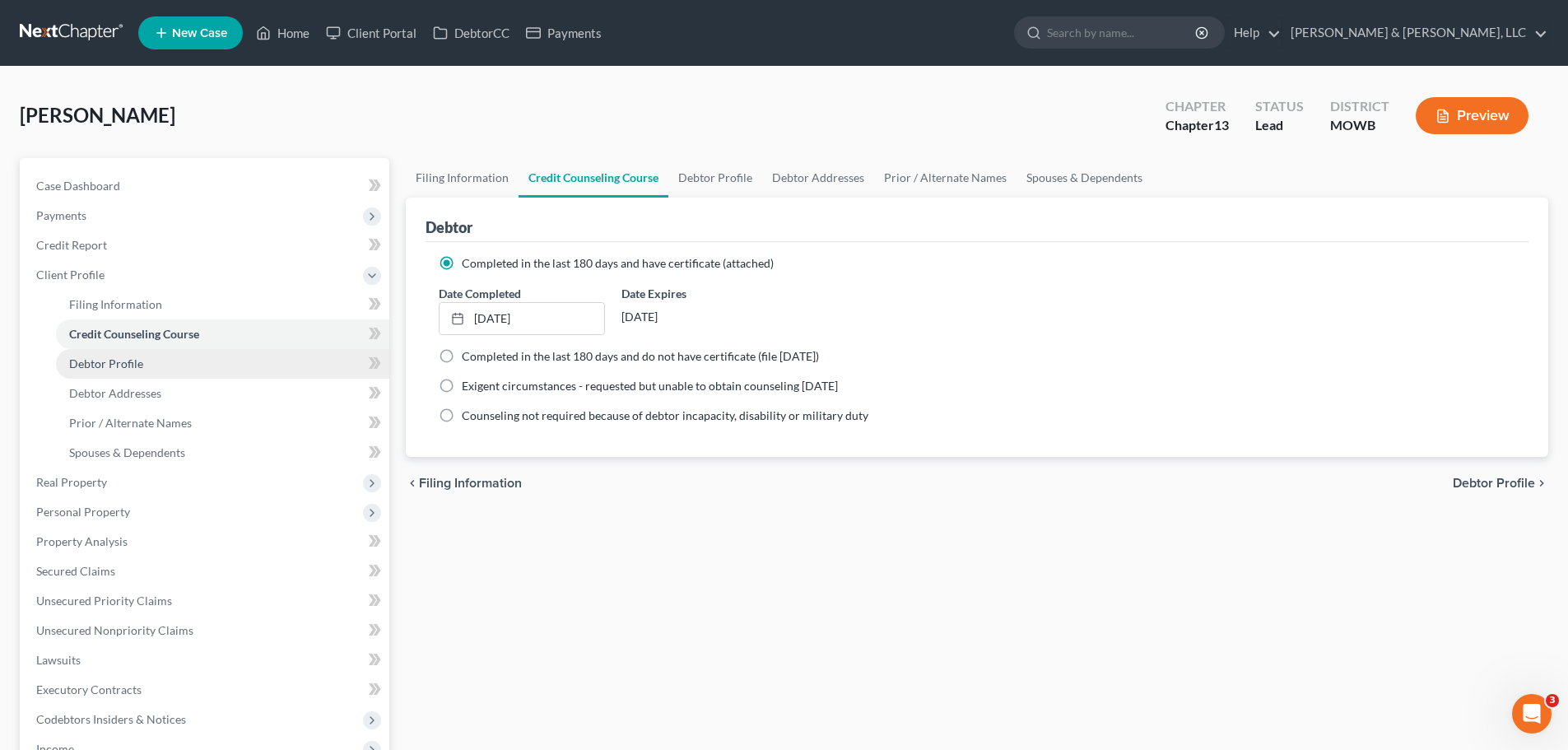
click at [176, 355] on link "Debtor Profile" at bounding box center [223, 363] width 333 height 29
select select "0"
select select "2"
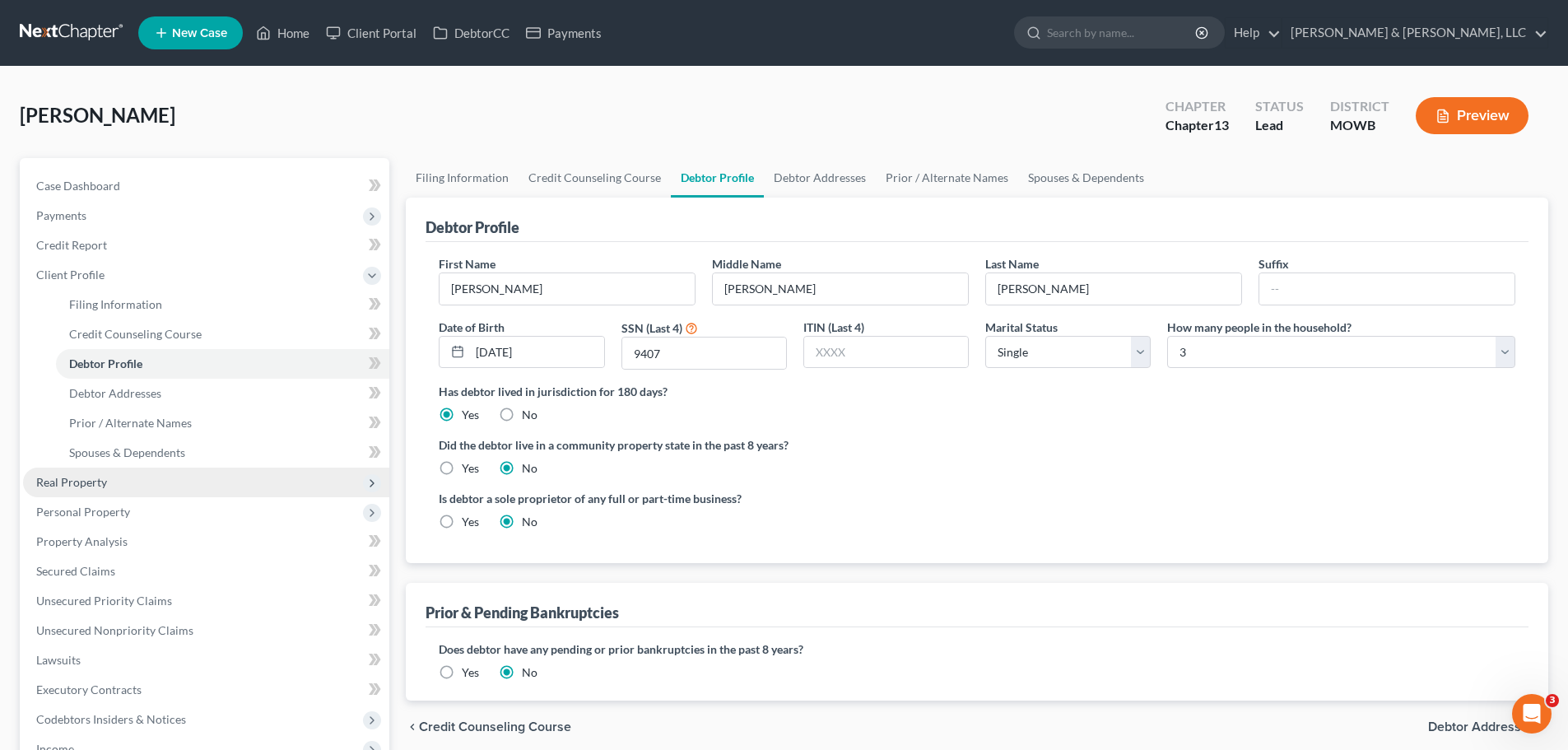
click at [116, 484] on span "Real Property" at bounding box center [205, 482] width 366 height 29
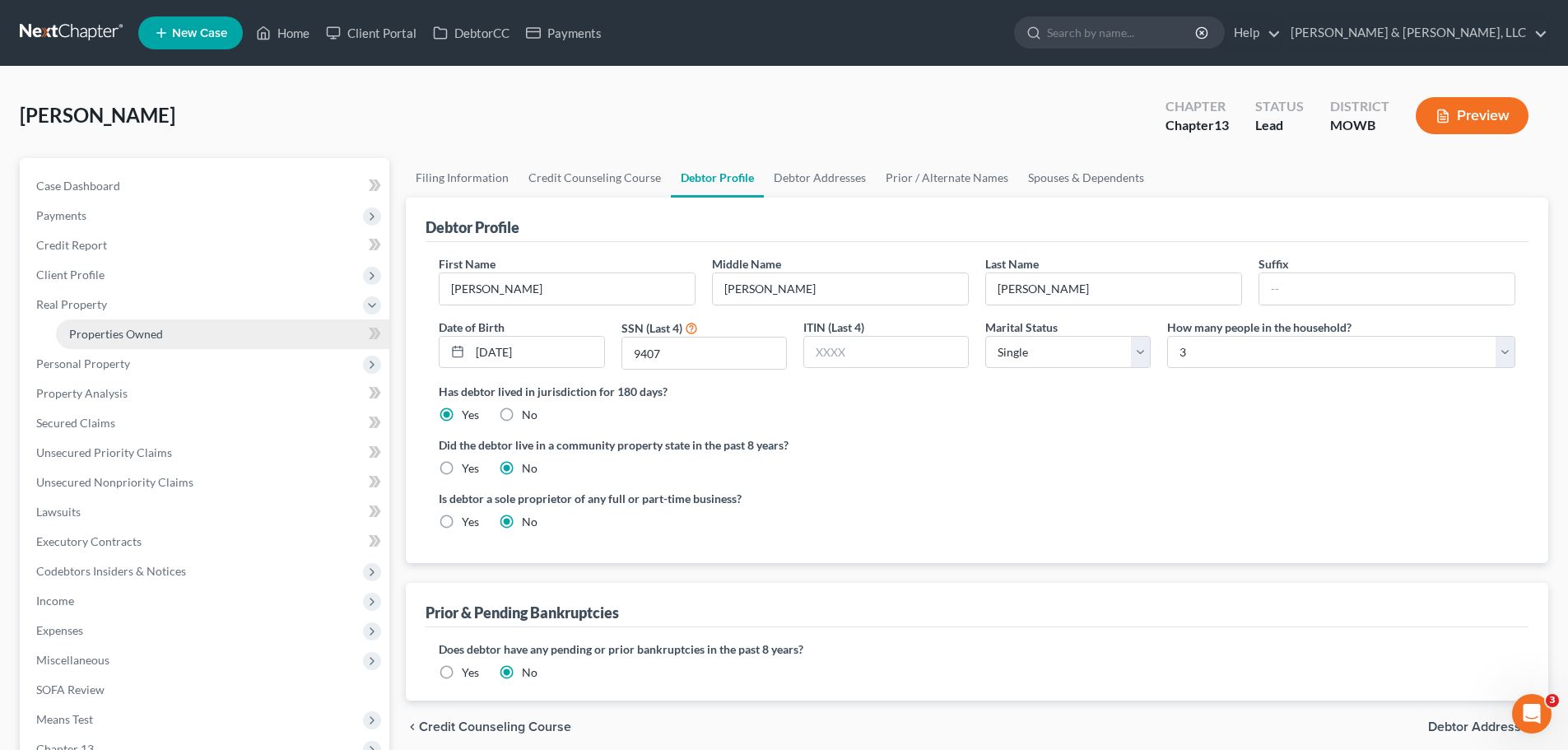
click at [135, 335] on span "Properties Owned" at bounding box center [116, 333] width 94 height 14
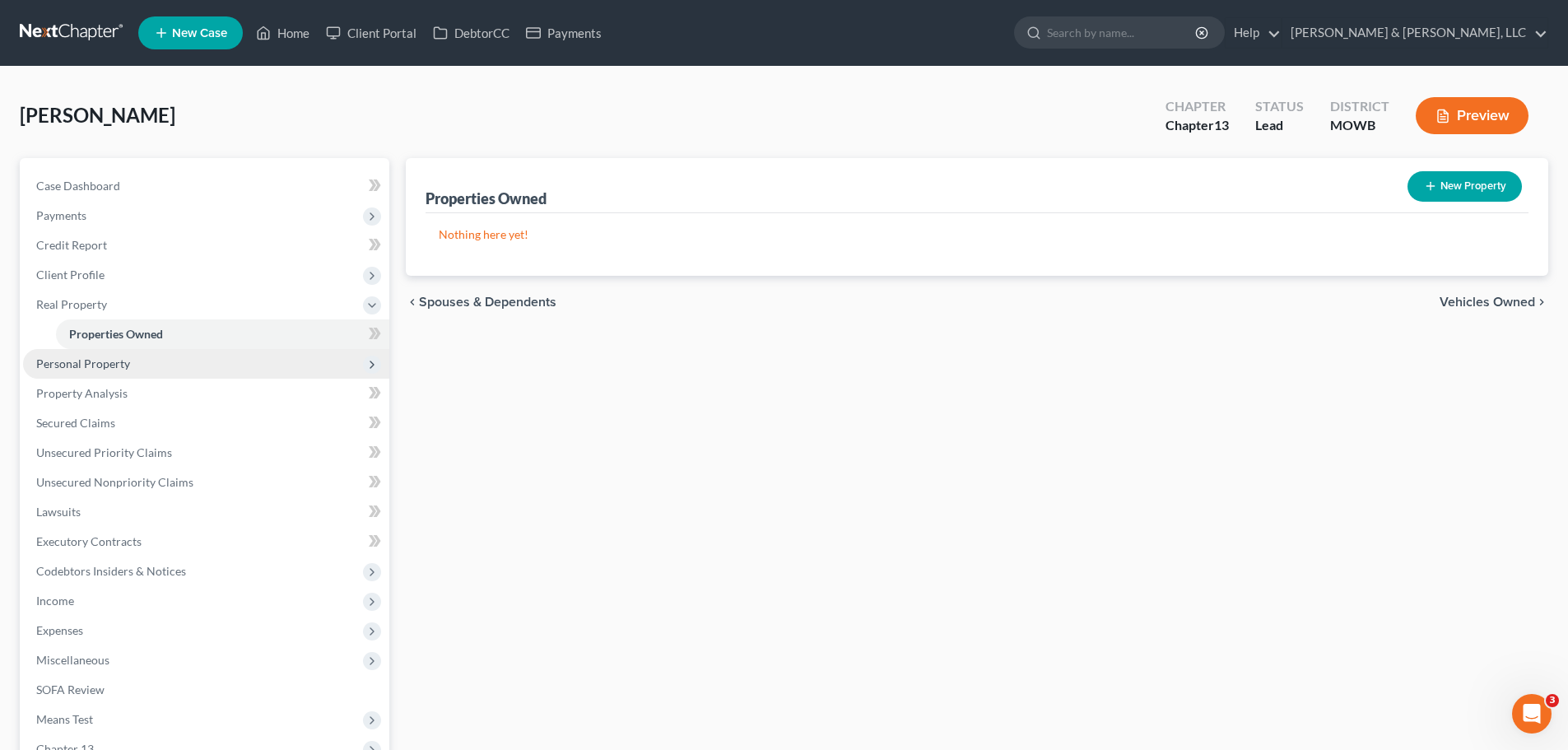
click at [165, 356] on span "Personal Property" at bounding box center [205, 363] width 366 height 29
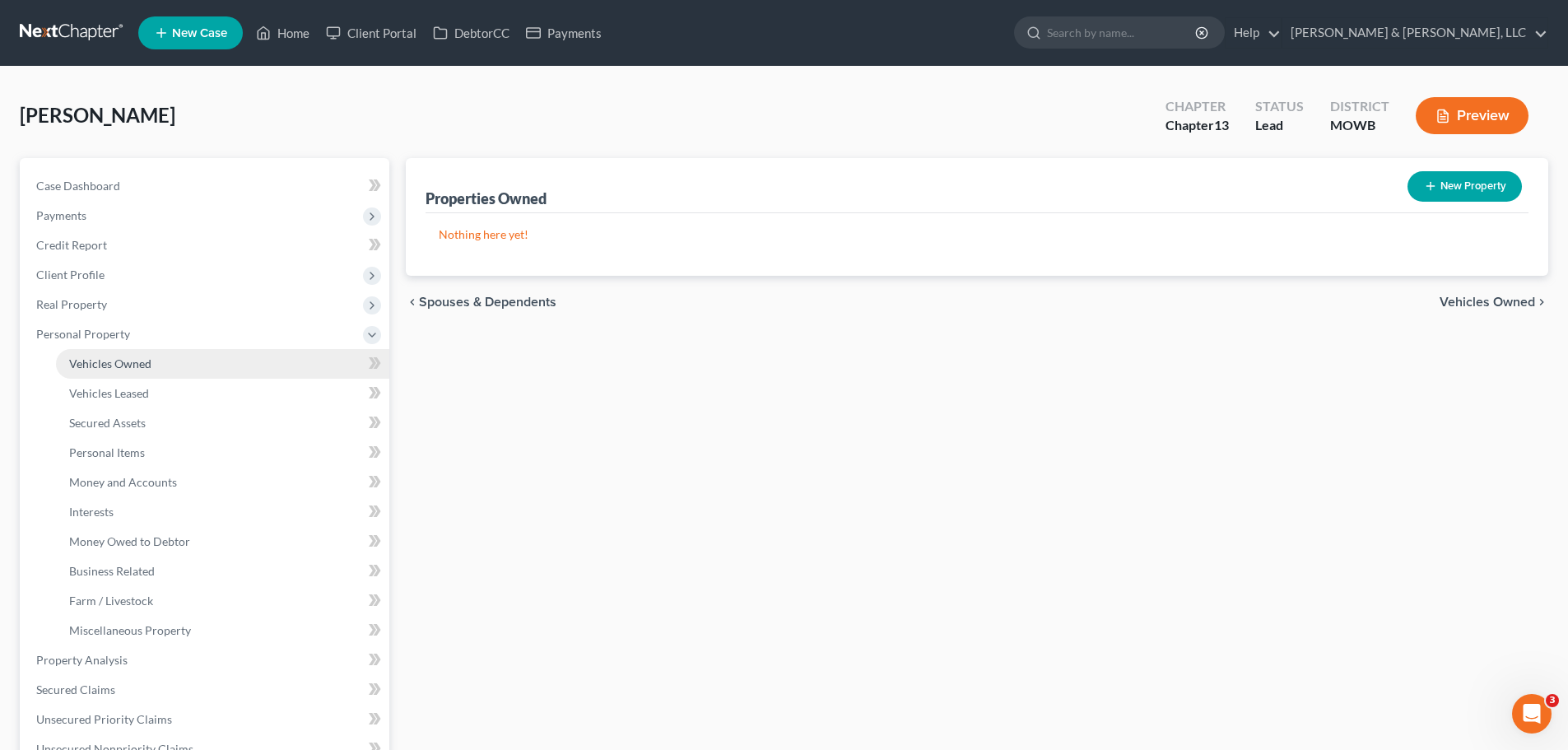
click at [139, 369] on span "Vehicles Owned" at bounding box center [110, 363] width 82 height 14
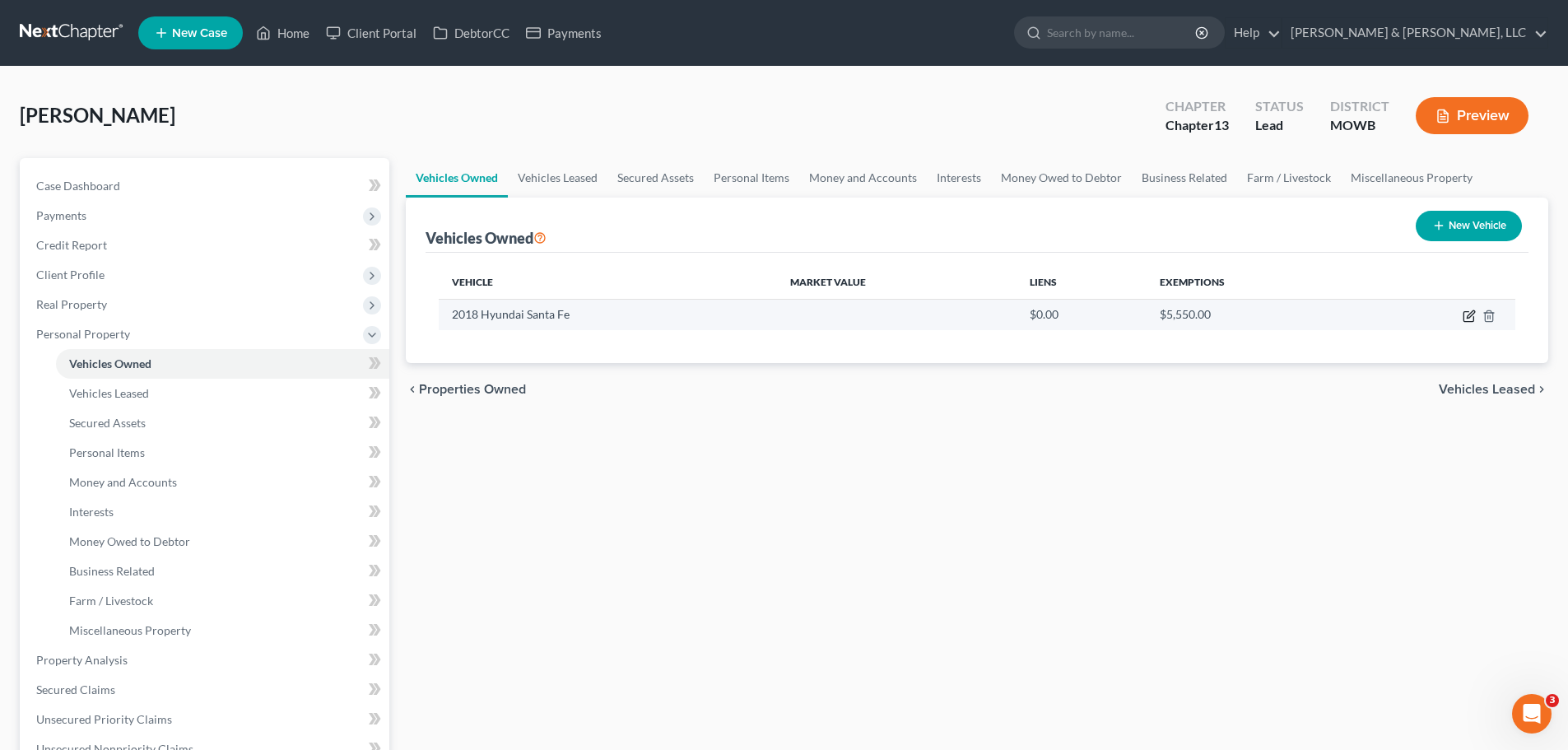
click at [1465, 317] on icon "button" at bounding box center [1469, 316] width 13 height 13
select select "0"
select select "8"
select select "2"
select select "0"
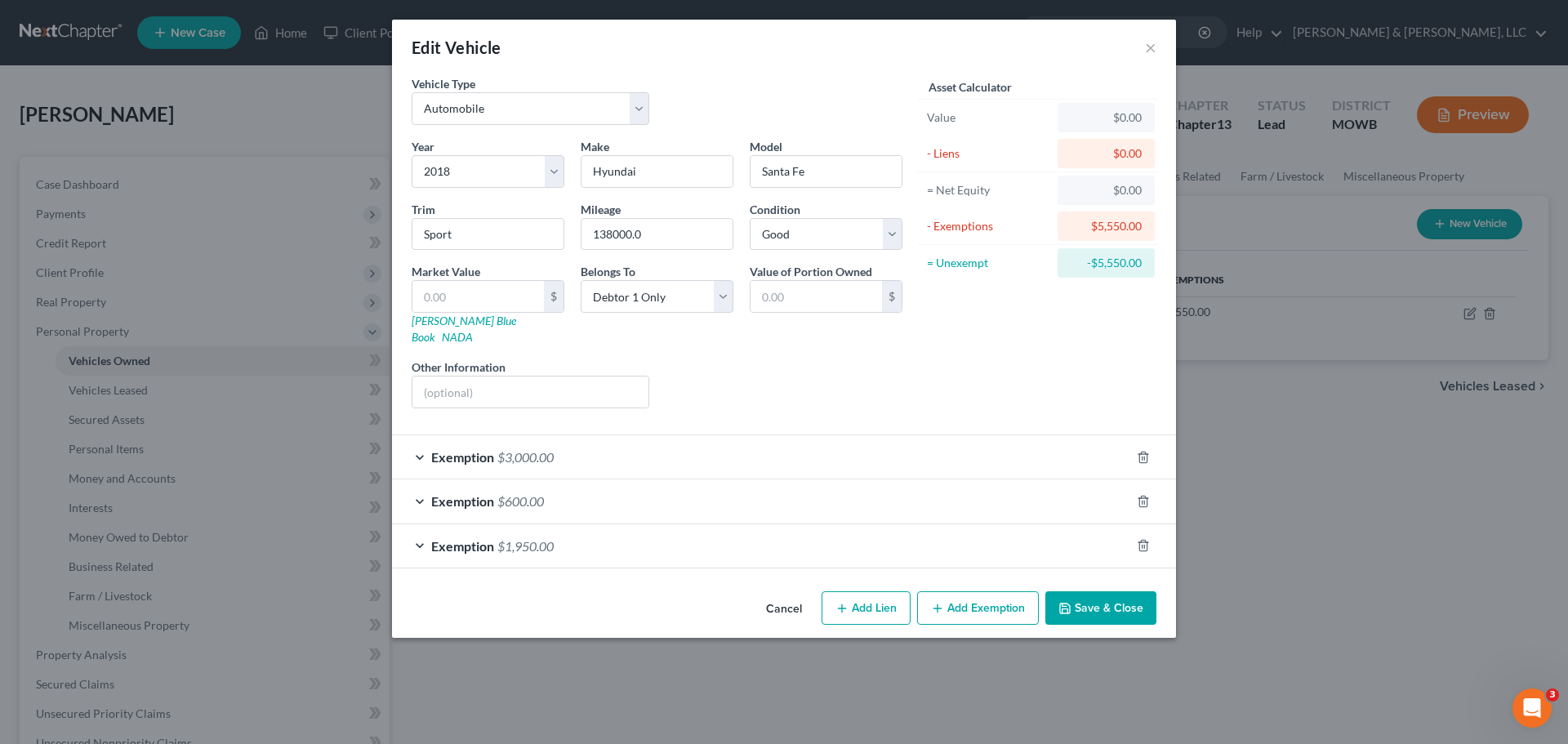
drag, startPoint x: 1113, startPoint y: 587, endPoint x: 634, endPoint y: 395, distance: 516.0
click at [1113, 591] on button "Save & Close" at bounding box center [1100, 608] width 111 height 35
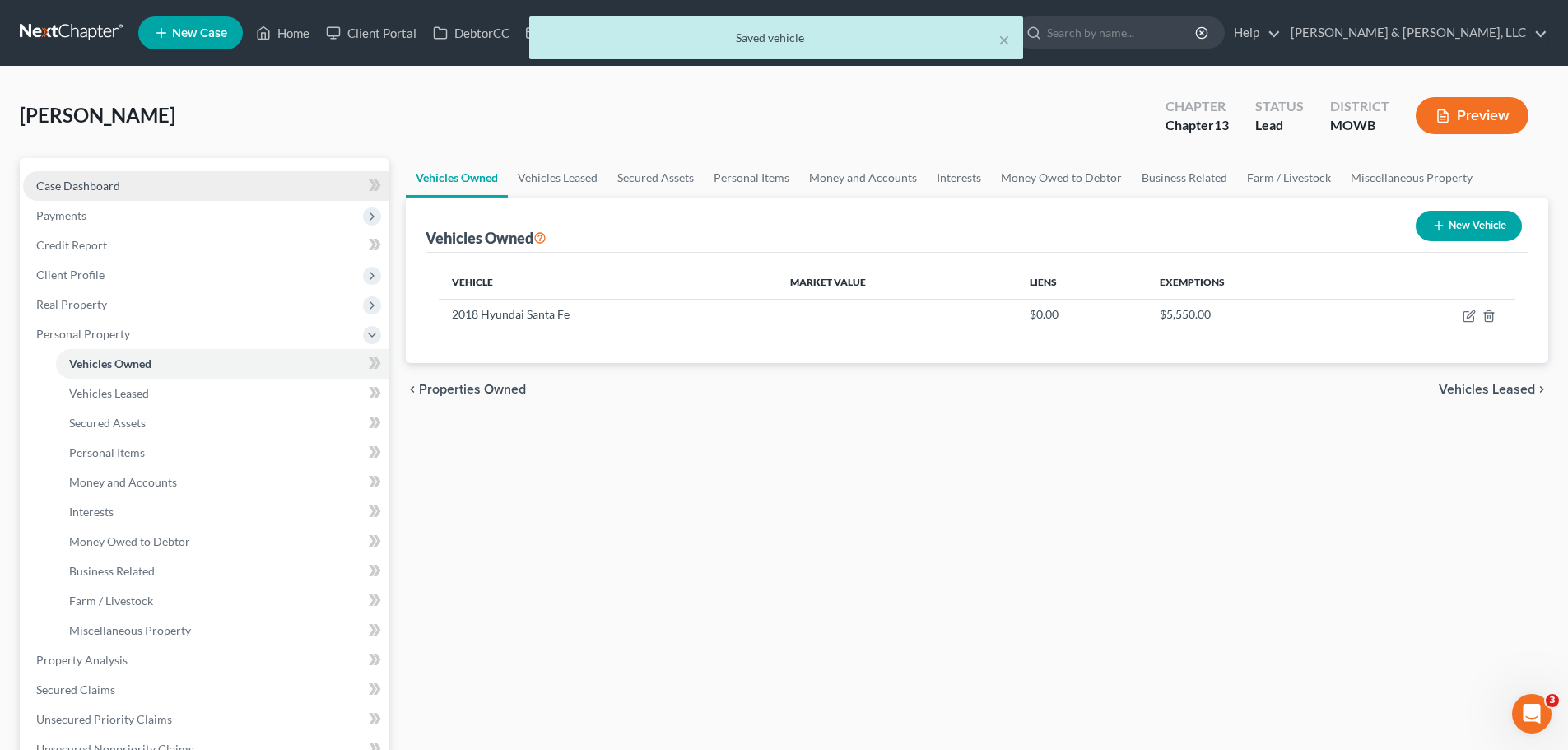
click at [123, 185] on link "Case Dashboard" at bounding box center [205, 186] width 366 height 29
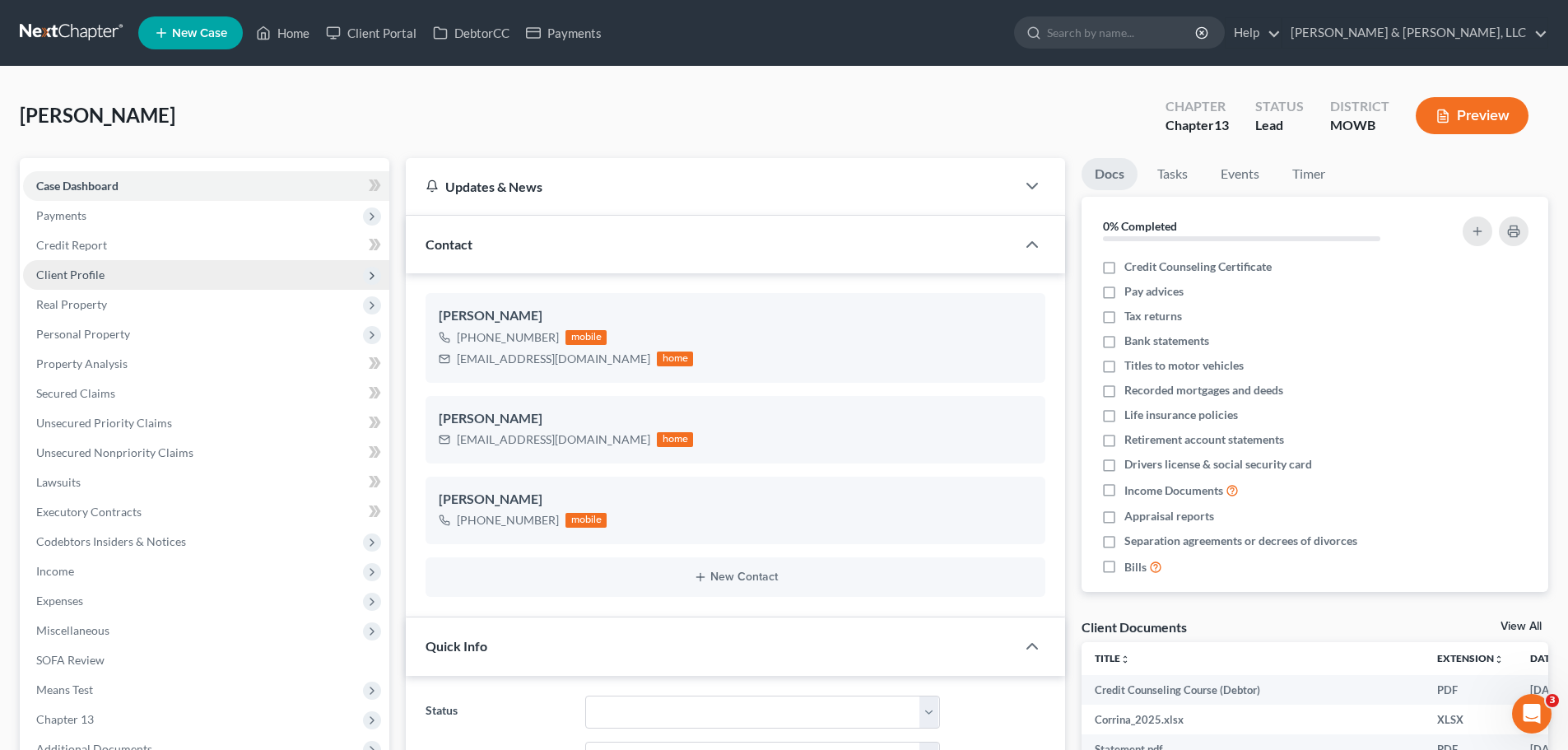
click at [124, 279] on span "Client Profile" at bounding box center [205, 275] width 366 height 29
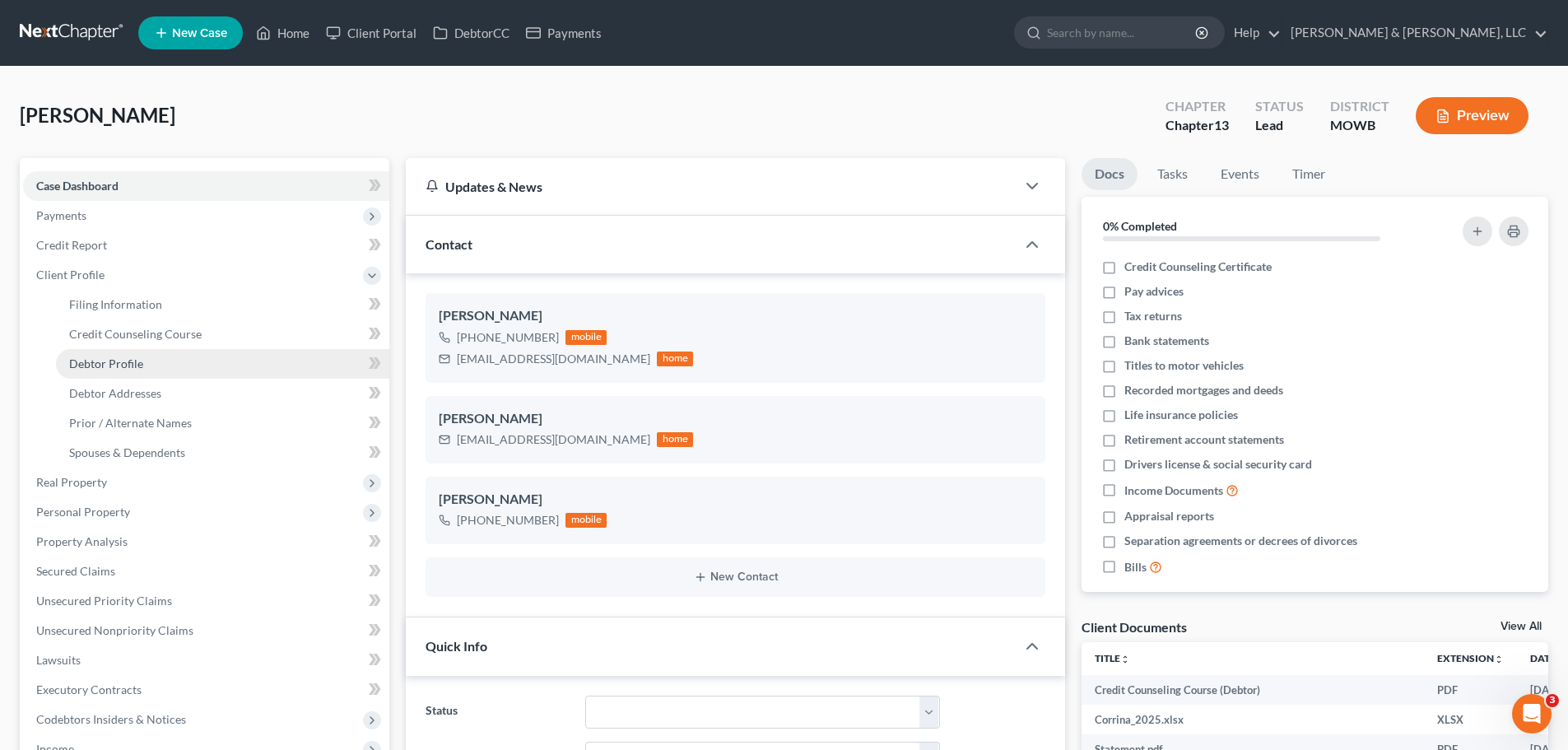
click at [147, 357] on link "Debtor Profile" at bounding box center [223, 363] width 333 height 29
select select "0"
select select "2"
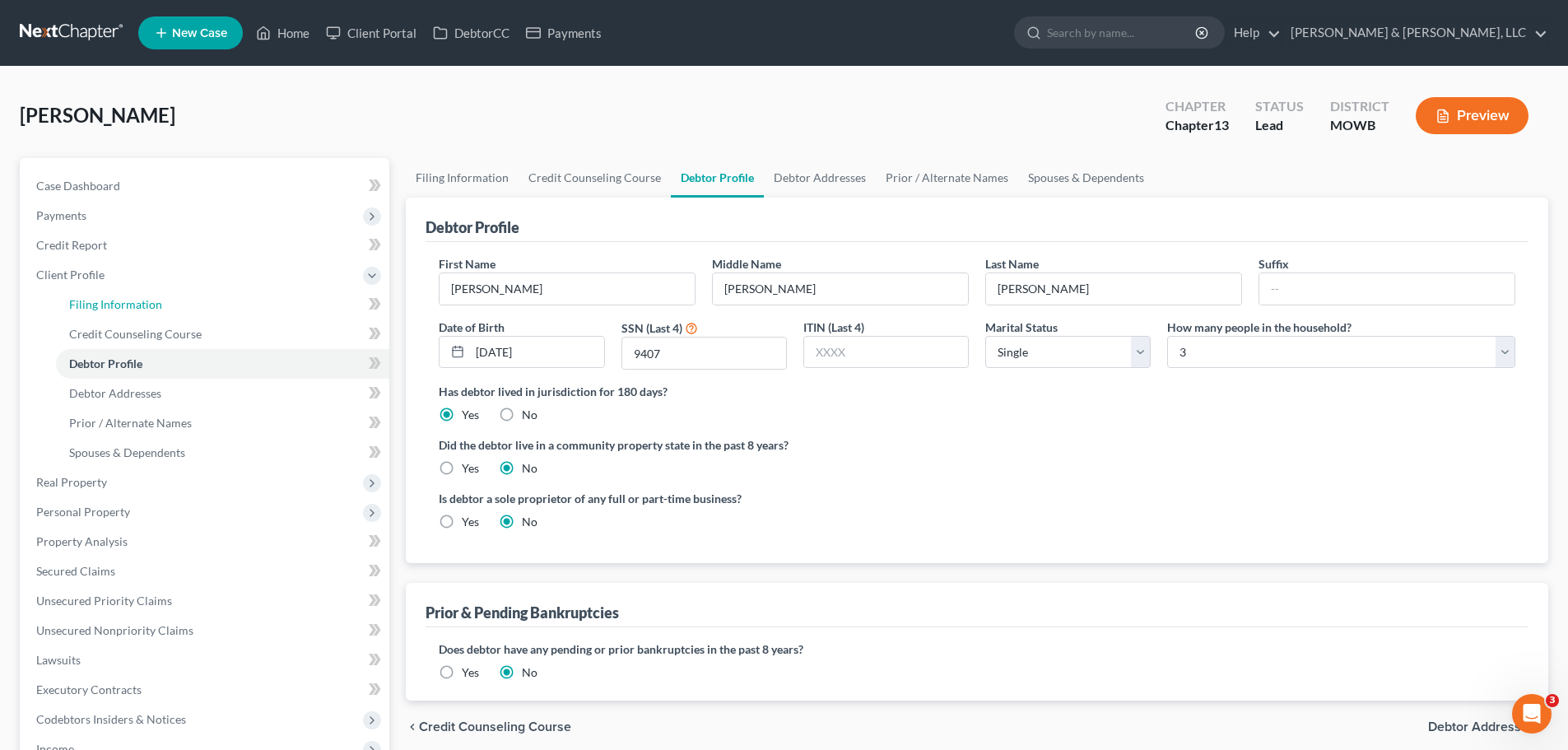
drag, startPoint x: 145, startPoint y: 300, endPoint x: 400, endPoint y: 316, distance: 255.5
click at [144, 300] on span "Filing Information" at bounding box center [116, 304] width 93 height 14
select select "1"
select select "0"
select select "3"
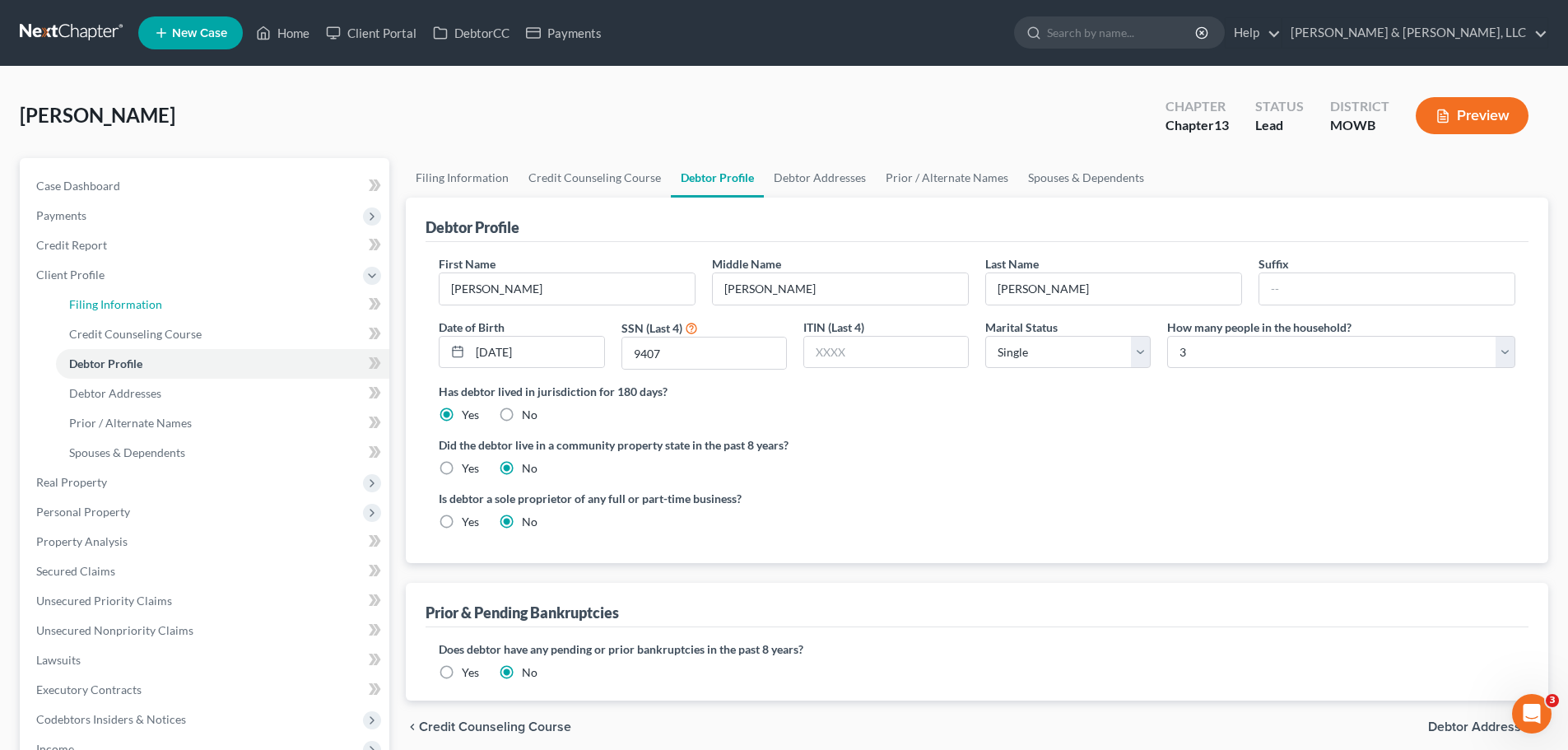
select select "46"
select select "1"
select select "26"
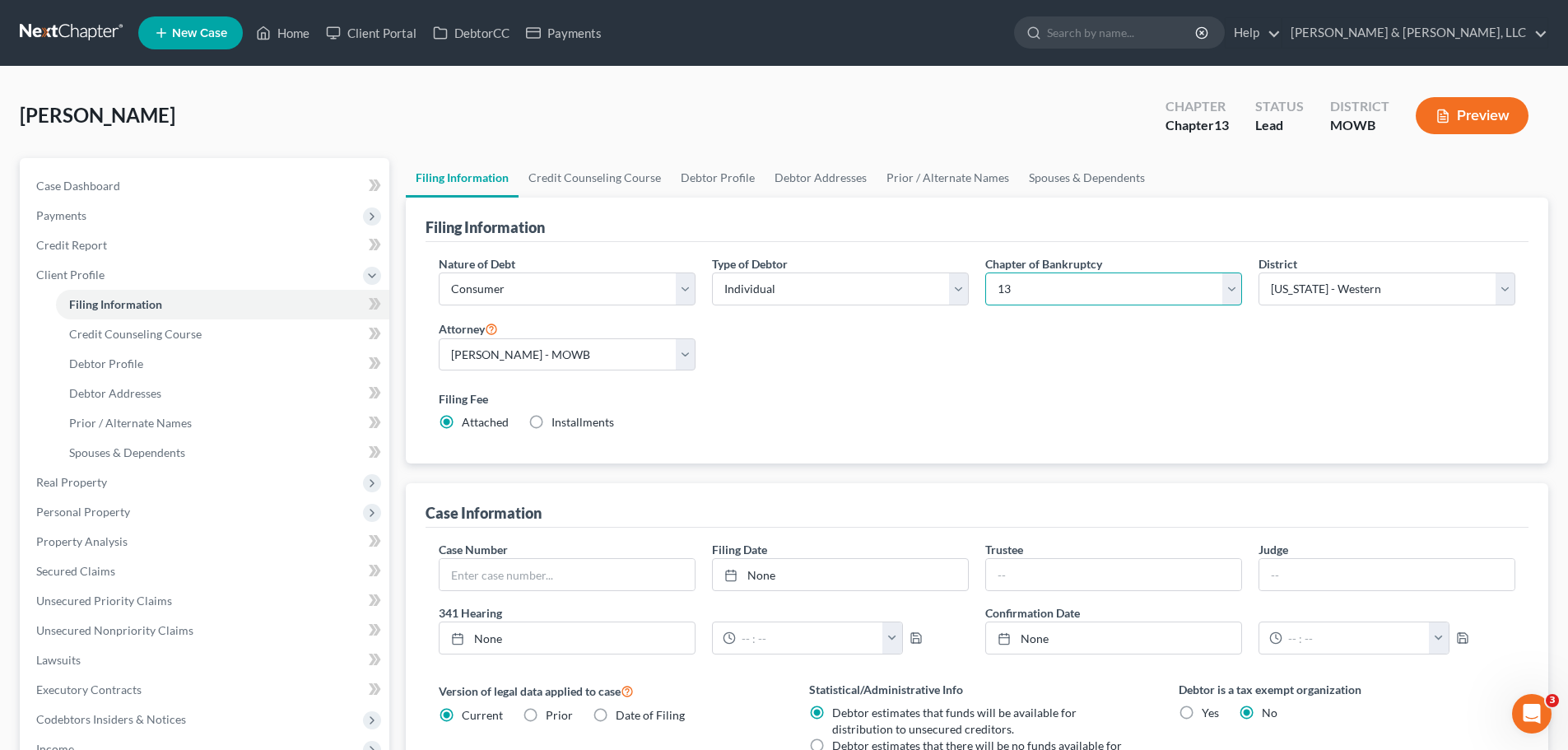
click at [1027, 295] on select "Select 7 11 12 13" at bounding box center [1113, 289] width 257 height 33
select select "0"
click at [985, 273] on select "Select 7 11 12 13" at bounding box center [1113, 289] width 257 height 33
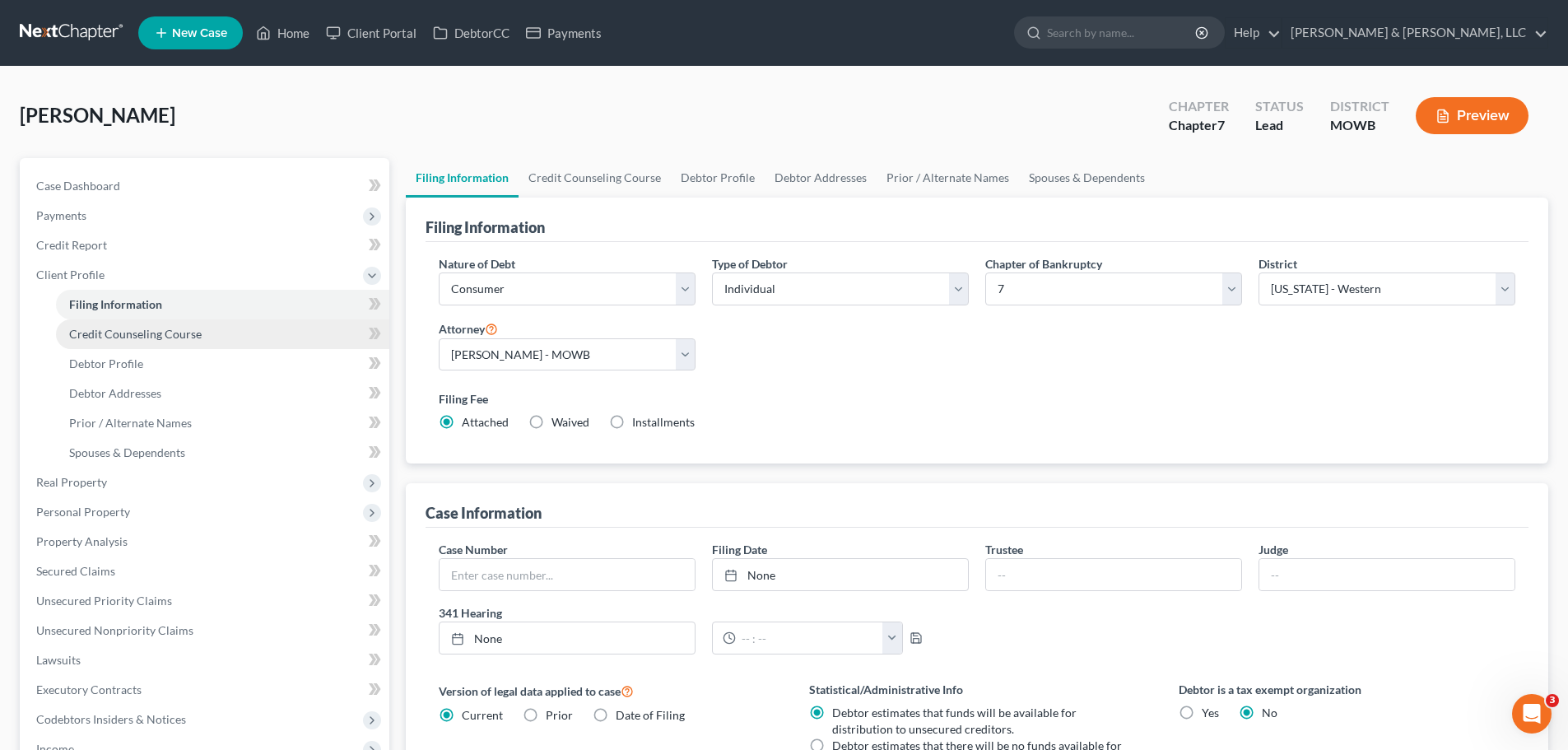
click at [183, 348] on link "Credit Counseling Course" at bounding box center [223, 333] width 333 height 29
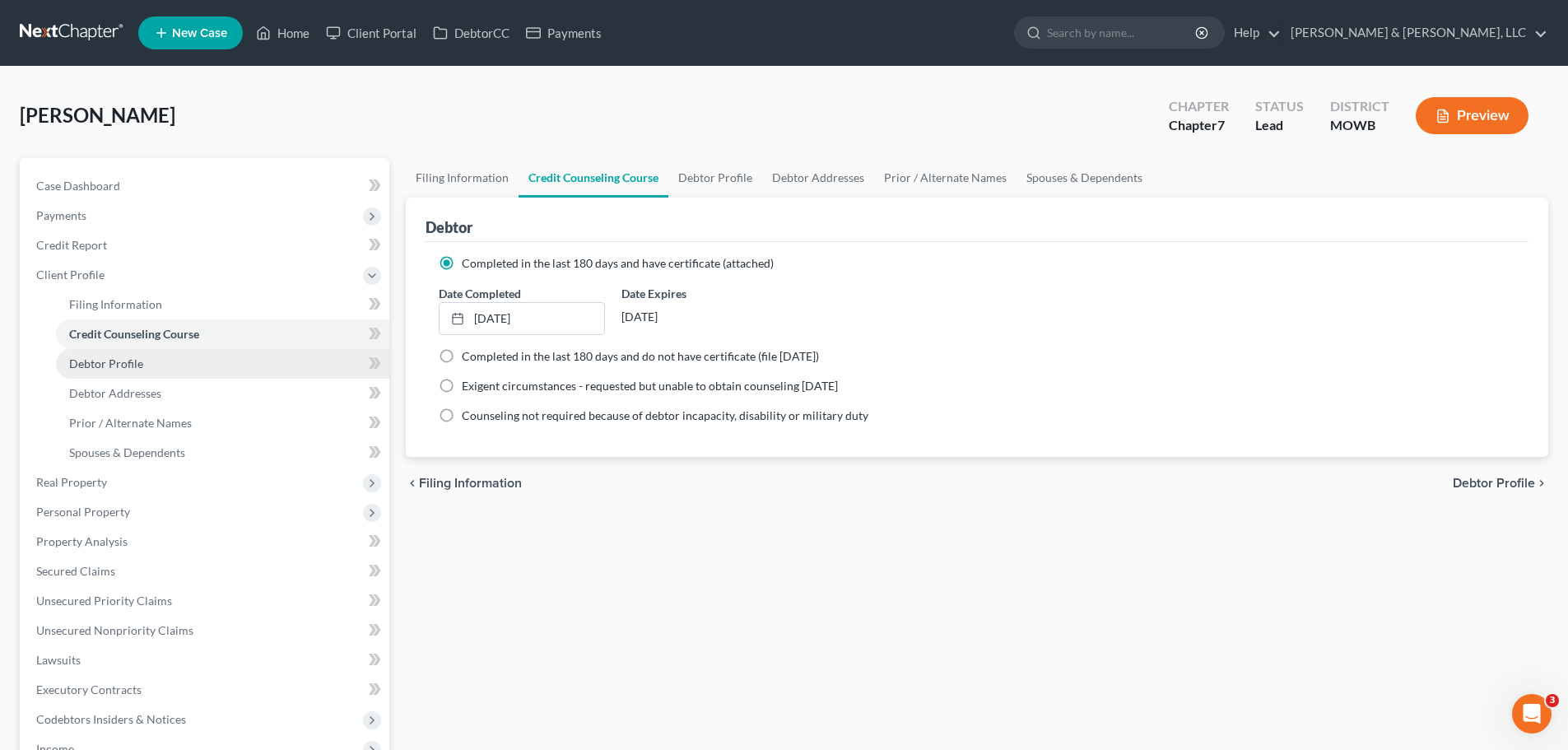
click at [160, 362] on link "Debtor Profile" at bounding box center [223, 363] width 333 height 29
select select "0"
select select "2"
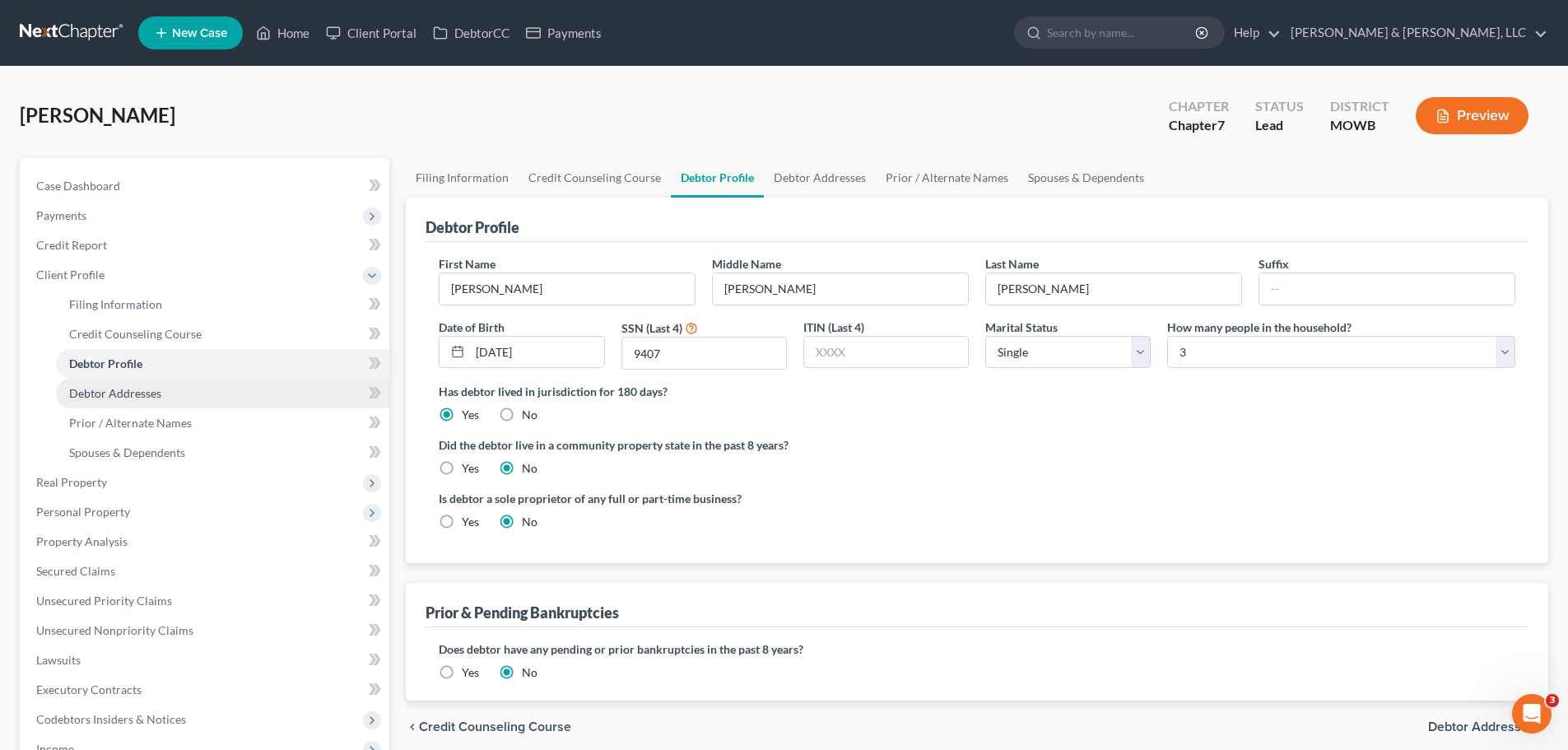
click at [170, 390] on link "Debtor Addresses" at bounding box center [223, 393] width 333 height 29
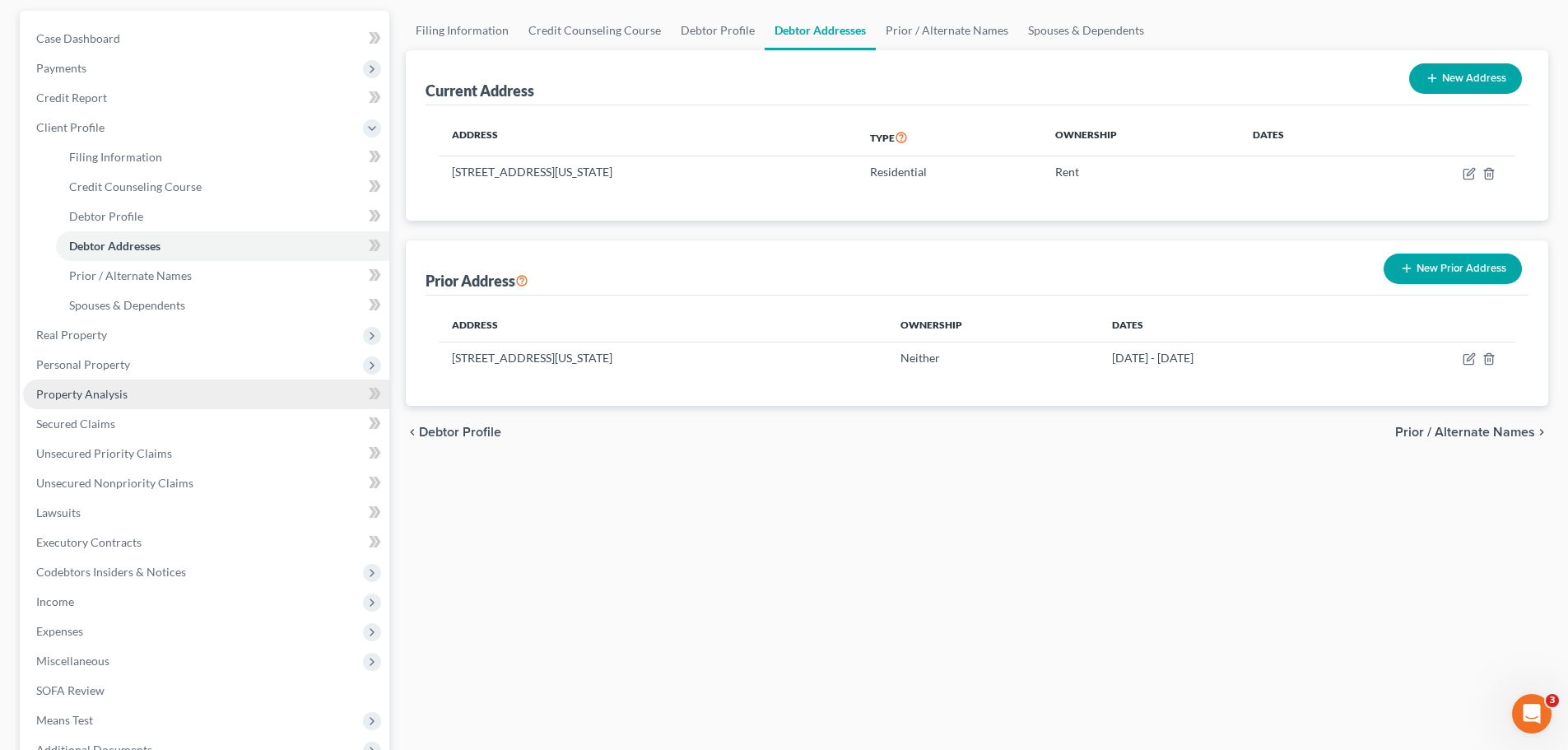
scroll to position [165, 0]
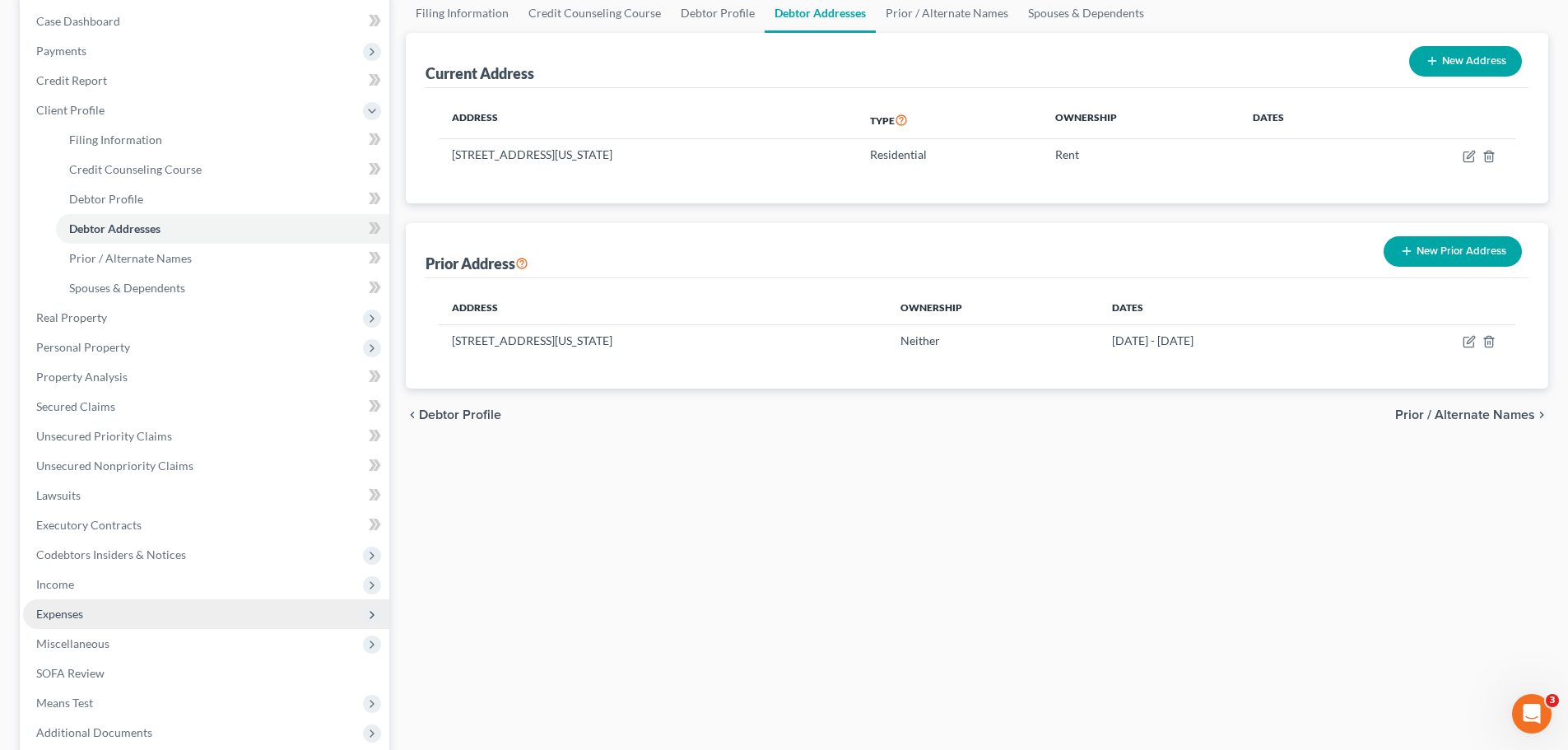
click at [87, 609] on span "Expenses" at bounding box center [205, 614] width 366 height 29
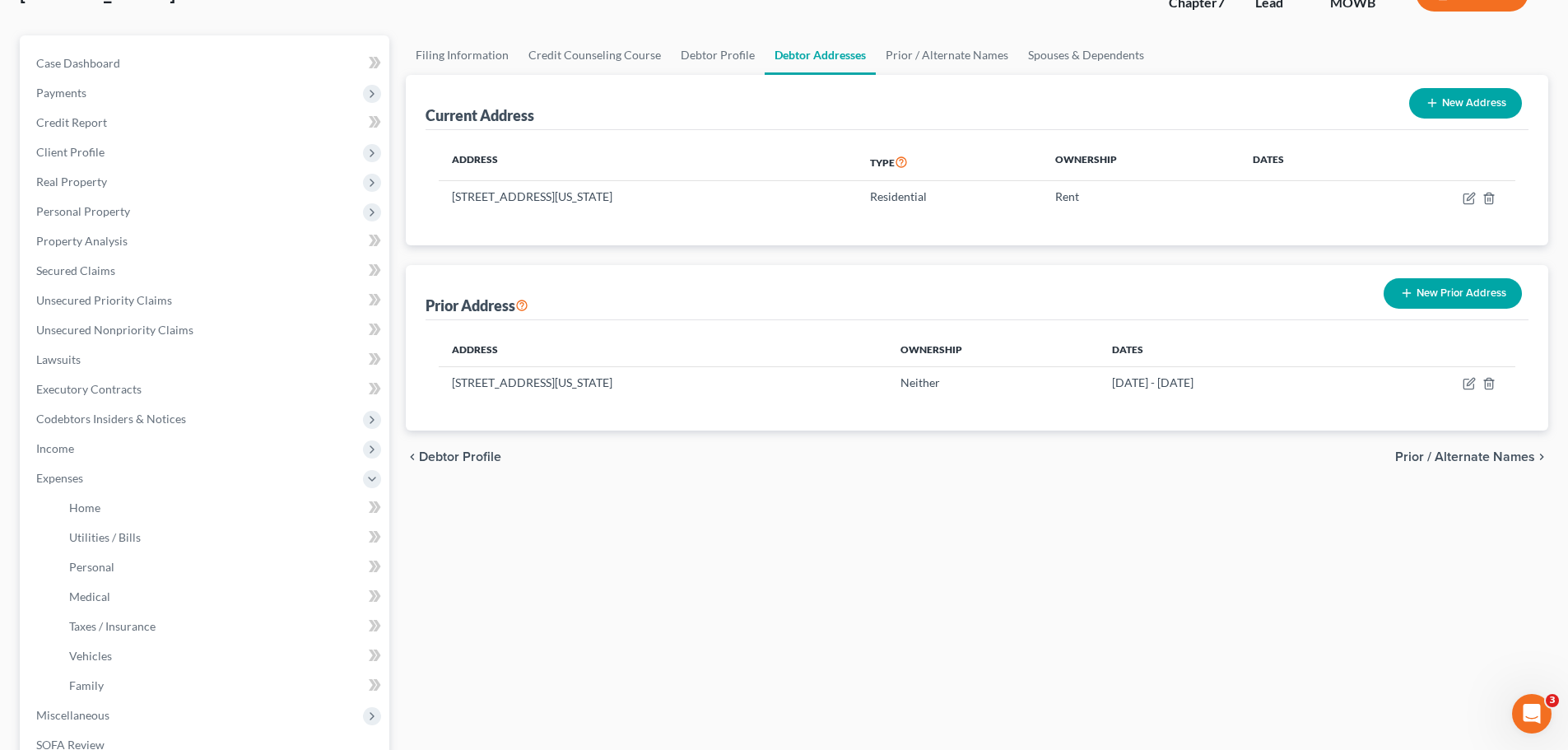
scroll to position [82, 0]
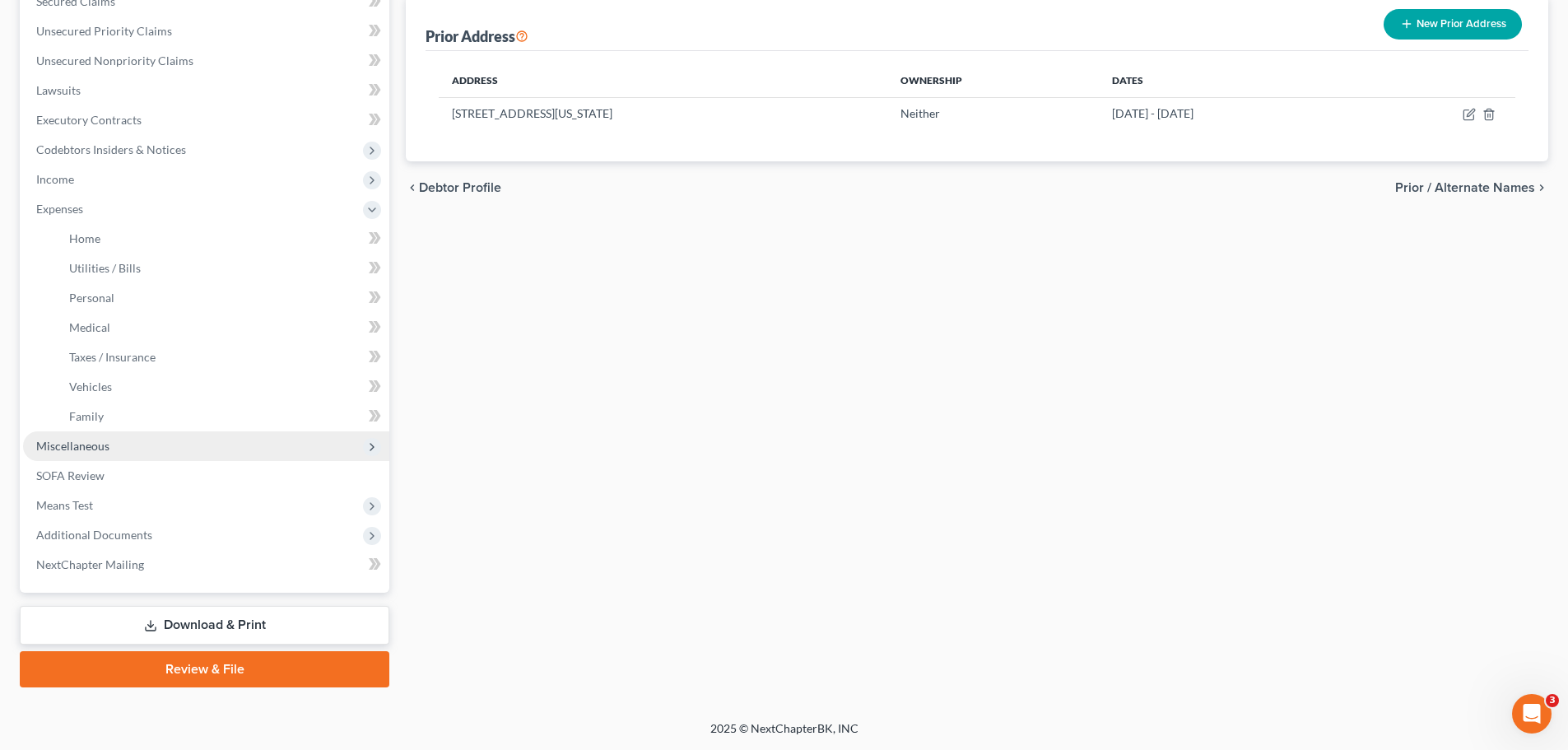
click at [110, 450] on span "Miscellaneous" at bounding box center [205, 445] width 366 height 29
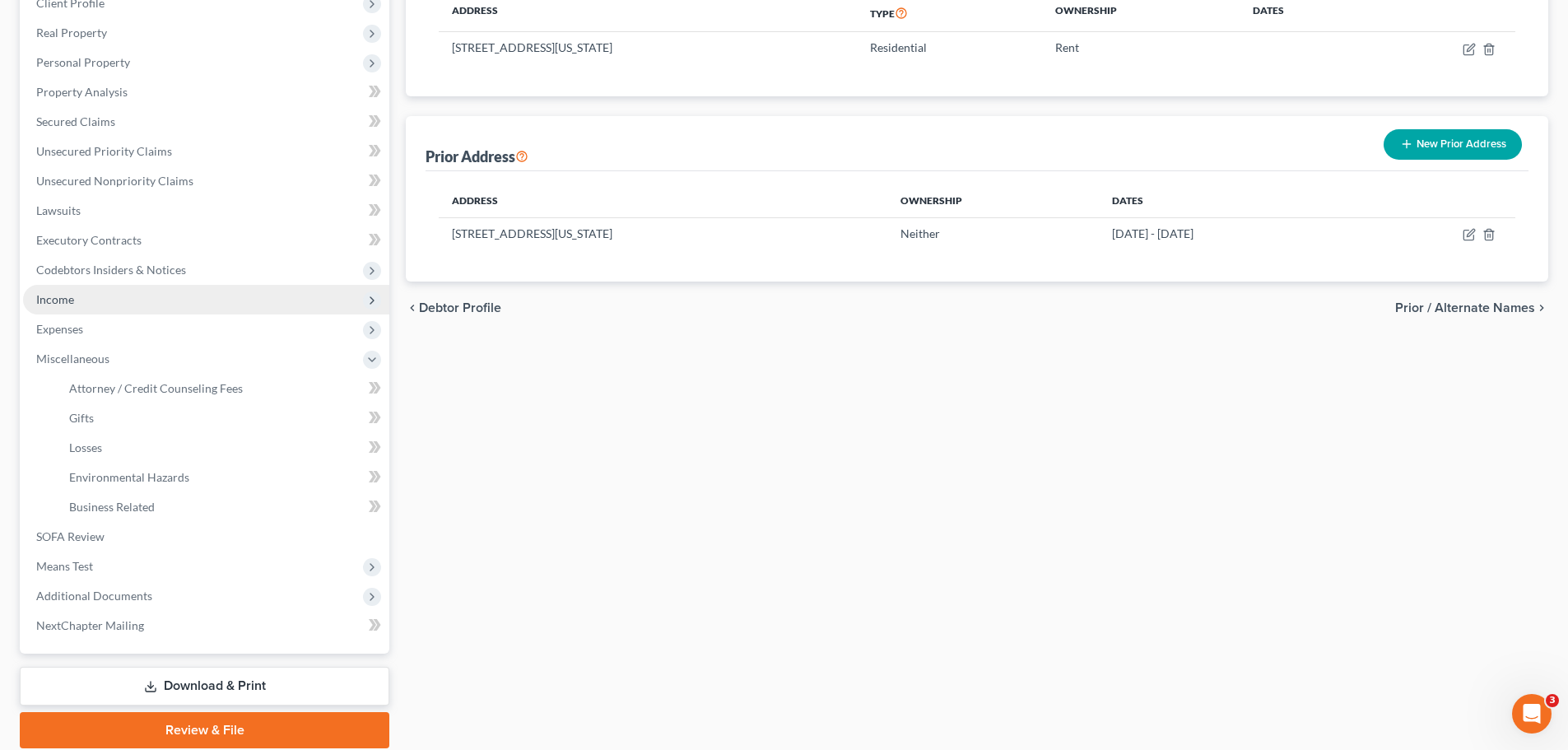
scroll to position [168, 0]
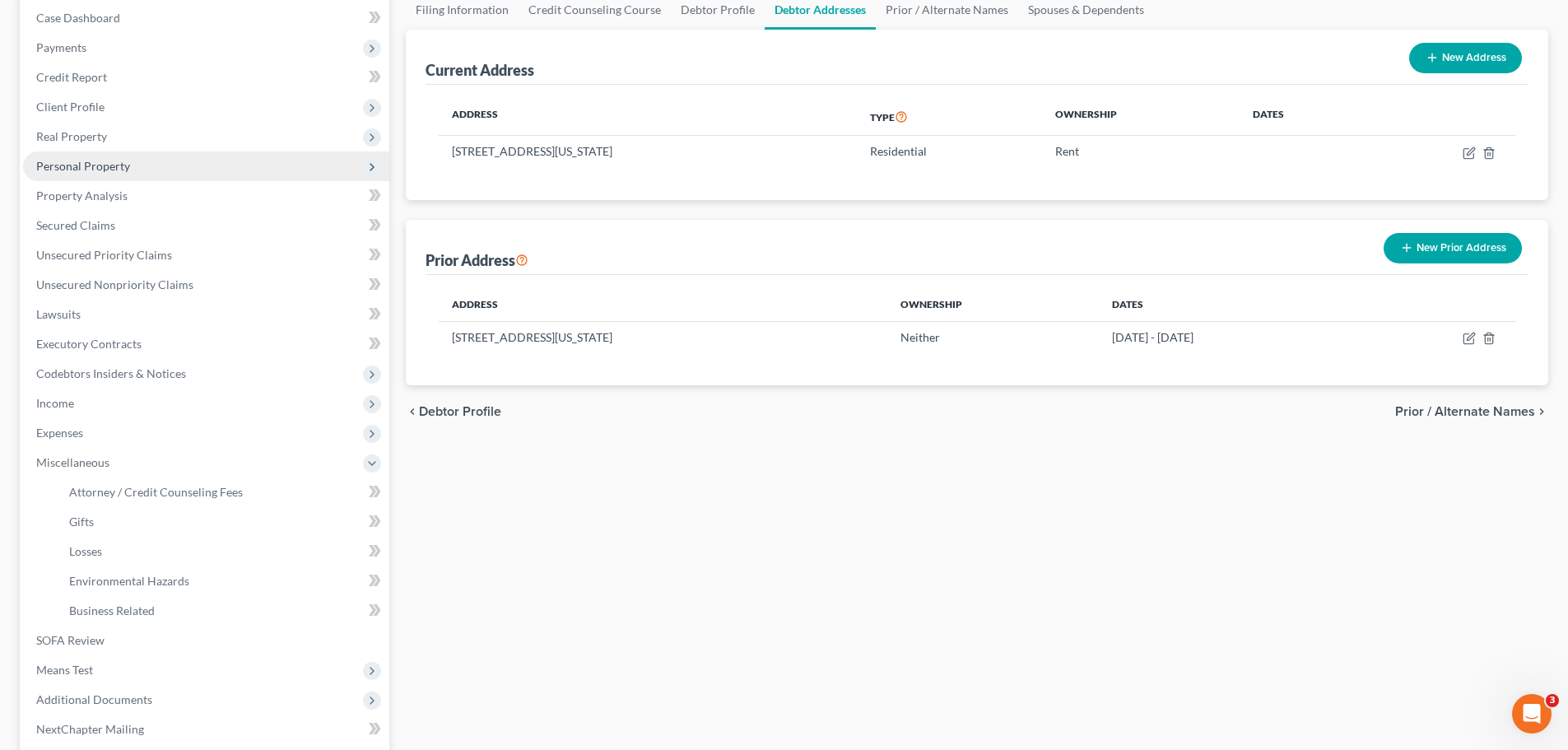
click at [100, 161] on span "Personal Property" at bounding box center [82, 166] width 94 height 14
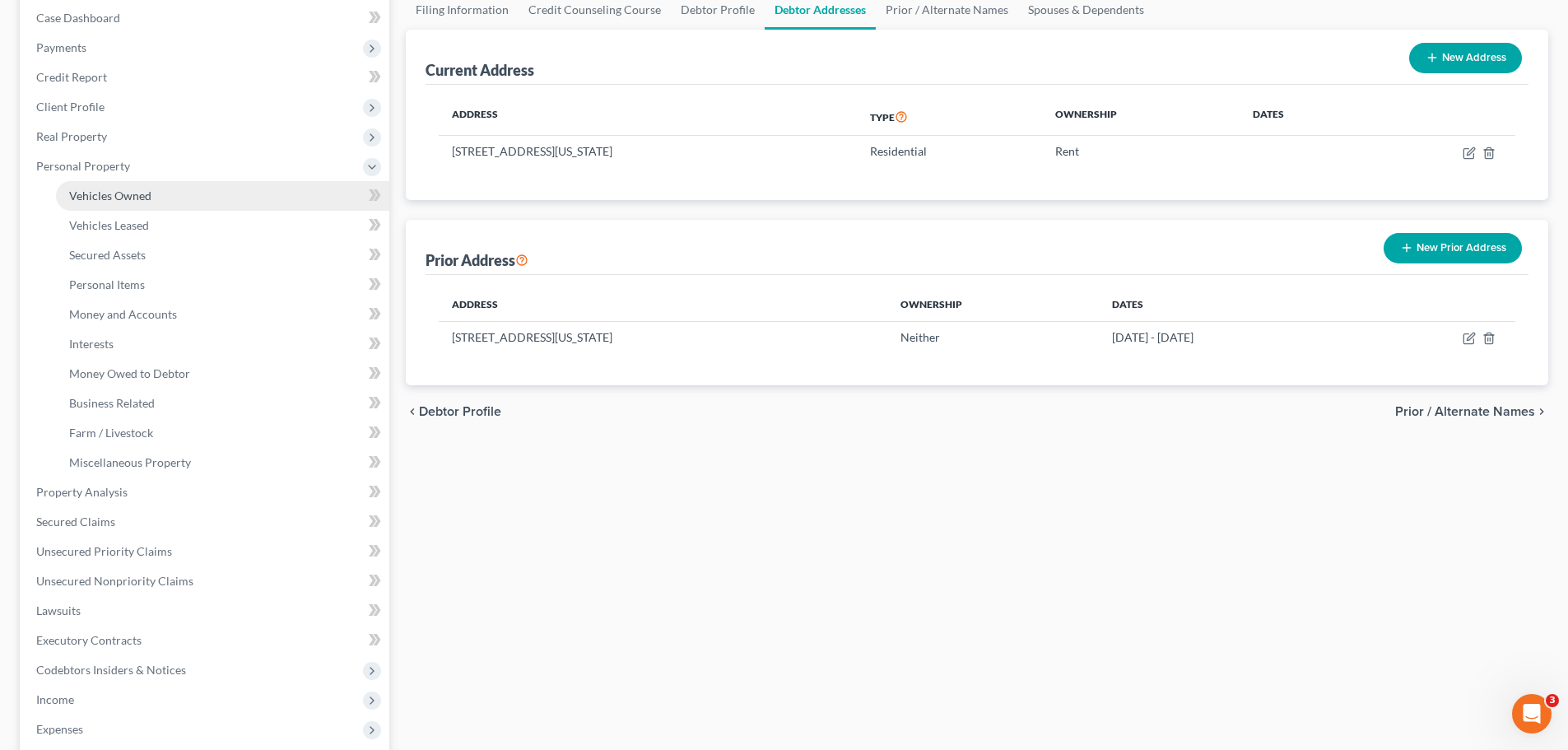
click at [110, 192] on span "Vehicles Owned" at bounding box center [110, 195] width 82 height 14
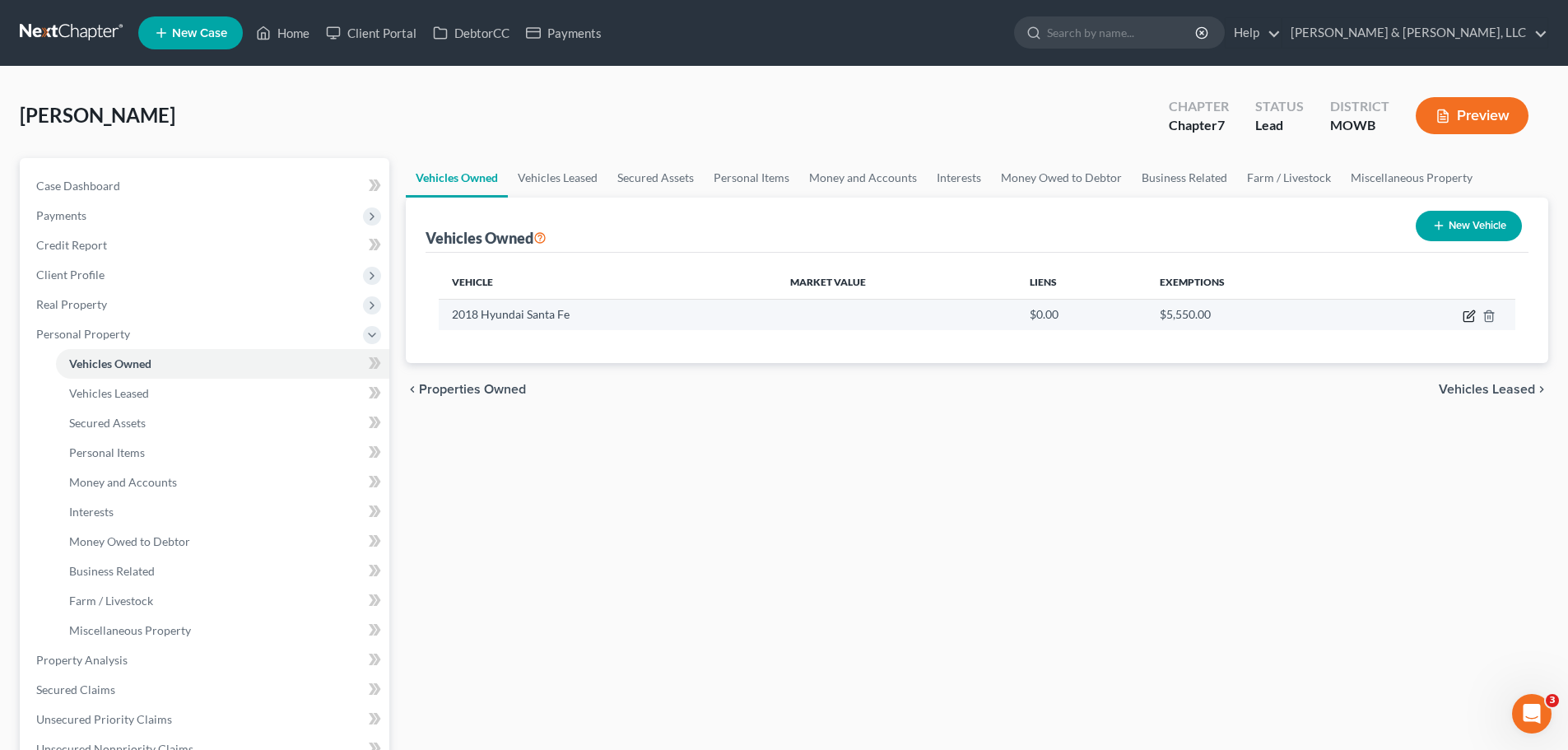
click at [1471, 318] on icon "button" at bounding box center [1469, 316] width 13 height 13
select select "0"
select select "8"
select select "2"
select select "0"
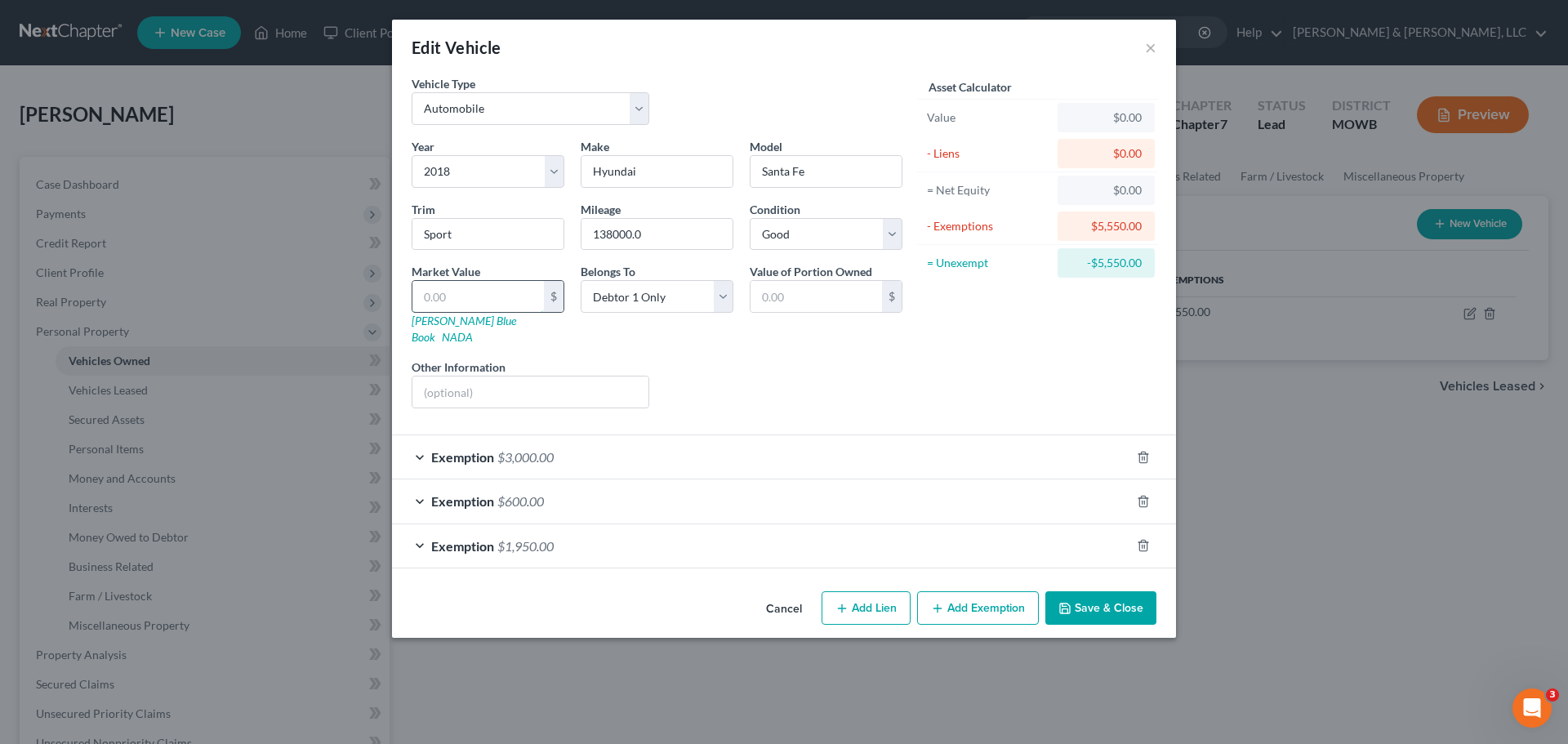
click at [509, 289] on input "text" at bounding box center [478, 296] width 132 height 31
type input "7"
type input "7.00"
type input "70"
type input "70.00"
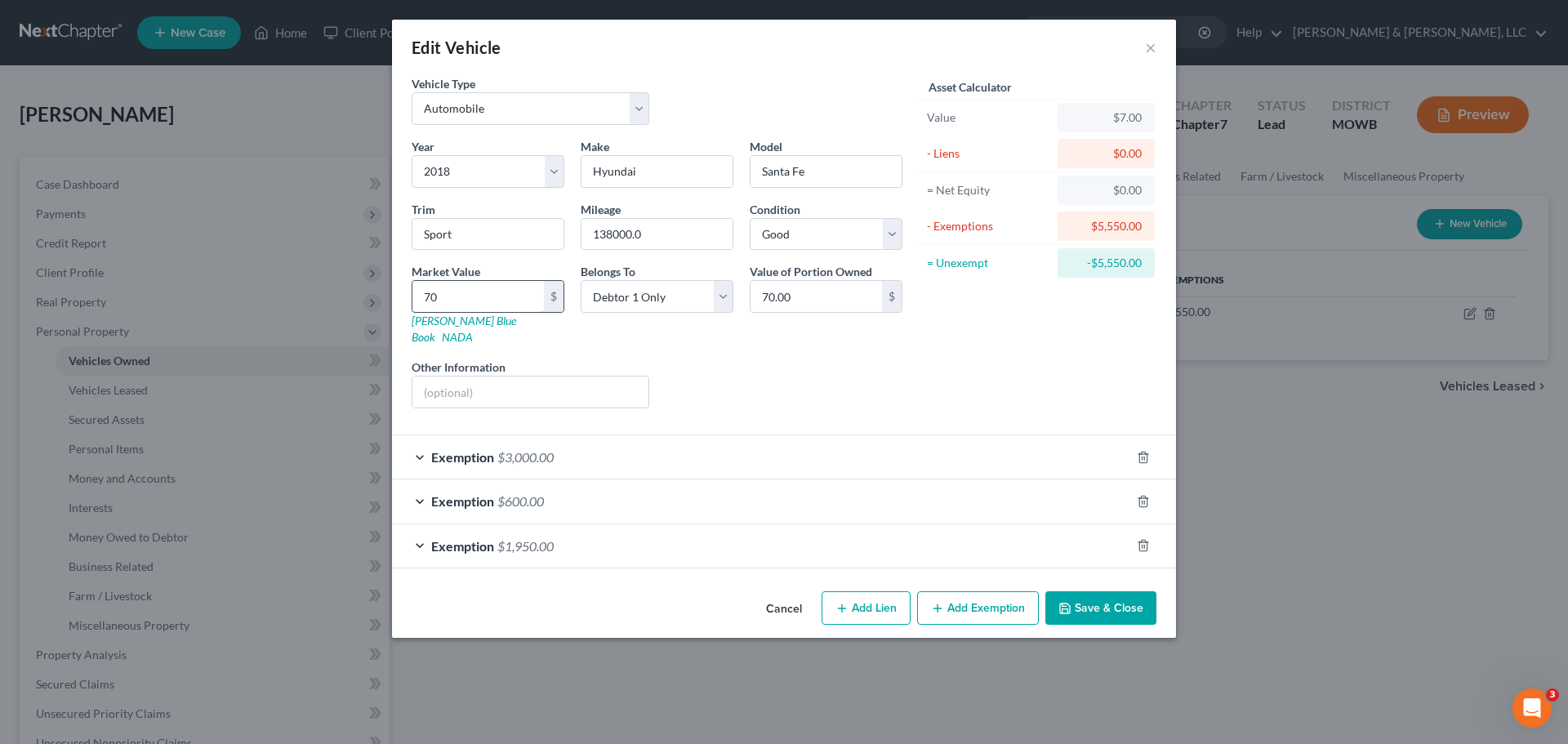
type input "700"
type input "700.00"
type input "7000"
type input "7,000.00"
type input "7,000"
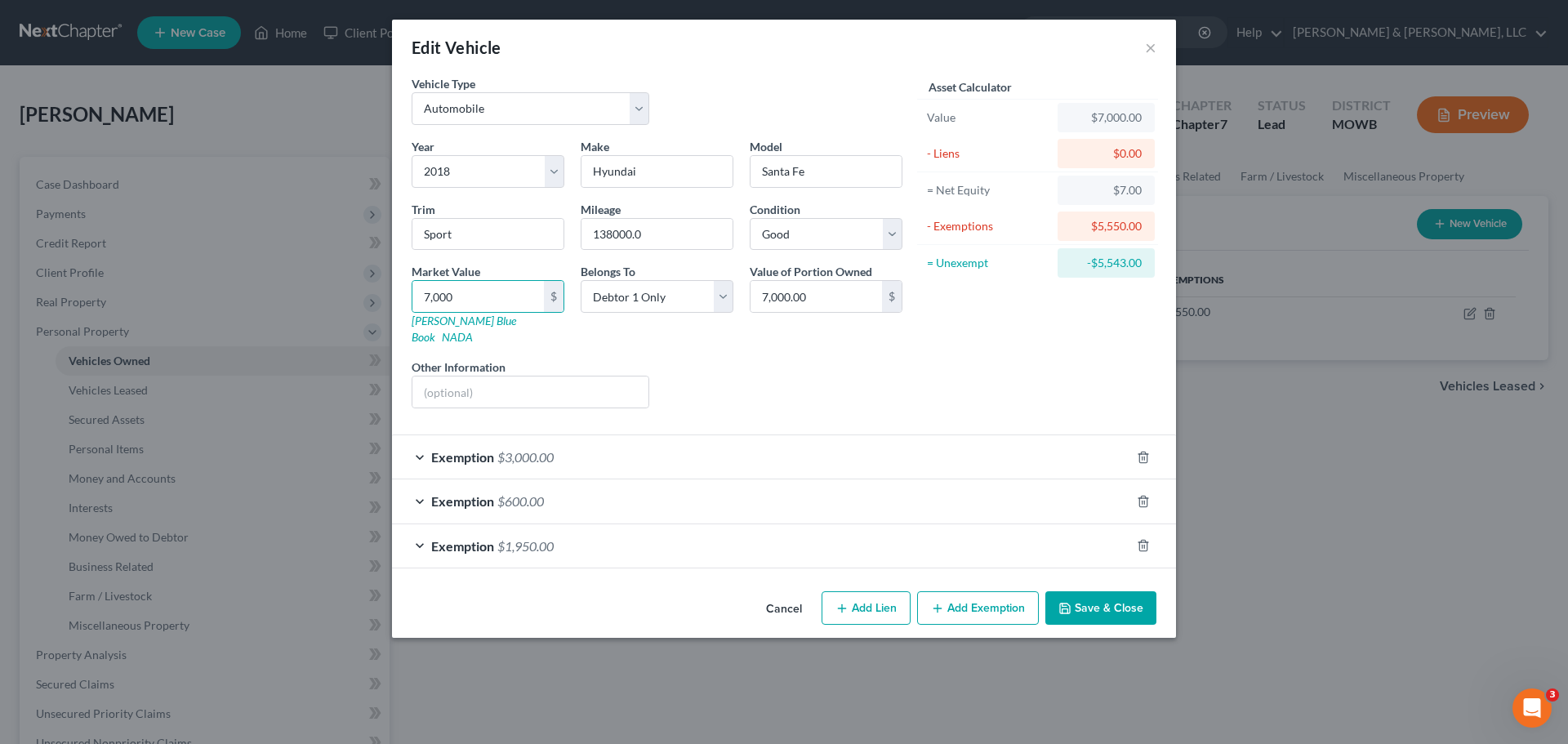
drag, startPoint x: 1106, startPoint y: 592, endPoint x: 1104, endPoint y: 580, distance: 12.2
click at [1106, 592] on button "Save & Close" at bounding box center [1100, 608] width 111 height 35
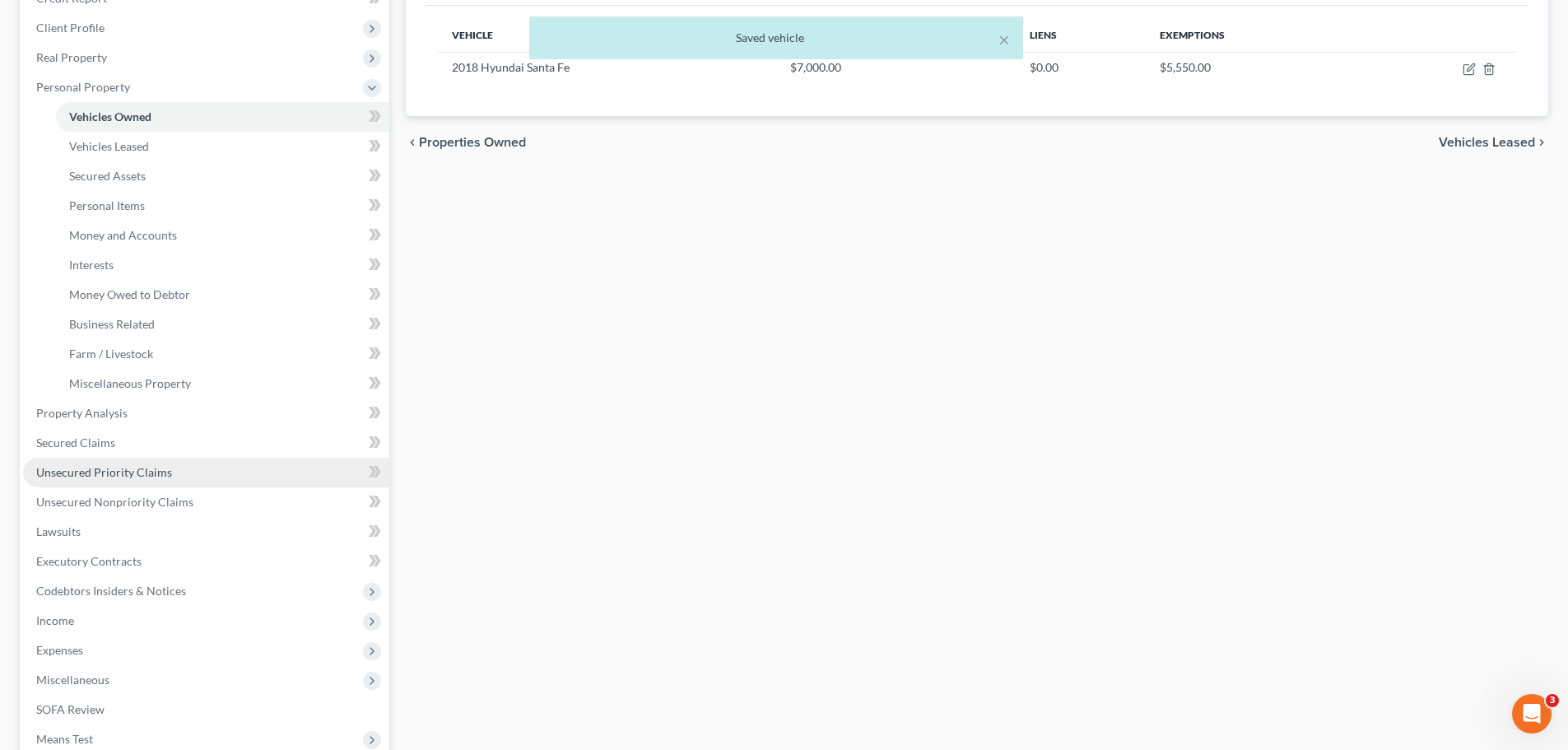
click at [122, 473] on span "Unsecured Priority Claims" at bounding box center [103, 472] width 135 height 14
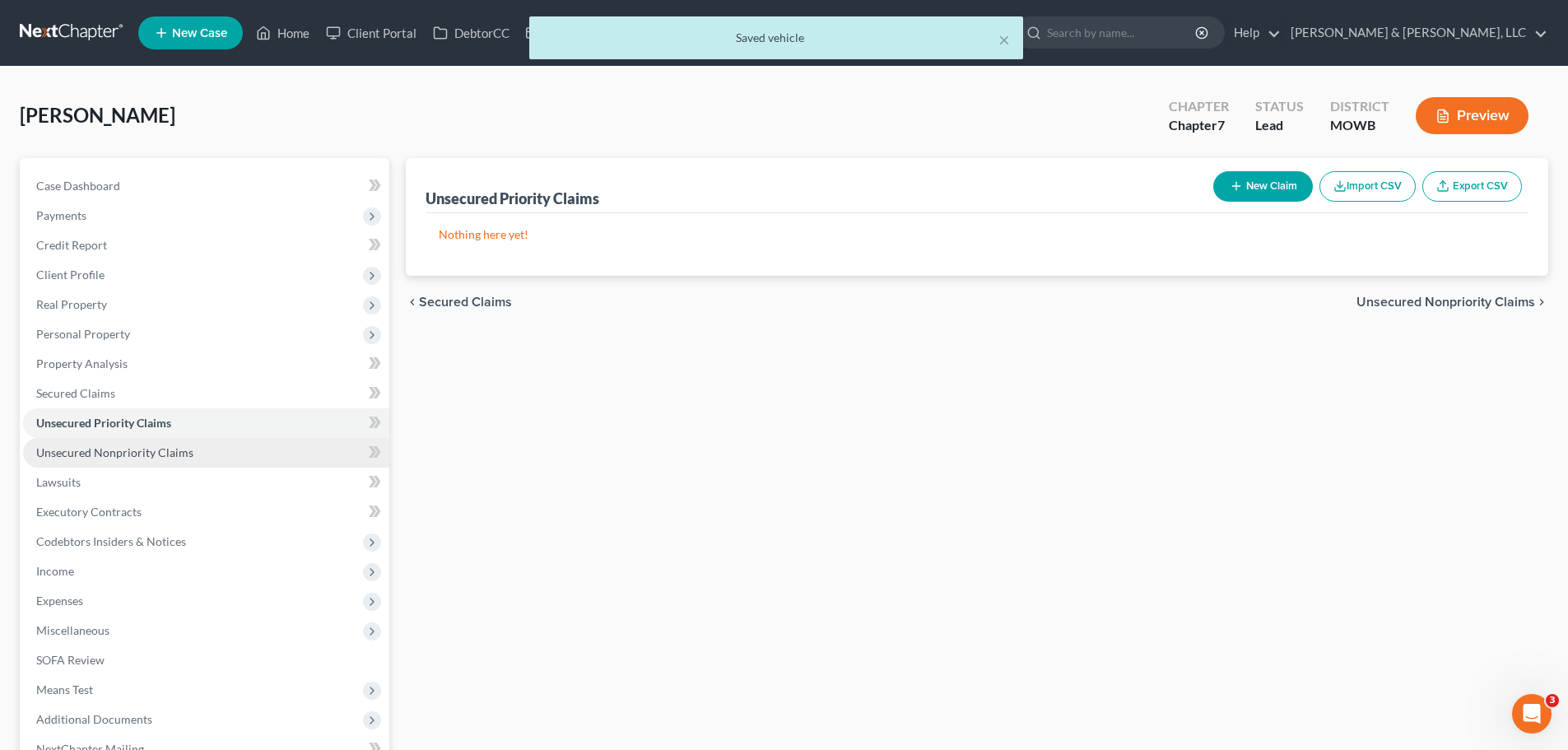
click at [143, 458] on span "Unsecured Nonpriority Claims" at bounding box center [115, 452] width 157 height 14
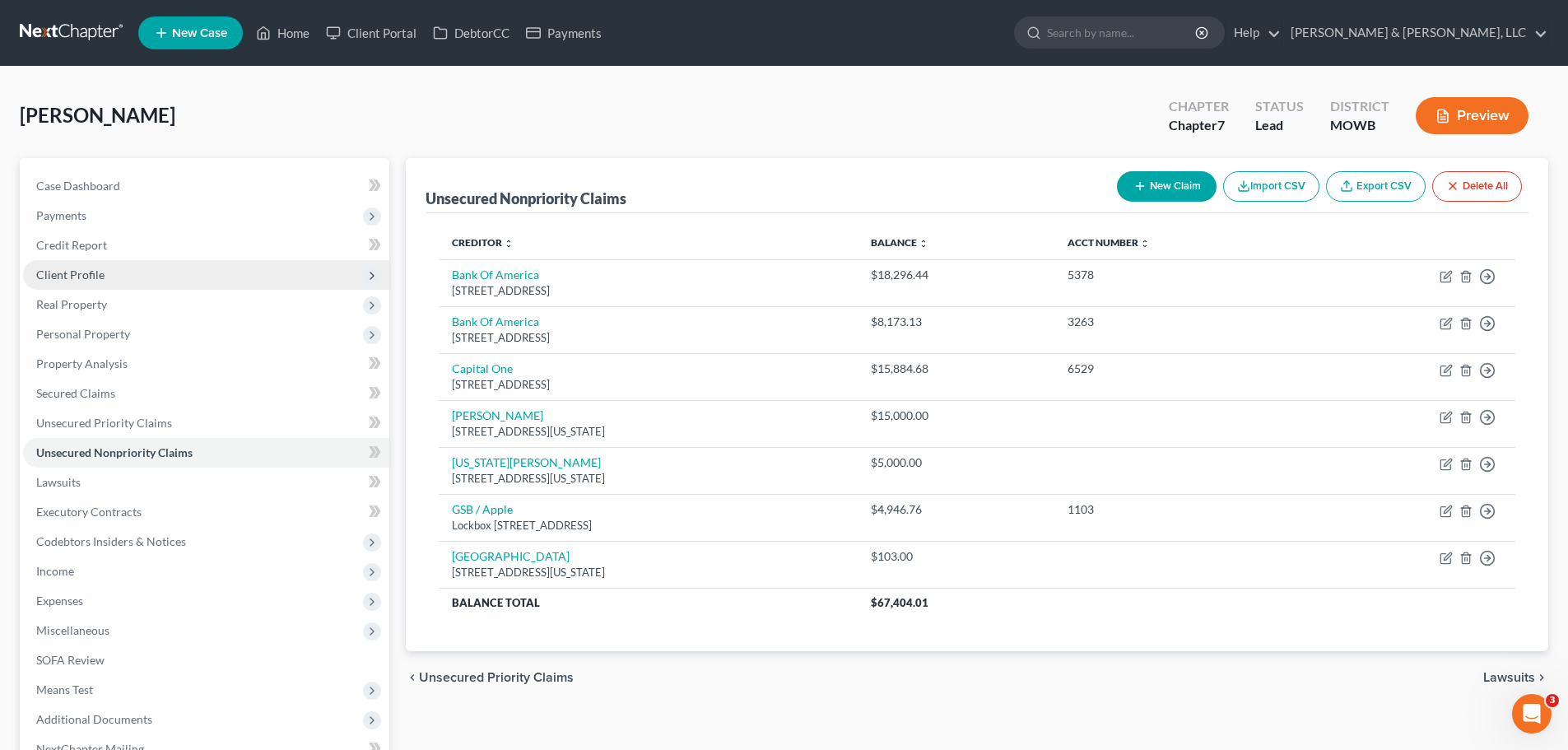
click at [104, 282] on span "Client Profile" at bounding box center [205, 275] width 366 height 29
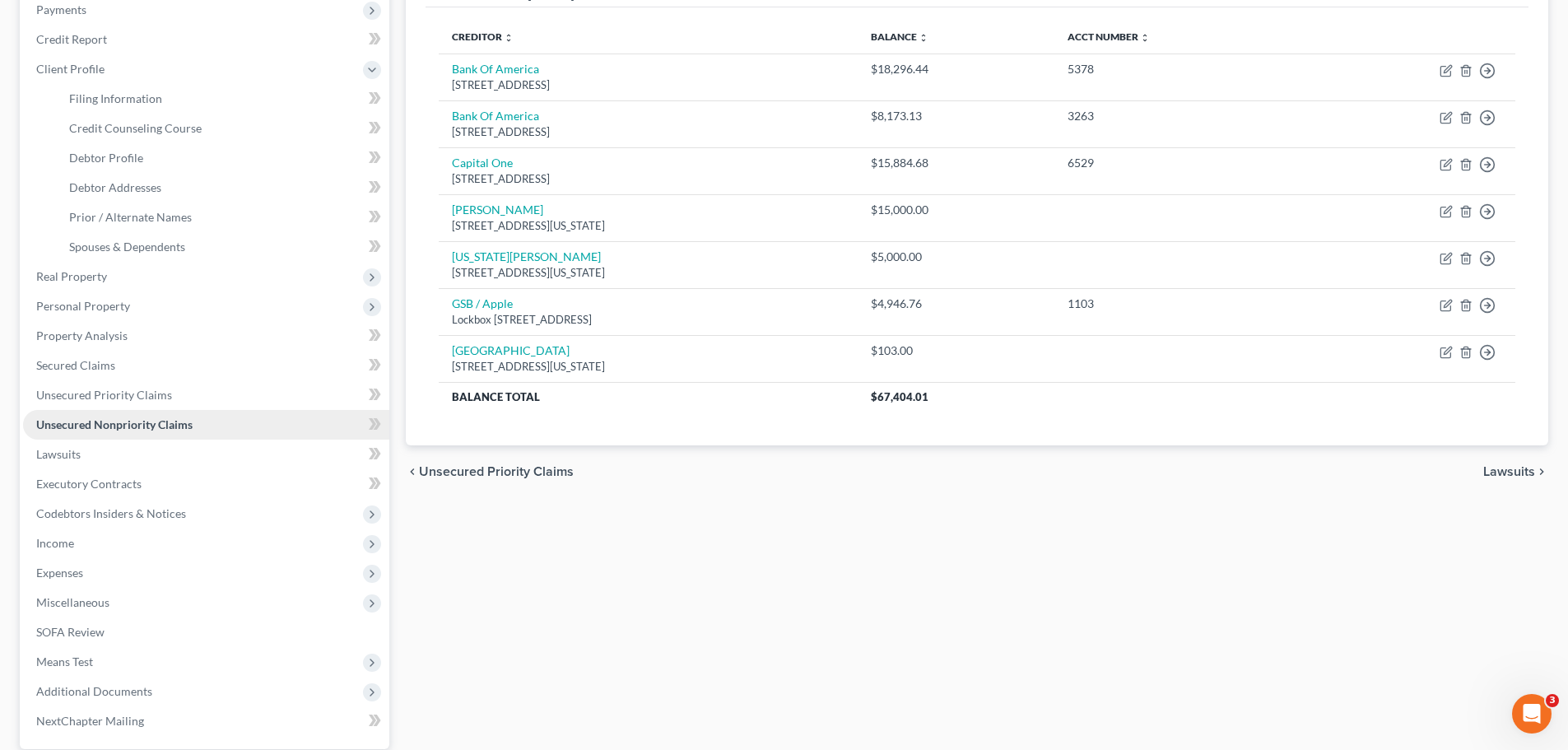
scroll to position [247, 0]
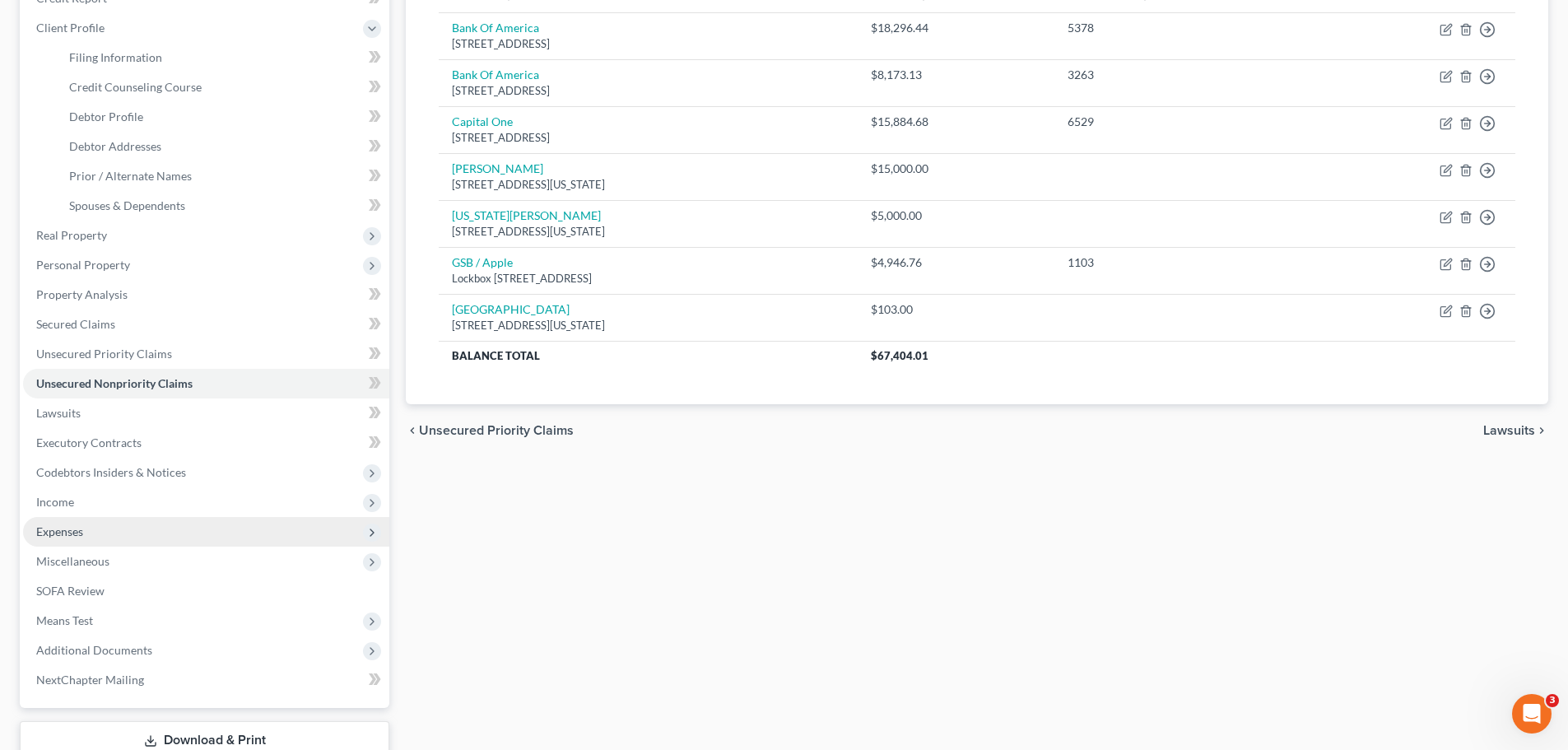
click at [72, 523] on span "Expenses" at bounding box center [205, 531] width 366 height 29
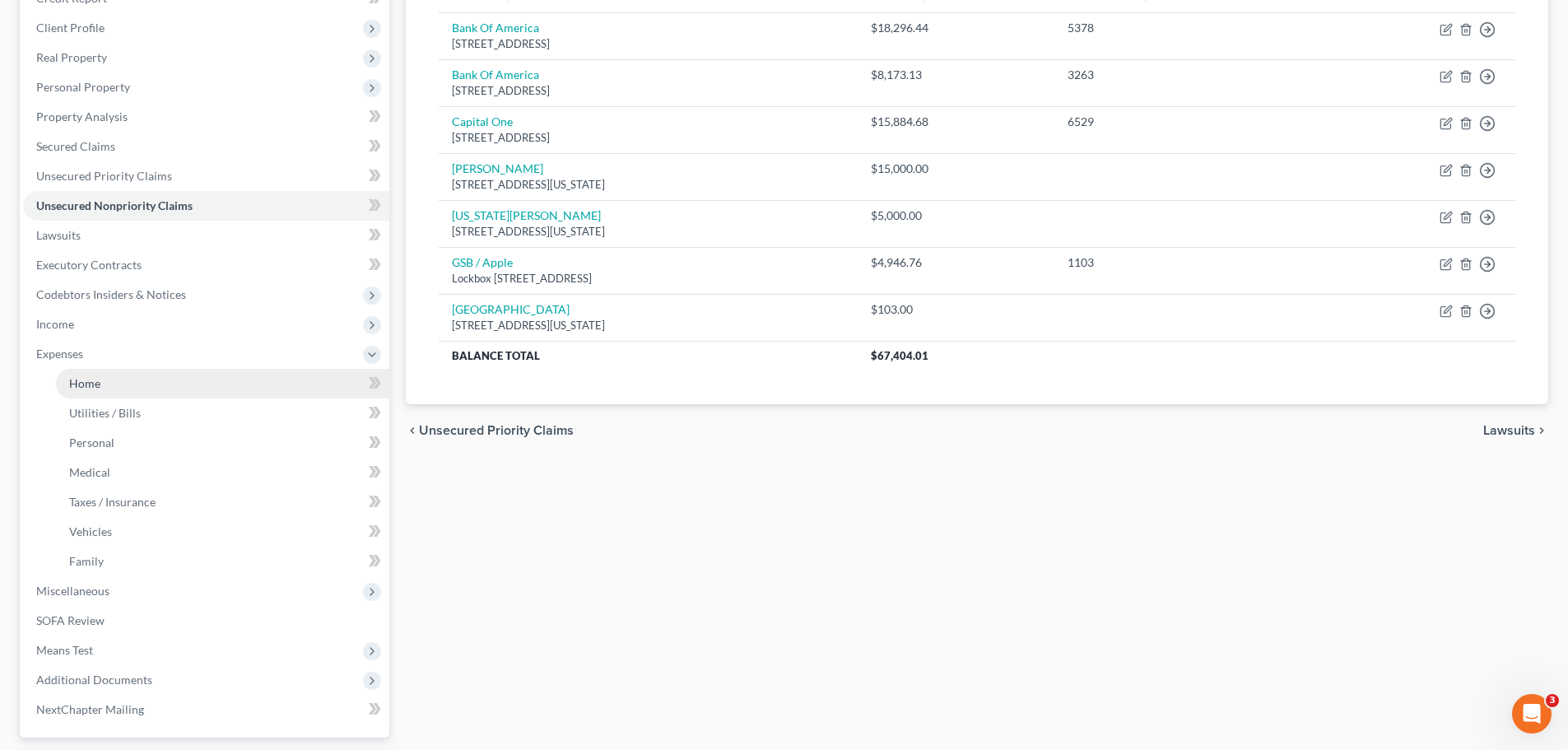
click at [132, 368] on link "Home" at bounding box center [223, 383] width 333 height 29
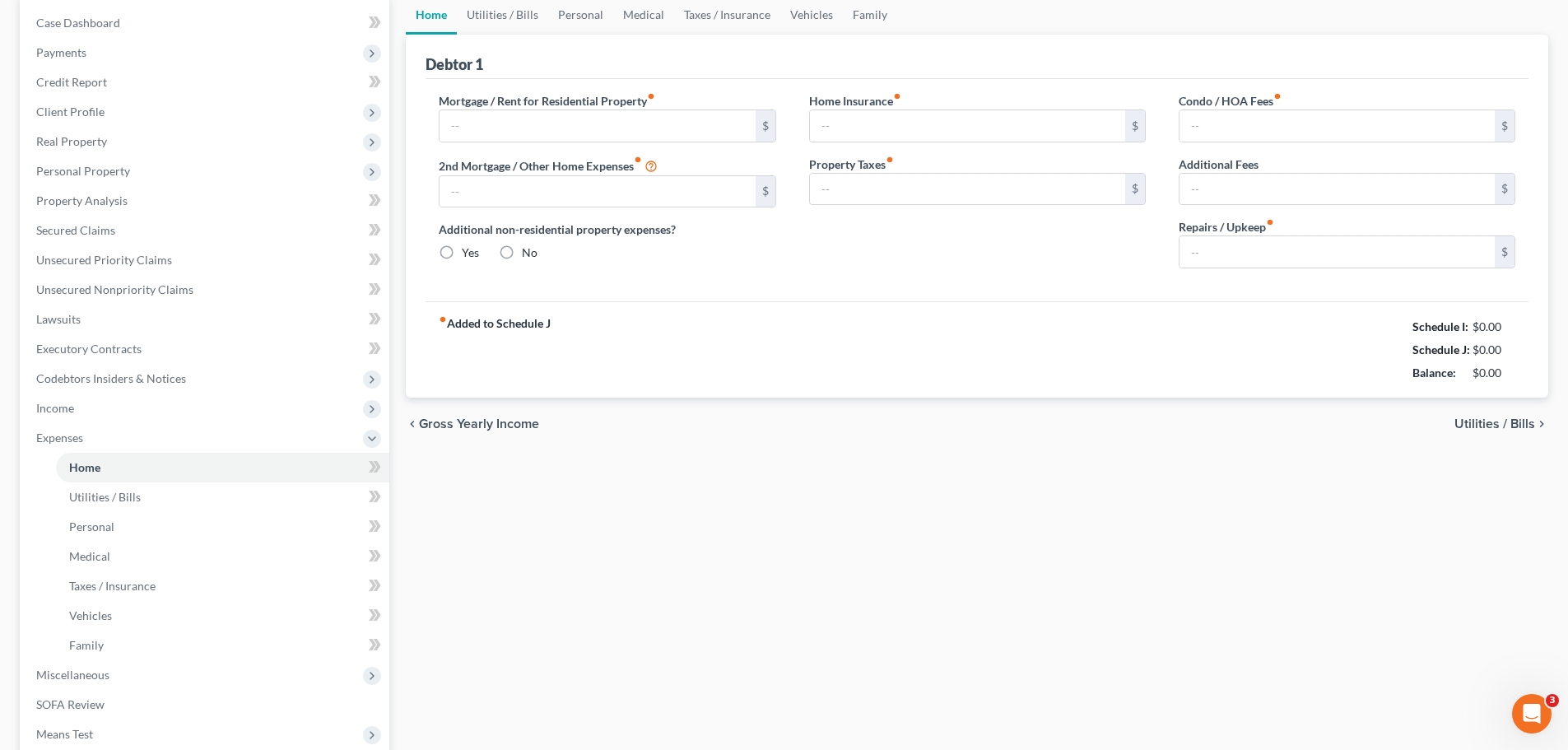
type input "1,800.00"
type input "0.00"
radio input "true"
type input "9.00"
type input "0.00"
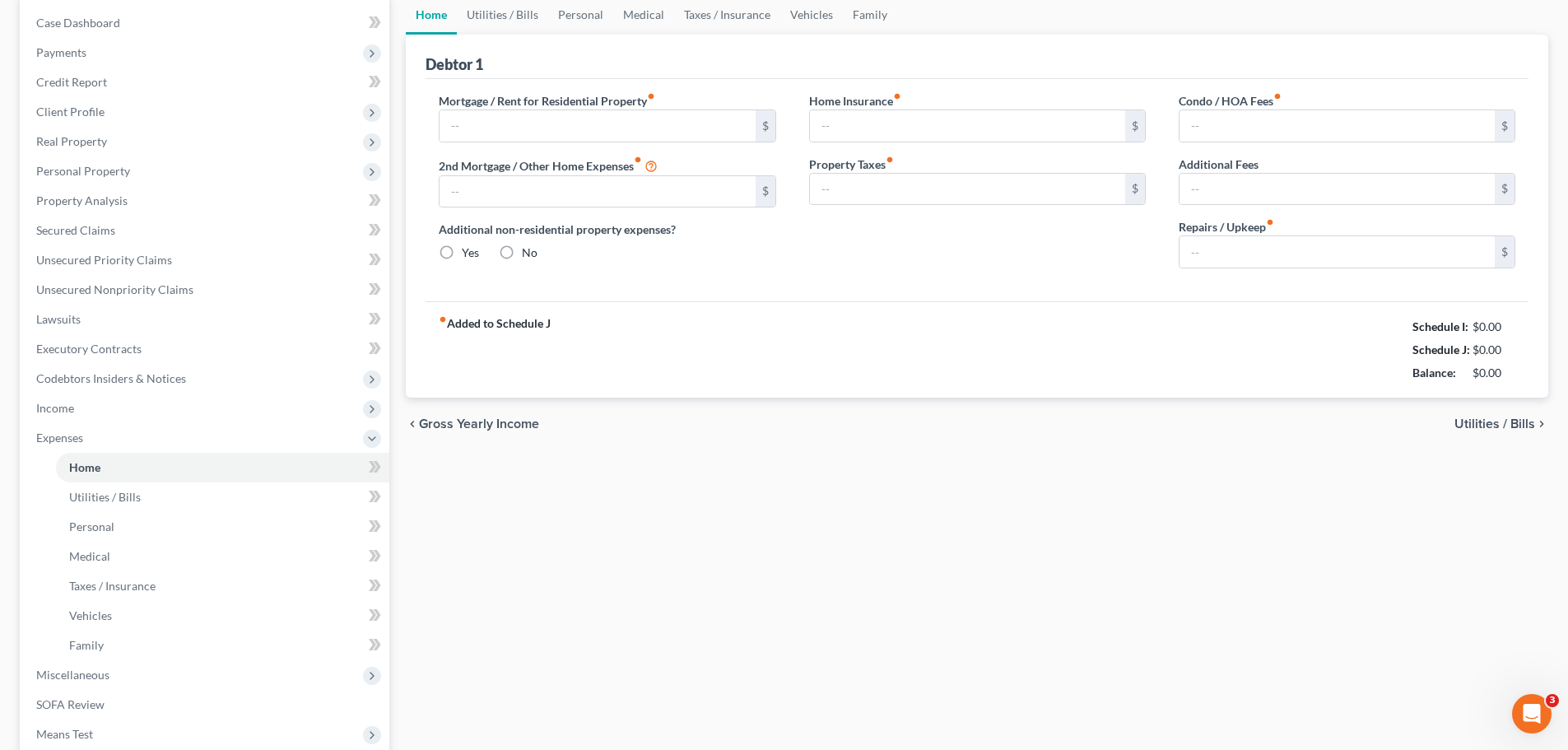
type input "0.00"
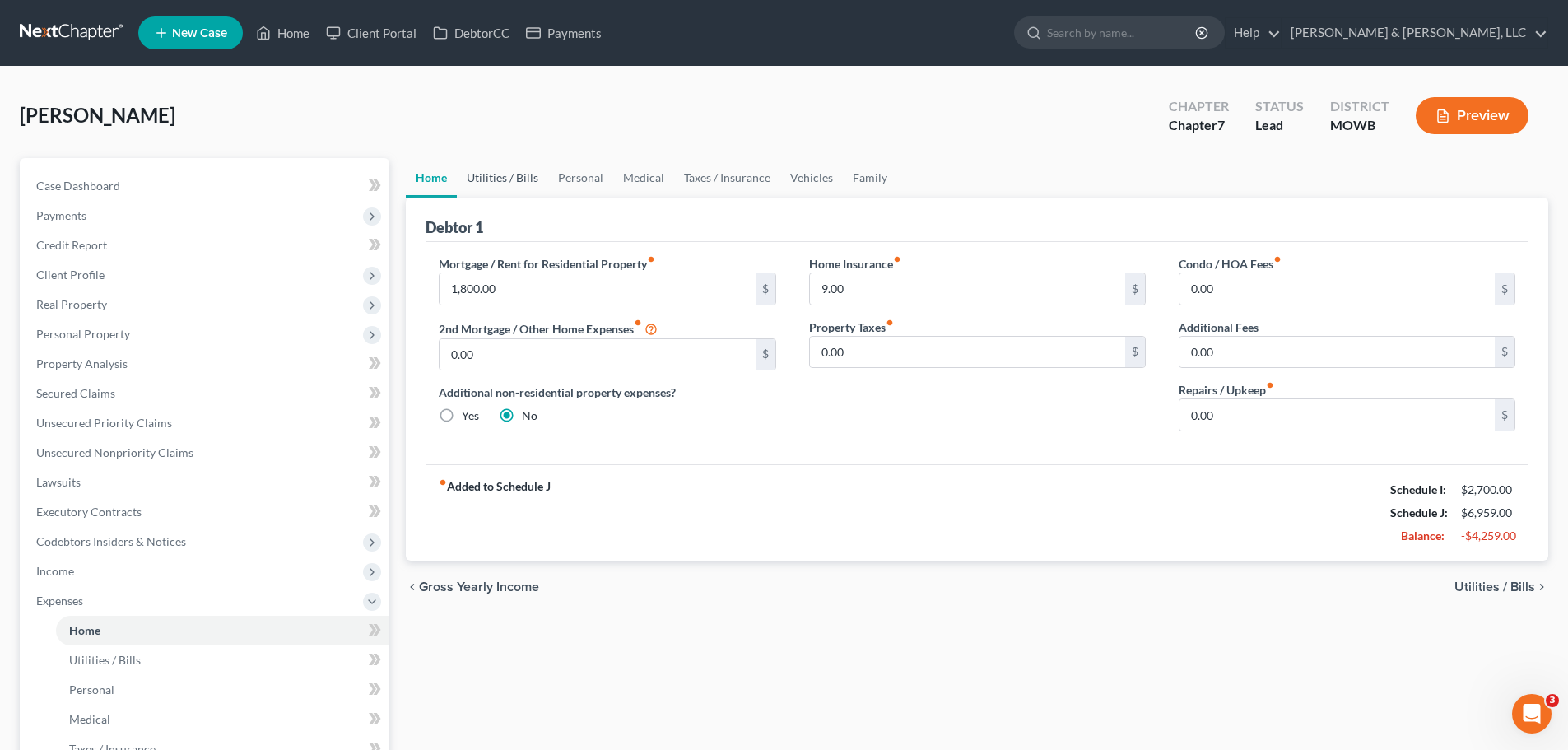
click at [505, 183] on link "Utilities / Bills" at bounding box center [502, 178] width 91 height 40
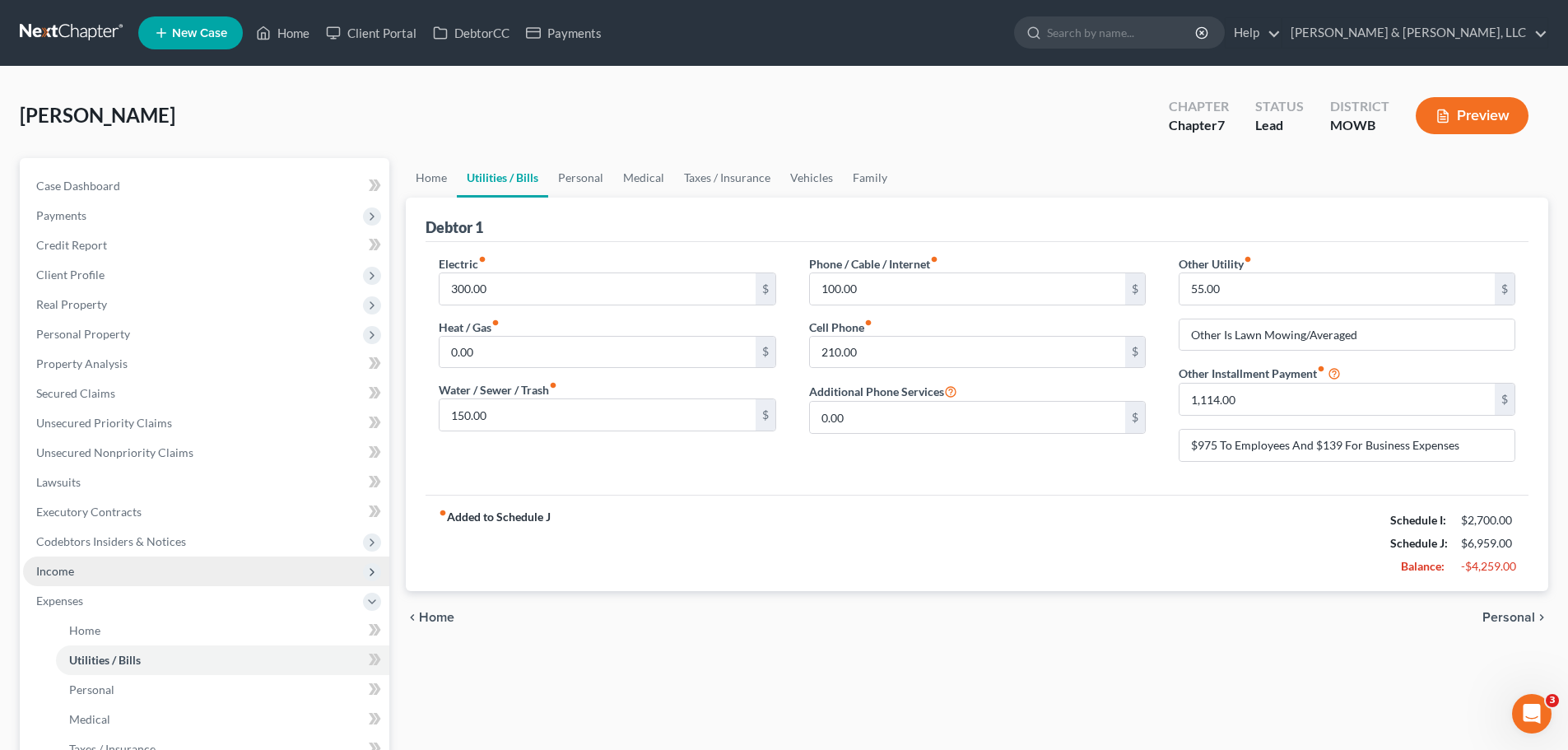
click at [52, 567] on span "Income" at bounding box center [55, 570] width 38 height 14
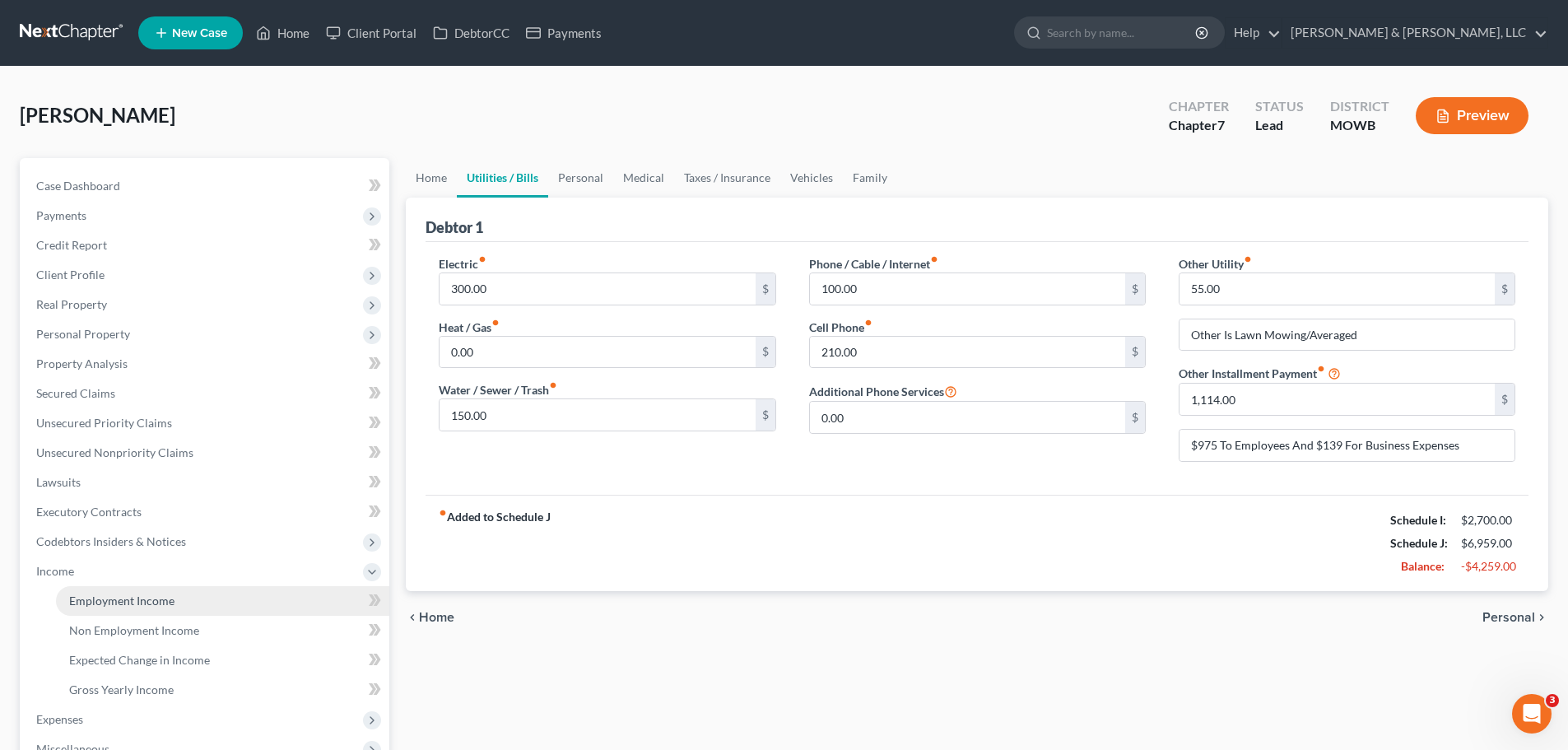
click at [98, 591] on link "Employment Income" at bounding box center [223, 600] width 333 height 29
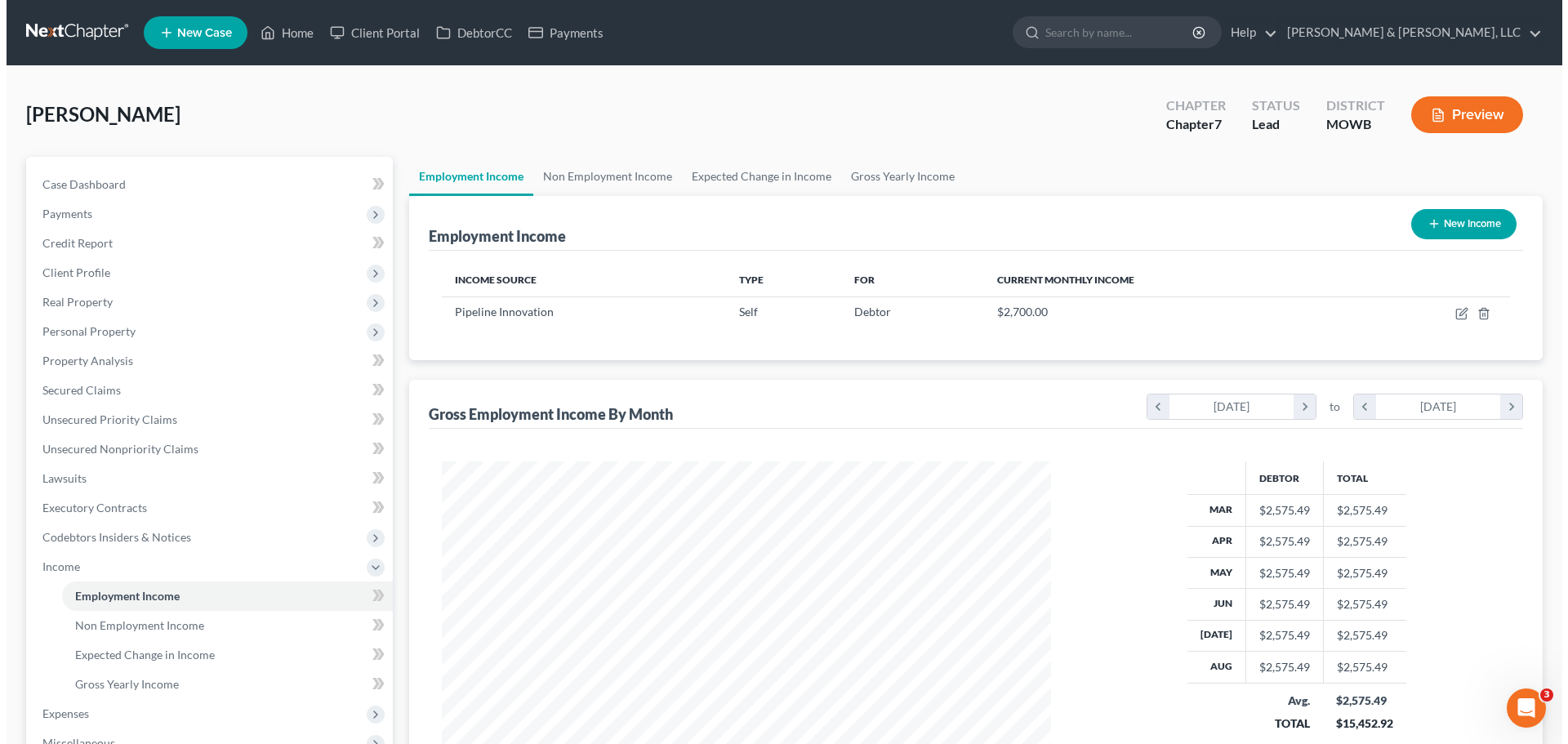
scroll to position [304, 642]
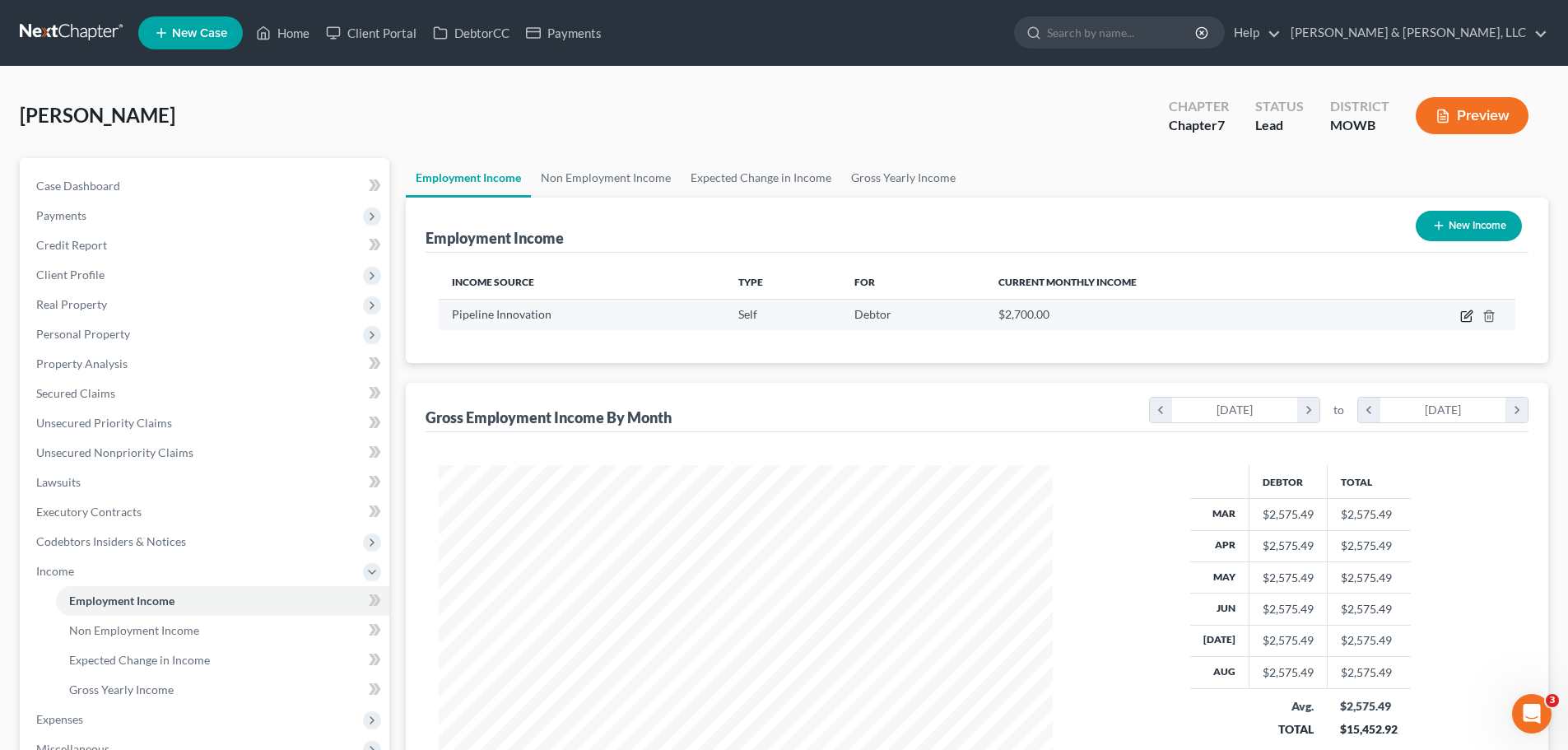
click at [1470, 316] on icon "button" at bounding box center [1467, 316] width 13 height 13
select select "1"
select select "26"
select select "0"
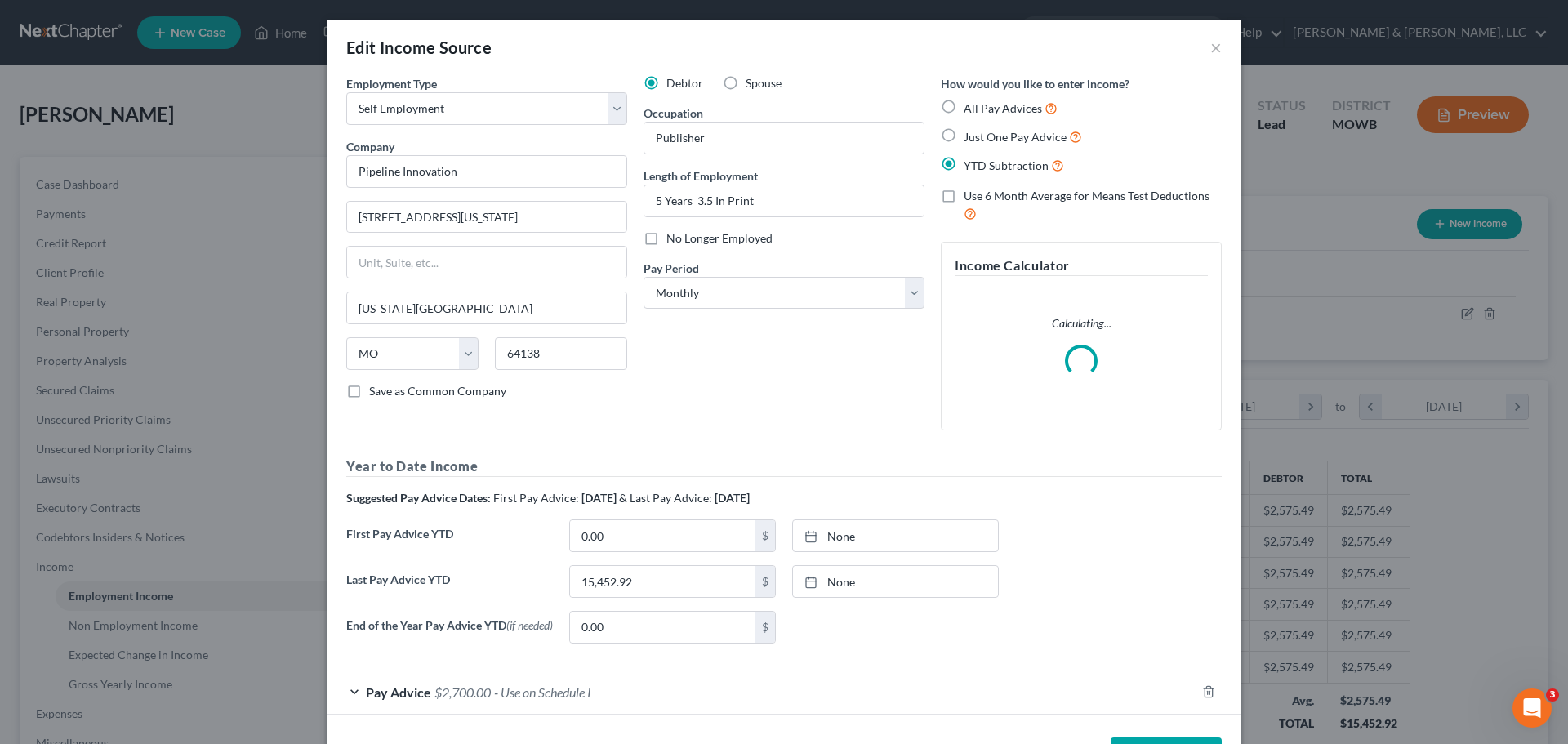
scroll to position [307, 647]
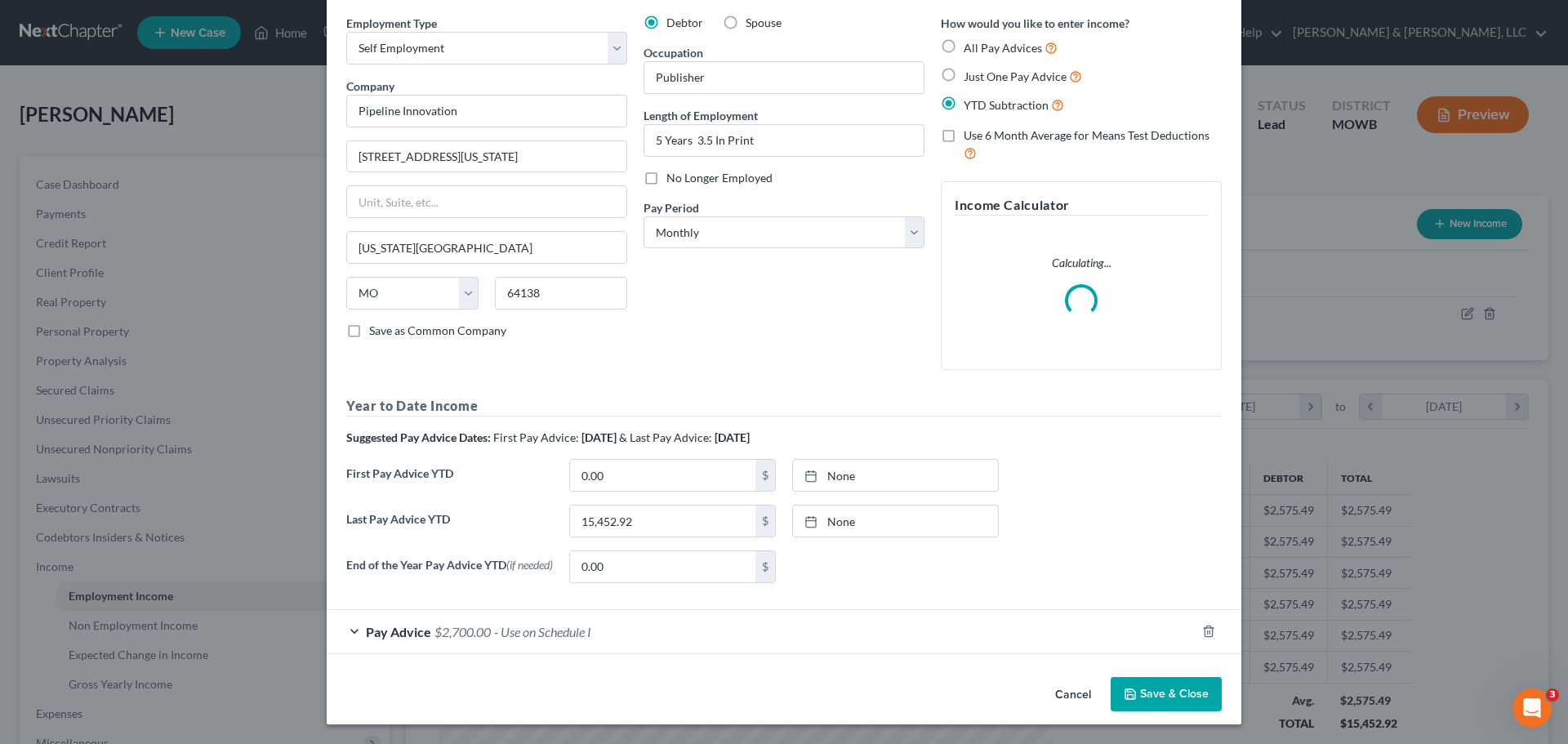
click at [534, 621] on div "Pay Advice $2,700.00 - Use on Schedule I" at bounding box center [761, 631] width 869 height 43
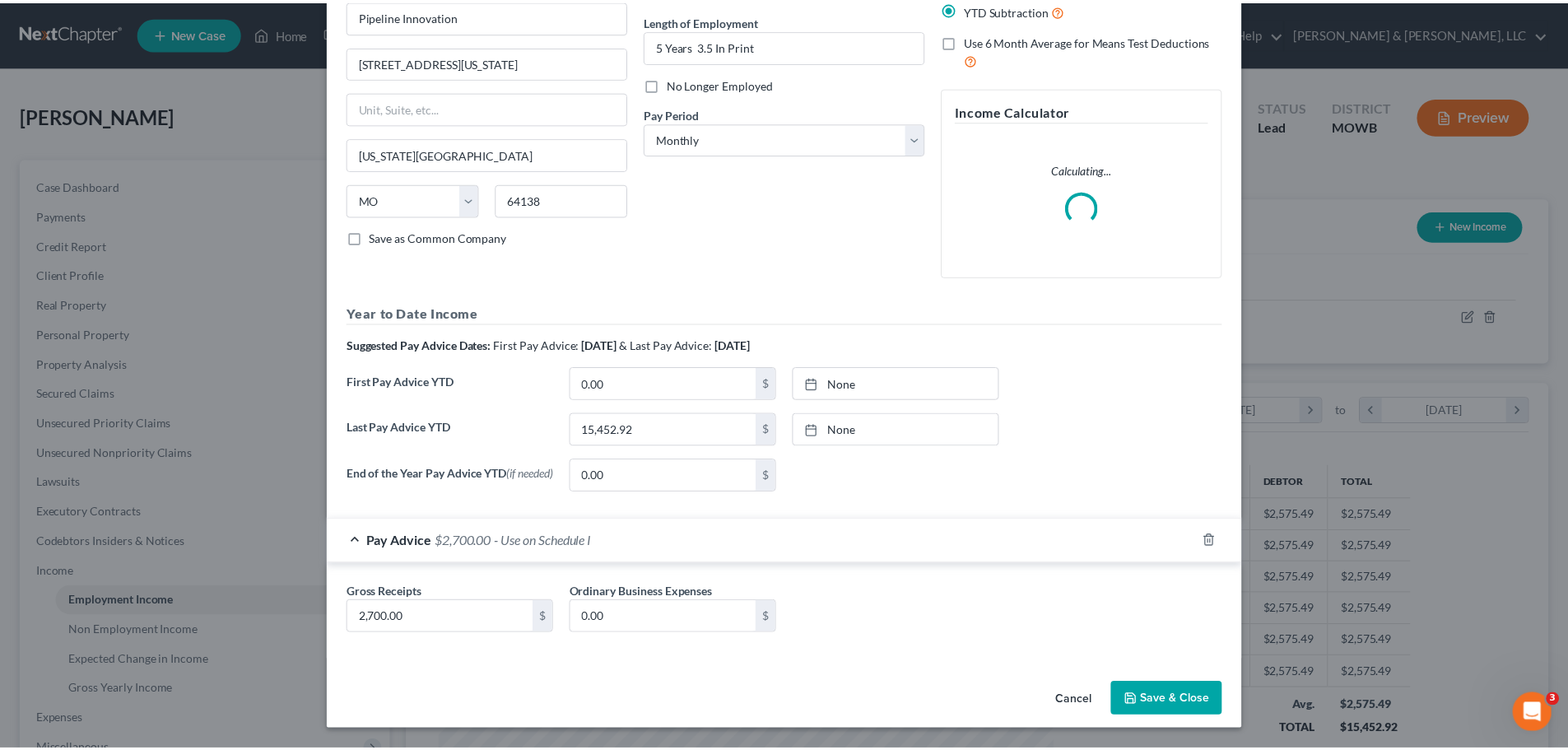
scroll to position [160, 0]
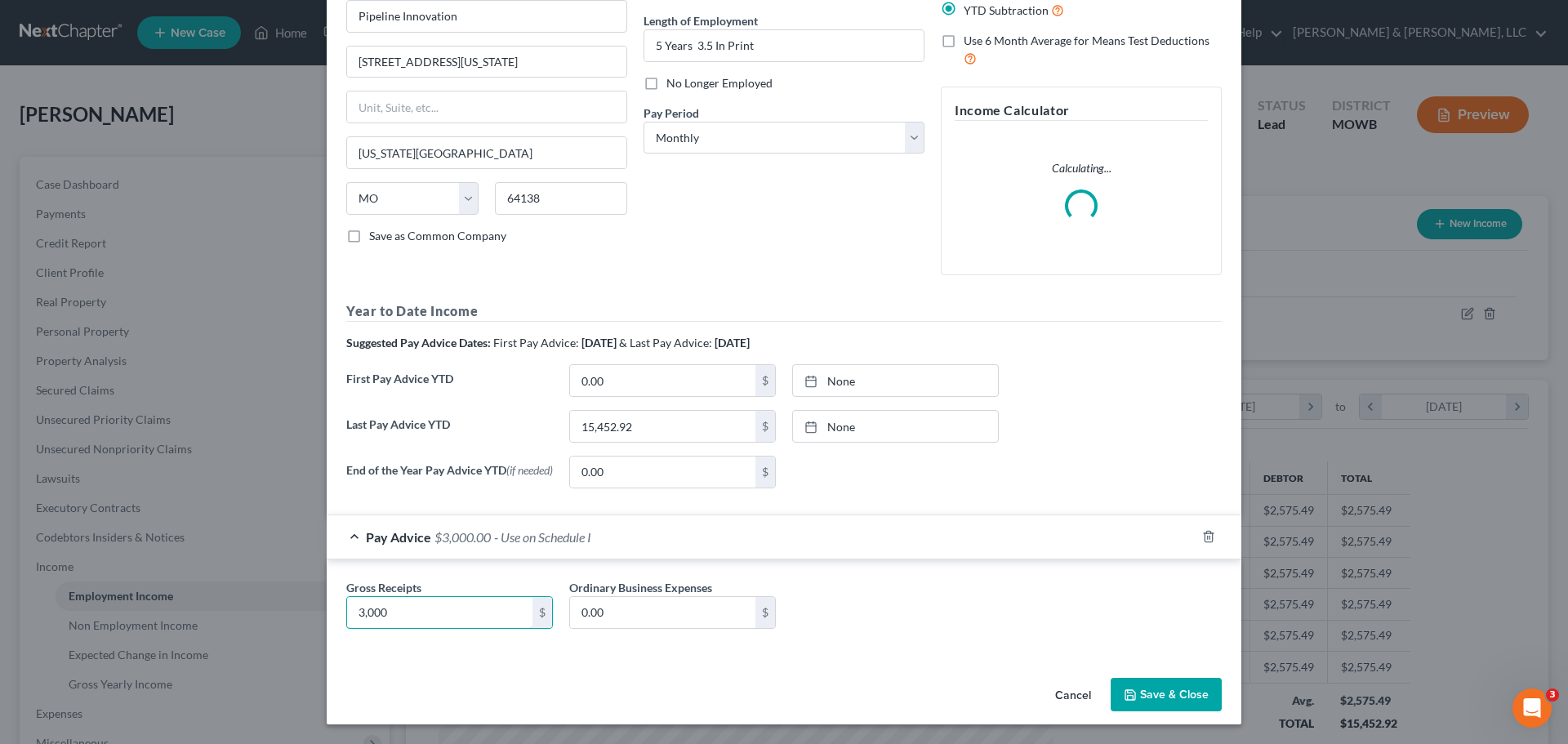
type input "3,000"
click at [1188, 704] on button "Save & Close" at bounding box center [1166, 694] width 111 height 35
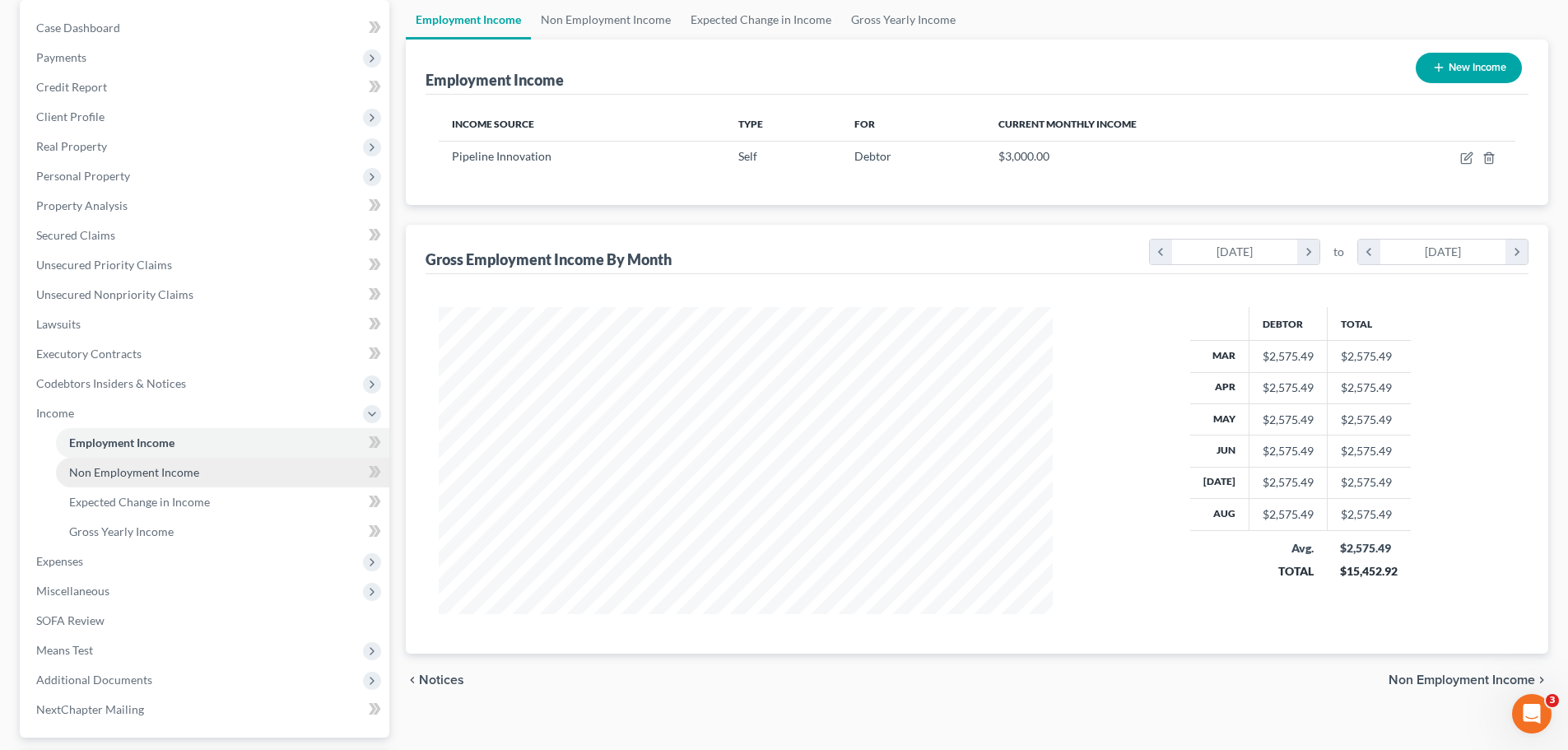
scroll to position [165, 0]
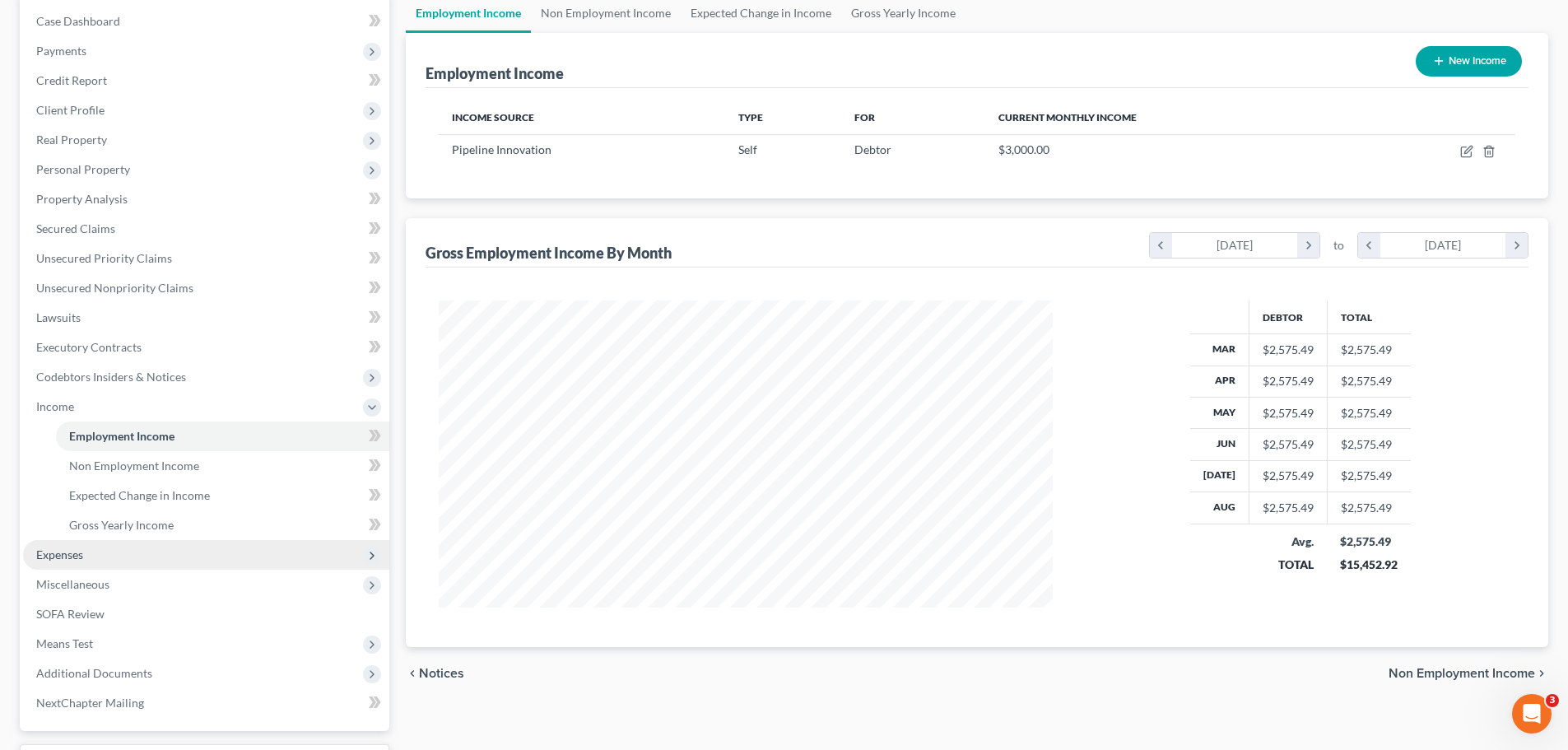
click at [91, 544] on span "Expenses" at bounding box center [205, 554] width 366 height 29
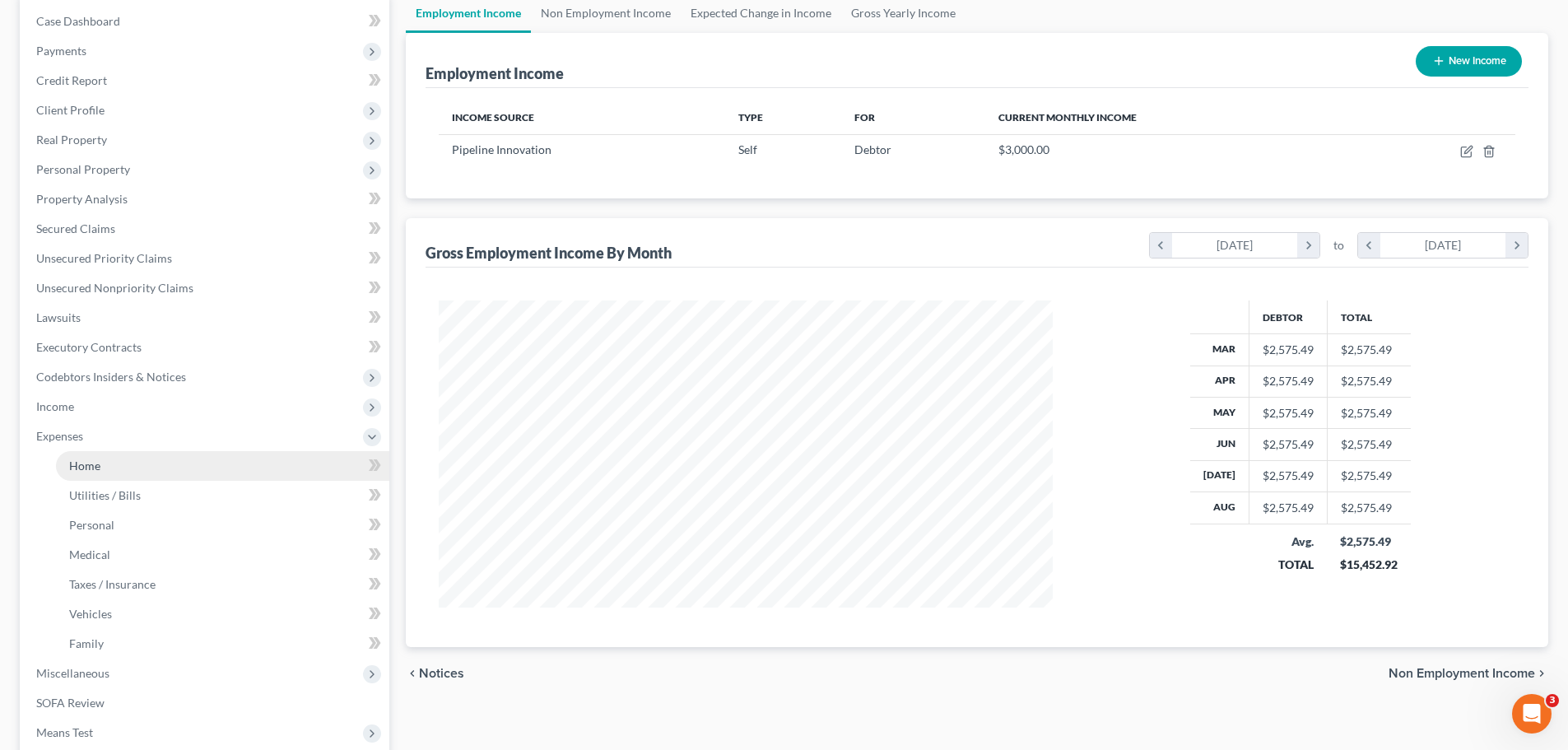
click at [99, 473] on link "Home" at bounding box center [223, 465] width 333 height 29
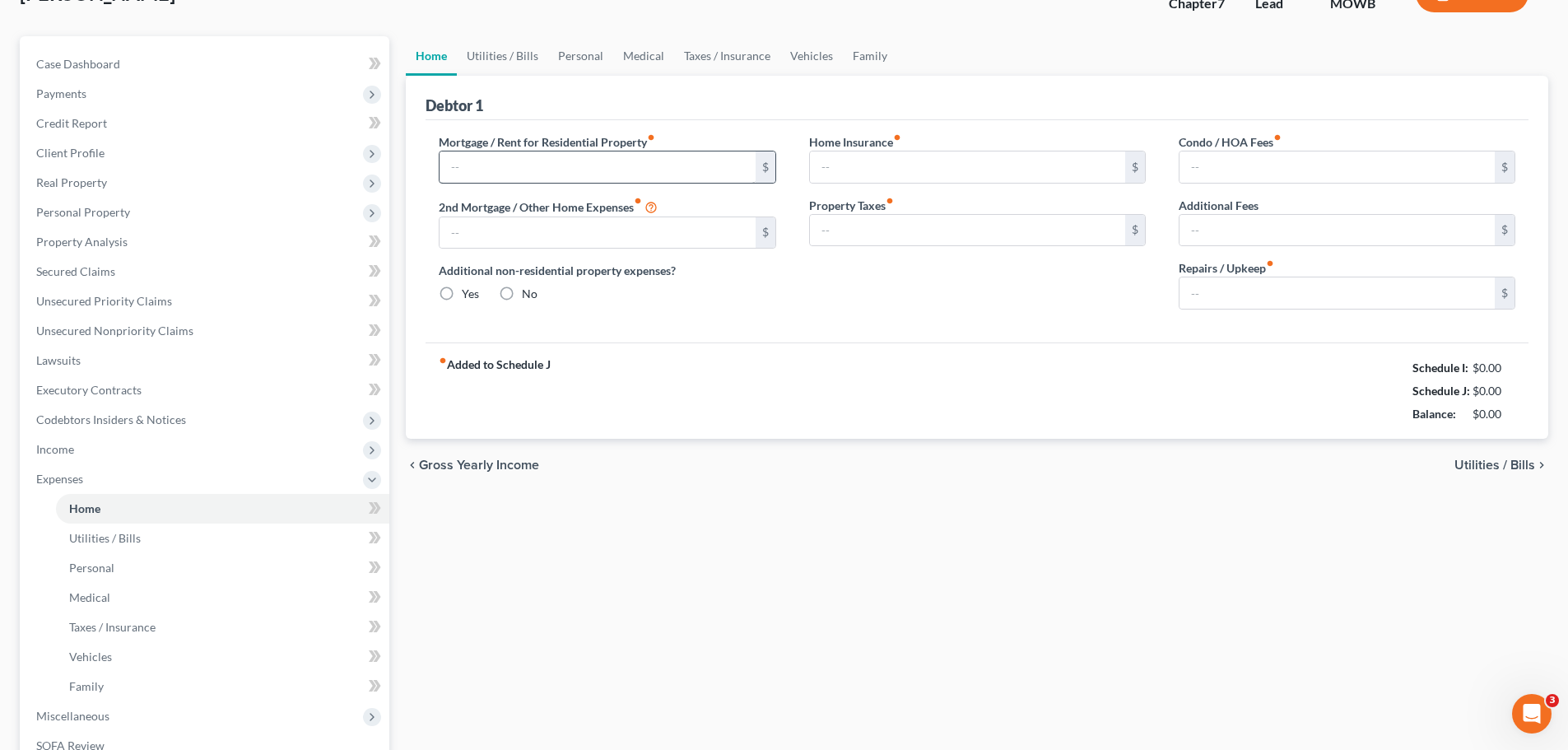
type input "1,800.00"
type input "0.00"
radio input "true"
type input "9.00"
type input "0.00"
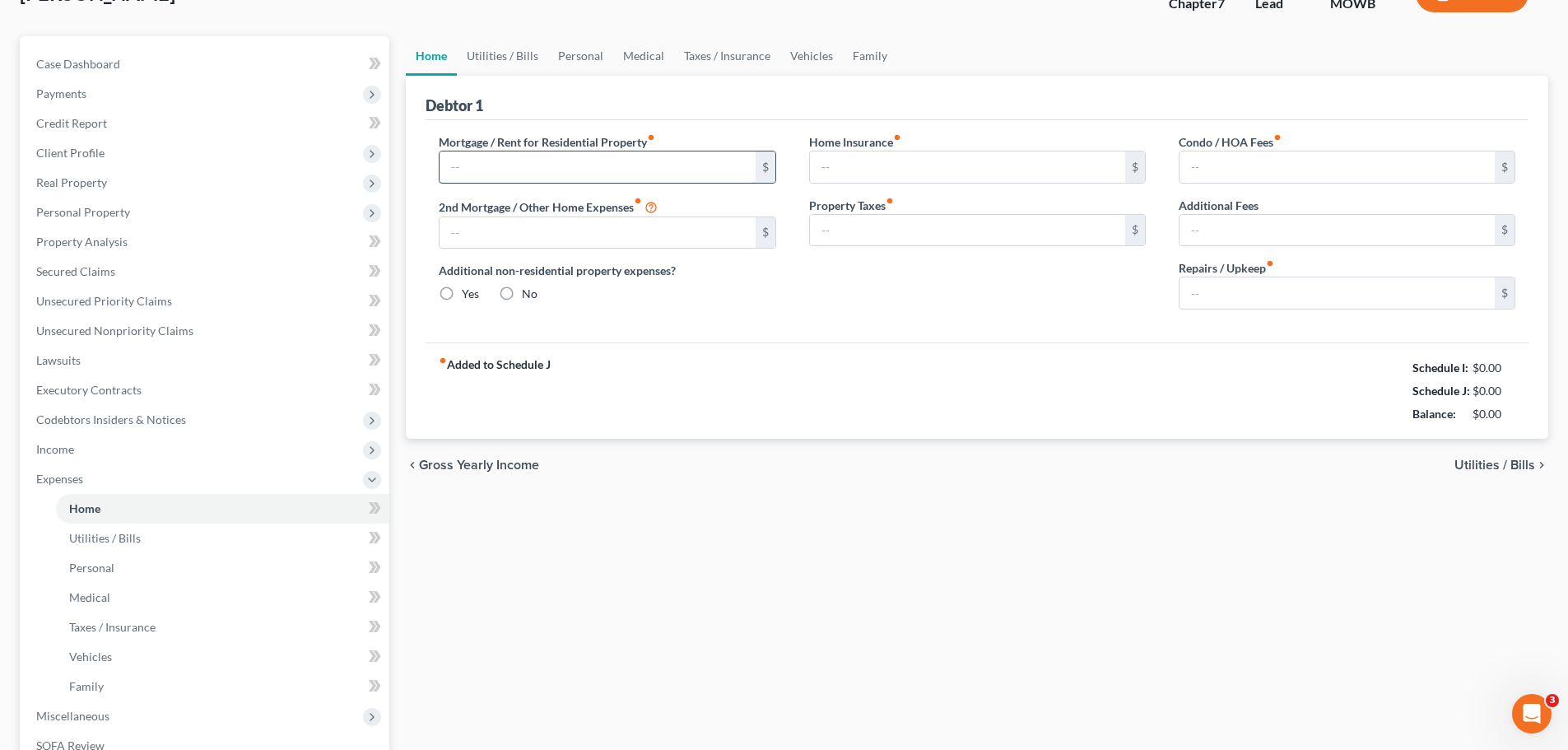
type input "0.00"
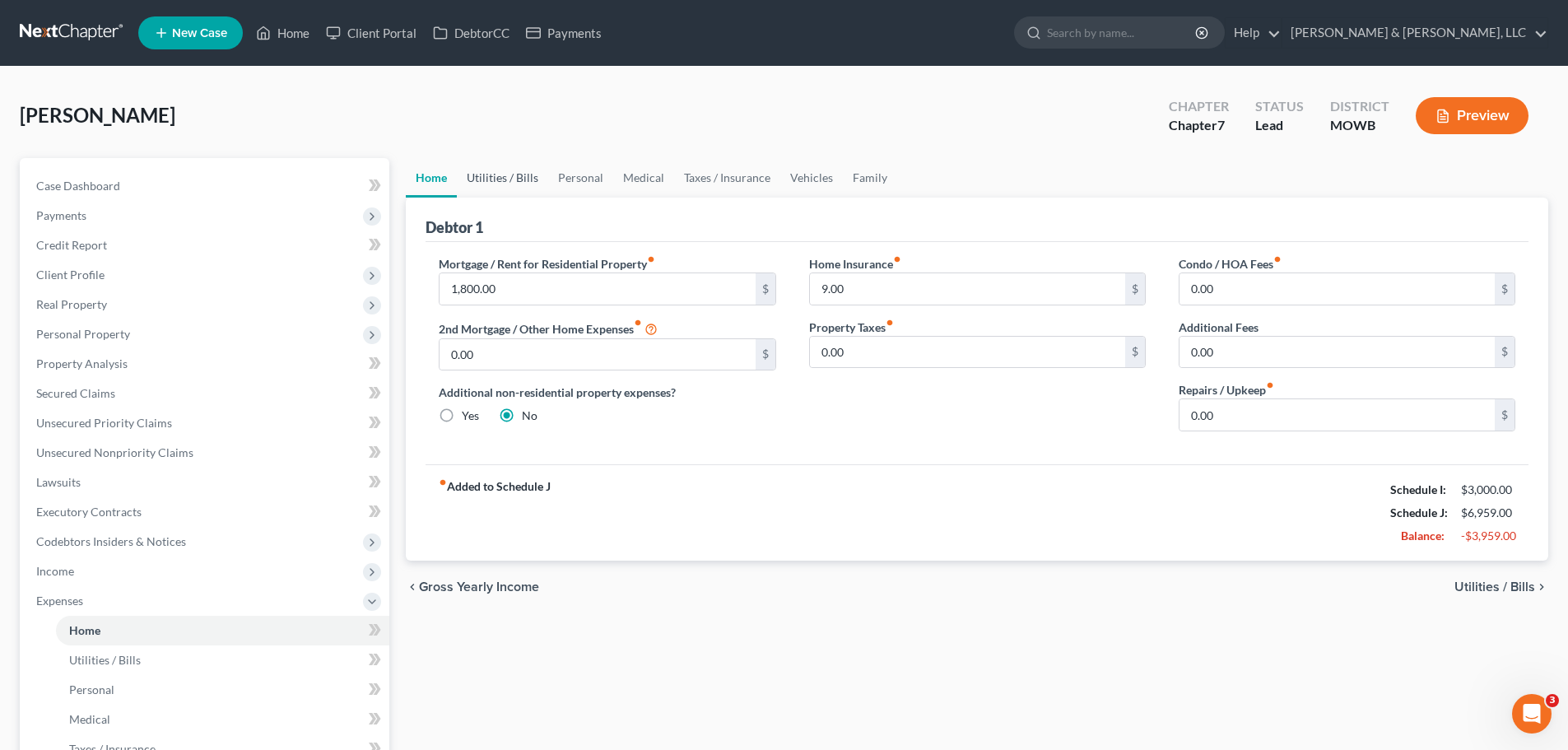
click at [523, 182] on link "Utilities / Bills" at bounding box center [502, 178] width 91 height 40
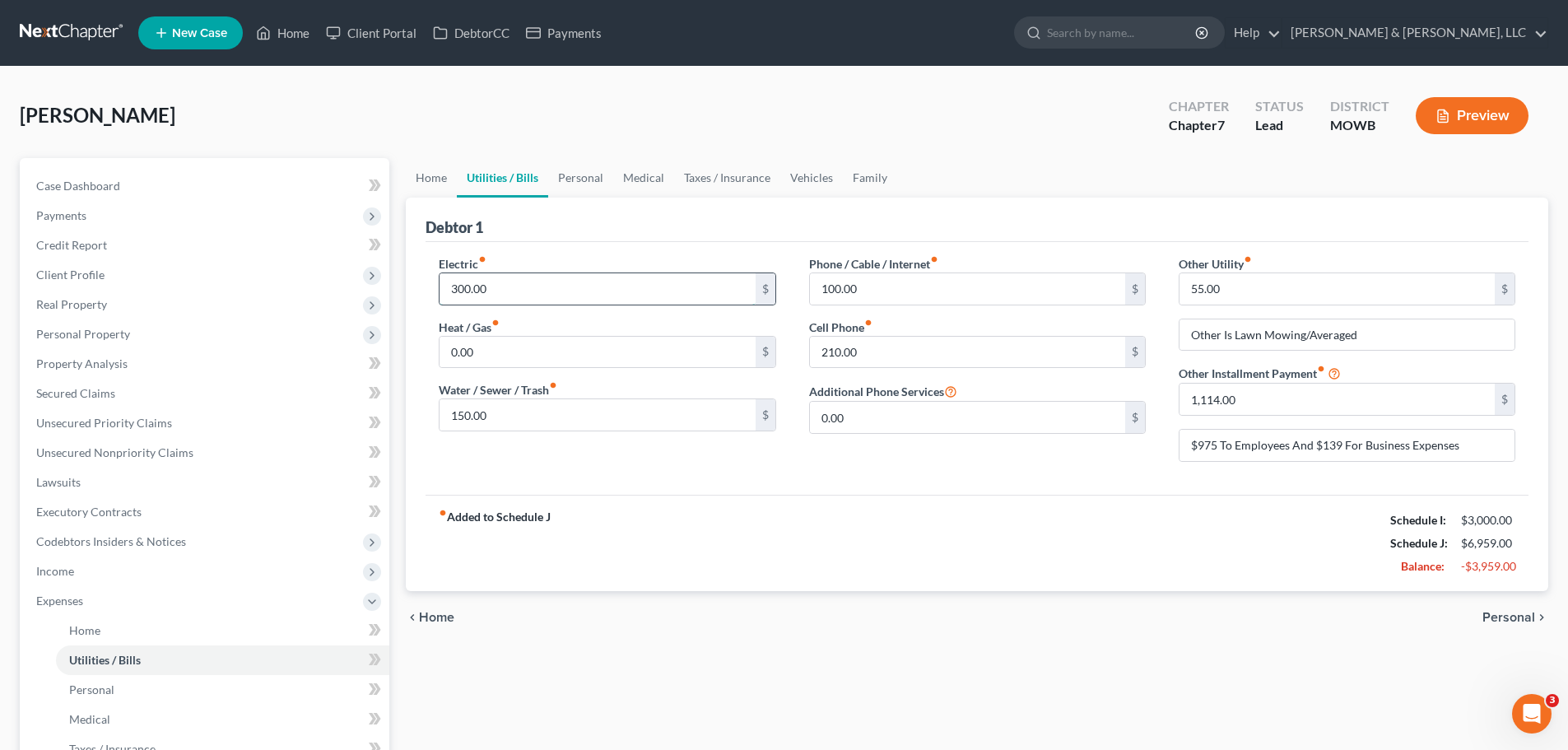
click at [516, 286] on input "300.00" at bounding box center [597, 289] width 315 height 31
type input "170"
click at [525, 420] on input "150.00" at bounding box center [597, 414] width 315 height 31
type input "50"
click at [965, 526] on div "fiber_manual_record Added to Schedule J Schedule I: $3,000.00 Schedule J: $6,72…" at bounding box center [976, 543] width 1103 height 97
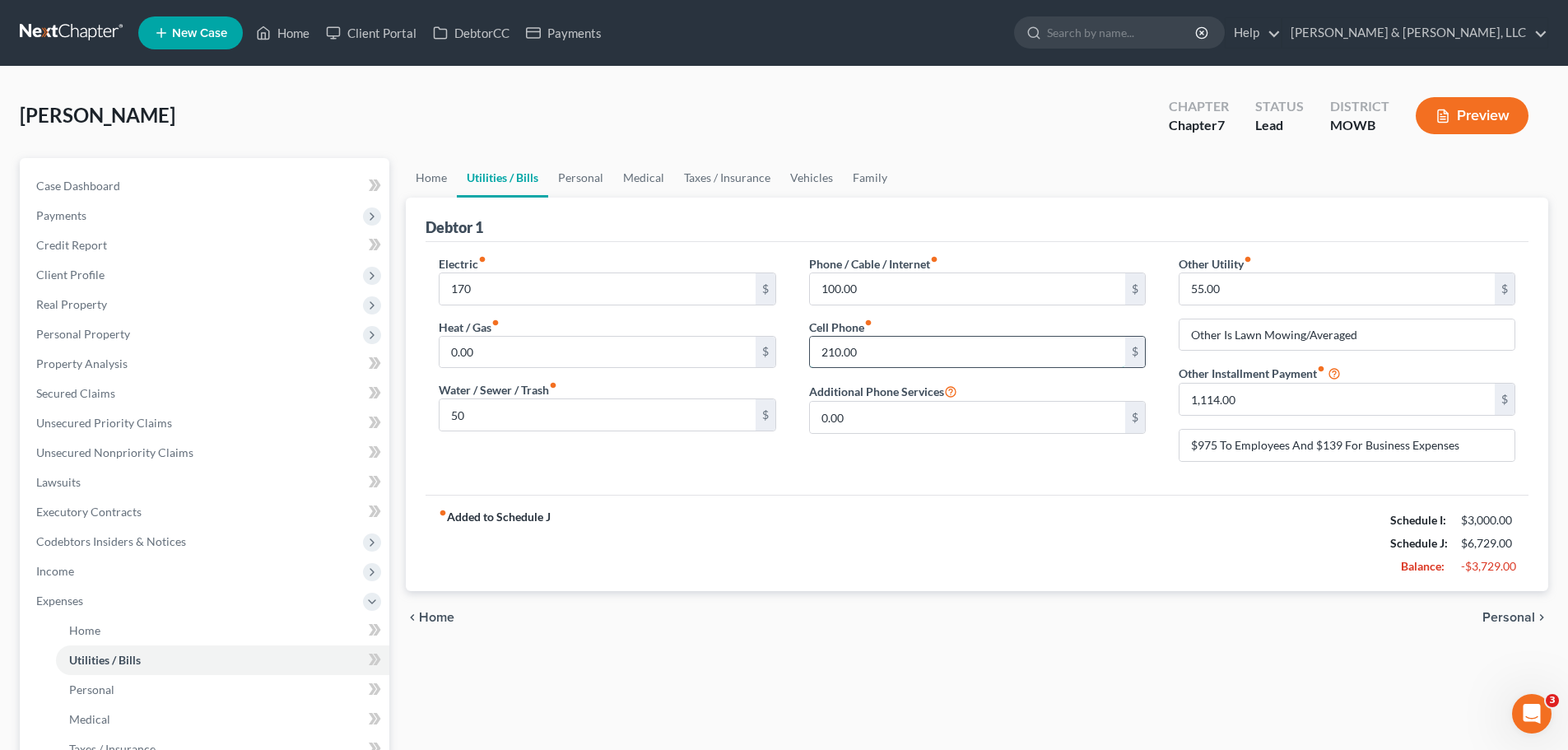
click at [921, 358] on input "210.00" at bounding box center [967, 351] width 315 height 31
type input "160"
click at [1154, 542] on div "fiber_manual_record Added to Schedule J Schedule I: $3,000.00 Schedule J: $6,67…" at bounding box center [976, 543] width 1103 height 97
drag, startPoint x: 1368, startPoint y: 334, endPoint x: 1018, endPoint y: 348, distance: 350.3
click at [1018, 348] on div "Electric fiber_manual_record 170 $ Heat / Gas fiber_manual_record 0.00 $ Water …" at bounding box center [977, 365] width 1110 height 220
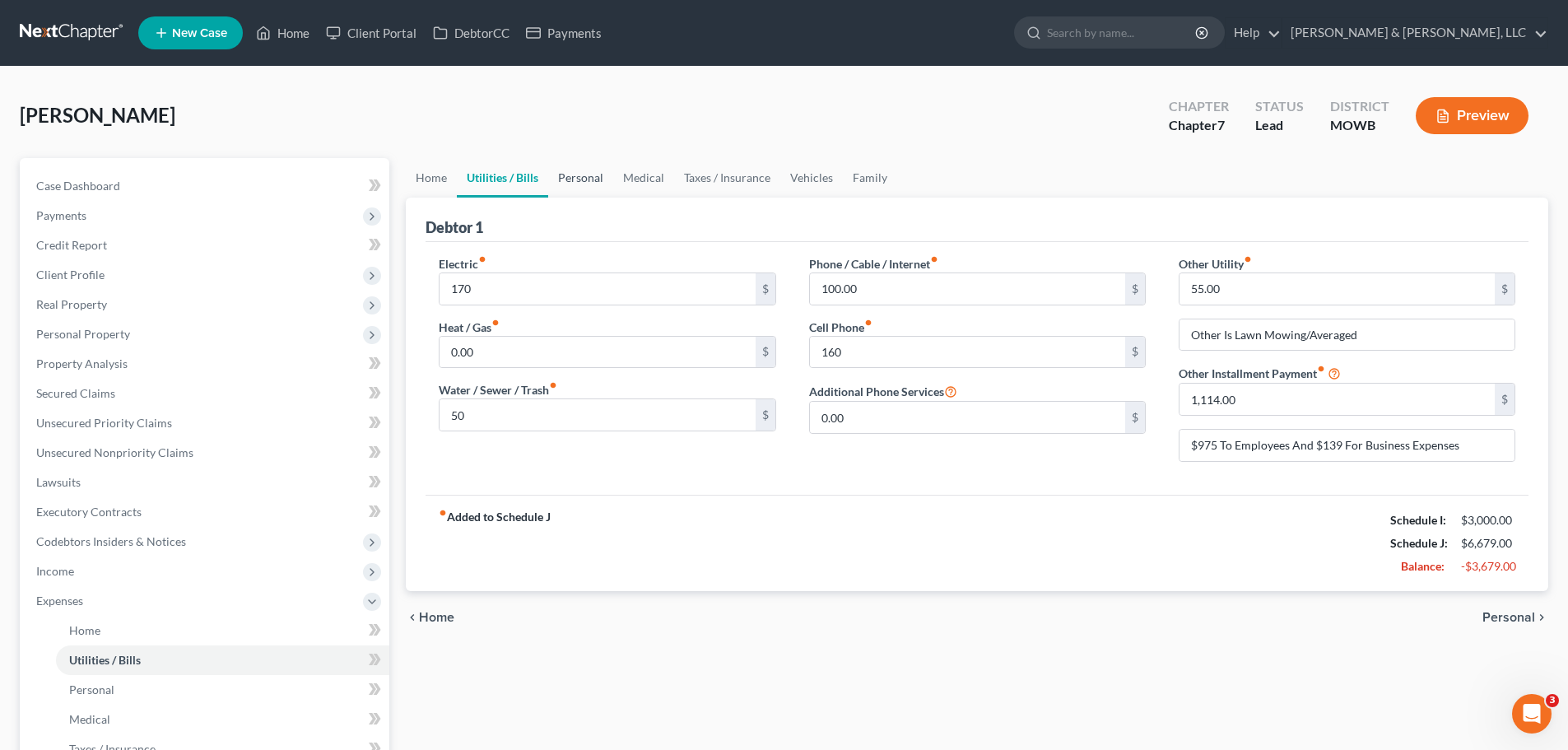
click at [574, 179] on link "Personal" at bounding box center [580, 178] width 65 height 40
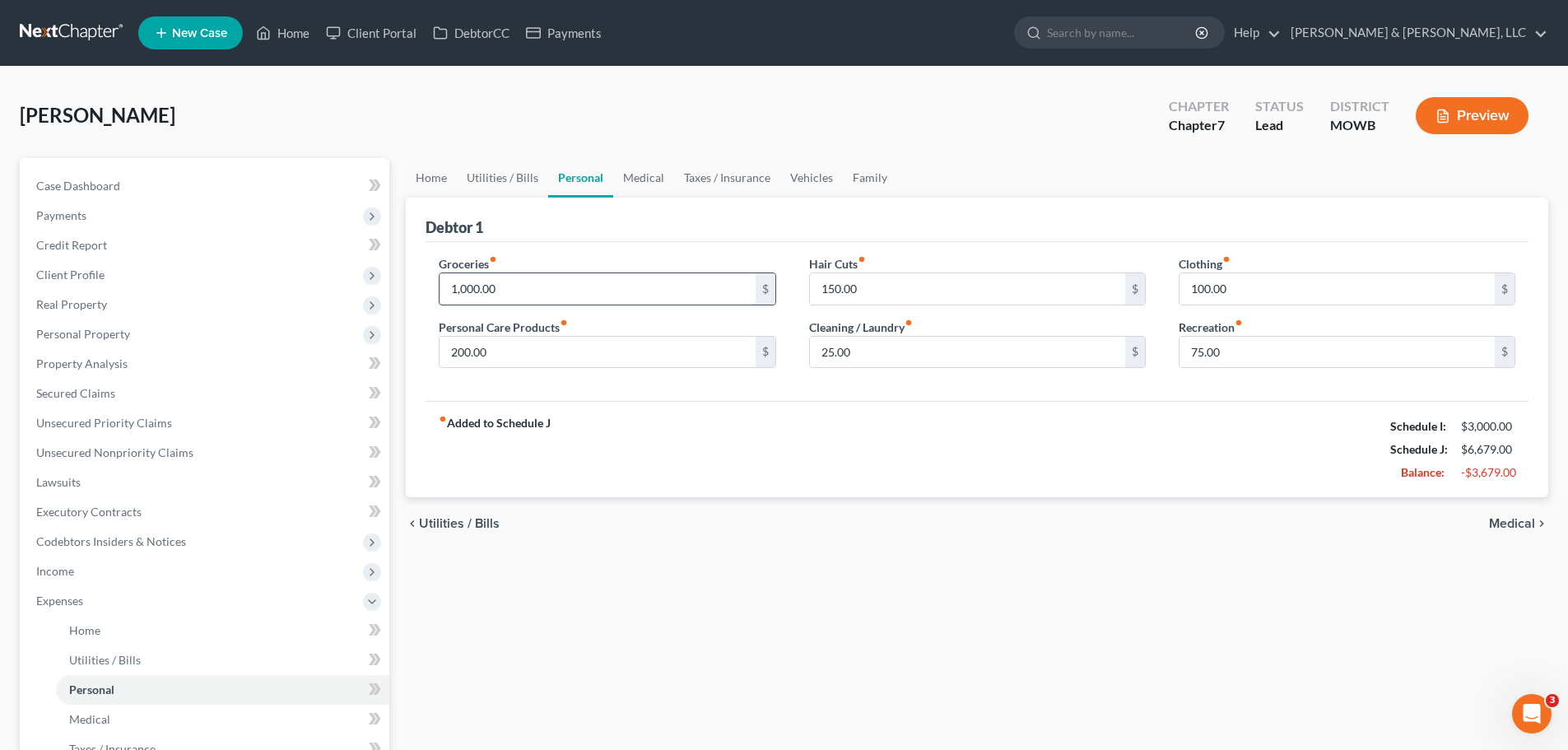
click at [553, 290] on input "1,000.00" at bounding box center [597, 289] width 315 height 31
type input "850"
click at [562, 346] on input "200.00" at bounding box center [597, 351] width 315 height 31
type input "40"
click at [893, 300] on input "150.00" at bounding box center [967, 289] width 315 height 31
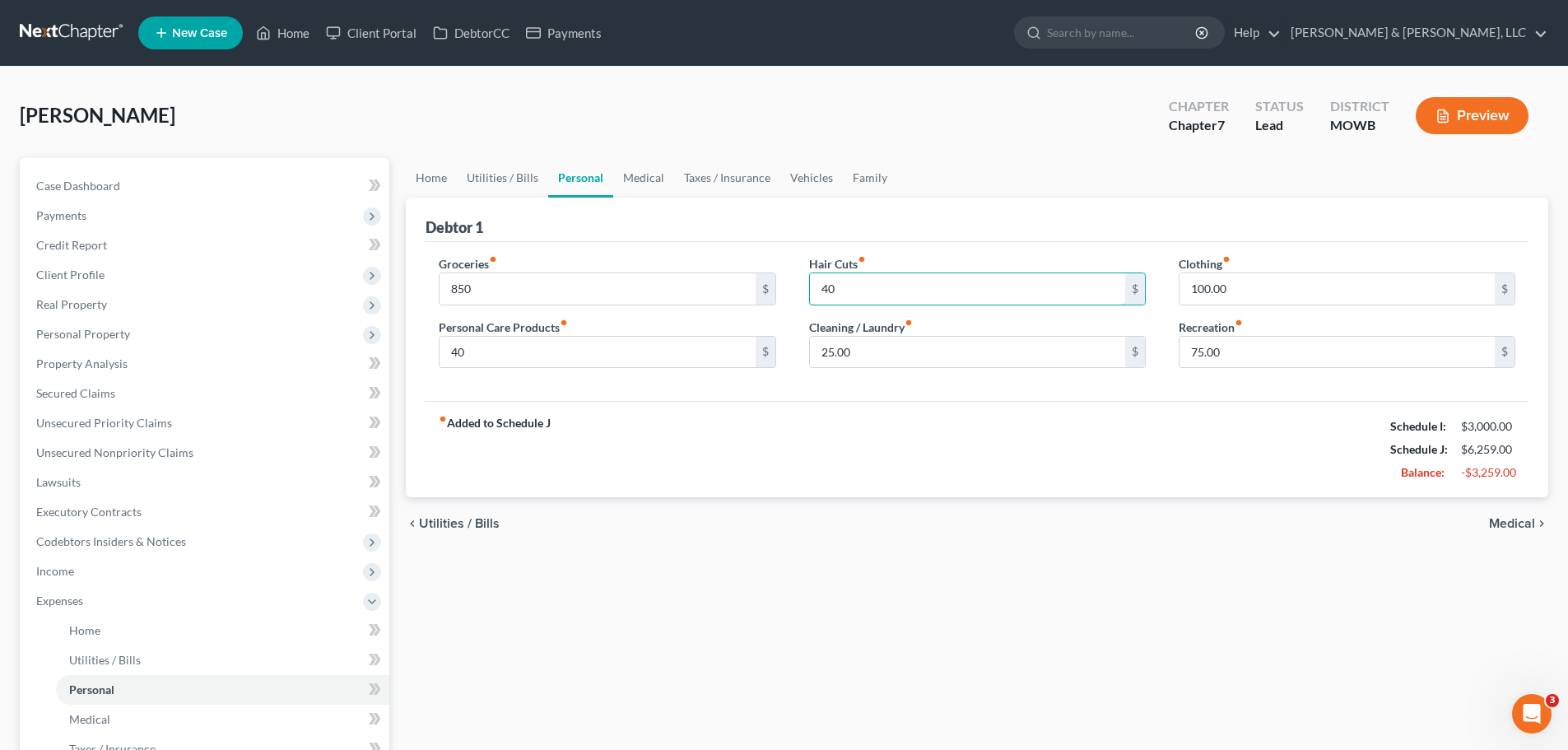
type input "40"
drag, startPoint x: 1115, startPoint y: 455, endPoint x: 1224, endPoint y: 350, distance: 151.3
click at [1115, 455] on div "fiber_manual_record Added to Schedule J Schedule I: $3,000.00 Schedule J: $6,25…" at bounding box center [976, 449] width 1103 height 97
click at [1253, 352] on input "75.00" at bounding box center [1336, 351] width 315 height 31
type input "50"
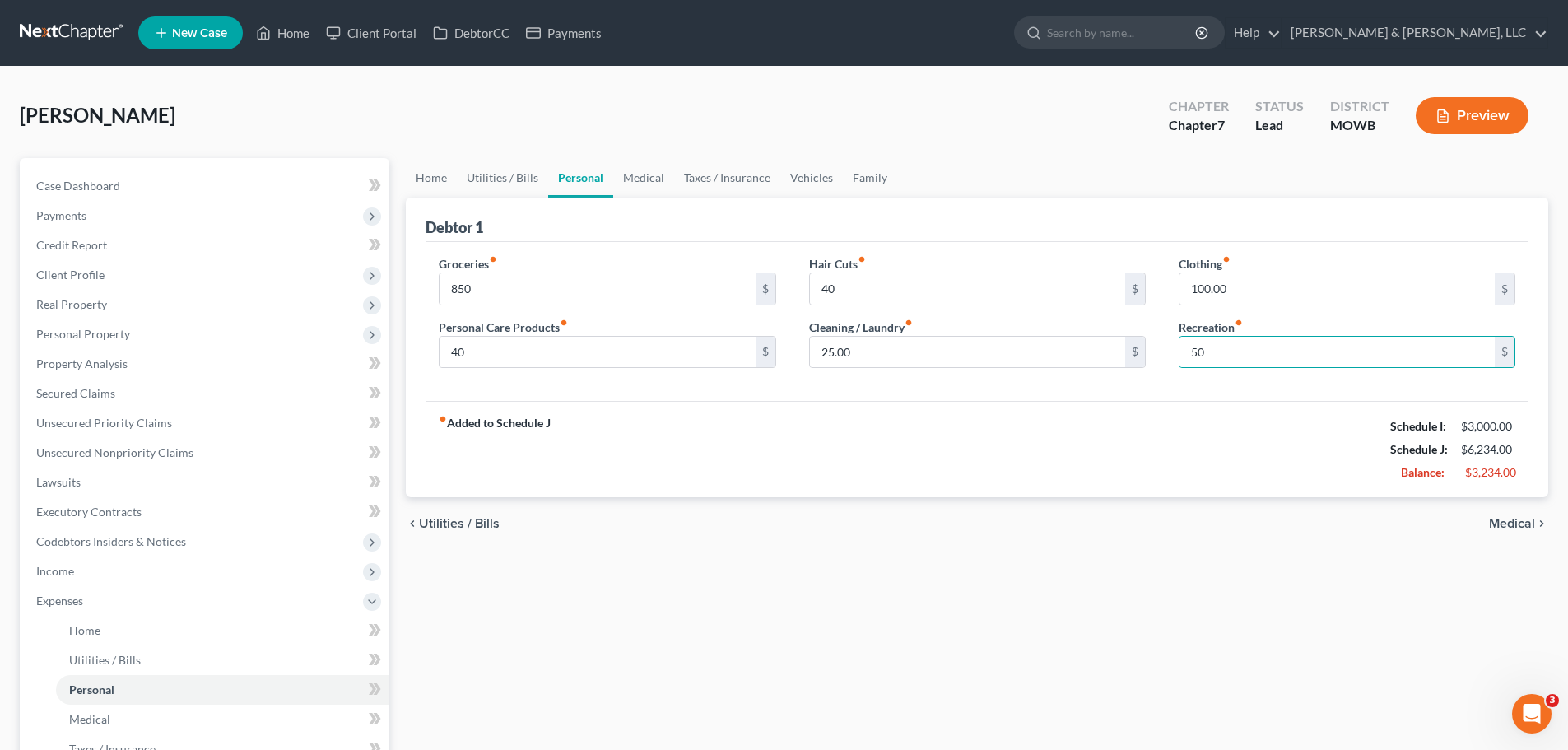
click at [1046, 556] on div "Home Utilities / Bills Personal Medical Taxes / Insurance Vehicles Family Debto…" at bounding box center [977, 618] width 1159 height 920
click at [643, 179] on link "Medical" at bounding box center [643, 178] width 61 height 40
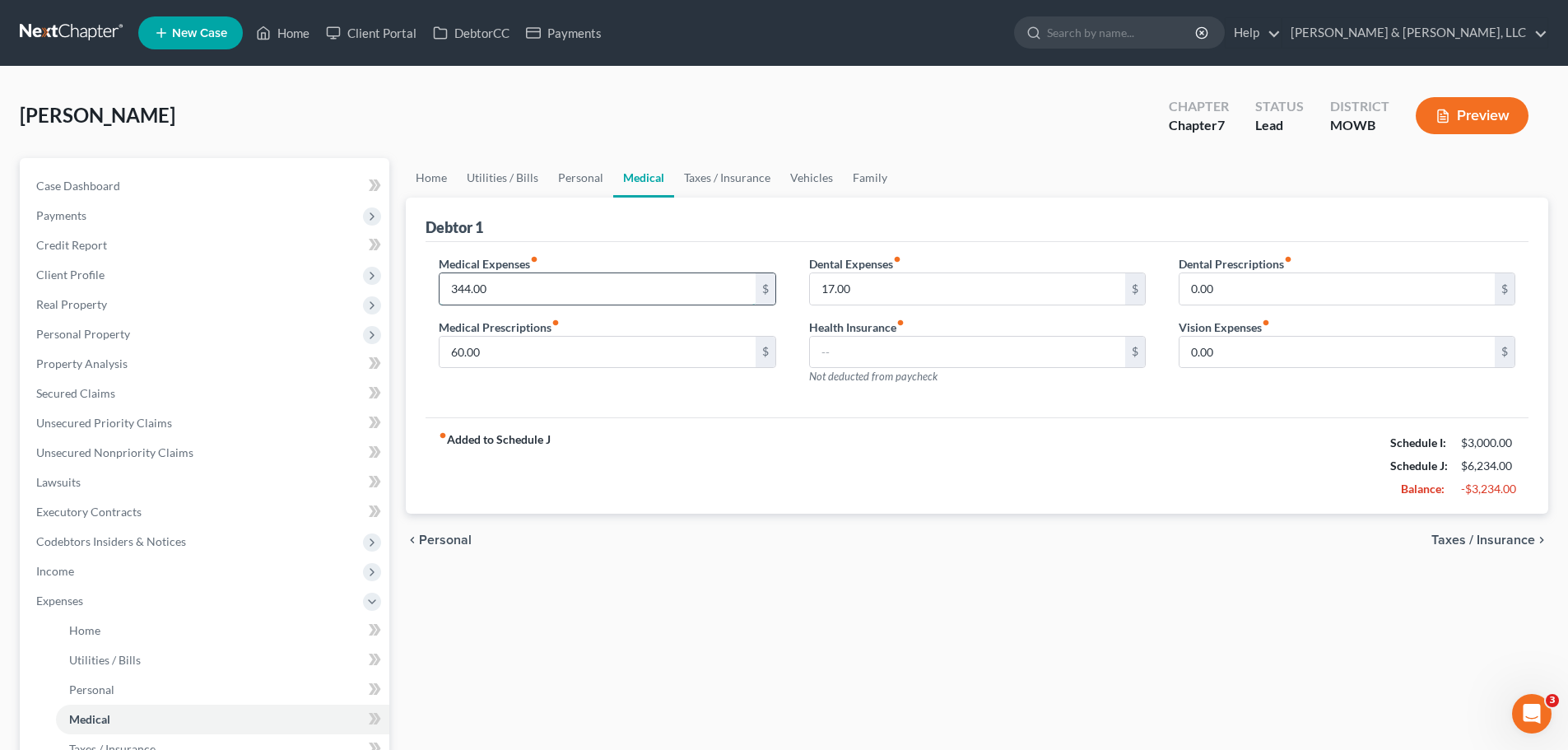
click at [537, 293] on input "344.00" at bounding box center [597, 289] width 315 height 31
type input "45"
click at [770, 428] on div "fiber_manual_record Added to Schedule J Schedule I: $3,000.00 Schedule J: $5,93…" at bounding box center [976, 466] width 1103 height 97
click at [737, 173] on link "Taxes / Insurance" at bounding box center [727, 178] width 106 height 40
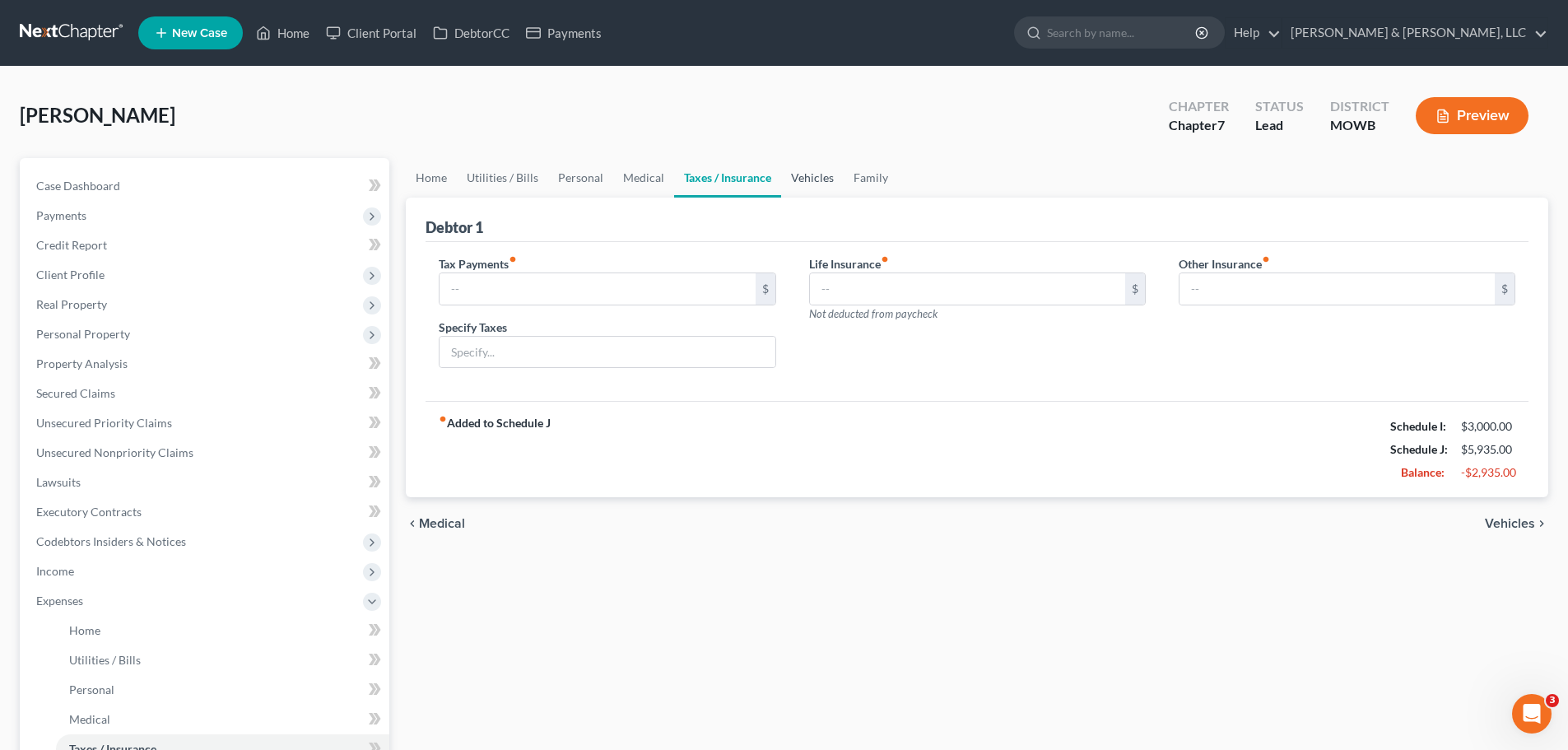
click at [803, 186] on link "Vehicles" at bounding box center [812, 178] width 62 height 40
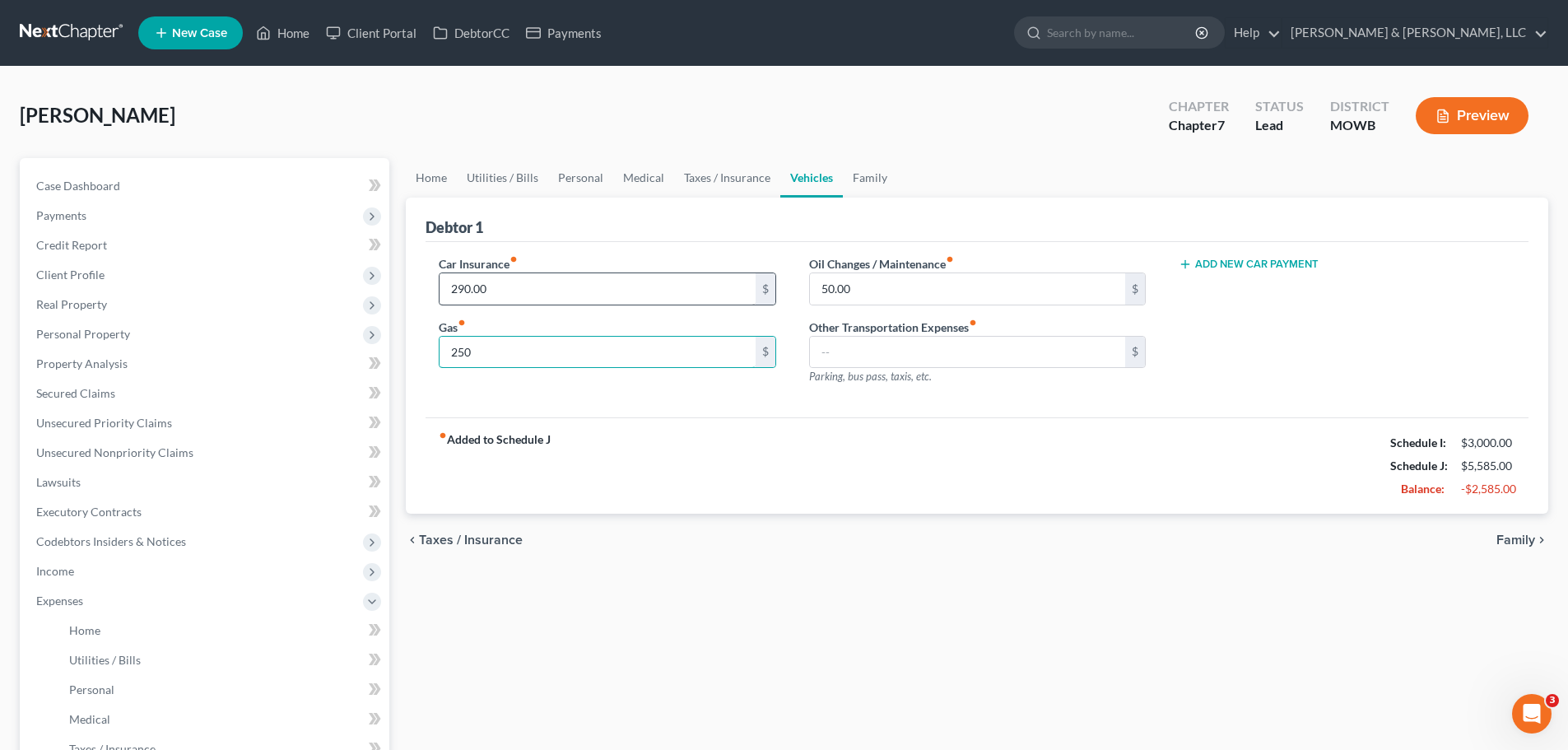
type input "250"
click at [539, 283] on input "290.00" at bounding box center [597, 289] width 315 height 31
type input "200"
click at [743, 438] on div "fiber_manual_record Added to Schedule J Schedule I: $3,000.00 Schedule J: $5,49…" at bounding box center [976, 466] width 1103 height 97
click at [881, 174] on link "Family" at bounding box center [869, 178] width 54 height 40
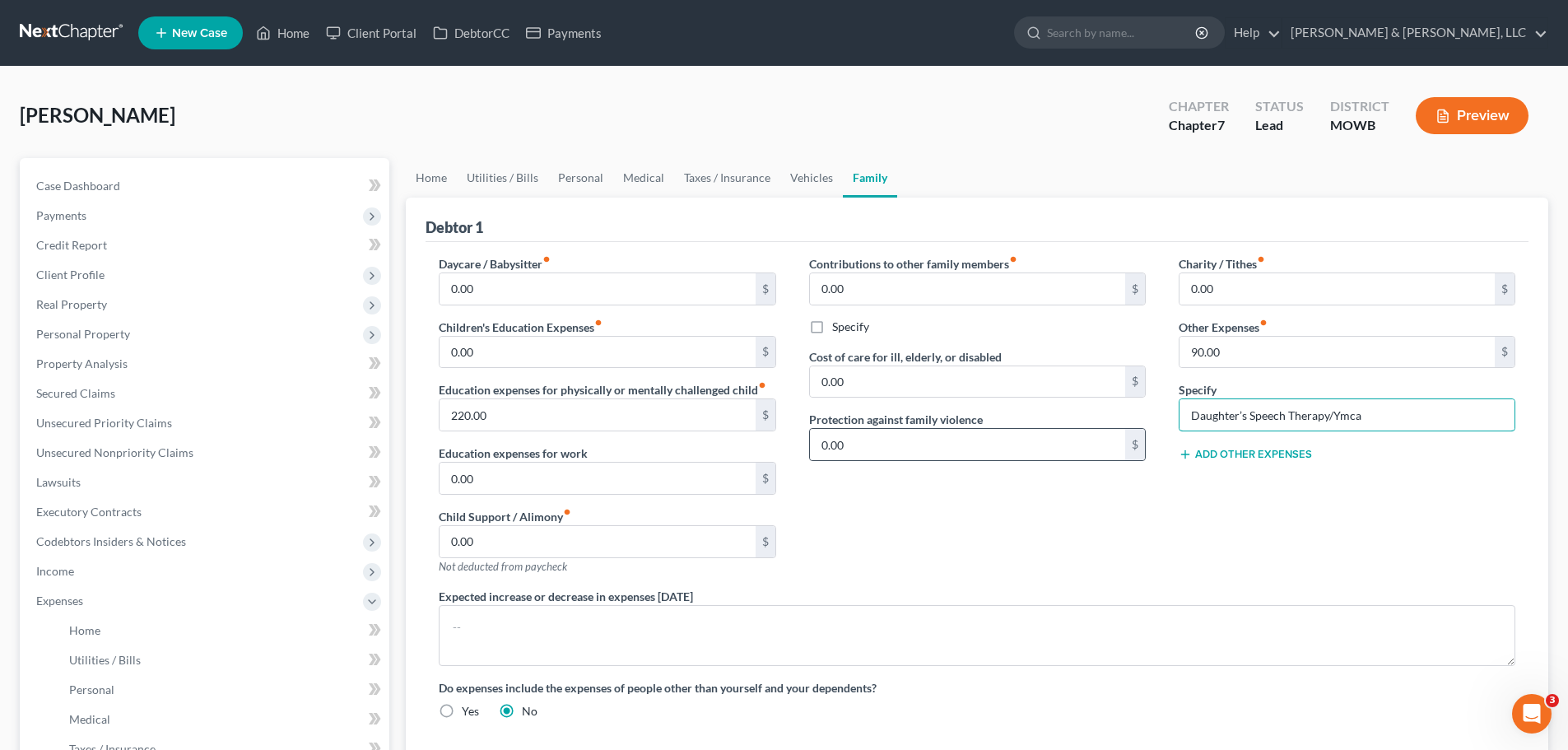
drag, startPoint x: 1393, startPoint y: 417, endPoint x: 1137, endPoint y: 437, distance: 256.8
click at [1137, 437] on div "Daycare / Babysitter fiber_manual_record 0.00 $ Children's Education Expenses f…" at bounding box center [977, 493] width 1110 height 477
drag, startPoint x: 1283, startPoint y: 408, endPoint x: 1295, endPoint y: 424, distance: 20.0
click at [1283, 408] on input "text" at bounding box center [1346, 414] width 335 height 31
type input "Miscellaneous expenses, gifts, parking, postage, etc."
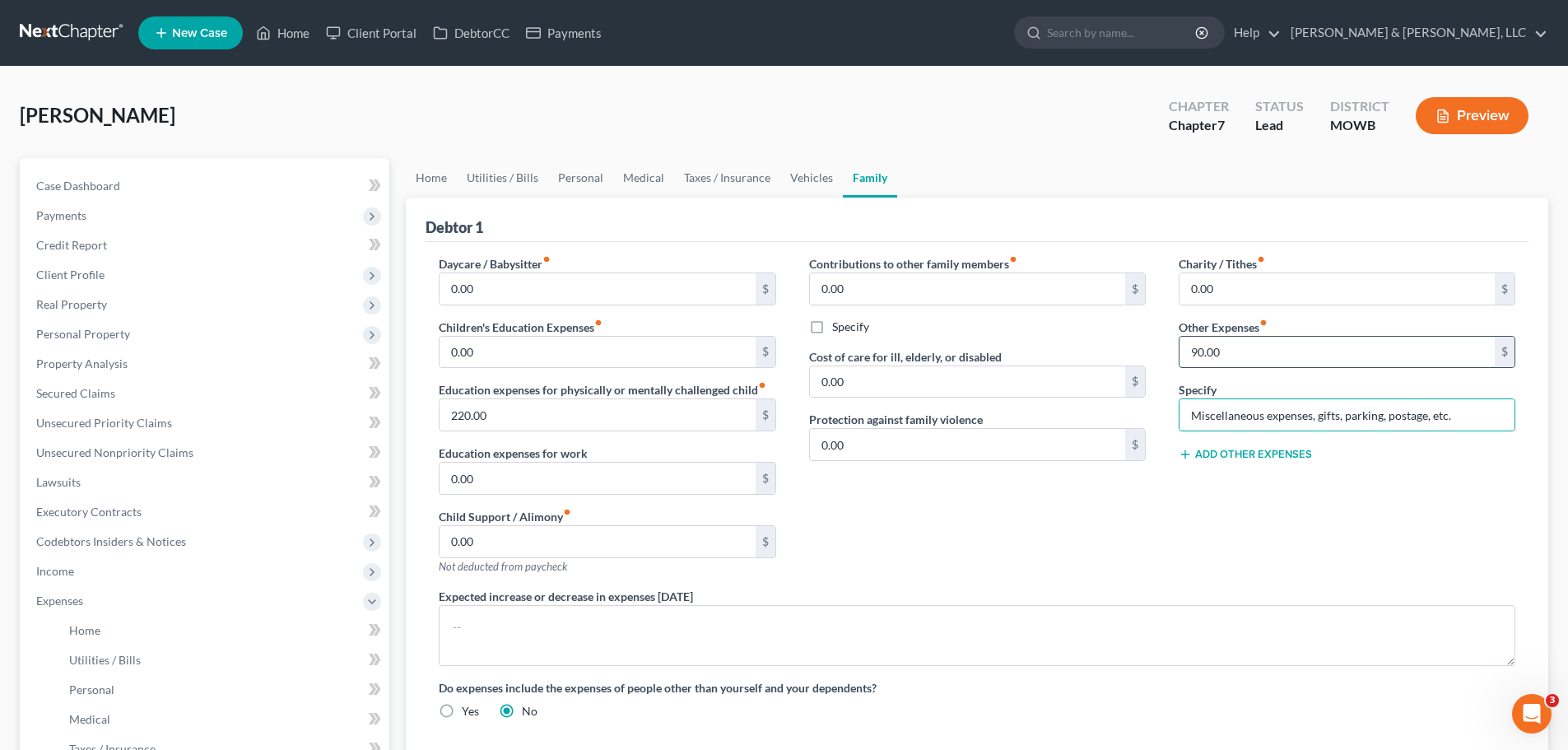
click at [1243, 363] on input "90.00" at bounding box center [1336, 351] width 315 height 31
click at [1125, 573] on div "Contributions to other family members fiber_manual_record 0.00 $ Specify Cost o…" at bounding box center [977, 420] width 369 height 332
click at [543, 412] on input "220.00" at bounding box center [597, 414] width 315 height 31
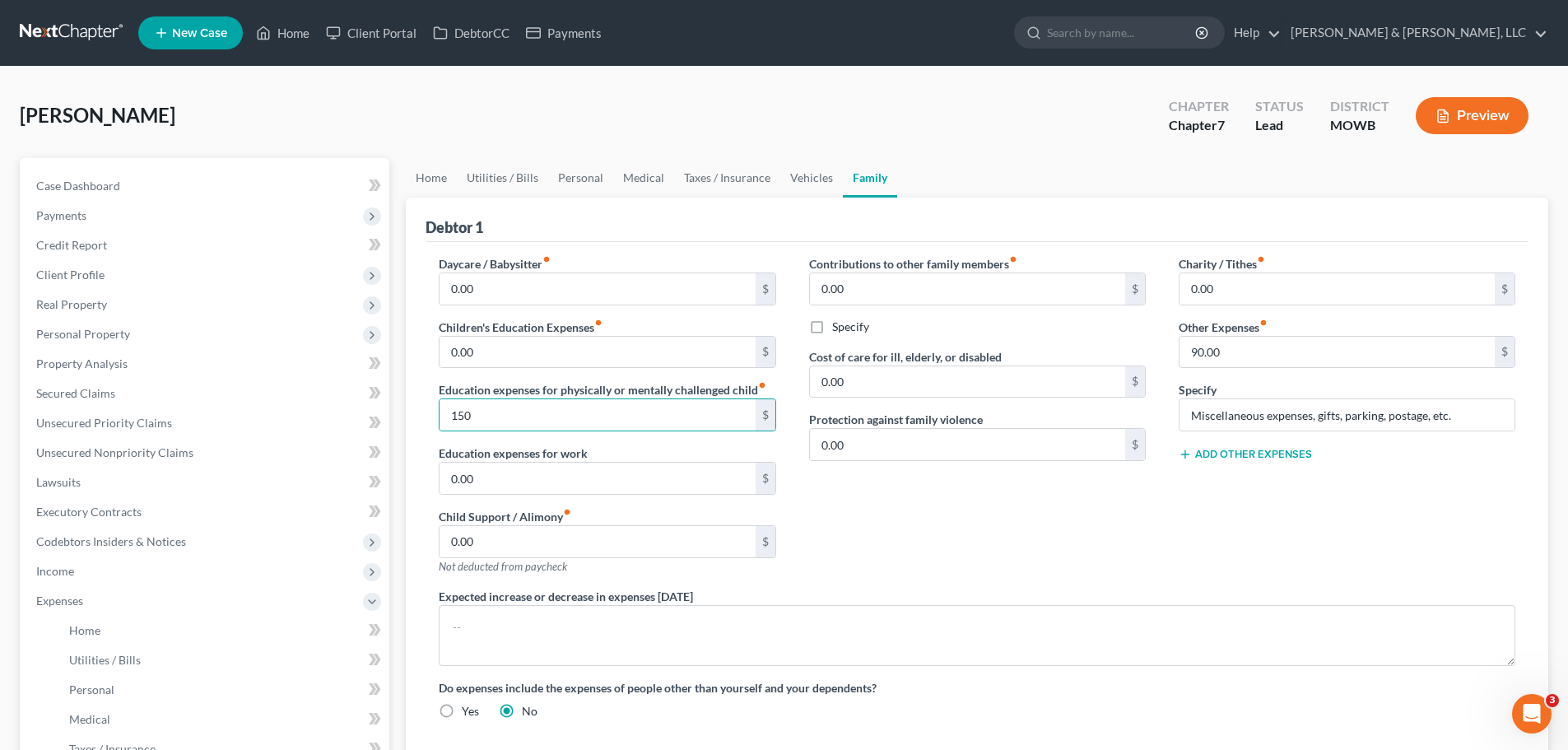
click at [970, 502] on div "Contributions to other family members fiber_manual_record 0.00 $ Specify Cost o…" at bounding box center [977, 420] width 369 height 332
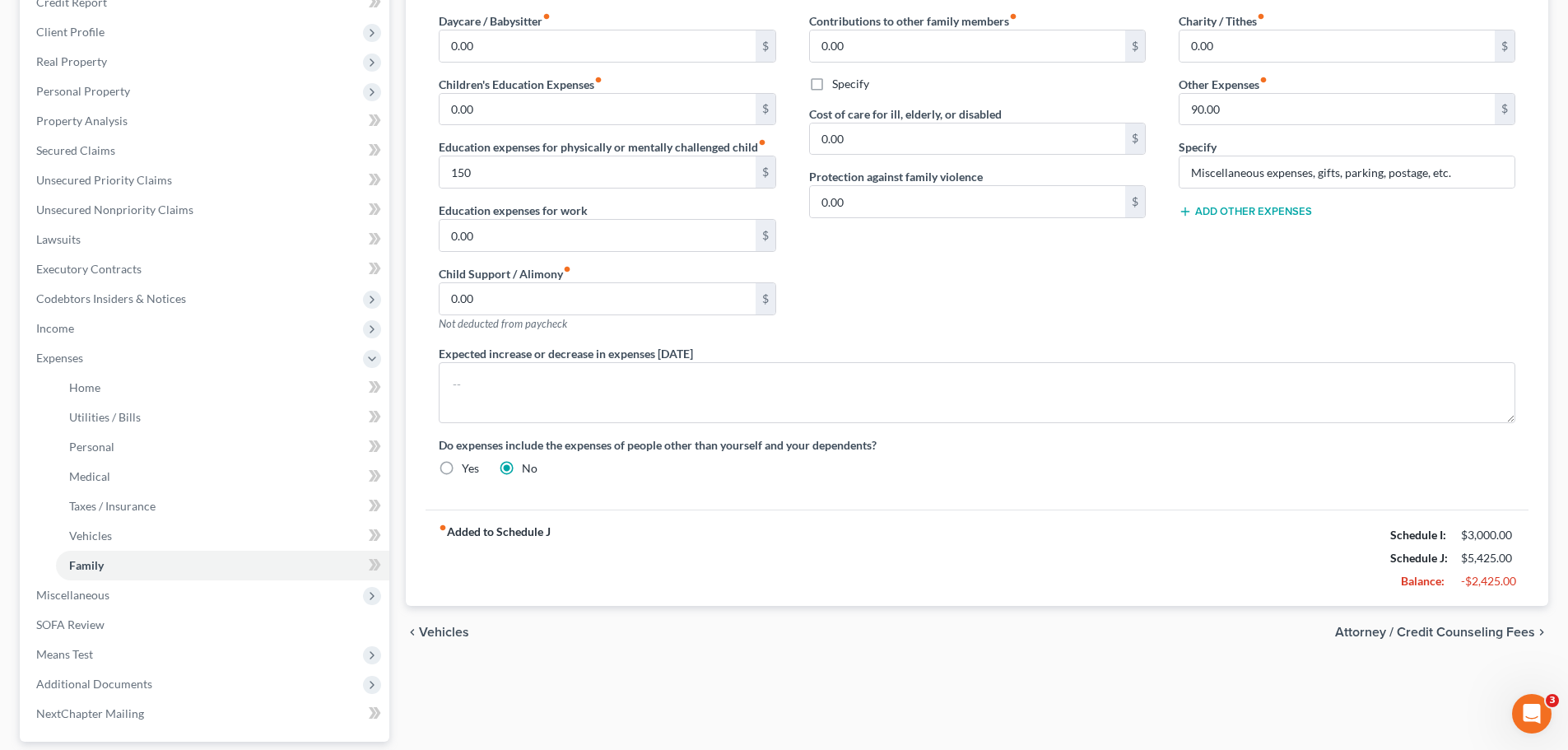
scroll to position [247, 0]
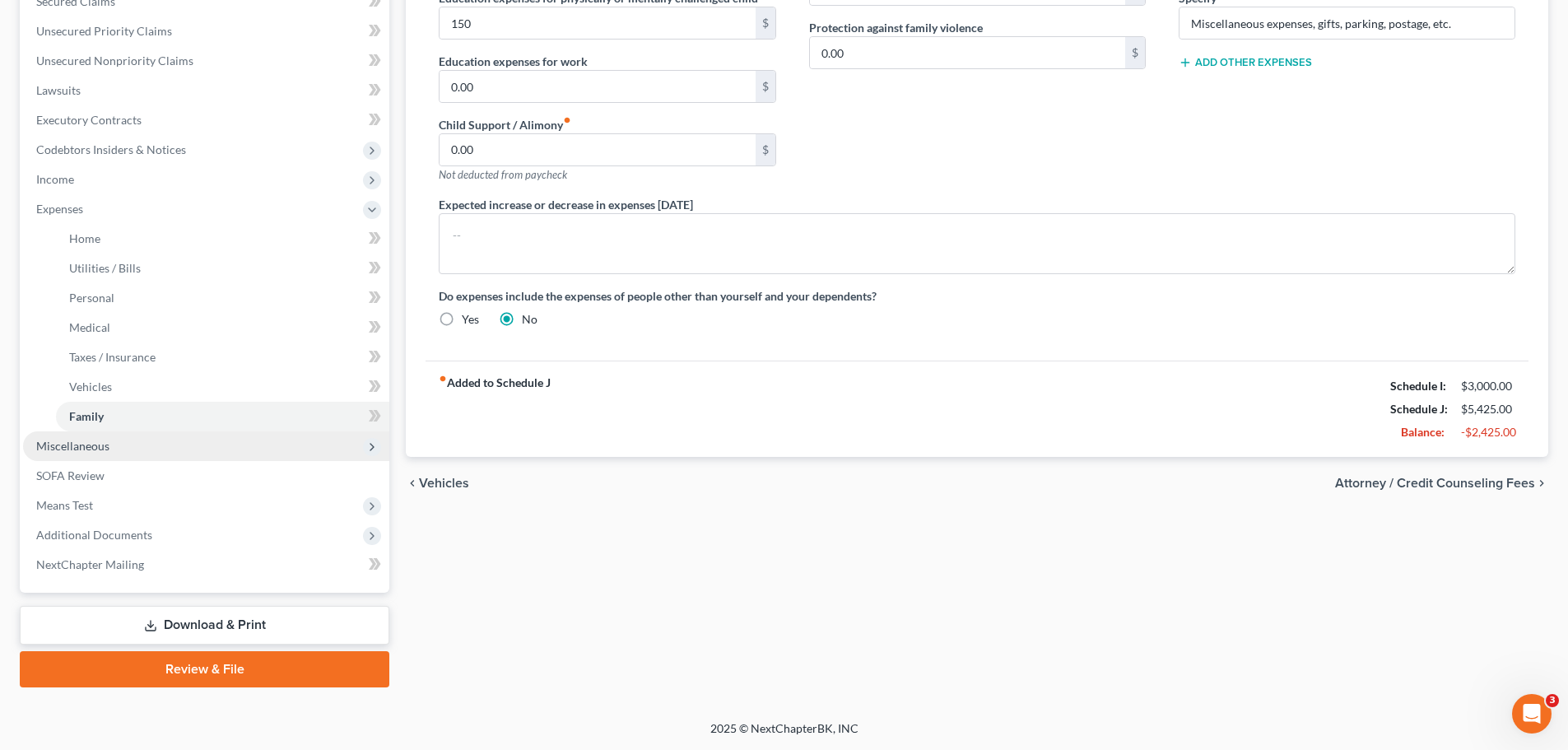
click at [80, 439] on span "Miscellaneous" at bounding box center [72, 445] width 73 height 14
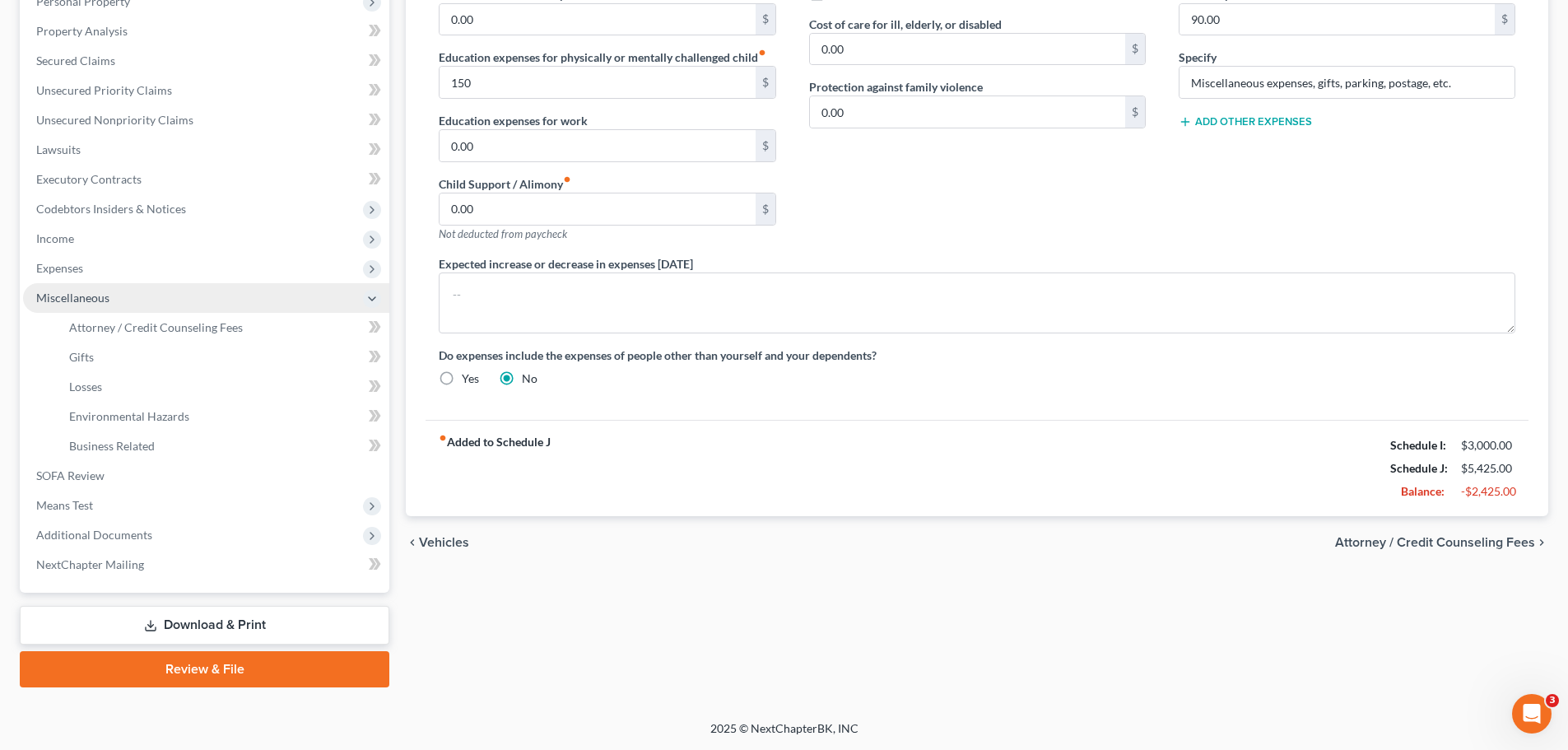
scroll to position [332, 0]
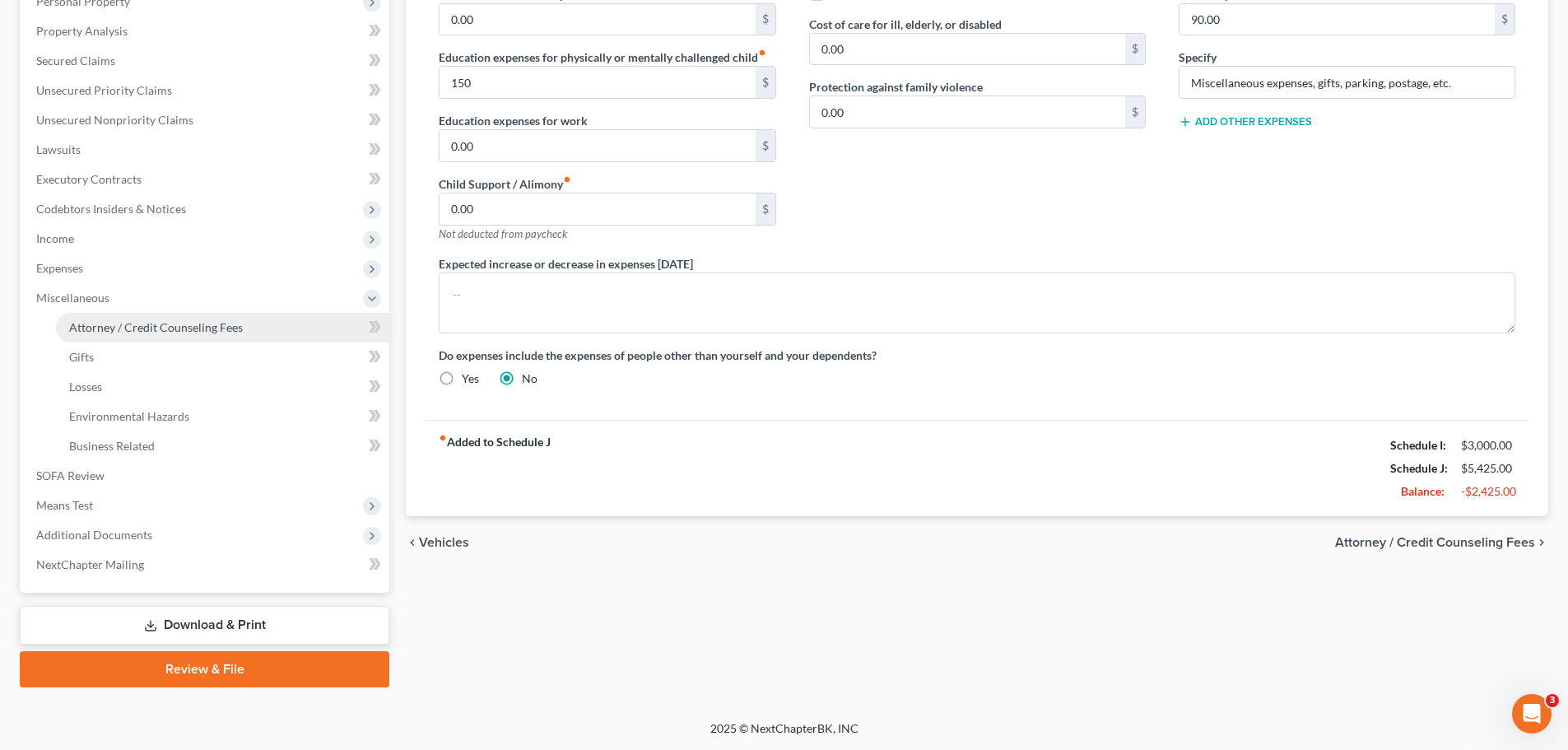
click at [119, 331] on span "Attorney / Credit Counseling Fees" at bounding box center [155, 327] width 173 height 14
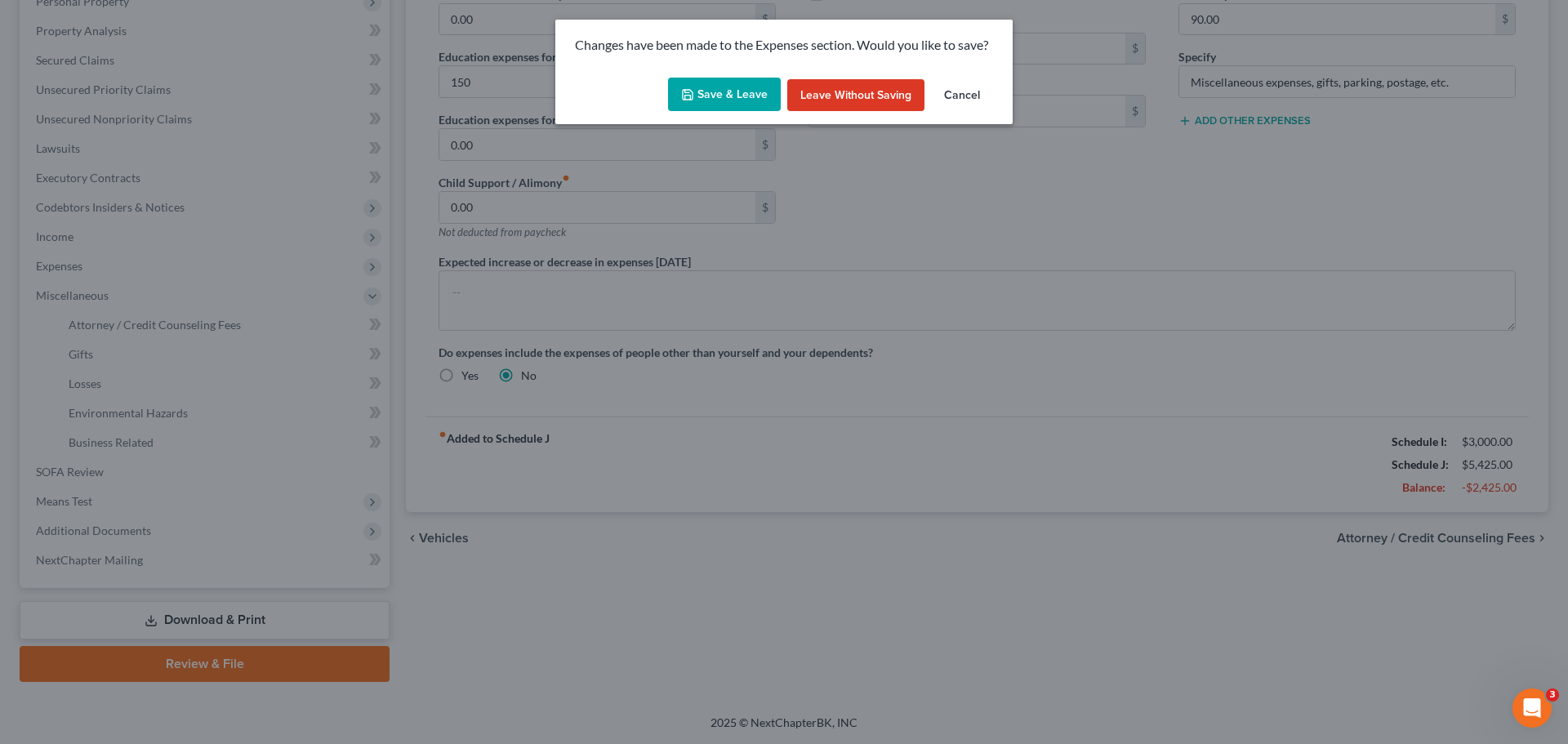
click at [691, 98] on icon "button" at bounding box center [688, 95] width 13 height 13
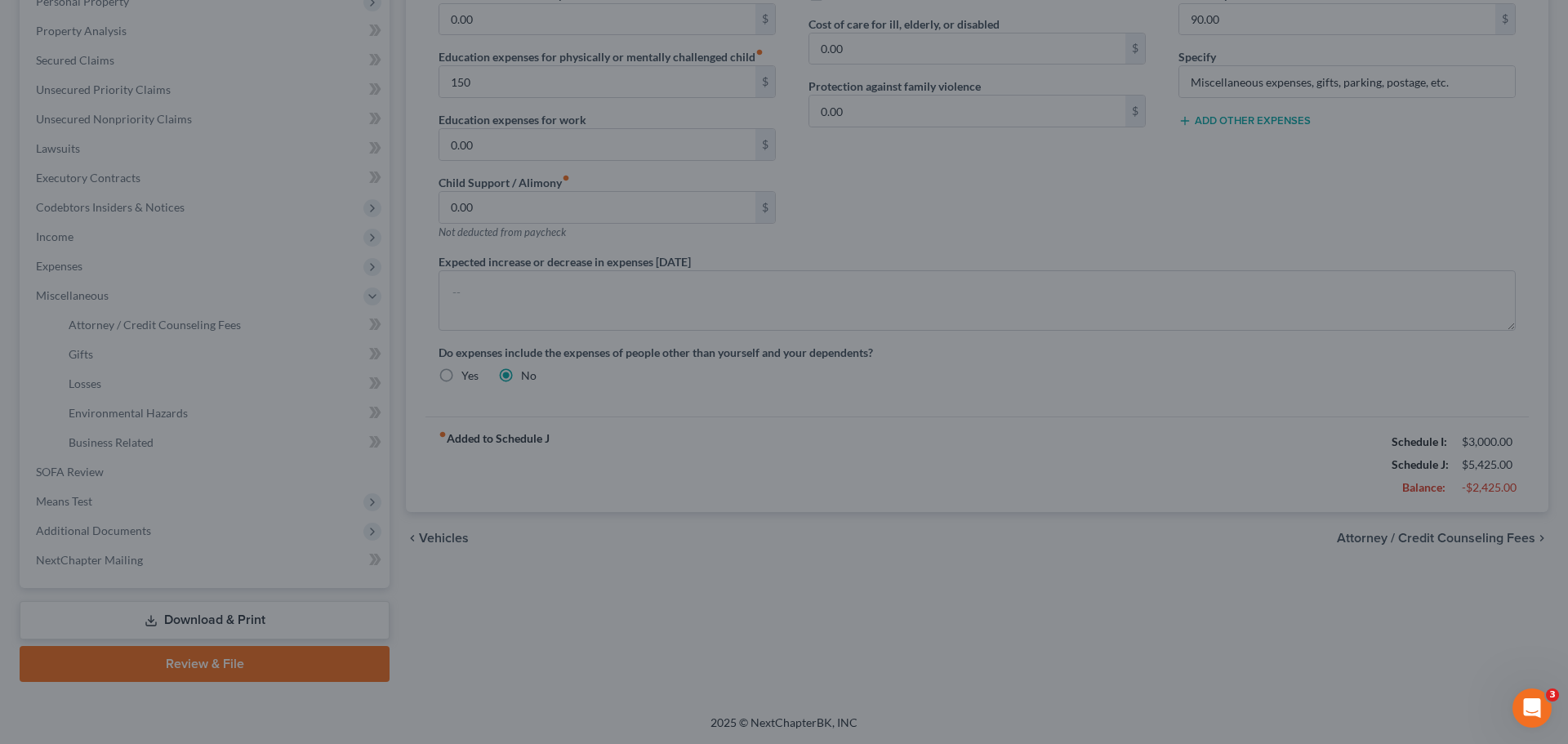
type input "150.00"
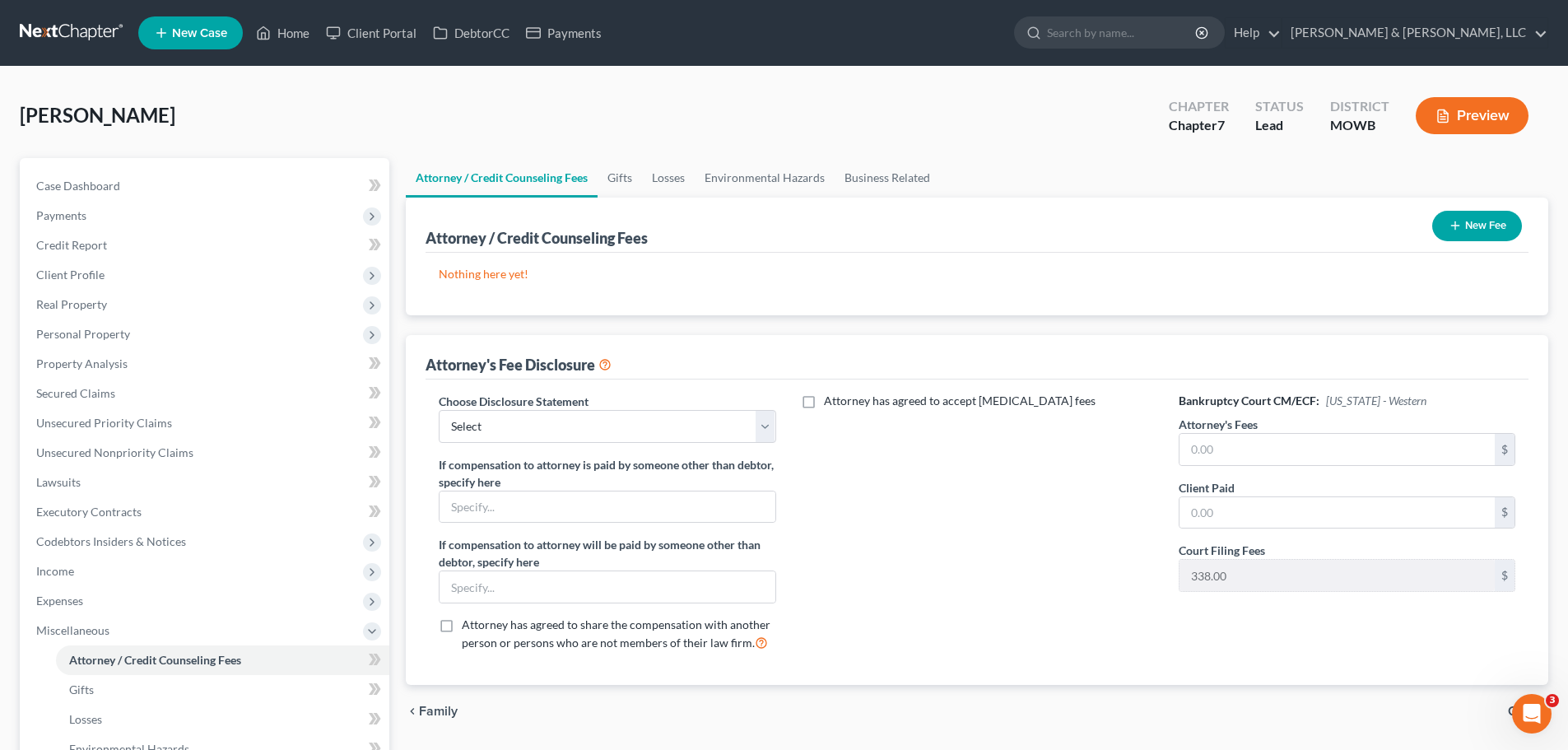
click at [1484, 217] on button "New Fee" at bounding box center [1476, 225] width 90 height 30
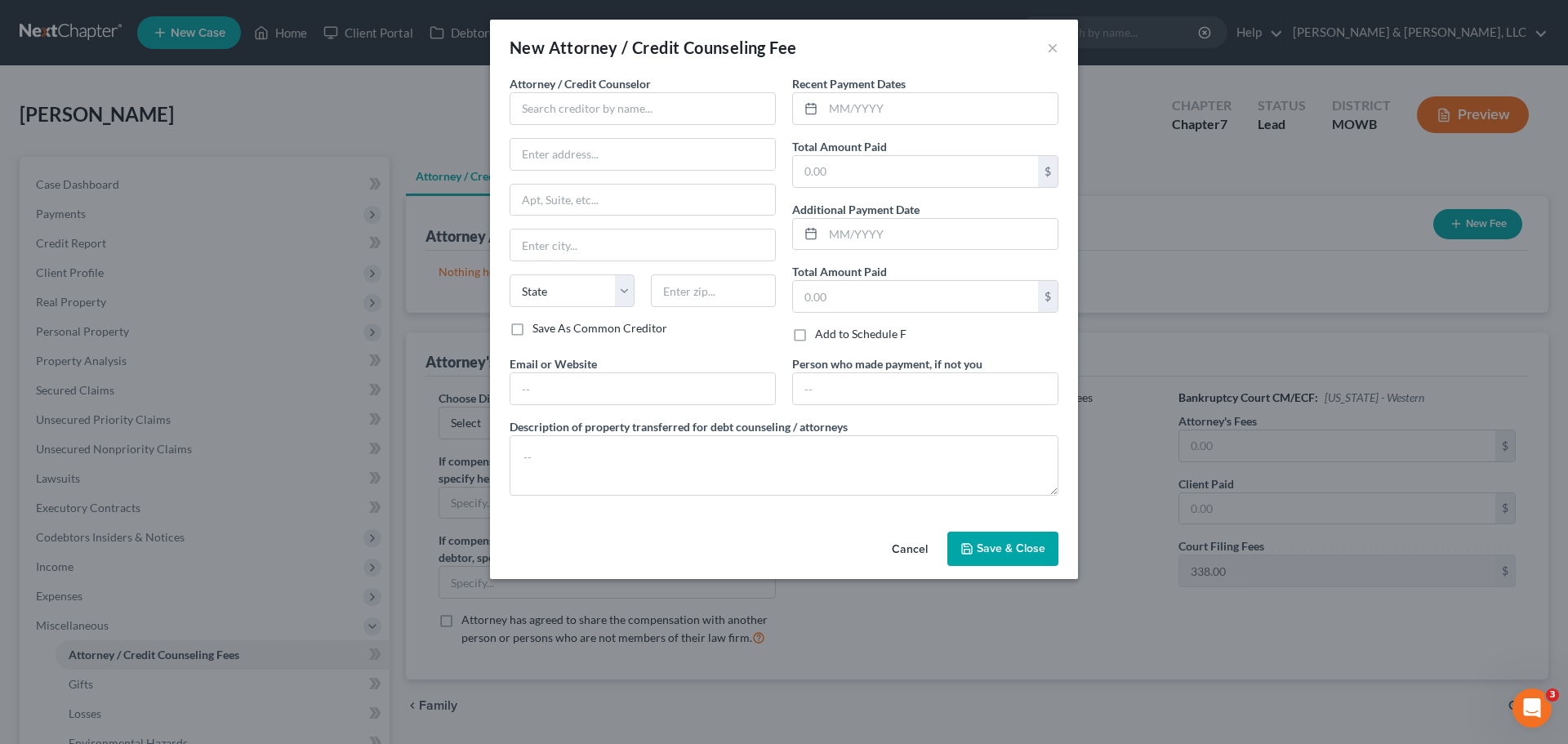
click at [608, 126] on div "Attorney / Credit Counselor * State AL AK AR AZ CA CO CT DE DC FL GA GU HI ID I…" at bounding box center [642, 197] width 266 height 245
click at [607, 121] on input "text" at bounding box center [642, 108] width 266 height 33
click at [594, 133] on div "001 Debtorcc, Inc" at bounding box center [607, 136] width 170 height 16
type input "001 Debtorcc, Inc"
type input "378 Summit Ave"
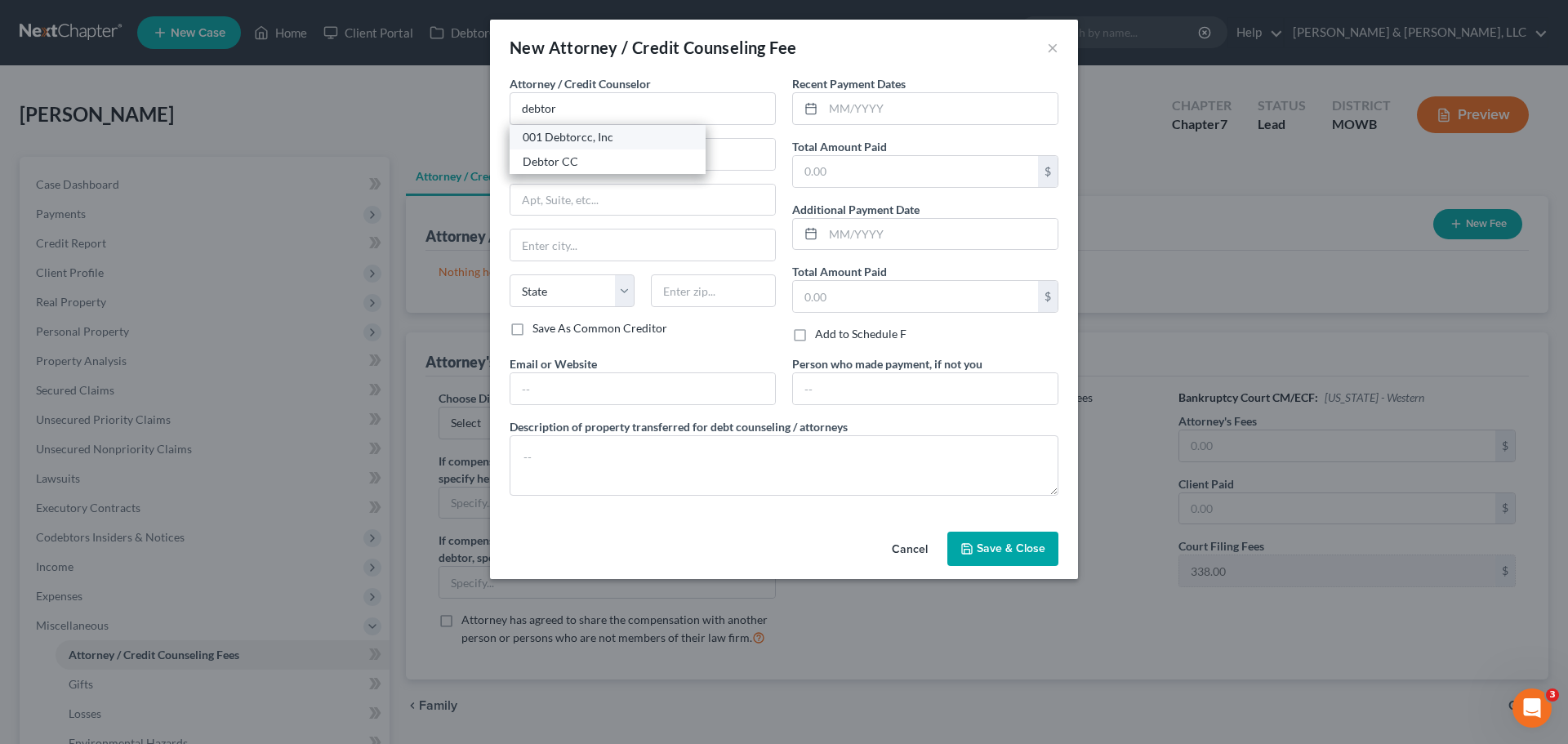
type input "Jersey City"
select select "33"
type input "07306"
drag, startPoint x: 848, startPoint y: 161, endPoint x: 855, endPoint y: 173, distance: 13.9
click at [849, 163] on input "text" at bounding box center [915, 171] width 245 height 31
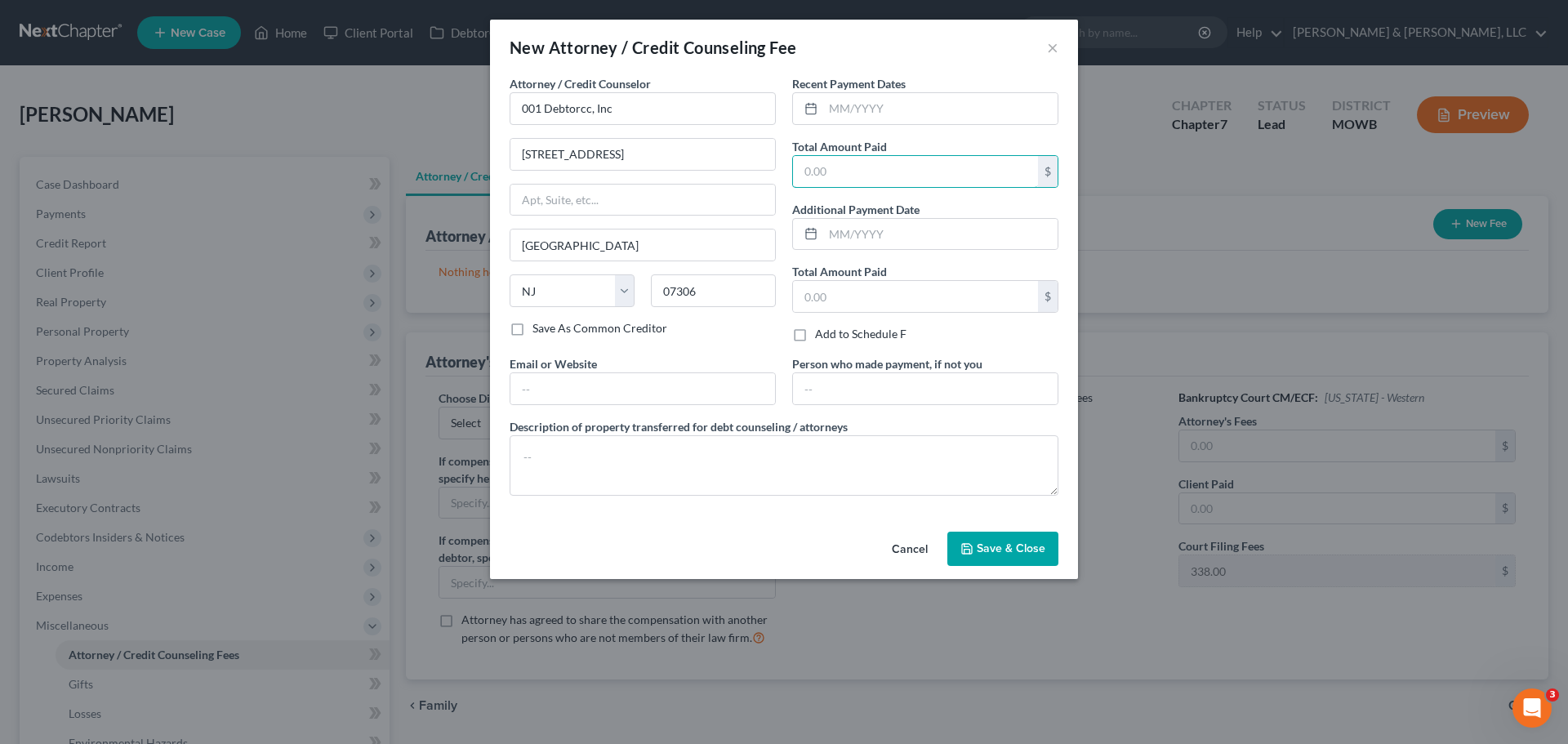
type input "19.95"
click at [988, 546] on span "Save & Close" at bounding box center [1010, 548] width 69 height 14
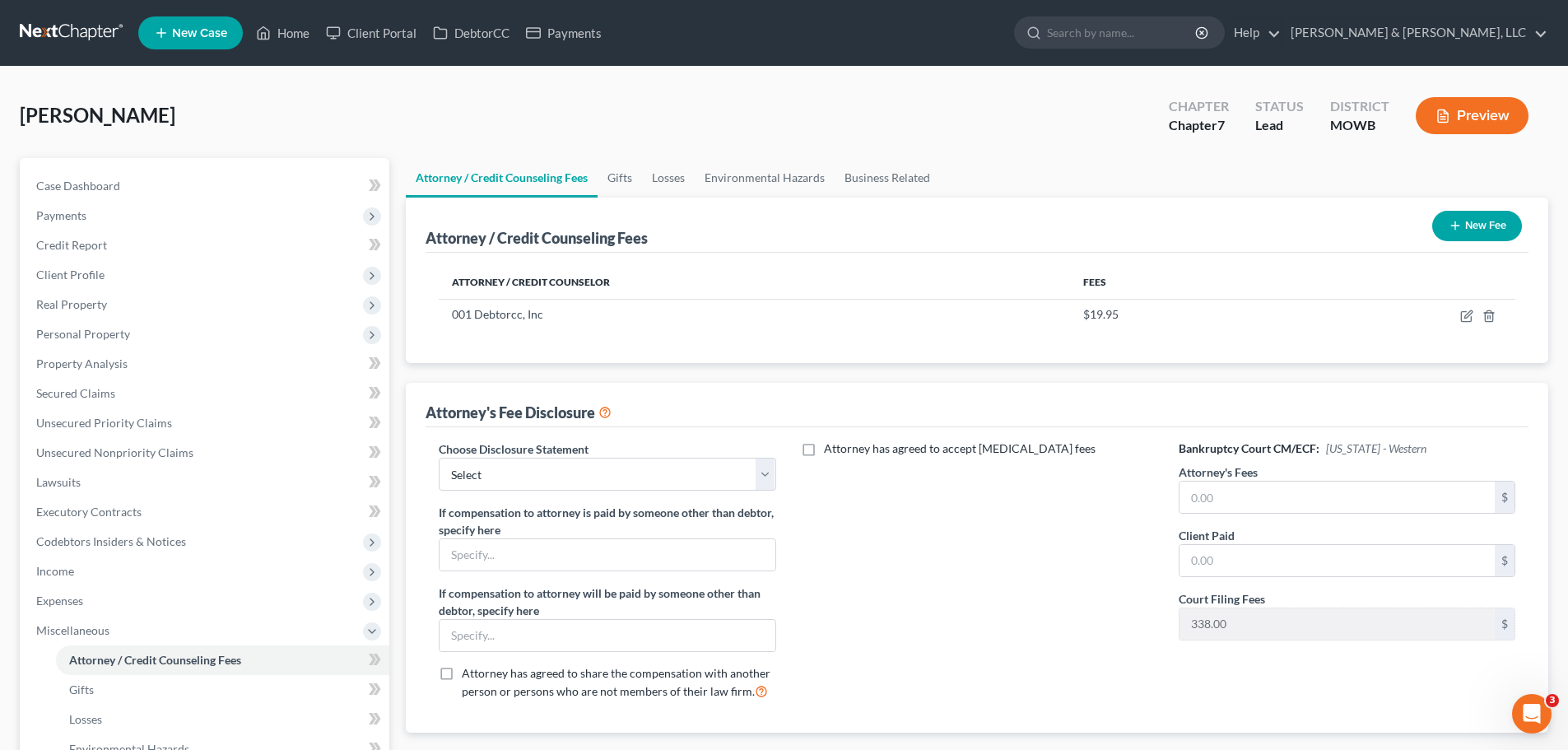
click at [1480, 231] on button "New Fee" at bounding box center [1476, 225] width 90 height 30
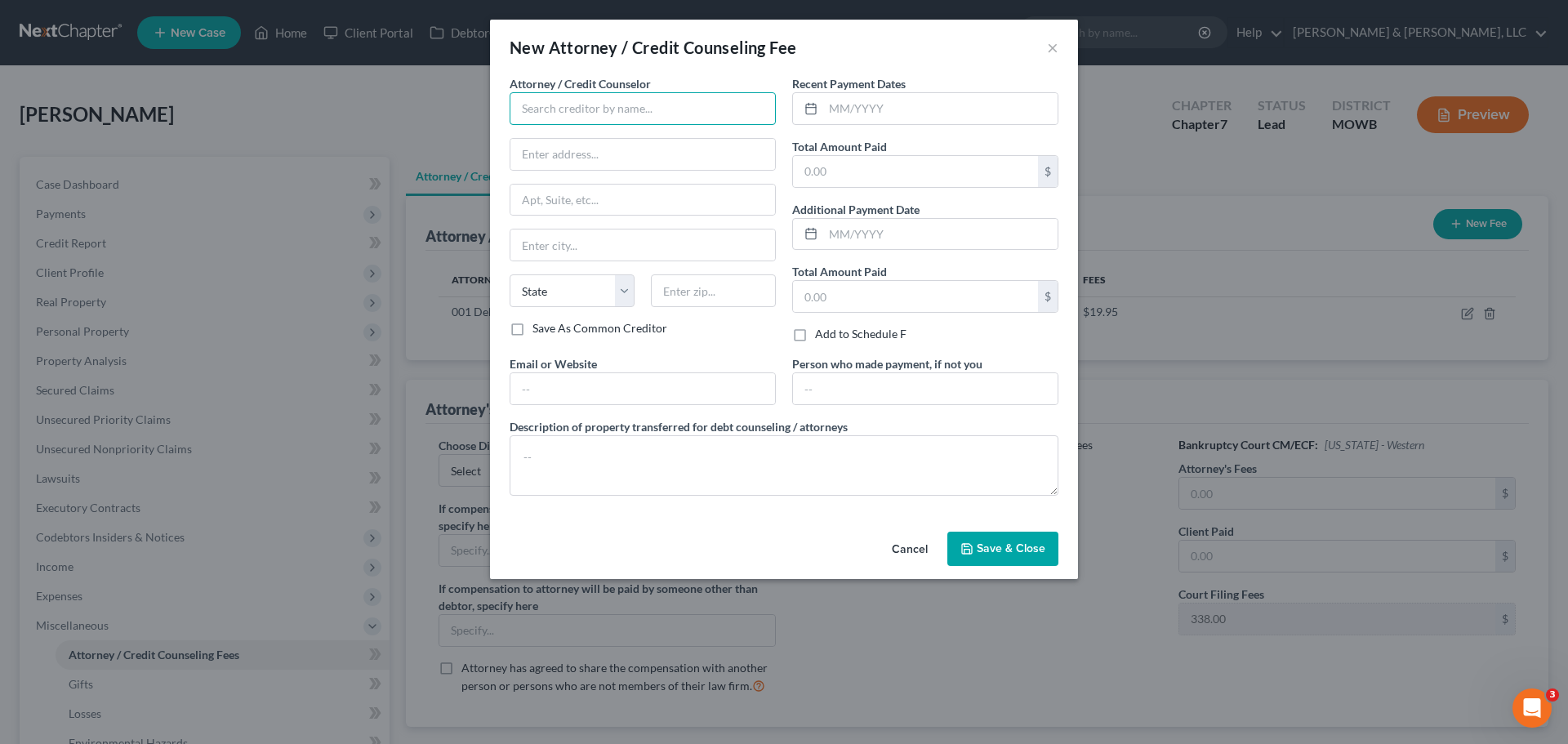
click at [632, 120] on input "text" at bounding box center [642, 108] width 266 height 33
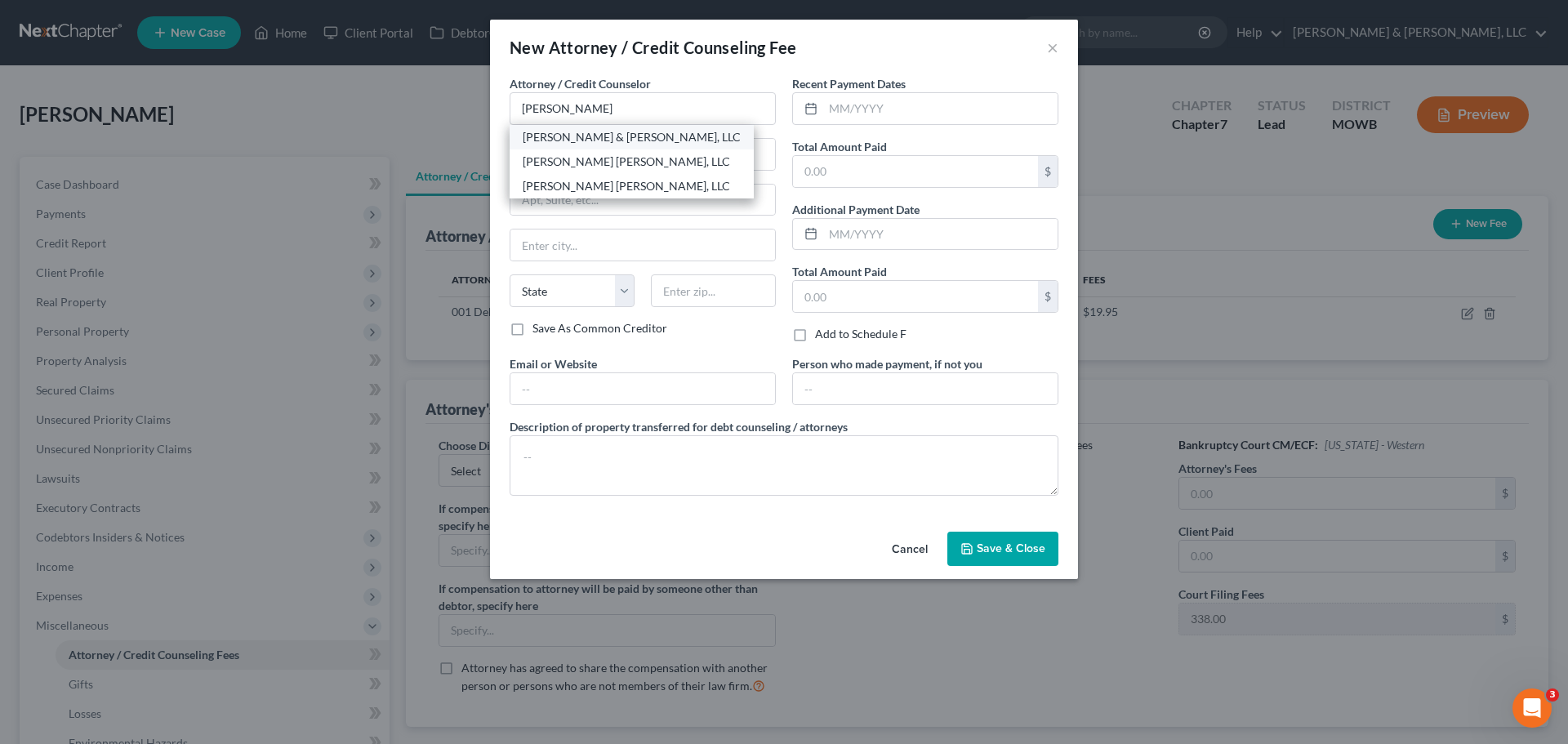
click at [632, 140] on div "[PERSON_NAME] & [PERSON_NAME], LLC" at bounding box center [631, 136] width 218 height 16
type input "[PERSON_NAME] & [PERSON_NAME], LLC"
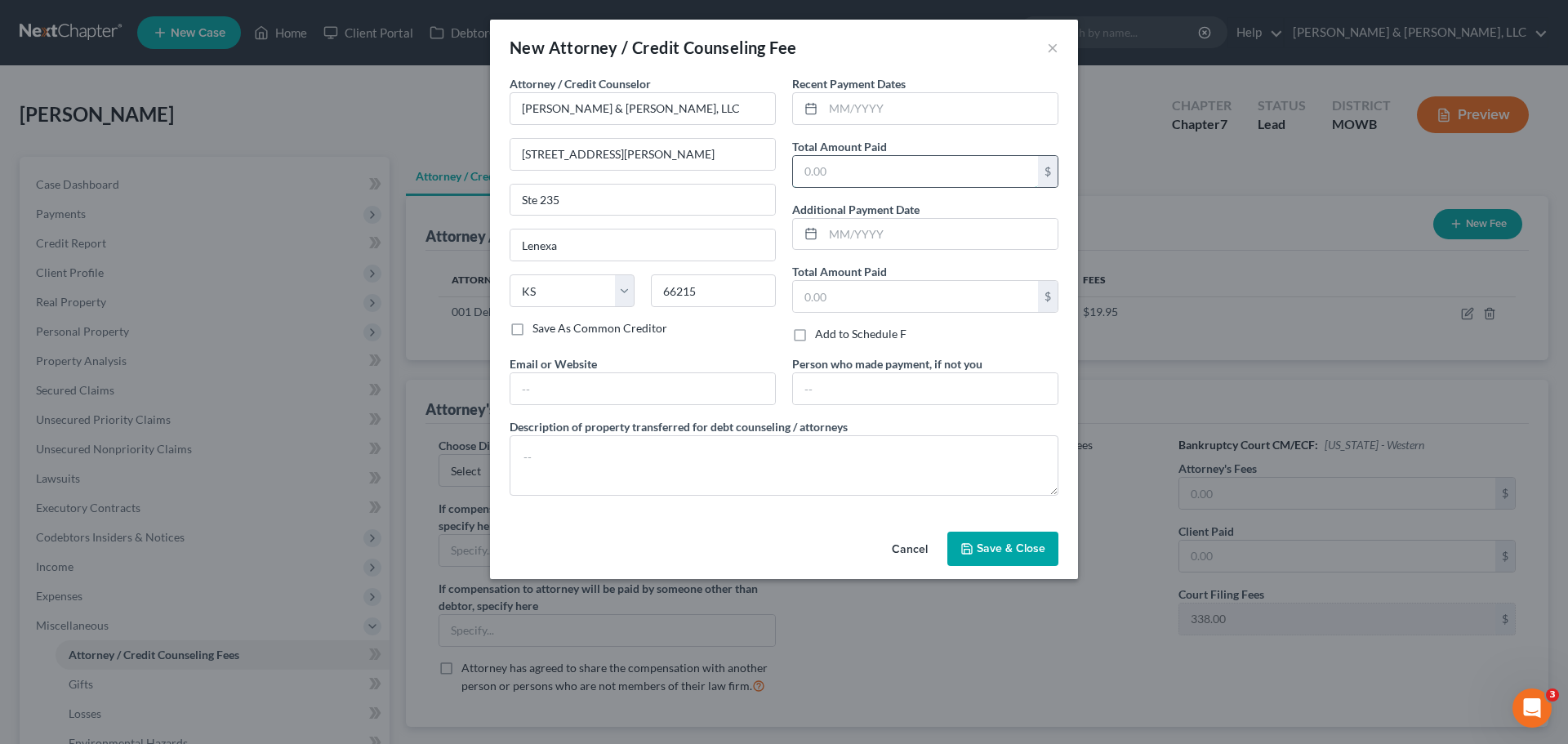
click at [862, 168] on input "text" at bounding box center [915, 171] width 245 height 31
click at [1001, 550] on span "Save & Close" at bounding box center [1010, 548] width 69 height 14
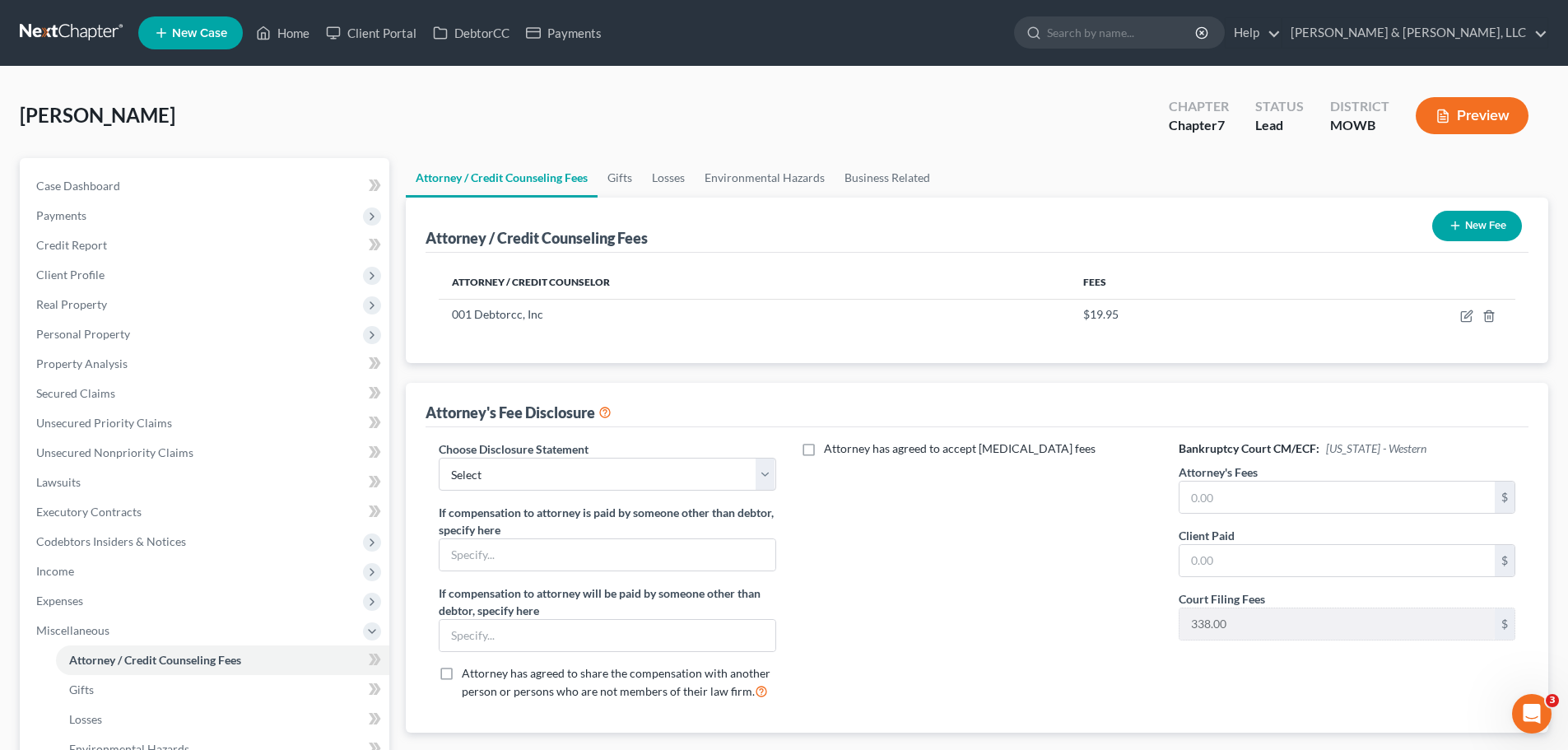
click at [1230, 481] on label "Attorney's Fees" at bounding box center [1218, 472] width 79 height 17
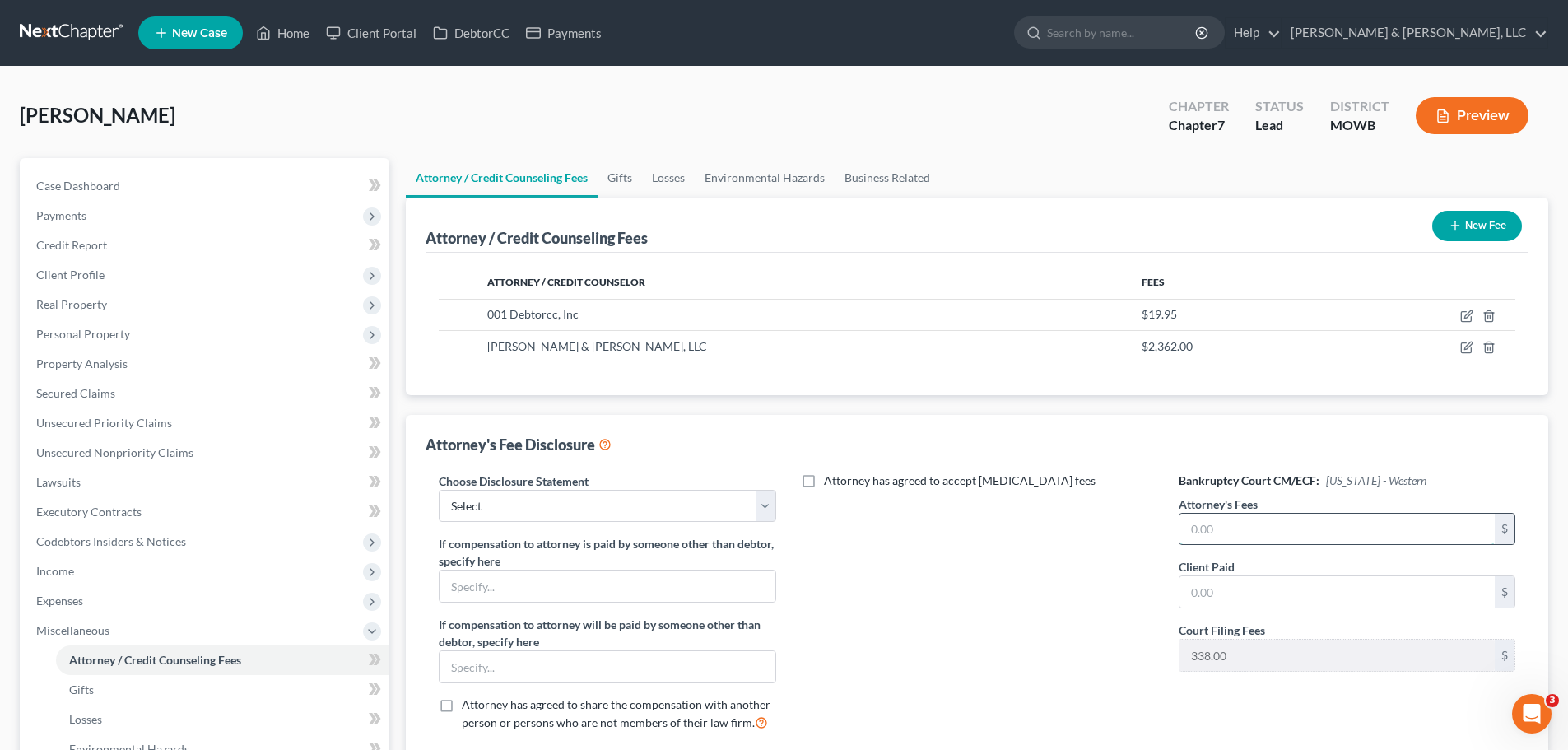
click at [1230, 525] on input "text" at bounding box center [1336, 528] width 315 height 31
click at [1217, 584] on input "text" at bounding box center [1336, 591] width 315 height 31
drag, startPoint x: 536, startPoint y: 507, endPoint x: 528, endPoint y: 517, distance: 12.8
click at [536, 507] on select "Select Attorney Disclosure of Compensation Statement" at bounding box center [606, 506] width 336 height 33
click at [438, 490] on select "Select Attorney Disclosure of Compensation Statement" at bounding box center [606, 506] width 336 height 33
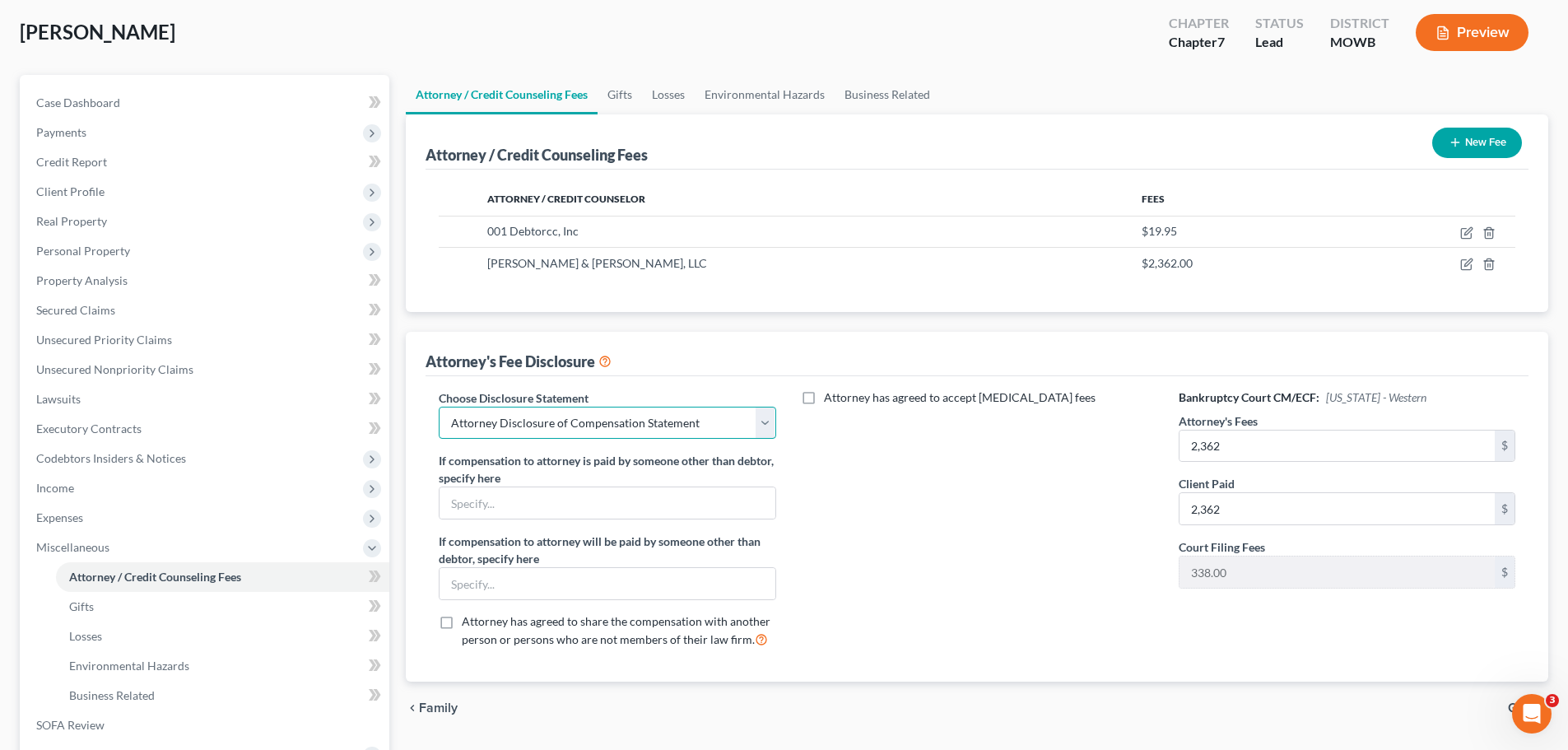
scroll to position [247, 0]
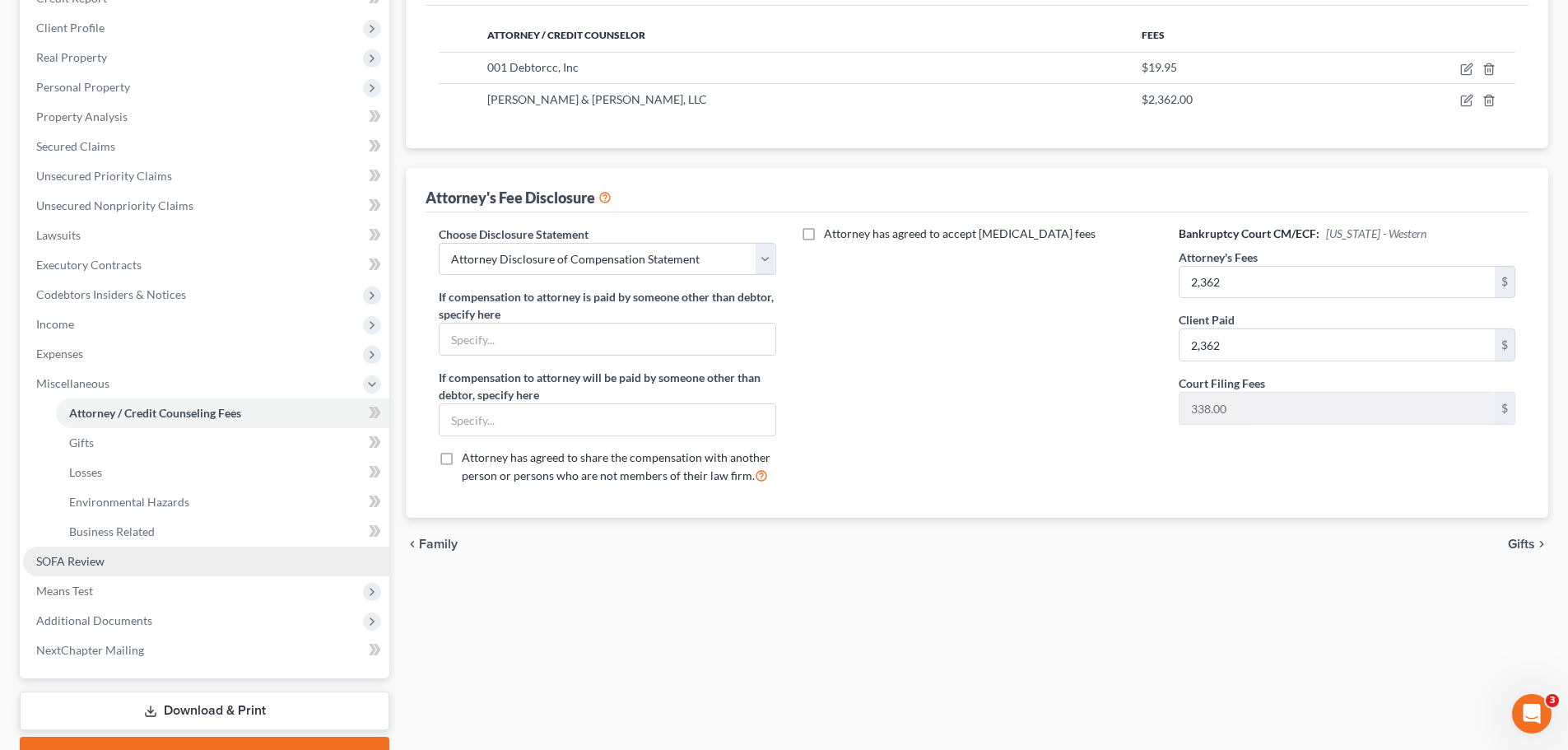
click at [69, 557] on span "SOFA Review" at bounding box center [70, 561] width 68 height 14
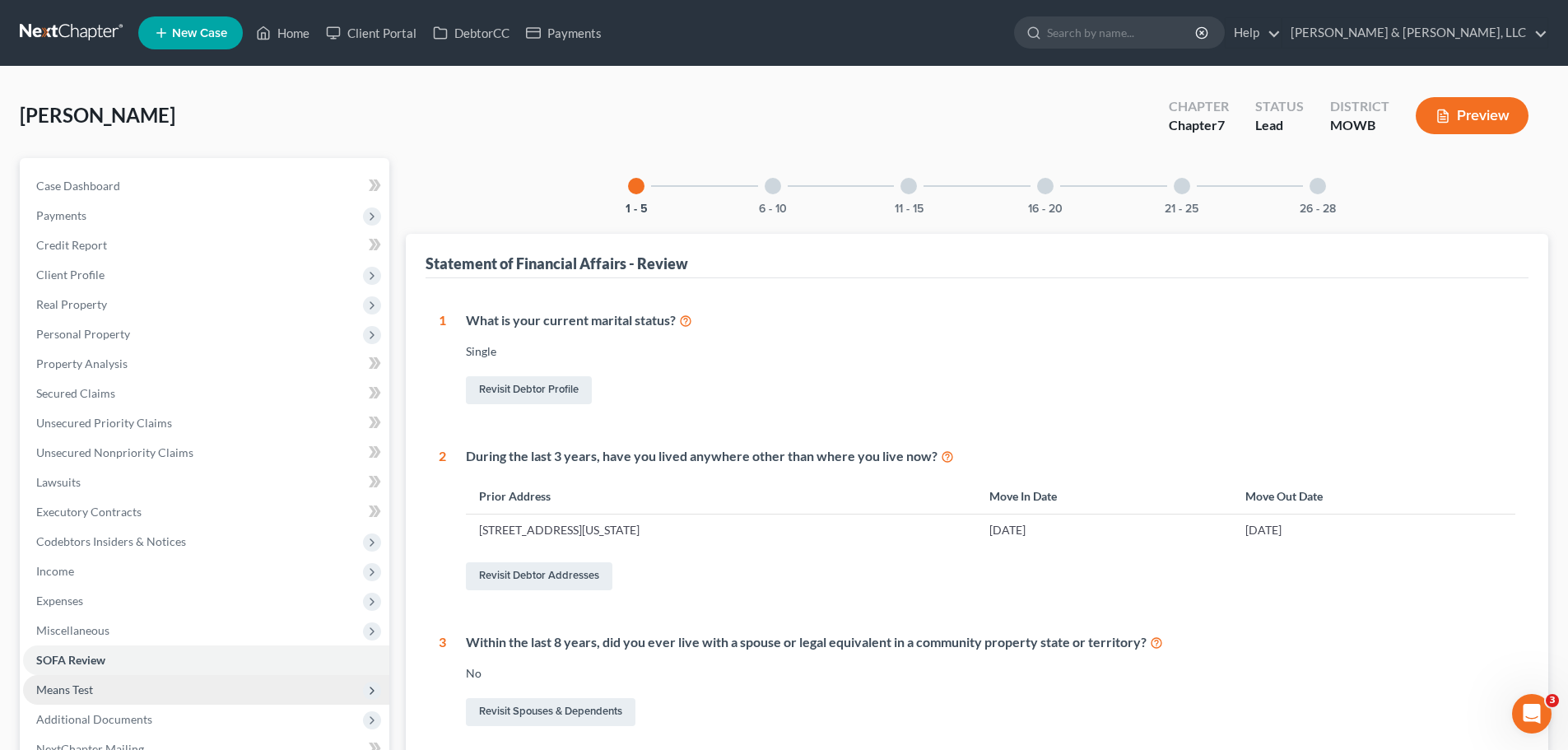
click at [88, 682] on span "Means Test" at bounding box center [64, 688] width 57 height 14
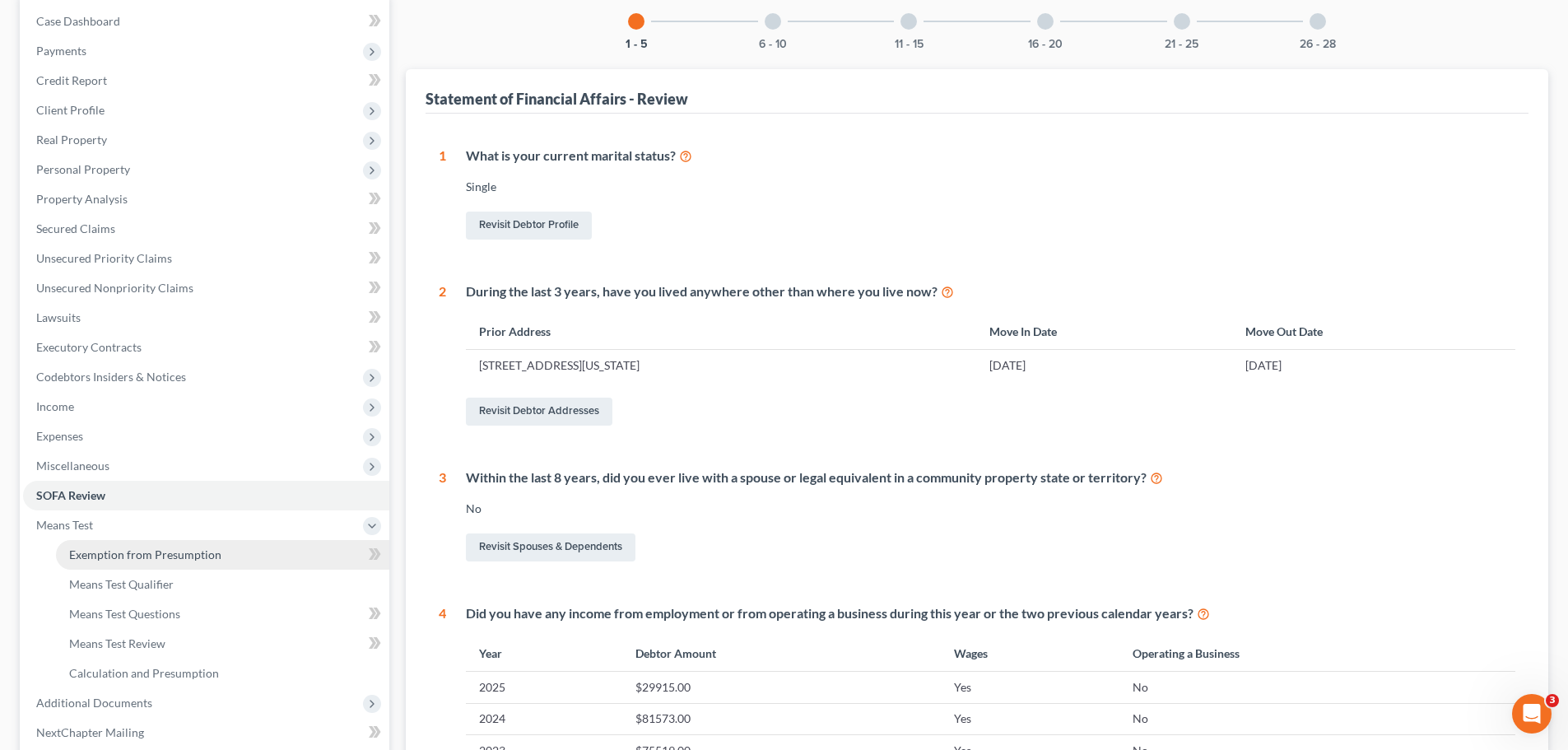
click at [121, 552] on span "Exemption from Presumption" at bounding box center [145, 554] width 152 height 14
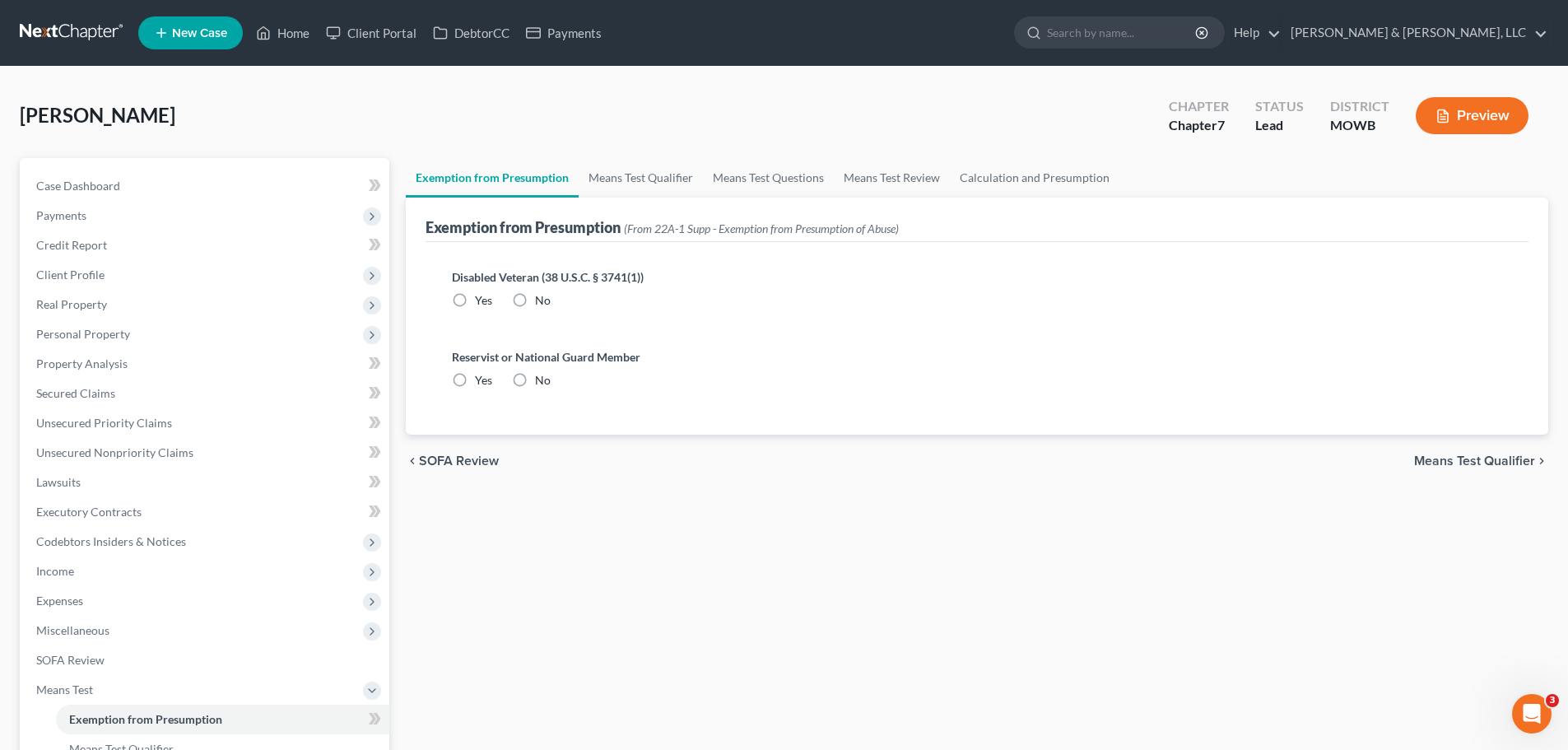
drag, startPoint x: 516, startPoint y: 302, endPoint x: 516, endPoint y: 381, distance: 79.0
click at [535, 302] on label "No" at bounding box center [543, 300] width 16 height 16
click at [542, 302] on input "No" at bounding box center [546, 297] width 10 height 10
click at [535, 381] on label "No" at bounding box center [543, 380] width 16 height 16
click at [542, 381] on input "No" at bounding box center [546, 377] width 10 height 10
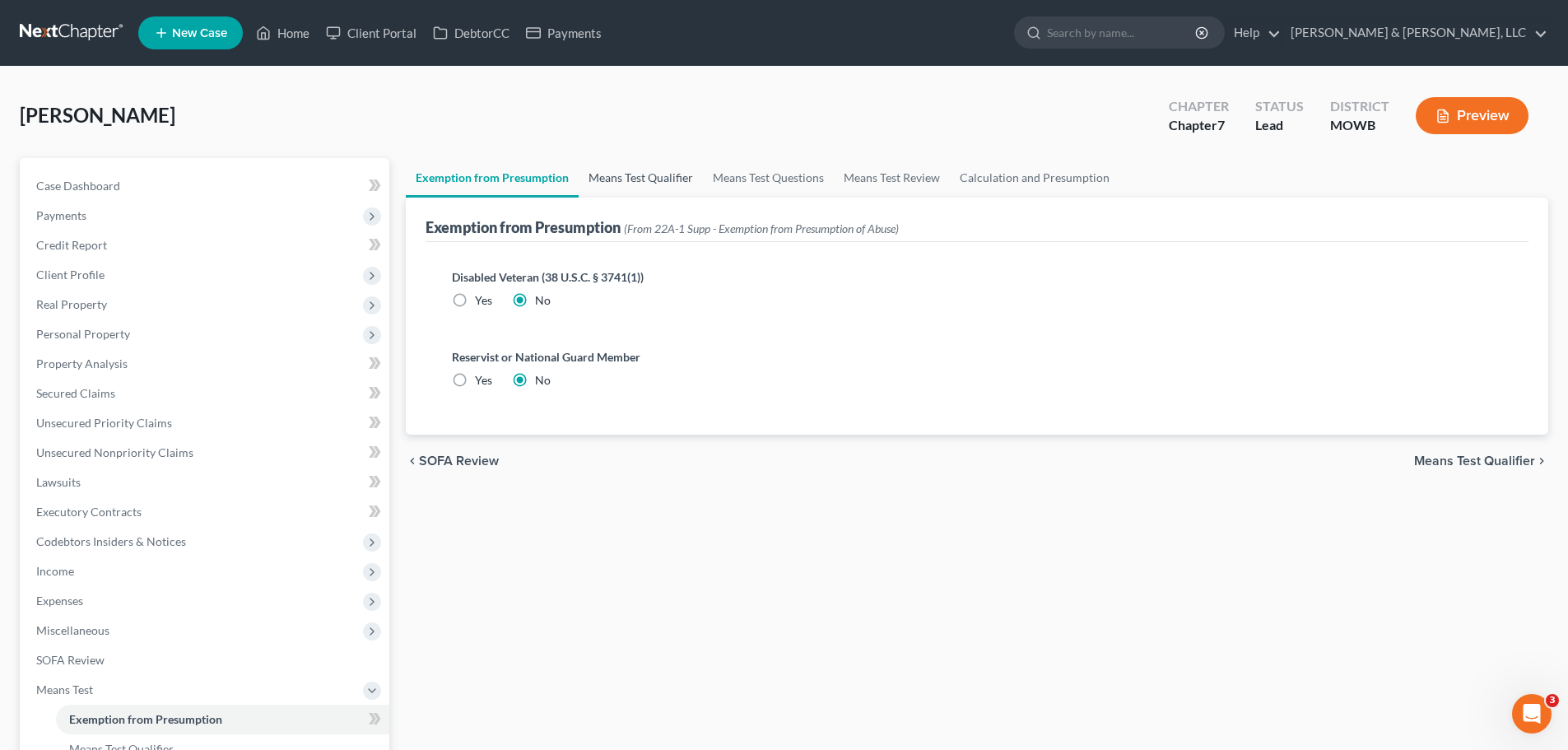
drag, startPoint x: 615, startPoint y: 174, endPoint x: 647, endPoint y: 190, distance: 35.8
click at [615, 175] on link "Means Test Qualifier" at bounding box center [640, 178] width 124 height 40
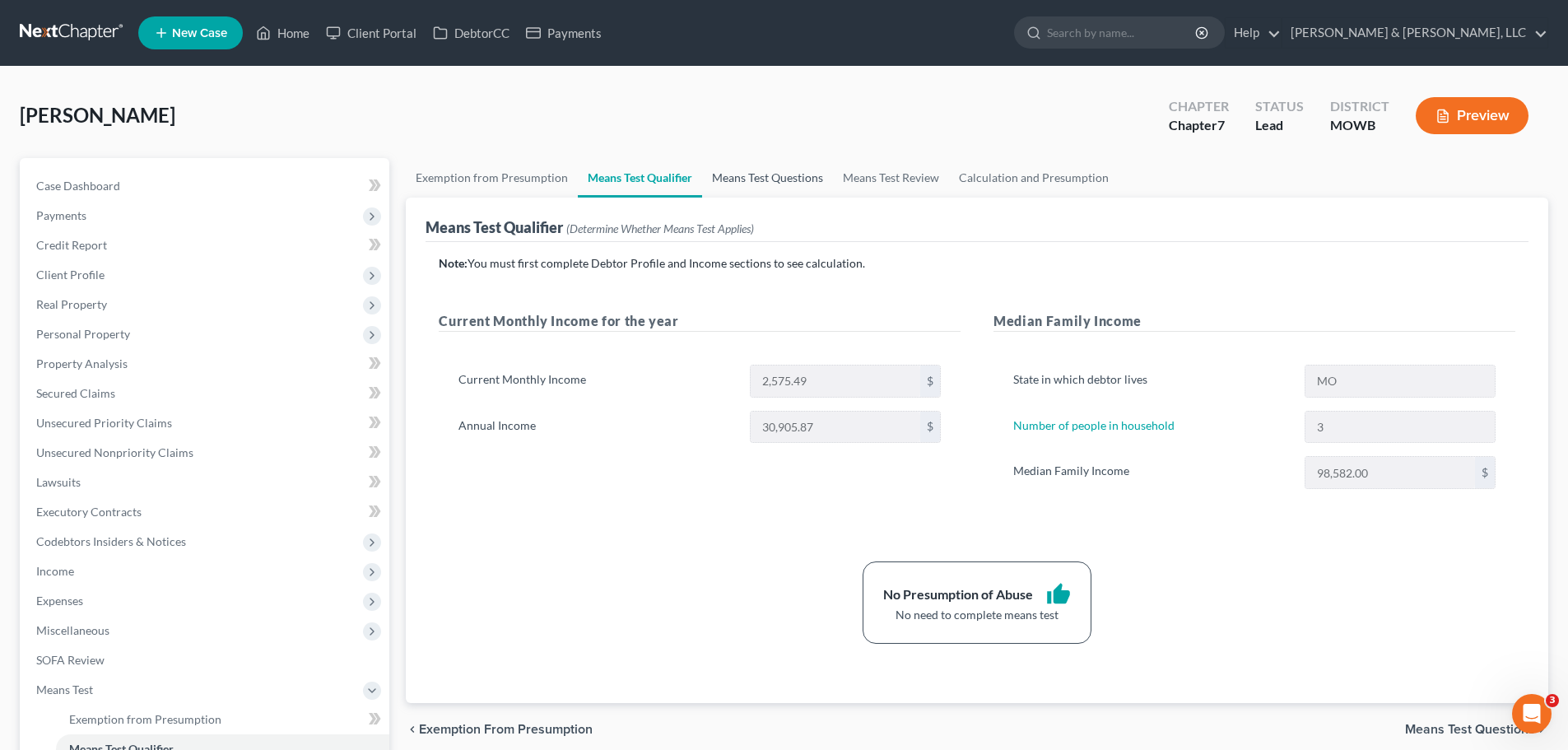
click at [798, 186] on link "Means Test Questions" at bounding box center [767, 178] width 131 height 40
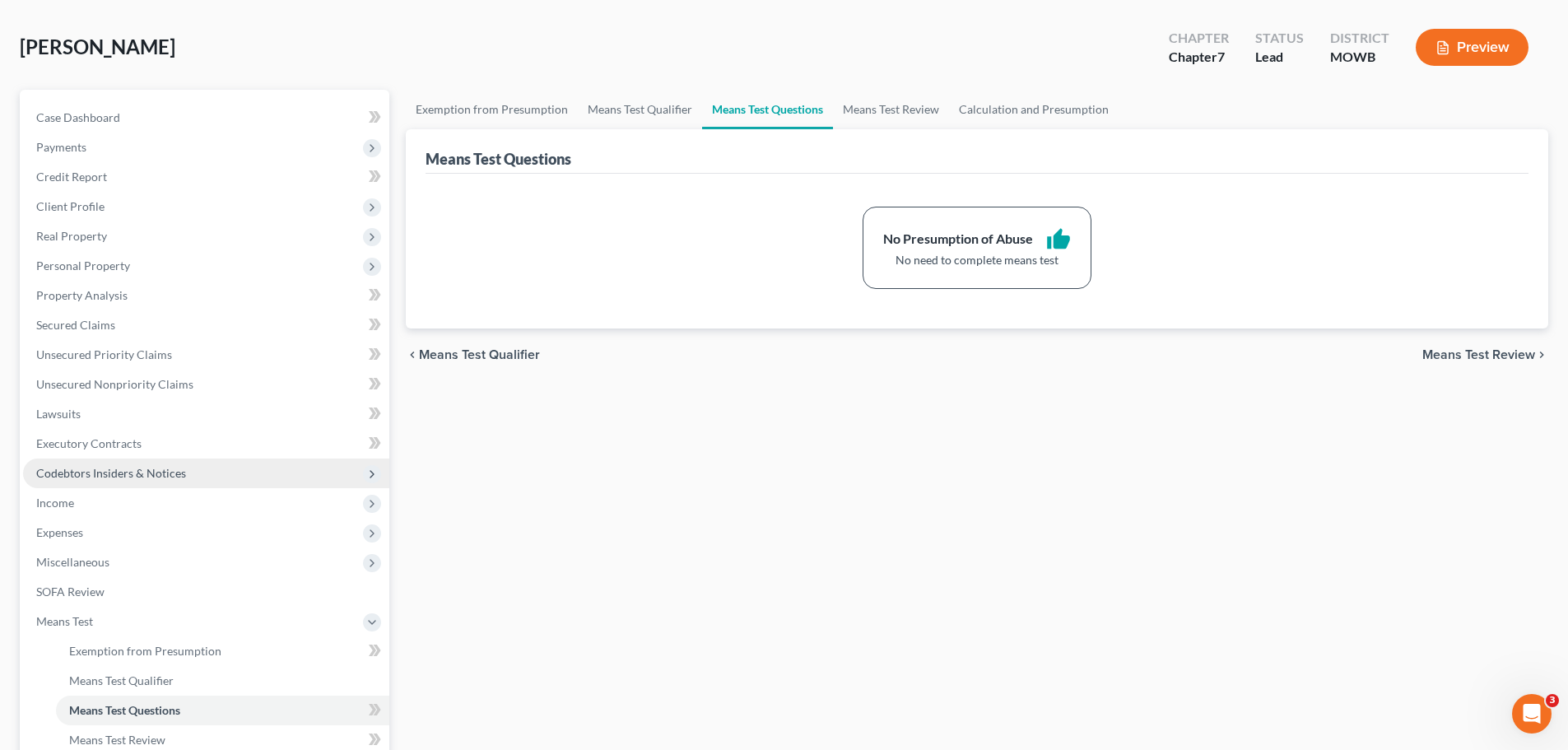
scroll to position [330, 0]
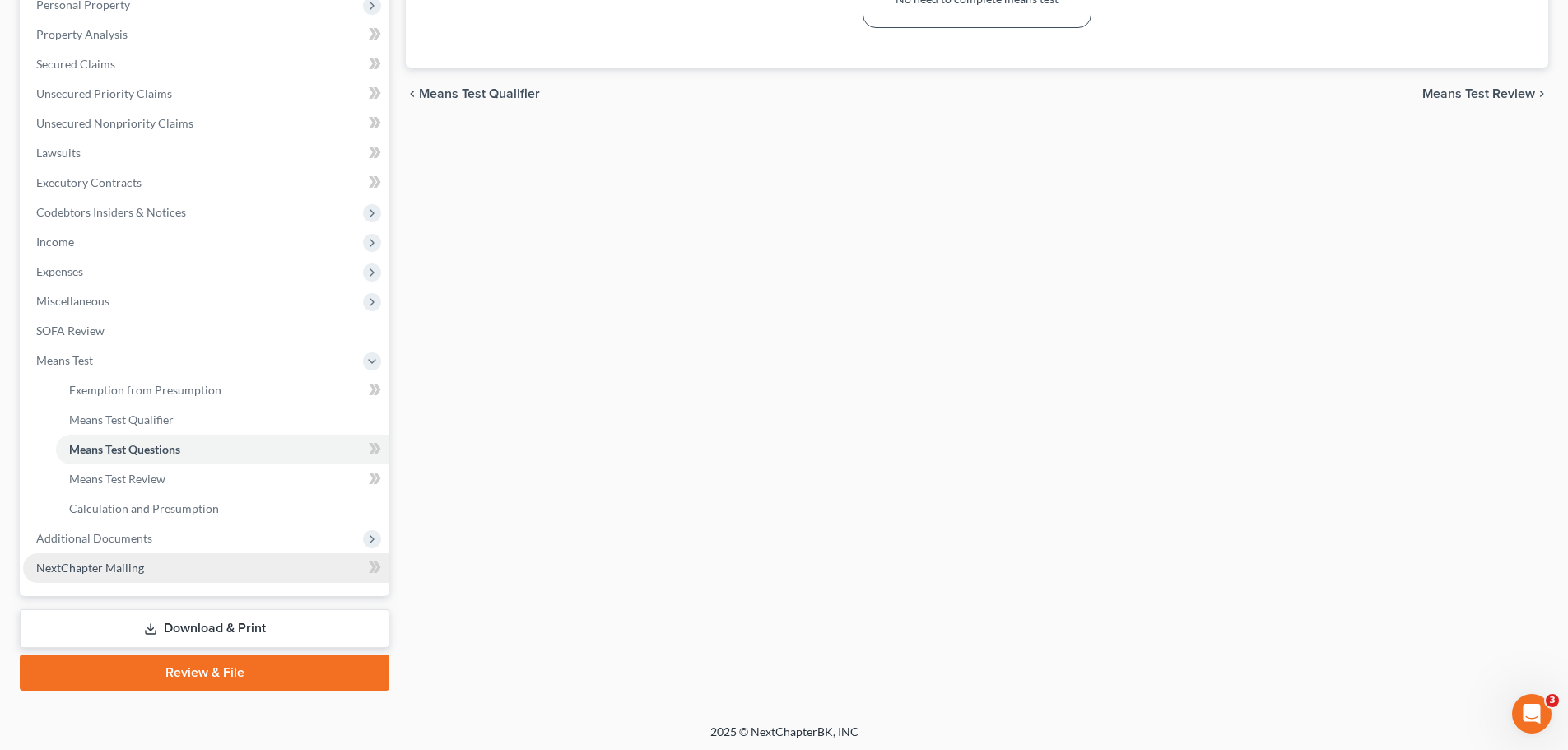
click at [129, 566] on span "NextChapter Mailing" at bounding box center [90, 567] width 108 height 14
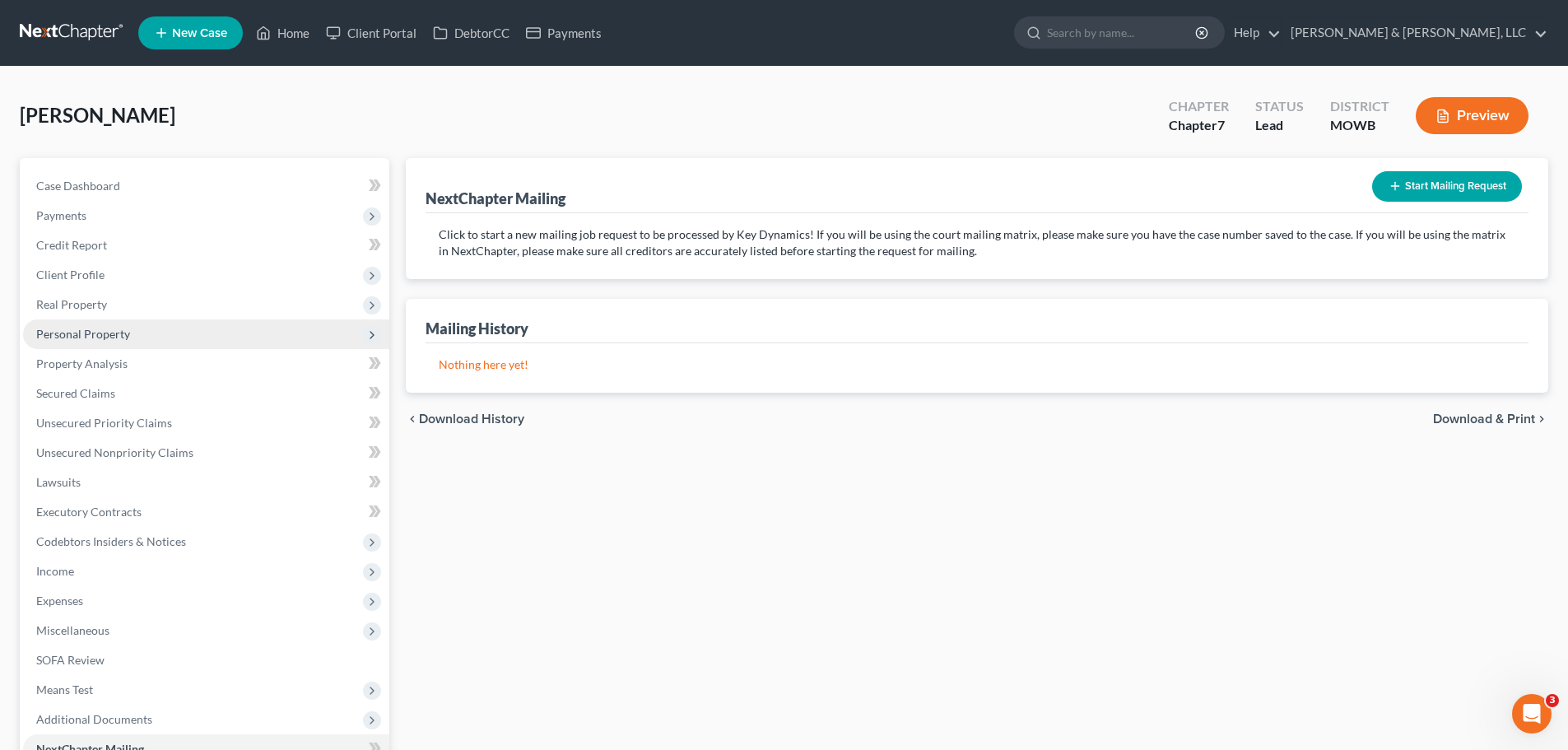
click at [95, 341] on span "Personal Property" at bounding box center [205, 333] width 366 height 29
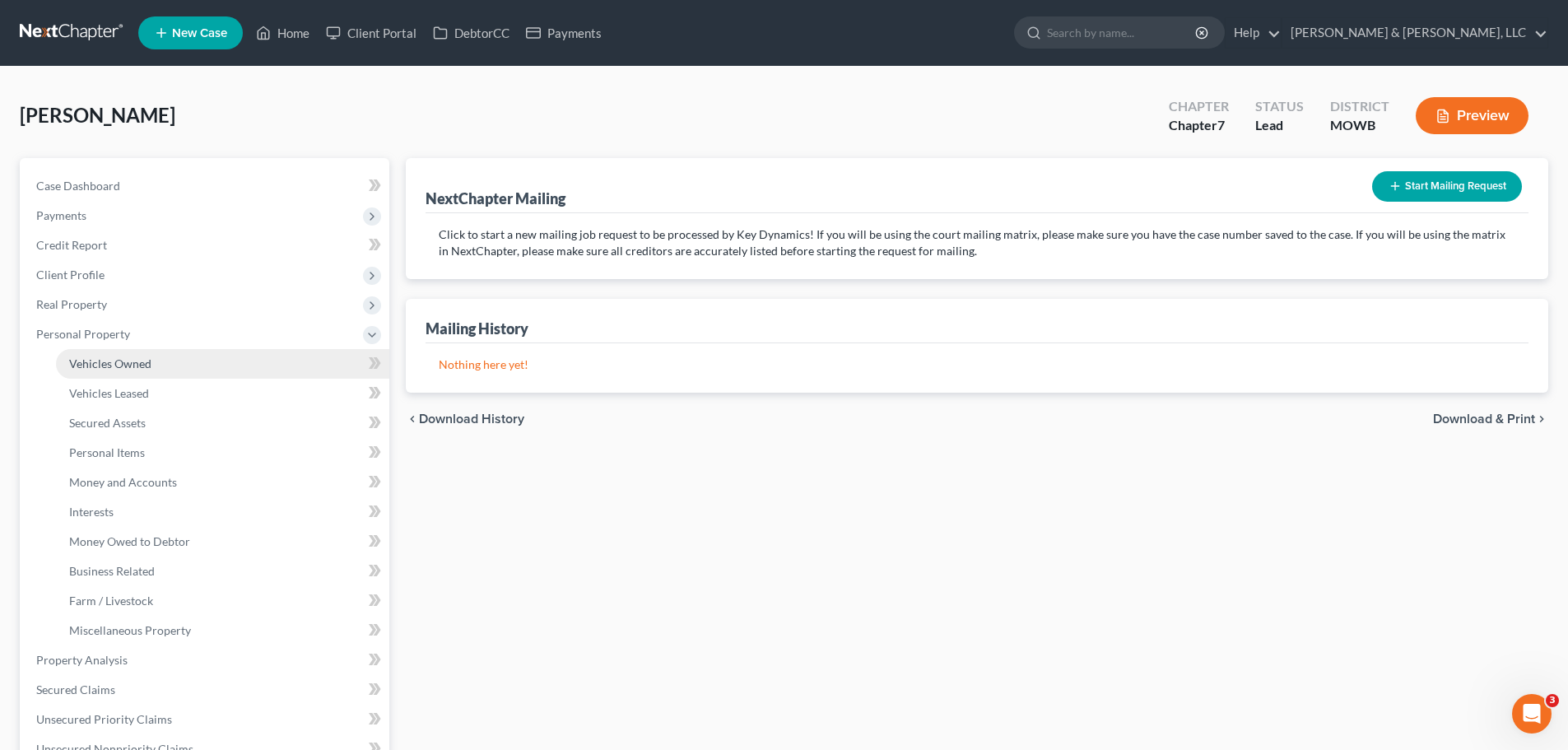
click at [103, 359] on span "Vehicles Owned" at bounding box center [110, 363] width 82 height 14
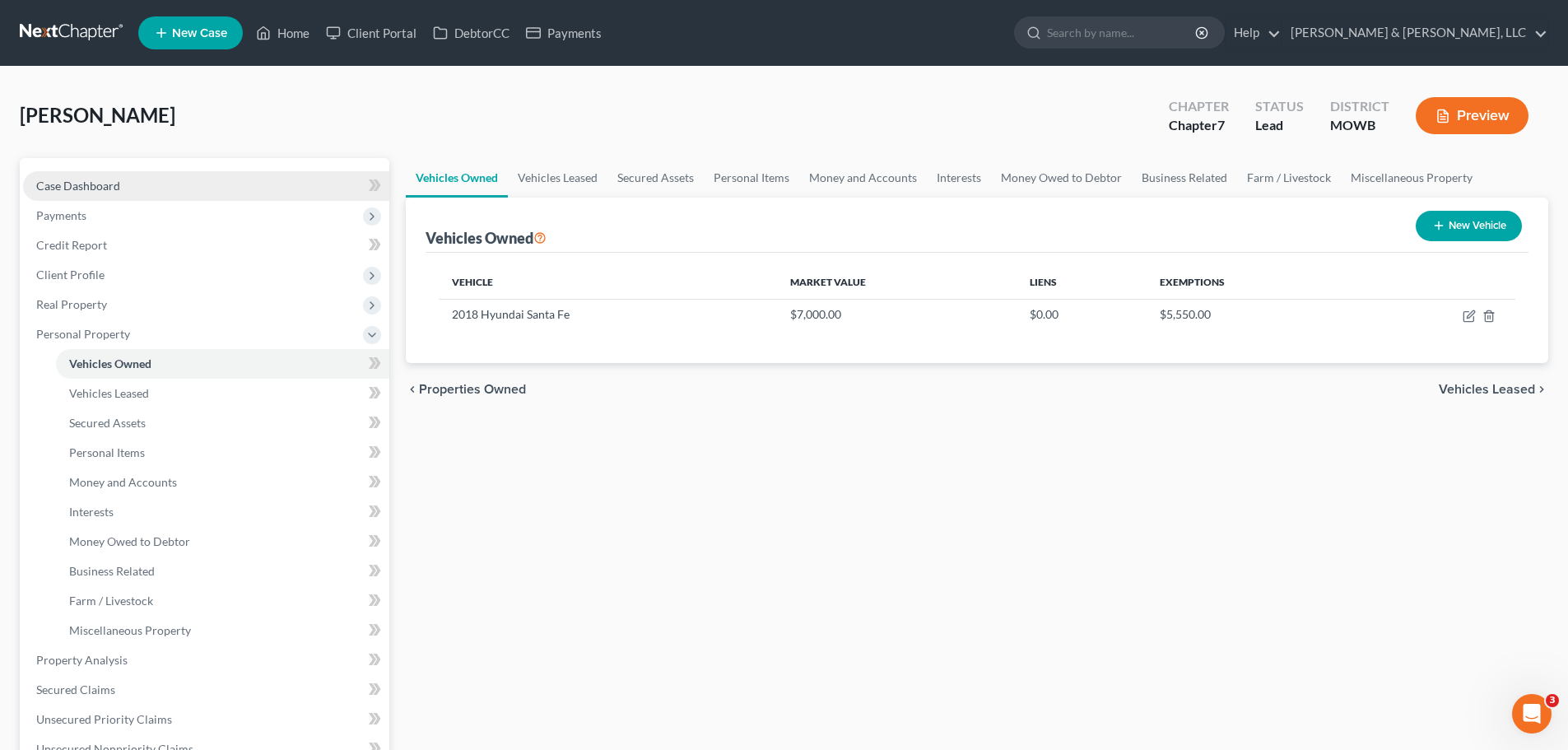
click at [217, 176] on link "Case Dashboard" at bounding box center [205, 186] width 366 height 29
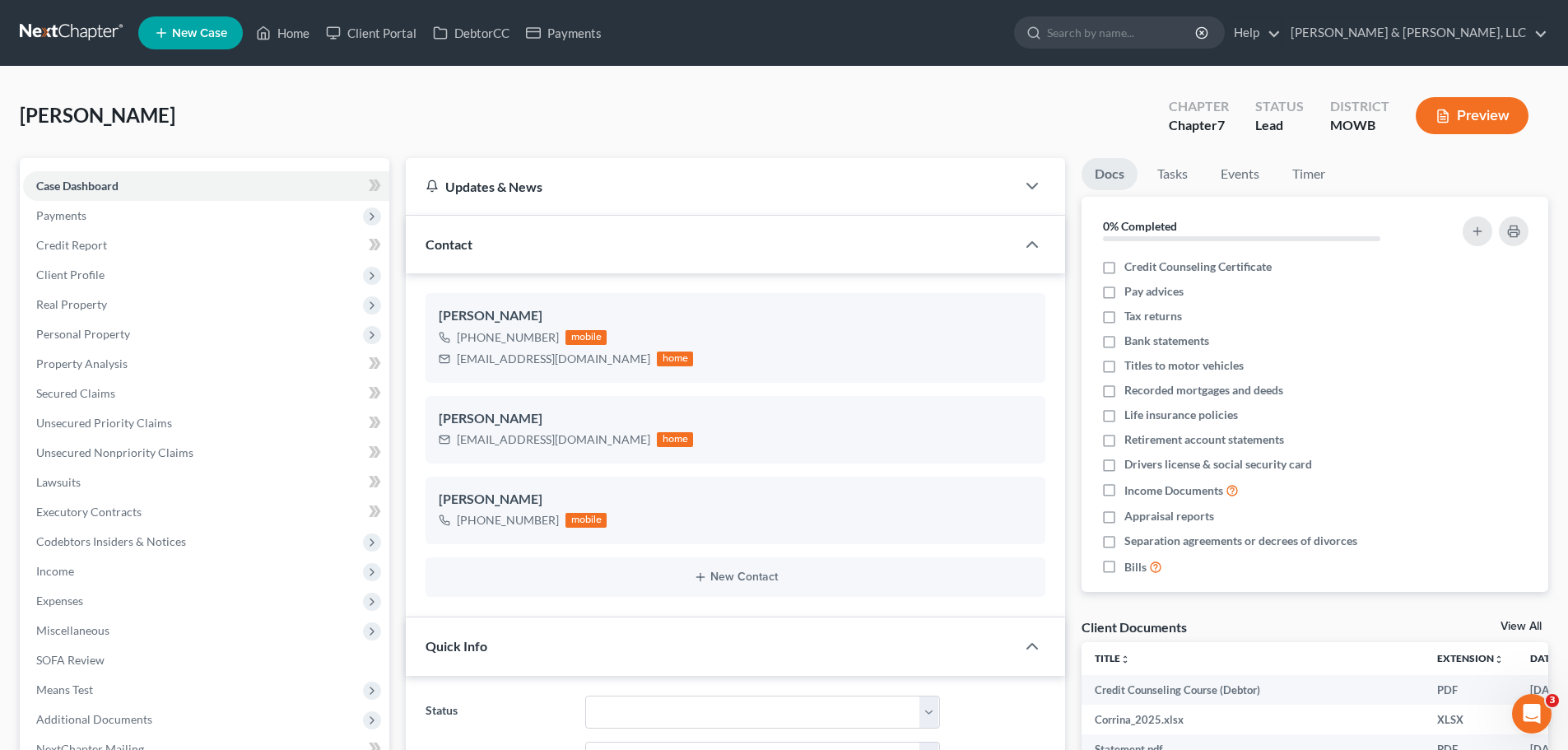
click at [1452, 111] on button "Preview" at bounding box center [1471, 116] width 113 height 37
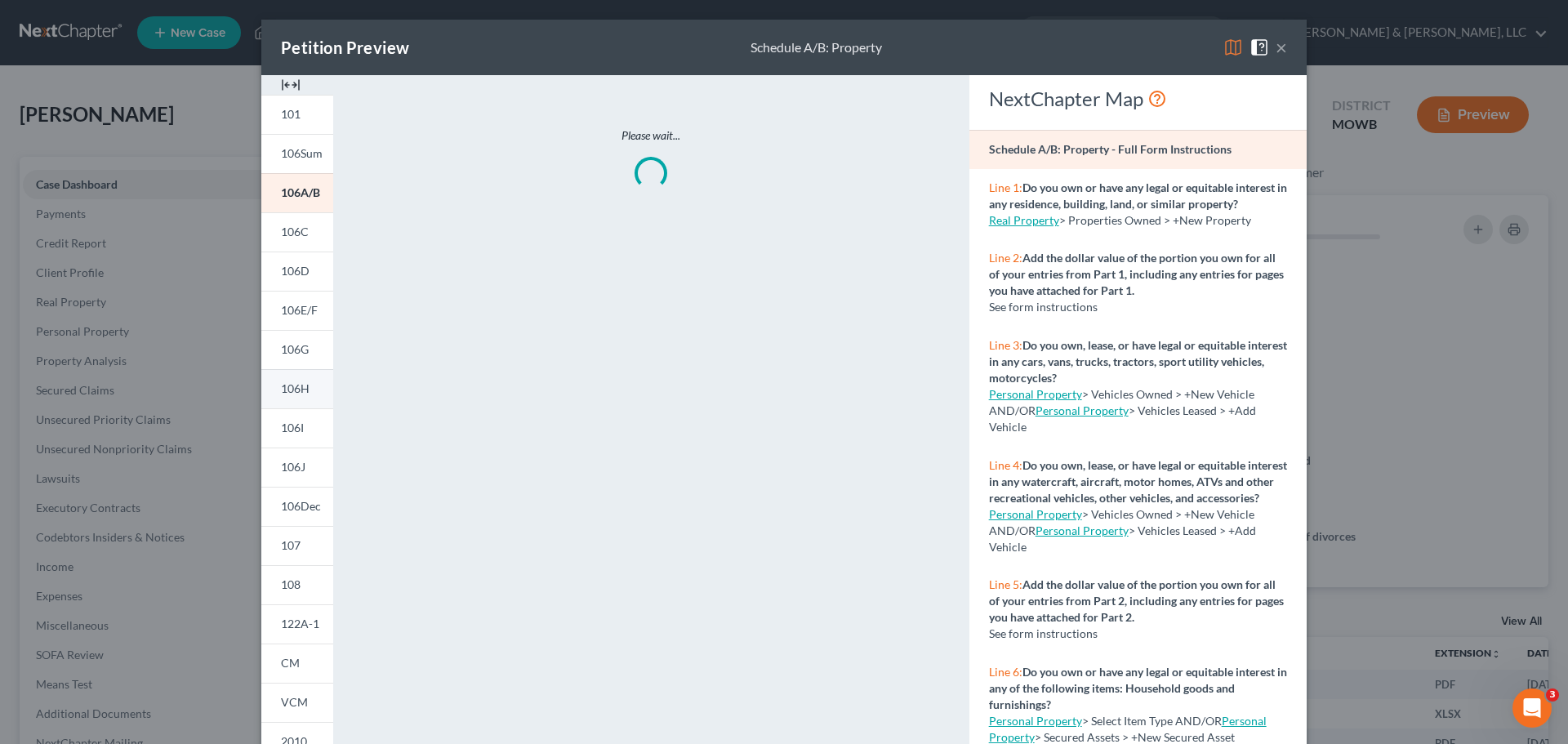
drag, startPoint x: 1226, startPoint y: 52, endPoint x: 389, endPoint y: 478, distance: 939.2
click at [1225, 52] on img at bounding box center [1233, 47] width 20 height 20
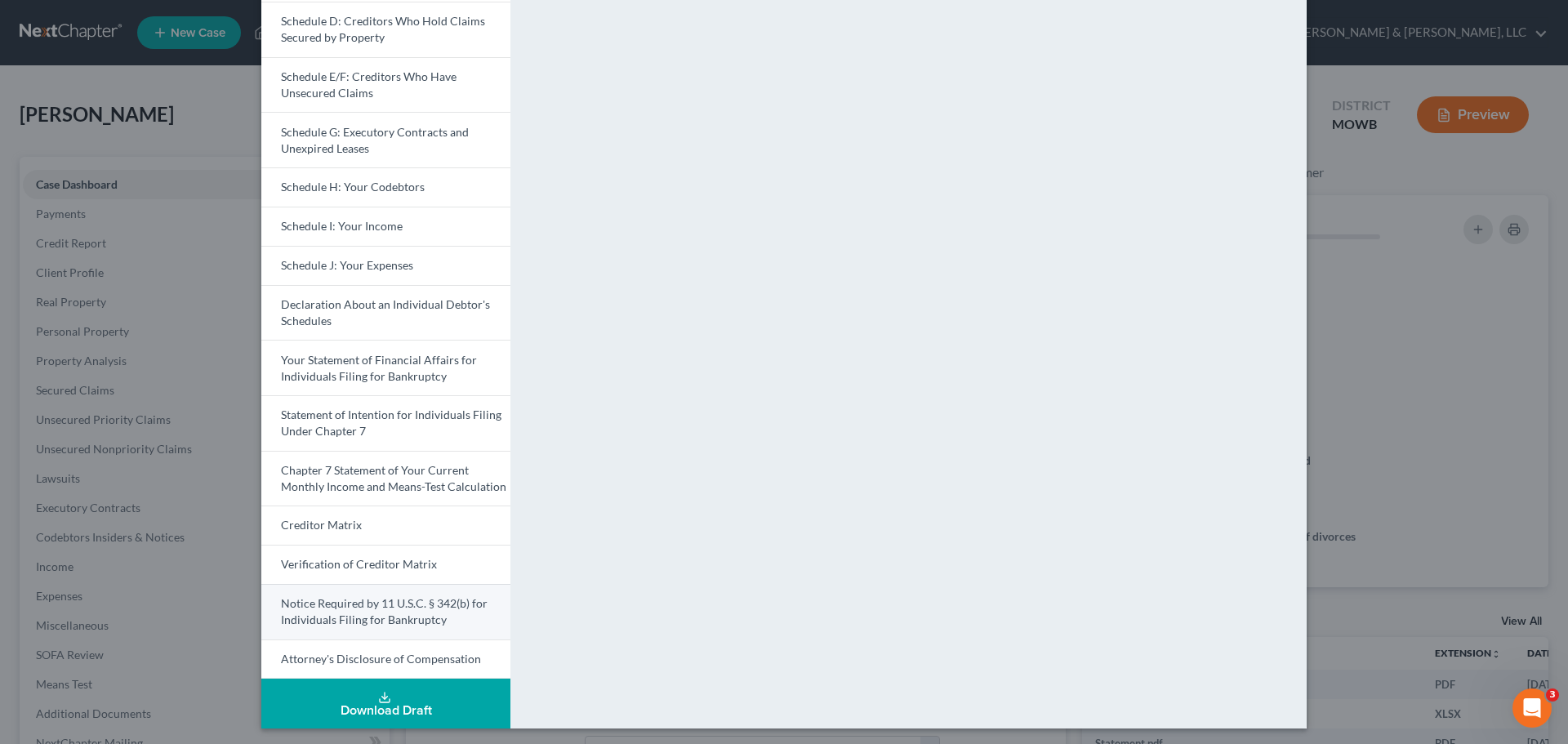
scroll to position [286, 0]
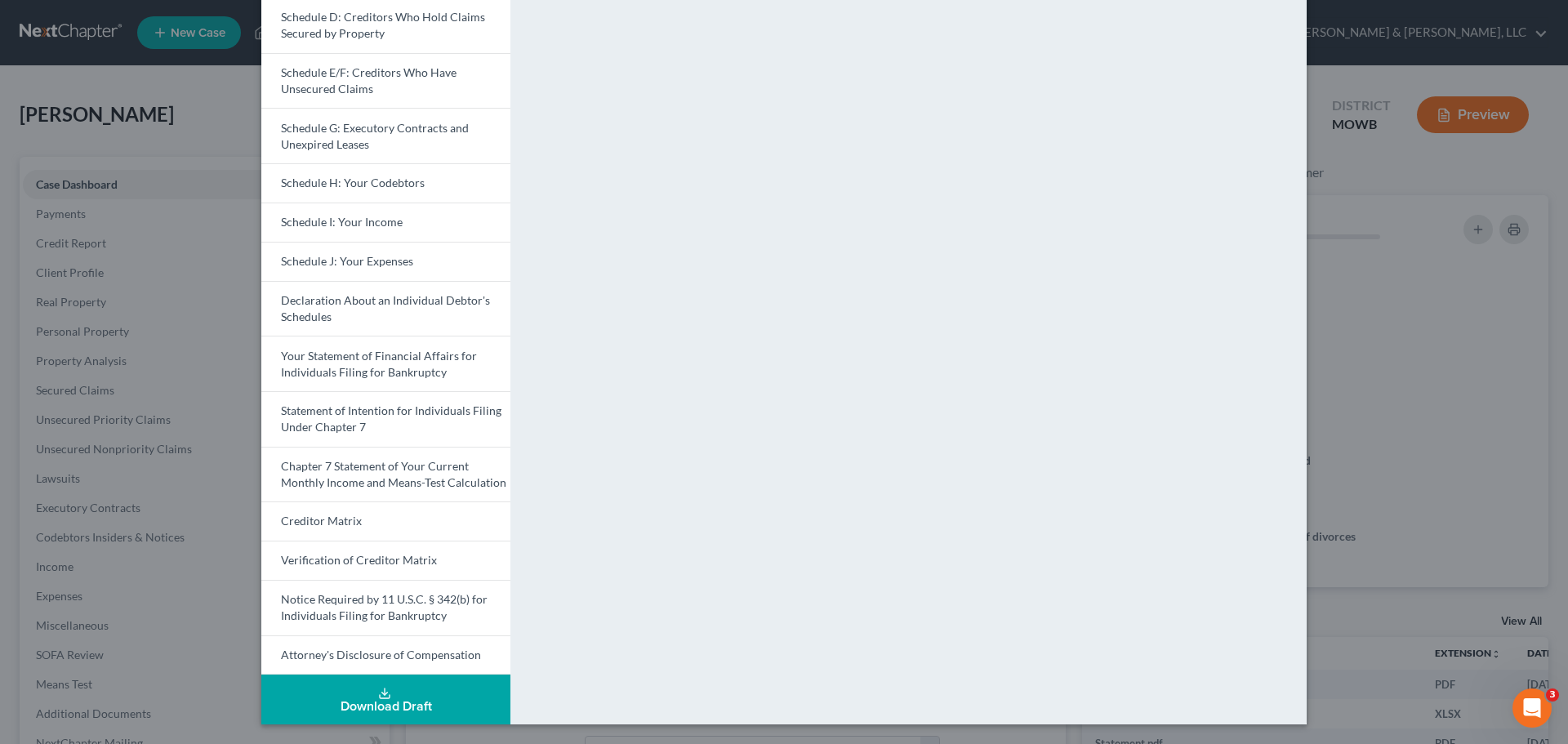
click at [414, 696] on button "Download Draft" at bounding box center [385, 699] width 249 height 50
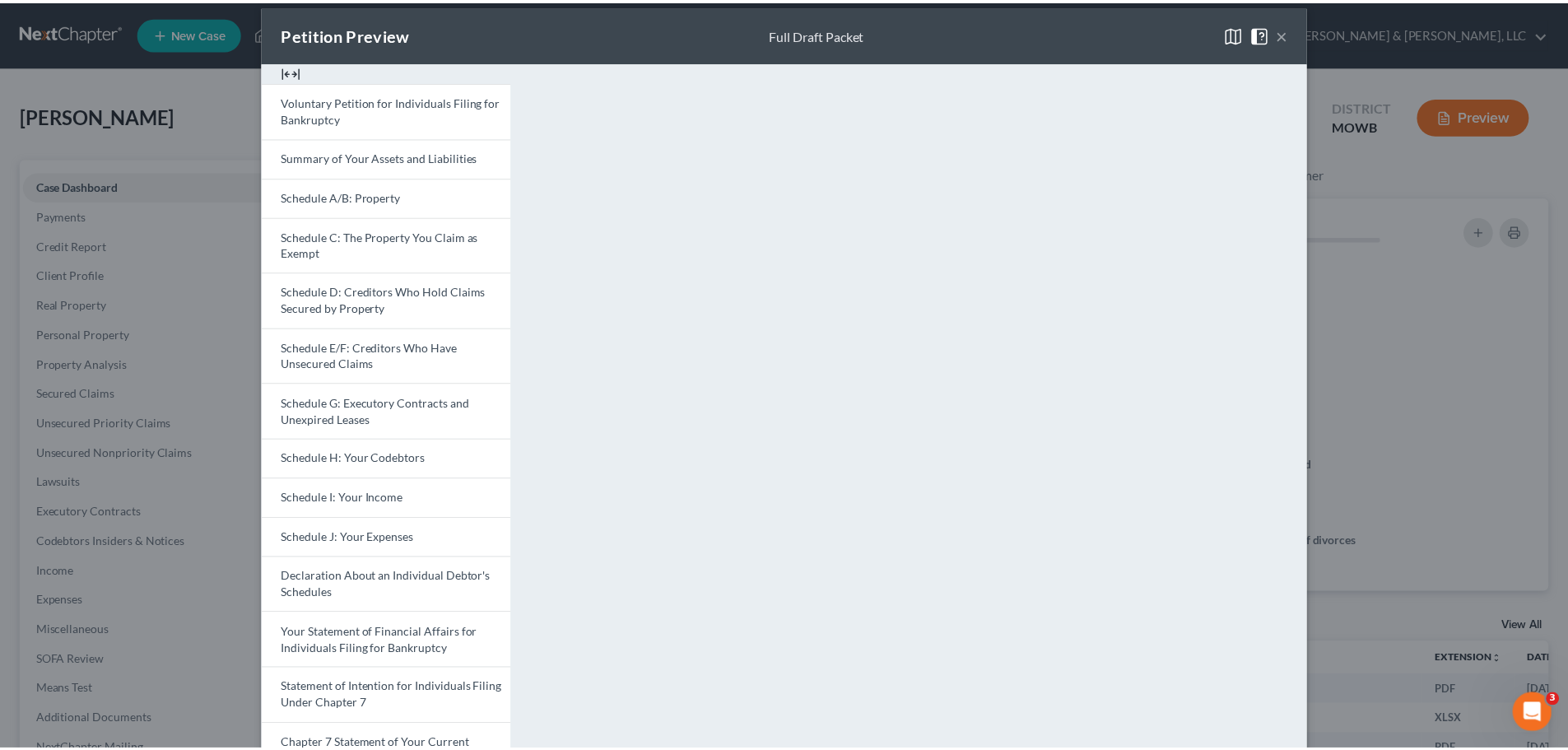
scroll to position [0, 0]
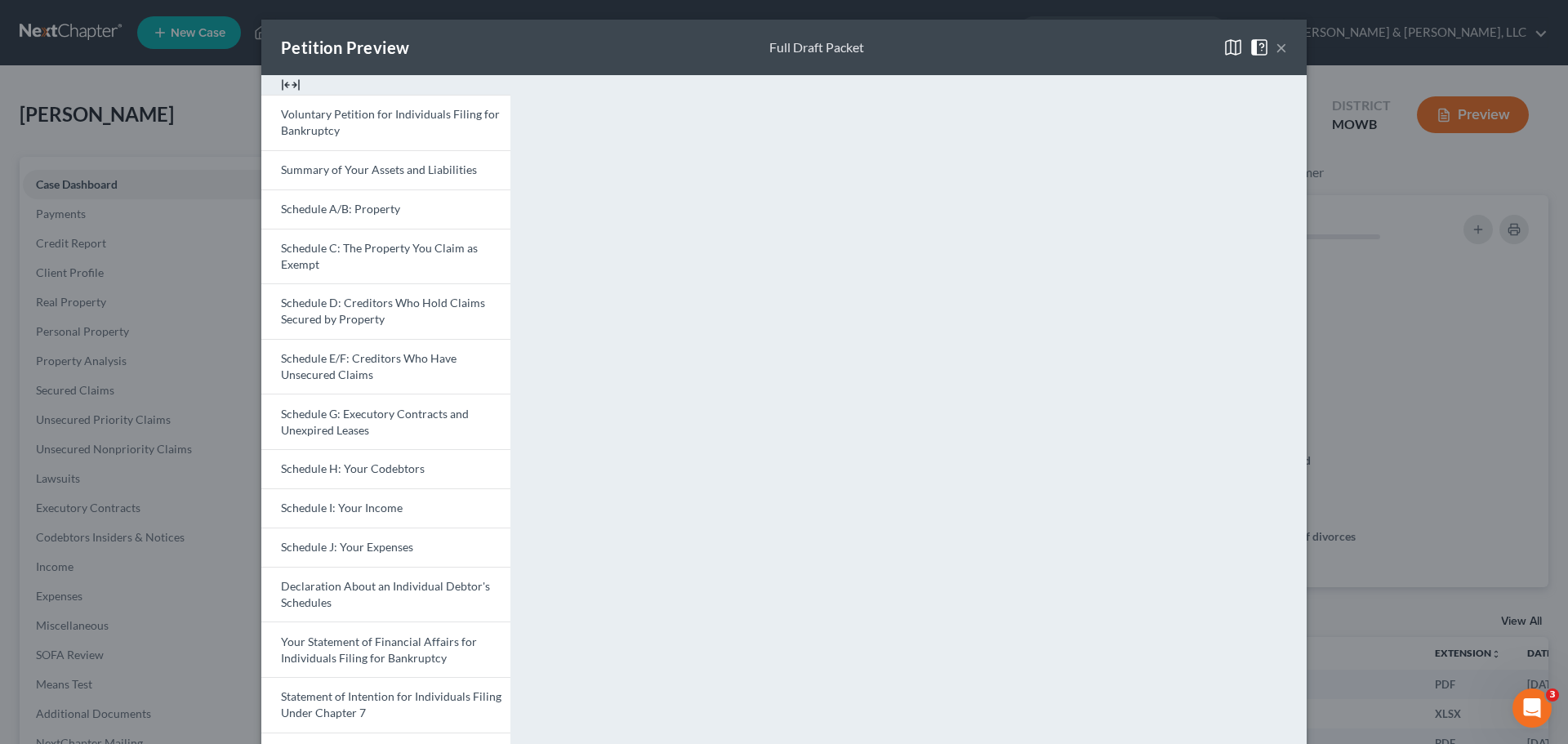
drag, startPoint x: 1275, startPoint y: 48, endPoint x: 820, endPoint y: 89, distance: 456.8
click at [1275, 48] on button "×" at bounding box center [1281, 47] width 11 height 20
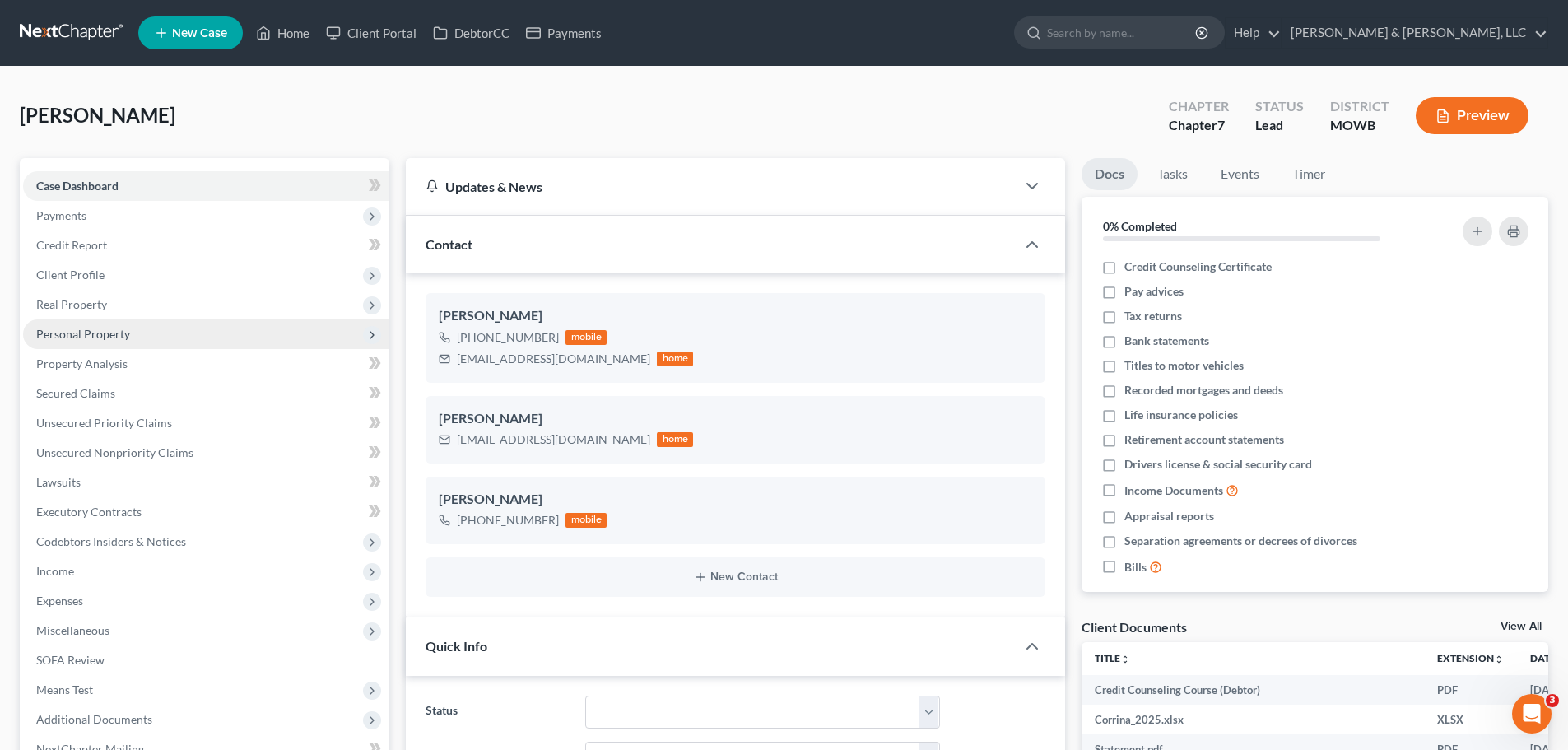
drag, startPoint x: 115, startPoint y: 324, endPoint x: 160, endPoint y: 328, distance: 45.2
click at [115, 324] on span "Personal Property" at bounding box center [205, 333] width 366 height 29
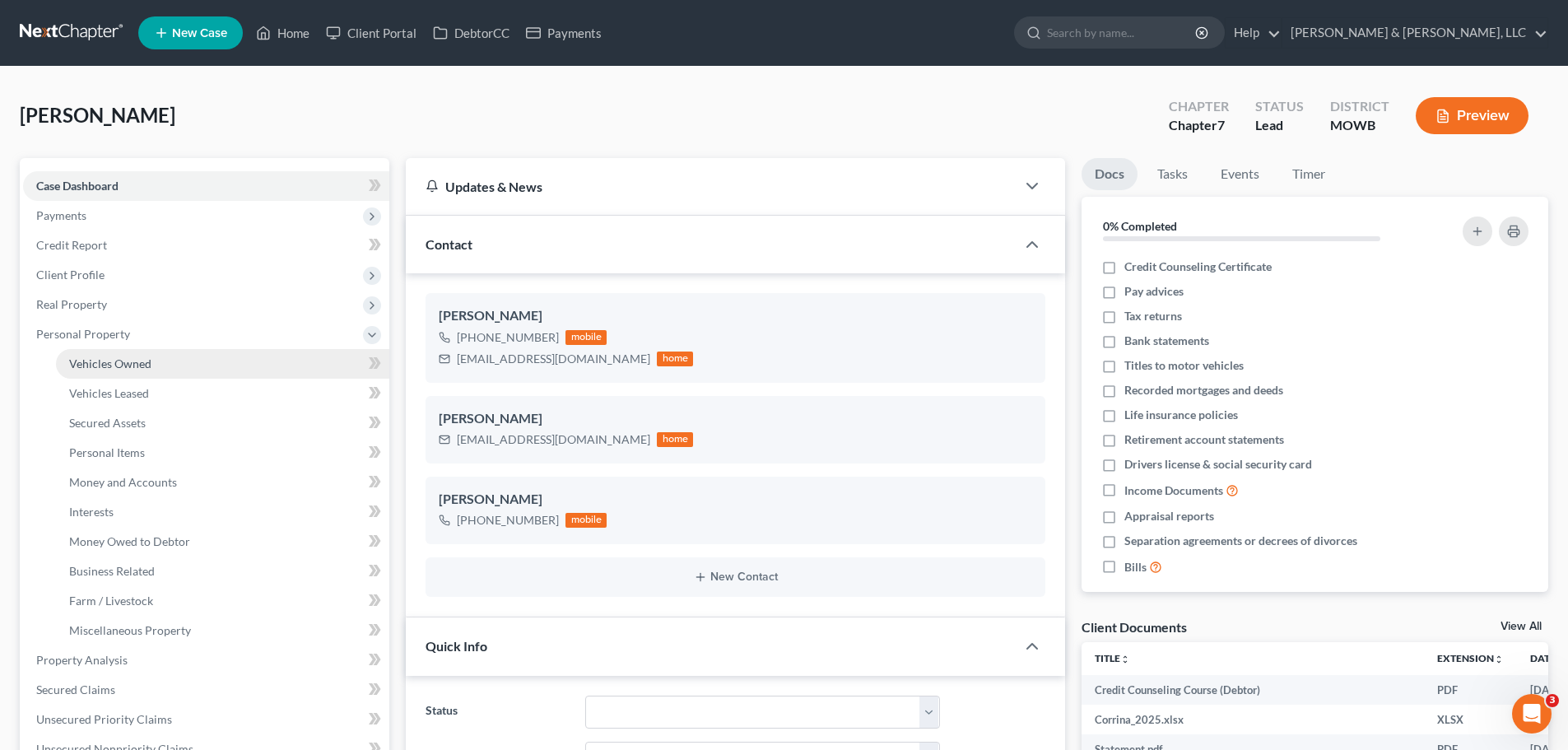
click at [145, 361] on span "Vehicles Owned" at bounding box center [110, 363] width 82 height 14
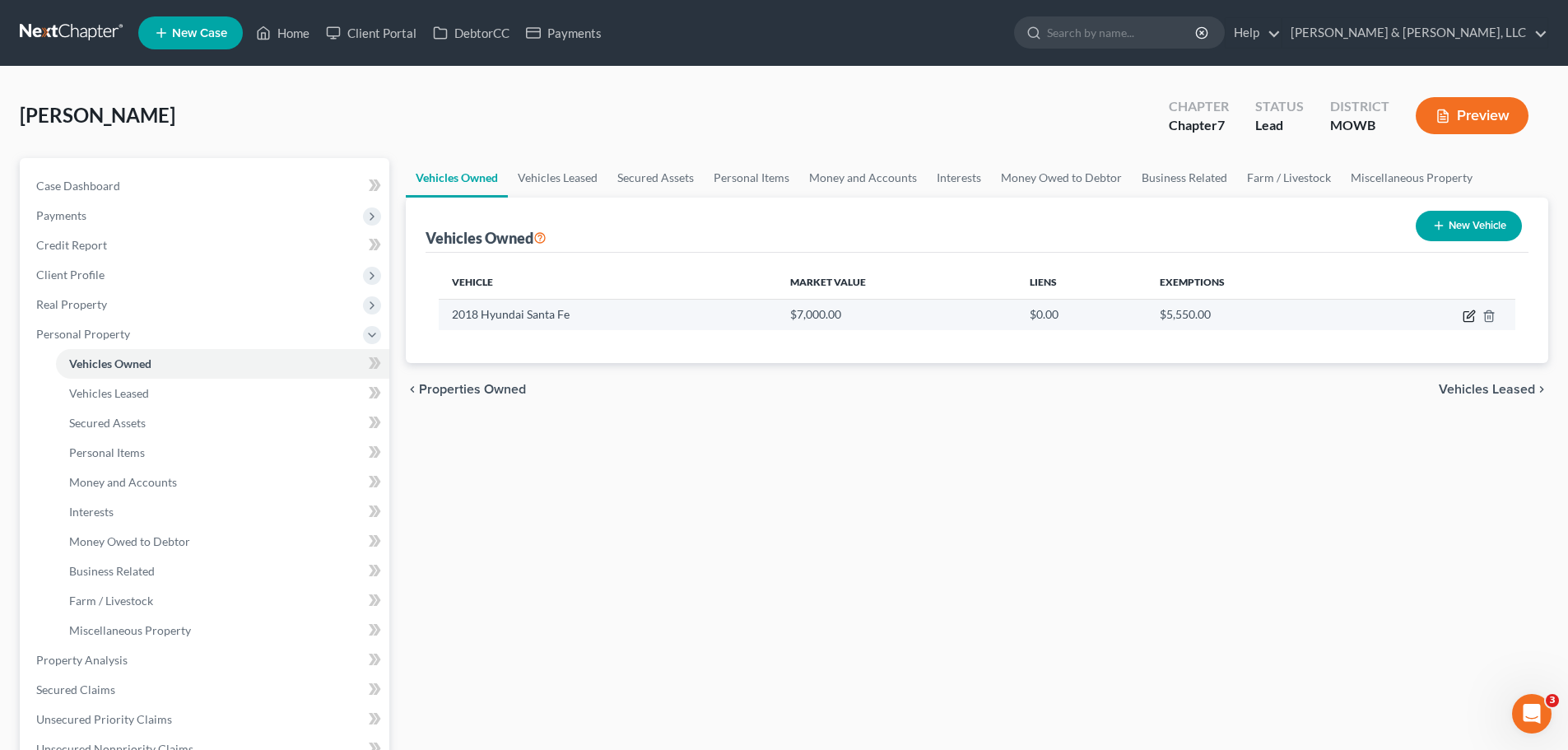
click at [1468, 317] on icon "button" at bounding box center [1469, 316] width 13 height 13
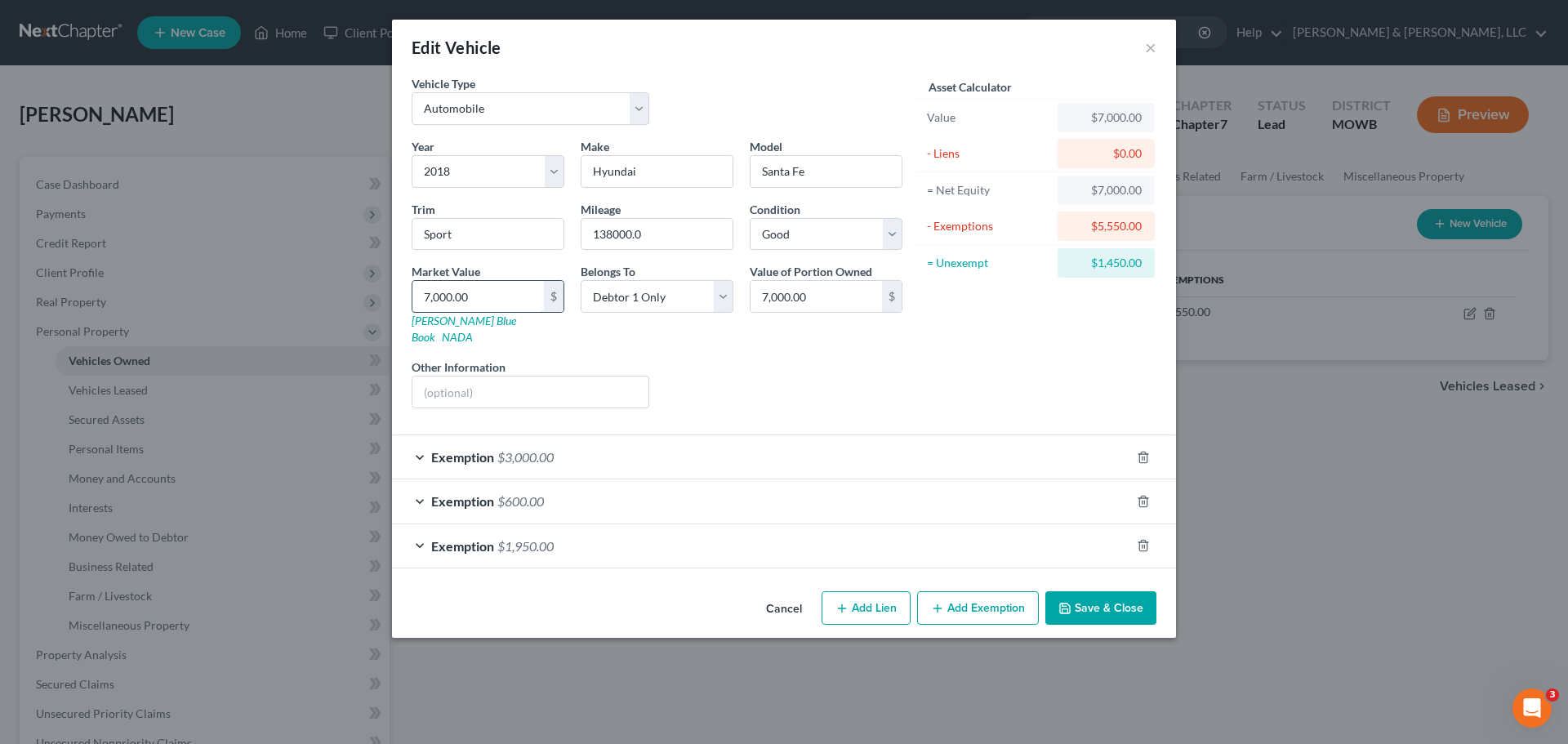
click at [505, 294] on input "7,000.00" at bounding box center [478, 296] width 132 height 31
click at [890, 340] on div "Year Select 2026 2025 2024 2023 2022 2021 2020 2019 2018 2017 2016 2015 2014 20…" at bounding box center [657, 280] width 507 height 284
drag, startPoint x: 1094, startPoint y: 583, endPoint x: 1053, endPoint y: 400, distance: 187.5
click at [1094, 591] on button "Save & Close" at bounding box center [1100, 608] width 111 height 35
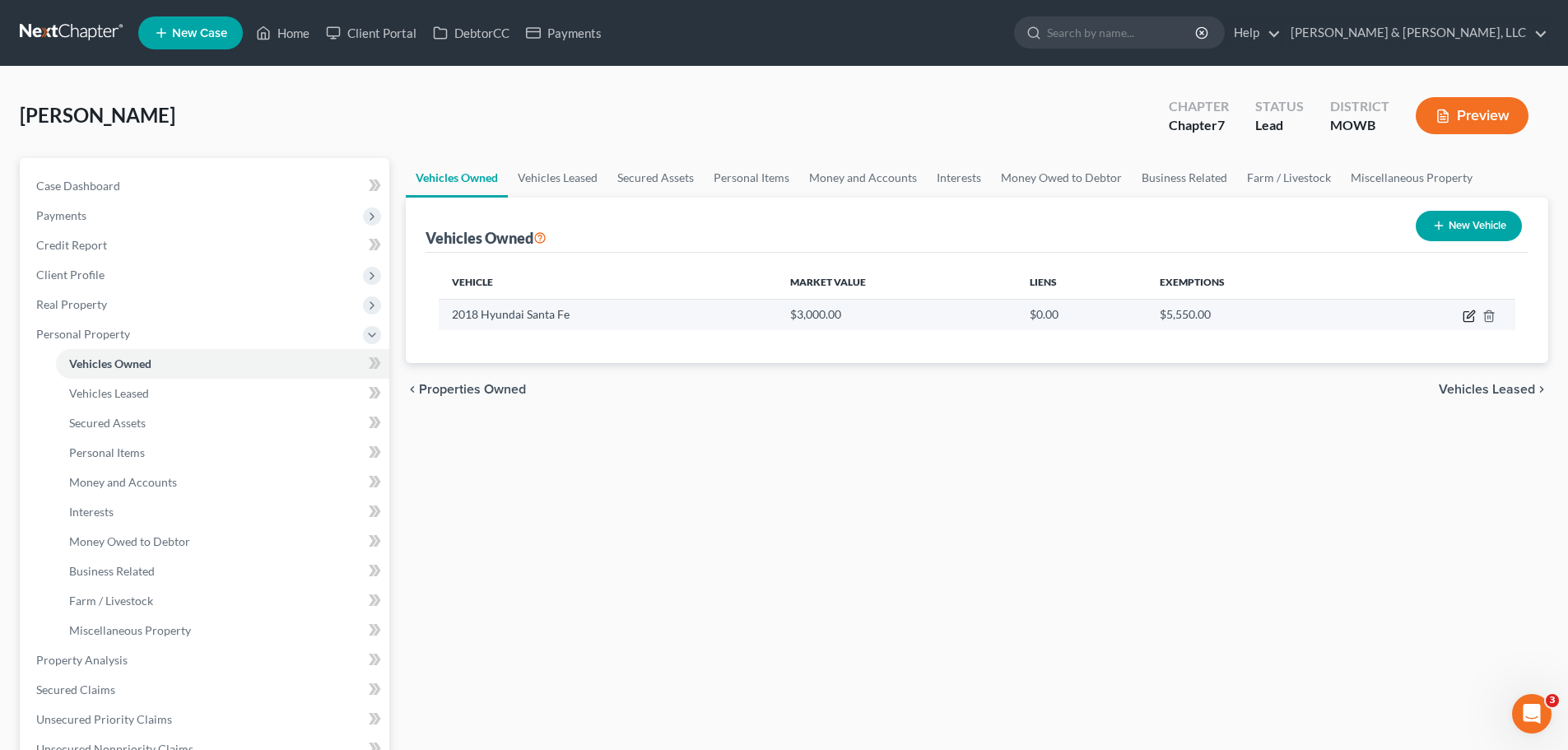
click at [1468, 313] on icon "button" at bounding box center [1469, 316] width 13 height 13
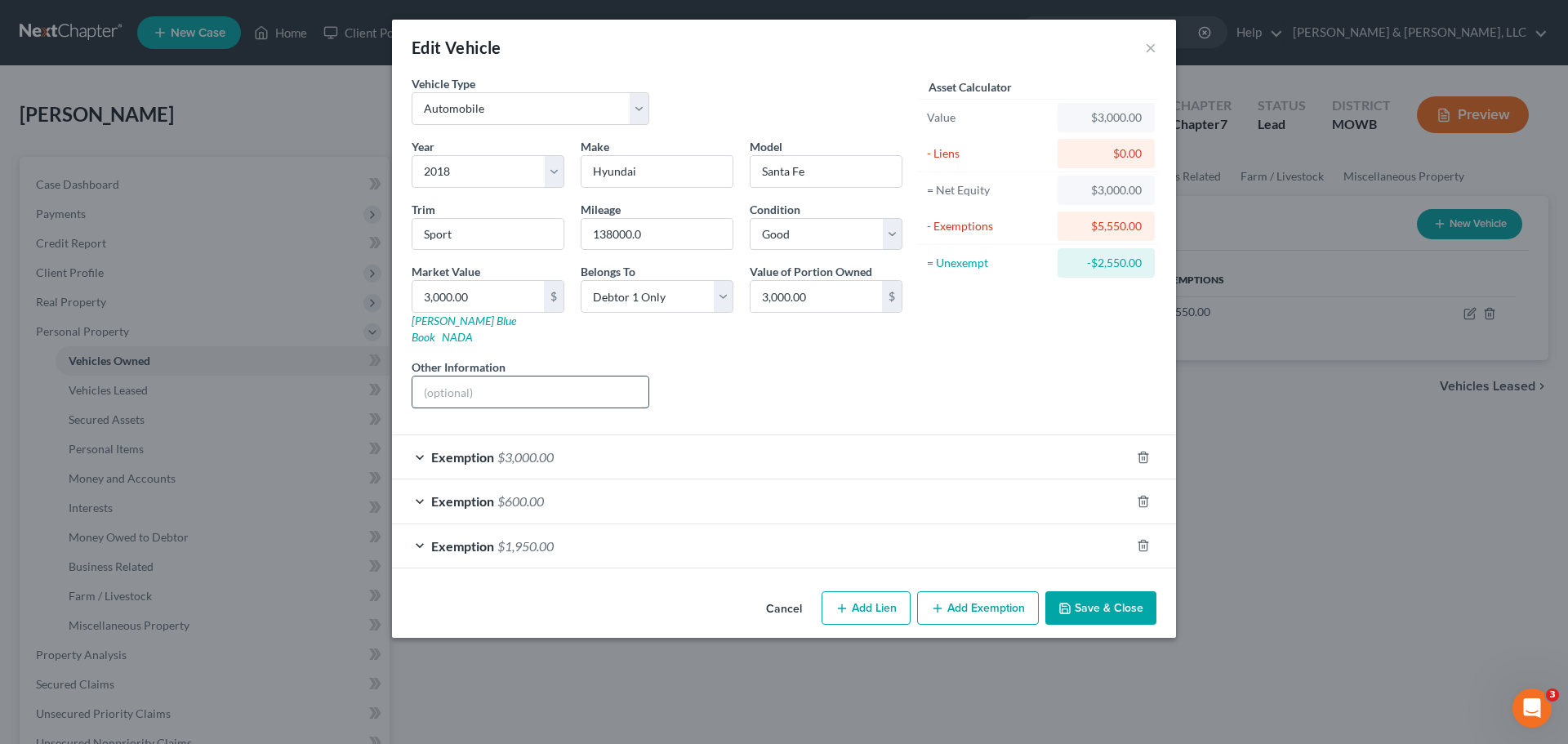
click at [530, 377] on input "text" at bounding box center [530, 392] width 236 height 31
click at [1077, 596] on button "Save & Close" at bounding box center [1100, 608] width 111 height 35
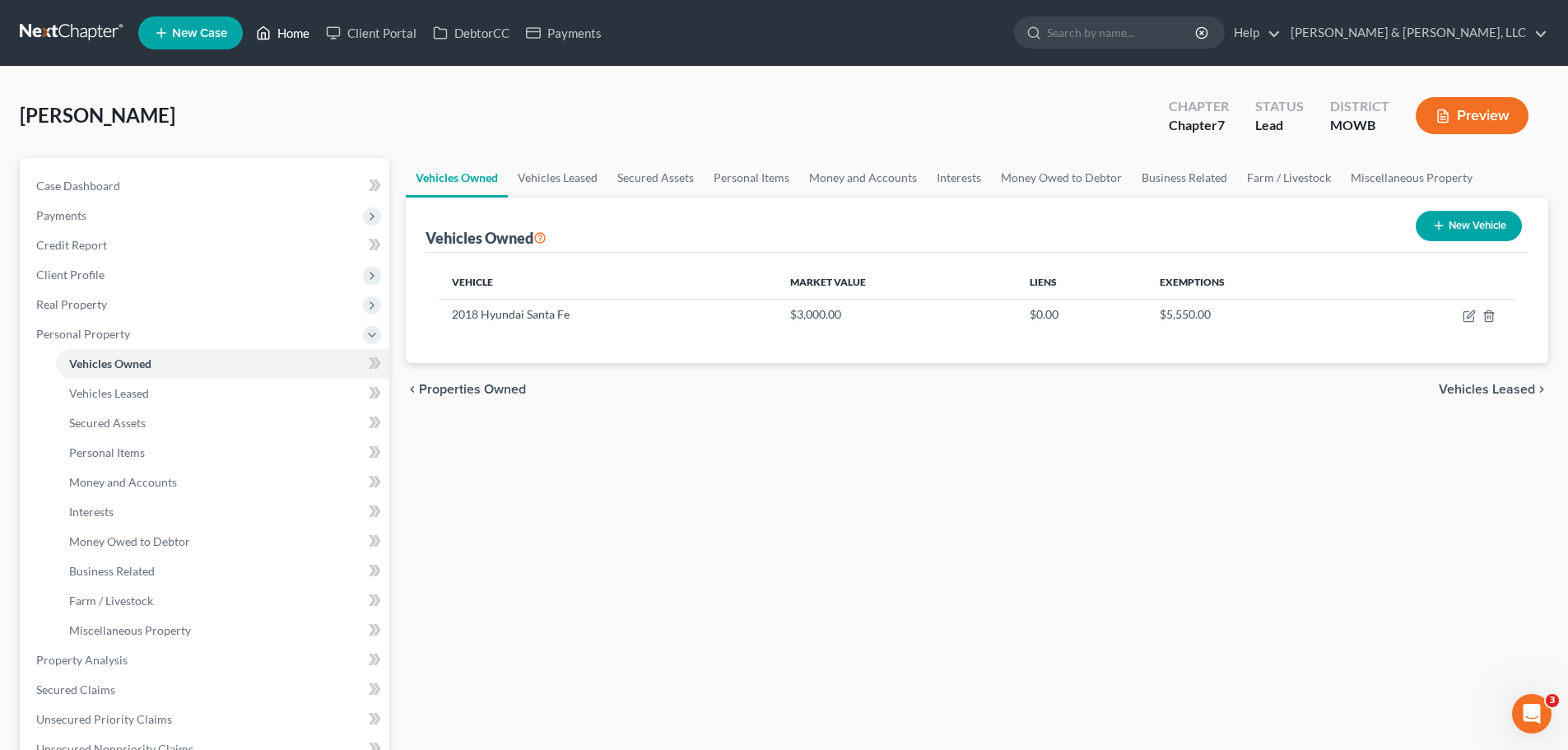
drag, startPoint x: 295, startPoint y: 31, endPoint x: 215, endPoint y: 3, distance: 84.8
click at [295, 31] on link "Home" at bounding box center [283, 32] width 70 height 29
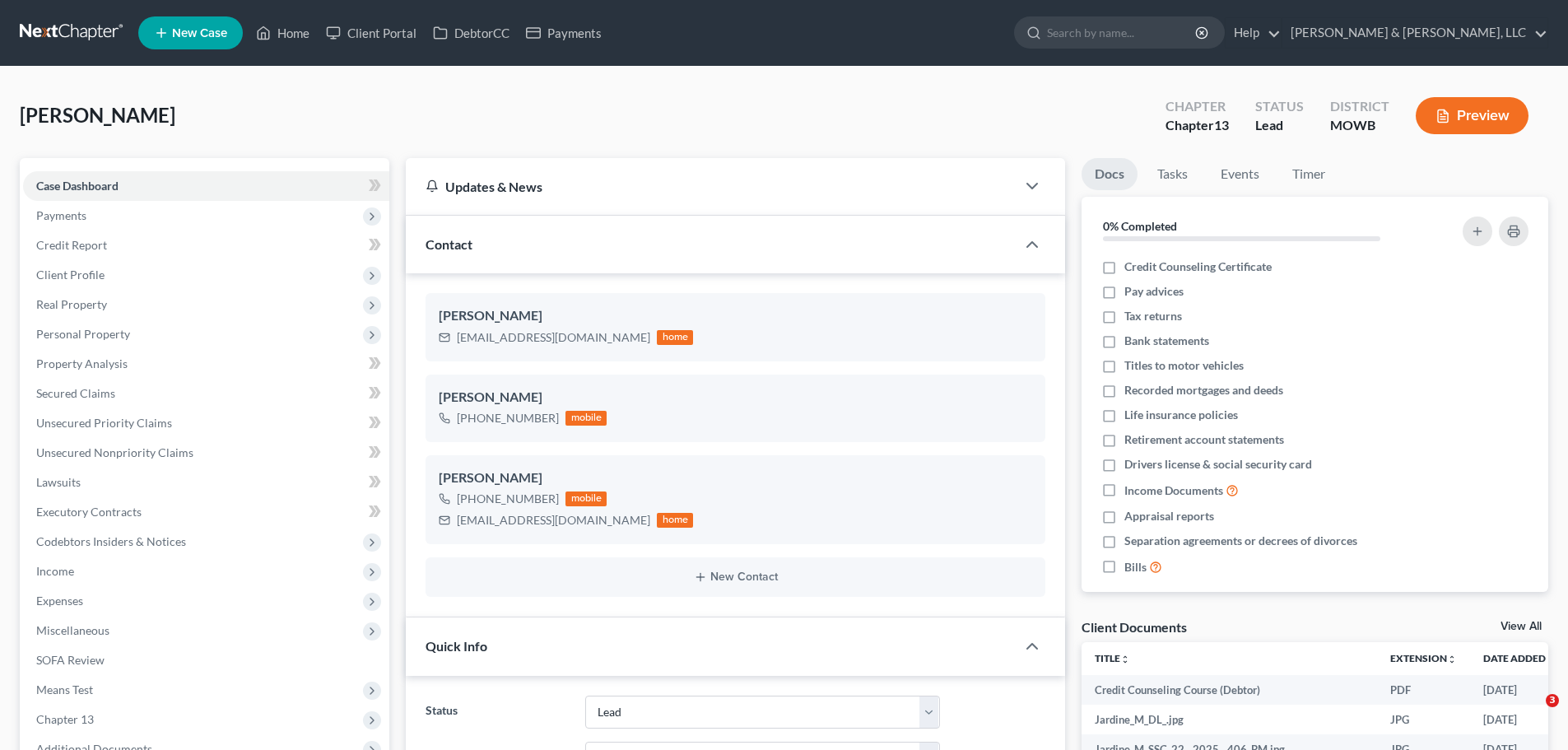
select select "8"
select select "6"
select select "8"
select select "6"
drag, startPoint x: 115, startPoint y: 419, endPoint x: 312, endPoint y: 428, distance: 197.2
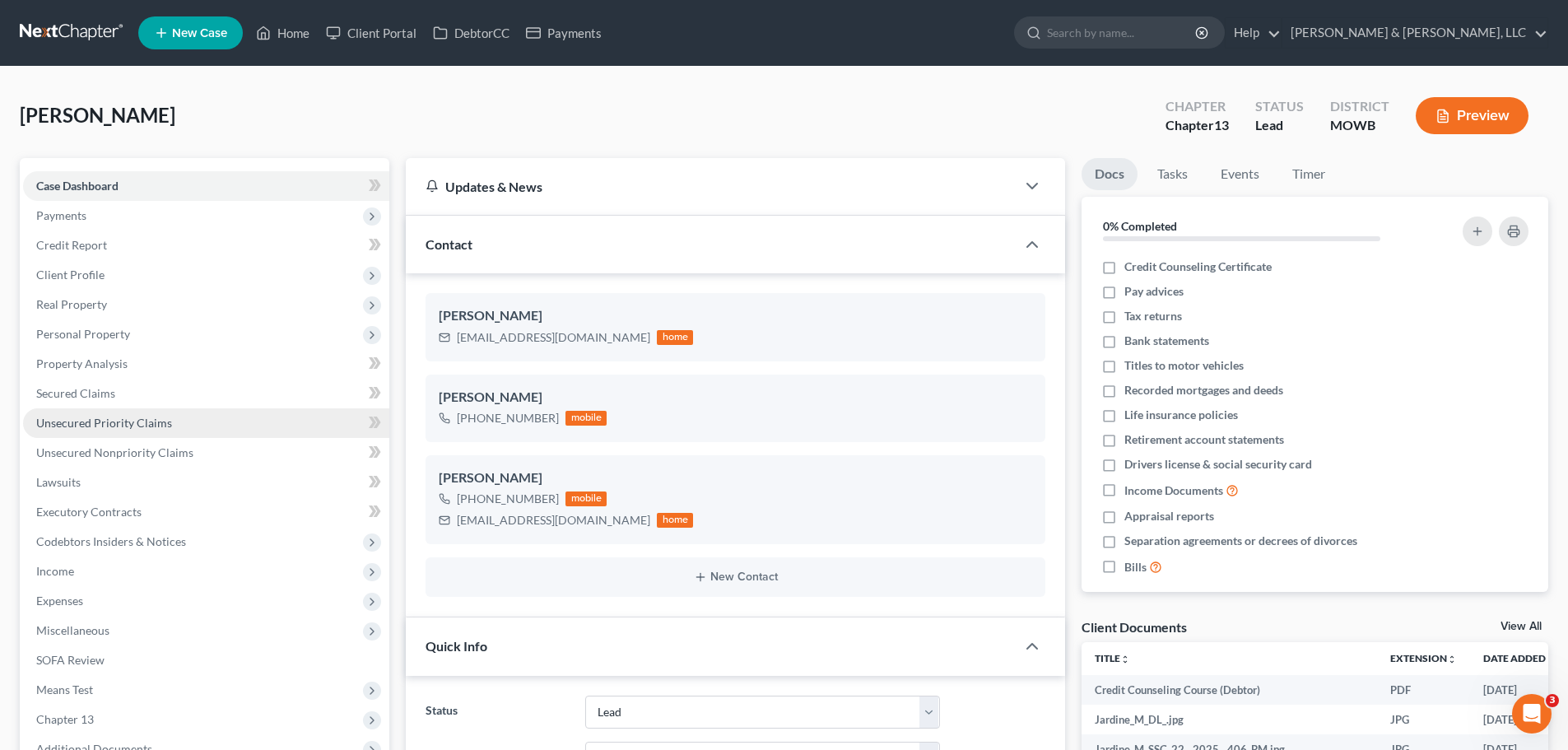
click at [115, 419] on span "Unsecured Priority Claims" at bounding box center [103, 422] width 135 height 14
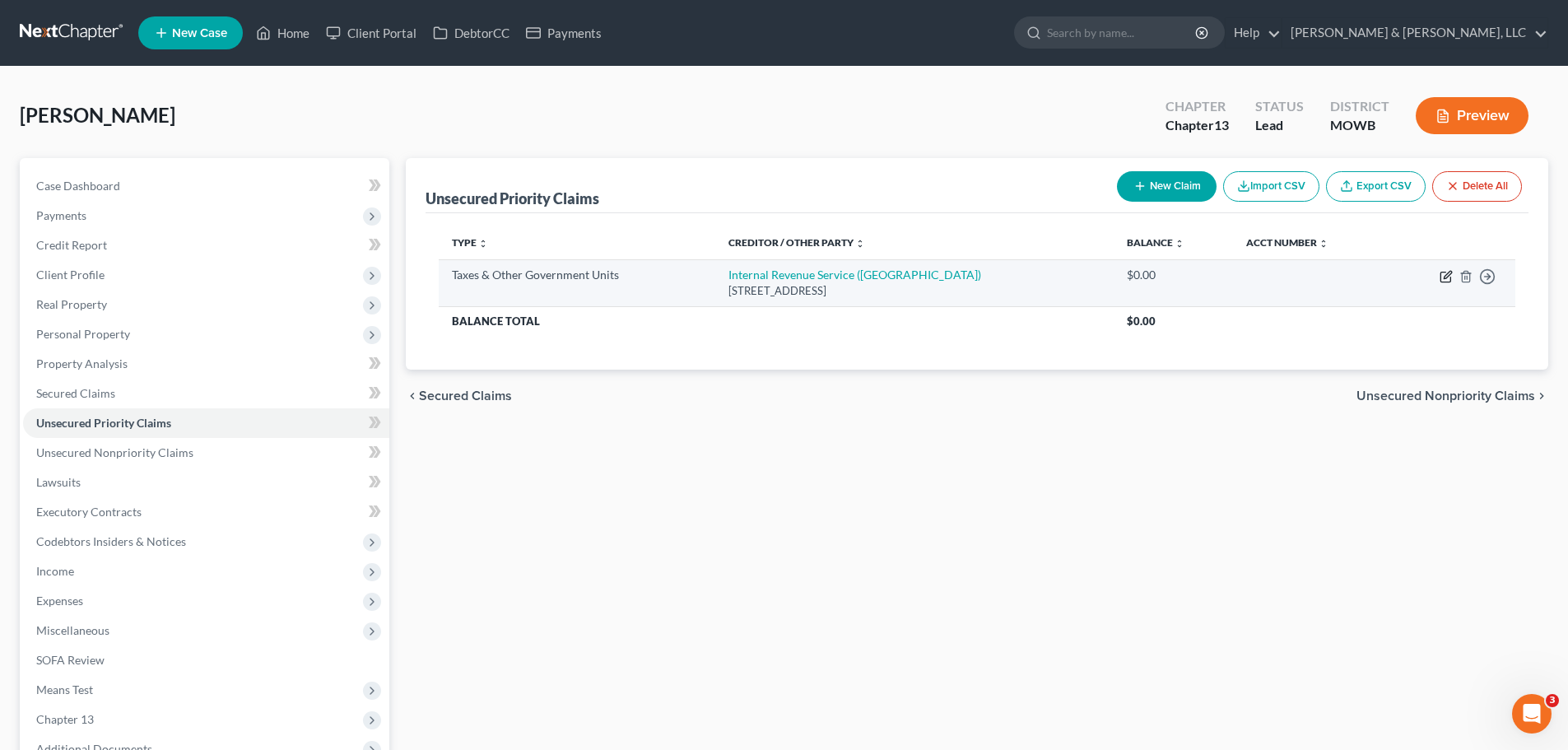
click at [1449, 275] on icon "button" at bounding box center [1447, 275] width 8 height 8
select select "0"
select select "39"
select select "0"
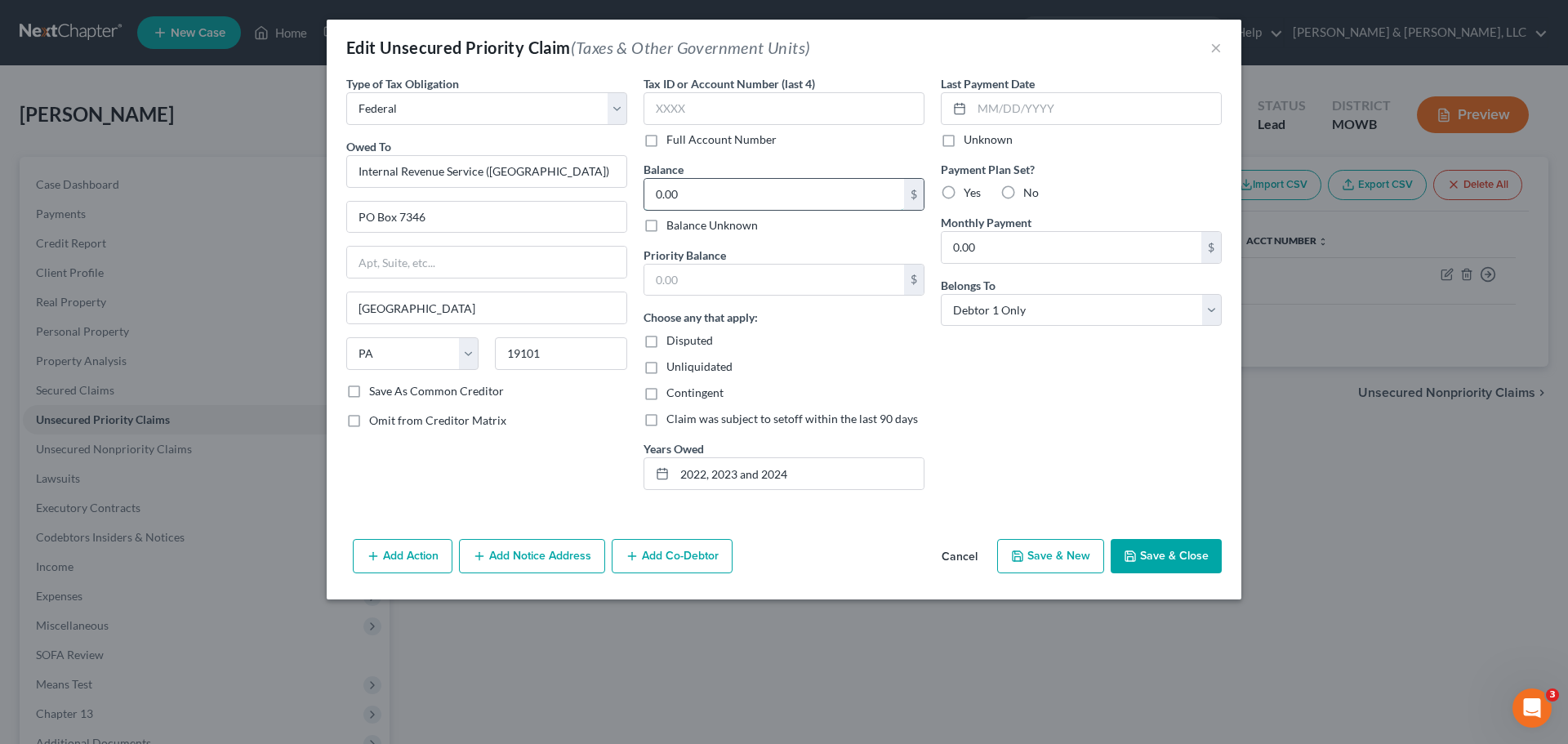
click at [726, 196] on input "0.00" at bounding box center [774, 194] width 259 height 31
type input "5,000"
click at [735, 272] on input "text" at bounding box center [774, 280] width 259 height 31
type input "5,000"
click at [1126, 555] on icon "button" at bounding box center [1130, 556] width 9 height 9
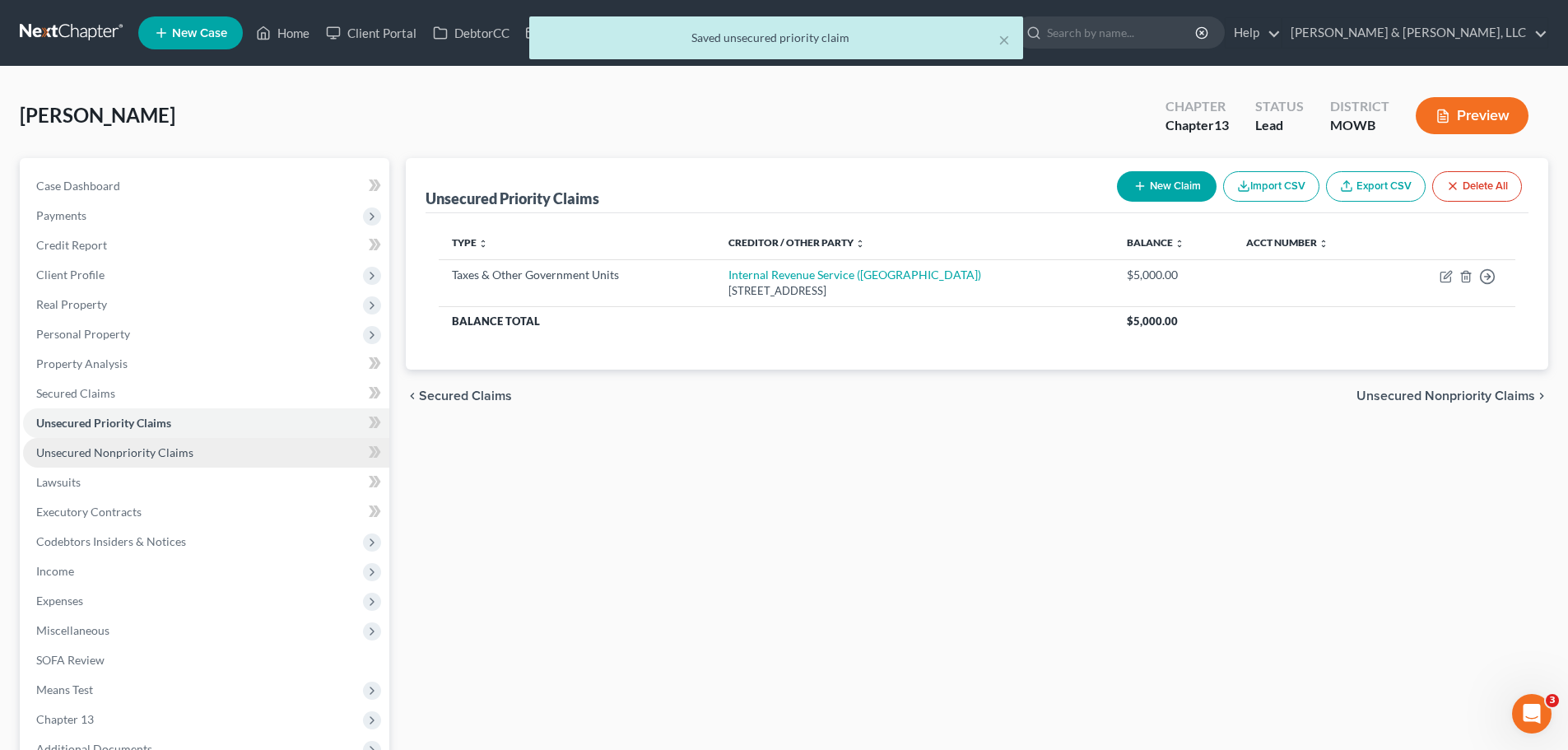
click at [104, 443] on link "Unsecured Nonpriority Claims" at bounding box center [205, 452] width 366 height 29
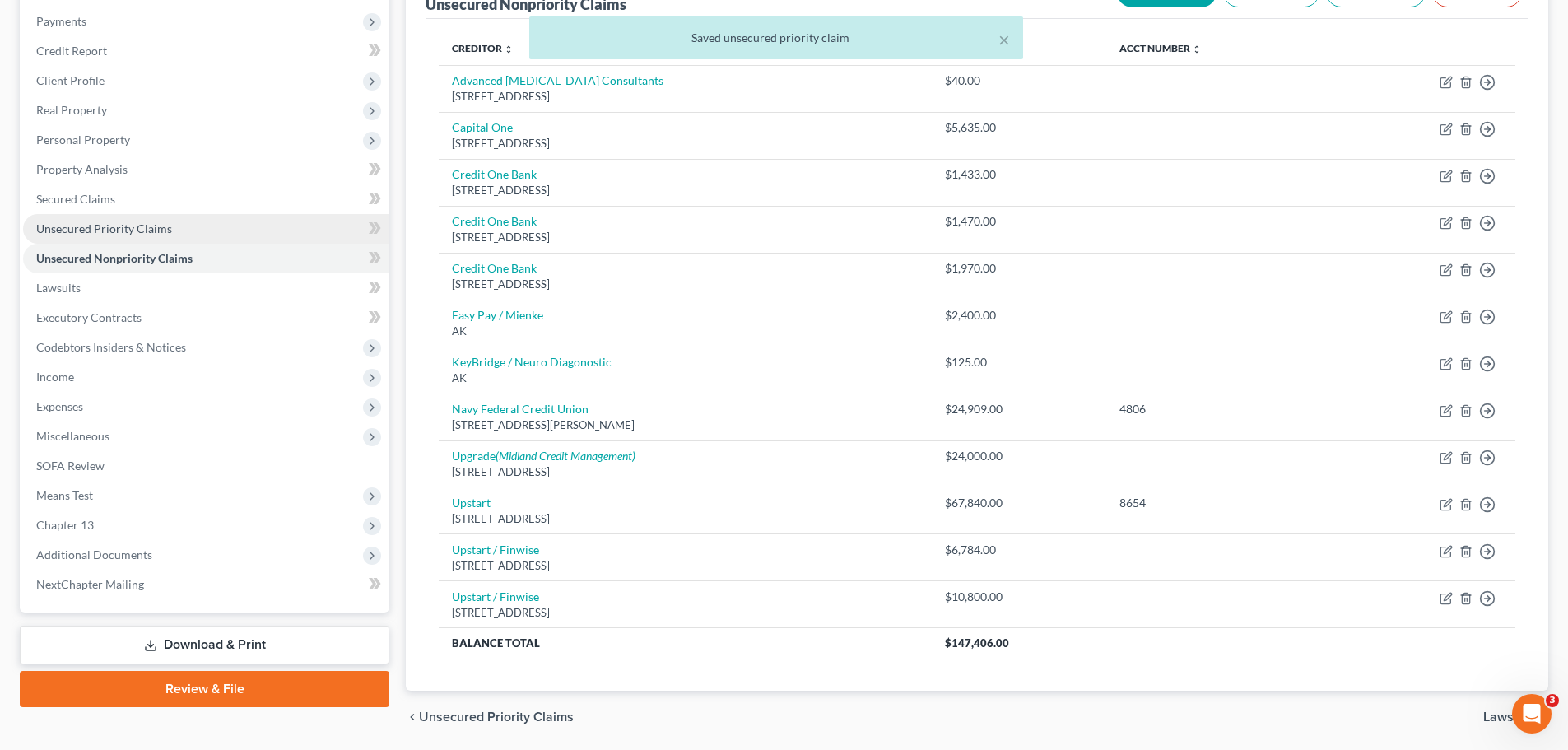
scroll to position [165, 0]
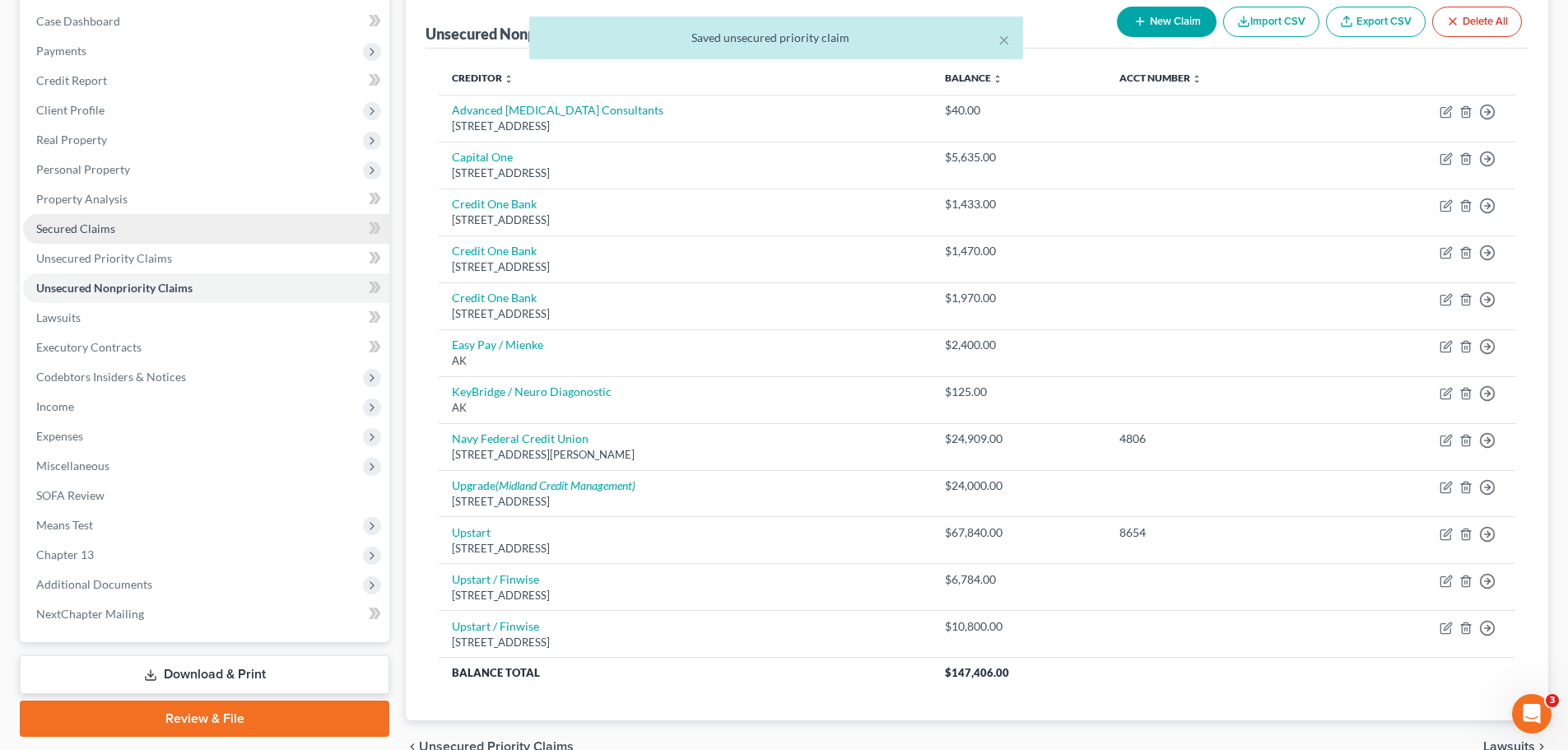
click at [95, 223] on span "Secured Claims" at bounding box center [75, 228] width 79 height 14
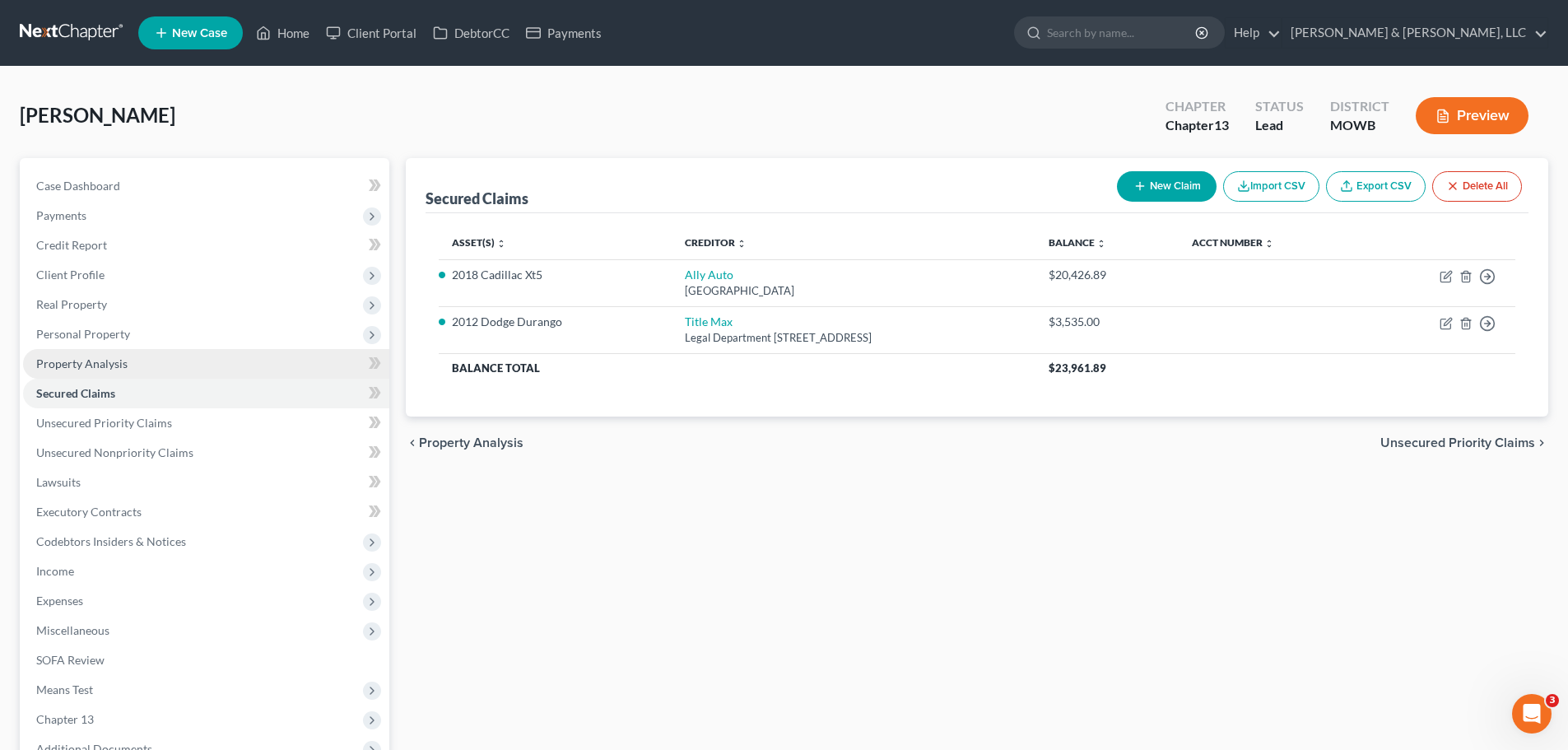
click at [128, 362] on link "Property Analysis" at bounding box center [205, 363] width 366 height 29
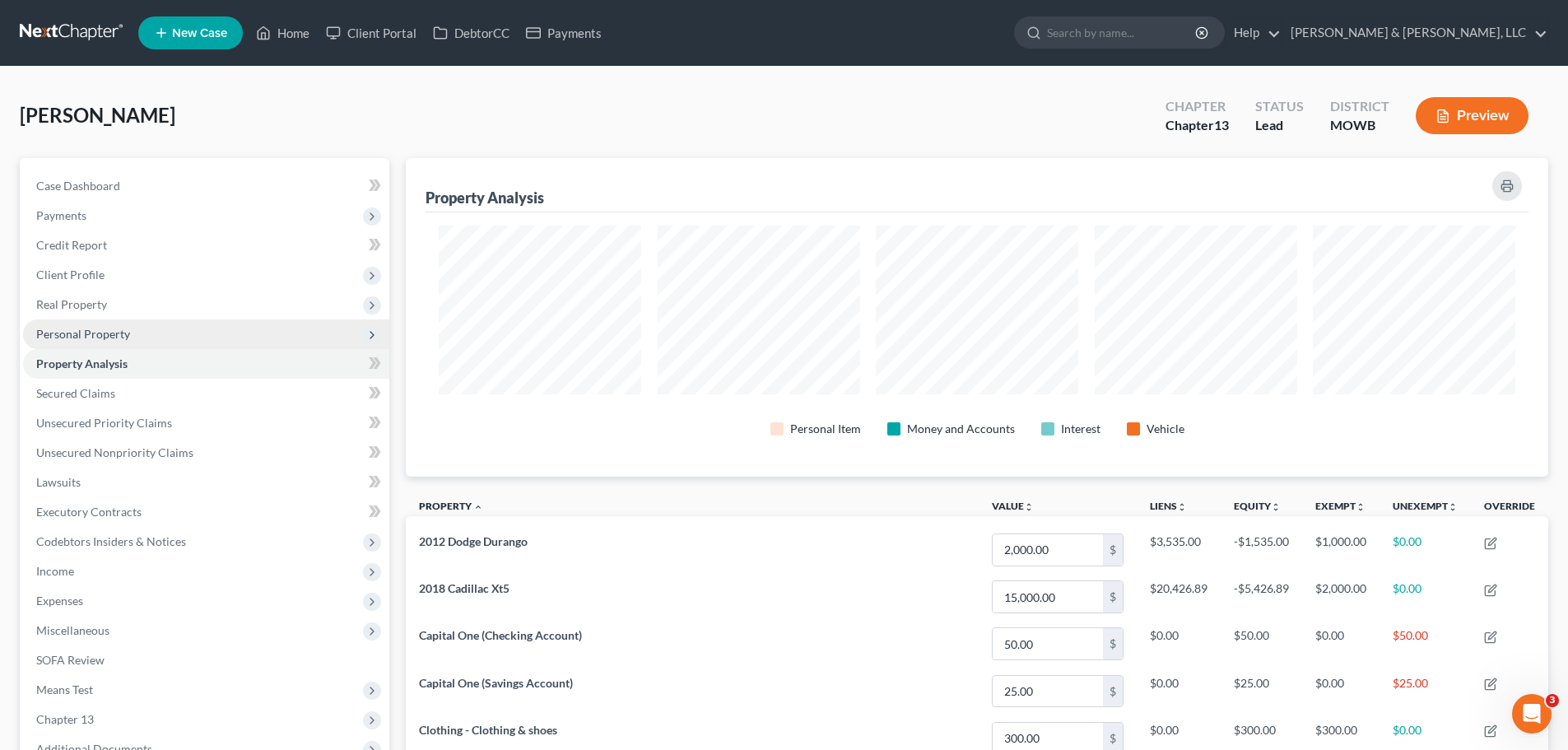
scroll to position [318, 1142]
click at [129, 342] on span "Personal Property" at bounding box center [205, 333] width 366 height 29
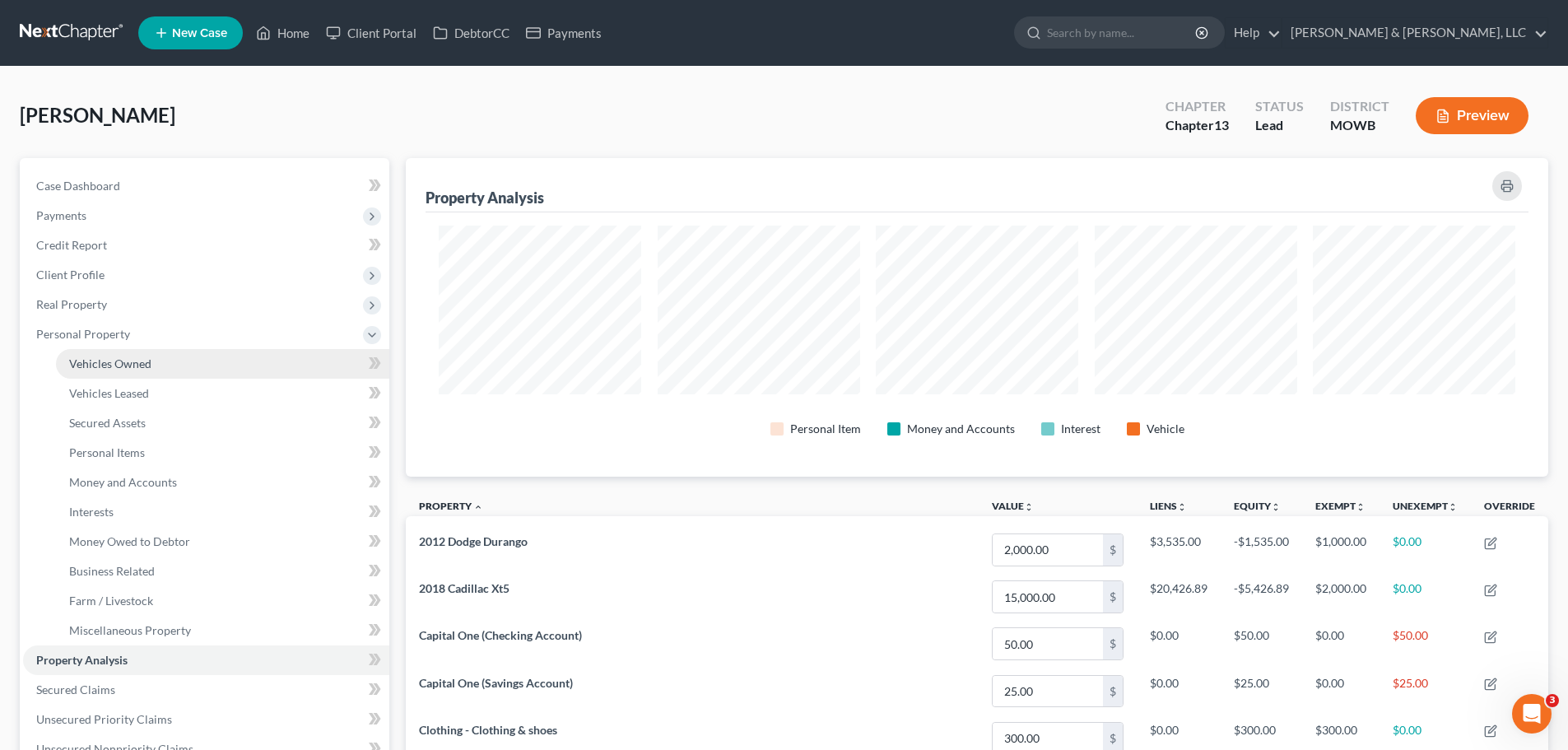
click at [129, 354] on link "Vehicles Owned" at bounding box center [223, 363] width 333 height 29
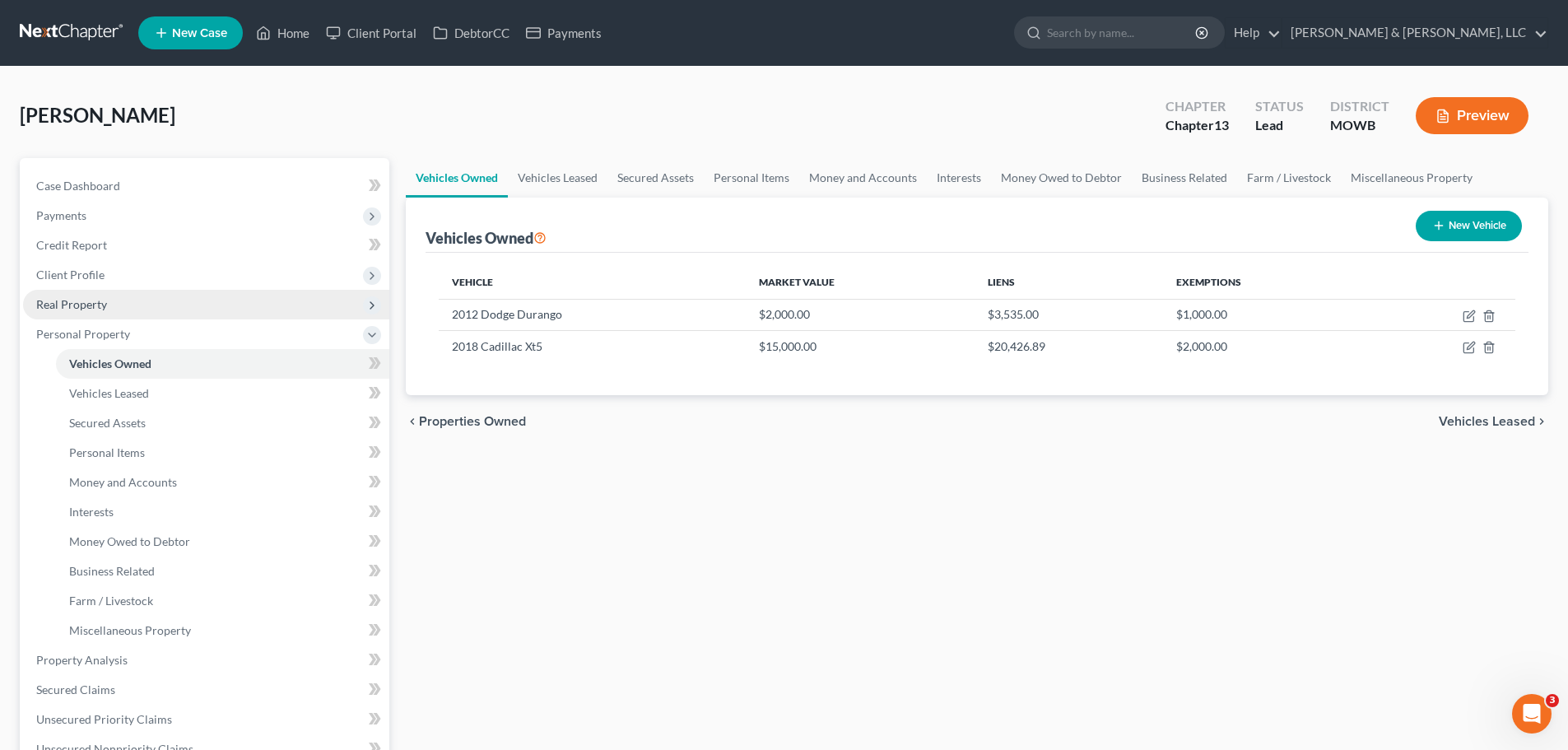
click at [93, 302] on span "Real Property" at bounding box center [71, 304] width 71 height 14
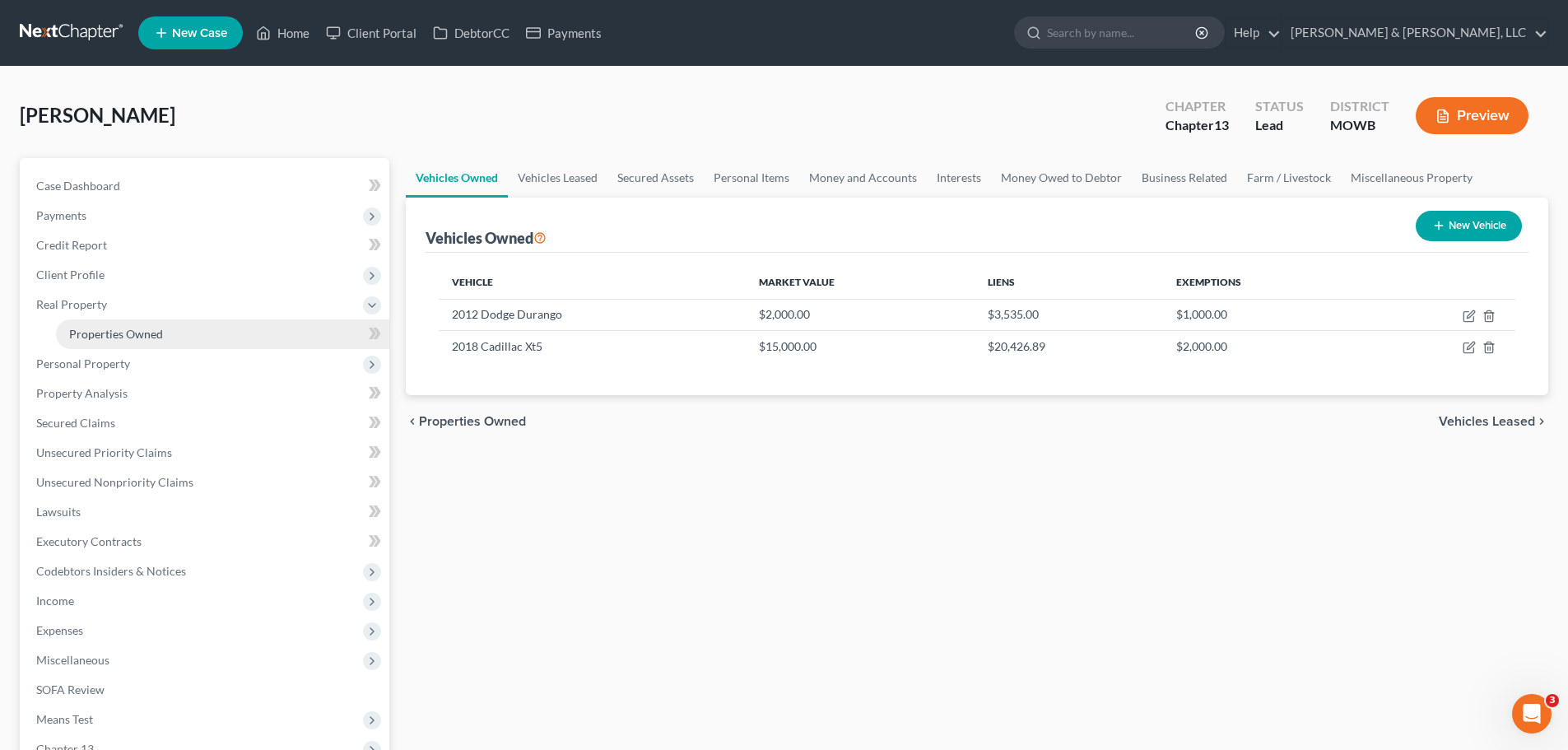
click at [100, 325] on link "Properties Owned" at bounding box center [223, 333] width 333 height 29
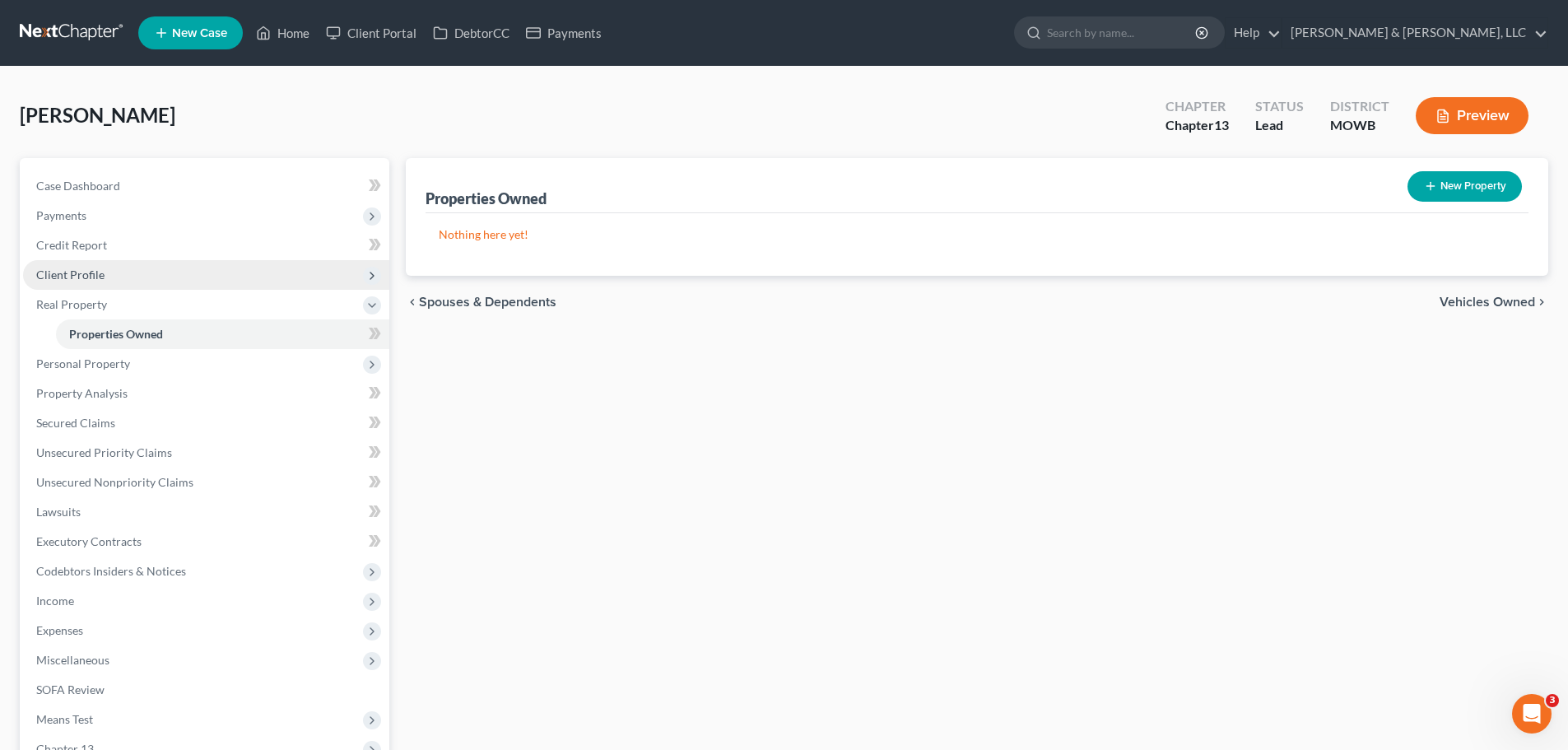
click at [122, 279] on span "Client Profile" at bounding box center [205, 275] width 366 height 29
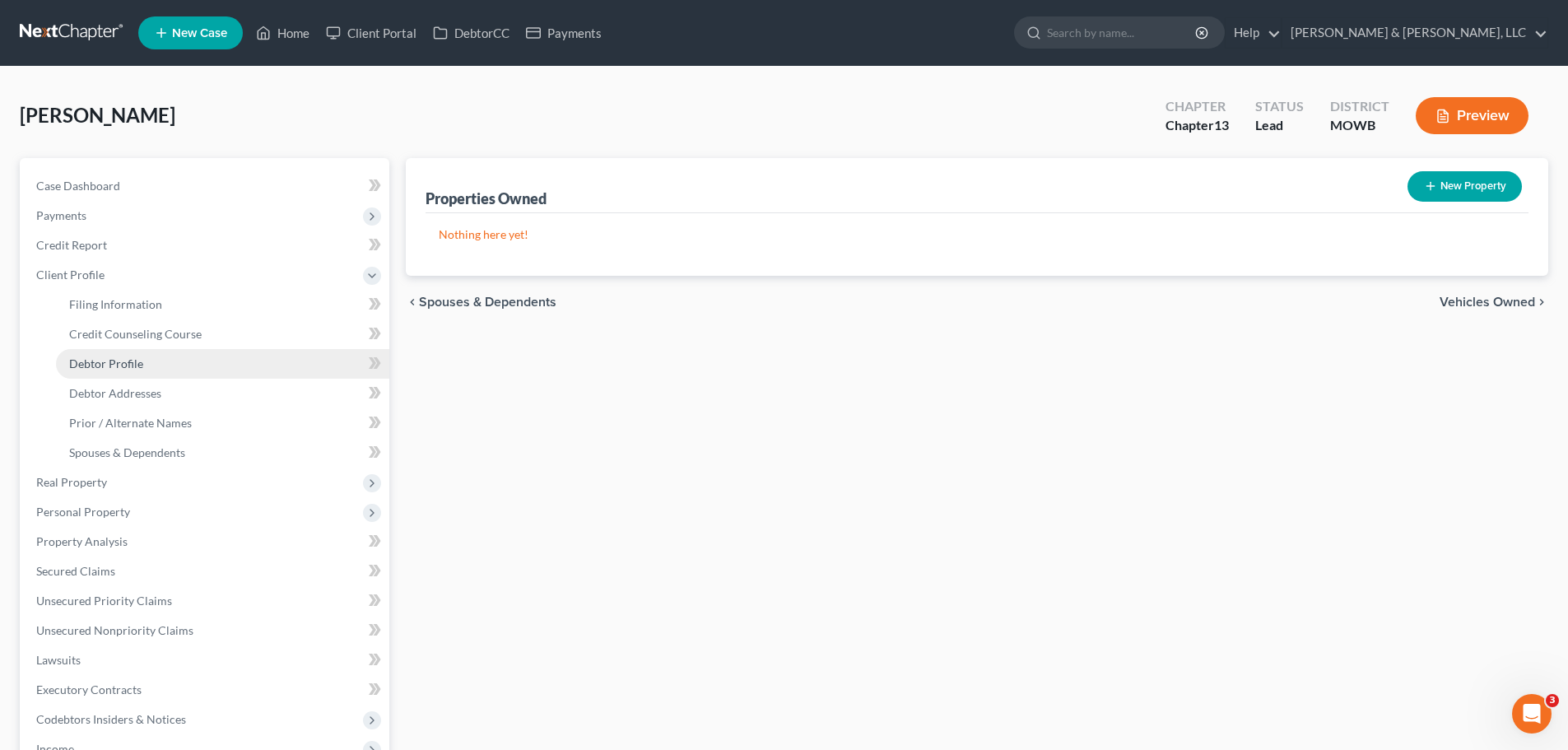
click at [135, 355] on link "Debtor Profile" at bounding box center [223, 363] width 333 height 29
select select "0"
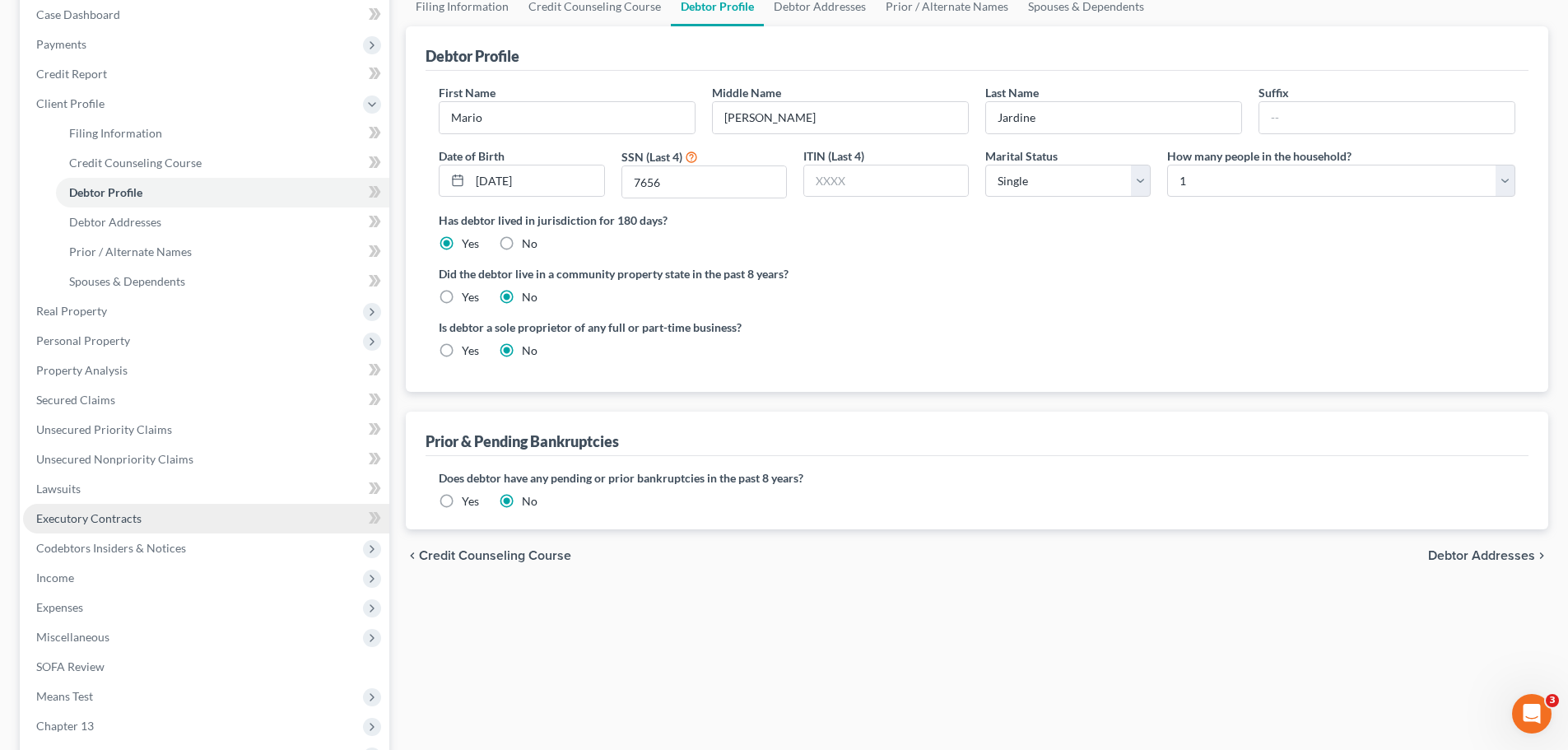
scroll to position [330, 0]
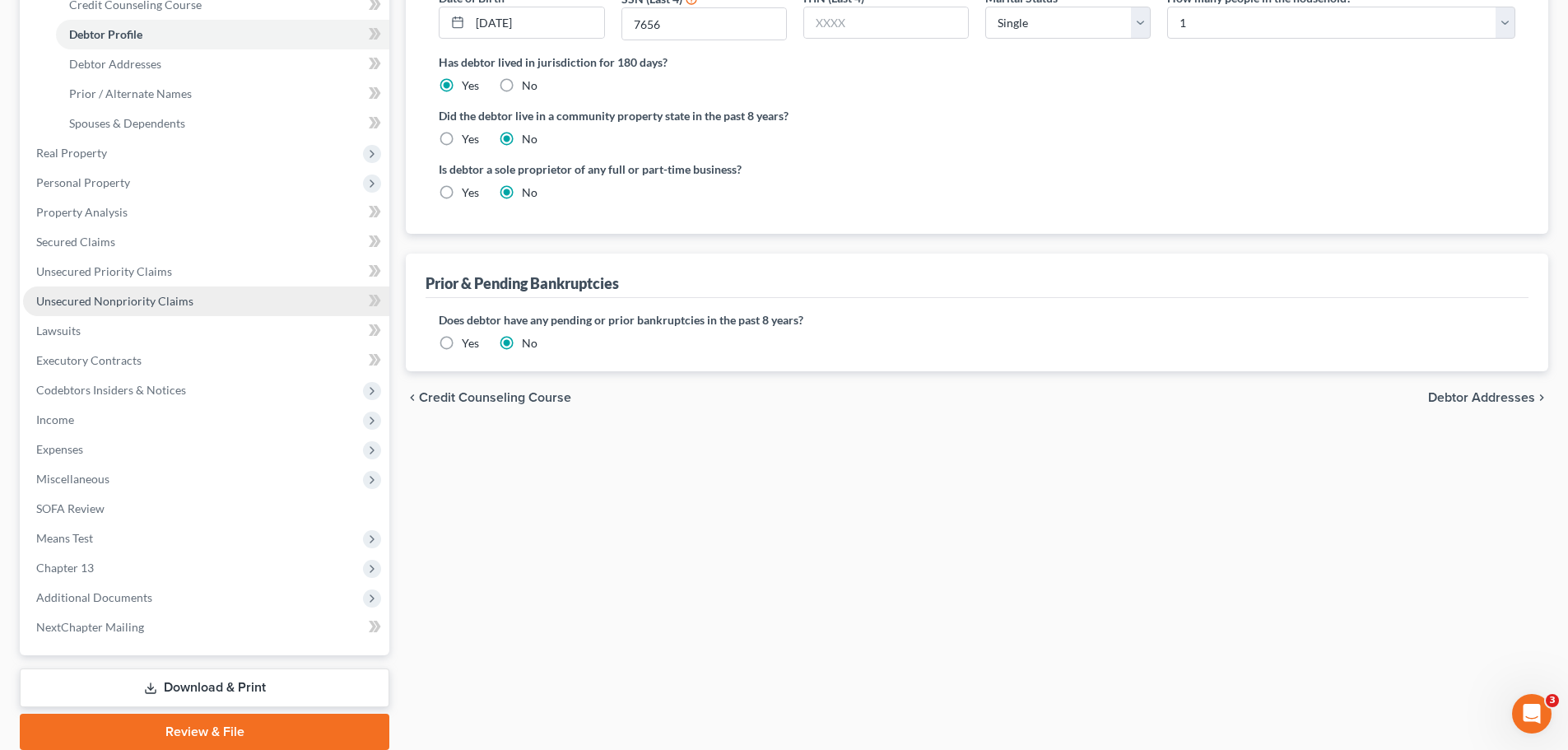
click at [143, 305] on span "Unsecured Nonpriority Claims" at bounding box center [115, 300] width 157 height 14
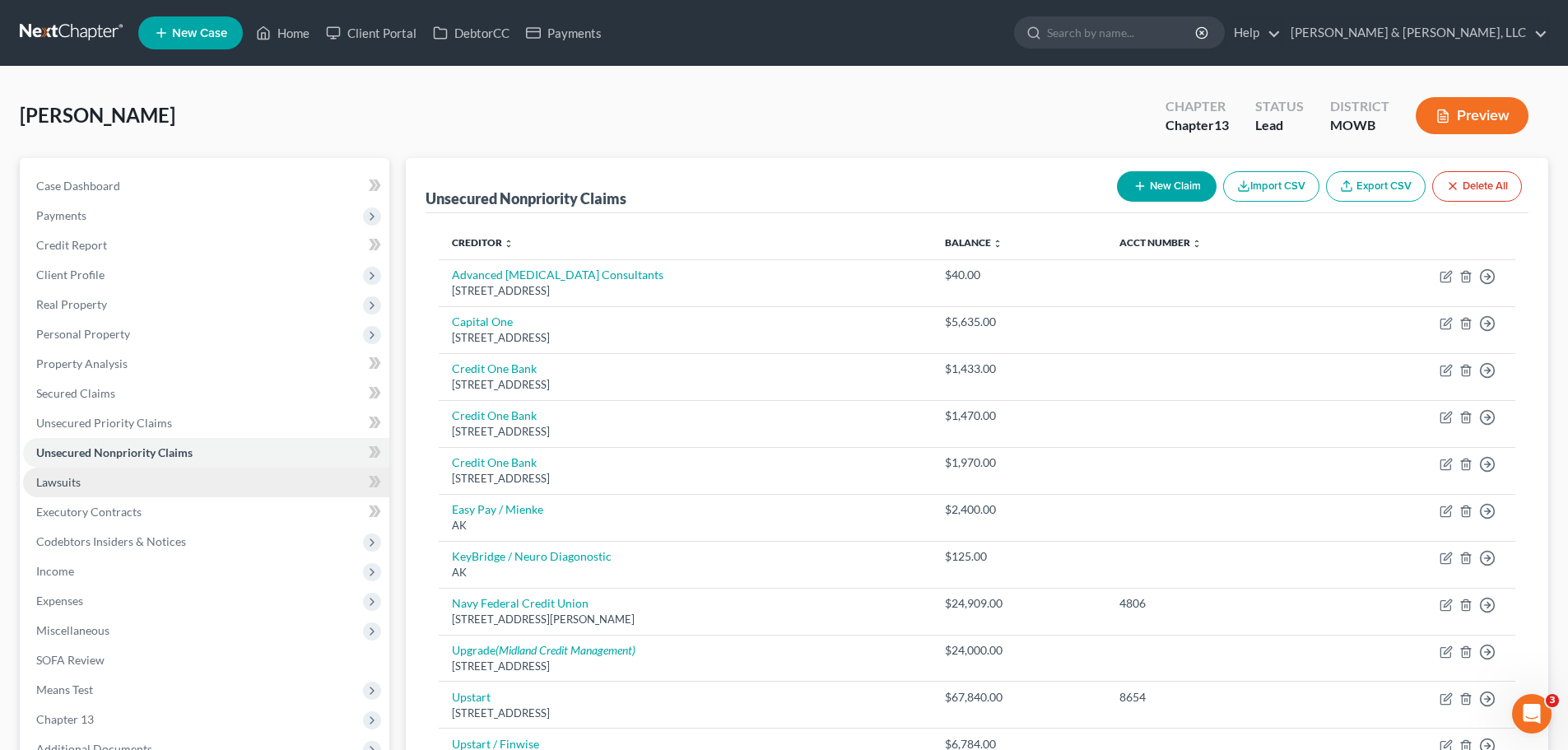
click at [65, 487] on span "Lawsuits" at bounding box center [58, 481] width 45 height 14
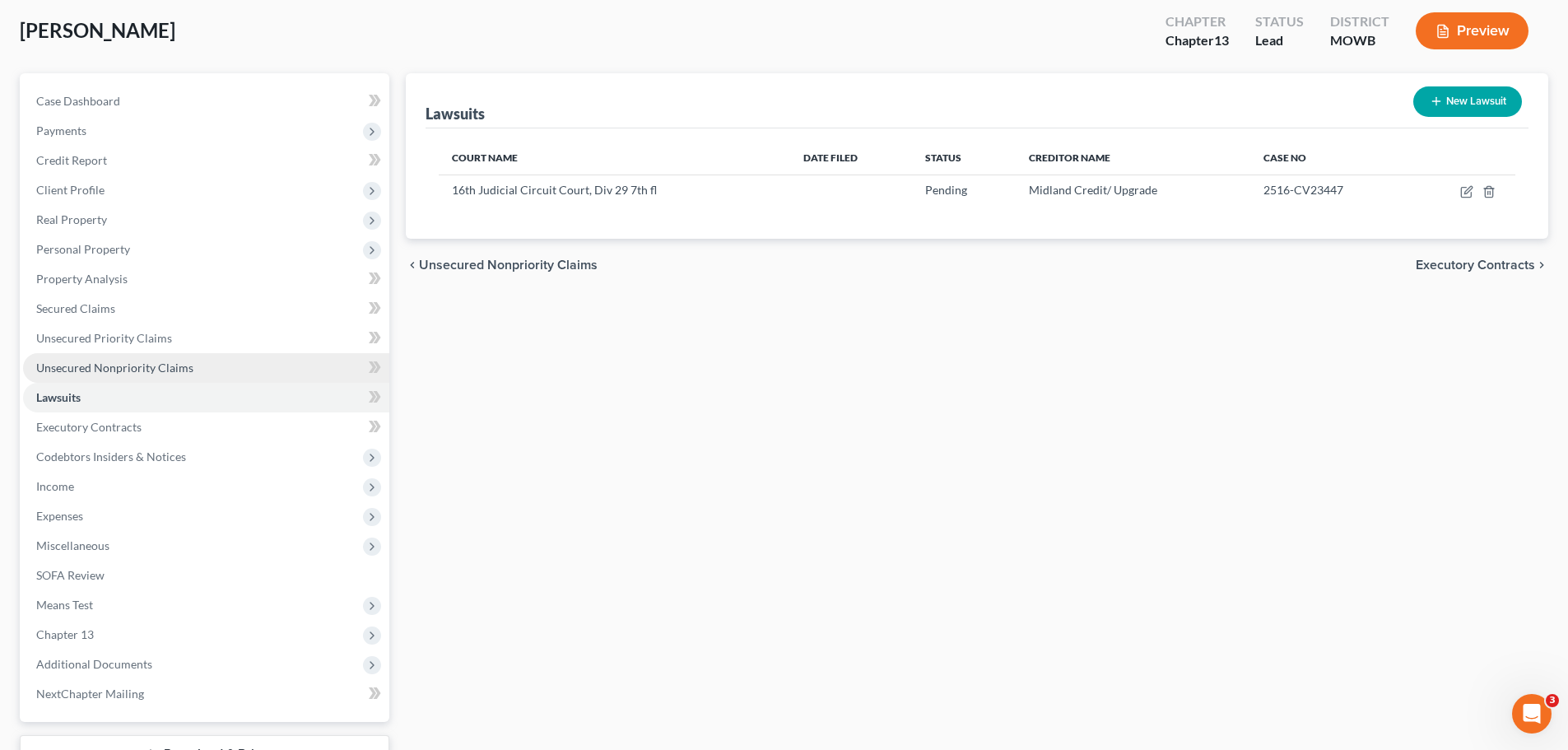
scroll to position [165, 0]
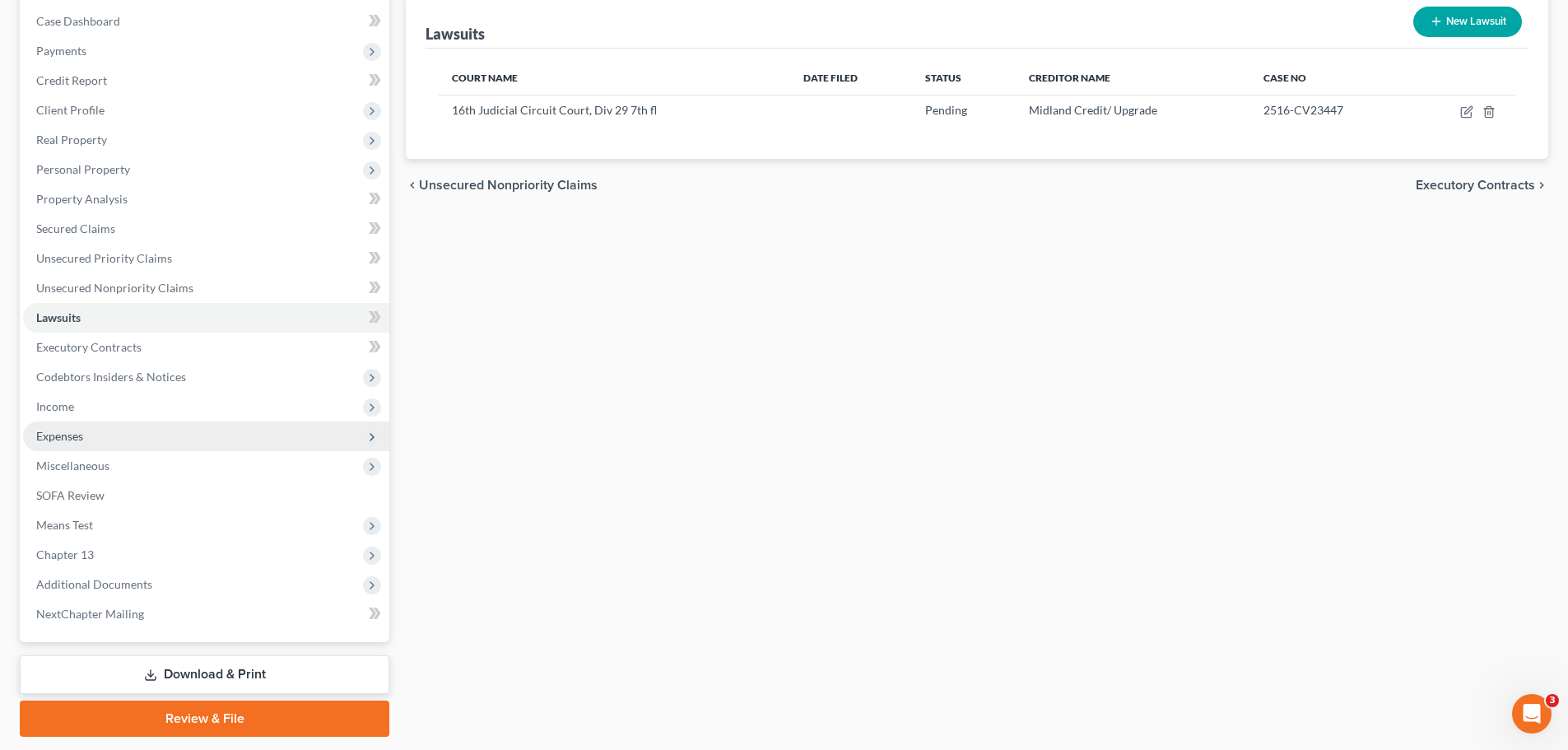
click at [85, 431] on span "Expenses" at bounding box center [205, 436] width 366 height 29
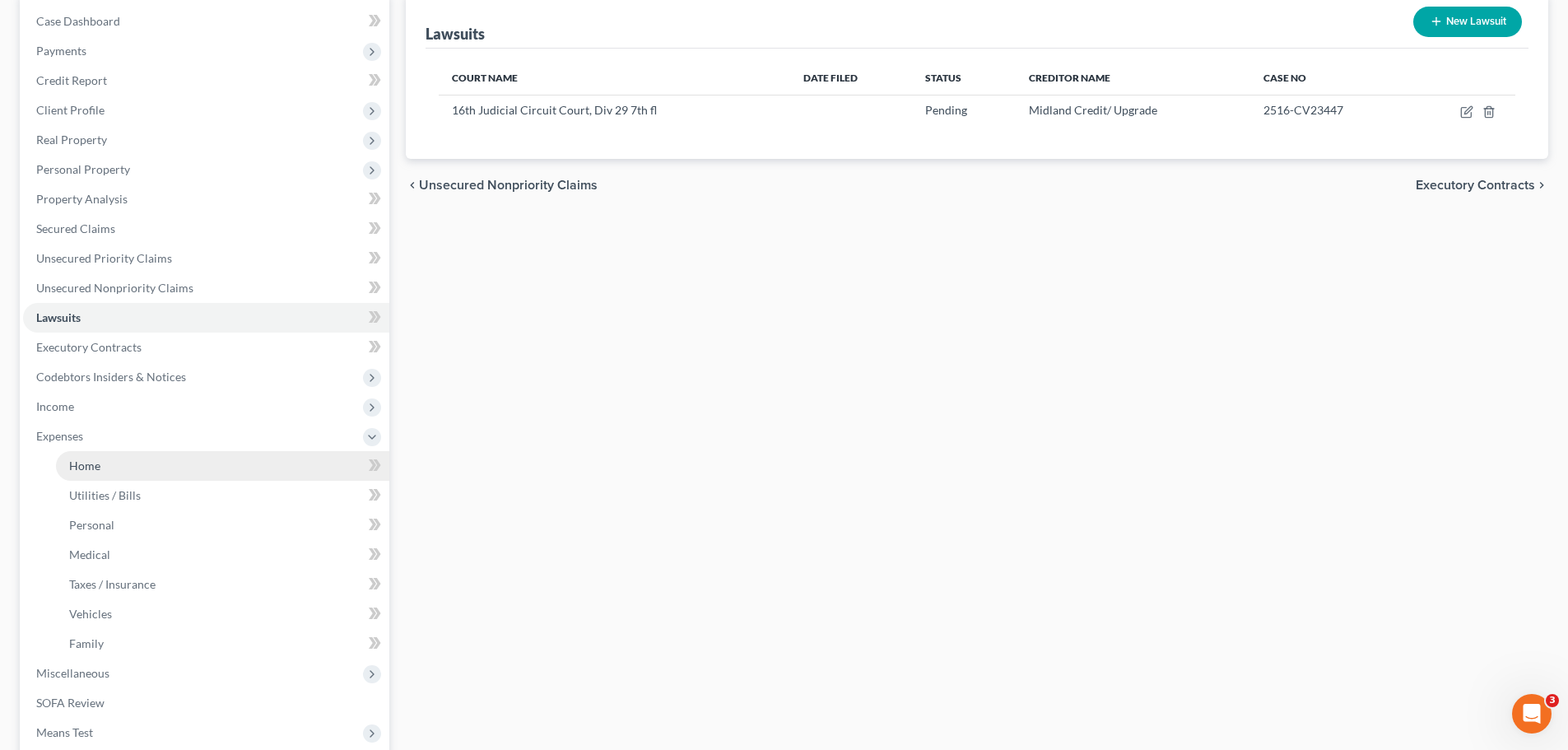
click at [97, 455] on link "Home" at bounding box center [223, 465] width 333 height 29
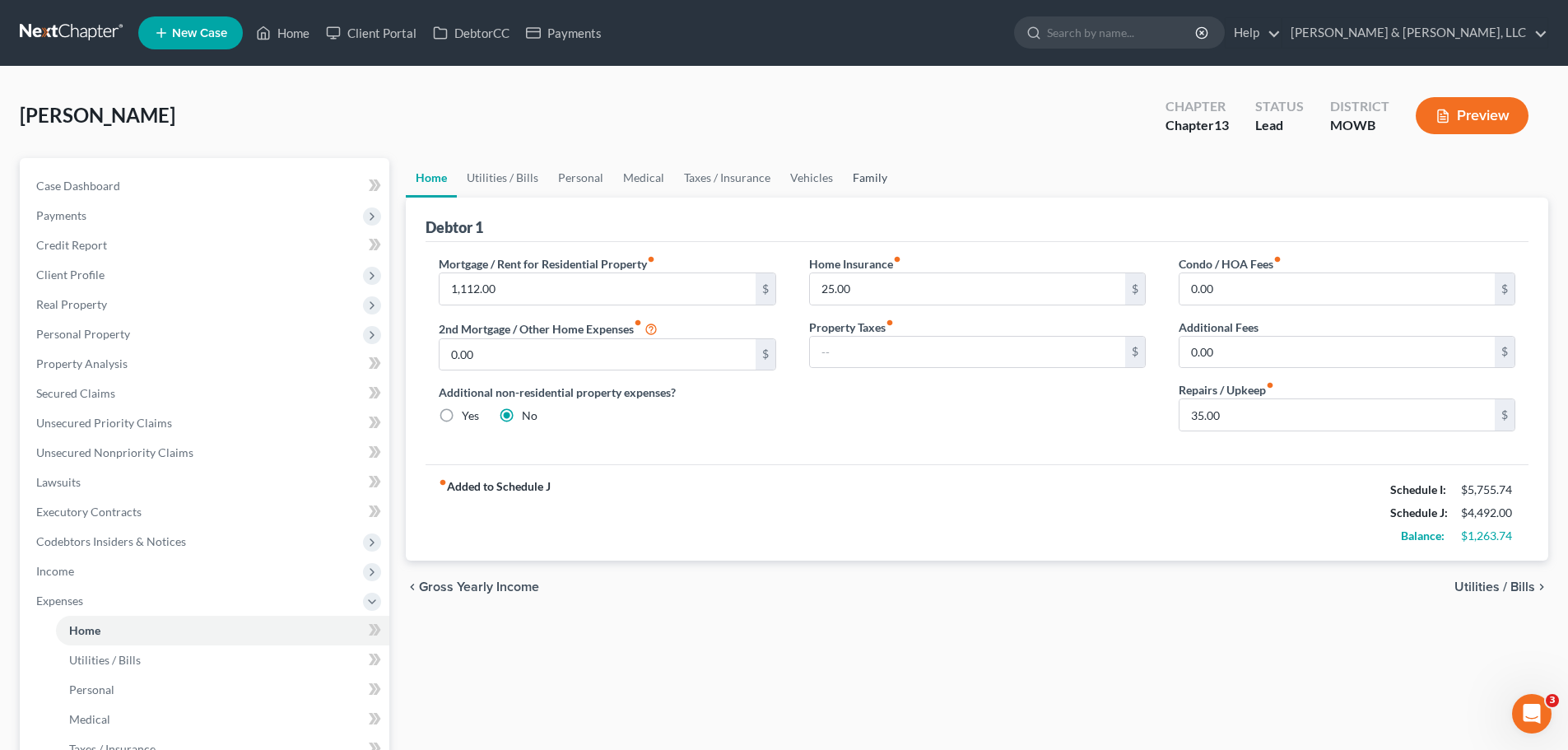
click at [867, 186] on link "Family" at bounding box center [869, 178] width 54 height 40
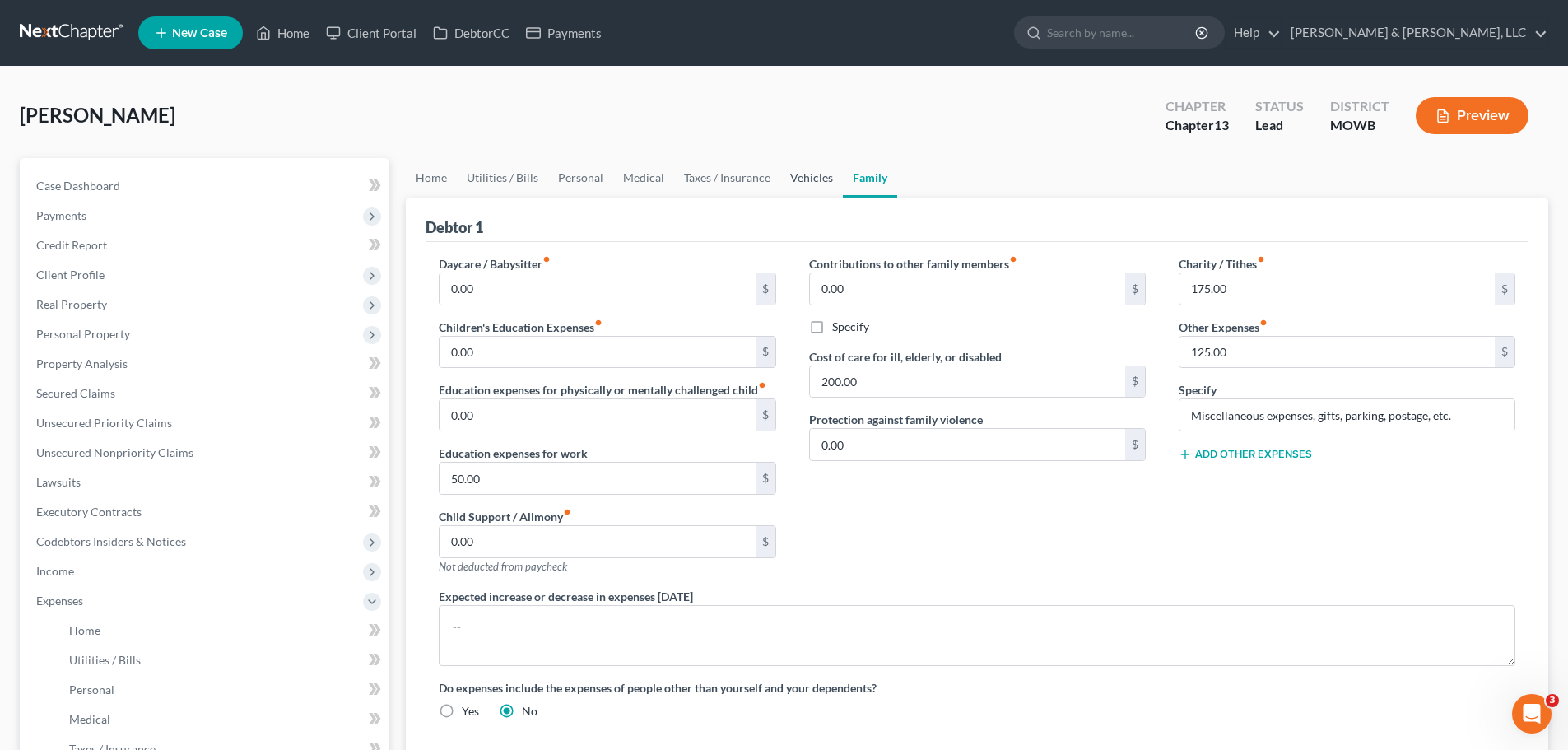
click at [809, 180] on link "Vehicles" at bounding box center [811, 178] width 62 height 40
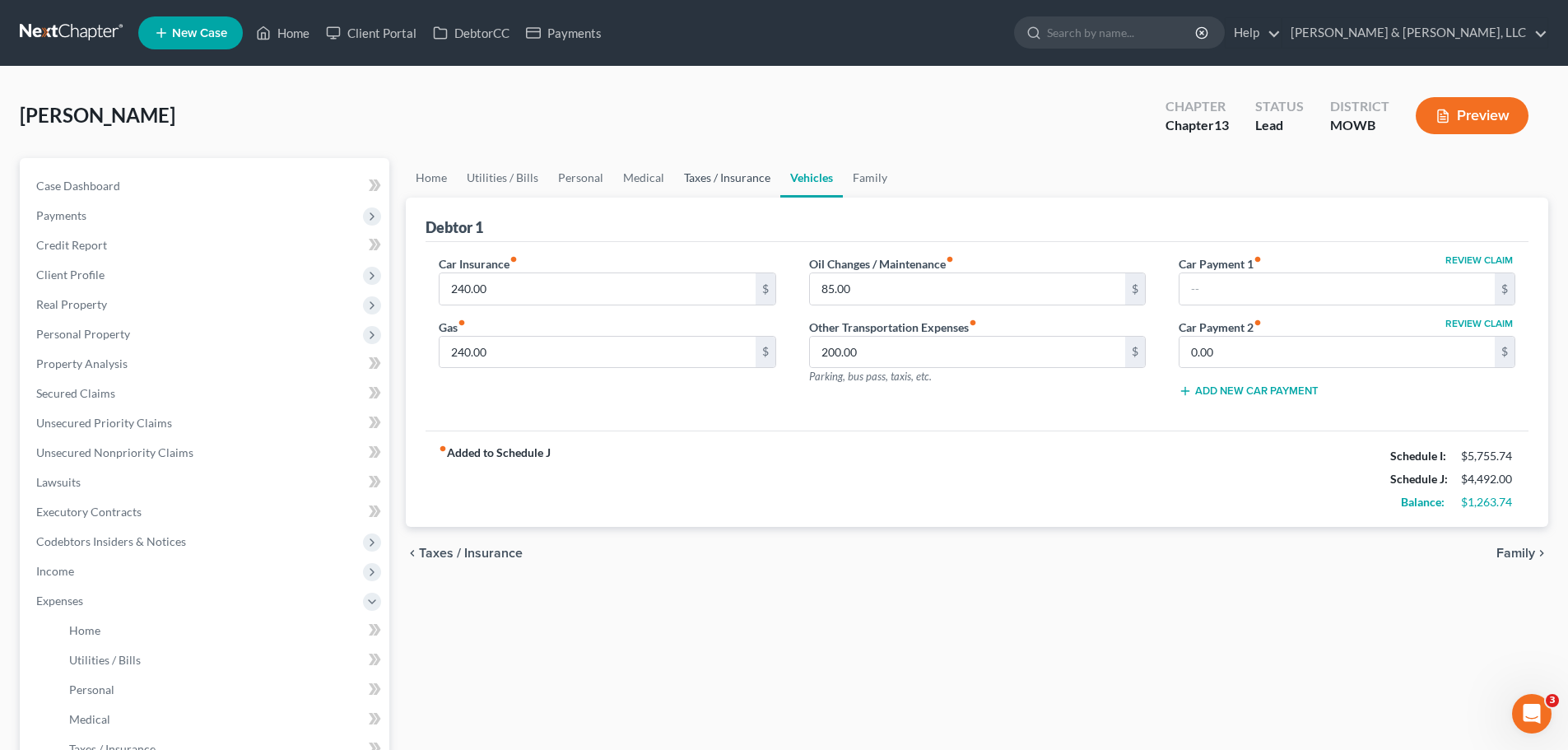
click at [731, 179] on link "Taxes / Insurance" at bounding box center [727, 178] width 106 height 40
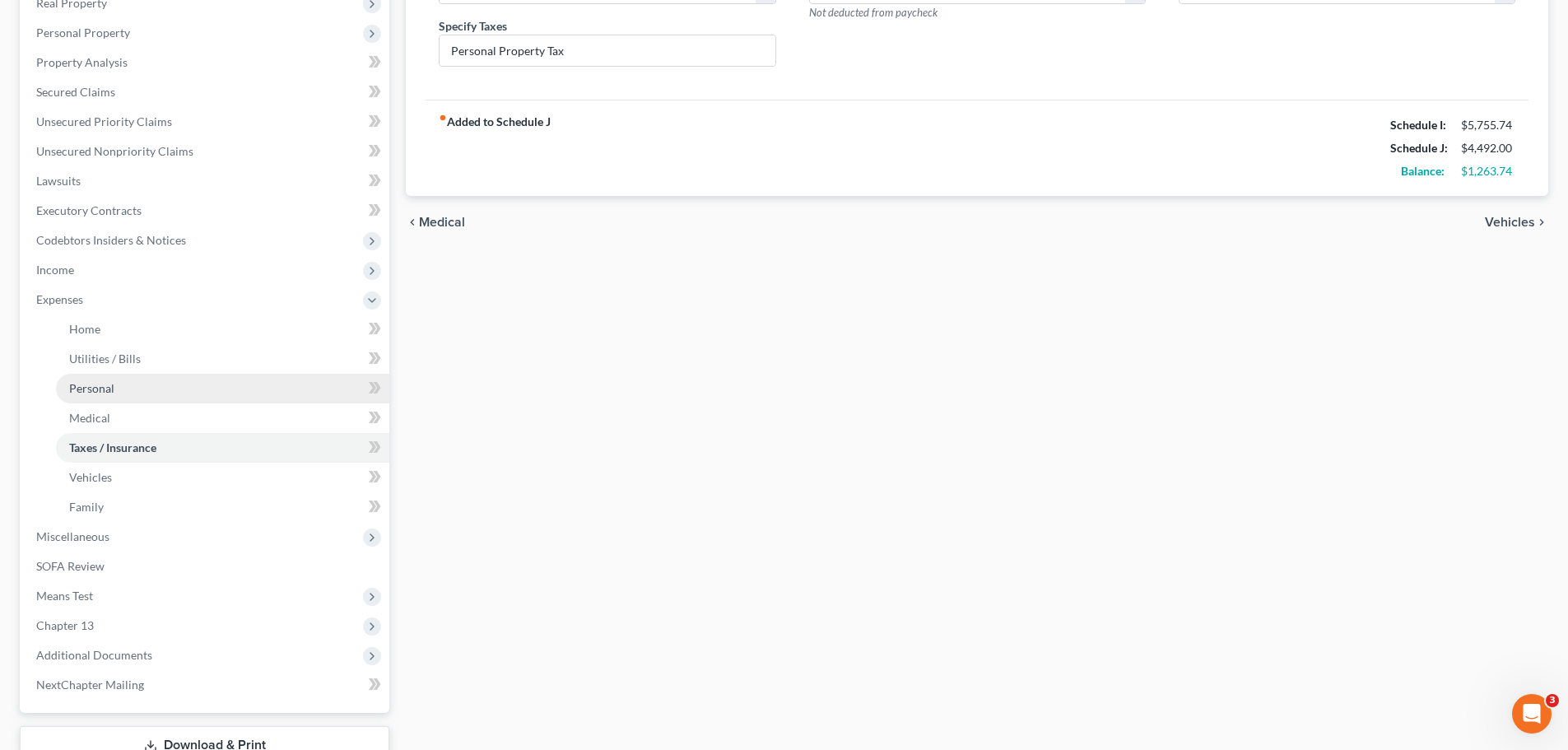
scroll to position [330, 0]
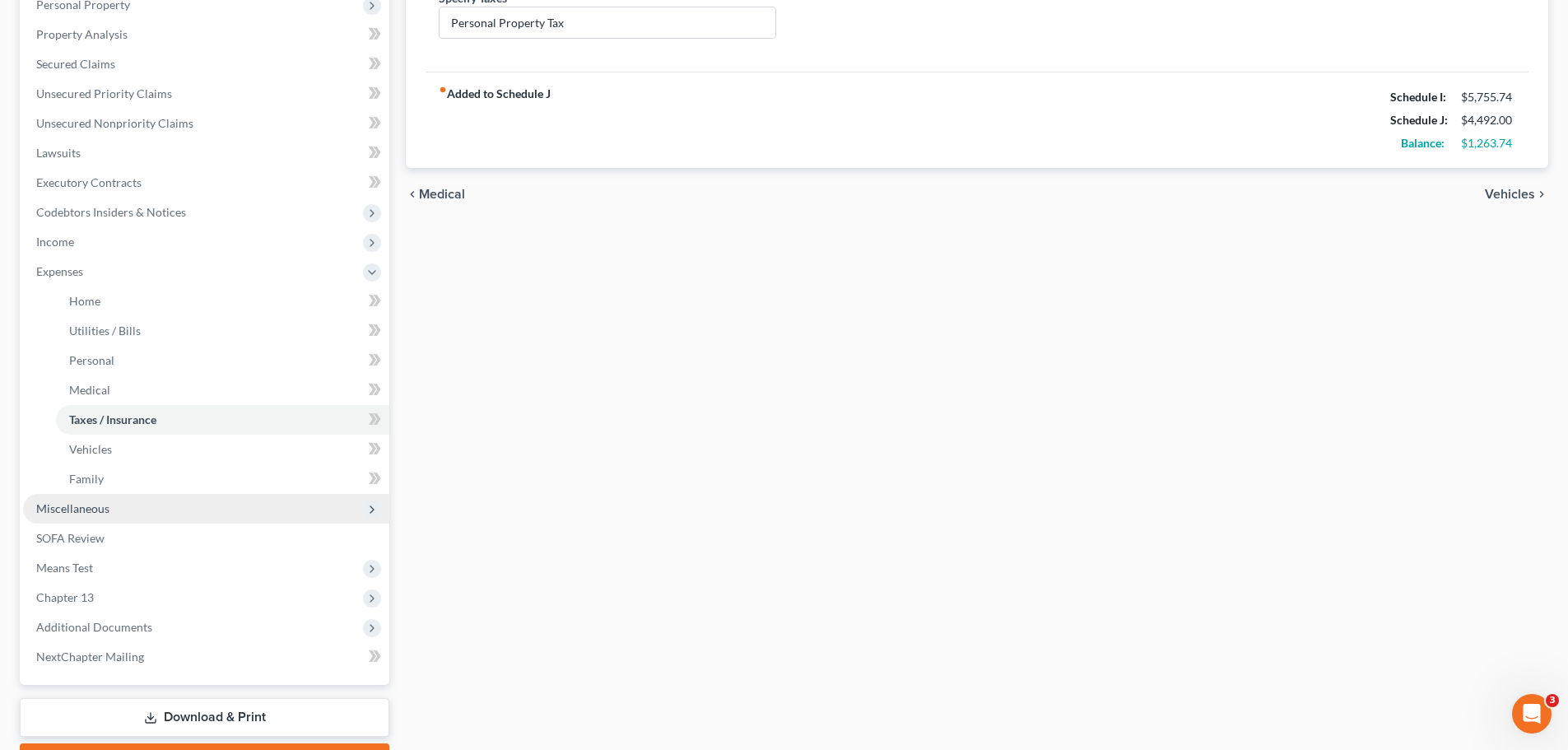
click at [105, 502] on span "Miscellaneous" at bounding box center [72, 508] width 73 height 14
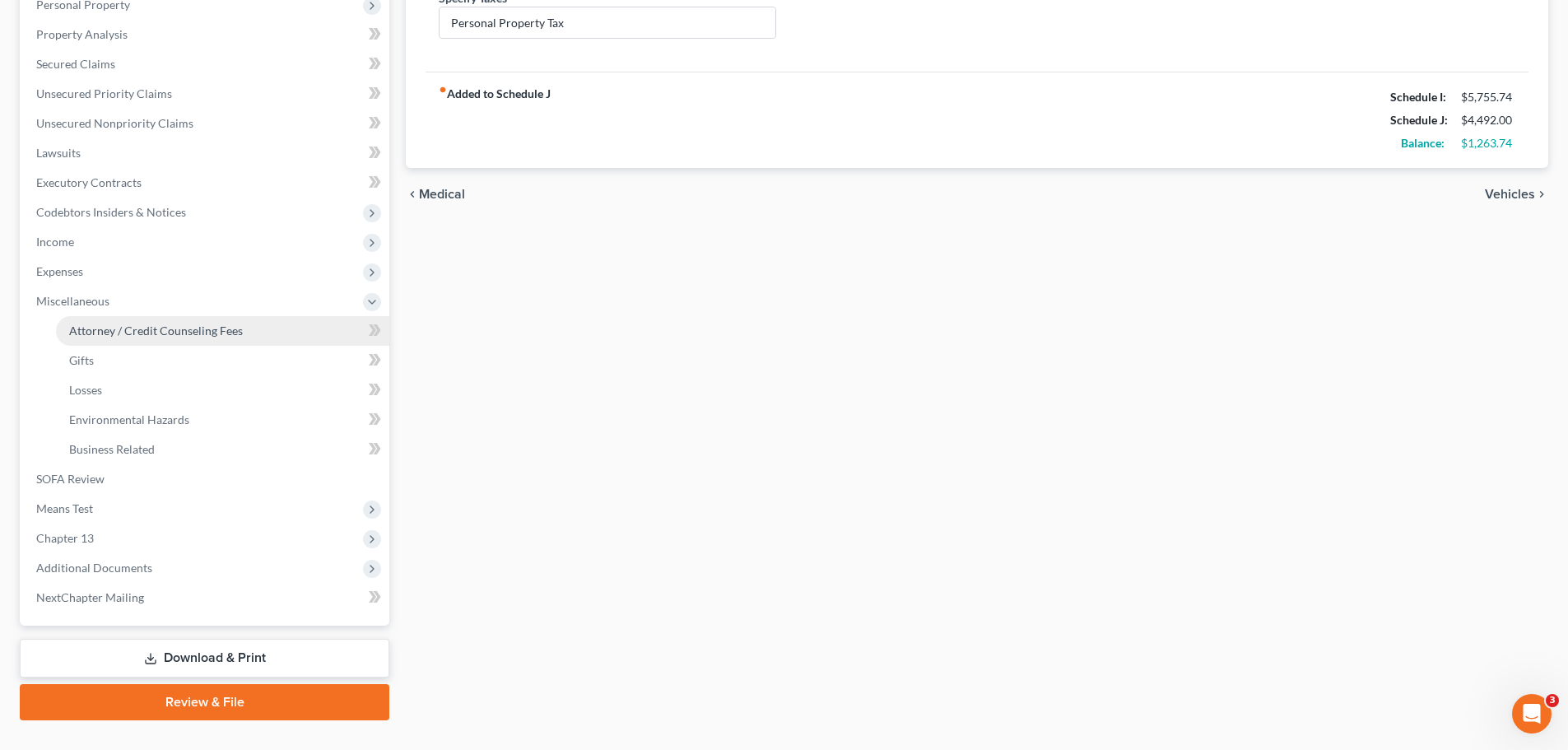
click at [129, 337] on link "Attorney / Credit Counseling Fees" at bounding box center [223, 330] width 333 height 29
select select "0"
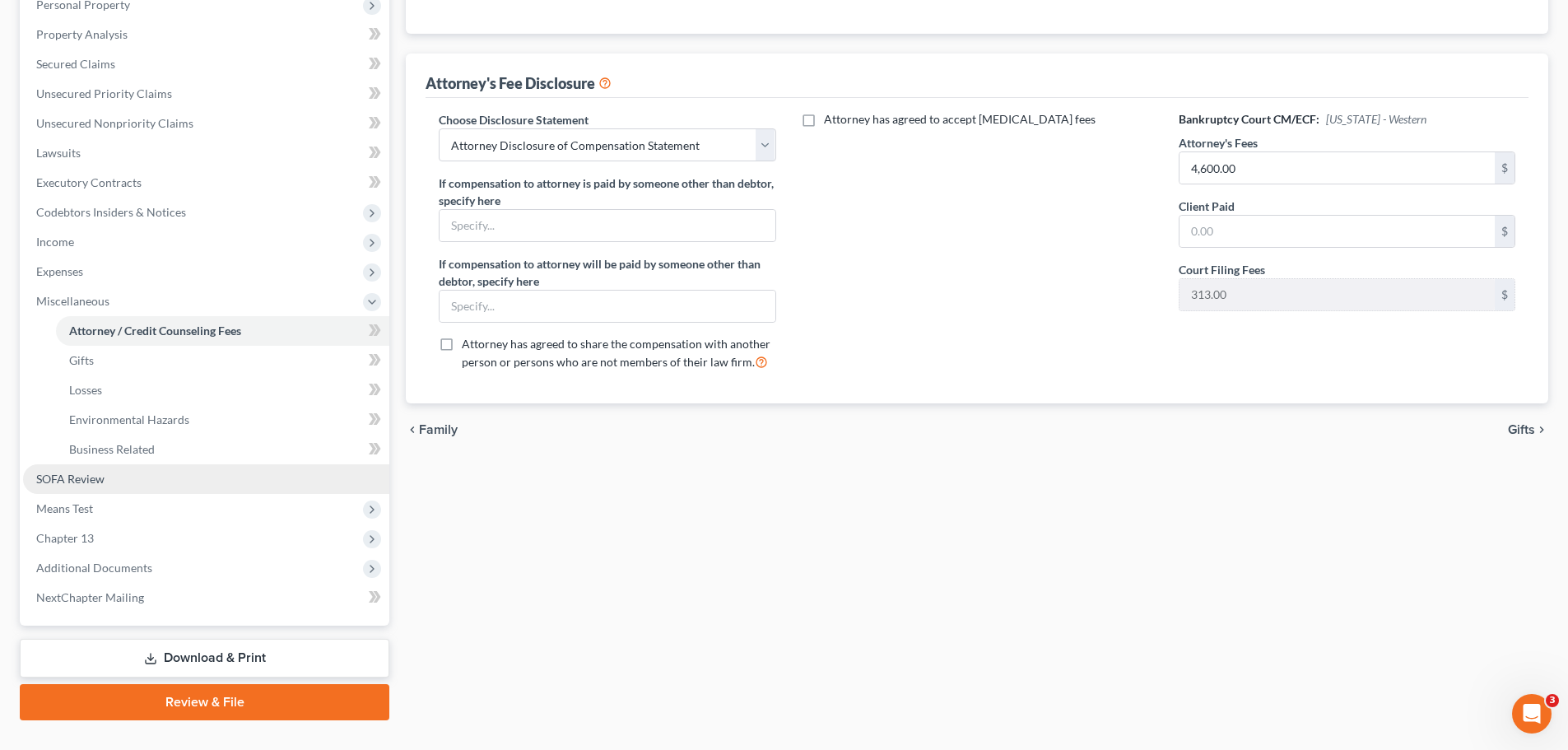
click at [85, 484] on span "SOFA Review" at bounding box center [70, 478] width 68 height 14
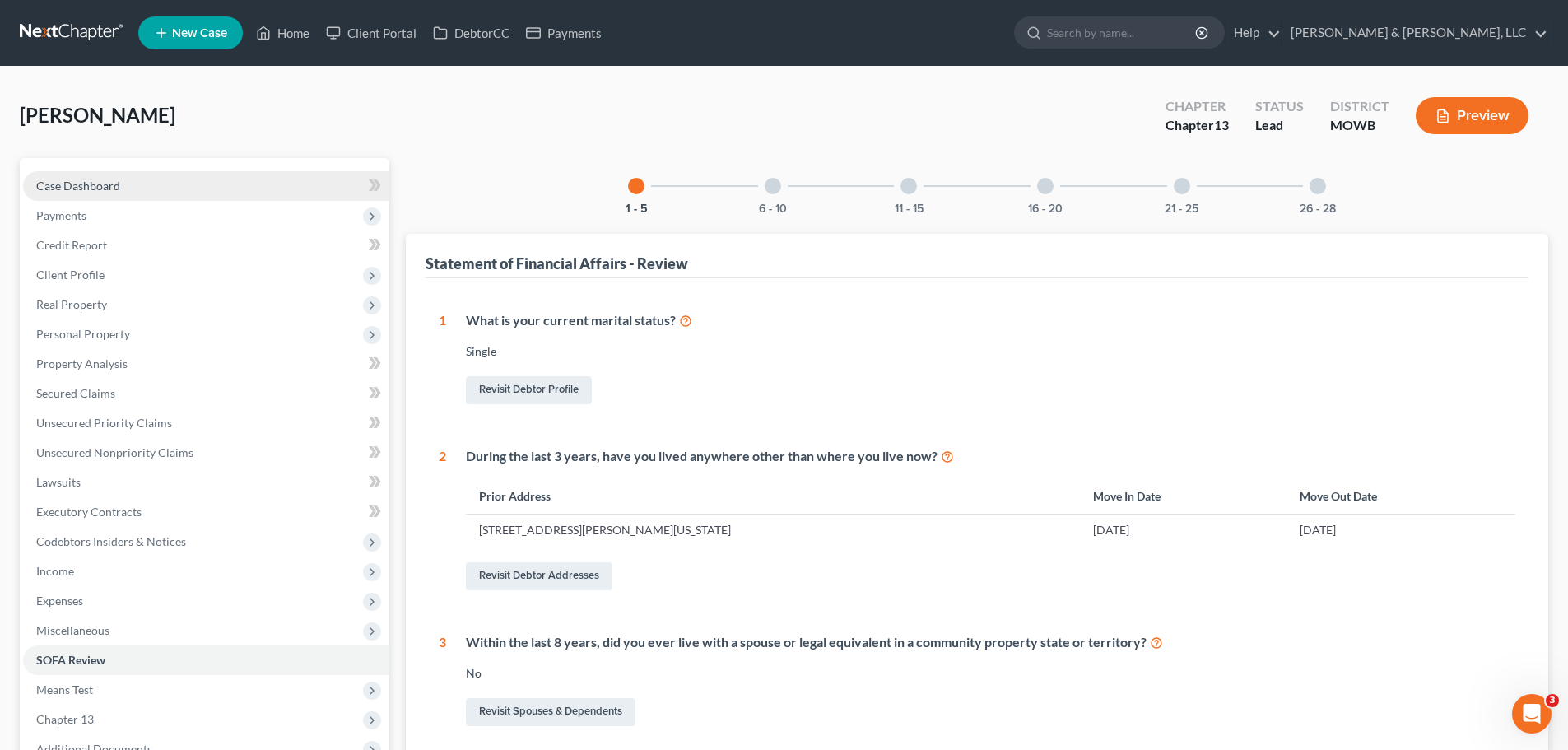
click at [121, 180] on link "Case Dashboard" at bounding box center [205, 186] width 366 height 29
select select "6"
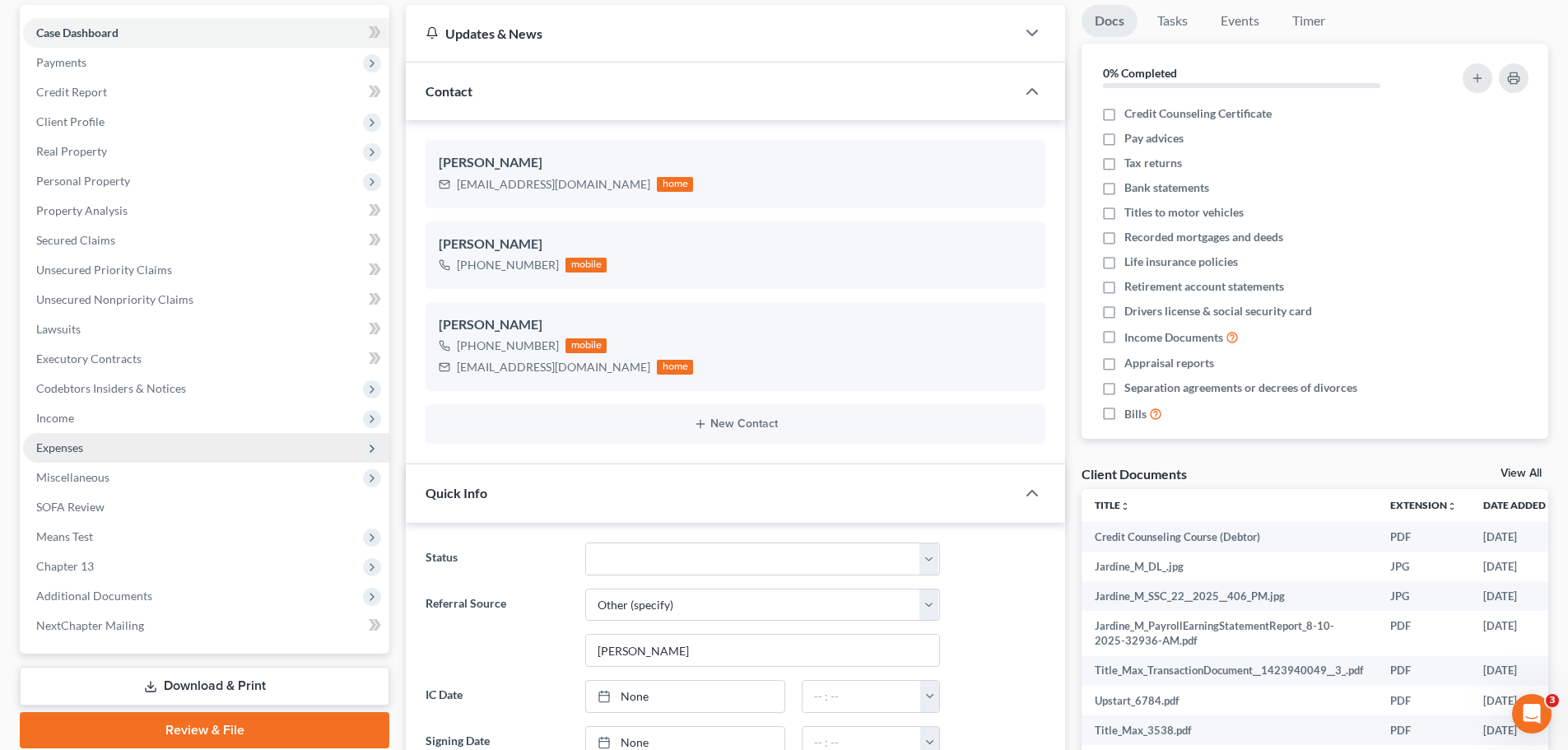
scroll to position [165, 0]
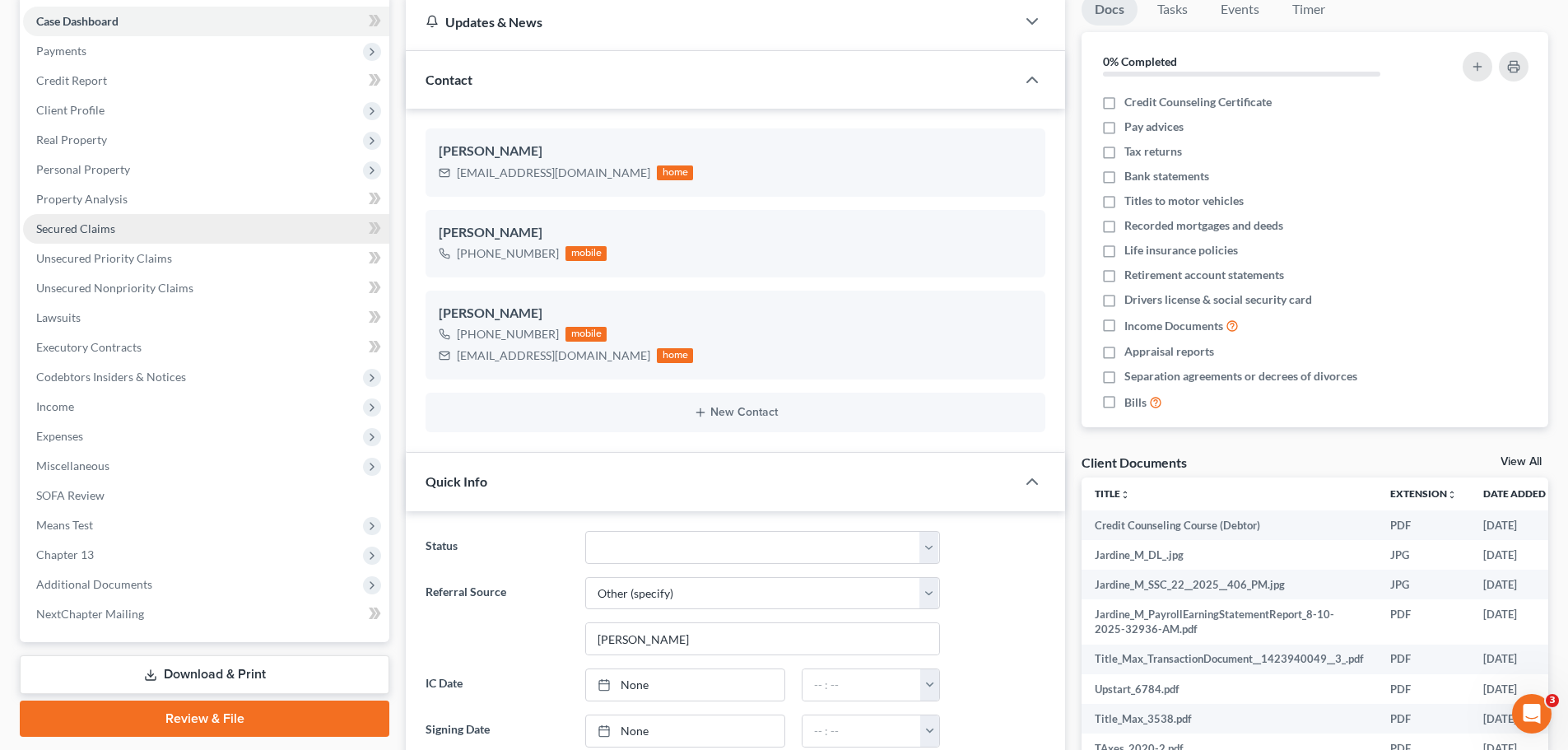
click at [91, 229] on span "Secured Claims" at bounding box center [75, 228] width 79 height 14
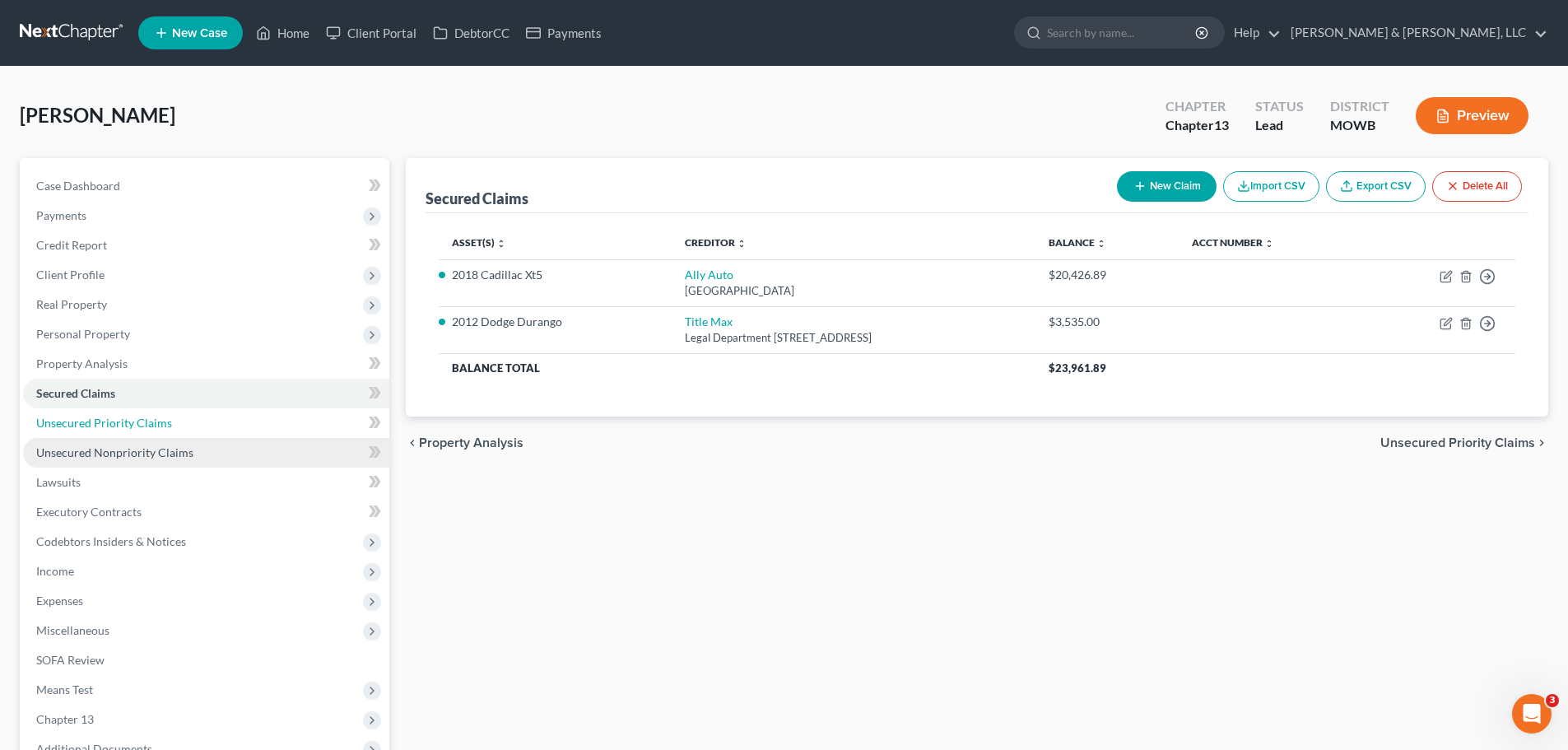
drag, startPoint x: 89, startPoint y: 420, endPoint x: 138, endPoint y: 446, distance: 55.5
click at [89, 420] on span "Unsecured Priority Claims" at bounding box center [103, 422] width 135 height 14
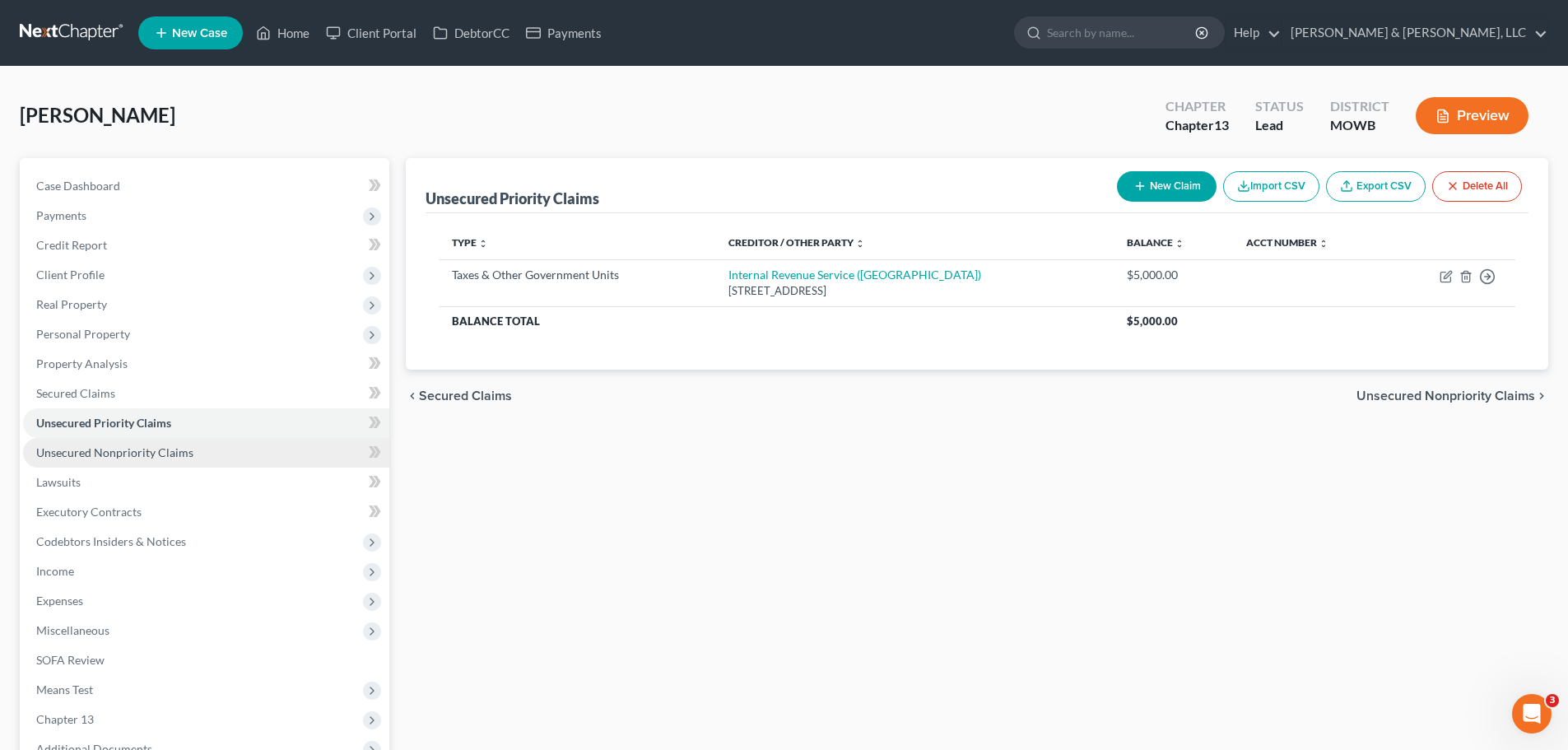
click at [140, 451] on span "Unsecured Nonpriority Claims" at bounding box center [115, 452] width 157 height 14
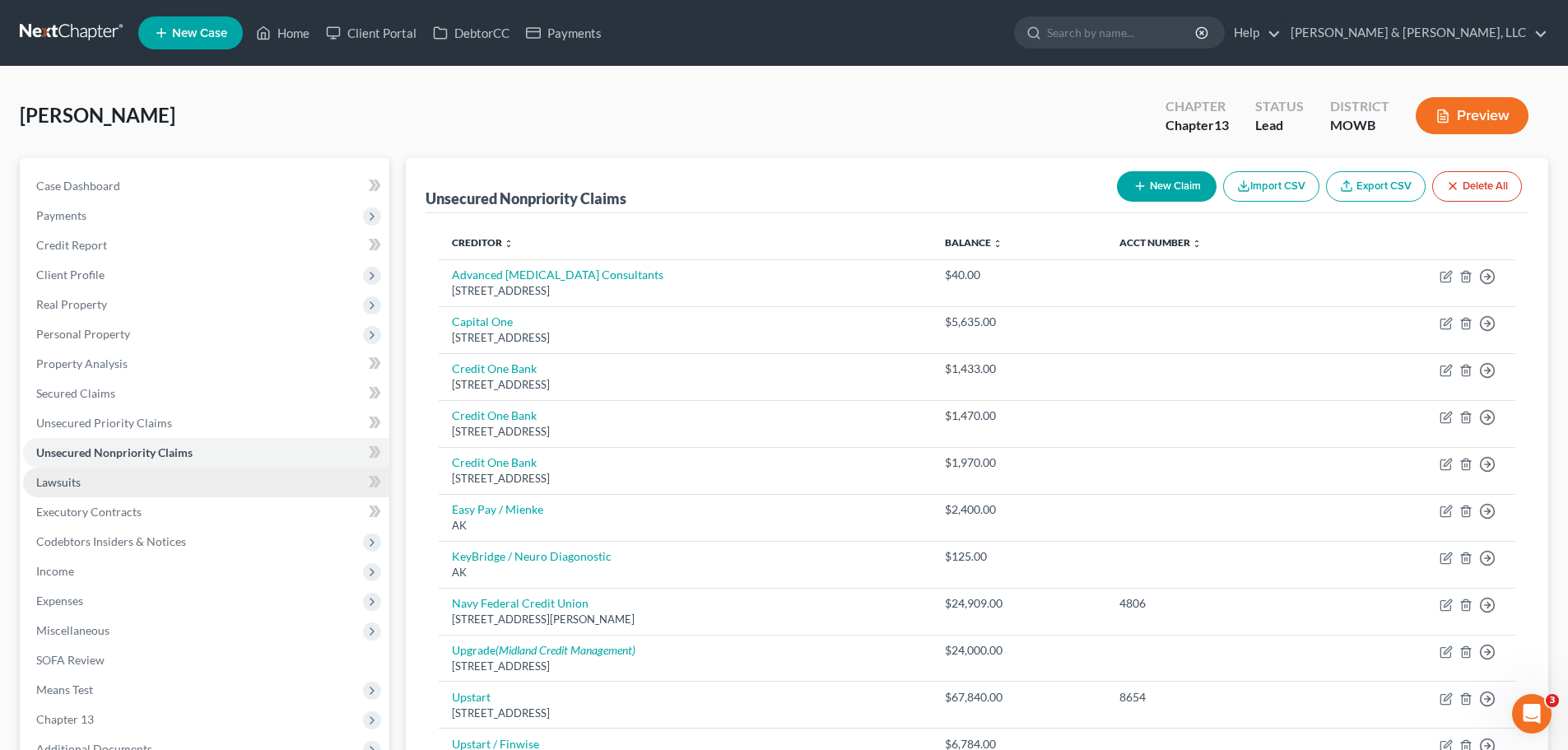
click at [98, 487] on link "Lawsuits" at bounding box center [205, 482] width 366 height 29
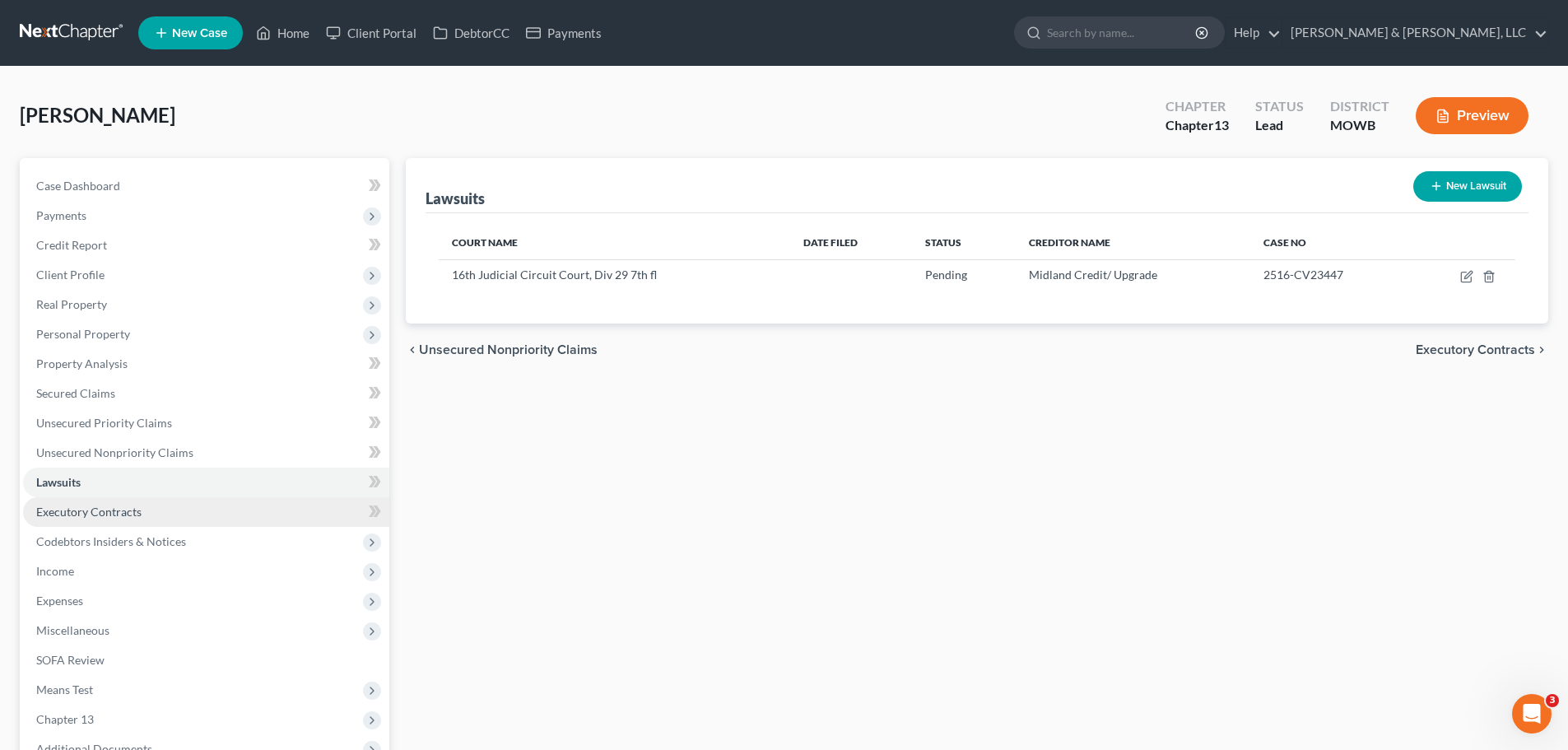
click at [114, 517] on span "Executory Contracts" at bounding box center [88, 511] width 105 height 14
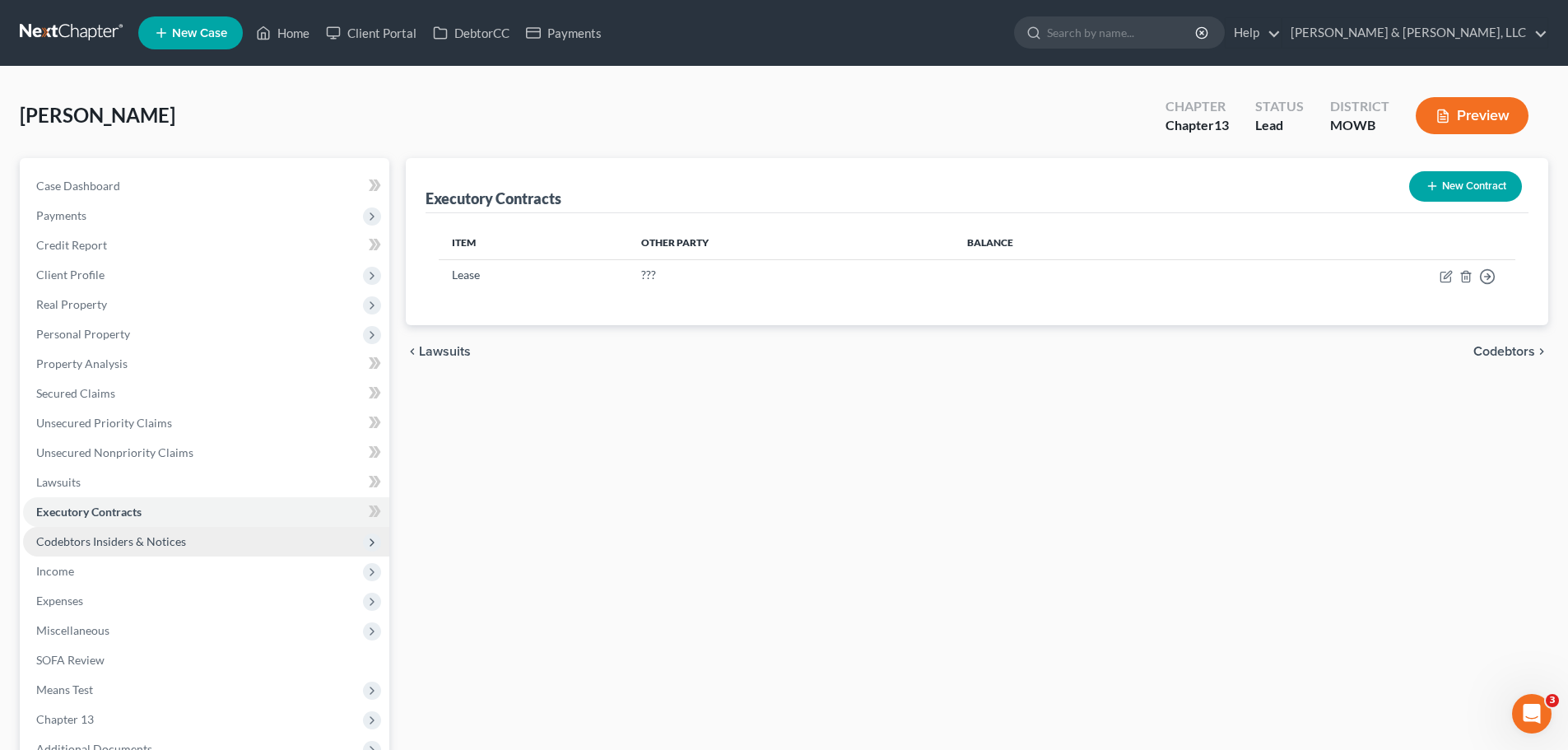
click at [148, 554] on span "Codebtors Insiders & Notices" at bounding box center [205, 541] width 366 height 29
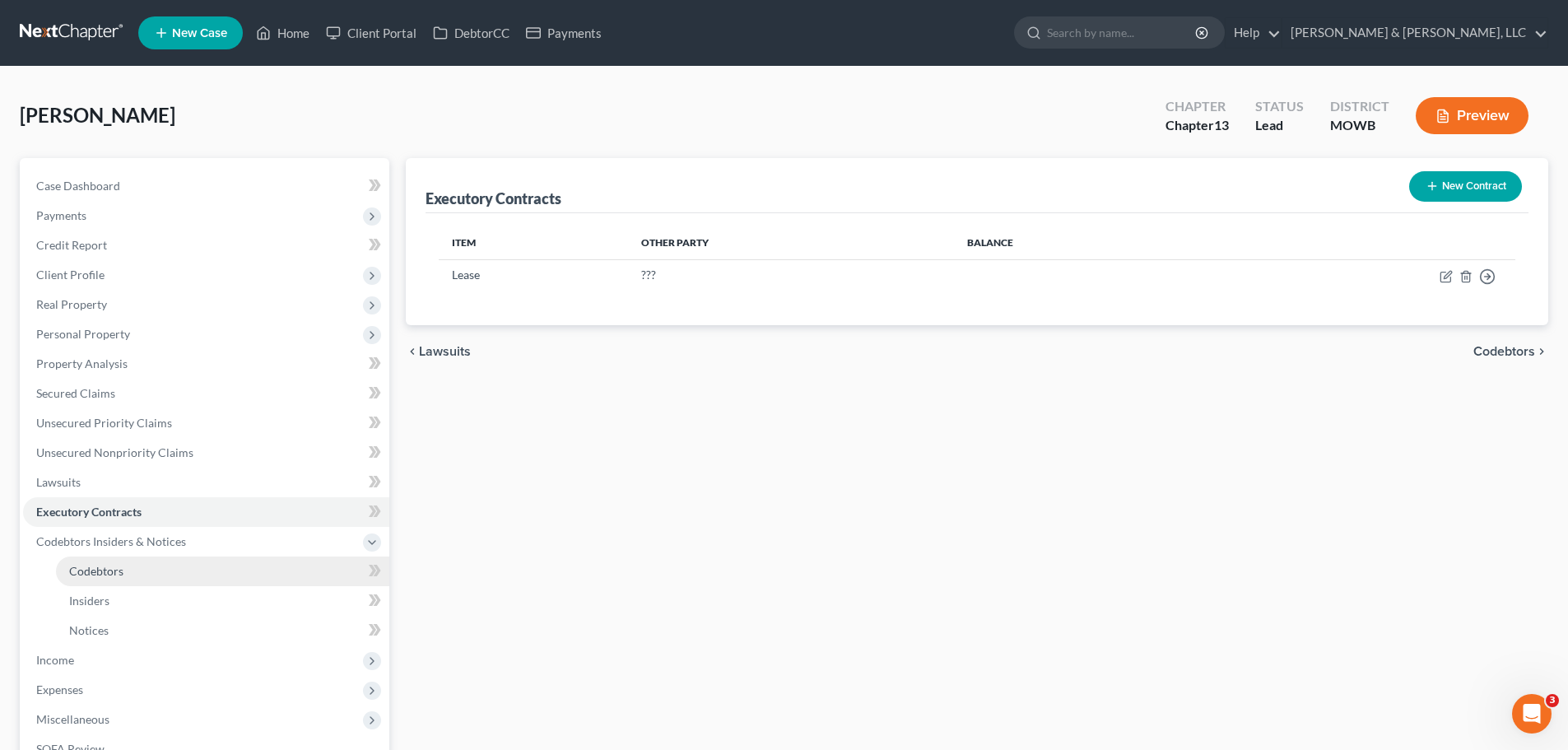
click at [102, 571] on span "Codebtors" at bounding box center [96, 570] width 54 height 14
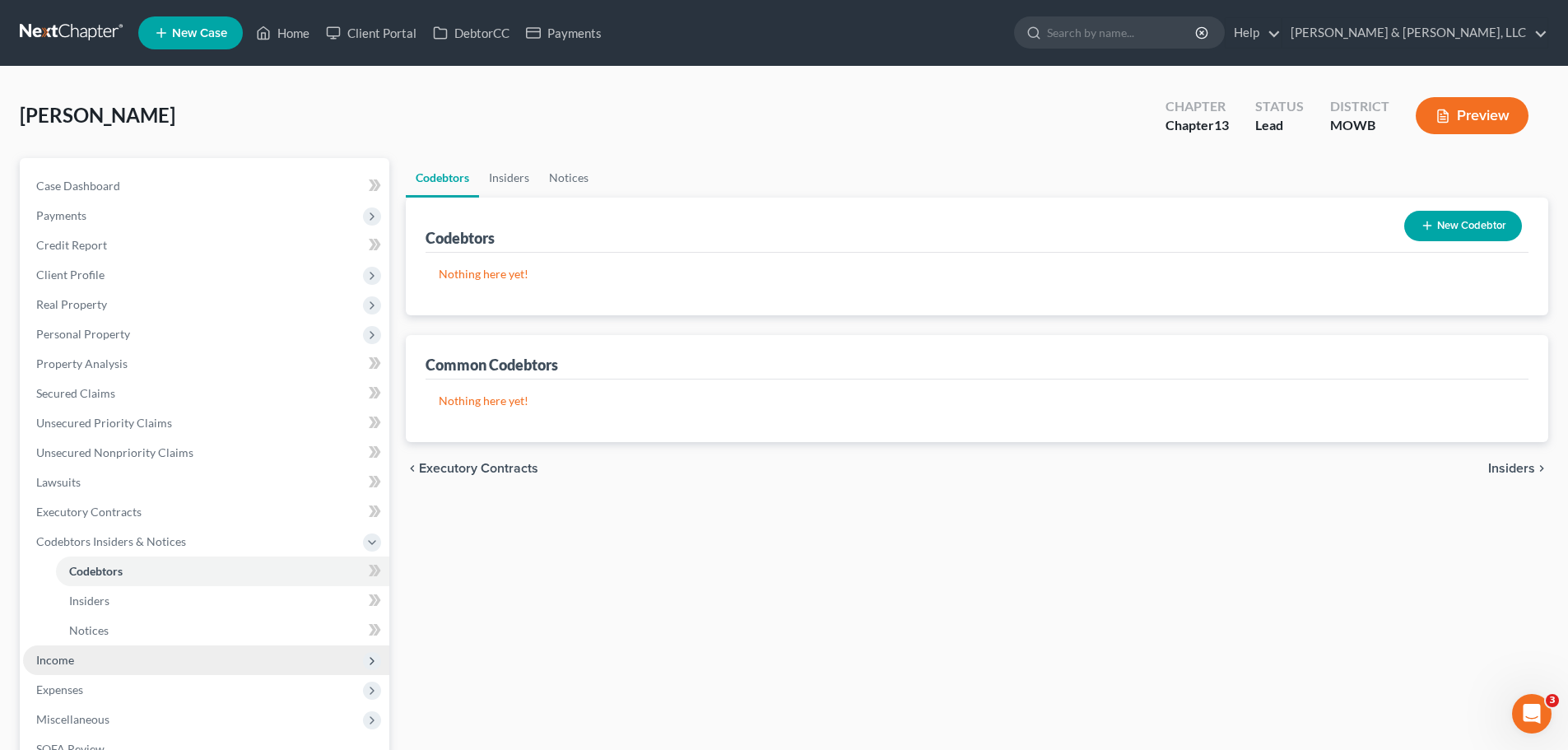
click at [67, 657] on span "Income" at bounding box center [55, 659] width 38 height 14
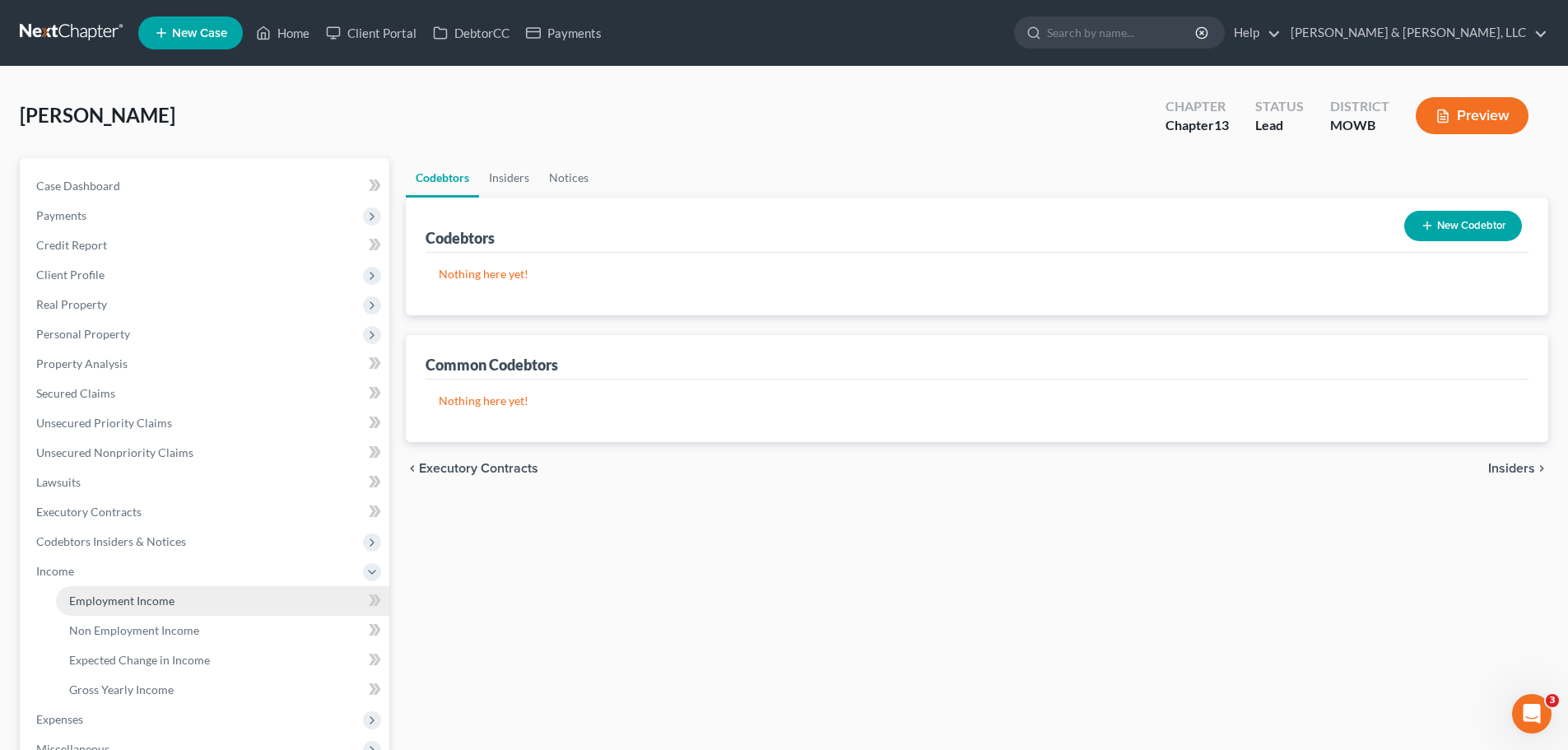
click at [132, 596] on span "Employment Income" at bounding box center [121, 600] width 105 height 14
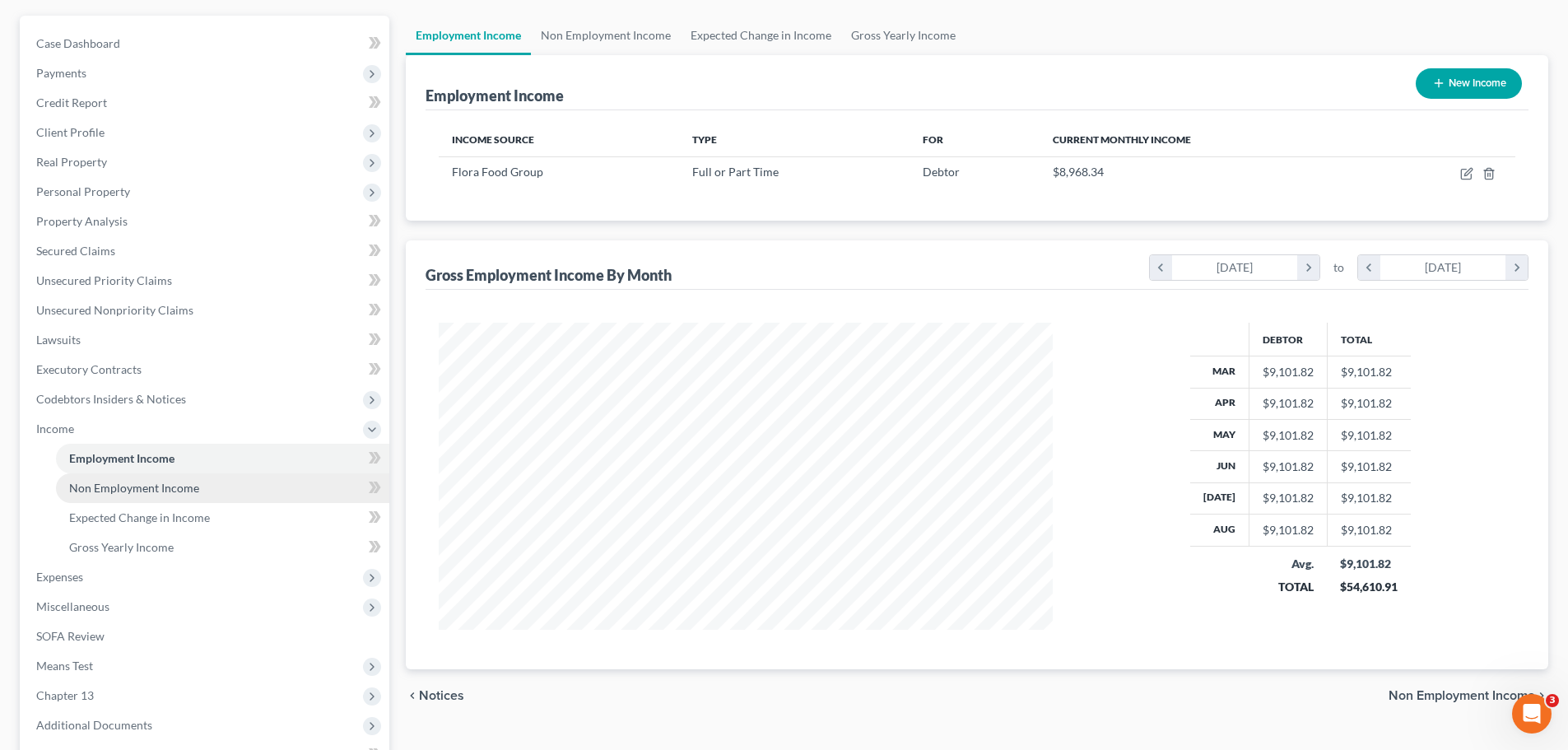
scroll to position [165, 0]
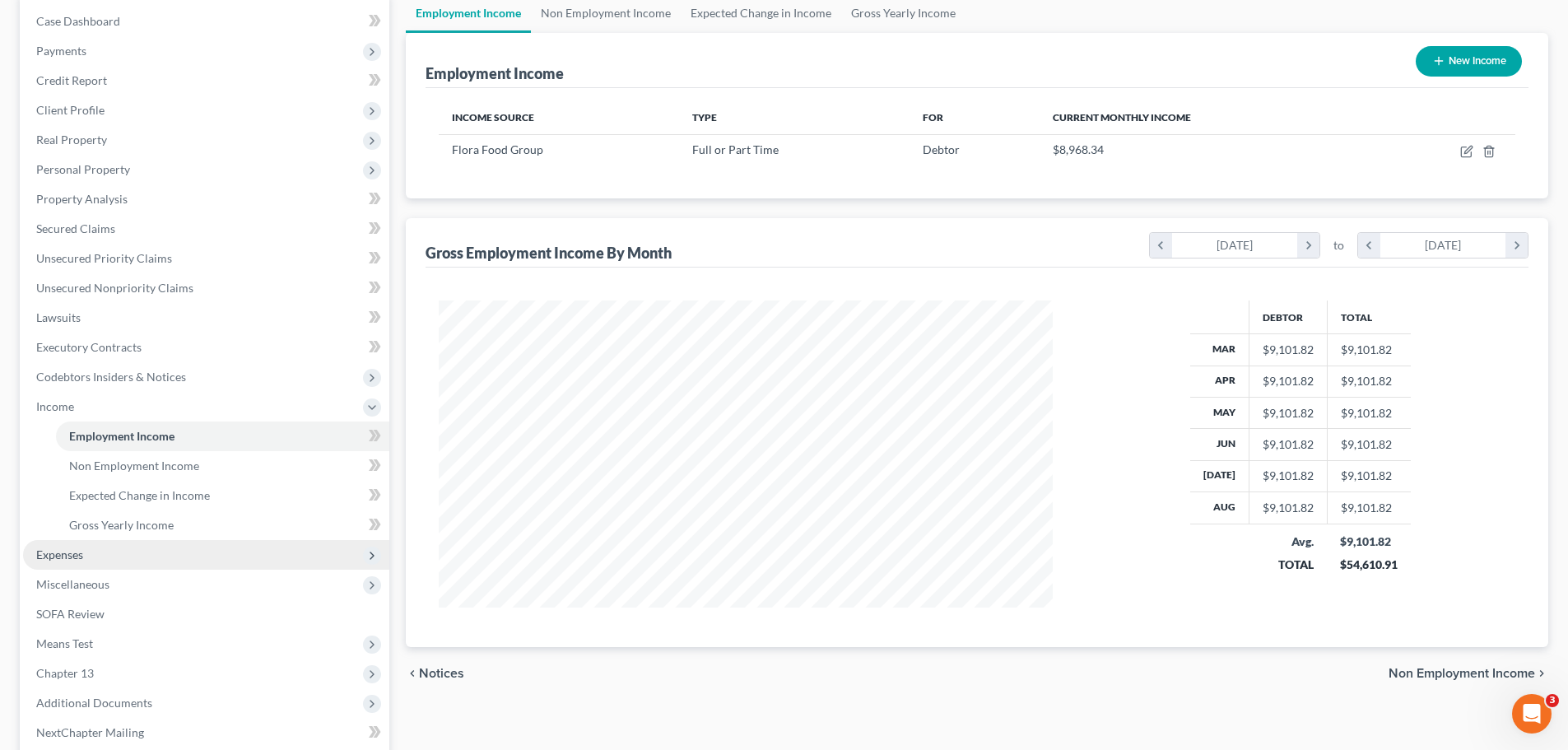
click at [80, 556] on span "Expenses" at bounding box center [60, 554] width 47 height 14
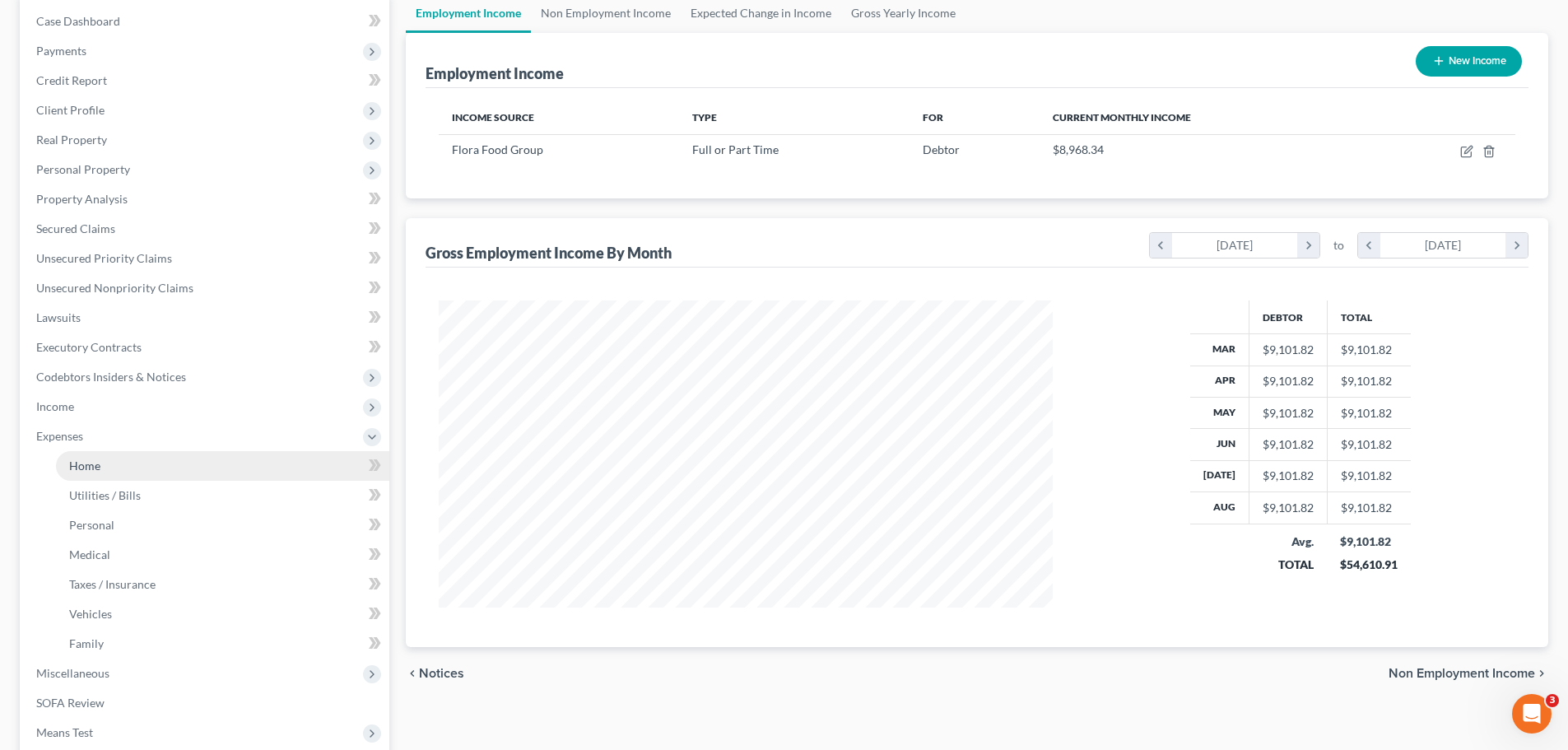
click at [110, 462] on link "Home" at bounding box center [223, 465] width 333 height 29
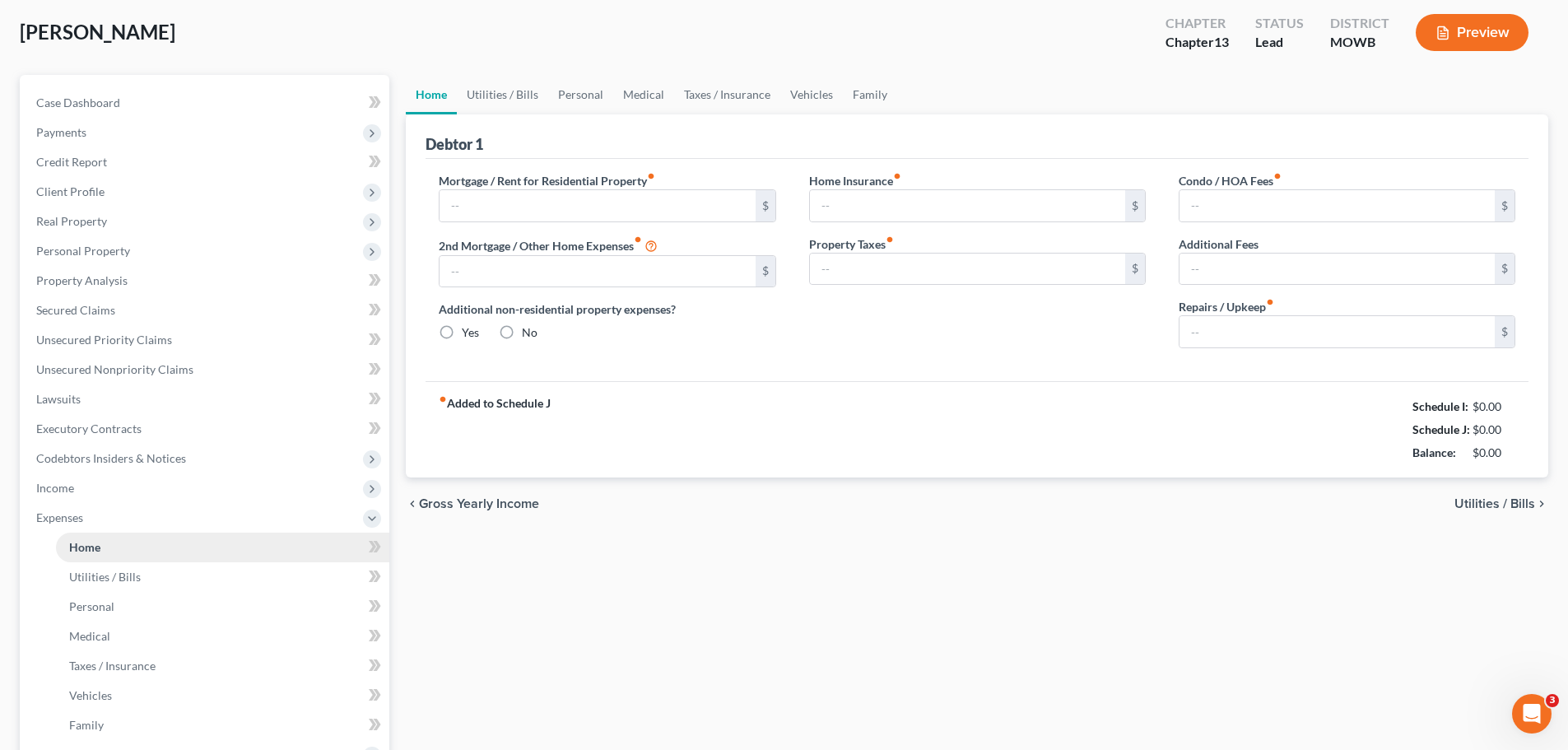
type input "1,112.00"
type input "0.00"
radio input "true"
type input "25.00"
type input "0.00"
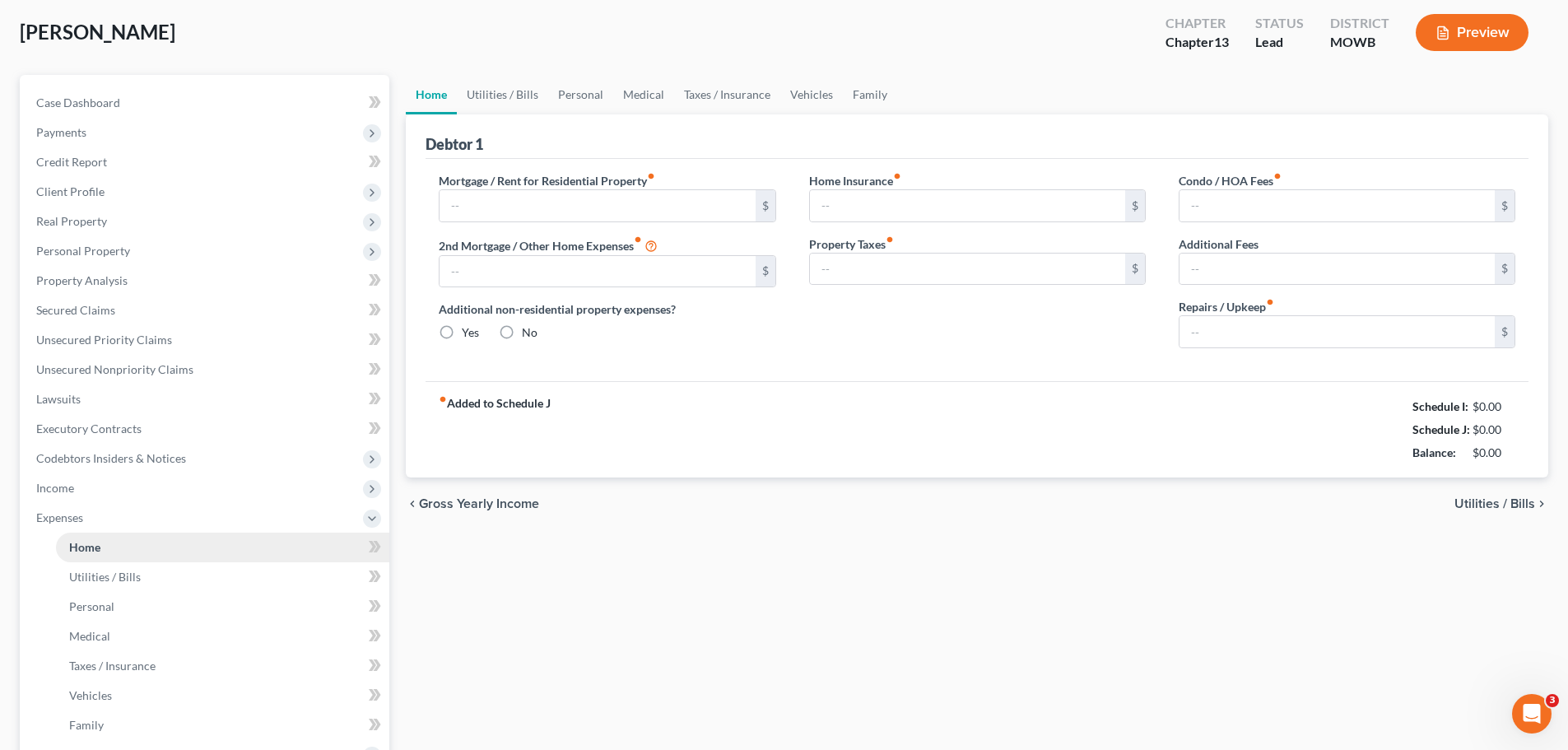
type input "0.00"
type input "35.00"
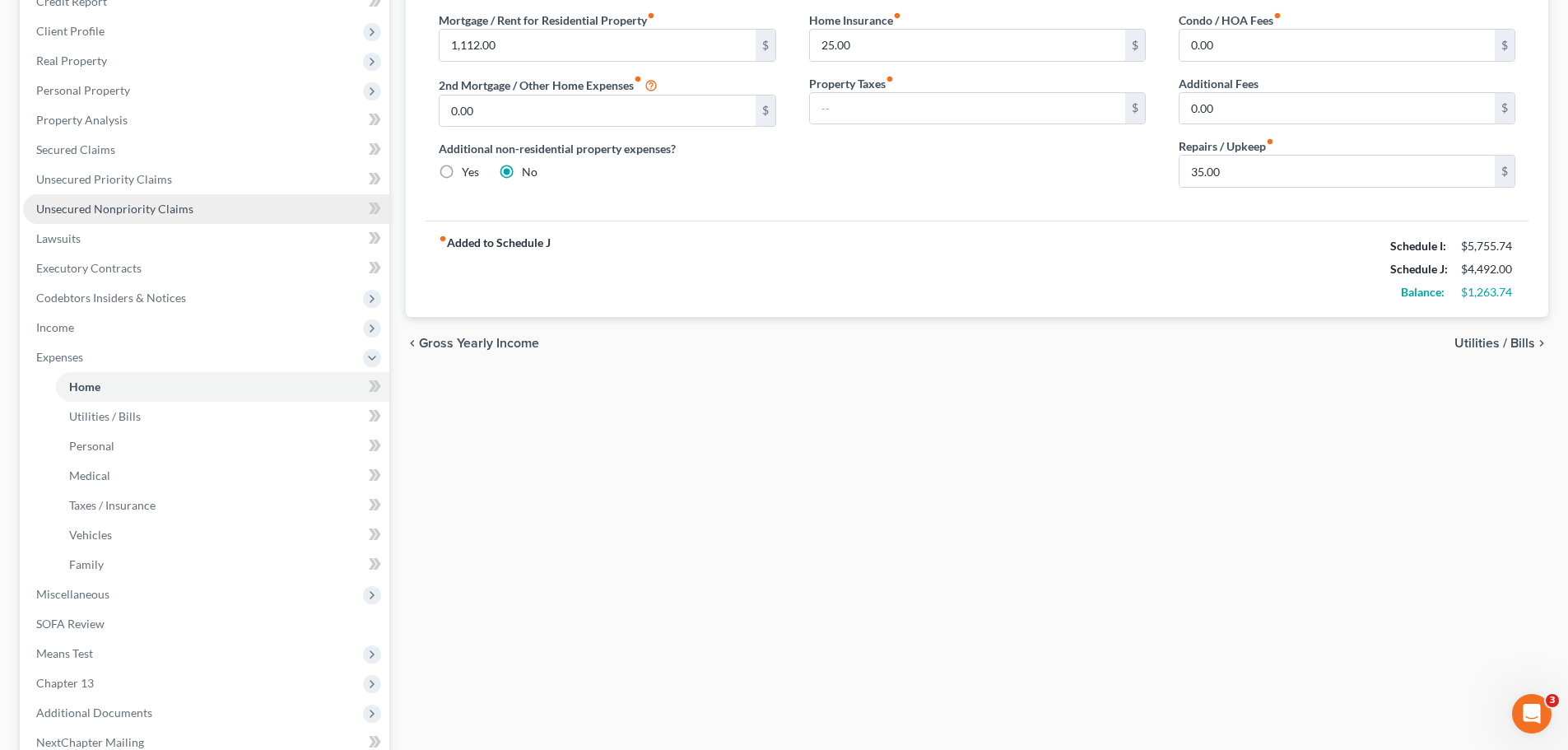
scroll to position [247, 0]
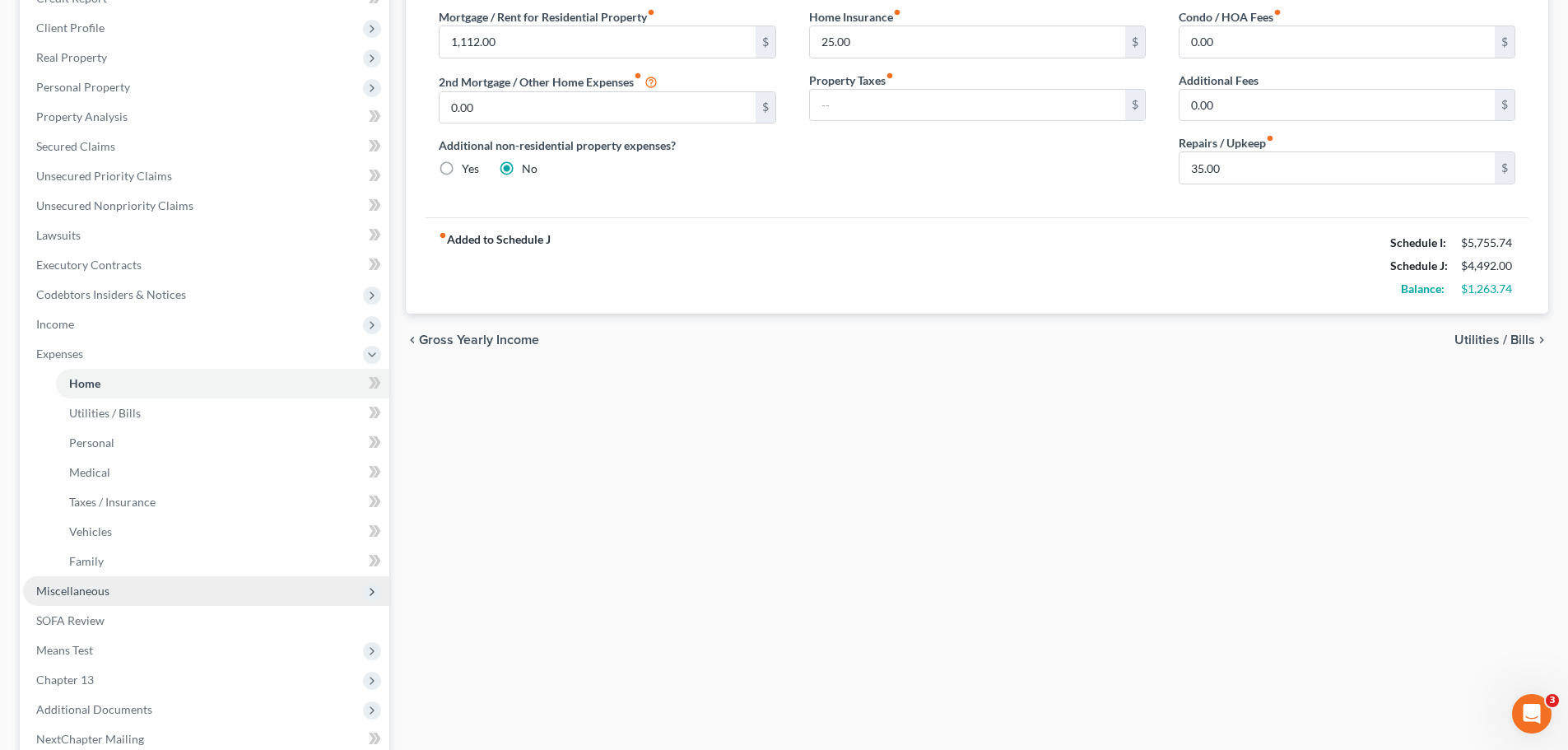
click at [71, 590] on span "Miscellaneous" at bounding box center [72, 590] width 73 height 14
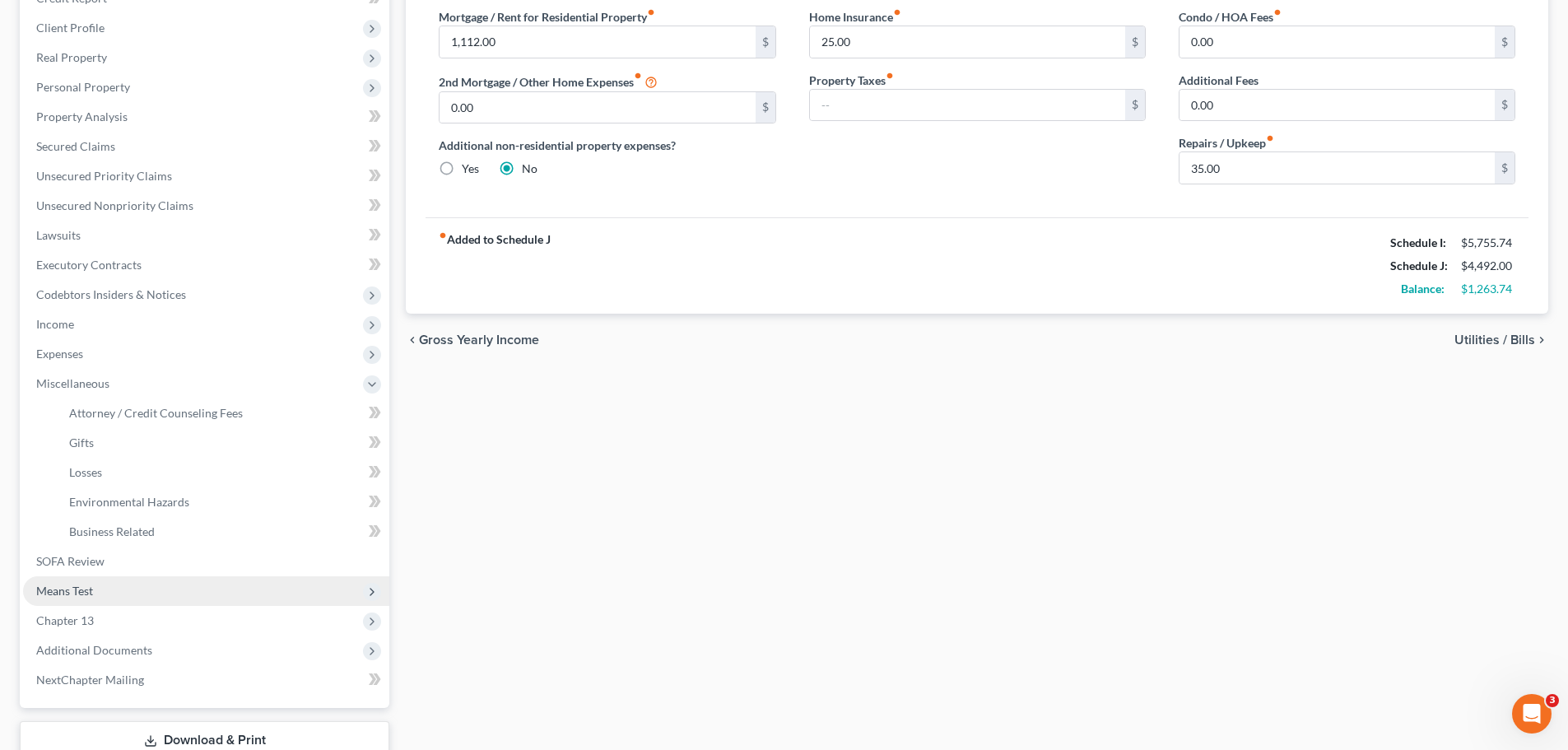
click at [100, 592] on span "Means Test" at bounding box center [205, 590] width 366 height 29
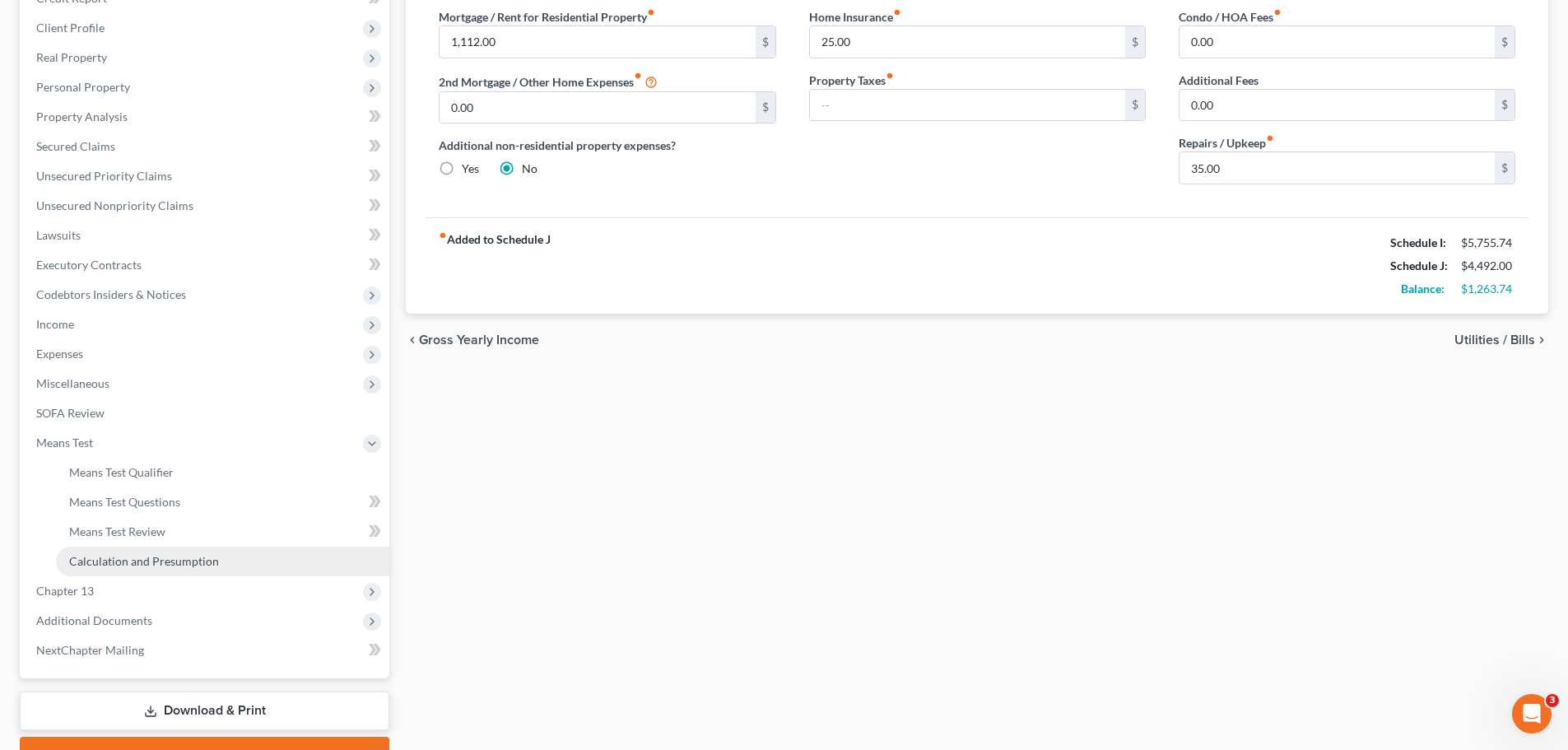
click at [116, 563] on span "Calculation and Presumption" at bounding box center [144, 561] width 150 height 14
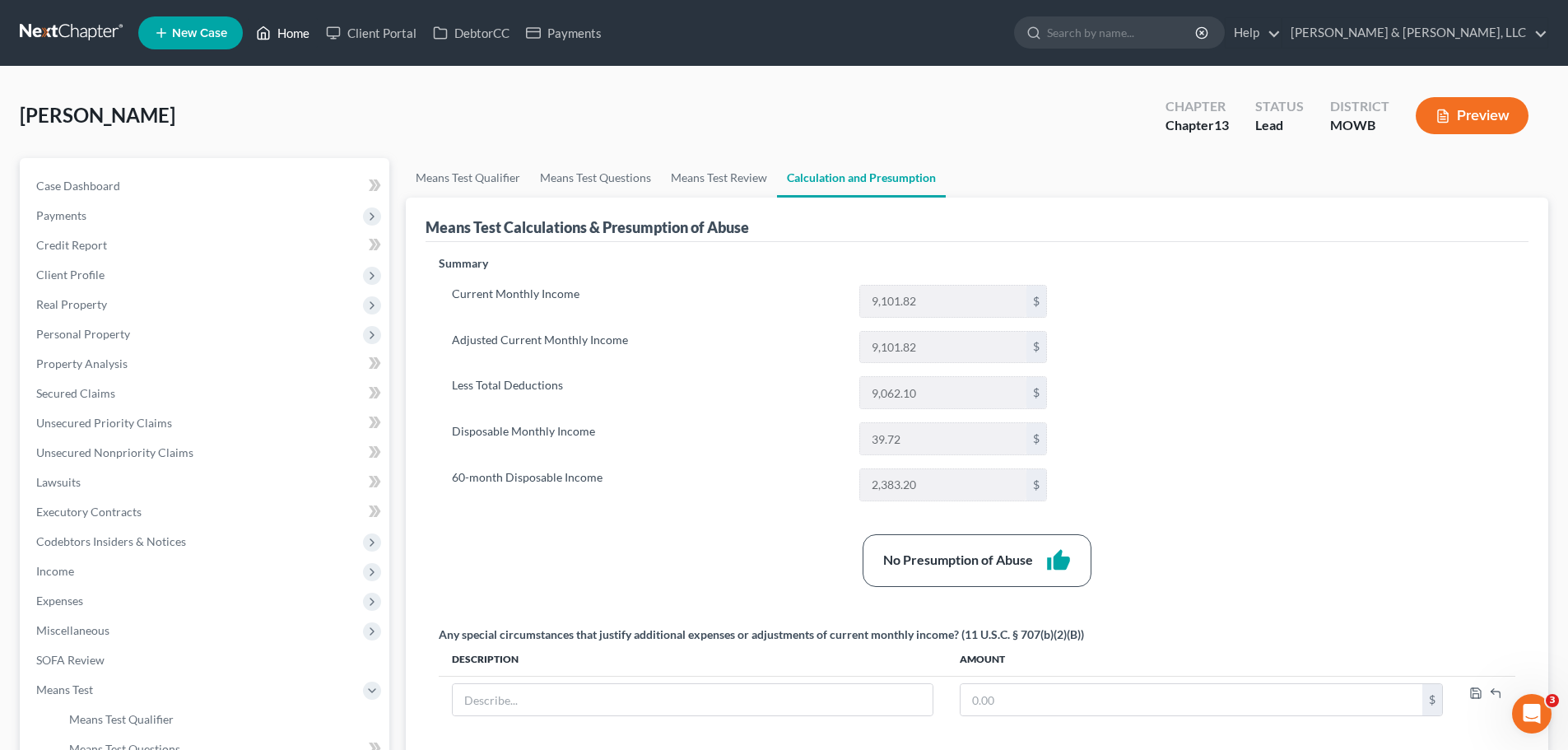
click at [291, 45] on link "Home" at bounding box center [283, 32] width 70 height 29
